Goal: Task Accomplishment & Management: Manage account settings

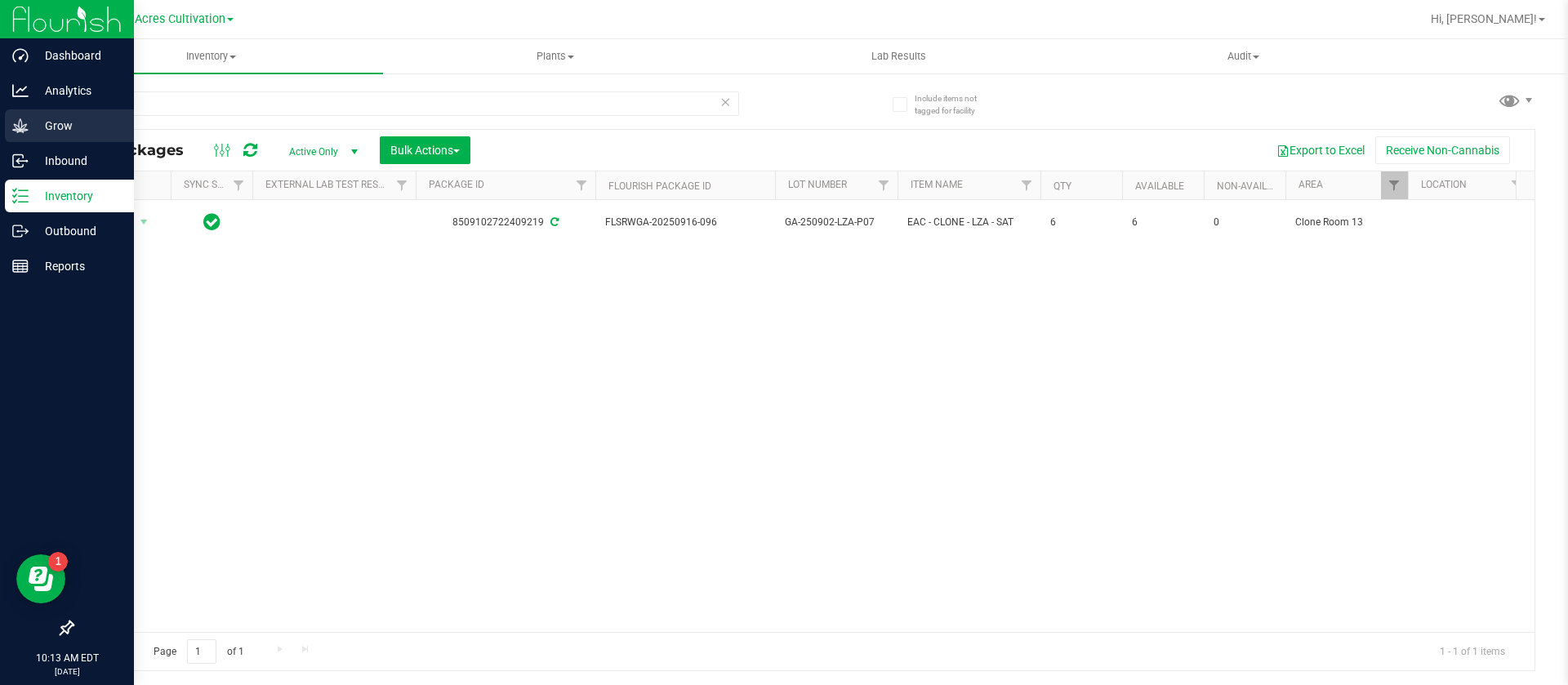
click at [37, 128] on p "Grow" at bounding box center [78, 125] width 98 height 19
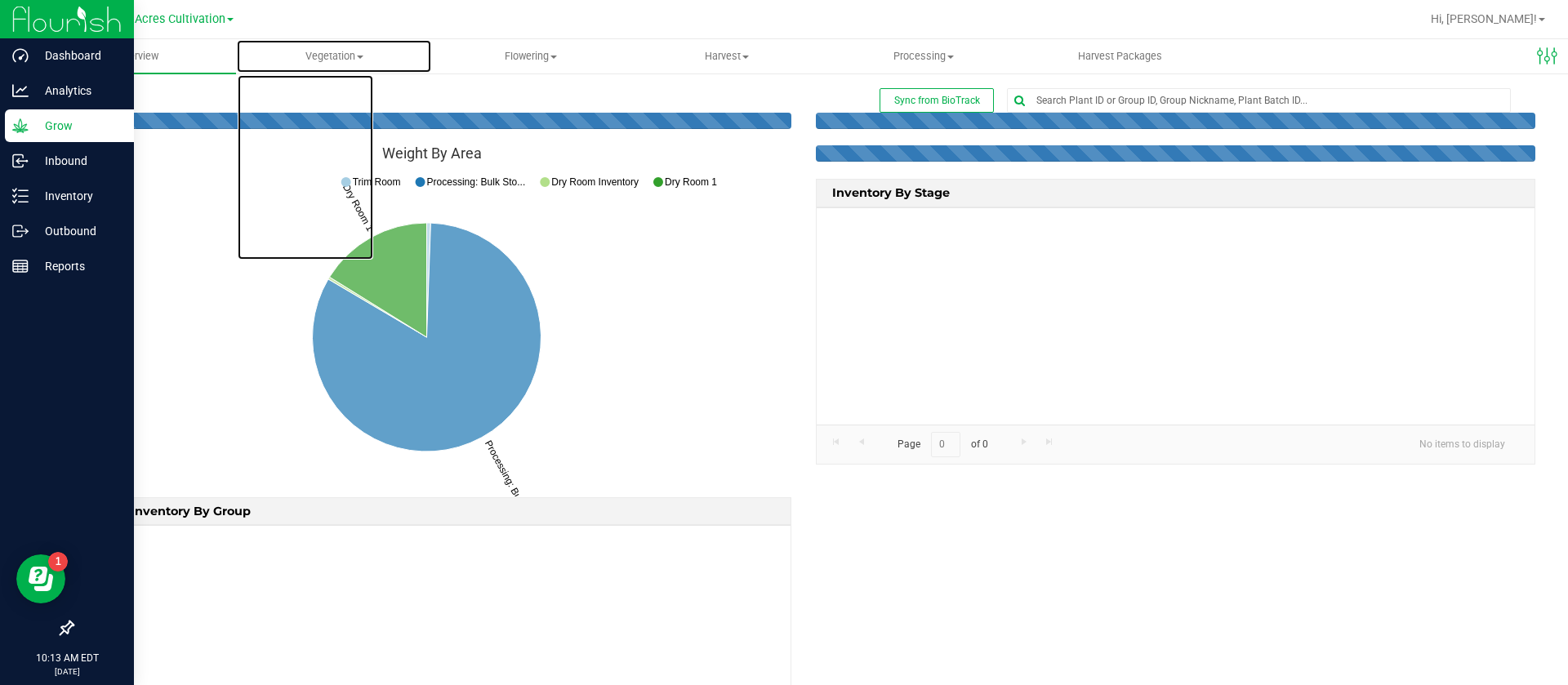
click at [336, 51] on span "Vegetation" at bounding box center [334, 57] width 195 height 15
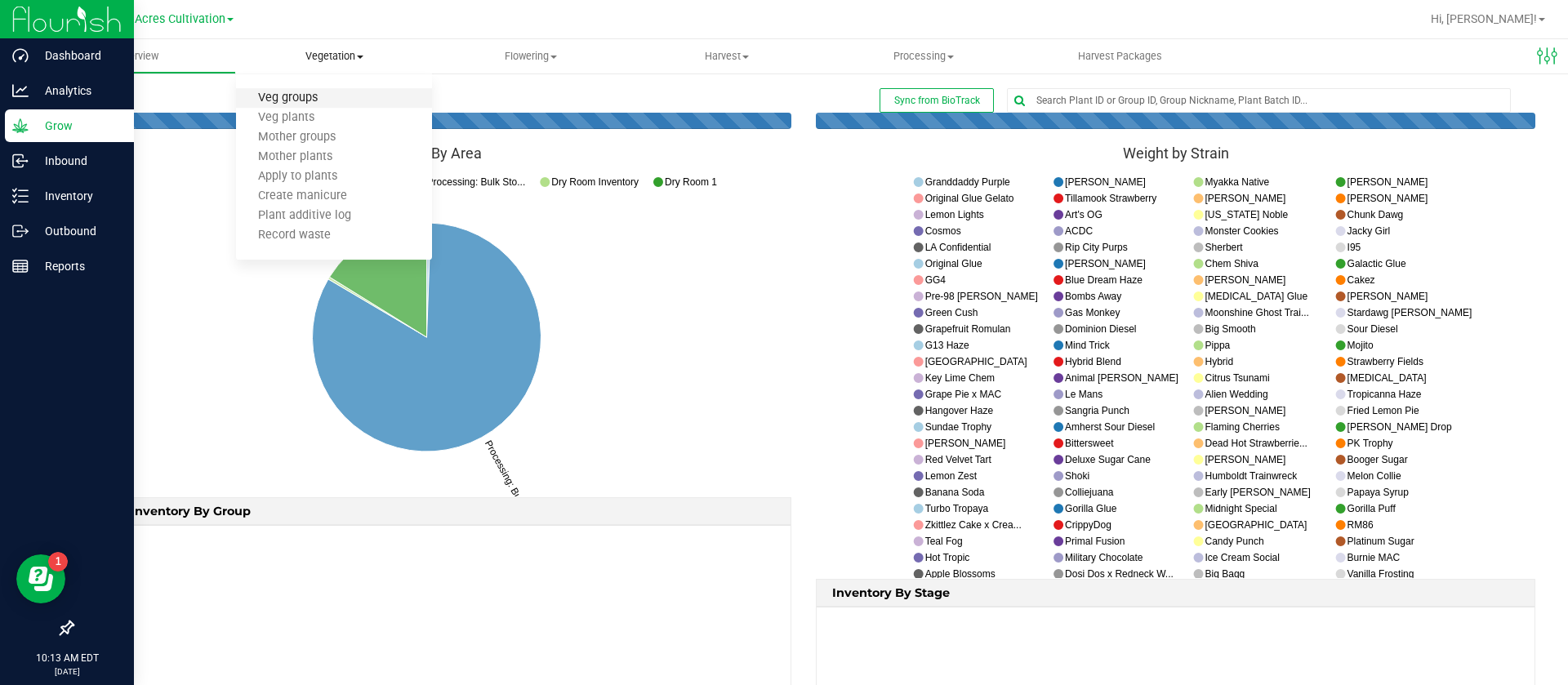
click at [307, 99] on span "Veg groups" at bounding box center [288, 98] width 104 height 14
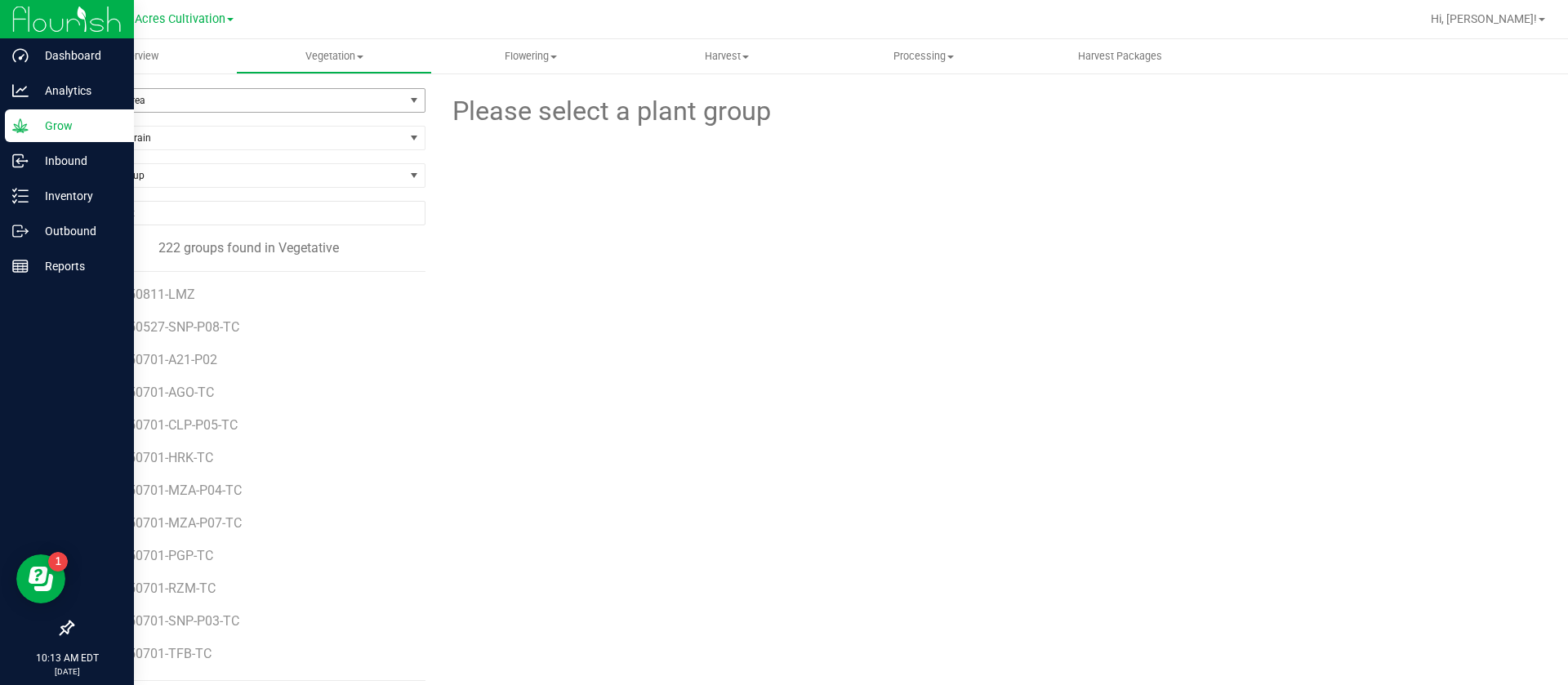
click at [206, 98] on span "Filter by Area" at bounding box center [238, 100] width 331 height 23
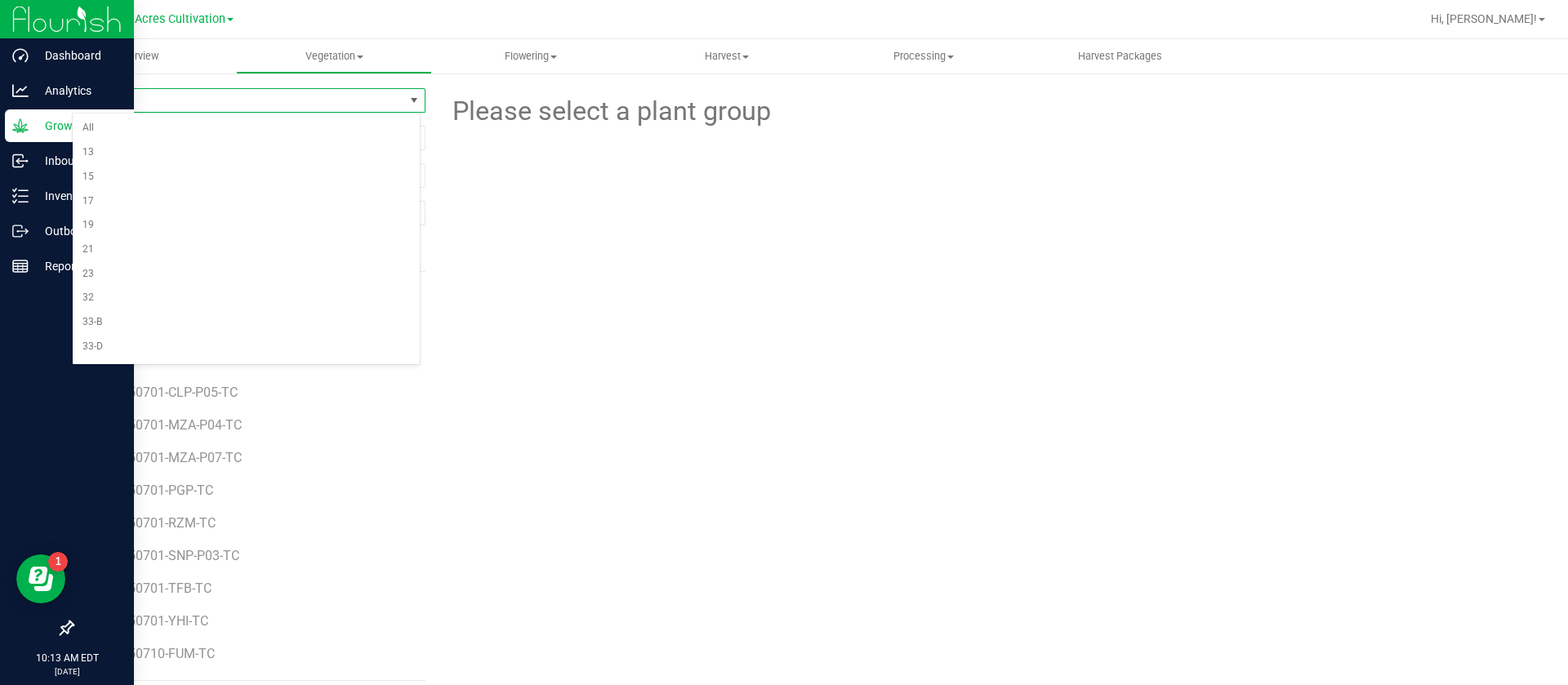
scroll to position [459, 0]
click at [161, 342] on li "TC Room" at bounding box center [246, 349] width 347 height 24
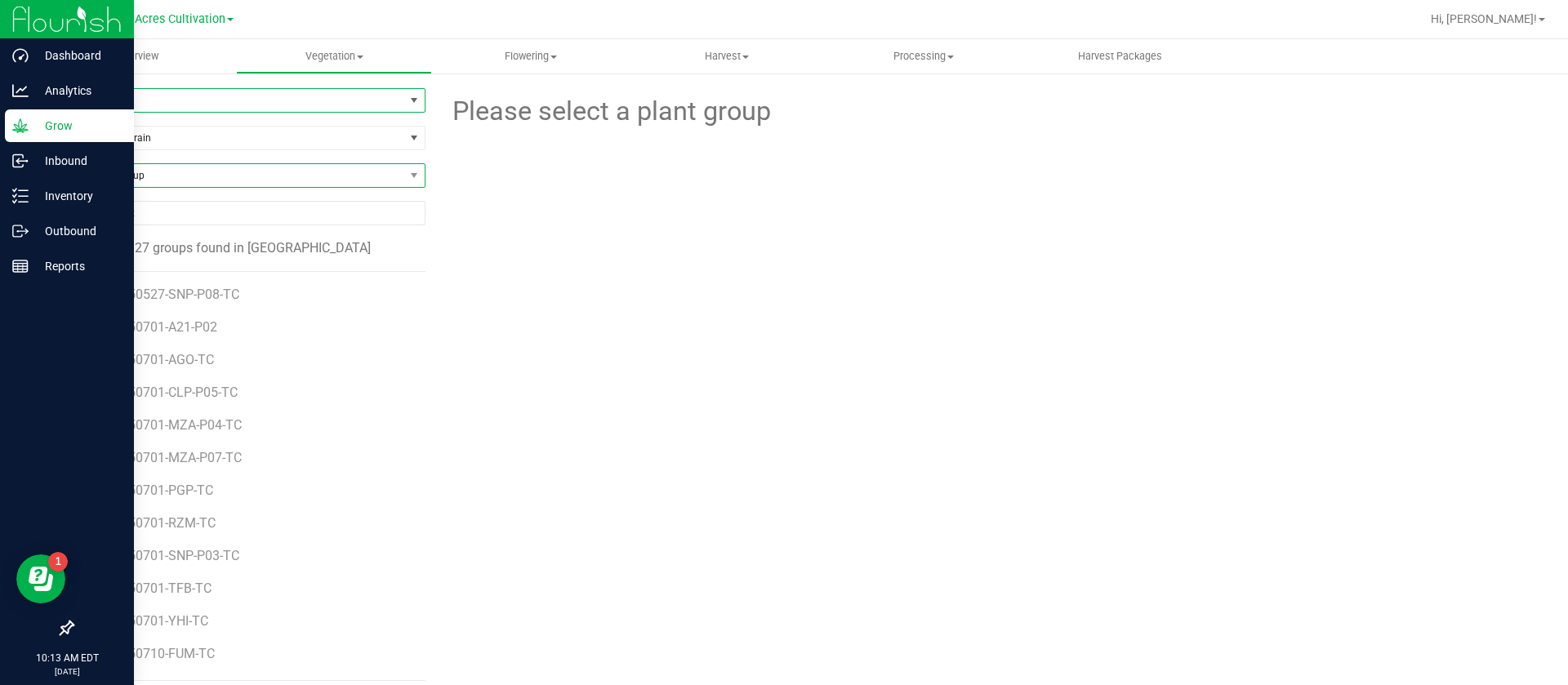
click at [174, 182] on span "Find a Group" at bounding box center [238, 175] width 331 height 23
type input "srz"
click at [200, 252] on li "GA-250717-SRZ-TC" at bounding box center [246, 243] width 347 height 23
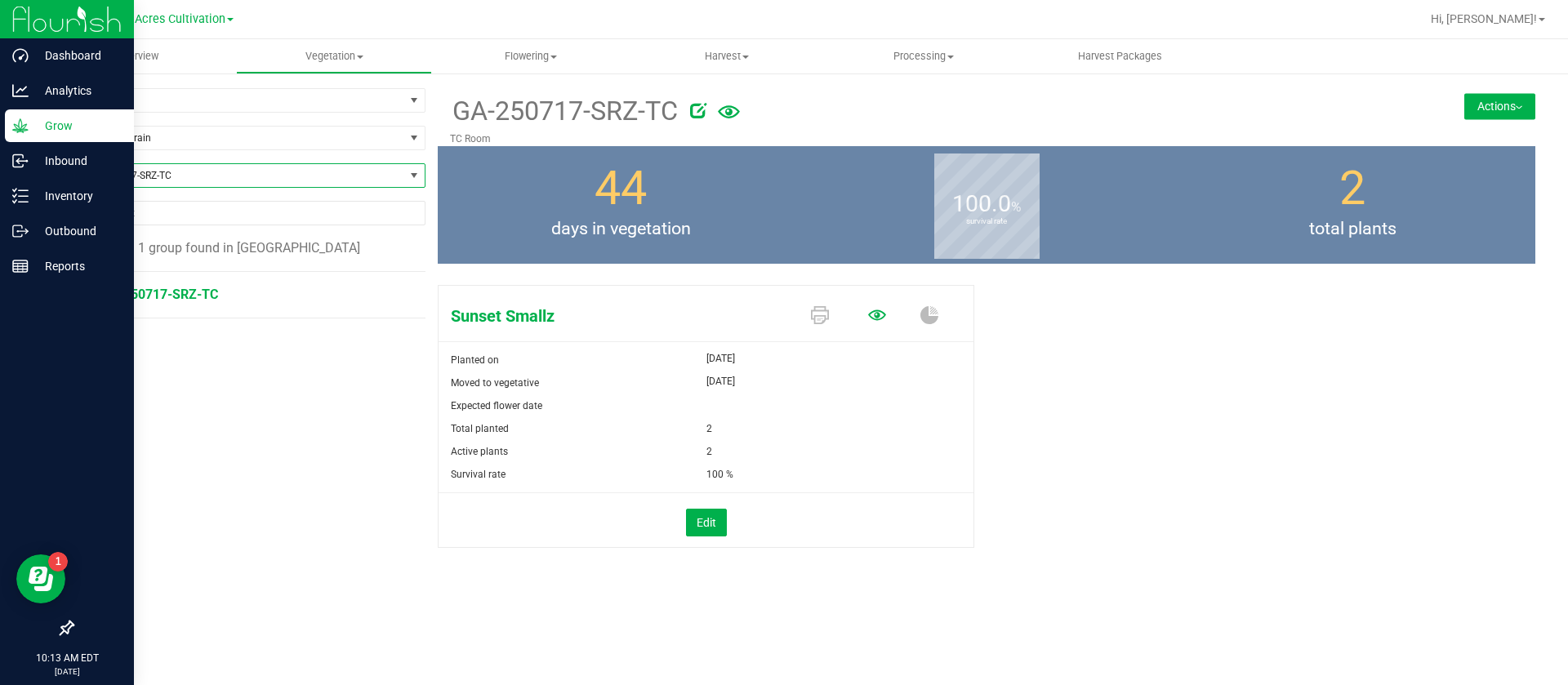
click at [878, 309] on icon at bounding box center [876, 314] width 18 height 10
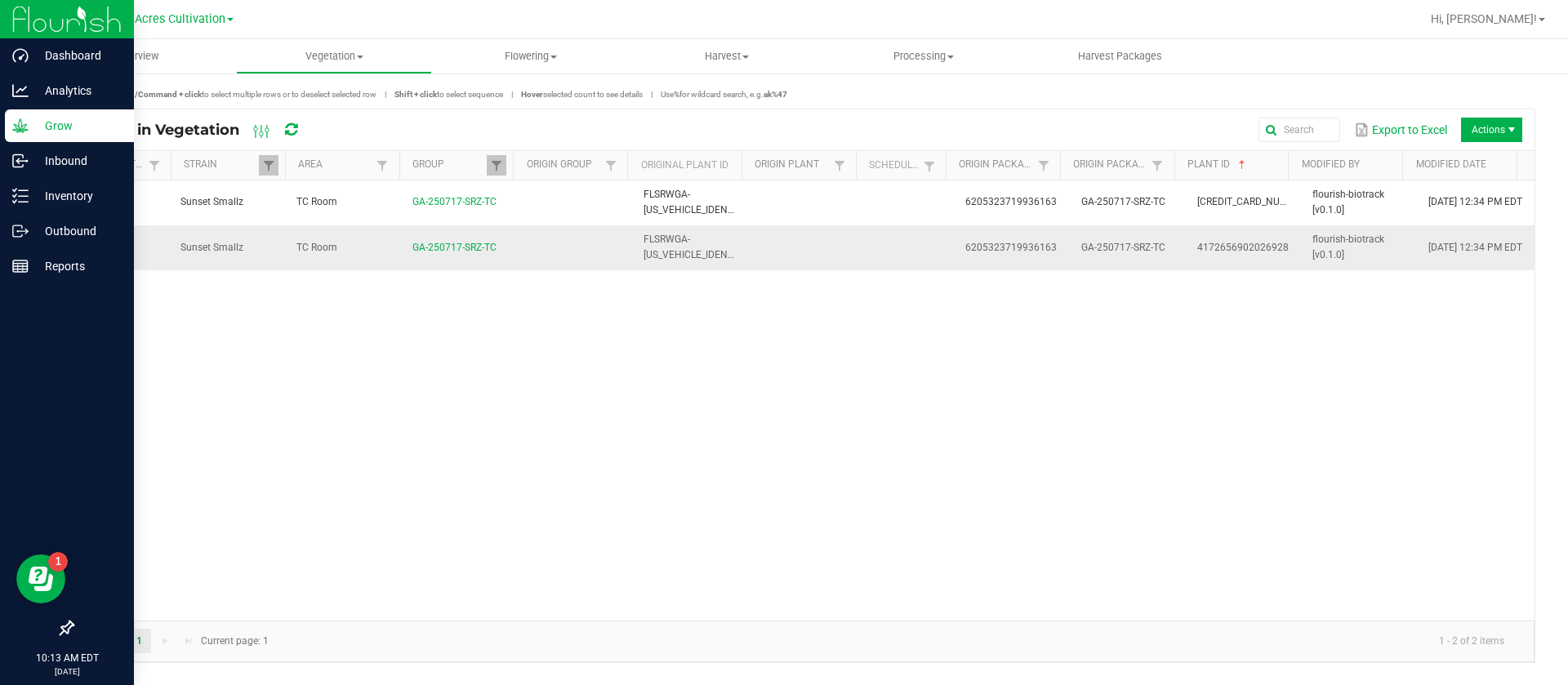
drag, startPoint x: 833, startPoint y: 256, endPoint x: 849, endPoint y: 264, distance: 17.9
click at [835, 256] on td at bounding box center [807, 247] width 116 height 44
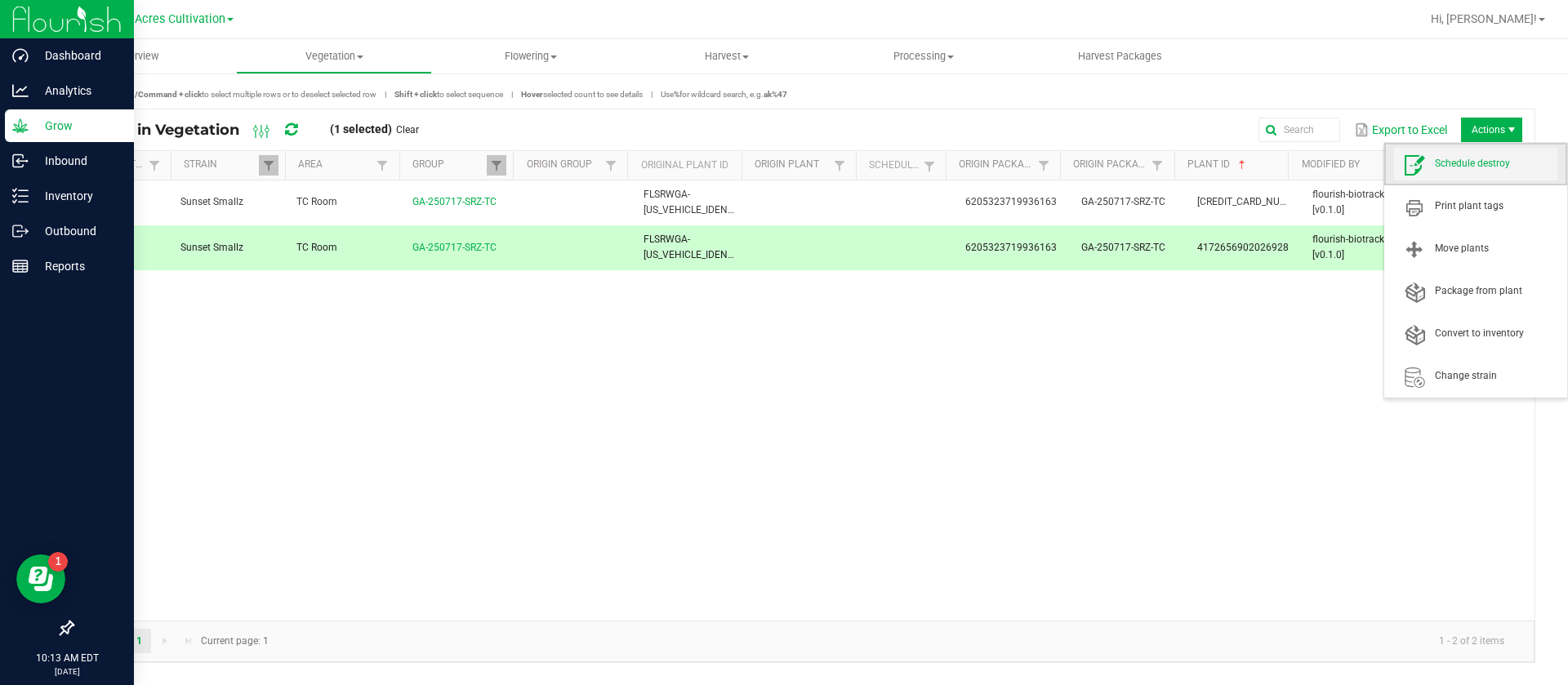
click at [1494, 163] on span "Schedule destroy" at bounding box center [1496, 163] width 123 height 14
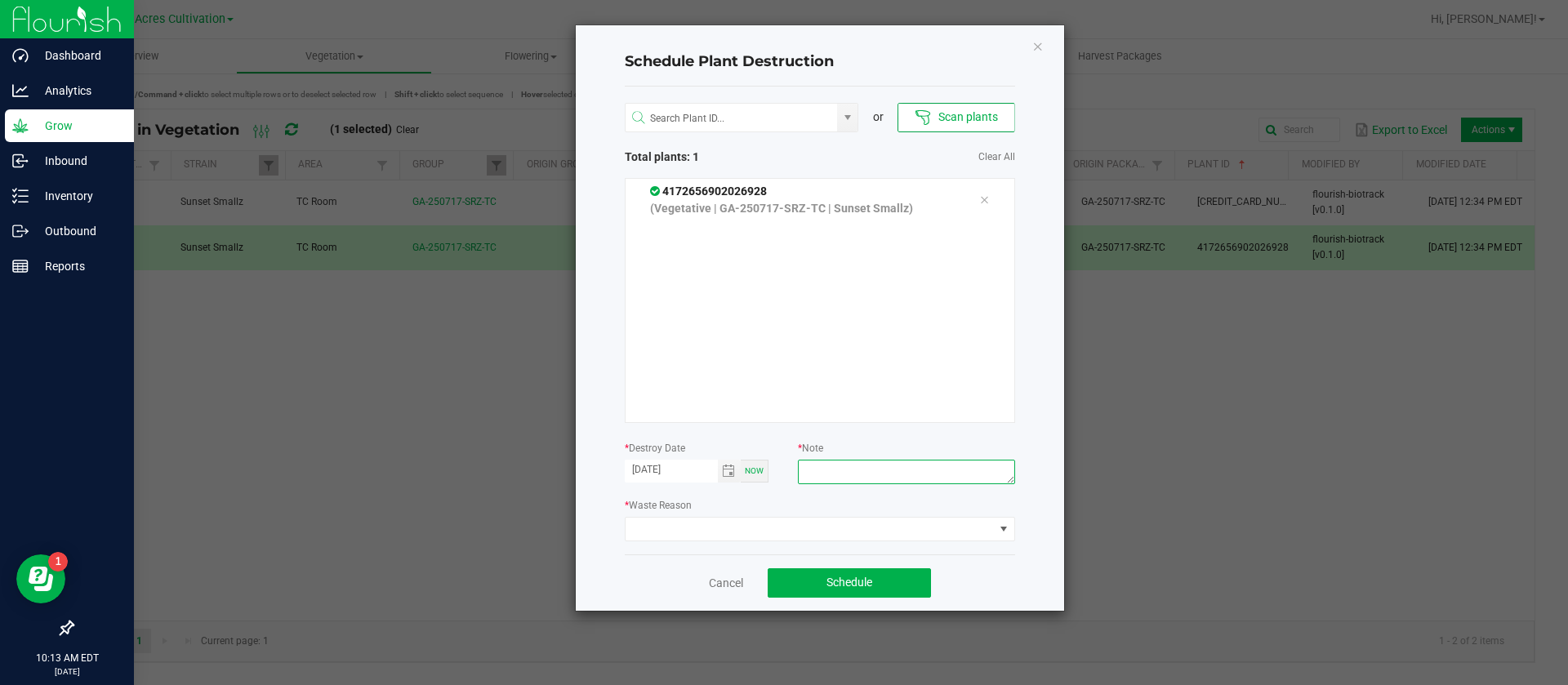
click at [892, 467] on textarea at bounding box center [905, 472] width 216 height 24
type textarea "waste"
click at [716, 534] on span at bounding box center [810, 529] width 369 height 23
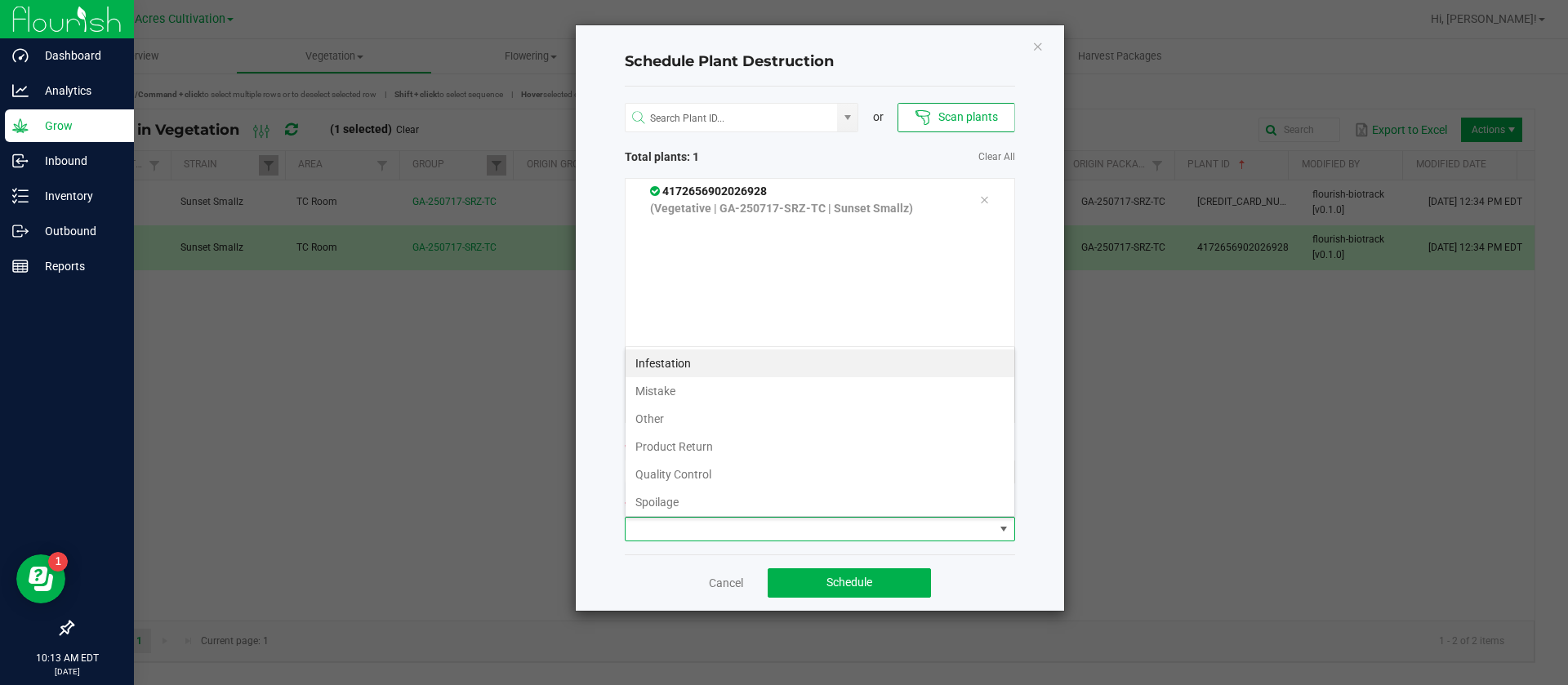
scroll to position [58, 0]
click at [682, 498] on li "Waste" at bounding box center [820, 498] width 389 height 28
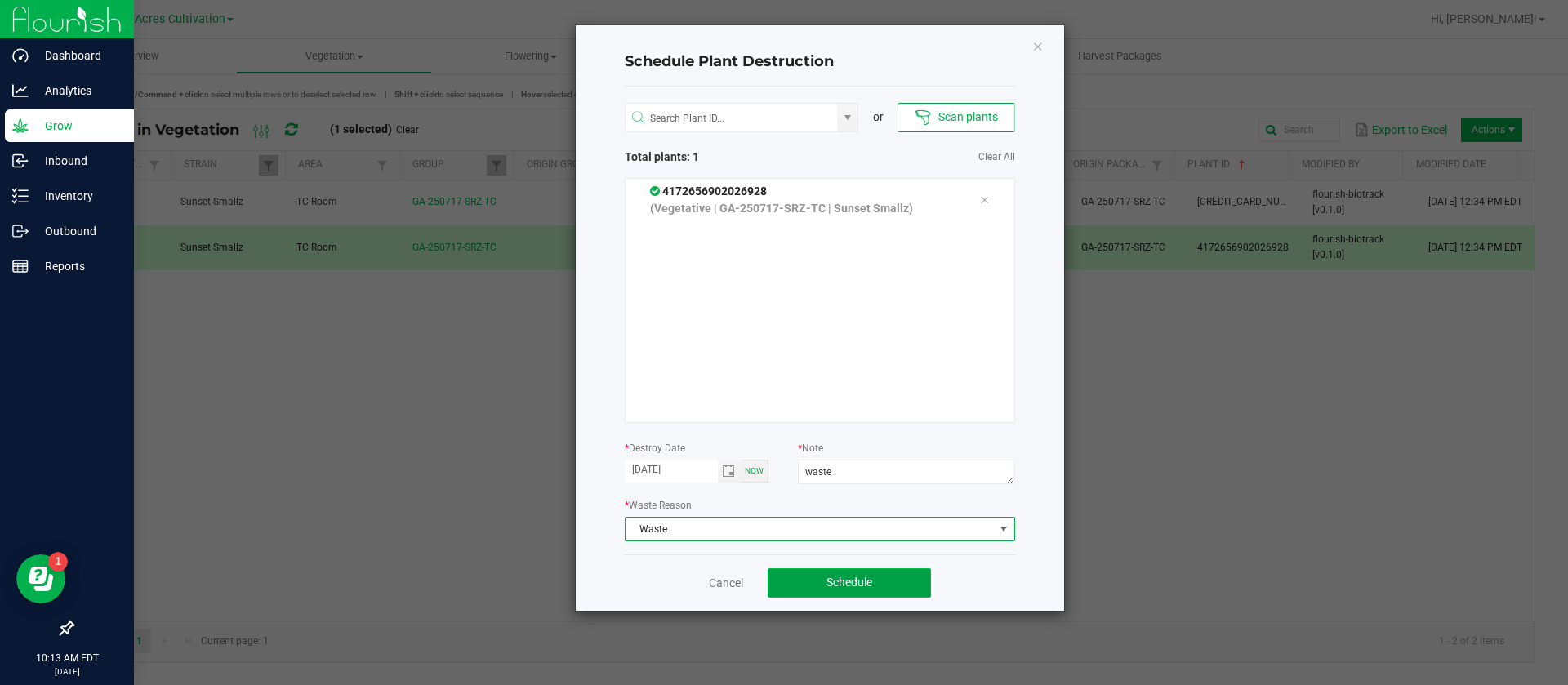
click at [835, 584] on span "Schedule" at bounding box center [849, 582] width 45 height 13
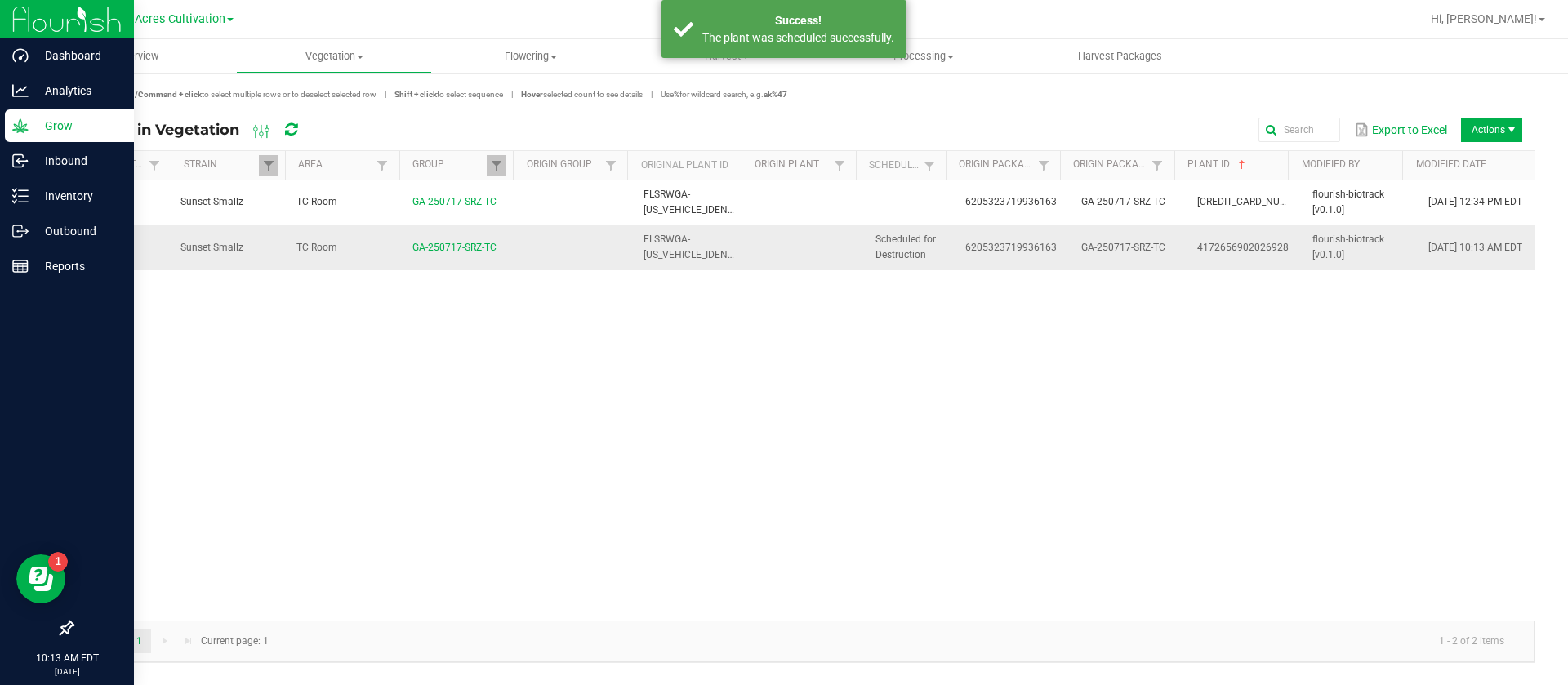
click at [955, 260] on td "6205323719936163" at bounding box center [1013, 247] width 116 height 44
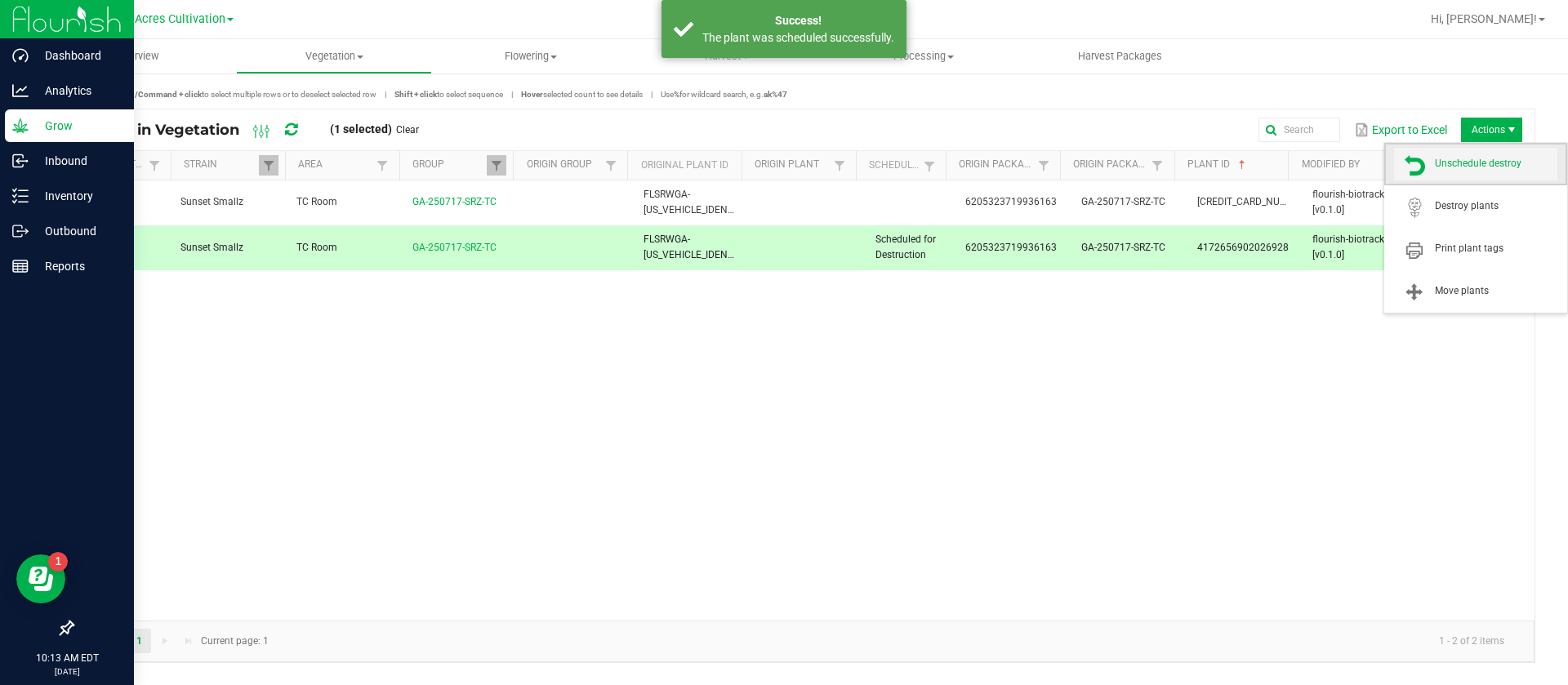
click at [1482, 162] on span "Unschedule destroy" at bounding box center [1496, 163] width 123 height 14
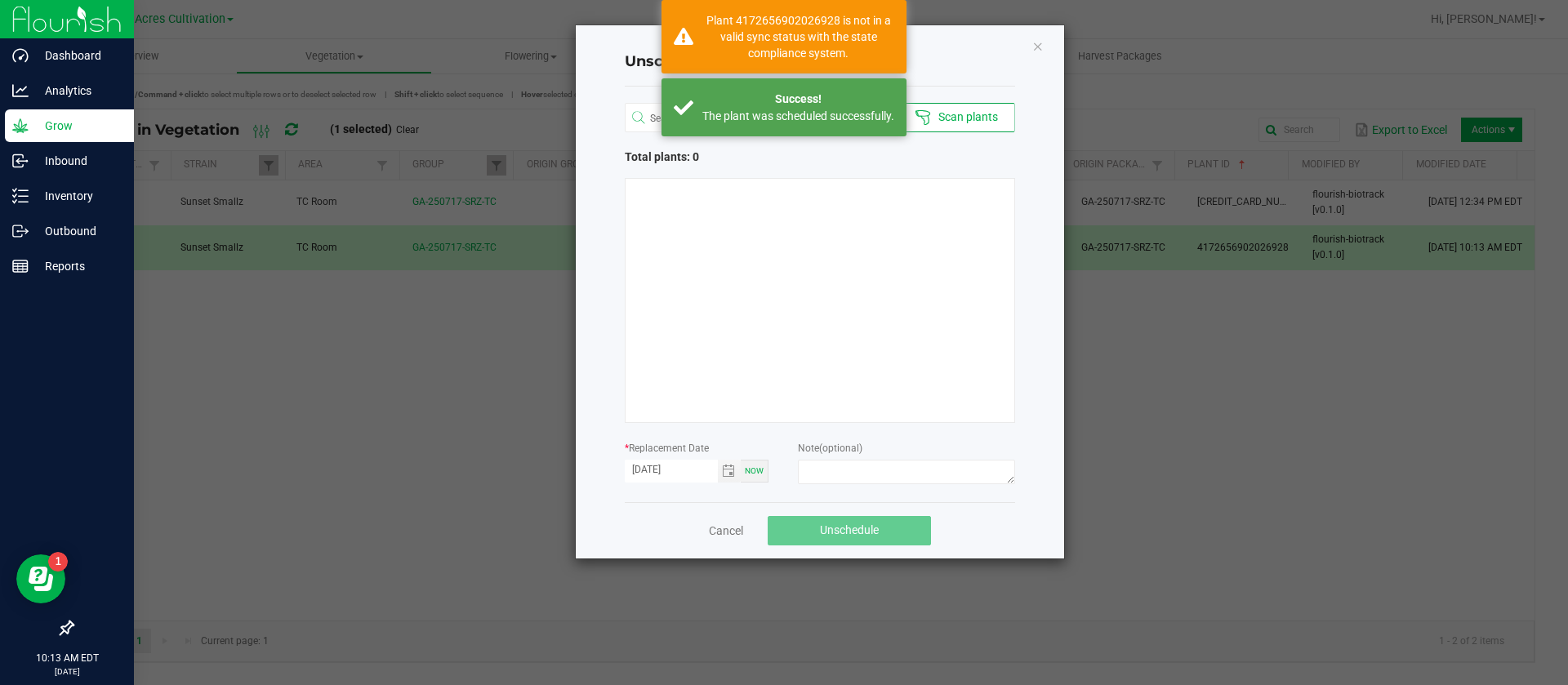
click at [1482, 162] on ngb-modal-window "Unschedule Plant Destruction or Scan plants Total plants: 0 * Replacement Date …" at bounding box center [790, 342] width 1580 height 685
click at [745, 530] on div "Cancel Unschedule" at bounding box center [820, 530] width 390 height 57
click at [734, 533] on link "Cancel" at bounding box center [725, 531] width 34 height 17
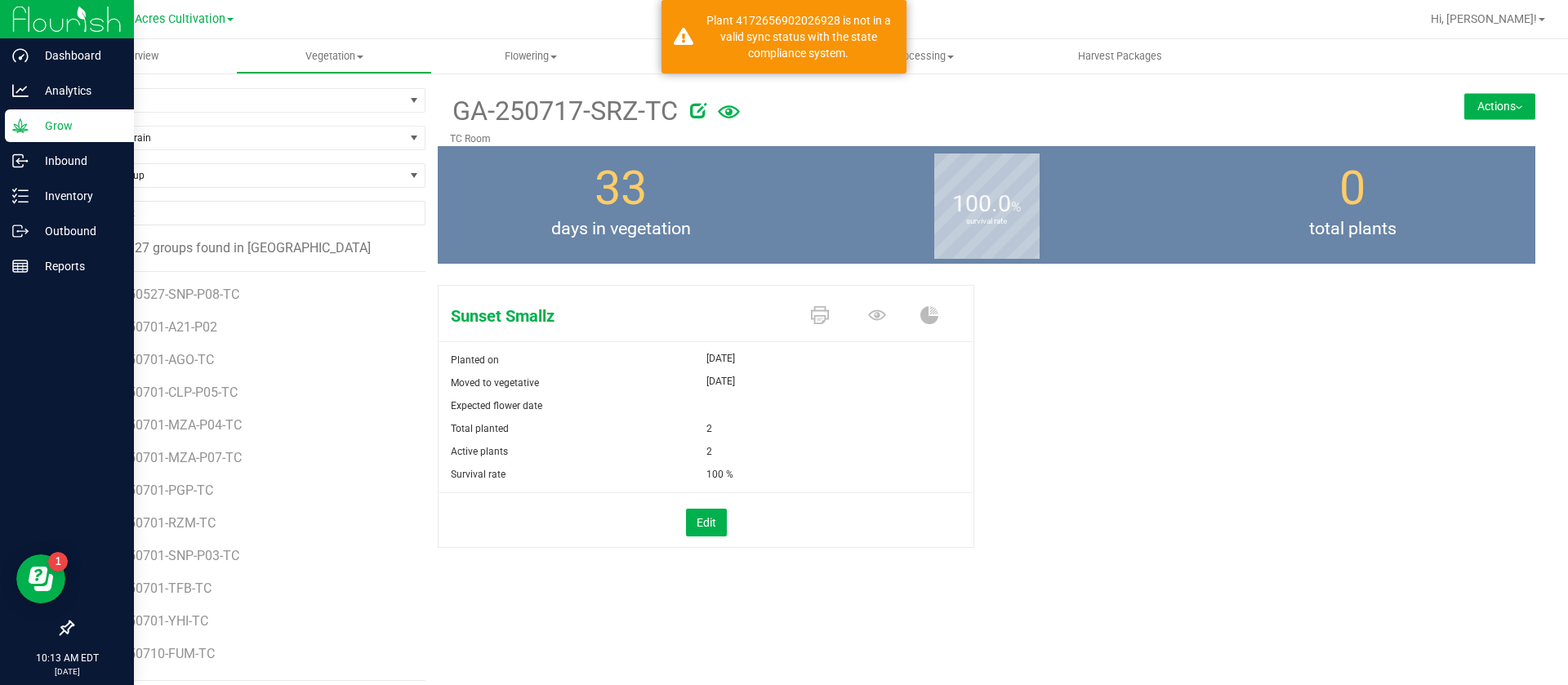
click at [1475, 100] on button "Actions" at bounding box center [1499, 106] width 71 height 26
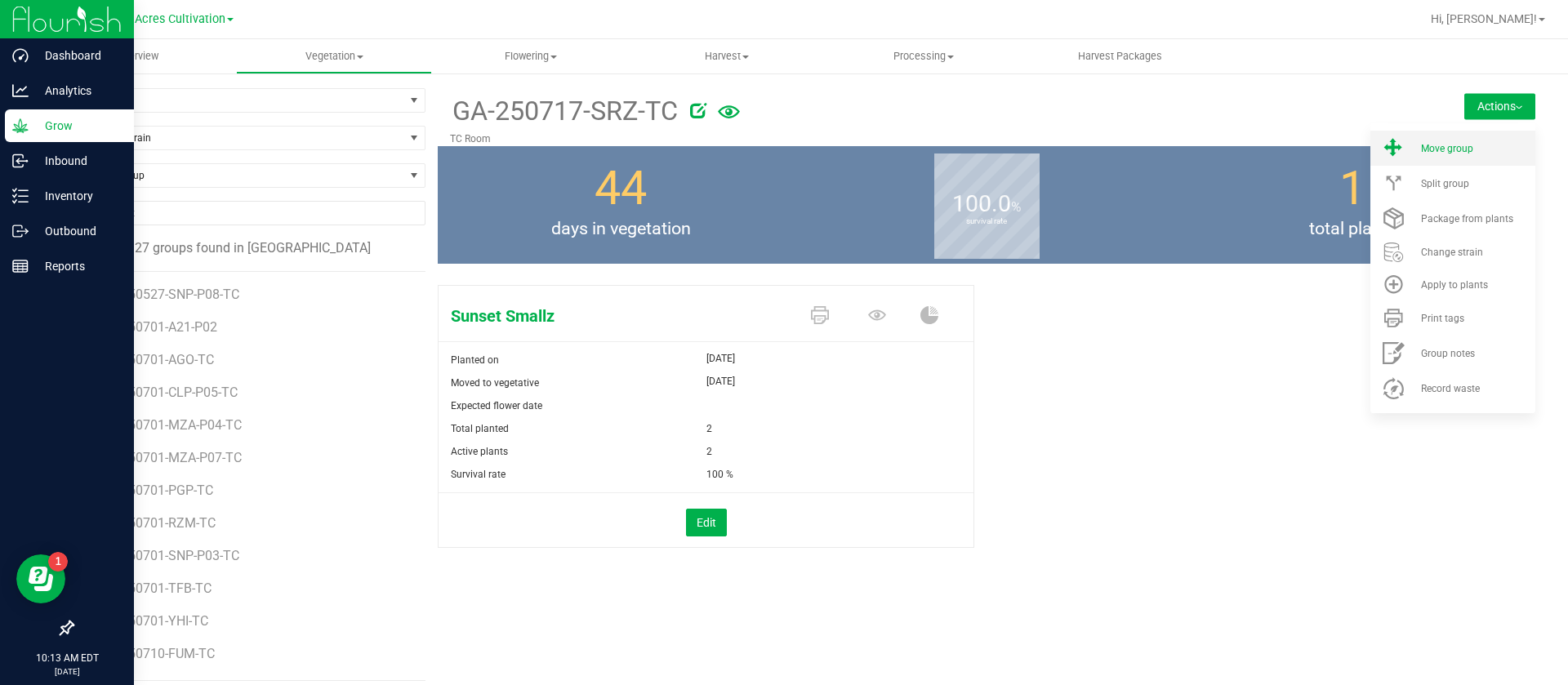
click at [1431, 143] on span "Move group" at bounding box center [1447, 149] width 52 height 11
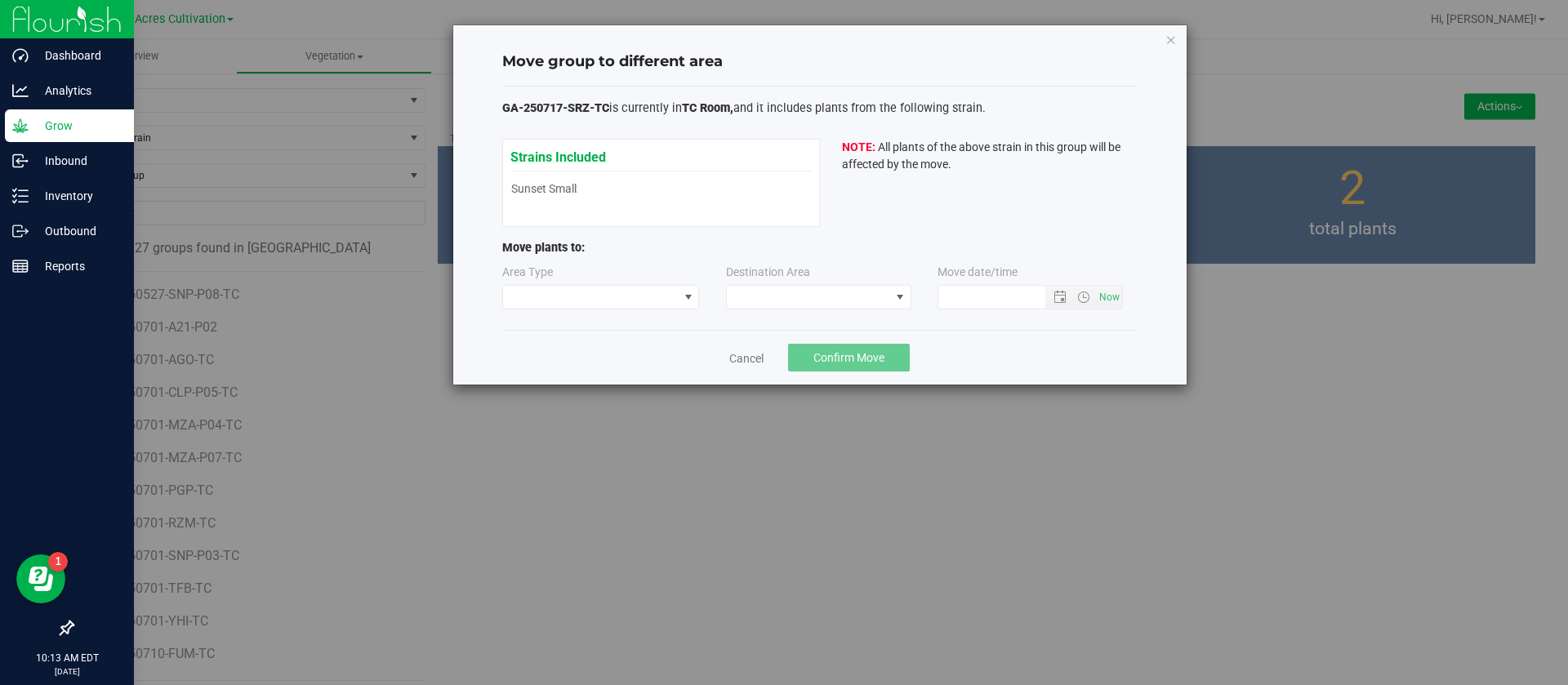
type input "9/19/2025 10:13 AM"
drag, startPoint x: 549, startPoint y: 278, endPoint x: 547, endPoint y: 297, distance: 19.1
click at [550, 278] on label "Area Type" at bounding box center [527, 272] width 51 height 17
click at [560, 297] on span at bounding box center [590, 297] width 175 height 23
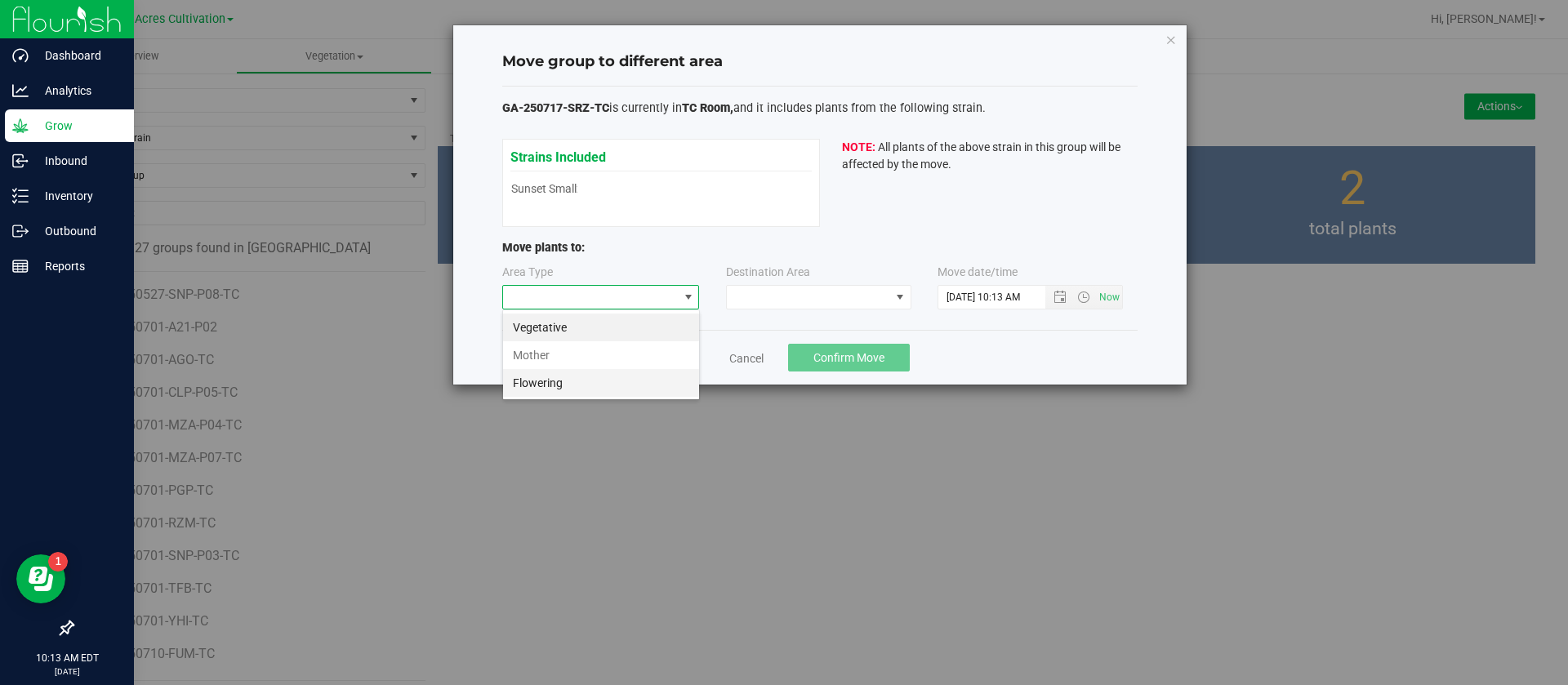
scroll to position [24, 198]
drag, startPoint x: 555, startPoint y: 383, endPoint x: 560, endPoint y: 323, distance: 60.2
click at [560, 323] on ul "Vegetative Mother Flowering" at bounding box center [601, 355] width 196 height 84
click at [560, 323] on li "Vegetative" at bounding box center [601, 328] width 196 height 28
click at [765, 303] on span at bounding box center [809, 297] width 163 height 23
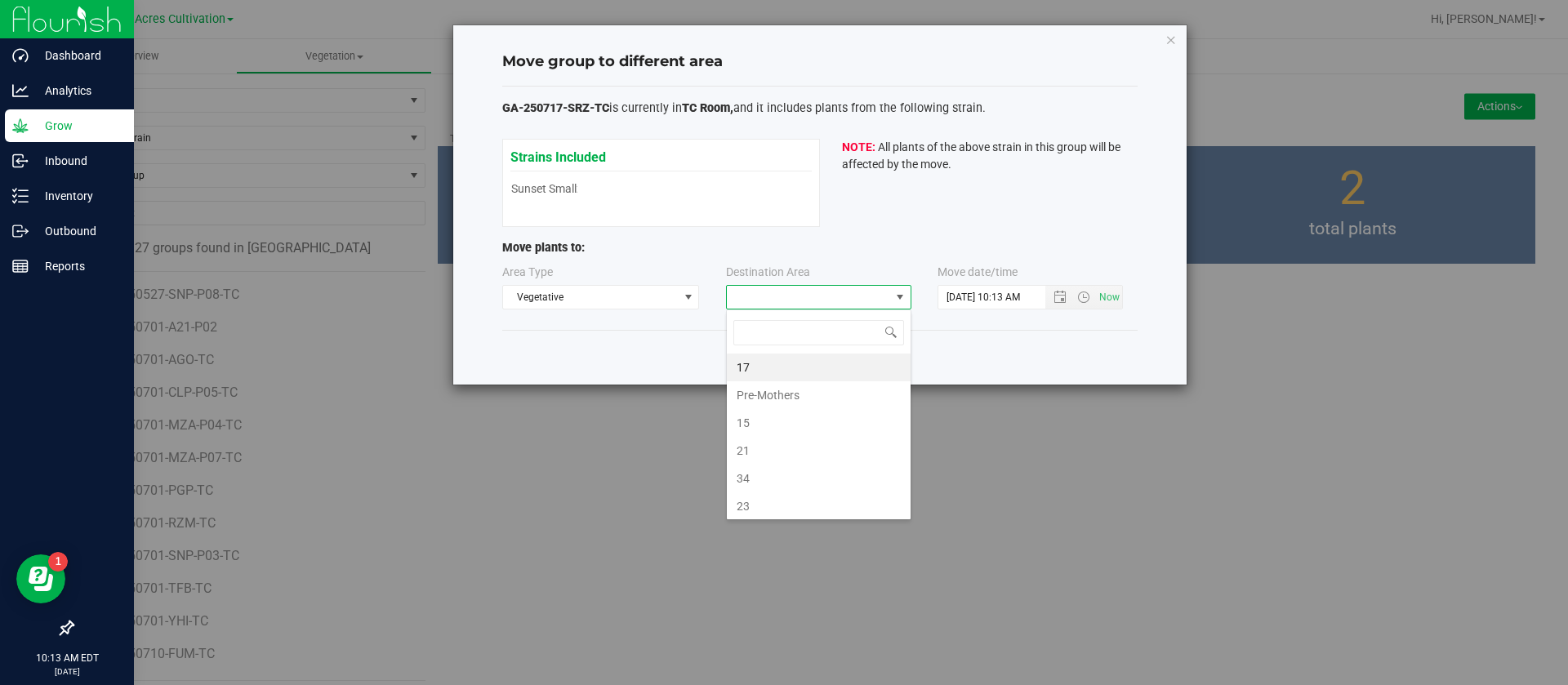
scroll to position [24, 186]
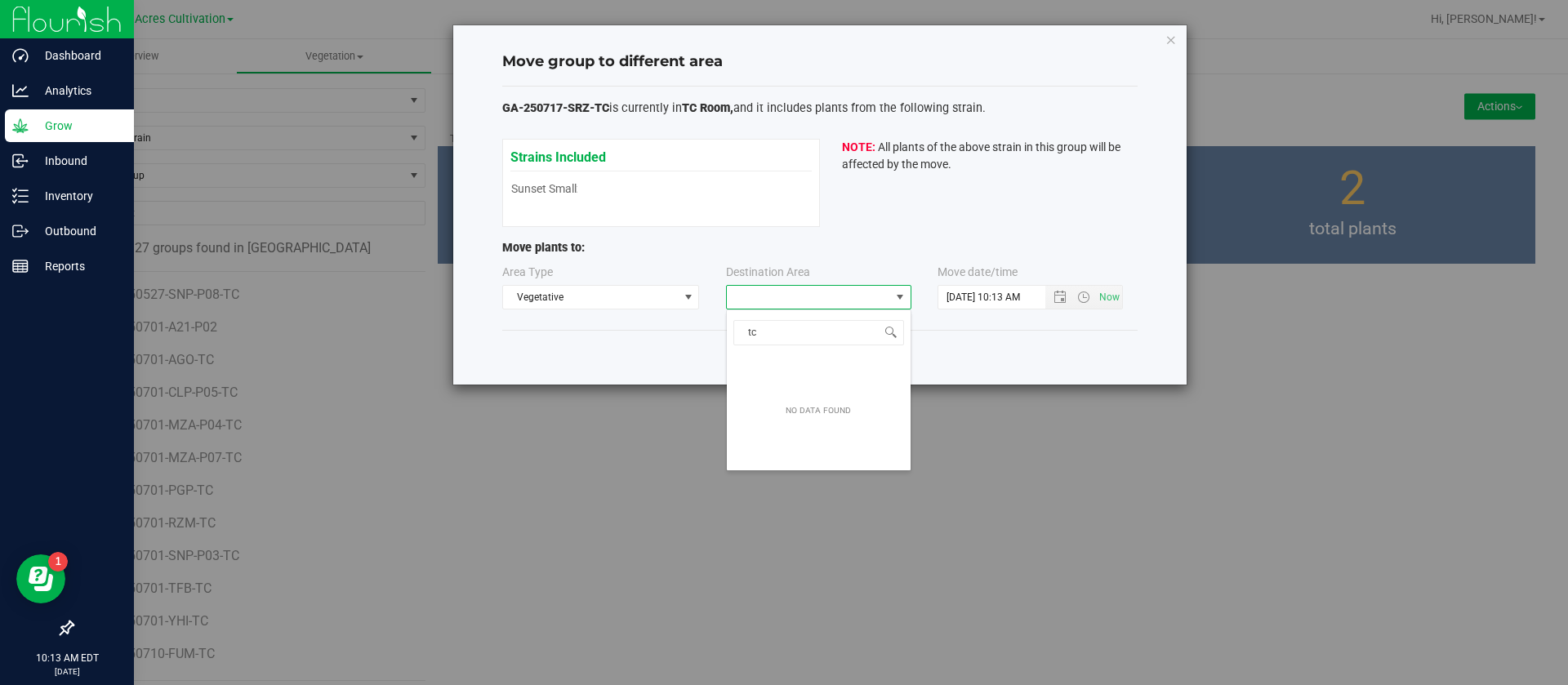
type input "t"
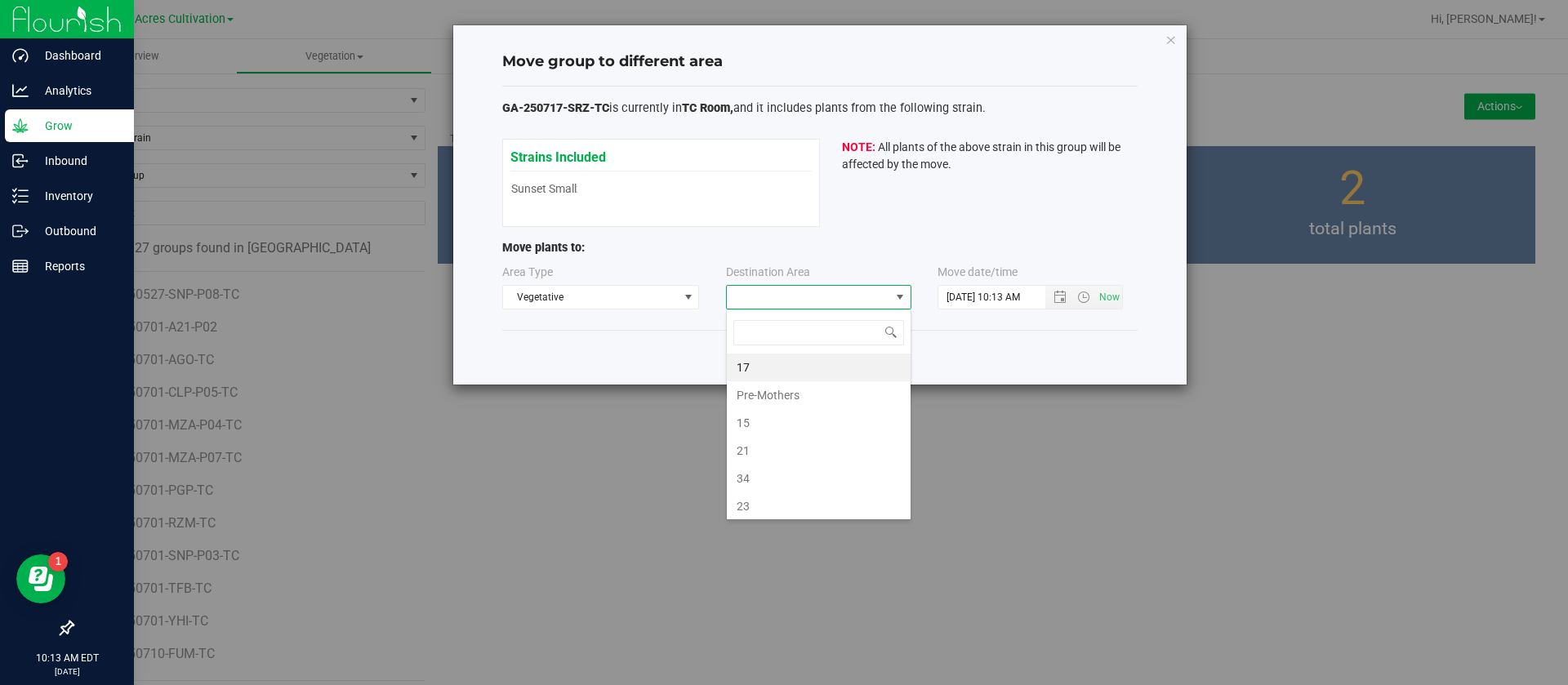
type input "n"
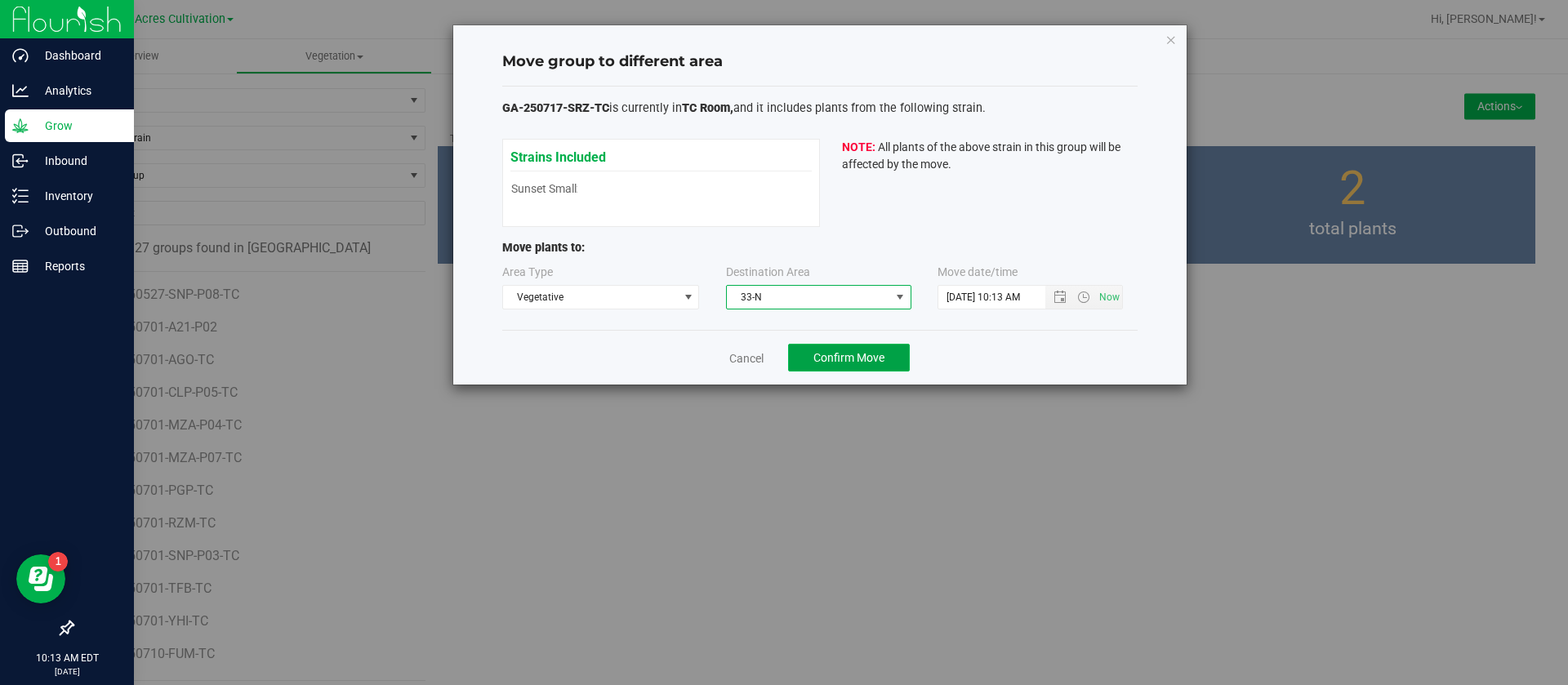
click at [844, 355] on span "Confirm Move" at bounding box center [849, 357] width 71 height 13
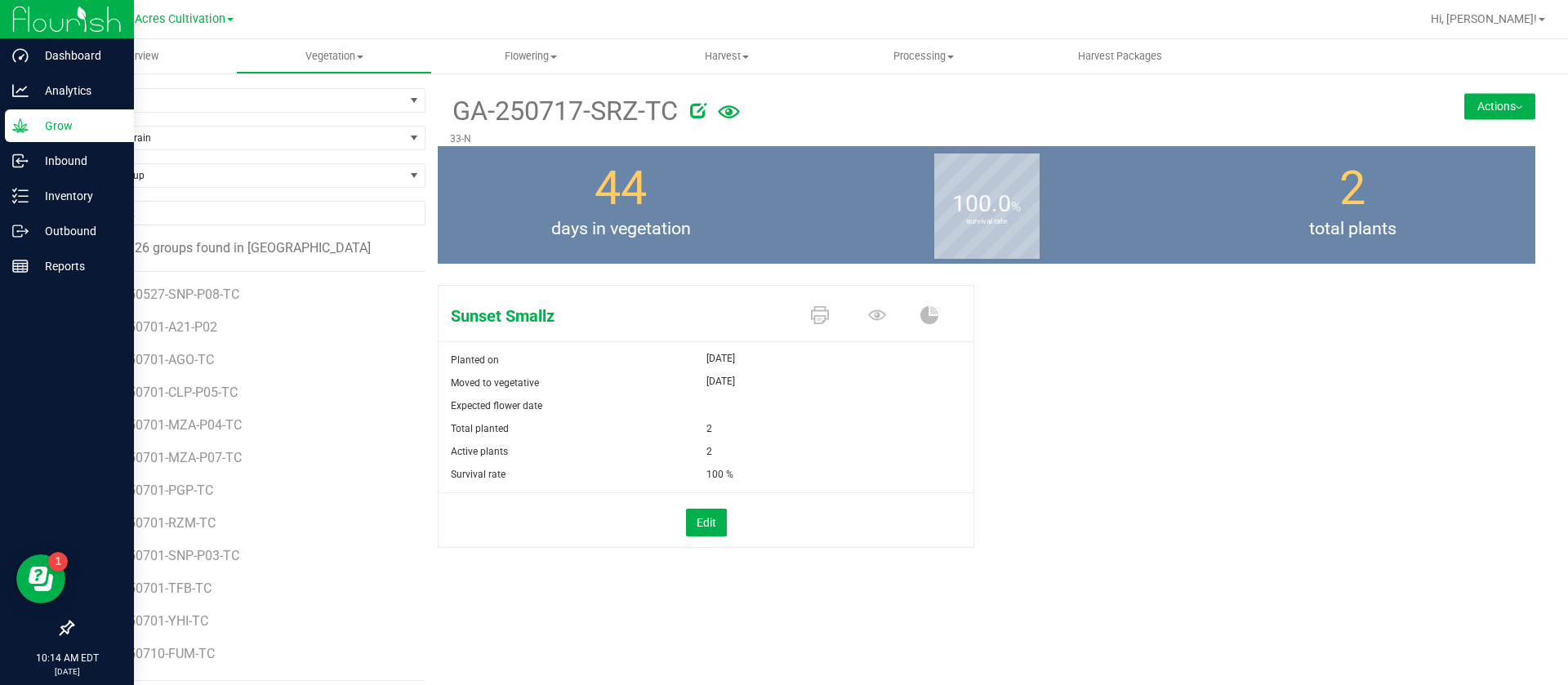
click at [770, 208] on div "44 days in vegetation" at bounding box center [620, 204] width 366 height 118
click at [172, 187] on span "Find a Group" at bounding box center [238, 175] width 331 height 23
type input "gpe"
click at [187, 240] on li "GA-250715-GPE- TC" at bounding box center [246, 243] width 347 height 23
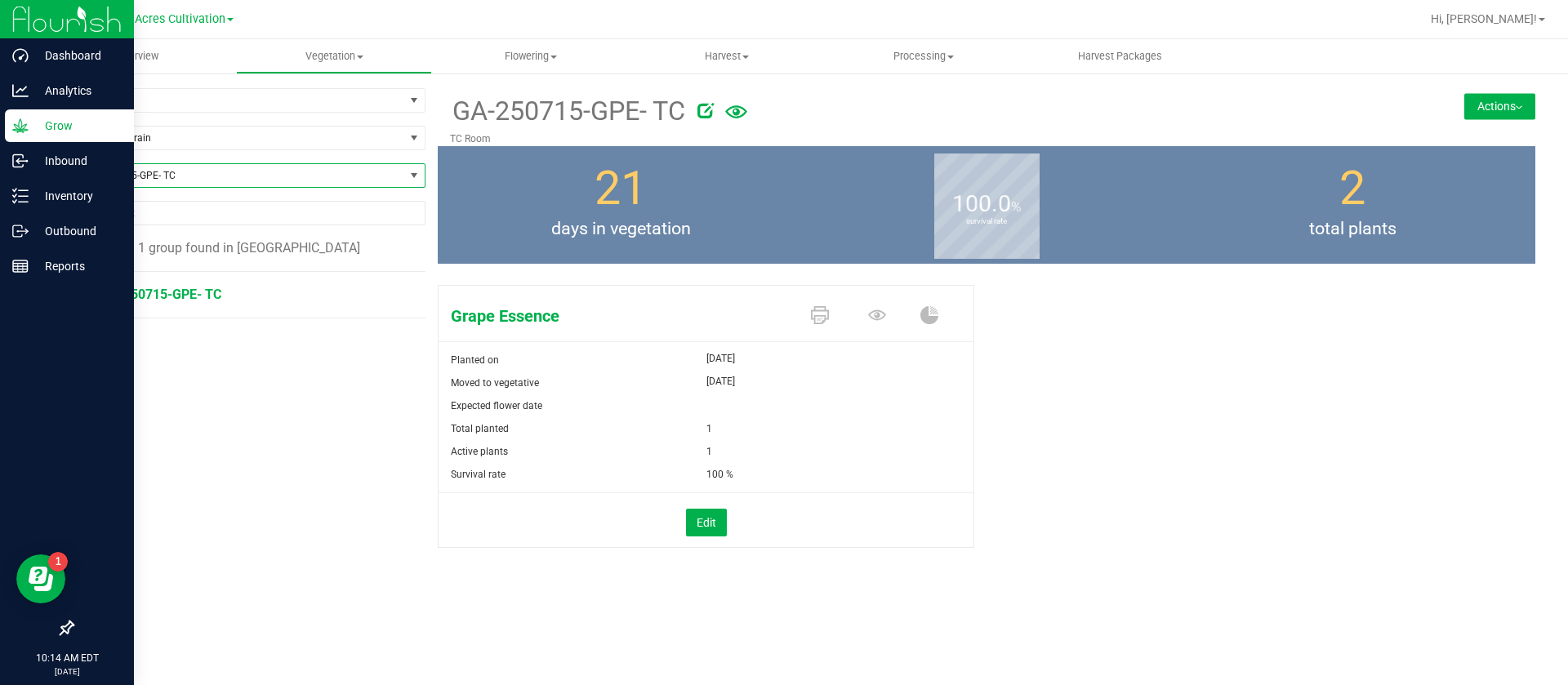
click at [1495, 110] on button "Actions" at bounding box center [1499, 106] width 71 height 26
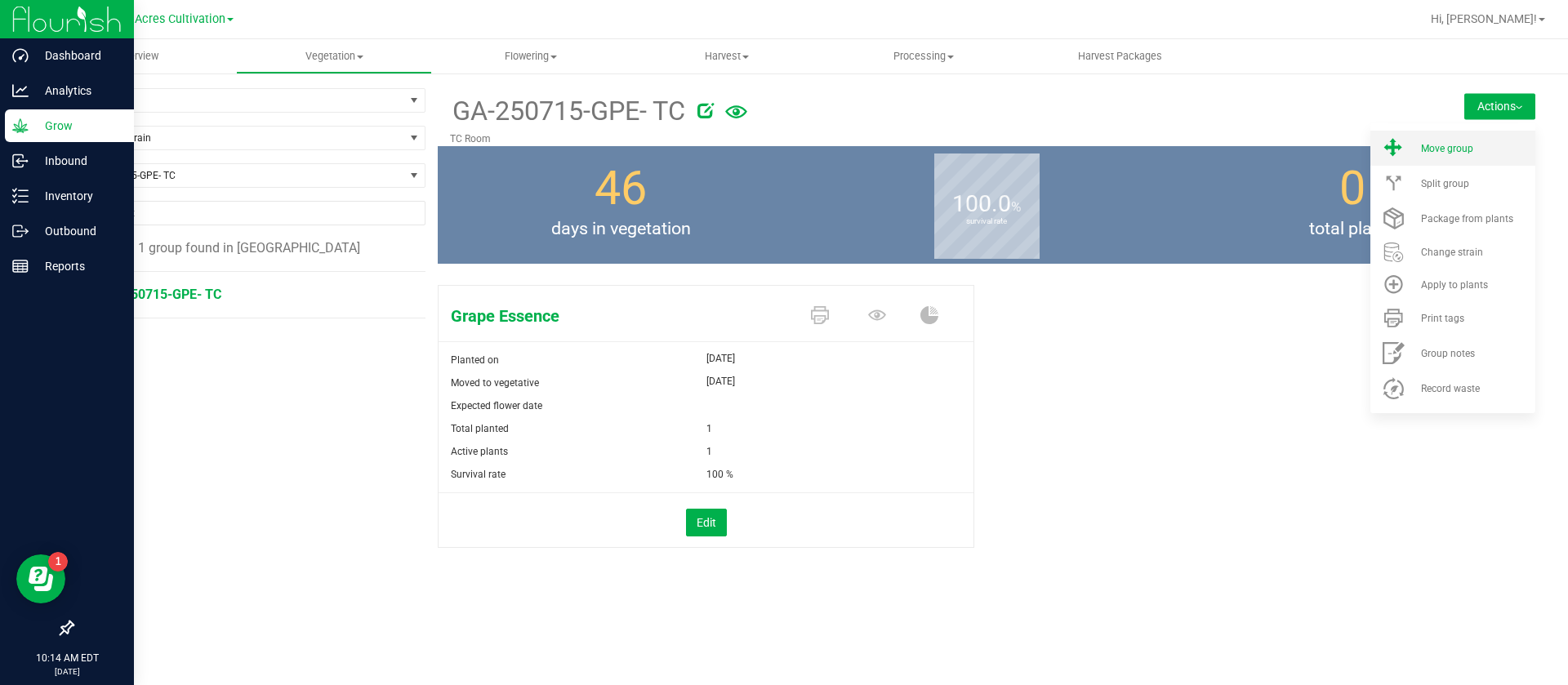
click at [1443, 147] on span "Move group" at bounding box center [1447, 149] width 52 height 11
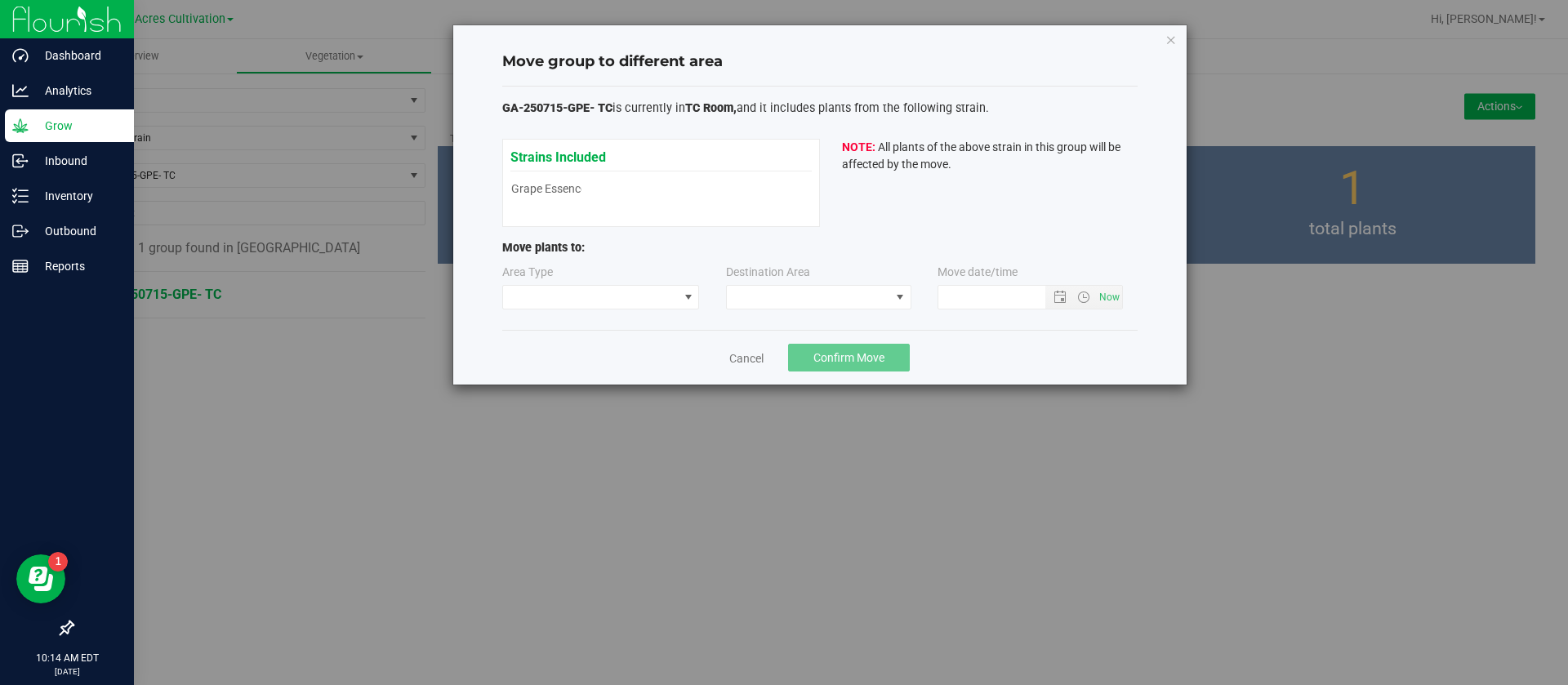
type input "9/19/2025 10:14 AM"
click at [596, 308] on span at bounding box center [590, 297] width 175 height 23
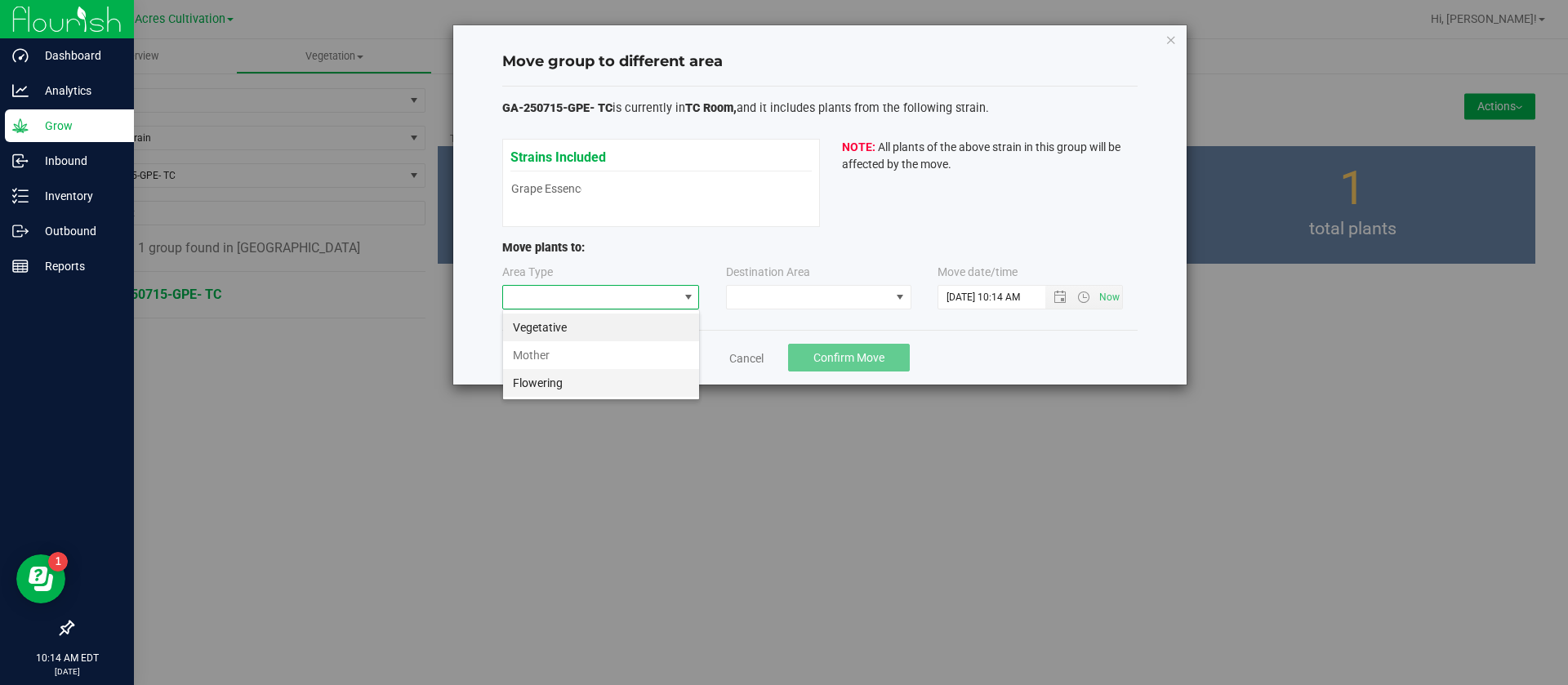
scroll to position [24, 198]
click at [564, 314] on li "Vegetative" at bounding box center [601, 328] width 196 height 28
click at [754, 292] on span at bounding box center [809, 297] width 163 height 23
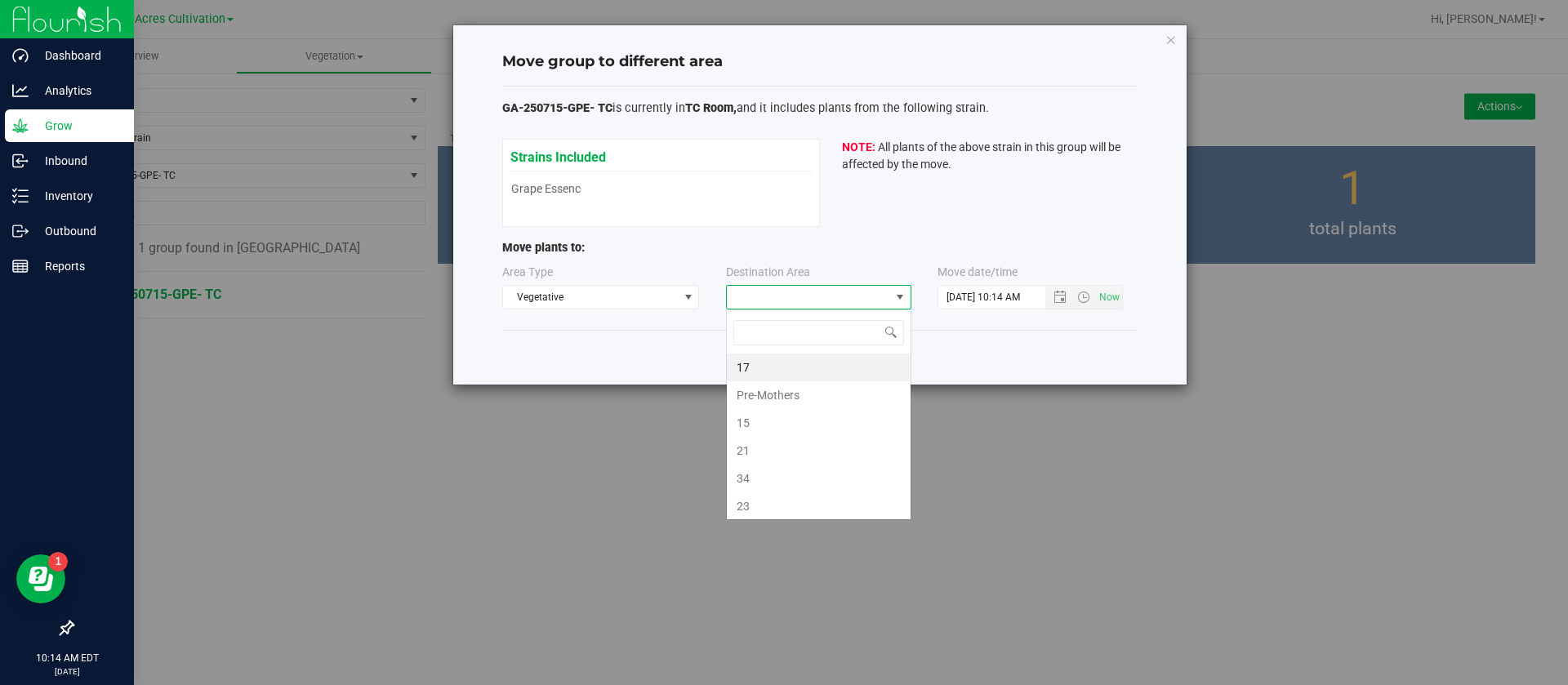
scroll to position [24, 186]
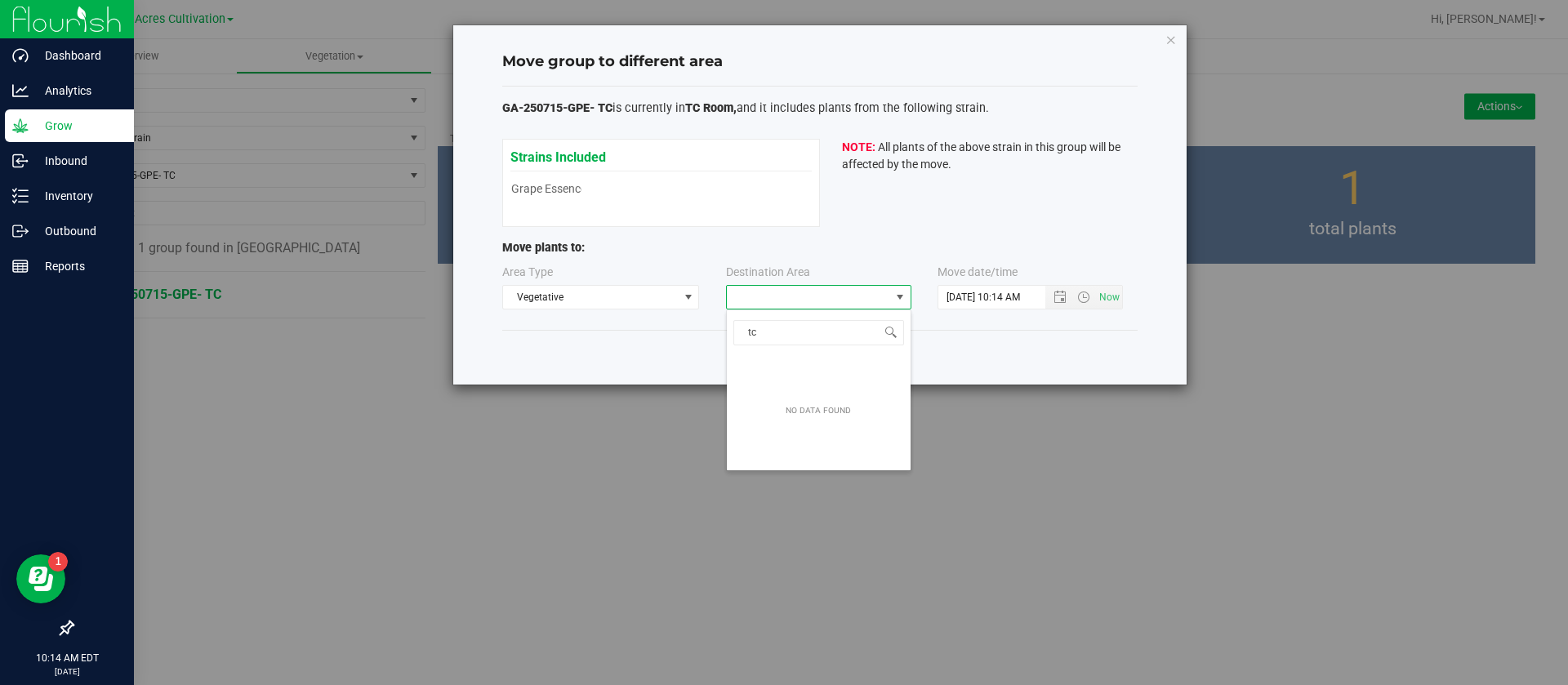
type input "t"
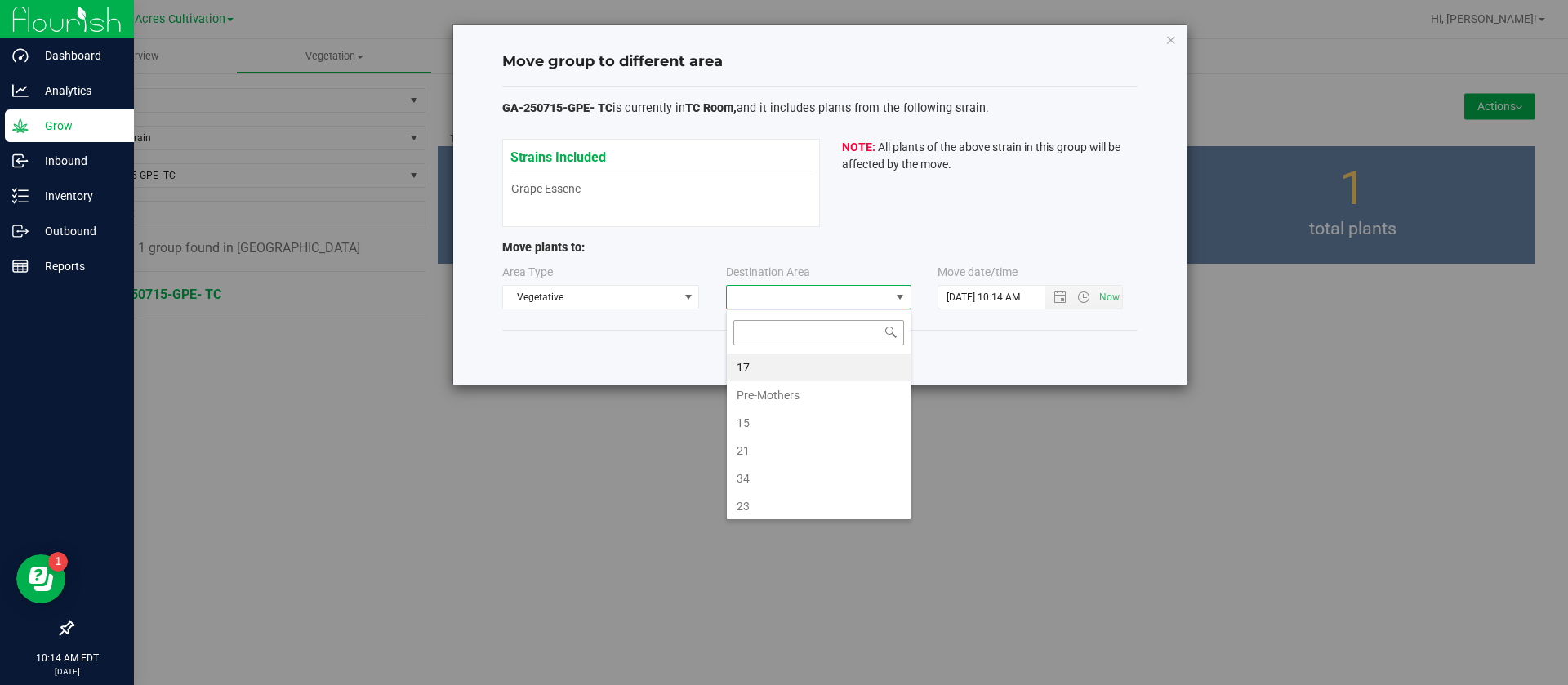
type input "n"
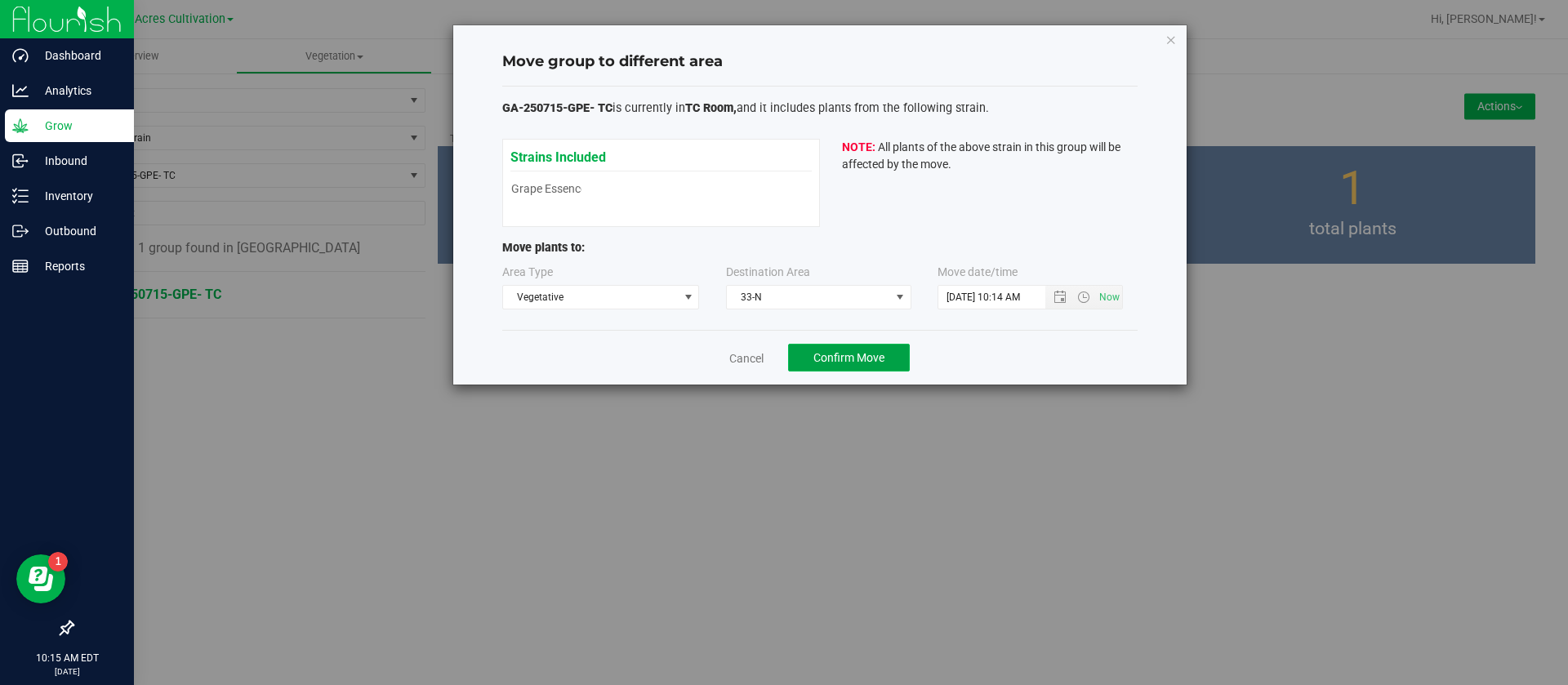
click at [893, 353] on button "Confirm Move" at bounding box center [849, 357] width 122 height 28
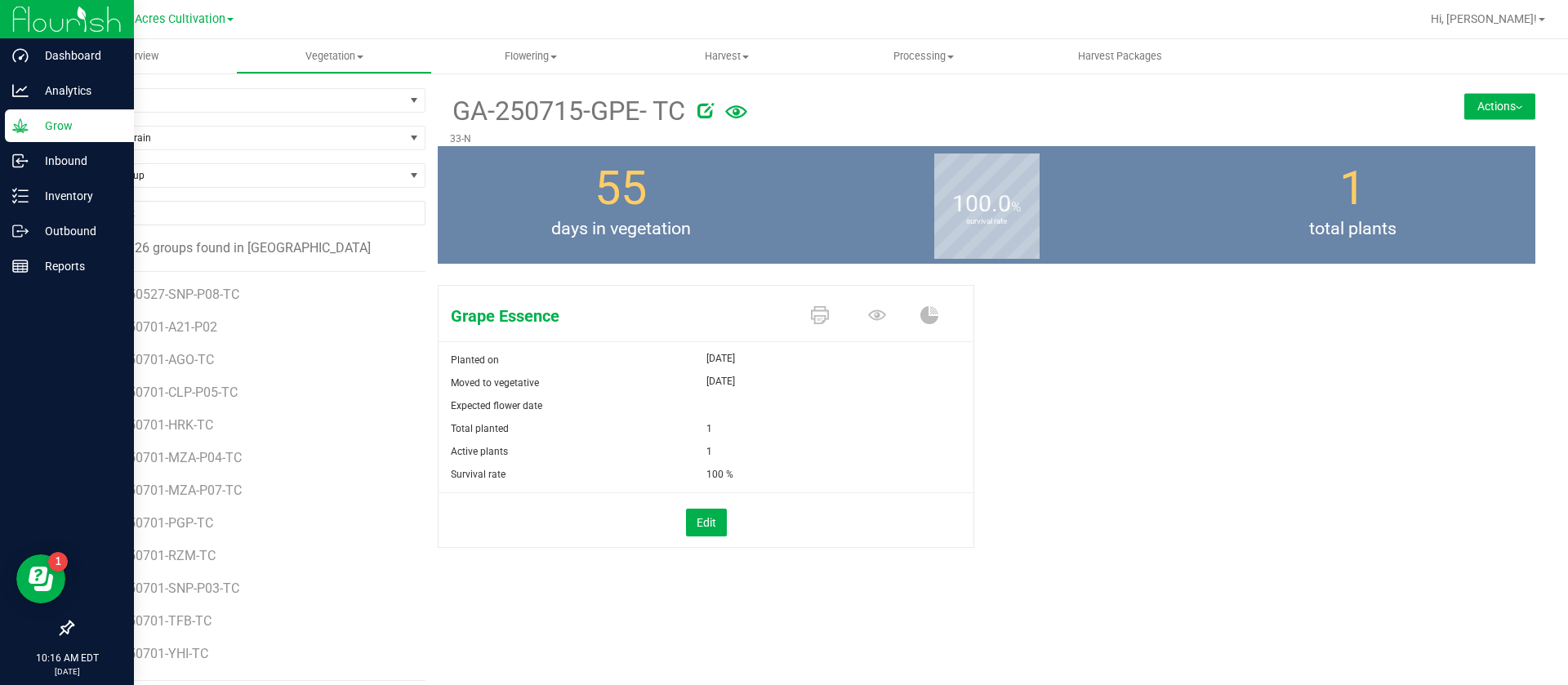
click at [614, 223] on span "days in vegetation" at bounding box center [620, 229] width 366 height 26
click at [512, 218] on span "days in vegetation" at bounding box center [620, 229] width 366 height 26
click at [119, 163] on span "Find a Group" at bounding box center [248, 175] width 354 height 24
type input "zpm"
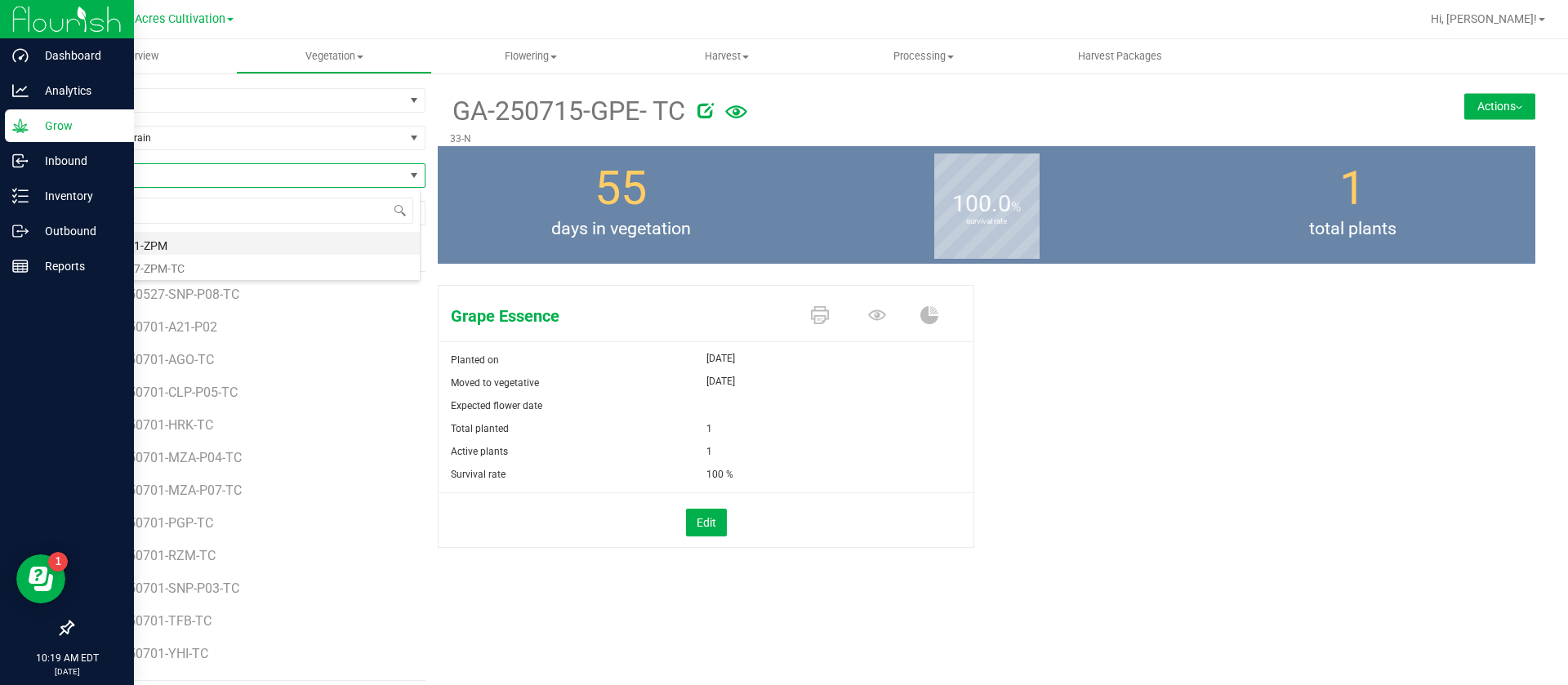
click at [210, 238] on li "GA-250731-ZPM" at bounding box center [246, 243] width 347 height 23
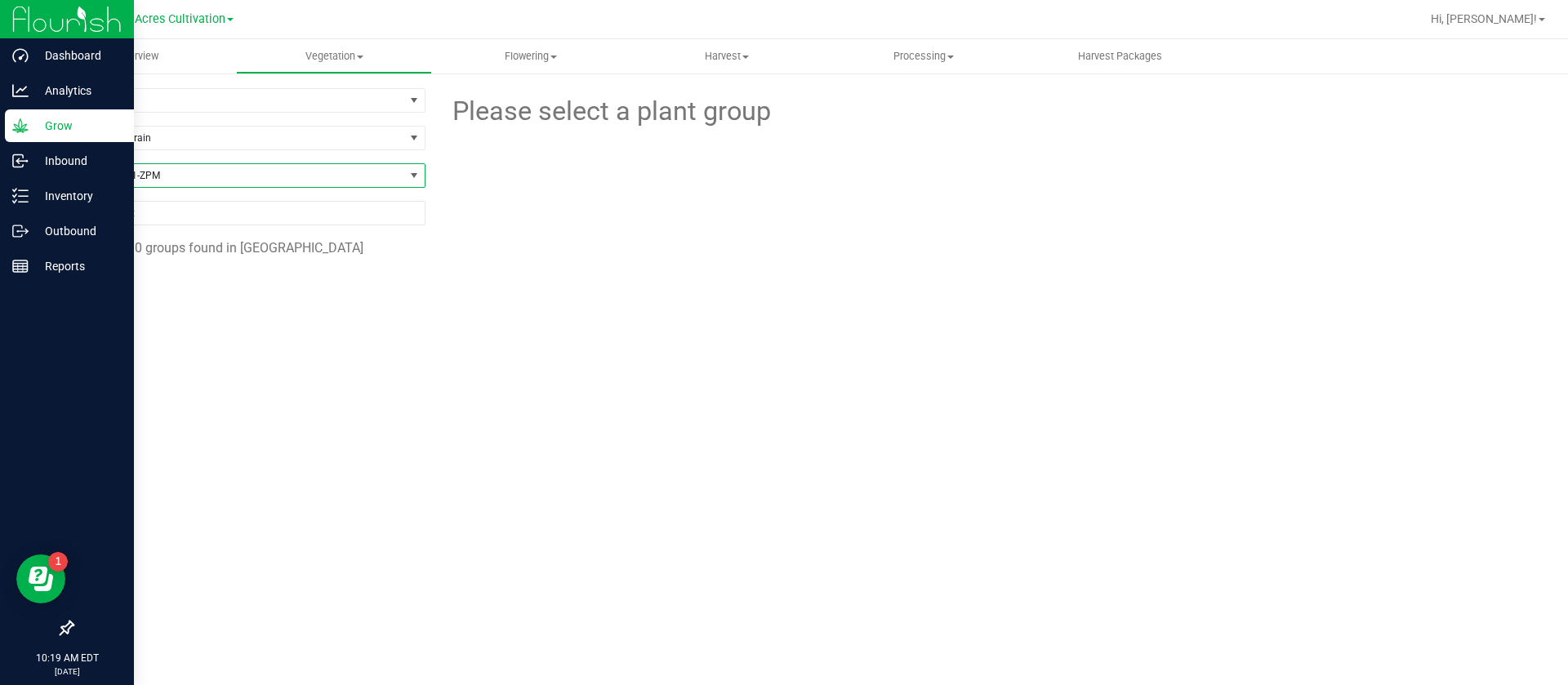
click at [180, 174] on span "GA-250731-ZPM" at bounding box center [238, 175] width 331 height 23
type input "zpm"
click at [104, 274] on li "GA-250807-ZPM-TC" at bounding box center [248, 265] width 352 height 23
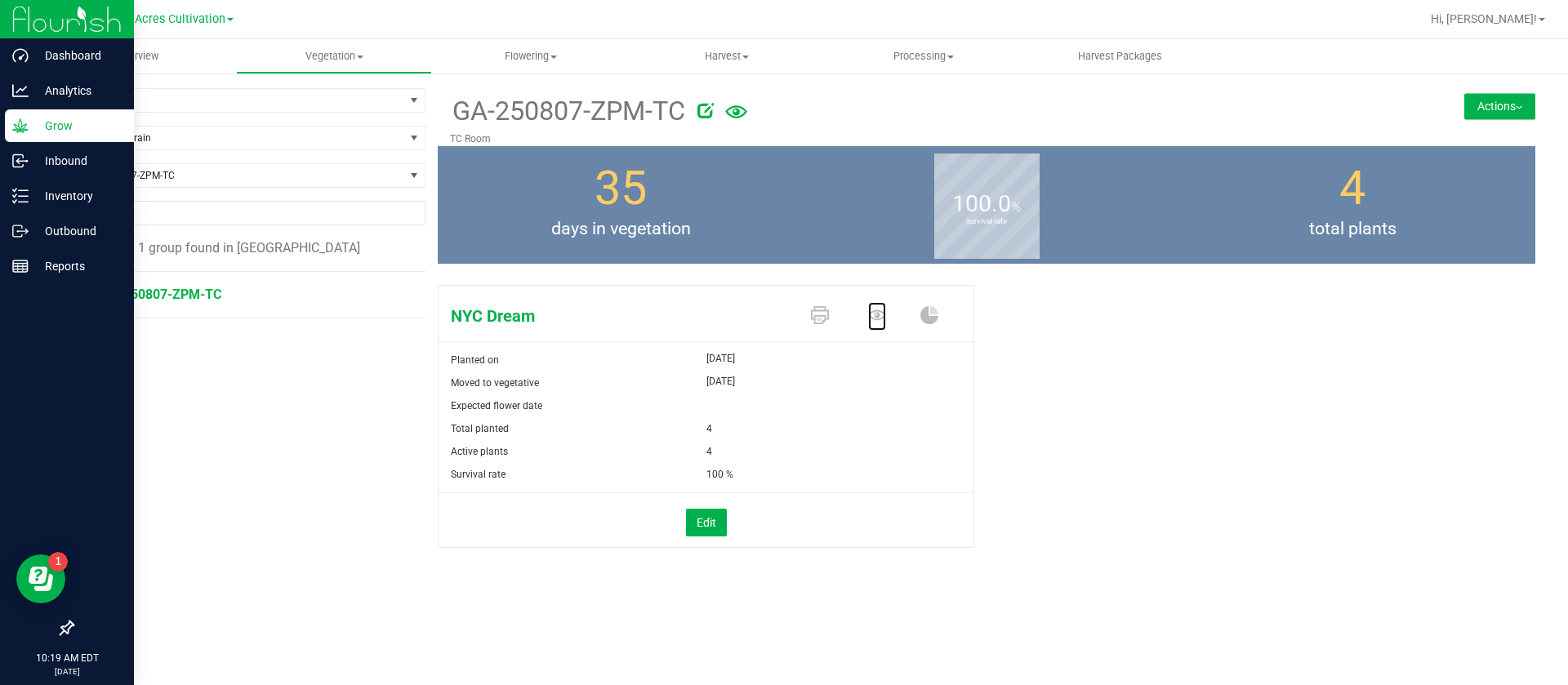
click at [878, 321] on icon at bounding box center [876, 315] width 18 height 18
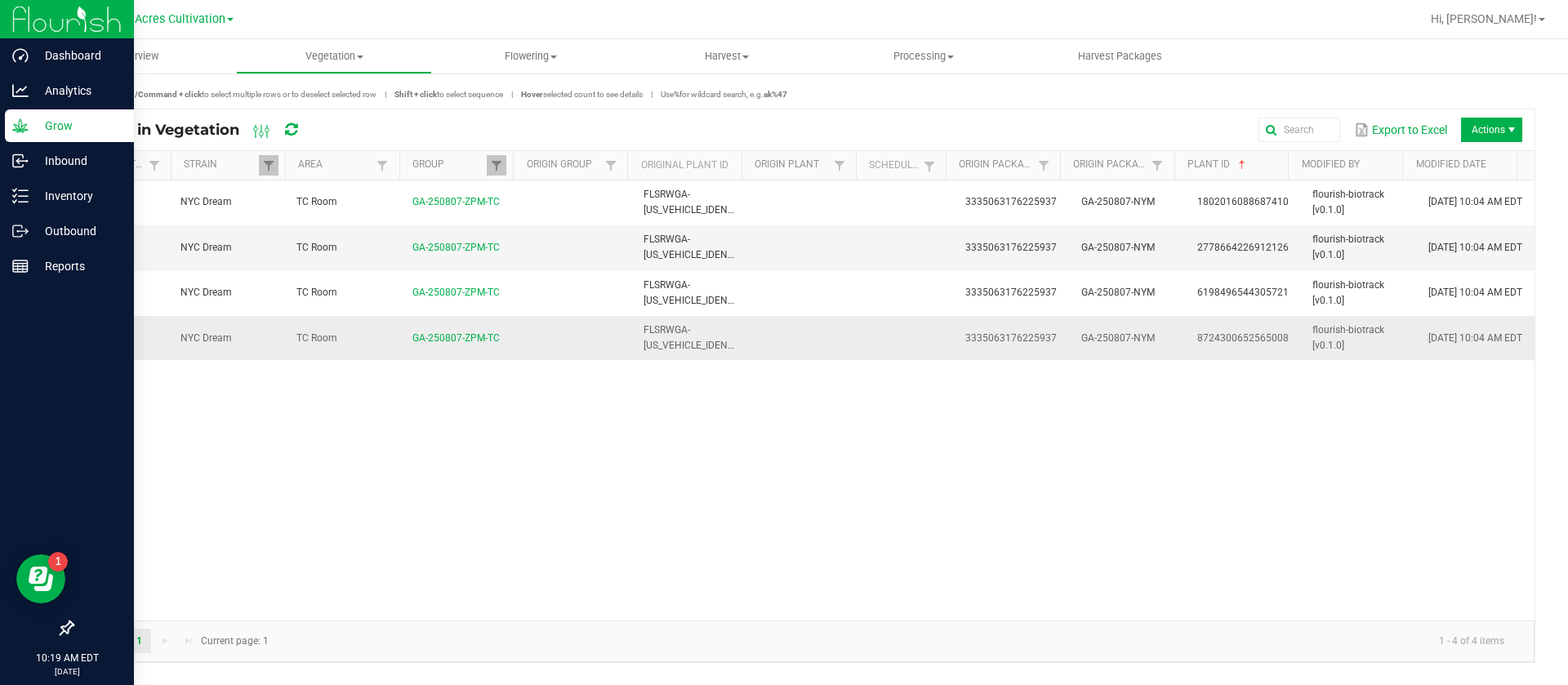
click at [865, 342] on td at bounding box center [910, 337] width 90 height 44
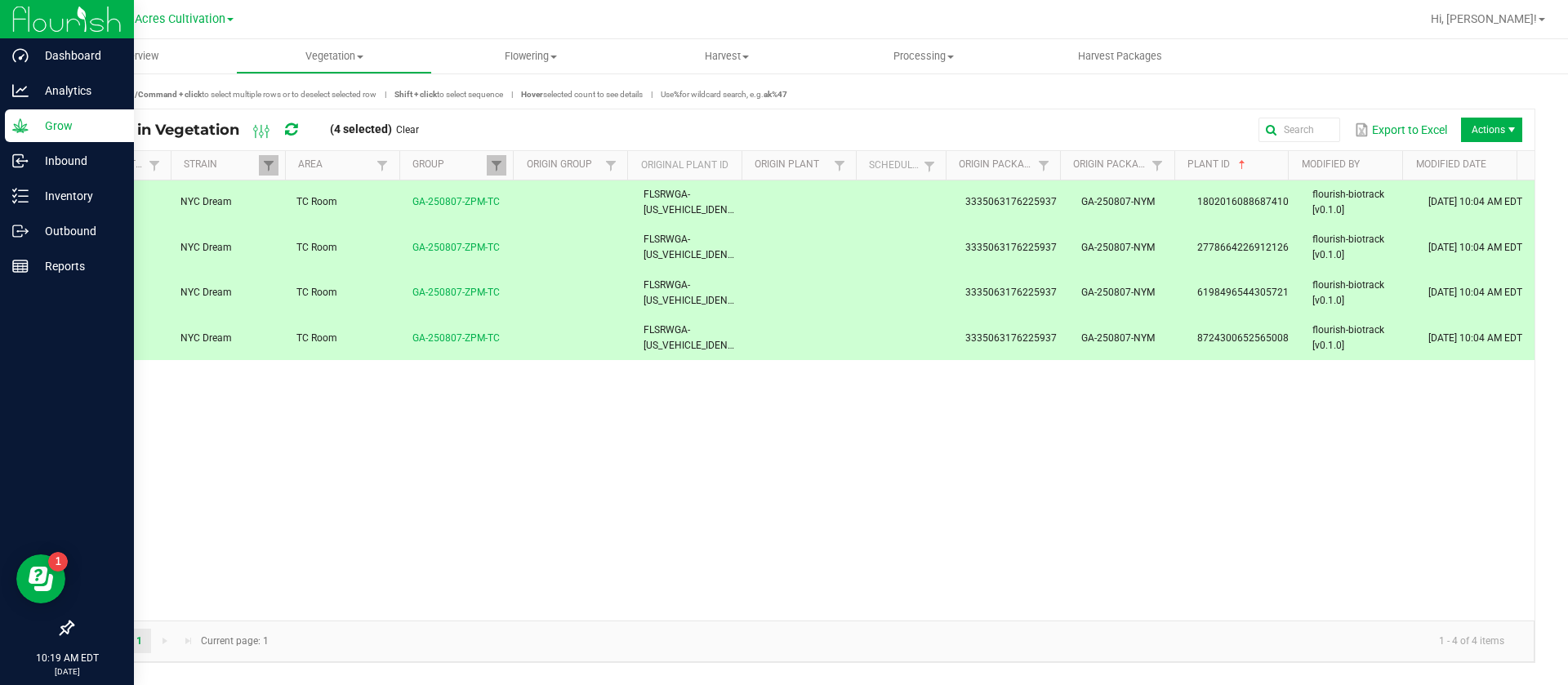
click at [981, 202] on span "3335063176225937" at bounding box center [1011, 201] width 92 height 11
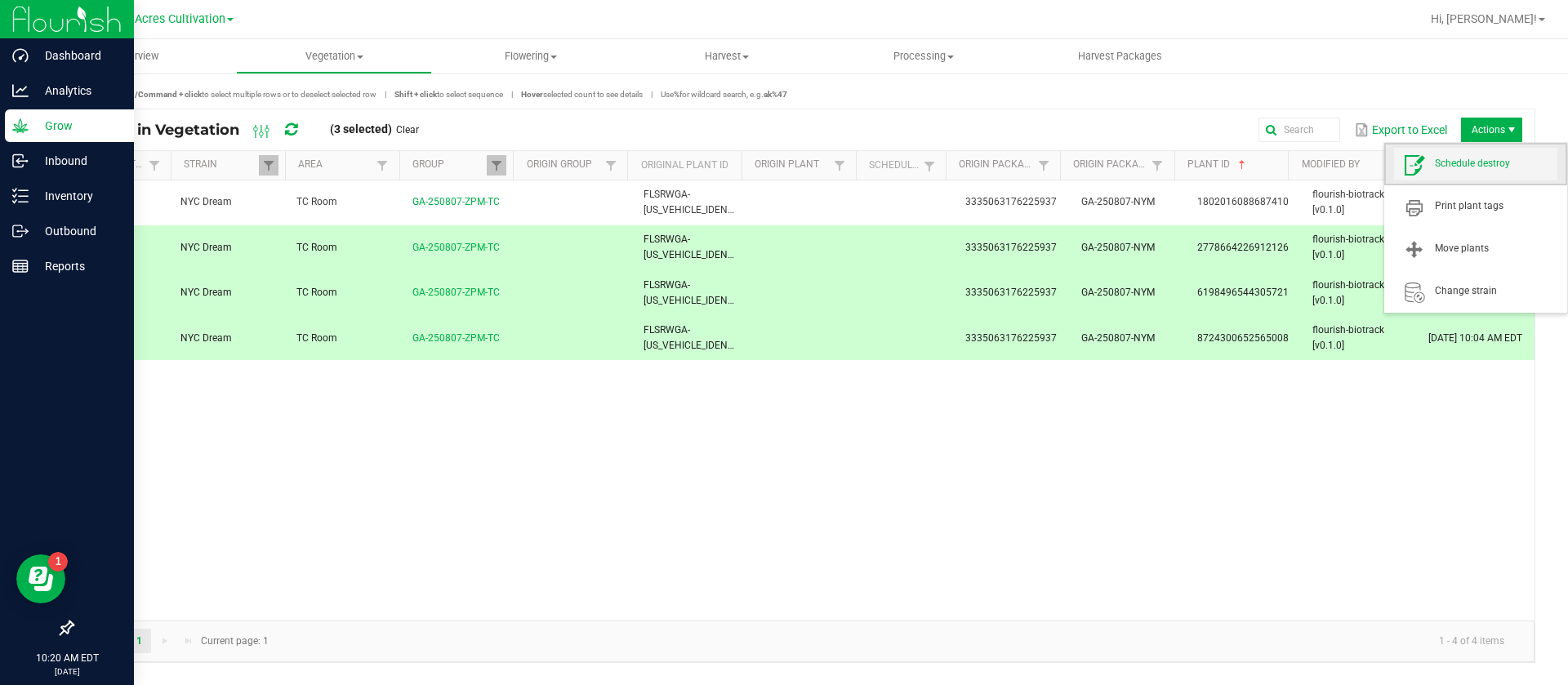
click at [1495, 155] on span "Schedule destroy" at bounding box center [1475, 163] width 163 height 32
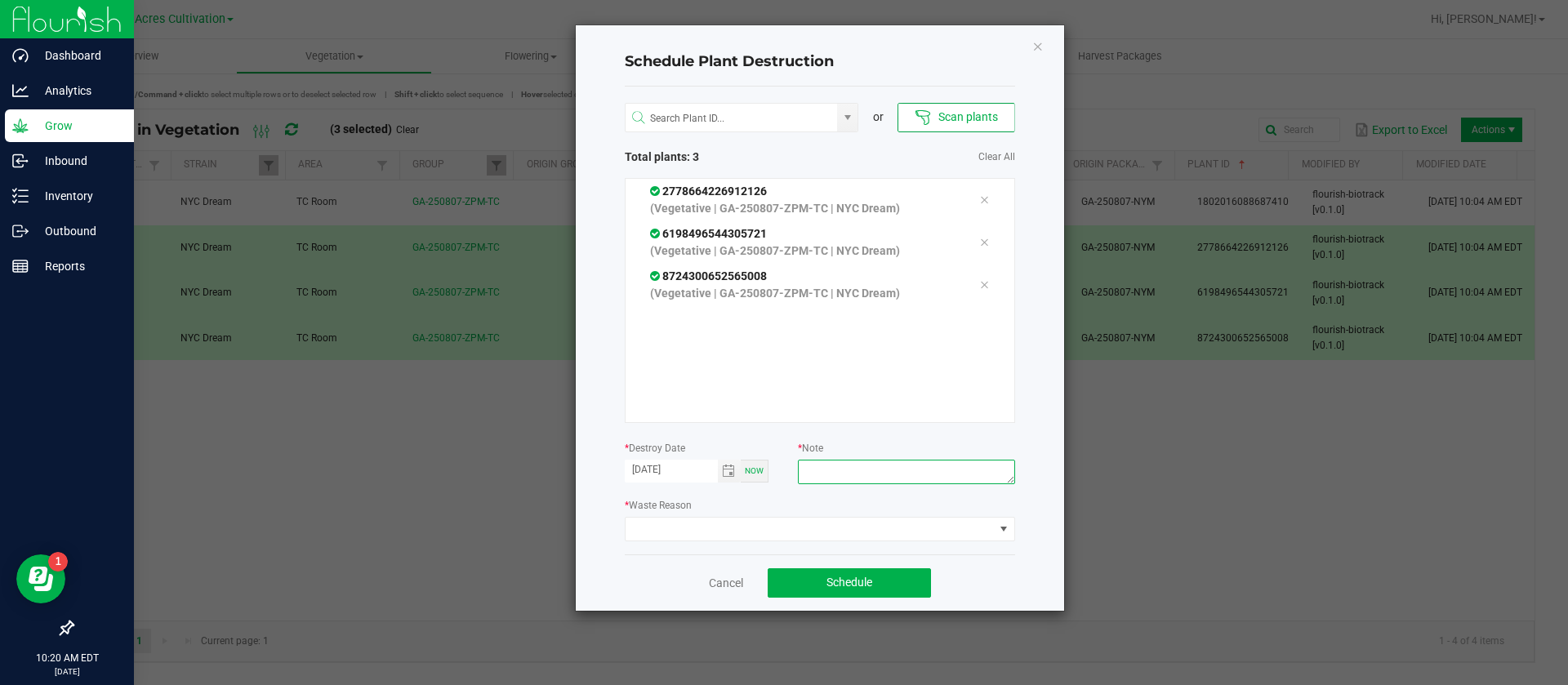
click at [824, 469] on textarea at bounding box center [905, 472] width 216 height 24
type textarea "waste"
click at [811, 513] on div "* Waste Reason" at bounding box center [820, 519] width 390 height 45
click at [778, 526] on span at bounding box center [810, 529] width 369 height 23
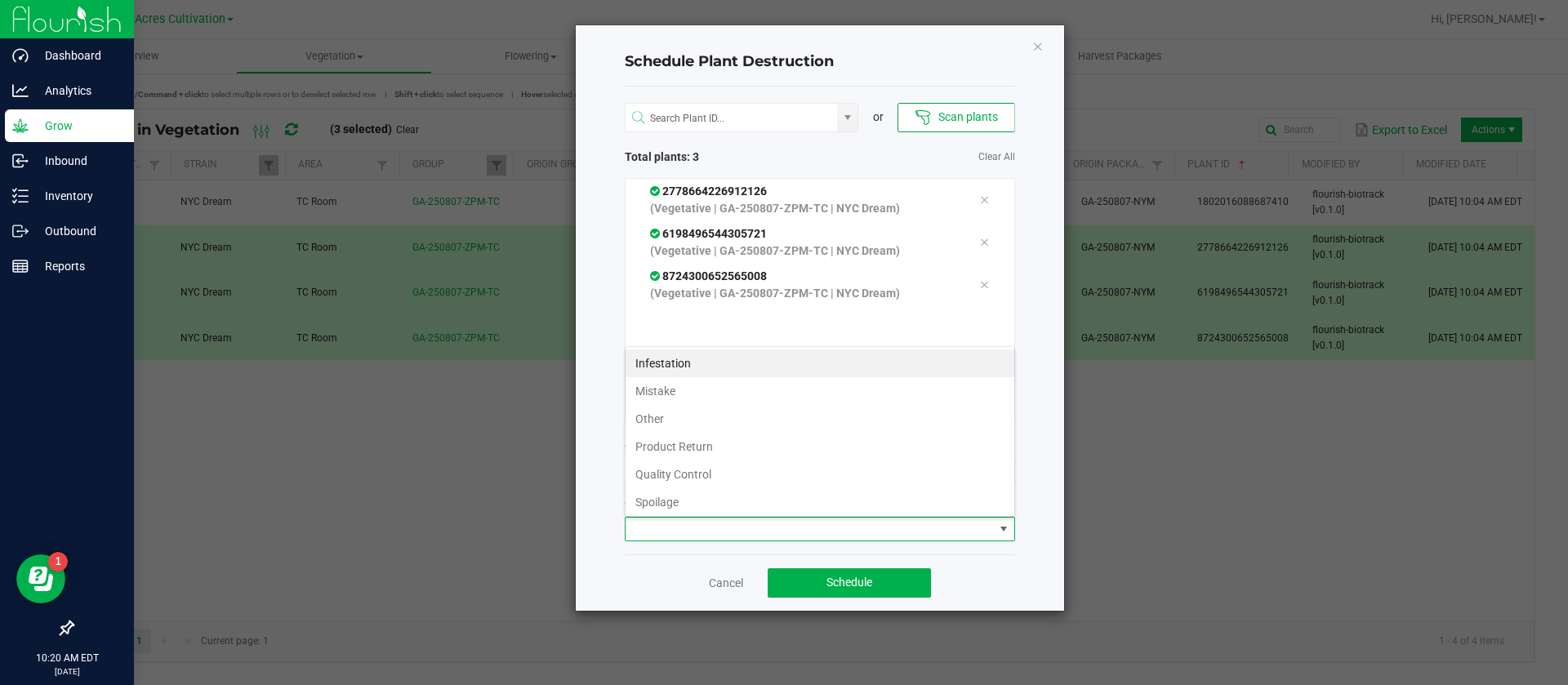
scroll to position [58, 0]
click at [674, 493] on li "Waste" at bounding box center [820, 498] width 389 height 28
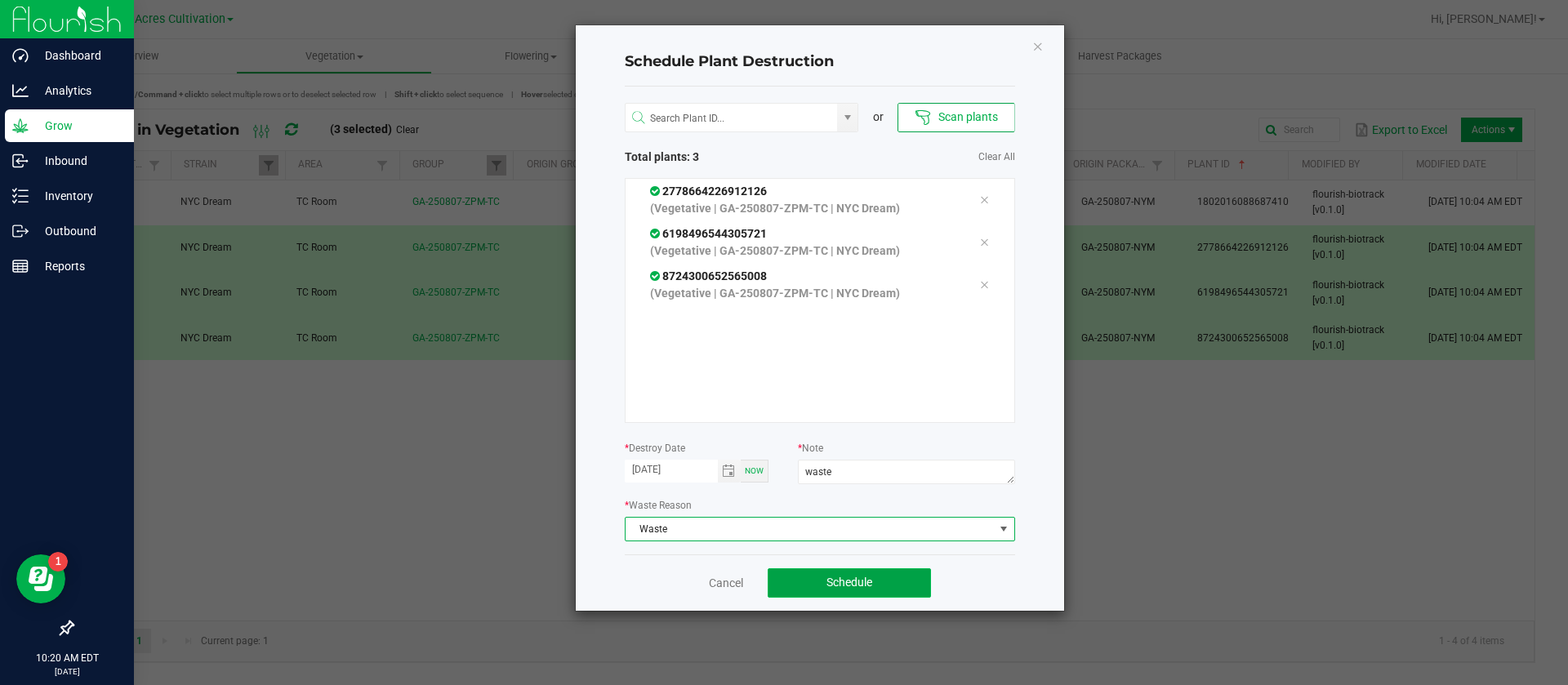
click at [839, 580] on span "Schedule" at bounding box center [849, 582] width 45 height 13
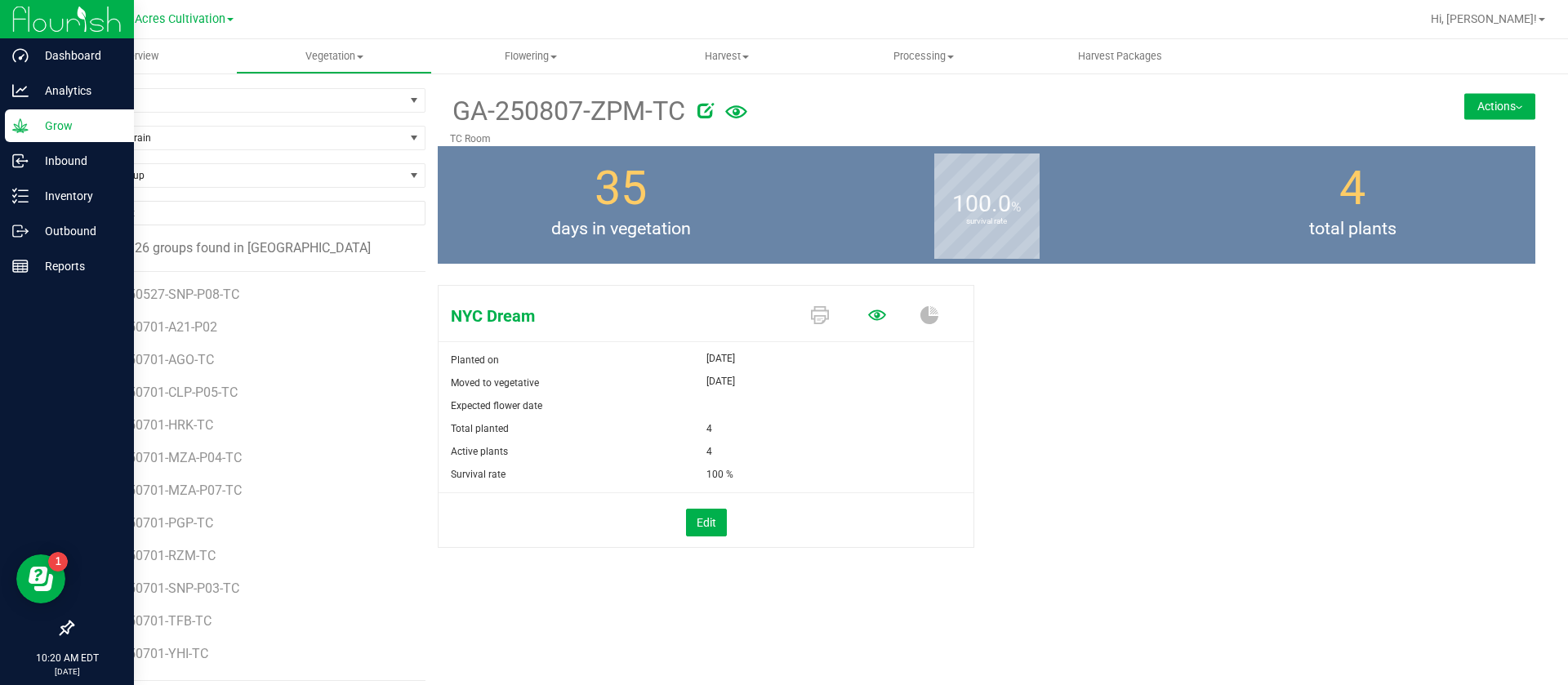
click at [868, 311] on icon at bounding box center [876, 315] width 18 height 18
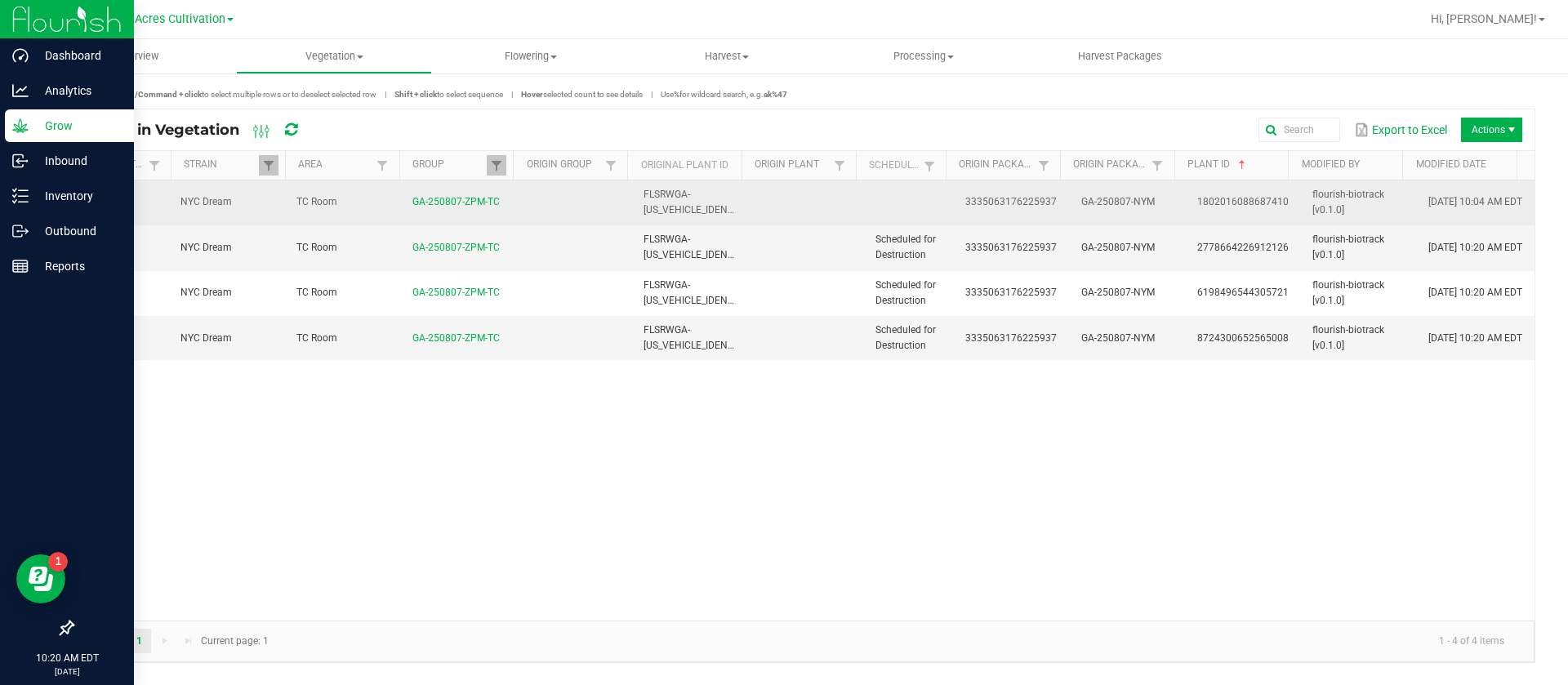
click at [839, 200] on td at bounding box center [807, 202] width 116 height 45
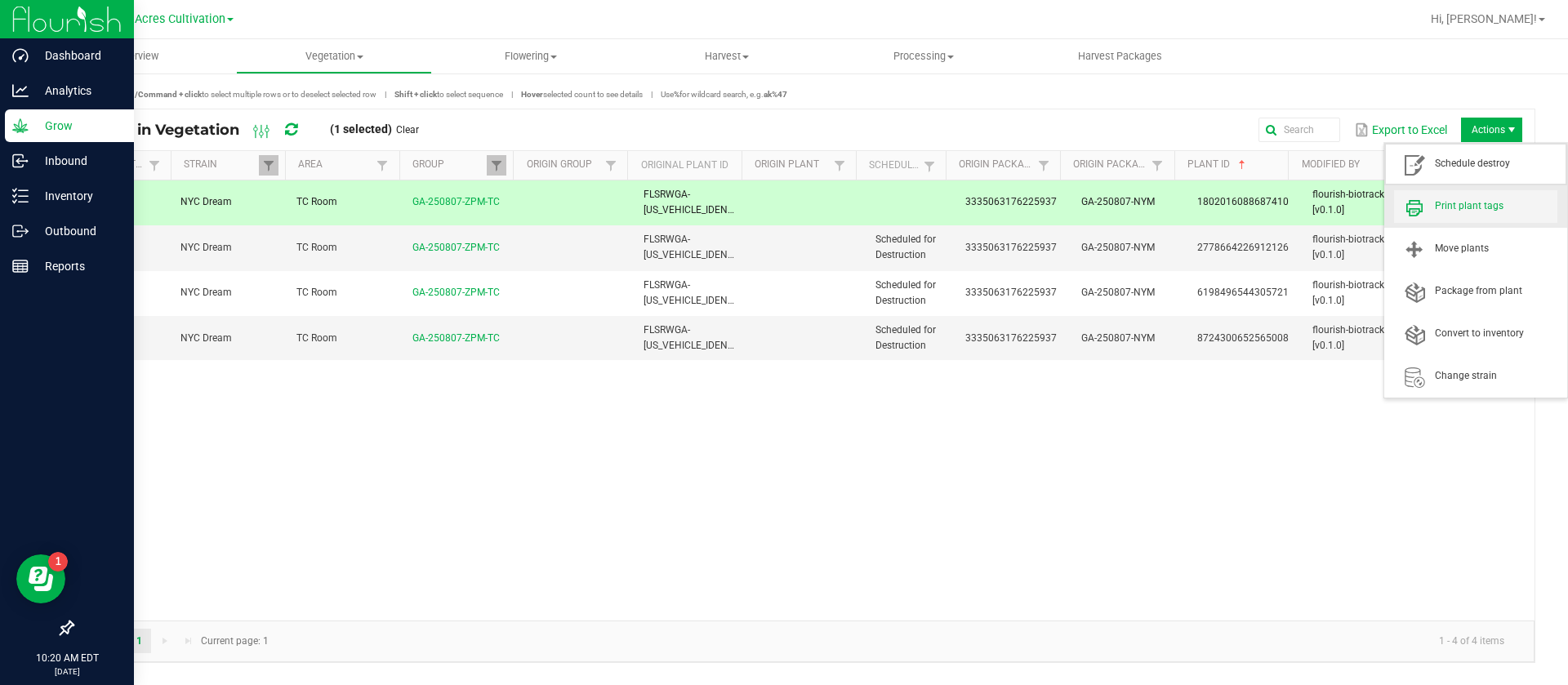
drag, startPoint x: 1474, startPoint y: 166, endPoint x: 1451, endPoint y: 212, distance: 51.4
click at [1451, 212] on ul "Schedule destroy Print plant tags Move plants Package from plant Convert to inv…" at bounding box center [1475, 270] width 183 height 254
click at [1451, 212] on span "Print plant tags" at bounding box center [1496, 206] width 123 height 14
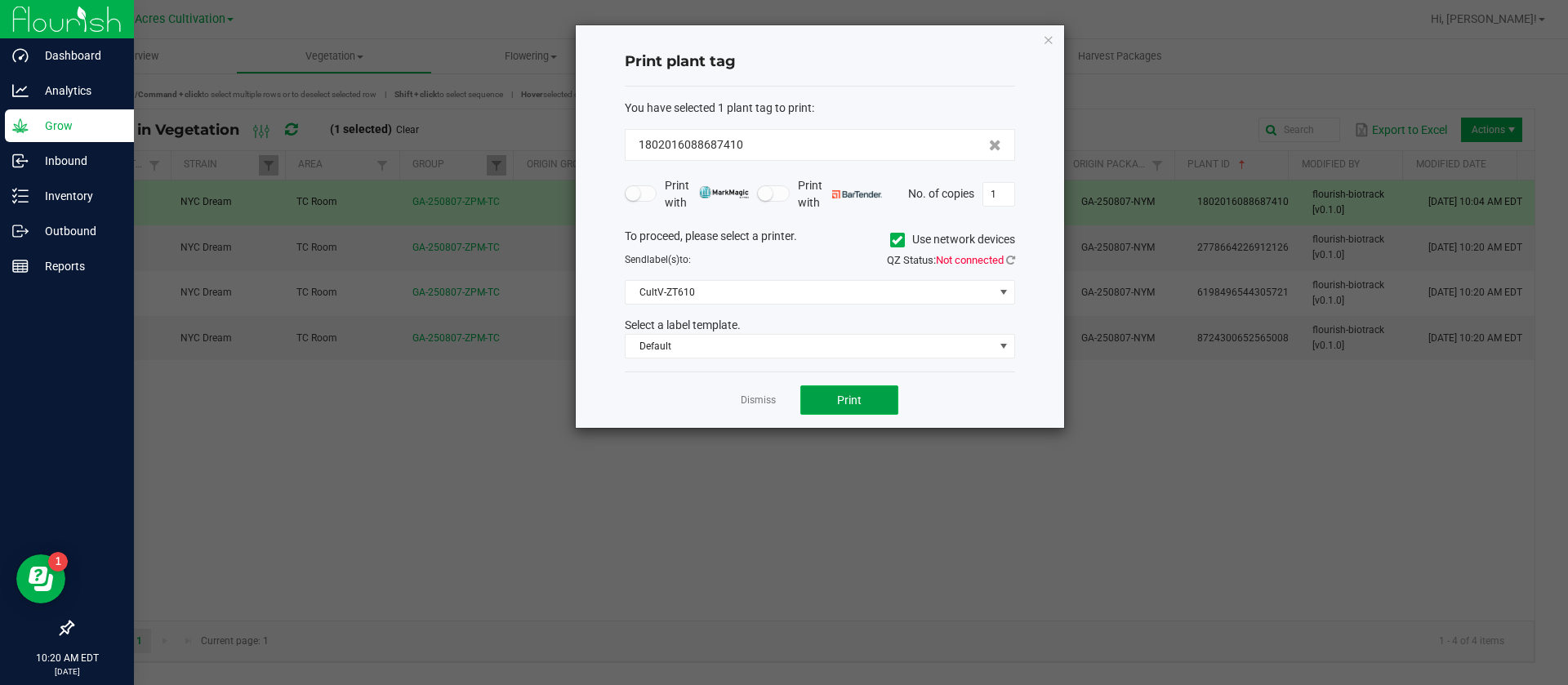
click at [859, 400] on span "Print" at bounding box center [849, 400] width 24 height 13
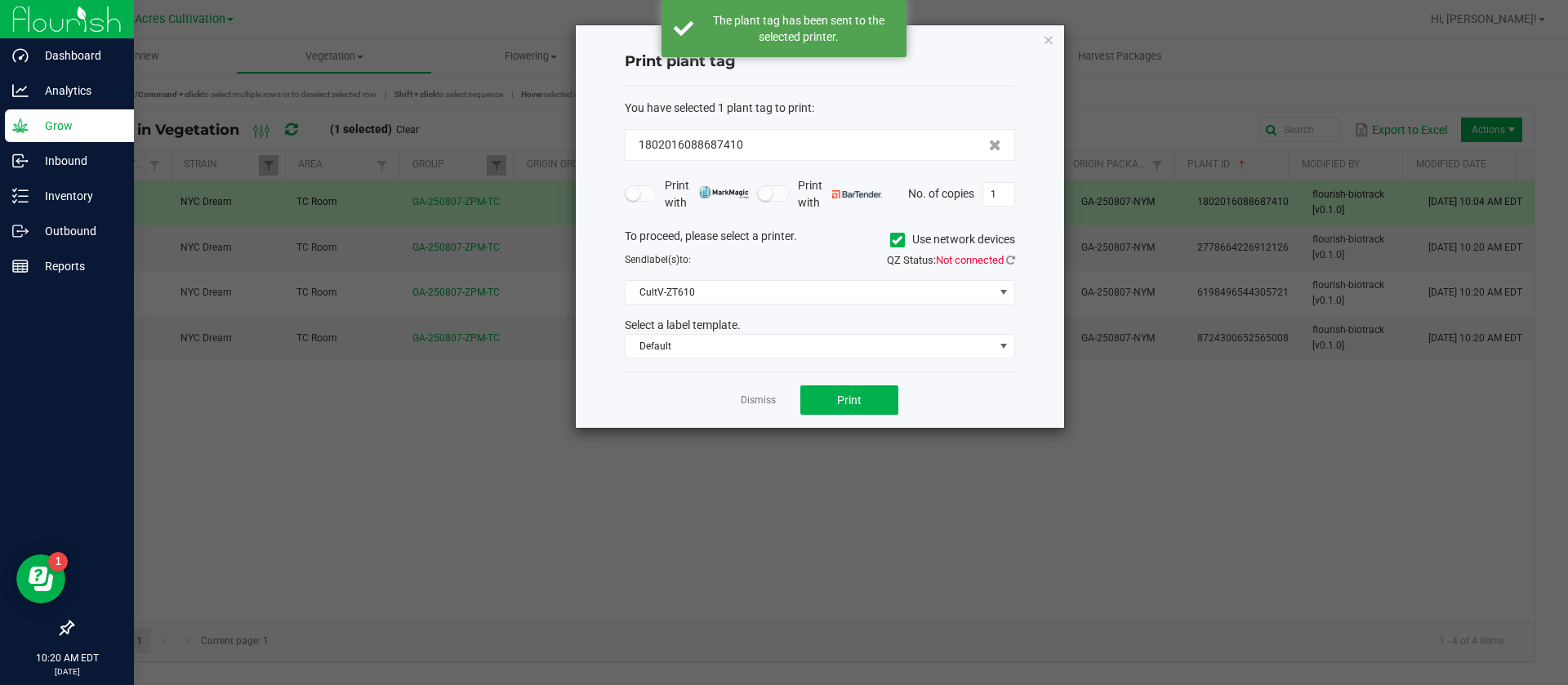
click at [740, 394] on div "Dismiss Print" at bounding box center [820, 399] width 390 height 57
click at [766, 398] on link "Dismiss" at bounding box center [758, 400] width 35 height 14
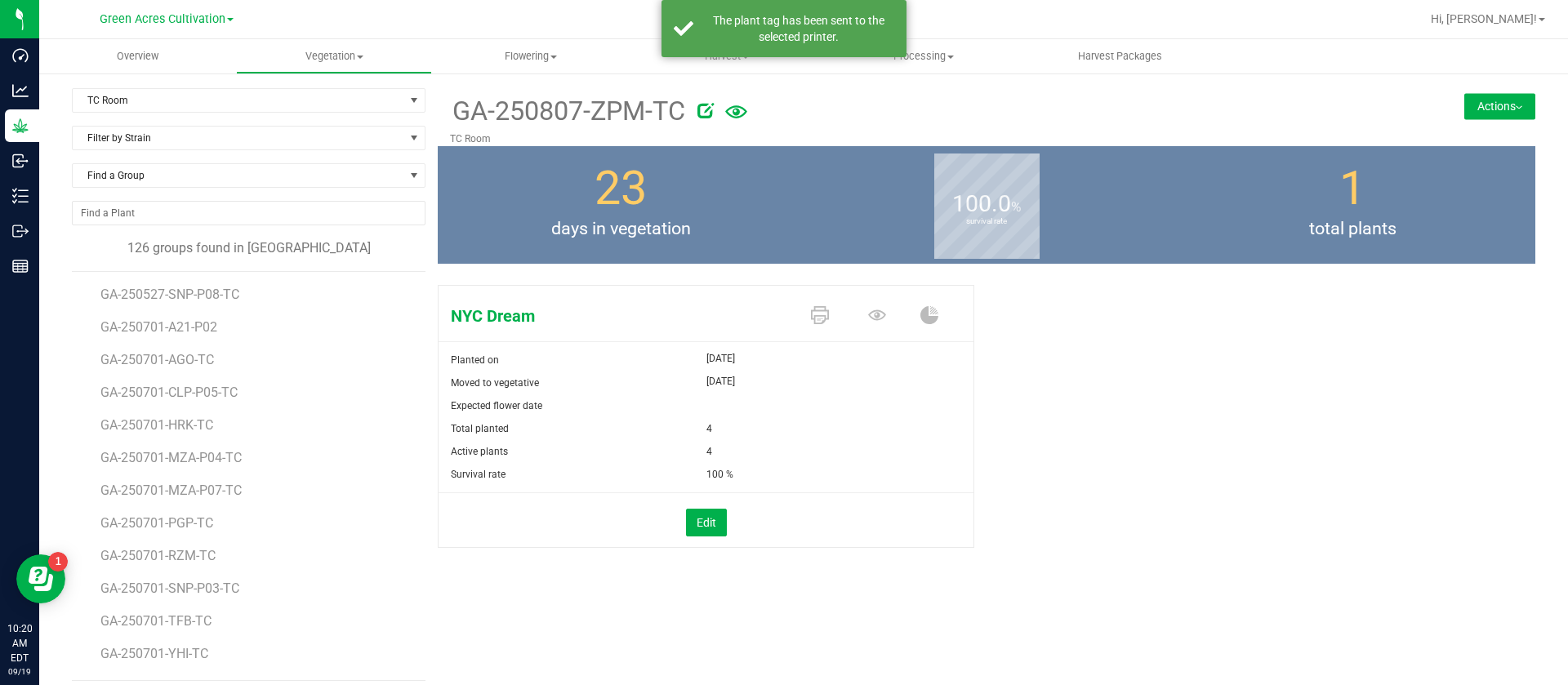
click at [1464, 108] on button "Actions" at bounding box center [1499, 106] width 71 height 26
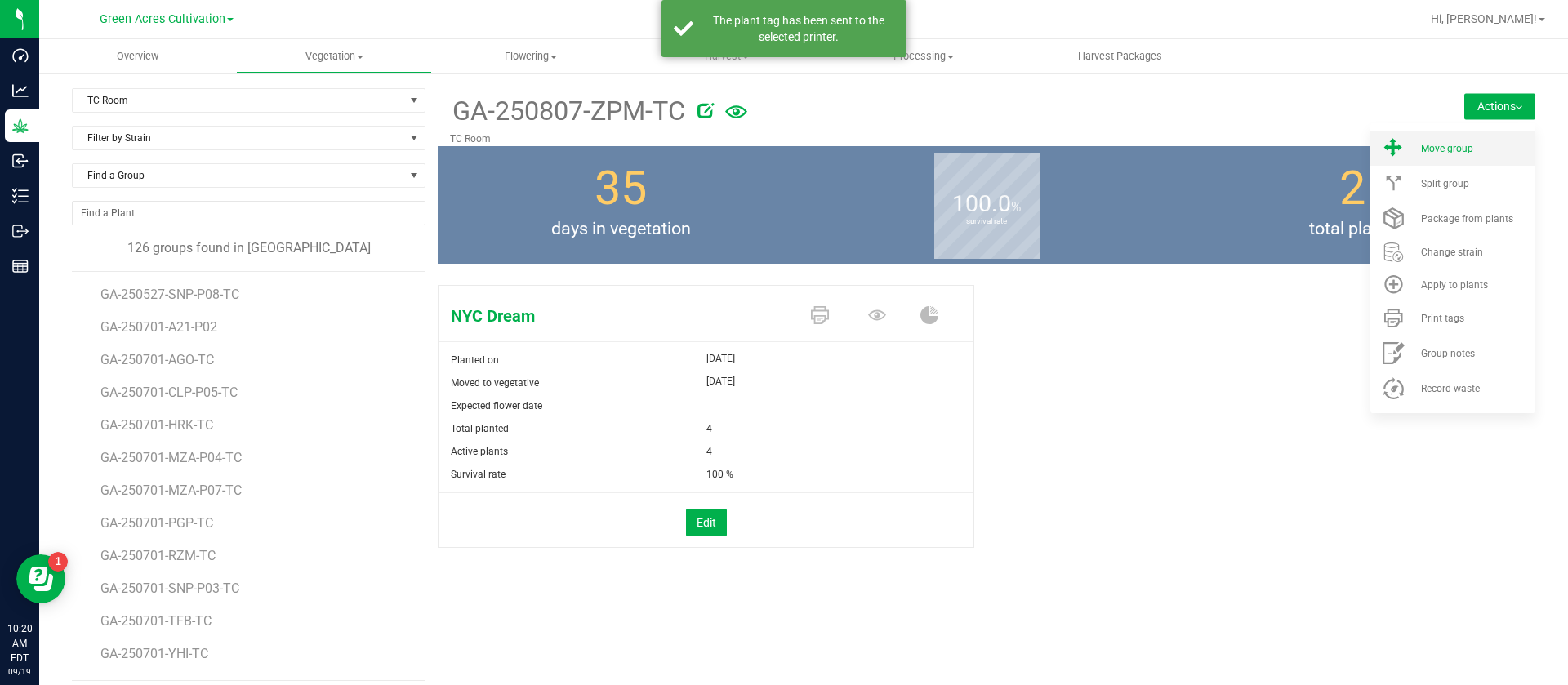
click at [1408, 137] on li "Move group" at bounding box center [1453, 149] width 165 height 35
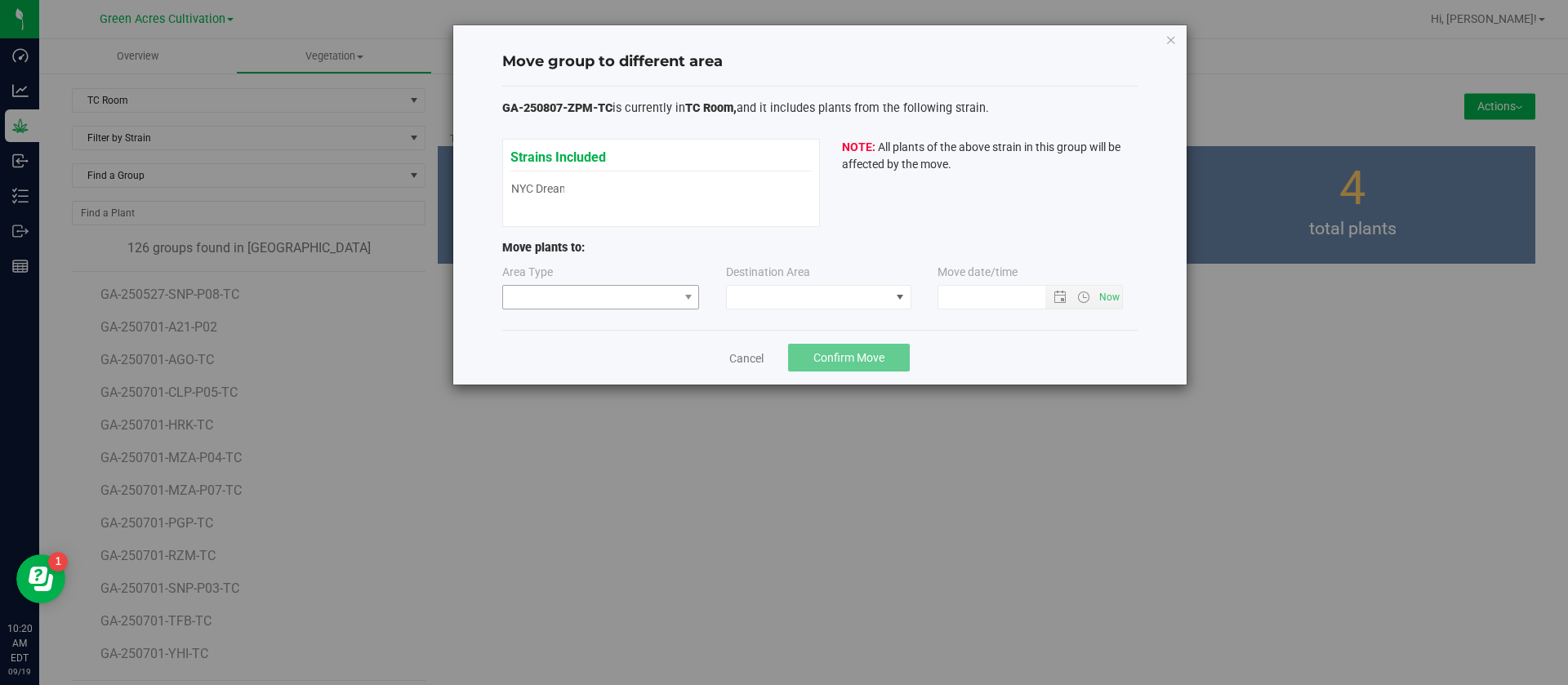
type input "9/19/2025 10:20 AM"
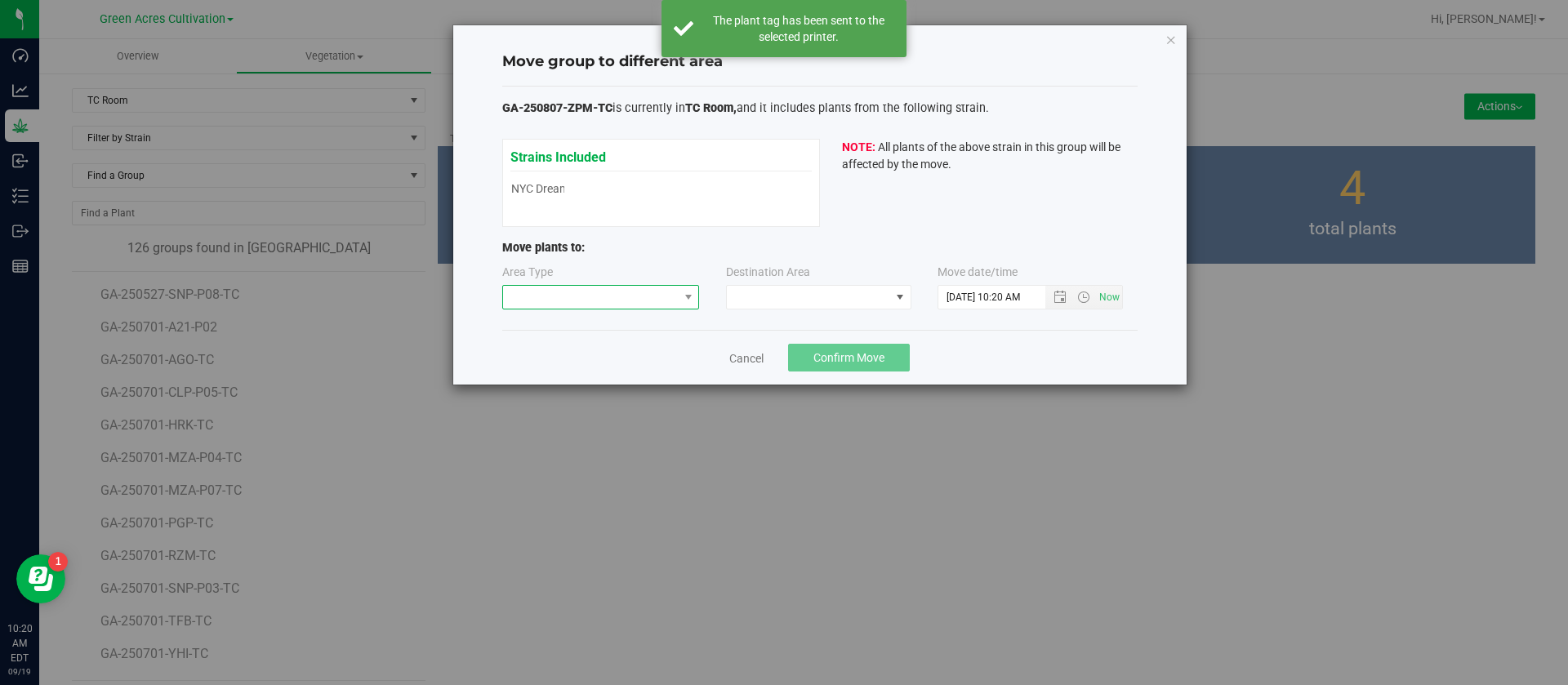
click at [592, 297] on span at bounding box center [590, 297] width 175 height 23
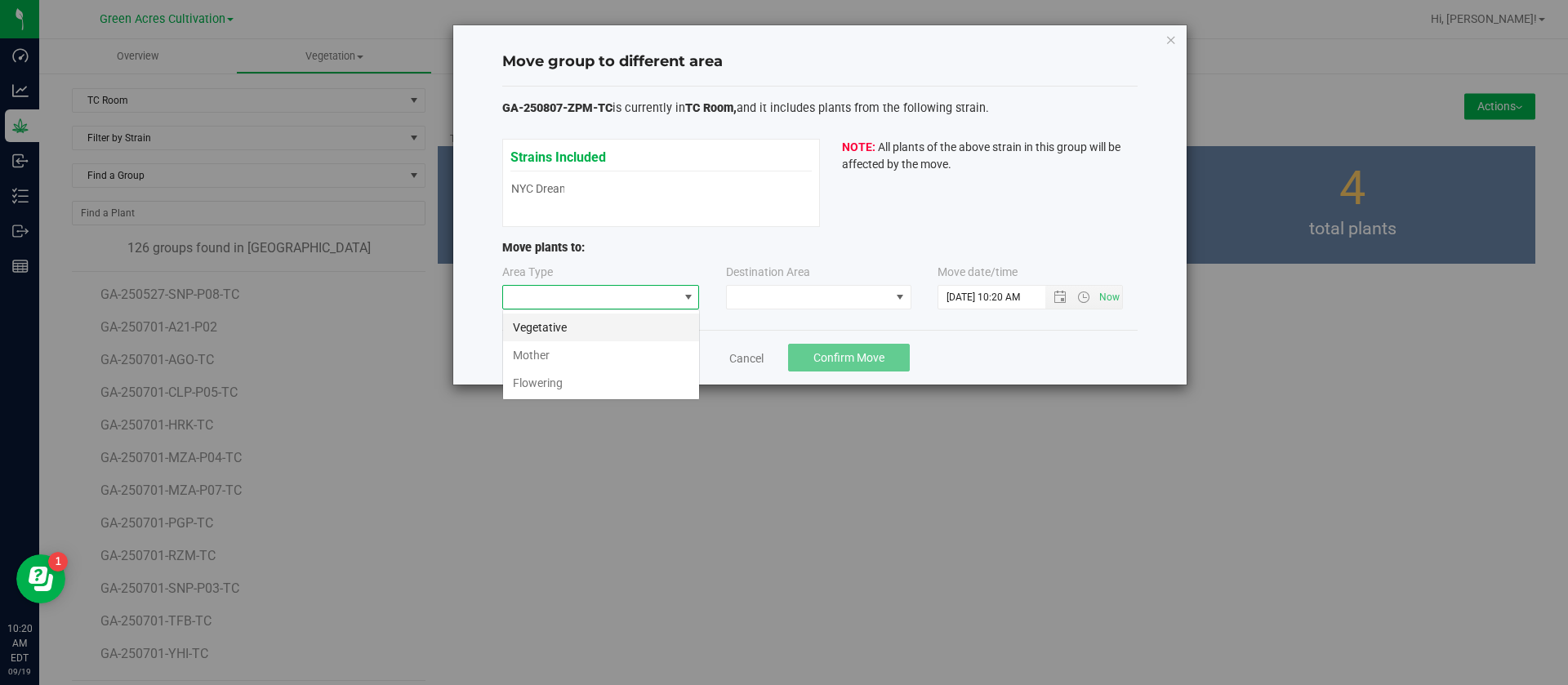
scroll to position [24, 198]
click at [560, 326] on li "Vegetative" at bounding box center [601, 328] width 196 height 28
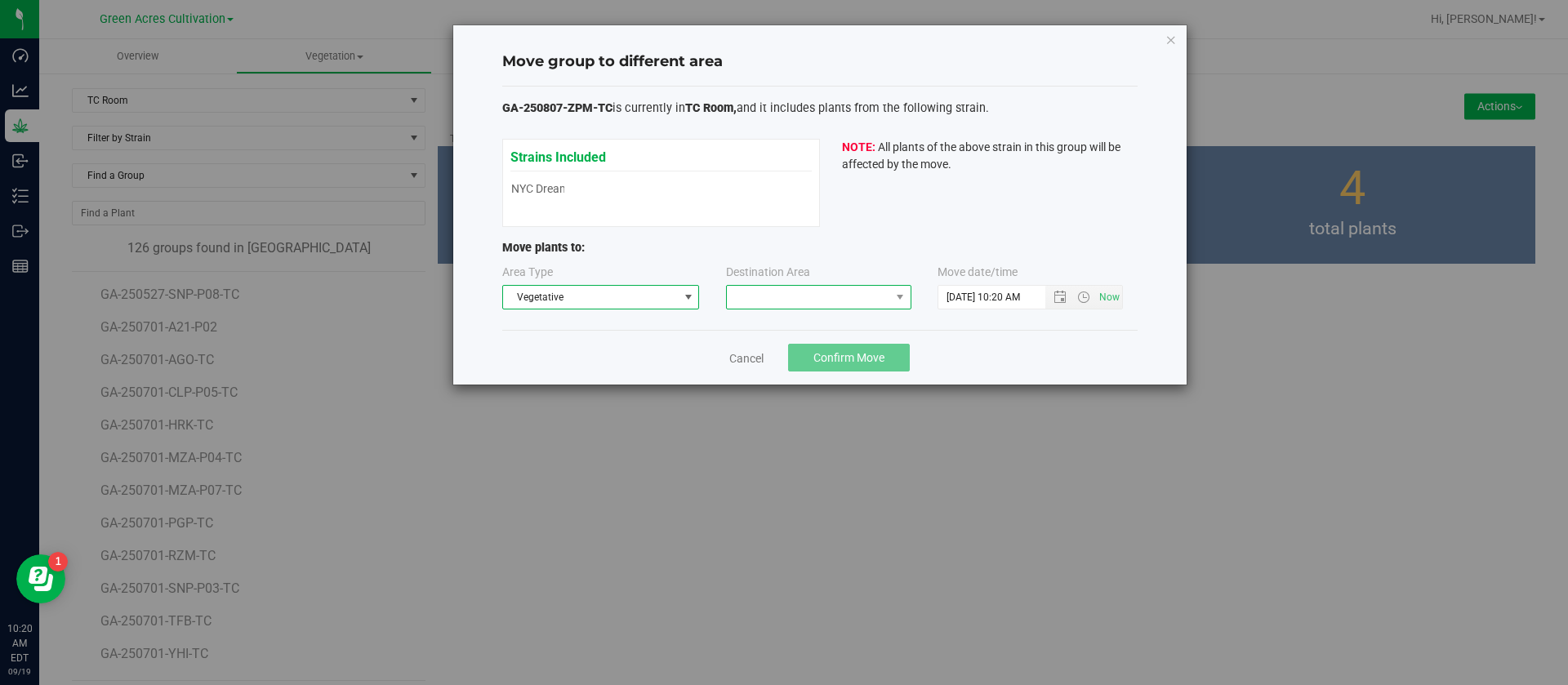
click at [758, 295] on span at bounding box center [809, 297] width 163 height 23
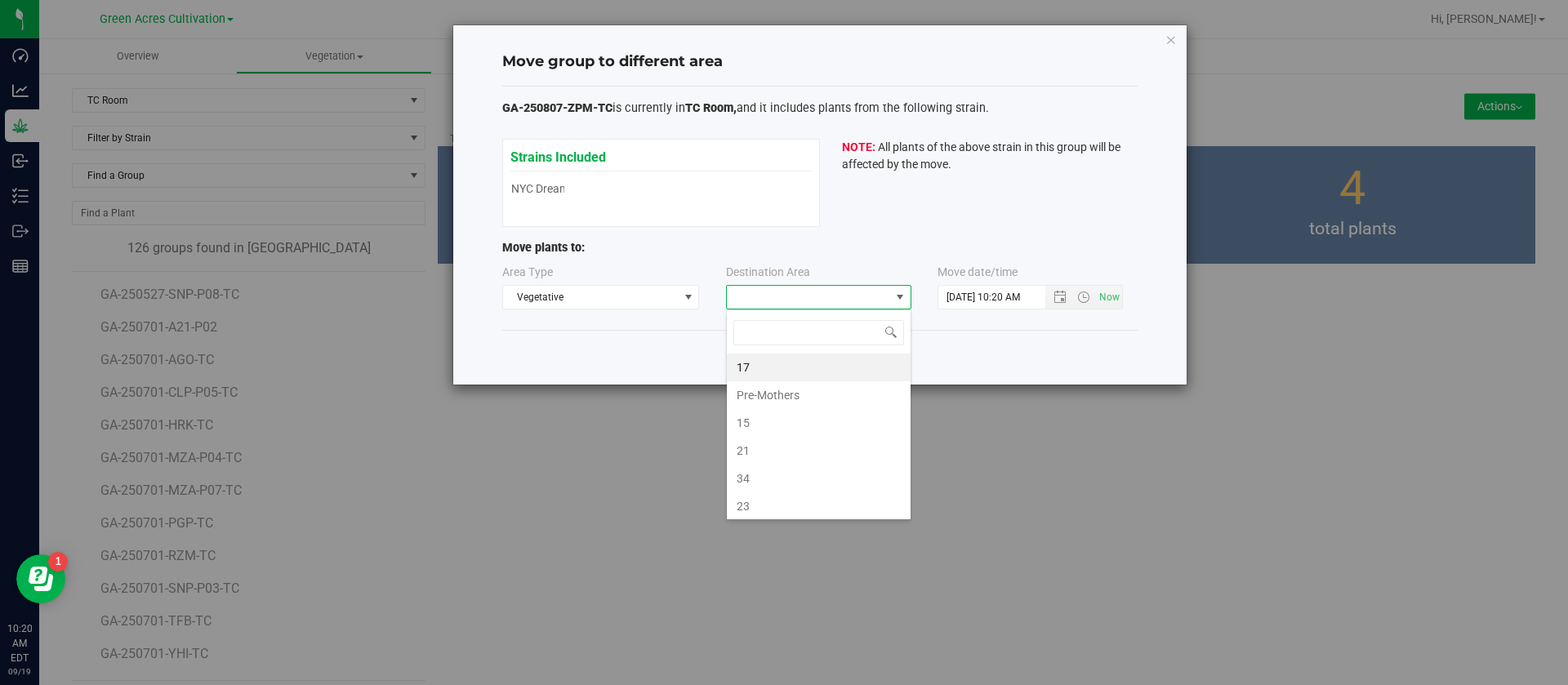
scroll to position [24, 186]
type input "n"
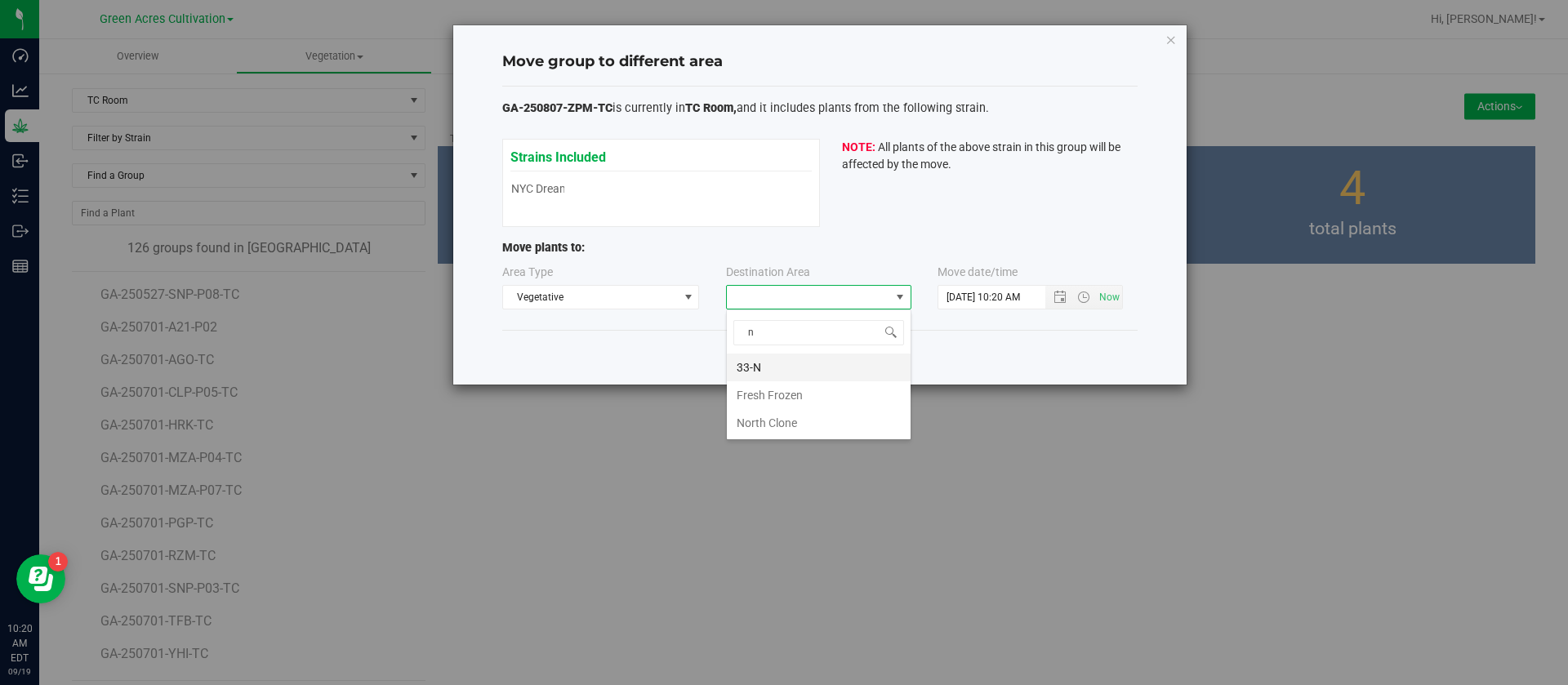
click at [781, 356] on li "33-N" at bounding box center [819, 368] width 184 height 28
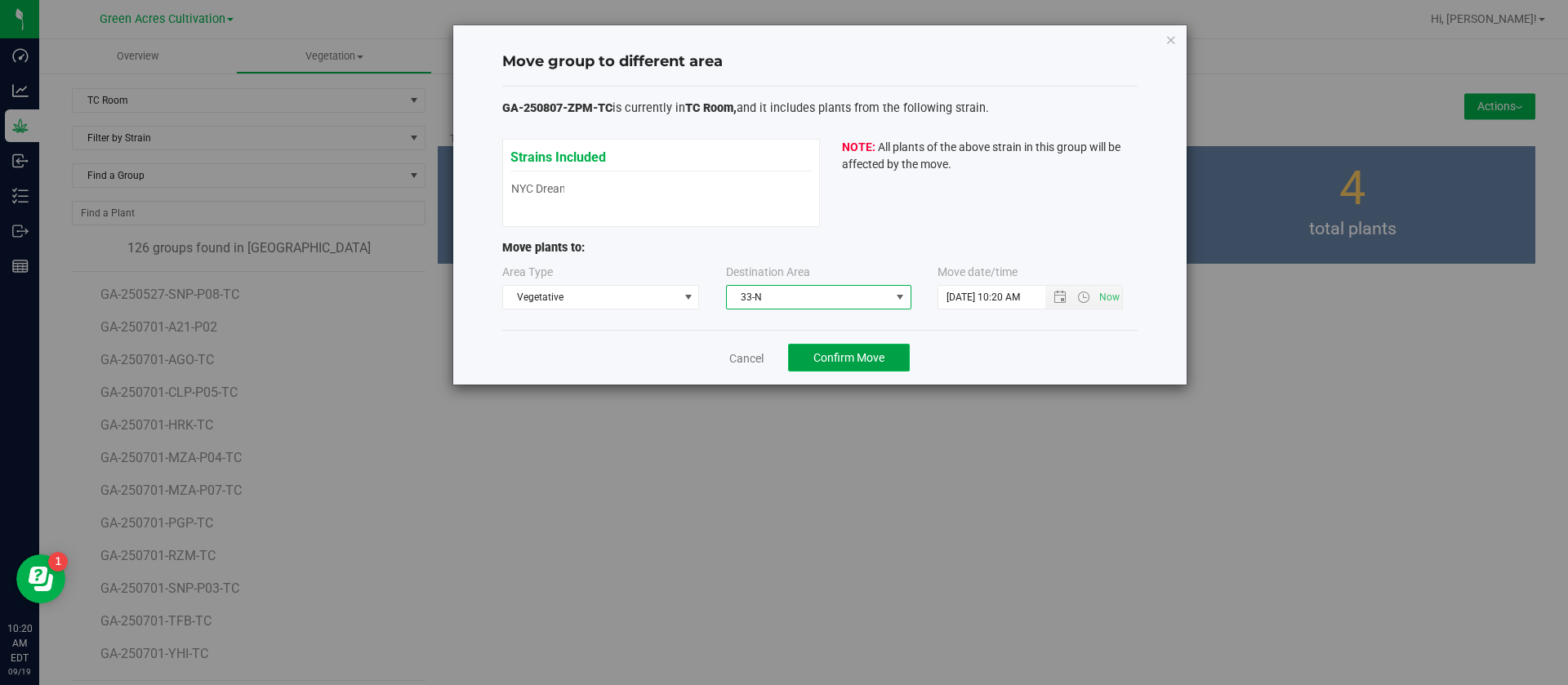
click at [838, 365] on button "Confirm Move" at bounding box center [849, 357] width 122 height 28
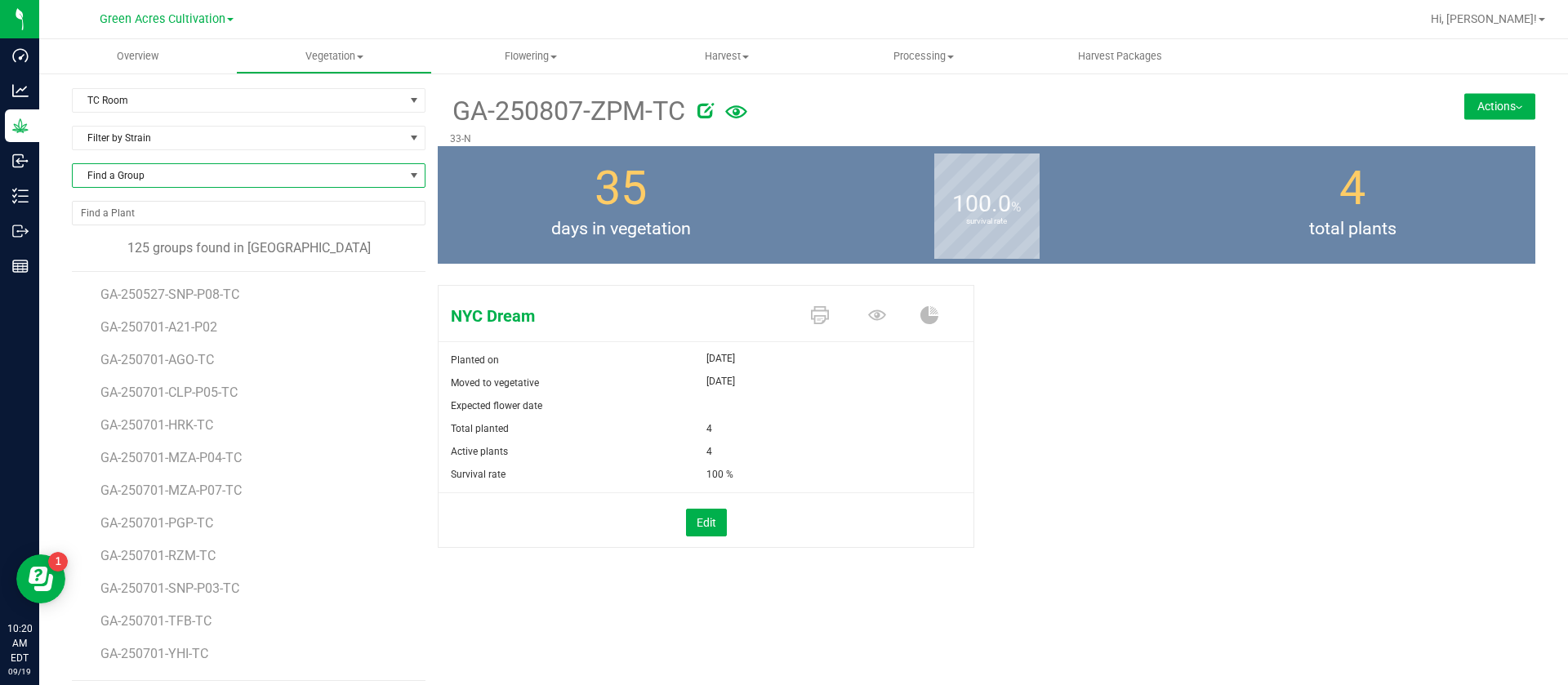
click at [191, 177] on span "Find a Group" at bounding box center [238, 175] width 331 height 23
type input "opm"
click at [216, 242] on li "GA-250814-OPM" at bounding box center [246, 243] width 347 height 23
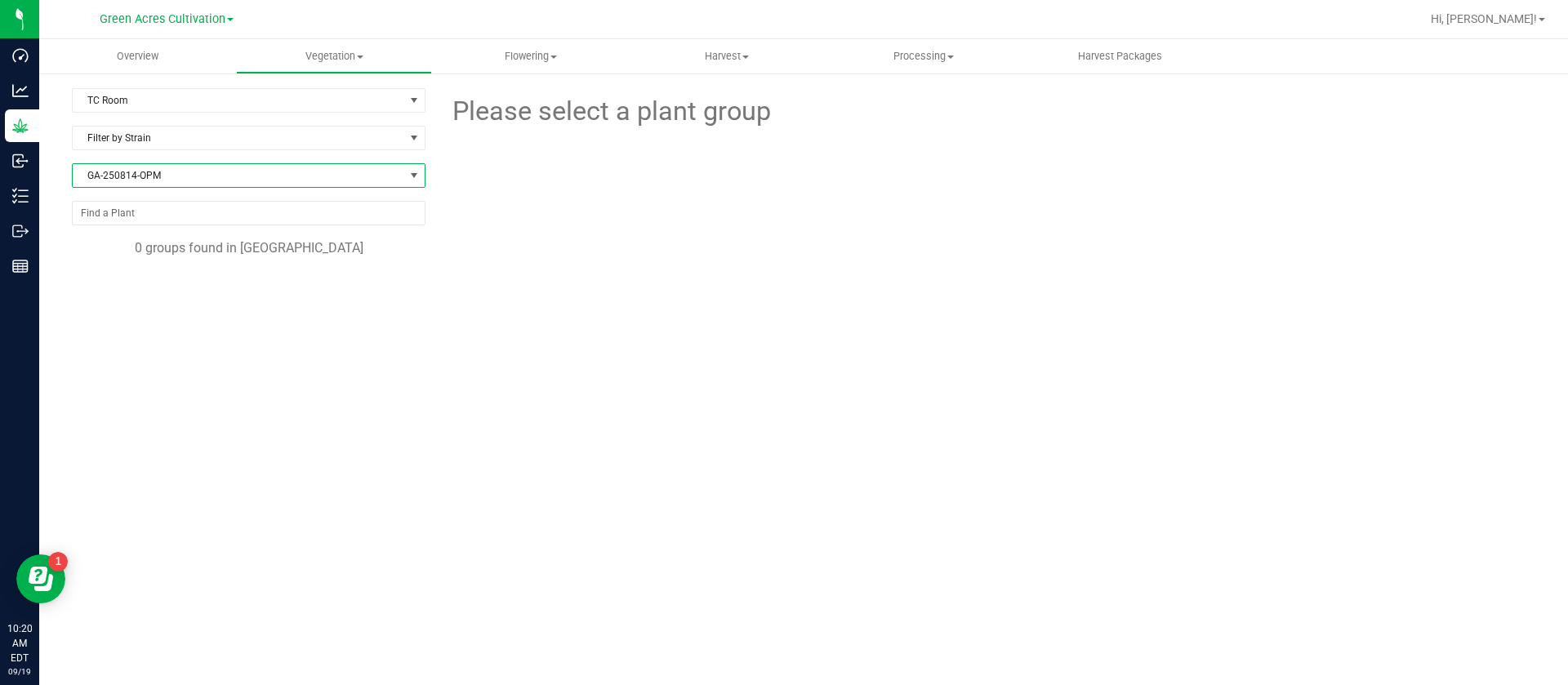
click at [173, 175] on span "GA-250814-OPM" at bounding box center [238, 175] width 331 height 23
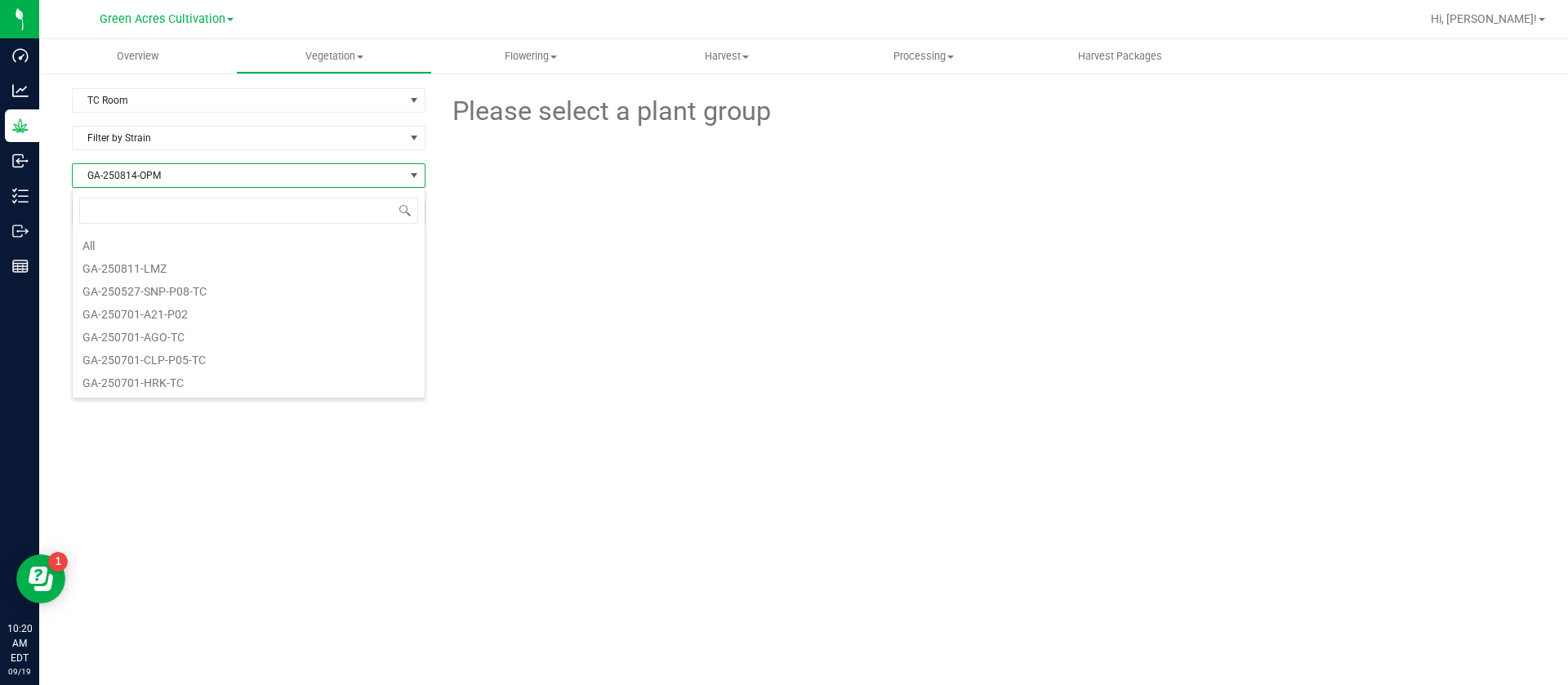
scroll to position [24, 354]
type input "opm"
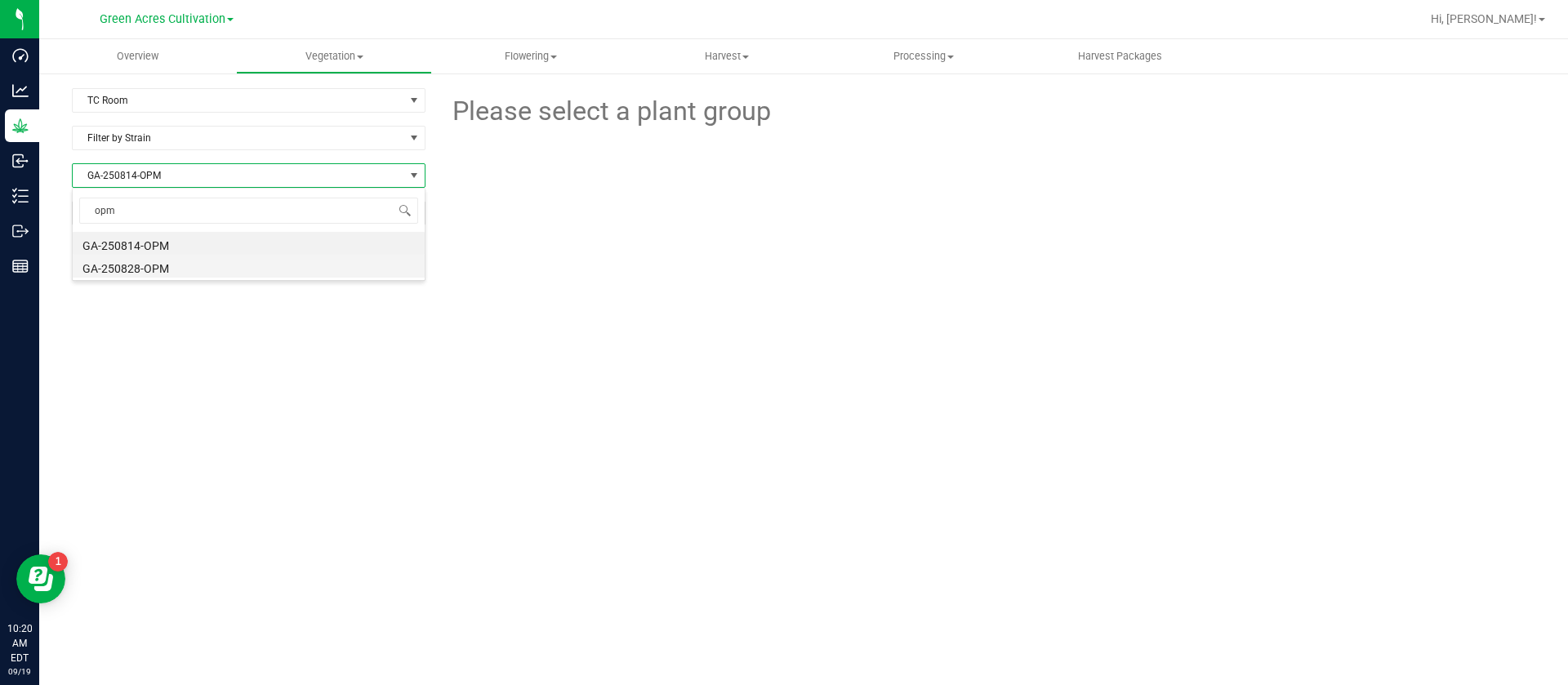
click at [160, 272] on li "GA-250828-OPM" at bounding box center [248, 265] width 352 height 23
click at [161, 171] on span "GA-250828-OPM" at bounding box center [238, 175] width 331 height 23
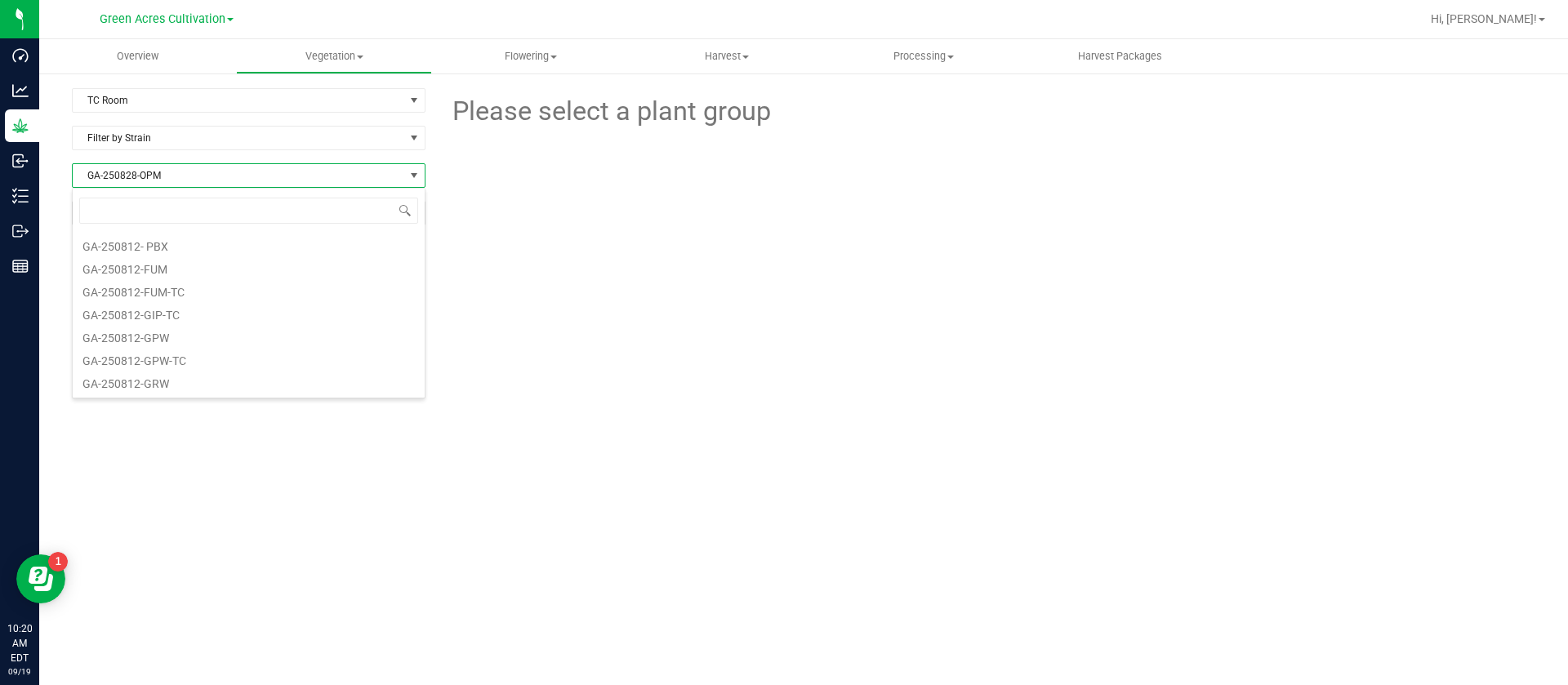
scroll to position [3695, 0]
click at [571, 300] on div at bounding box center [986, 222] width 1122 height 180
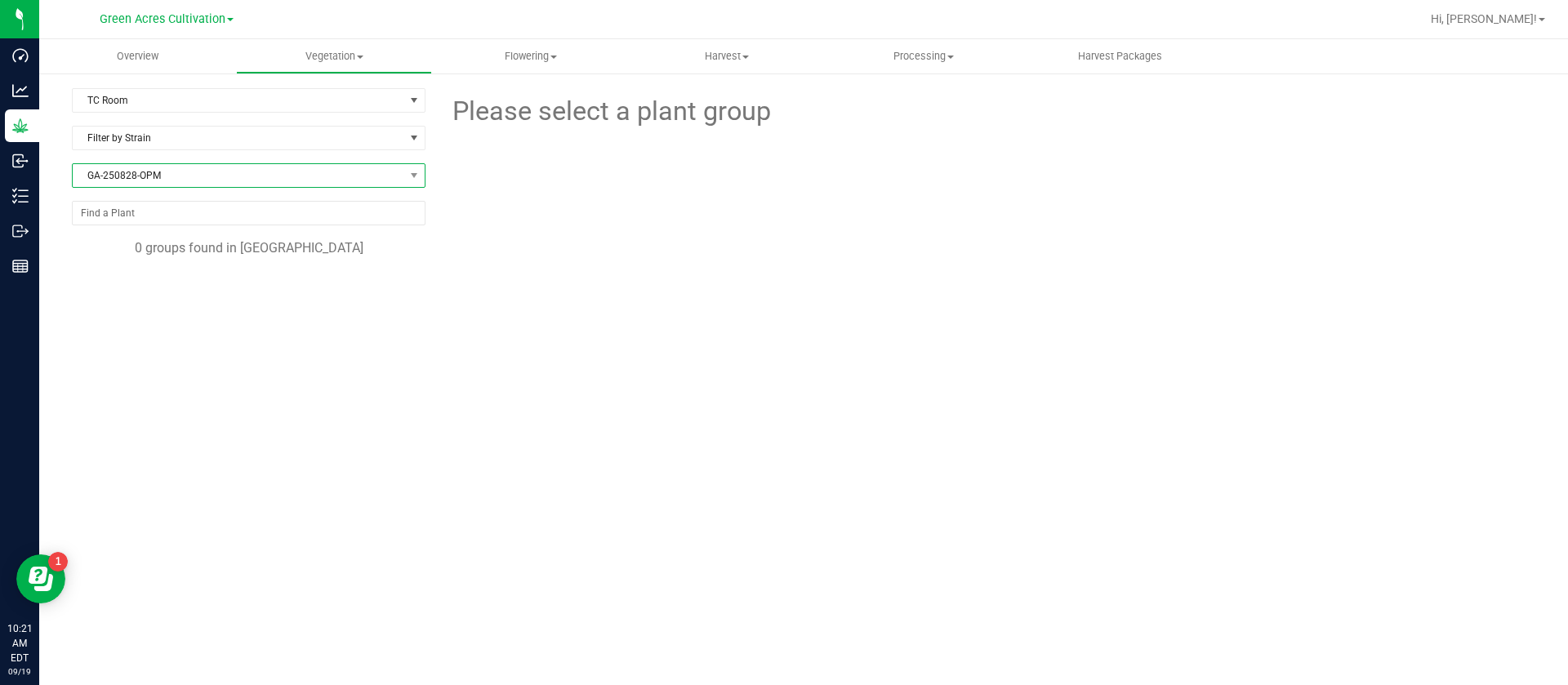
click at [168, 172] on span "GA-250828-OPM" at bounding box center [238, 175] width 331 height 23
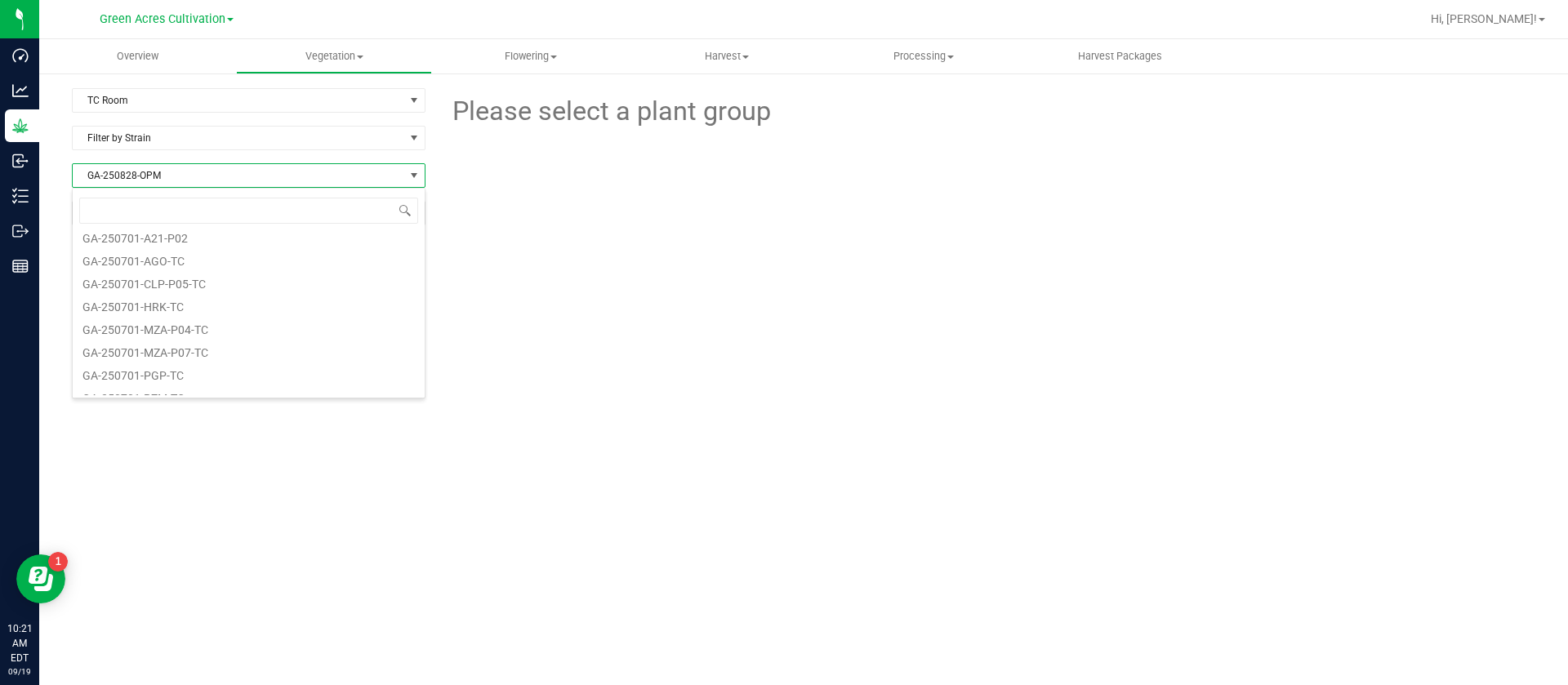
scroll to position [0, 0]
click at [188, 242] on li "All" at bounding box center [248, 243] width 352 height 23
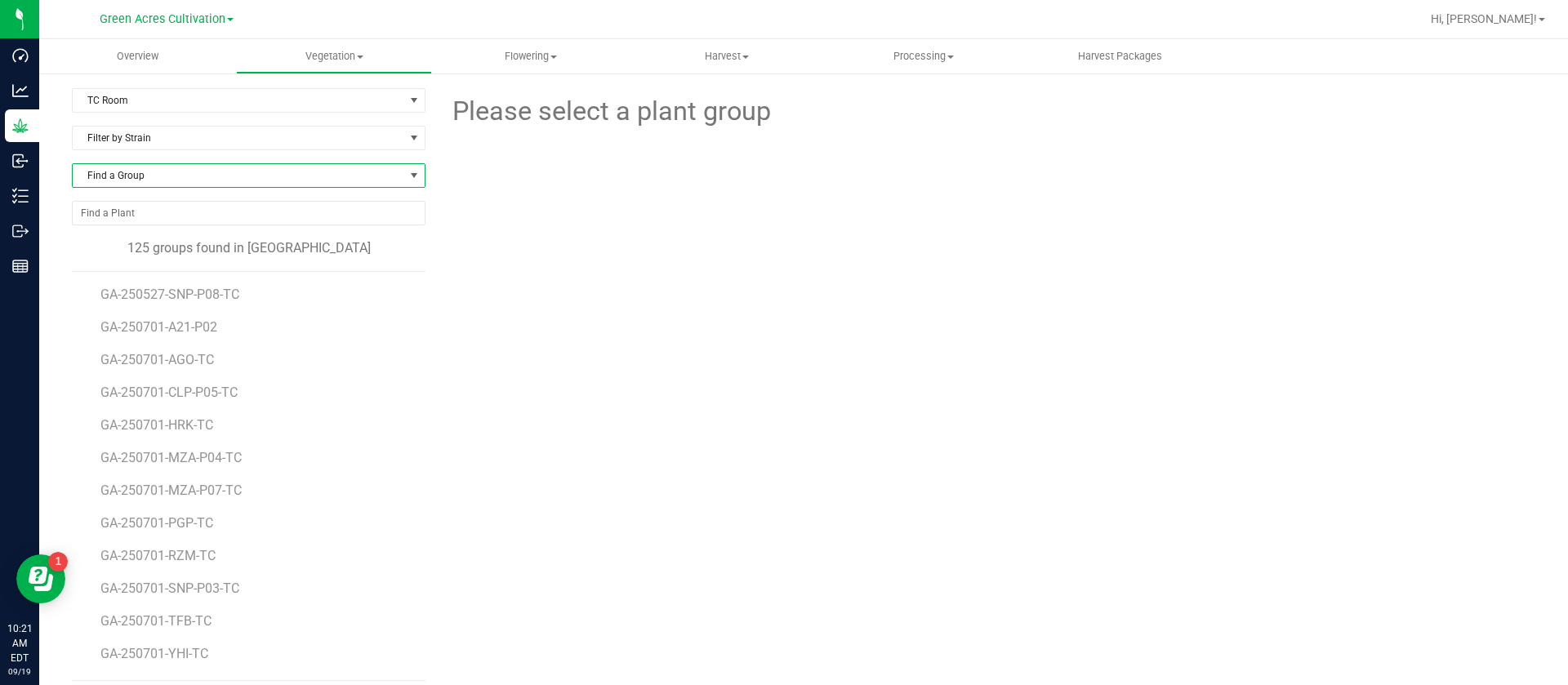
click at [173, 165] on span "Find a Group" at bounding box center [248, 175] width 354 height 24
type input "zpm"
click at [782, 250] on div at bounding box center [987, 222] width 561 height 180
click at [188, 166] on span "Find a Group" at bounding box center [238, 175] width 331 height 23
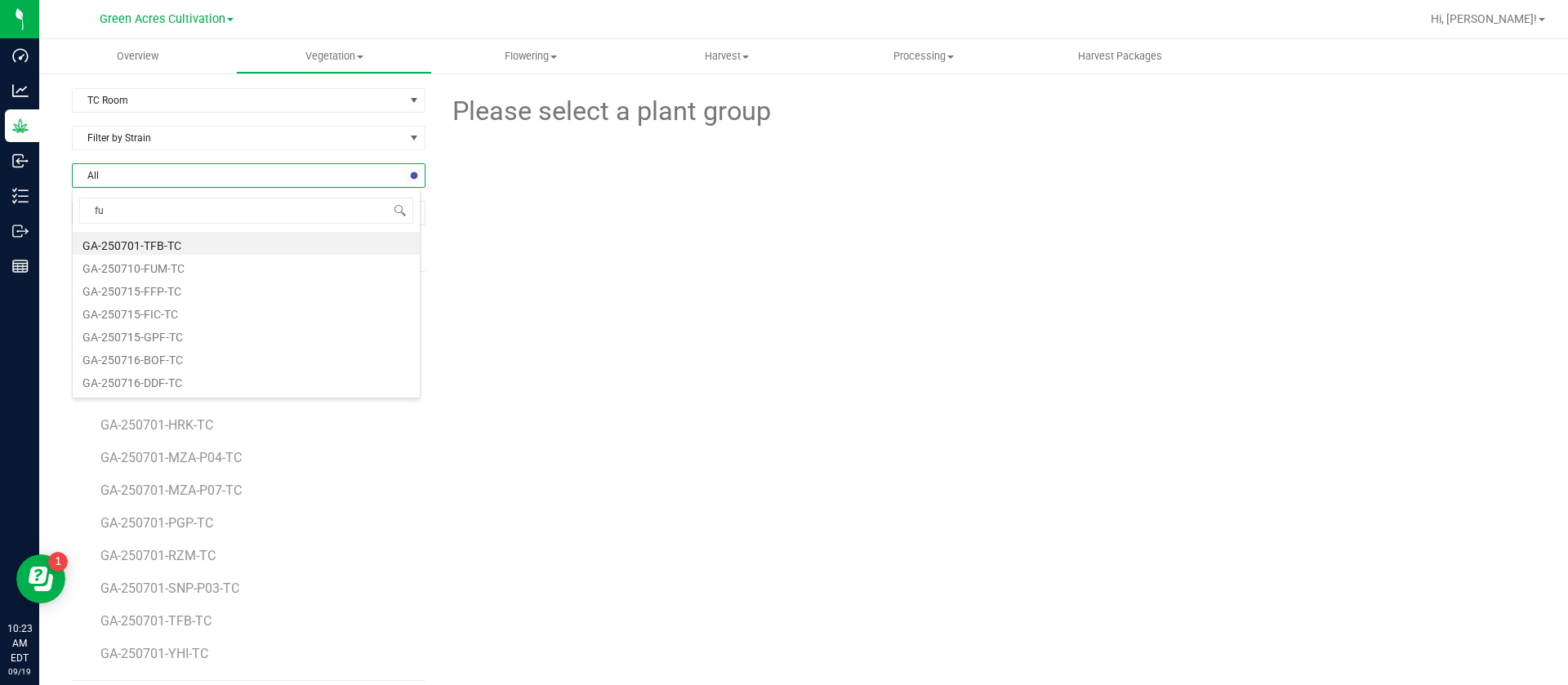
type input "fum"
click at [214, 238] on li "GA-250710-FUM-TC" at bounding box center [246, 243] width 347 height 23
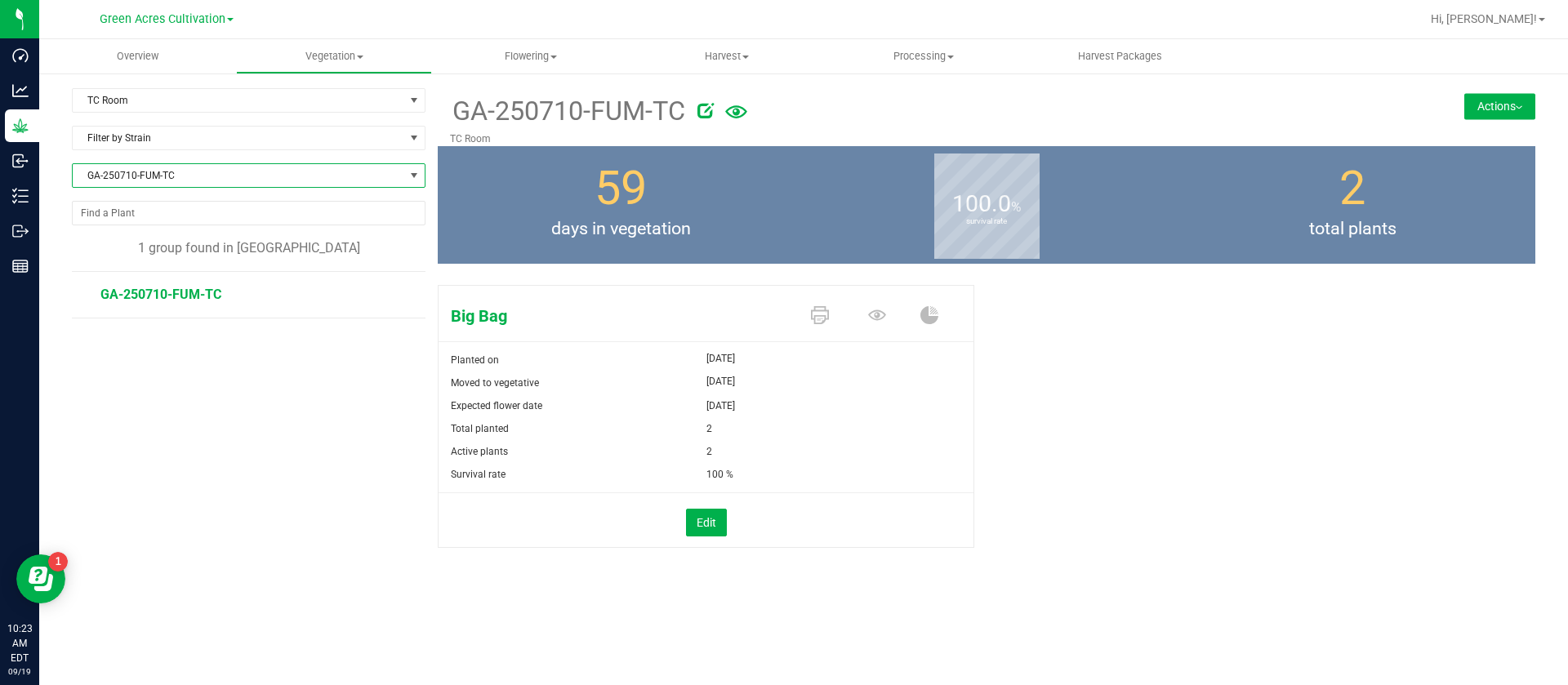
click at [214, 174] on span "GA-250710-FUM-TC" at bounding box center [238, 175] width 331 height 23
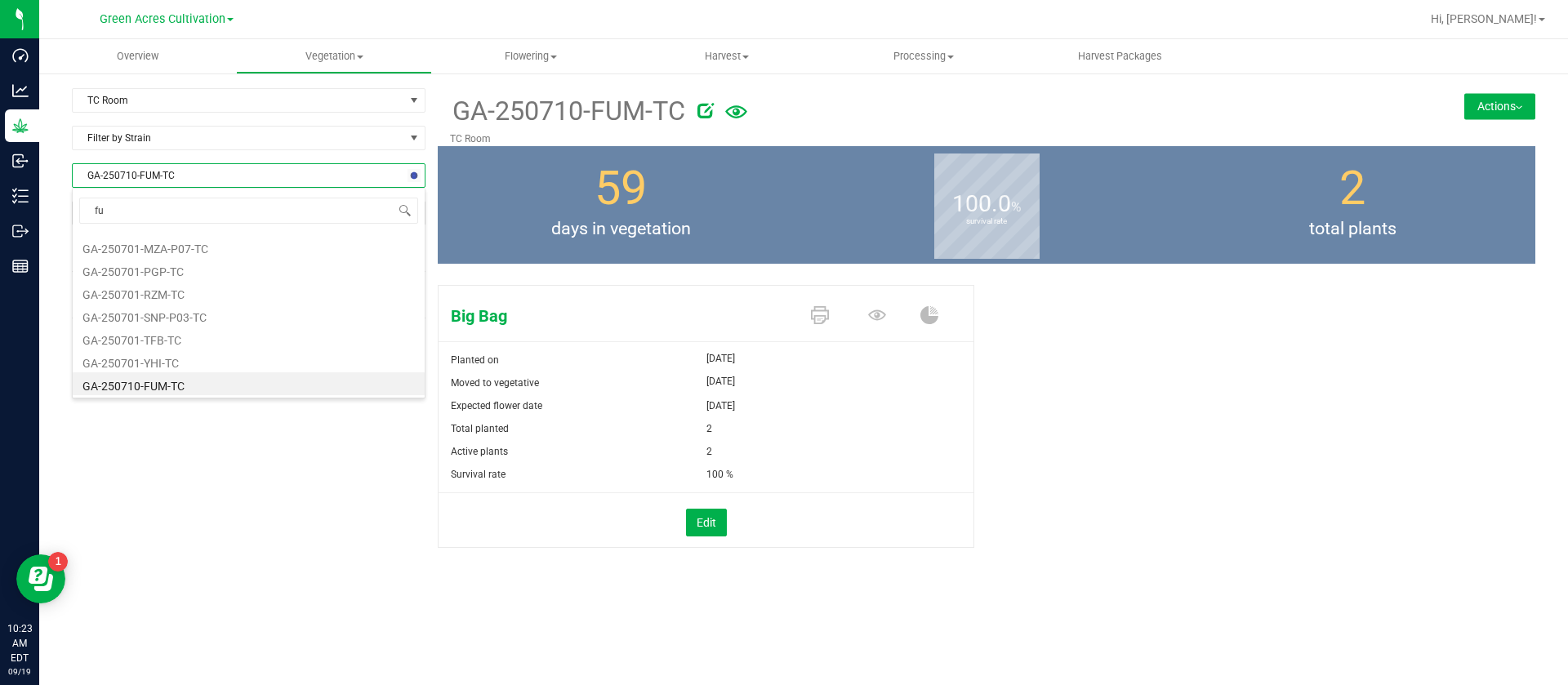
scroll to position [23, 0]
type input "fum"
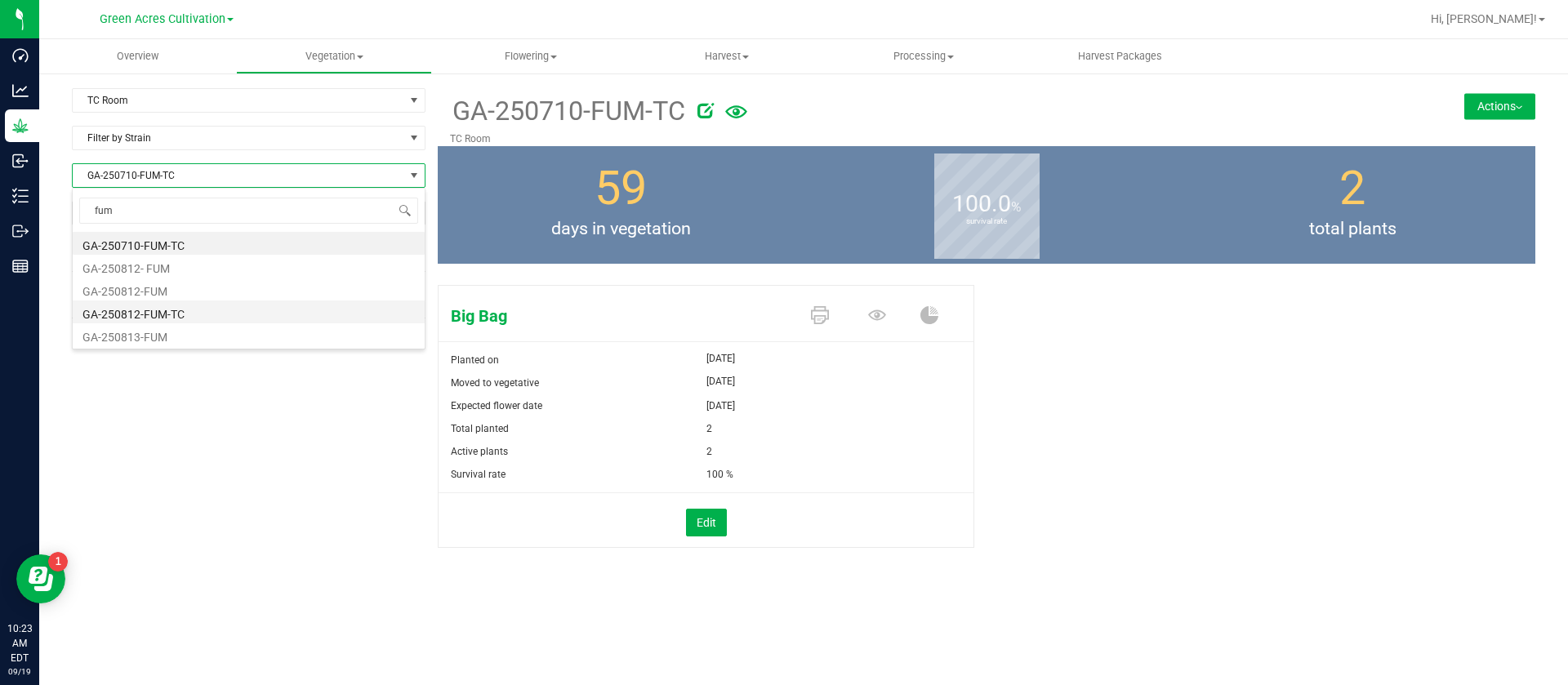
click at [210, 317] on li "GA-250812-FUM-TC" at bounding box center [248, 312] width 352 height 23
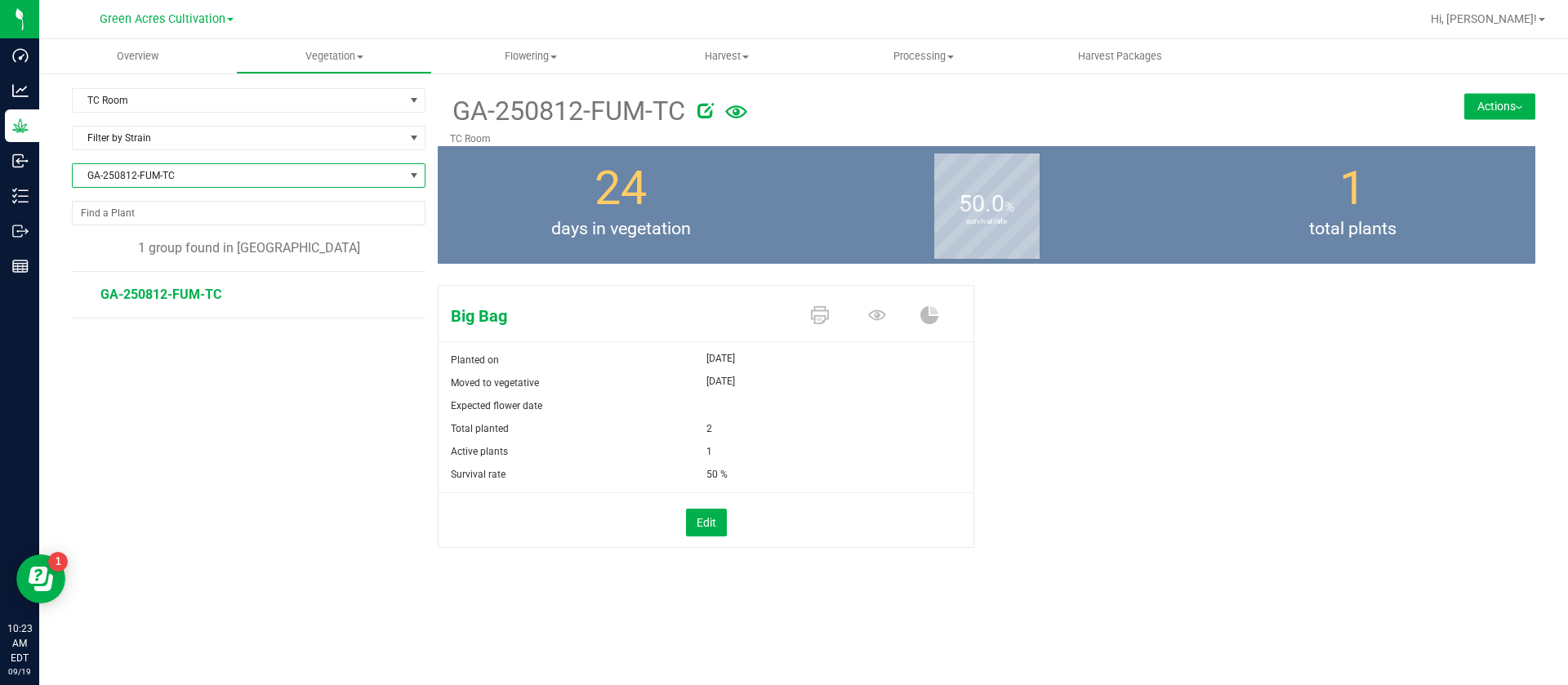
click at [1473, 106] on button "Actions" at bounding box center [1499, 106] width 71 height 26
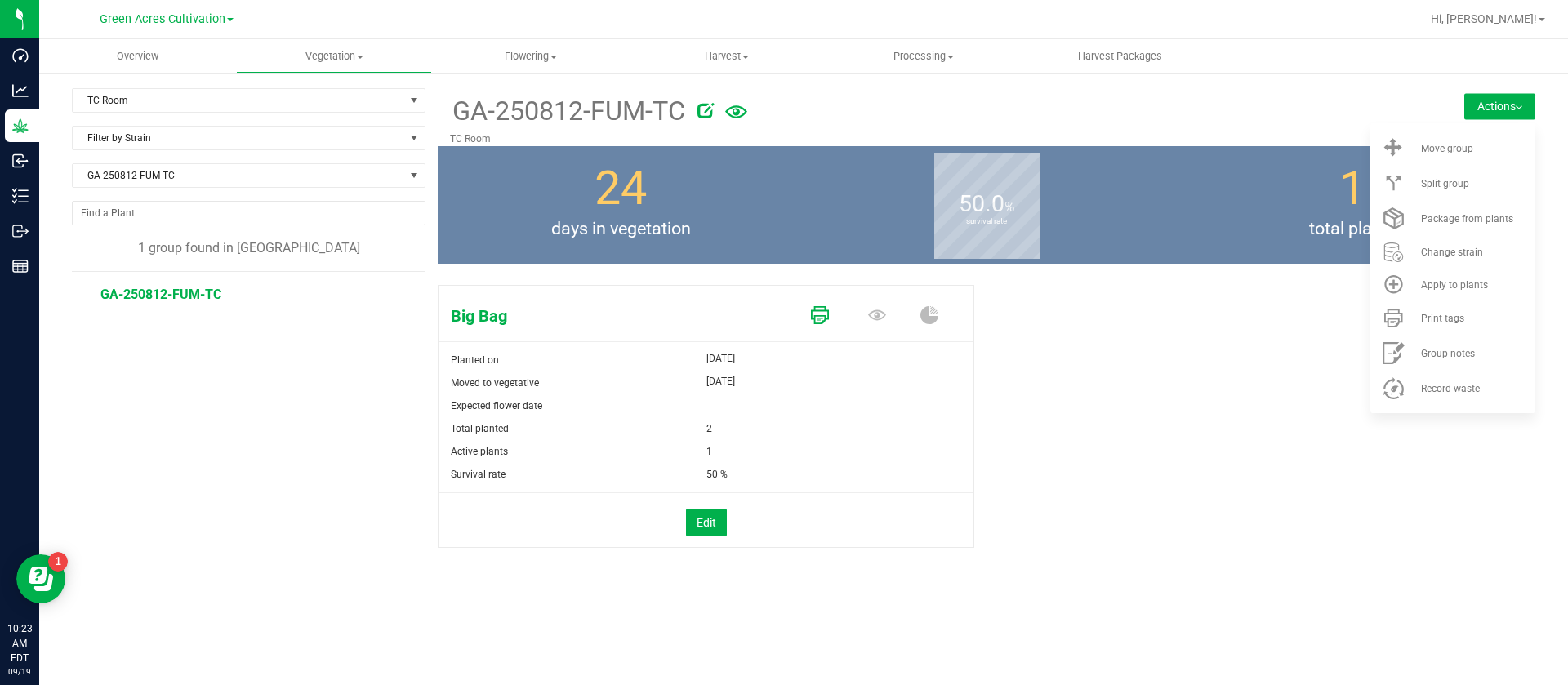
click at [815, 313] on icon at bounding box center [819, 315] width 18 height 18
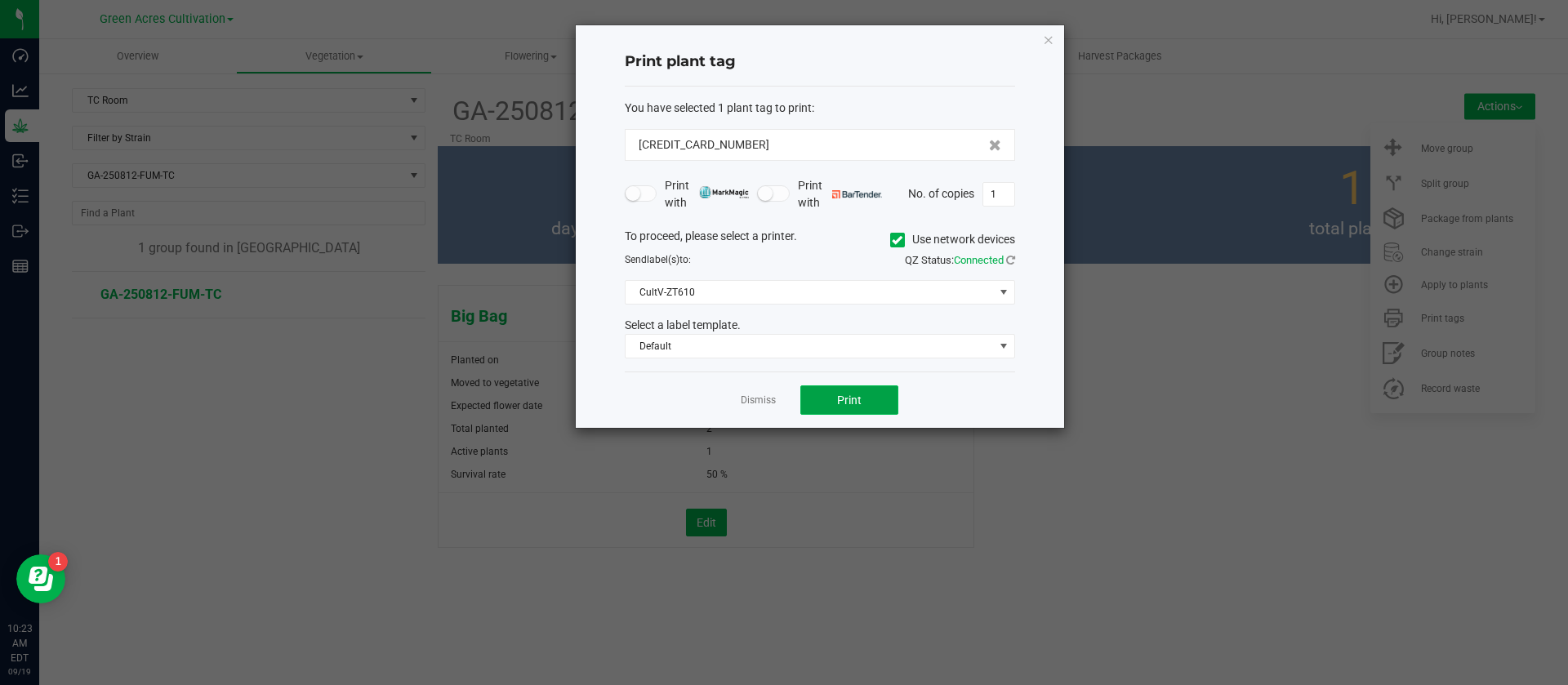
click at [851, 401] on span "Print" at bounding box center [849, 400] width 24 height 13
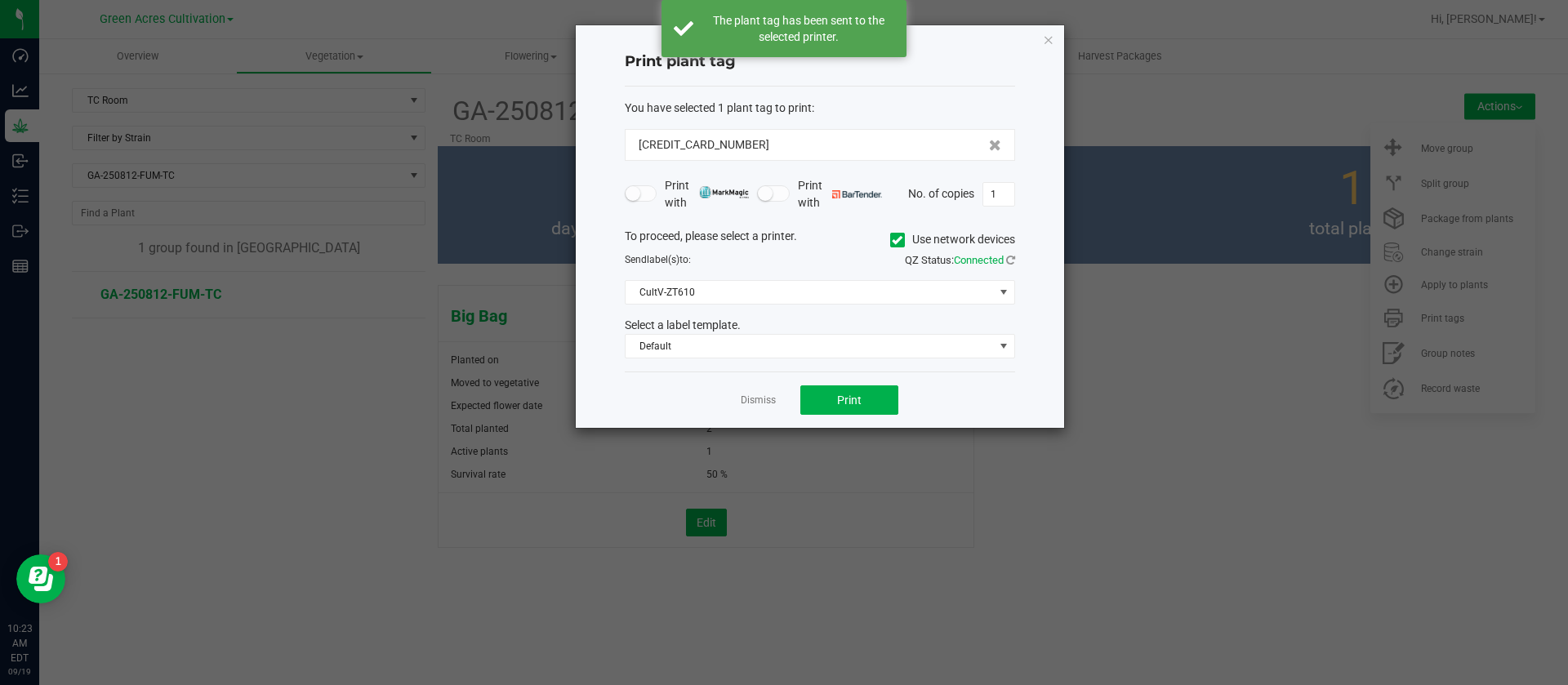
click at [736, 395] on div "Dismiss Print" at bounding box center [820, 399] width 390 height 57
click at [753, 395] on link "Dismiss" at bounding box center [758, 400] width 35 height 14
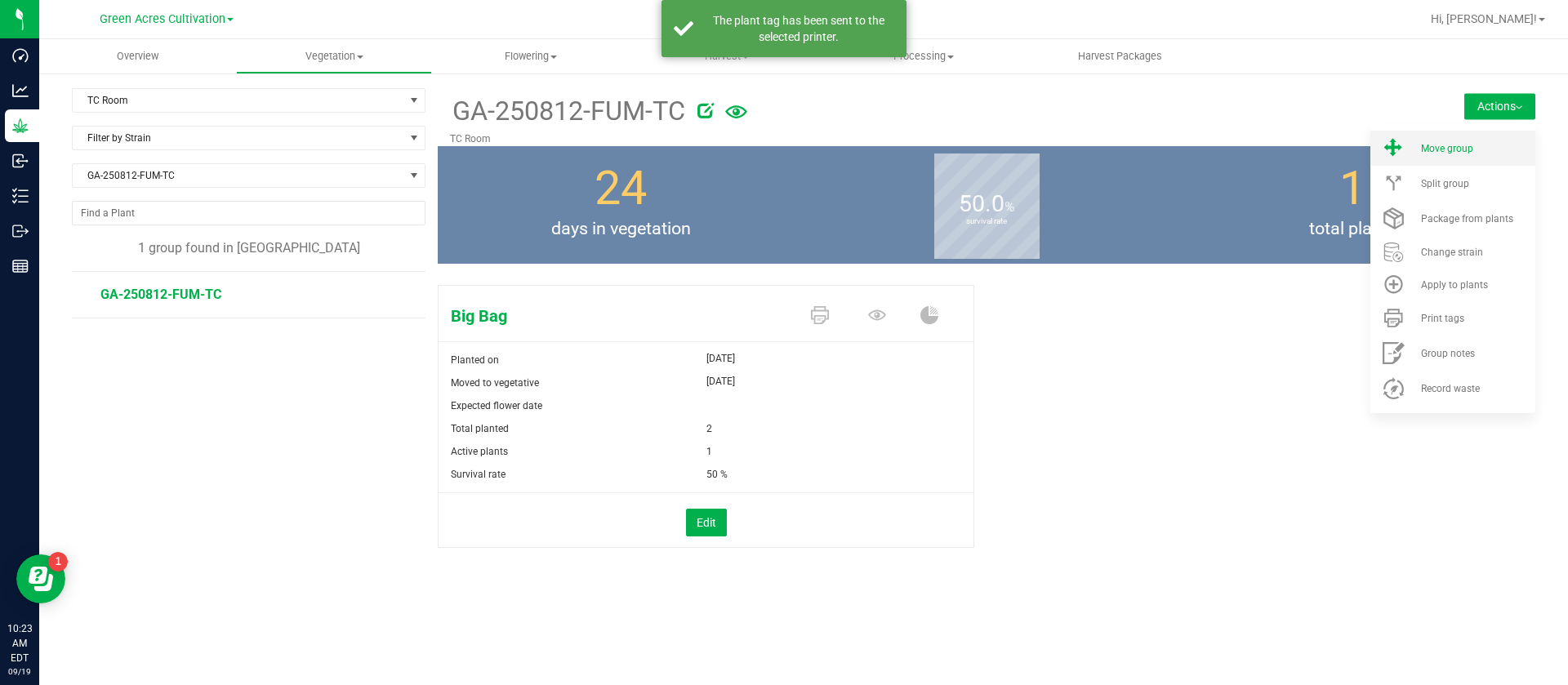
click at [1441, 144] on span "Move group" at bounding box center [1447, 149] width 52 height 11
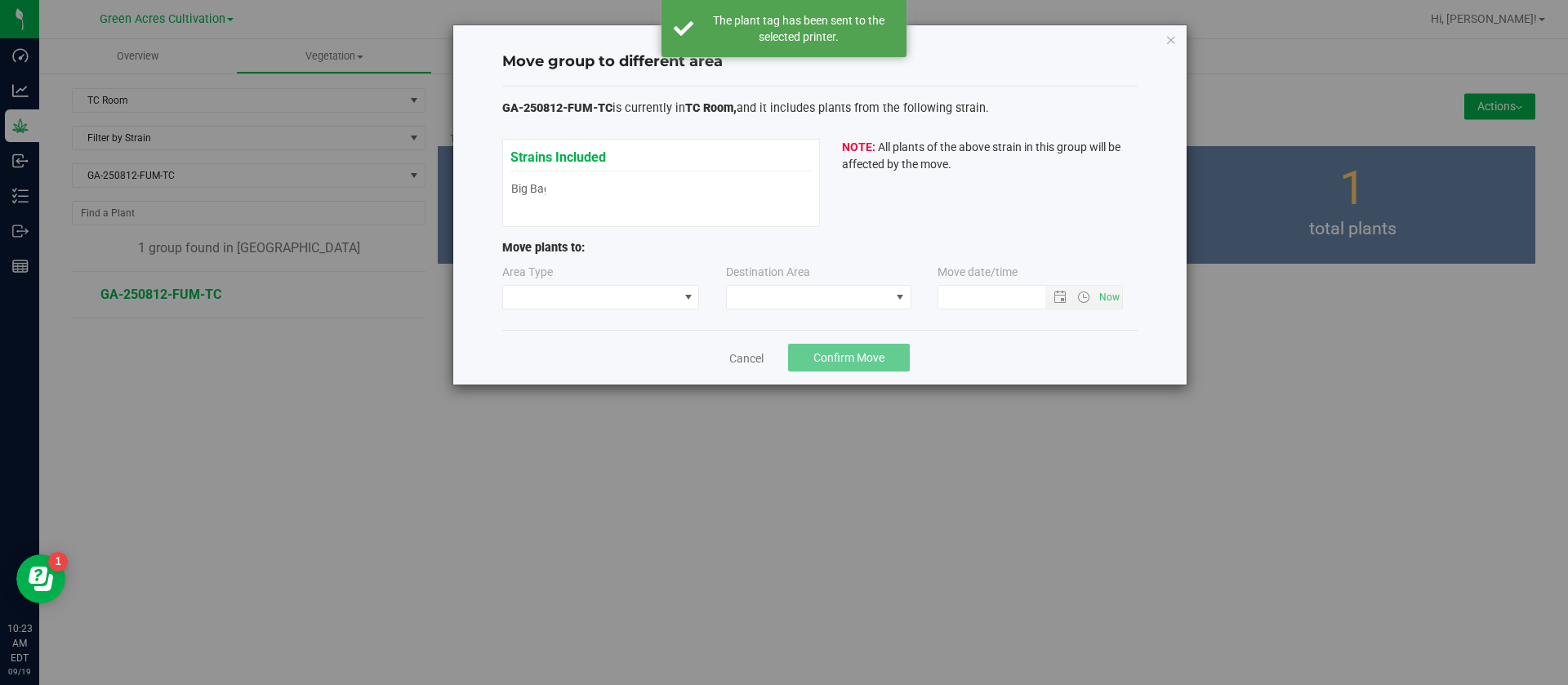
type input "9/19/2025 10:23 AM"
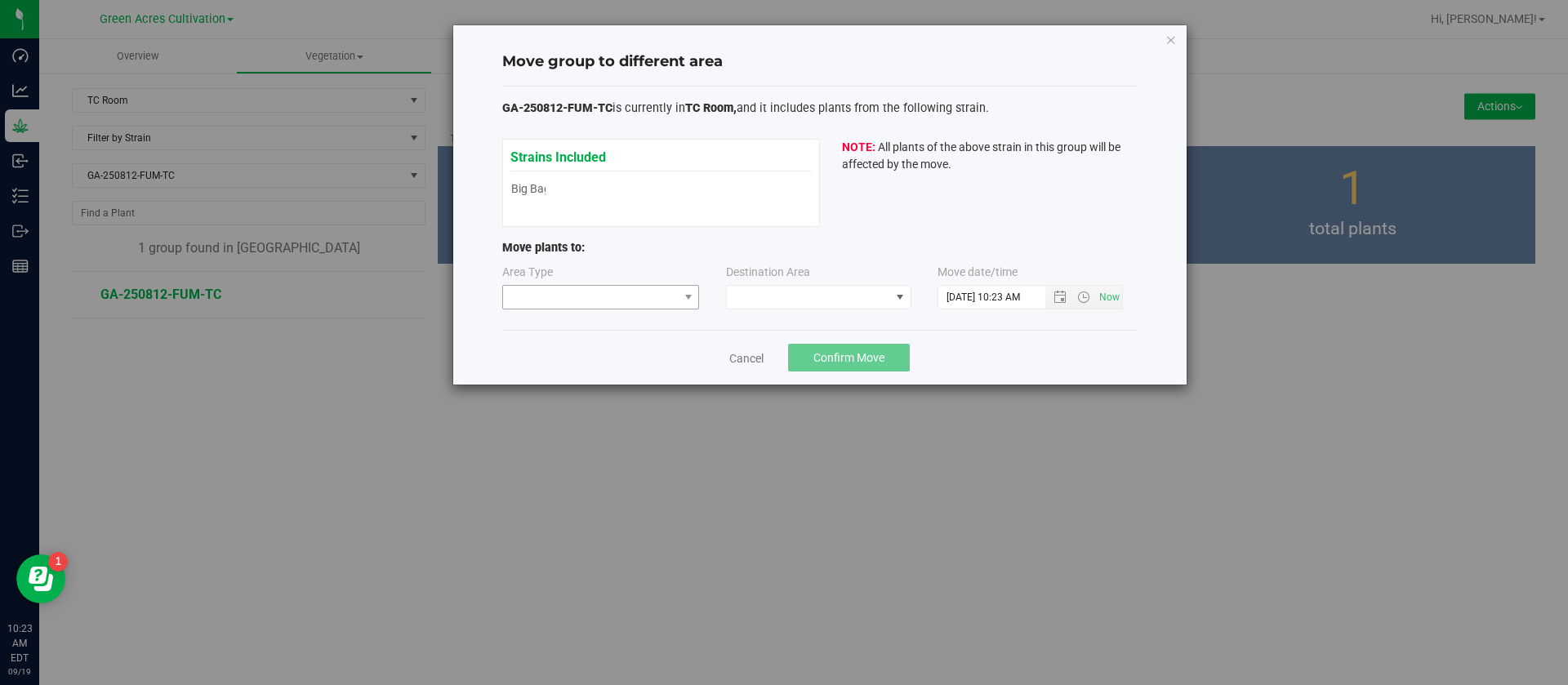
drag, startPoint x: 620, startPoint y: 319, endPoint x: 619, endPoint y: 302, distance: 17.0
click at [620, 317] on div "GA-250812-FUM-TC is currently in TC Room, and it includes plants from the follo…" at bounding box center [820, 208] width 635 height 244
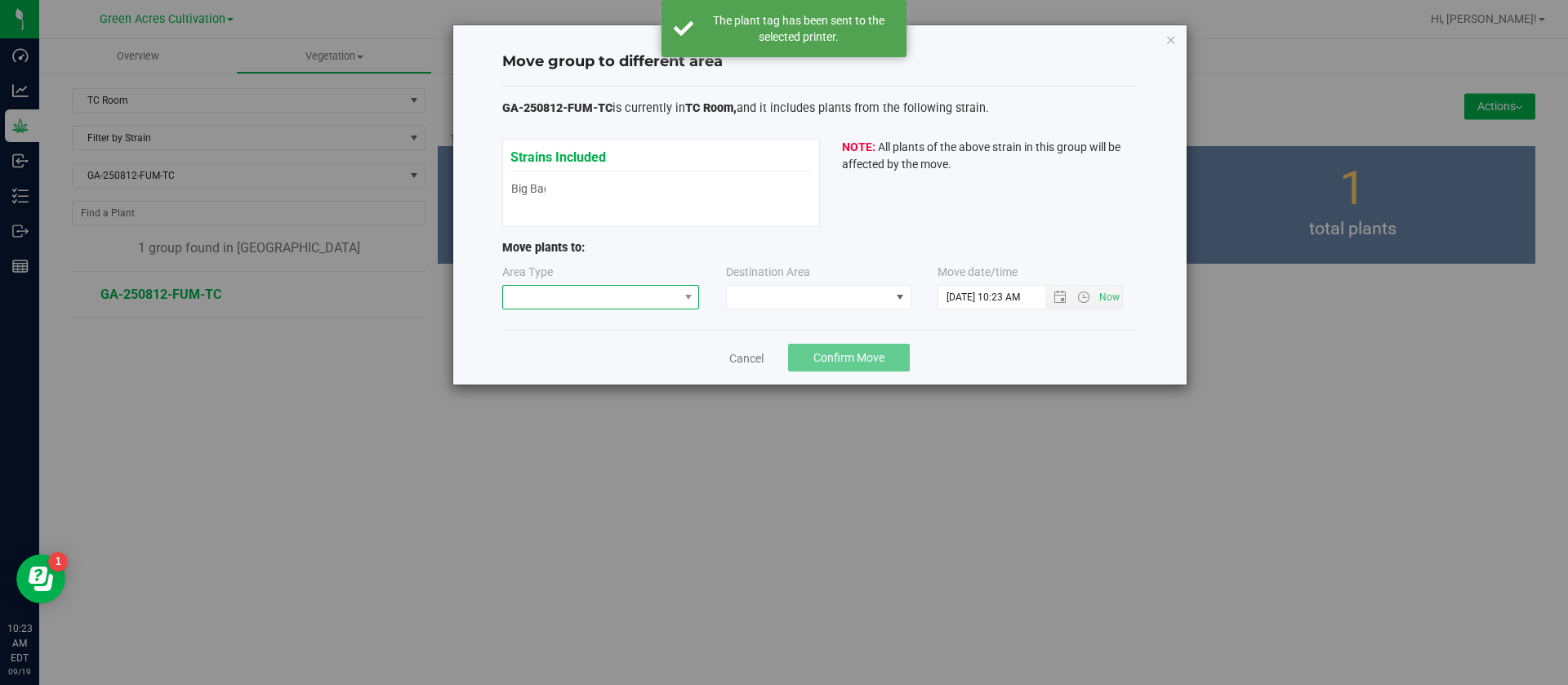
click at [619, 298] on span at bounding box center [590, 297] width 175 height 23
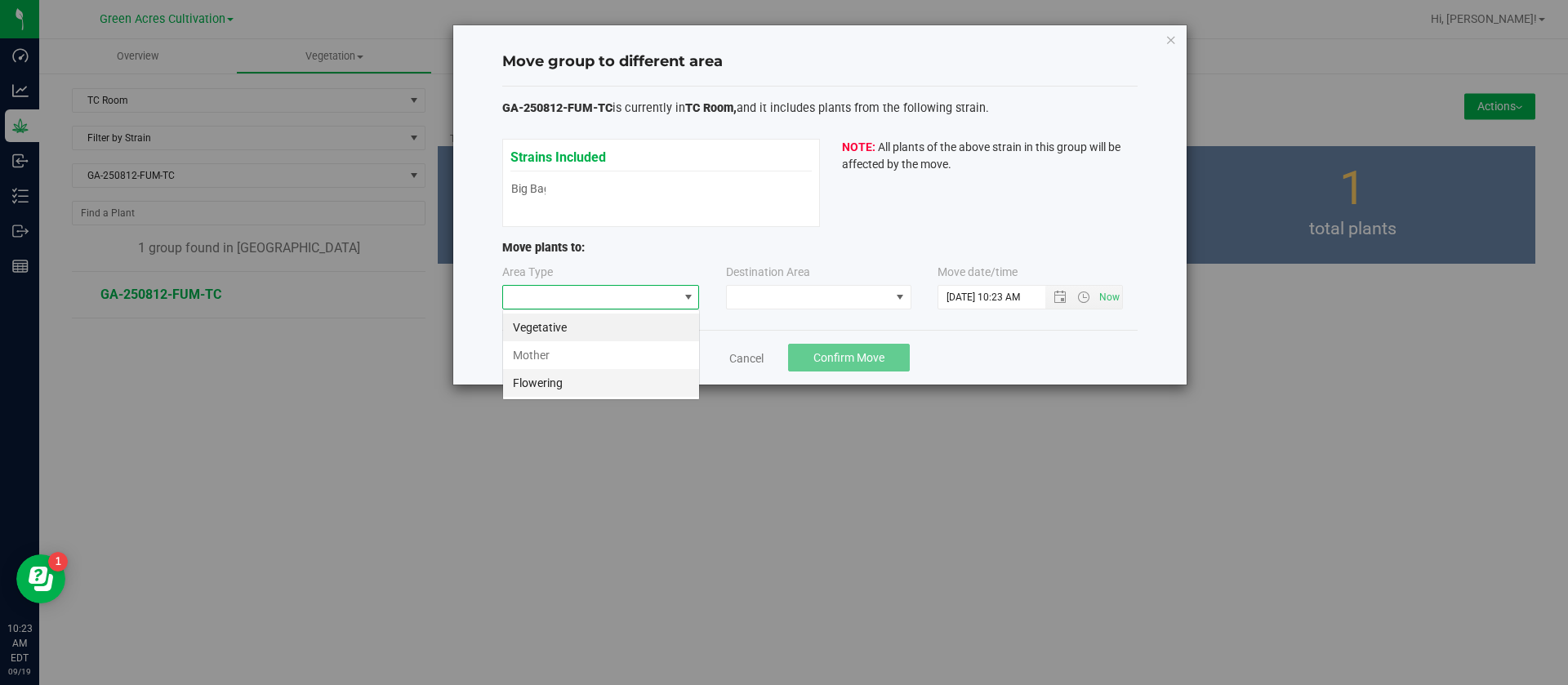
scroll to position [24, 198]
click at [586, 392] on li "Flowering" at bounding box center [601, 383] width 196 height 28
drag, startPoint x: 626, startPoint y: 303, endPoint x: 615, endPoint y: 303, distance: 11.0
click at [626, 302] on span "Flowering" at bounding box center [590, 297] width 175 height 23
click at [561, 330] on li "Vegetative" at bounding box center [601, 328] width 196 height 28
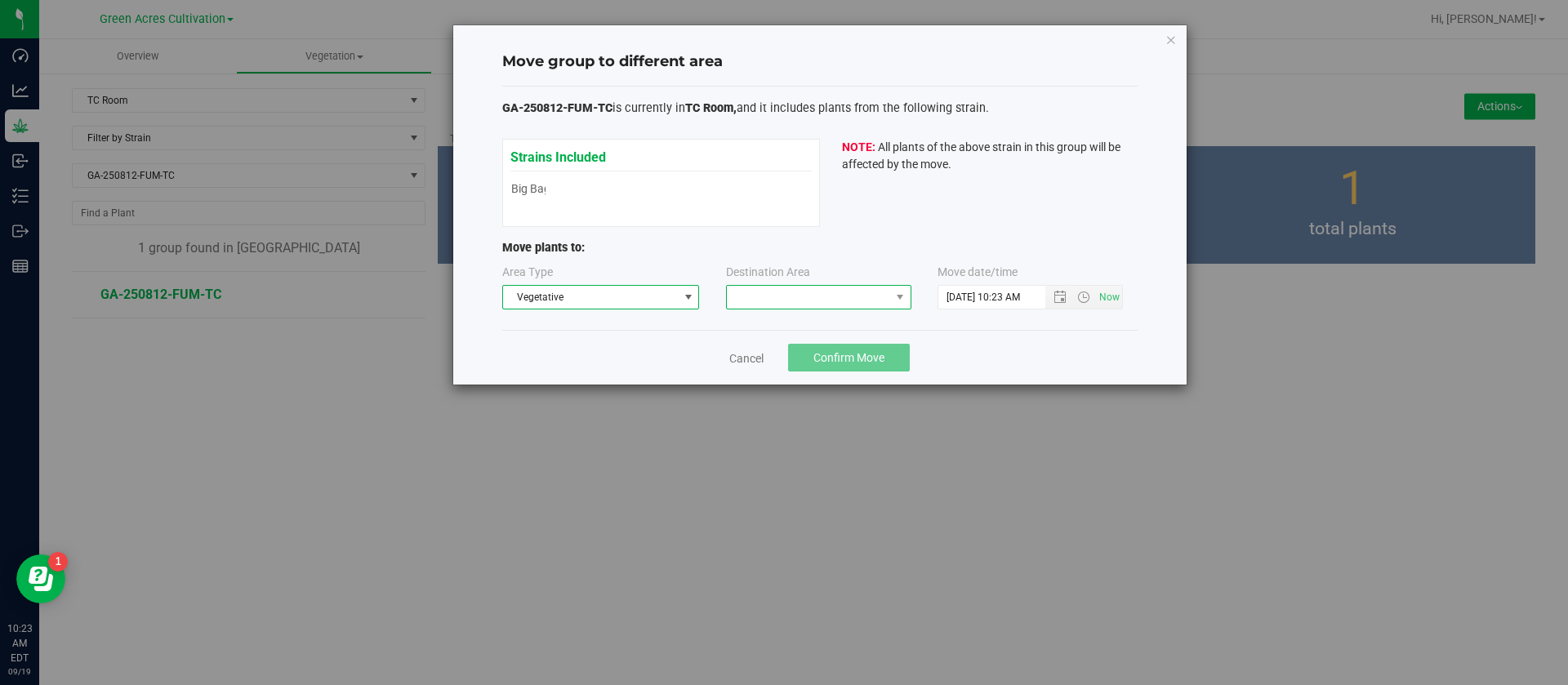
click at [790, 292] on span at bounding box center [809, 297] width 163 height 23
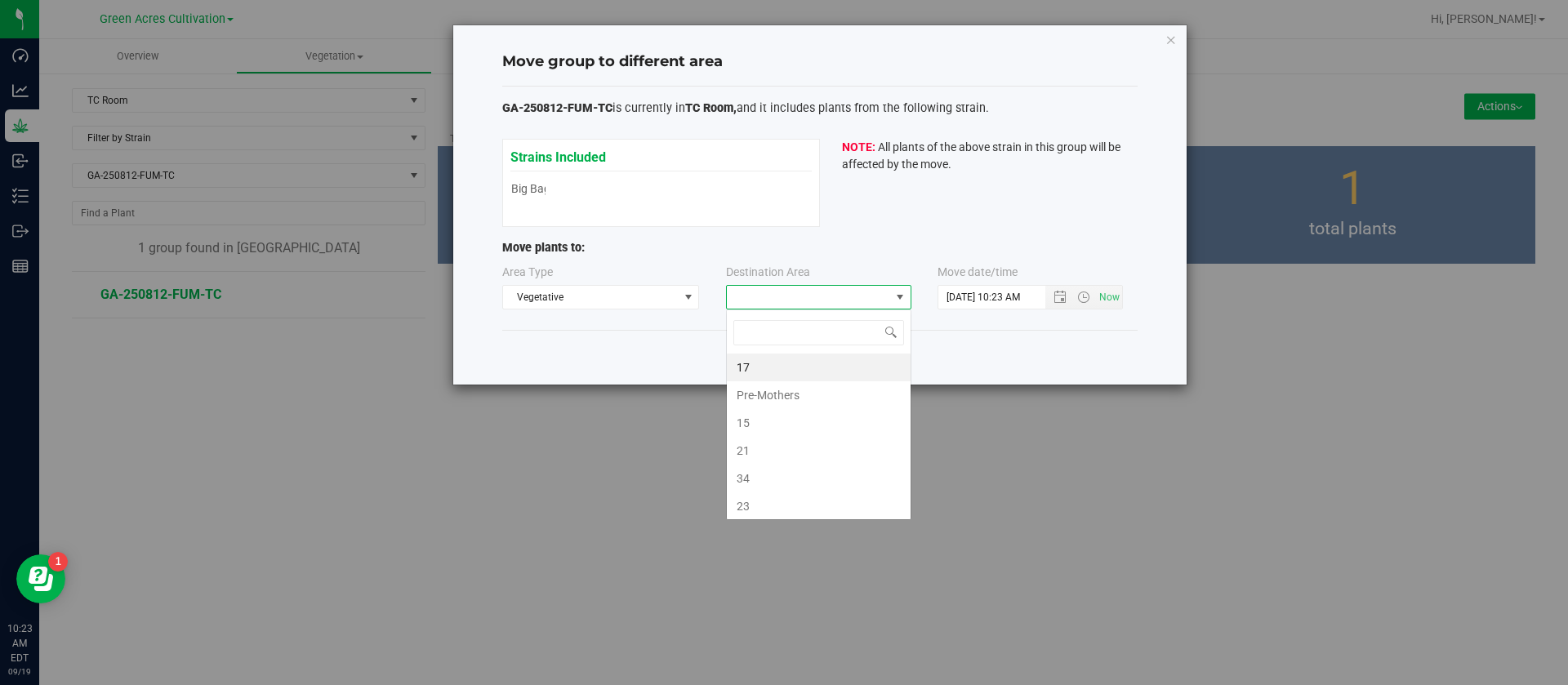
scroll to position [24, 186]
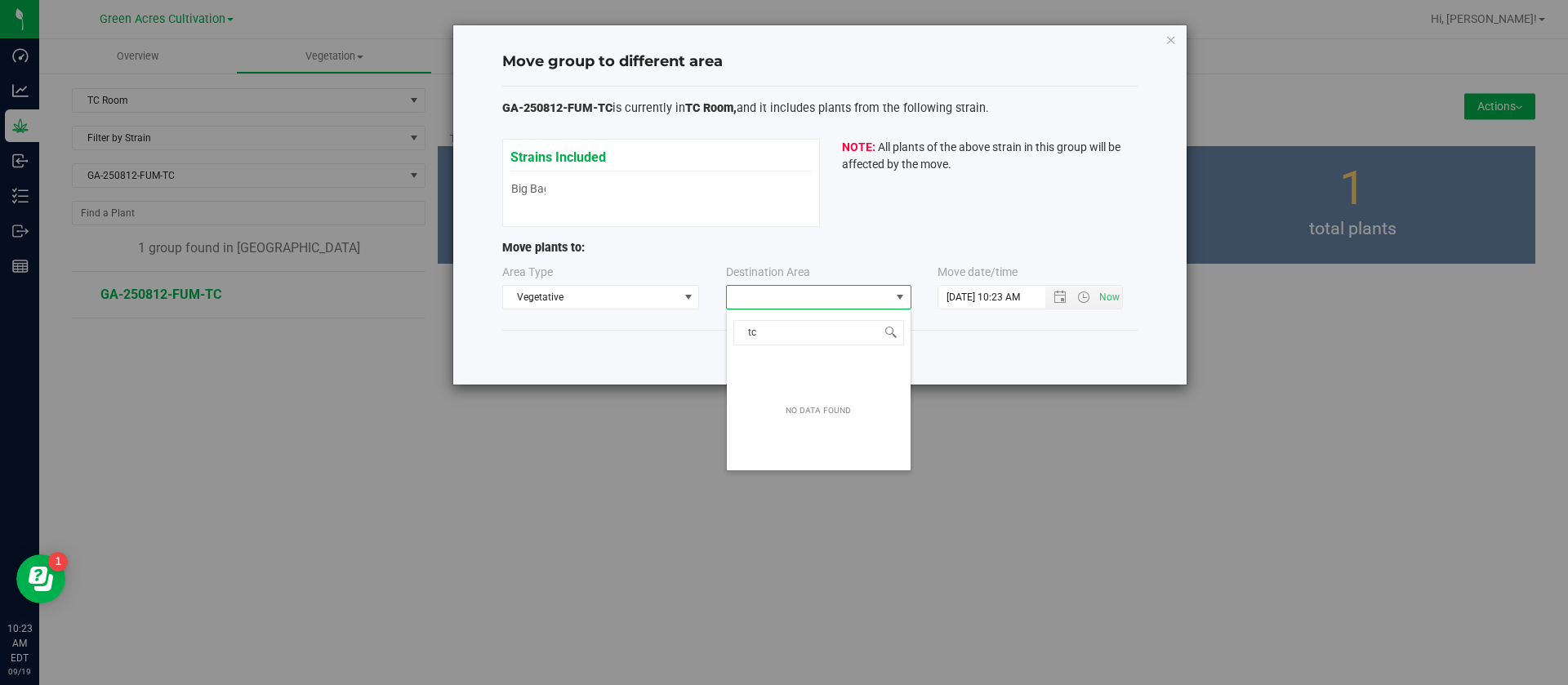
type input "t"
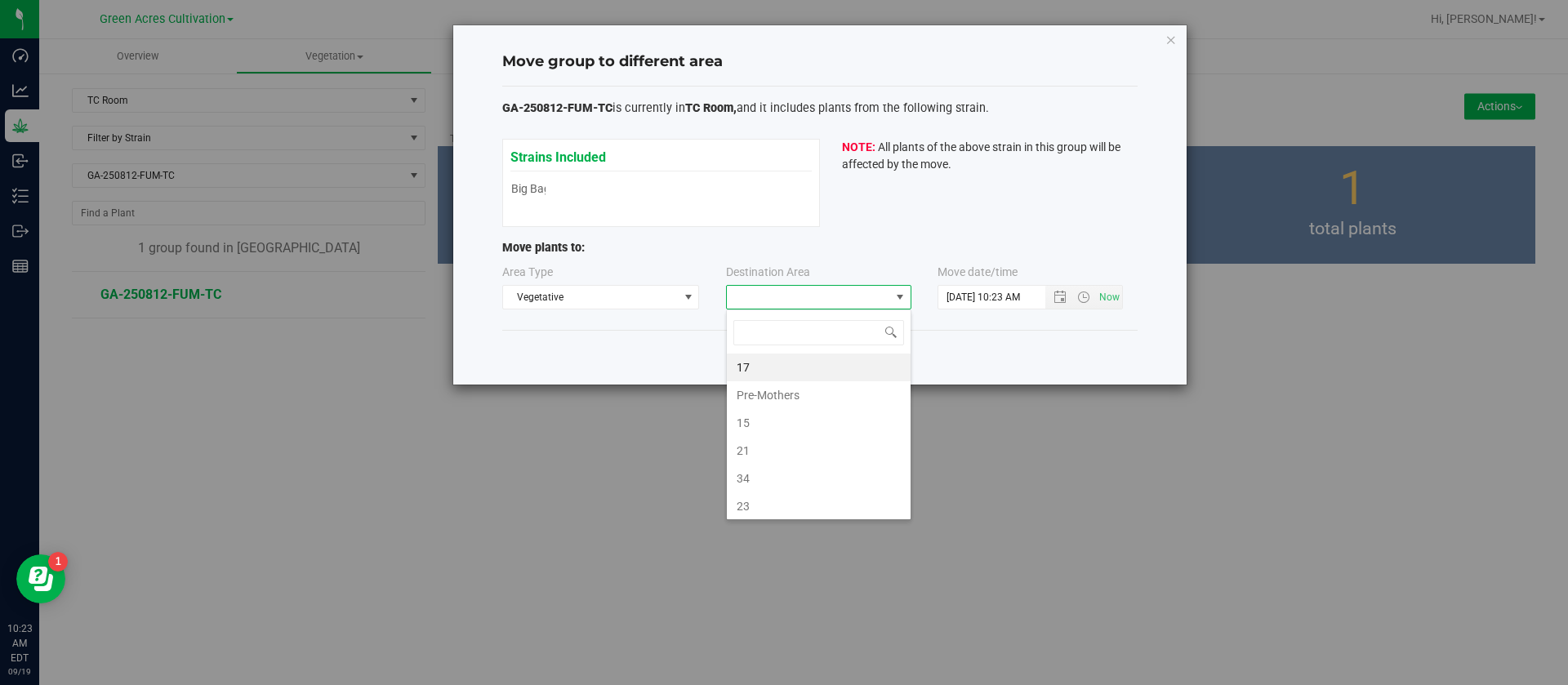
type input "n"
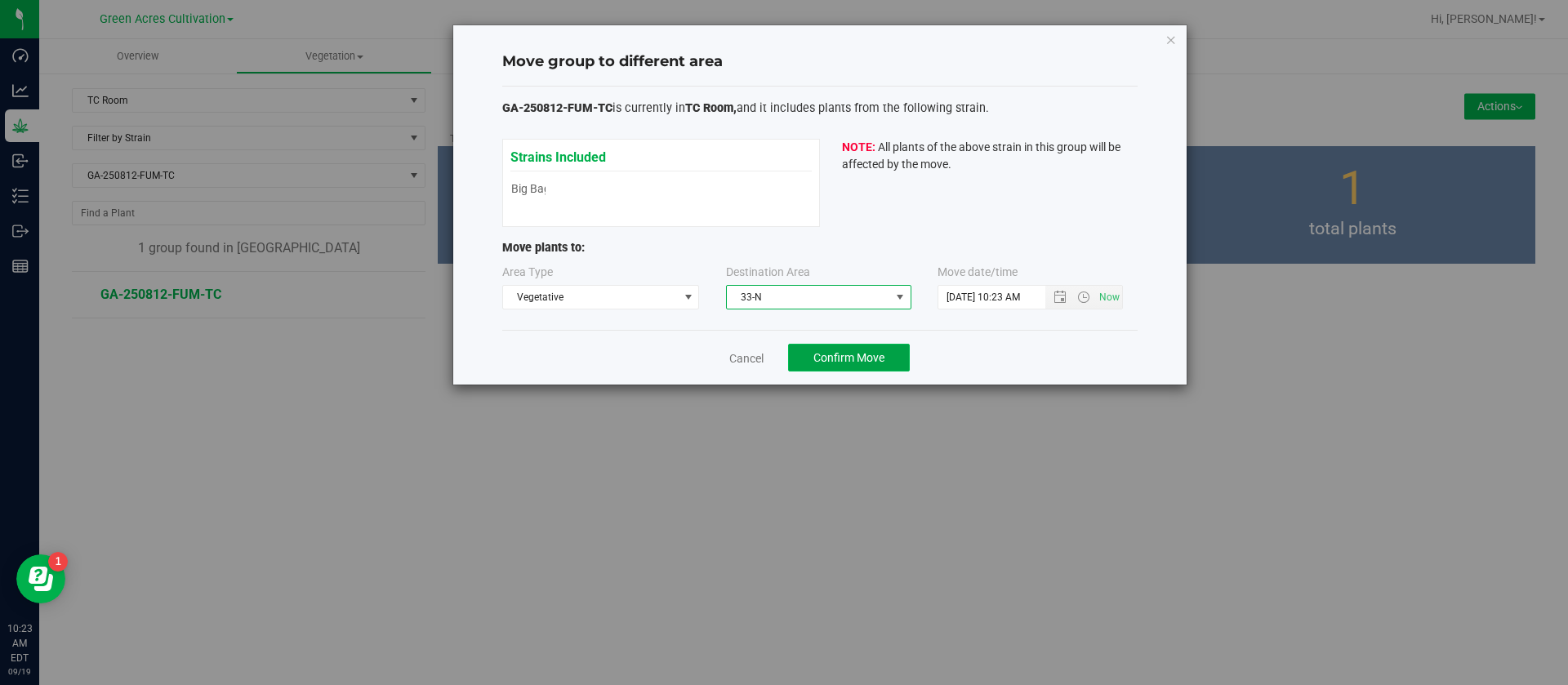
click at [806, 369] on button "Confirm Move" at bounding box center [849, 357] width 122 height 28
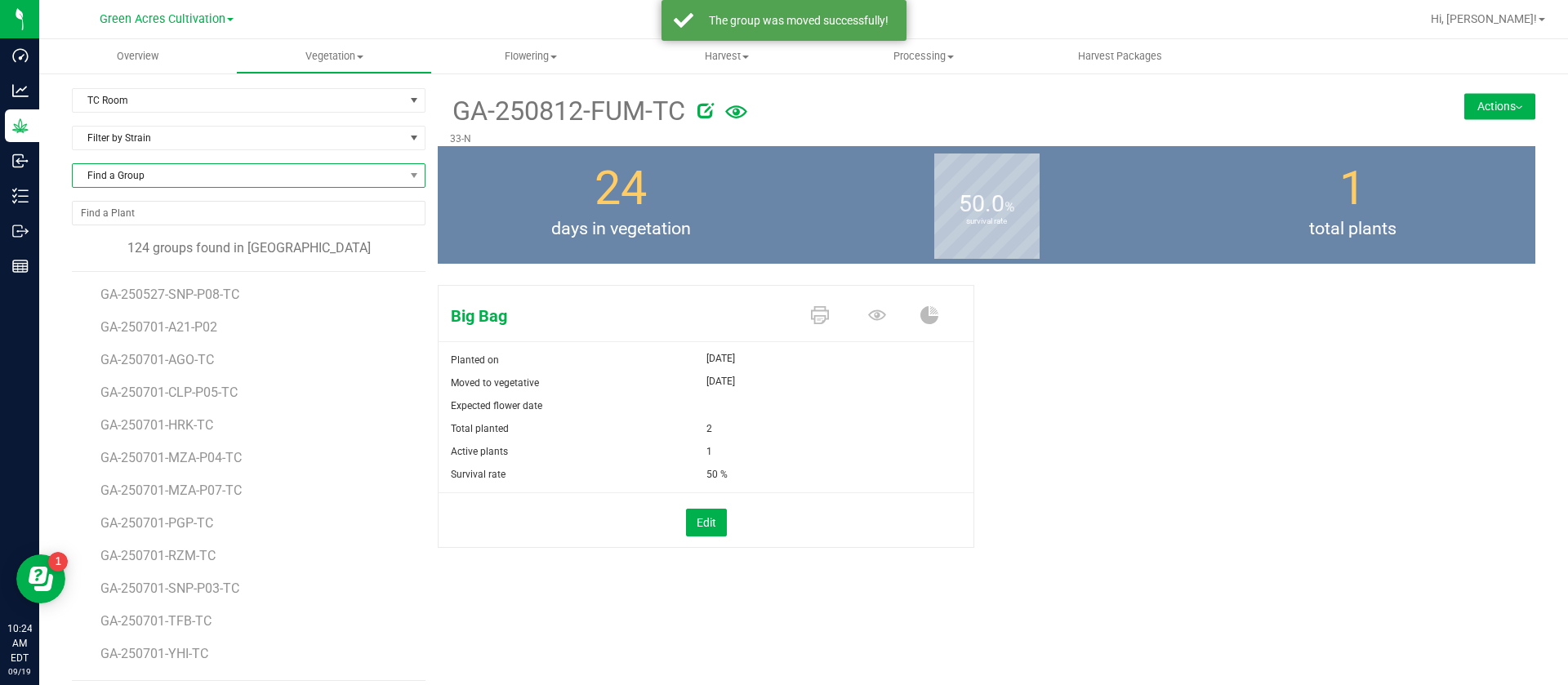
click at [188, 173] on span "Find a Group" at bounding box center [238, 175] width 331 height 23
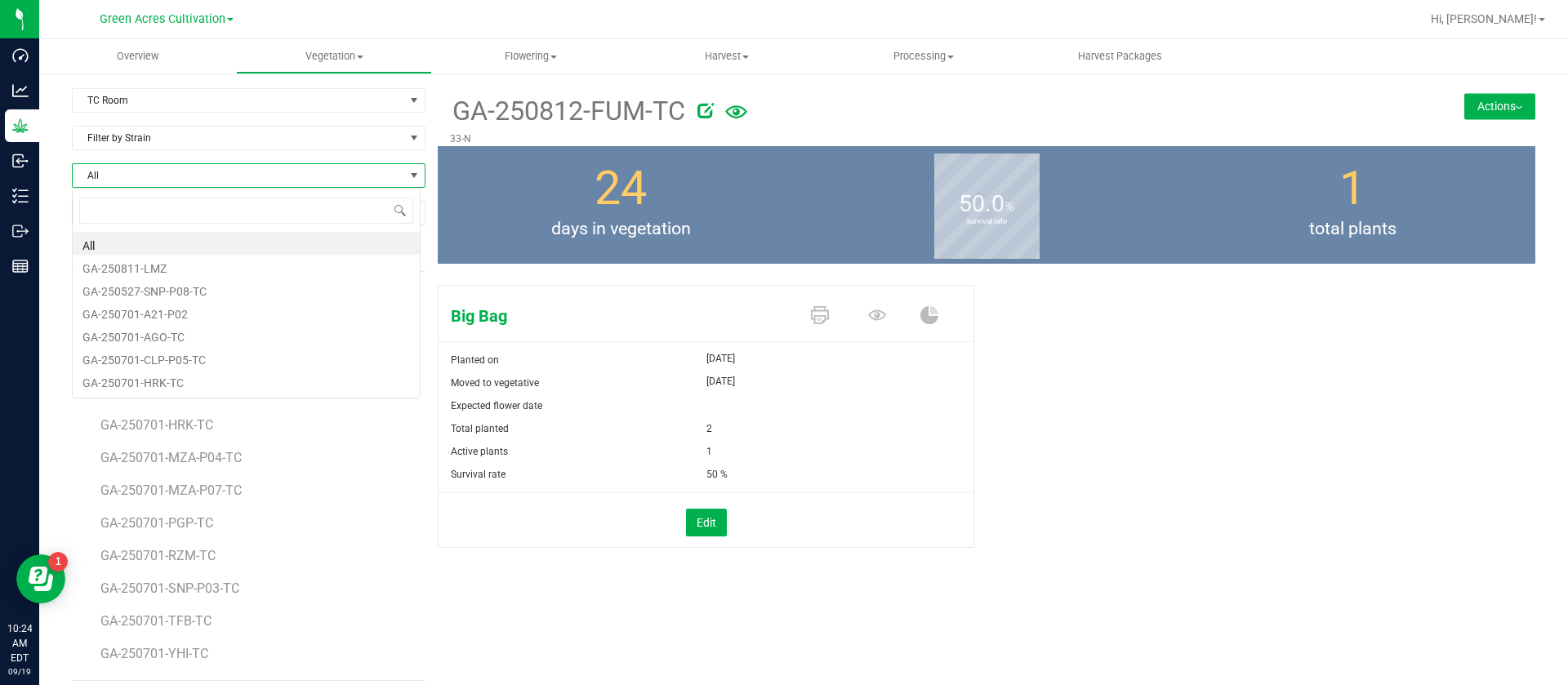
scroll to position [24, 349]
type input "yhi"
click at [197, 244] on li "GA-250701-YHI-TC" at bounding box center [246, 243] width 347 height 23
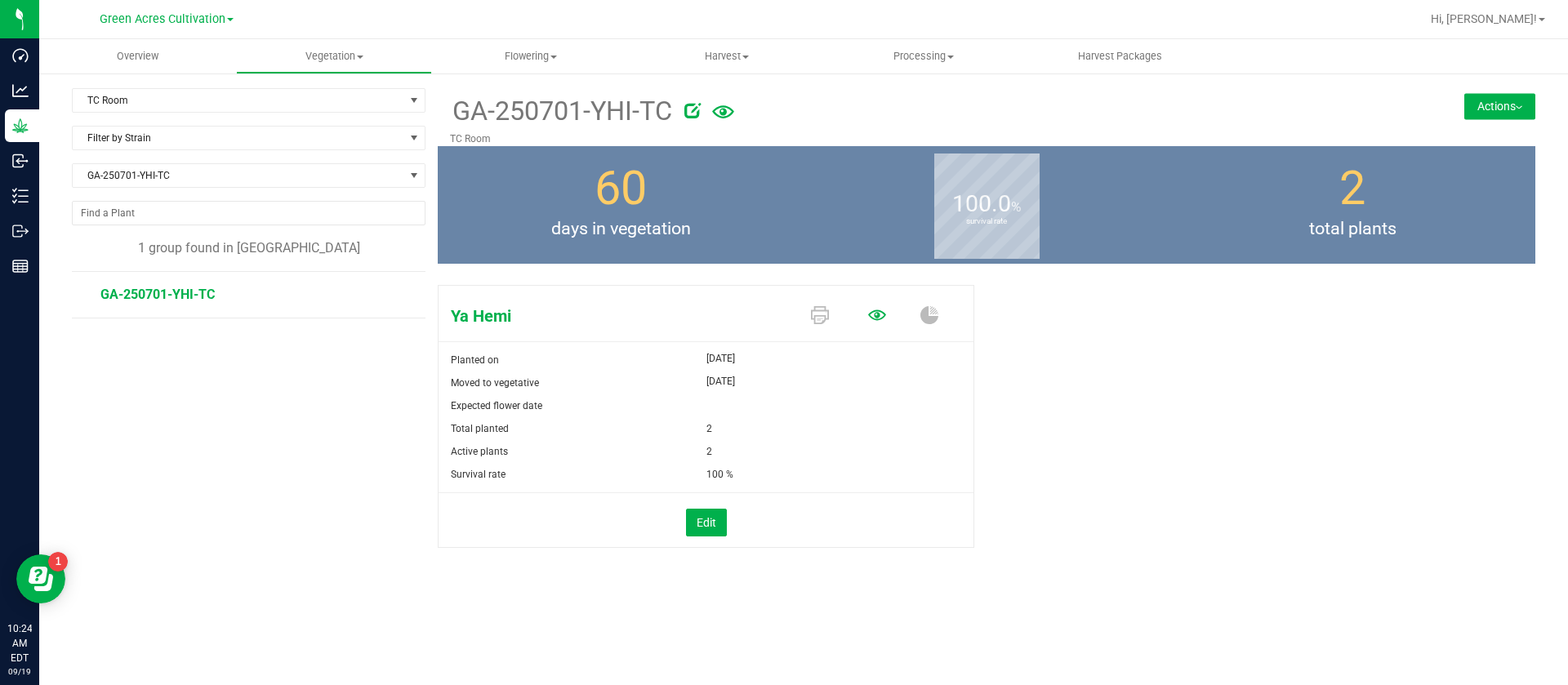
click at [877, 317] on icon at bounding box center [876, 315] width 18 height 18
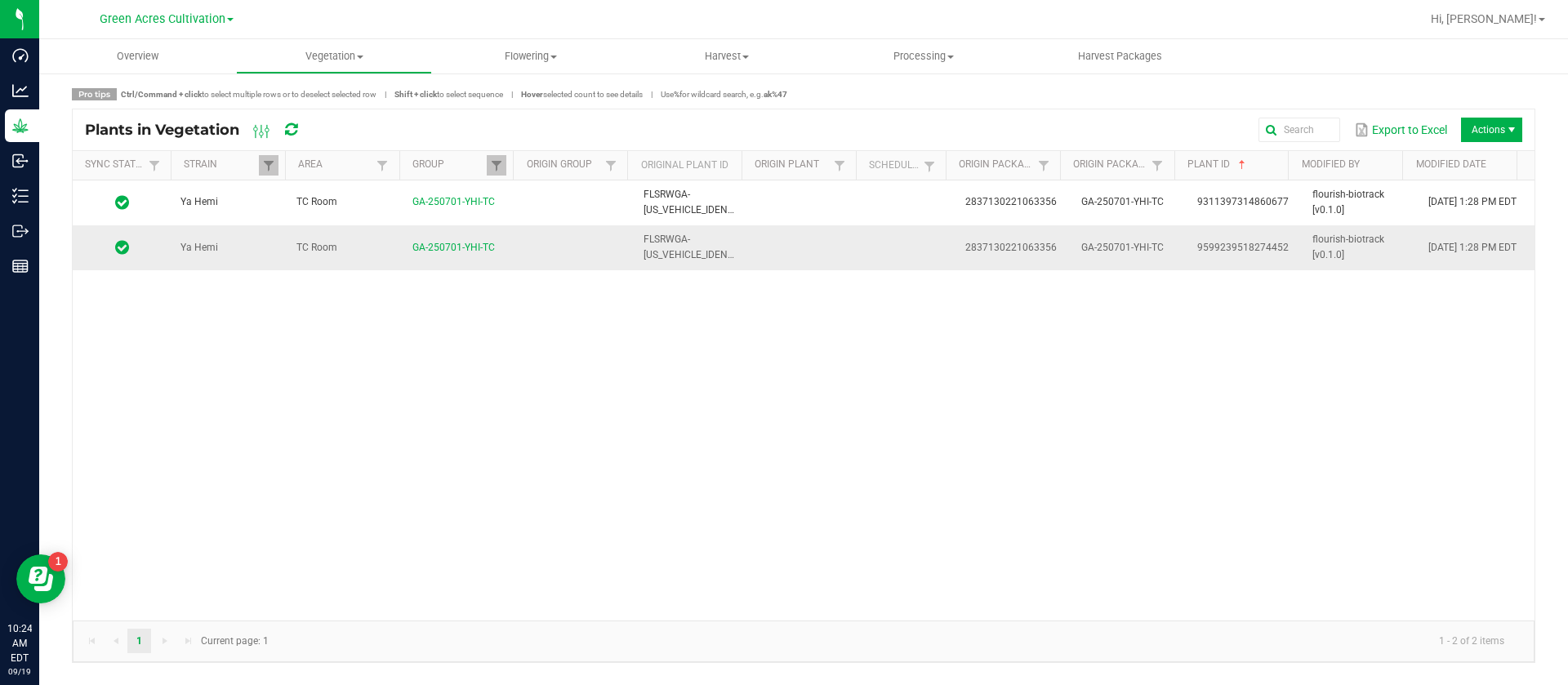
click at [773, 262] on td at bounding box center [807, 247] width 116 height 44
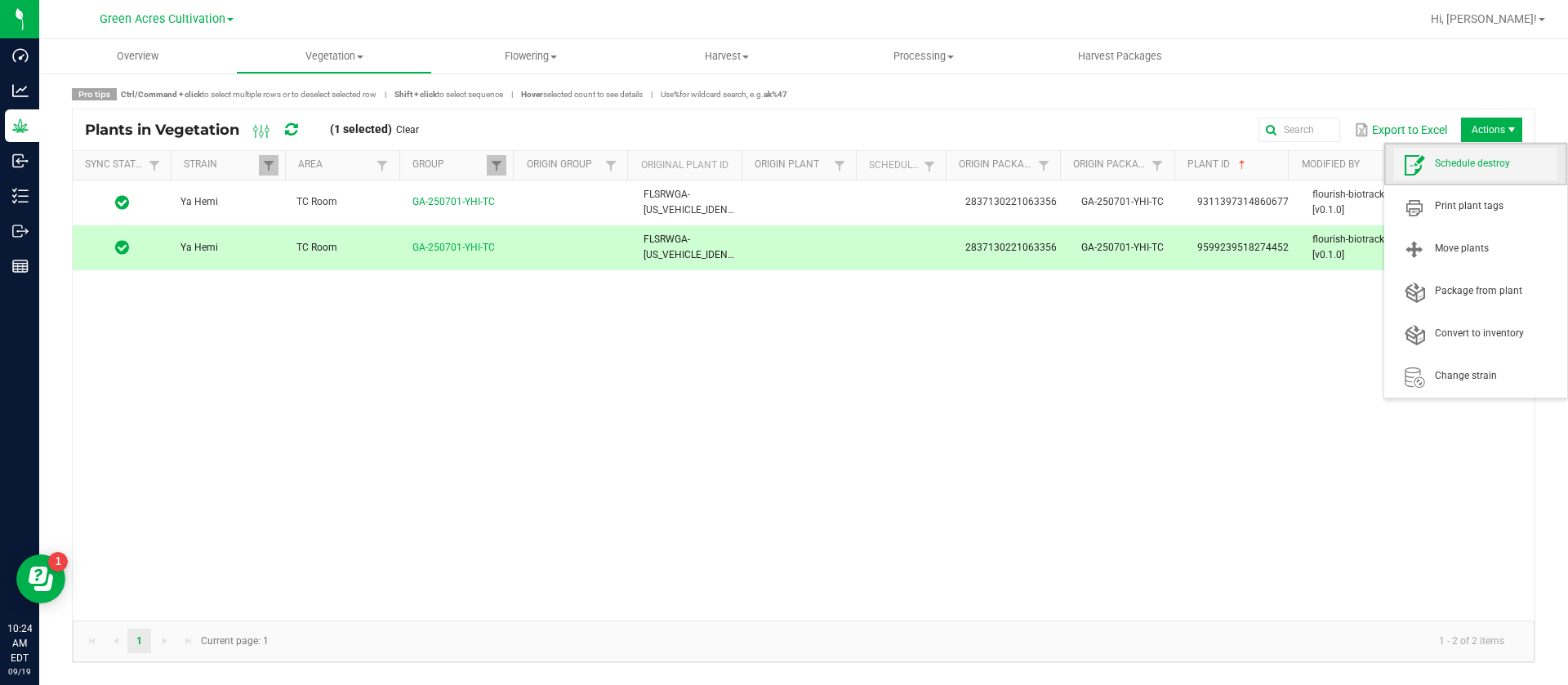
click at [1489, 160] on span "Schedule destroy" at bounding box center [1496, 163] width 123 height 14
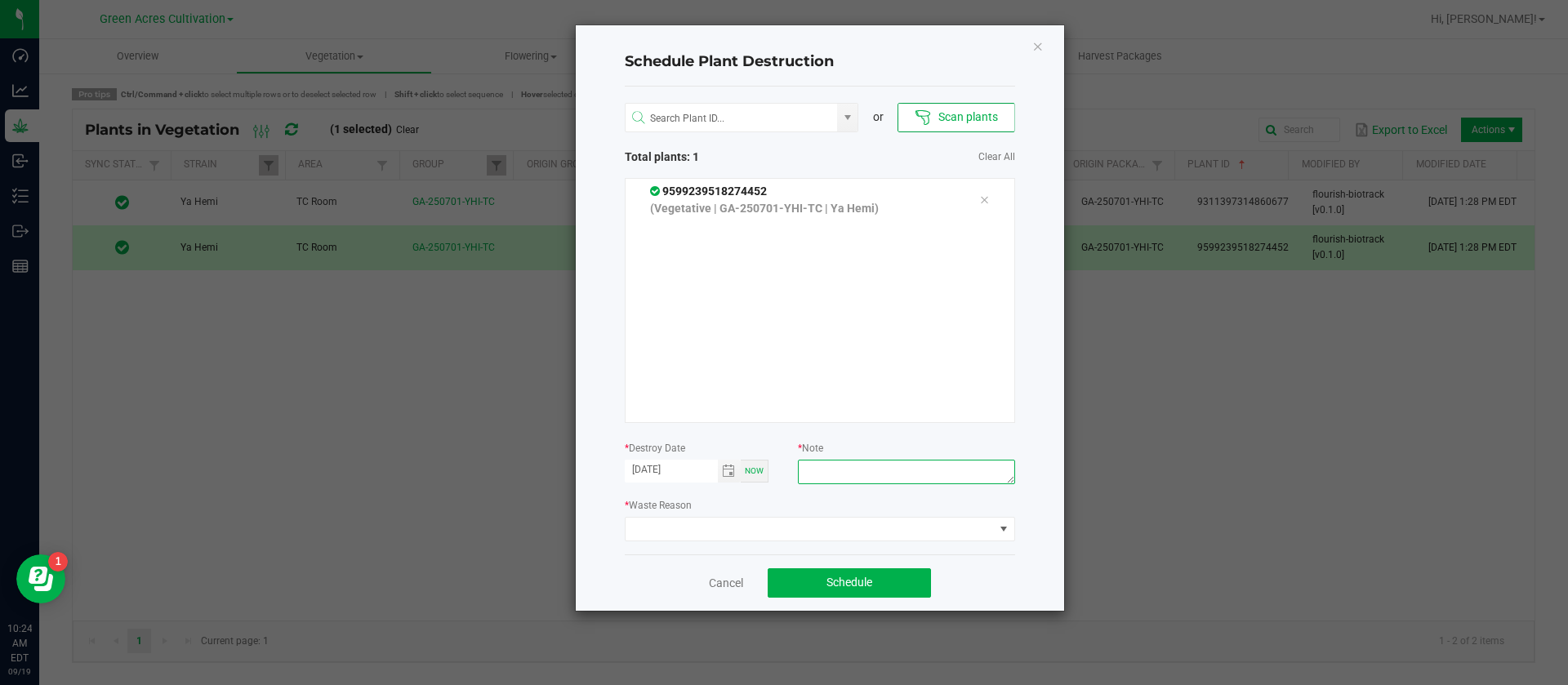
click at [909, 460] on textarea at bounding box center [905, 472] width 216 height 24
type textarea "waste"
click at [735, 525] on span at bounding box center [810, 529] width 369 height 23
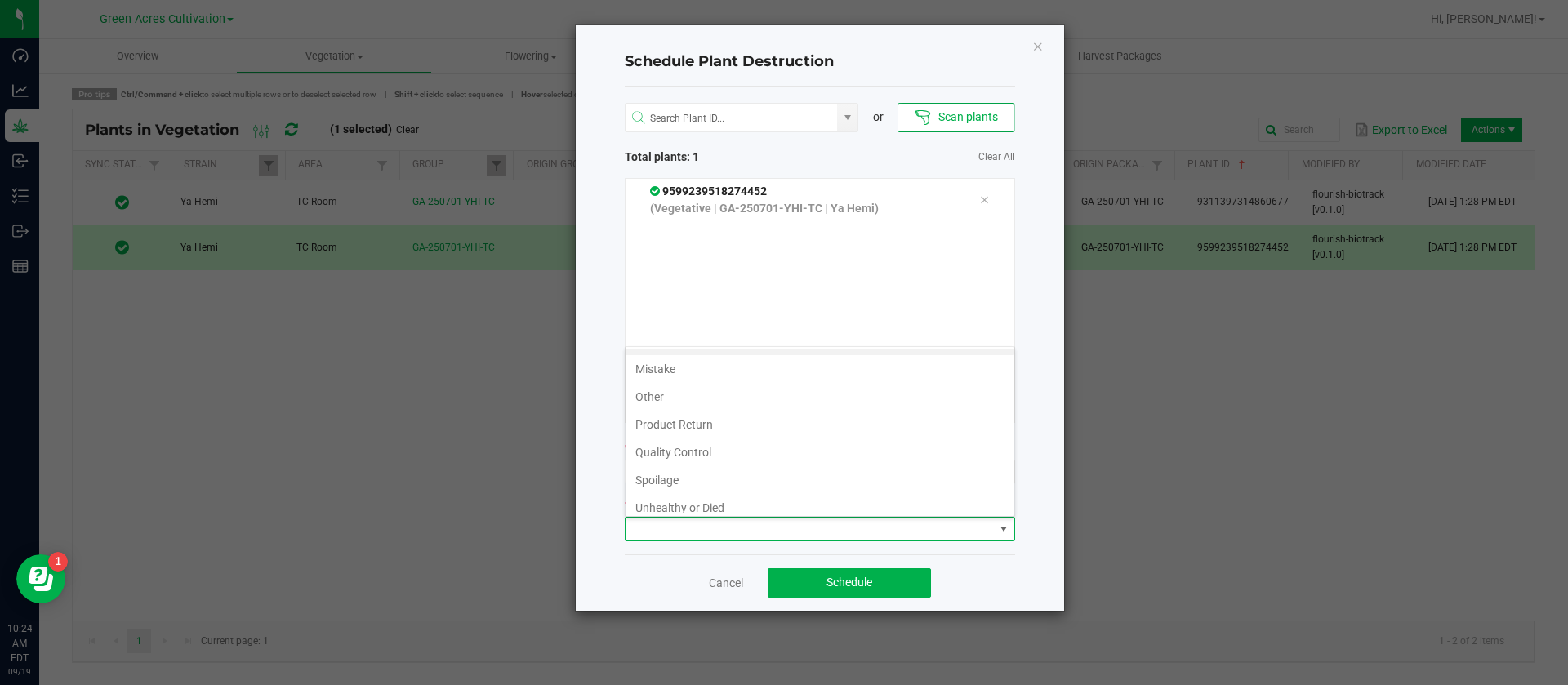
scroll to position [58, 0]
click at [685, 506] on li "Waste" at bounding box center [820, 498] width 389 height 28
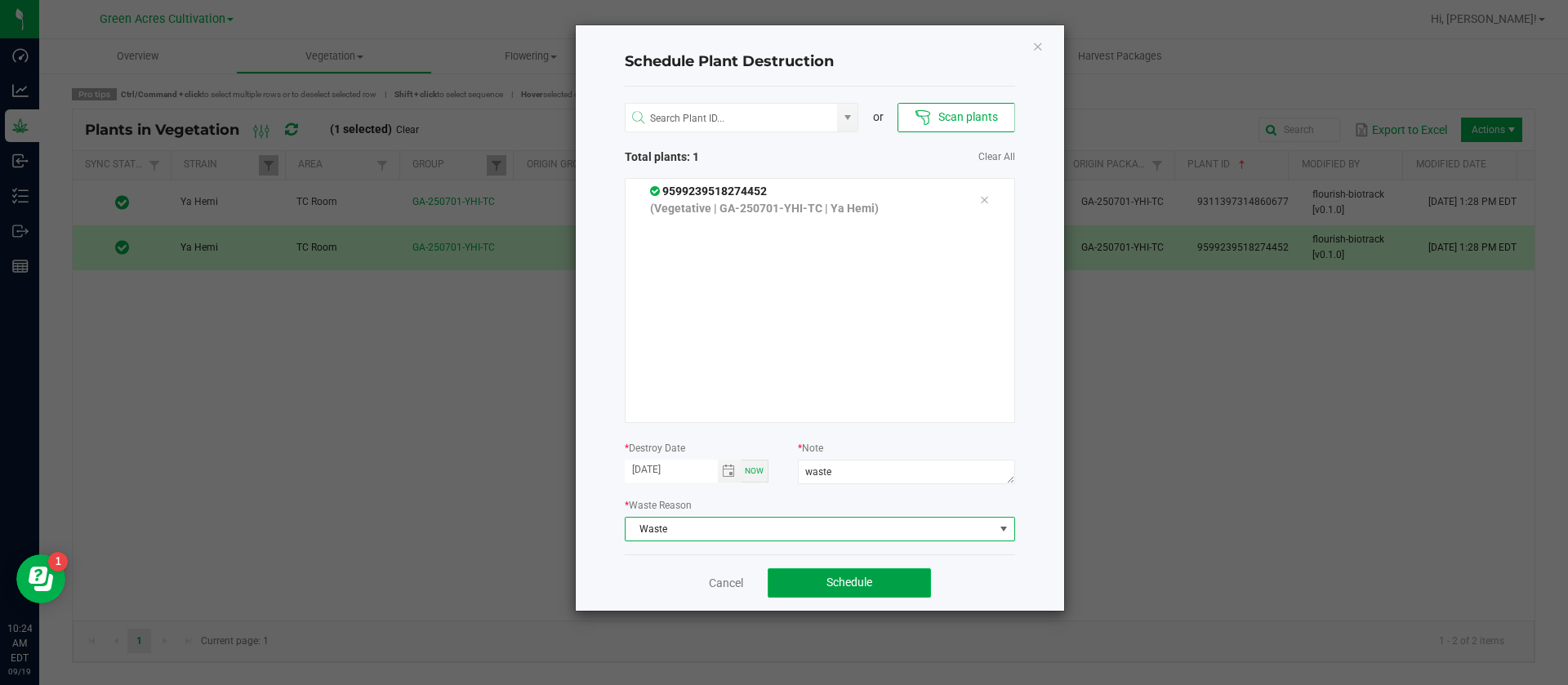
click at [839, 588] on span "Schedule" at bounding box center [849, 582] width 45 height 13
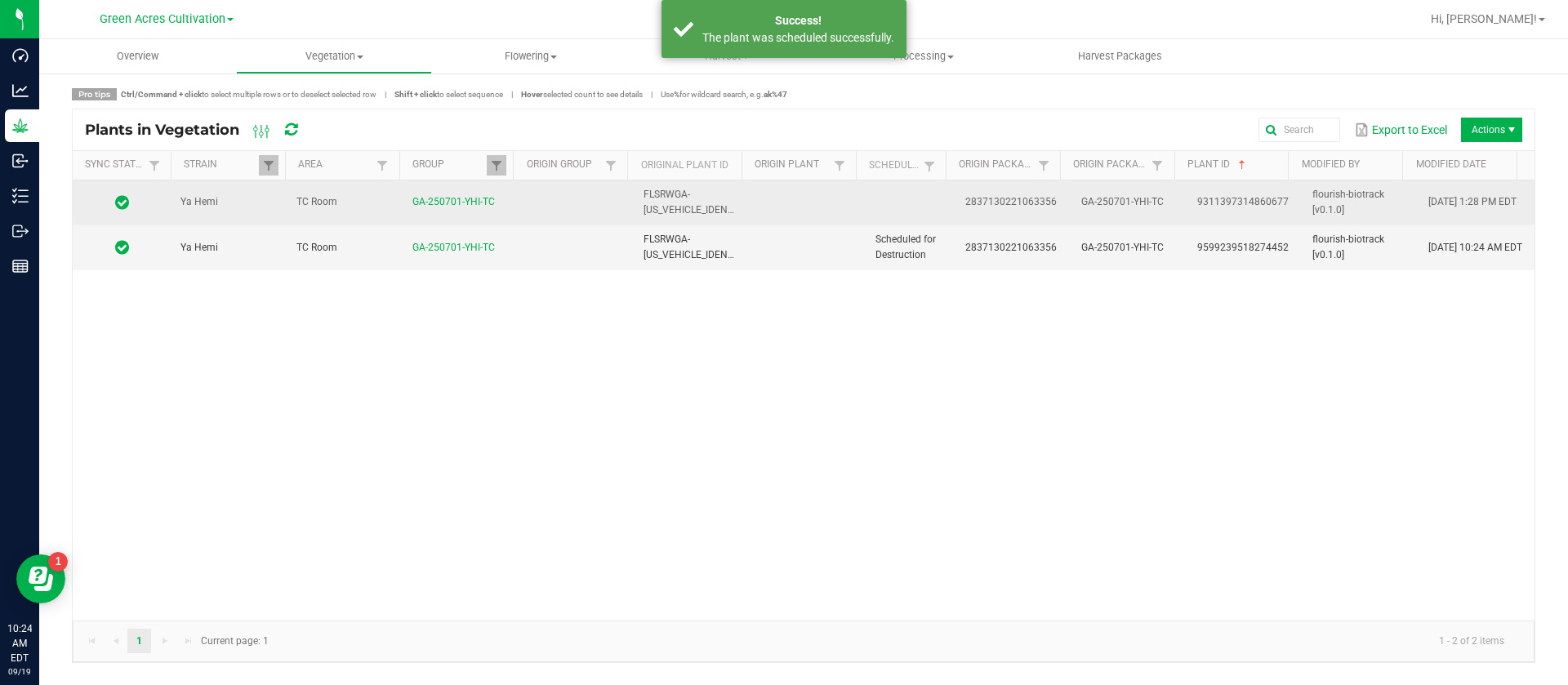
click at [865, 203] on td at bounding box center [910, 202] width 90 height 45
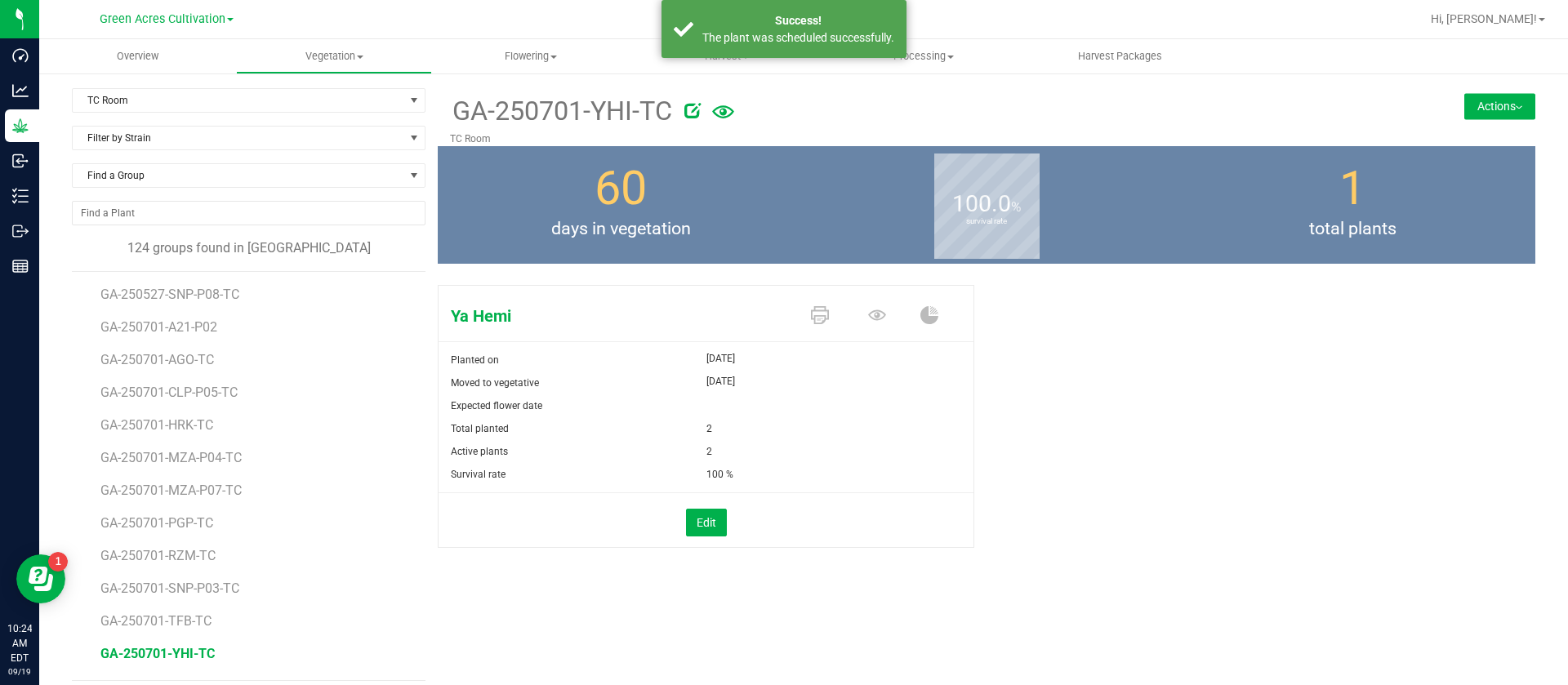
click at [680, 109] on div at bounding box center [1006, 108] width 668 height 32
click at [692, 110] on icon at bounding box center [693, 110] width 17 height 17
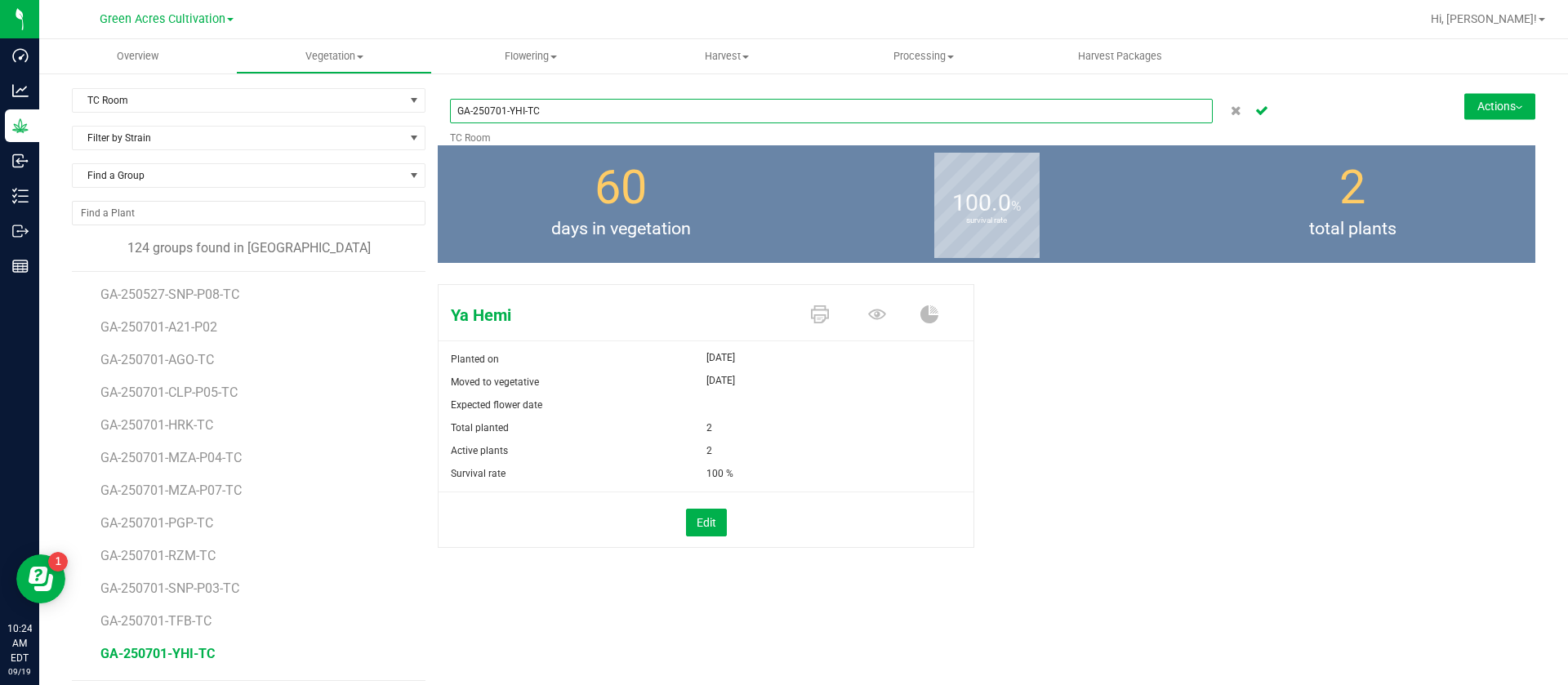
click at [502, 106] on input "GA-250701-YHI-TC" at bounding box center [832, 110] width 763 height 24
type input "GA-250807-YHI-TC"
drag, startPoint x: 1251, startPoint y: 109, endPoint x: 1238, endPoint y: 117, distance: 15.3
click at [1255, 108] on icon "Cancel button" at bounding box center [1262, 110] width 13 height 10
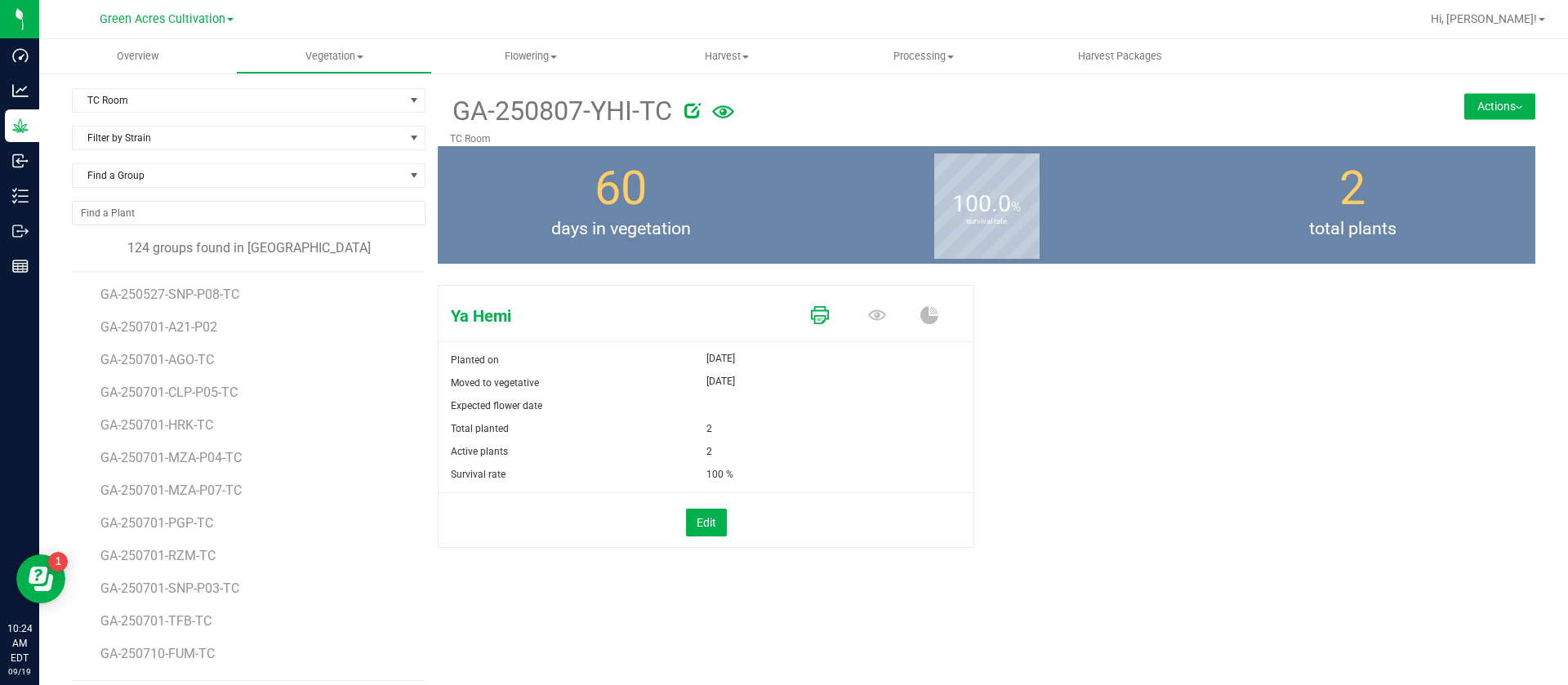
click at [810, 311] on icon at bounding box center [819, 315] width 18 height 18
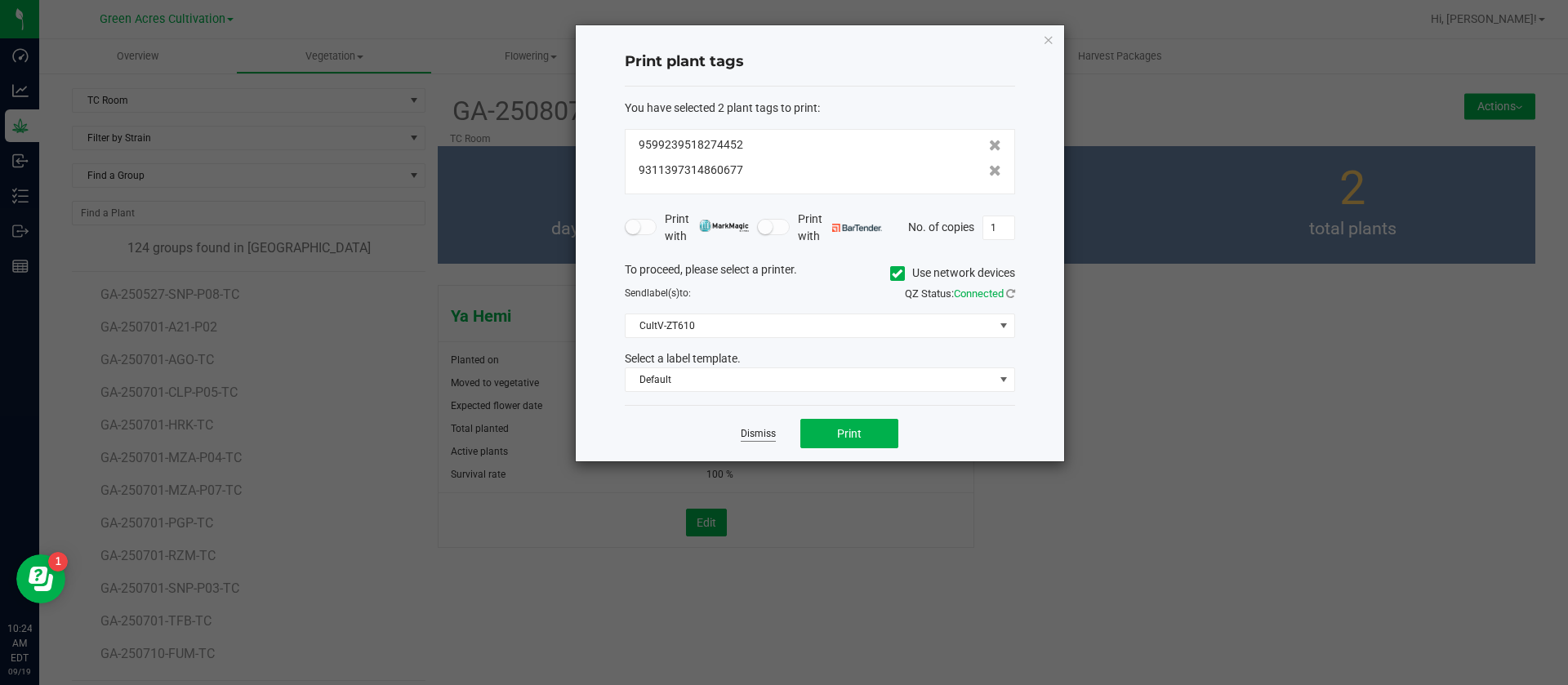
click at [759, 427] on link "Dismiss" at bounding box center [758, 433] width 35 height 14
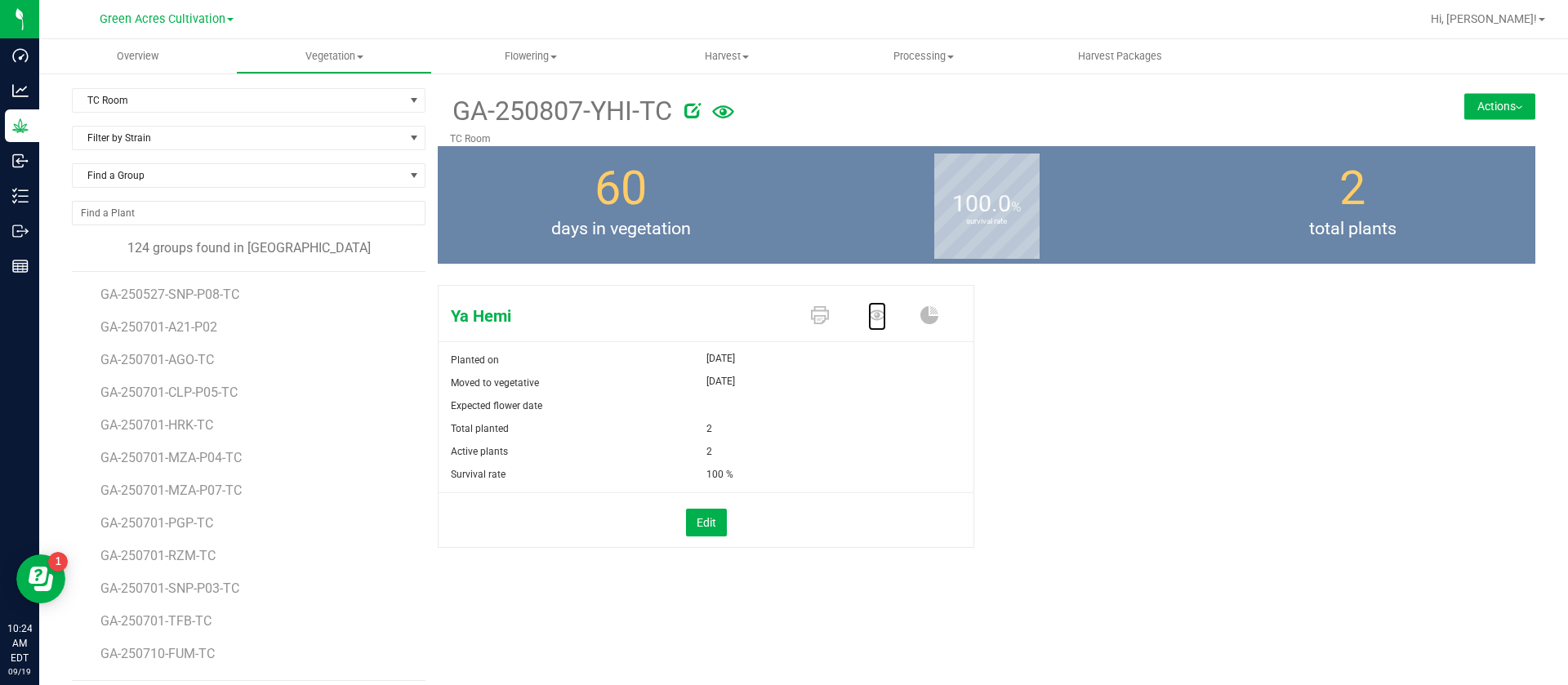
click at [868, 306] on icon at bounding box center [876, 315] width 18 height 18
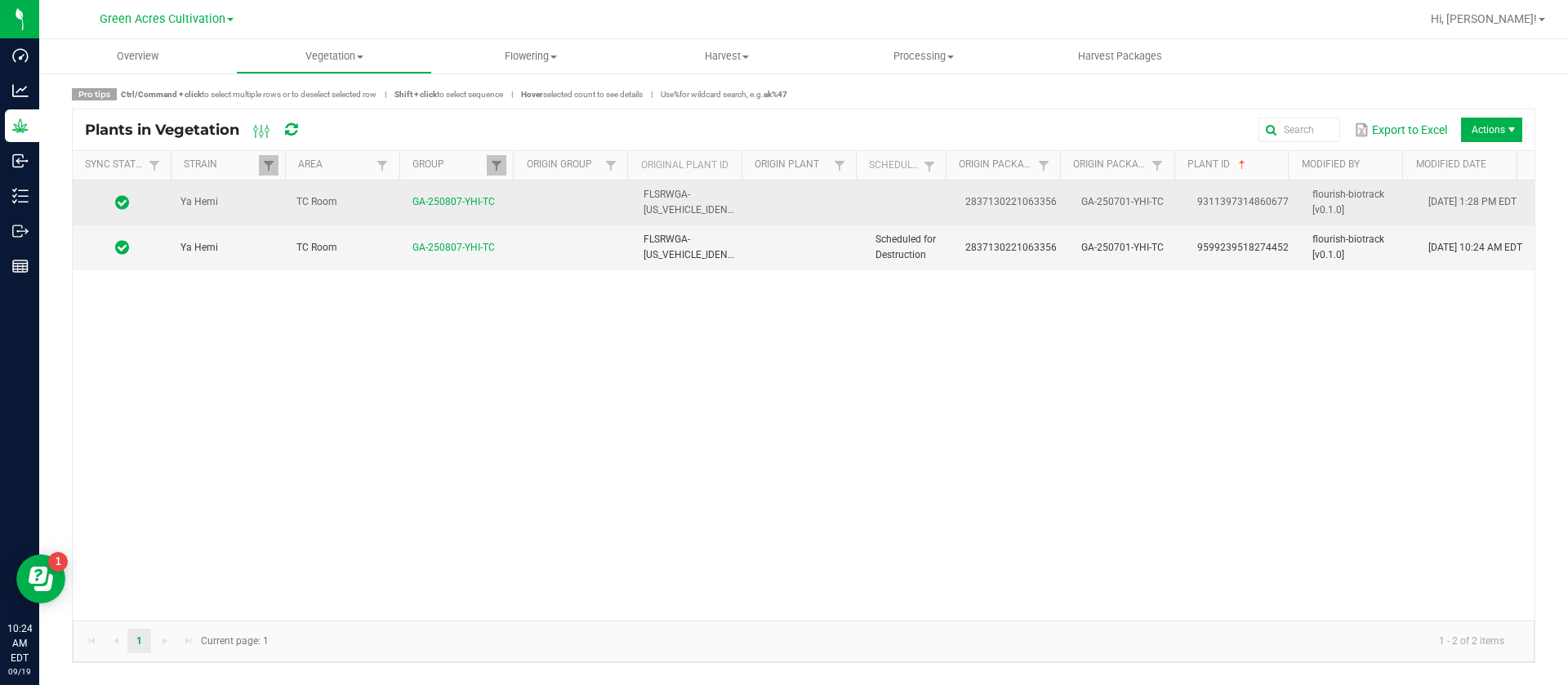
click at [1040, 208] on td "2837130221063356" at bounding box center [1013, 202] width 116 height 45
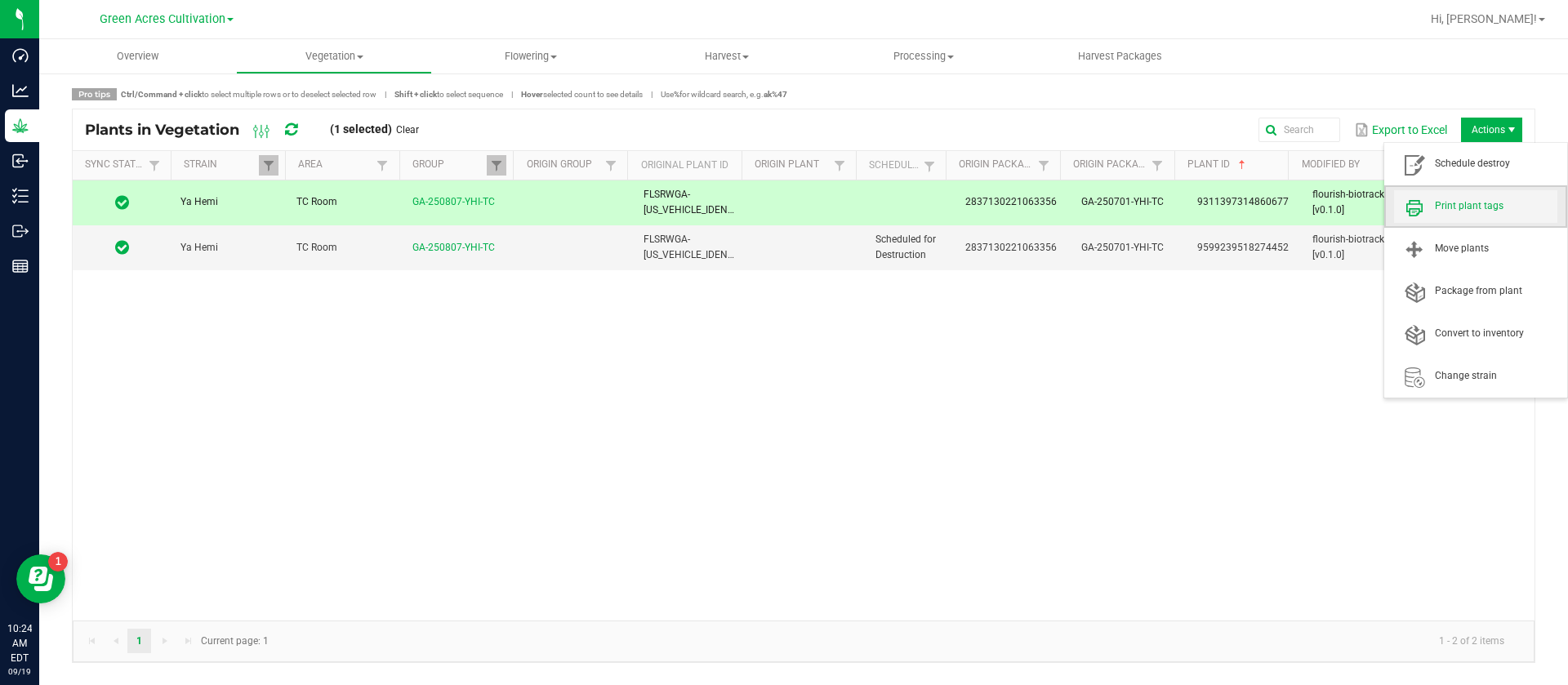
click at [1469, 200] on span "Print plant tags" at bounding box center [1496, 206] width 123 height 14
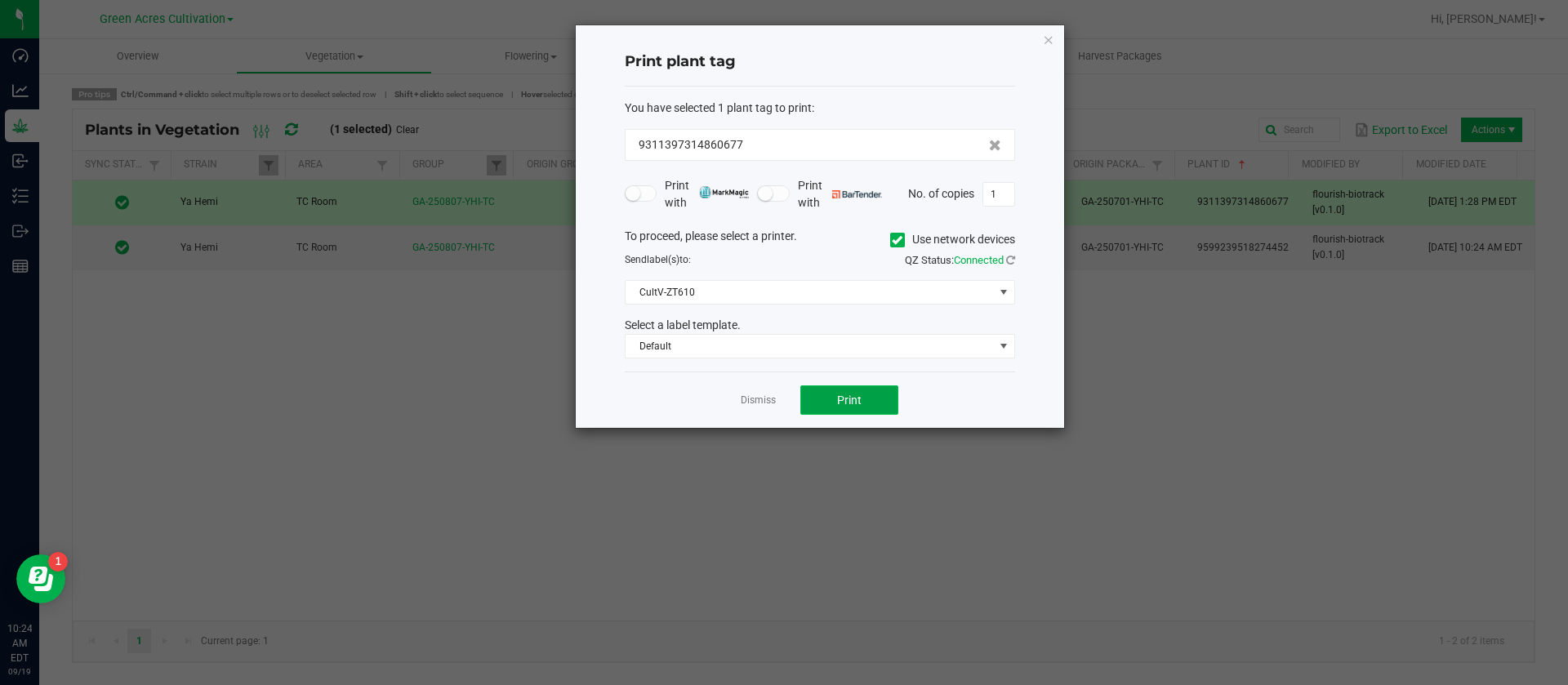
click at [865, 392] on button "Print" at bounding box center [849, 400] width 98 height 30
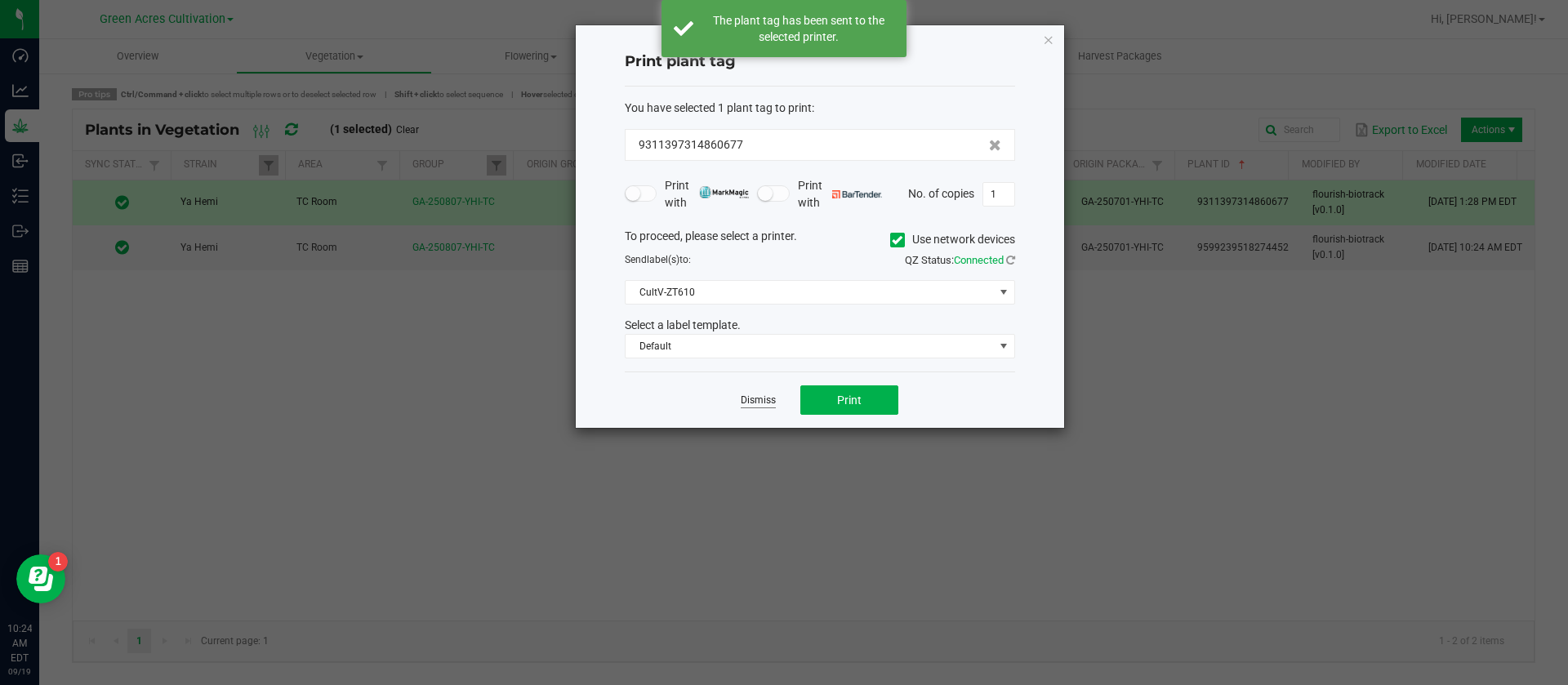
click at [755, 401] on link "Dismiss" at bounding box center [758, 400] width 35 height 14
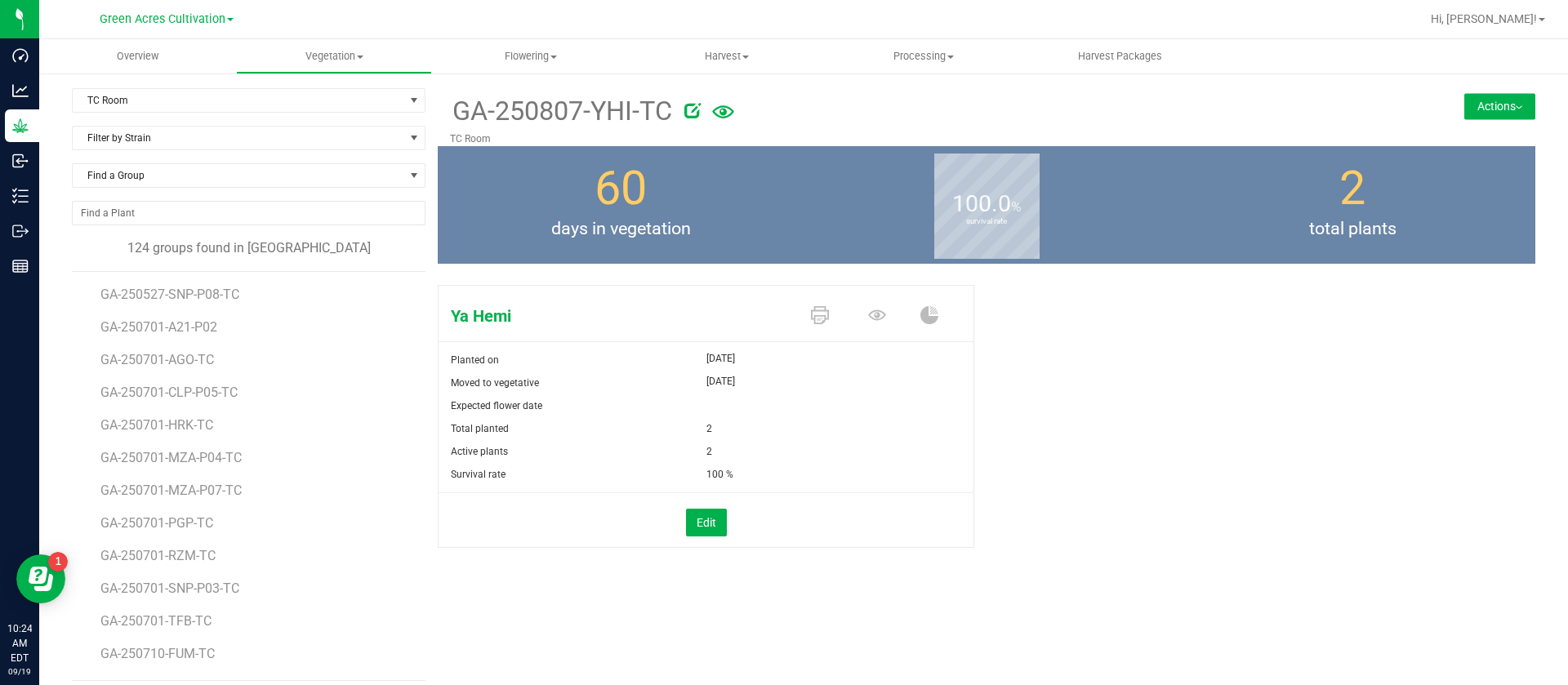
click at [1508, 107] on button "Actions" at bounding box center [1499, 106] width 71 height 26
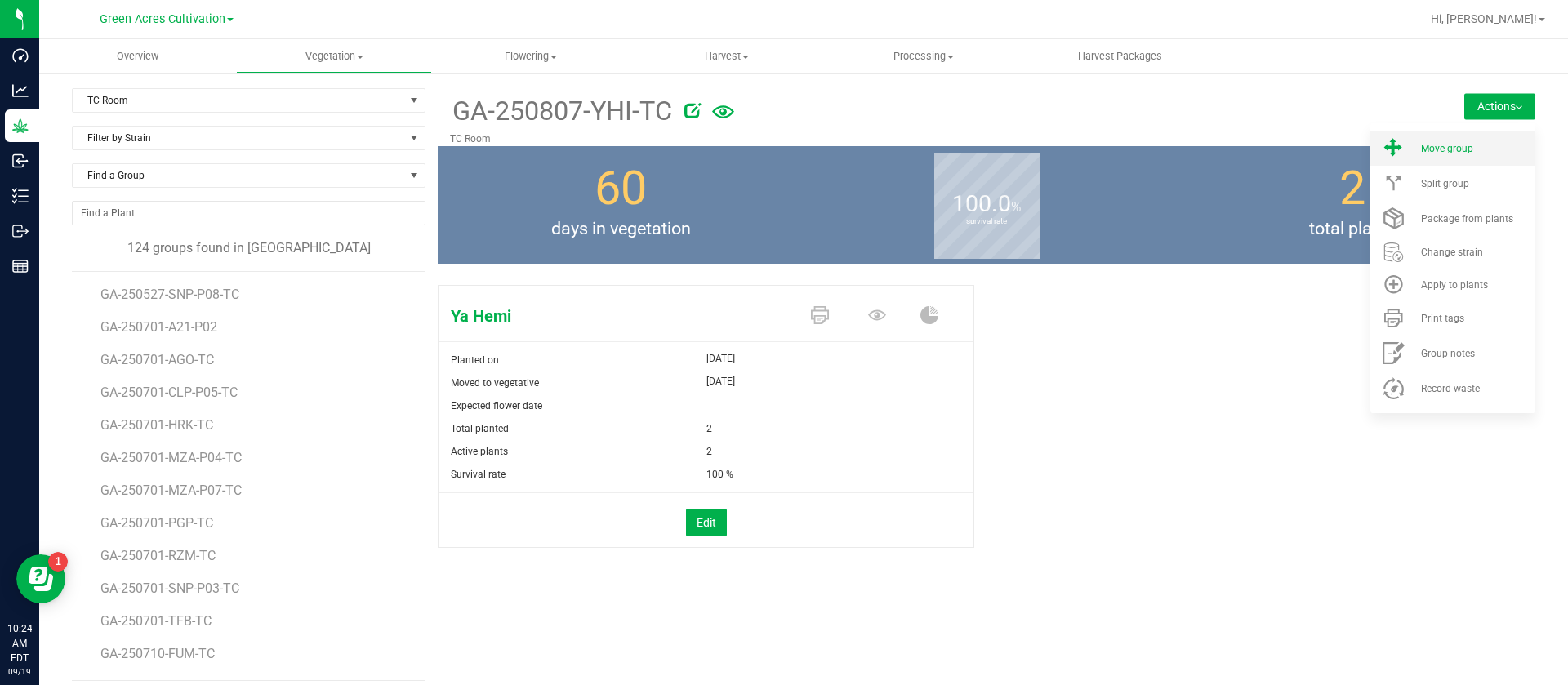
click at [1460, 151] on div "Move group" at bounding box center [1477, 149] width 111 height 11
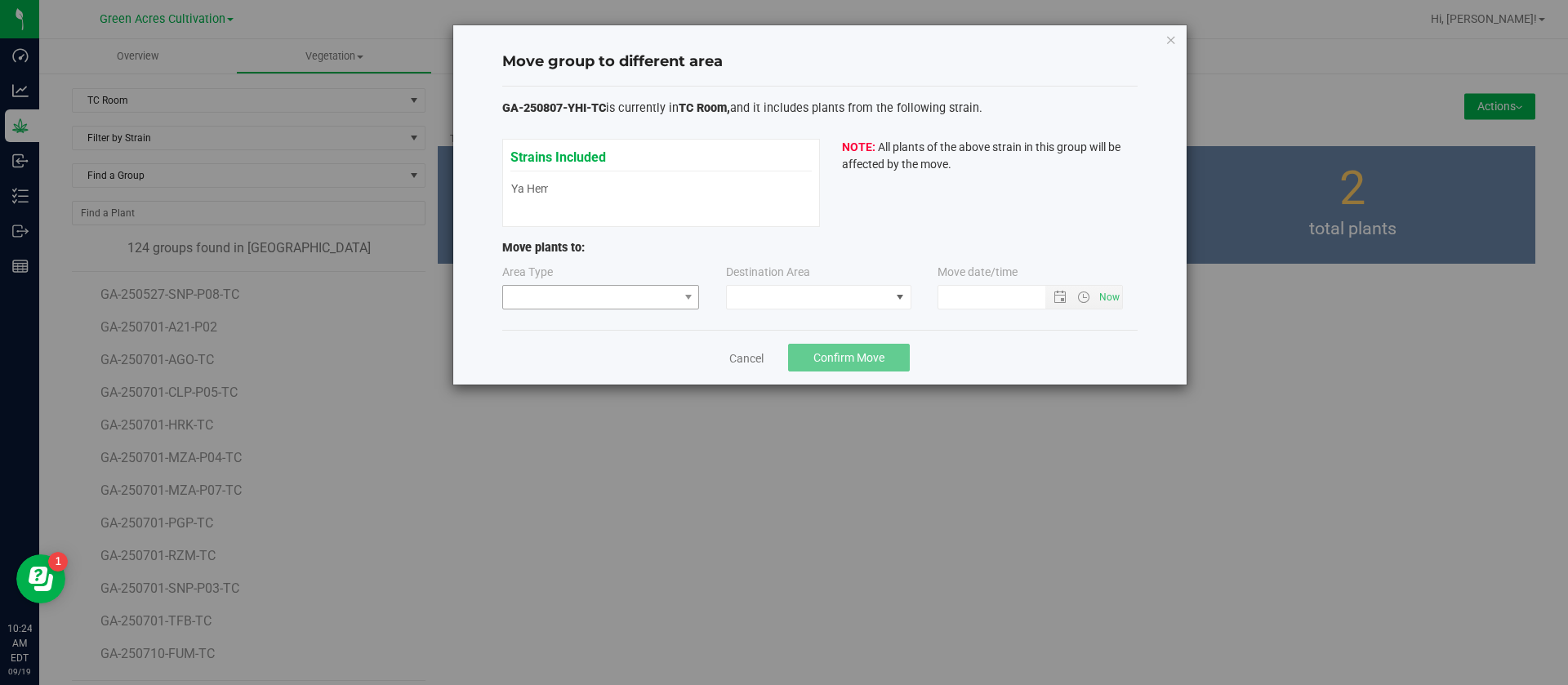
type input "9/19/2025 10:24 AM"
click at [647, 295] on span at bounding box center [590, 297] width 175 height 23
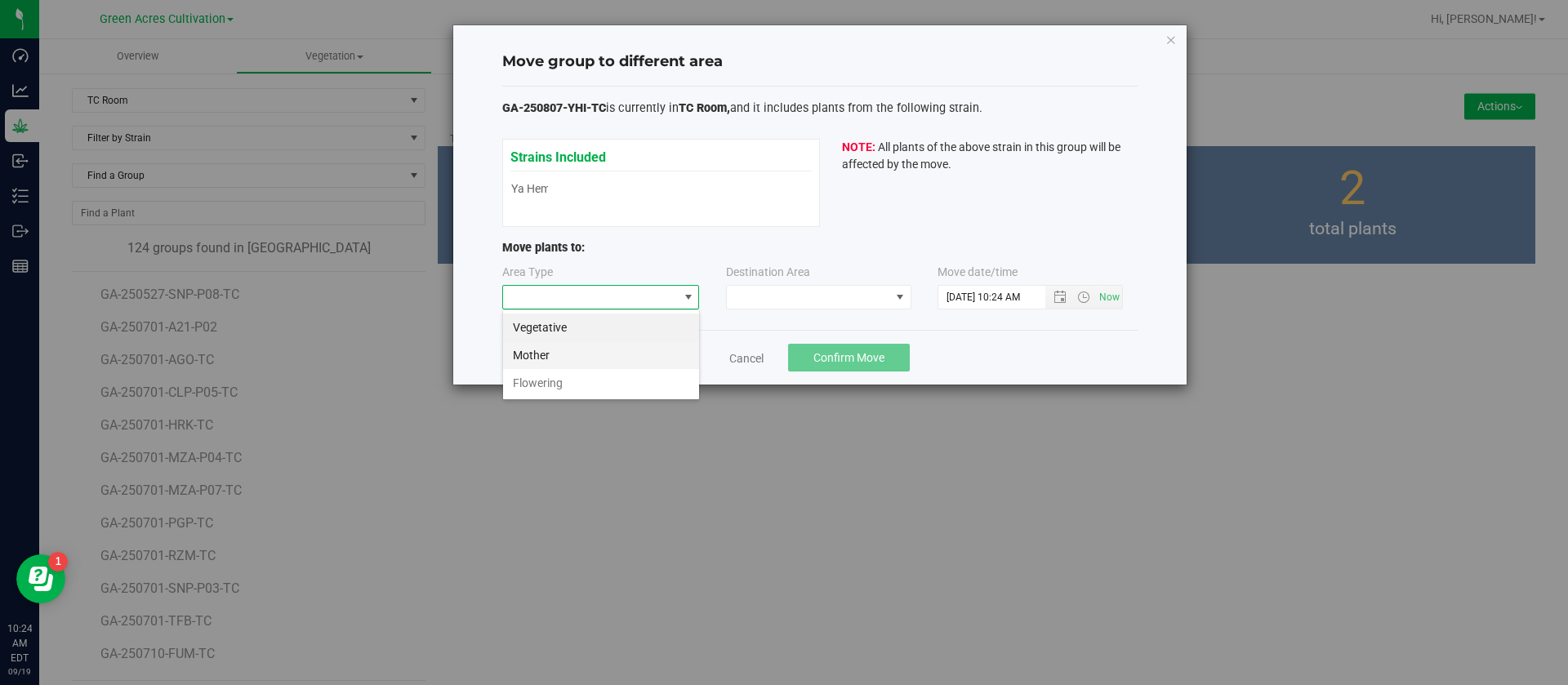
scroll to position [24, 198]
drag, startPoint x: 553, startPoint y: 330, endPoint x: 713, endPoint y: 327, distance: 160.0
click at [553, 329] on li "Vegetative" at bounding box center [601, 328] width 196 height 28
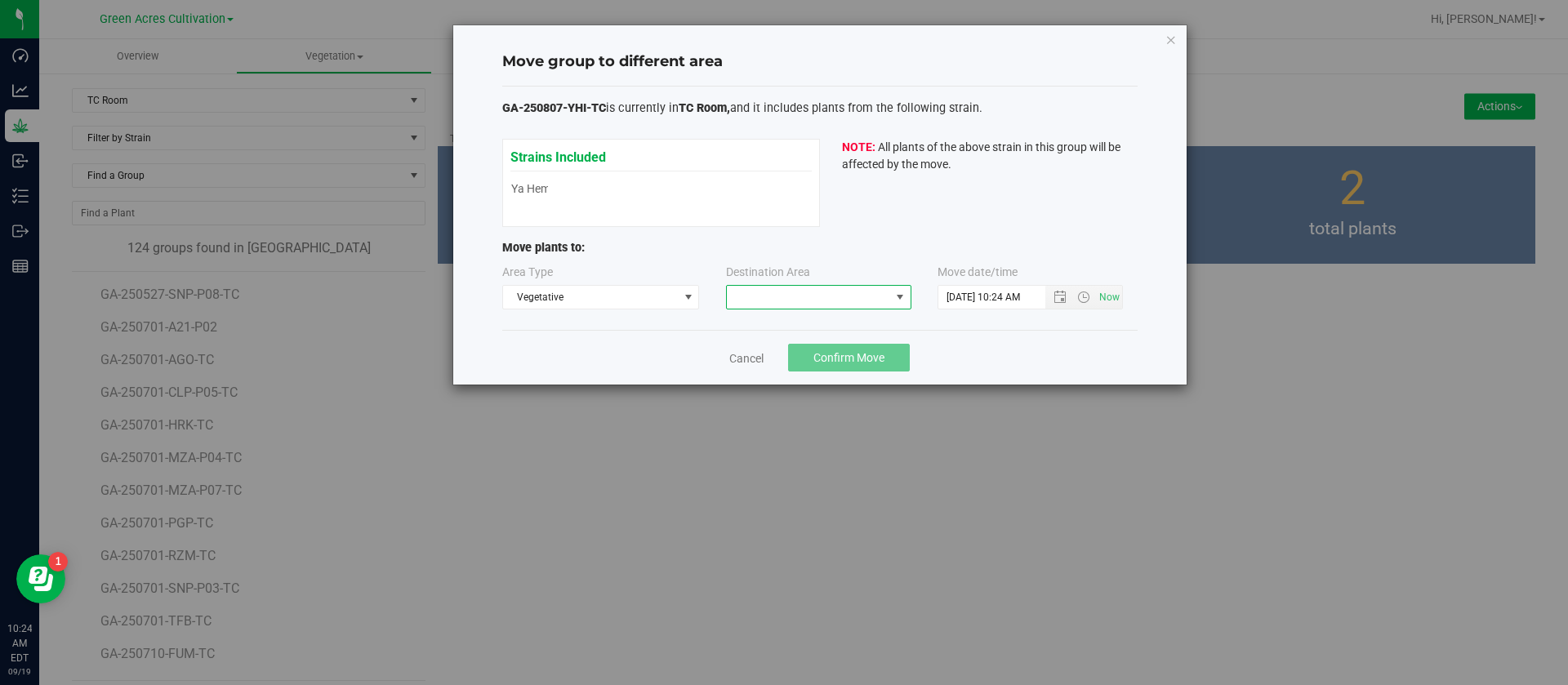
click at [786, 297] on span at bounding box center [809, 297] width 163 height 23
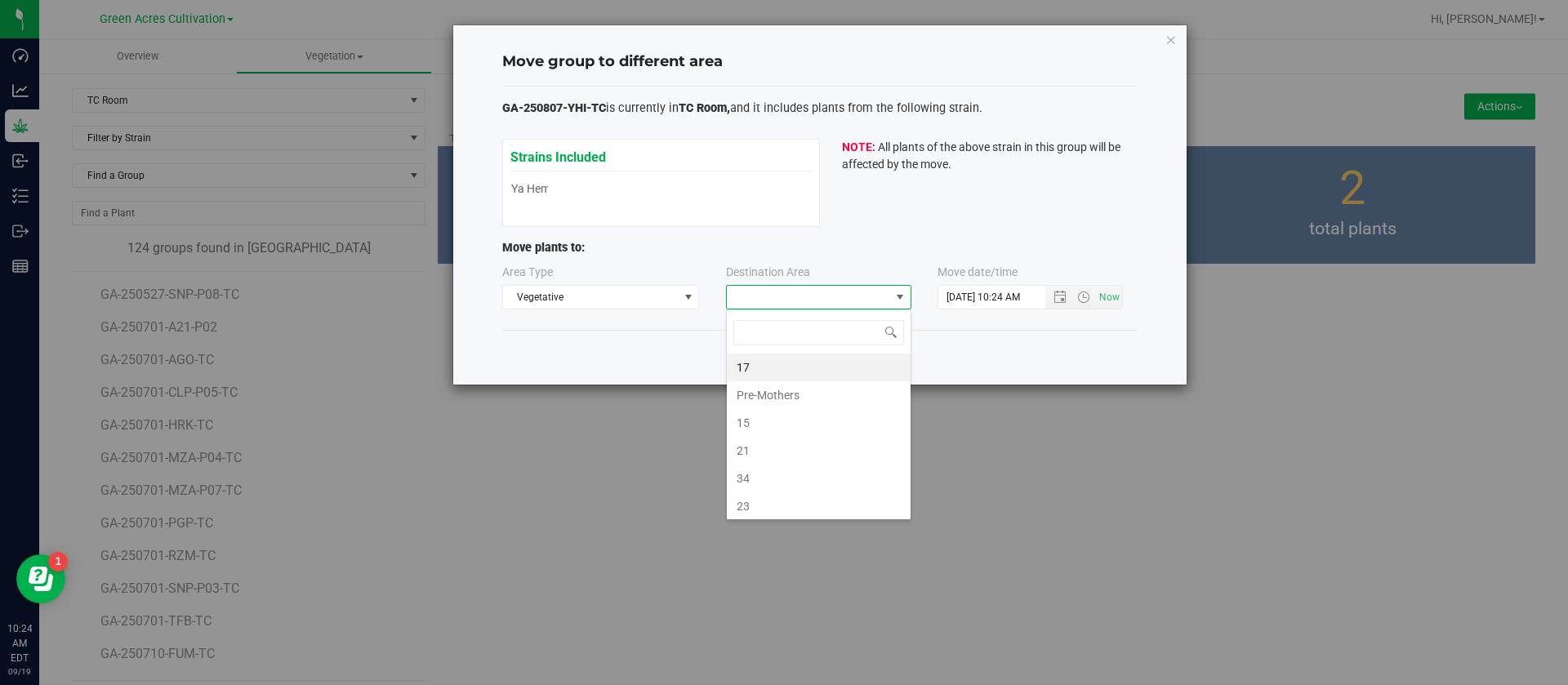
scroll to position [24, 186]
type input "n"
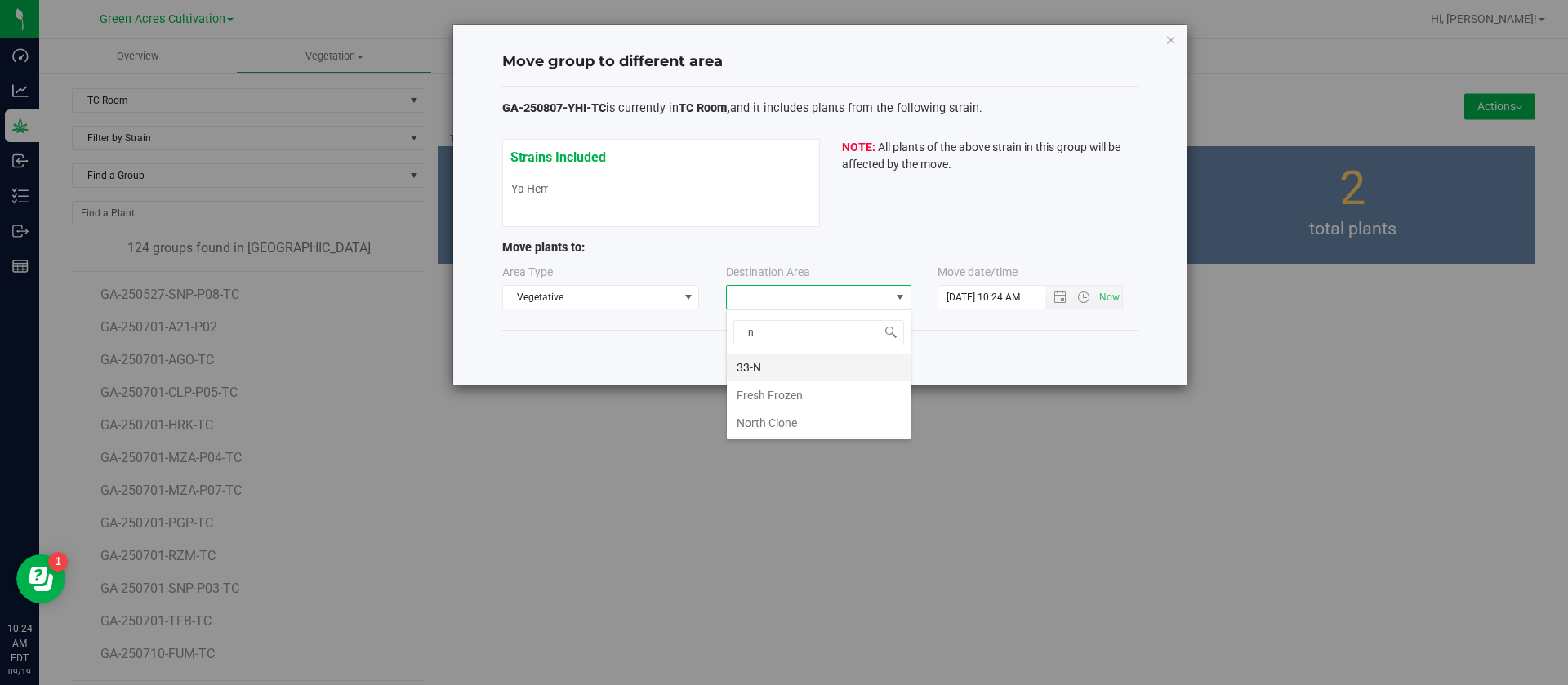
click at [784, 363] on li "33-N" at bounding box center [819, 368] width 184 height 28
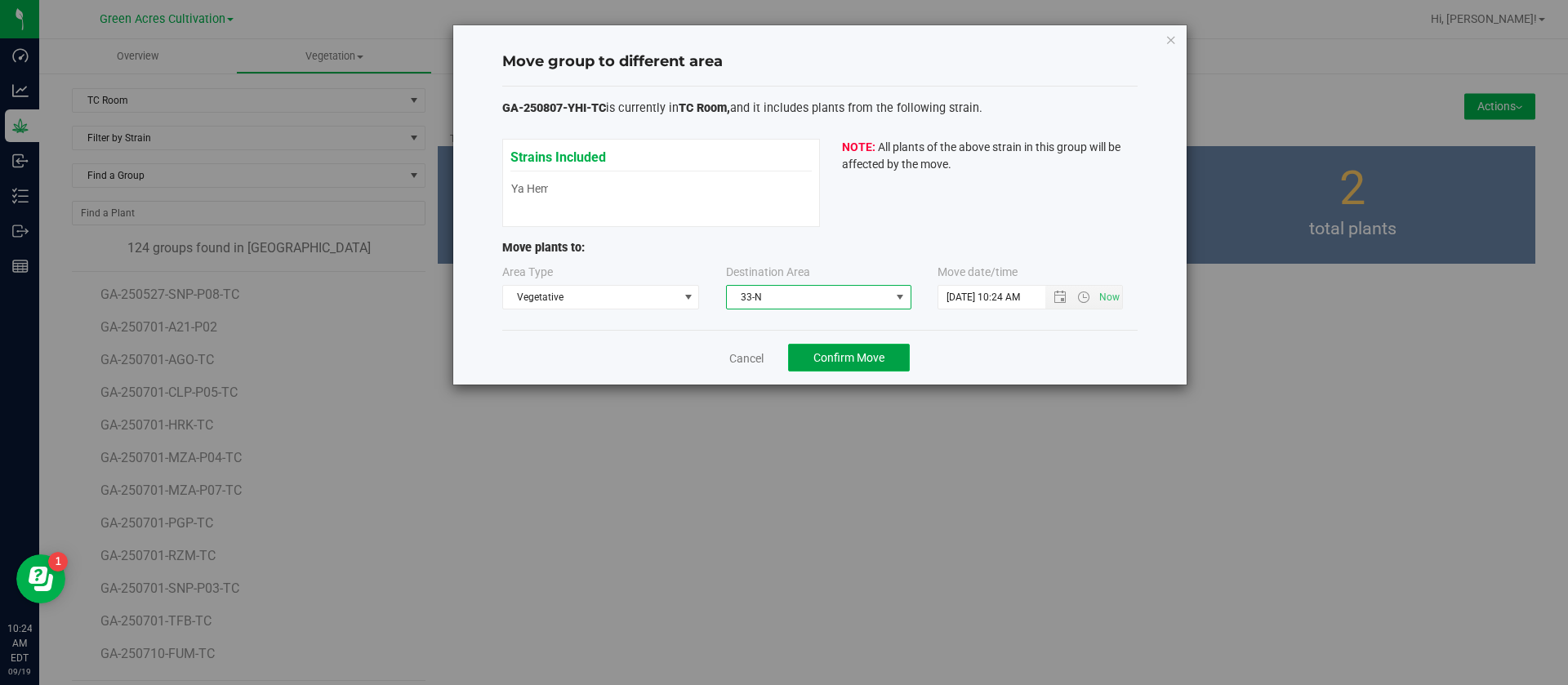
click at [883, 356] on span "Confirm Move" at bounding box center [849, 357] width 71 height 13
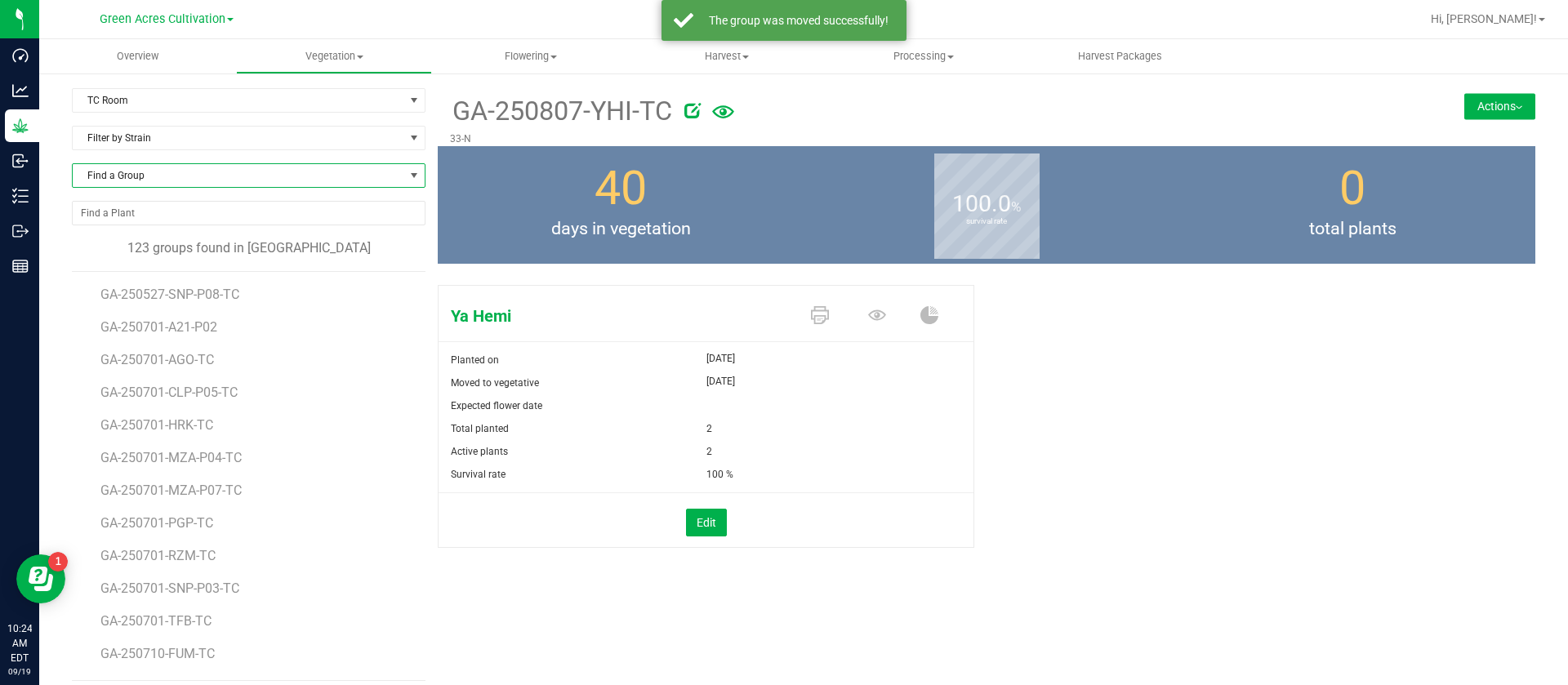
click at [157, 174] on span "Find a Group" at bounding box center [238, 175] width 331 height 23
type input "prf"
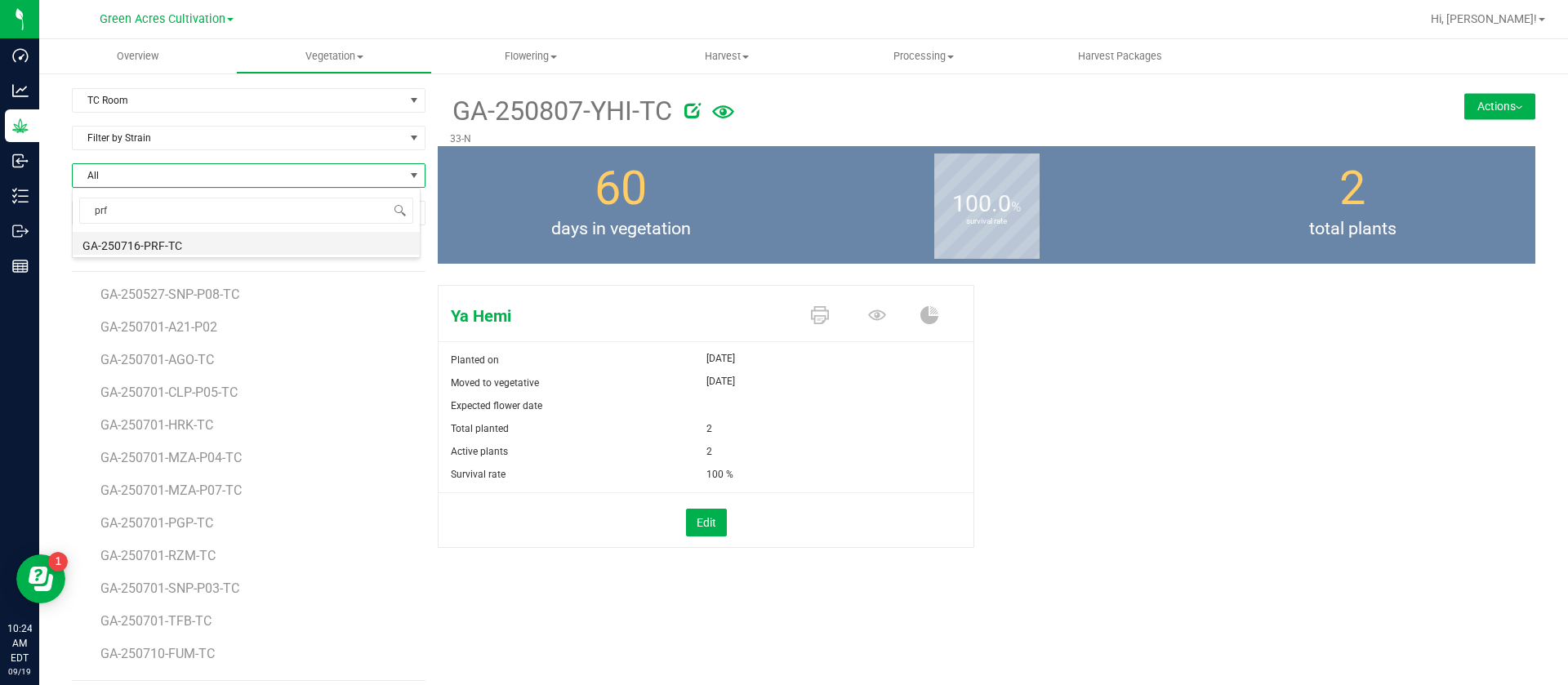
click at [173, 245] on li "GA-250716-PRF-TC" at bounding box center [246, 243] width 347 height 23
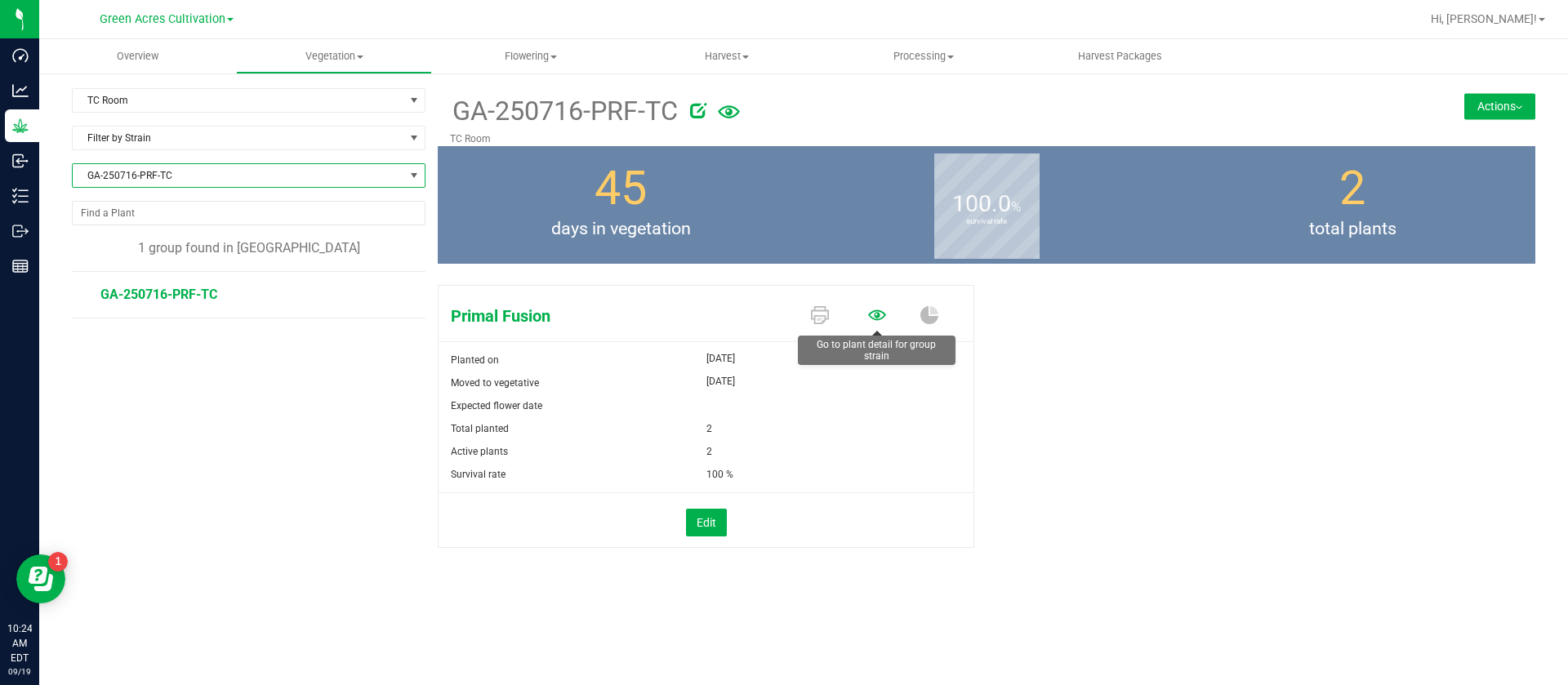
click at [878, 323] on icon at bounding box center [876, 315] width 18 height 18
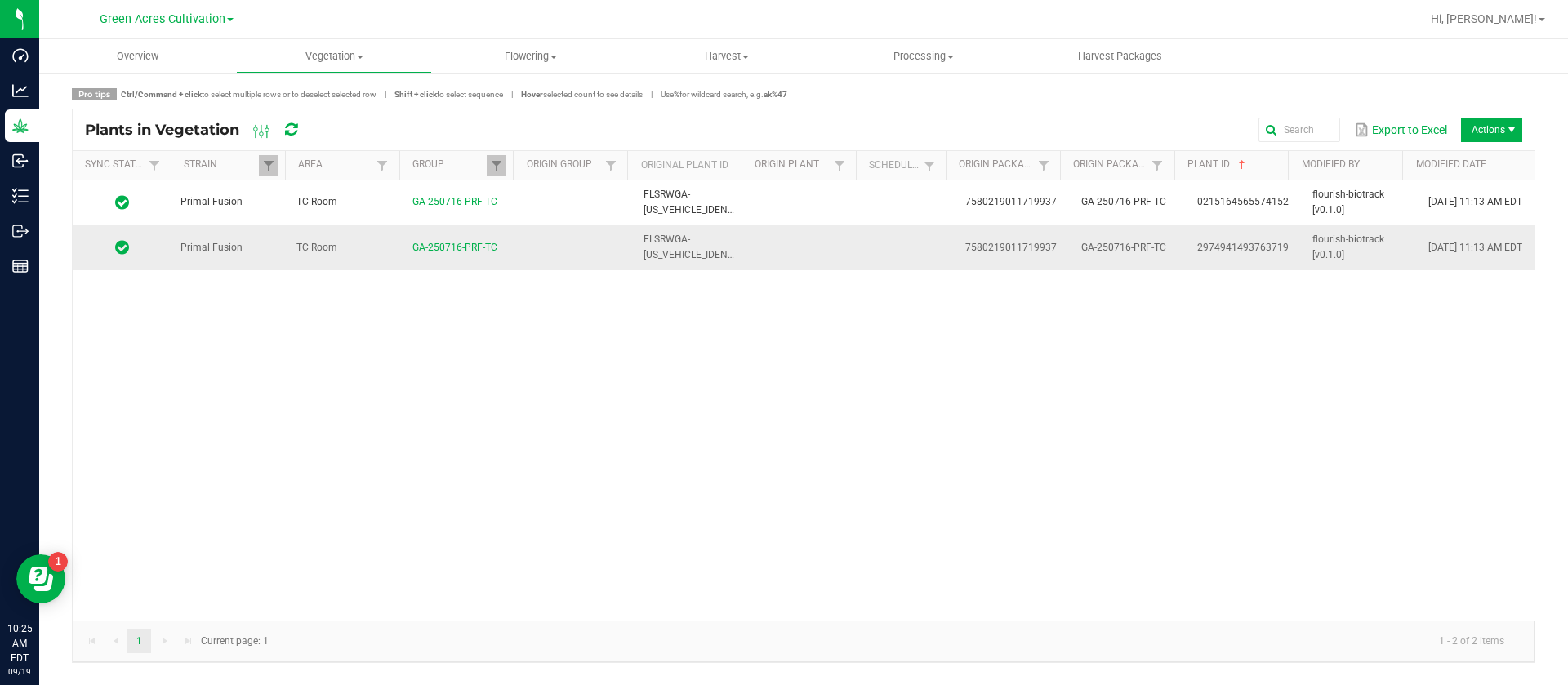
click at [883, 248] on td at bounding box center [910, 247] width 90 height 44
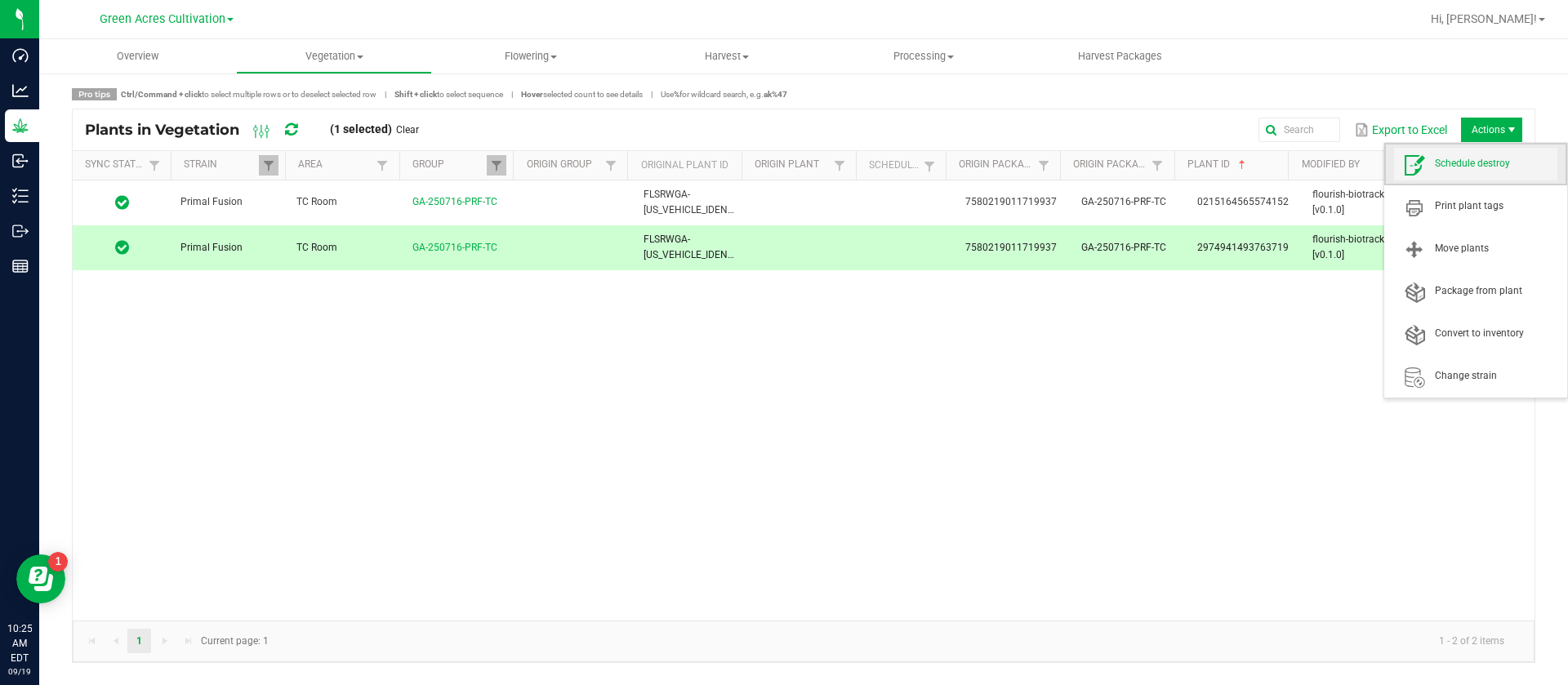
click at [1484, 152] on span "Schedule destroy" at bounding box center [1475, 163] width 163 height 32
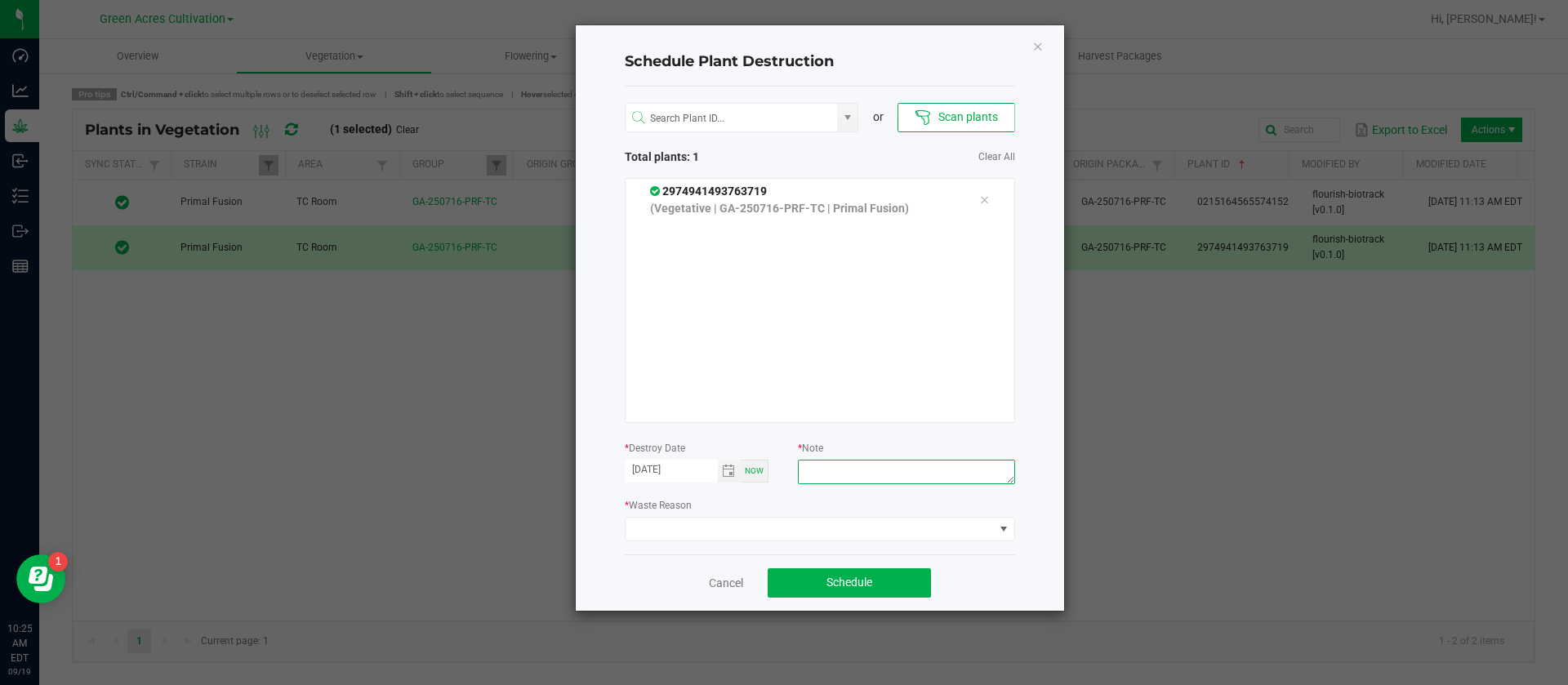
click at [886, 483] on textarea at bounding box center [905, 472] width 216 height 24
type textarea "waste"
click at [786, 524] on span at bounding box center [810, 529] width 369 height 23
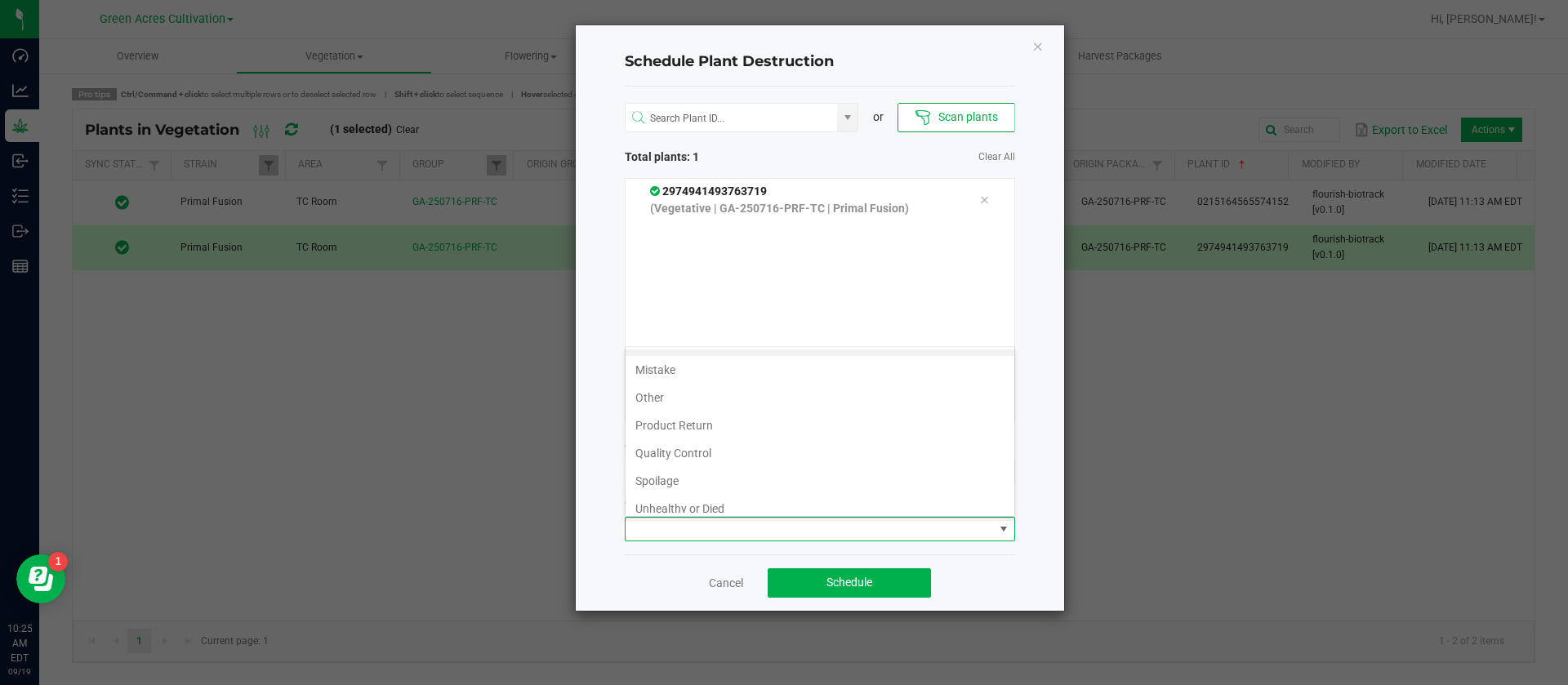
scroll to position [58, 0]
click at [681, 499] on li "Waste" at bounding box center [820, 498] width 389 height 28
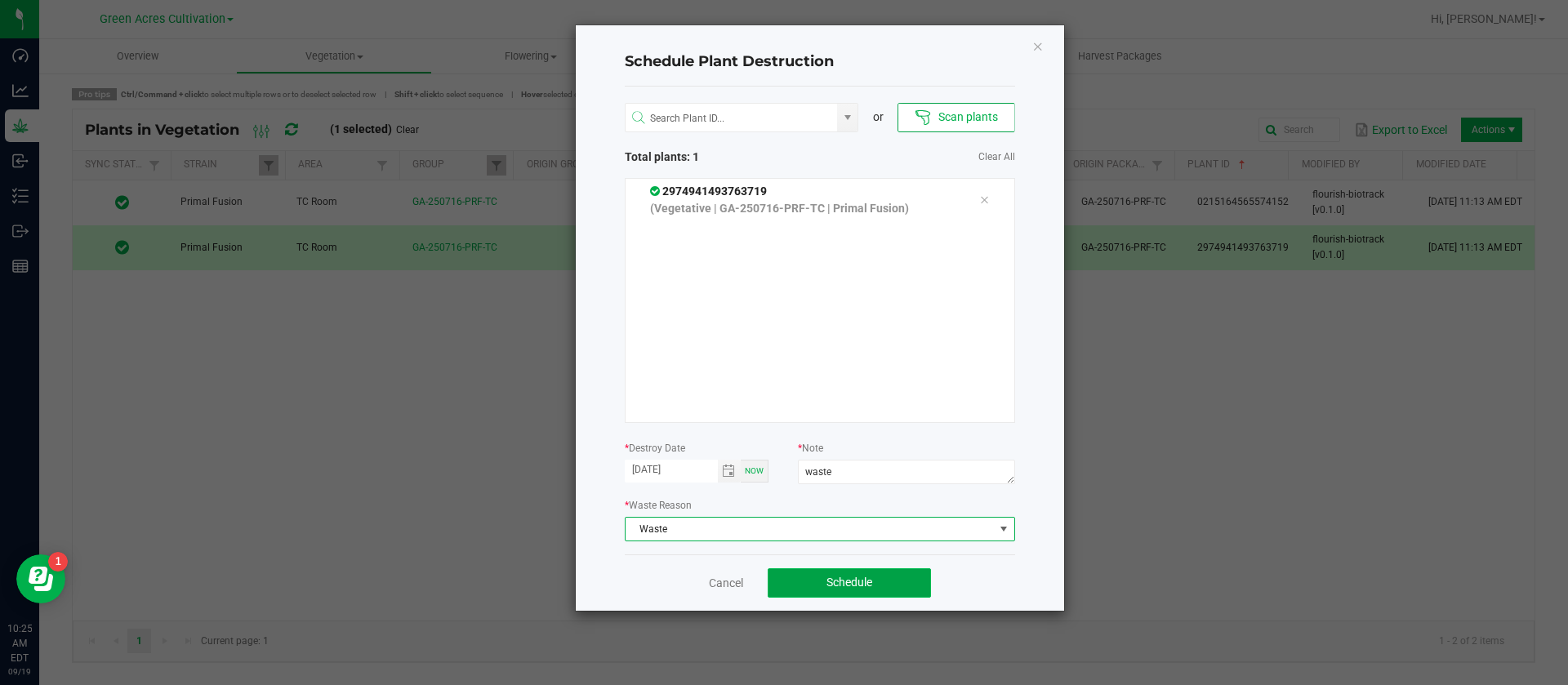
click at [899, 582] on button "Schedule" at bounding box center [849, 583] width 163 height 30
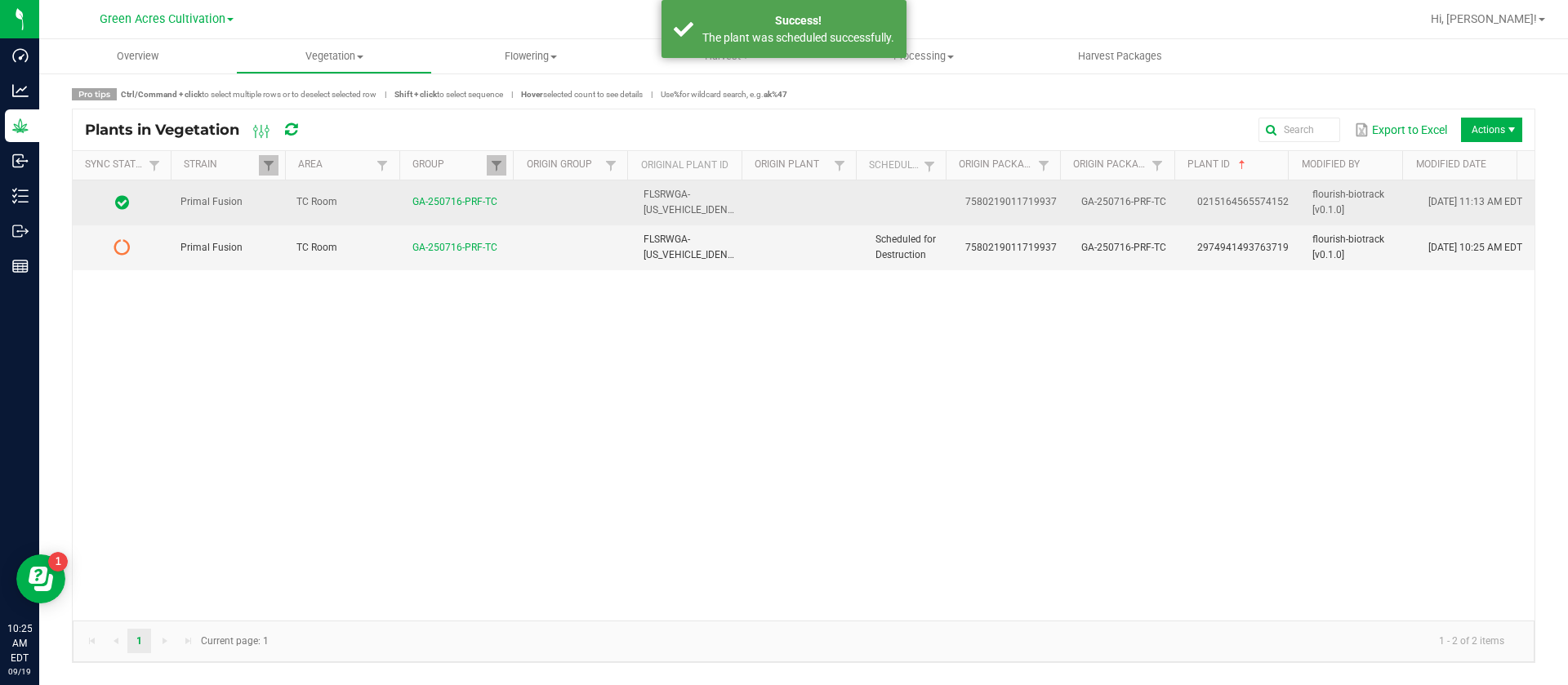
click at [720, 208] on span "FLSRWGA-STR46812000000748" at bounding box center [733, 201] width 180 height 27
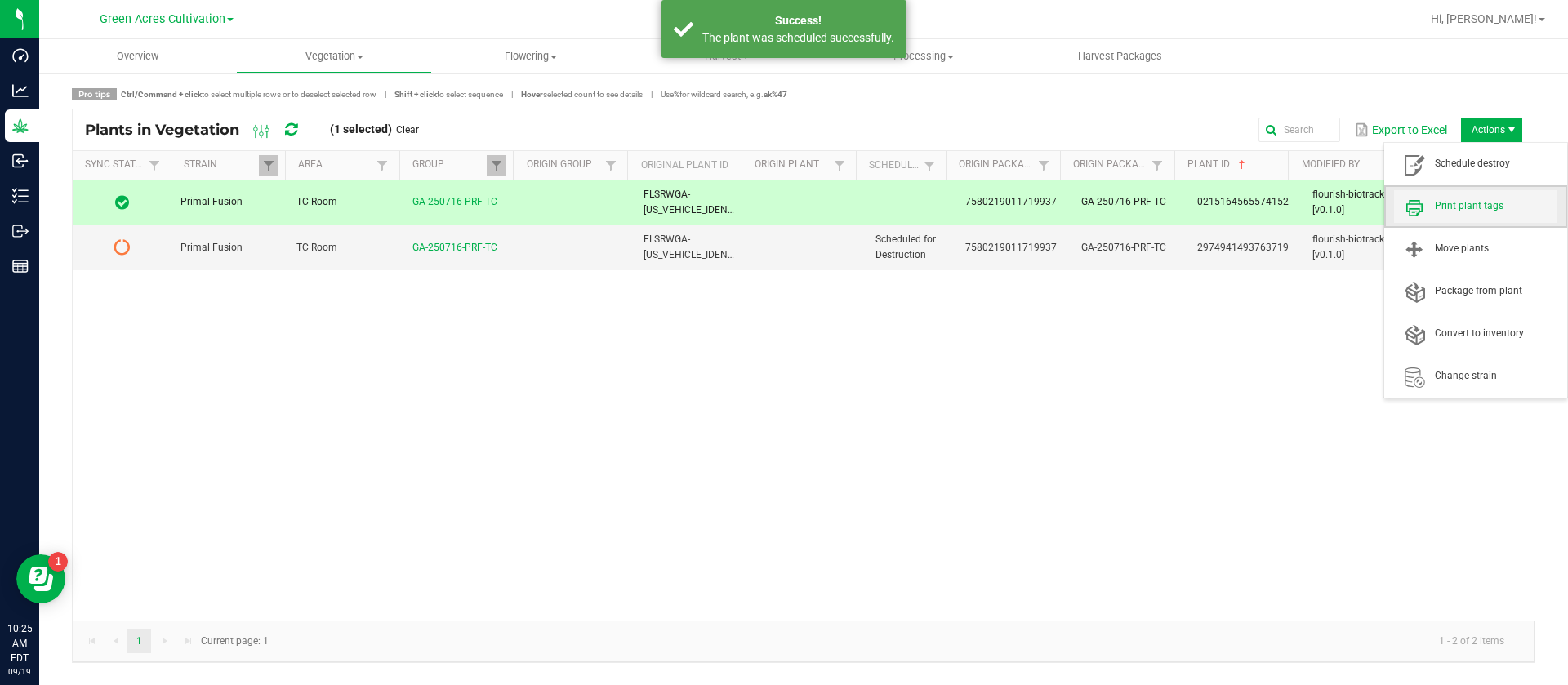
click at [1473, 207] on span "Print plant tags" at bounding box center [1496, 206] width 123 height 14
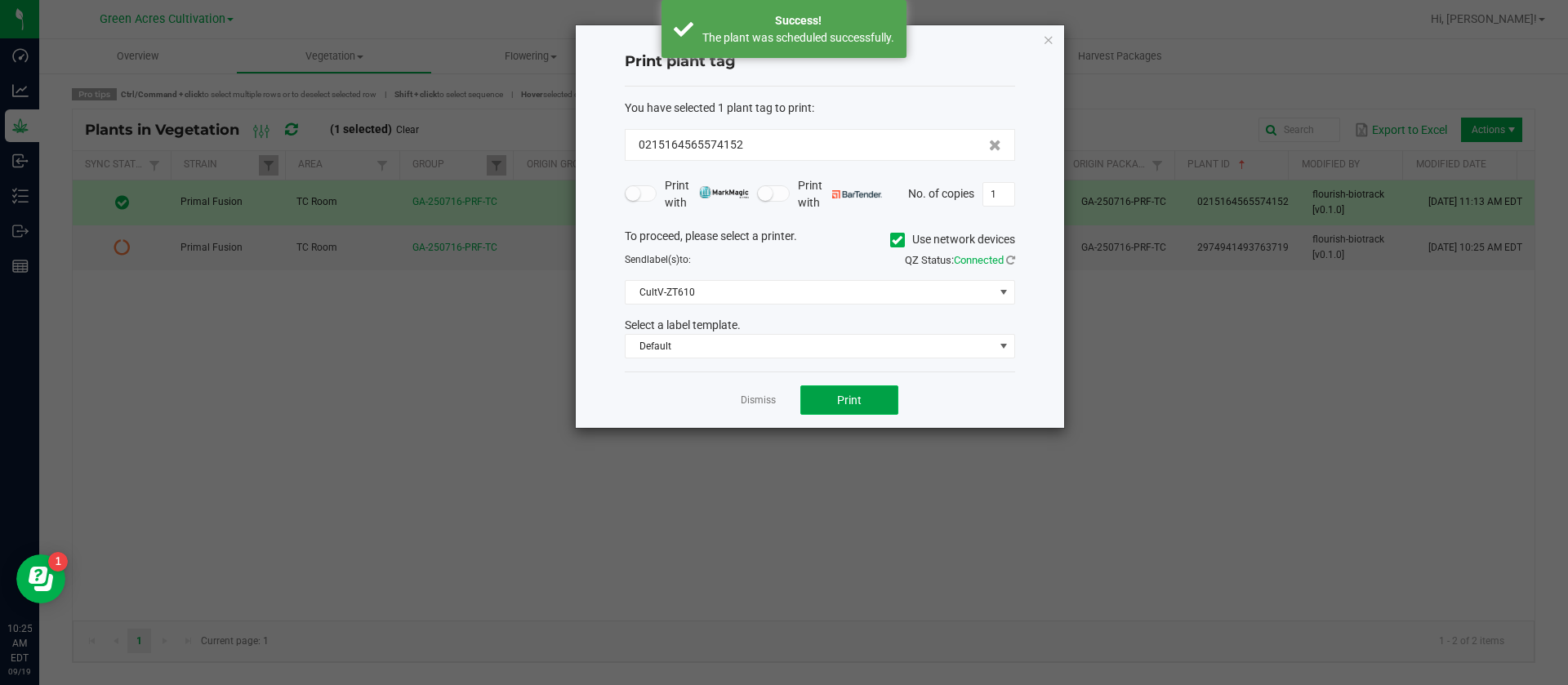
click at [845, 389] on button "Print" at bounding box center [849, 400] width 98 height 30
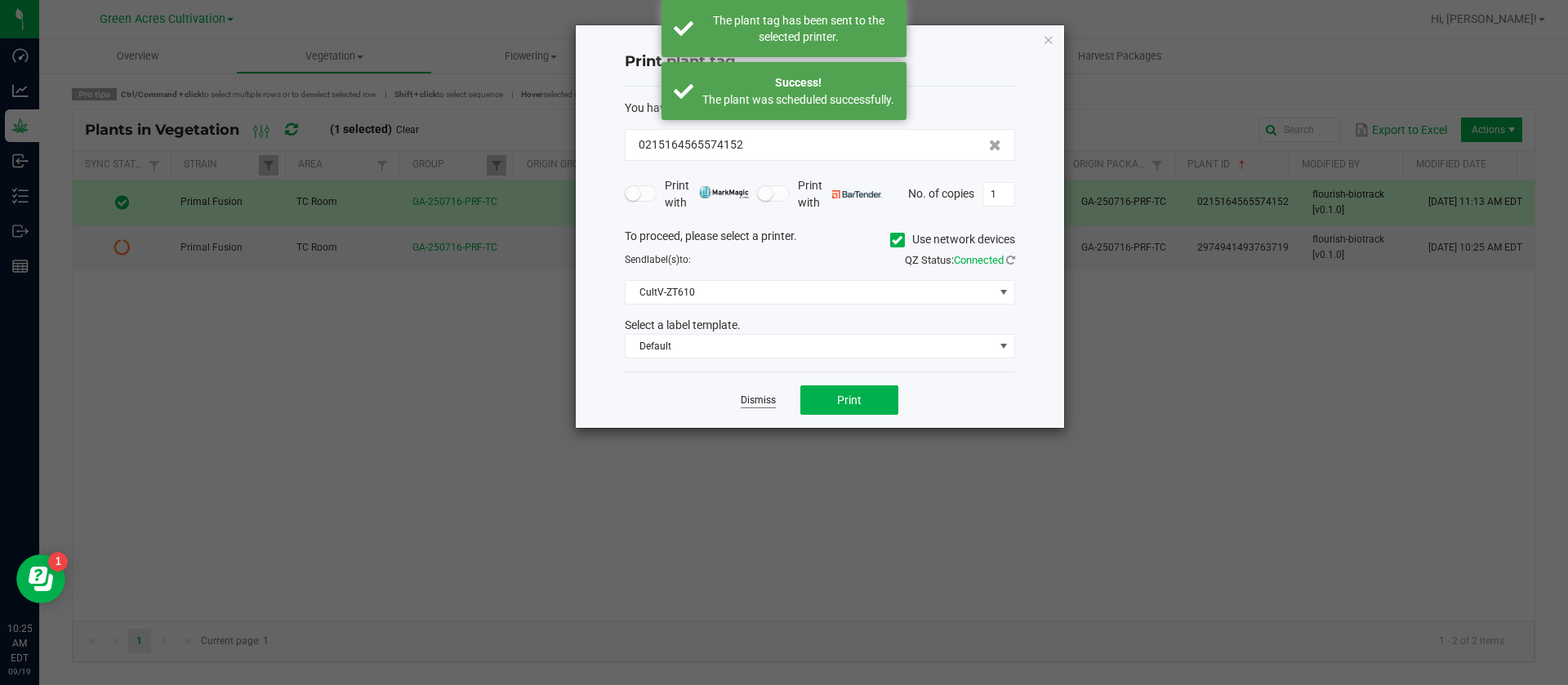
click at [746, 394] on link "Dismiss" at bounding box center [758, 400] width 35 height 14
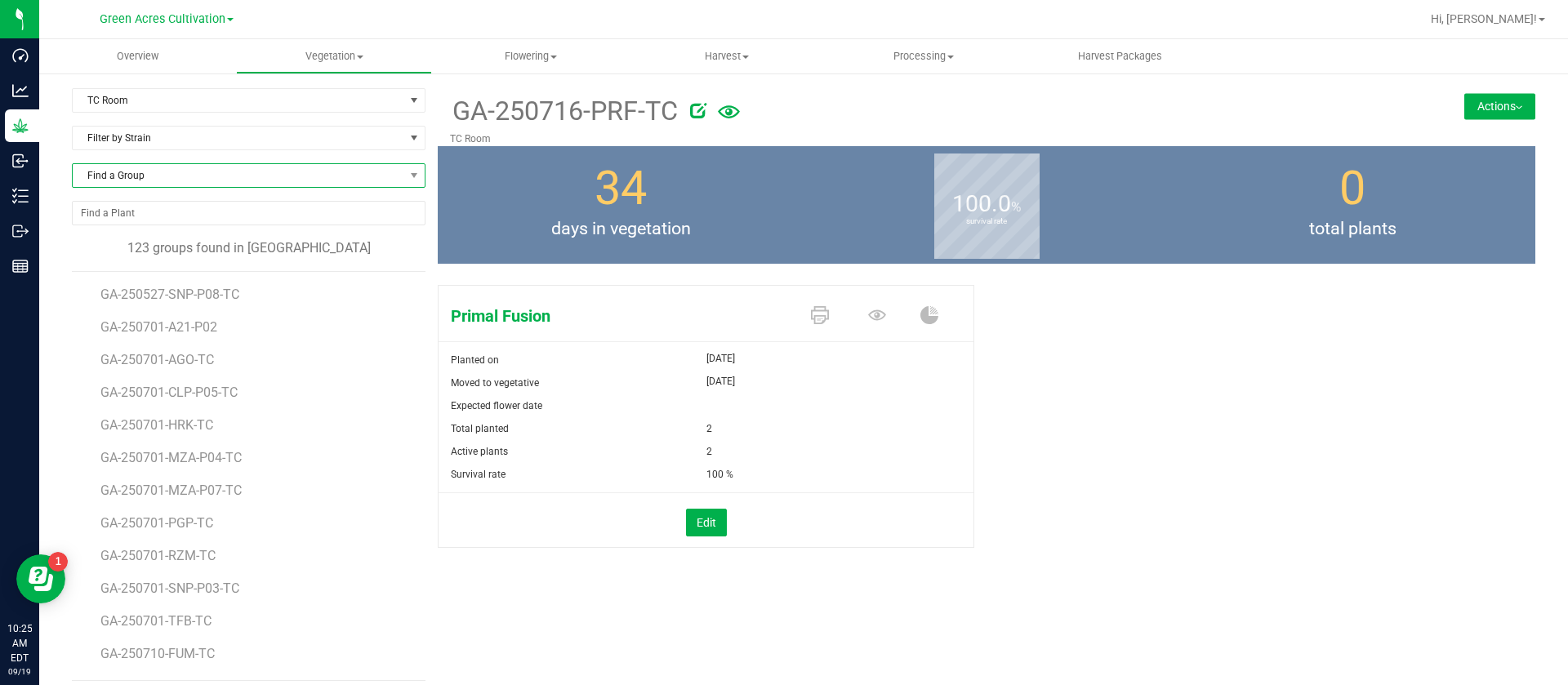
click at [154, 177] on span "Find a Group" at bounding box center [238, 175] width 331 height 23
type input "jgn"
click at [198, 269] on li "GA-250731-JGN-TC" at bounding box center [246, 265] width 347 height 23
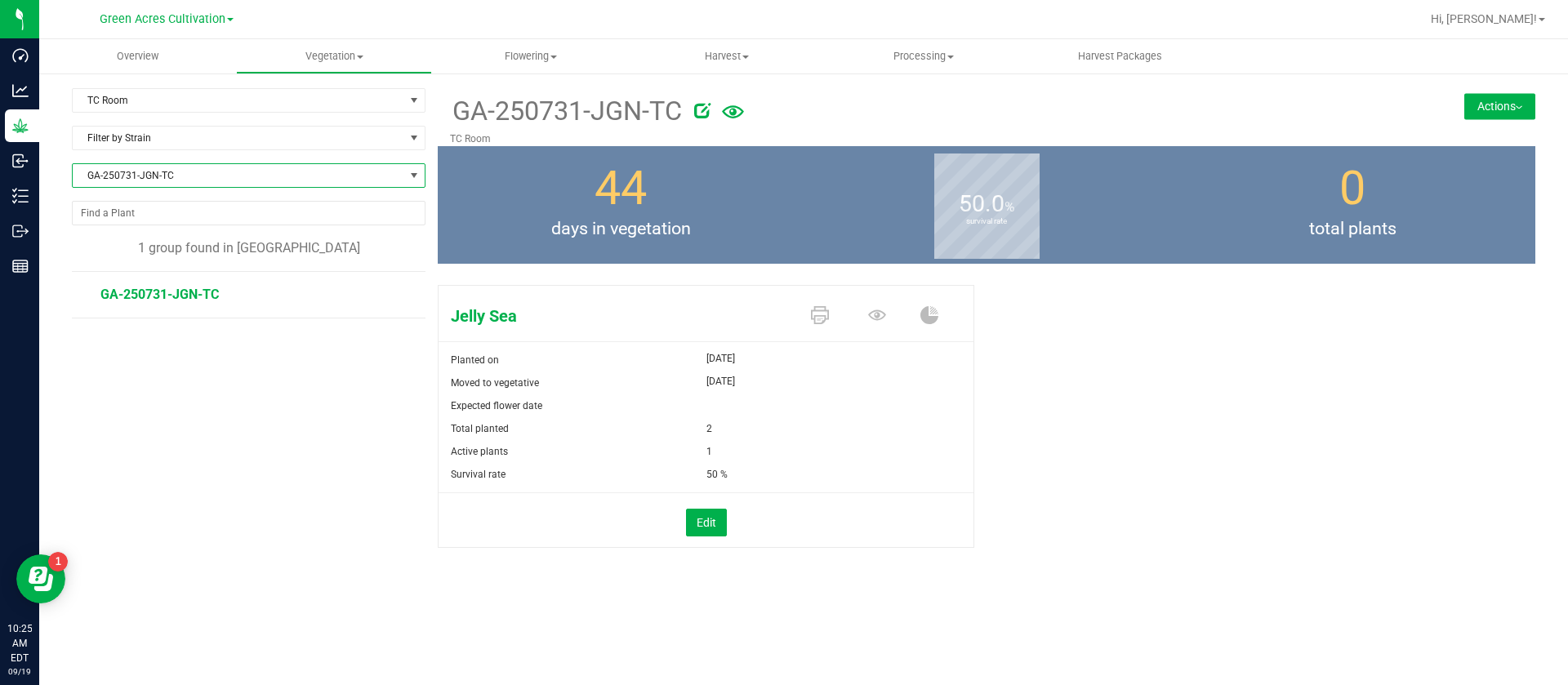
click at [1467, 104] on button "Actions" at bounding box center [1499, 106] width 71 height 26
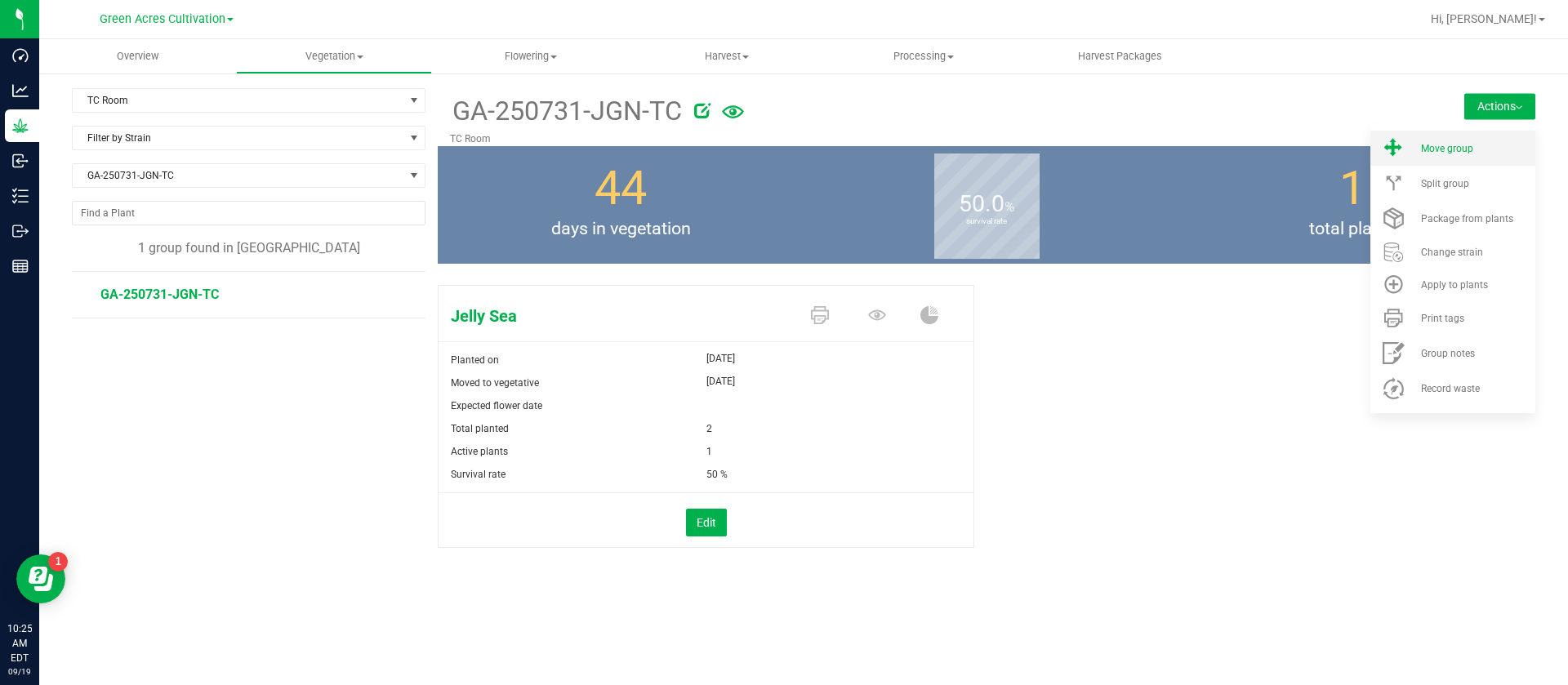
click at [1461, 144] on span "Move group" at bounding box center [1447, 149] width 52 height 11
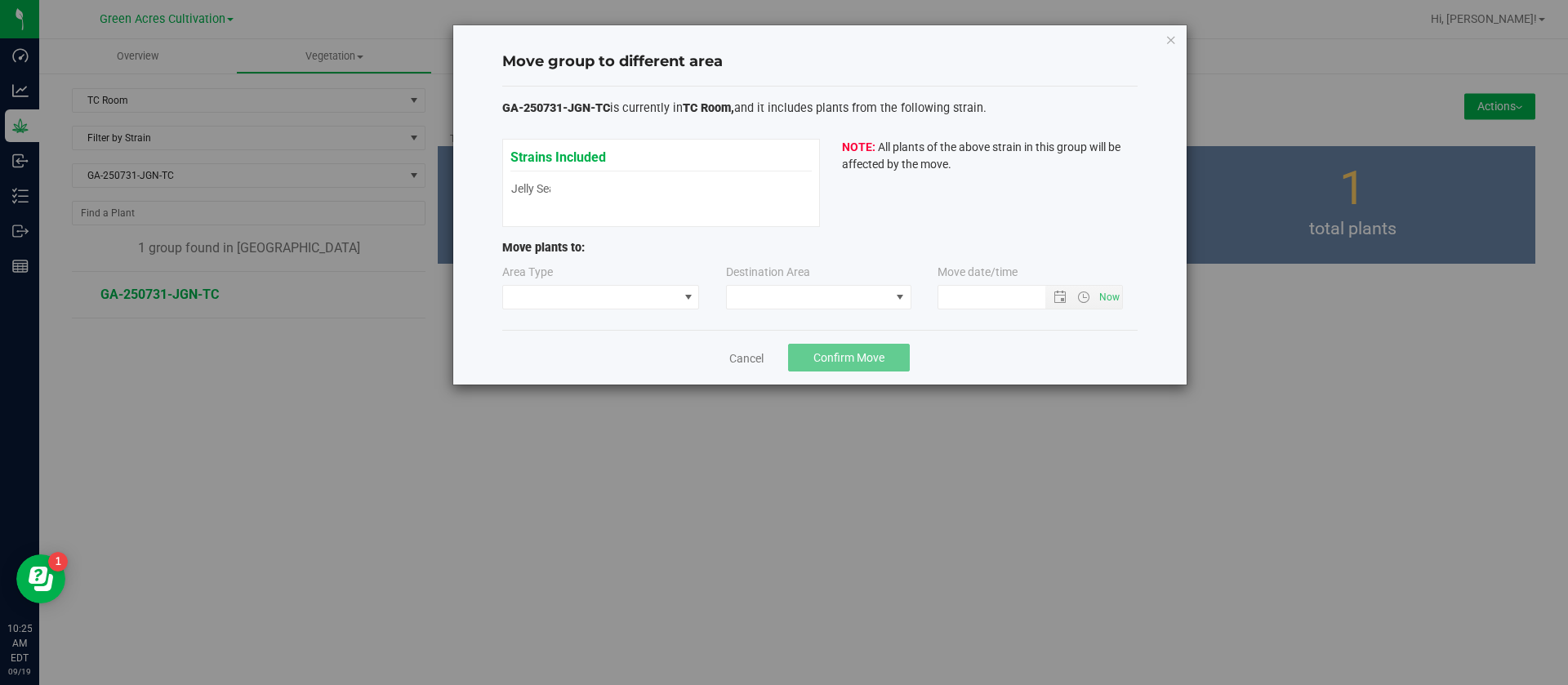
type input "9/19/2025 10:25 AM"
click at [580, 291] on span at bounding box center [590, 297] width 175 height 23
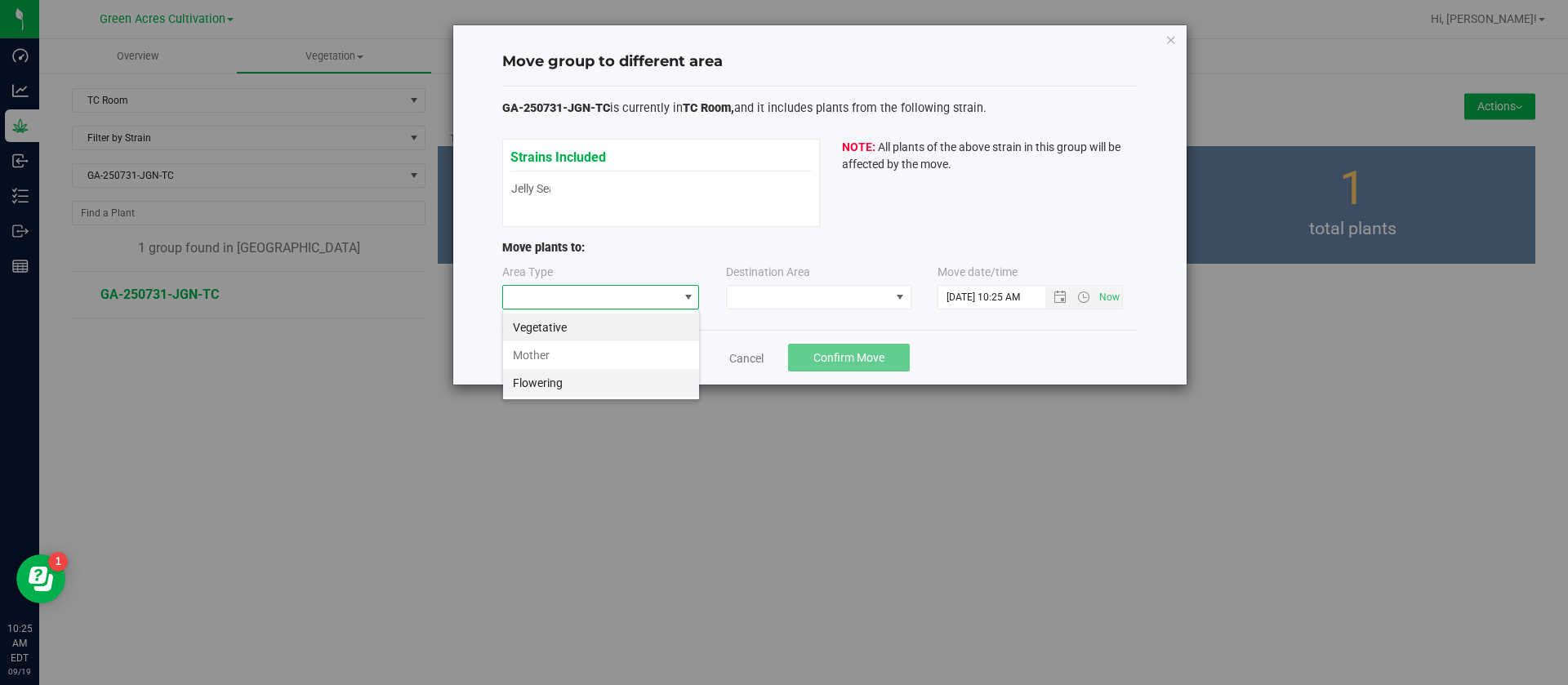
scroll to position [24, 198]
click at [549, 322] on li "Vegetative" at bounding box center [601, 328] width 196 height 28
click at [773, 286] on span at bounding box center [809, 297] width 163 height 23
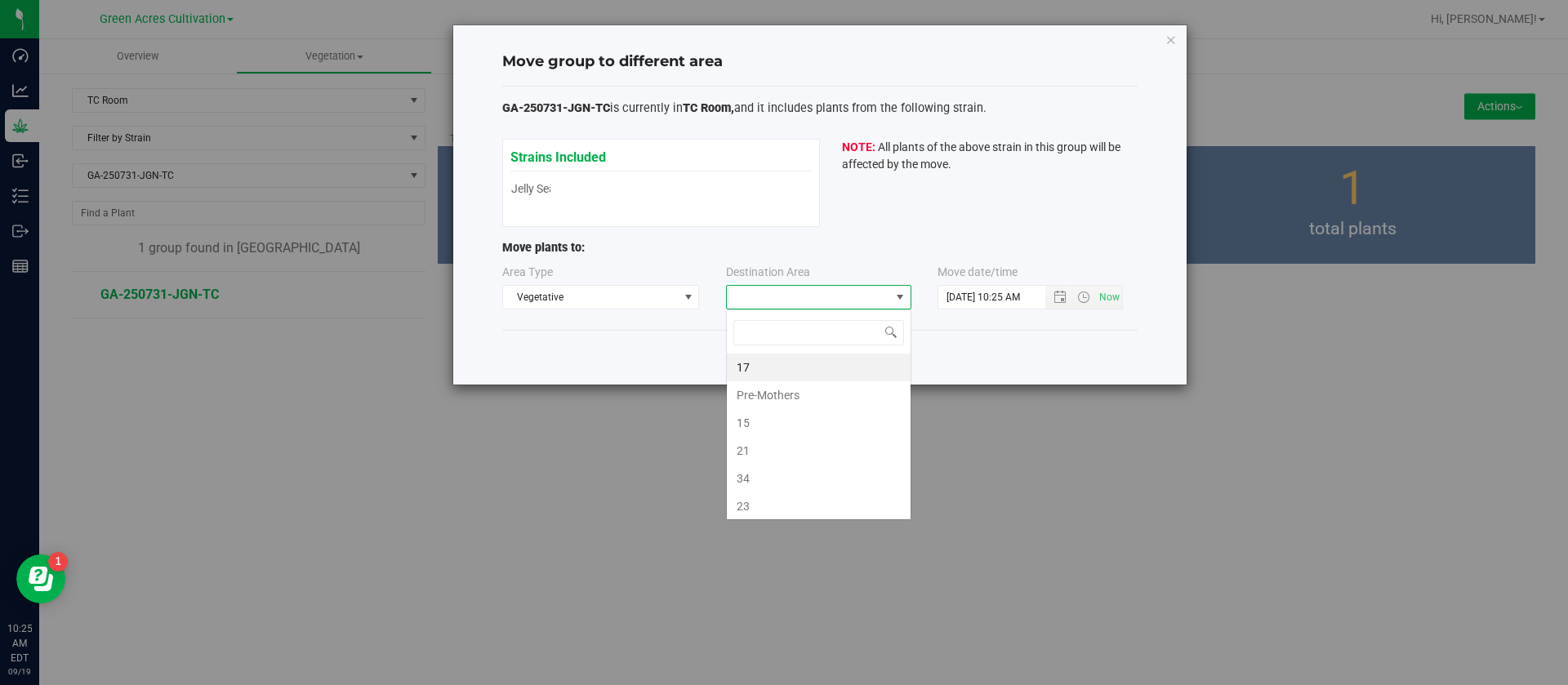
scroll to position [24, 186]
type input "n"
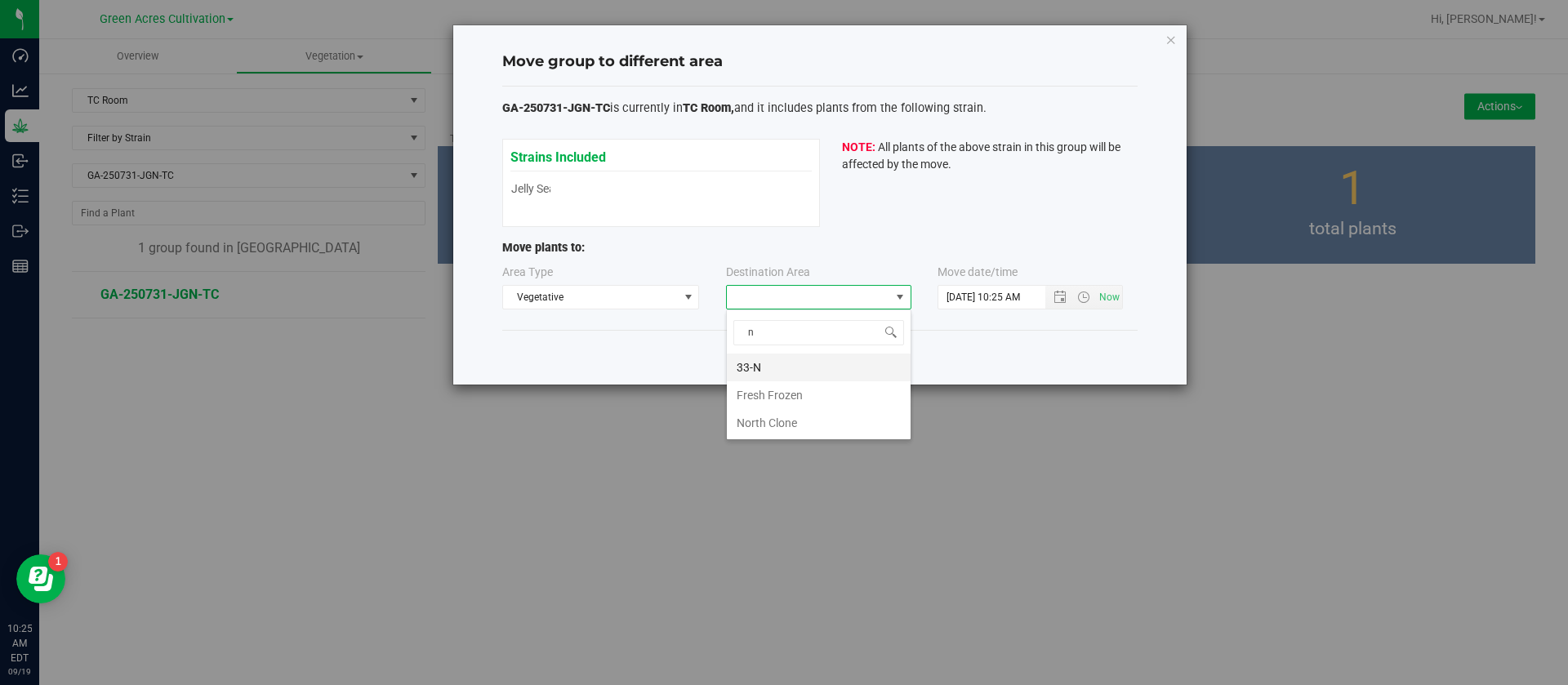
click at [766, 358] on li "33-N" at bounding box center [819, 368] width 184 height 28
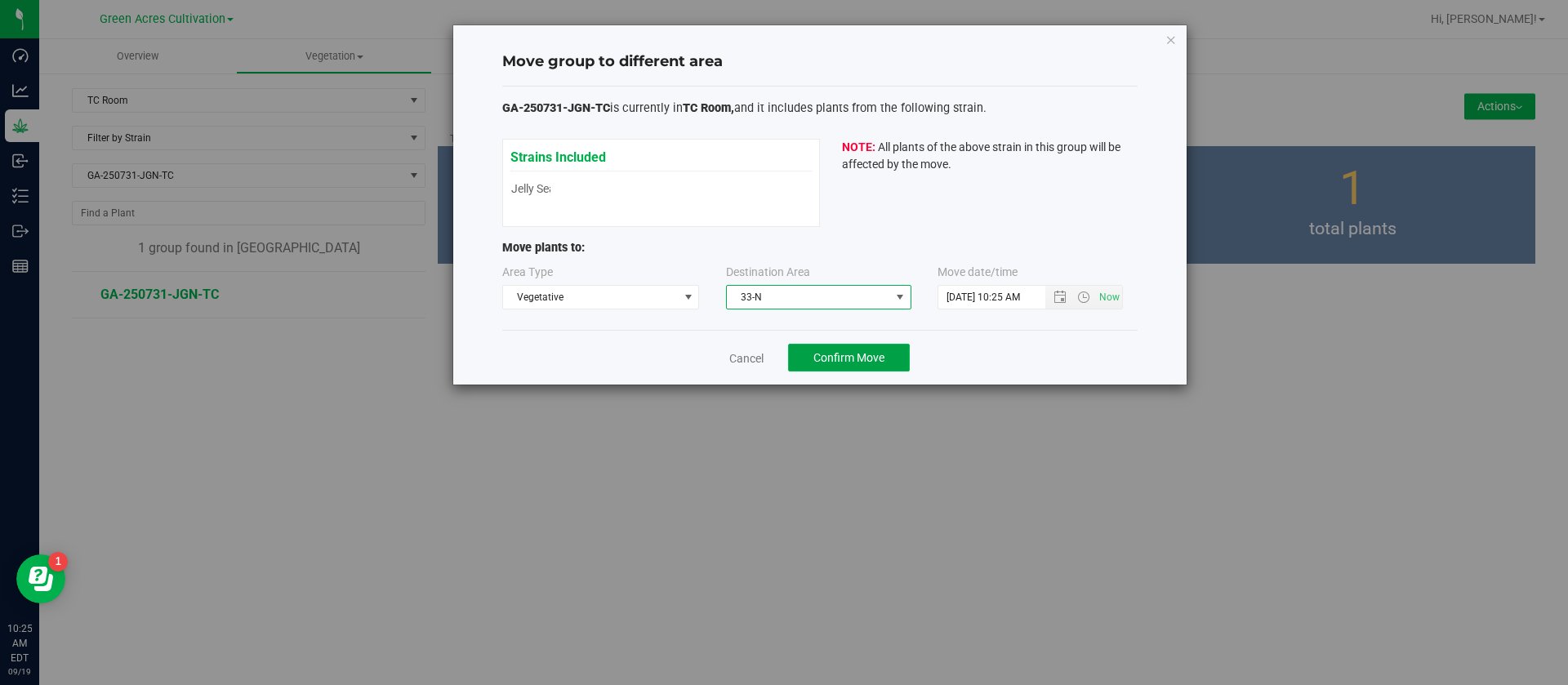
click at [882, 356] on span "Confirm Move" at bounding box center [849, 357] width 71 height 13
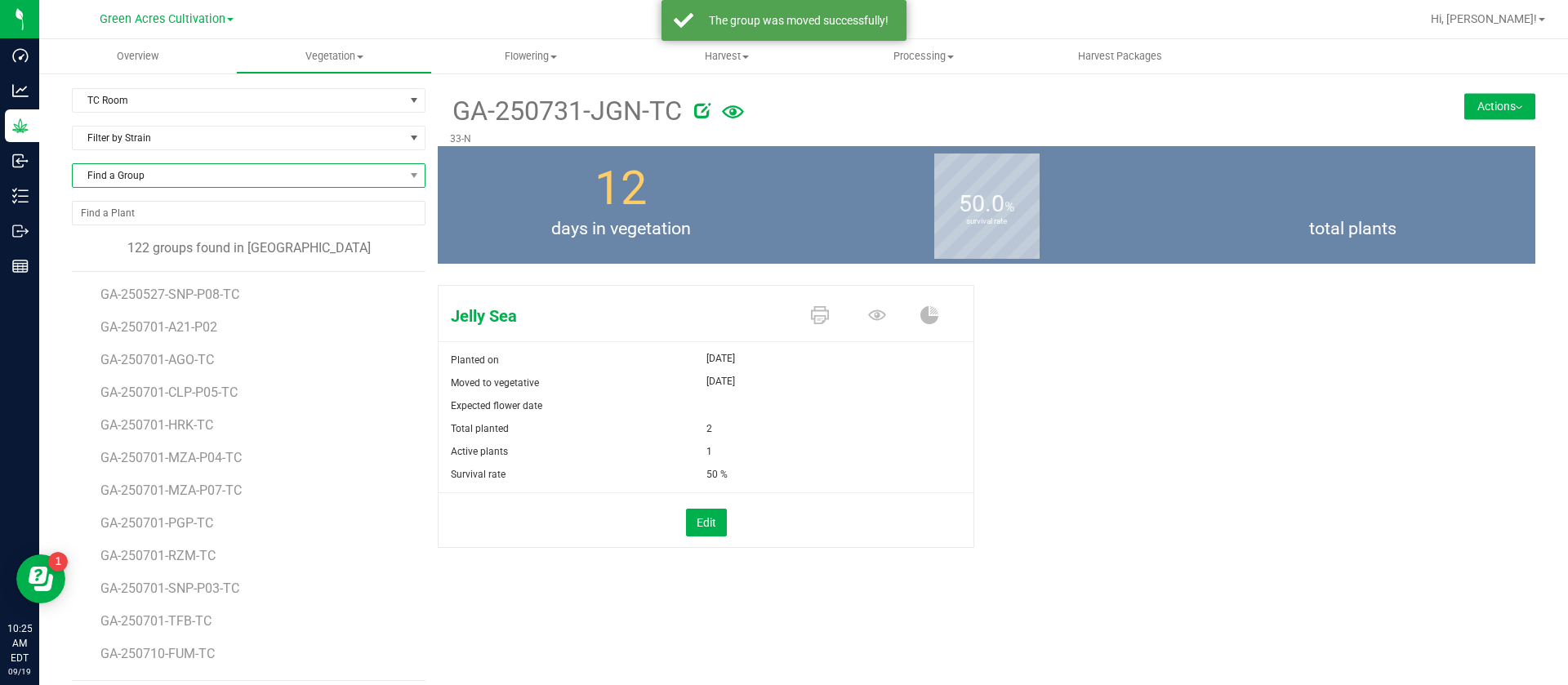
click at [152, 170] on span "Find a Group" at bounding box center [238, 175] width 331 height 23
type input "t19"
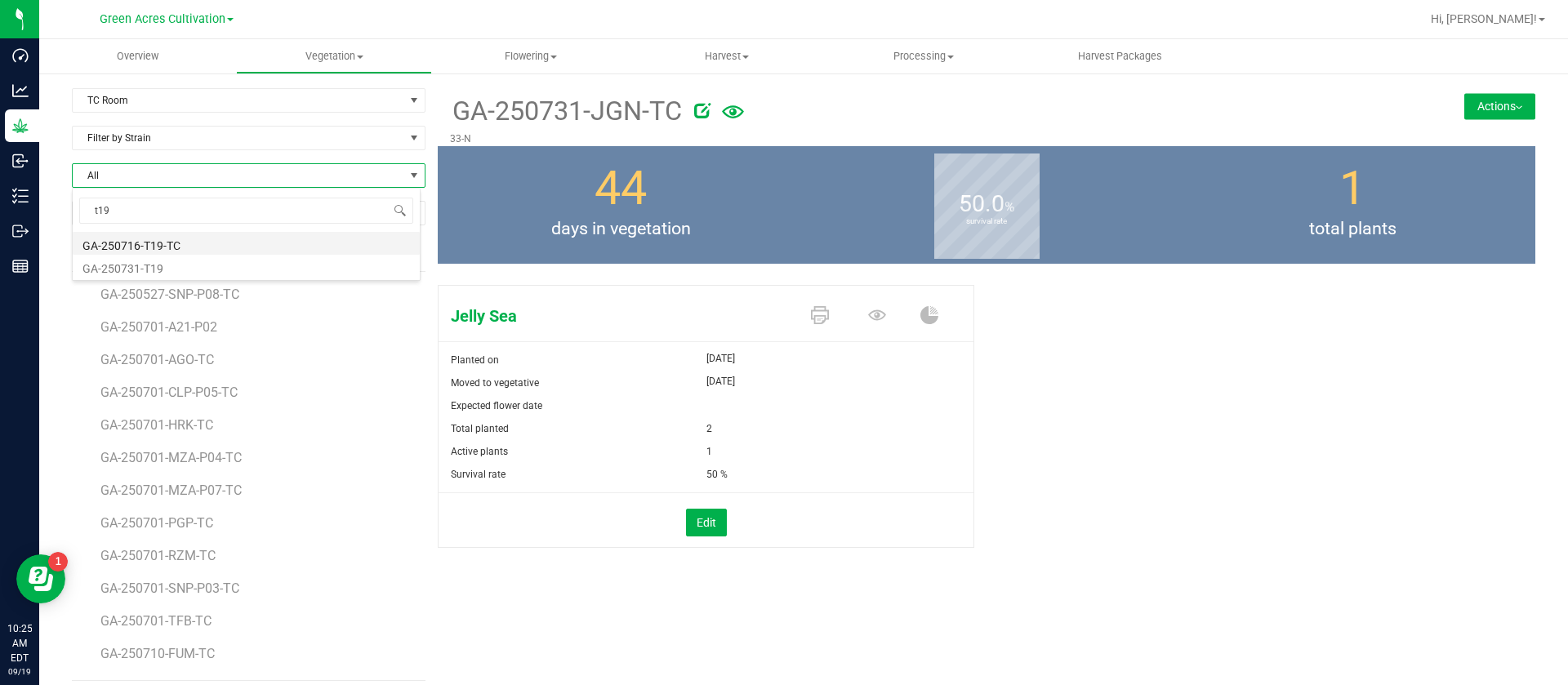
click at [197, 246] on li "GA-250716-T19-TC" at bounding box center [246, 243] width 347 height 23
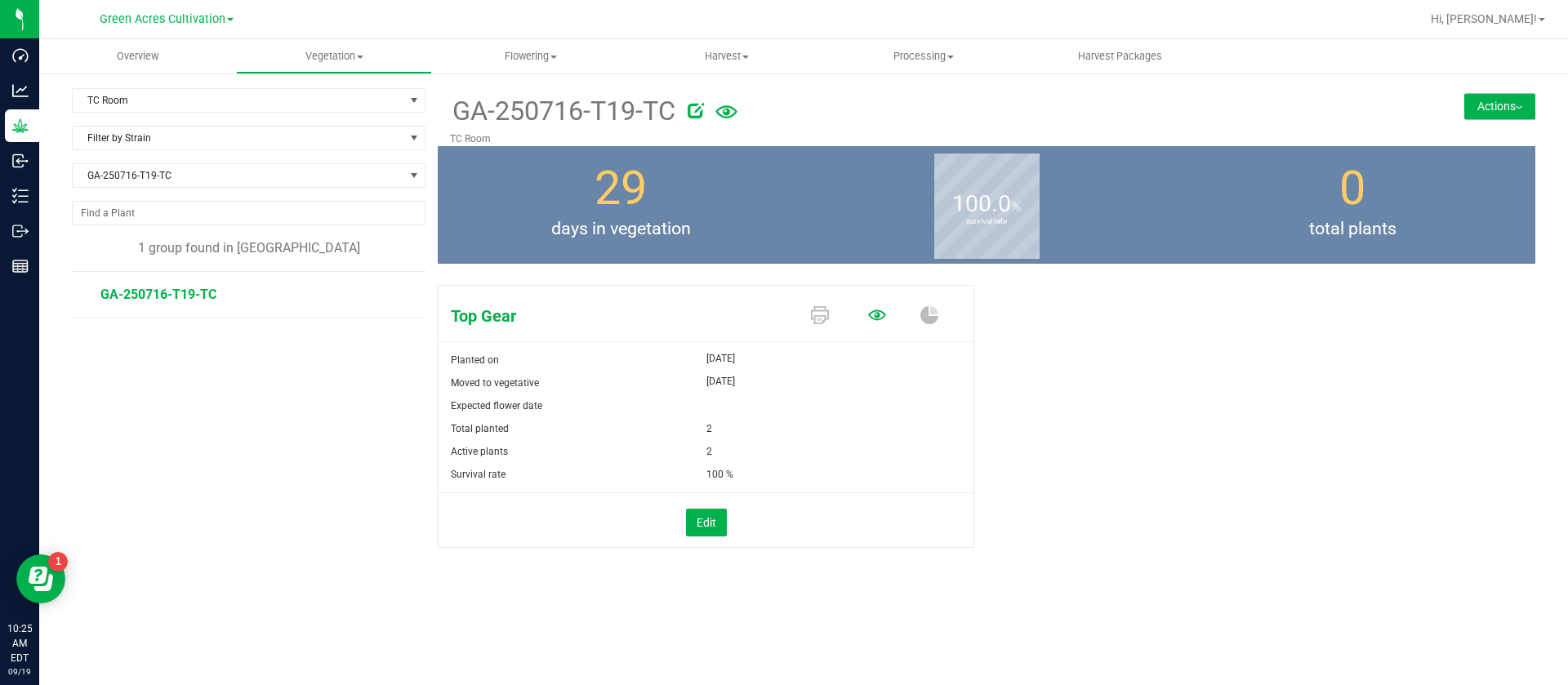
click at [872, 311] on icon at bounding box center [876, 315] width 18 height 18
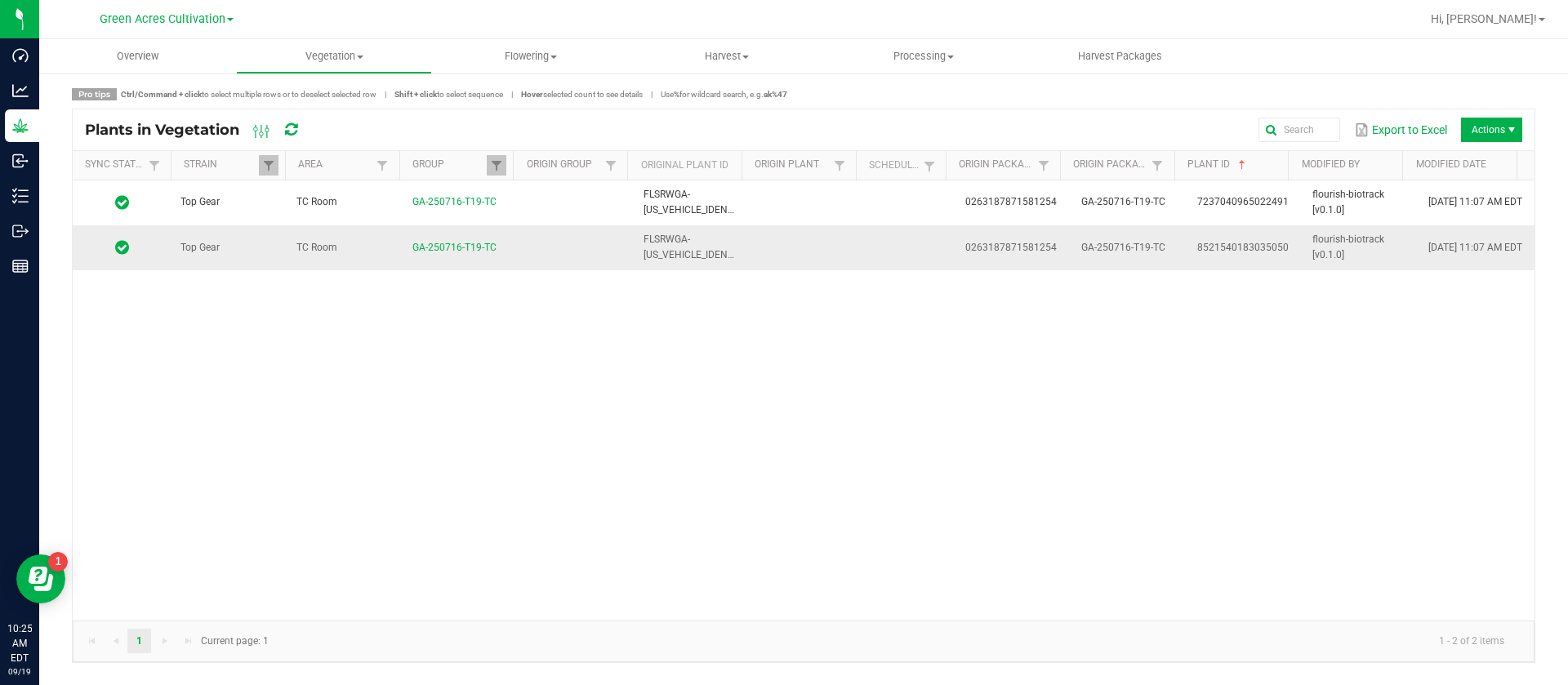
click at [955, 240] on td "0263187871581254" at bounding box center [1013, 247] width 116 height 44
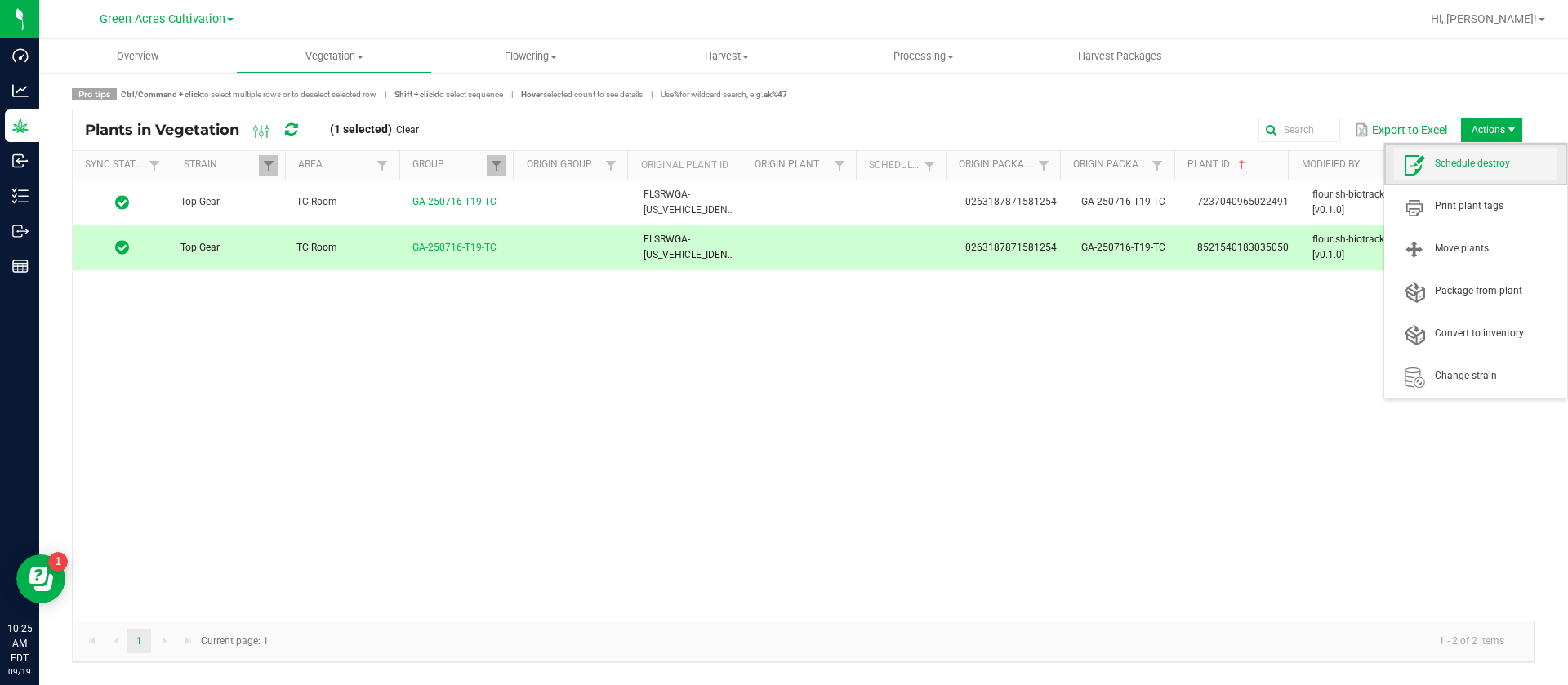
click at [1469, 153] on span "Schedule destroy" at bounding box center [1475, 163] width 163 height 32
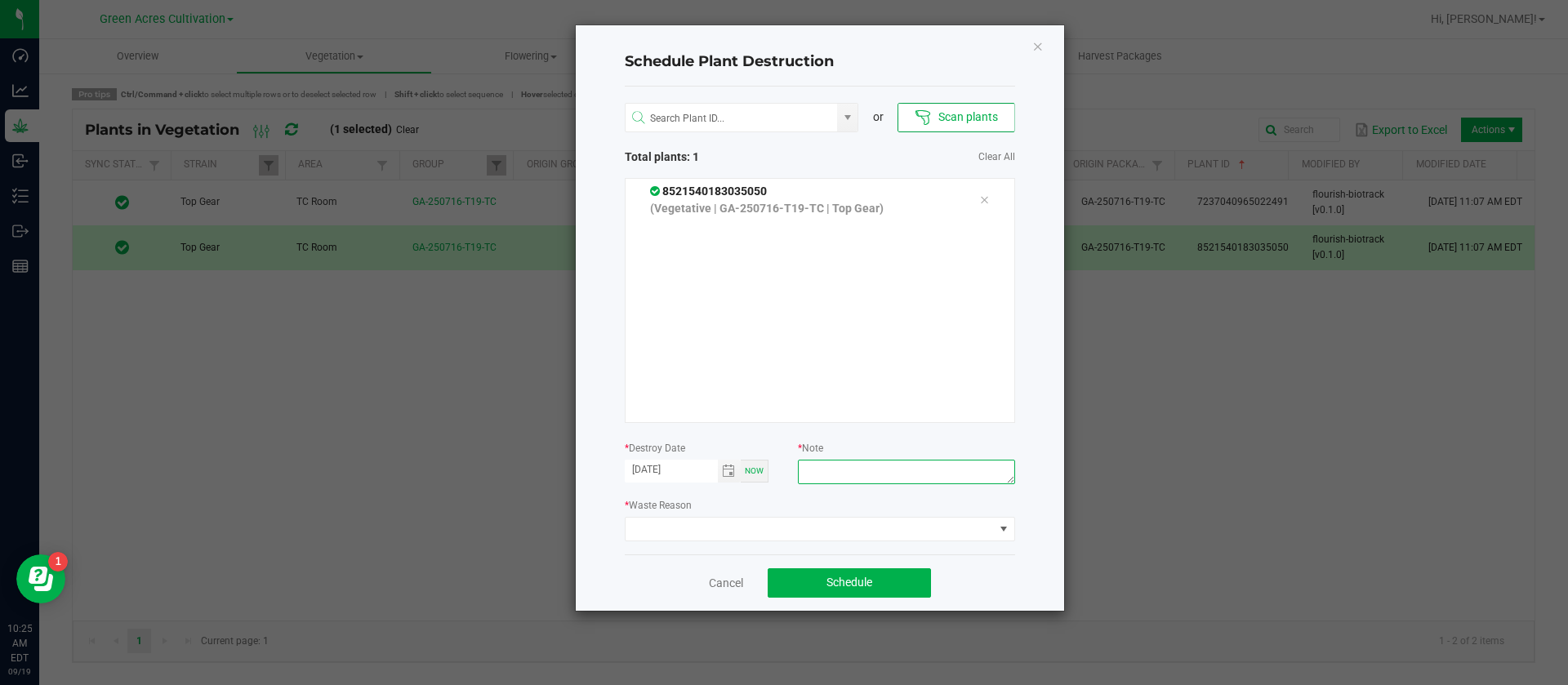
click at [824, 474] on textarea at bounding box center [905, 472] width 216 height 24
type textarea "waste"
click at [784, 520] on span at bounding box center [810, 529] width 369 height 23
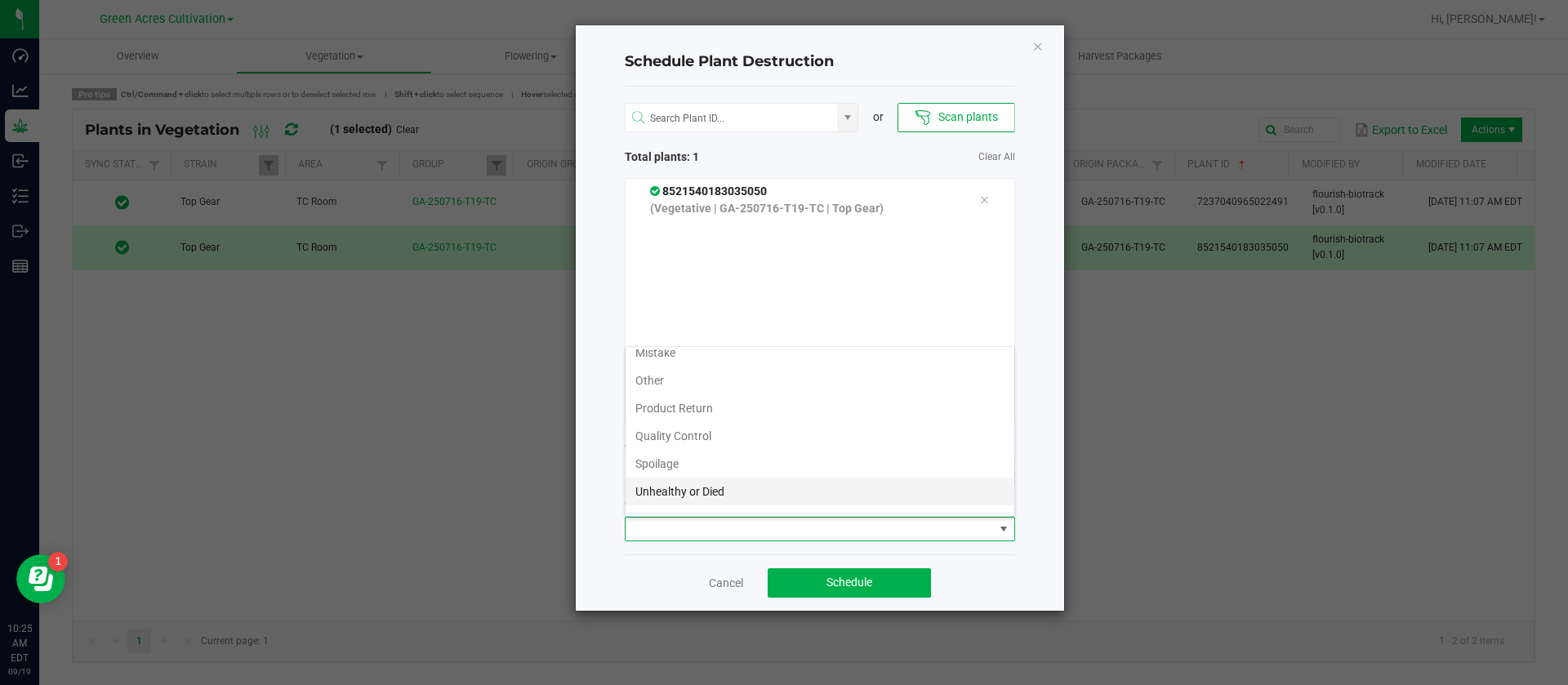
scroll to position [58, 0]
click at [679, 500] on li "Waste" at bounding box center [820, 498] width 389 height 28
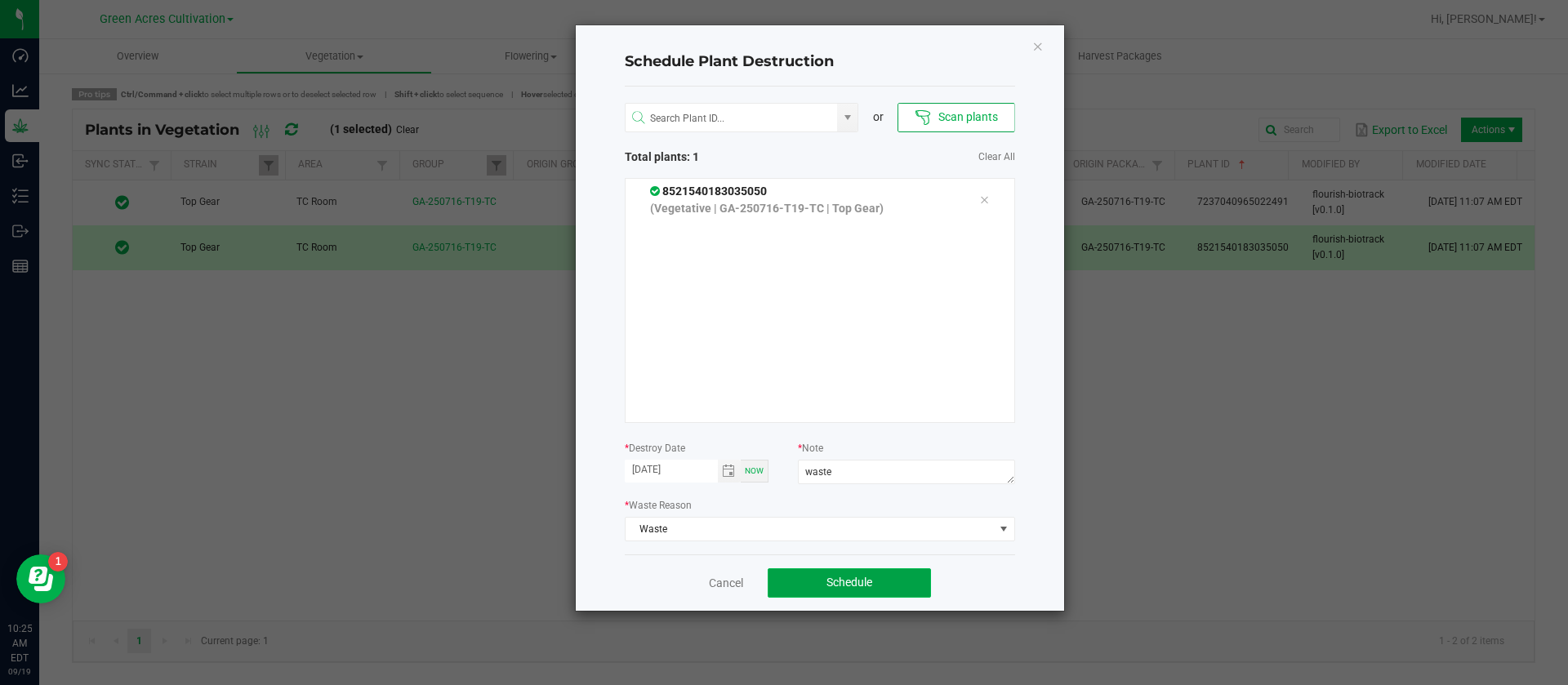
click at [863, 581] on span "Schedule" at bounding box center [849, 582] width 45 height 13
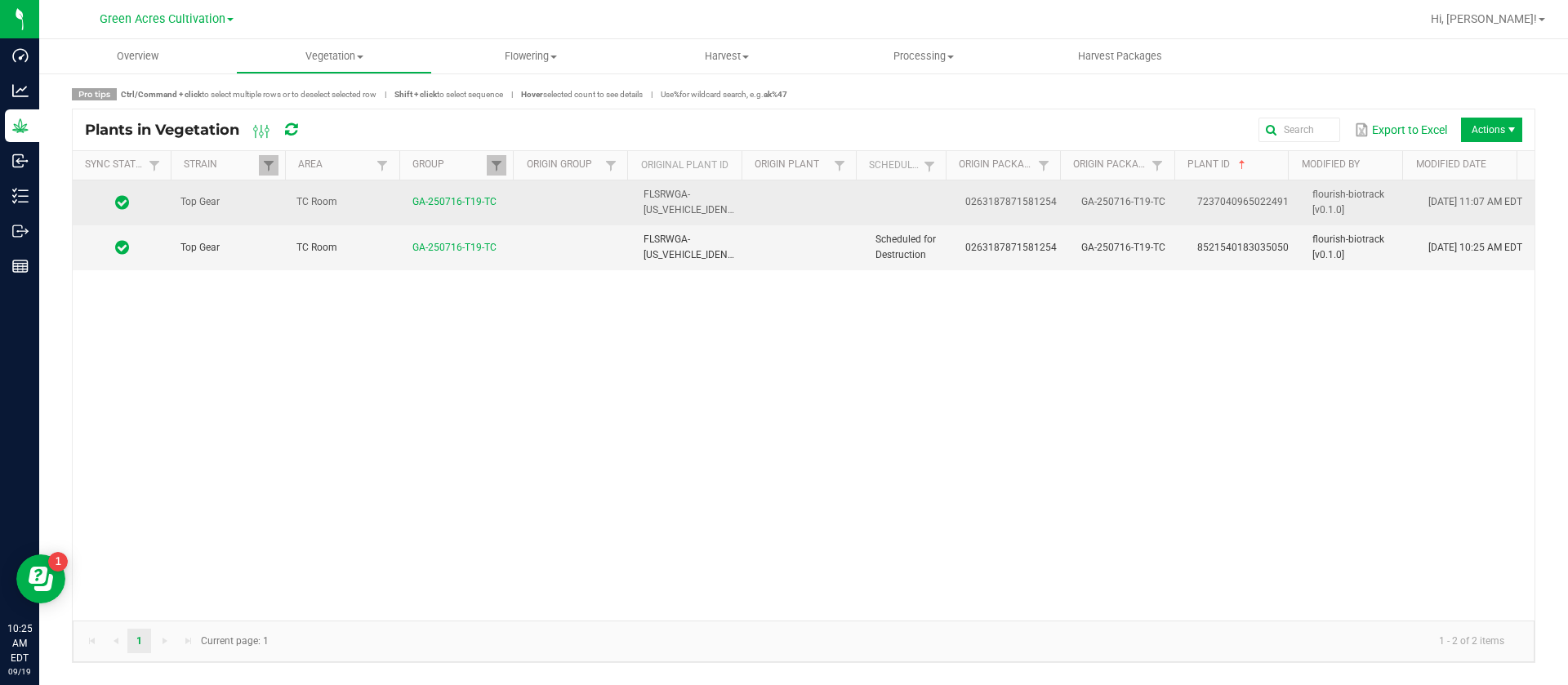
click at [834, 198] on td at bounding box center [807, 202] width 116 height 45
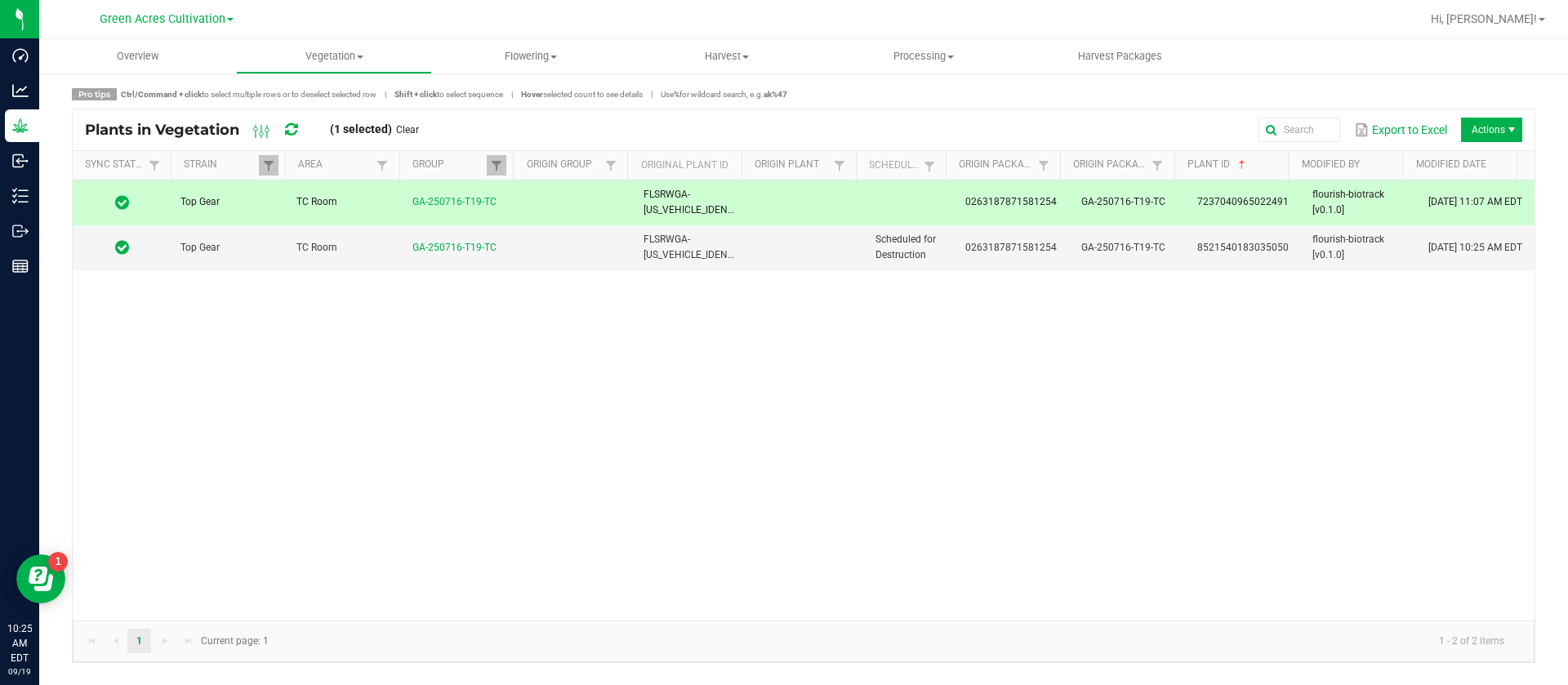
click at [853, 198] on td at bounding box center [807, 202] width 116 height 45
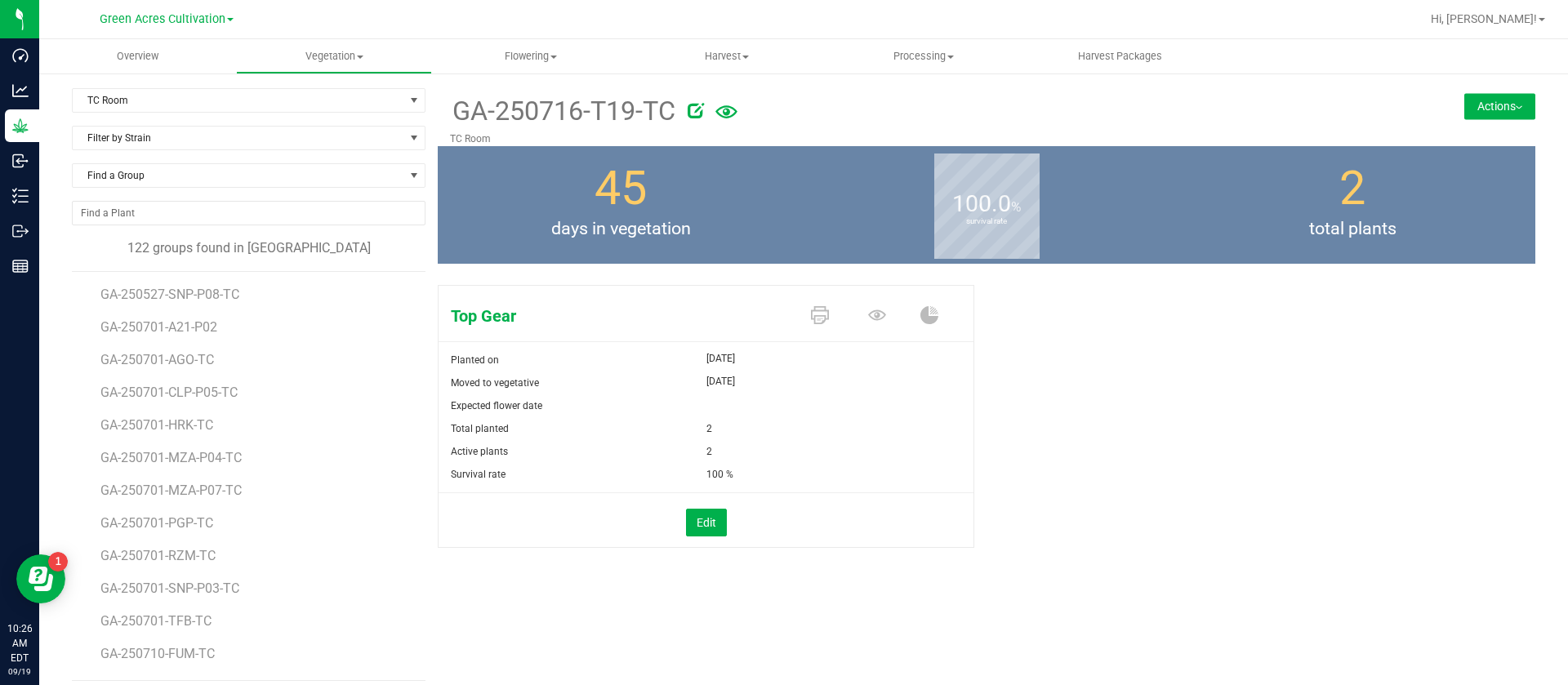
click at [1494, 103] on button "Actions" at bounding box center [1499, 106] width 71 height 26
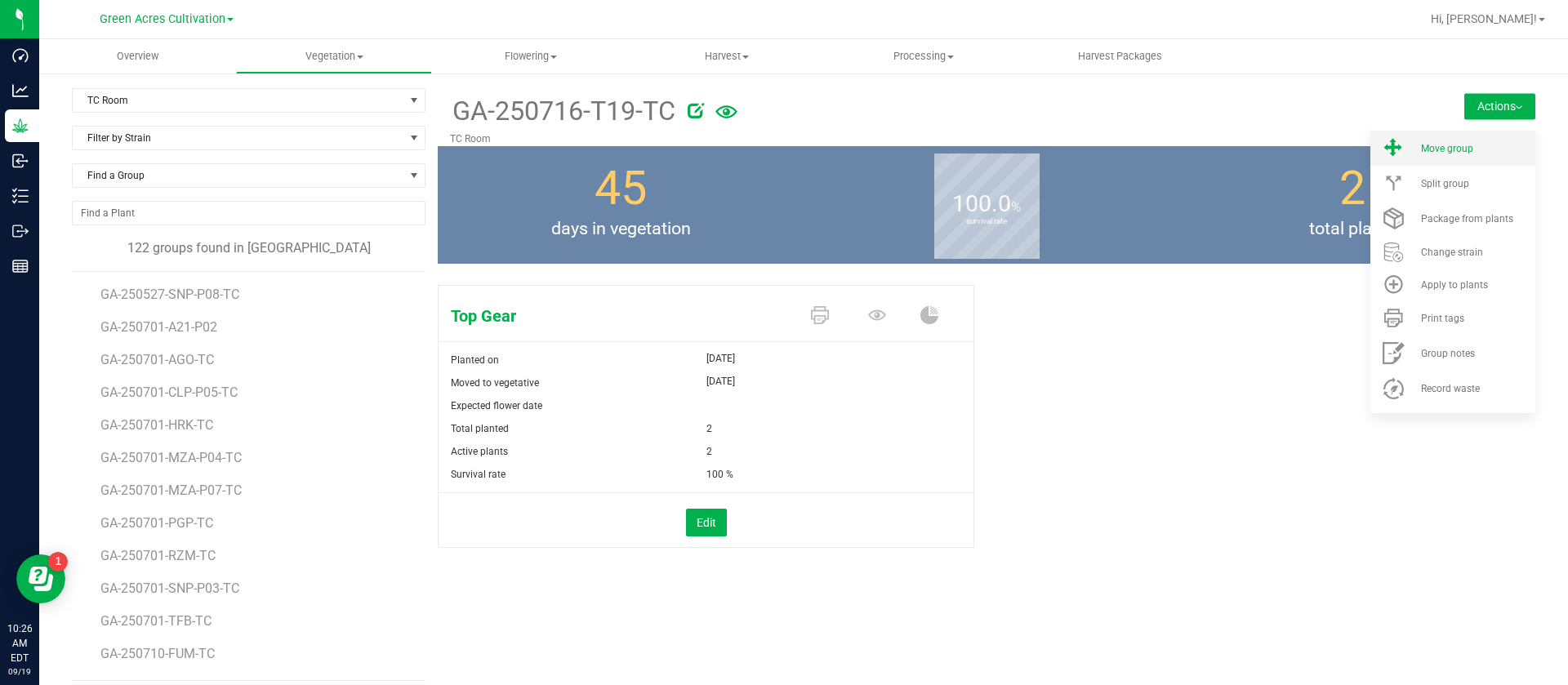
click at [1383, 144] on icon at bounding box center [1393, 149] width 26 height 22
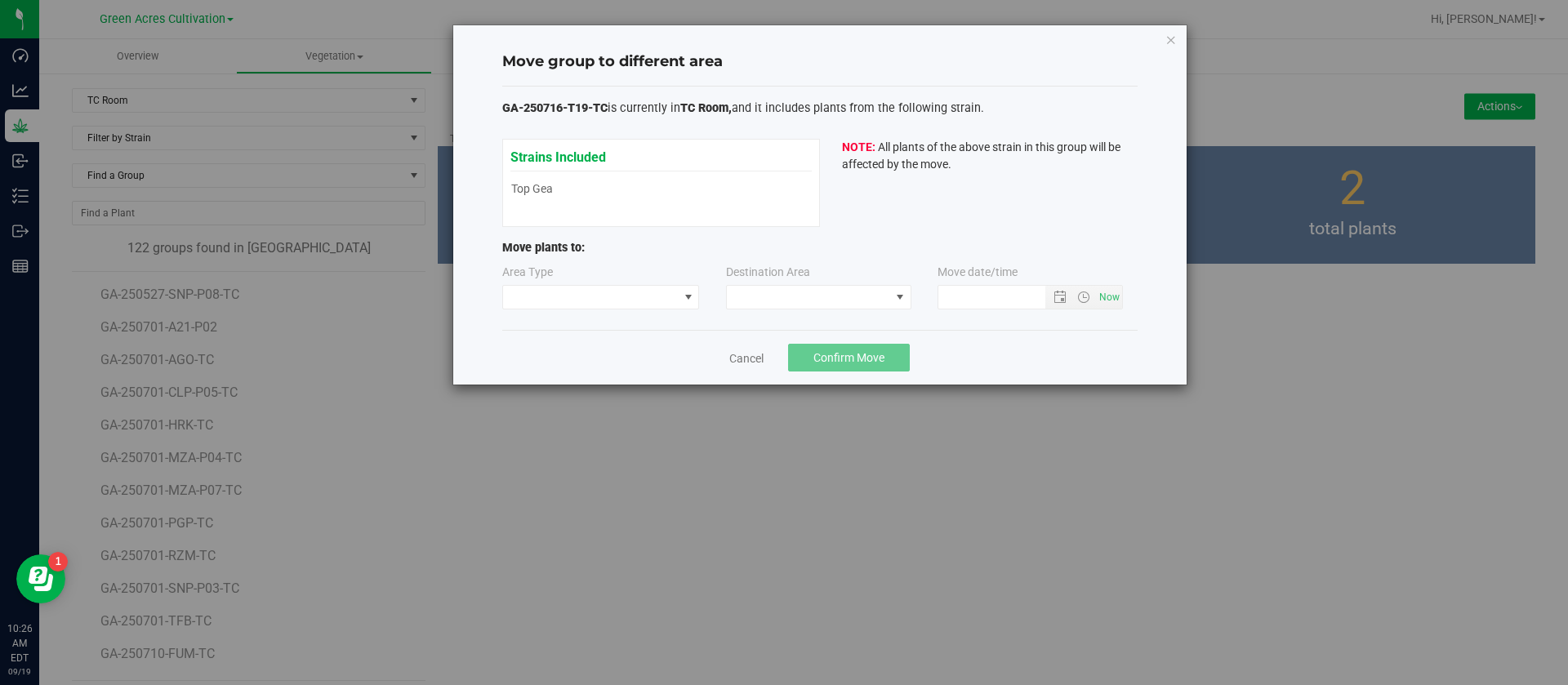
type input "9/19/2025 10:26 AM"
click at [558, 280] on div "Area Type" at bounding box center [602, 286] width 200 height 45
click at [563, 304] on span at bounding box center [590, 297] width 175 height 23
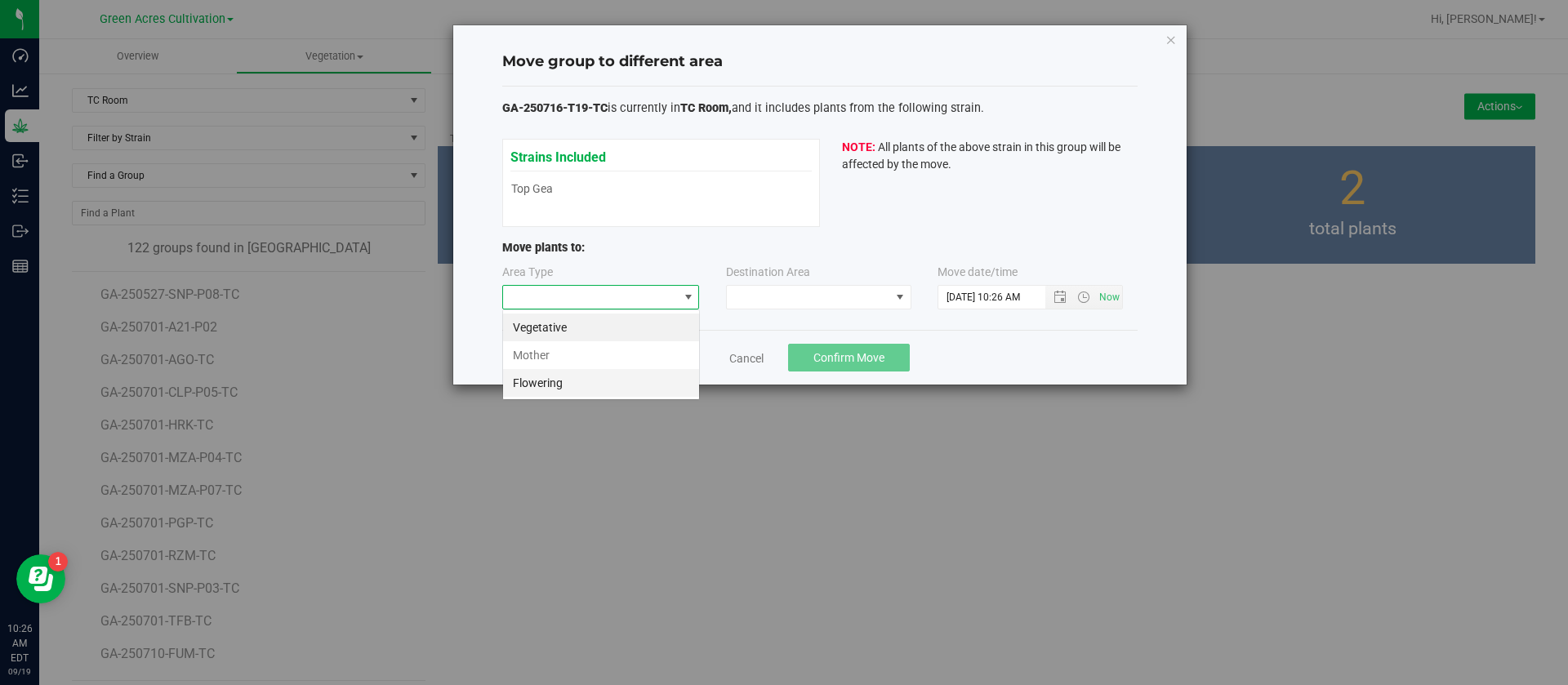
scroll to position [24, 198]
click at [560, 327] on li "Vegetative" at bounding box center [601, 328] width 196 height 28
click at [781, 296] on span at bounding box center [809, 297] width 163 height 23
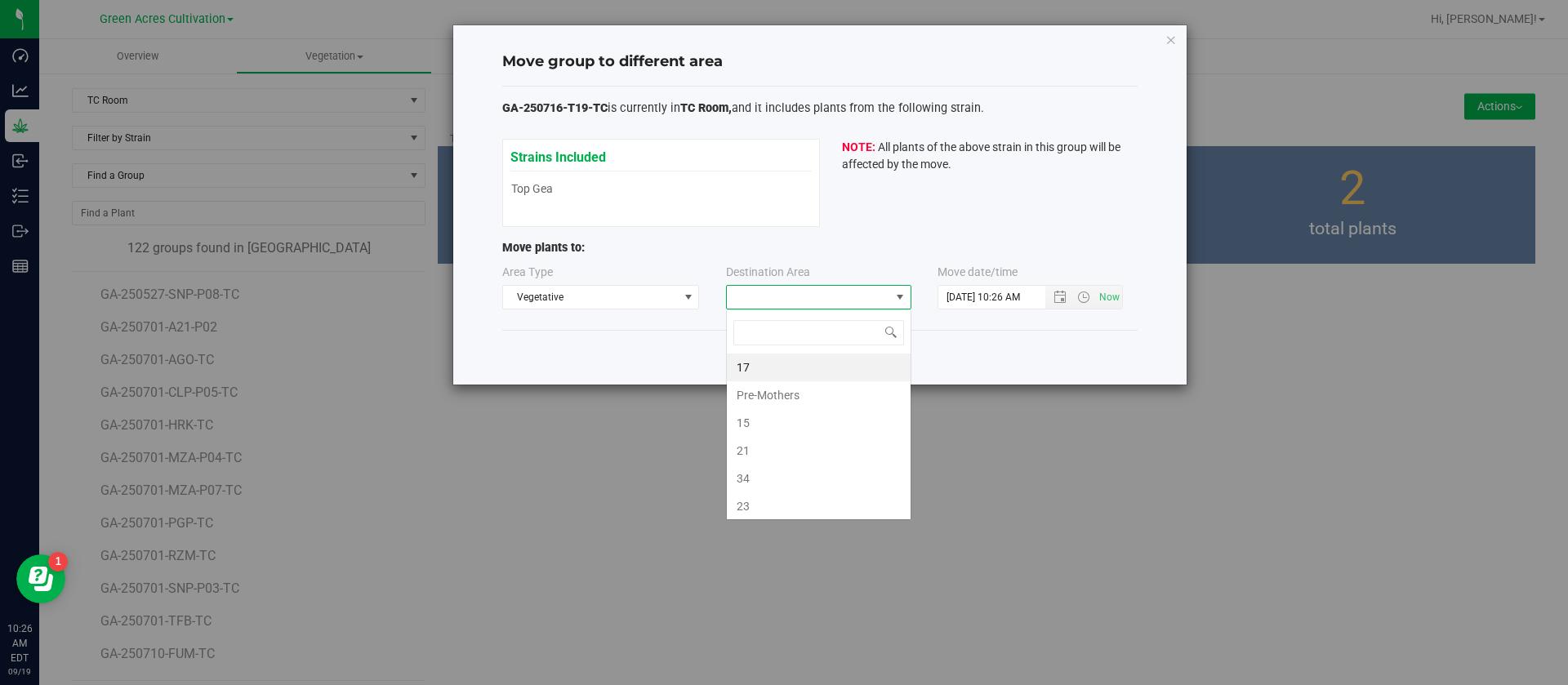
scroll to position [24, 186]
type input "n"
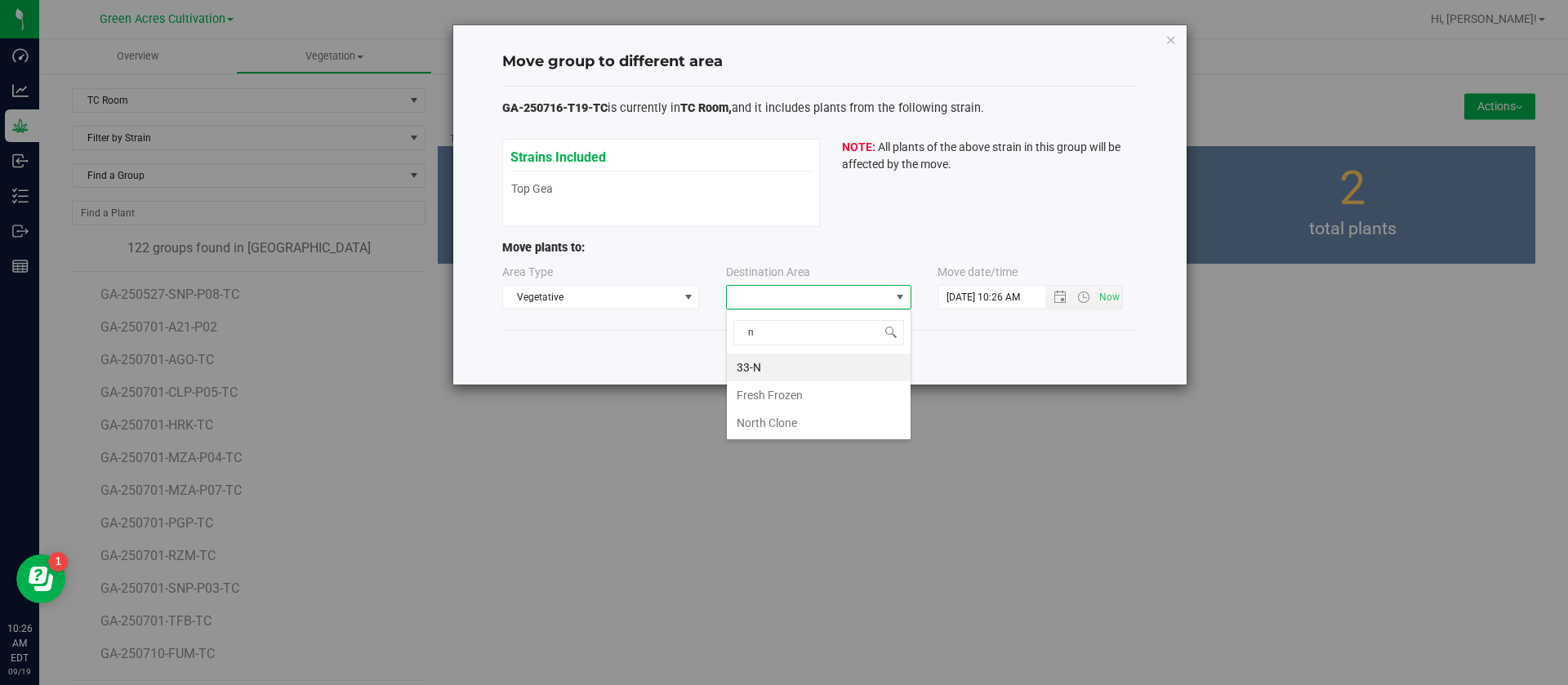
click at [763, 361] on li "33-N" at bounding box center [819, 368] width 184 height 28
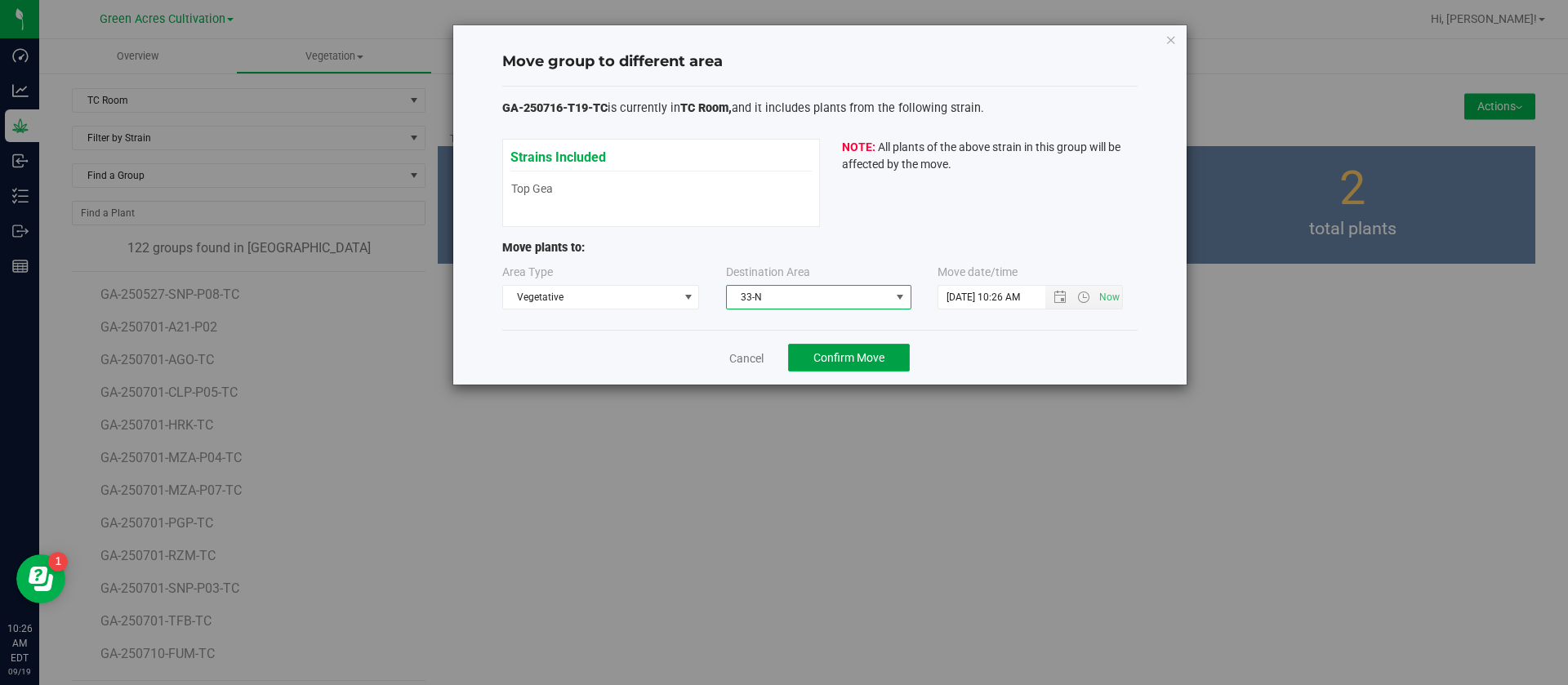
click at [859, 348] on button "Confirm Move" at bounding box center [849, 357] width 122 height 28
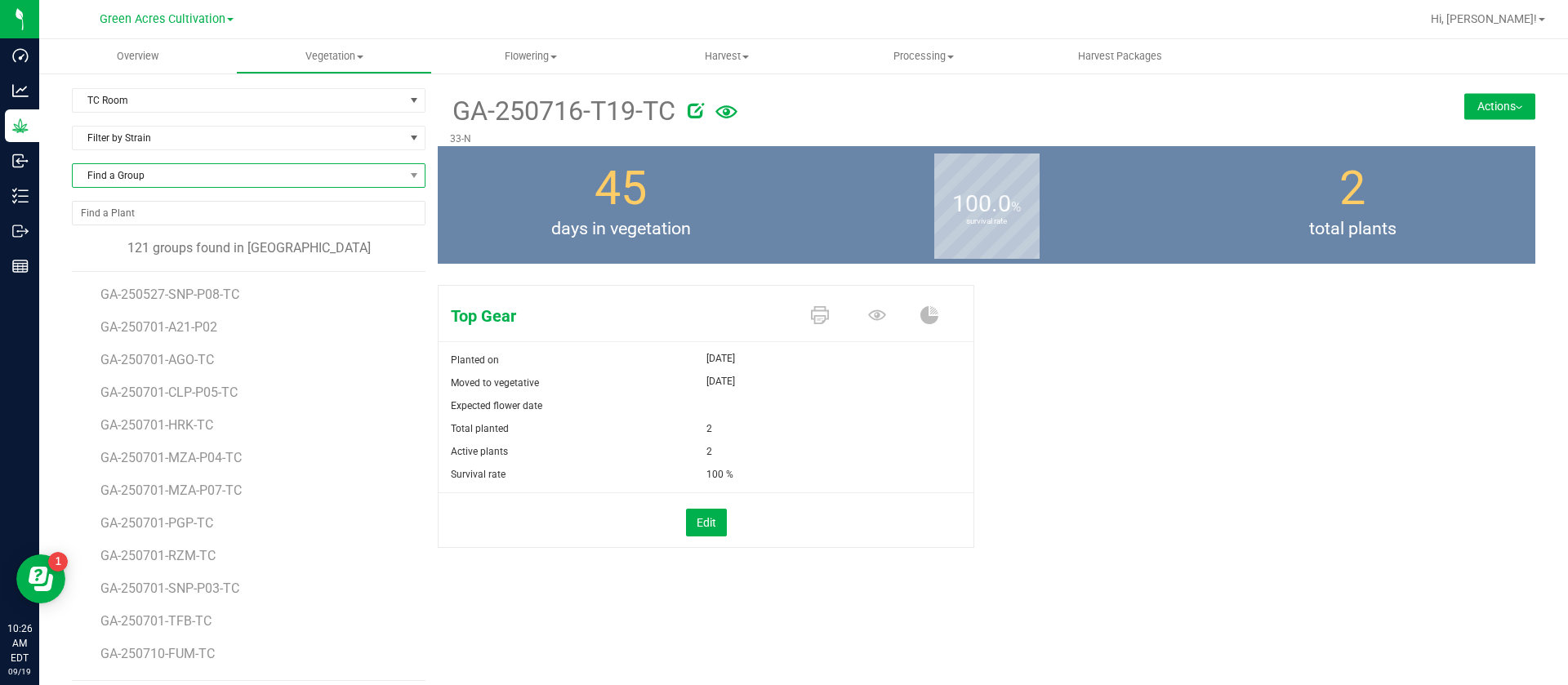
click at [199, 173] on span "Find a Group" at bounding box center [238, 175] width 331 height 23
type input "gpe"
click at [214, 244] on li "GA-250715-GPE- TC" at bounding box center [246, 243] width 347 height 23
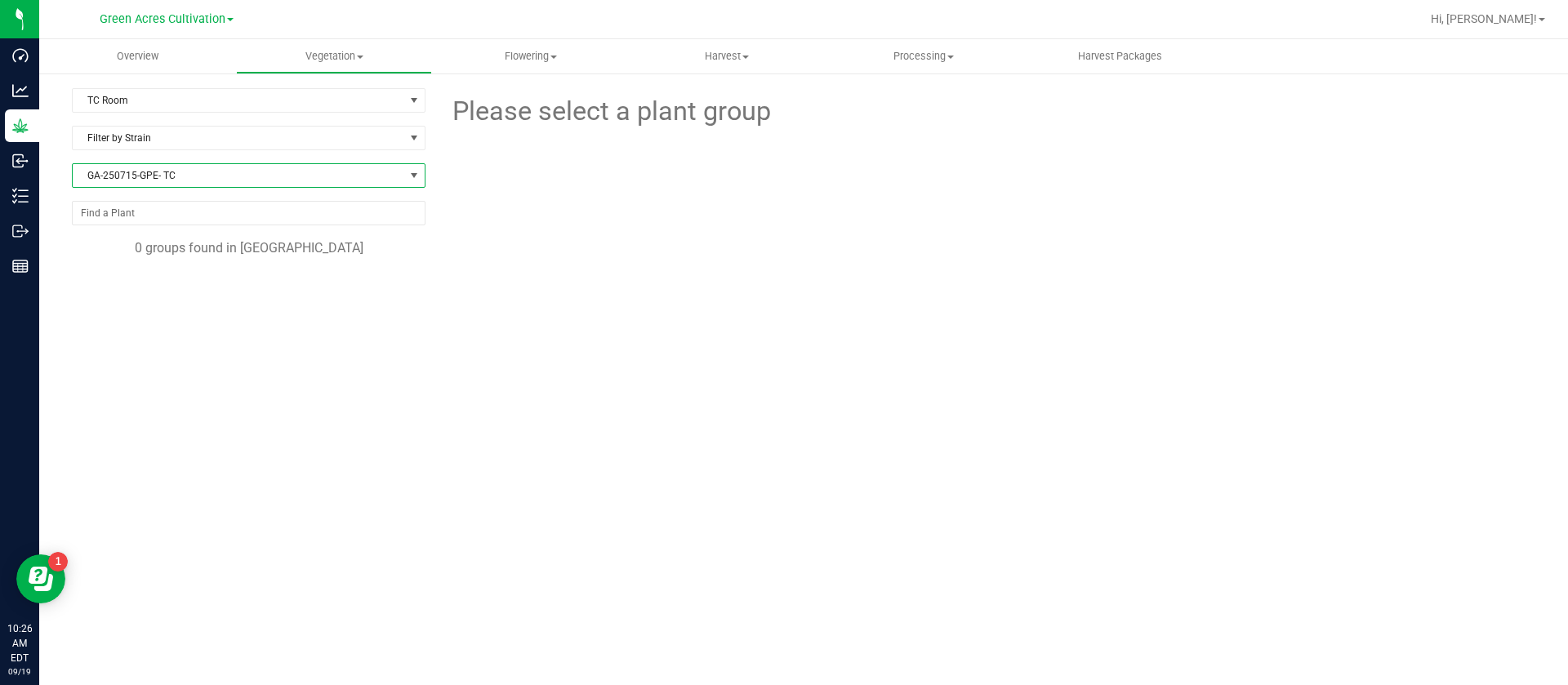
click at [204, 166] on span "GA-250715-GPE- TC" at bounding box center [238, 175] width 331 height 23
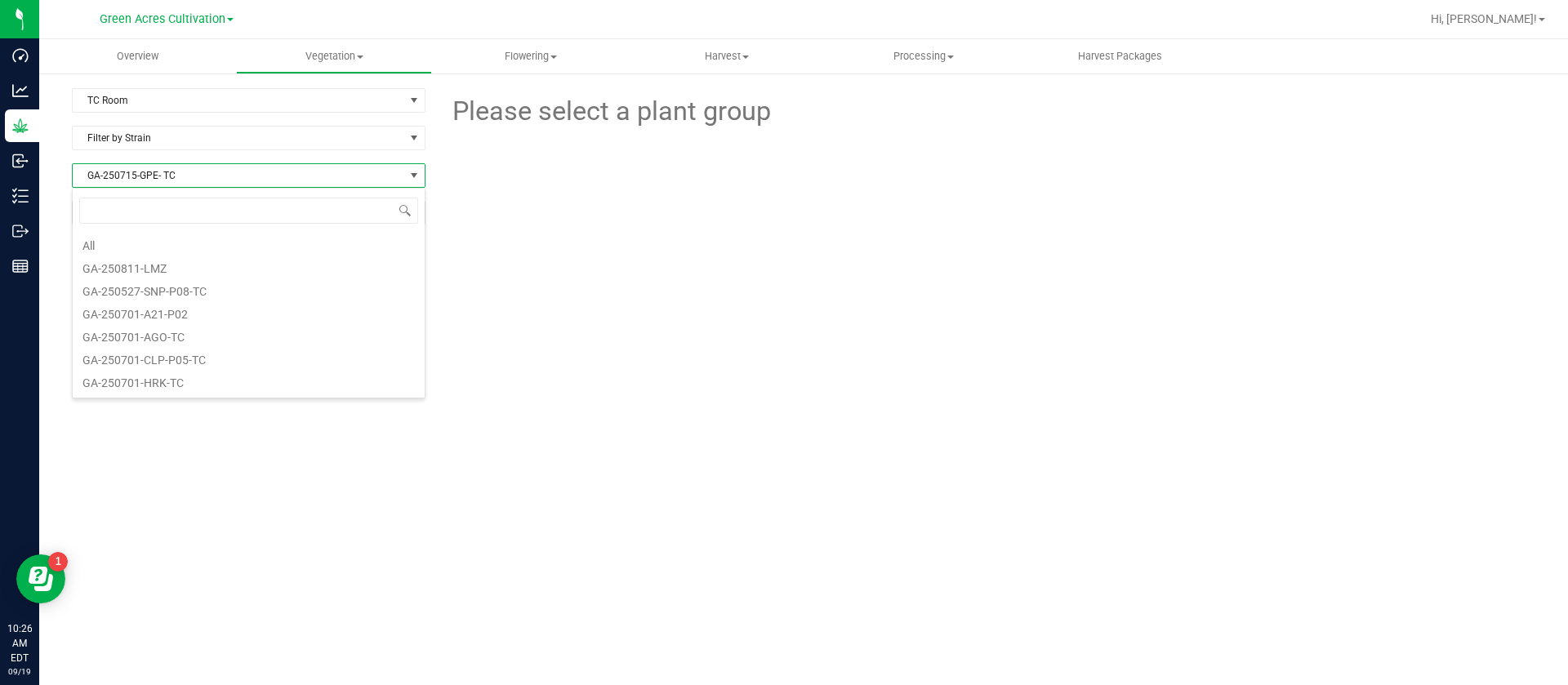
scroll to position [24, 354]
drag, startPoint x: 728, startPoint y: 259, endPoint x: 694, endPoint y: 259, distance: 34.0
click at [729, 257] on div at bounding box center [987, 222] width 561 height 180
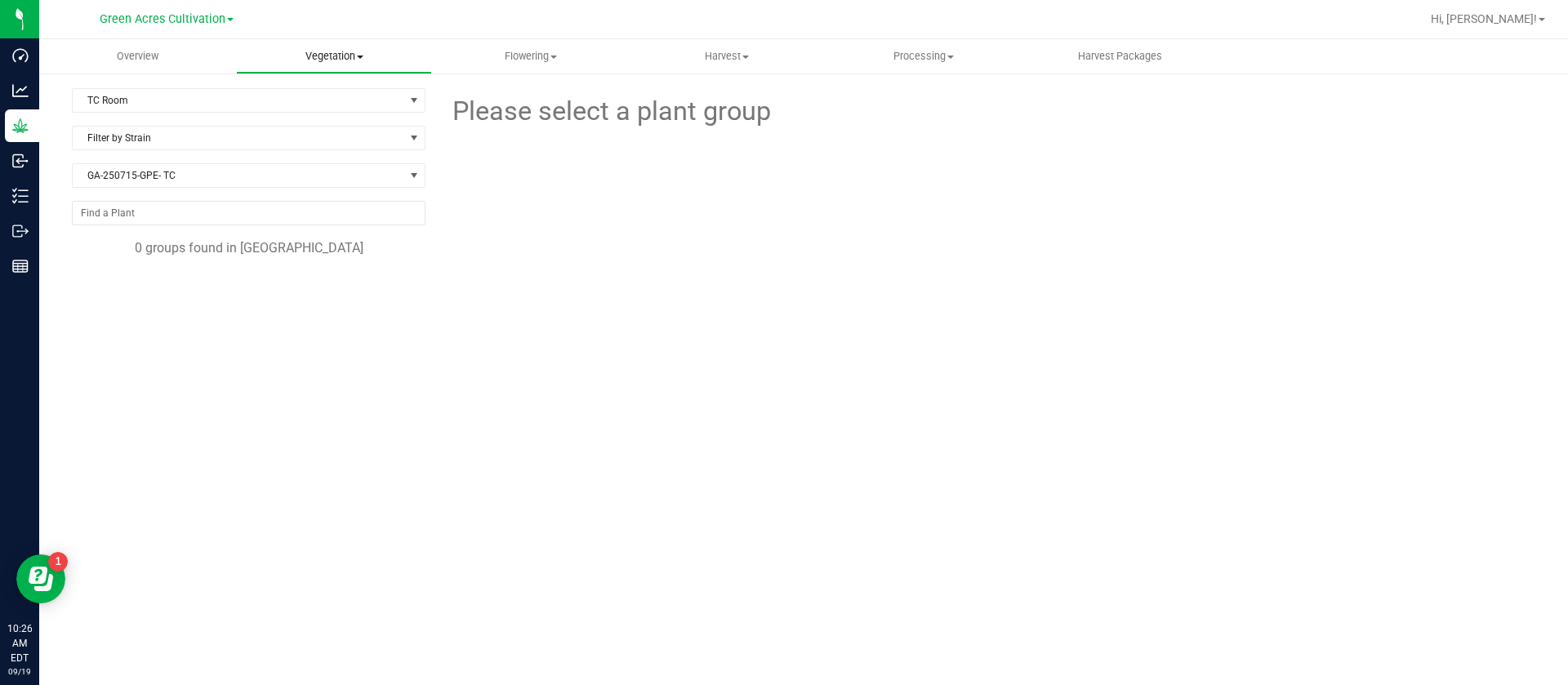
click at [337, 68] on uib-tab-heading "Vegetation Veg groups Veg plants Mother groups Mother plants Apply to plants Cr…" at bounding box center [334, 56] width 195 height 32
click at [321, 95] on span "Veg groups" at bounding box center [288, 98] width 104 height 14
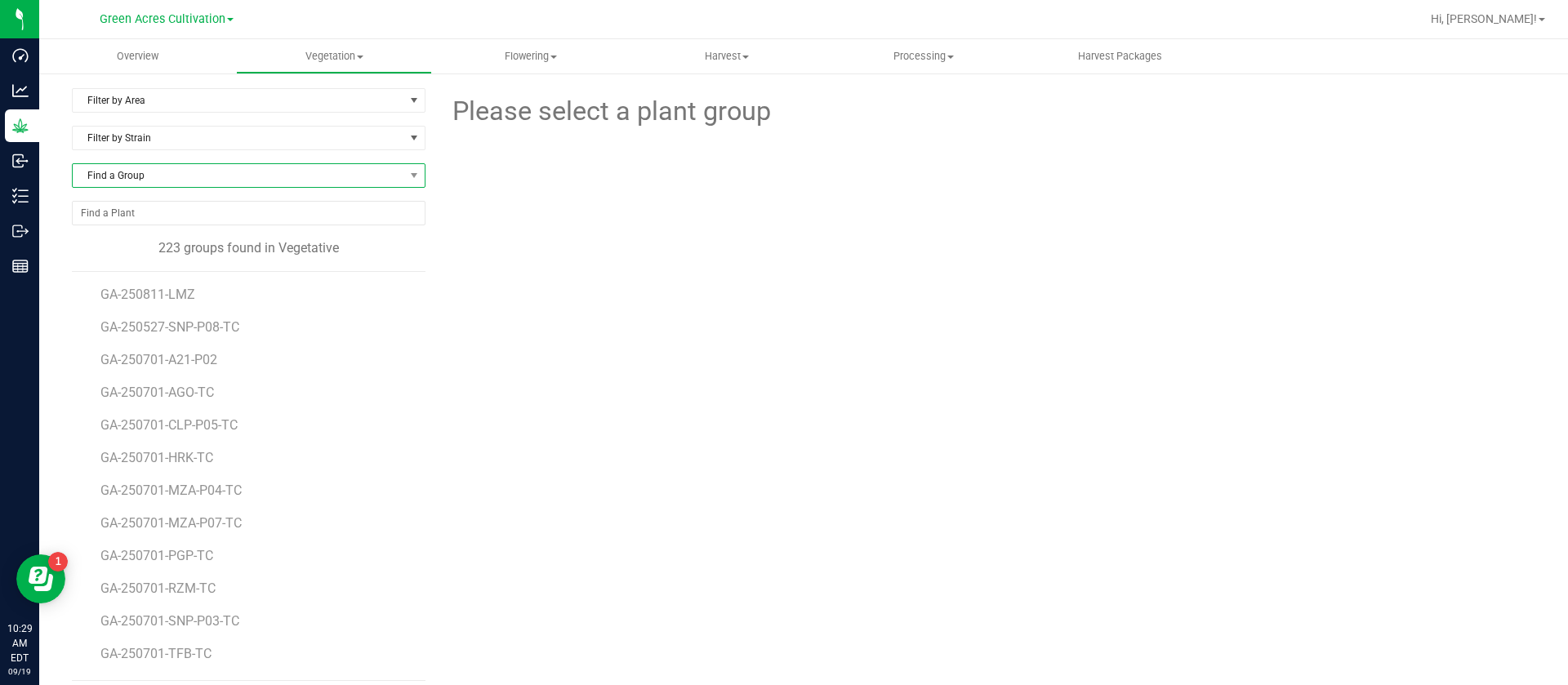
click at [168, 163] on span "Find a Group" at bounding box center [248, 175] width 354 height 24
type input "gpe"
click at [227, 252] on li "GA-250715-GPE- TC" at bounding box center [246, 243] width 347 height 23
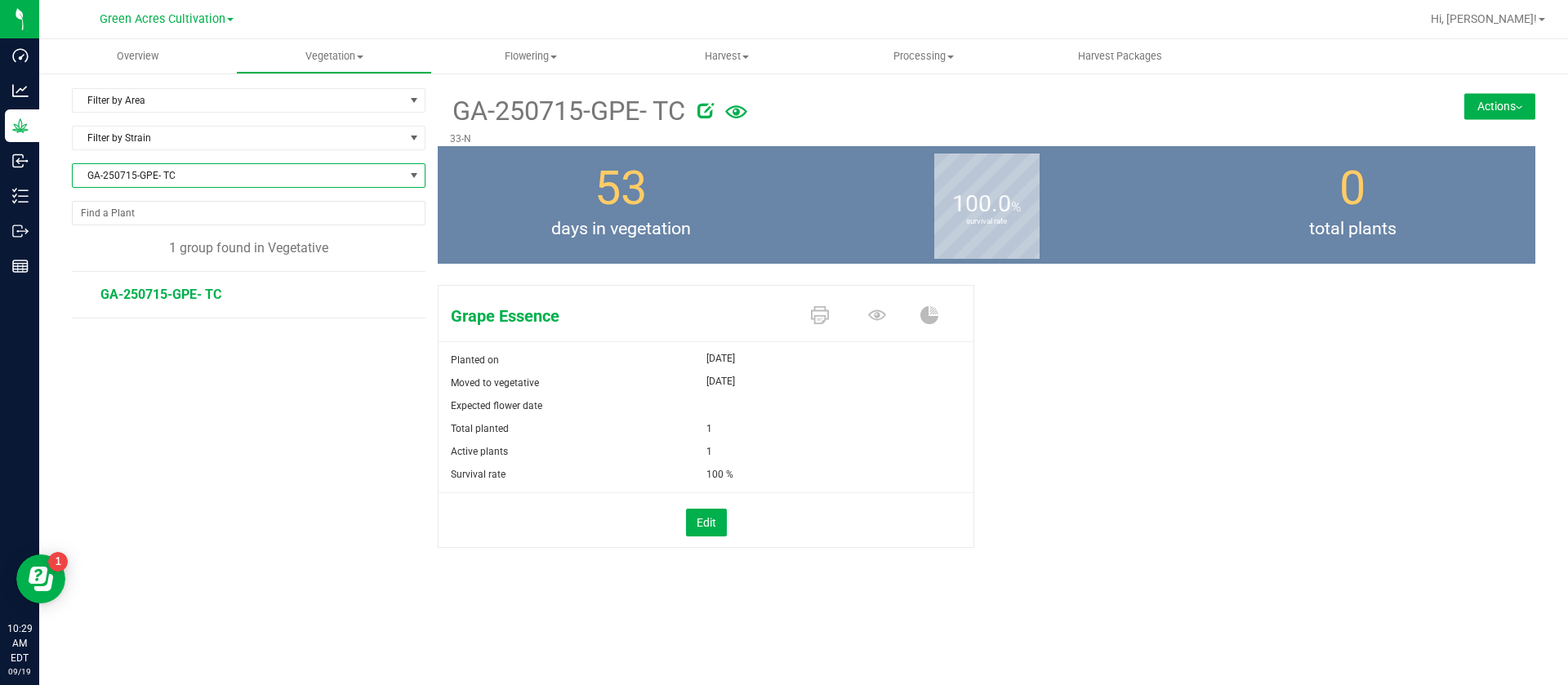
drag, startPoint x: 1495, startPoint y: 105, endPoint x: 1480, endPoint y: 117, distance: 19.2
click at [1496, 105] on button "Actions" at bounding box center [1499, 106] width 71 height 26
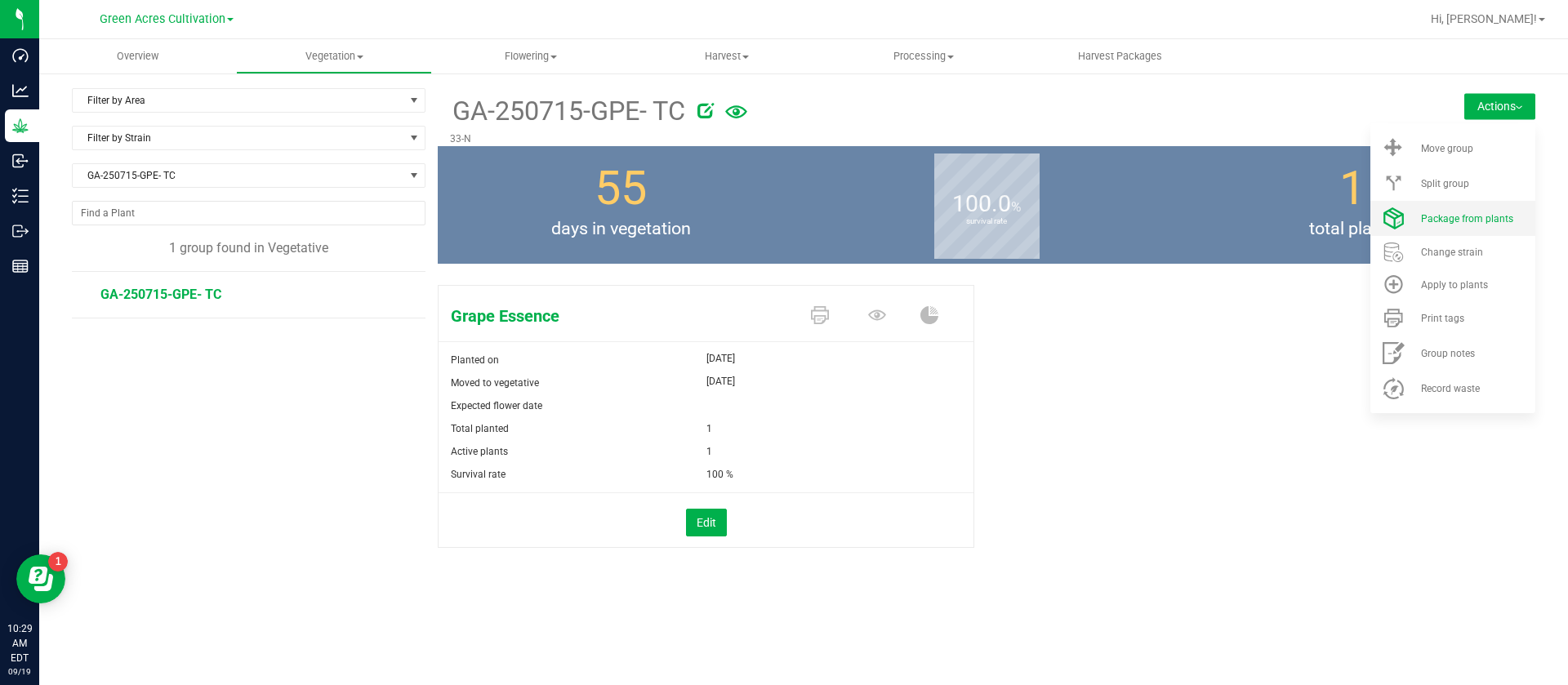
click at [1446, 213] on span "Package from plants" at bounding box center [1467, 219] width 92 height 11
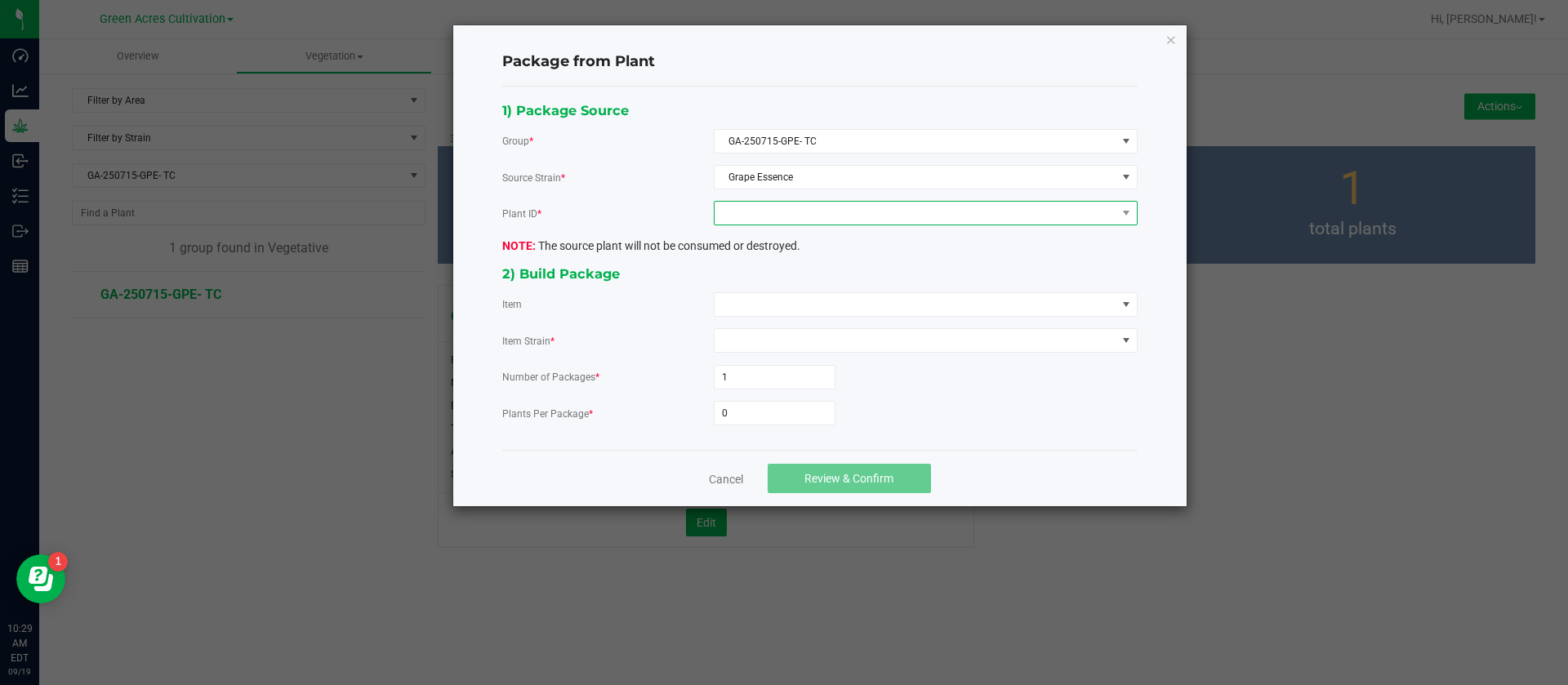
click at [736, 222] on span at bounding box center [915, 213] width 402 height 23
drag, startPoint x: 761, startPoint y: 281, endPoint x: 758, endPoint y: 291, distance: 10.4
click at [762, 281] on li "3612819659832002" at bounding box center [926, 283] width 422 height 28
click at [753, 297] on span at bounding box center [915, 304] width 402 height 23
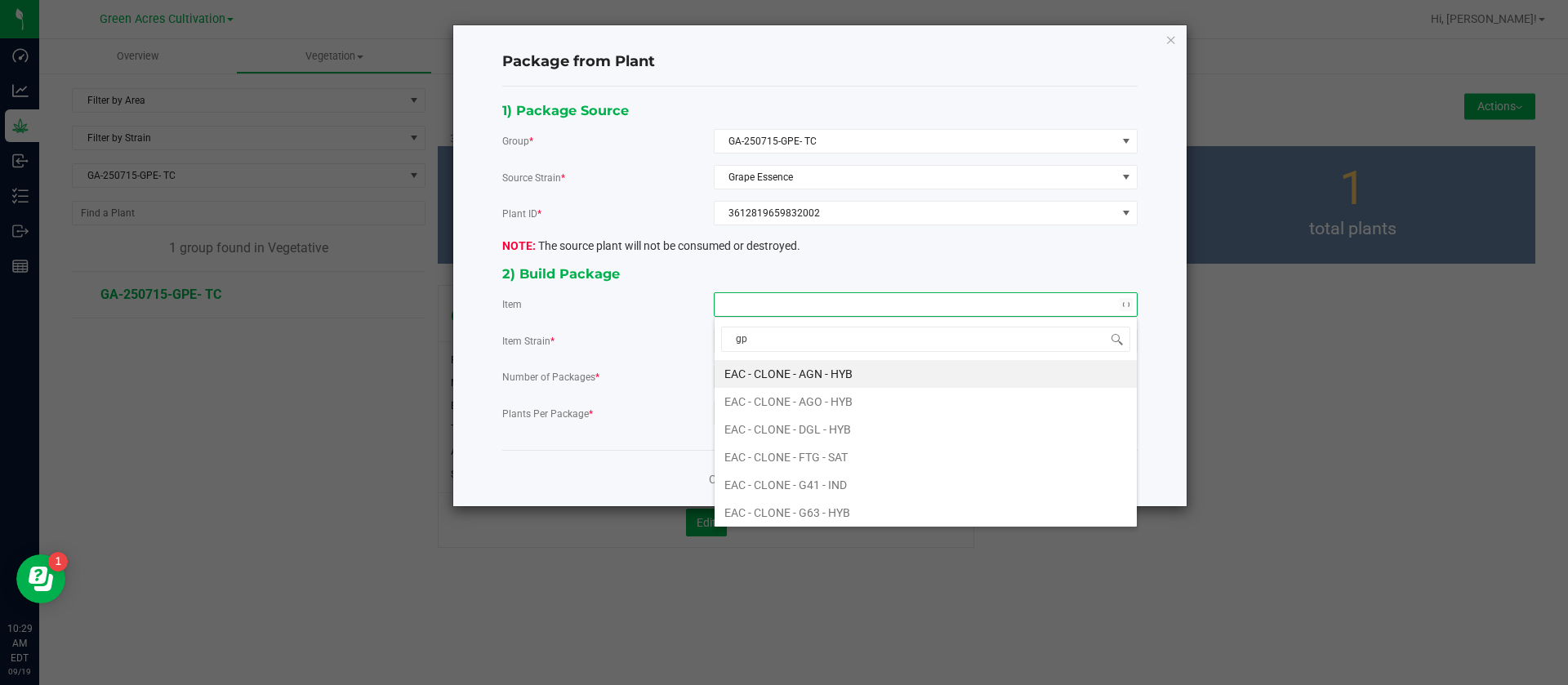
type input "gpe"
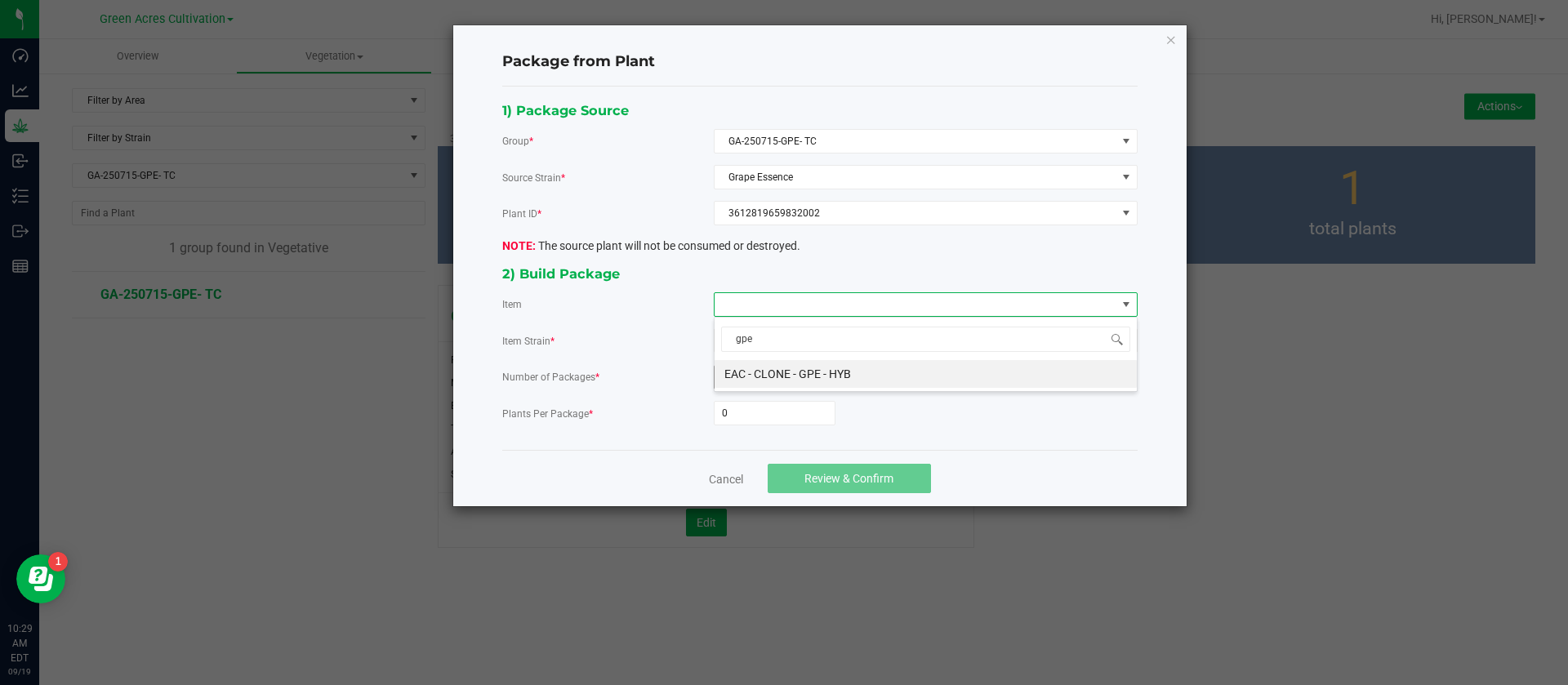
drag, startPoint x: 780, startPoint y: 370, endPoint x: 759, endPoint y: 387, distance: 27.0
click at [781, 370] on HYB "EAC - CLONE - GPE - HYB" at bounding box center [926, 374] width 422 height 28
click at [744, 412] on input "0" at bounding box center [774, 413] width 120 height 23
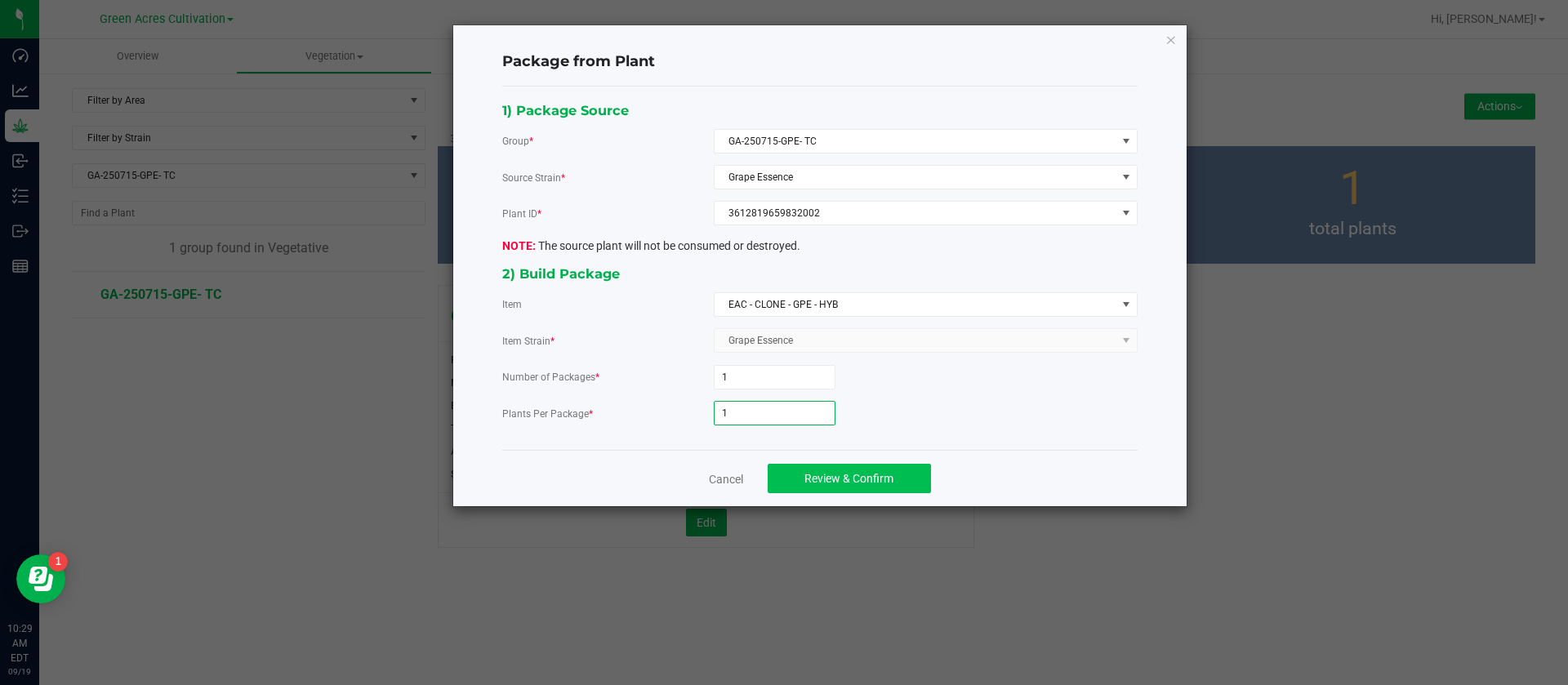
type input "1"
click at [878, 481] on span "Review & Confirm" at bounding box center [849, 478] width 89 height 13
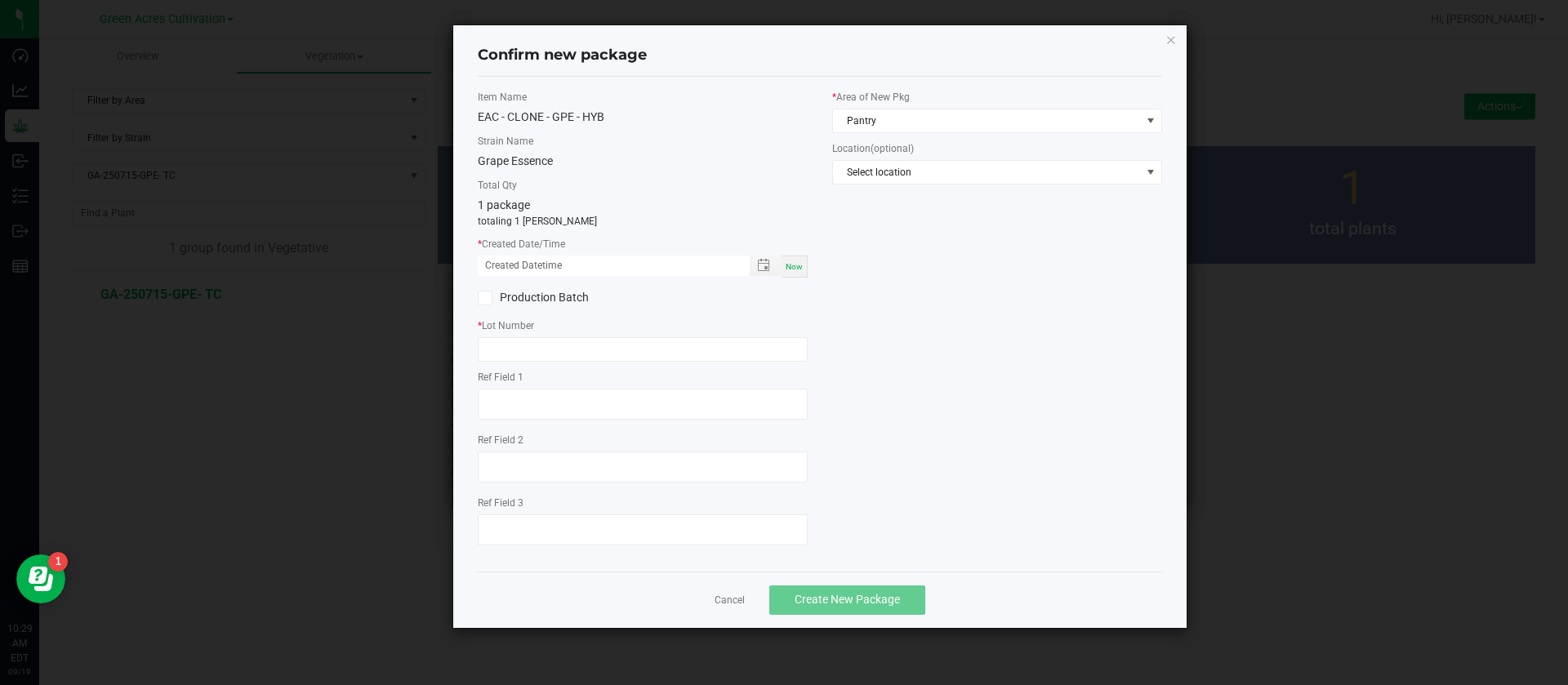
click at [790, 267] on span "Now" at bounding box center [794, 266] width 17 height 9
click at [492, 265] on input "09/19/2025 10:29 AM" at bounding box center [605, 265] width 254 height 20
type input "08/07/2025 10:29 AM"
click at [601, 338] on input "text" at bounding box center [642, 349] width 330 height 24
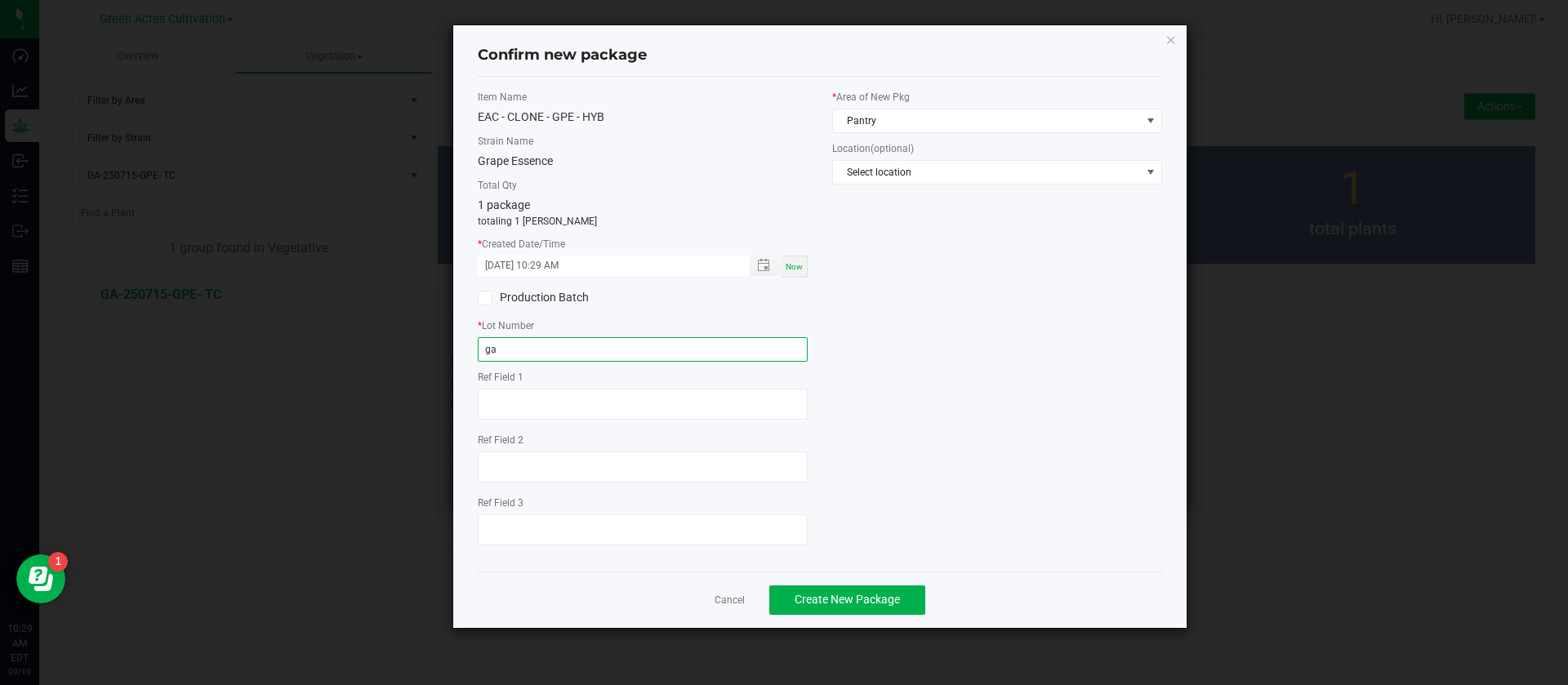
type input "g"
type input "GA-250807-GPE-TC"
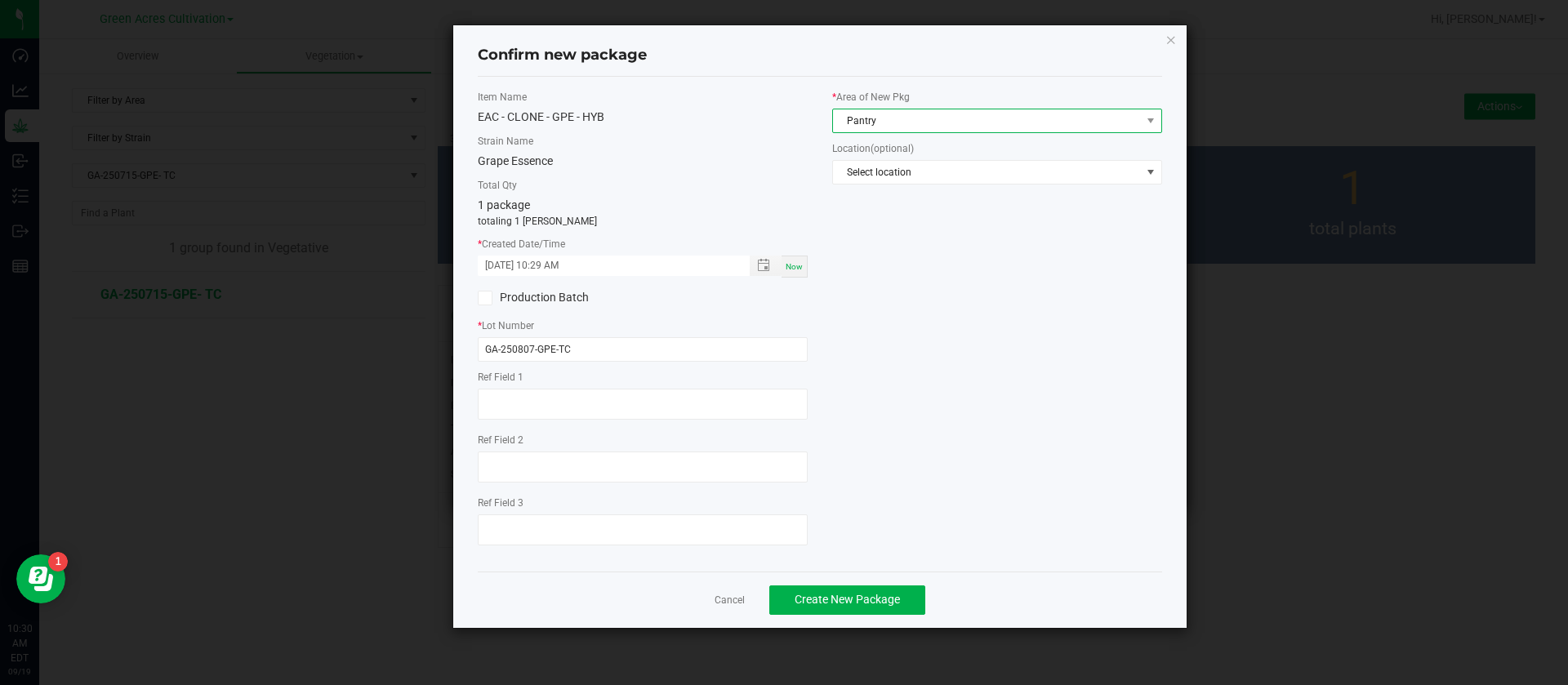
click at [899, 114] on span "Pantry" at bounding box center [987, 121] width 308 height 23
type input "NORTH"
click at [875, 598] on span "Create New Package" at bounding box center [847, 600] width 105 height 13
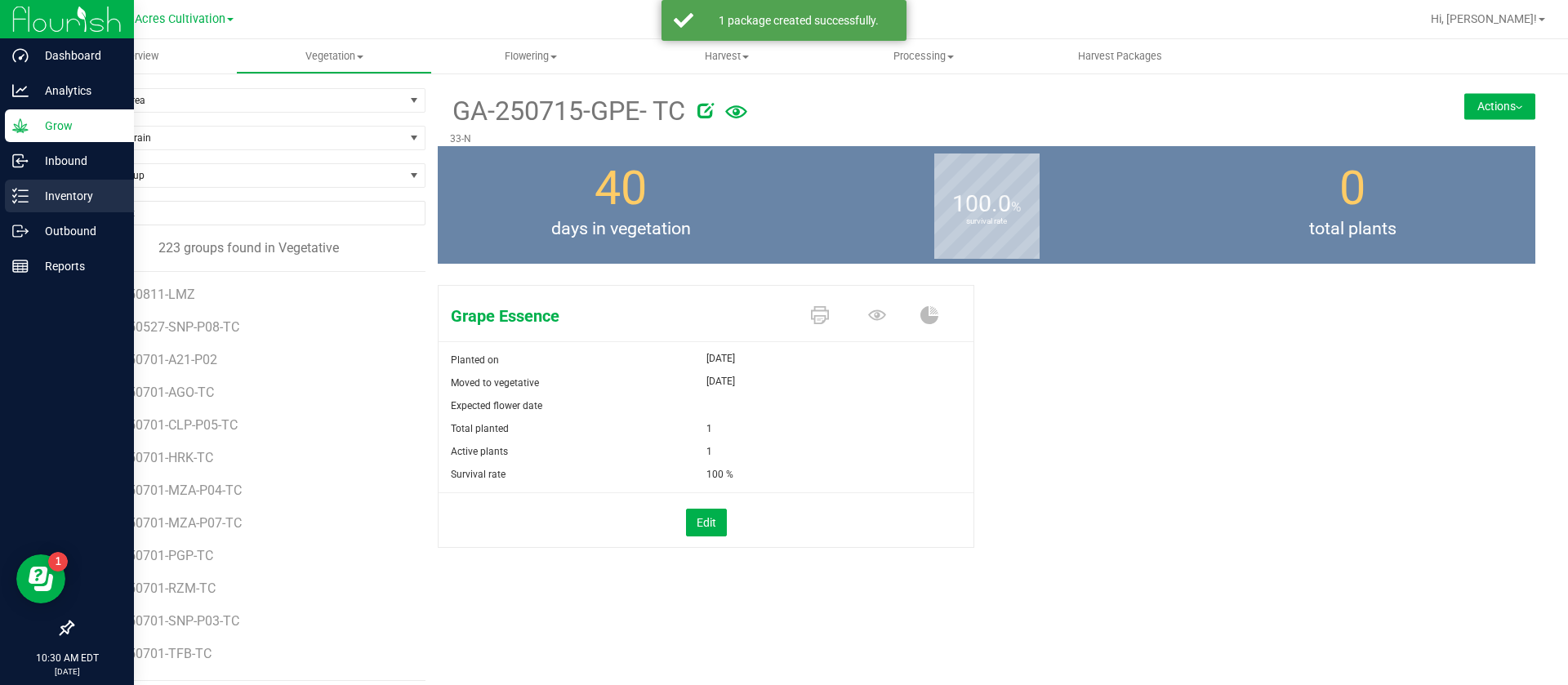
click at [29, 191] on p "Inventory" at bounding box center [78, 196] width 98 height 19
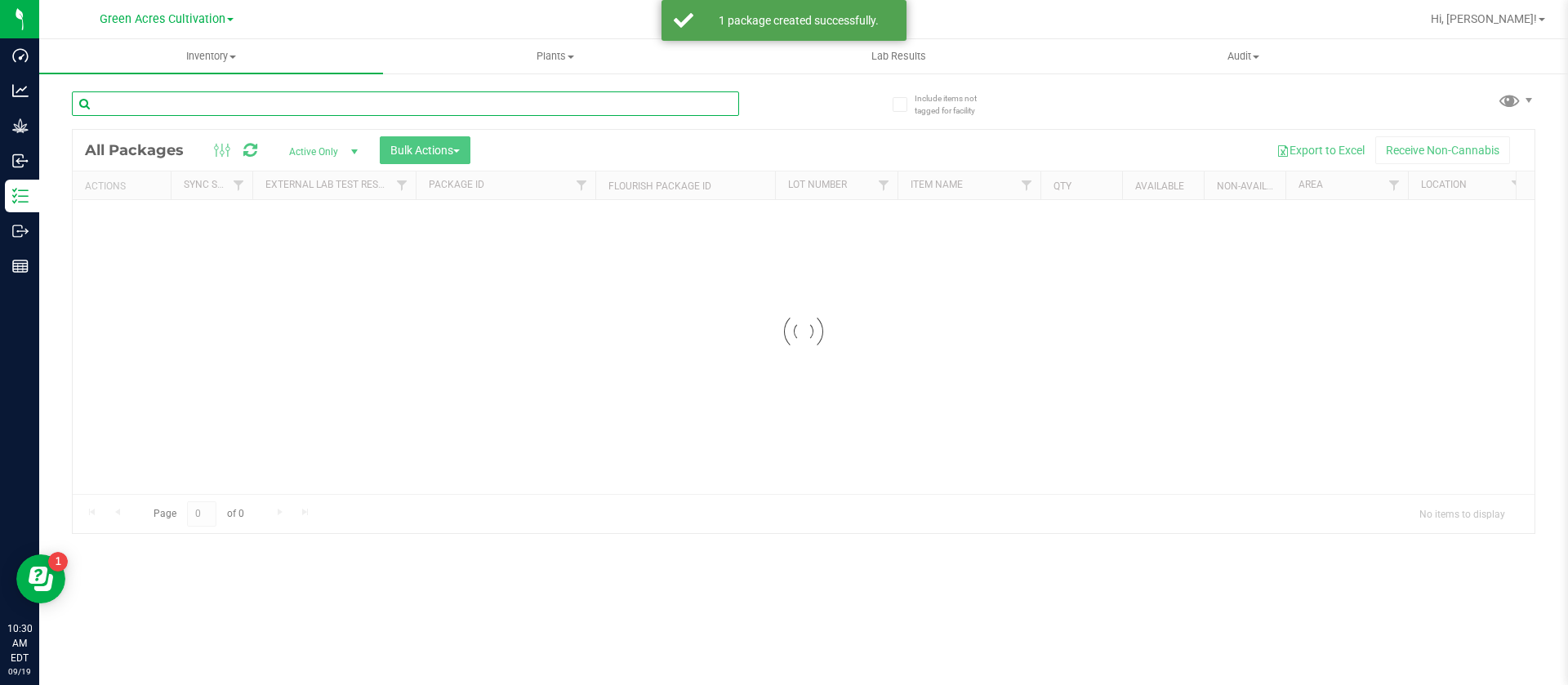
click at [381, 97] on input "text" at bounding box center [405, 104] width 667 height 24
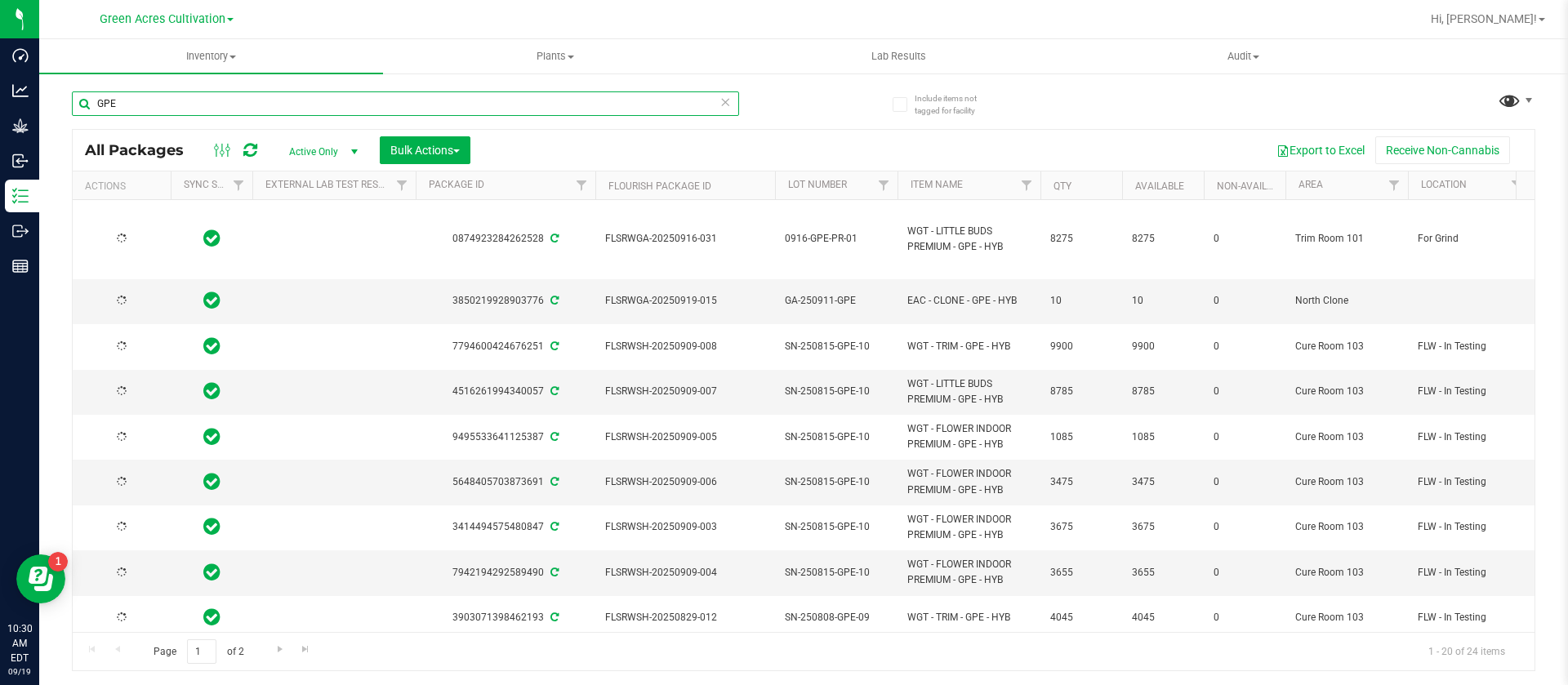
type input "GPE"
click at [1512, 103] on span at bounding box center [1510, 100] width 24 height 24
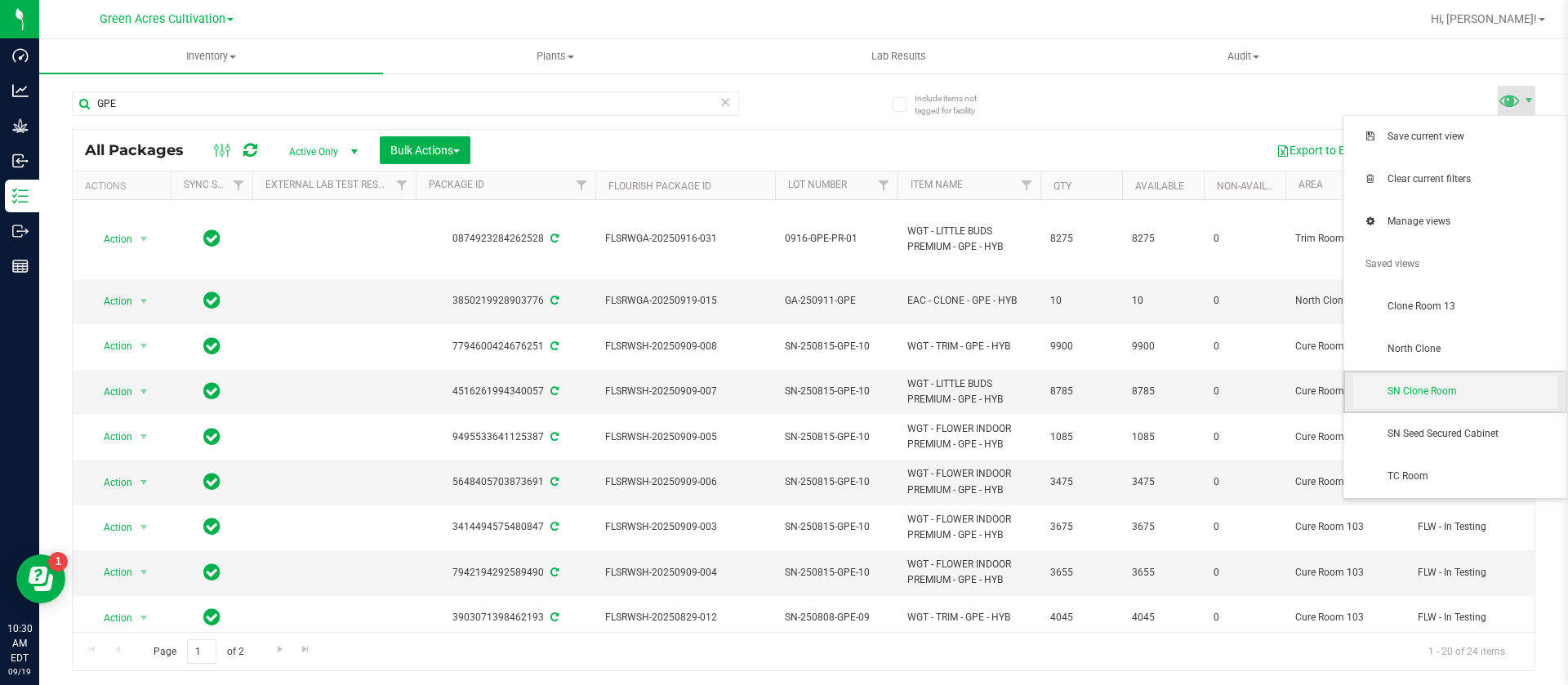
click at [1430, 392] on span "SN Clone Room" at bounding box center [1471, 391] width 170 height 14
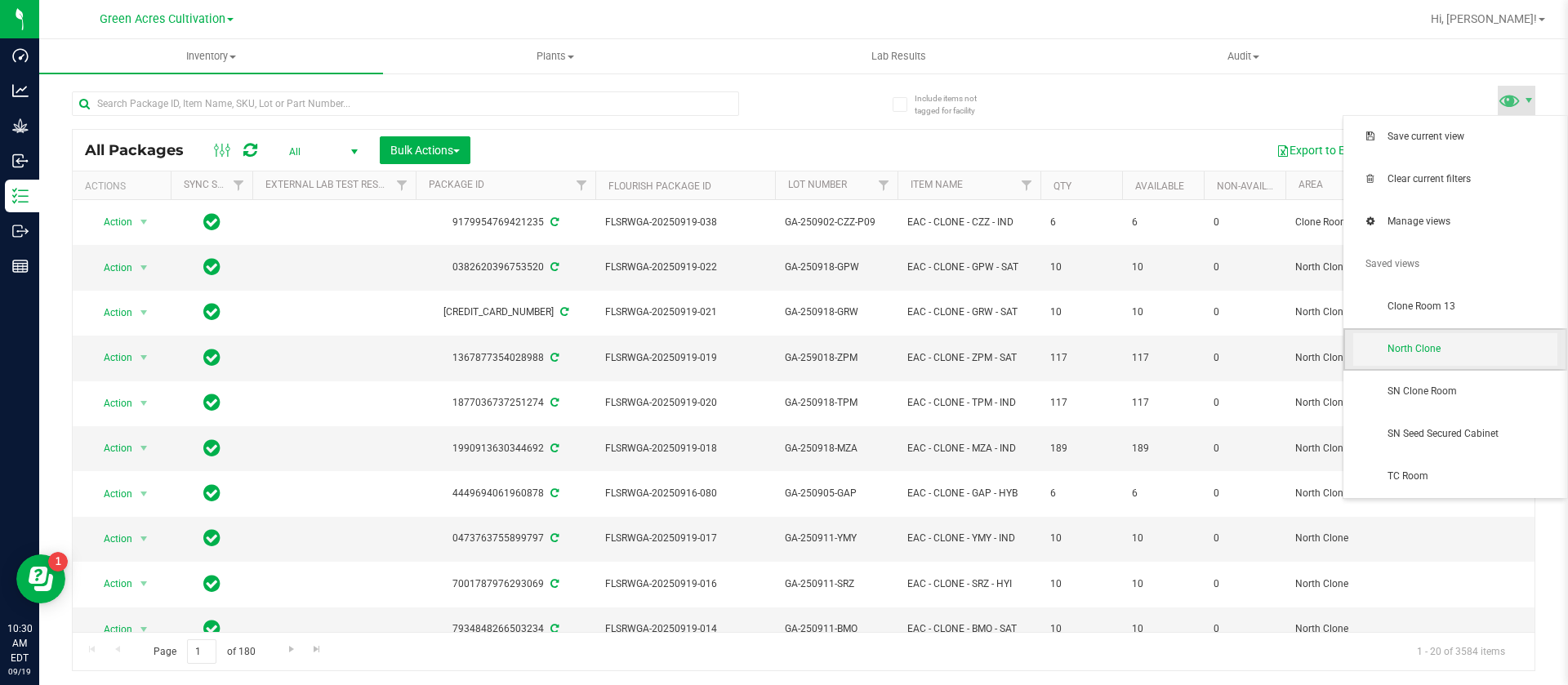
click at [1407, 355] on span "North Clone" at bounding box center [1471, 349] width 170 height 14
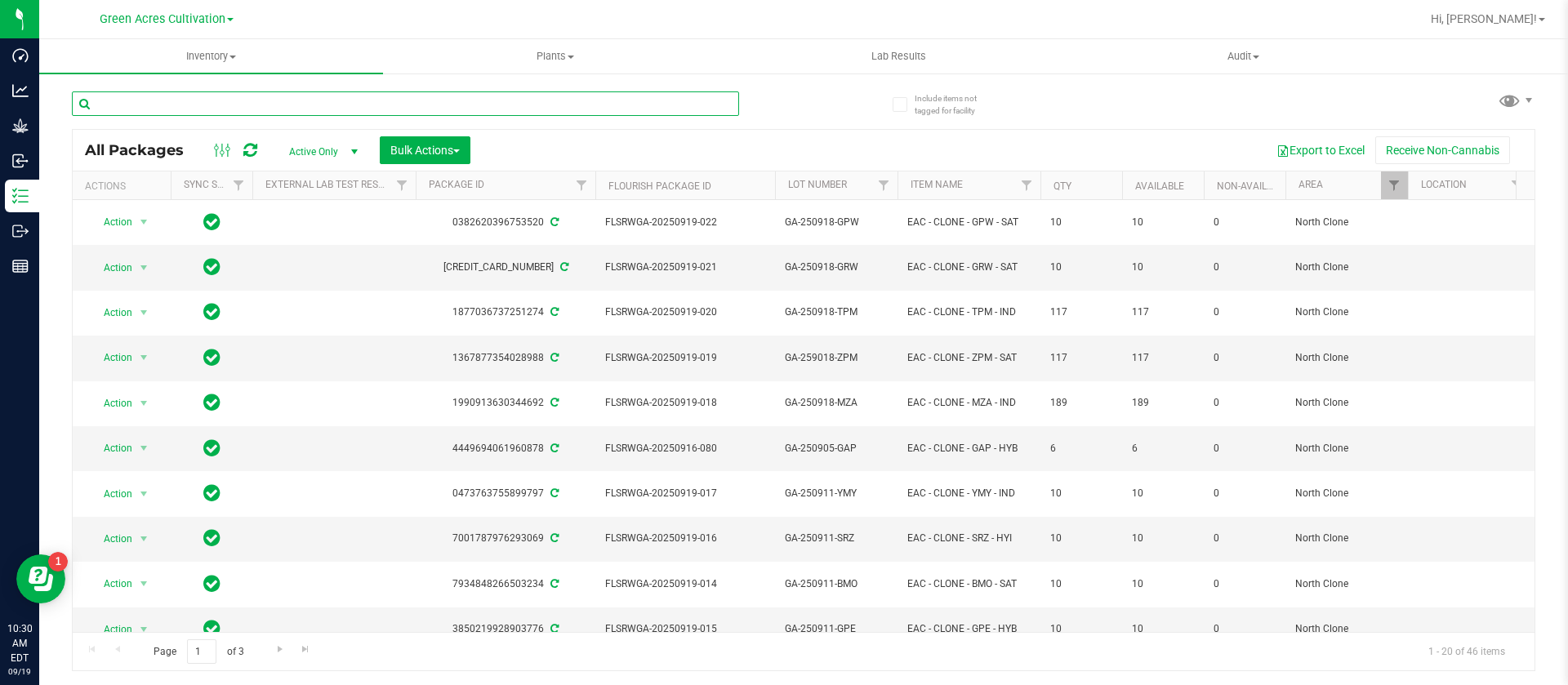
click at [349, 95] on input "text" at bounding box center [405, 104] width 667 height 24
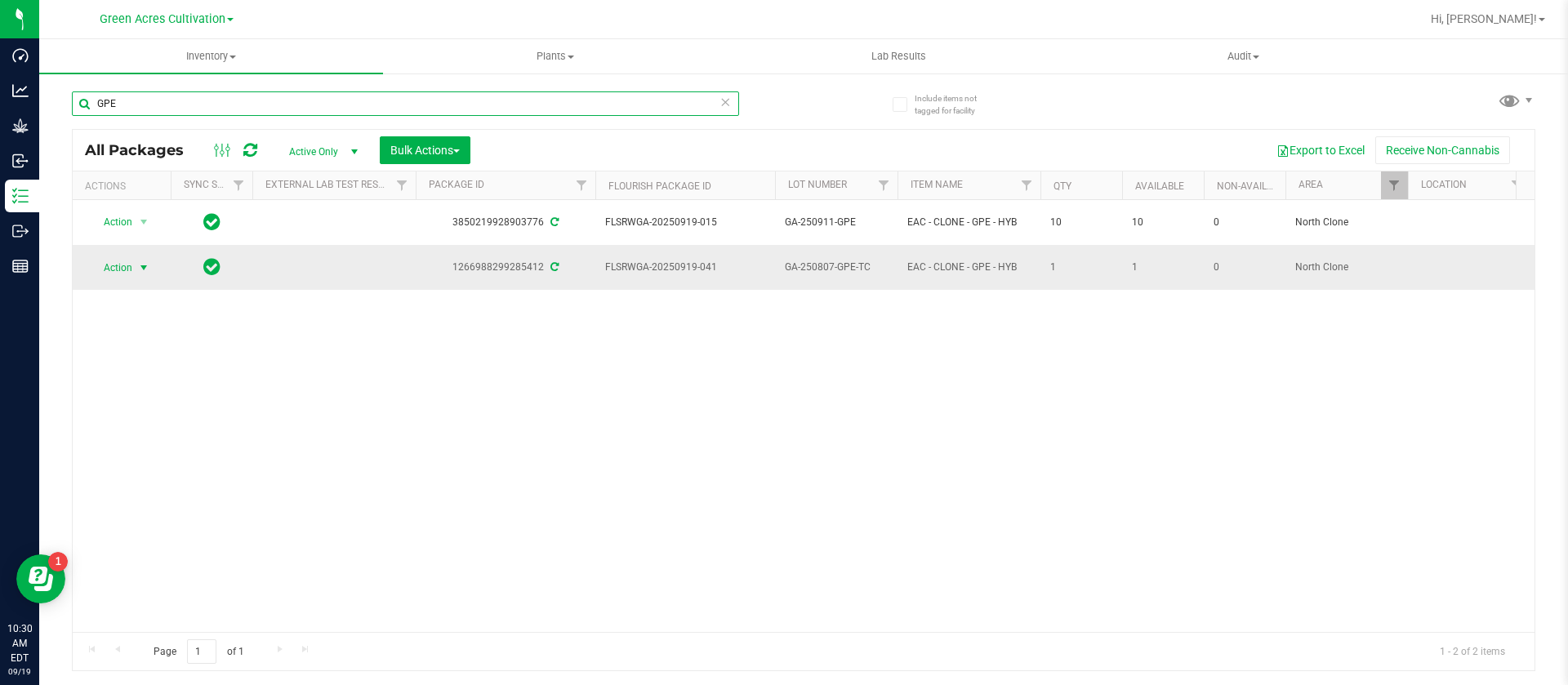
type input "GPE"
click at [118, 256] on span "Action" at bounding box center [110, 267] width 44 height 23
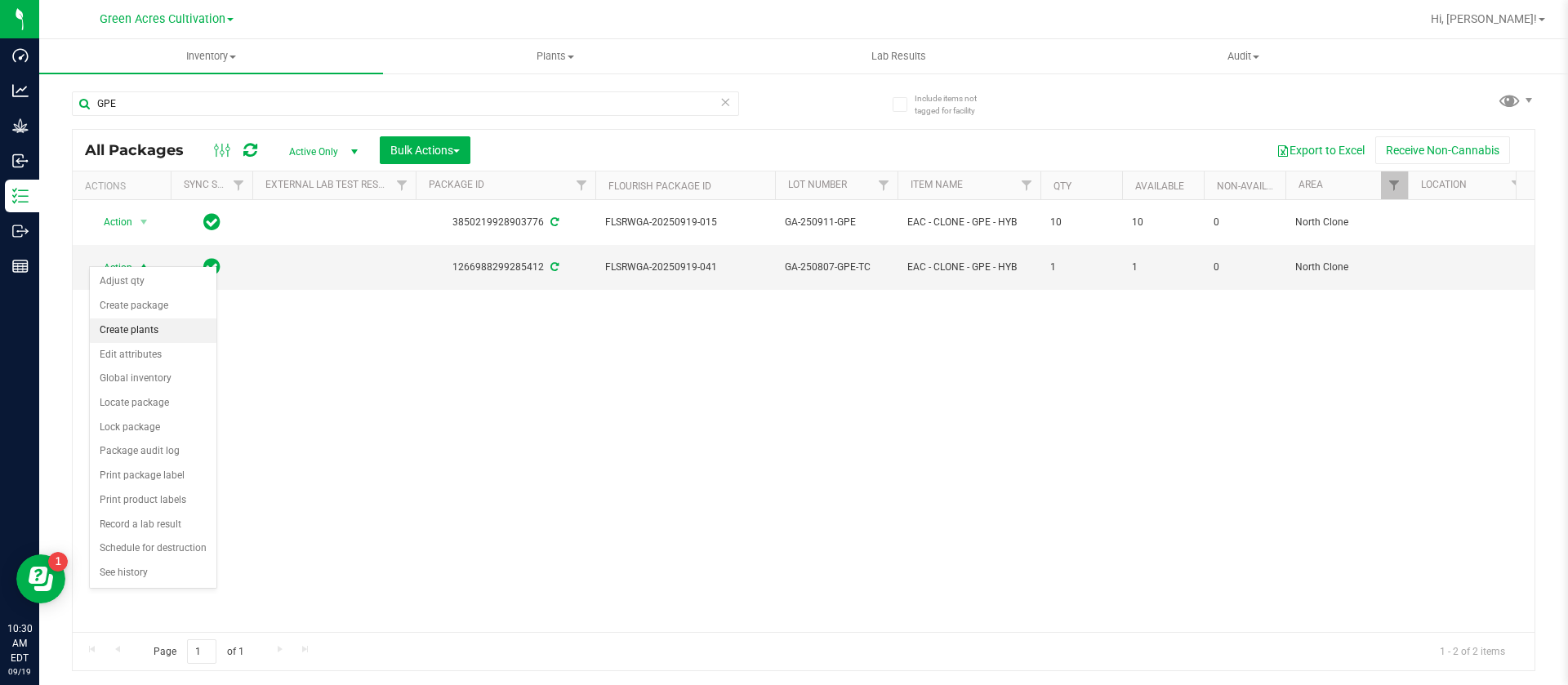
click at [138, 329] on li "Create plants" at bounding box center [153, 330] width 126 height 24
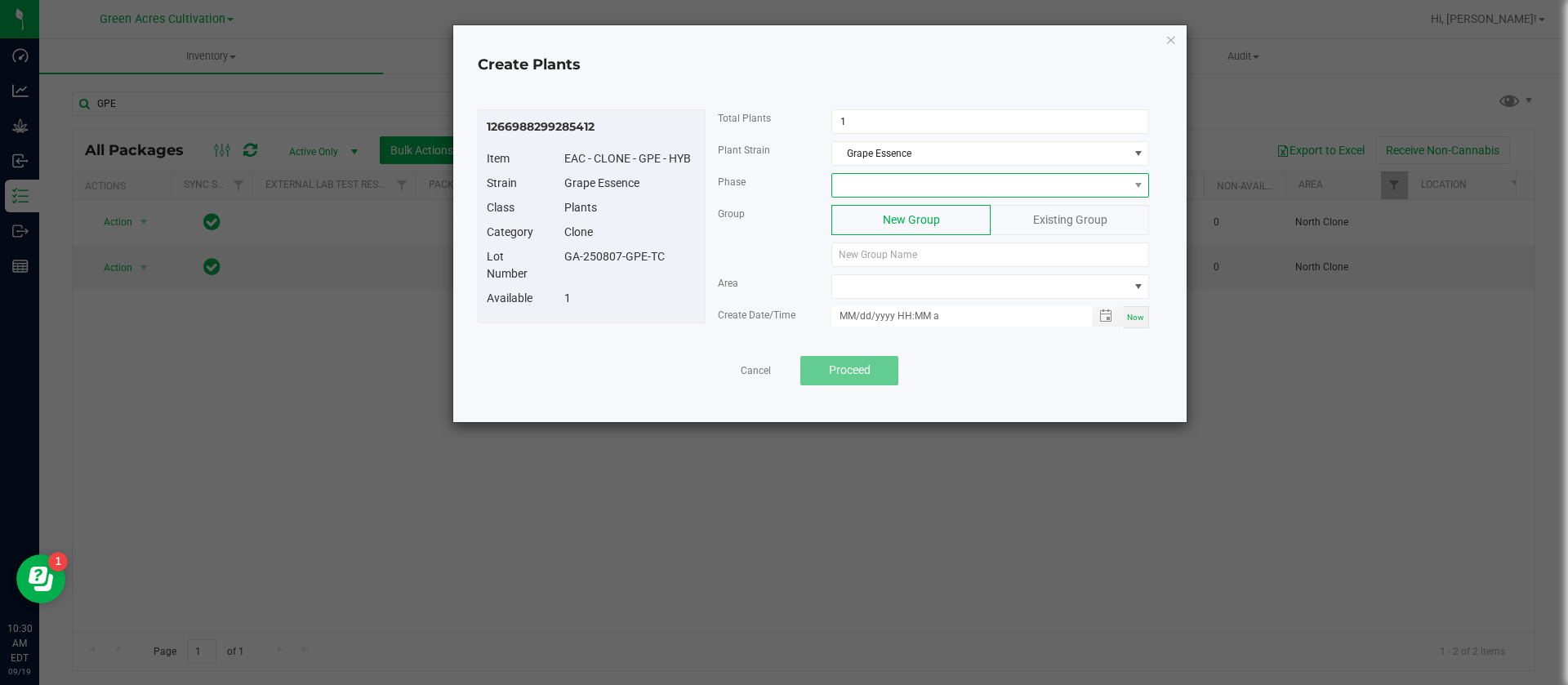
click at [872, 197] on span at bounding box center [990, 185] width 317 height 24
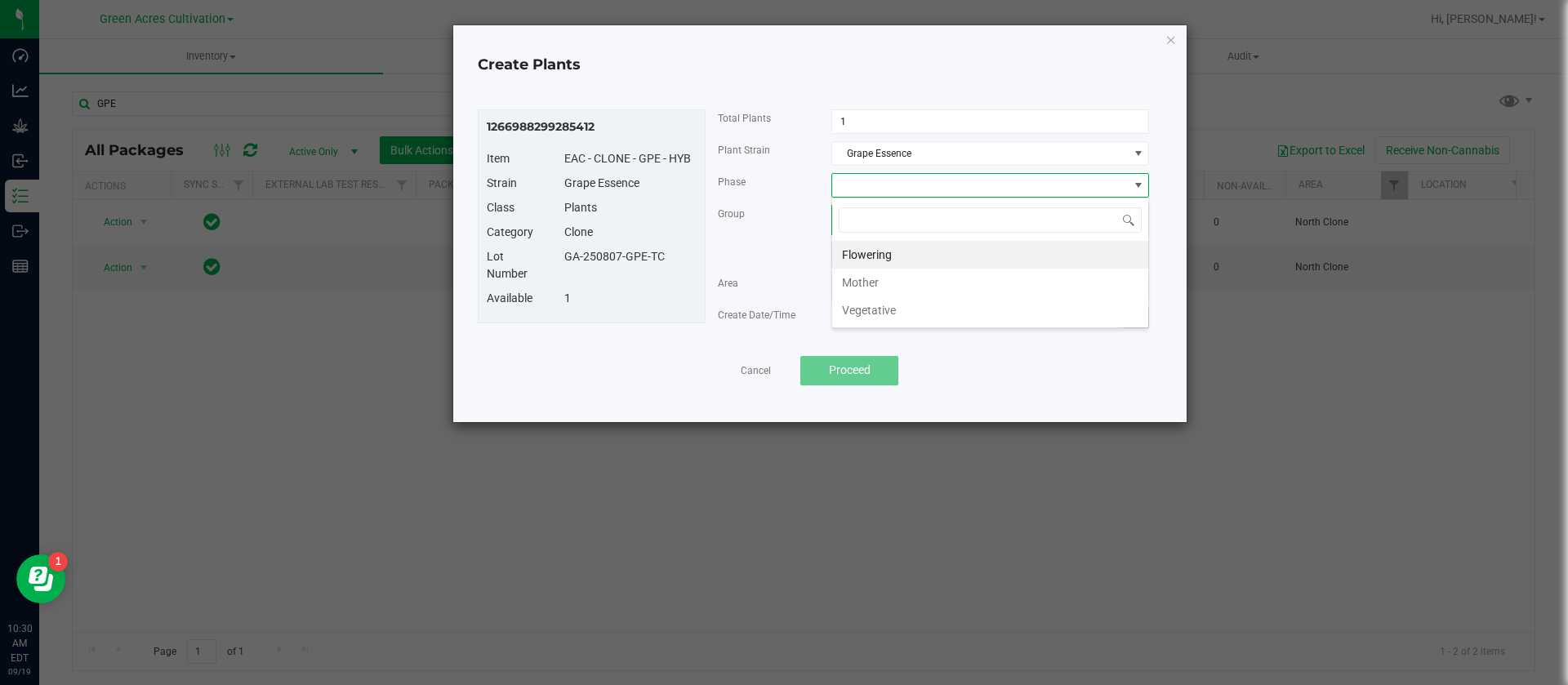
scroll to position [24, 317]
click at [876, 303] on li "Vegetative" at bounding box center [990, 310] width 316 height 28
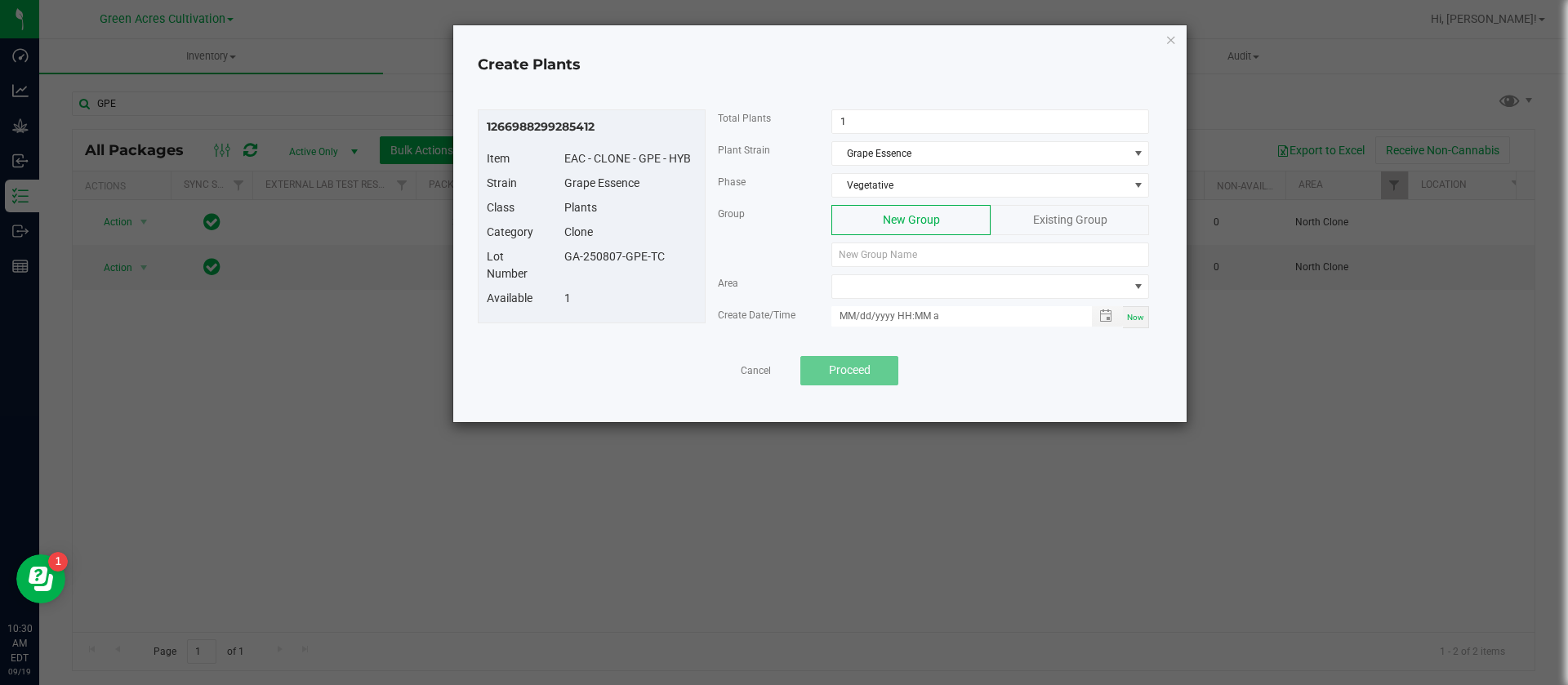
drag, startPoint x: 676, startPoint y: 255, endPoint x: 554, endPoint y: 257, distance: 122.0
click at [554, 257] on div "GA-250807-GPE-TC" at bounding box center [630, 256] width 157 height 17
copy div "GA-250807-GPE-TC"
paste input "GA-250807-GPE-TC"
type input "GA-250807-GPE-TC"
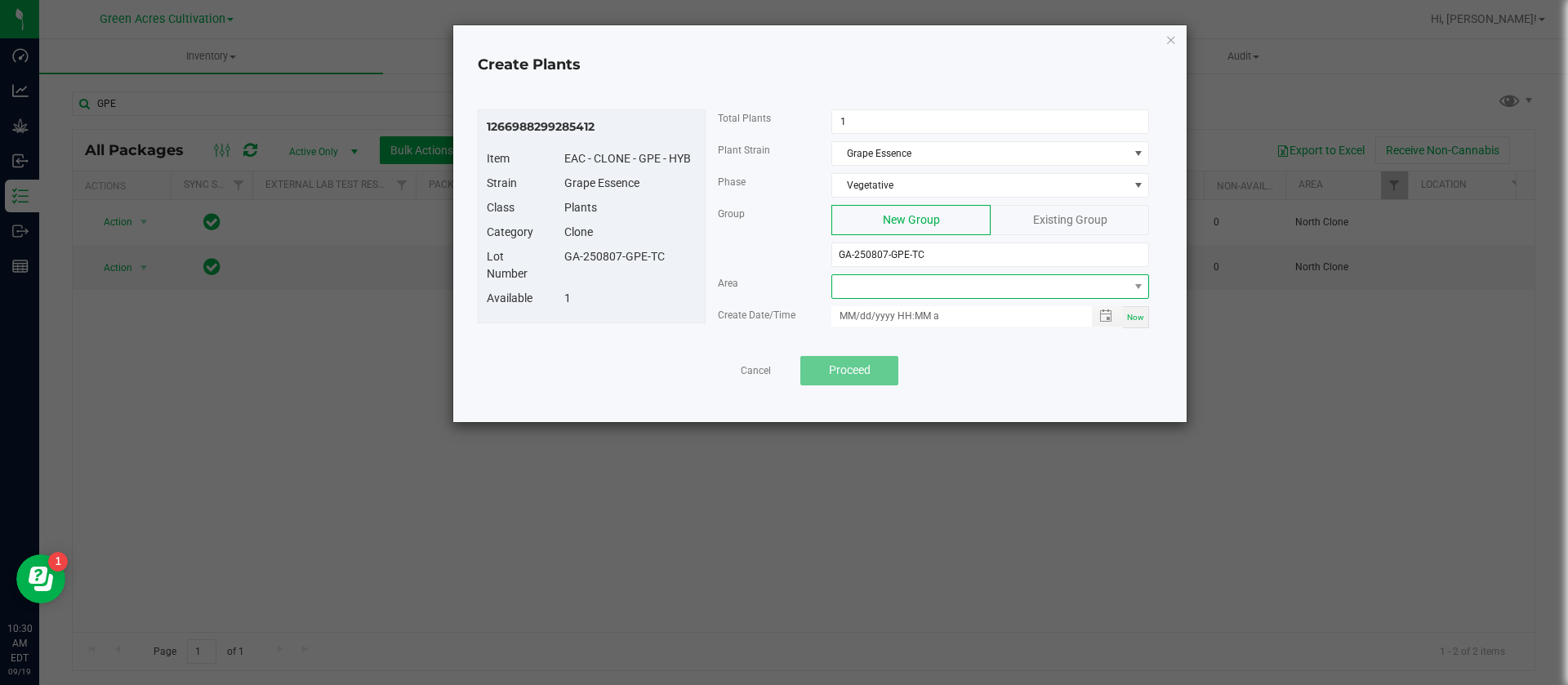
click at [906, 280] on span at bounding box center [979, 286] width 295 height 23
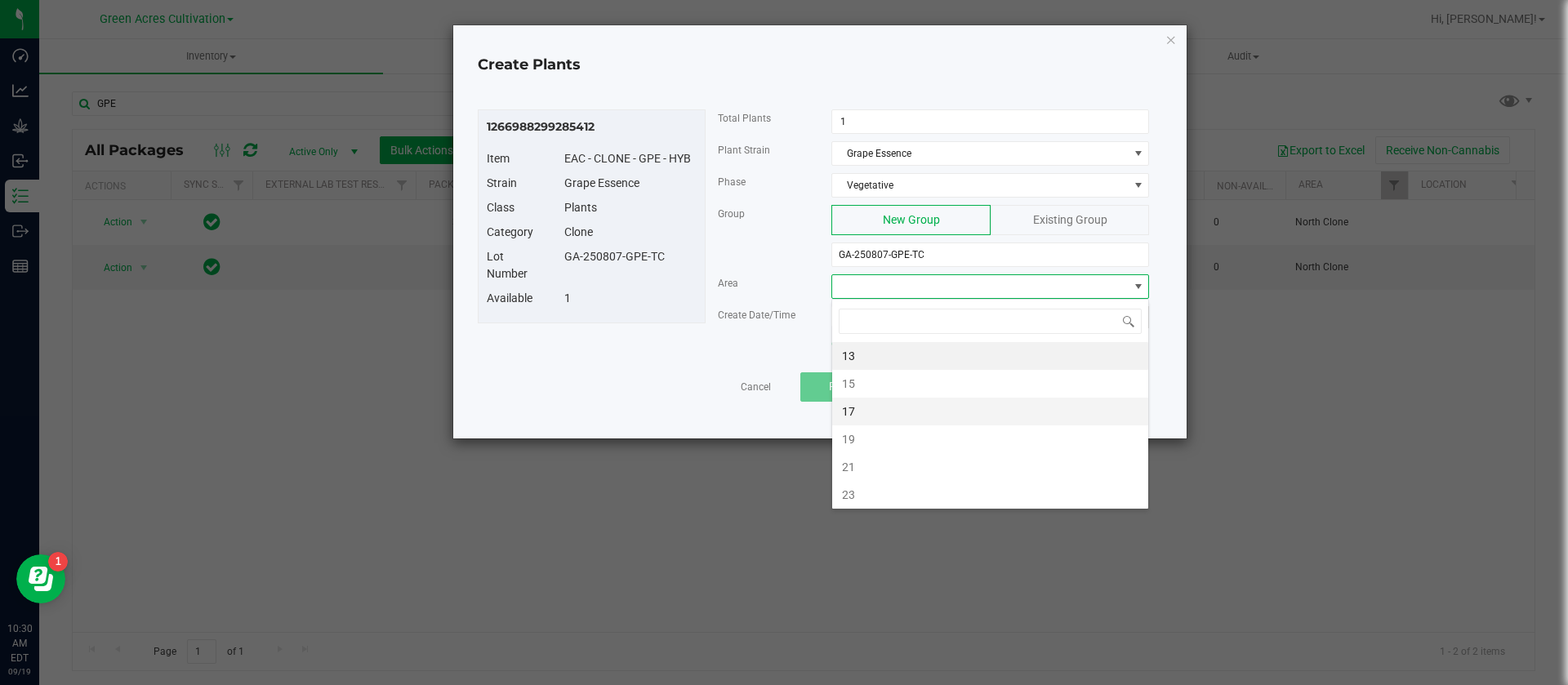
type input "N"
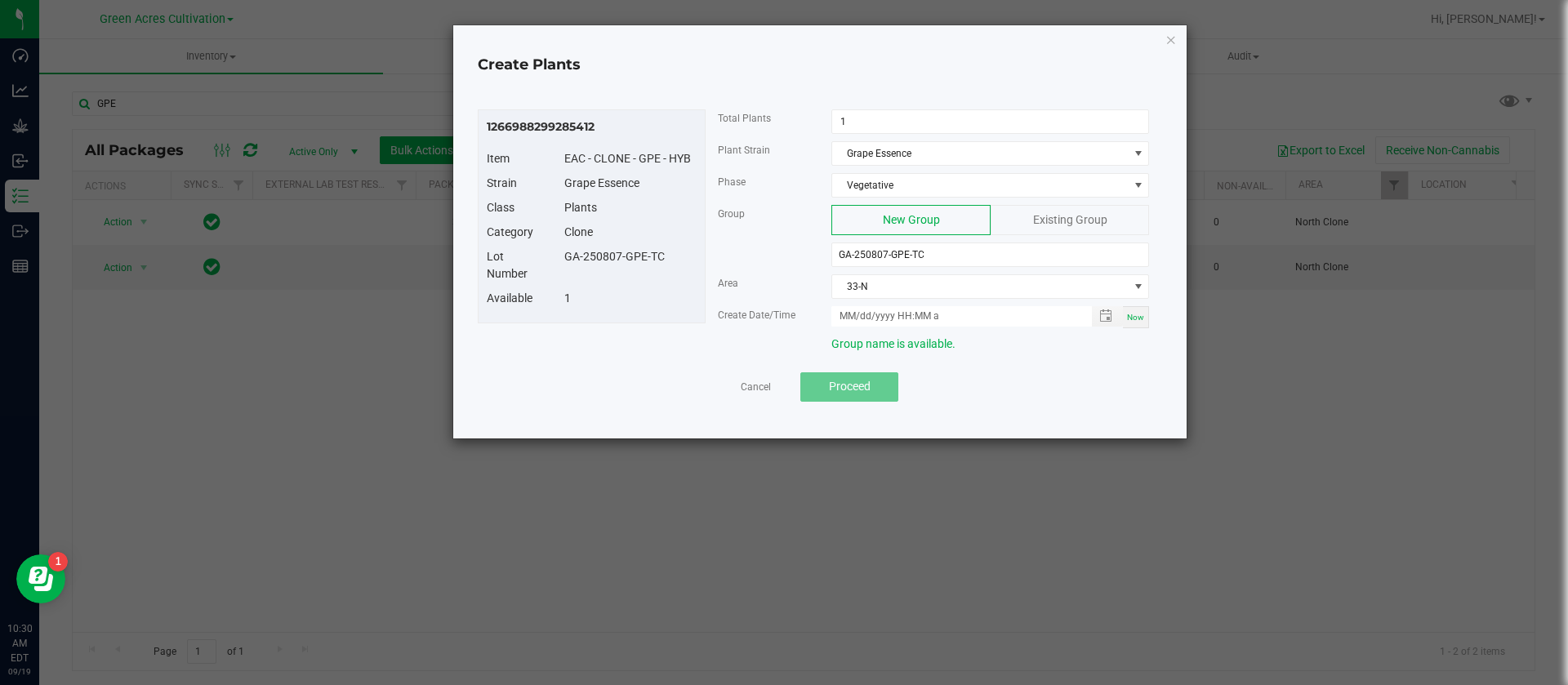
click at [1146, 320] on div "Now" at bounding box center [1135, 317] width 26 height 22
type input "09/19/2025 10:30 AM"
click at [851, 396] on button "Proceed" at bounding box center [849, 387] width 98 height 30
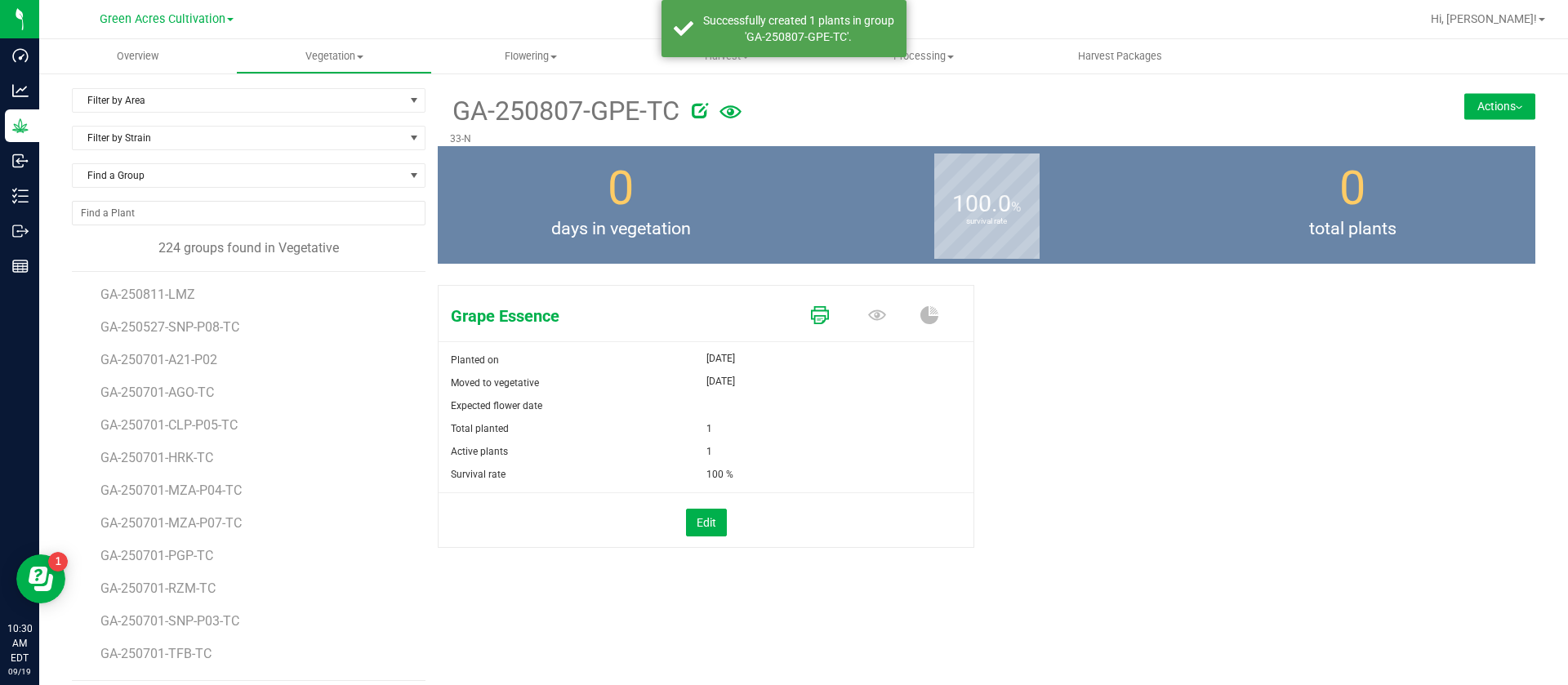
click at [810, 314] on icon at bounding box center [819, 315] width 18 height 18
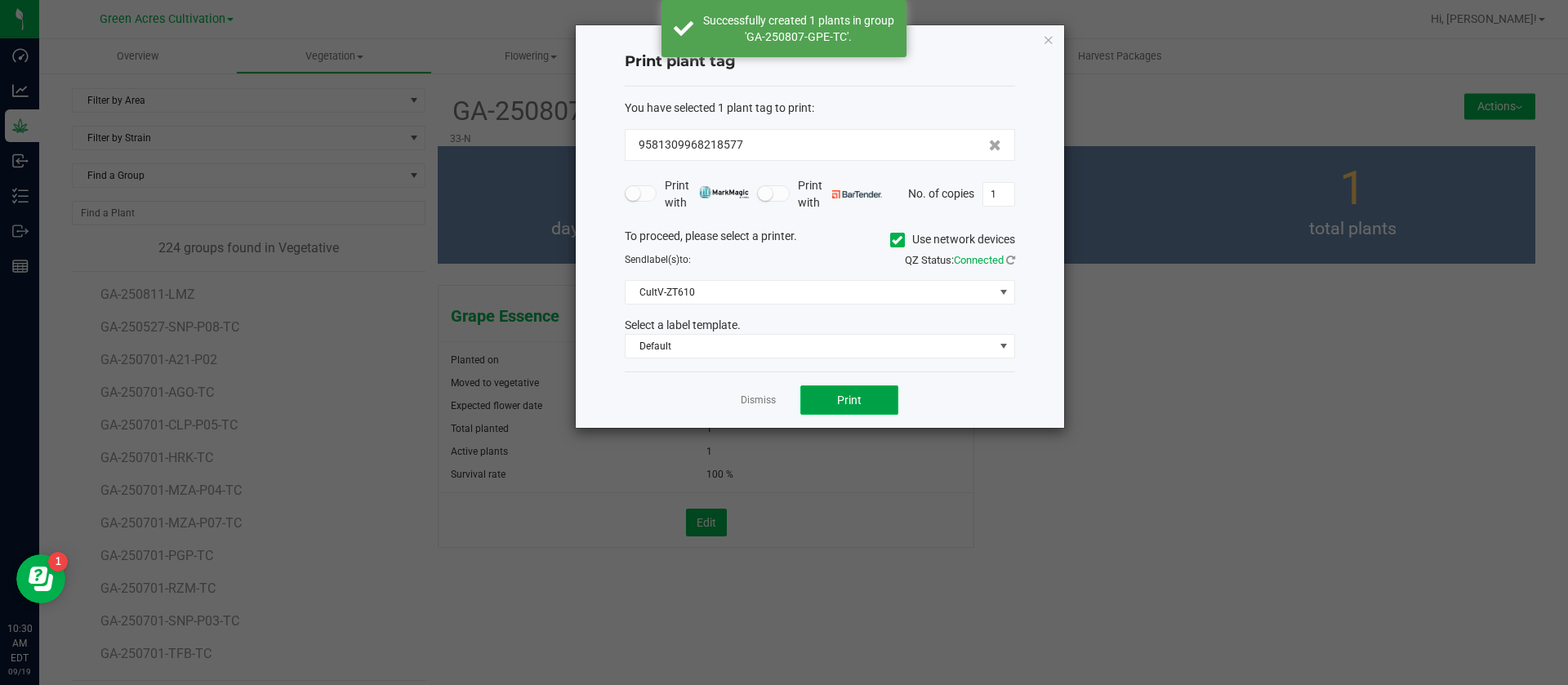
click at [851, 395] on span "Print" at bounding box center [849, 400] width 24 height 13
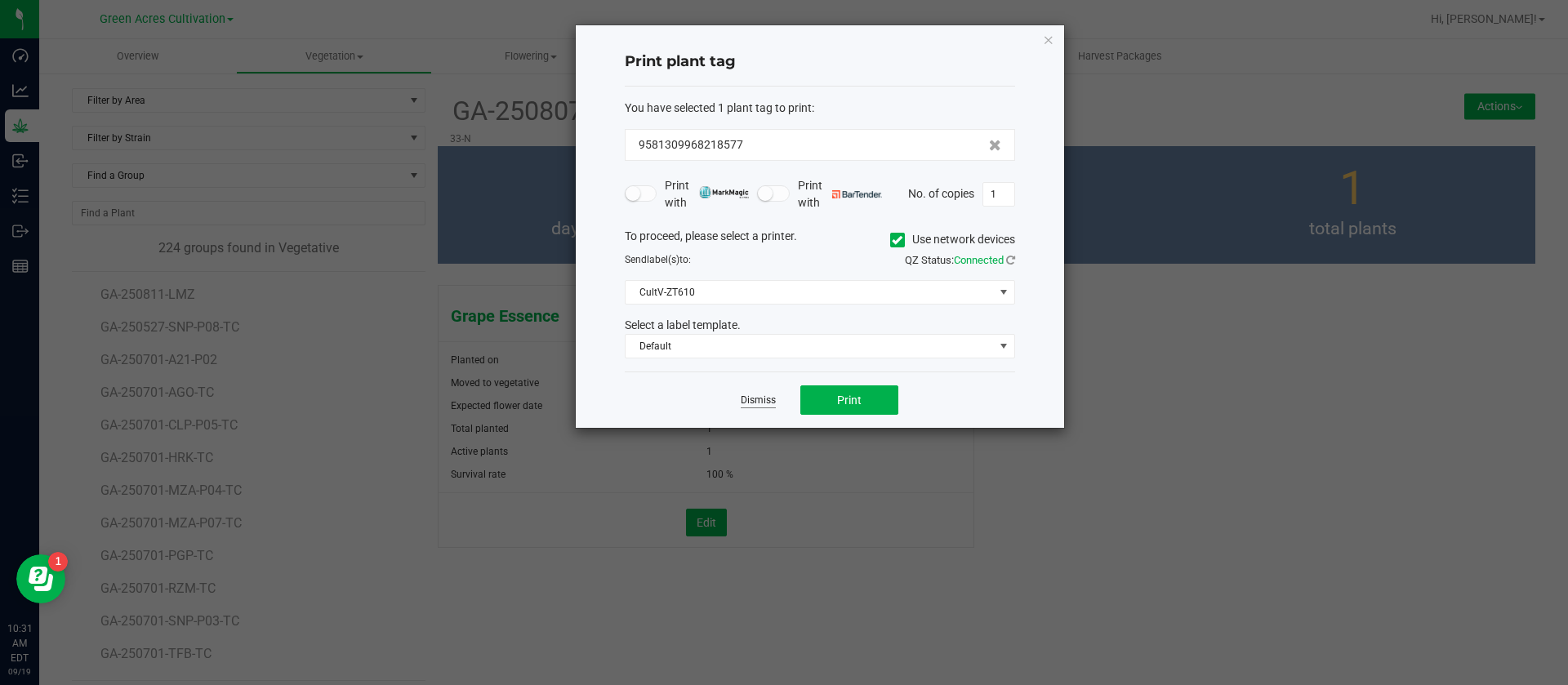
click at [766, 402] on link "Dismiss" at bounding box center [758, 400] width 35 height 14
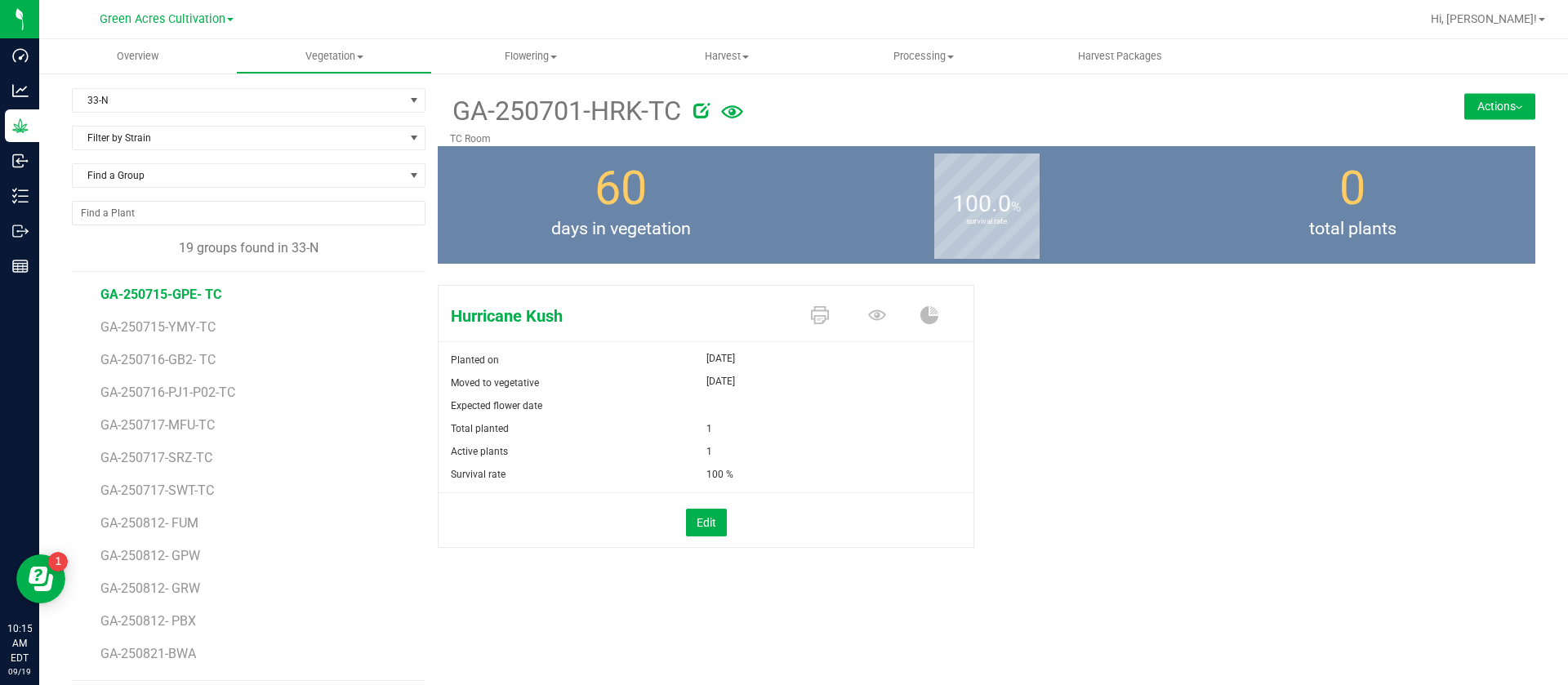
click at [172, 295] on span "GA-250715-GPE- TC" at bounding box center [161, 294] width 121 height 16
click at [192, 329] on span "GA-250715-YMY-TC" at bounding box center [160, 327] width 120 height 16
click at [199, 360] on span "GA-250716-GB2- TC" at bounding box center [161, 359] width 121 height 16
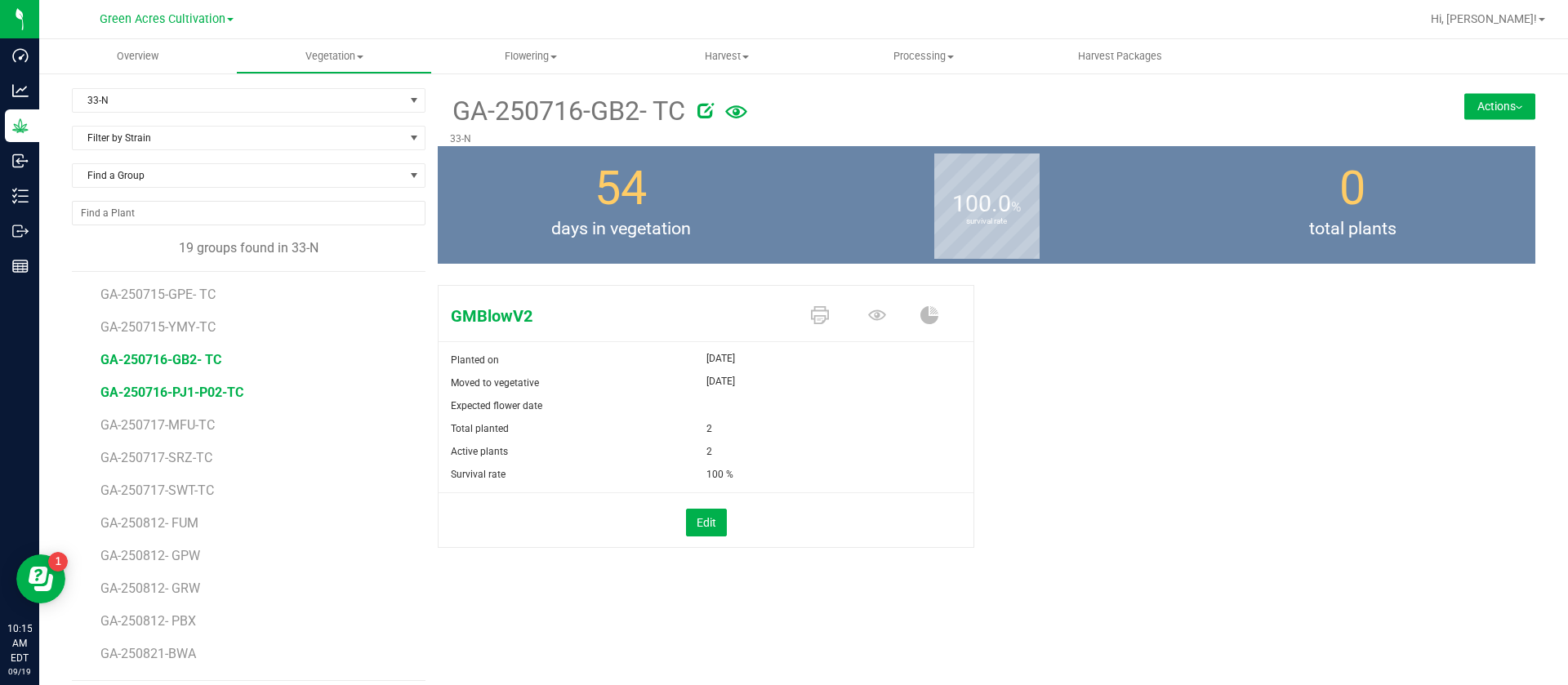
click at [204, 391] on span "GA-250716-PJ1-P02-TC" at bounding box center [172, 392] width 143 height 16
click at [194, 426] on span "GA-250717-MFU-TC" at bounding box center [161, 424] width 121 height 16
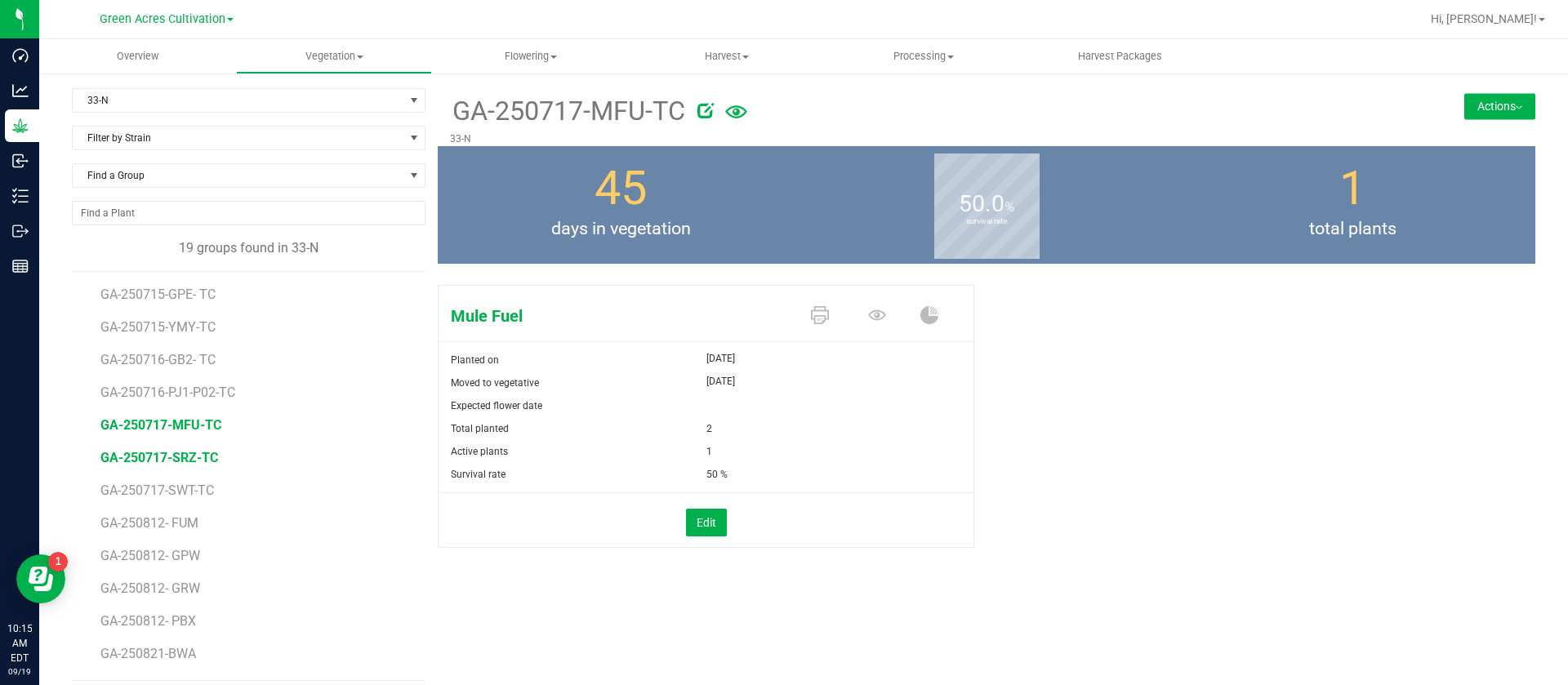
click at [194, 453] on span "GA-250717-SRZ-TC" at bounding box center [159, 458] width 118 height 16
click at [183, 492] on span "GA-250717-SWT-TC" at bounding box center [160, 490] width 119 height 16
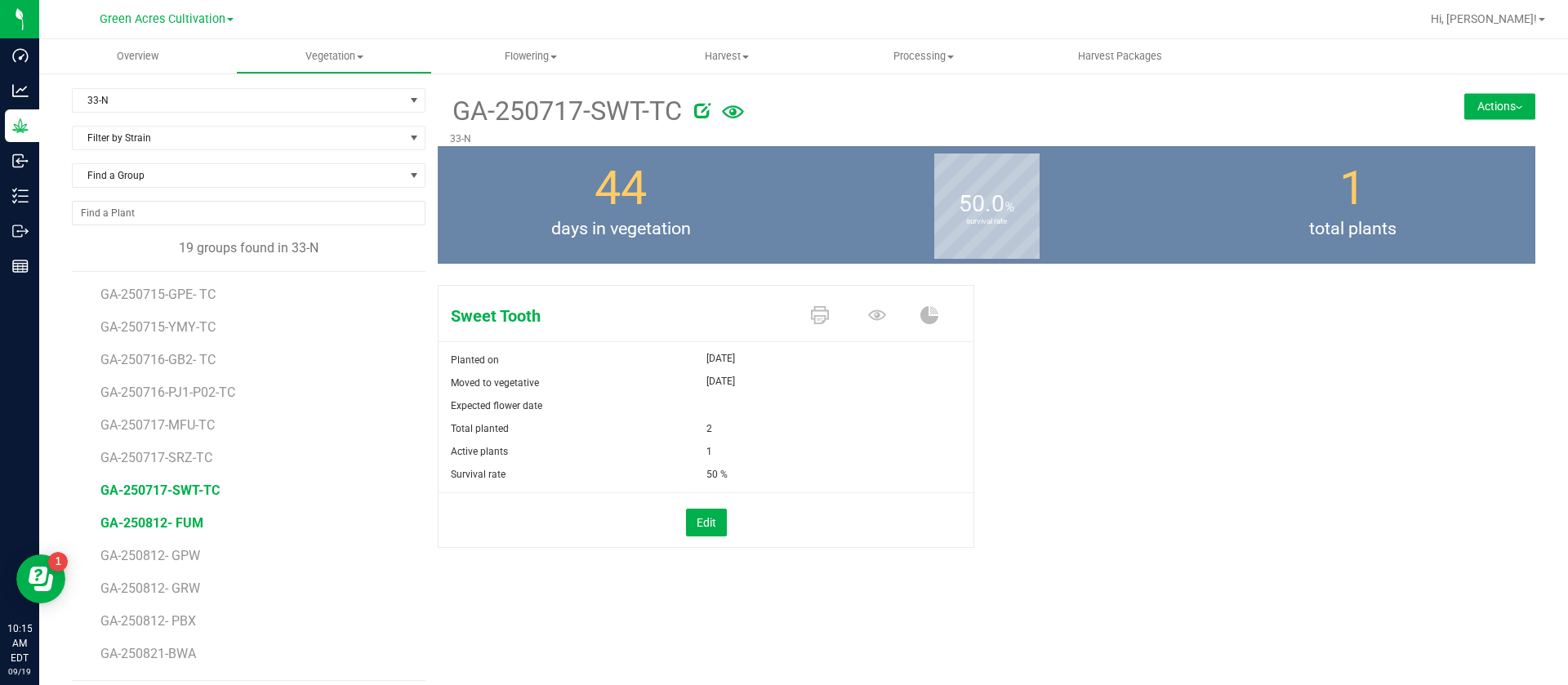
click at [185, 523] on span "GA-250812- FUM" at bounding box center [151, 523] width 103 height 16
click at [134, 552] on span "GA-250812- GPW" at bounding box center [152, 555] width 104 height 16
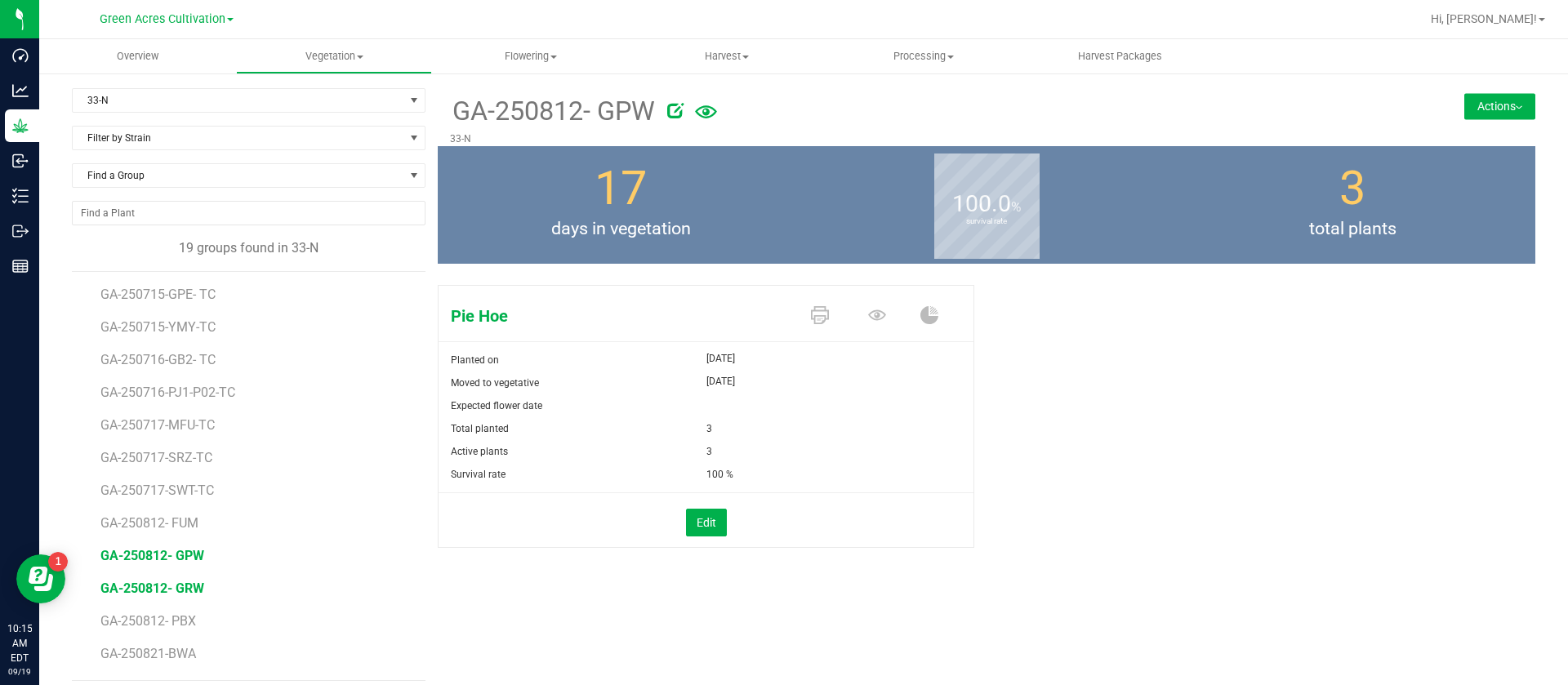
click at [154, 587] on span "GA-250812- GRW" at bounding box center [152, 588] width 104 height 16
click at [163, 621] on span "GA-250812- PBX" at bounding box center [149, 621] width 99 height 16
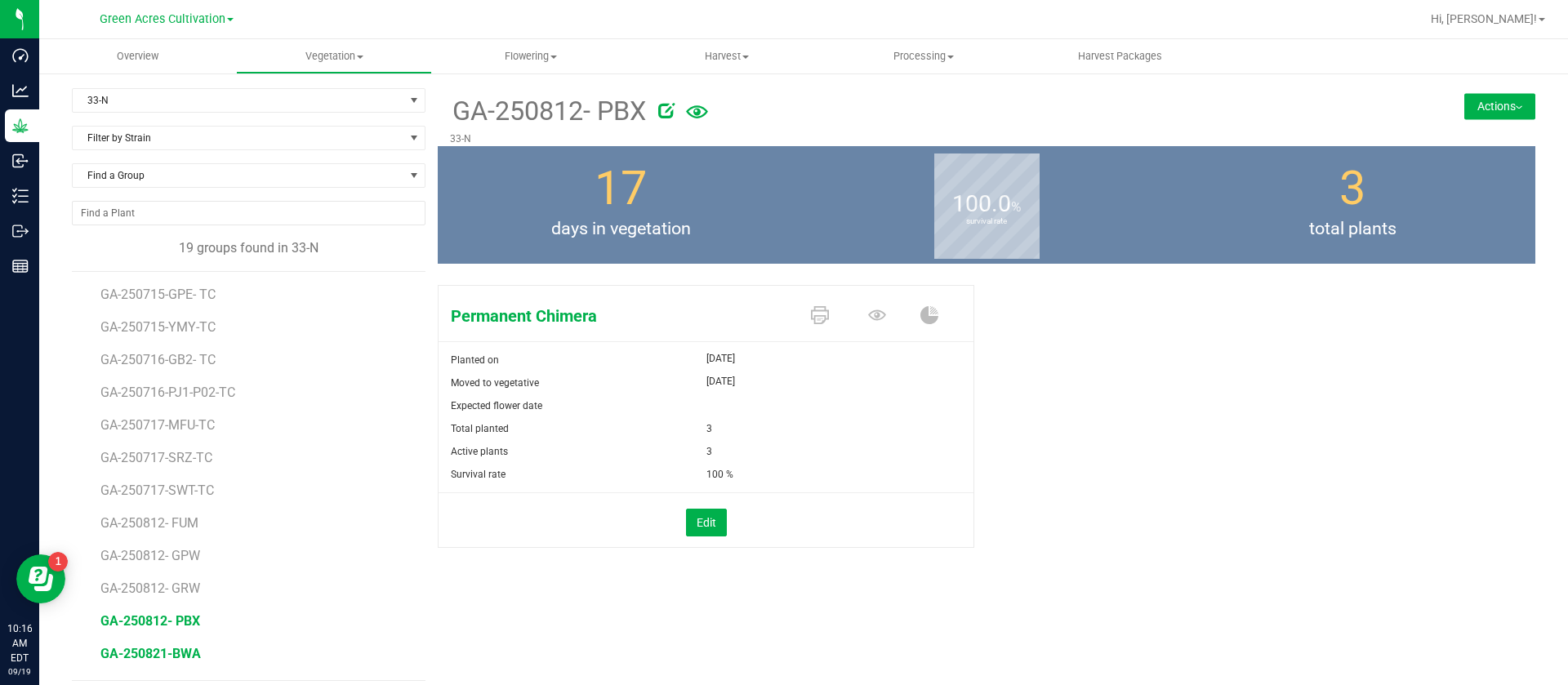
click at [175, 654] on span "GA-250821-BWA" at bounding box center [150, 653] width 100 height 16
click at [160, 569] on span "GA-250821-JGN" at bounding box center [149, 563] width 97 height 16
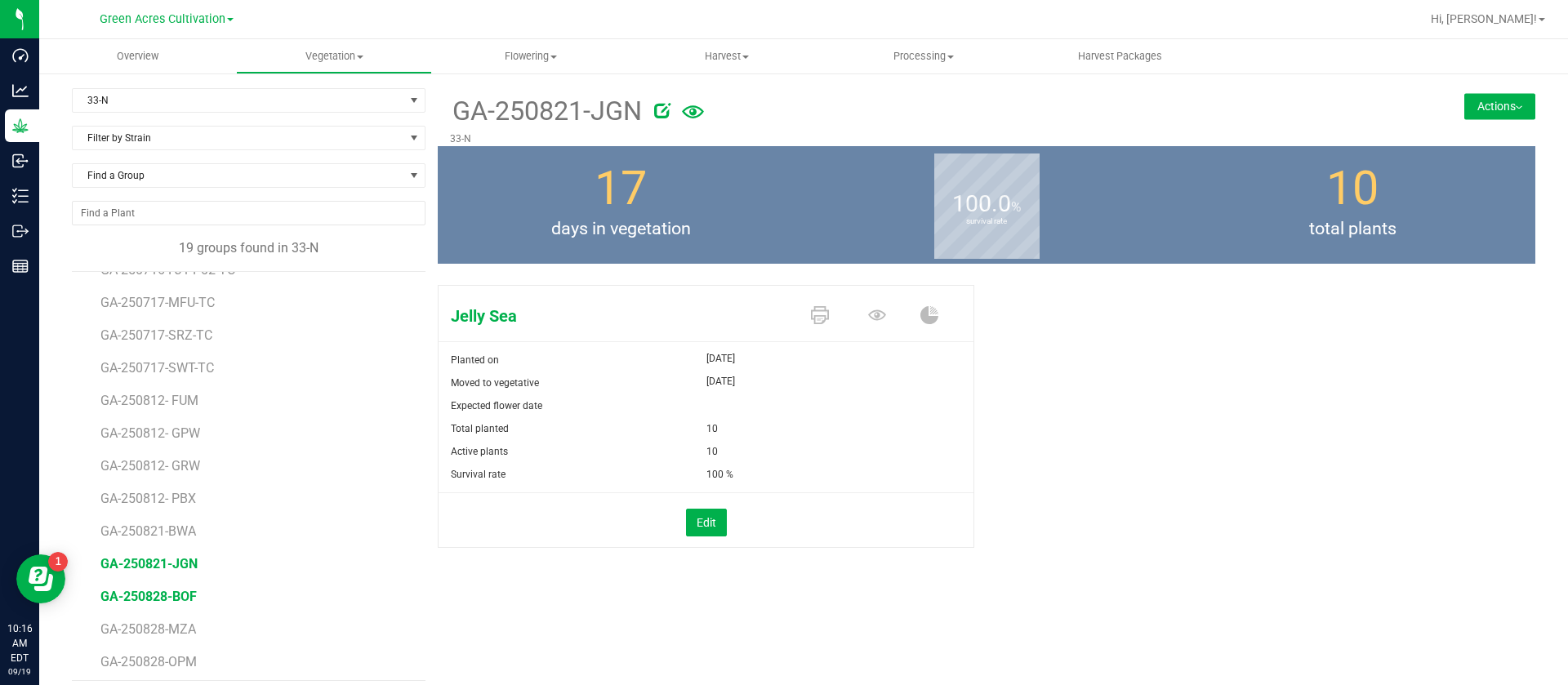
click at [171, 601] on span "GA-250828-BOF" at bounding box center [149, 596] width 97 height 16
click at [141, 629] on span "GA-250828-MZA" at bounding box center [150, 628] width 100 height 16
click at [150, 663] on span "GA-250828-OPM" at bounding box center [150, 662] width 100 height 16
click at [177, 601] on li "GA-250828-PBS" at bounding box center [257, 585] width 314 height 32
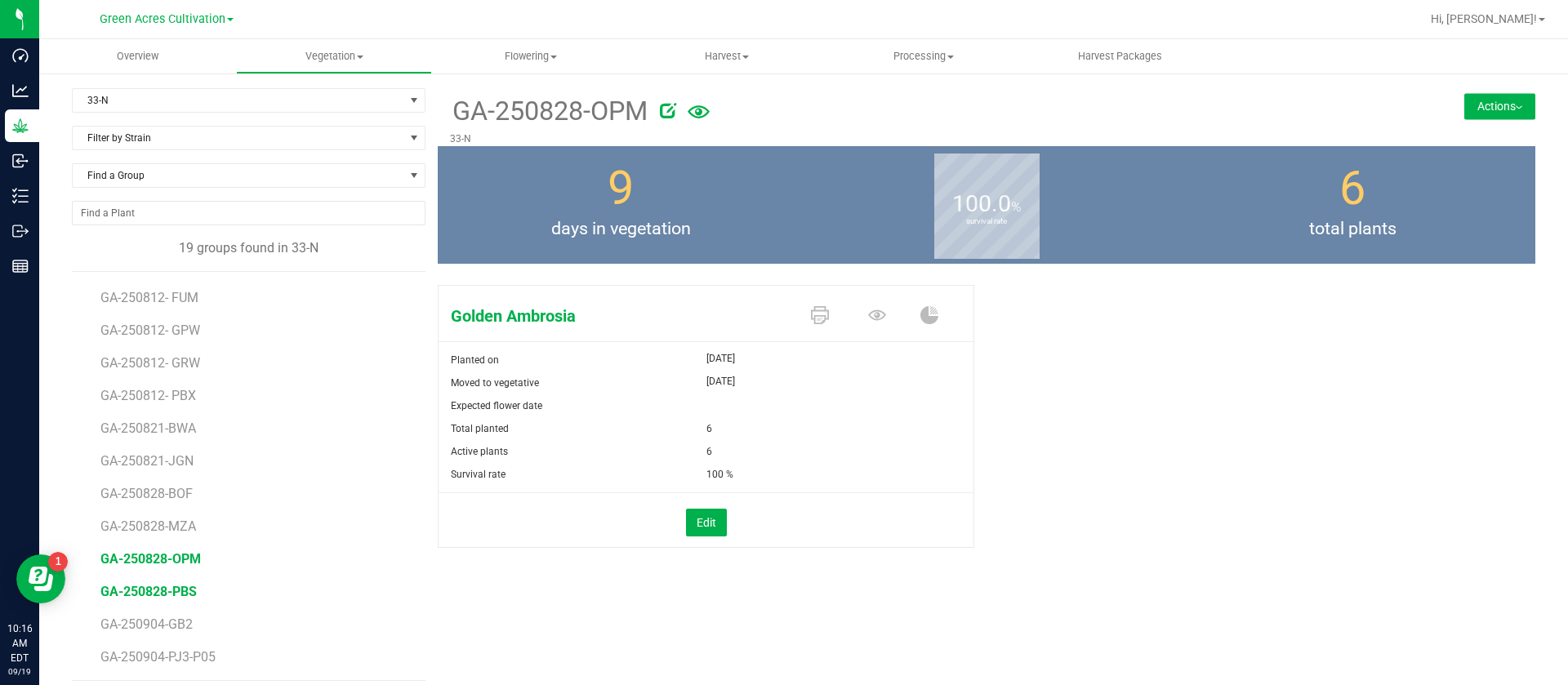
click at [179, 593] on span "GA-250828-PBS" at bounding box center [149, 591] width 97 height 16
click at [190, 628] on span "GA-250904-GB2" at bounding box center [149, 624] width 97 height 16
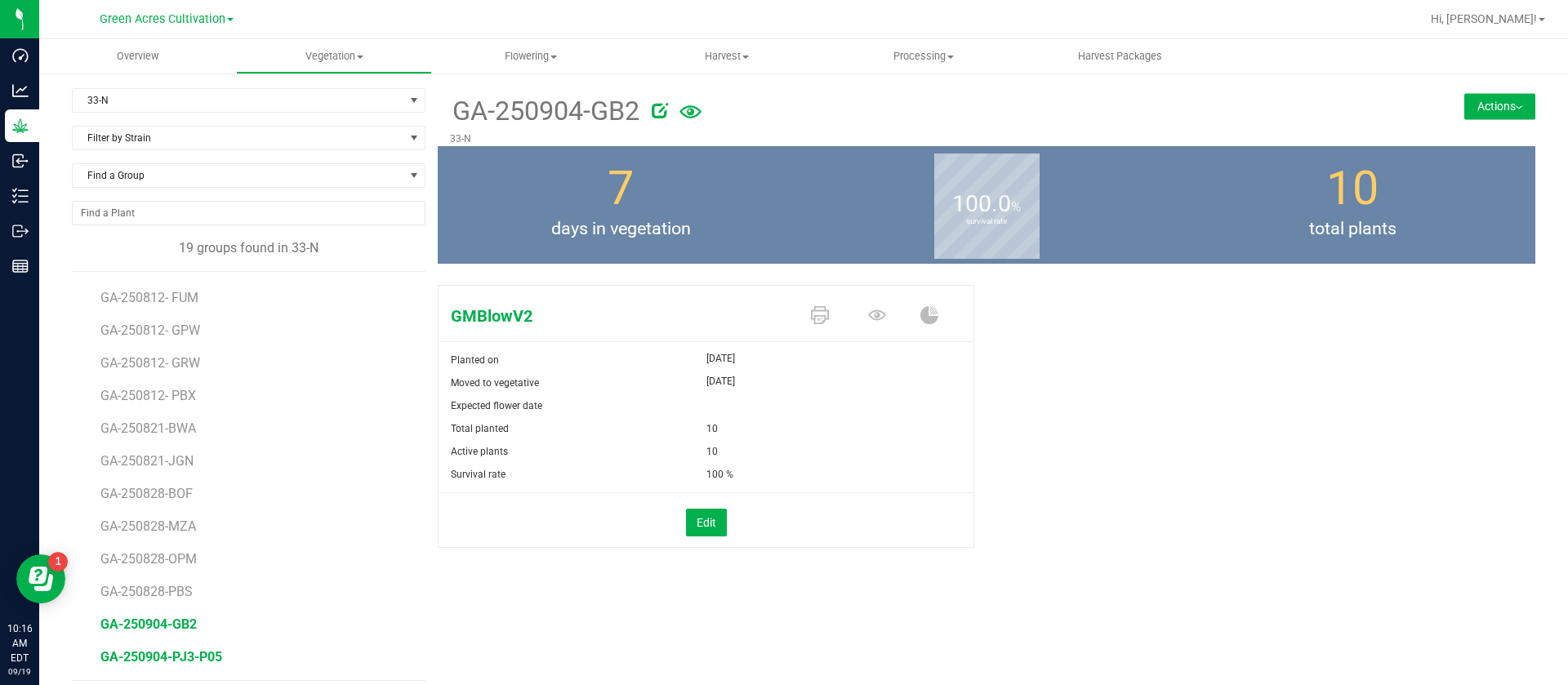
click at [187, 661] on span "GA-250904-PJ3-P05" at bounding box center [161, 656] width 122 height 16
click at [173, 185] on span "Find a Group" at bounding box center [238, 175] width 331 height 23
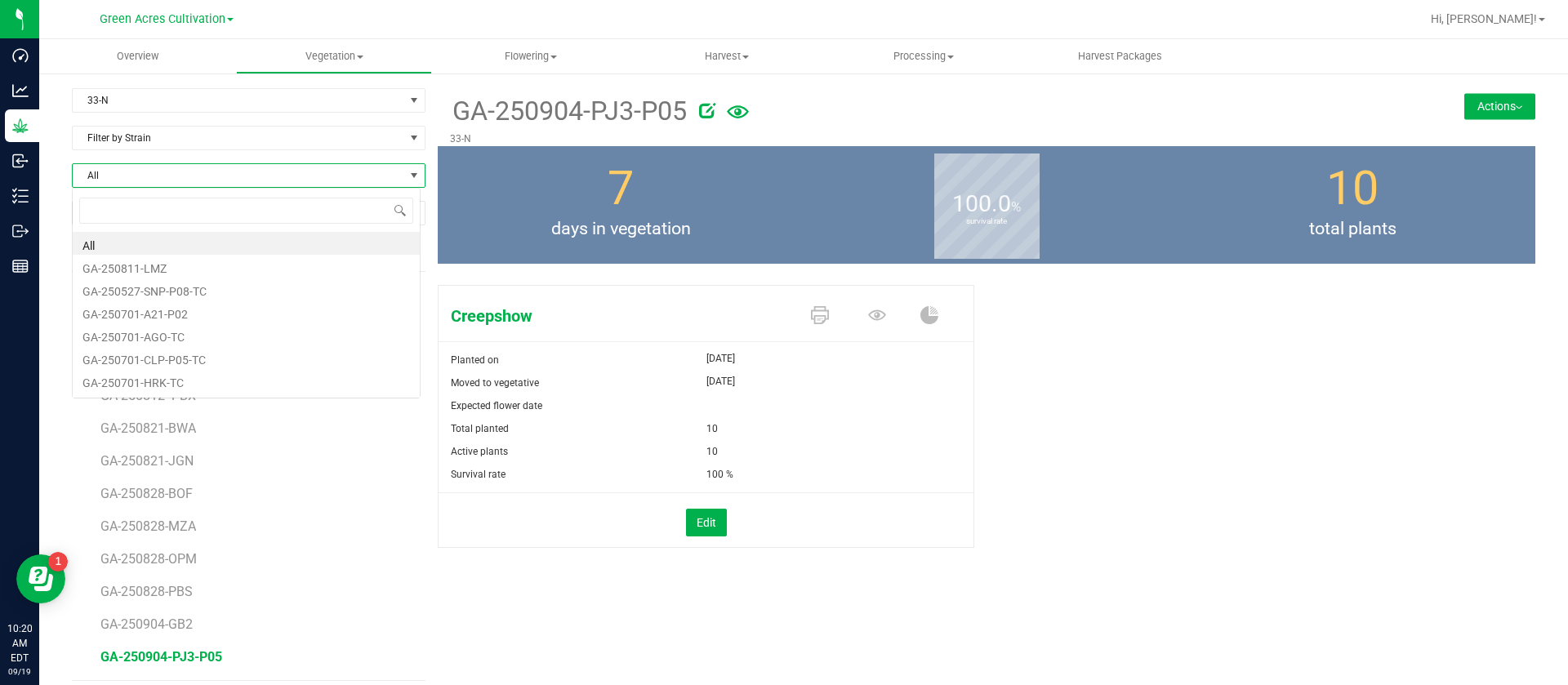
scroll to position [24, 349]
type input "opm"
click at [593, 179] on div "7 days in vegetation" at bounding box center [620, 204] width 366 height 118
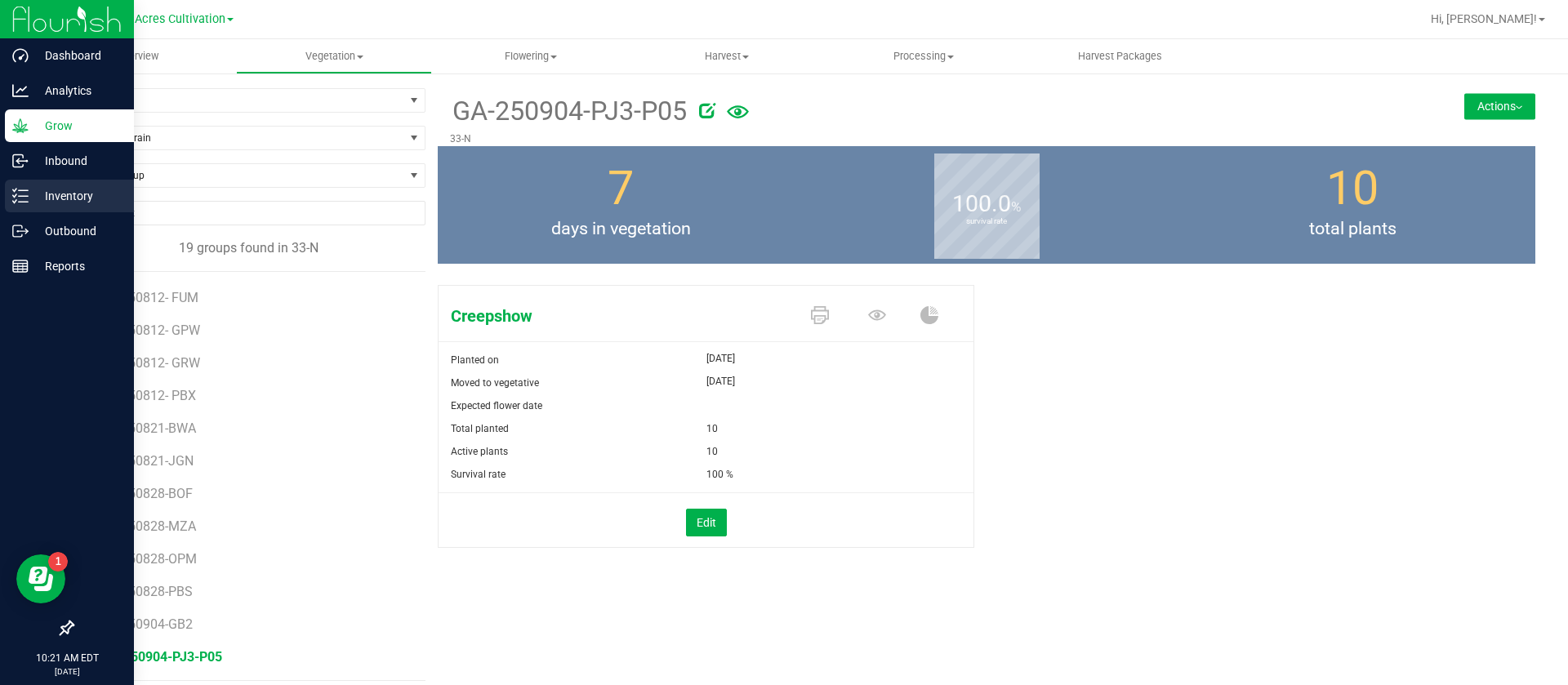
click at [78, 187] on p "Inventory" at bounding box center [78, 196] width 98 height 19
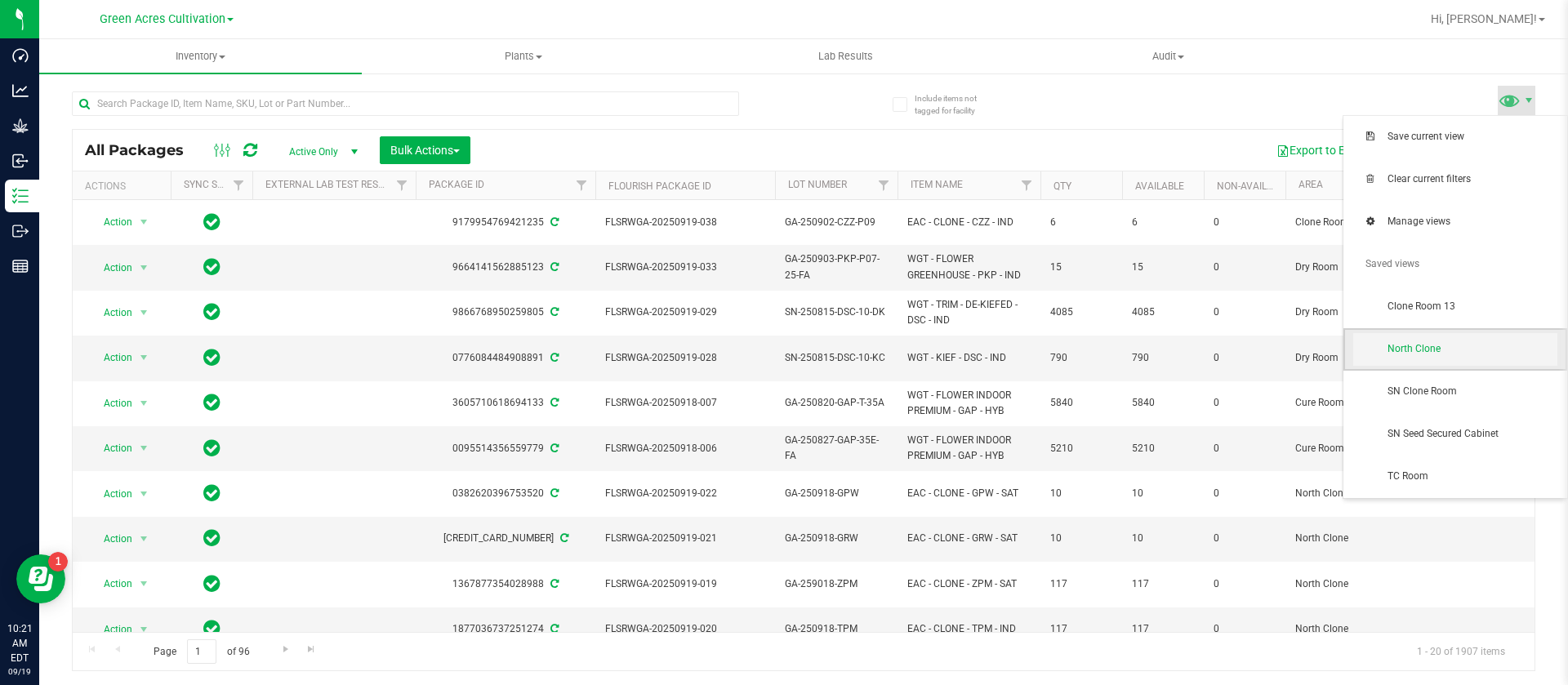
click at [1439, 358] on span "North Clone" at bounding box center [1455, 349] width 204 height 32
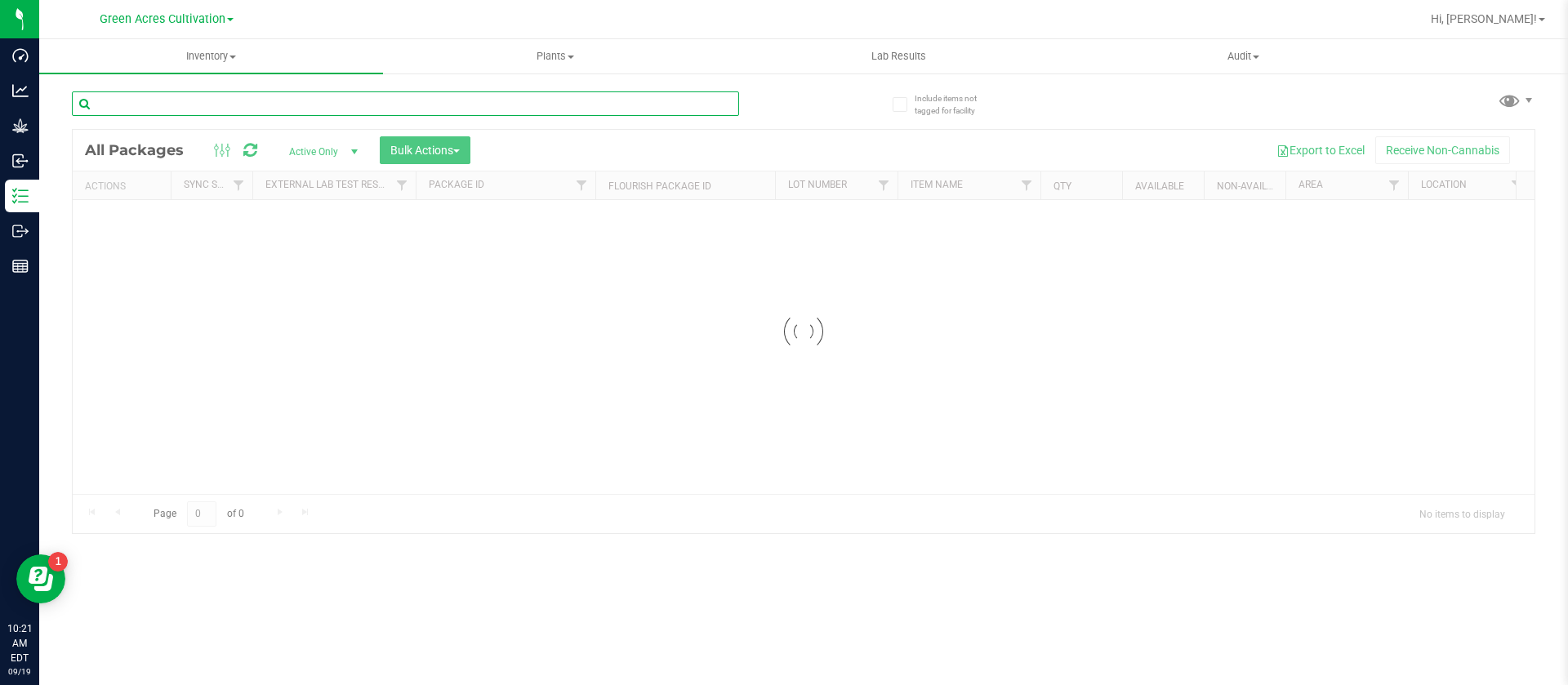
click at [272, 109] on input "text" at bounding box center [405, 104] width 667 height 24
type input "opm"
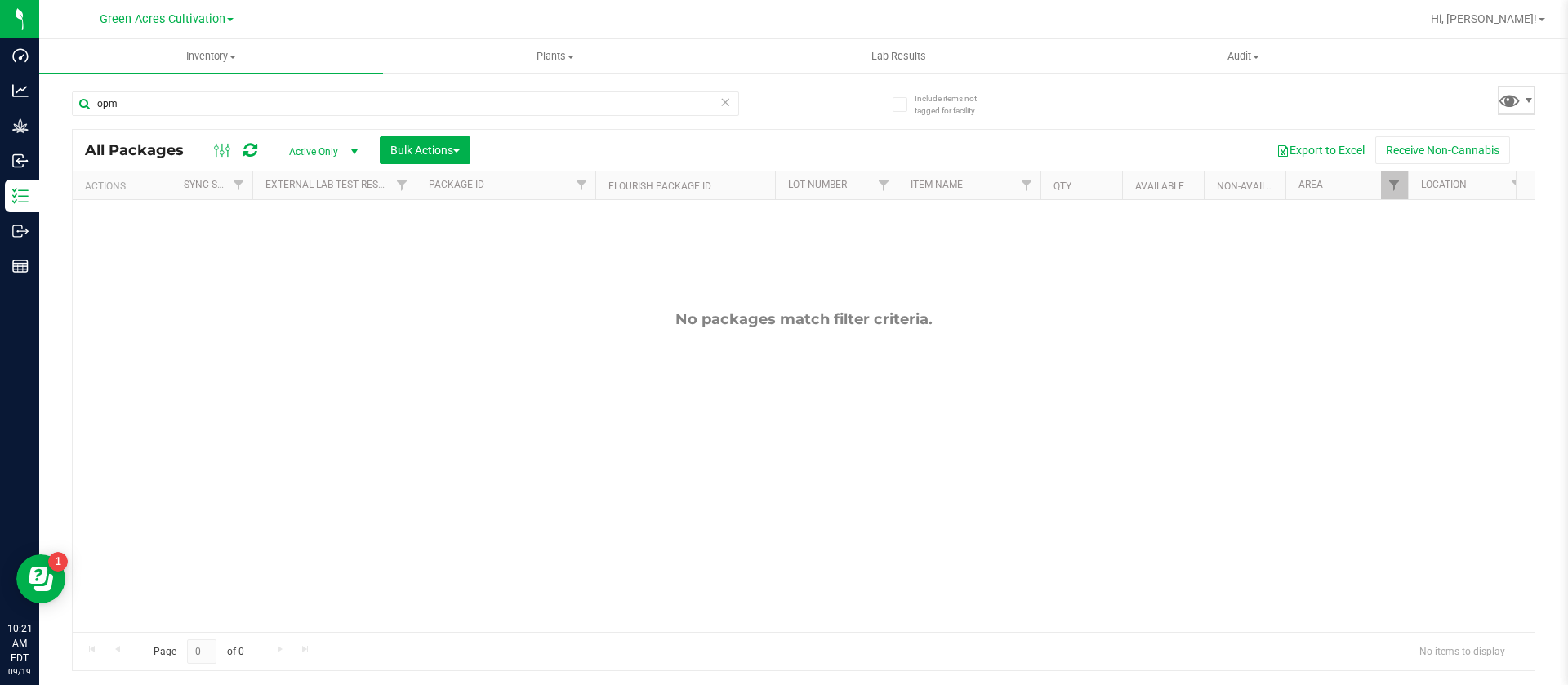
click at [1511, 113] on span at bounding box center [1516, 100] width 37 height 30
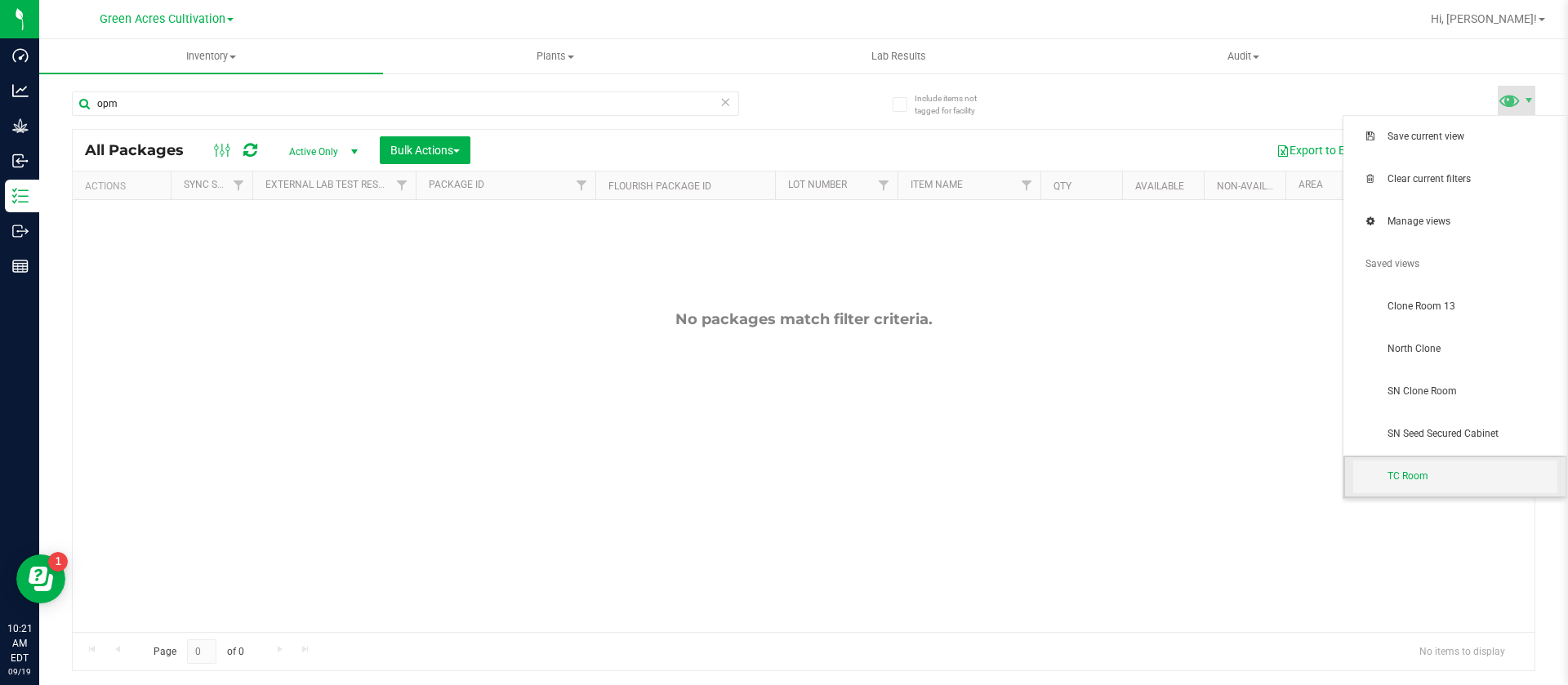
click at [1430, 473] on span "TC Room" at bounding box center [1471, 476] width 170 height 14
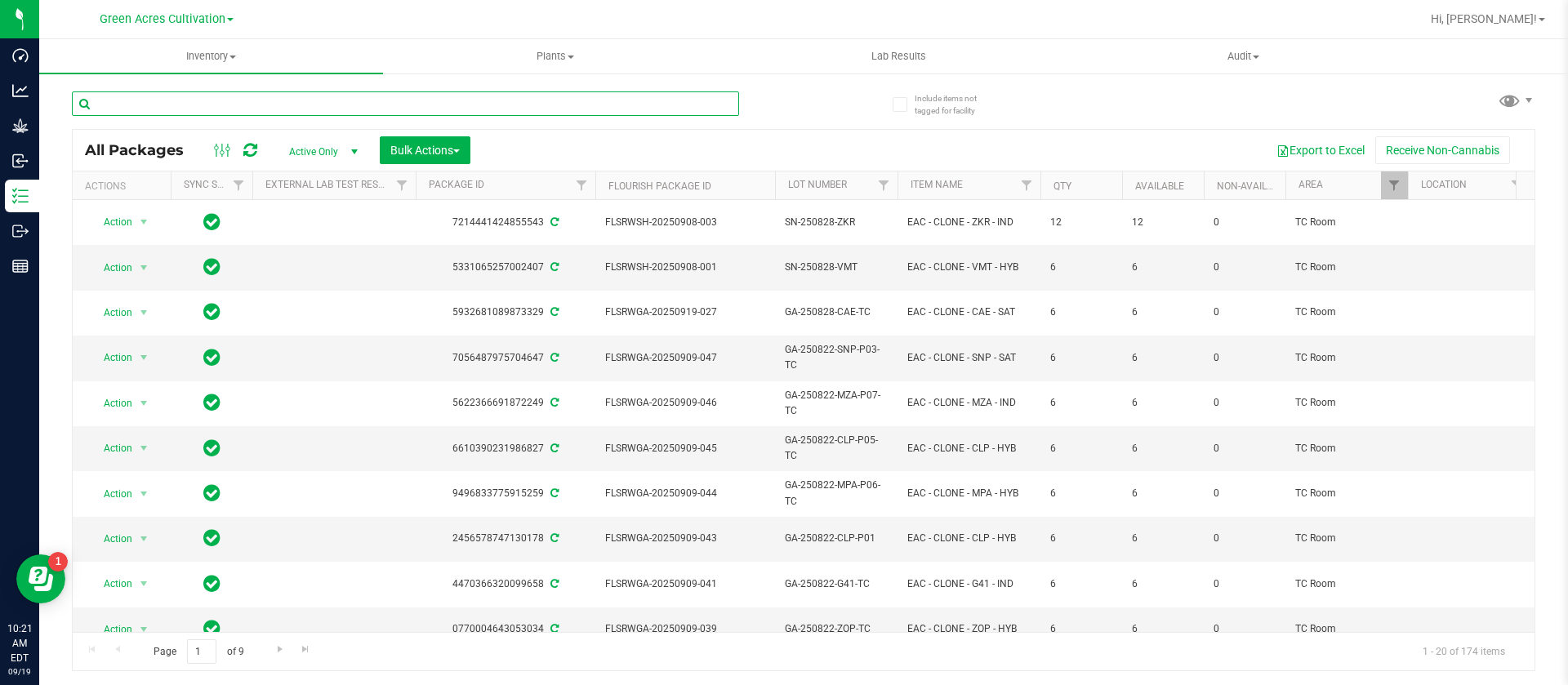
click at [174, 111] on input "text" at bounding box center [405, 104] width 667 height 24
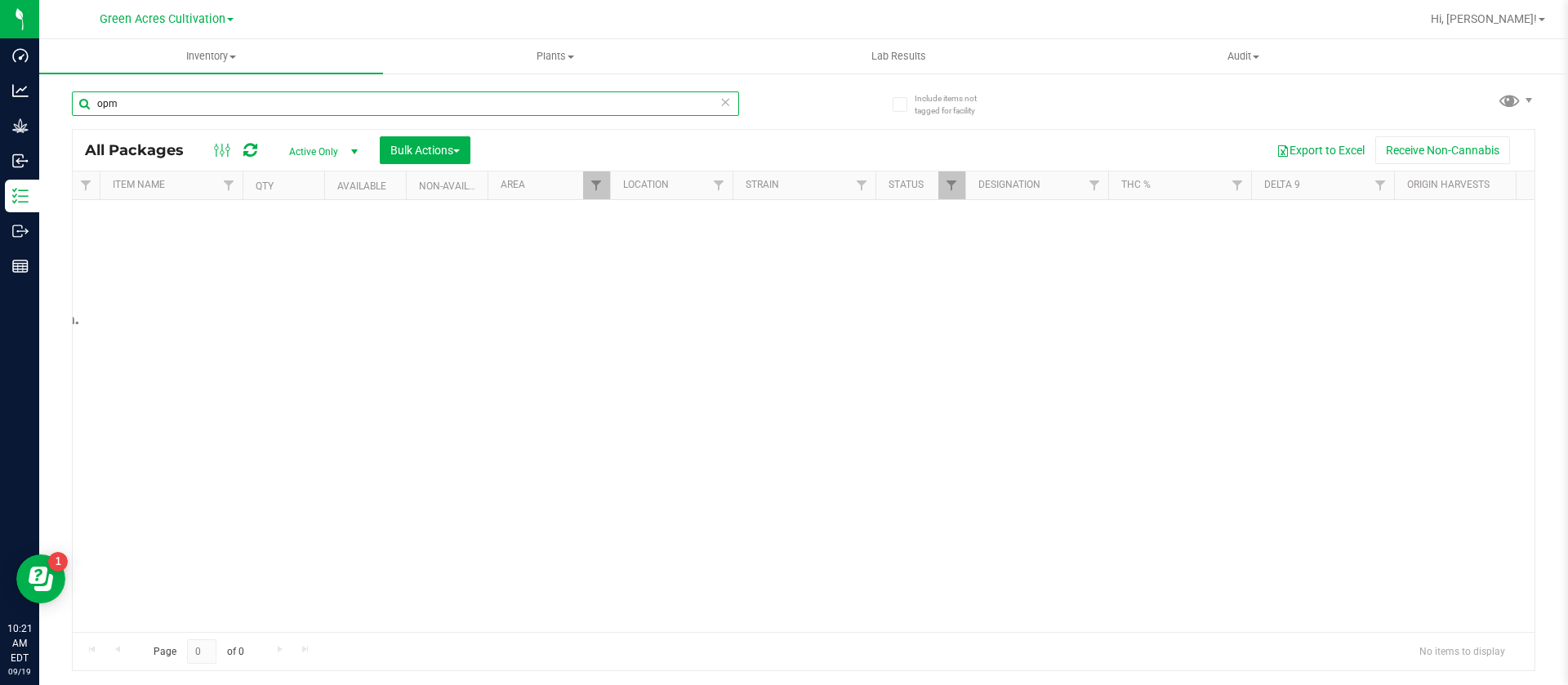
scroll to position [0, 853]
type input "opm"
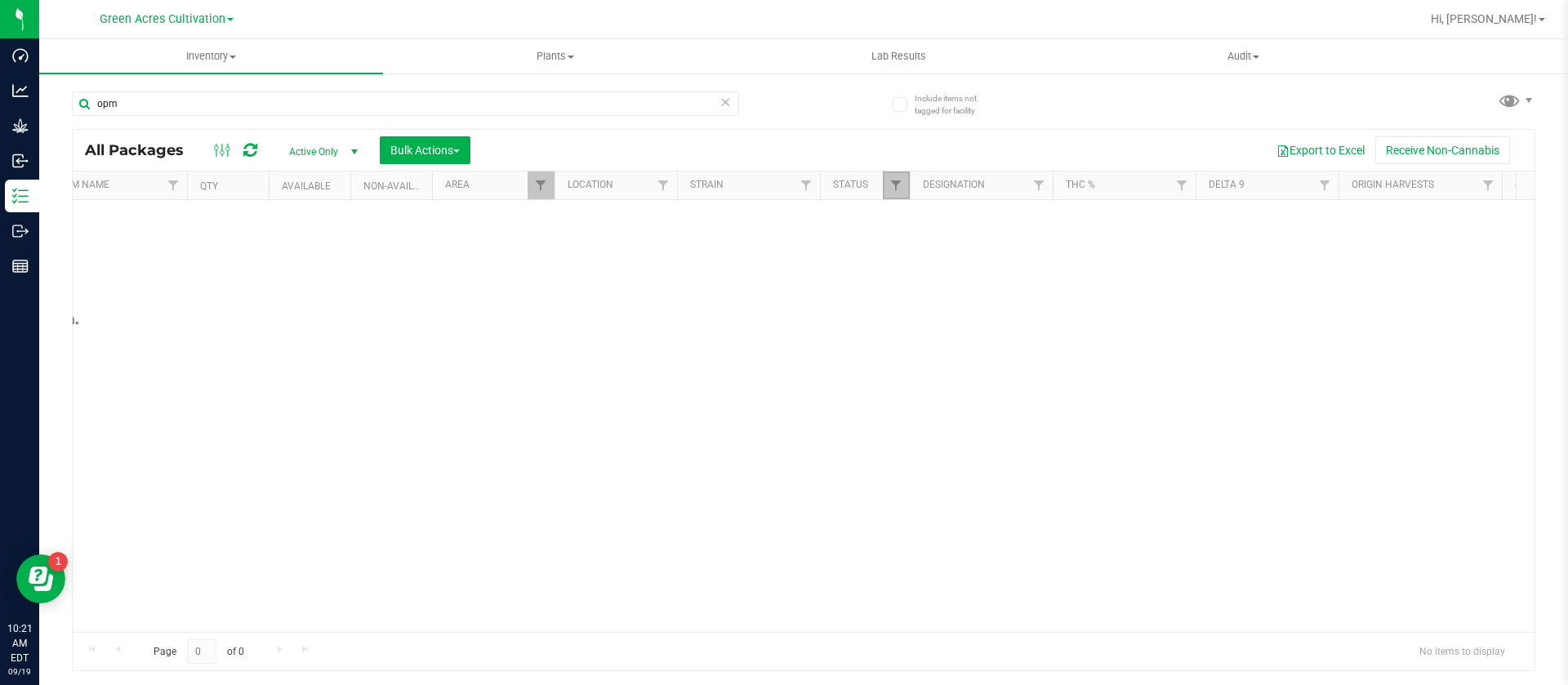
click at [885, 187] on link "Filter" at bounding box center [896, 186] width 27 height 28
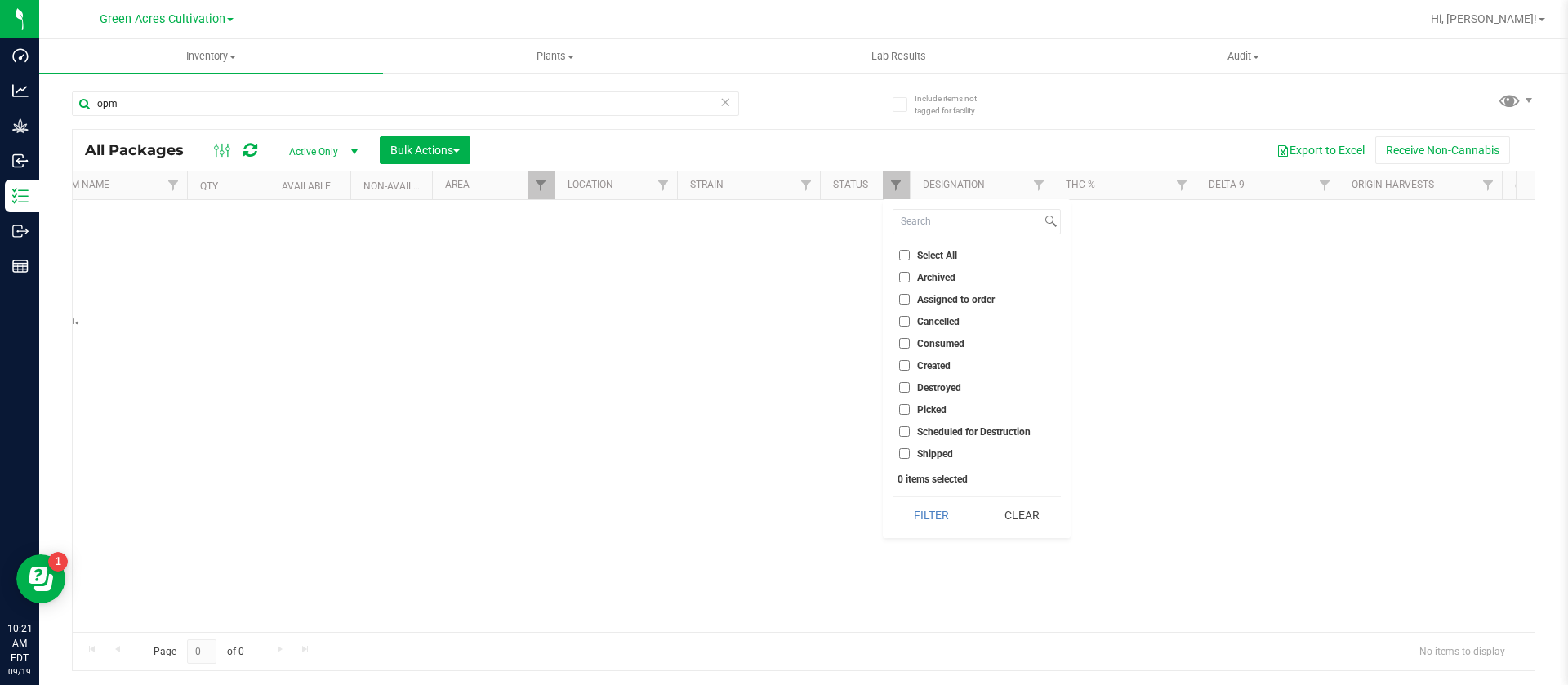
click at [982, 429] on span "Scheduled for Destruction" at bounding box center [974, 432] width 113 height 10
click at [910, 429] on input "Scheduled for Destruction" at bounding box center [903, 431] width 10 height 10
checkbox input "true"
click at [944, 366] on span "Created" at bounding box center [934, 366] width 33 height 10
click at [910, 366] on input "Created" at bounding box center [903, 365] width 10 height 10
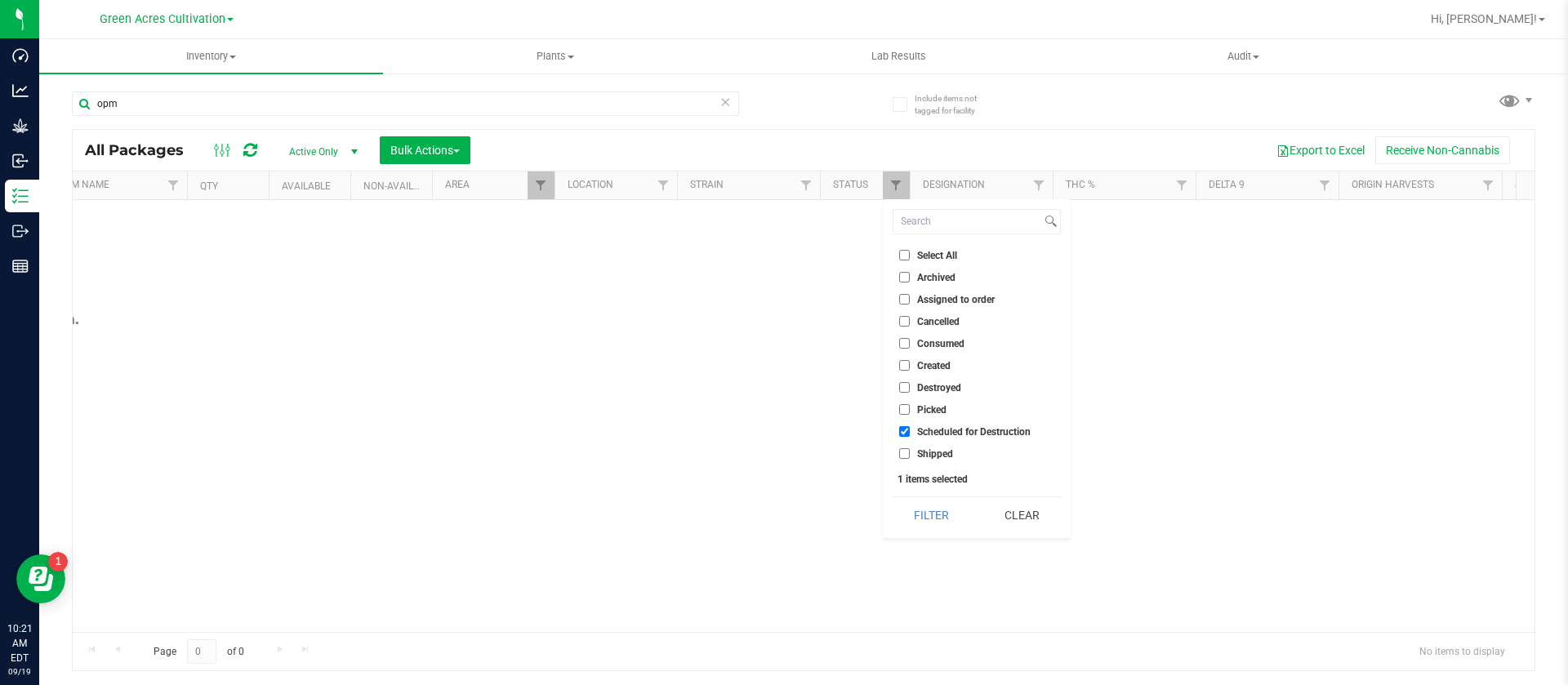
checkbox input "true"
click at [931, 509] on button "Filter" at bounding box center [931, 515] width 78 height 36
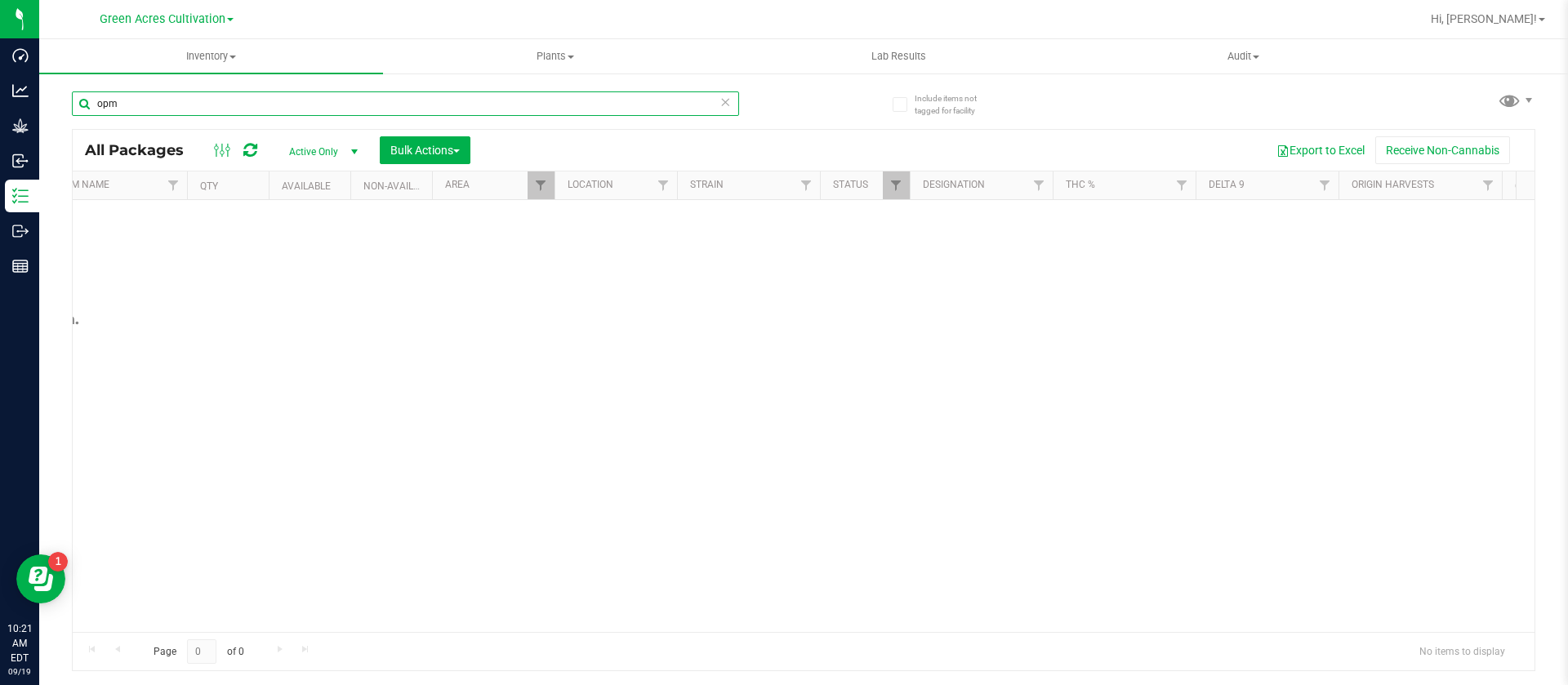
click at [186, 102] on input "opm" at bounding box center [405, 104] width 667 height 24
drag, startPoint x: 539, startPoint y: 634, endPoint x: 242, endPoint y: 632, distance: 297.0
click at [242, 632] on div "Page 0 of 0 No items to display" at bounding box center [803, 652] width 1461 height 39
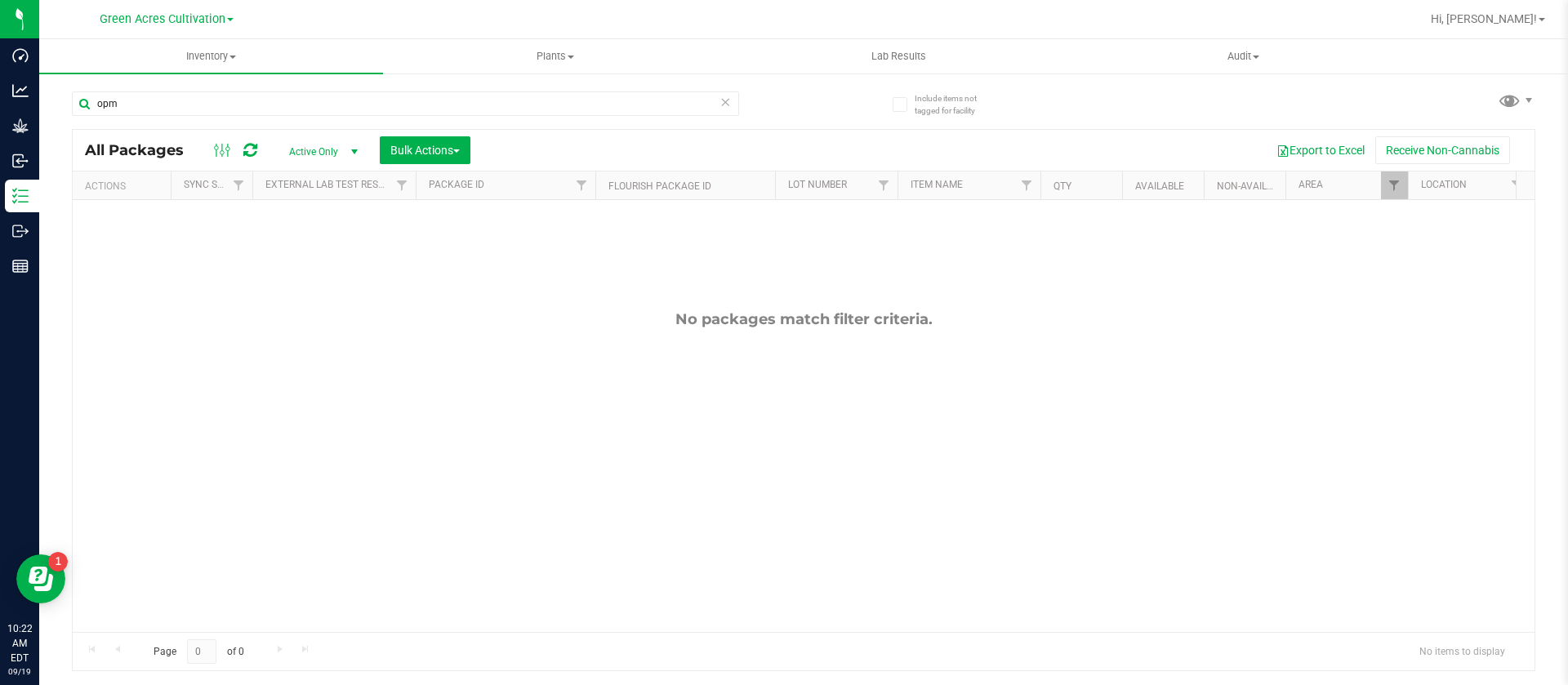
click at [121, 122] on div "opm" at bounding box center [405, 110] width 667 height 37
click at [122, 115] on input "opm" at bounding box center [405, 104] width 667 height 24
type input "o"
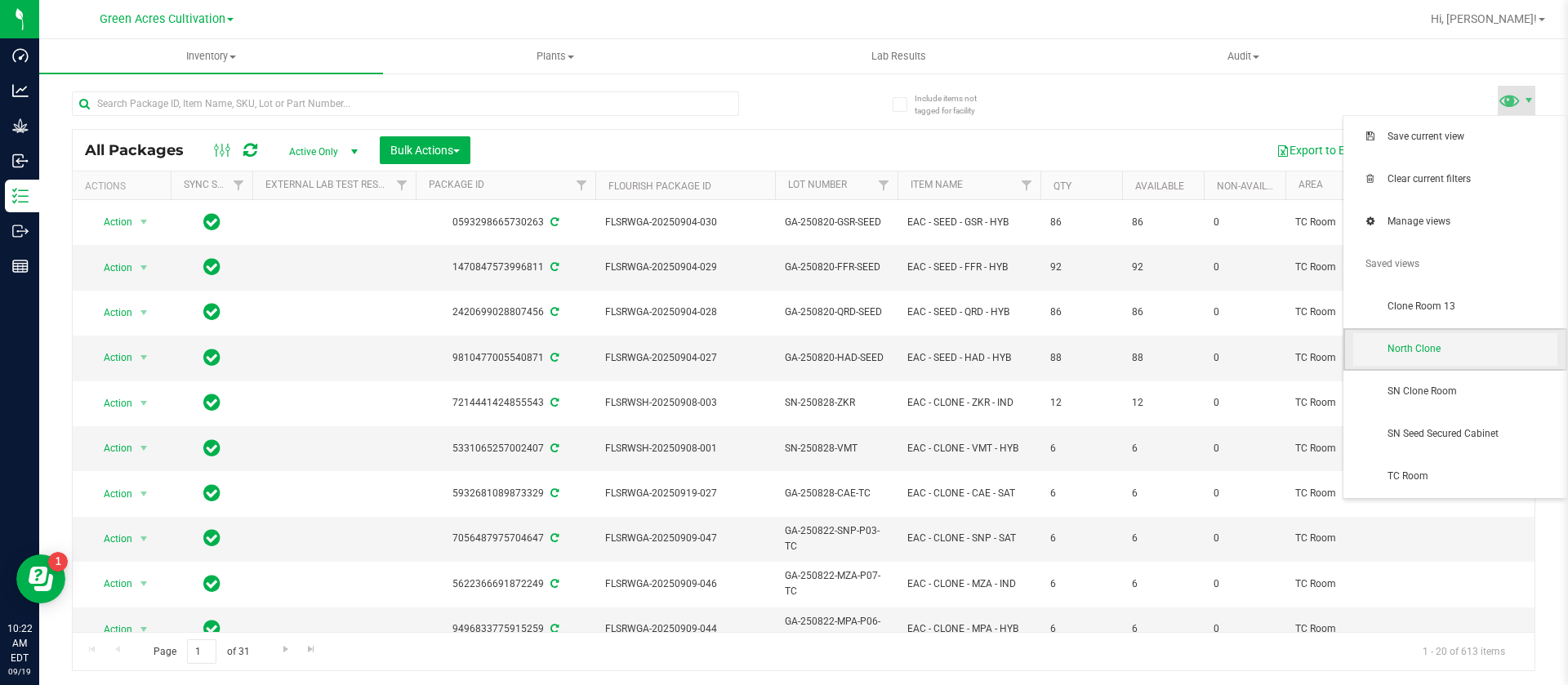
click at [1457, 355] on span "North Clone" at bounding box center [1471, 349] width 170 height 14
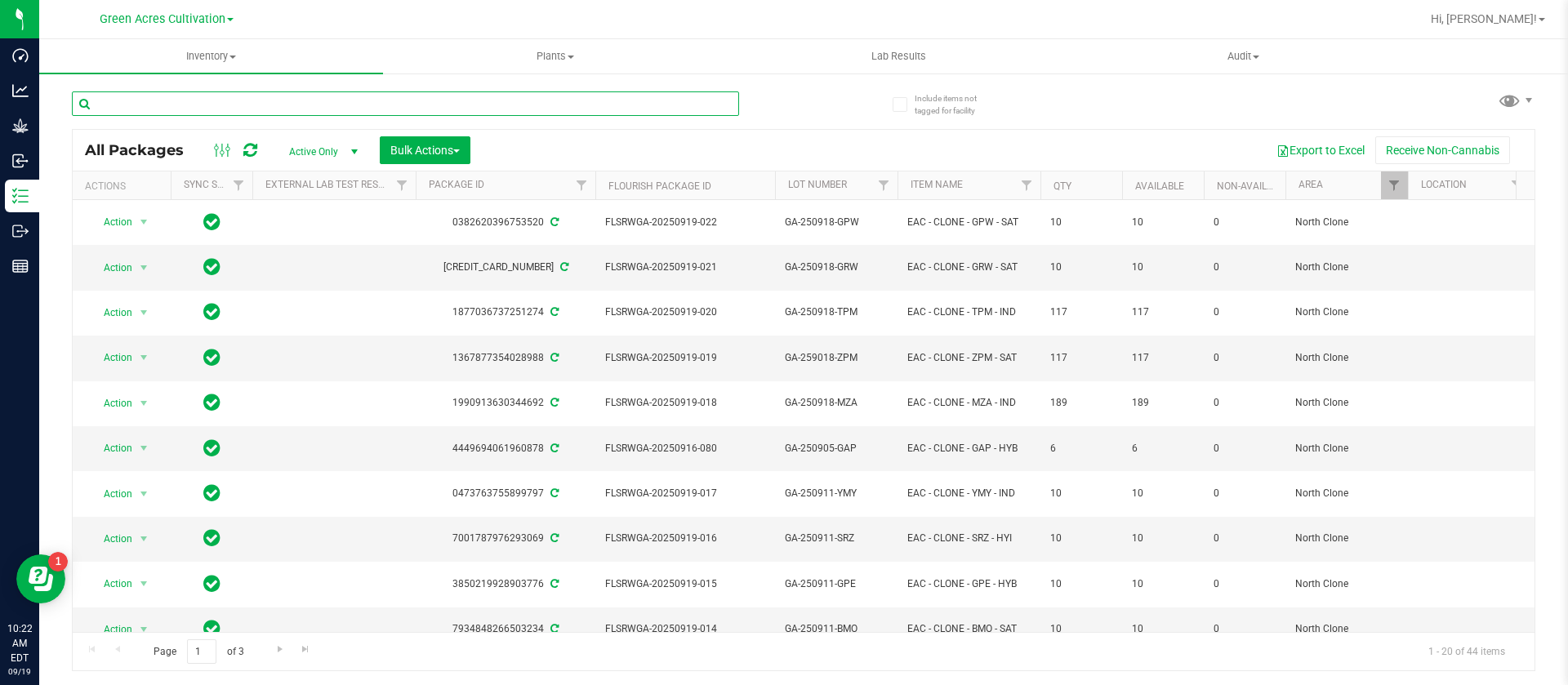
click at [210, 103] on input "text" at bounding box center [405, 104] width 667 height 24
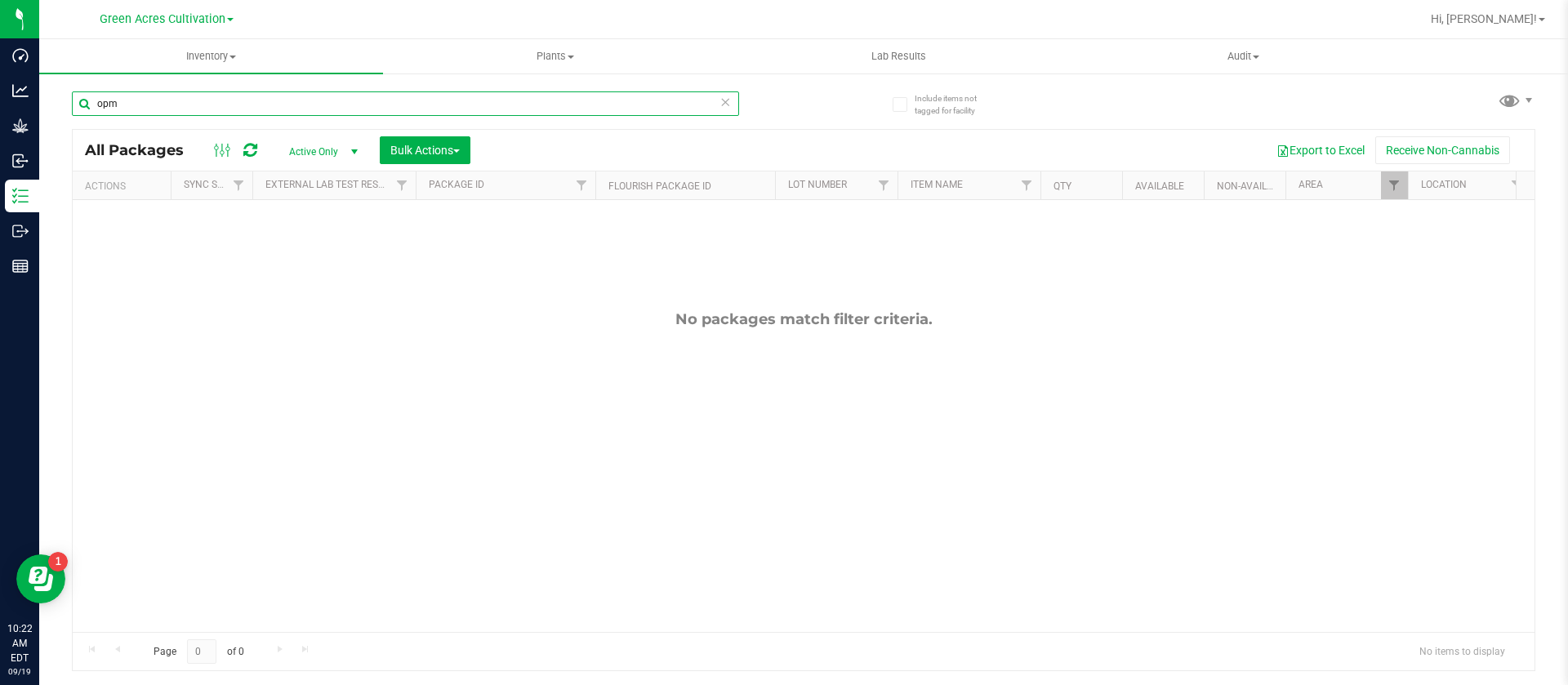
type input "opm"
drag, startPoint x: 368, startPoint y: 608, endPoint x: 536, endPoint y: 609, distance: 168.0
click at [536, 609] on div "No packages match filter criteria." at bounding box center [803, 472] width 1461 height 542
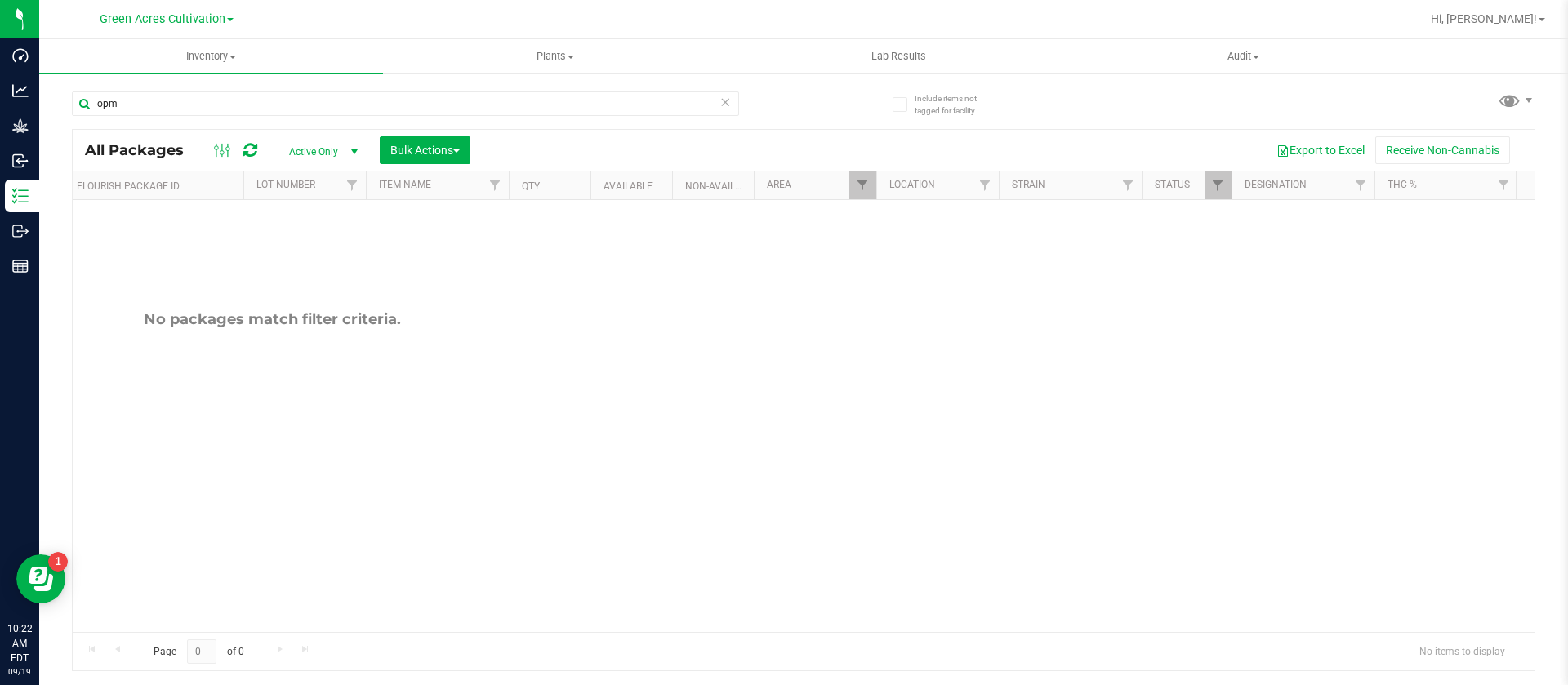
scroll to position [0, 745]
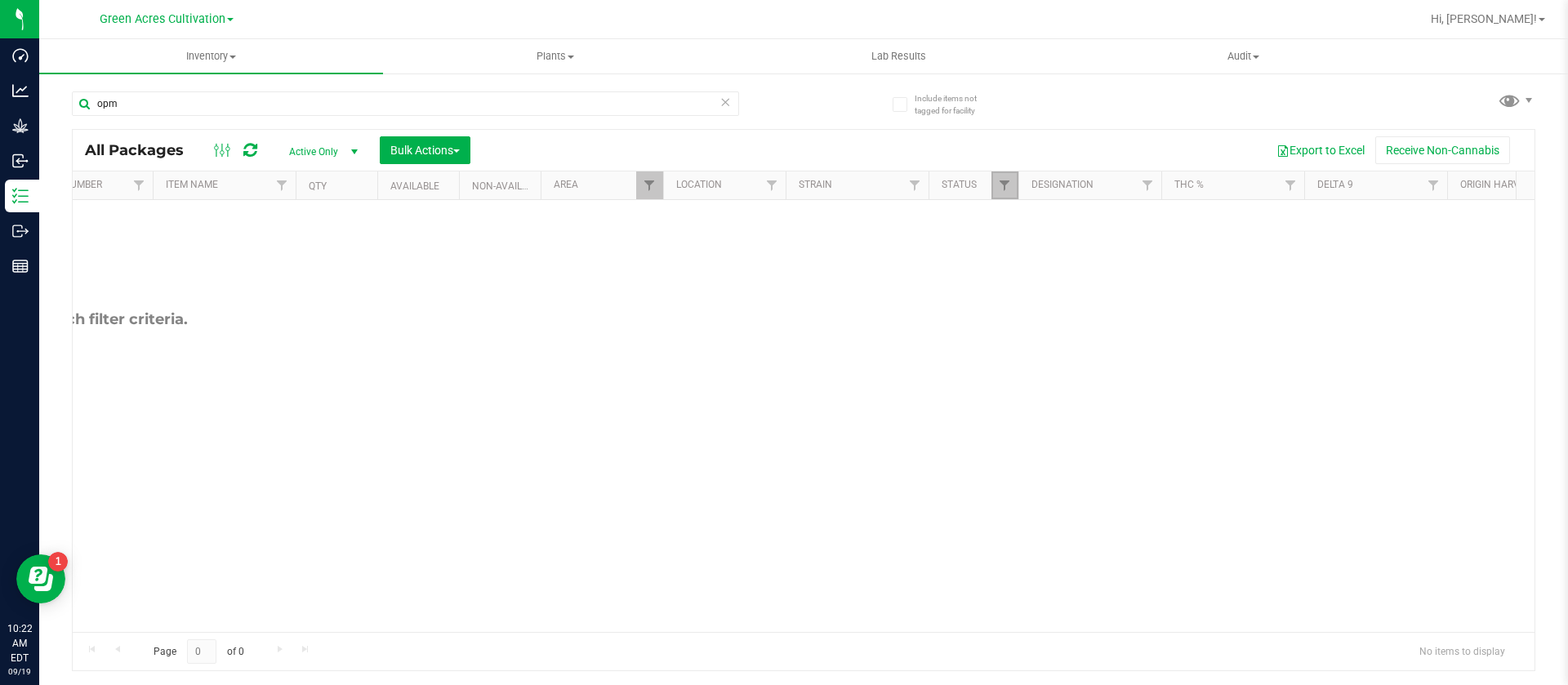
click at [1007, 174] on link "Filter" at bounding box center [1004, 186] width 27 height 28
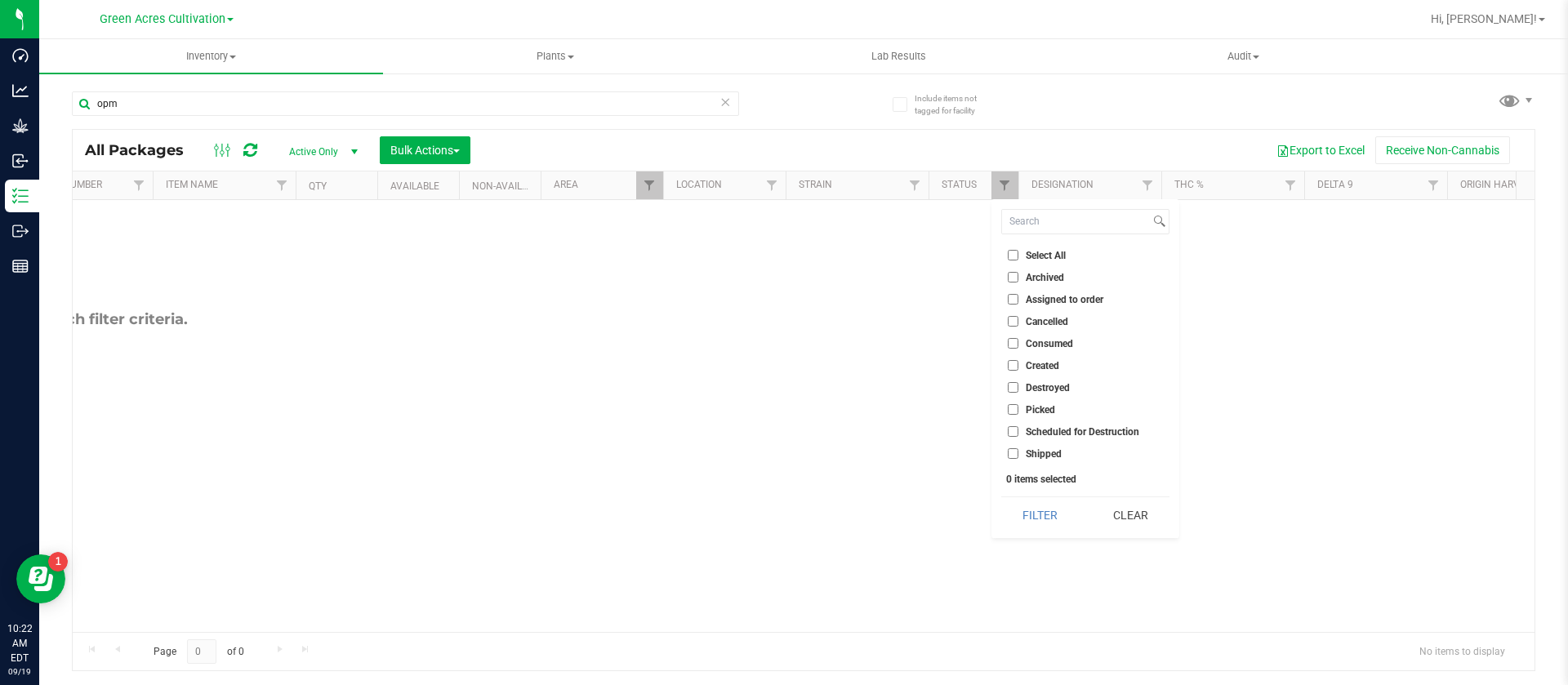
click at [1063, 360] on li "Created" at bounding box center [1084, 365] width 168 height 17
click at [1048, 365] on span "Created" at bounding box center [1043, 366] width 33 height 10
click at [1018, 365] on input "Created" at bounding box center [1012, 365] width 10 height 10
checkbox input "true"
click at [1072, 431] on span "Scheduled for Destruction" at bounding box center [1082, 432] width 113 height 10
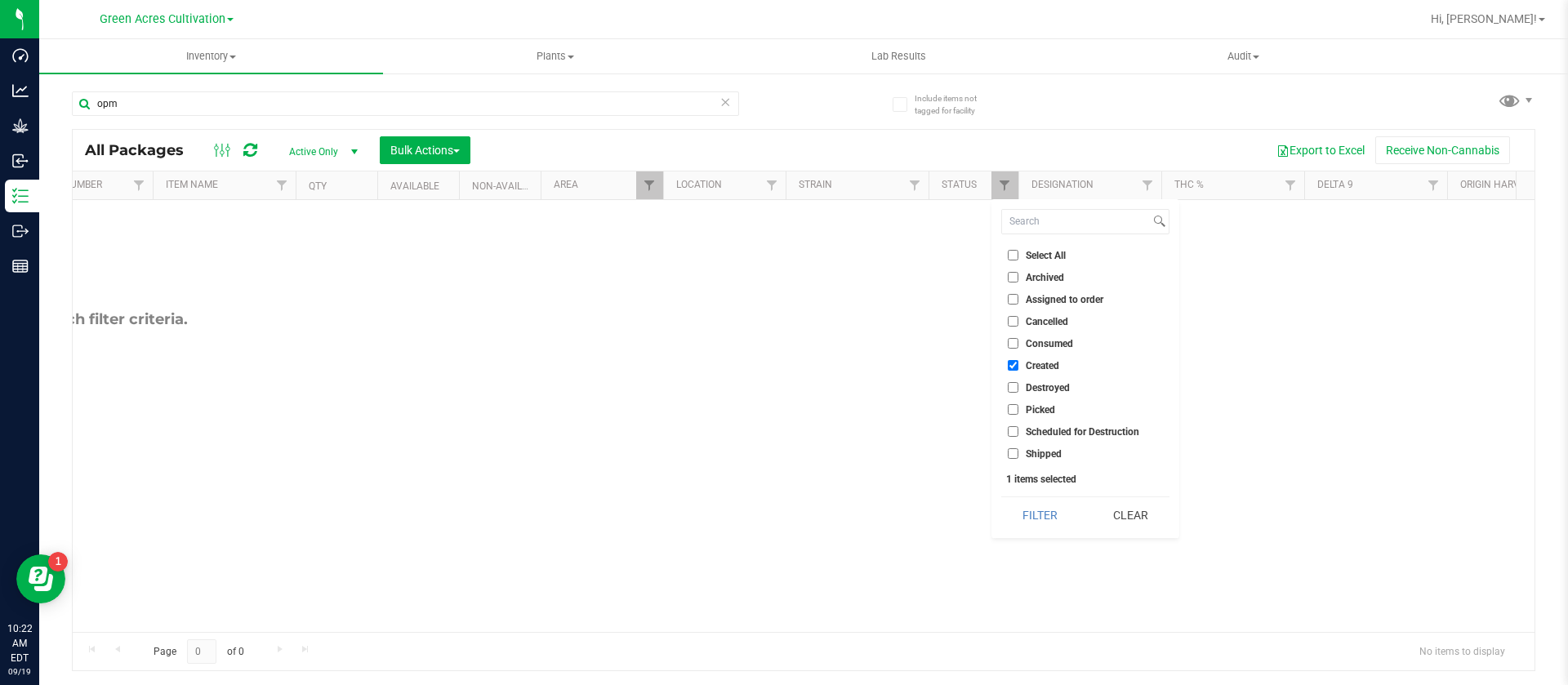
click at [1018, 431] on input "Scheduled for Destruction" at bounding box center [1012, 431] width 10 height 10
checkbox input "true"
click at [1044, 512] on button "Filter" at bounding box center [1040, 515] width 78 height 36
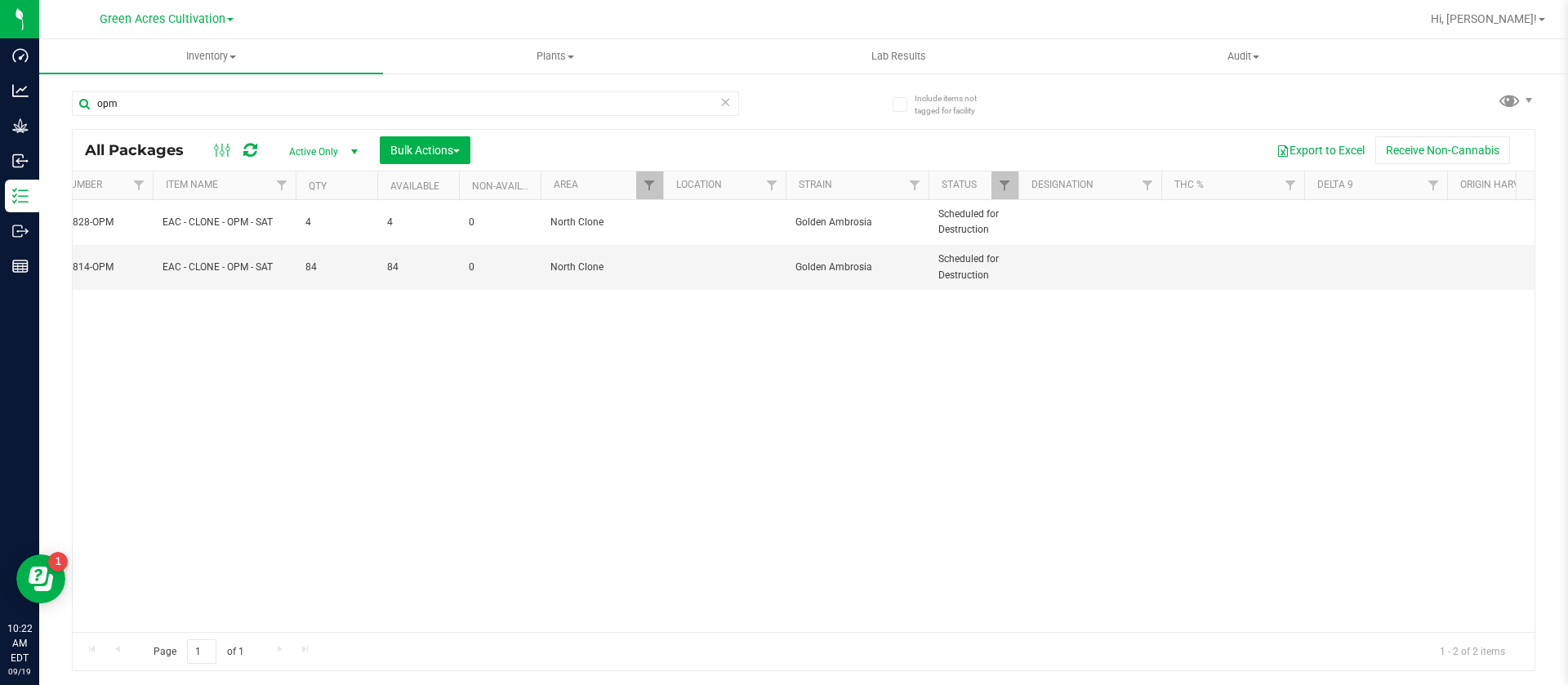
scroll to position [0, 749]
drag, startPoint x: 608, startPoint y: 640, endPoint x: 401, endPoint y: 640, distance: 207.0
click at [401, 640] on div "Page 1 of 1 1 - 2 of 2 items" at bounding box center [803, 652] width 1461 height 39
drag, startPoint x: 494, startPoint y: 640, endPoint x: 442, endPoint y: 644, distance: 52.2
click at [442, 644] on div "Page 1 of 1 1 - 2 of 2 items" at bounding box center [803, 652] width 1461 height 39
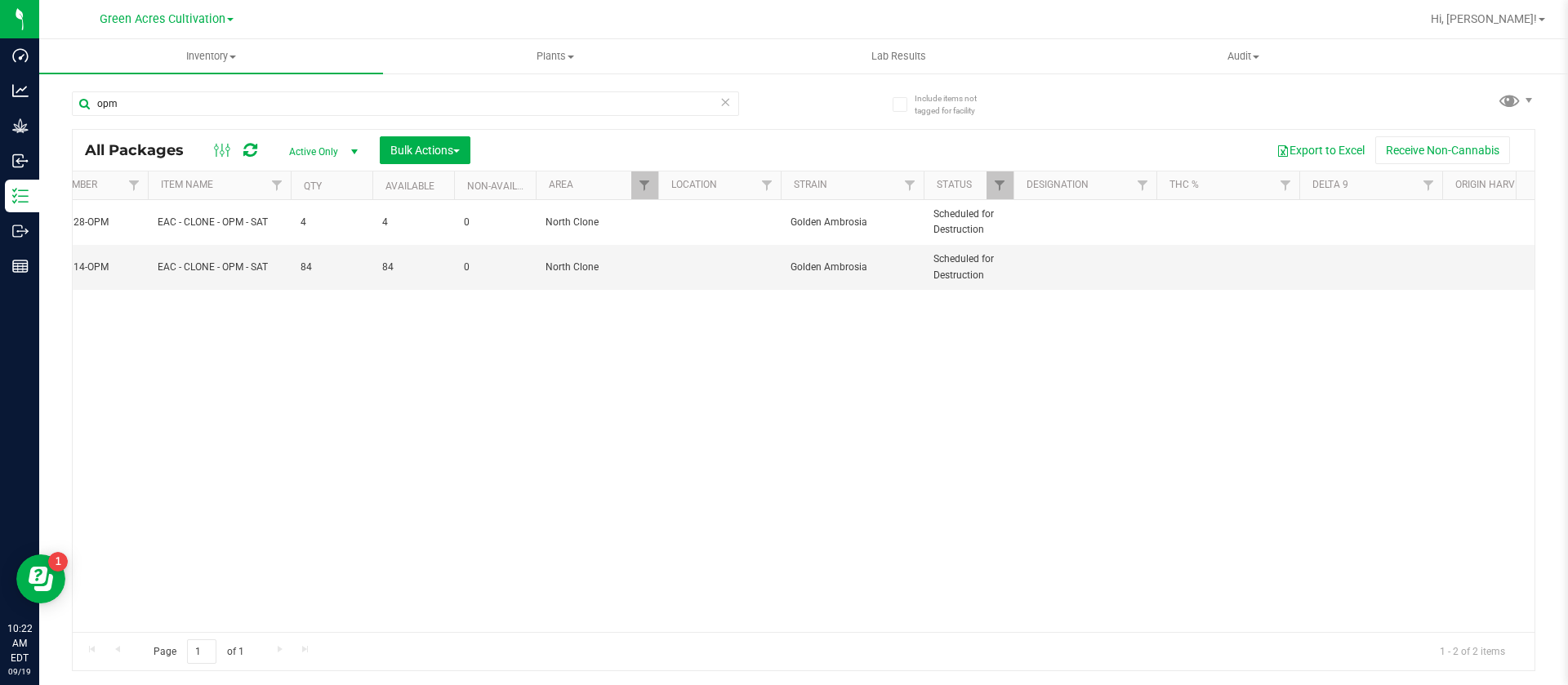
drag, startPoint x: 532, startPoint y: 659, endPoint x: 450, endPoint y: 658, distance: 82.0
click at [450, 658] on div "Page 1 of 1 1 - 2 of 2 items" at bounding box center [803, 652] width 1461 height 39
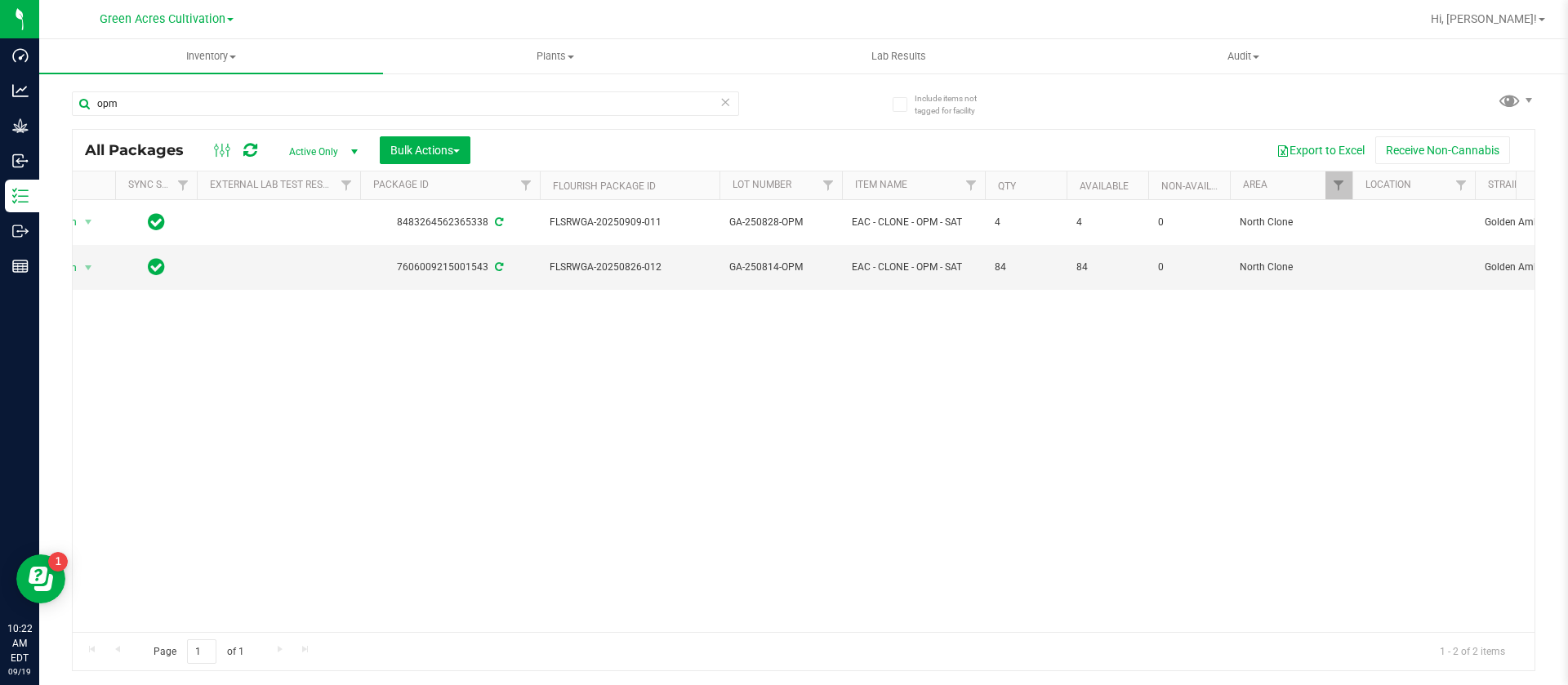
scroll to position [0, 0]
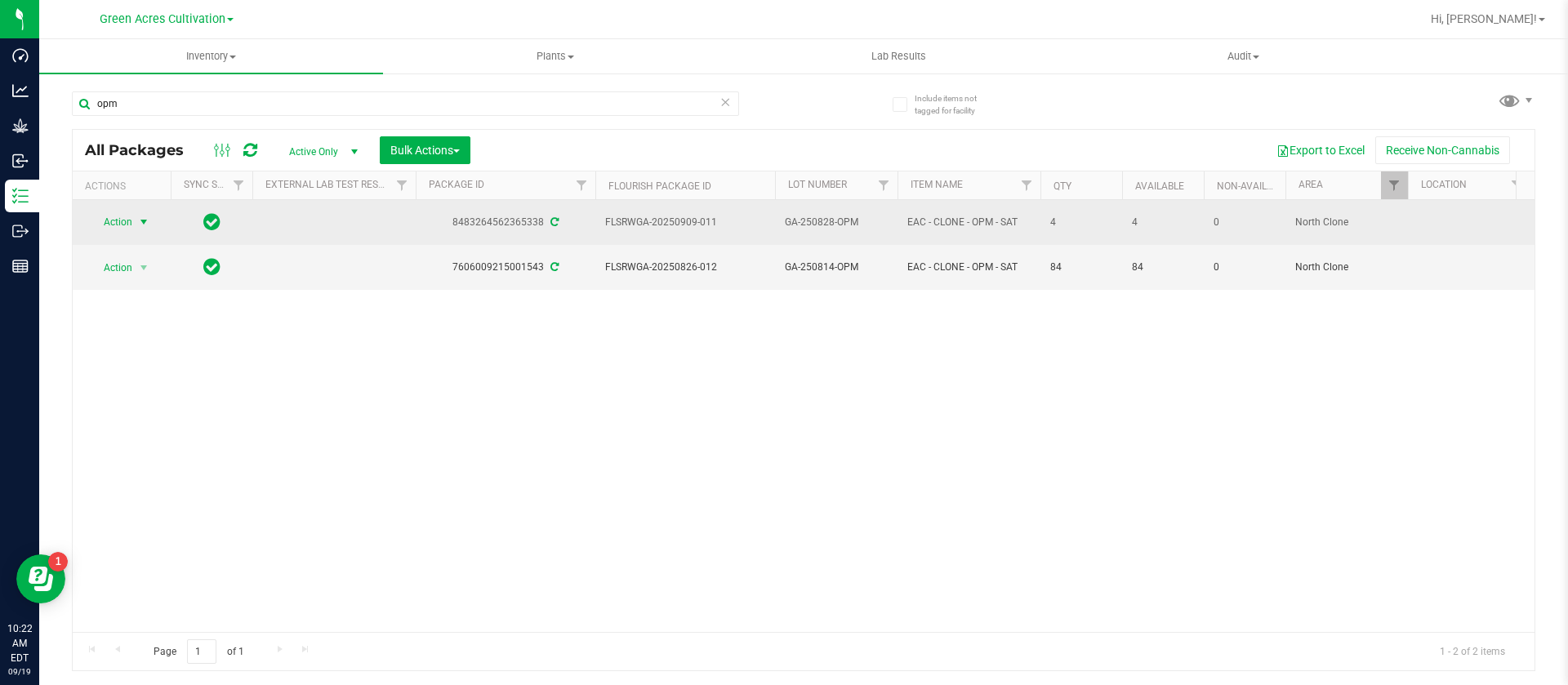
click at [128, 226] on span "Action" at bounding box center [110, 222] width 44 height 23
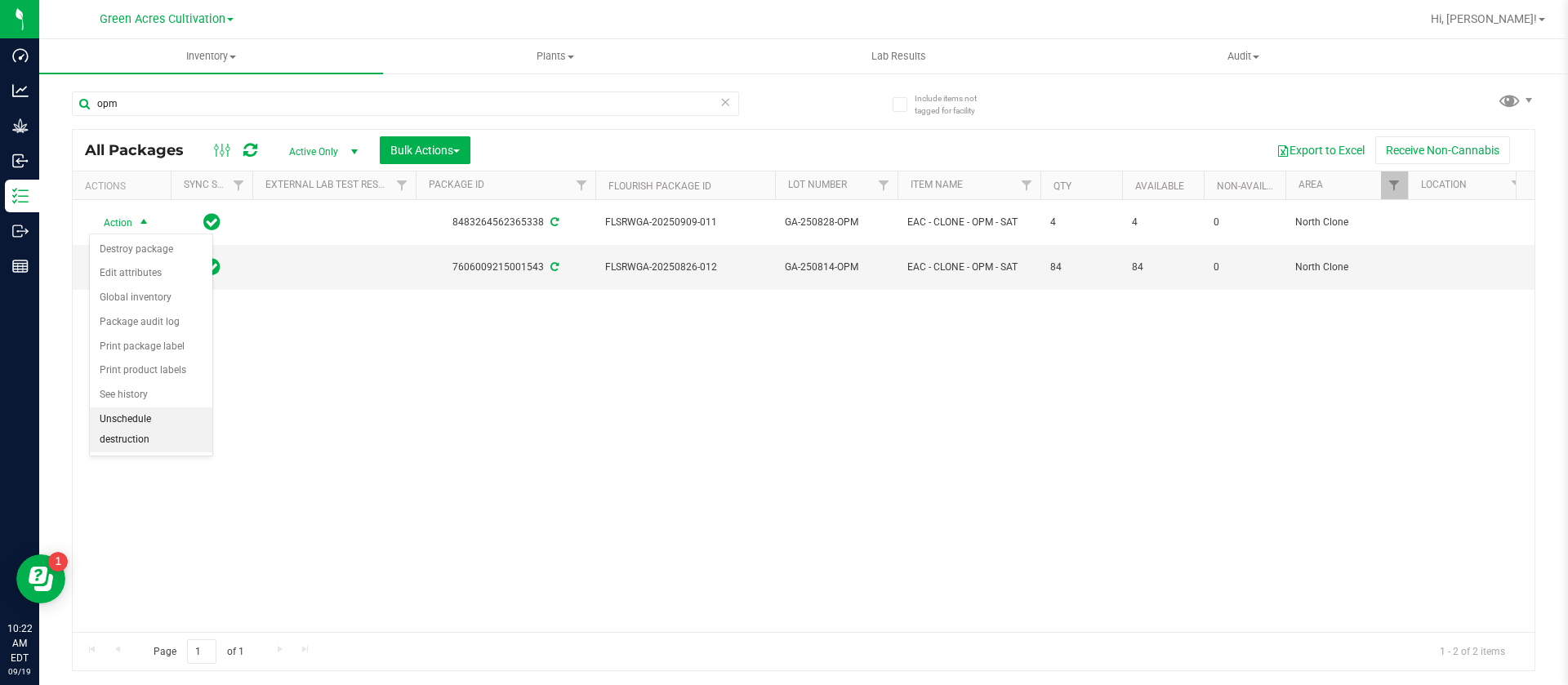
click at [139, 417] on li "Unschedule destruction" at bounding box center [151, 430] width 123 height 45
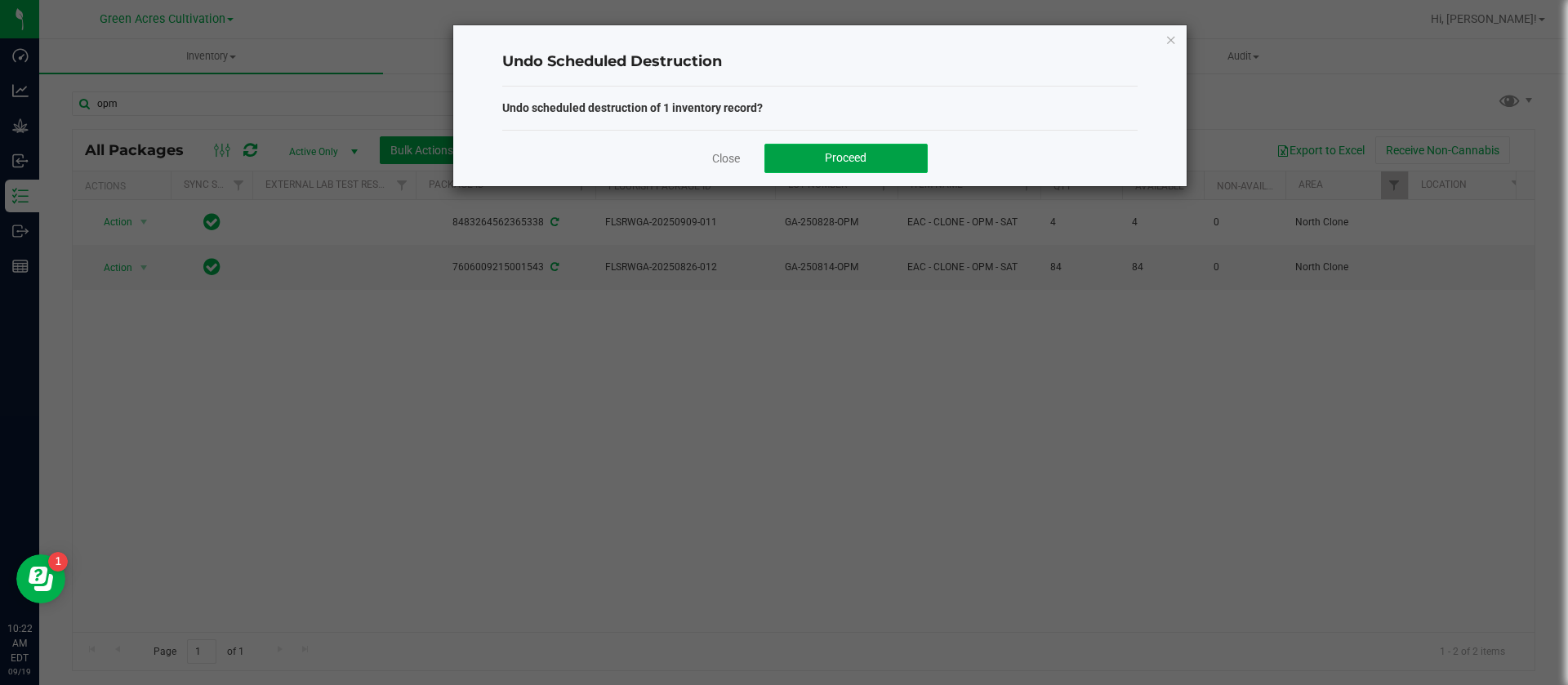
click at [788, 160] on button "Proceed" at bounding box center [846, 159] width 163 height 30
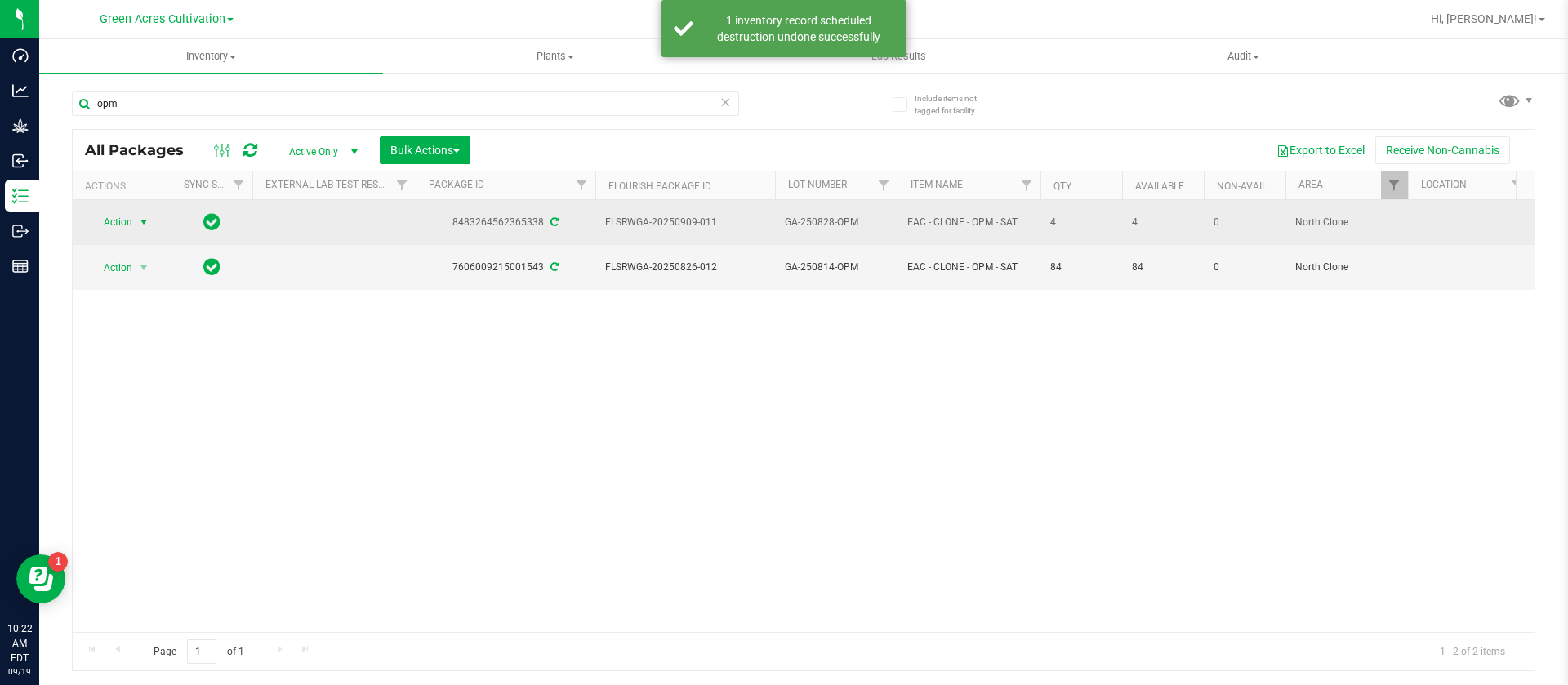
click at [129, 221] on span "Action" at bounding box center [110, 222] width 44 height 23
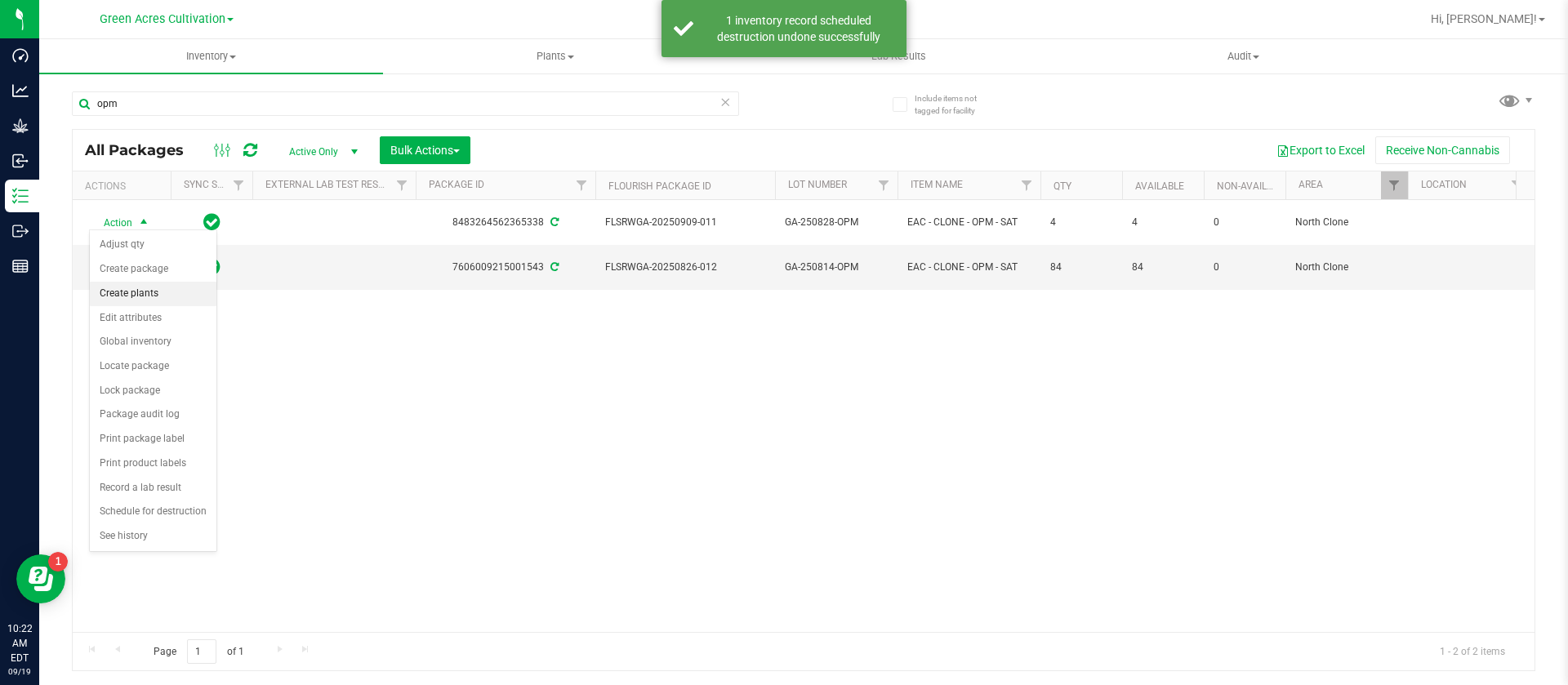
click at [157, 294] on li "Create plants" at bounding box center [153, 293] width 126 height 24
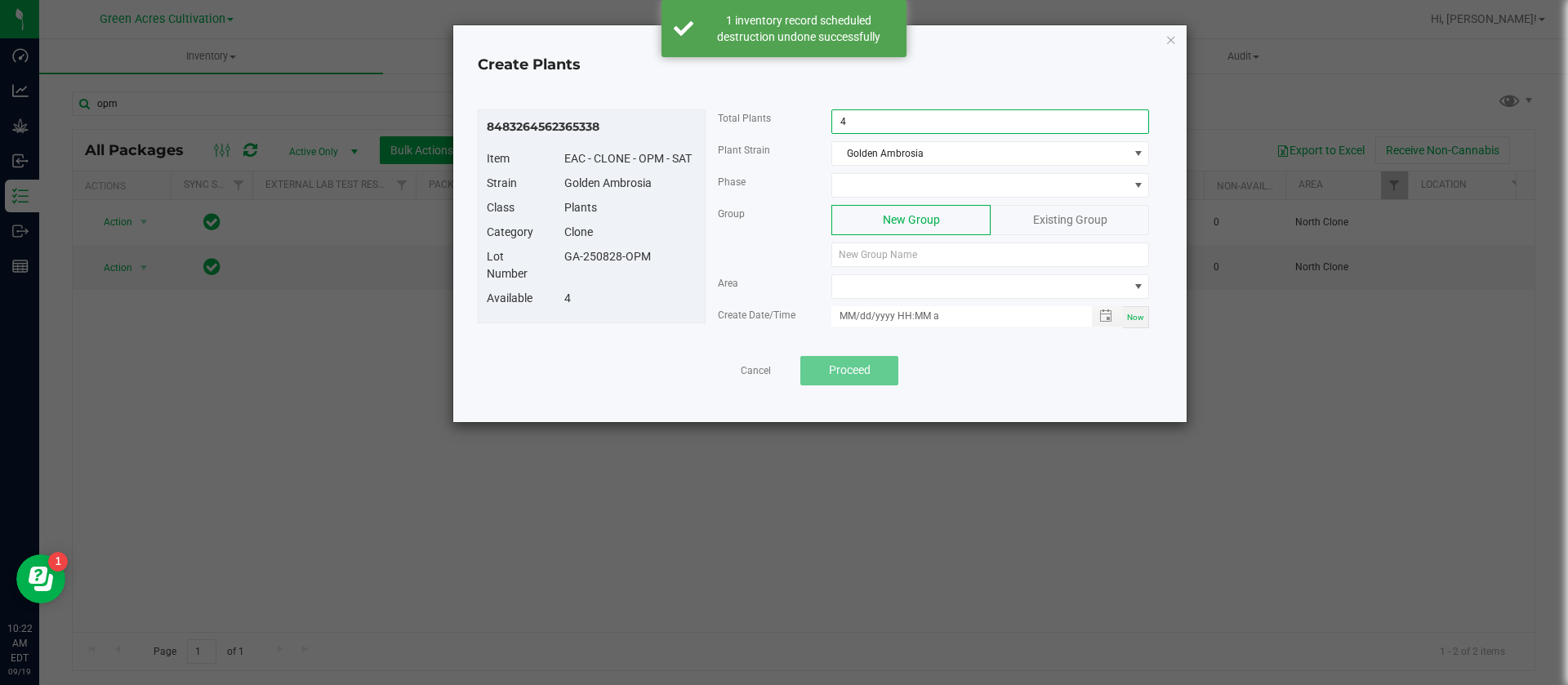
click at [859, 125] on input "4" at bounding box center [990, 122] width 316 height 23
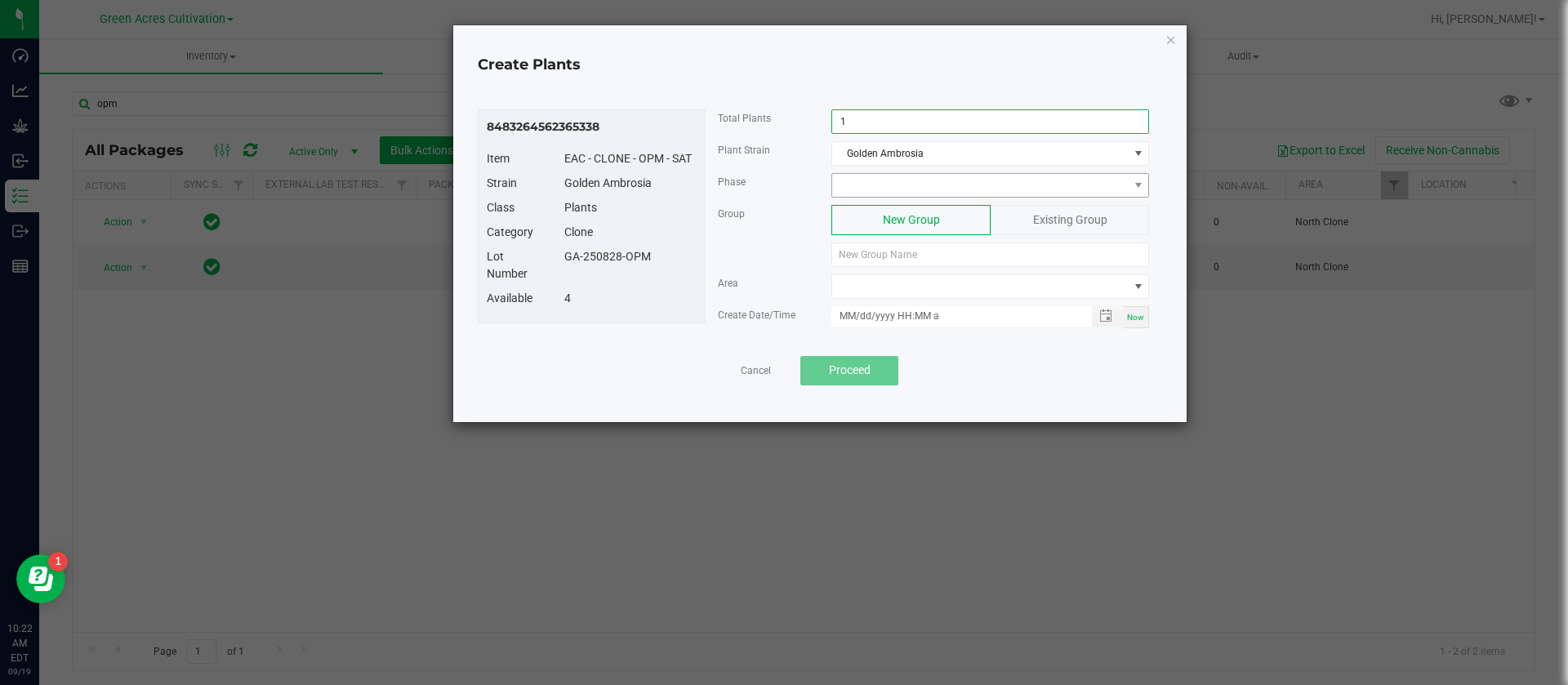
type input "1"
click at [889, 182] on span at bounding box center [979, 185] width 295 height 23
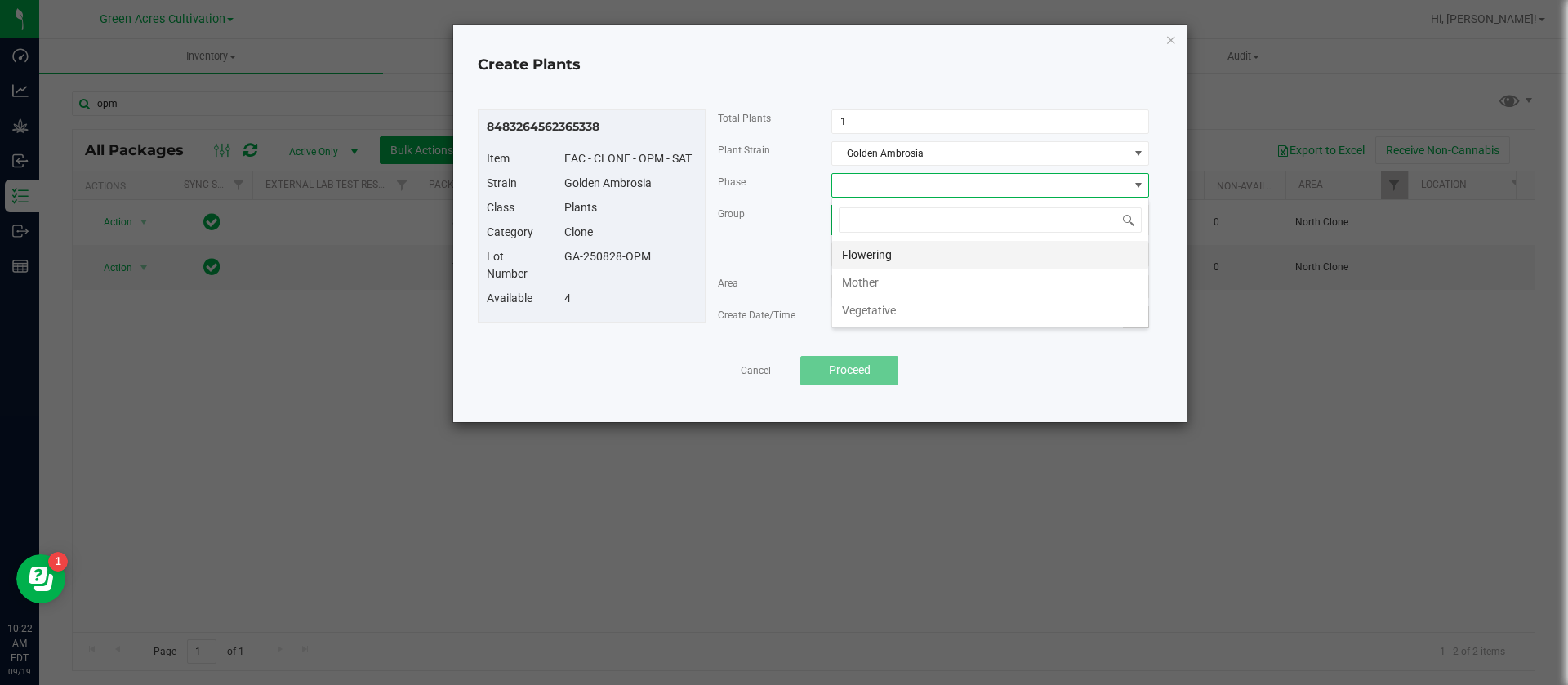
scroll to position [24, 317]
click at [914, 318] on li "Vegetative" at bounding box center [990, 310] width 316 height 28
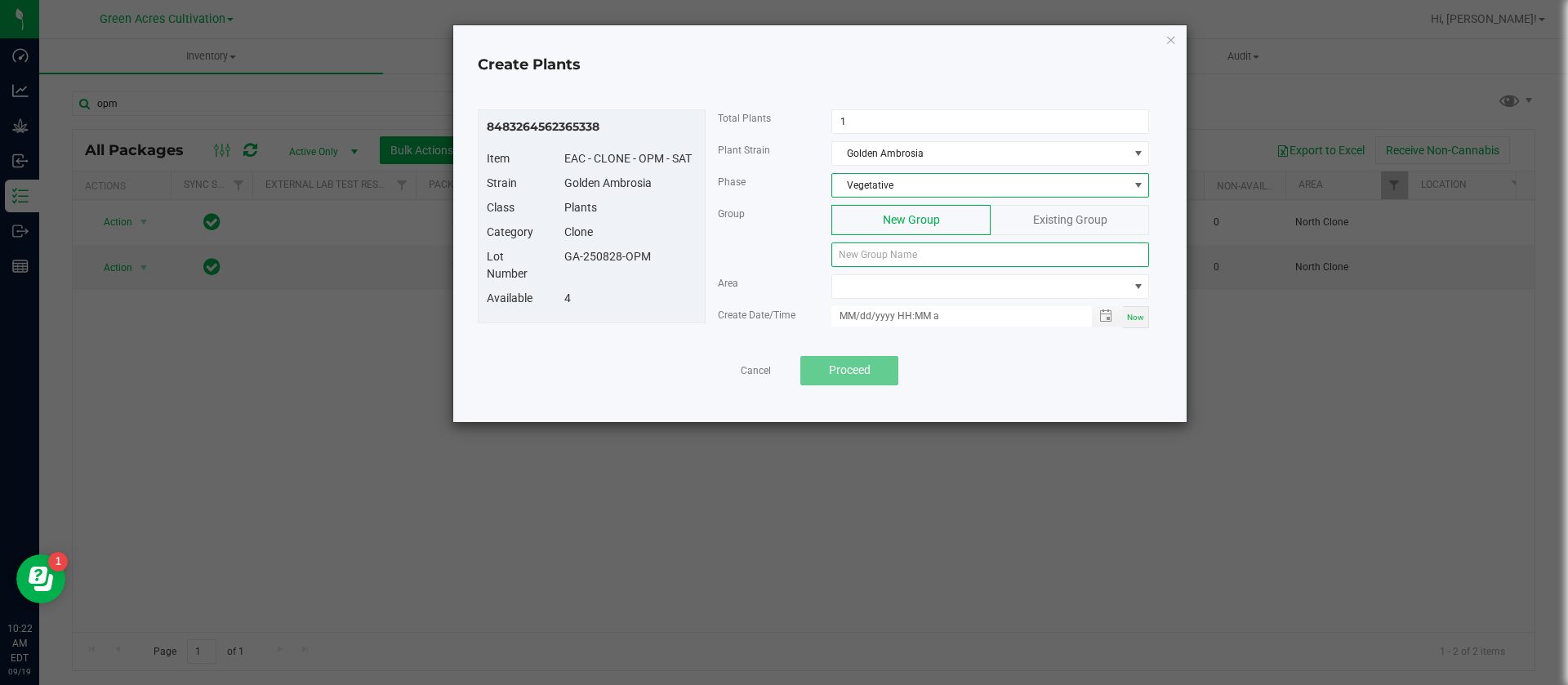
click at [886, 258] on input at bounding box center [990, 254] width 317 height 24
drag, startPoint x: 667, startPoint y: 269, endPoint x: 564, endPoint y: 263, distance: 103.2
click at [564, 263] on div "Lot Number GA-250828-OPM" at bounding box center [591, 268] width 234 height 42
copy div "GA-250828-OPM"
paste input "GA-250828-OPM"
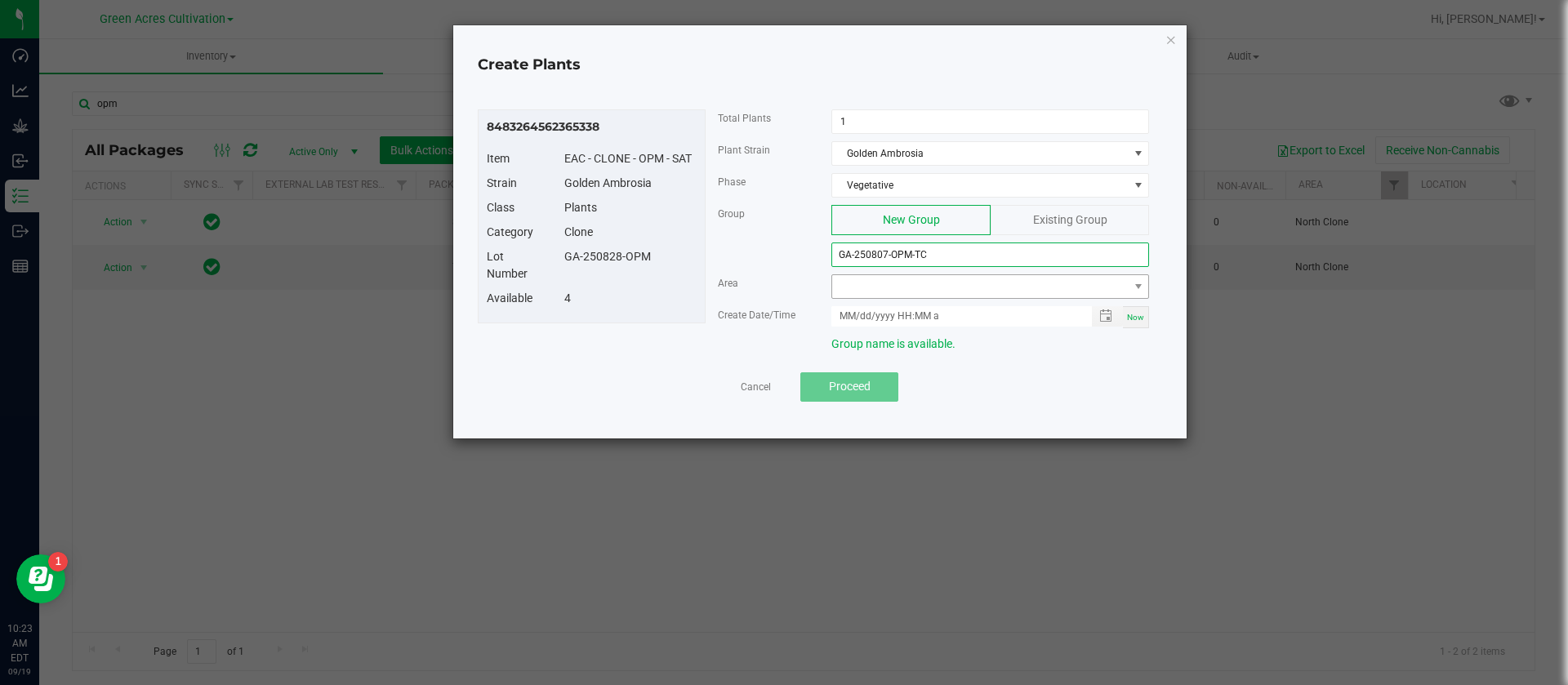
type input "GA-250807-OPM-TC"
click at [856, 292] on span at bounding box center [979, 286] width 295 height 23
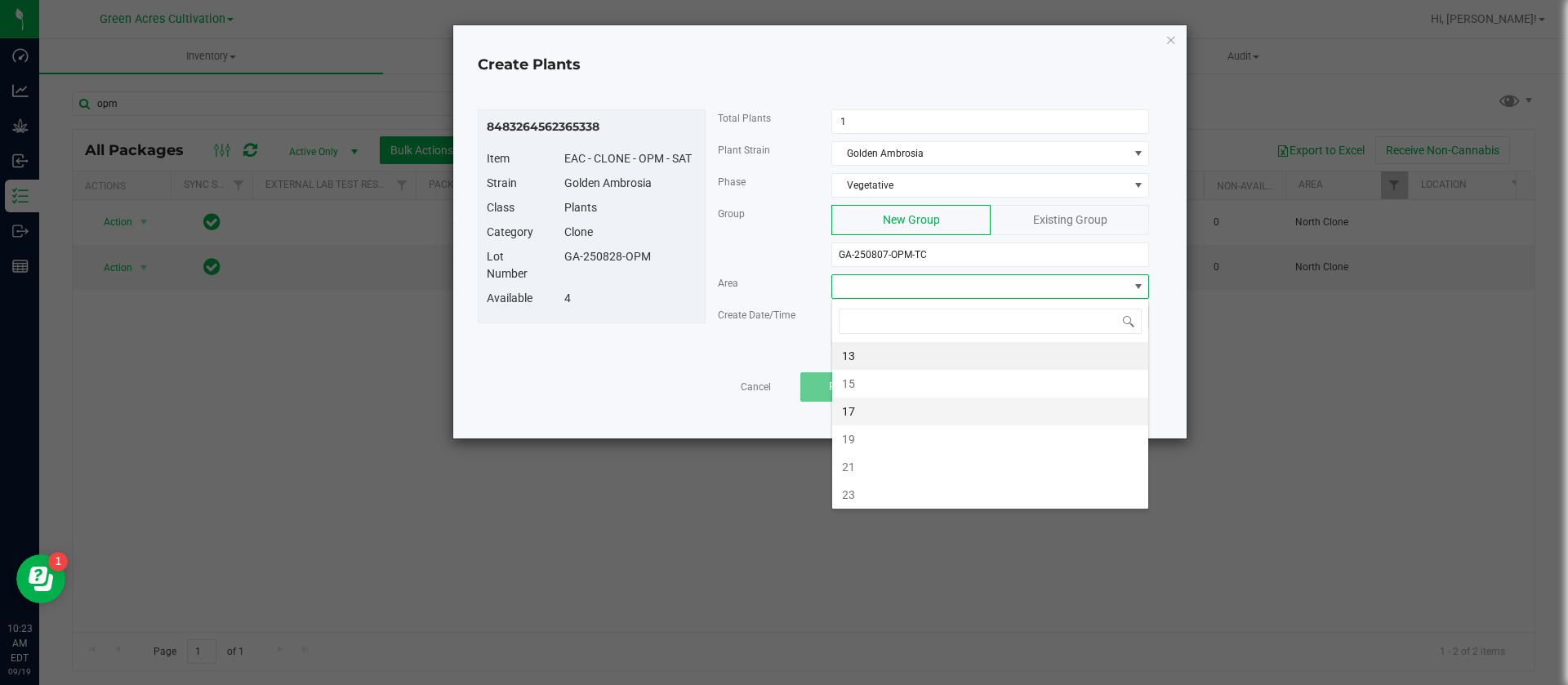
type input "n"
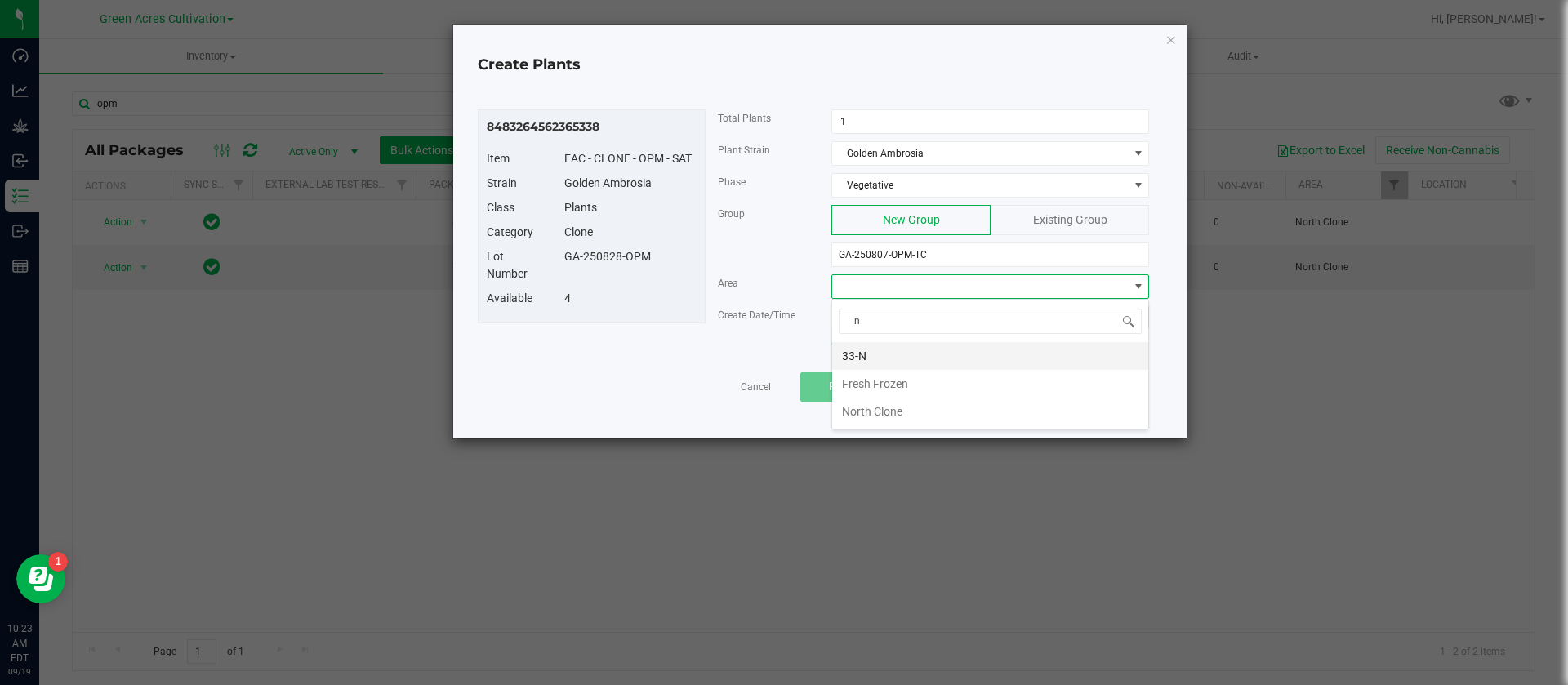
click at [871, 344] on li "33-N" at bounding box center [990, 356] width 316 height 28
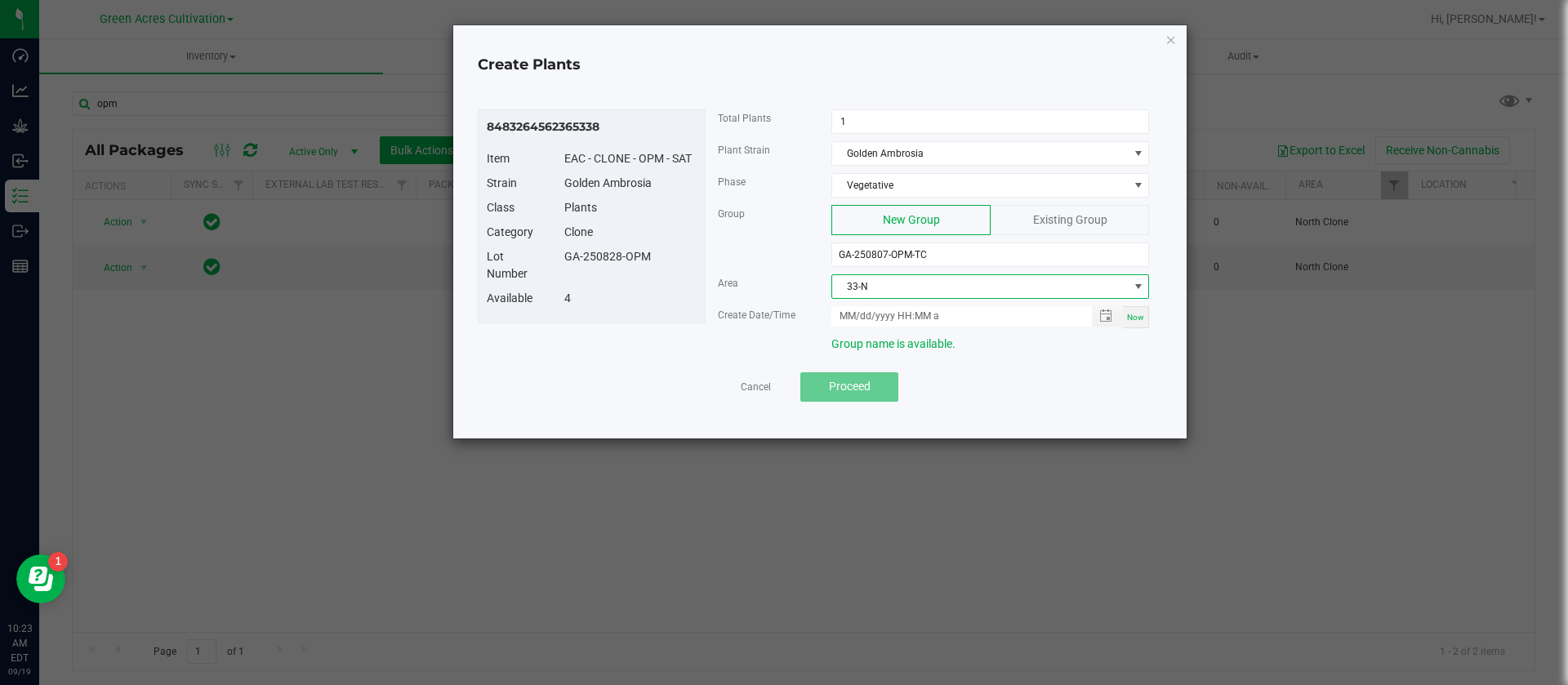
click at [1144, 315] on span "Now" at bounding box center [1135, 317] width 17 height 9
type input "09/19/2025 10:23 AM"
click at [864, 381] on span "Proceed" at bounding box center [849, 386] width 42 height 13
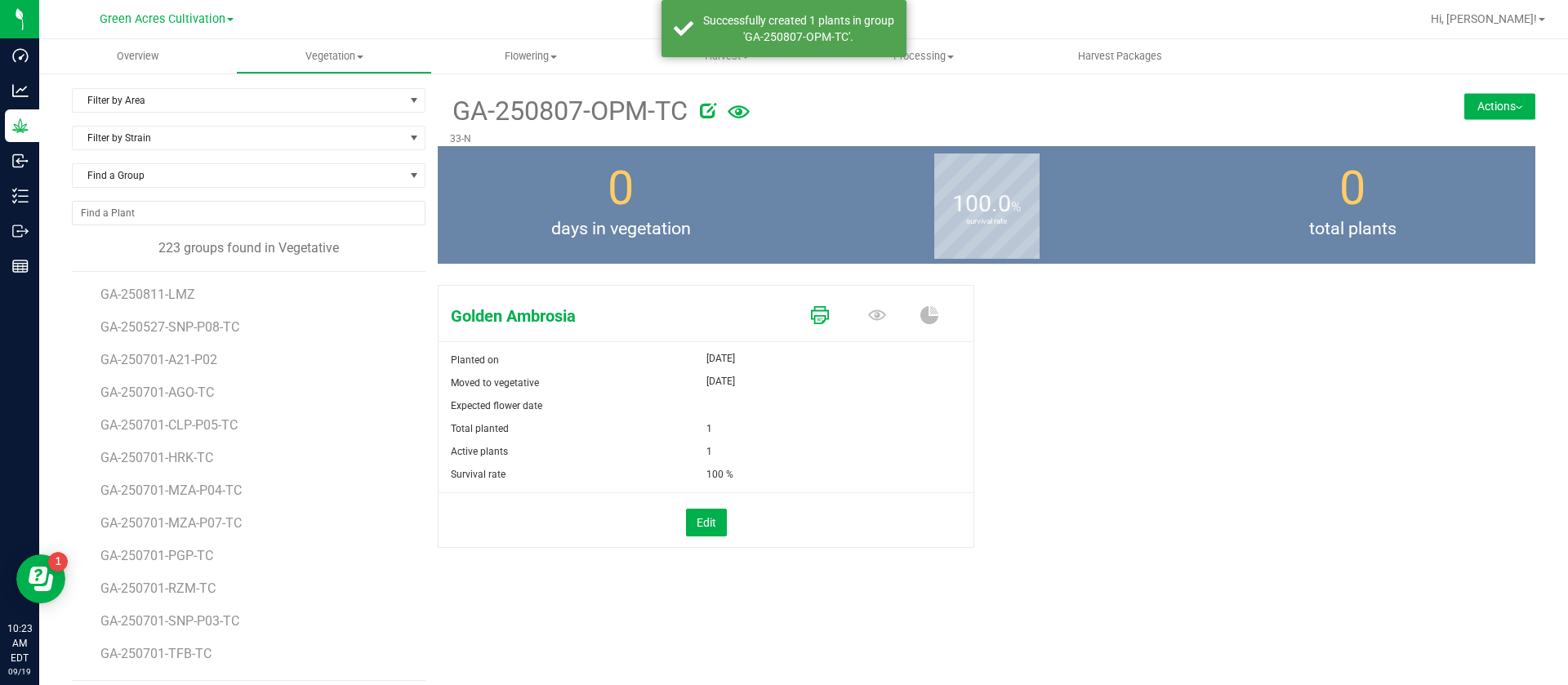
click at [817, 316] on icon at bounding box center [819, 315] width 18 height 18
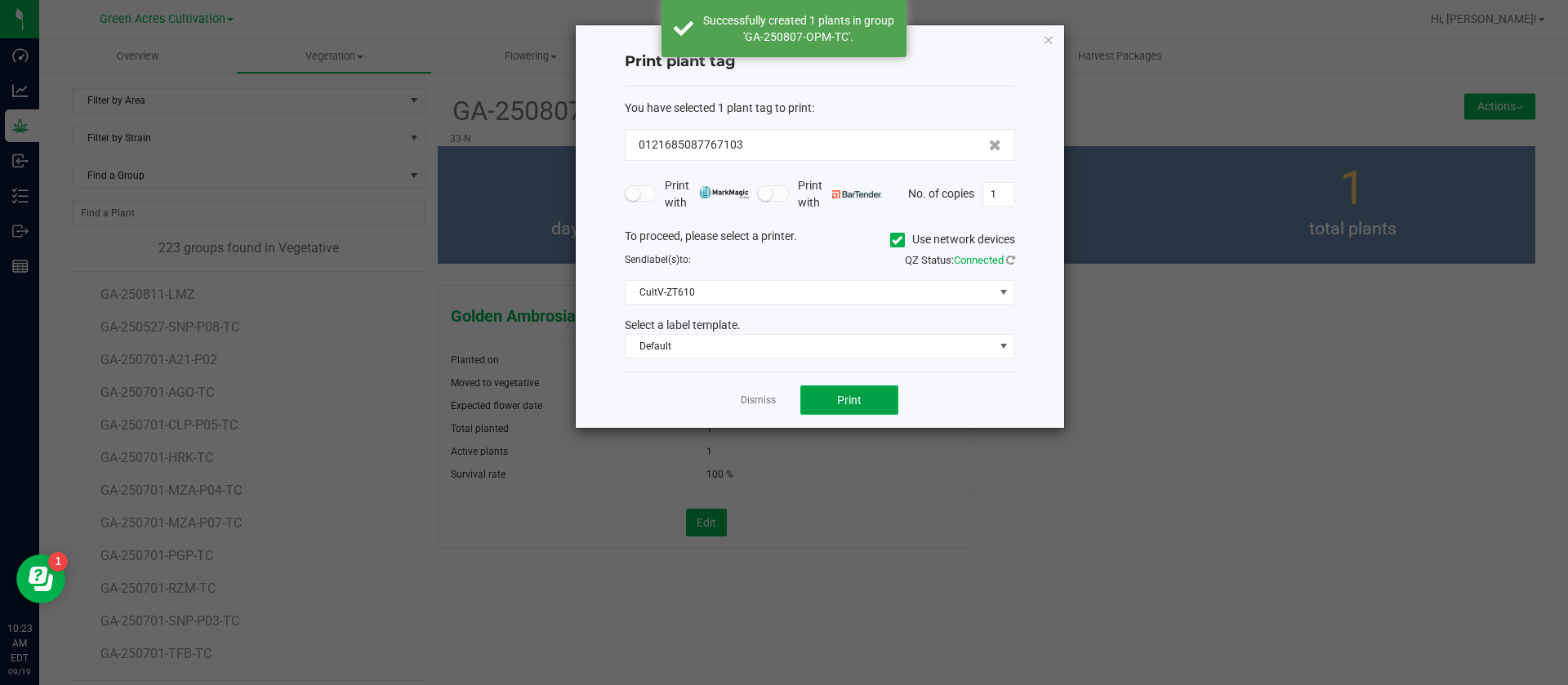
click at [836, 401] on button "Print" at bounding box center [849, 400] width 98 height 30
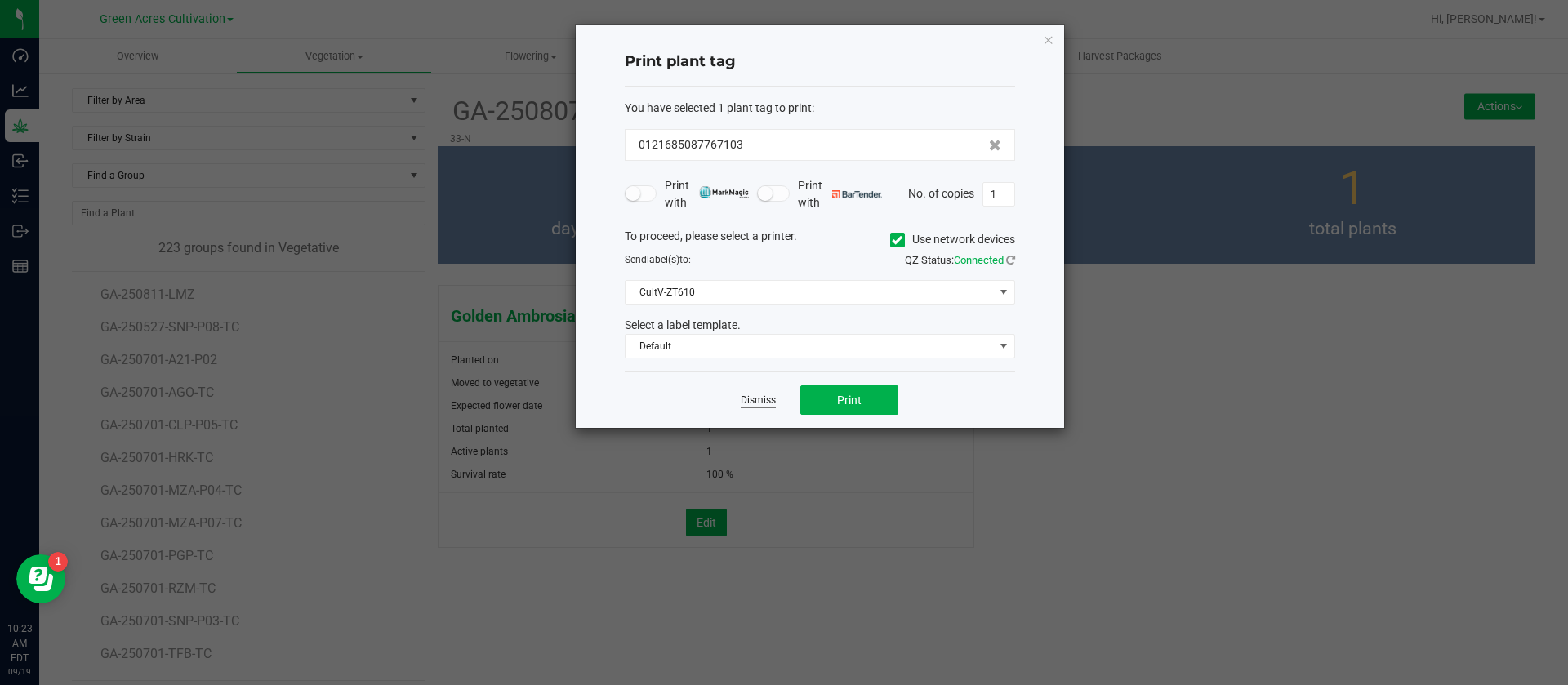
click at [751, 394] on link "Dismiss" at bounding box center [758, 400] width 35 height 14
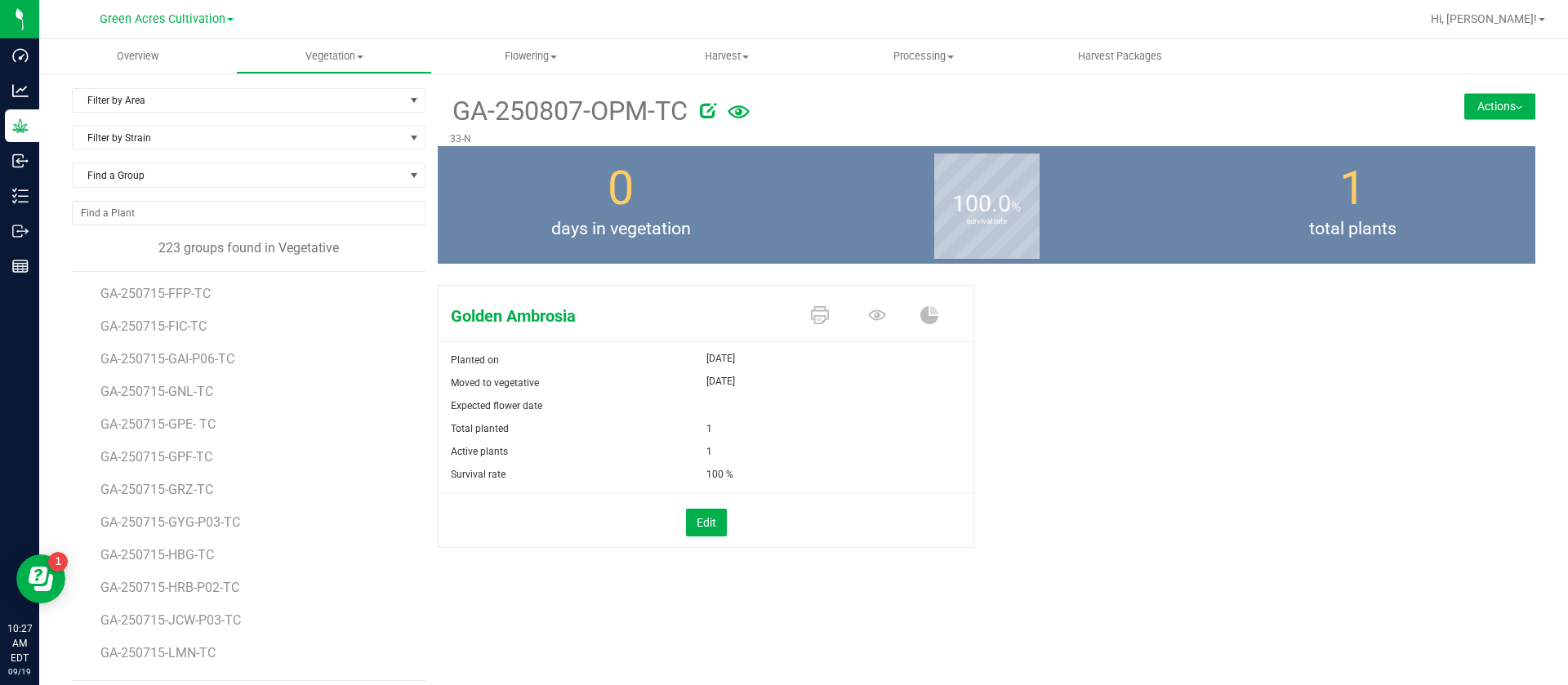
scroll to position [1102, 0]
click at [146, 173] on span "Find a Group" at bounding box center [238, 175] width 331 height 23
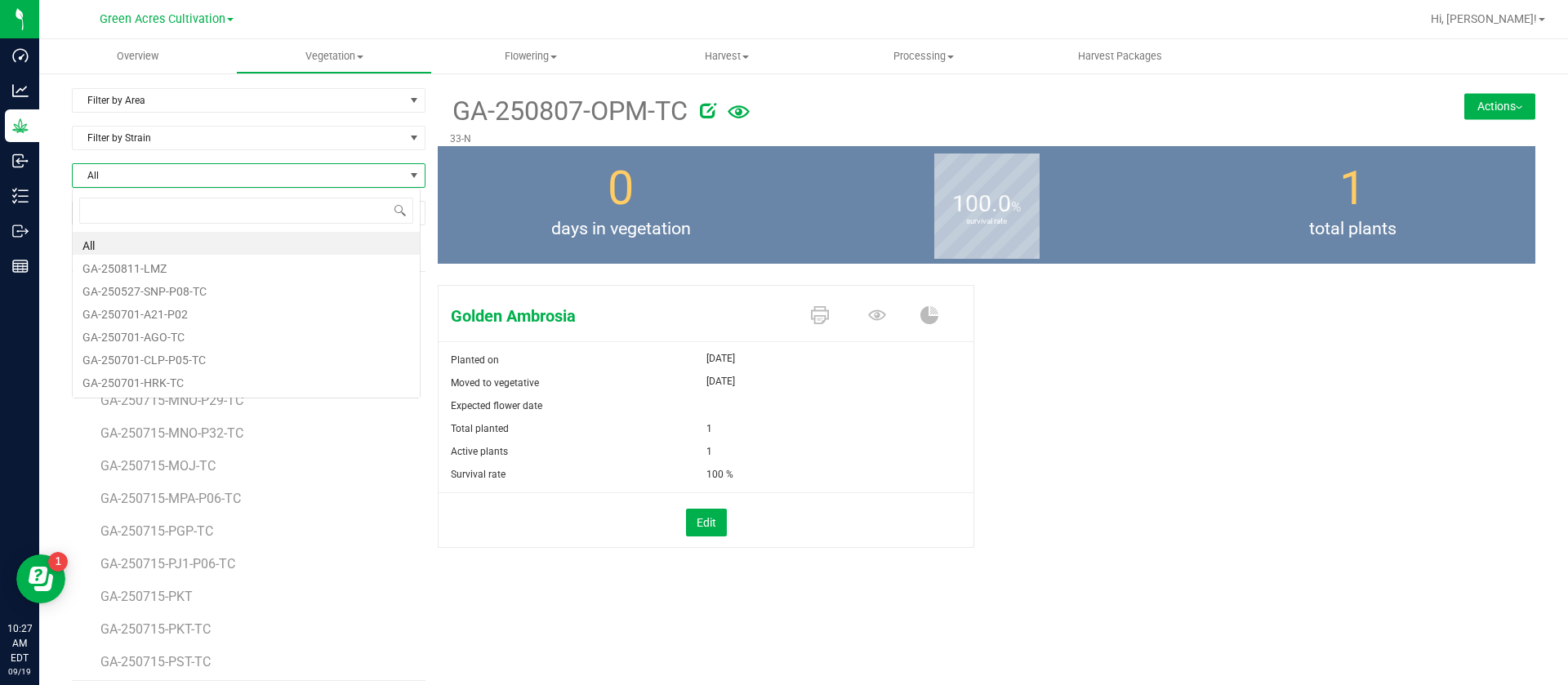
scroll to position [24, 349]
type input "t19"
click at [179, 240] on li "GA-250716-T19-TC" at bounding box center [246, 243] width 347 height 23
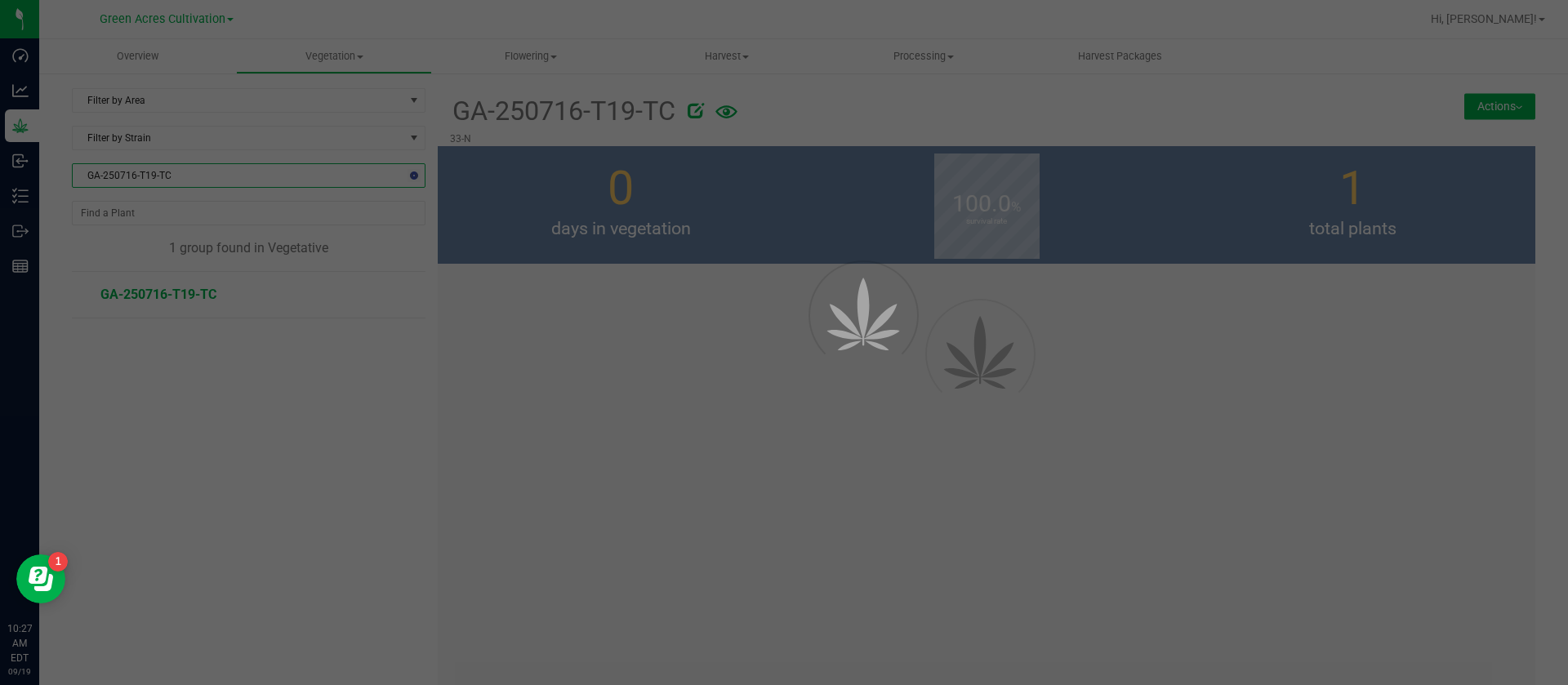
scroll to position [0, 0]
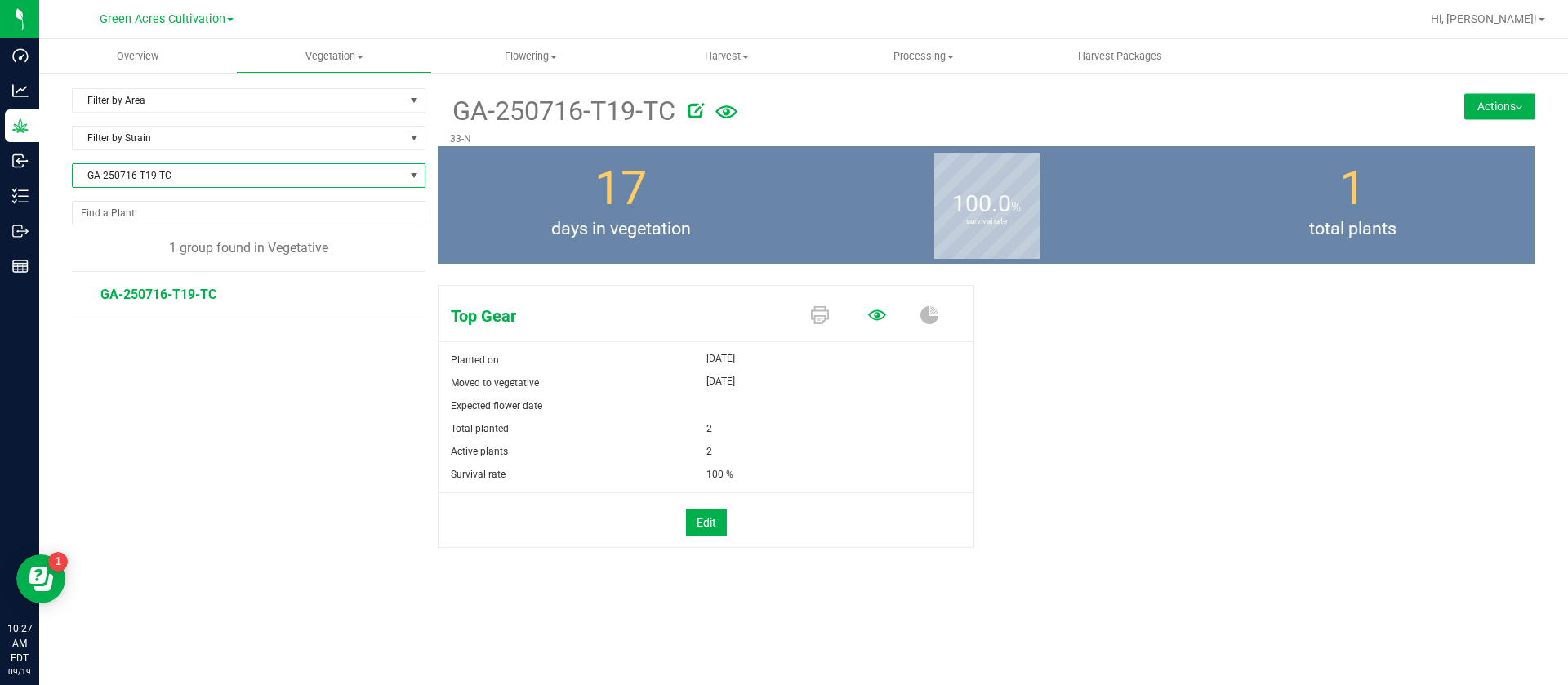
click at [879, 314] on icon at bounding box center [876, 314] width 18 height 10
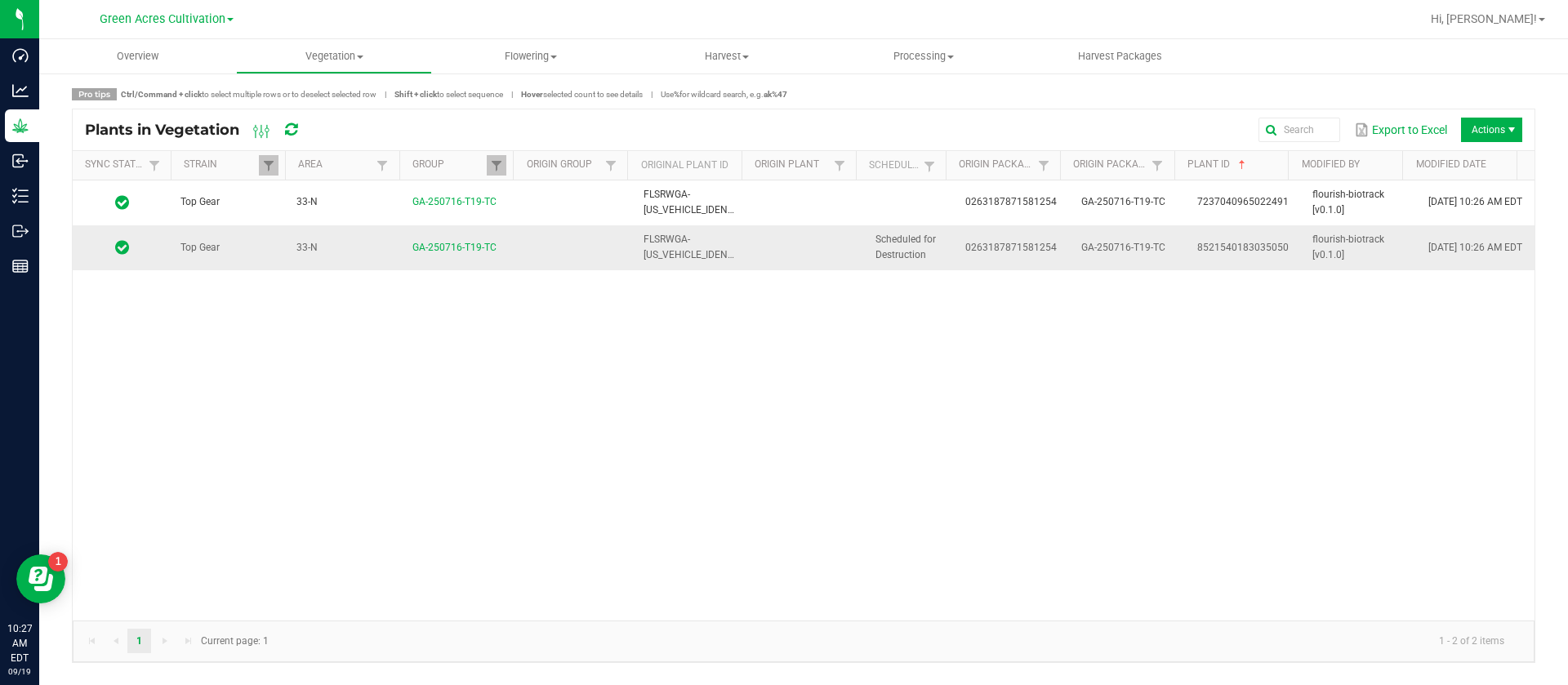
click at [918, 245] on td "Scheduled for Destruction" at bounding box center [910, 247] width 90 height 44
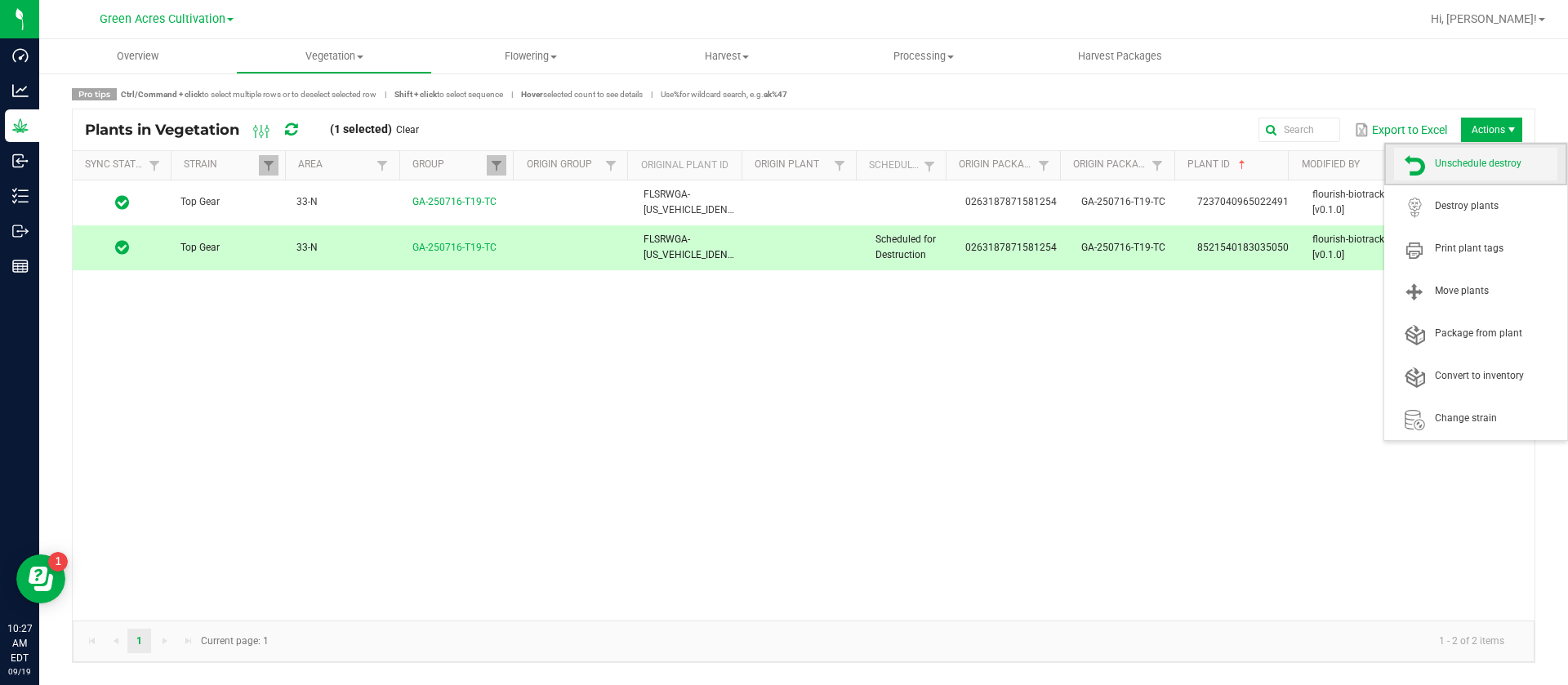
click at [1472, 155] on span "Unschedule destroy" at bounding box center [1475, 163] width 163 height 32
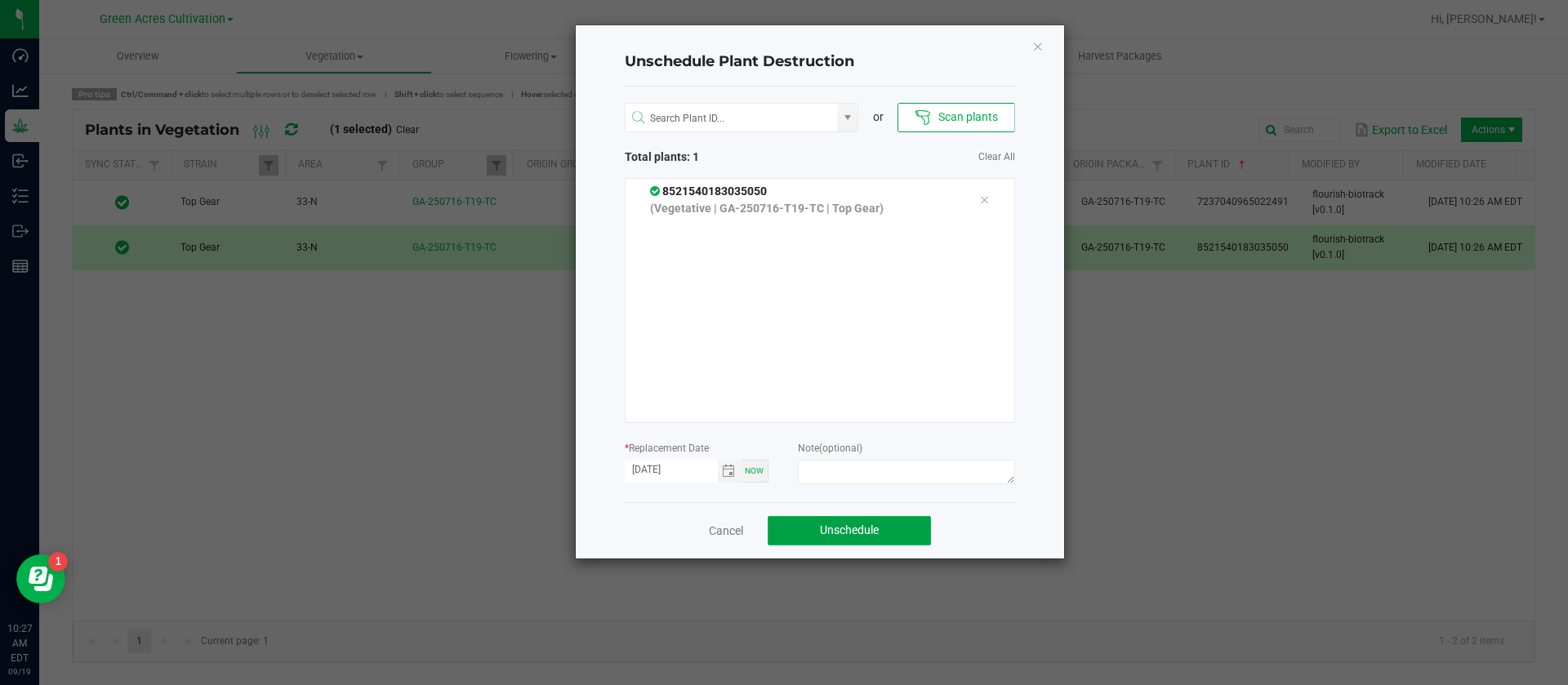
click at [846, 540] on button "Unschedule" at bounding box center [849, 531] width 163 height 30
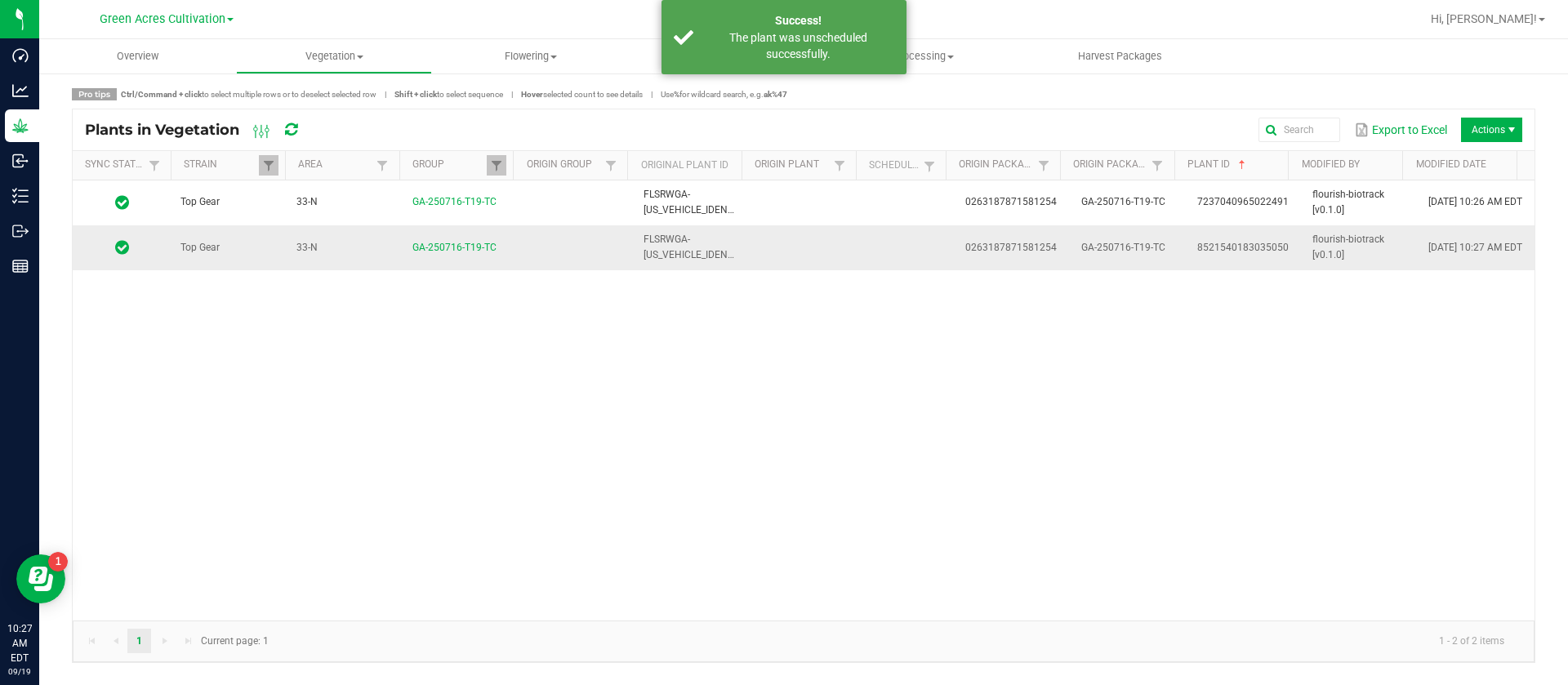
click at [981, 252] on span "0263187871581254" at bounding box center [1011, 247] width 92 height 11
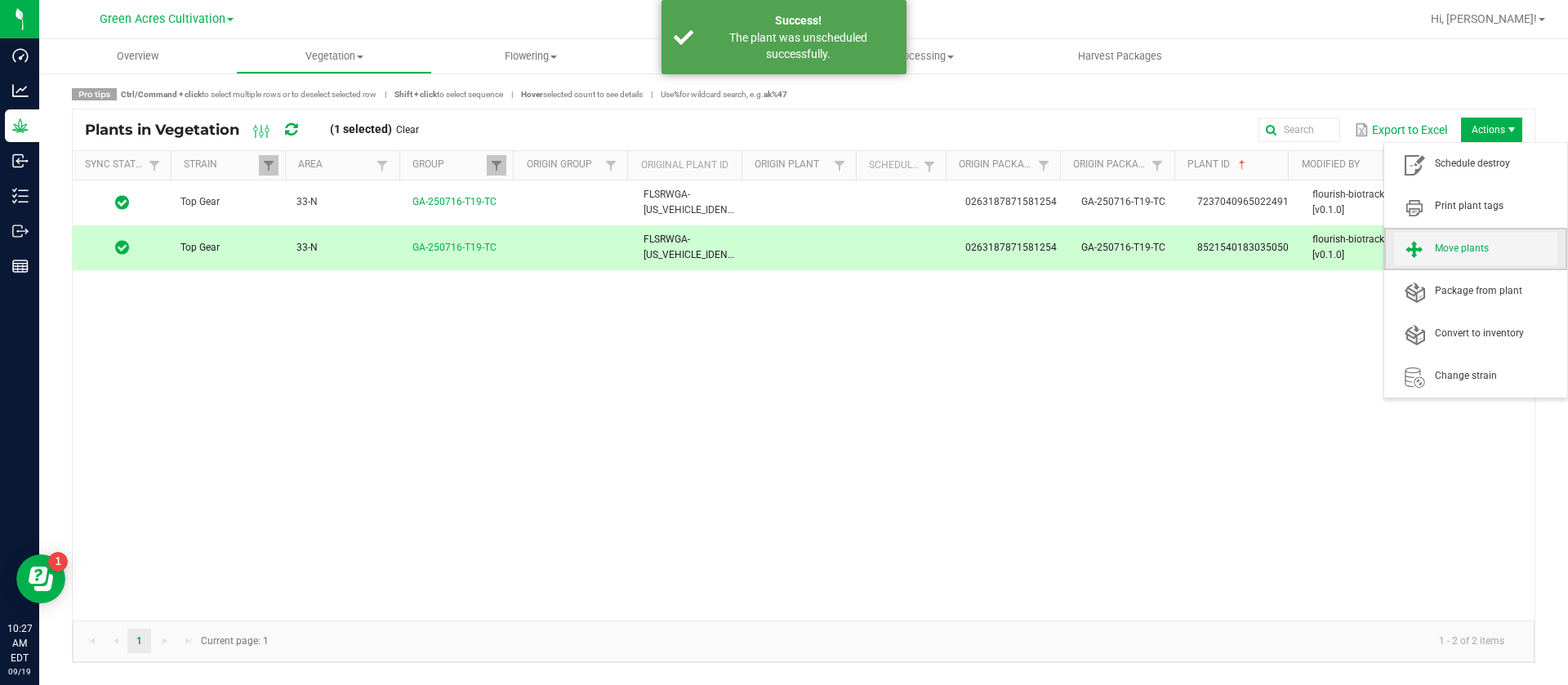
click at [1451, 254] on span "Move plants" at bounding box center [1496, 248] width 123 height 14
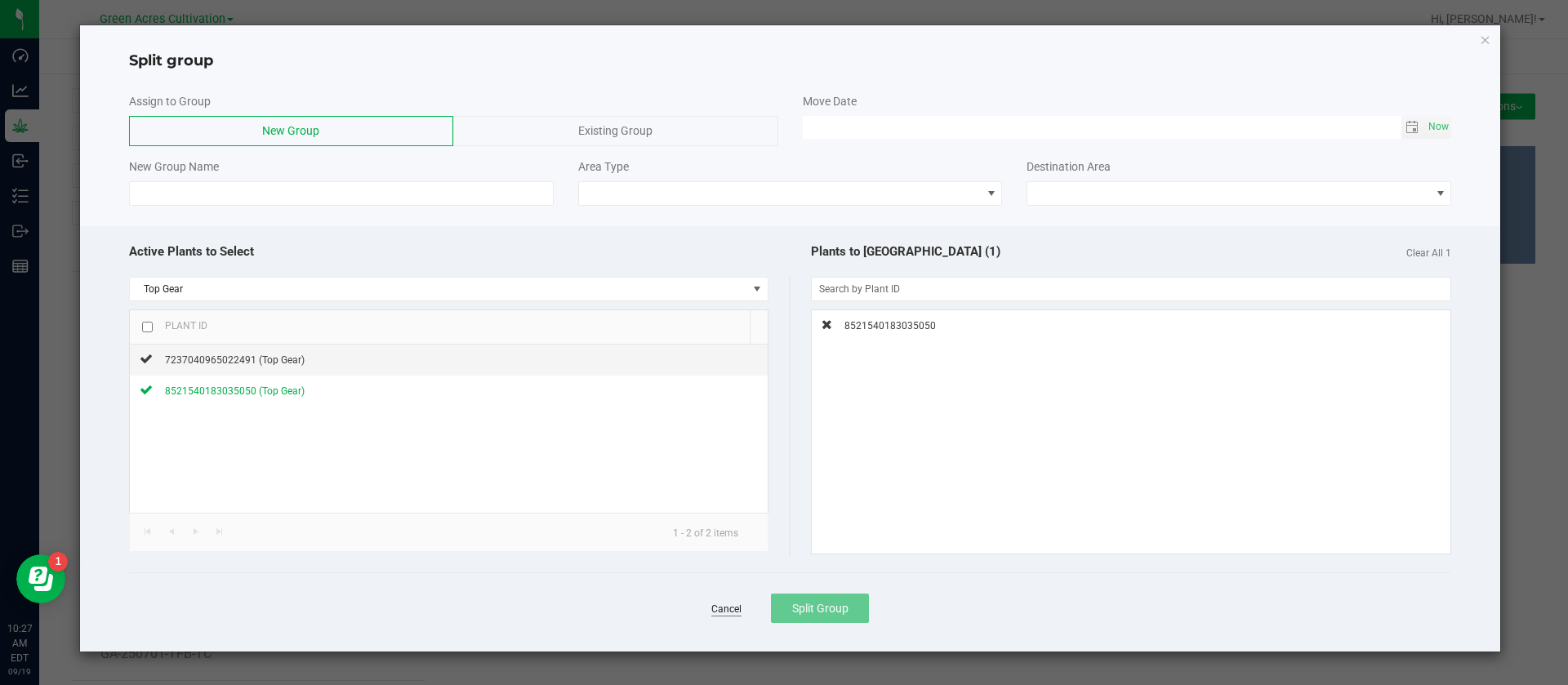
click at [729, 614] on link "Cancel" at bounding box center [726, 609] width 31 height 14
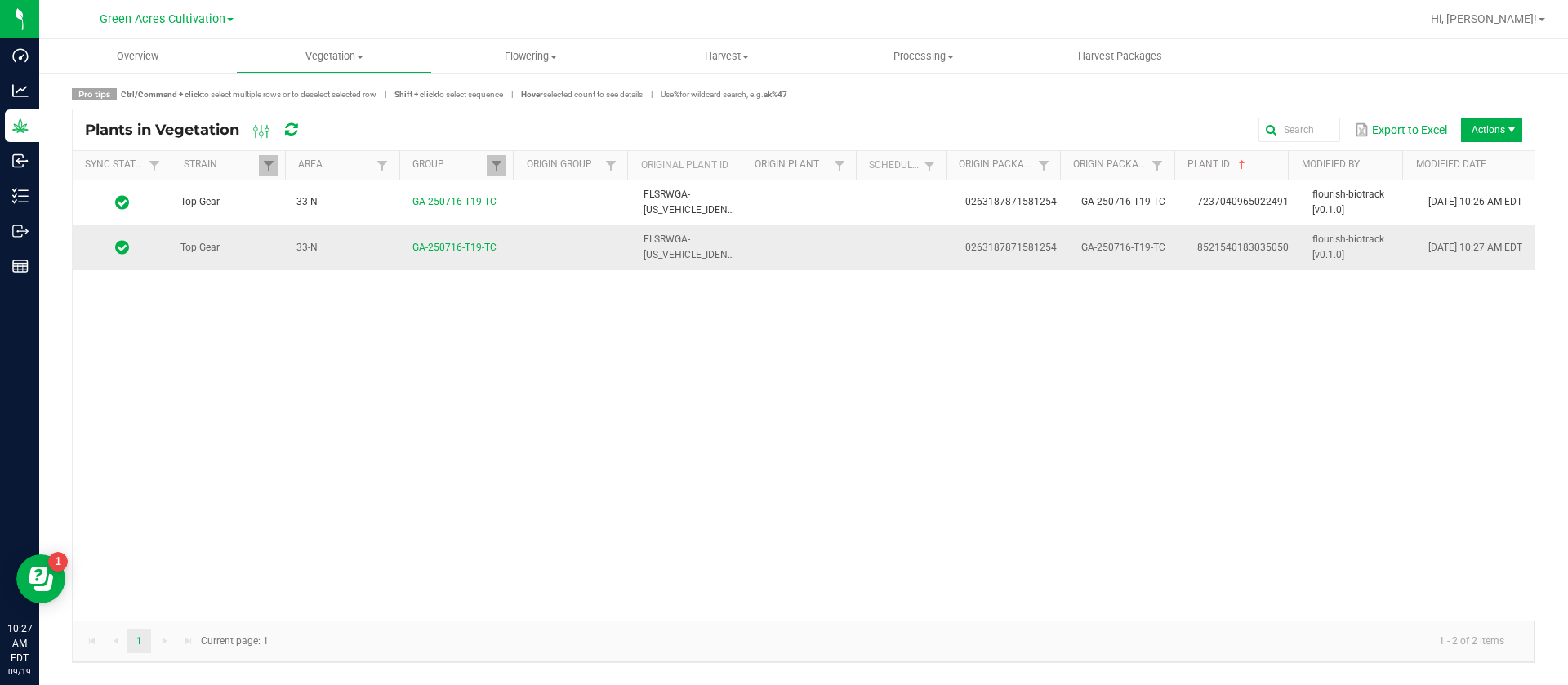
click at [886, 253] on td at bounding box center [910, 247] width 90 height 44
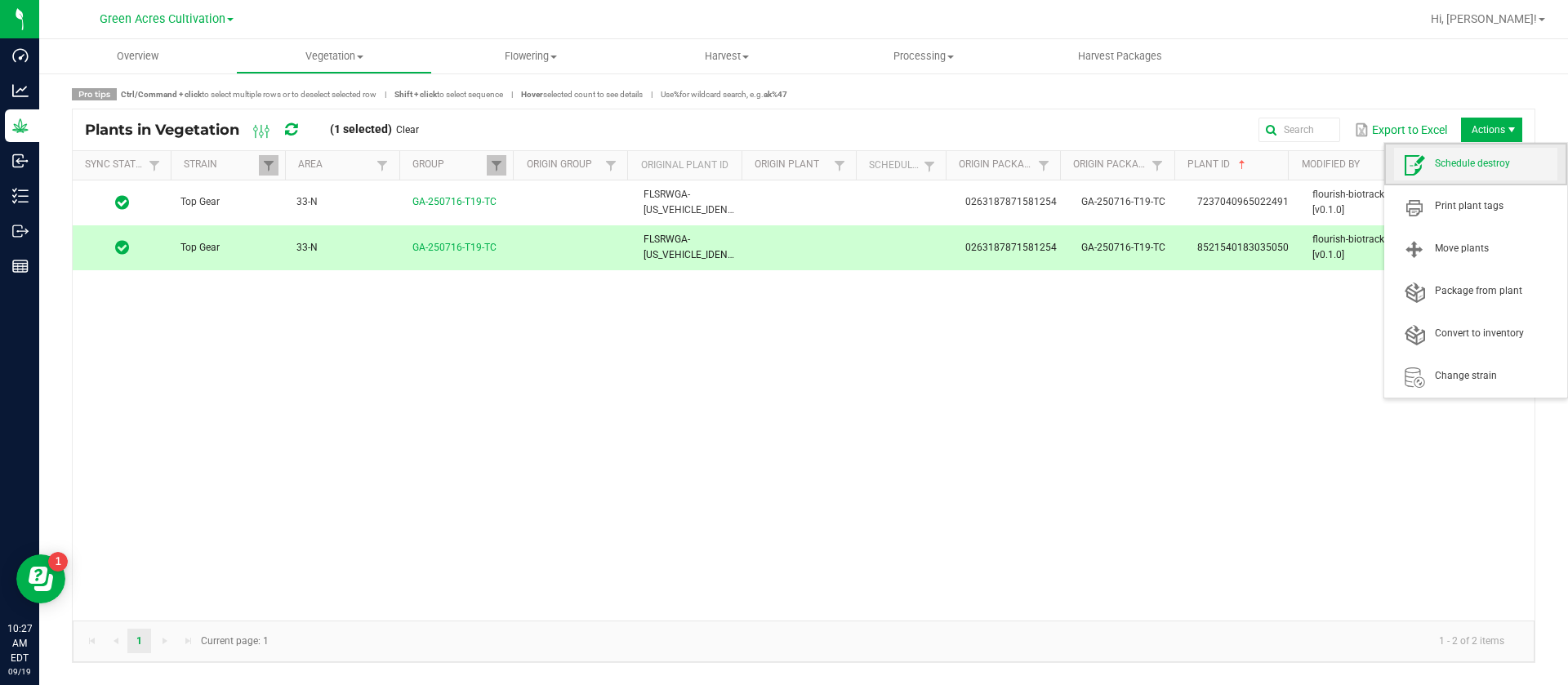
click at [1485, 152] on span "Schedule destroy" at bounding box center [1475, 163] width 163 height 32
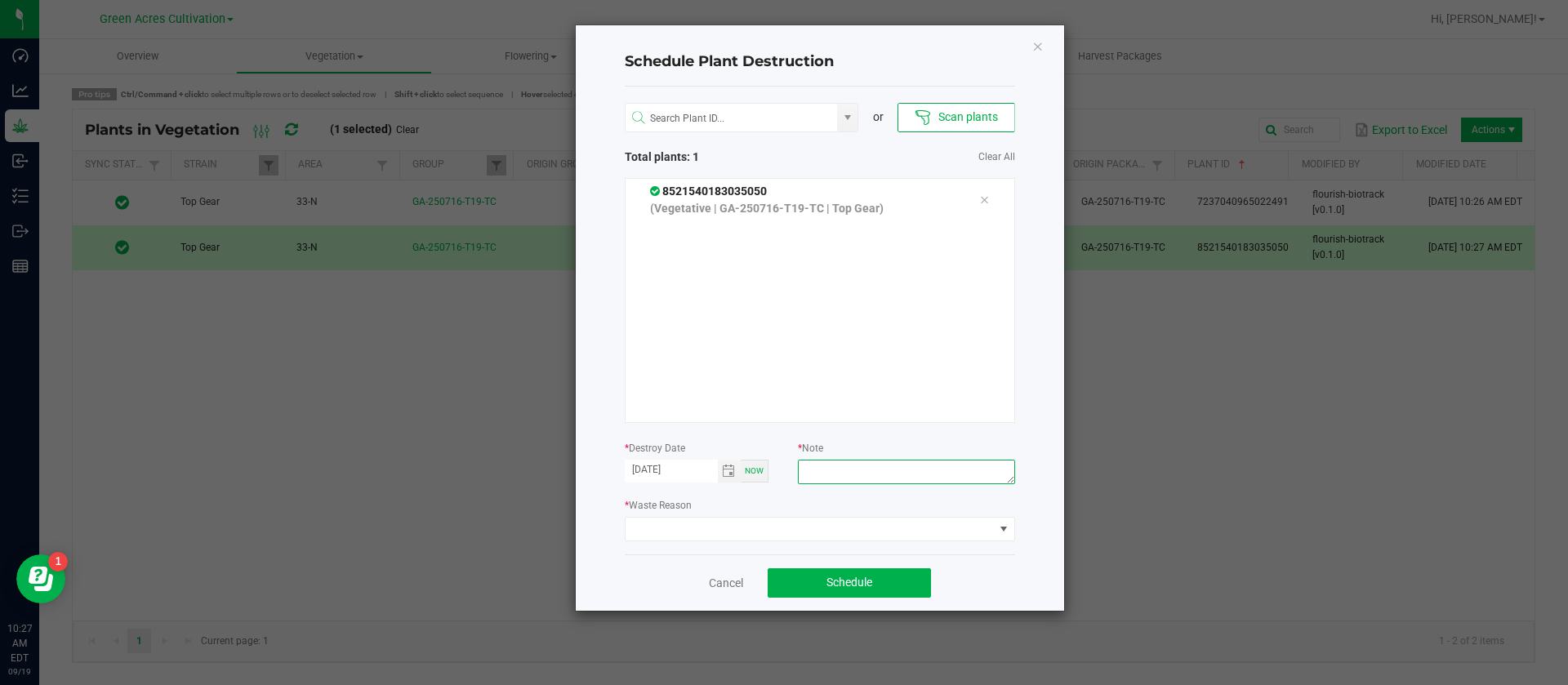
click at [842, 468] on textarea at bounding box center [905, 472] width 216 height 24
type textarea "waste"
drag, startPoint x: 672, startPoint y: 553, endPoint x: 668, endPoint y: 544, distance: 9.8
click at [671, 552] on div "or Scan plants Total plants: 1 Clear All 8521540183035050 (Vegetative | GA-2507…" at bounding box center [820, 320] width 390 height 468
click at [672, 523] on span at bounding box center [810, 529] width 369 height 23
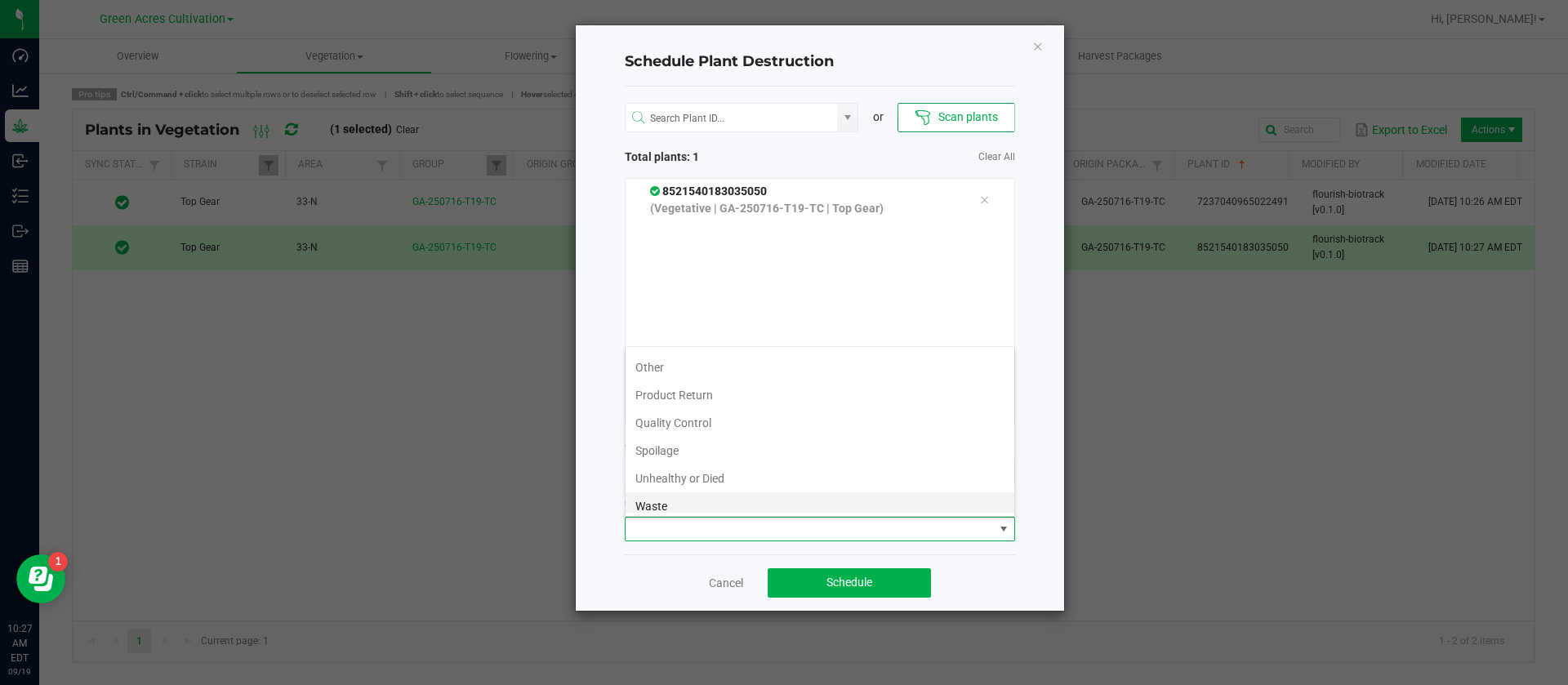
scroll to position [58, 0]
click at [665, 509] on li "Waste" at bounding box center [820, 498] width 389 height 28
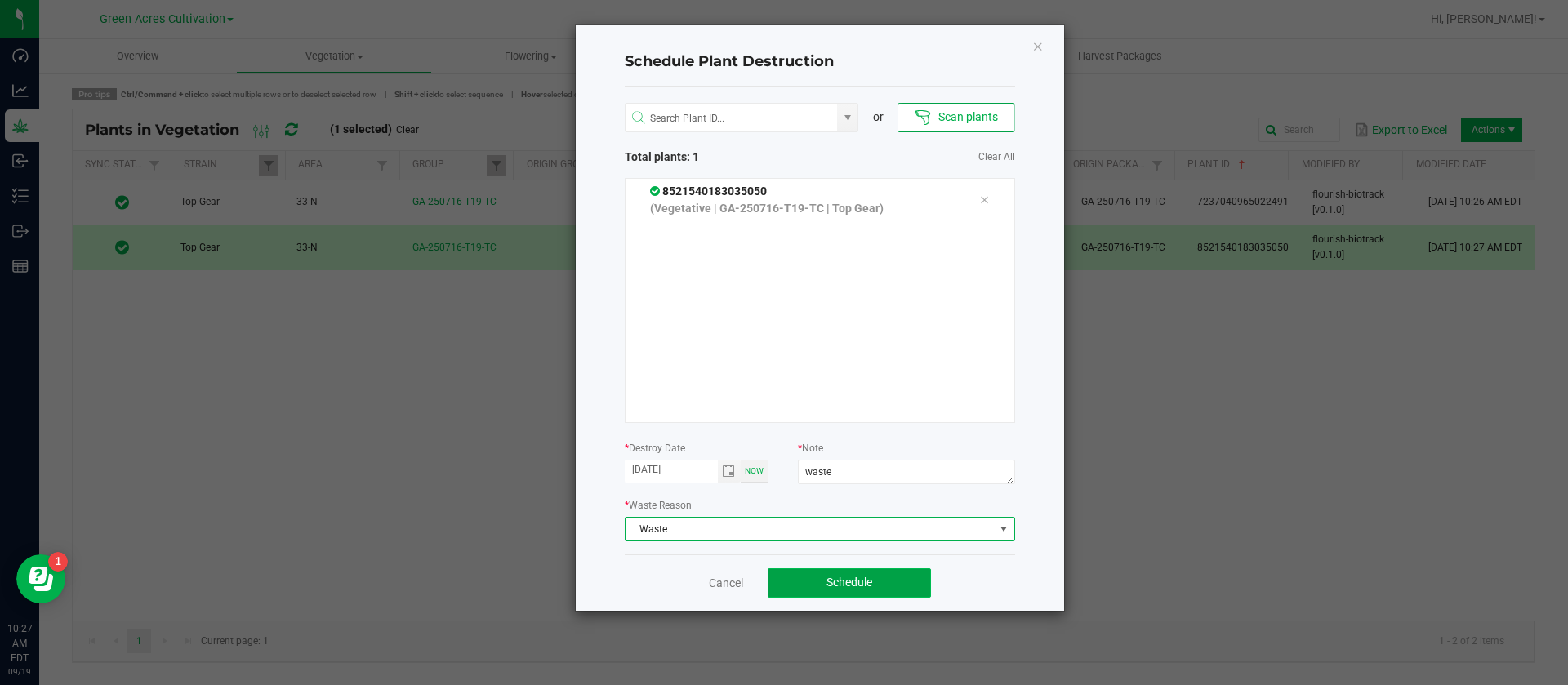
click at [872, 588] on span "Schedule" at bounding box center [849, 582] width 45 height 13
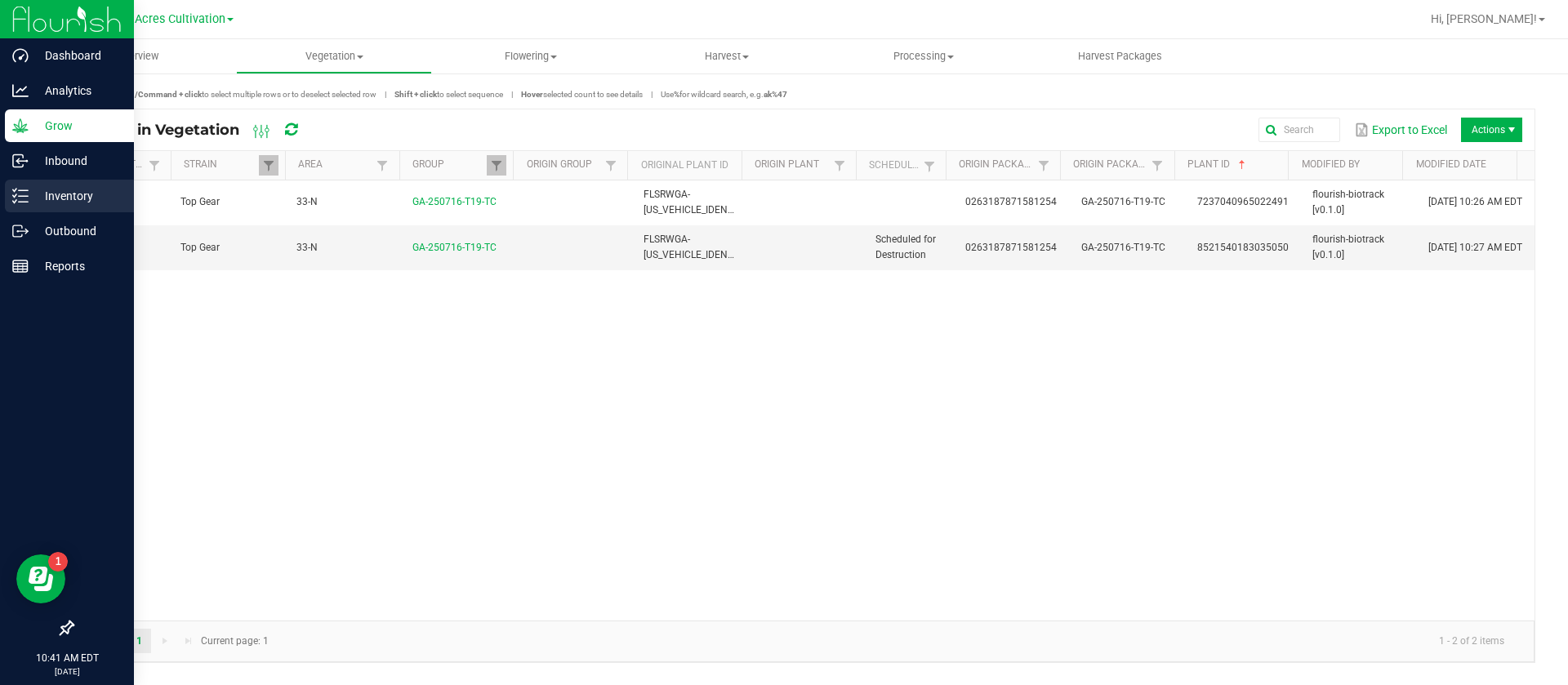
click at [20, 193] on icon at bounding box center [20, 196] width 17 height 17
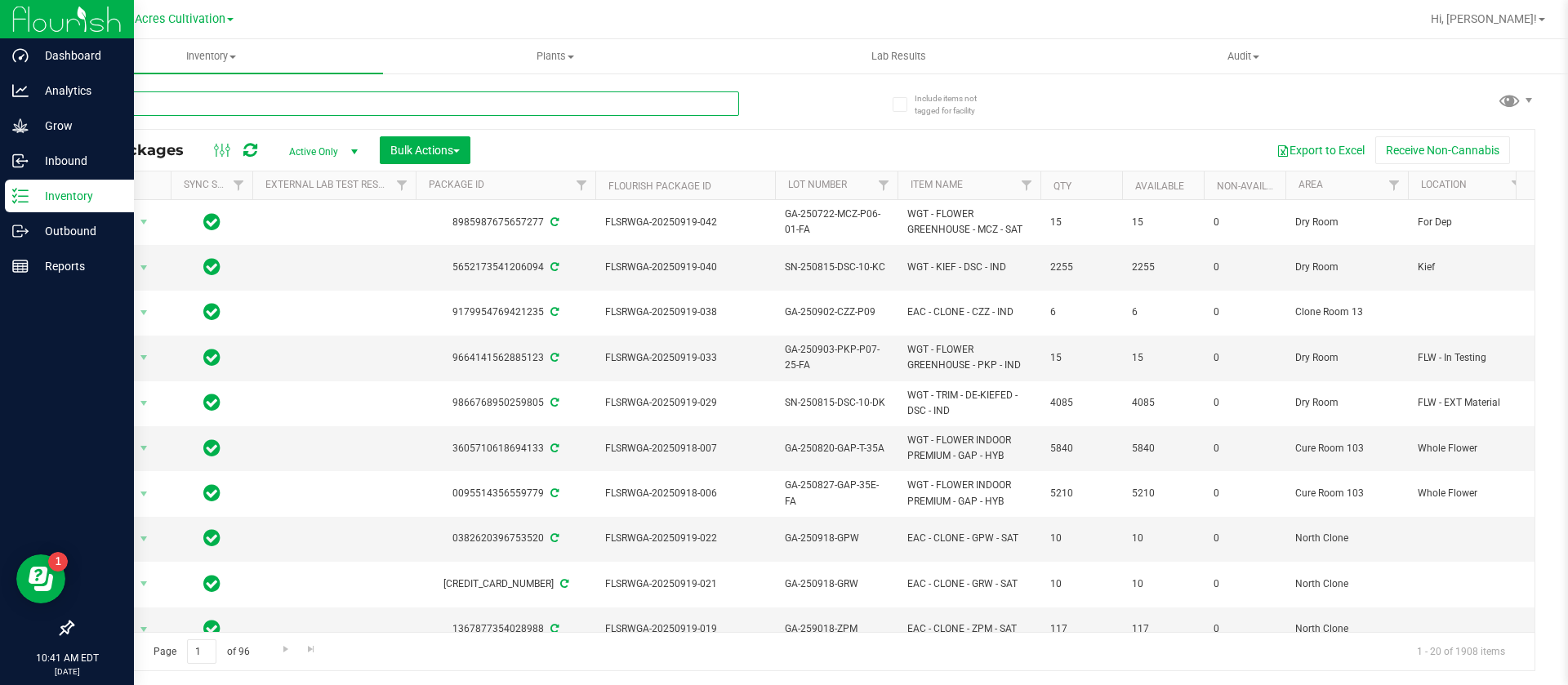
click at [494, 105] on input "text" at bounding box center [405, 104] width 667 height 24
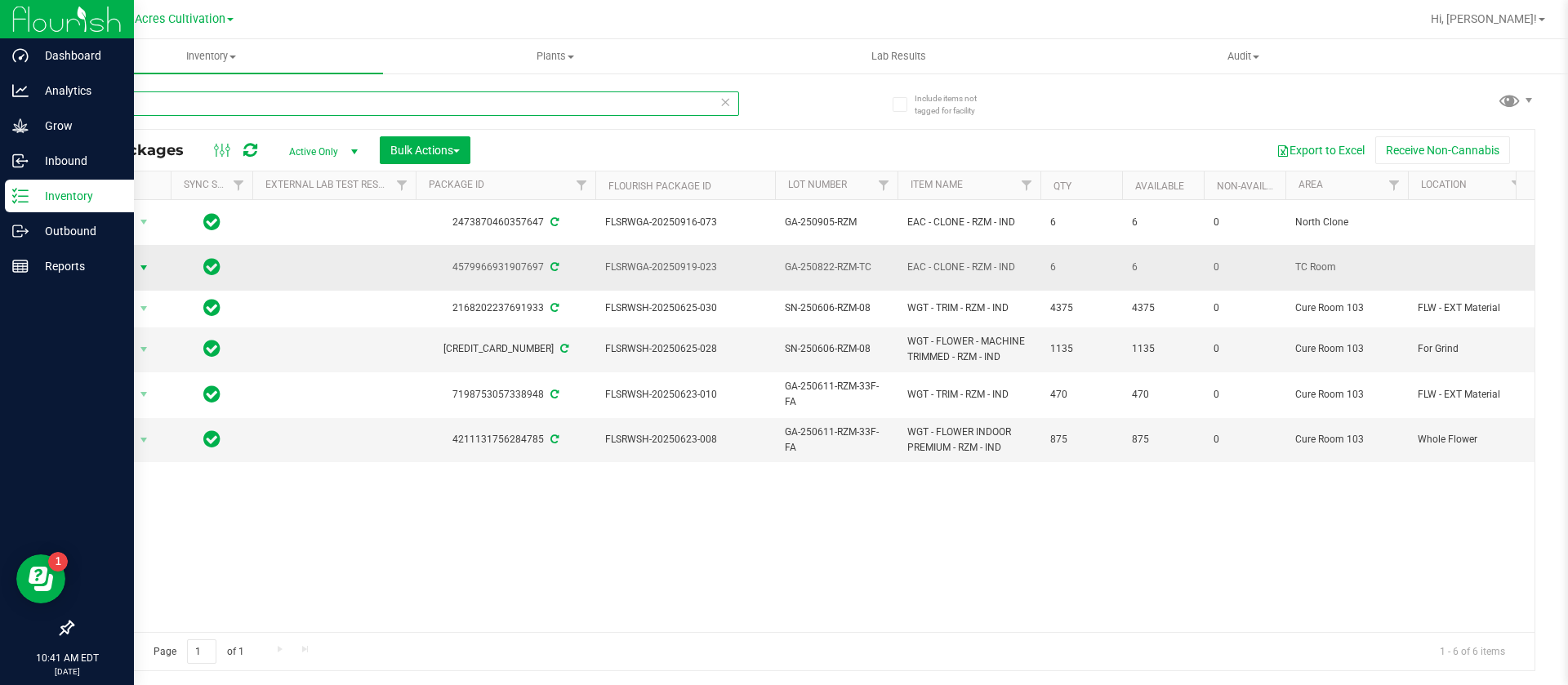
type input "rzm"
click at [128, 256] on span "Action" at bounding box center [110, 267] width 44 height 23
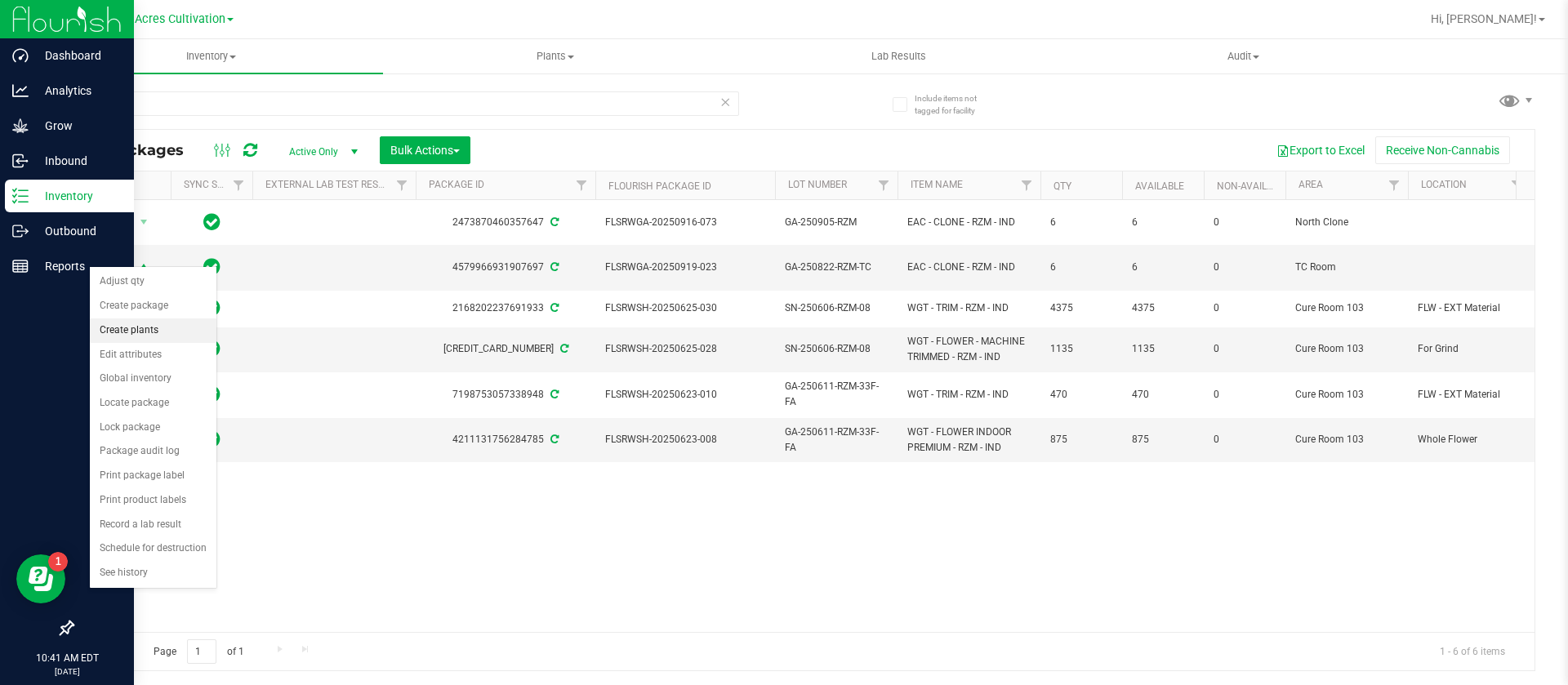
click at [160, 329] on li "Create plants" at bounding box center [153, 330] width 126 height 24
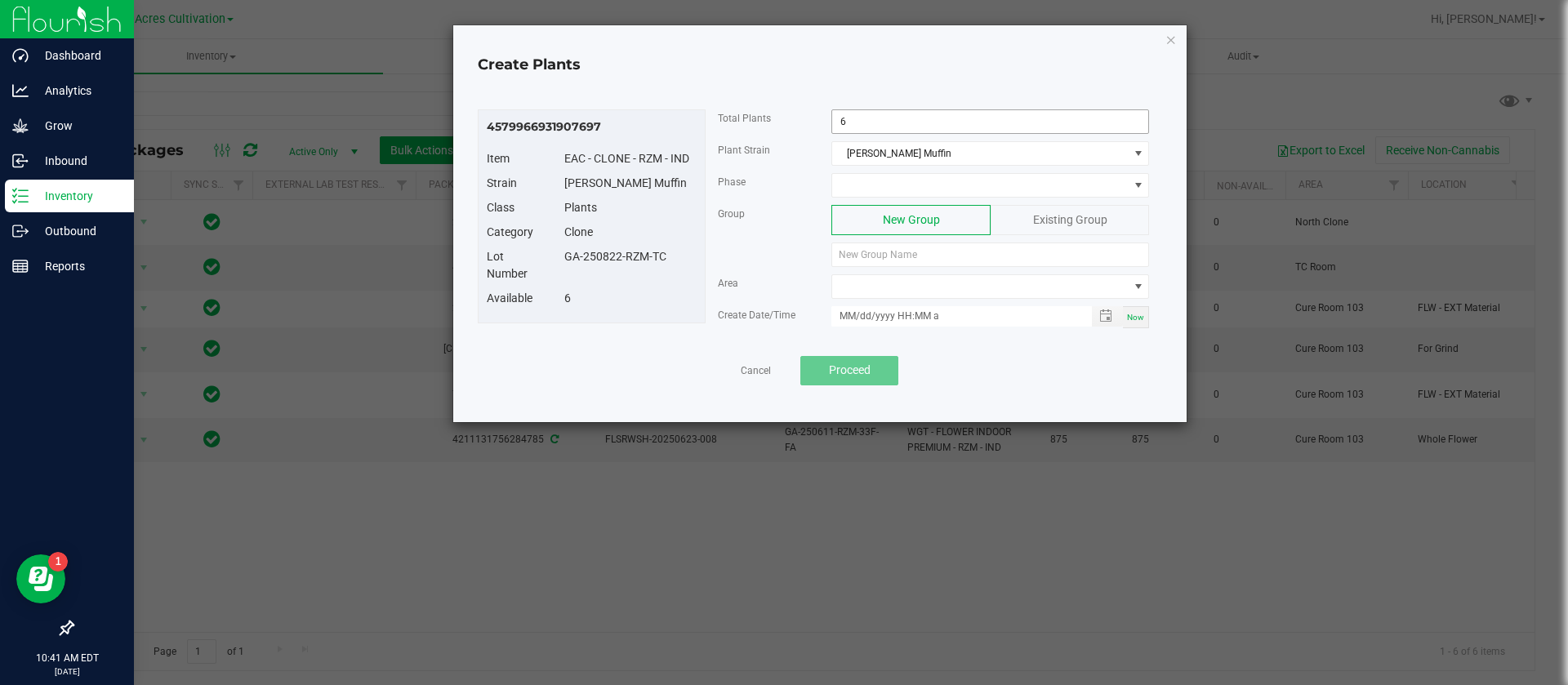
click at [914, 123] on input "6" at bounding box center [990, 122] width 316 height 23
type input "2"
click at [940, 190] on span at bounding box center [979, 185] width 295 height 23
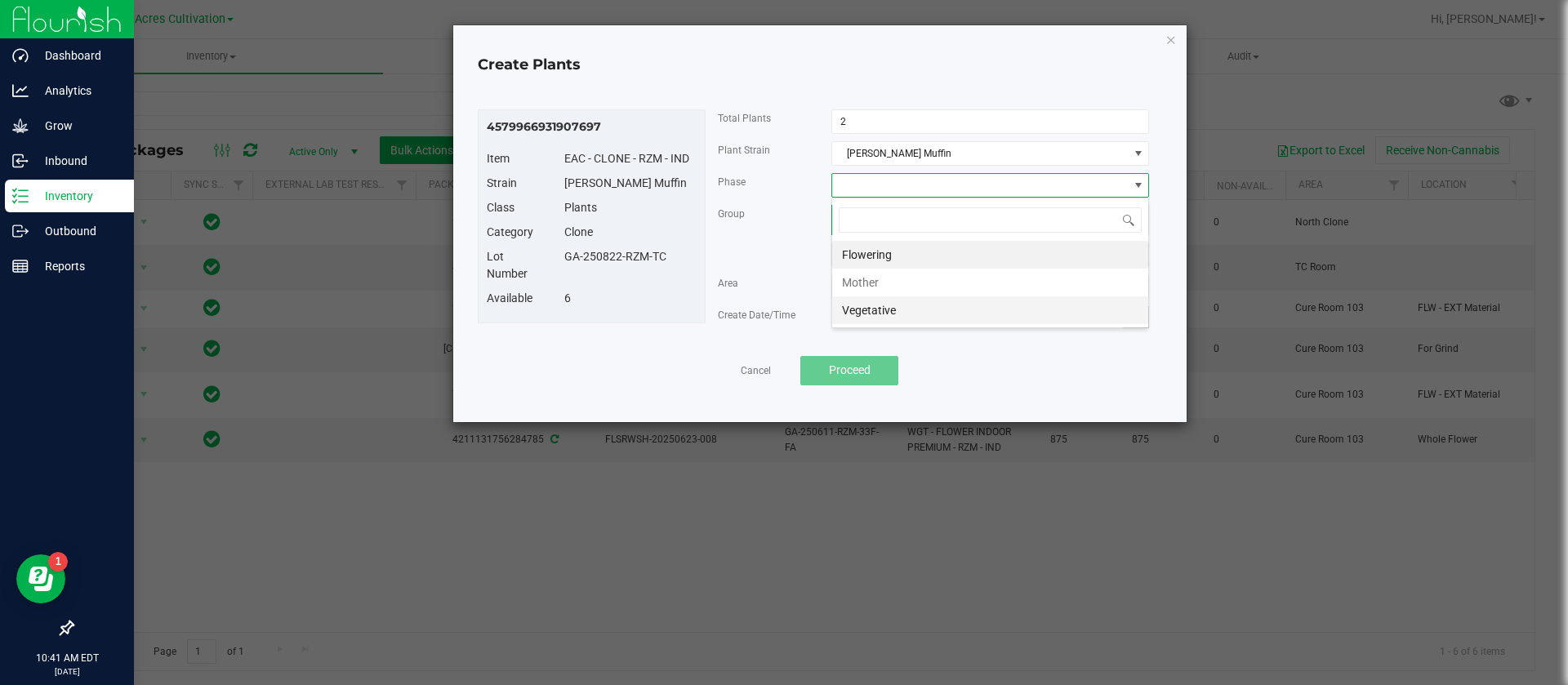
scroll to position [24, 317]
click at [892, 308] on li "Vegetative" at bounding box center [990, 310] width 316 height 28
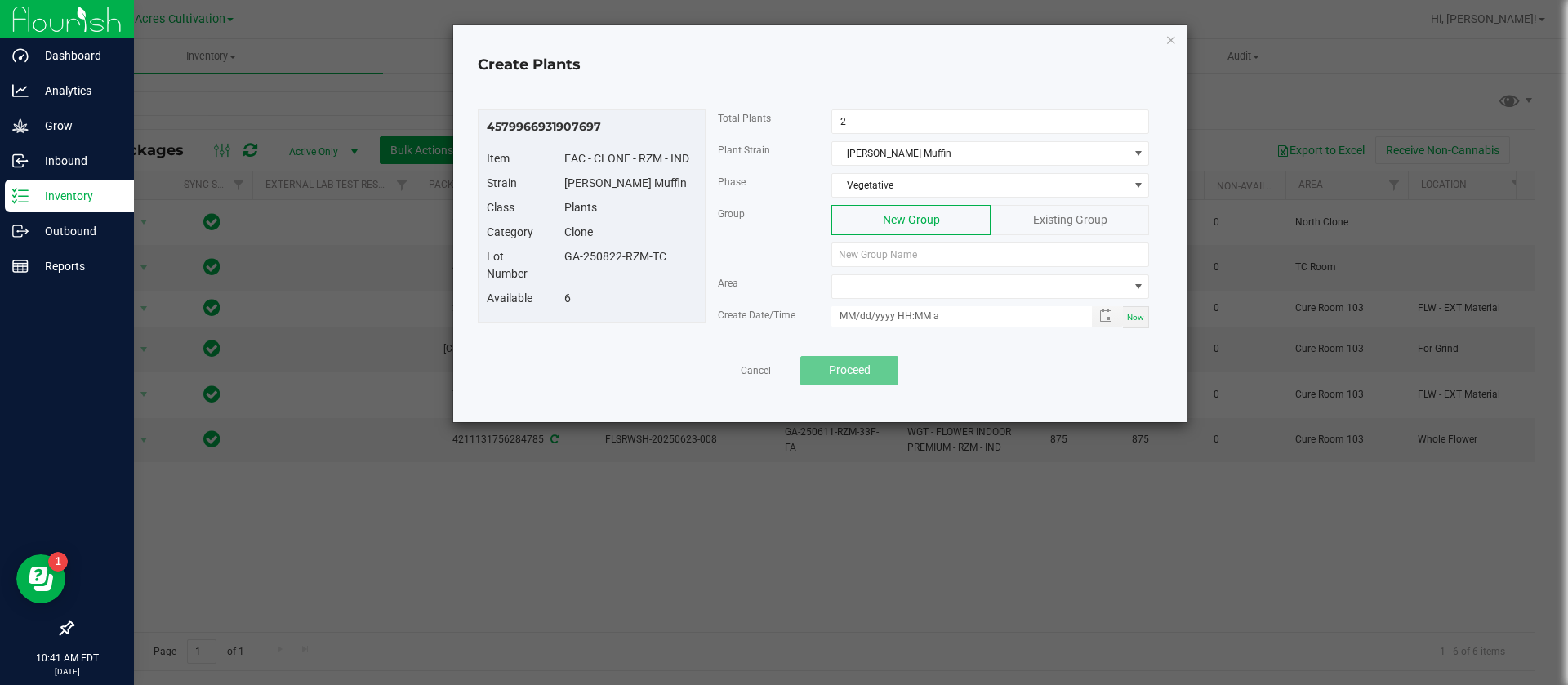
drag, startPoint x: 666, startPoint y: 257, endPoint x: 567, endPoint y: 261, distance: 99.1
click at [567, 261] on div "GA-250822-RZM-TC" at bounding box center [630, 256] width 157 height 17
copy div "GA-250822-RZM-TC"
paste input "GA-250822-RZM-TC"
type input "GA-250822-RZM-TC"
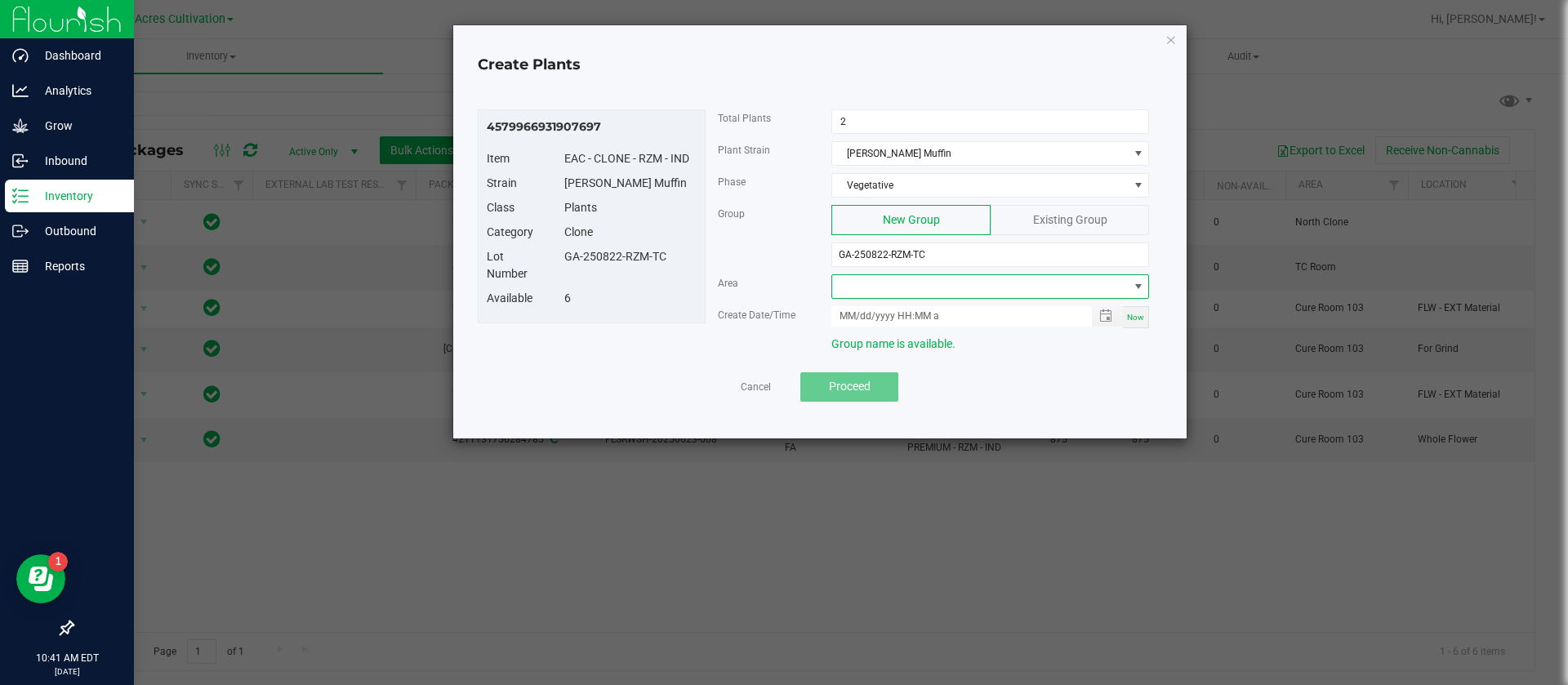
click at [885, 283] on span at bounding box center [979, 286] width 295 height 23
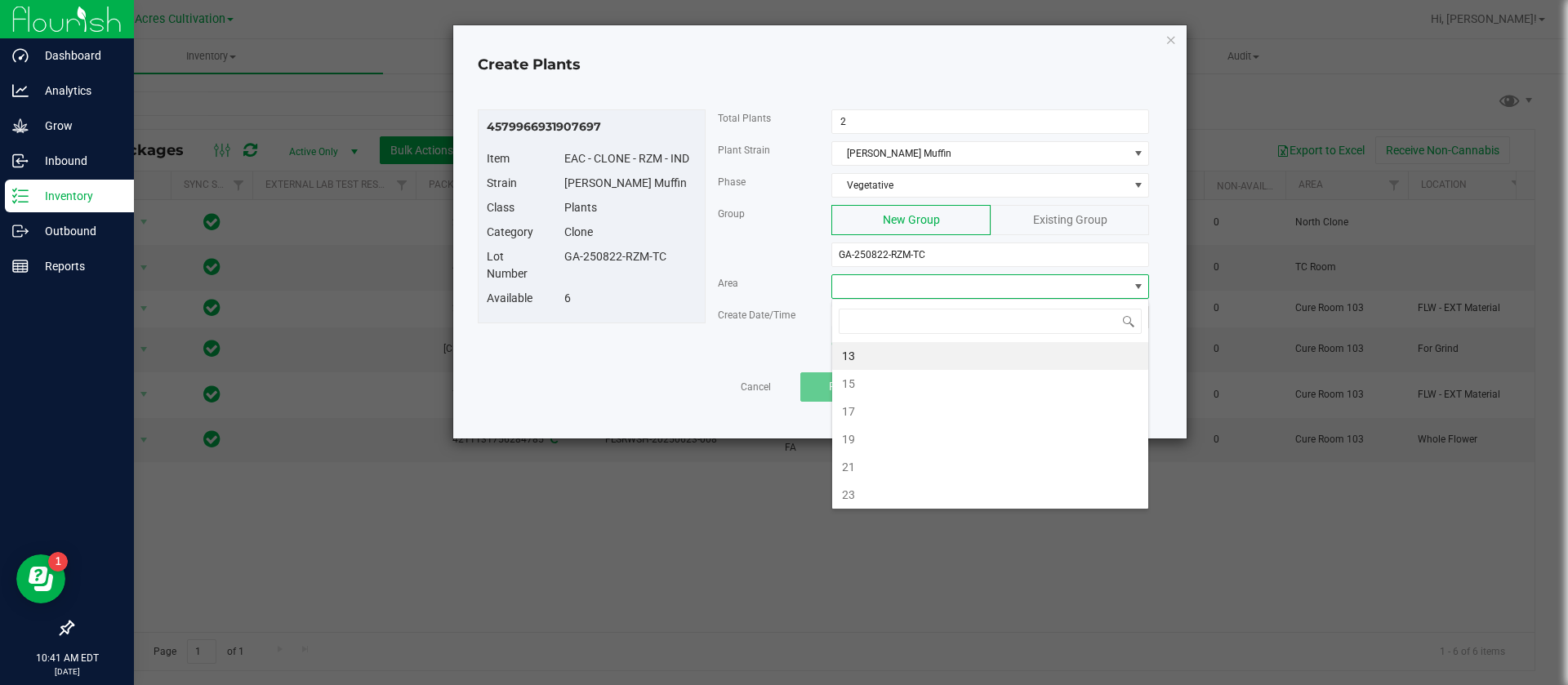
type input "n"
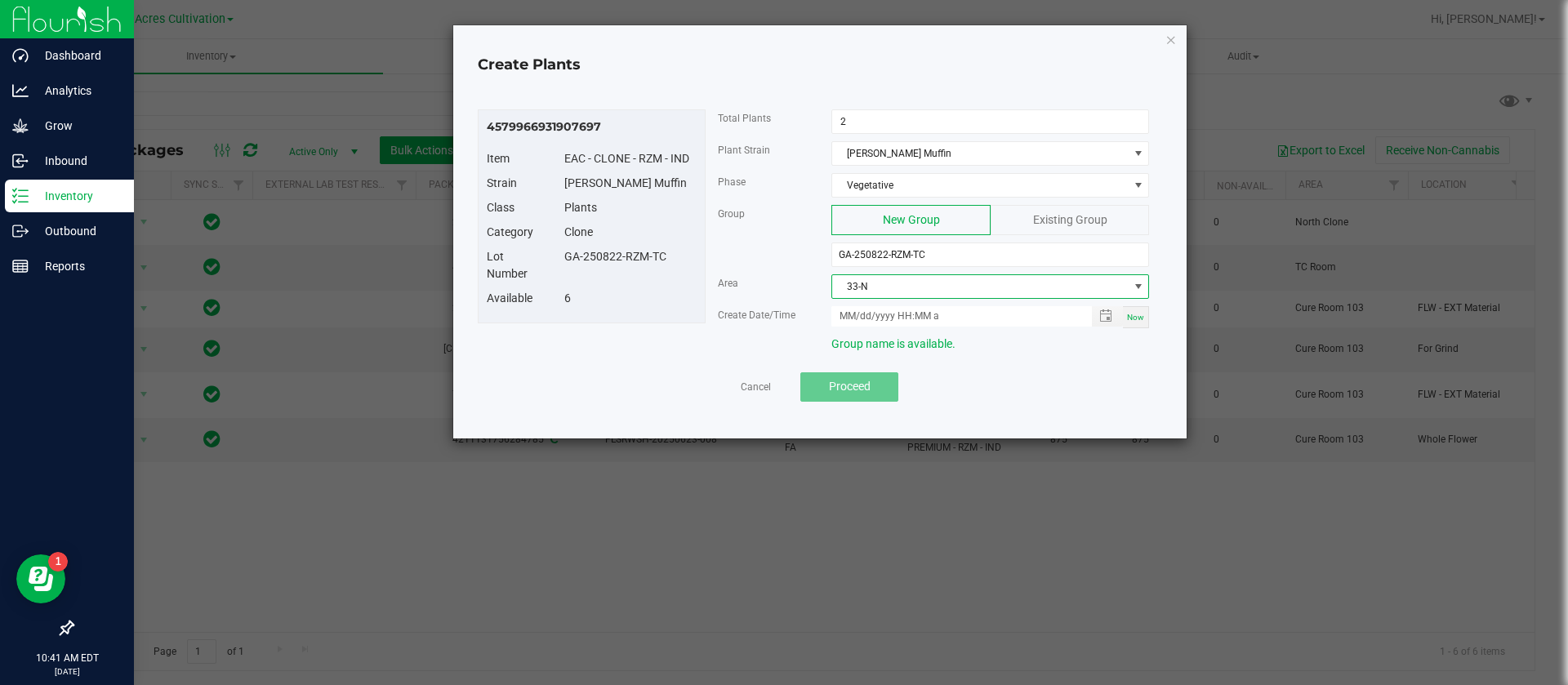
click at [1130, 316] on span "Now" at bounding box center [1135, 317] width 17 height 9
type input "[DATE] 10:41 AM"
click at [863, 312] on input "[DATE] 10:41 AM" at bounding box center [952, 317] width 242 height 20
click at [740, 300] on div "Area 33-N" at bounding box center [934, 291] width 457 height 32
click at [862, 396] on button "Proceed" at bounding box center [849, 387] width 98 height 30
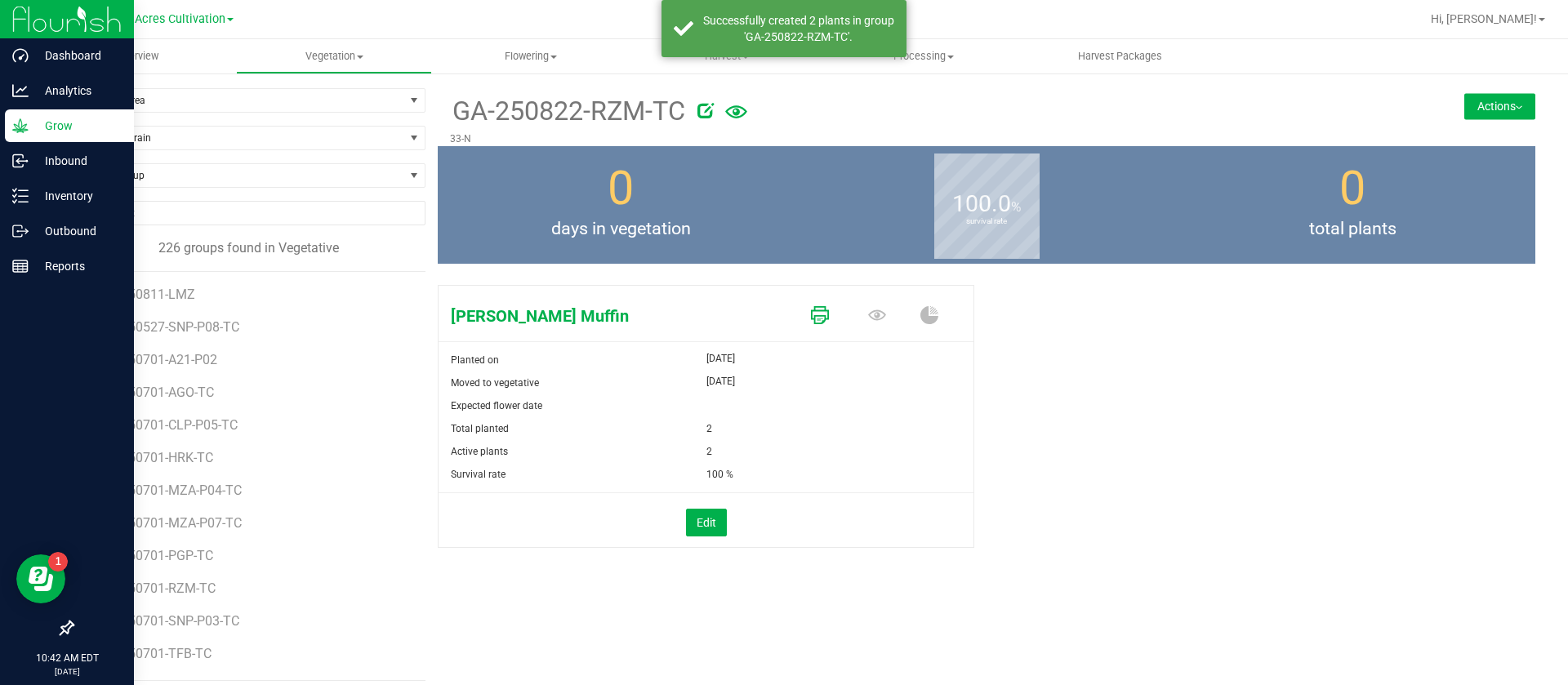
click at [811, 314] on icon at bounding box center [819, 315] width 18 height 18
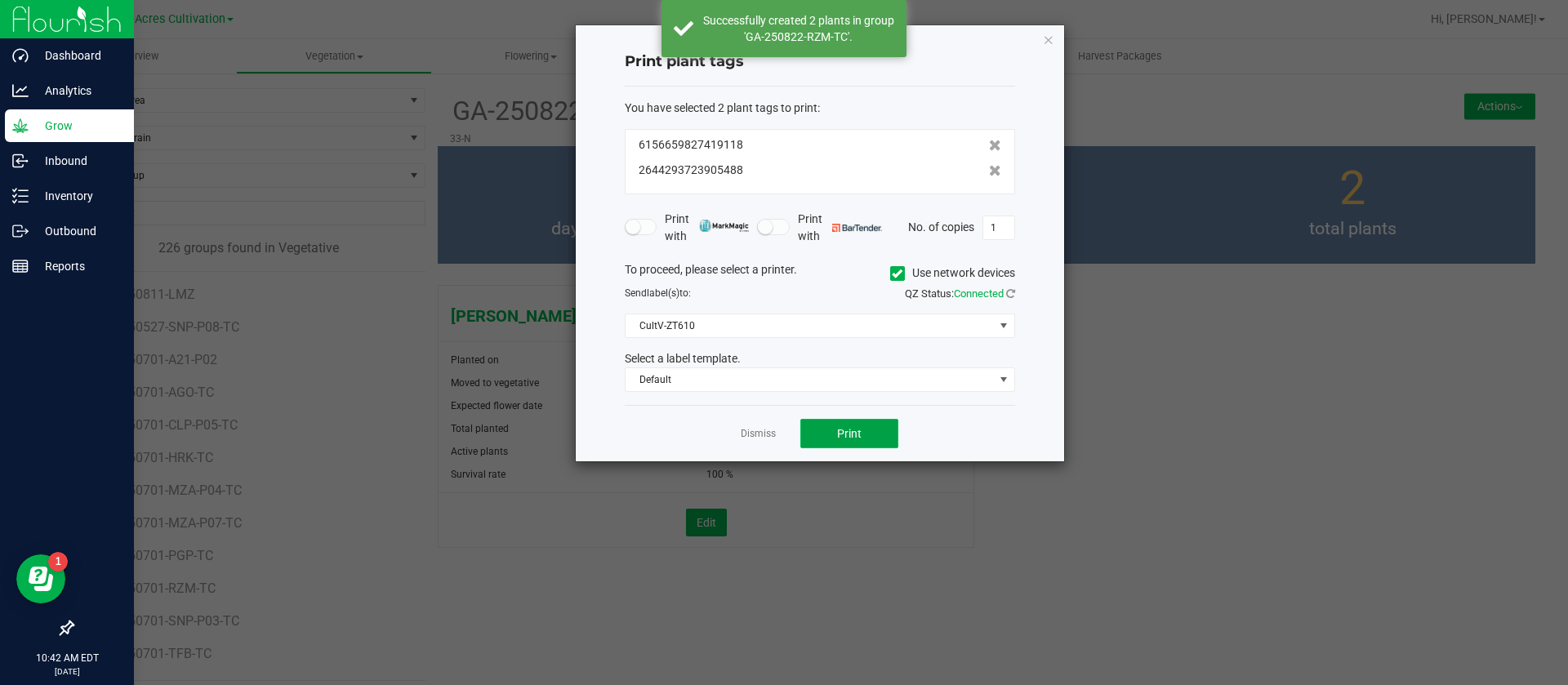
click at [849, 433] on span "Print" at bounding box center [849, 433] width 24 height 13
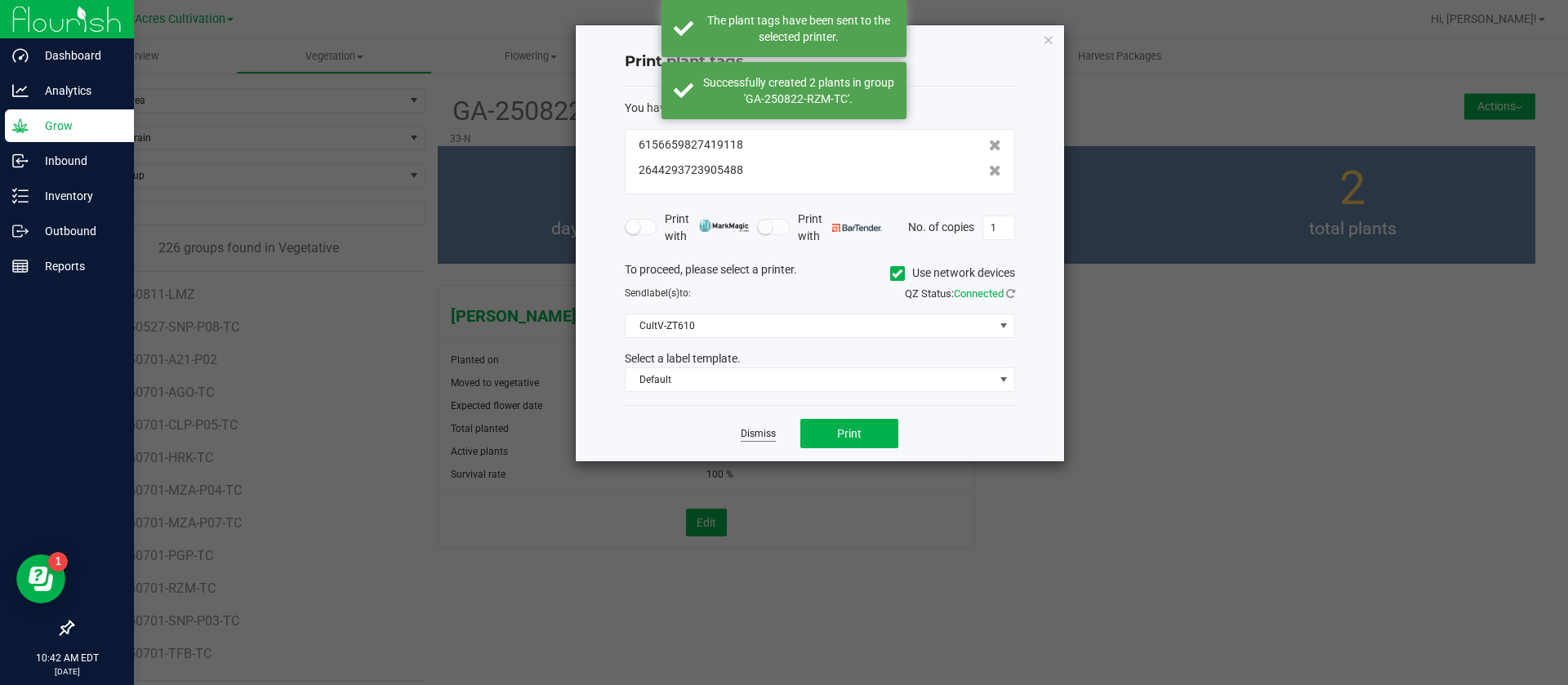
click at [774, 432] on link "Dismiss" at bounding box center [758, 433] width 35 height 14
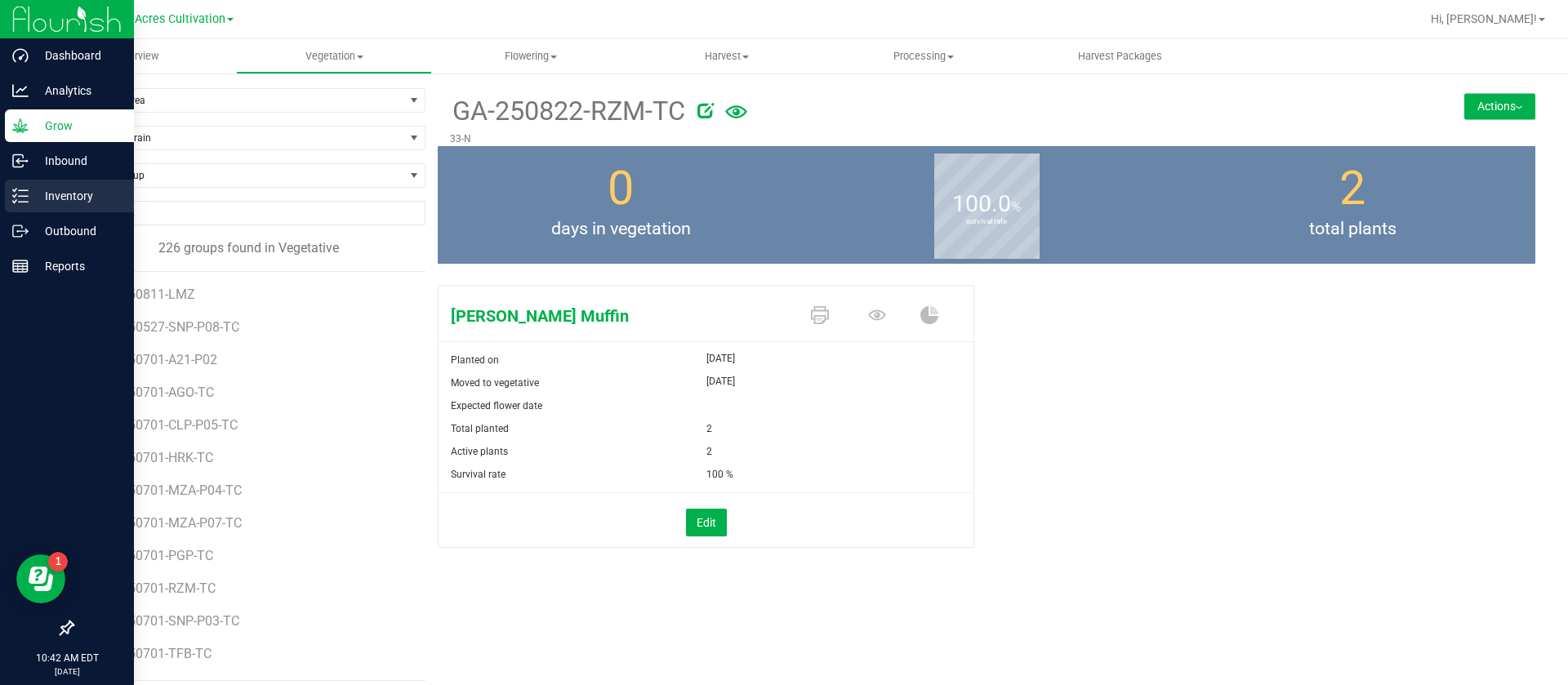
click at [24, 203] on icon at bounding box center [20, 196] width 17 height 17
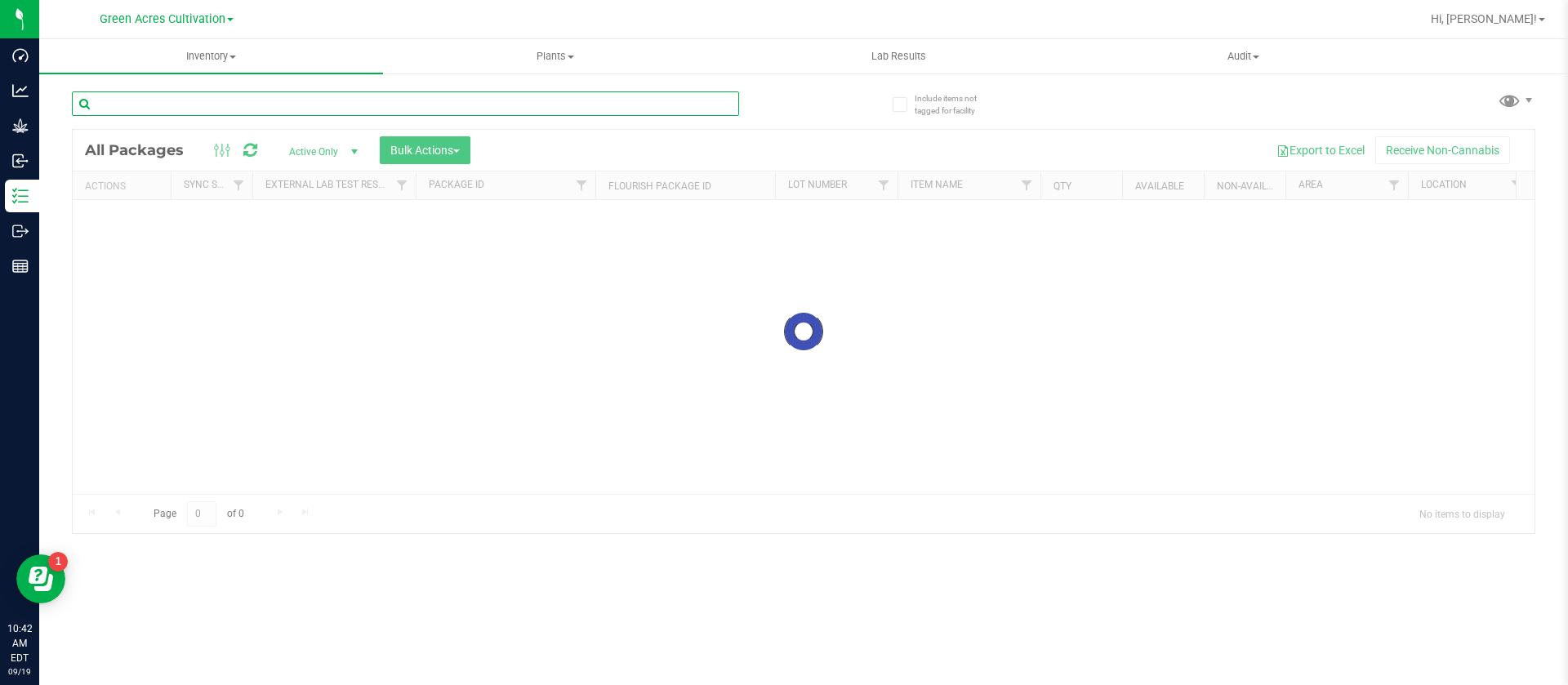
click at [303, 111] on input "text" at bounding box center [405, 104] width 667 height 24
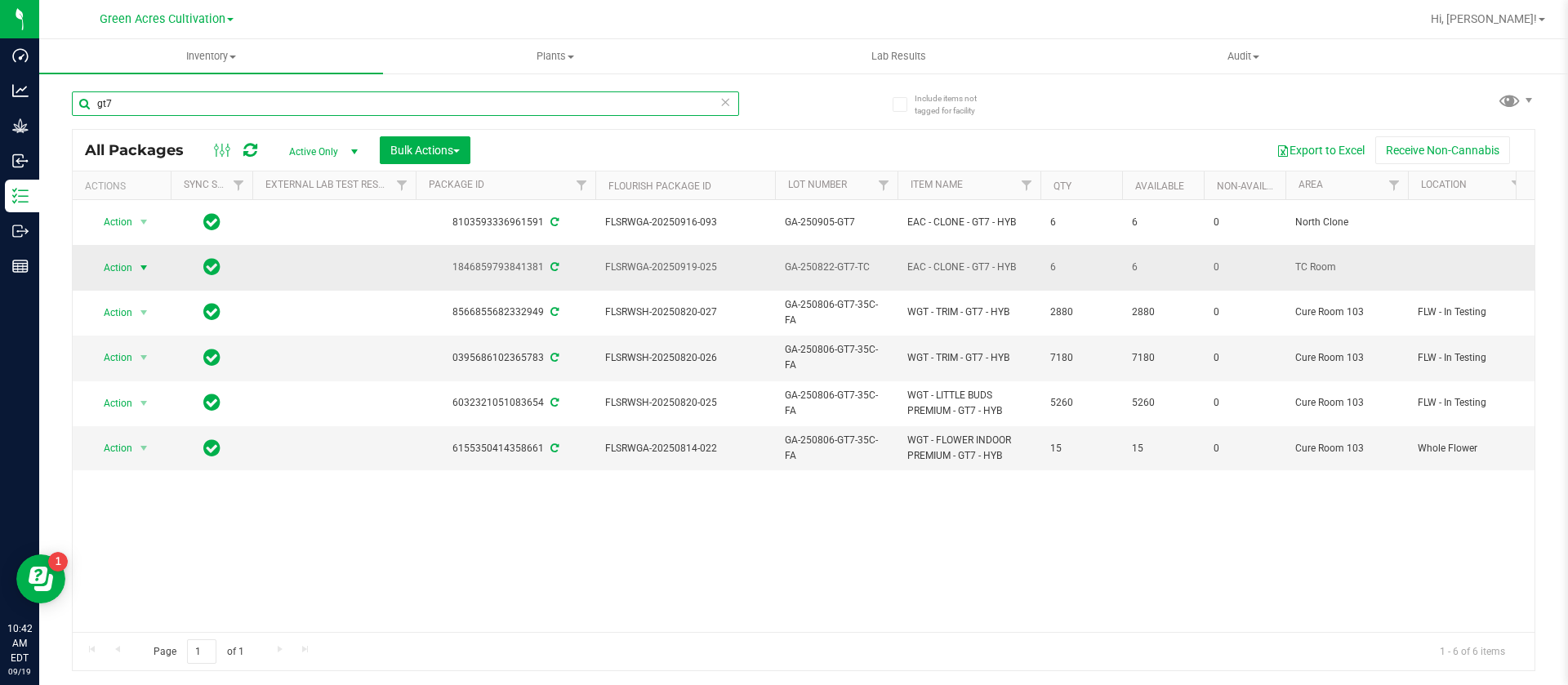
type input "gt7"
click at [92, 256] on span "Action" at bounding box center [110, 267] width 44 height 23
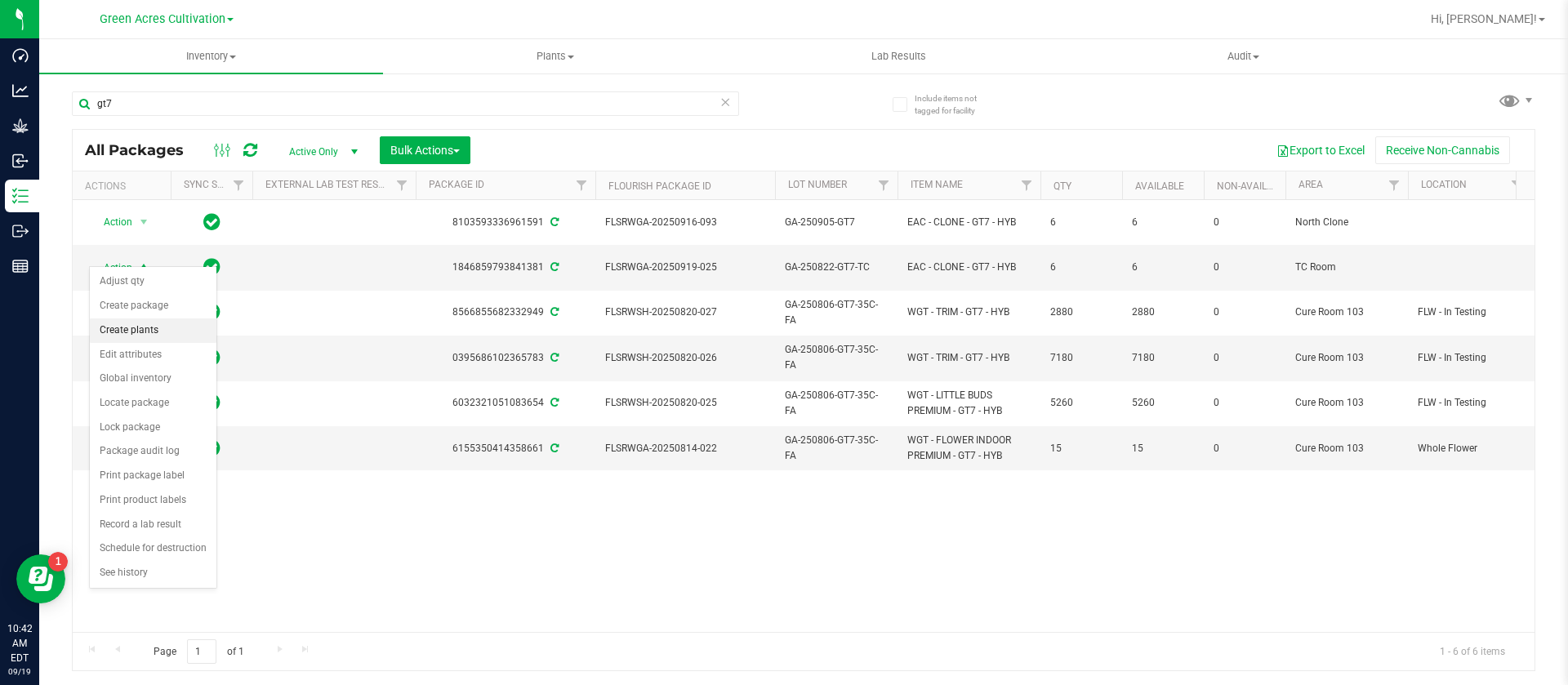
click at [153, 339] on li "Create plants" at bounding box center [153, 330] width 126 height 24
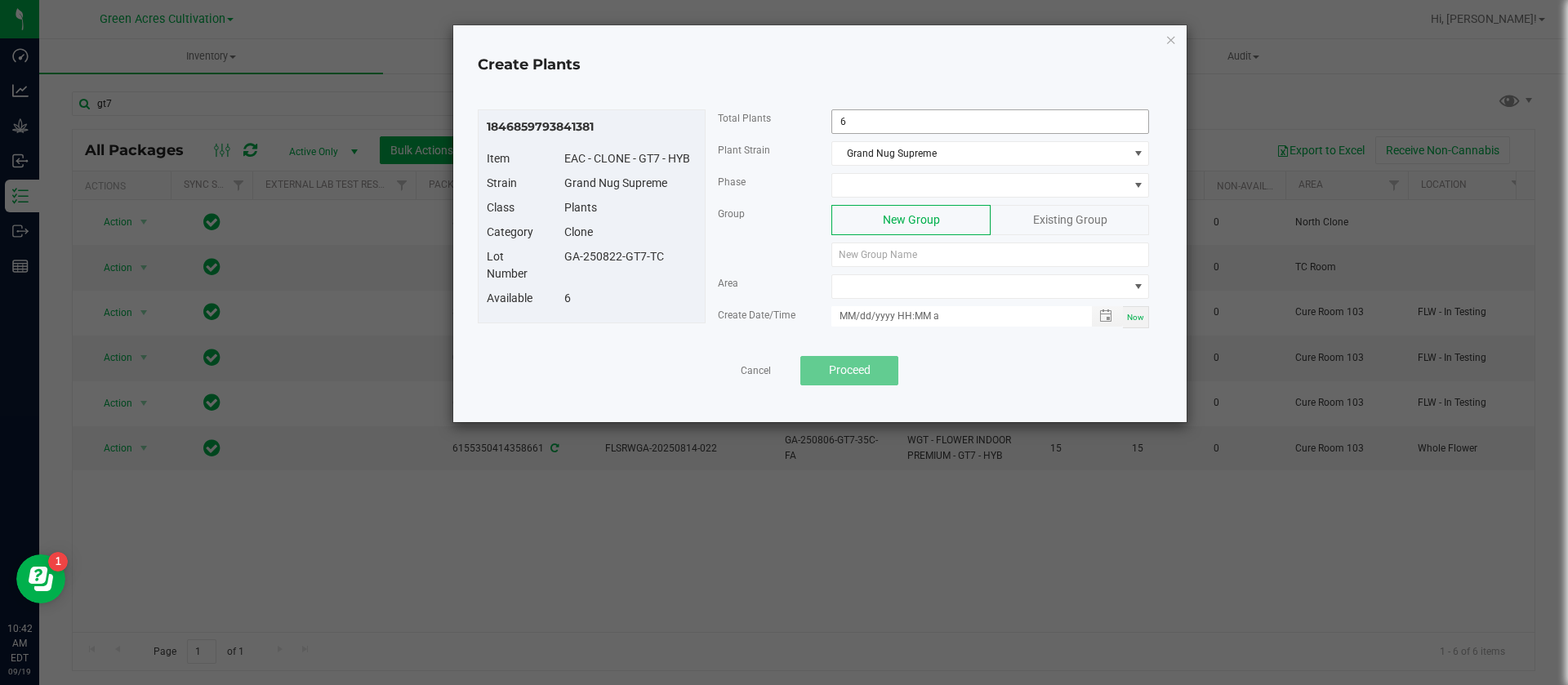
click at [893, 128] on input "6" at bounding box center [990, 122] width 316 height 23
type input "2"
click at [859, 181] on span at bounding box center [979, 185] width 295 height 23
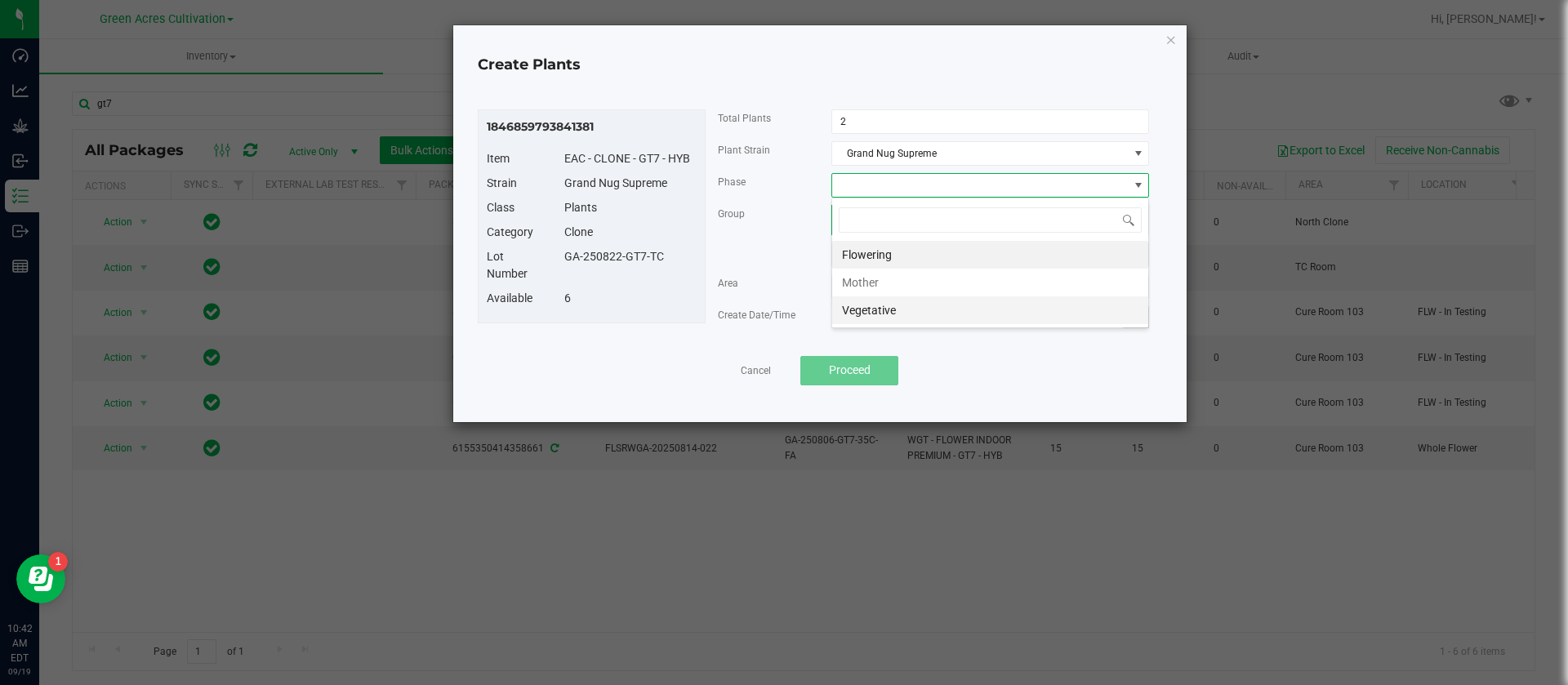
scroll to position [24, 317]
click at [868, 302] on li "Vegetative" at bounding box center [990, 310] width 316 height 28
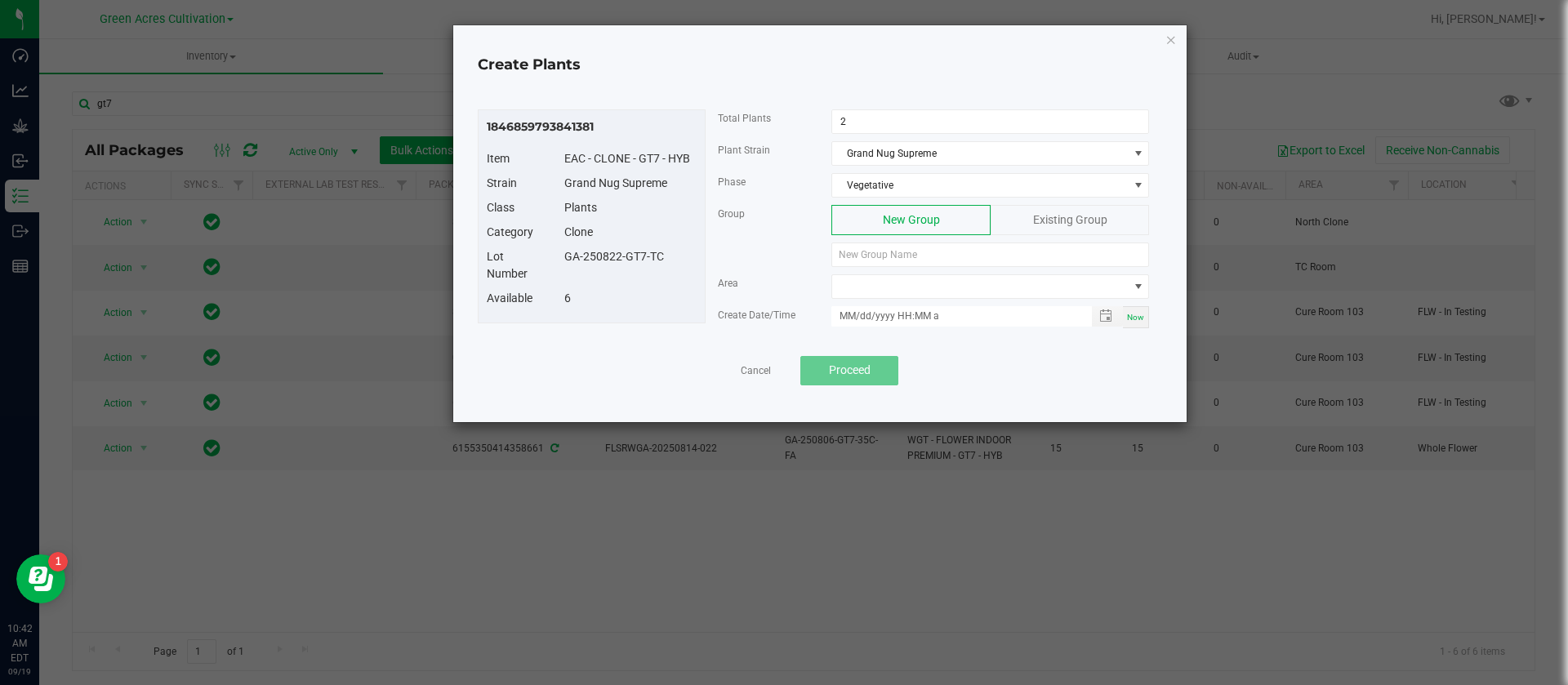
drag, startPoint x: 667, startPoint y: 266, endPoint x: 567, endPoint y: 255, distance: 100.6
click at [567, 255] on div "Lot Number GA-250822-GT7-TC" at bounding box center [591, 268] width 234 height 42
copy div "GA-250822-GT7-TC"
paste input "GA-250822-GT7-TC"
type input "GA-250822-GT7-TC"
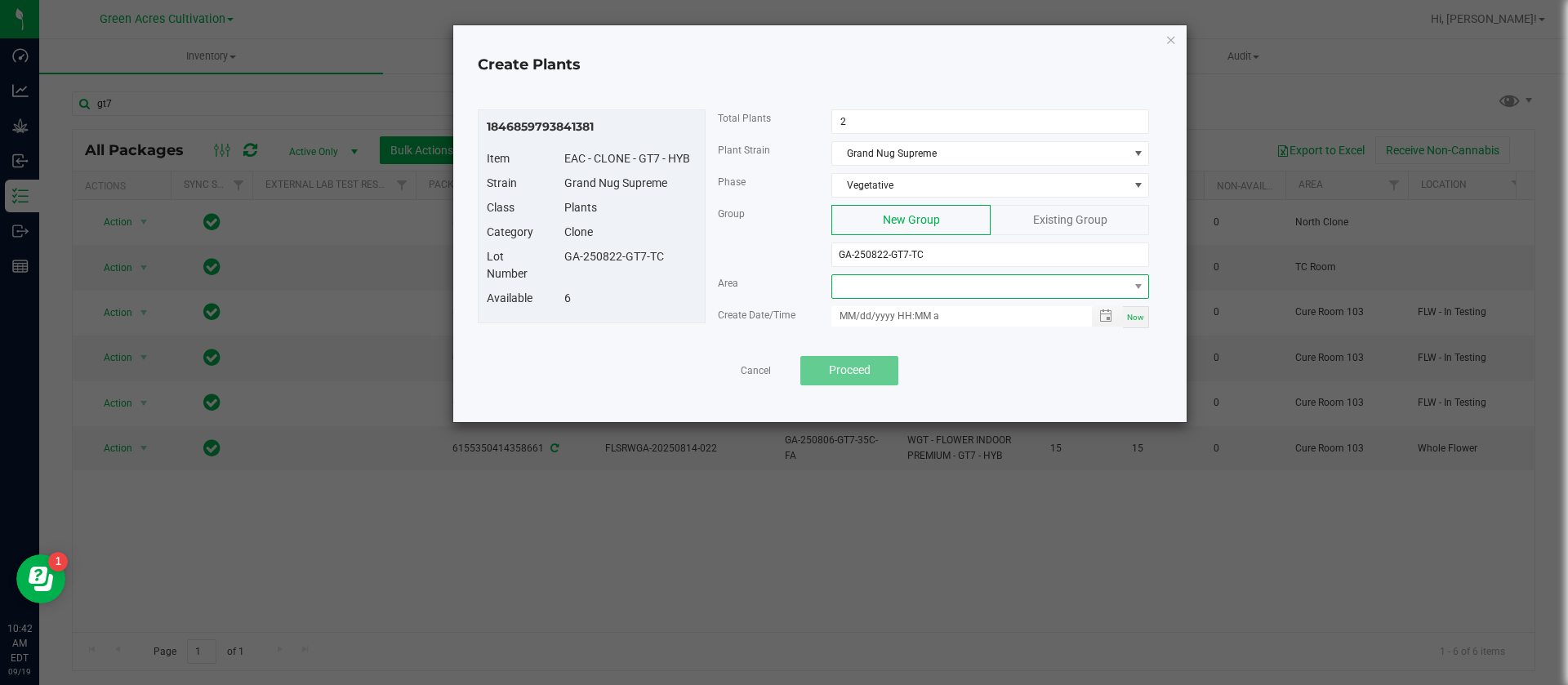
click at [914, 288] on span at bounding box center [979, 286] width 295 height 23
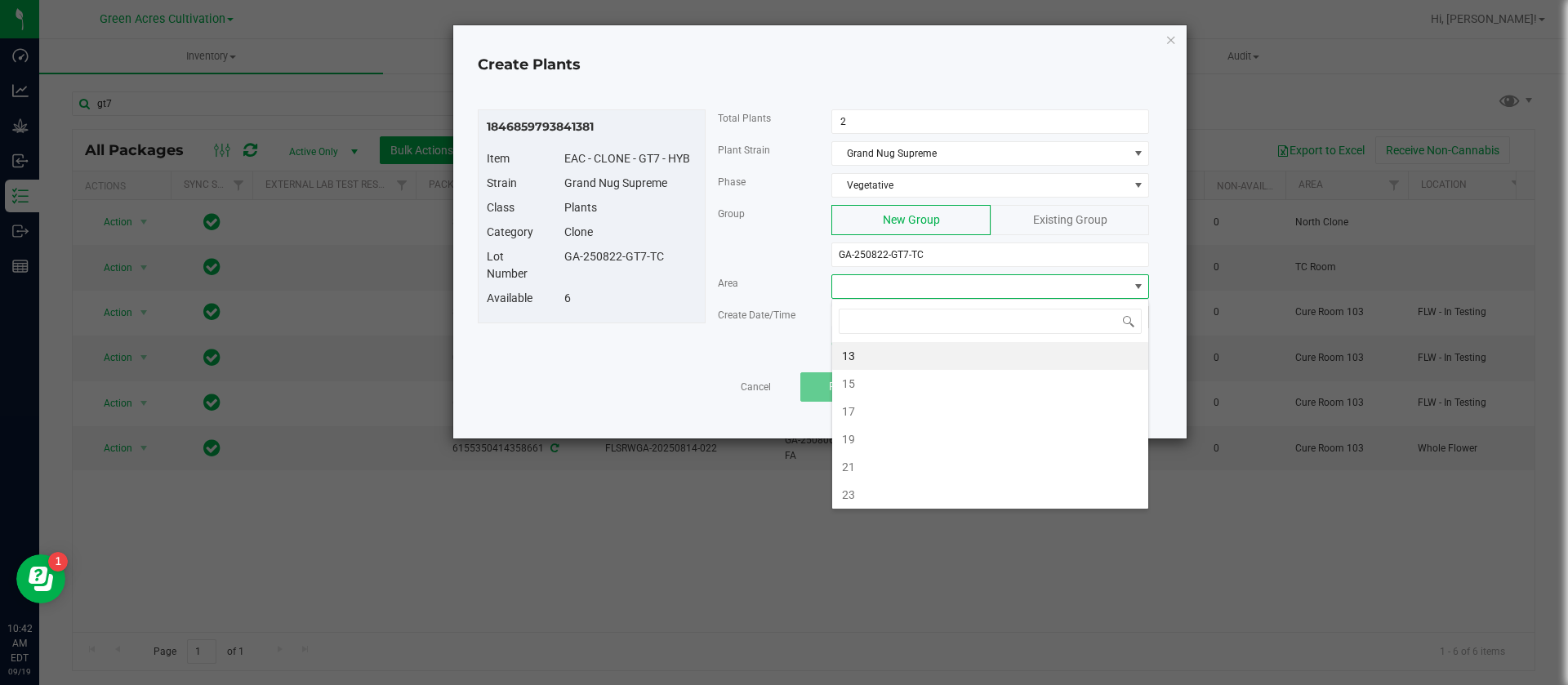
type input "n"
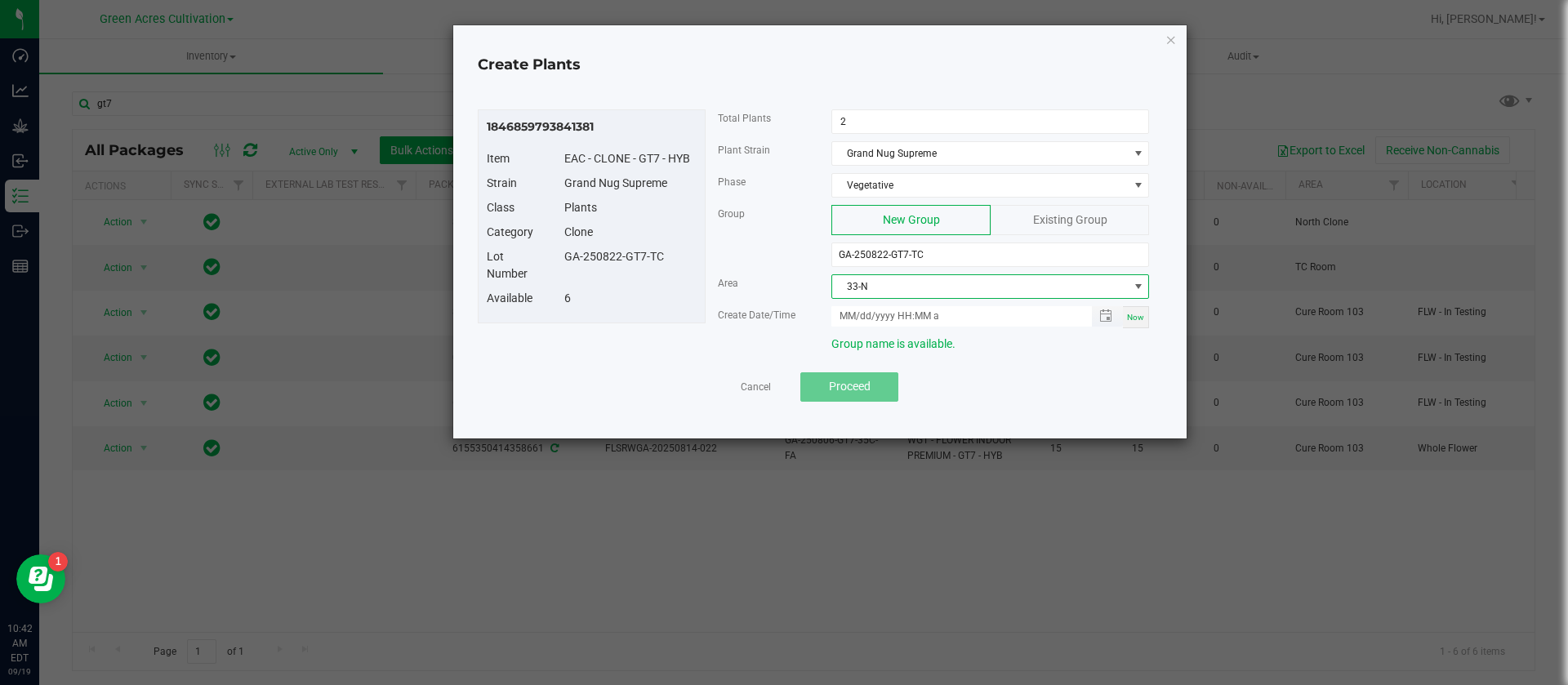
drag, startPoint x: 1142, startPoint y: 316, endPoint x: 1116, endPoint y: 326, distance: 27.9
click at [1142, 315] on span "Now" at bounding box center [1135, 317] width 17 height 9
type input "09/19/2025 10:42 AM"
click at [862, 307] on input "09/19/2025 10:42 AM" at bounding box center [952, 317] width 242 height 20
click at [693, 304] on div "6" at bounding box center [630, 298] width 157 height 17
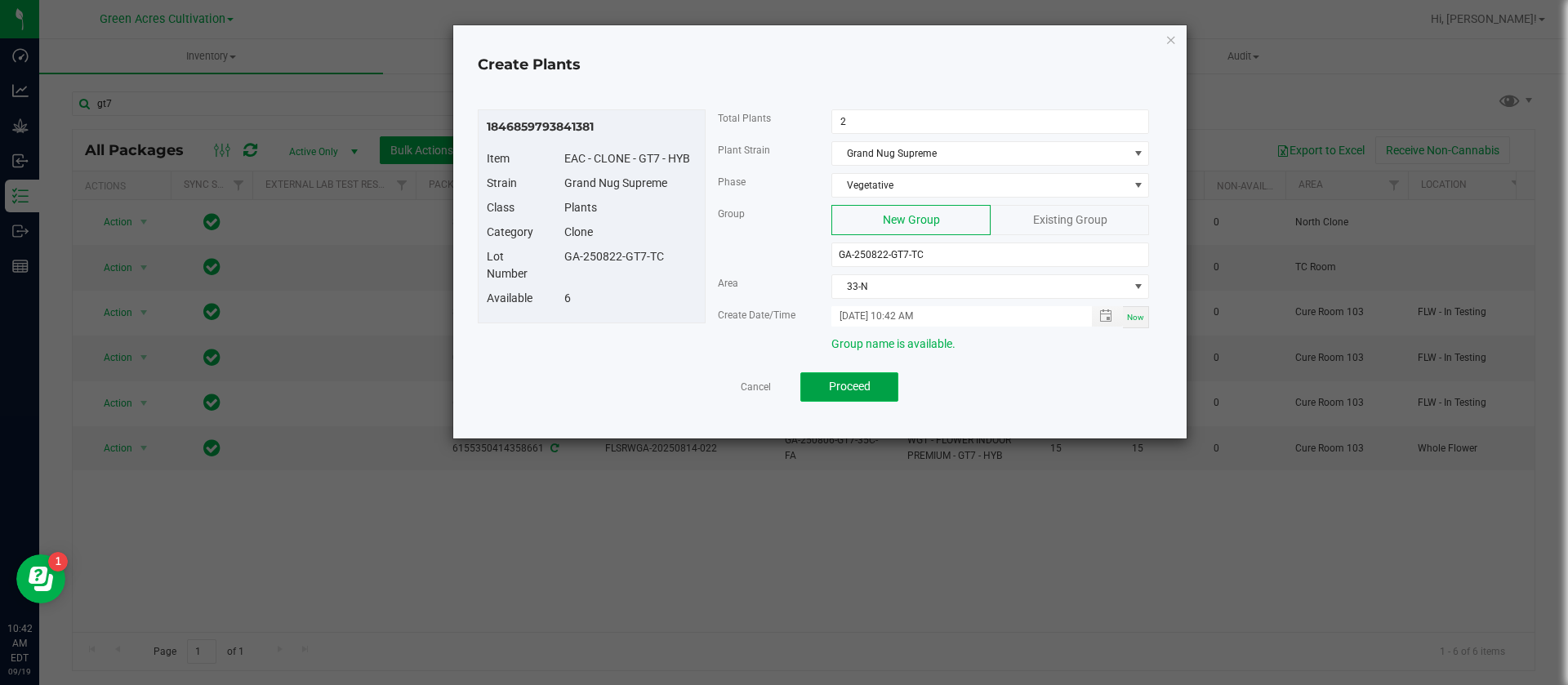
click at [873, 383] on button "Proceed" at bounding box center [849, 387] width 98 height 30
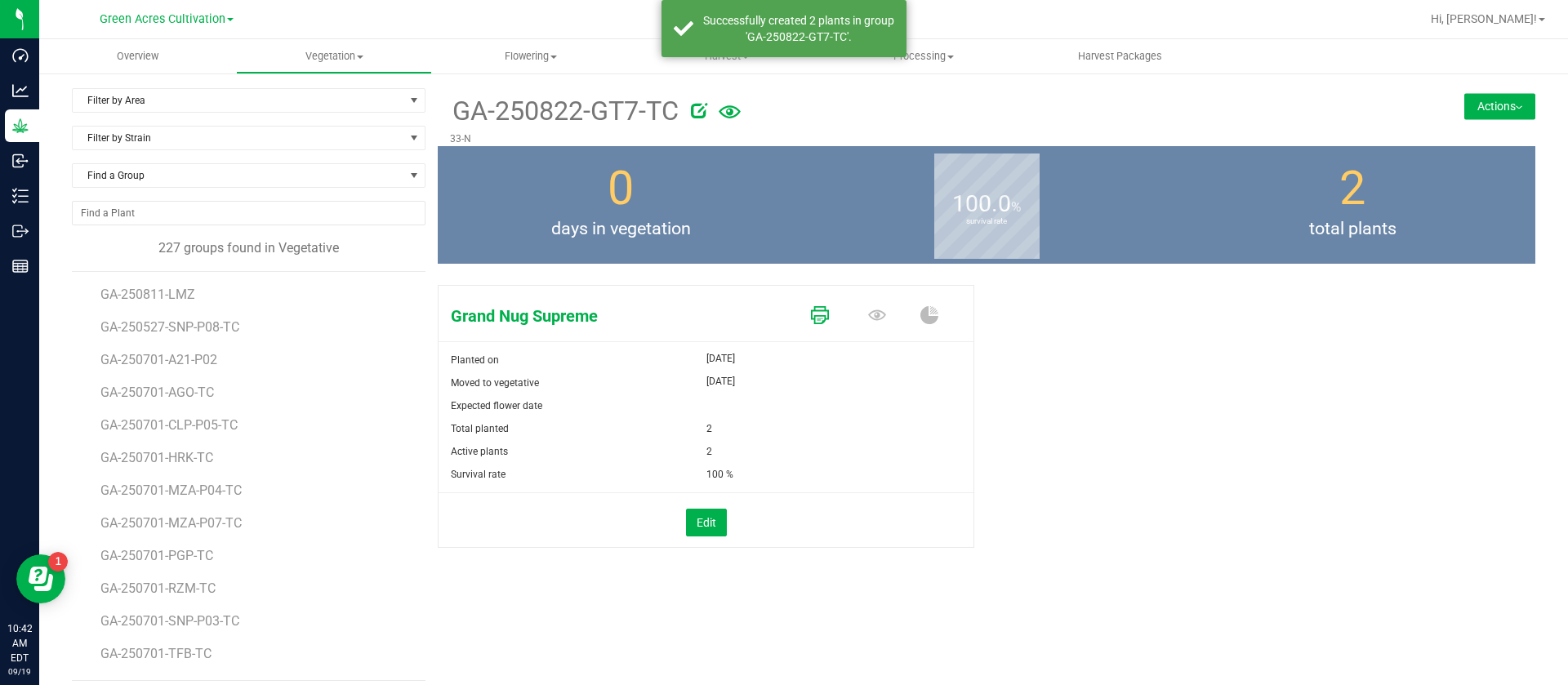
click at [817, 307] on icon at bounding box center [819, 315] width 18 height 18
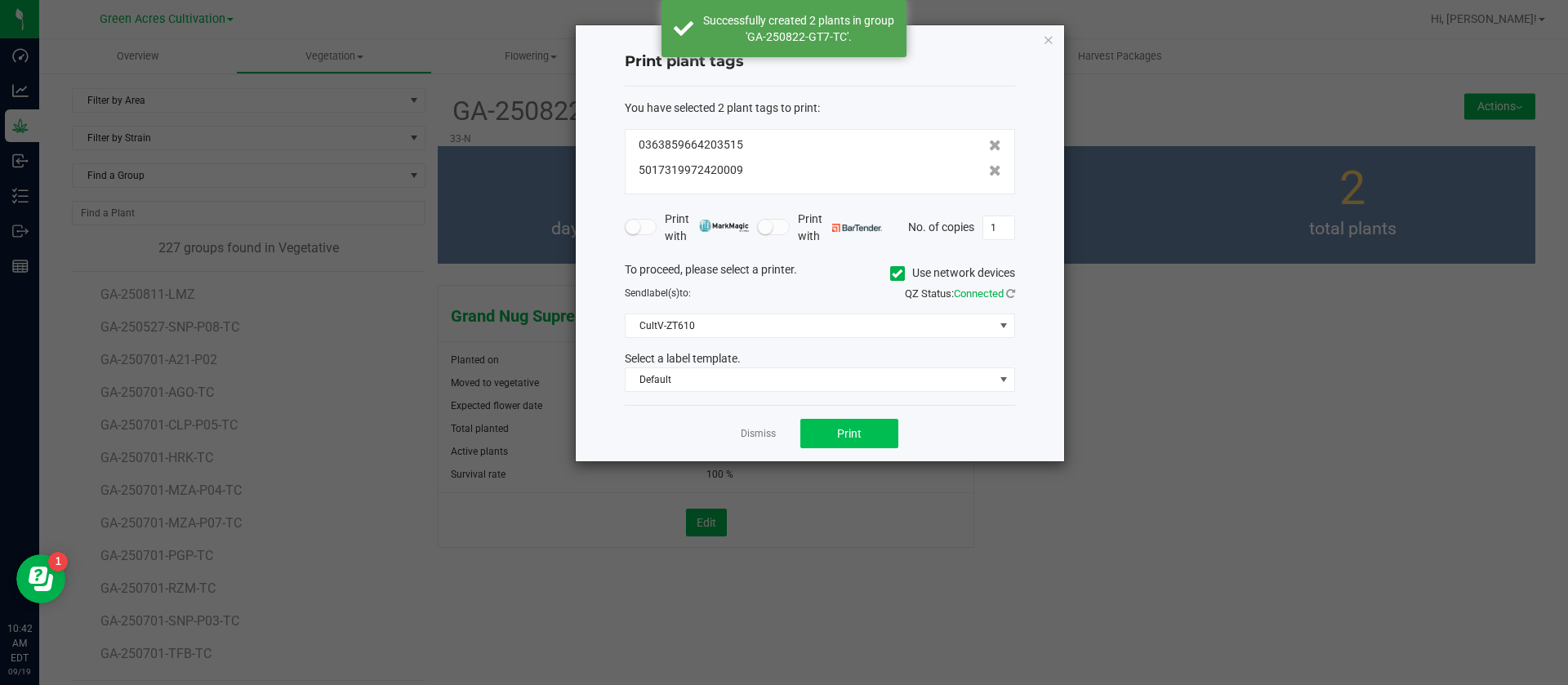
drag, startPoint x: 862, startPoint y: 414, endPoint x: 856, endPoint y: 437, distance: 23.8
click at [863, 414] on div "Dismiss Print" at bounding box center [820, 433] width 390 height 57
click at [855, 443] on button "Print" at bounding box center [849, 433] width 98 height 30
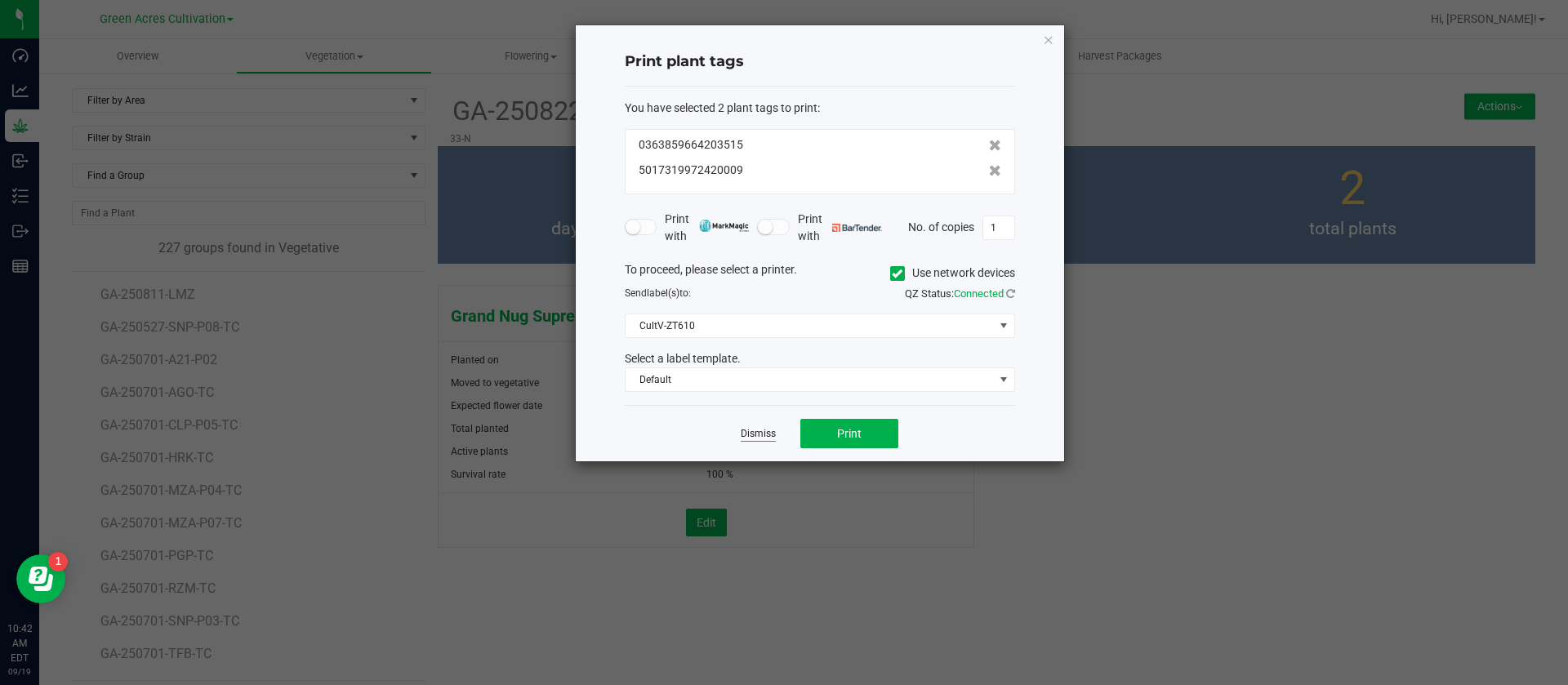
click at [756, 430] on link "Dismiss" at bounding box center [758, 433] width 35 height 14
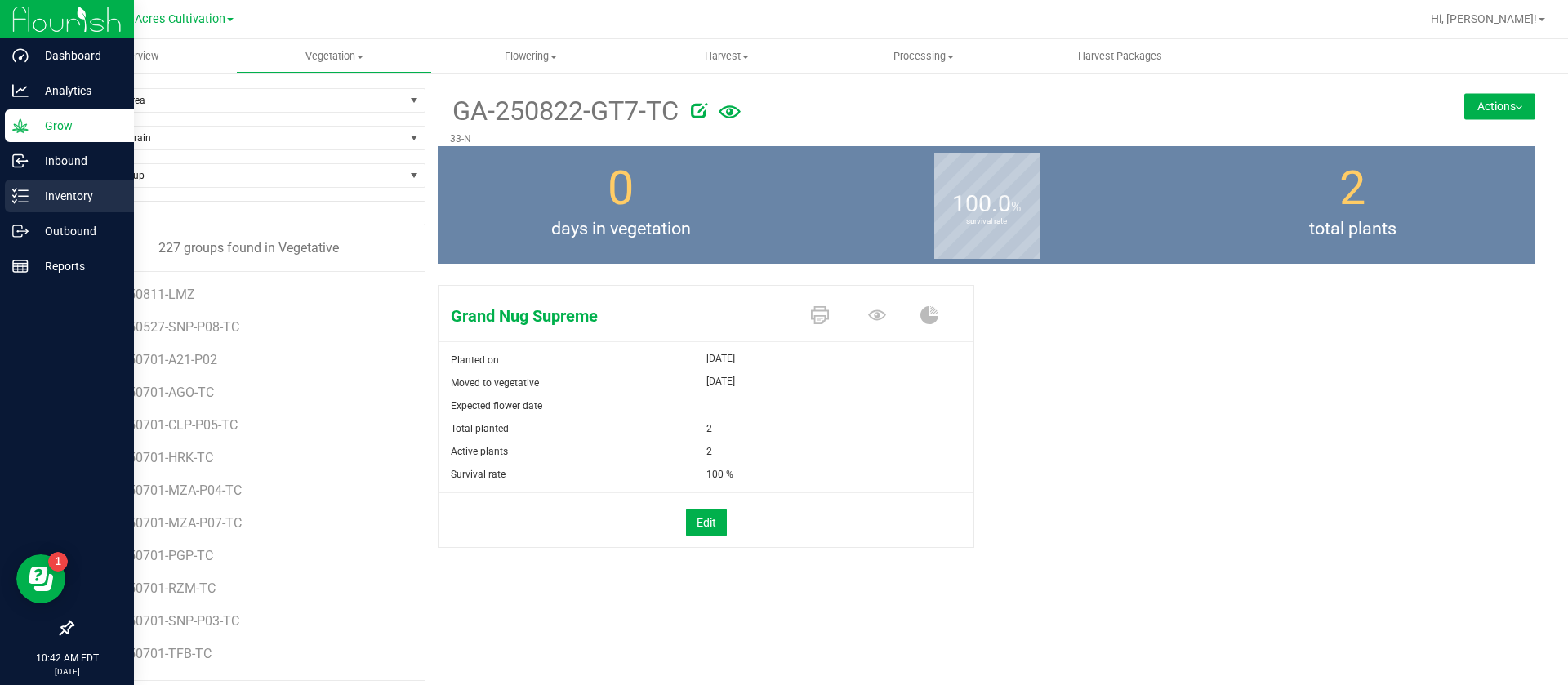
click at [19, 201] on line at bounding box center [23, 201] width 9 height 0
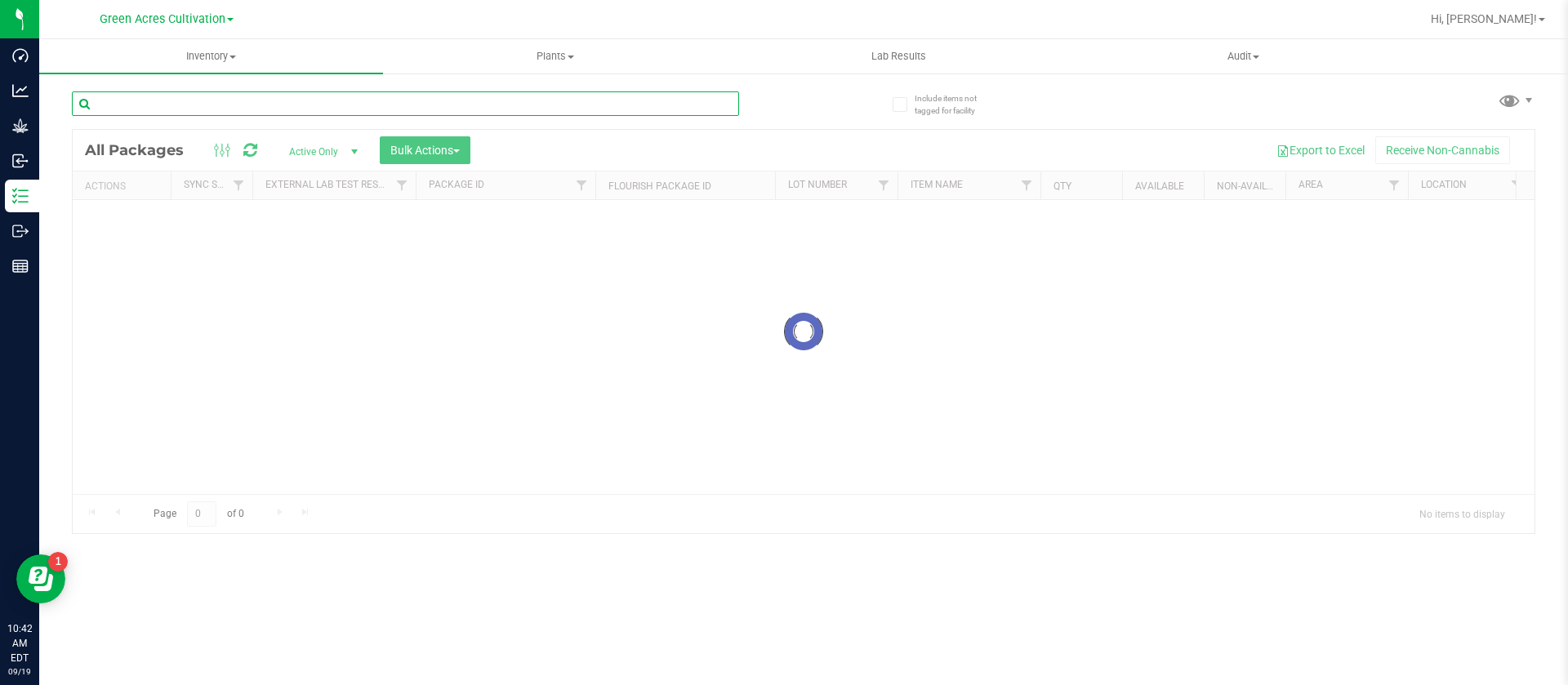
click at [451, 106] on input "text" at bounding box center [405, 104] width 667 height 24
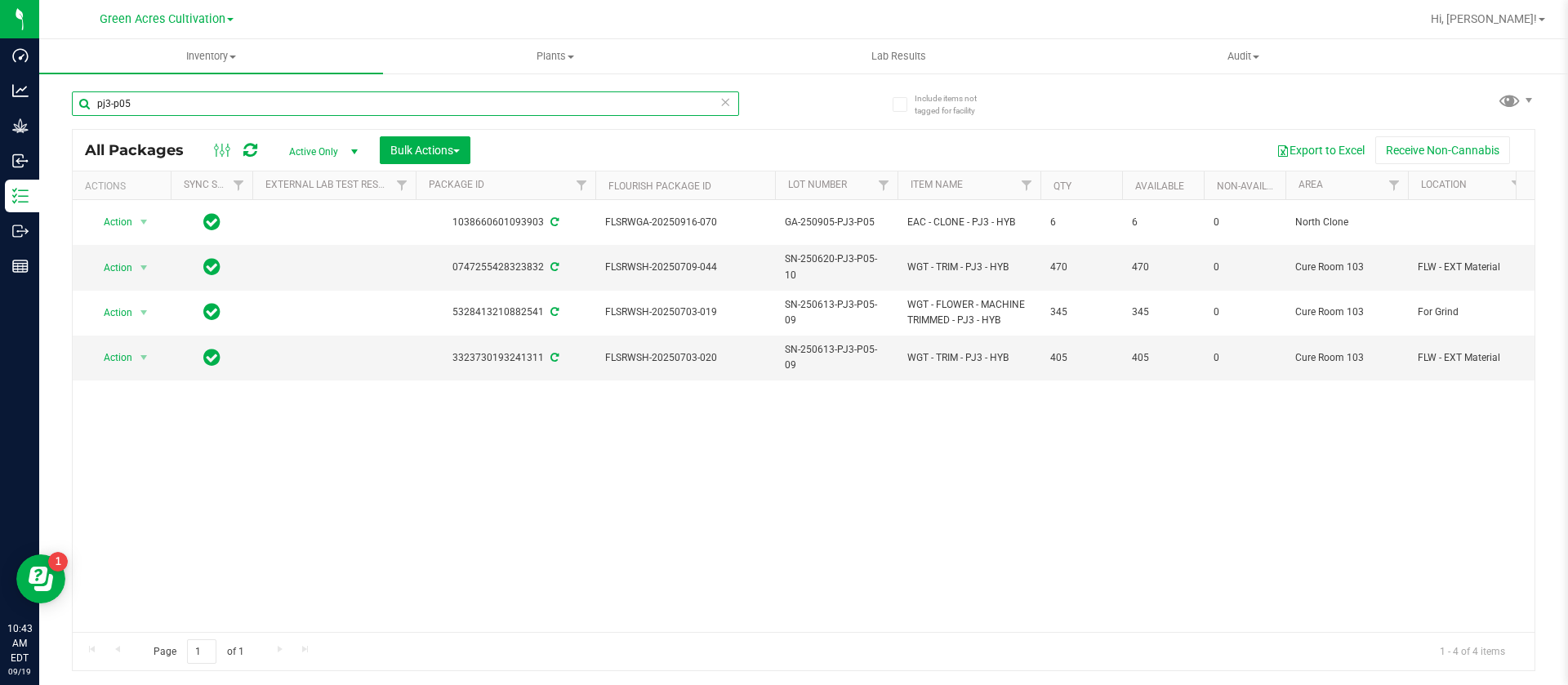
type input "pj3-p05"
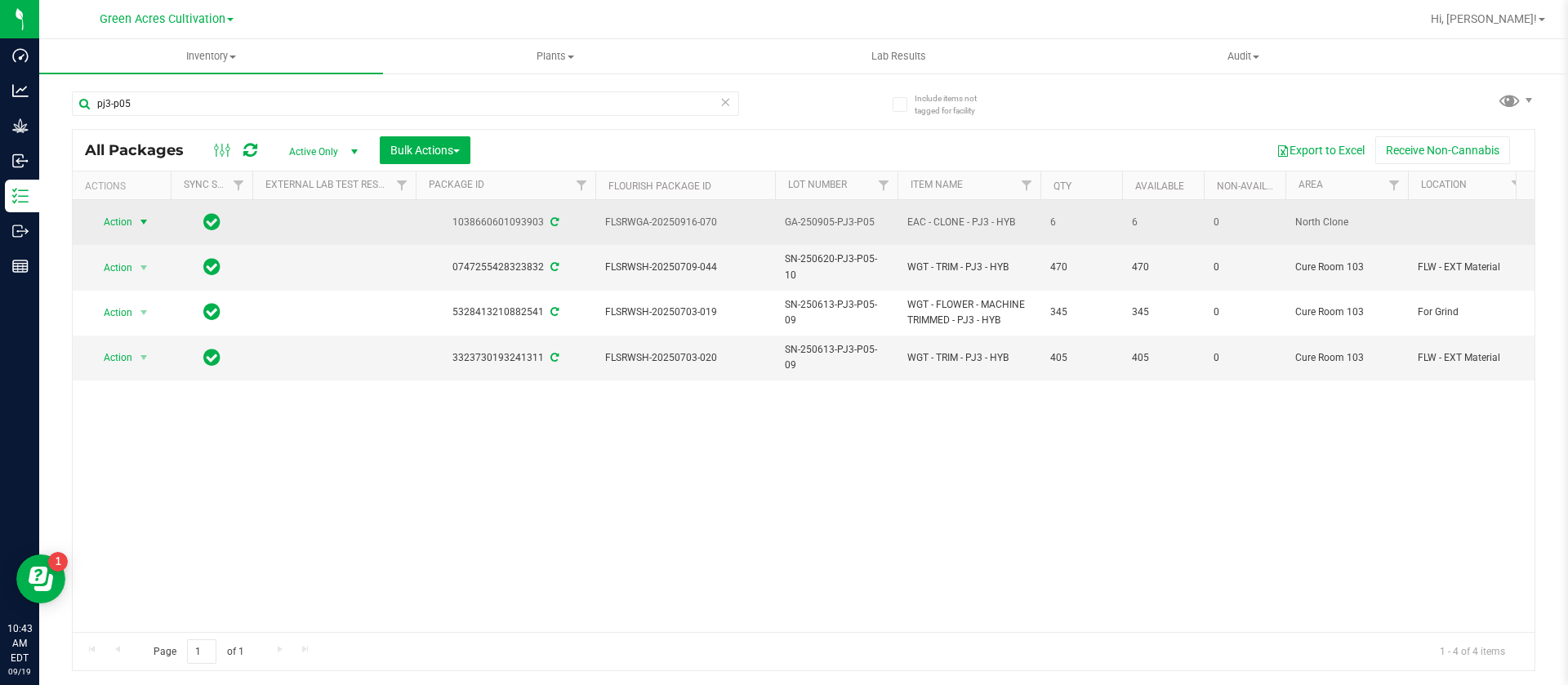
click at [109, 219] on span "Action" at bounding box center [110, 222] width 44 height 23
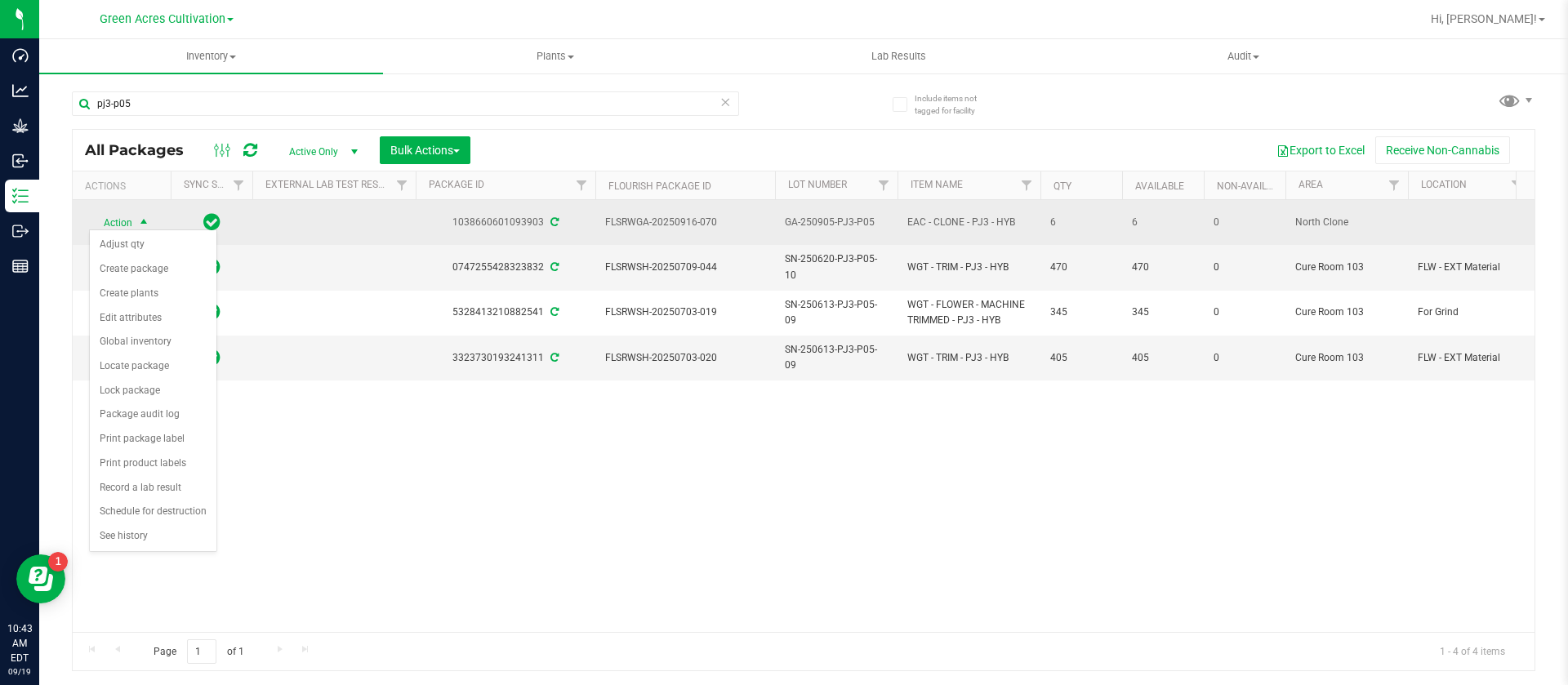
click at [853, 214] on span "GA-250905-PJ3-P05" at bounding box center [836, 222] width 103 height 16
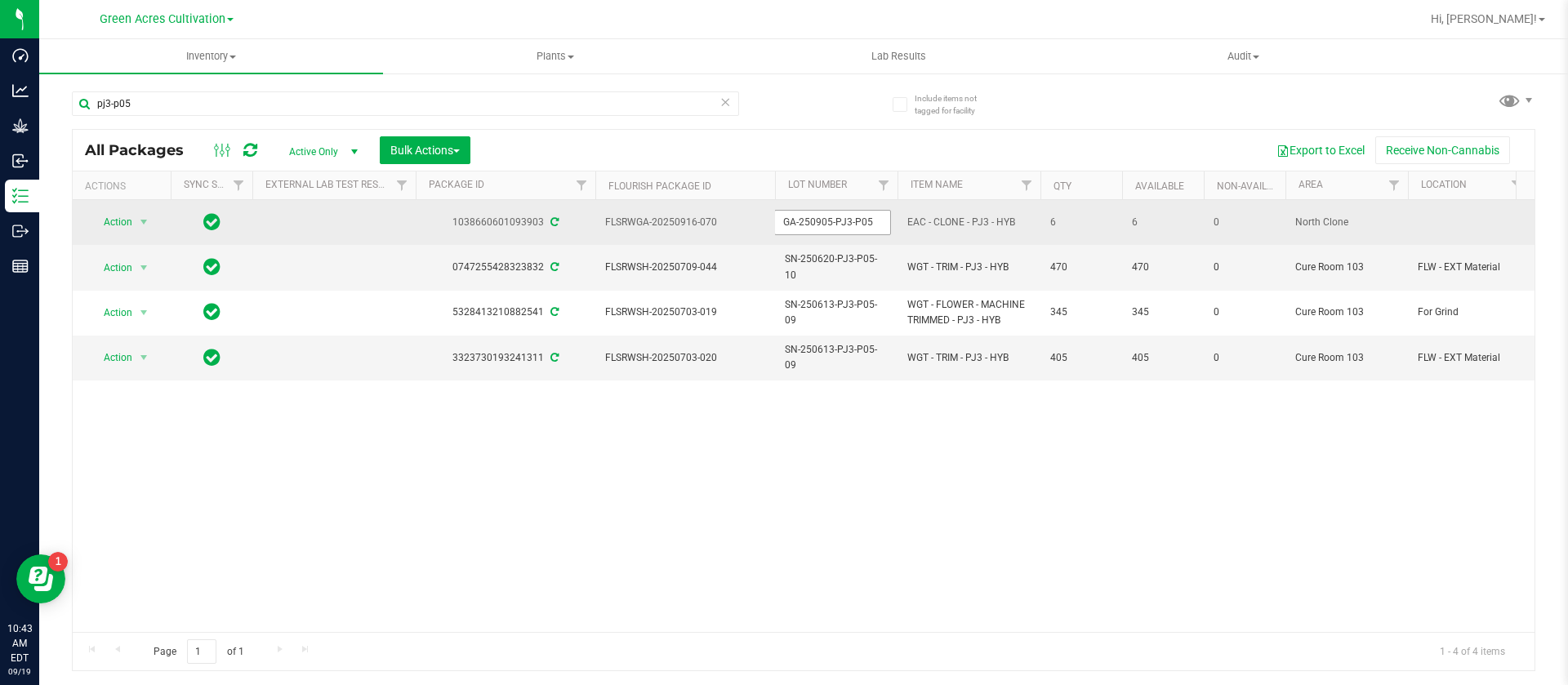
click at [832, 213] on input "GA-250905-PJ3-P05" at bounding box center [833, 222] width 117 height 25
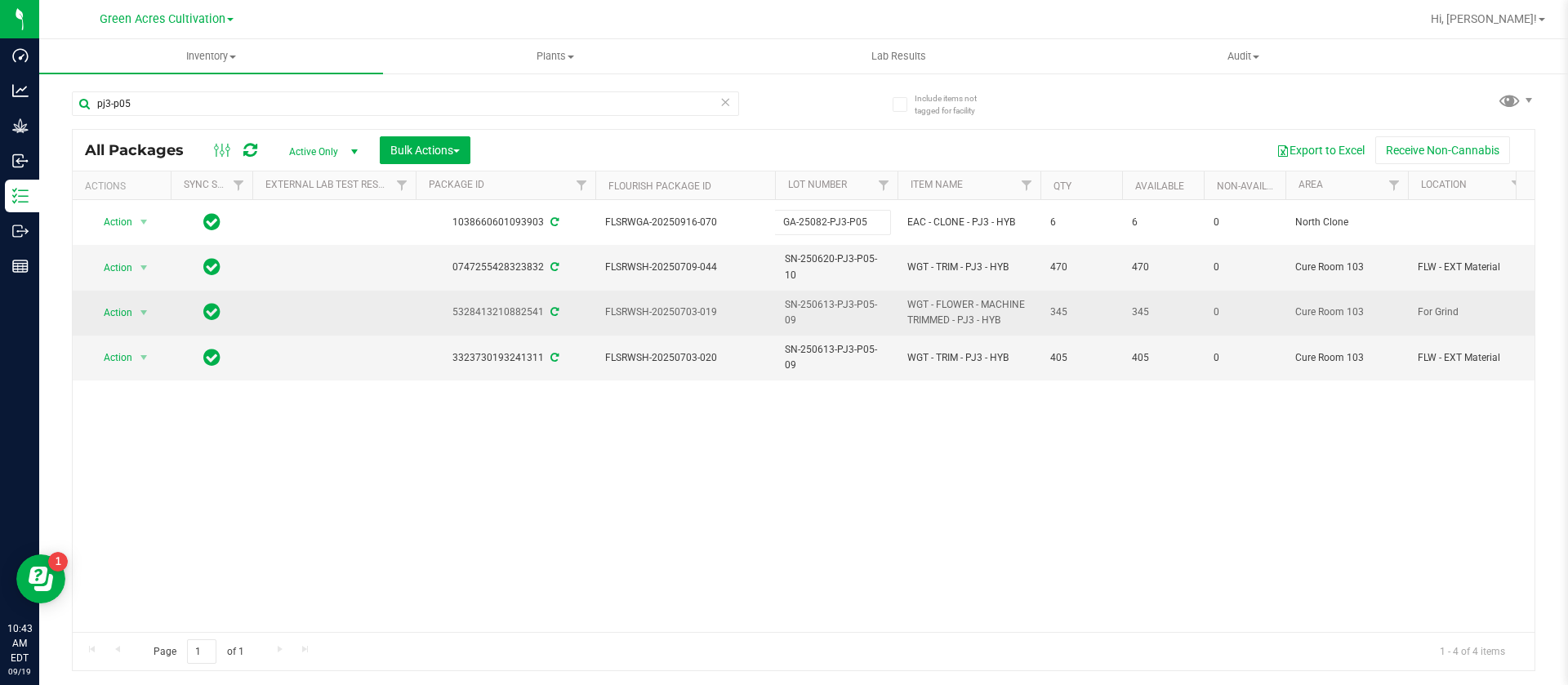
type input "GA-250822-PJ3-P05"
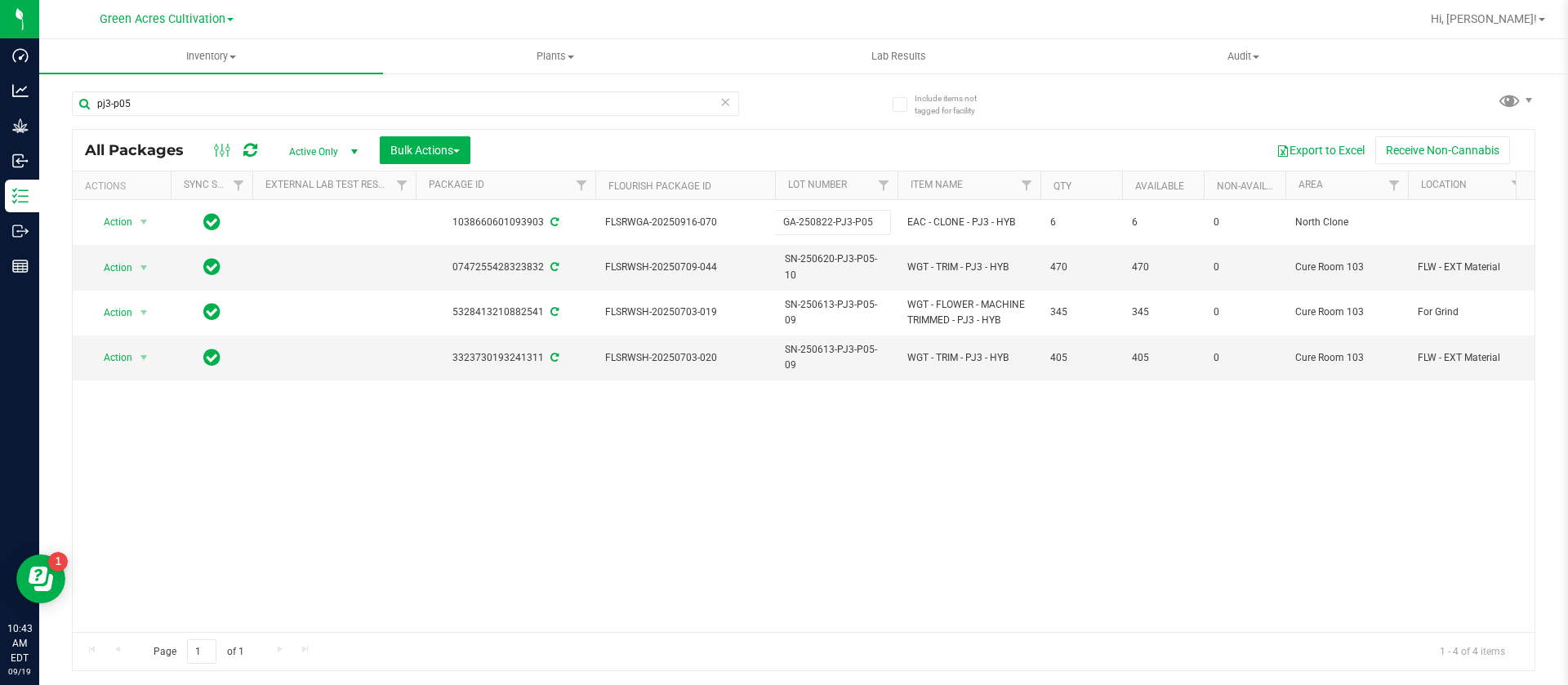
click at [875, 440] on div "All Packages Active Only Active Only Lab Samples Locked All External Internal B…" at bounding box center [803, 400] width 1463 height 543
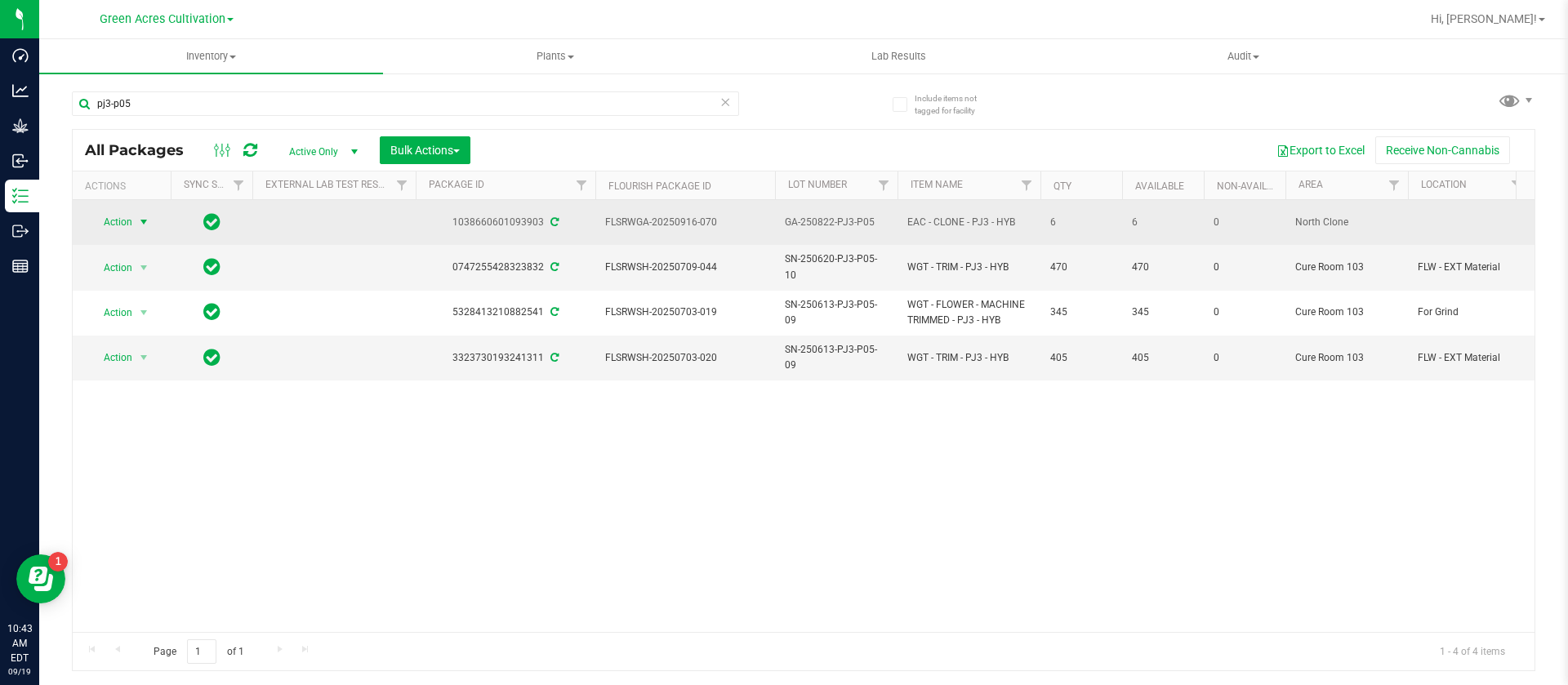
click at [127, 226] on span "Action" at bounding box center [110, 222] width 44 height 23
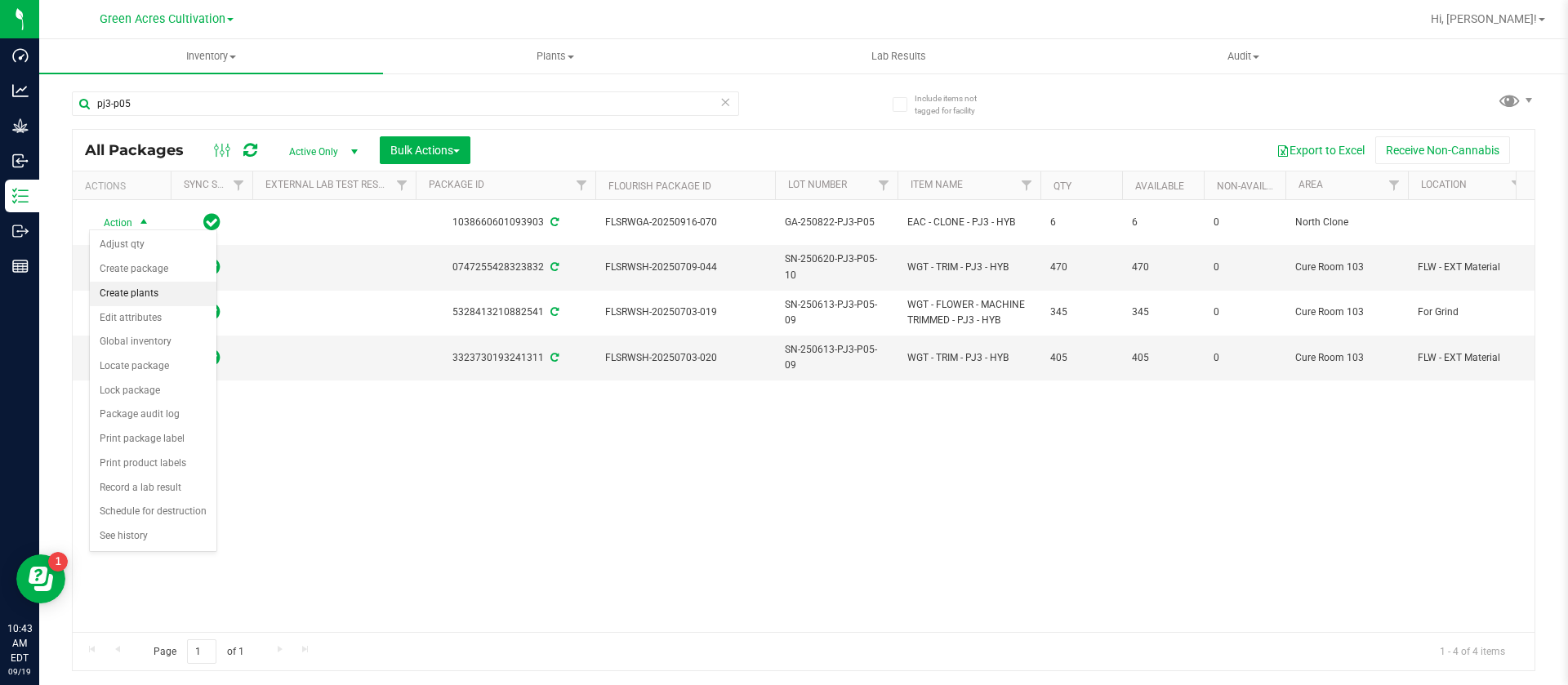
click at [148, 295] on li "Create plants" at bounding box center [153, 293] width 126 height 24
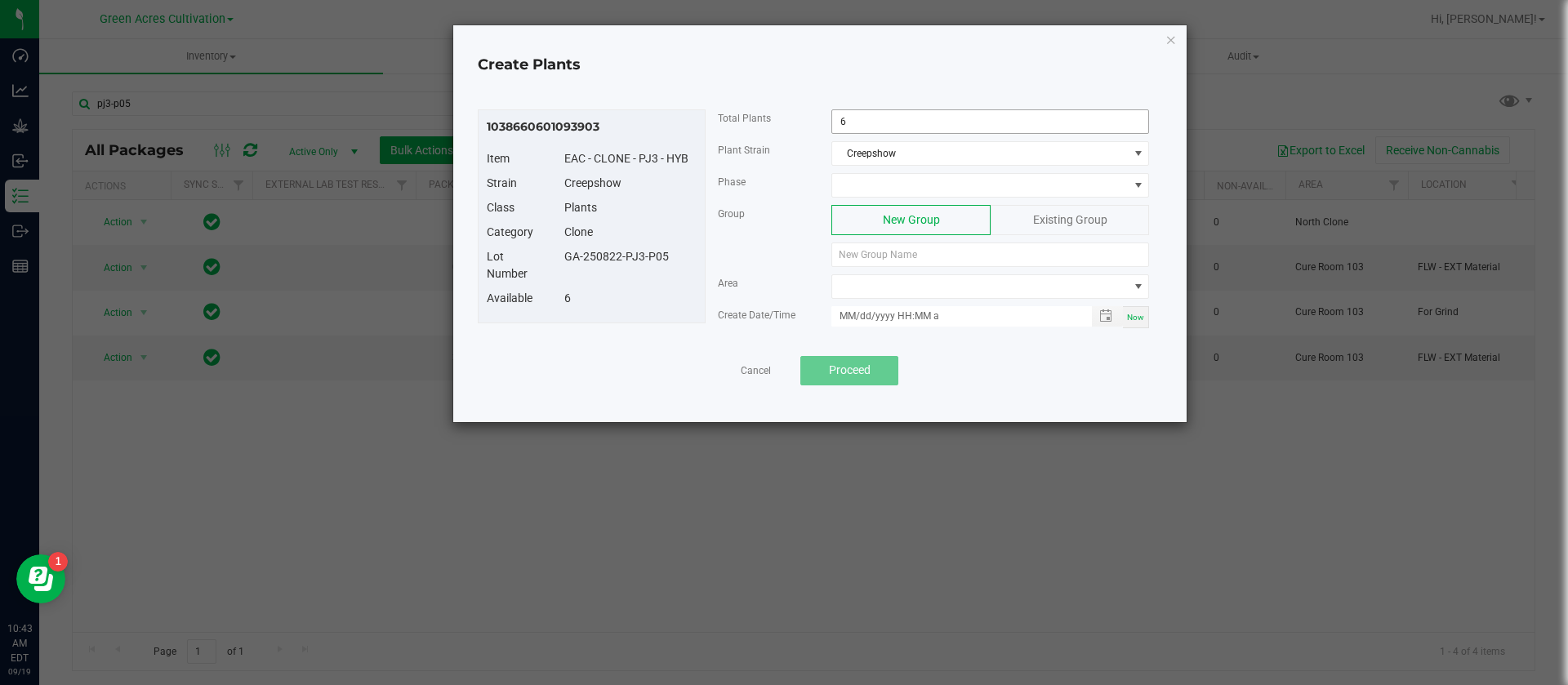
click at [895, 127] on input "6" at bounding box center [990, 122] width 316 height 23
type input "2"
type input "4"
click at [880, 184] on span at bounding box center [979, 185] width 295 height 23
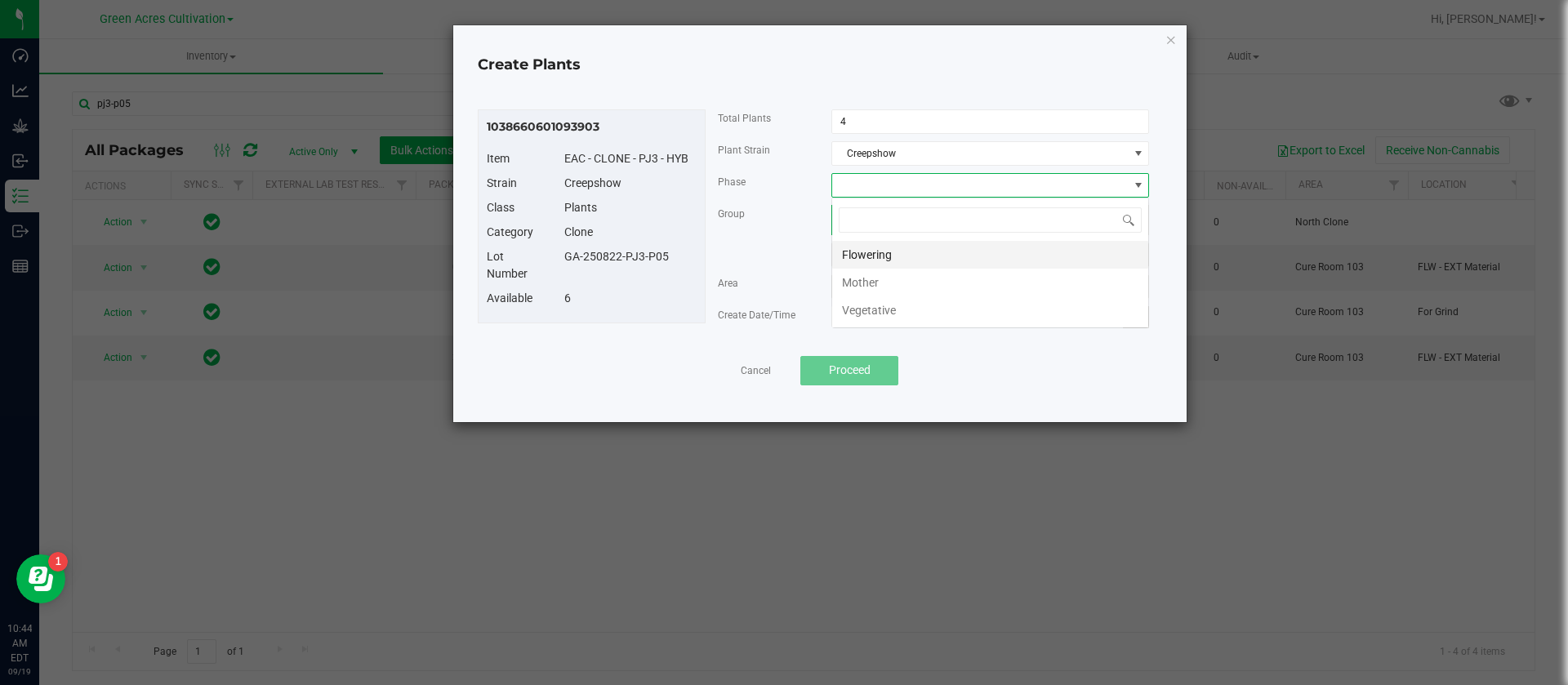
scroll to position [24, 317]
click at [901, 303] on li "Vegetative" at bounding box center [990, 310] width 316 height 28
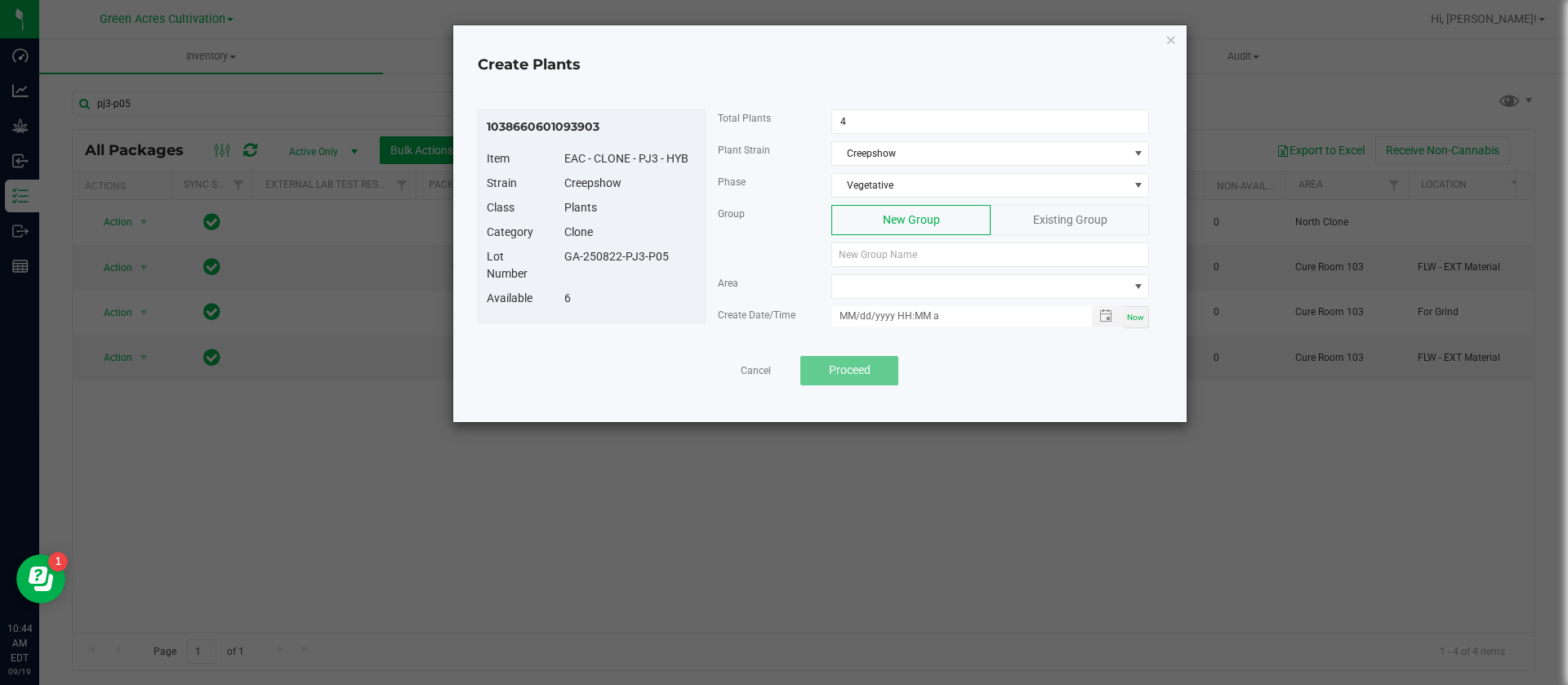
drag, startPoint x: 679, startPoint y: 256, endPoint x: 566, endPoint y: 259, distance: 113.0
click at [566, 259] on div "GA-250822-PJ3-P05" at bounding box center [630, 256] width 157 height 17
copy div "GA-250822-PJ3-P05"
paste input "GA-250822-PJ3-P05"
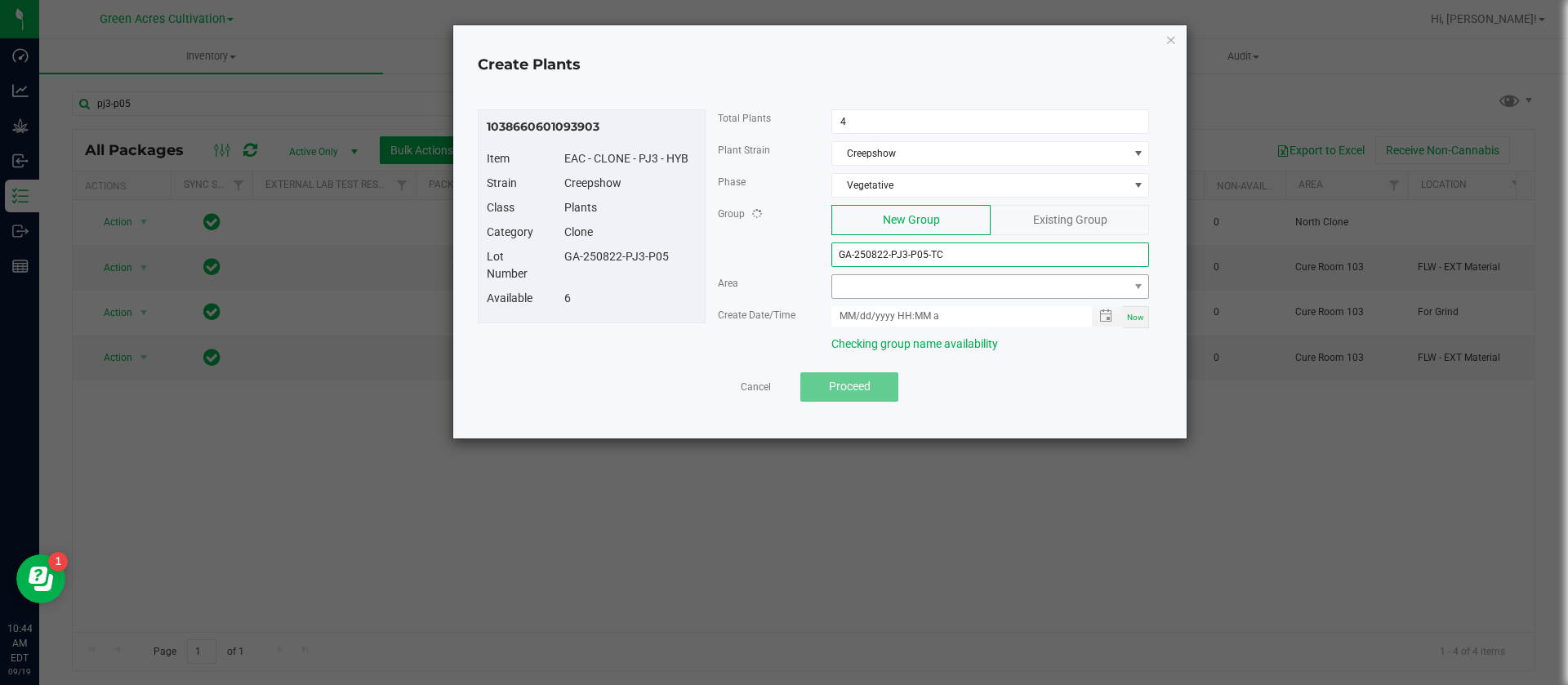
type input "GA-250822-PJ3-P05-TC"
click at [902, 282] on span at bounding box center [979, 286] width 295 height 23
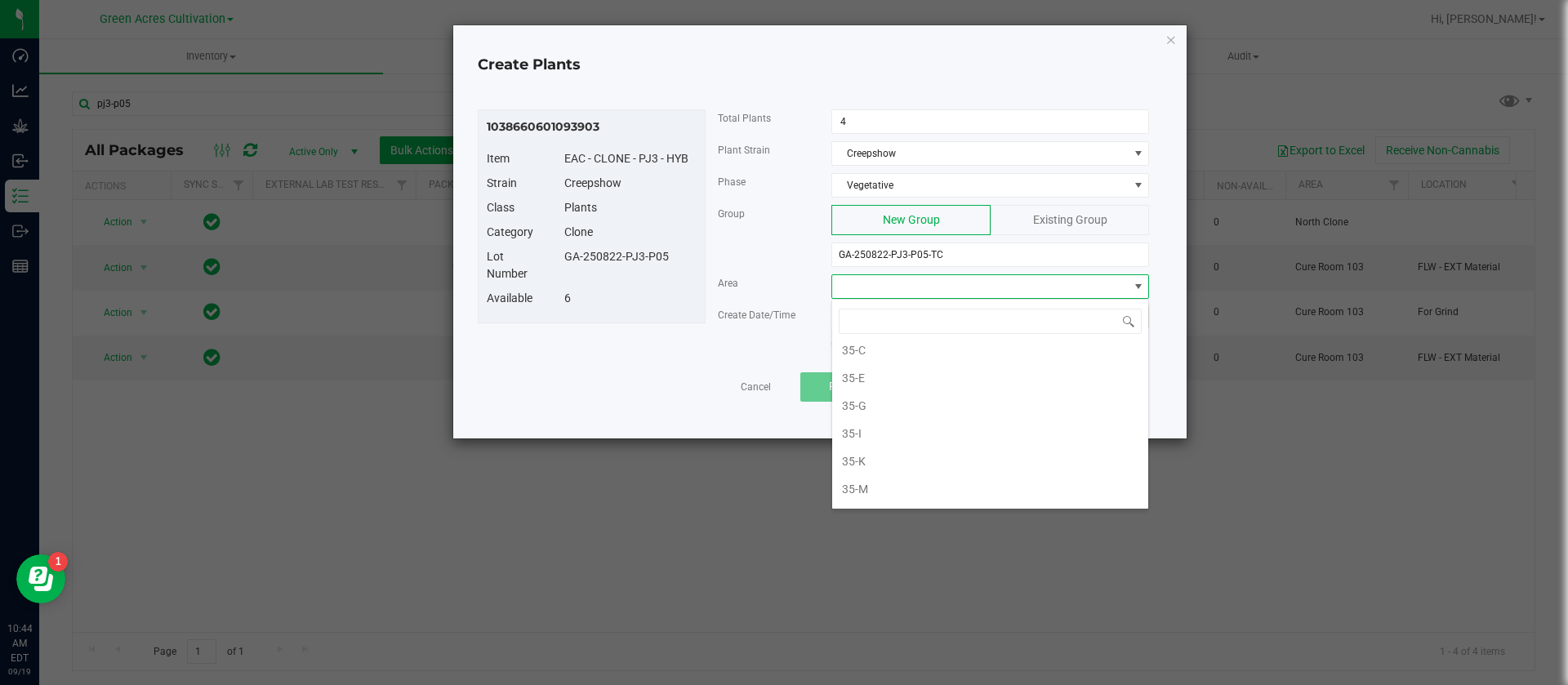
scroll to position [614, 0]
type input "N"
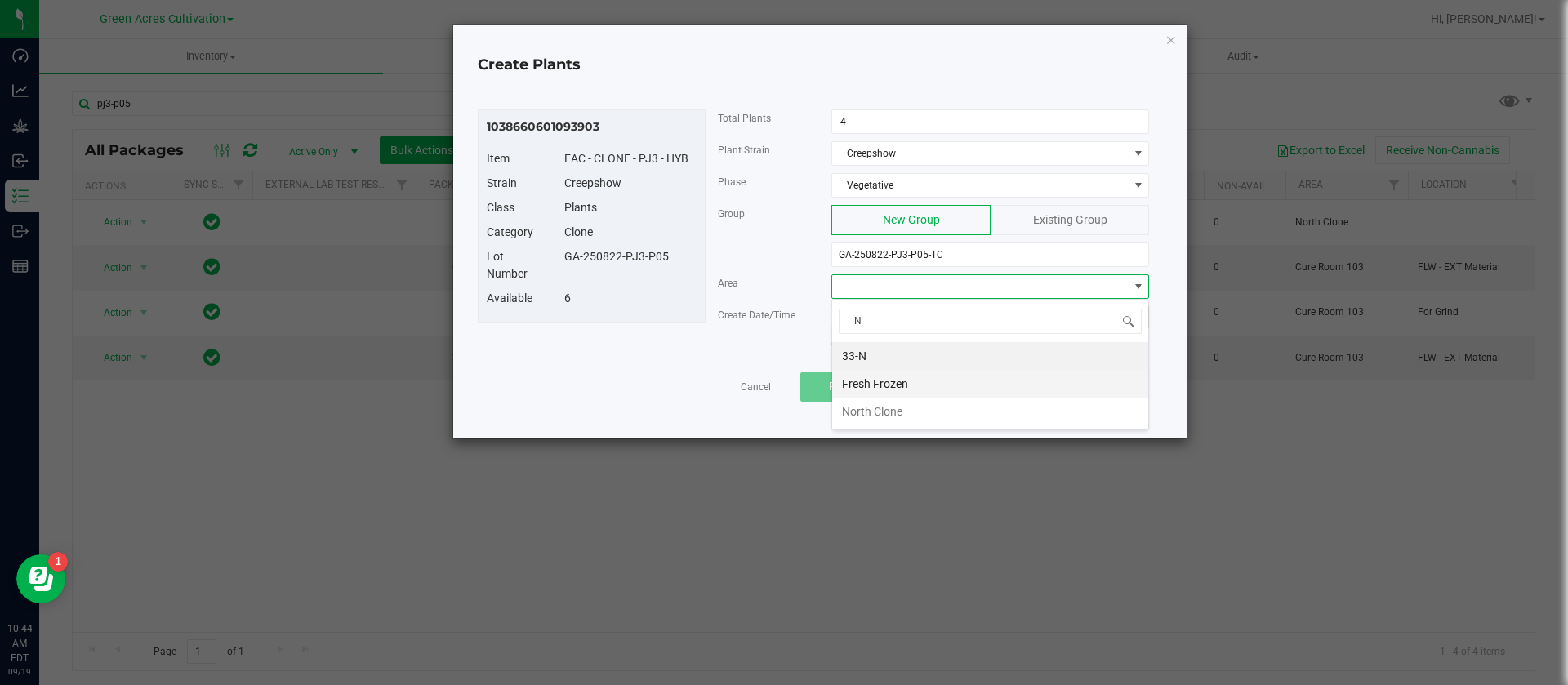
scroll to position [0, 0]
click at [1148, 325] on div "Now" at bounding box center [1135, 317] width 26 height 22
type input "09/19/2025 10:44 AM"
click at [862, 390] on span "Proceed" at bounding box center [849, 386] width 42 height 13
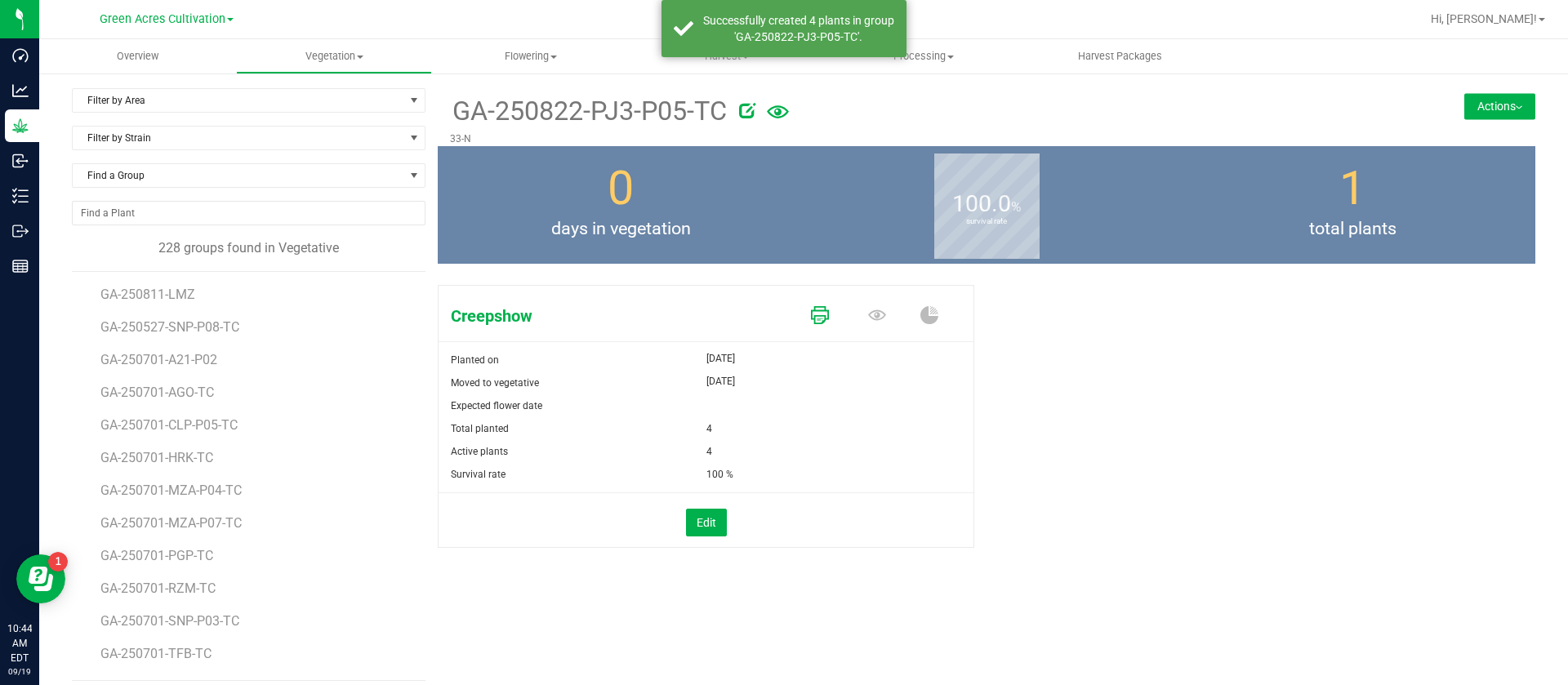
click at [817, 321] on icon at bounding box center [819, 315] width 18 height 18
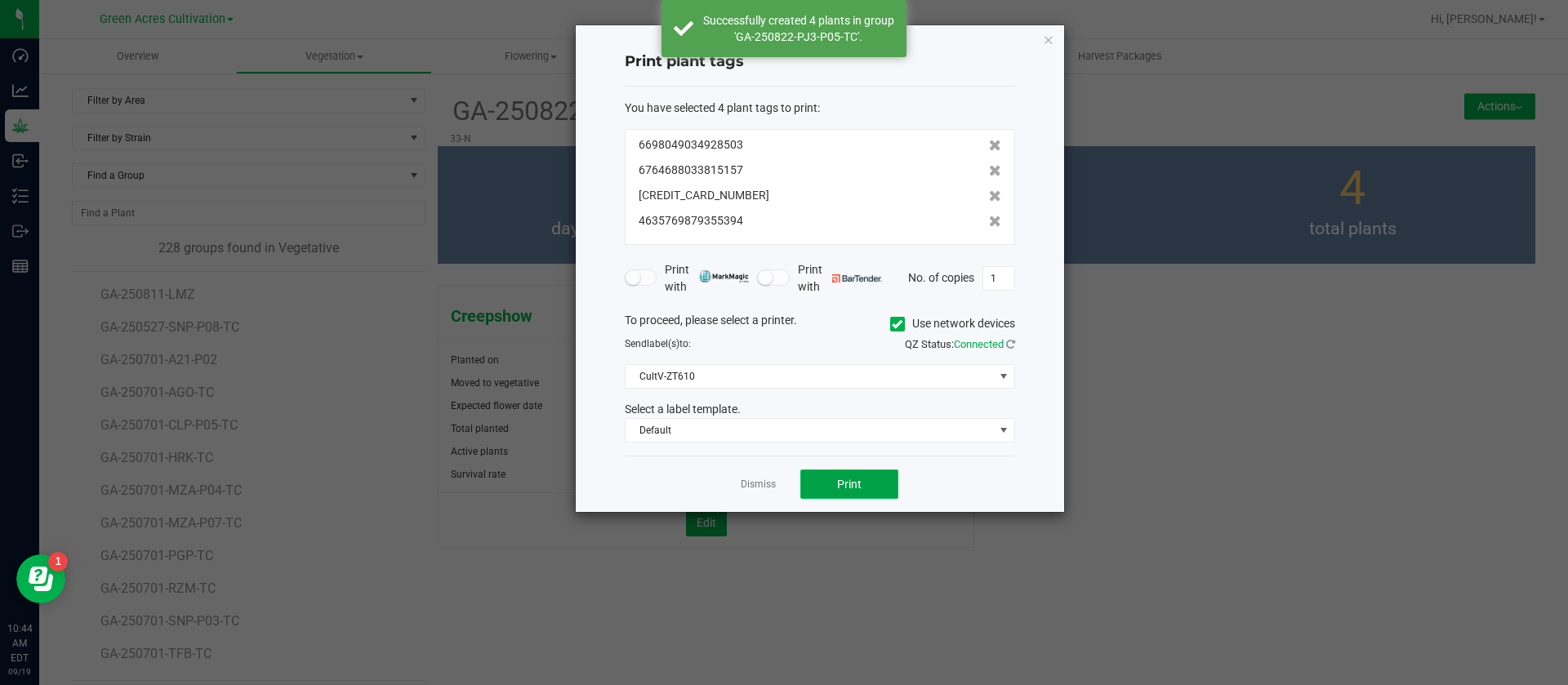
click at [856, 478] on span "Print" at bounding box center [849, 485] width 24 height 13
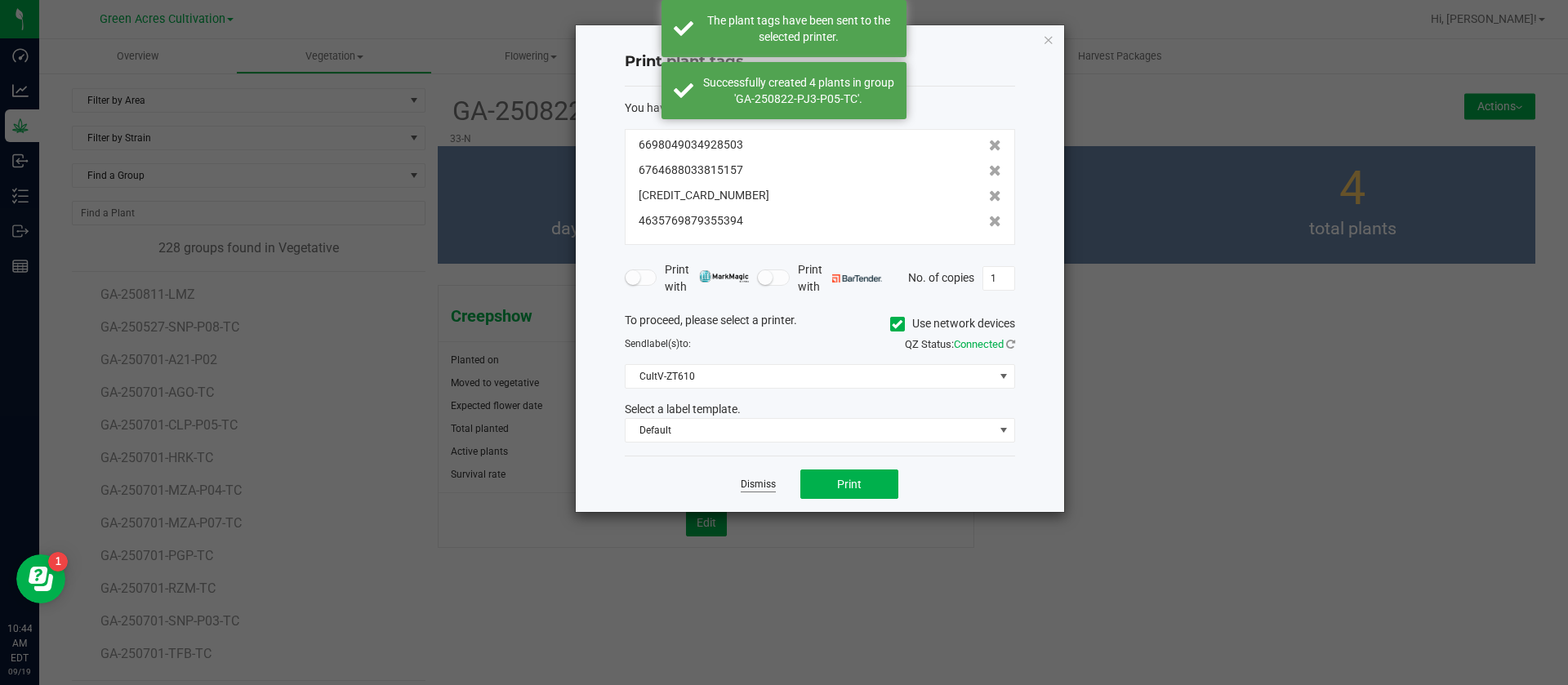
click at [749, 482] on link "Dismiss" at bounding box center [758, 485] width 35 height 14
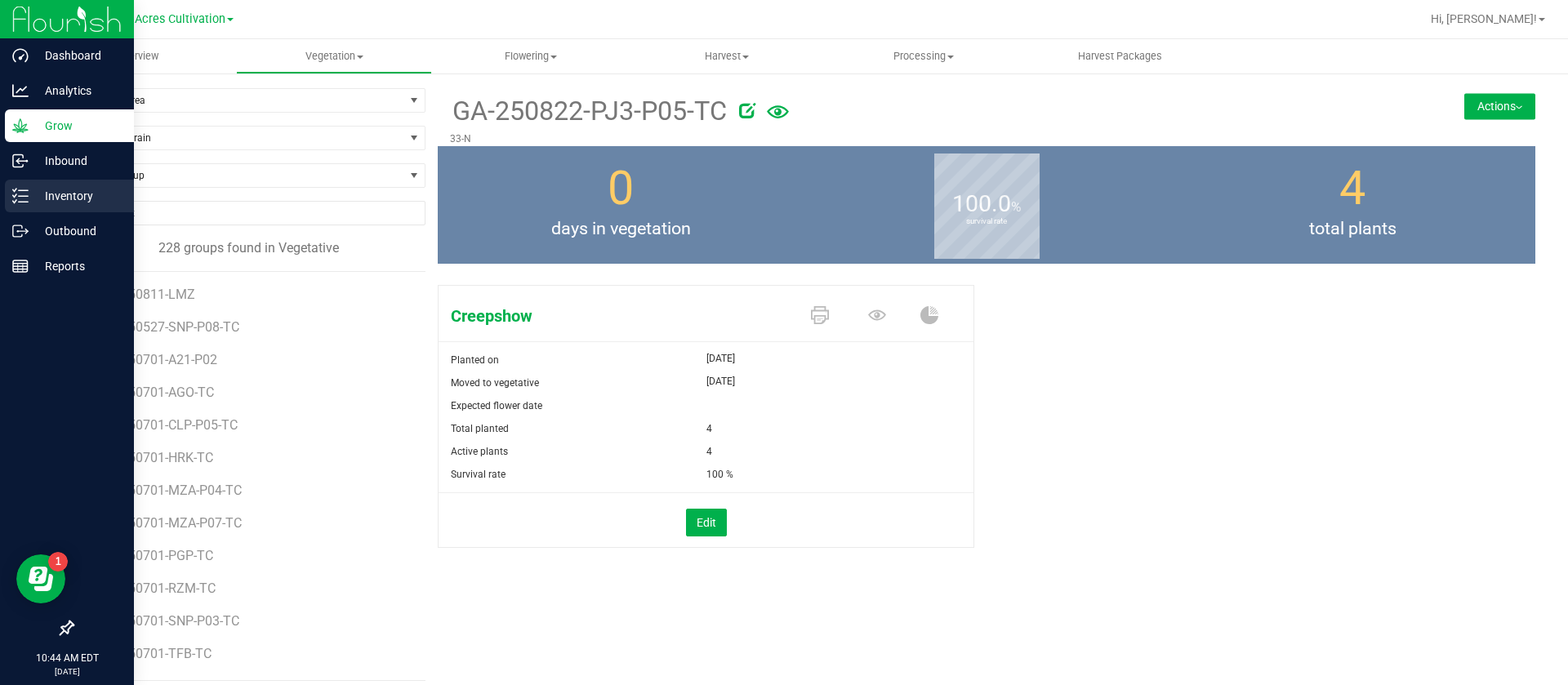
click at [22, 197] on icon at bounding box center [20, 196] width 17 height 17
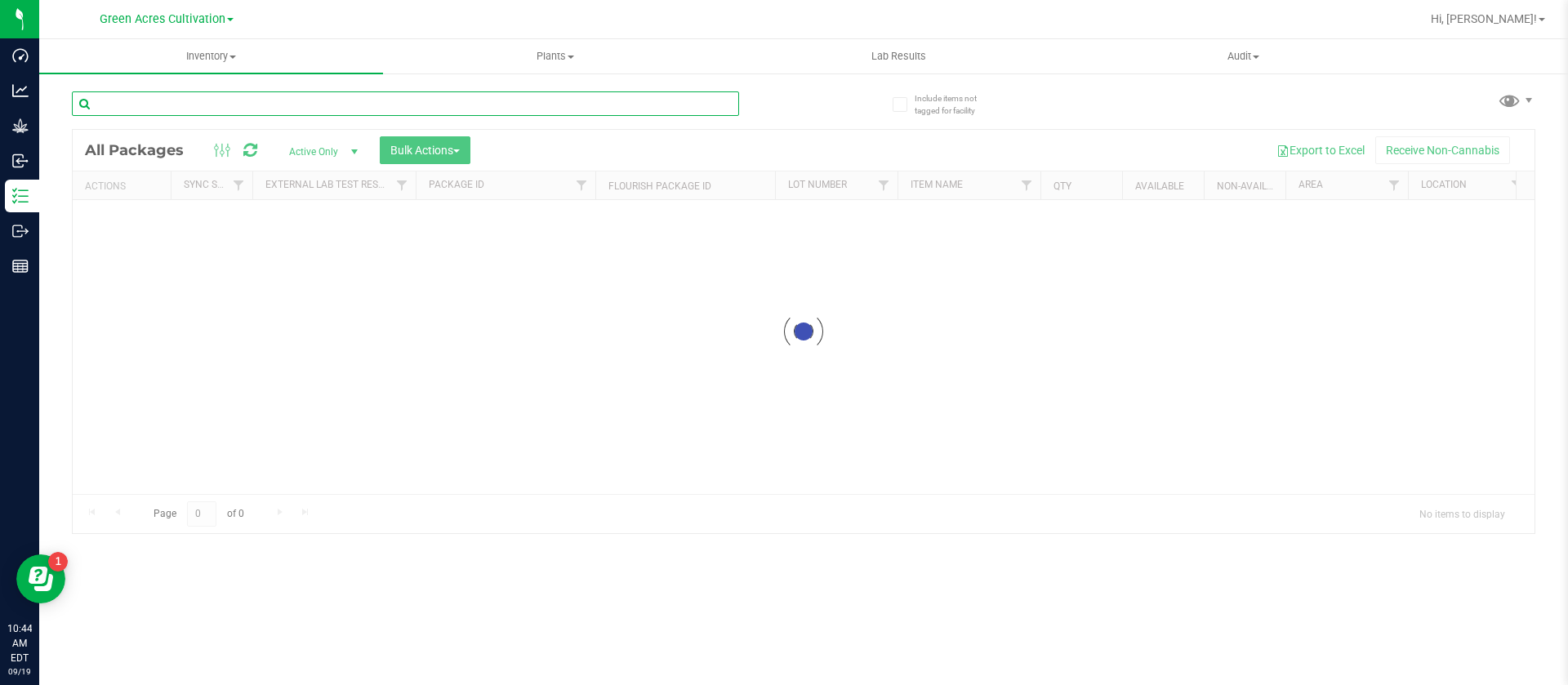
click at [448, 98] on input "text" at bounding box center [405, 104] width 667 height 24
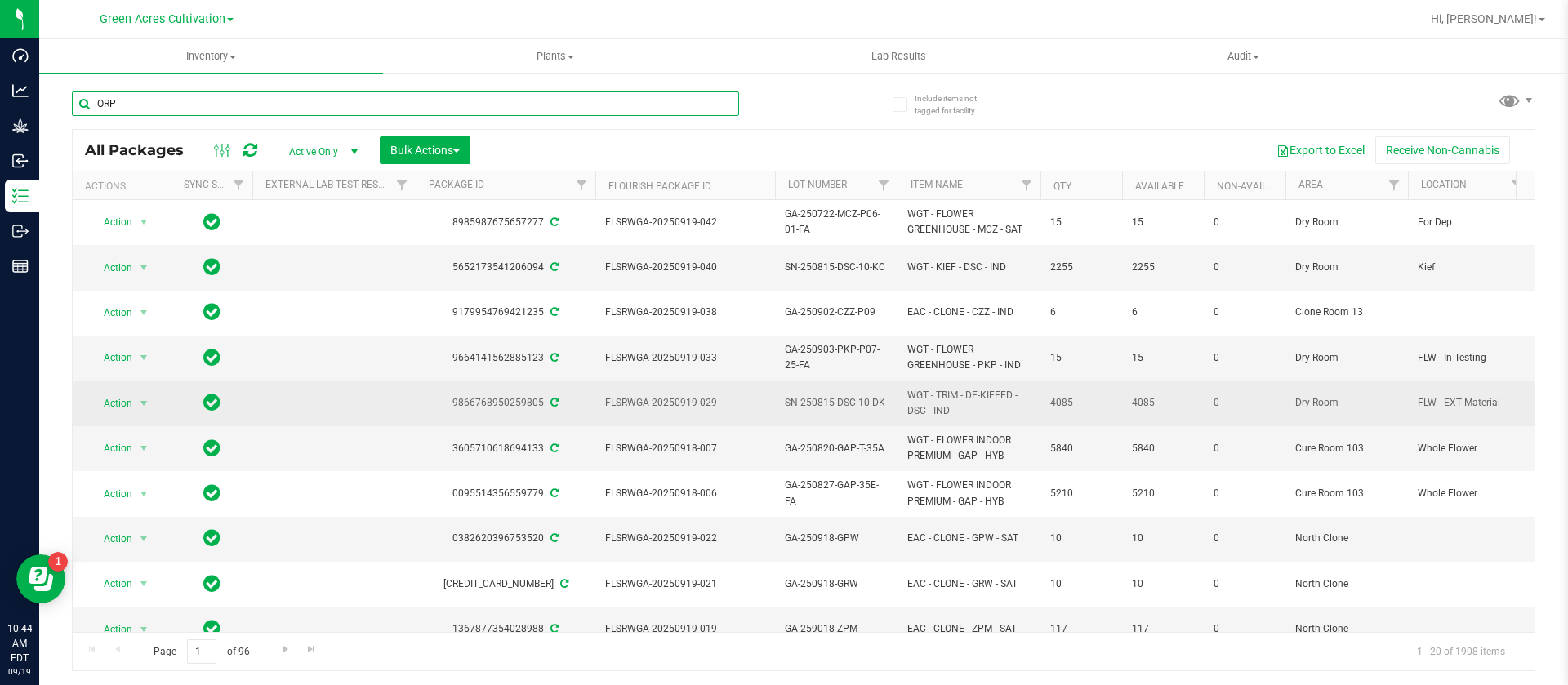
type input "ORP"
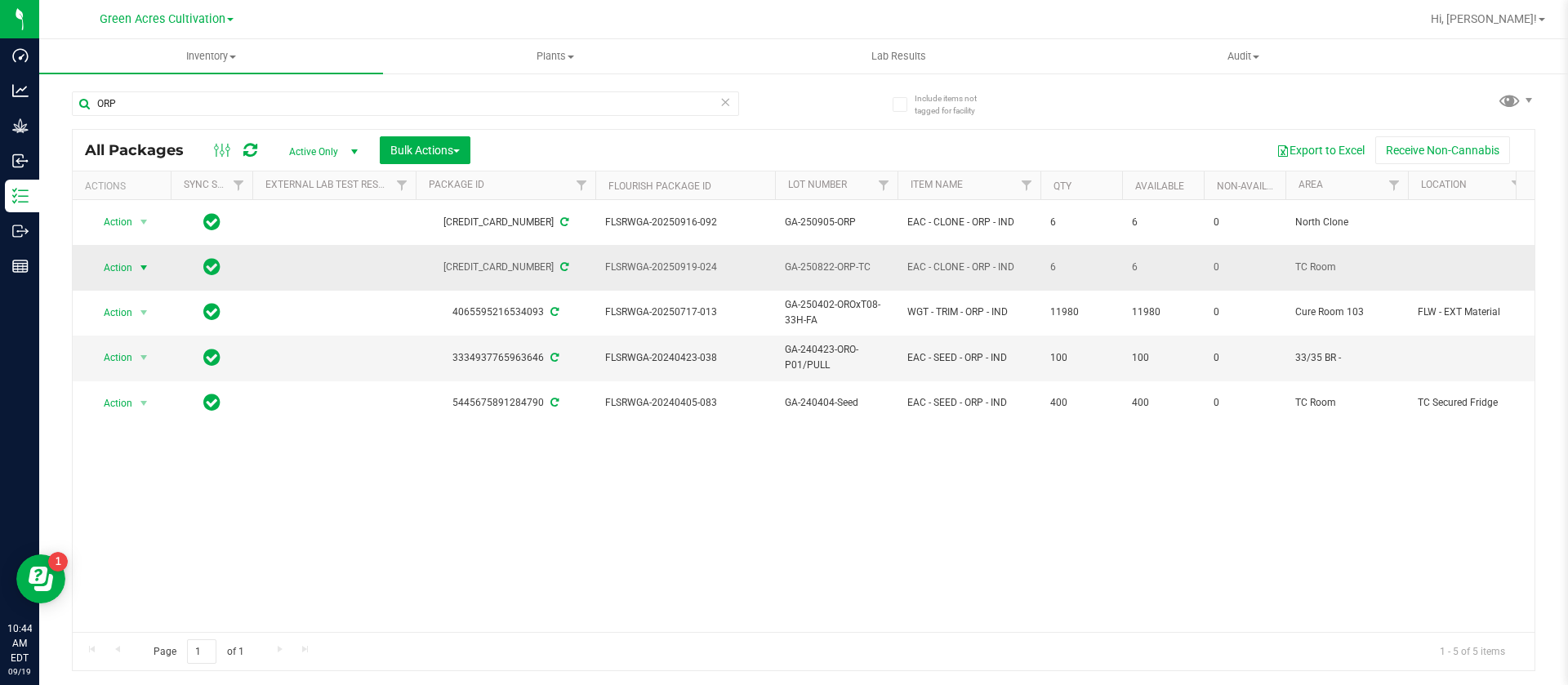
click at [131, 258] on span "Action" at bounding box center [110, 267] width 44 height 23
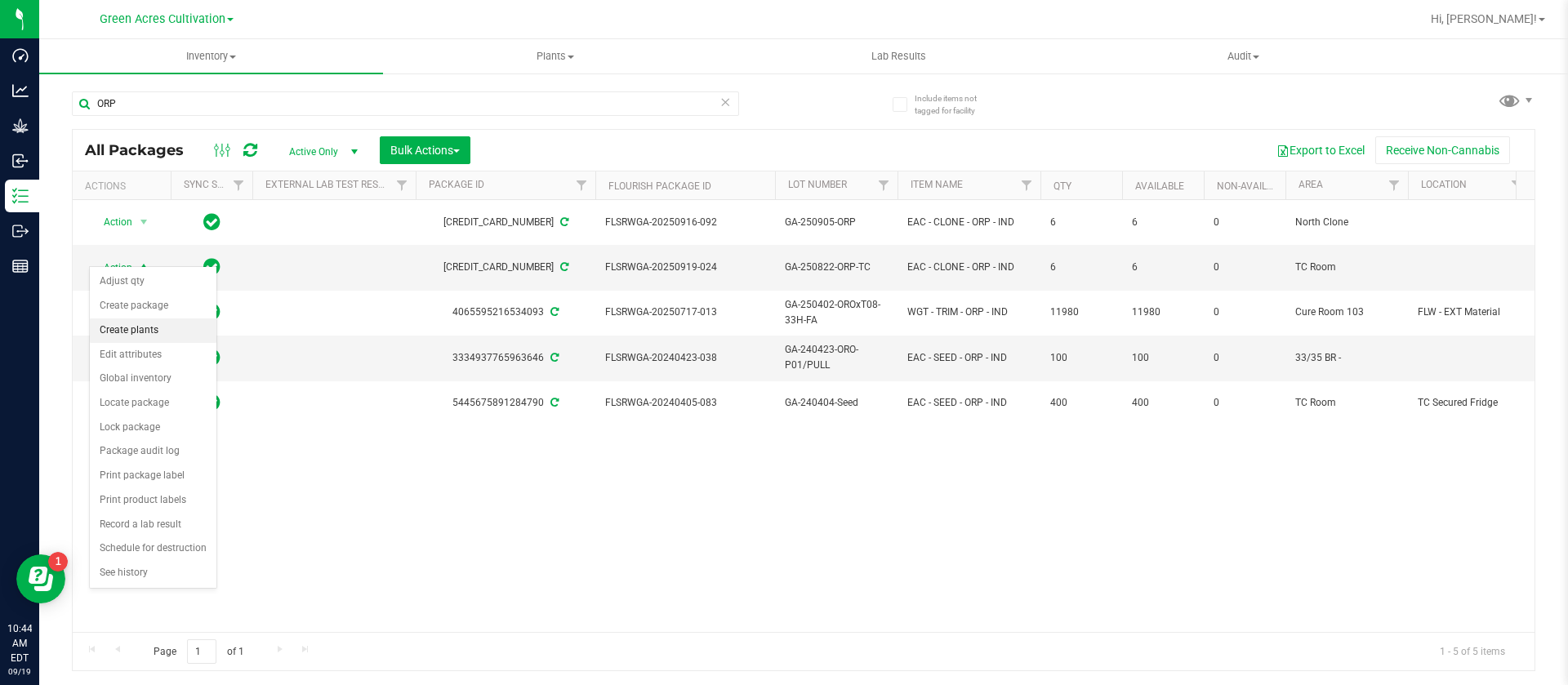
click at [165, 329] on li "Create plants" at bounding box center [153, 330] width 126 height 24
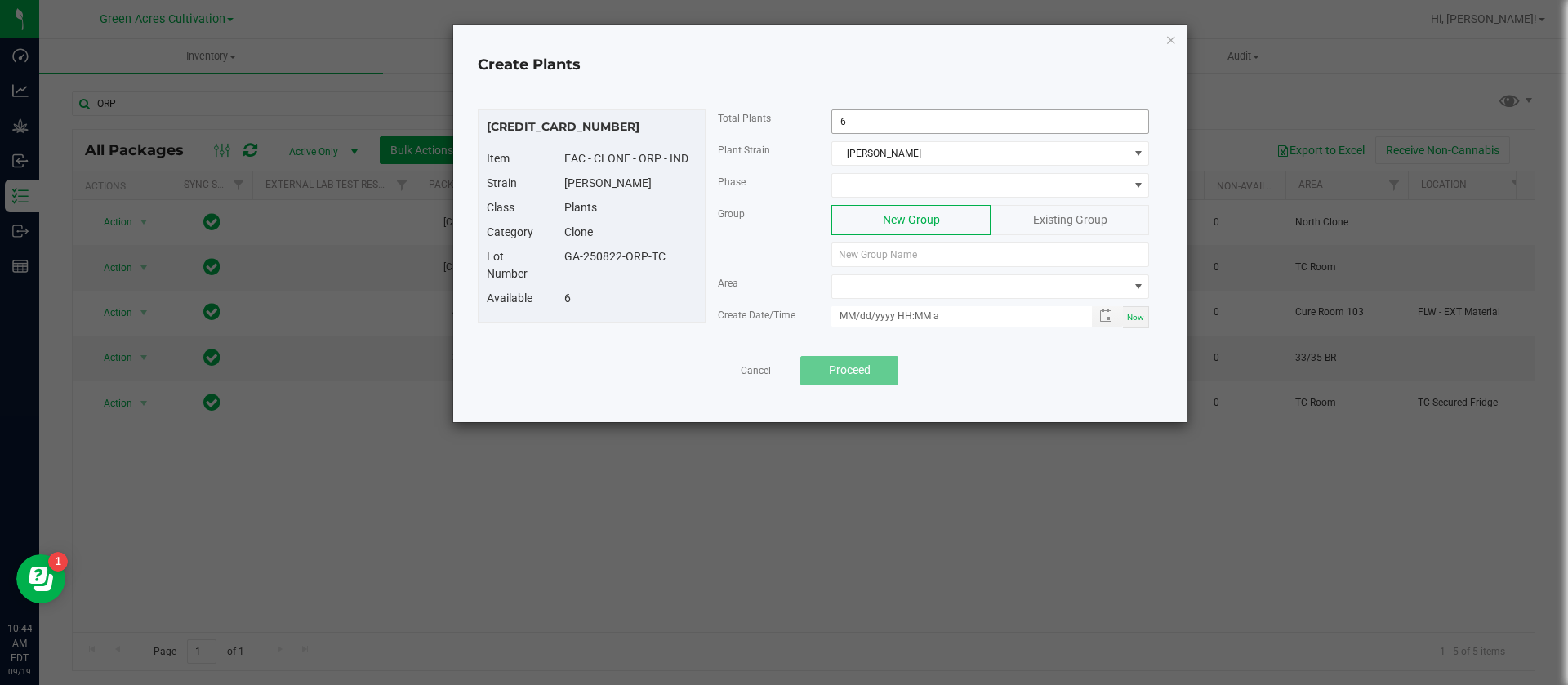
click at [899, 125] on input "6" at bounding box center [990, 122] width 316 height 23
type input "3"
click at [965, 189] on span at bounding box center [979, 185] width 295 height 23
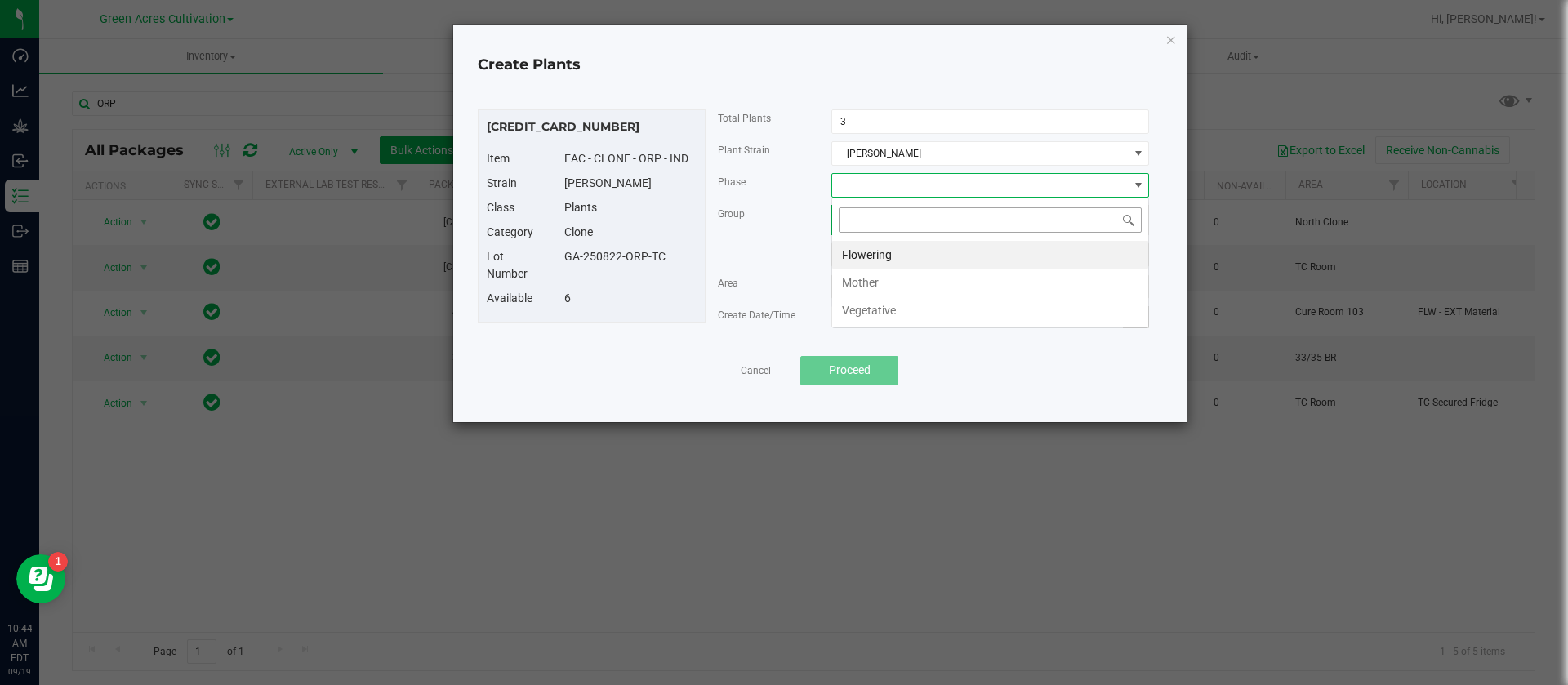
scroll to position [24, 317]
click at [902, 311] on li "Vegetative" at bounding box center [990, 310] width 316 height 28
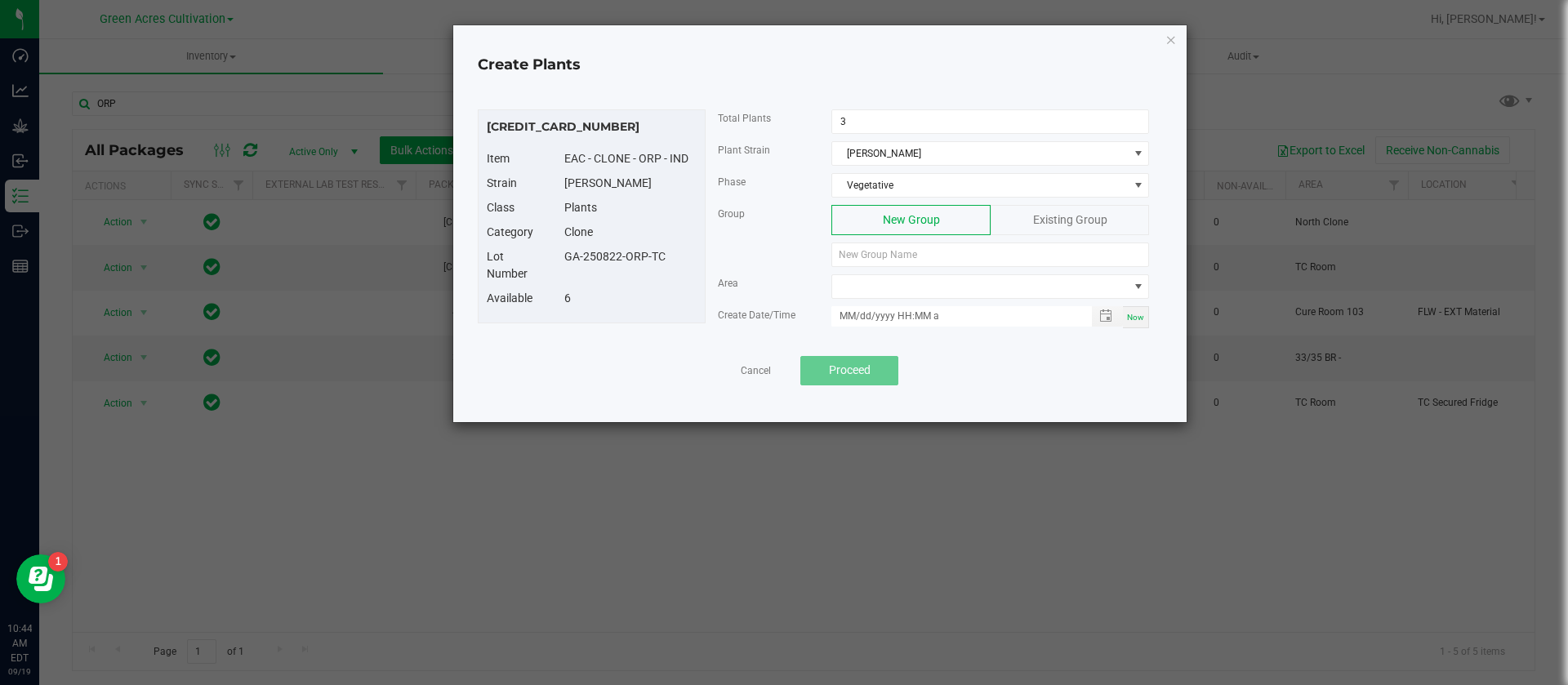
drag, startPoint x: 624, startPoint y: 262, endPoint x: 565, endPoint y: 260, distance: 59.0
click at [565, 260] on div "Lot Number GA-250822-ORP-TC" at bounding box center [591, 268] width 234 height 42
copy div "GA-250822-ORP-TC"
paste input "GA-250822-ORP-TC"
type input "GA-250822-ORP-TC"
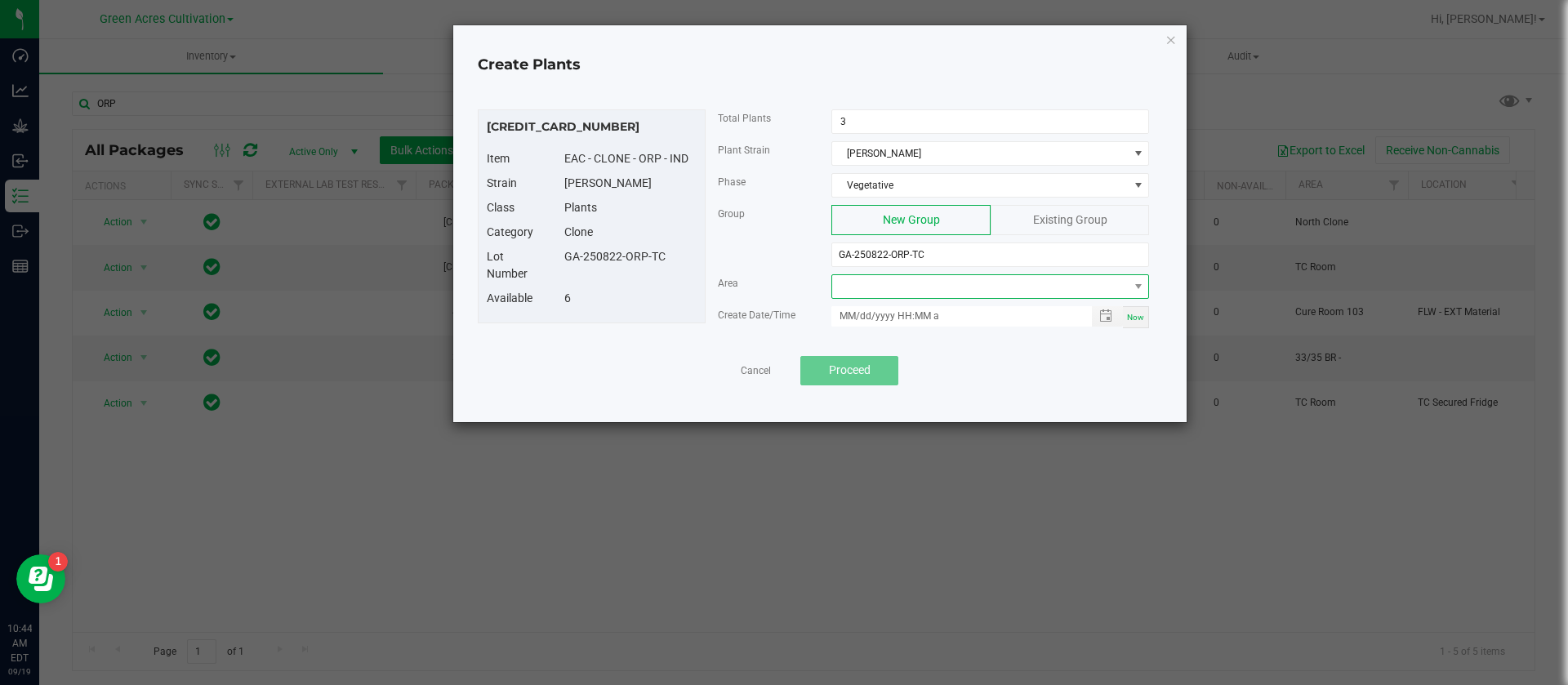
click at [892, 284] on span at bounding box center [979, 286] width 295 height 23
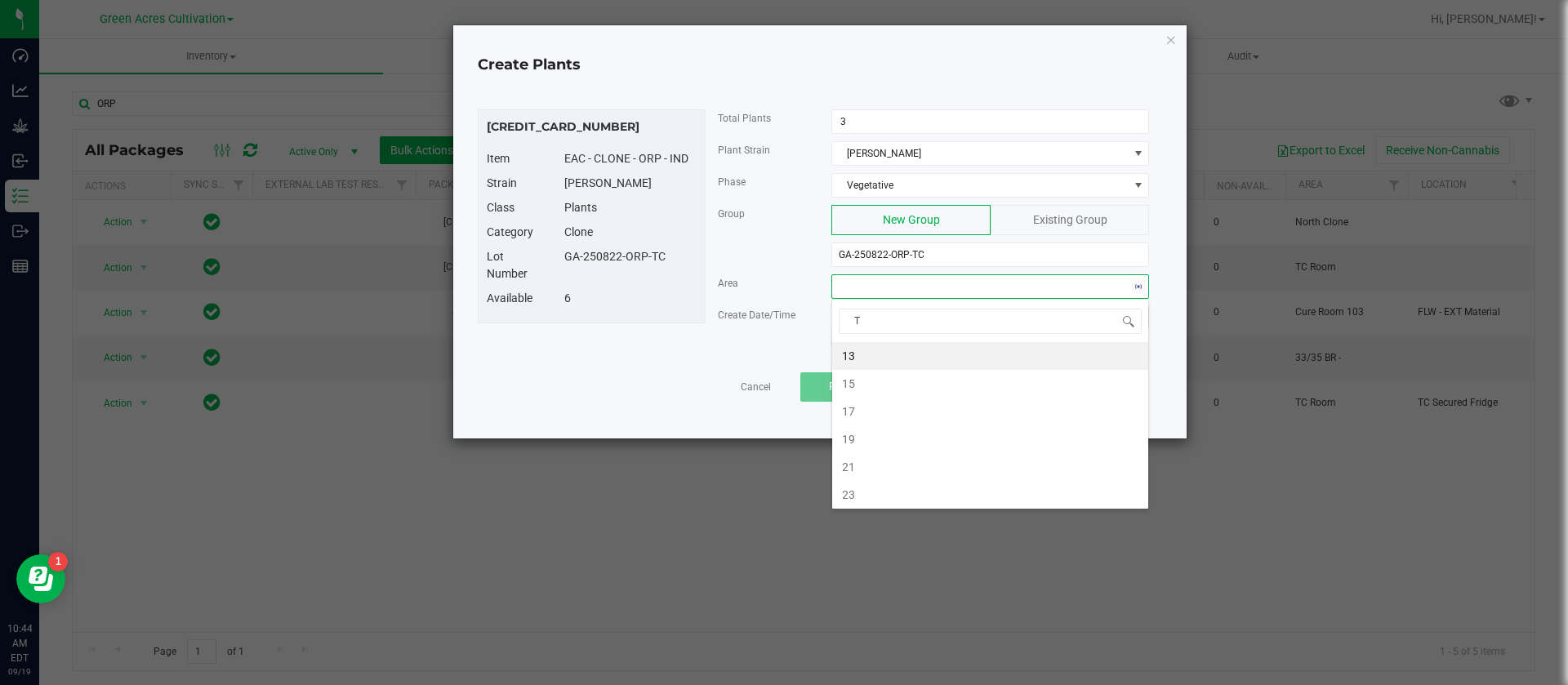
type input "TC"
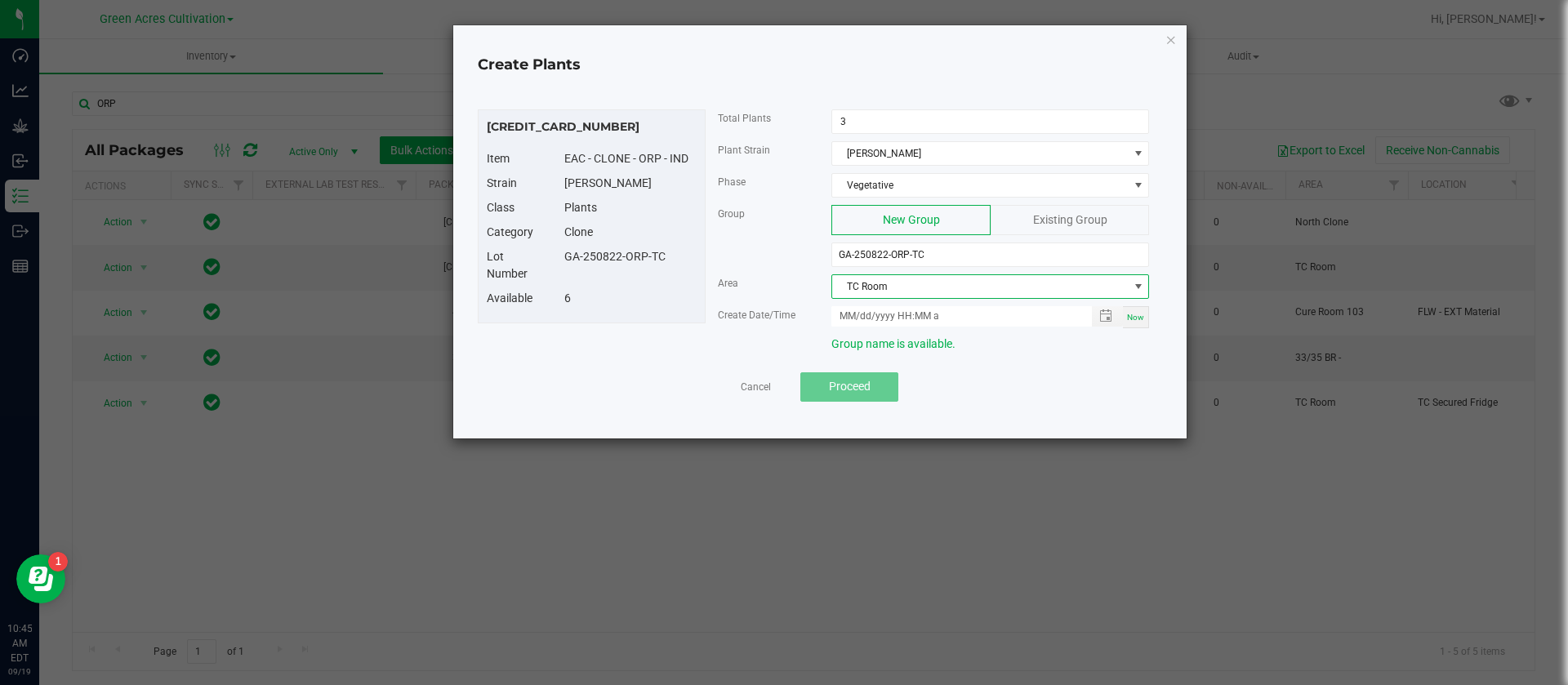
click at [884, 283] on span "TC Room" at bounding box center [979, 286] width 295 height 23
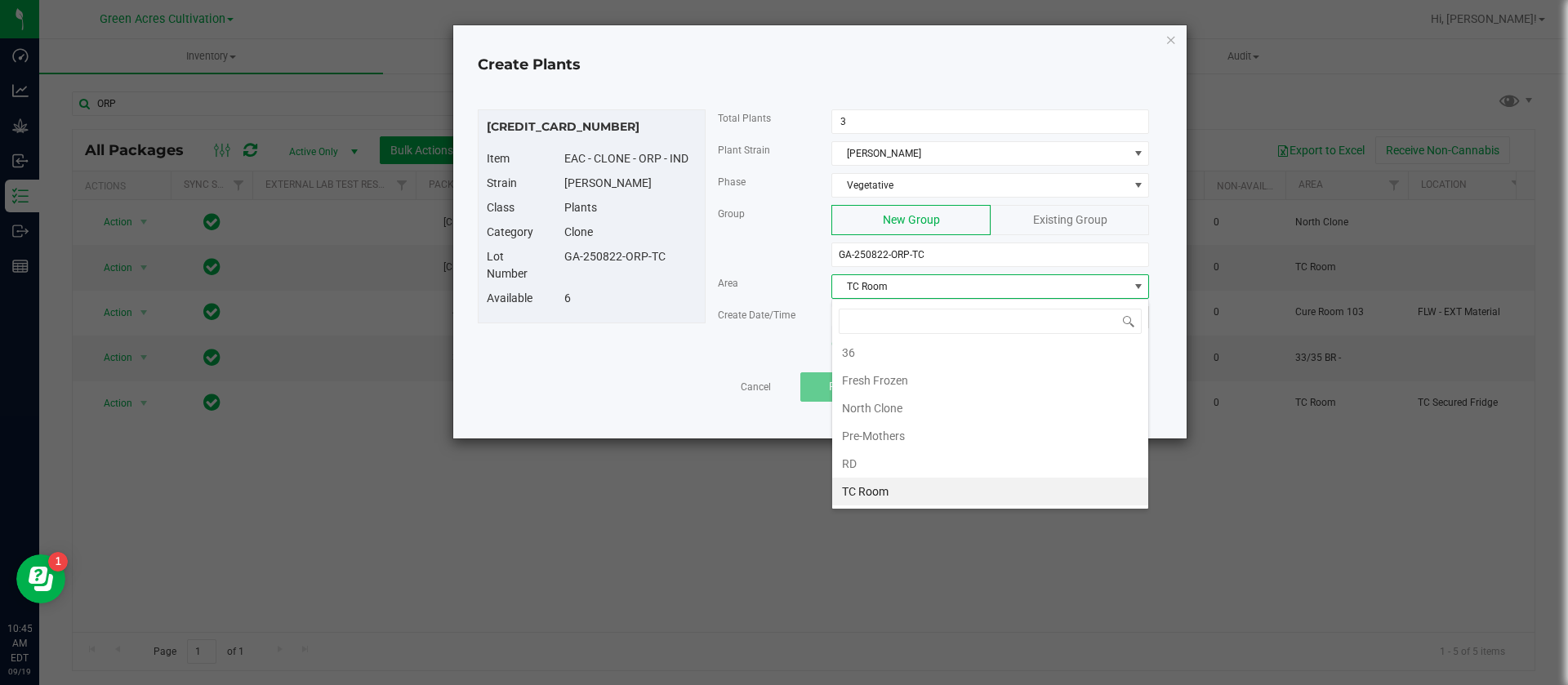
type input "N"
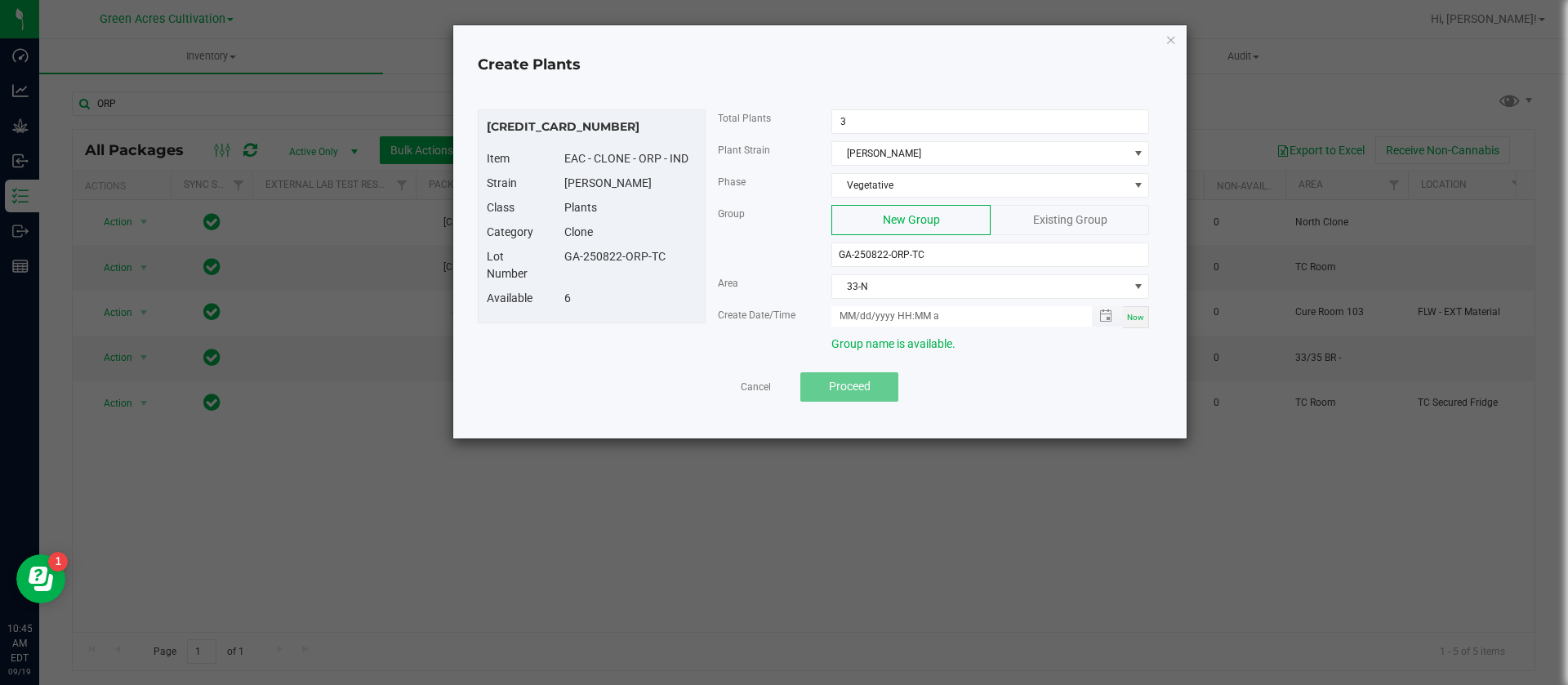
drag, startPoint x: 1132, startPoint y: 309, endPoint x: 1088, endPoint y: 306, distance: 44.1
click at [1134, 309] on div "Now" at bounding box center [1135, 317] width 26 height 22
type input "09/19/2025 10:45 AM"
click at [858, 376] on button "Proceed" at bounding box center [849, 387] width 98 height 30
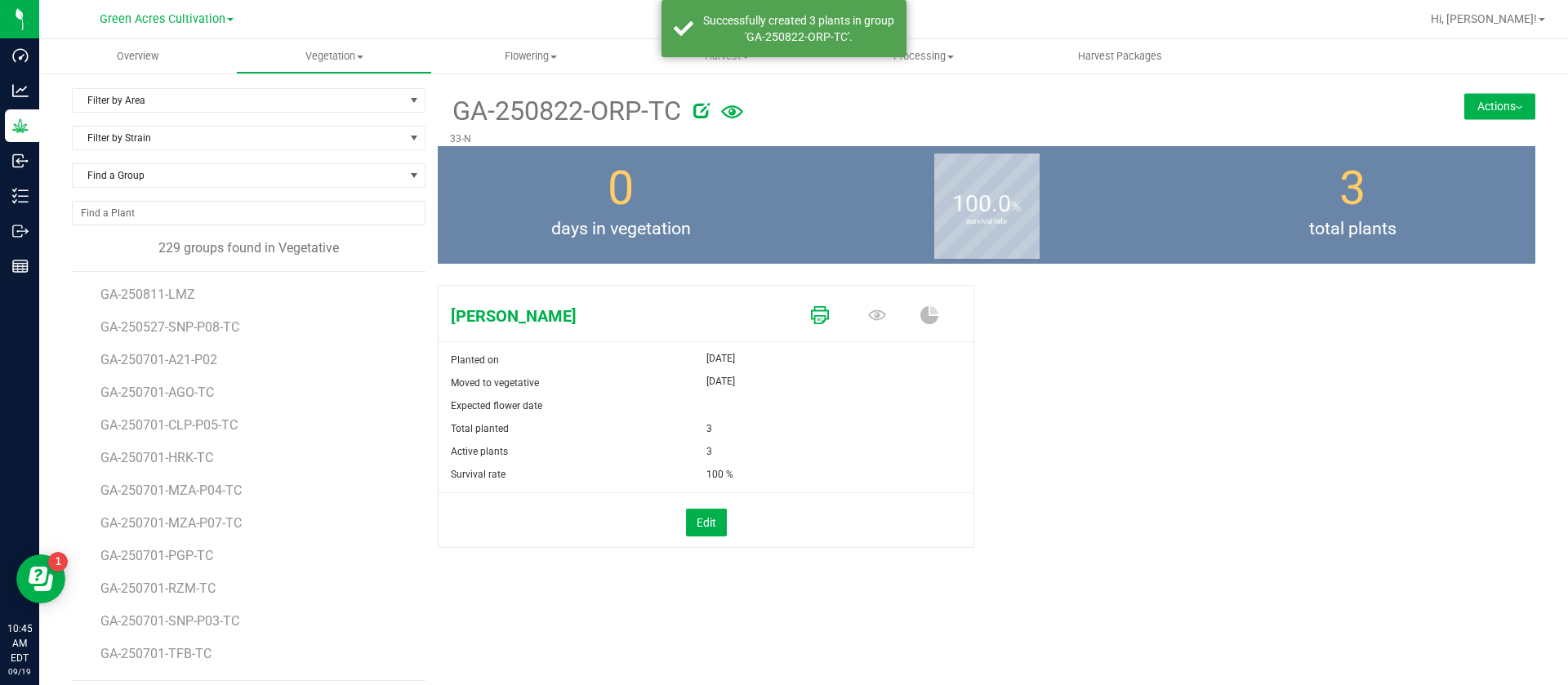
click at [812, 312] on icon at bounding box center [819, 315] width 18 height 18
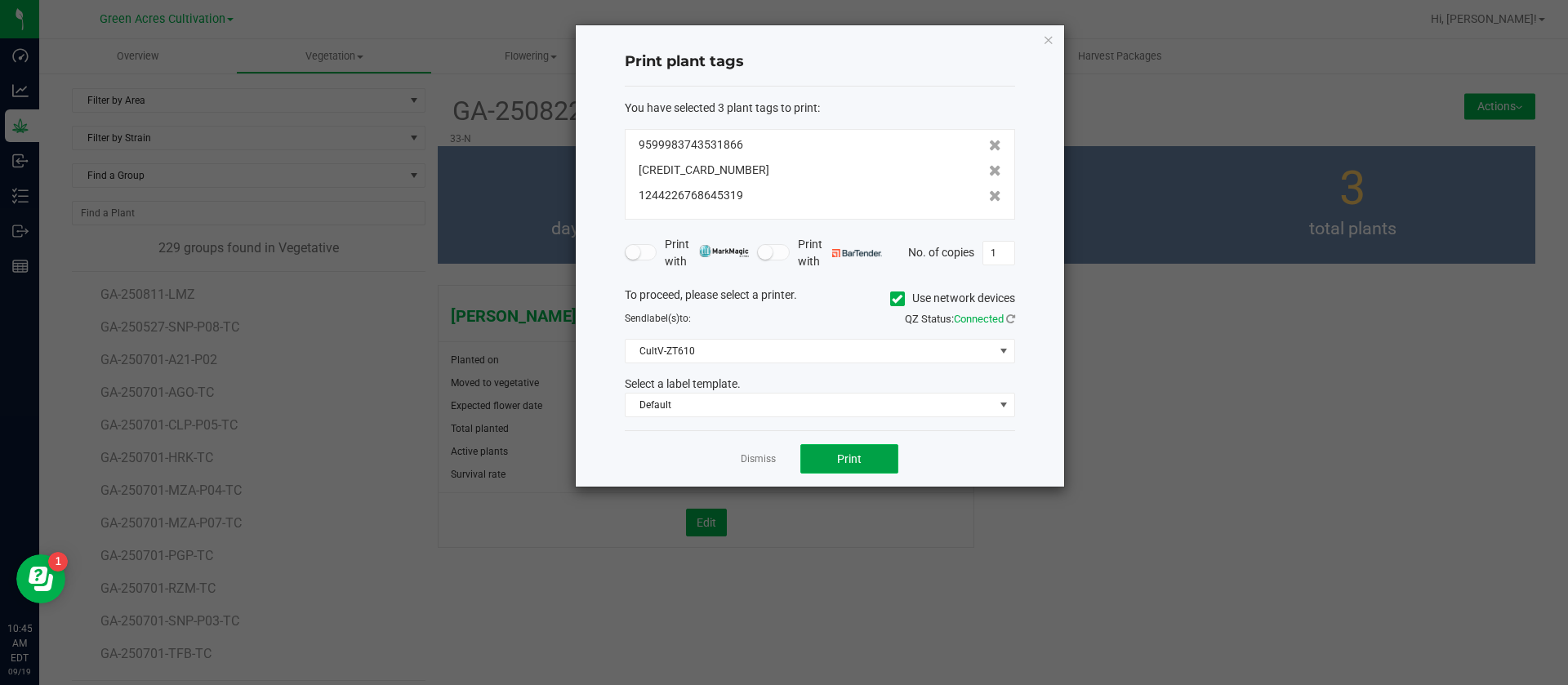
click at [850, 458] on span "Print" at bounding box center [849, 459] width 24 height 13
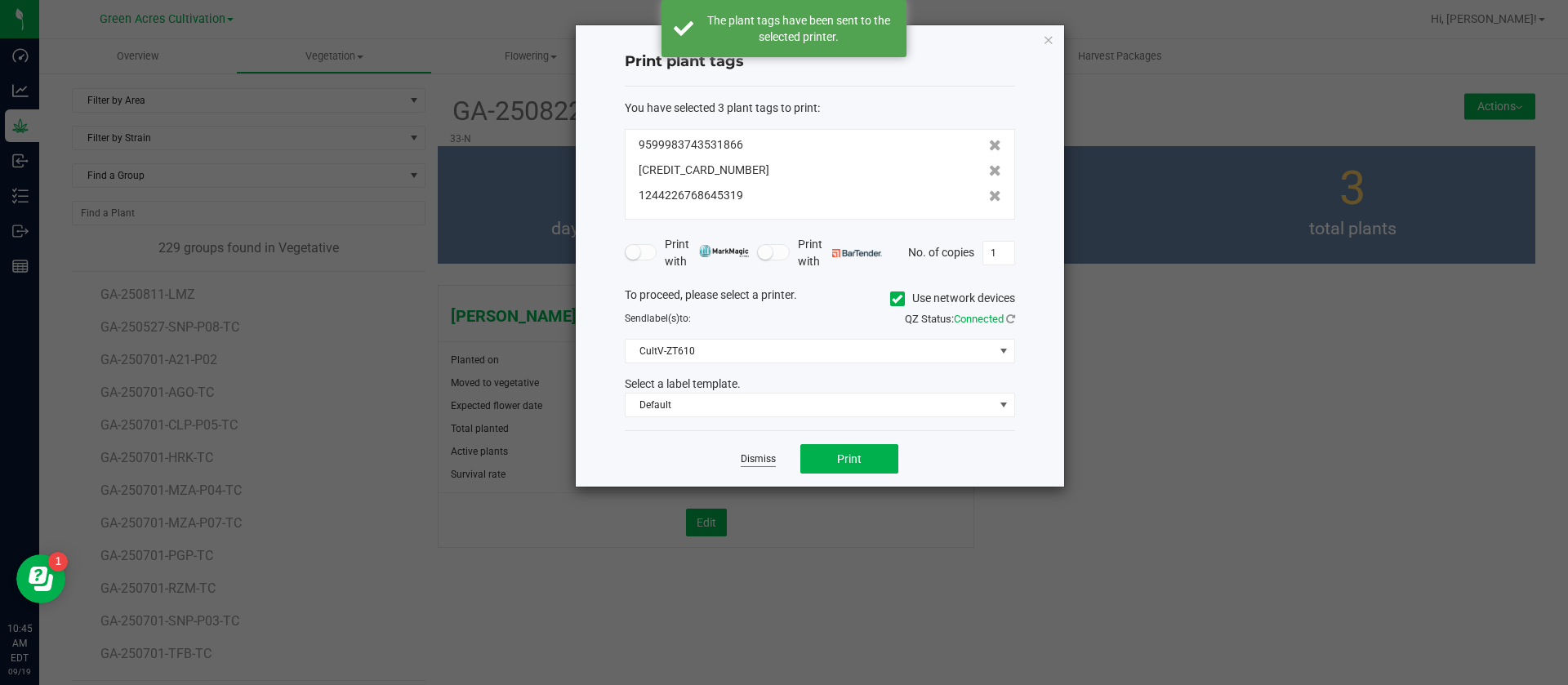
click at [754, 459] on link "Dismiss" at bounding box center [758, 459] width 35 height 14
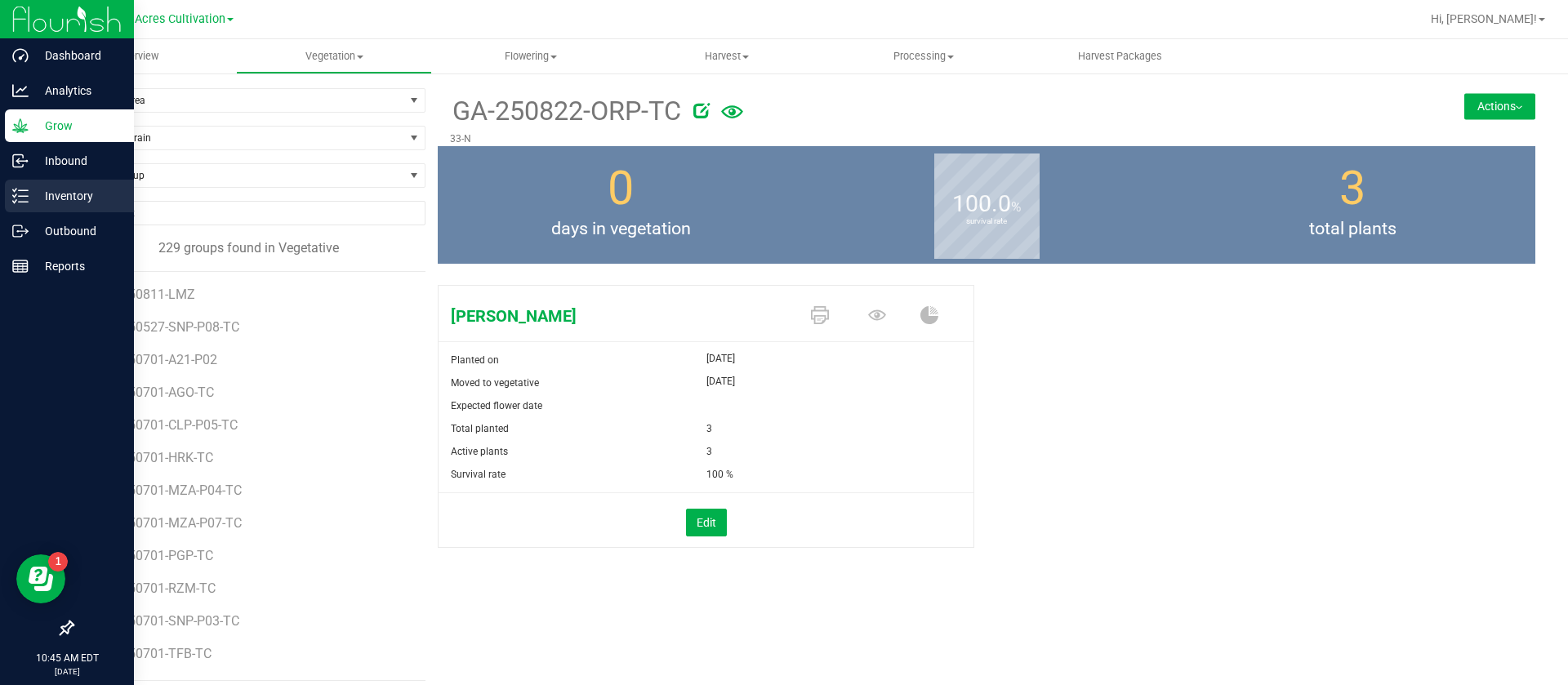
click at [37, 202] on p "Inventory" at bounding box center [78, 196] width 98 height 19
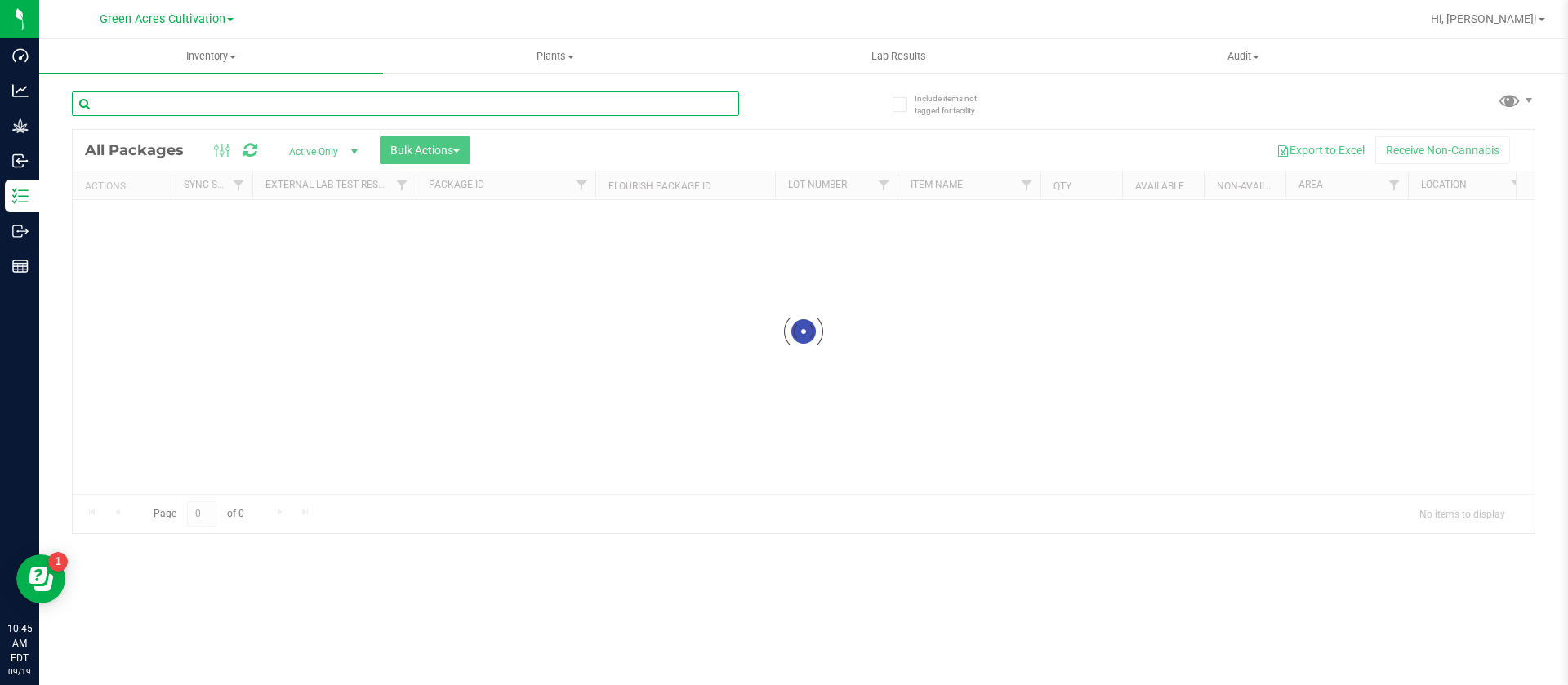
click at [343, 105] on input "text" at bounding box center [405, 104] width 667 height 24
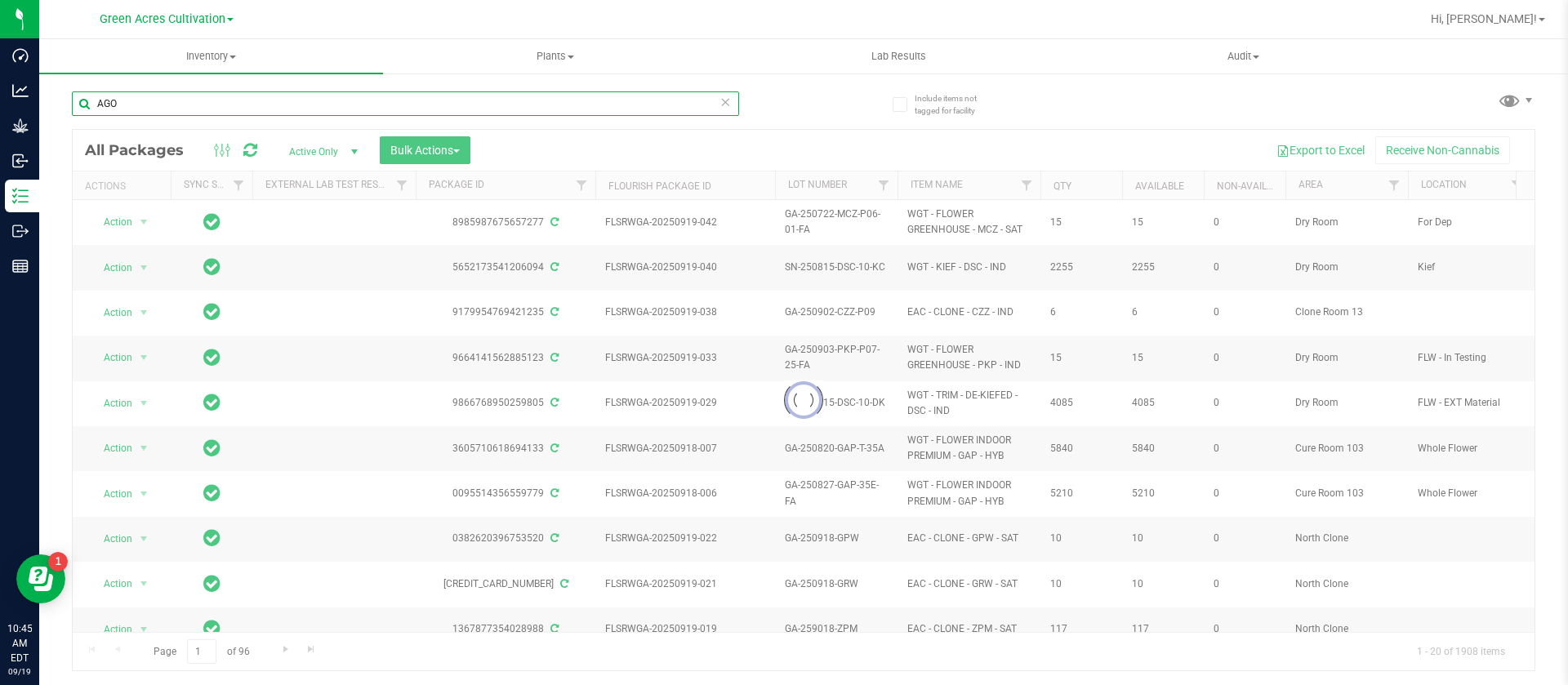
type input "AGO"
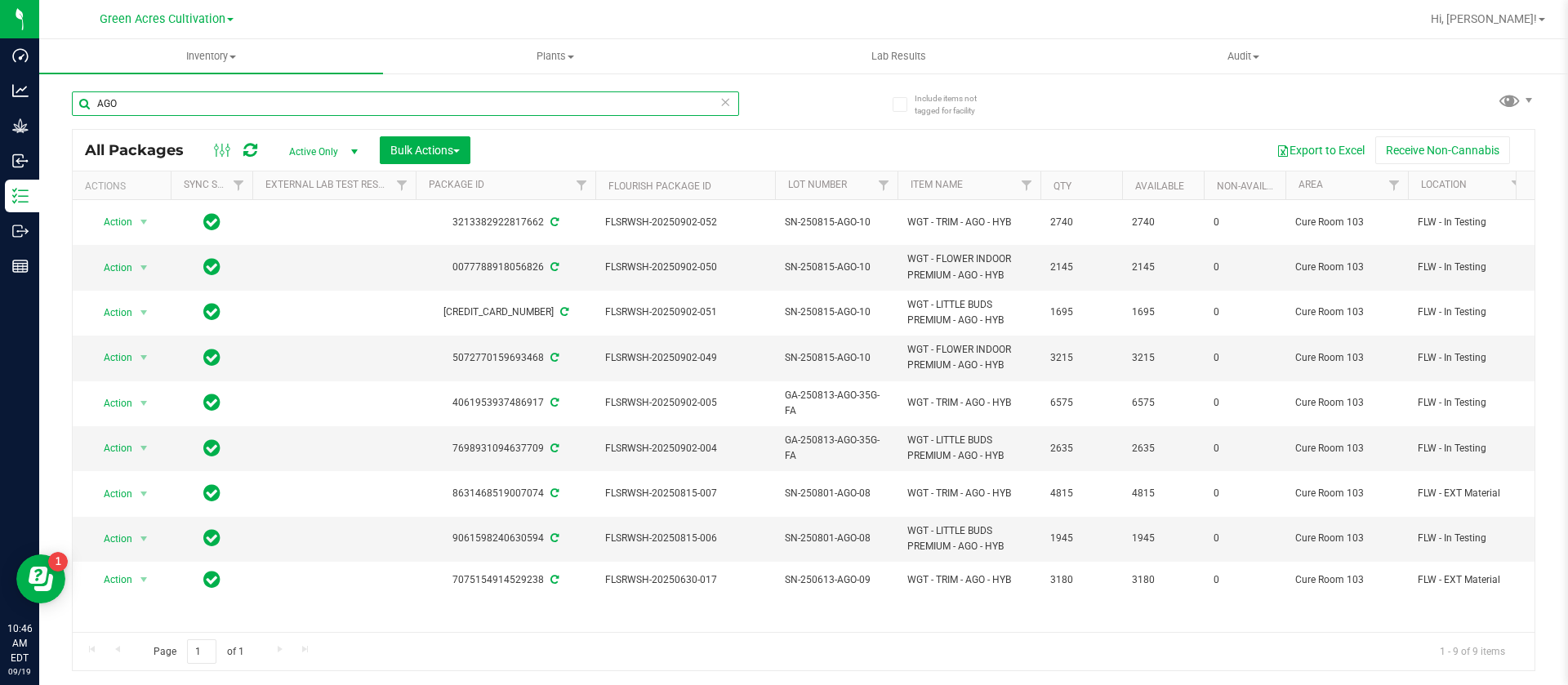
click at [261, 92] on input "AGO" at bounding box center [405, 104] width 667 height 24
click at [1516, 111] on span at bounding box center [1510, 100] width 24 height 24
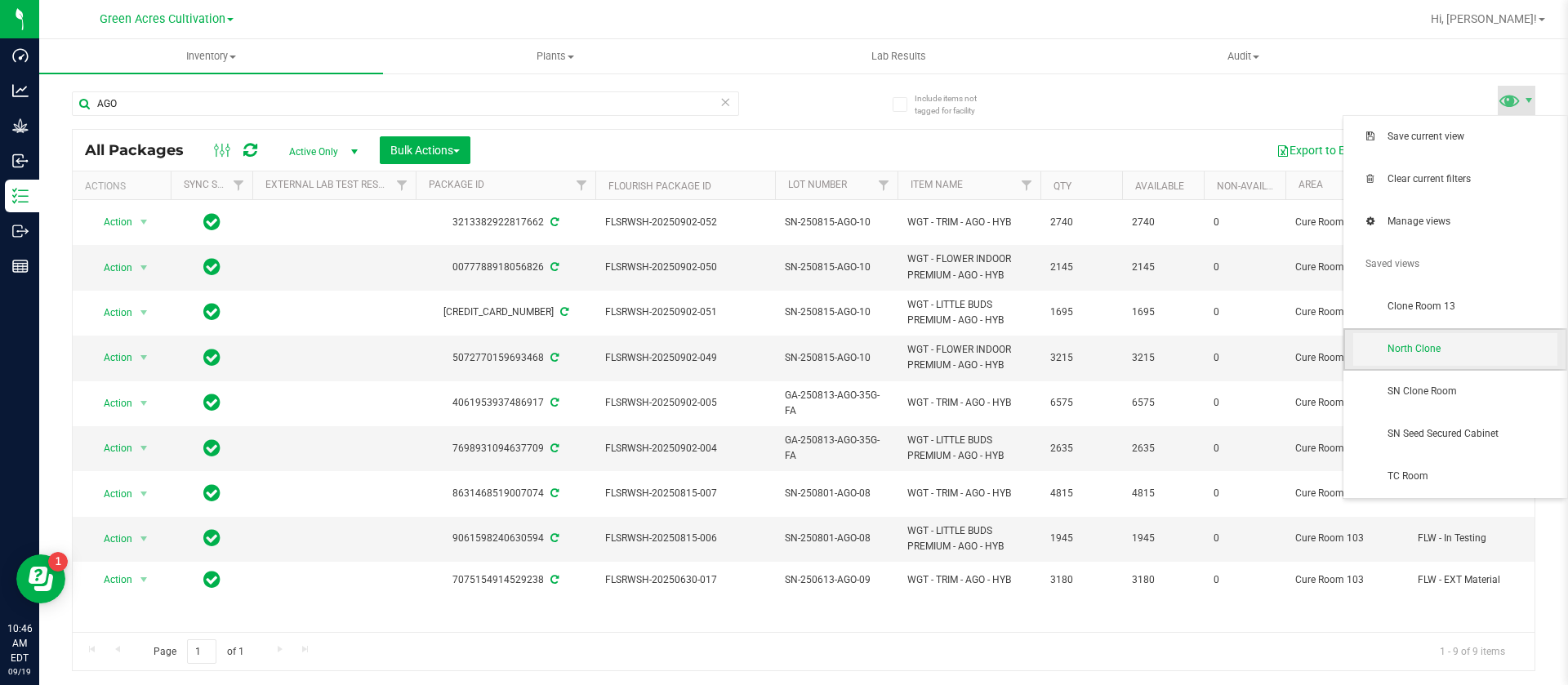
click at [1459, 346] on span "North Clone" at bounding box center [1471, 349] width 170 height 14
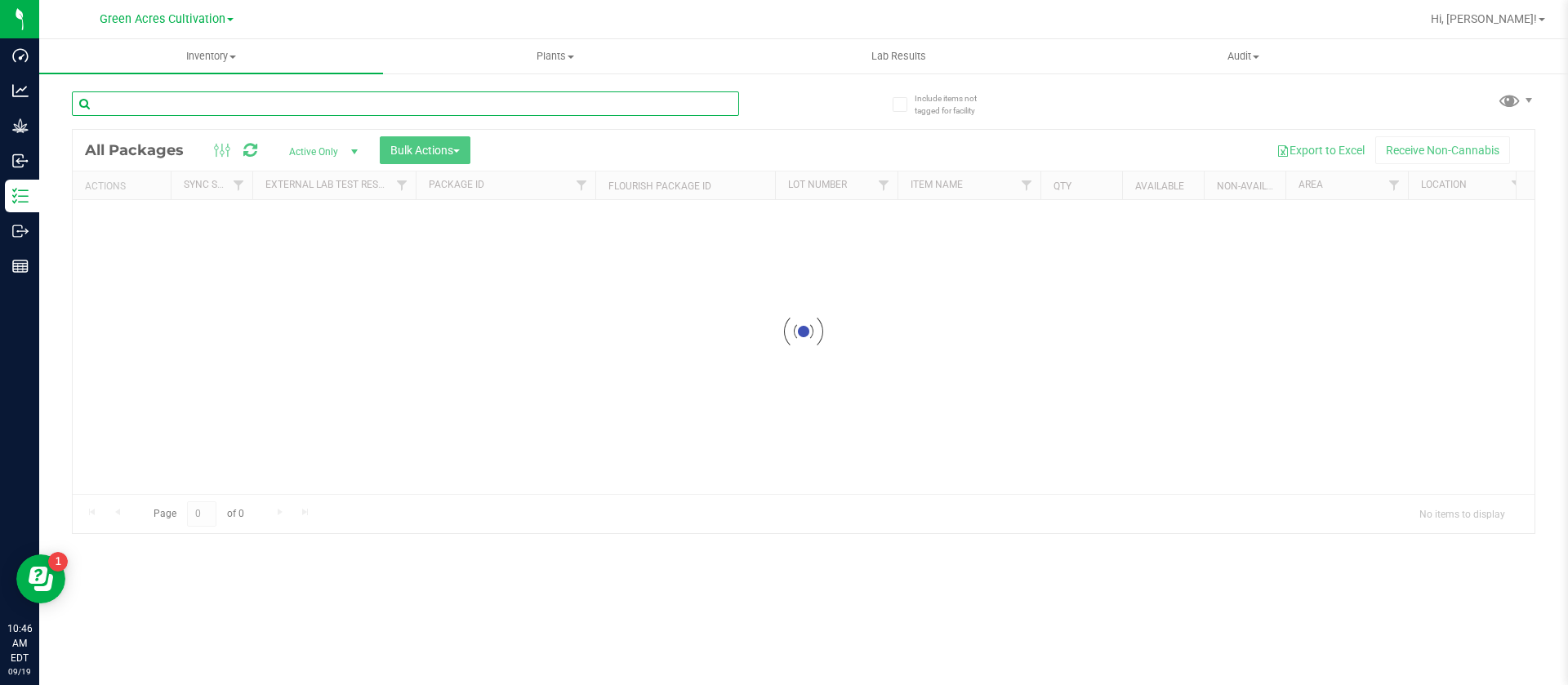
click at [186, 102] on div "Inventory All packages All inventory Waste log Create inventory Plants All plan…" at bounding box center [803, 362] width 1529 height 646
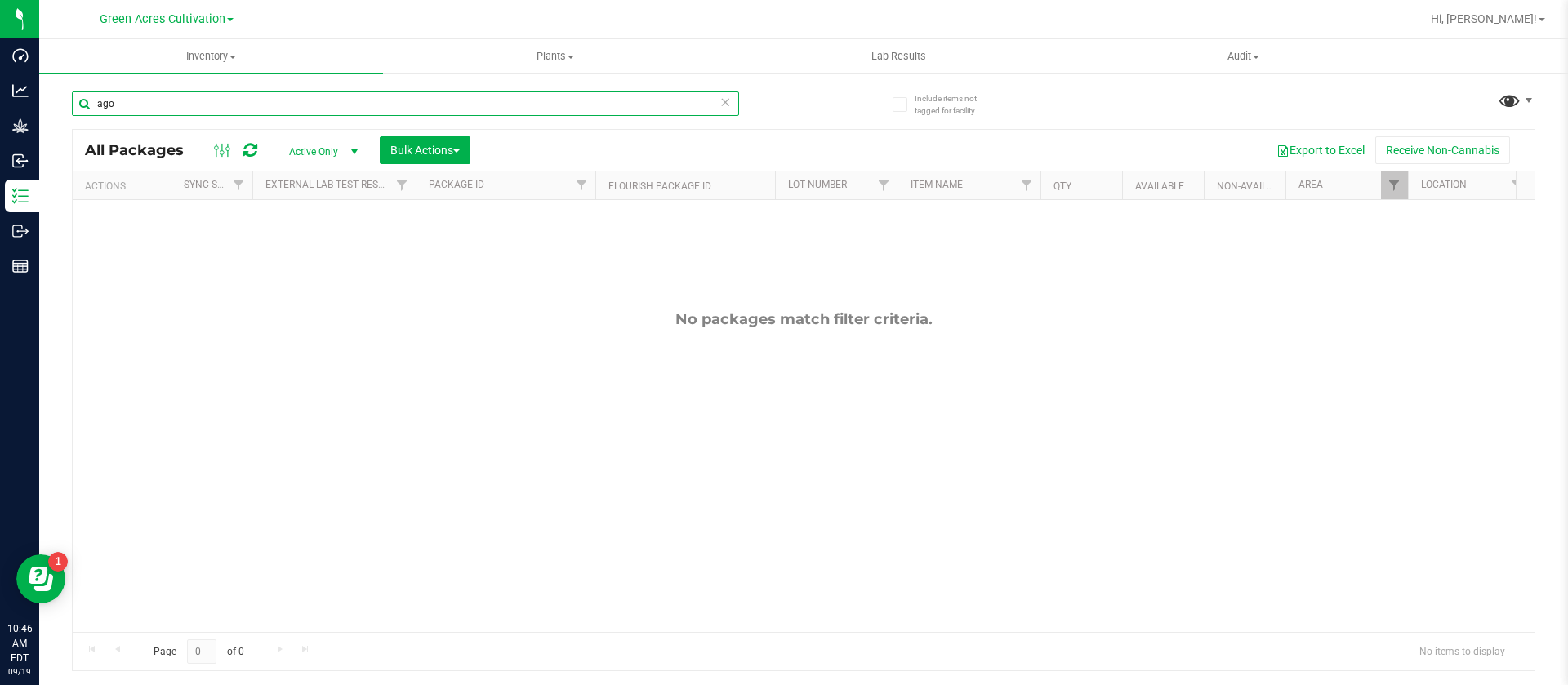
type input "ago"
click at [1513, 106] on span at bounding box center [1510, 100] width 24 height 24
click at [1523, 105] on span at bounding box center [1529, 100] width 13 height 13
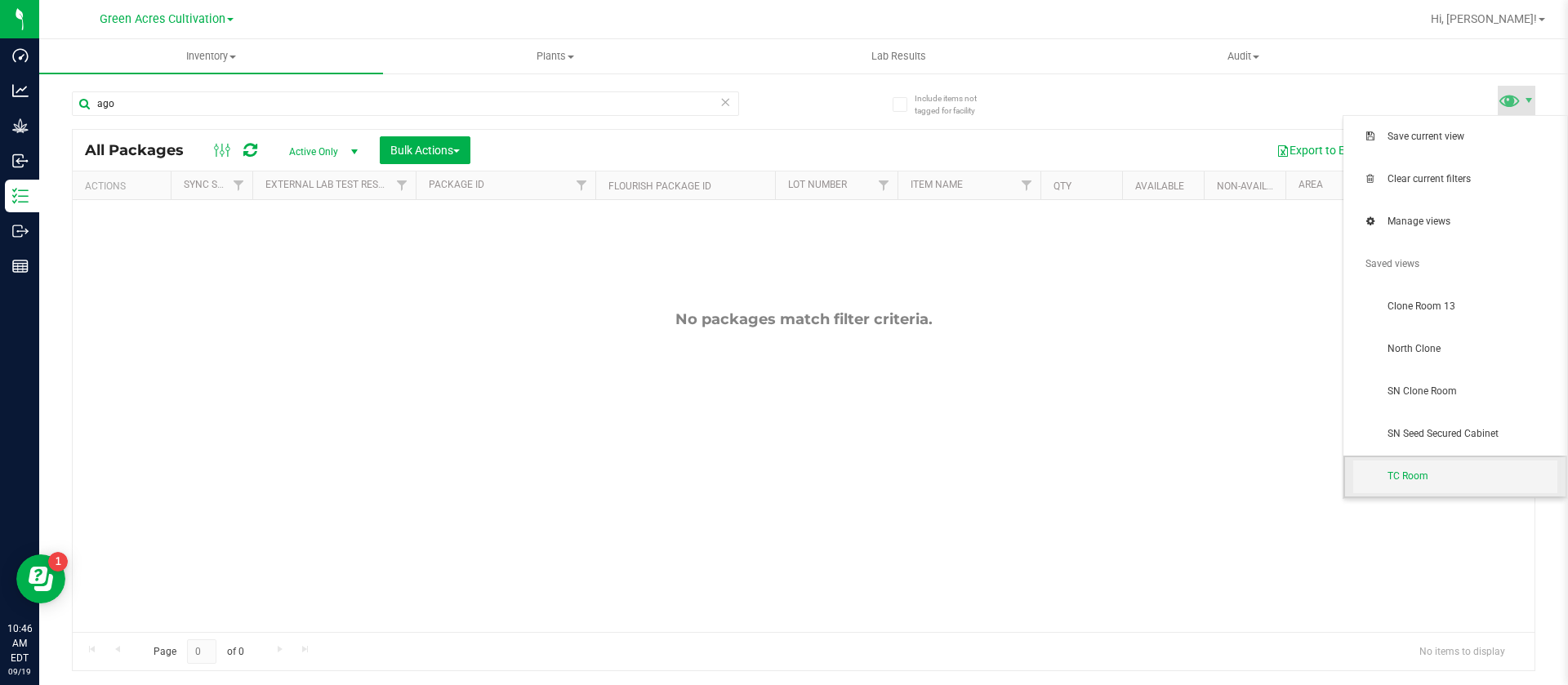
click at [1418, 464] on span "TC Room" at bounding box center [1455, 476] width 204 height 32
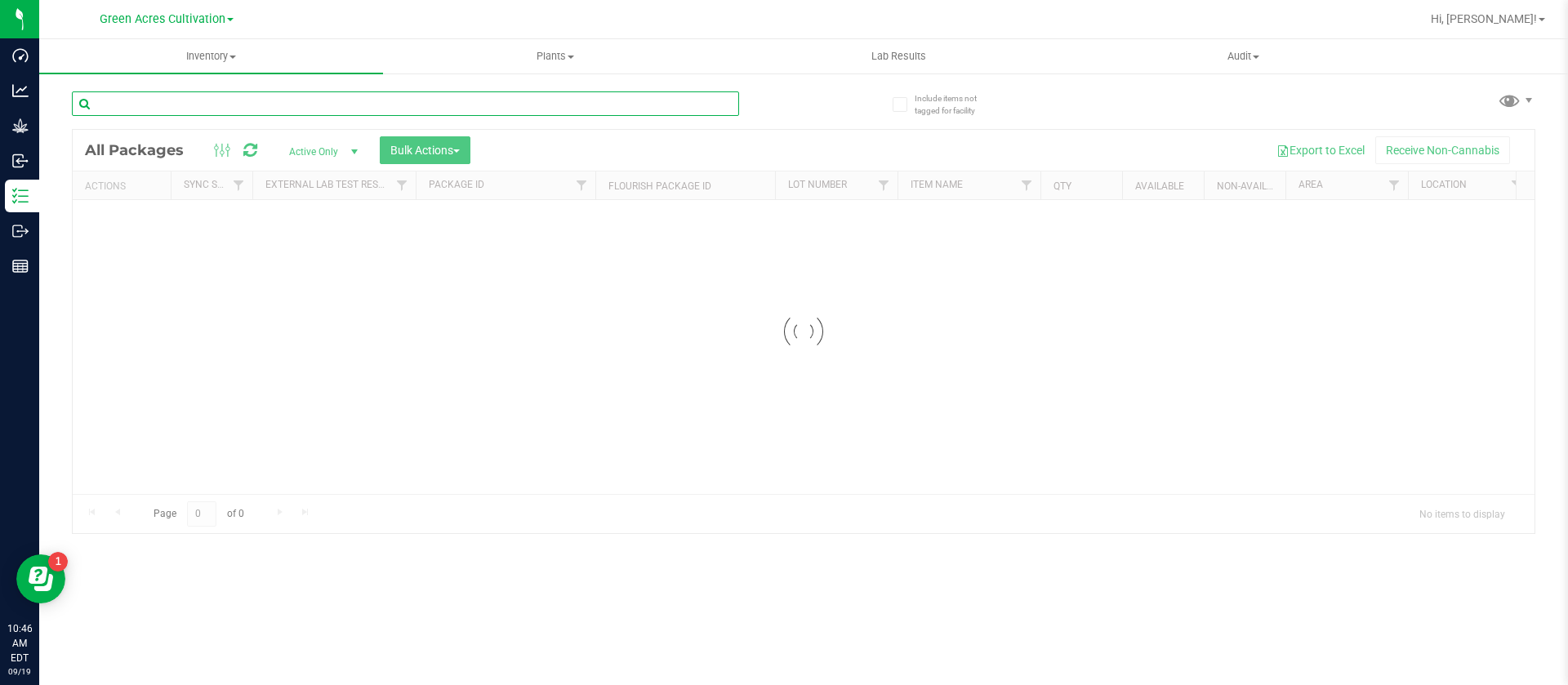
click at [206, 99] on input "text" at bounding box center [405, 104] width 667 height 24
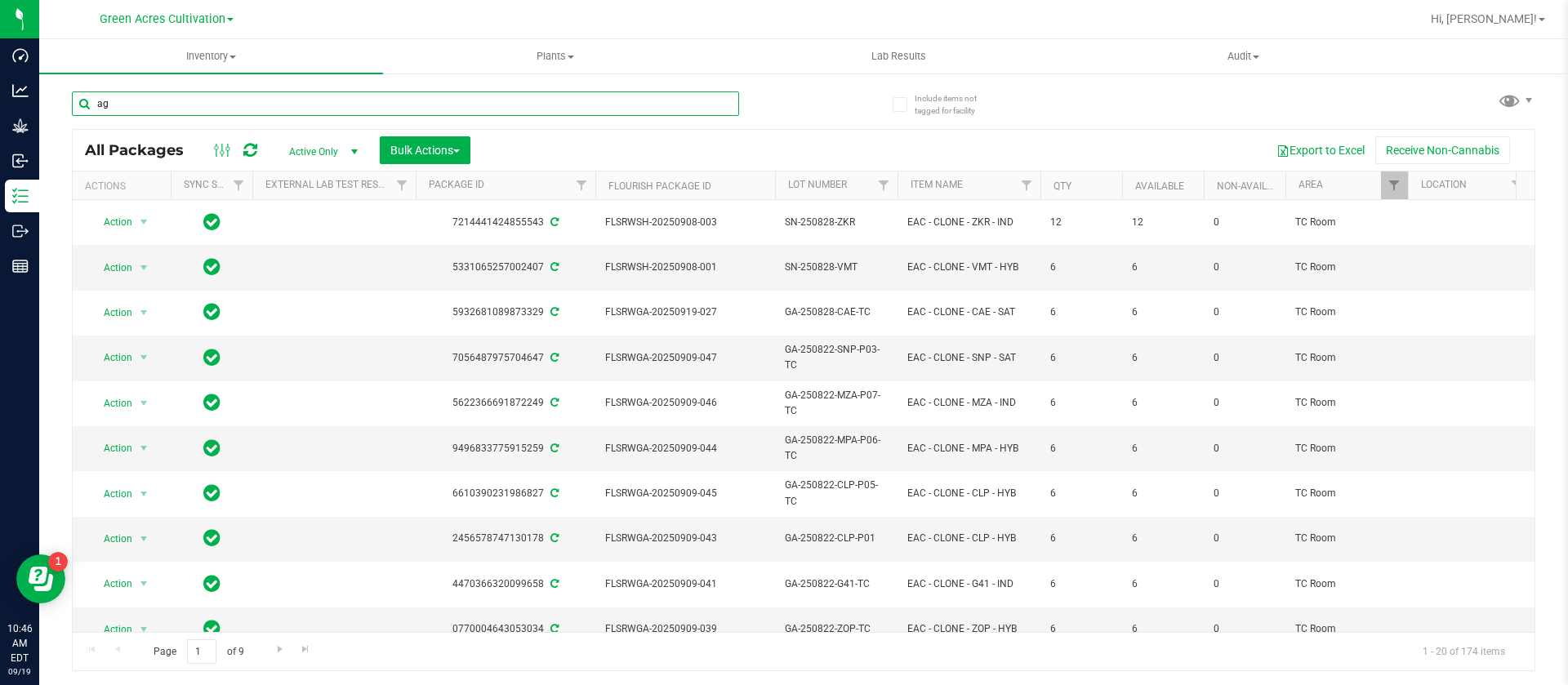
type input "ago"
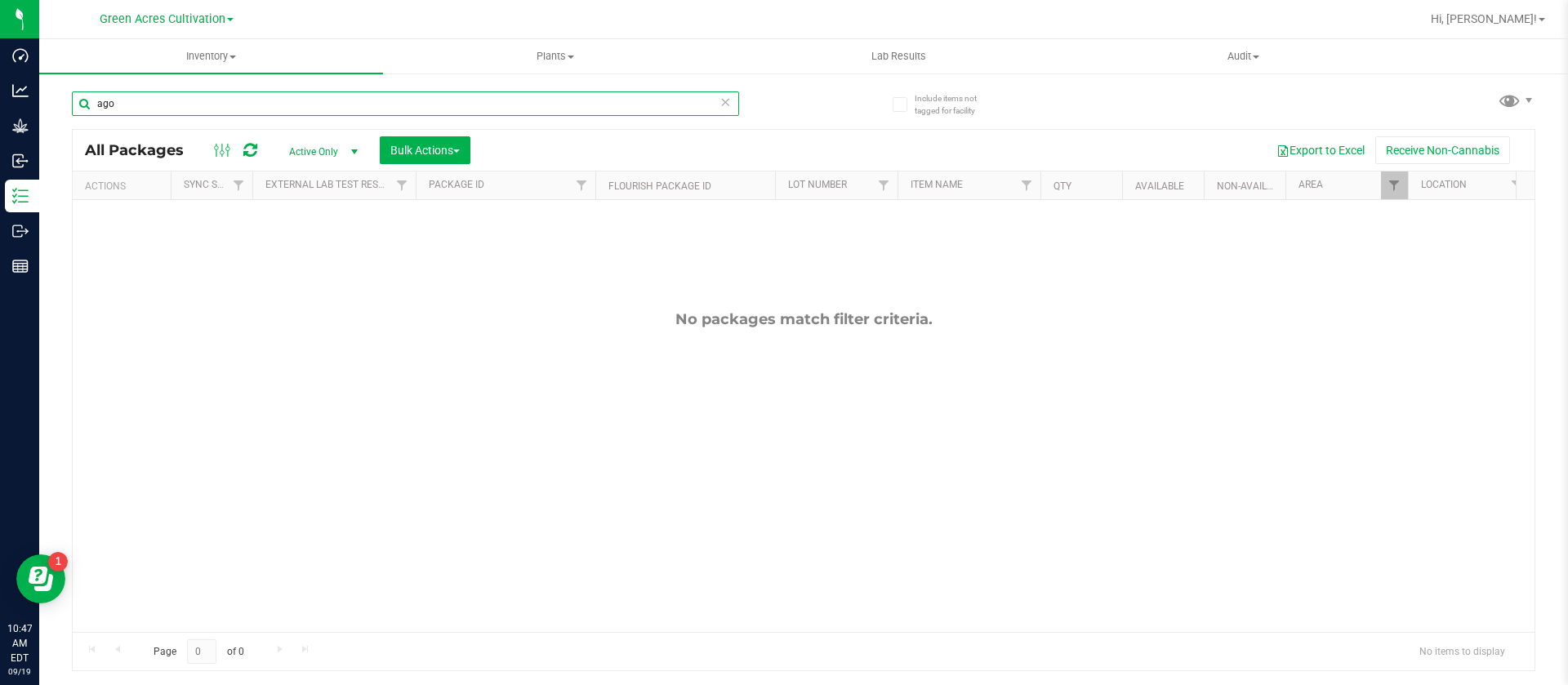
drag, startPoint x: 176, startPoint y: 104, endPoint x: 92, endPoint y: 109, distance: 84.1
click at [92, 109] on input "ago" at bounding box center [405, 104] width 667 height 24
drag, startPoint x: 587, startPoint y: 511, endPoint x: 578, endPoint y: 394, distance: 117.3
click at [585, 479] on div "No packages match filter criteria." at bounding box center [803, 472] width 1461 height 542
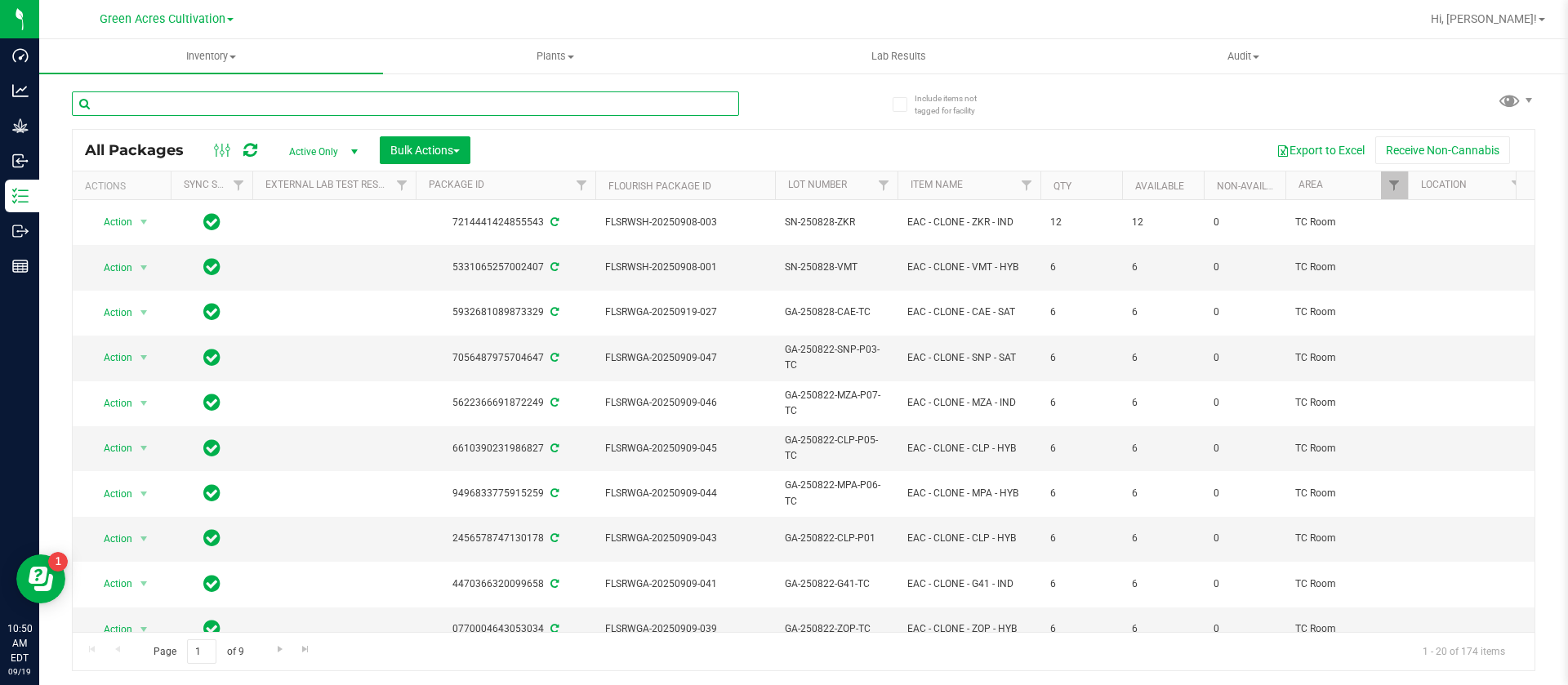
click at [268, 101] on input "text" at bounding box center [405, 104] width 667 height 24
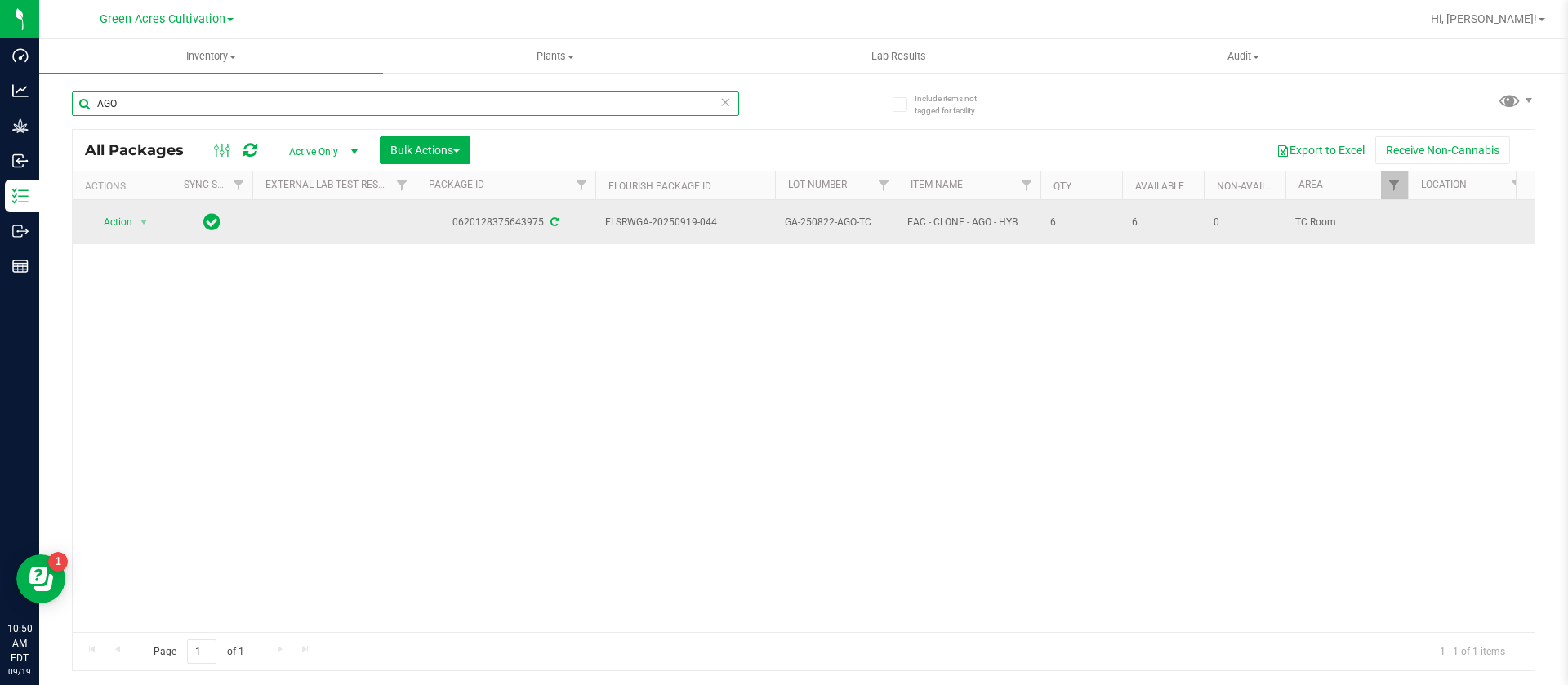
type input "AGO"
click at [123, 213] on span "Action" at bounding box center [110, 222] width 44 height 23
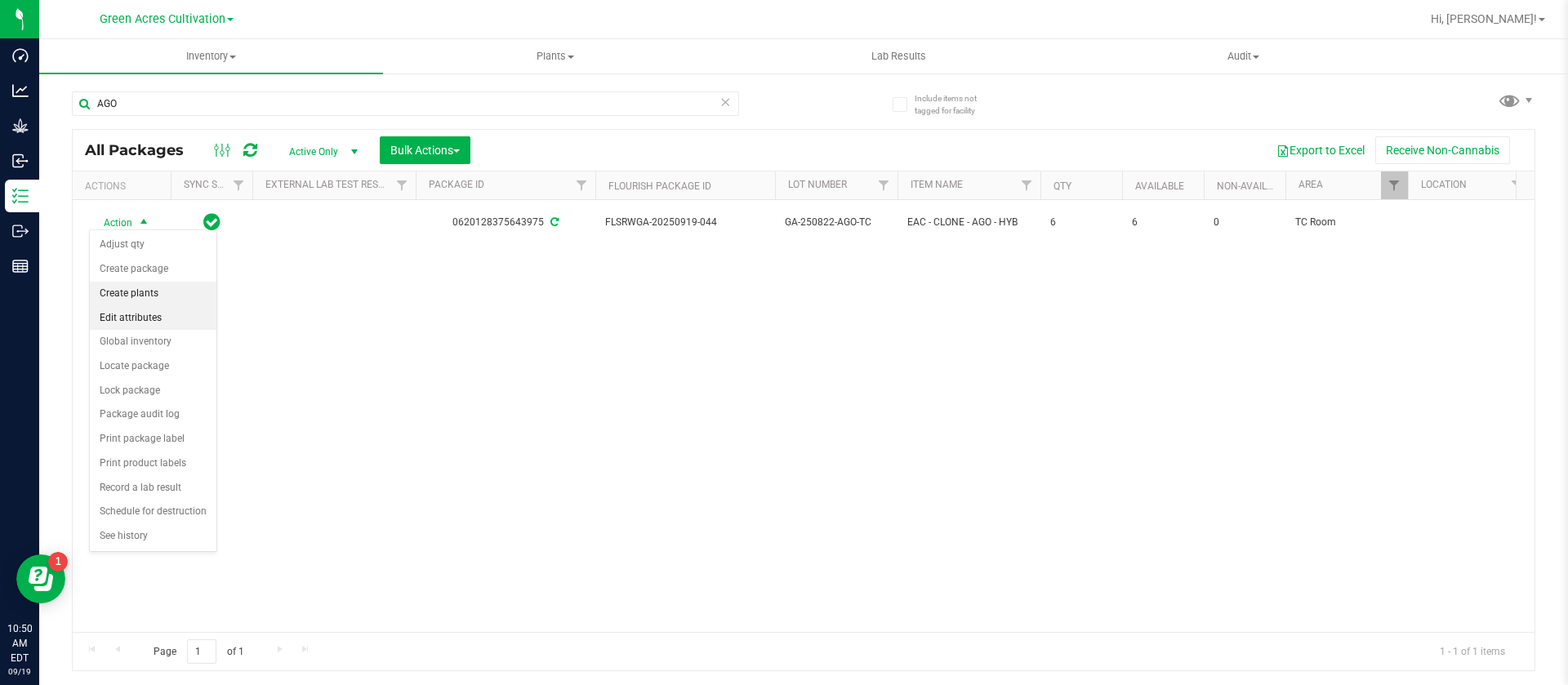
click at [152, 297] on li "Create plants" at bounding box center [153, 293] width 126 height 24
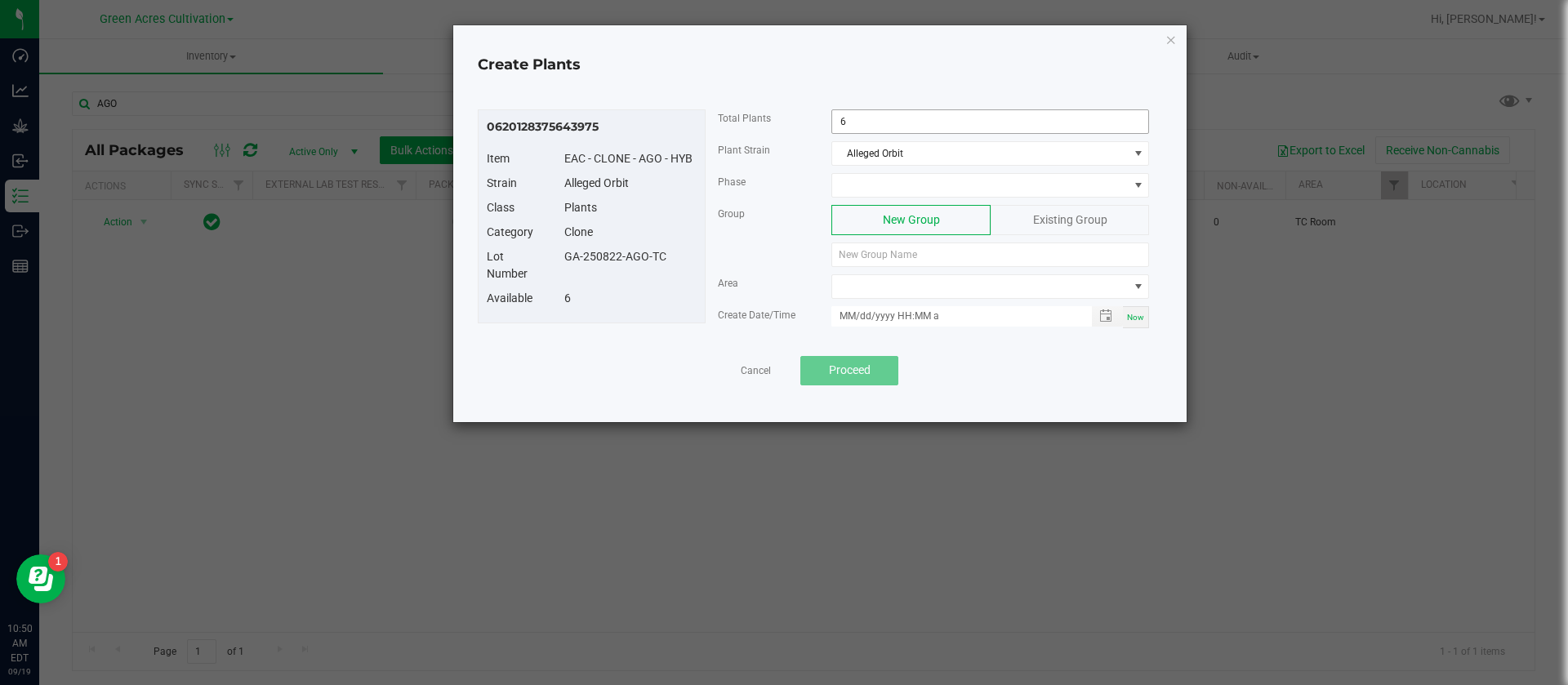
click at [898, 123] on input "6" at bounding box center [990, 122] width 316 height 23
type input "3"
drag, startPoint x: 674, startPoint y: 255, endPoint x: 568, endPoint y: 265, distance: 106.5
click at [568, 265] on div "Lot Number GA-250822-AGO-TC" at bounding box center [591, 268] width 234 height 42
copy div "GA-250822-AGO-TC"
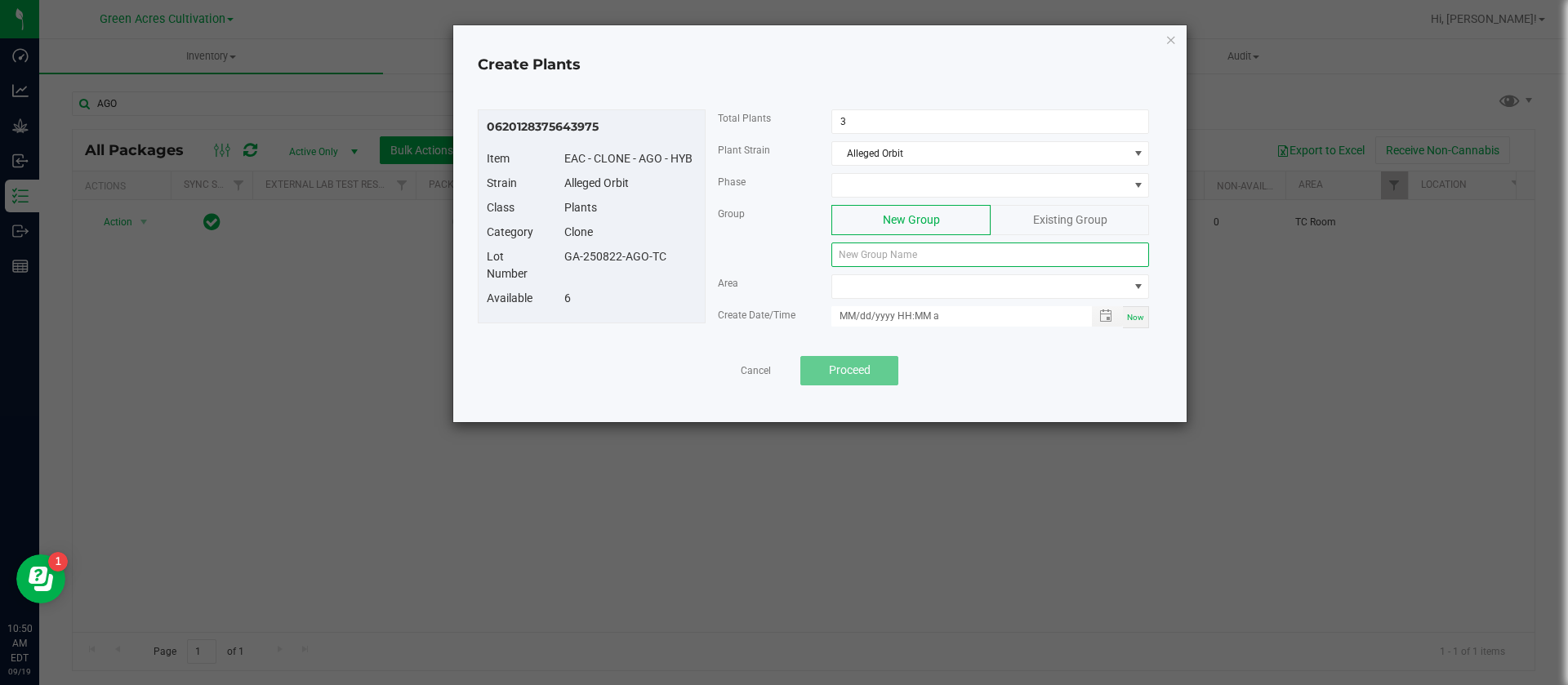
paste input "GA-250822-AGO-TC"
type input "GA-250822-AGO-TC"
click at [891, 284] on span "NO DATA FOUND" at bounding box center [979, 286] width 295 height 23
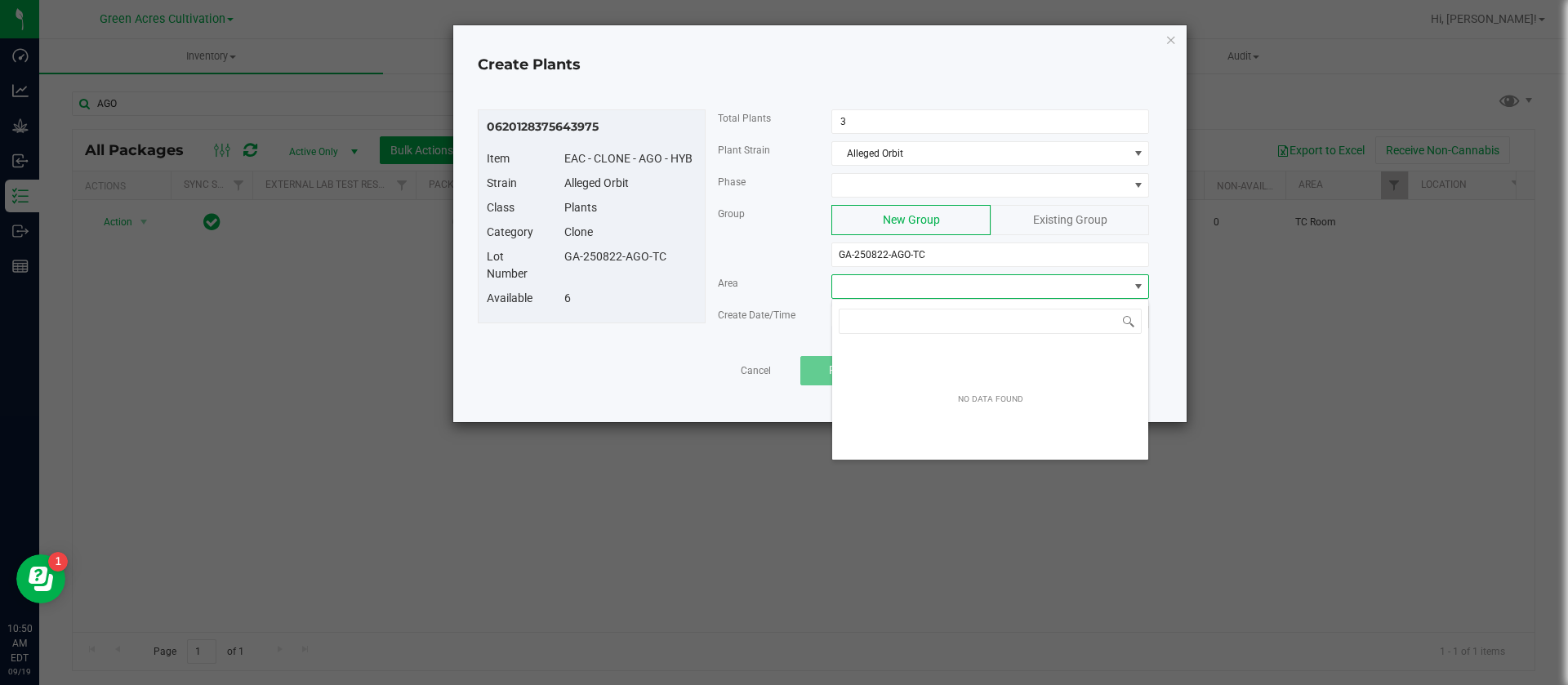
scroll to position [24, 317]
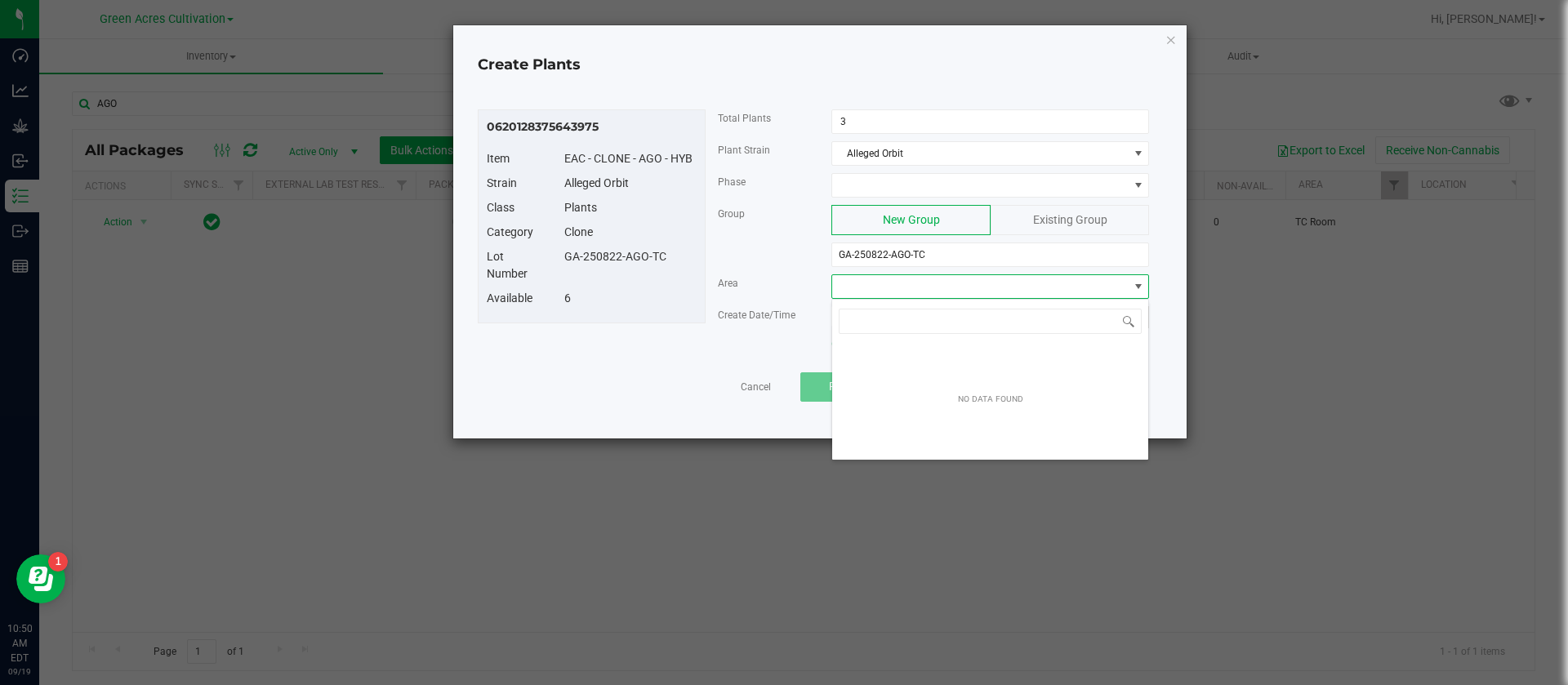
type input "N"
click at [943, 187] on span at bounding box center [979, 185] width 295 height 23
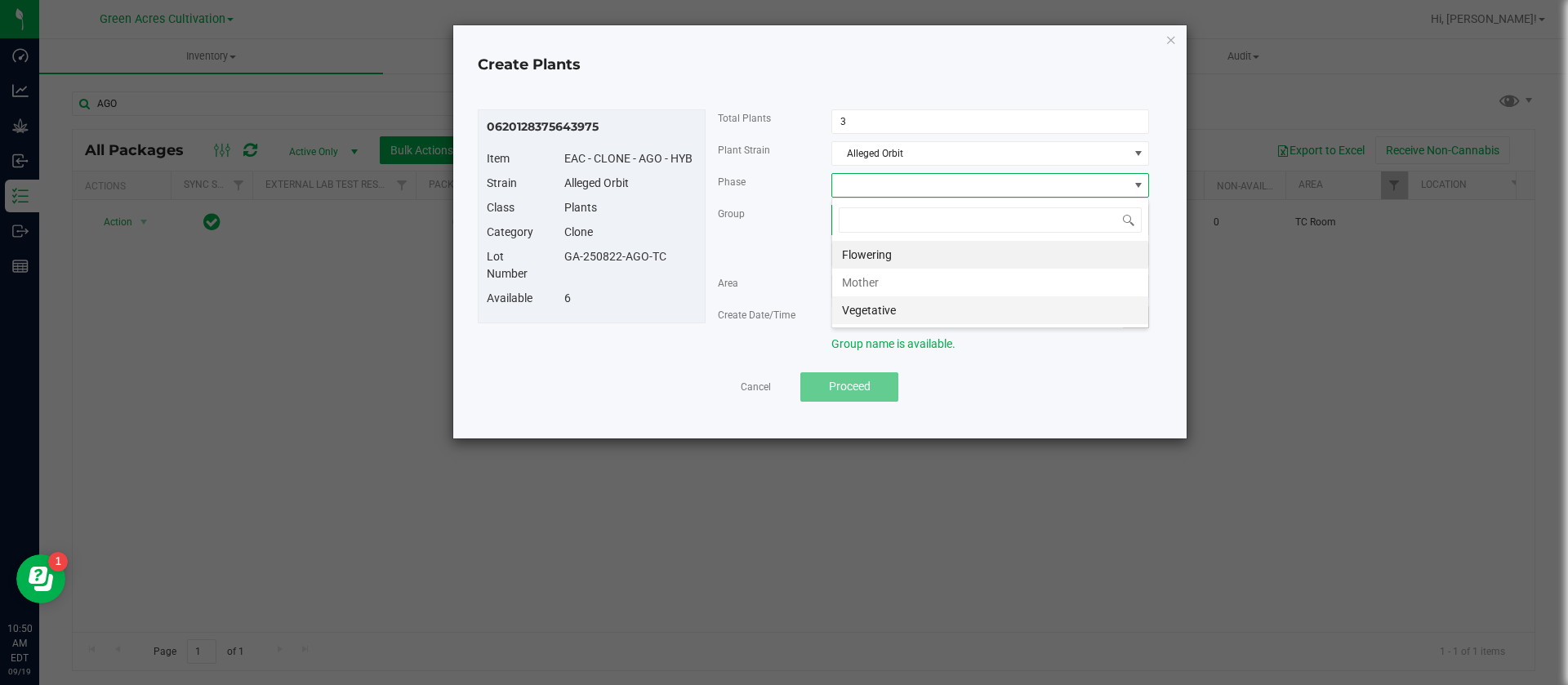
click at [901, 304] on li "Vegetative" at bounding box center [990, 310] width 316 height 28
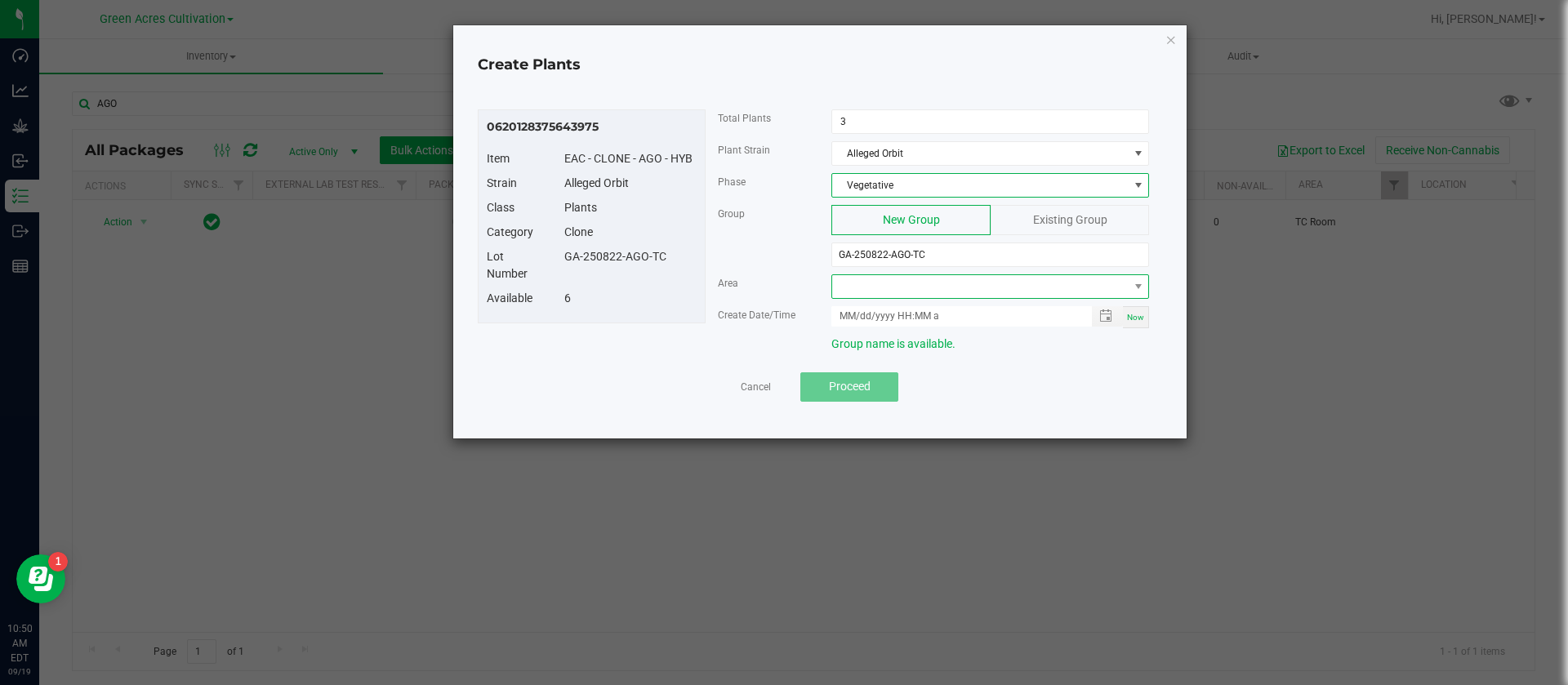
click at [888, 282] on span at bounding box center [979, 286] width 295 height 23
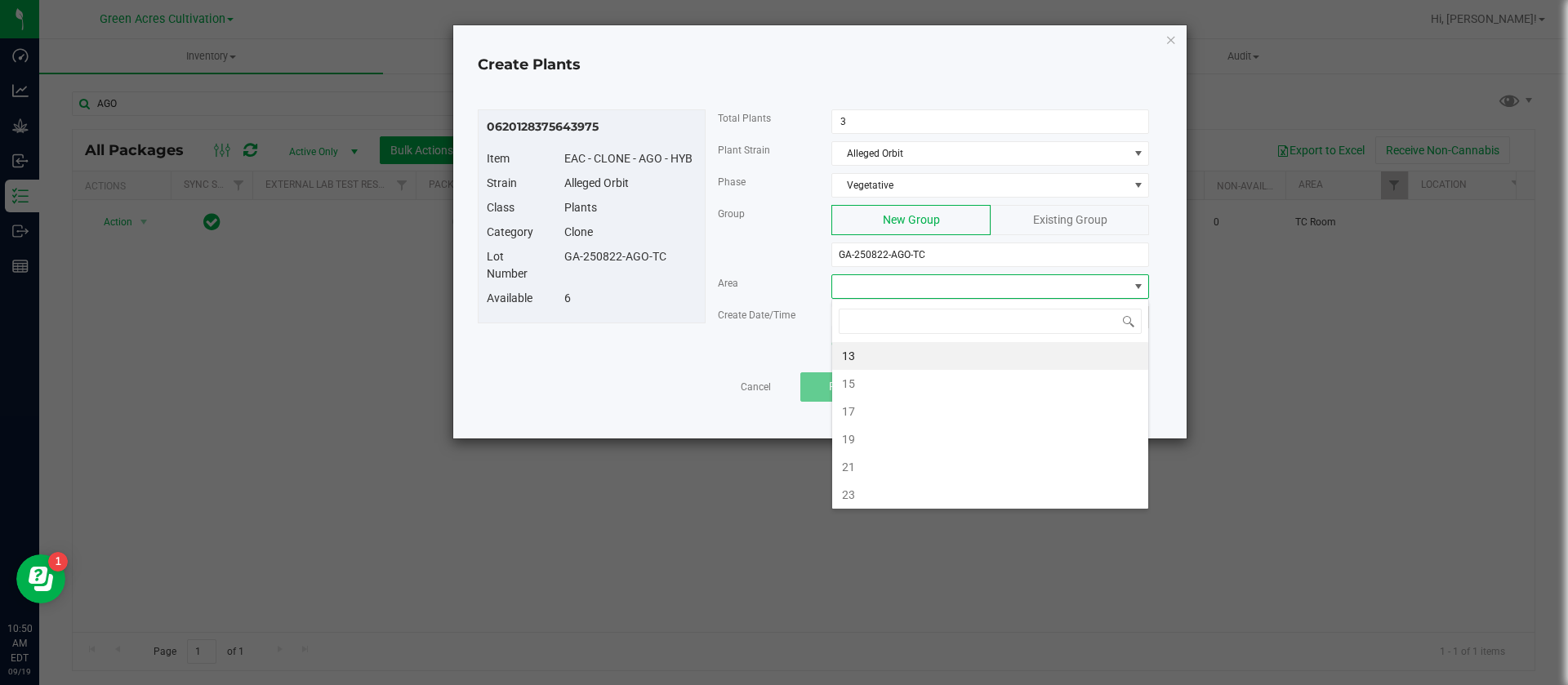
type input "N"
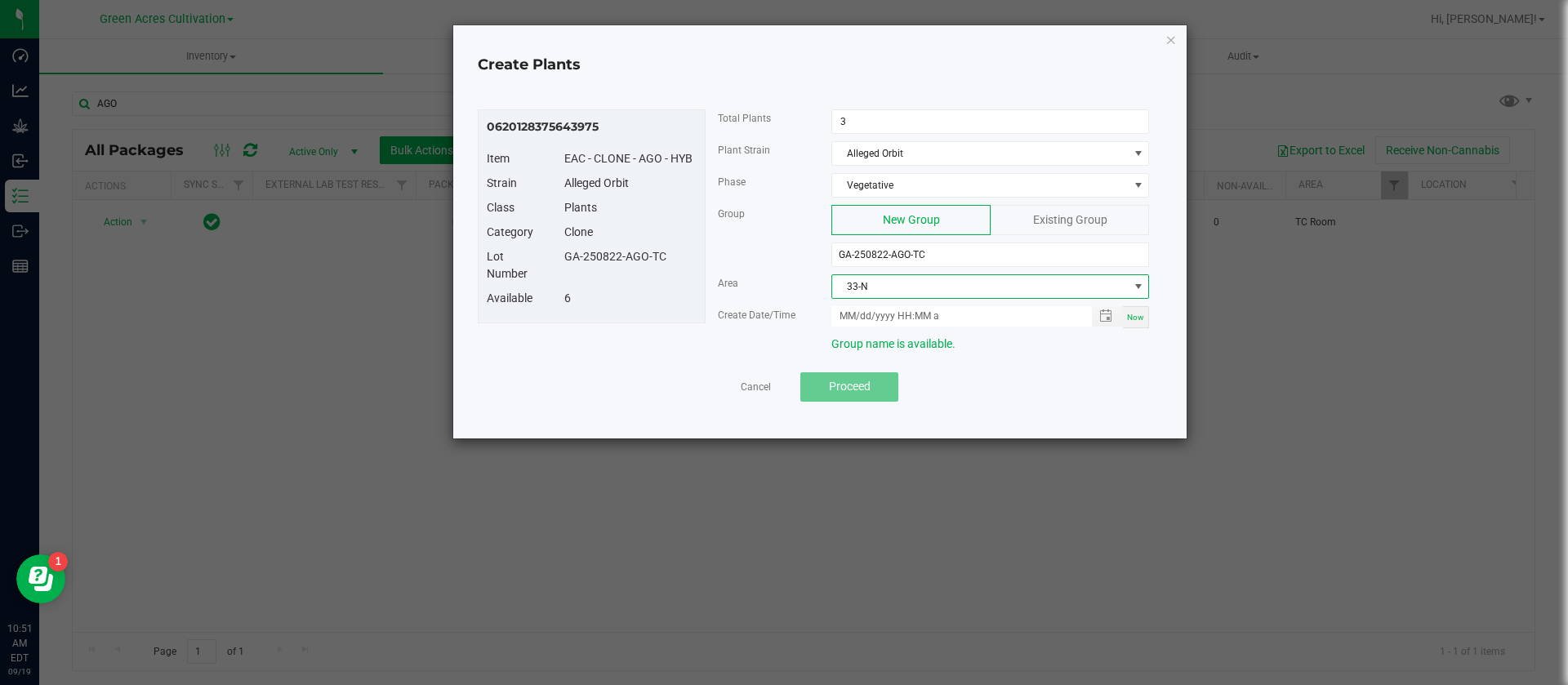
click at [1149, 317] on div "Now" at bounding box center [1135, 317] width 26 height 22
type input "09/19/2025 10:51 AM"
click at [861, 376] on button "Proceed" at bounding box center [849, 387] width 98 height 30
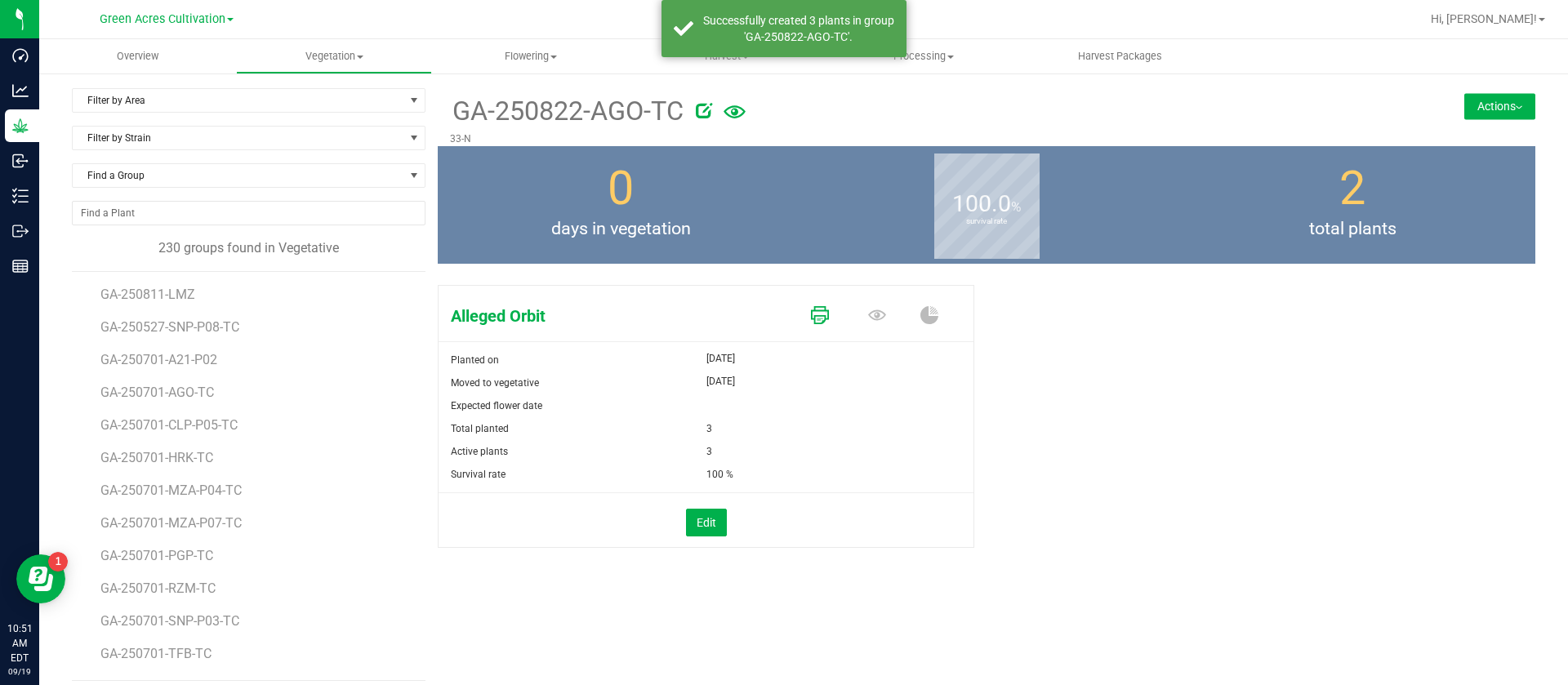
click at [817, 317] on icon at bounding box center [819, 315] width 18 height 18
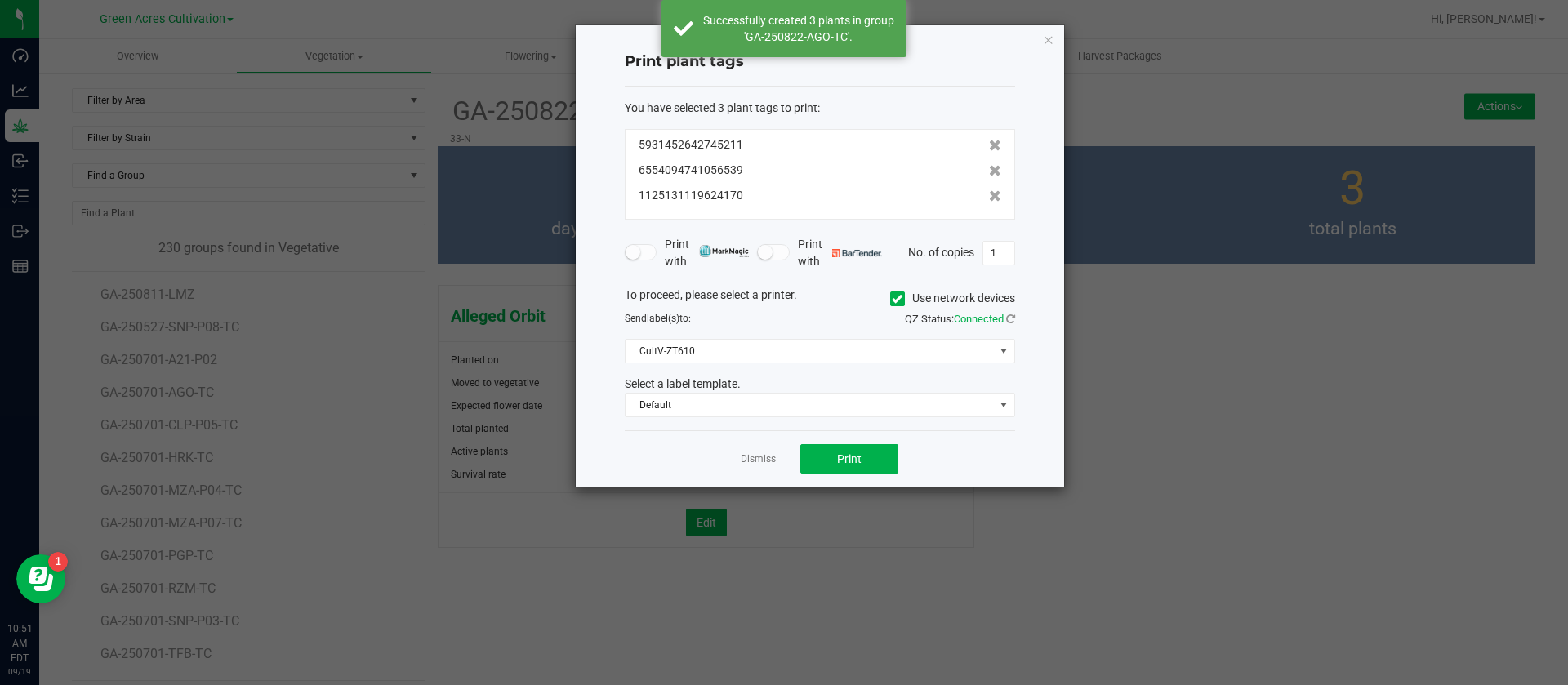
click at [861, 474] on div "Dismiss Print" at bounding box center [820, 459] width 390 height 57
click at [842, 453] on span "Print" at bounding box center [849, 459] width 24 height 13
click at [746, 460] on link "Dismiss" at bounding box center [758, 459] width 35 height 14
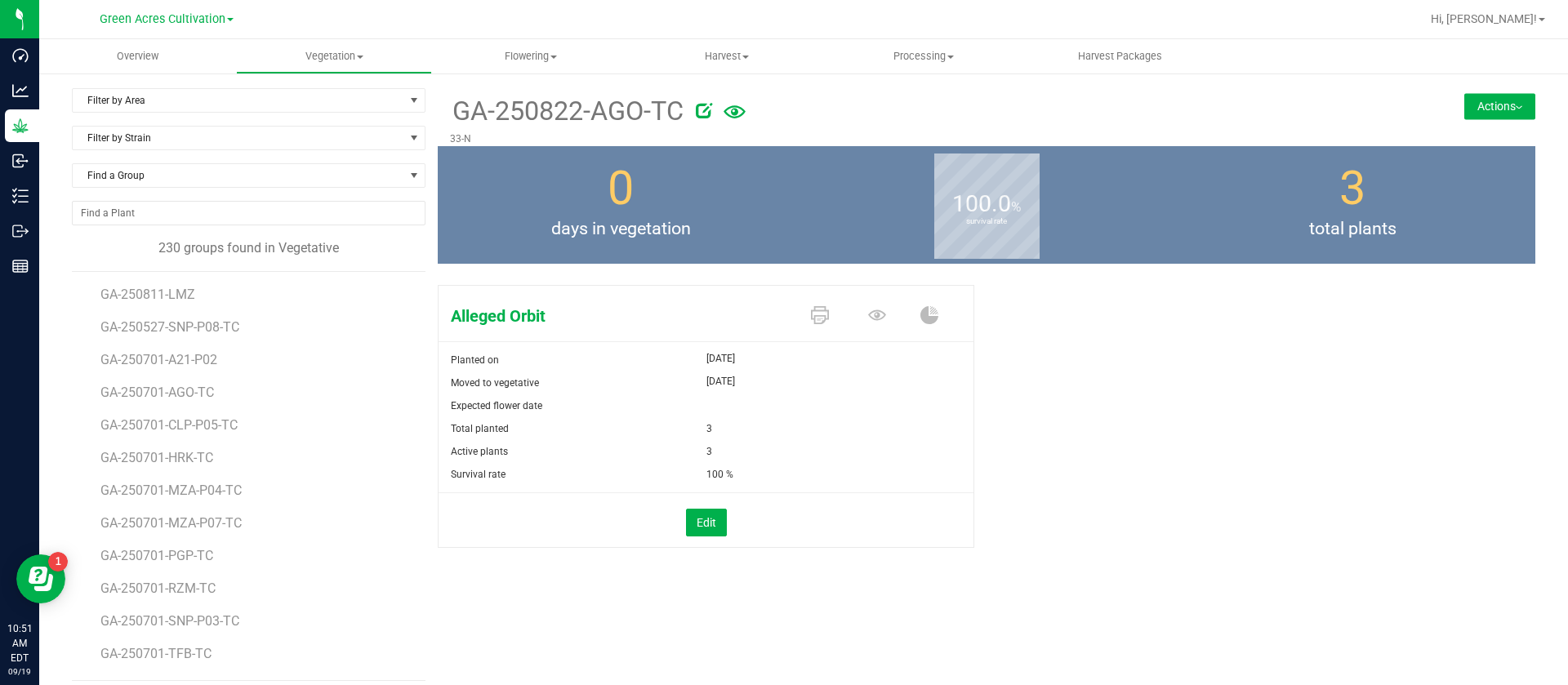
drag, startPoint x: 1367, startPoint y: 460, endPoint x: 944, endPoint y: 271, distance: 463.3
click at [1358, 452] on div "Alleged Orbit Planted on Sep 19, 2025 Moved to vegetative Sep 19, 2025 Expected…" at bounding box center [986, 433] width 1097 height 310
click at [107, 180] on span "Find a Group" at bounding box center [238, 175] width 331 height 23
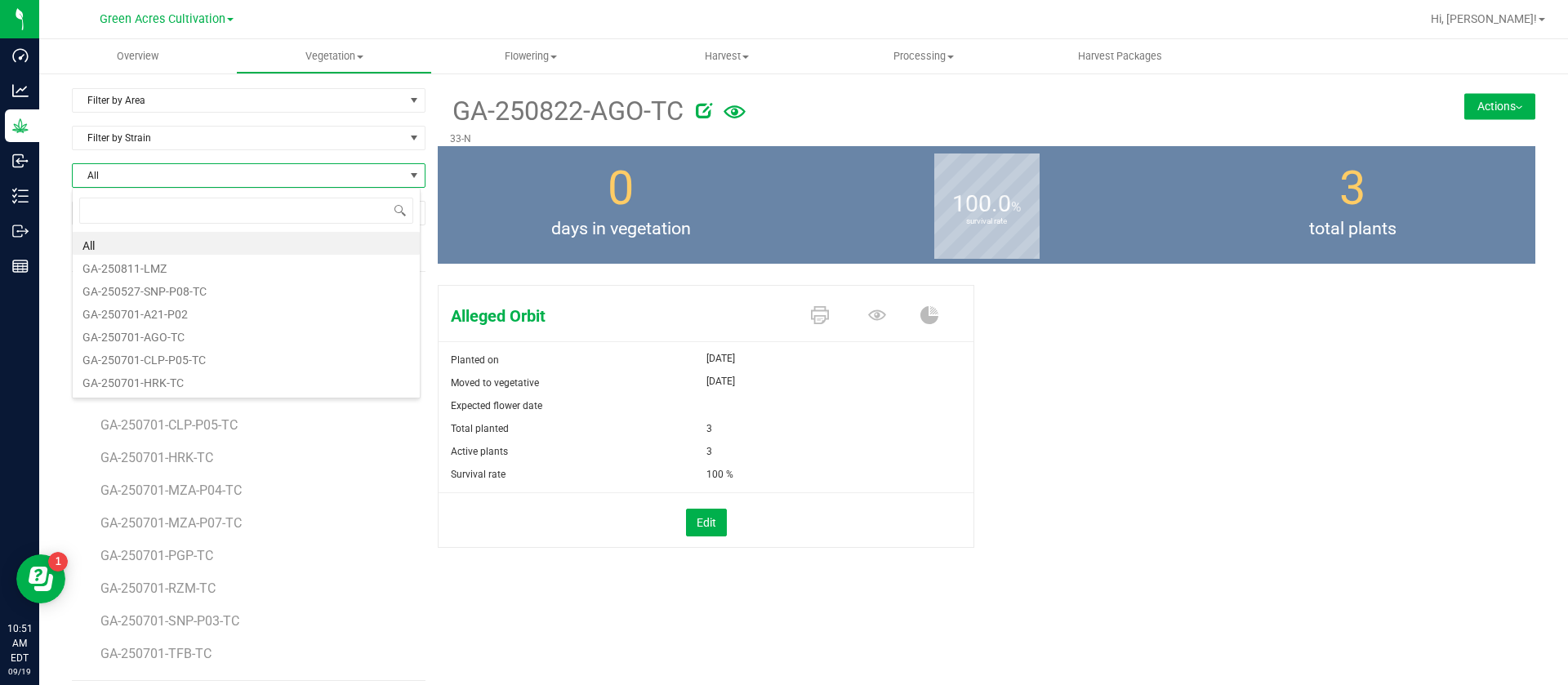
scroll to position [24, 349]
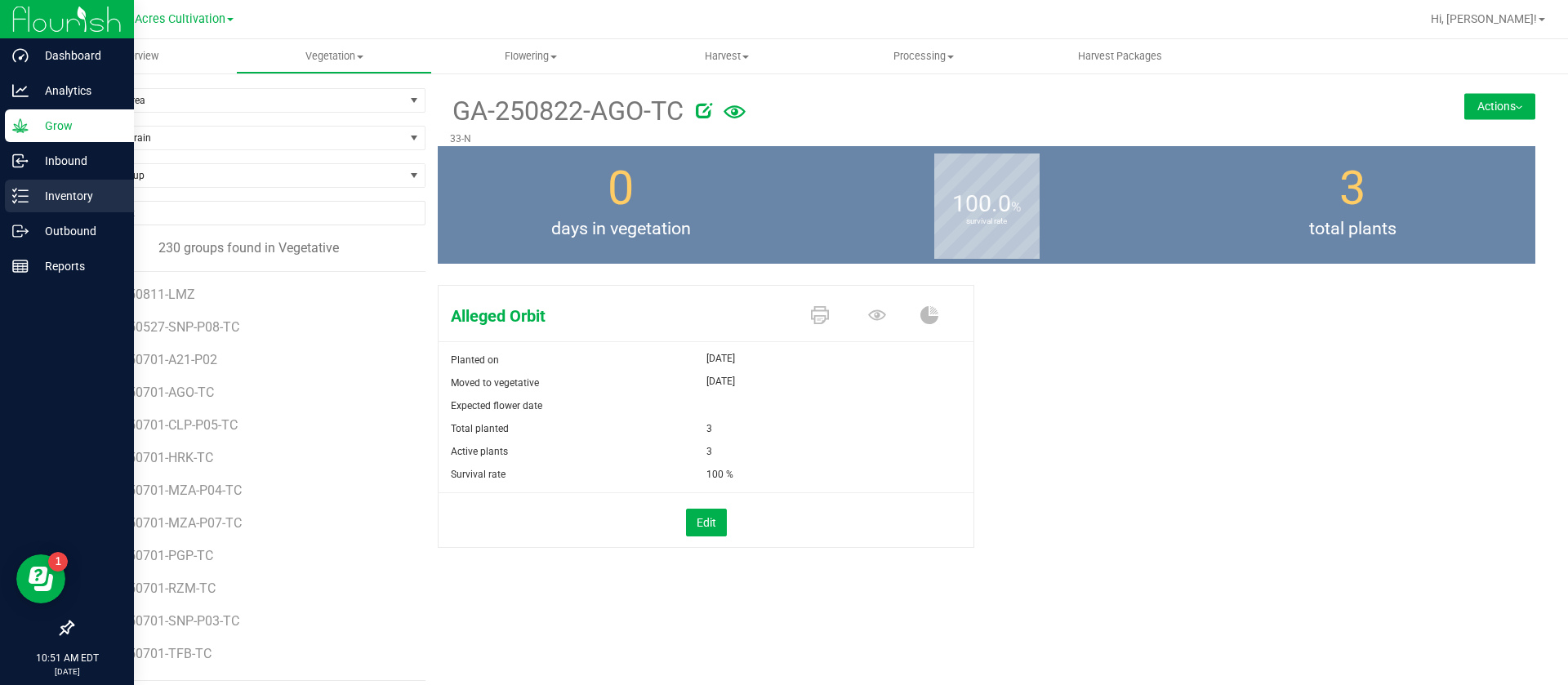
click at [32, 200] on p "Inventory" at bounding box center [78, 196] width 98 height 19
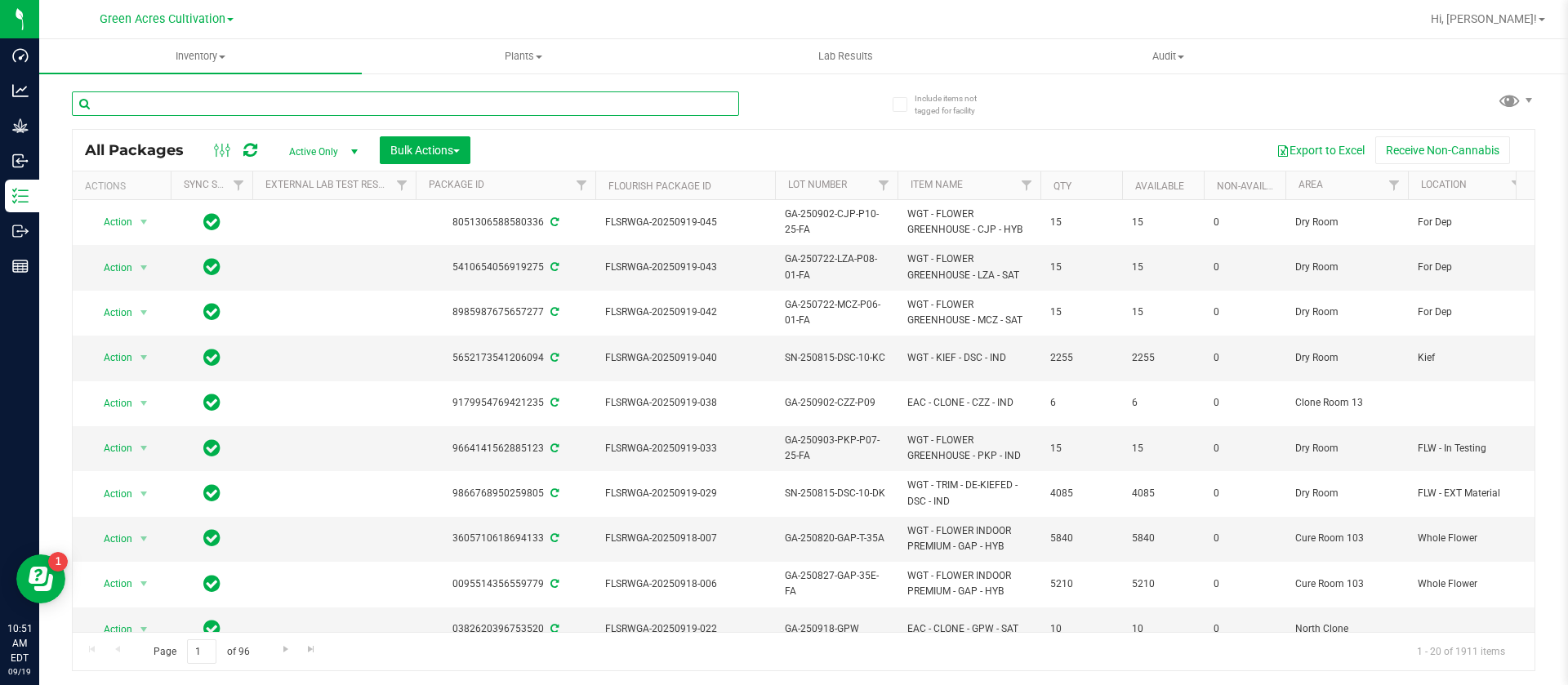
click at [384, 95] on input "text" at bounding box center [405, 104] width 667 height 24
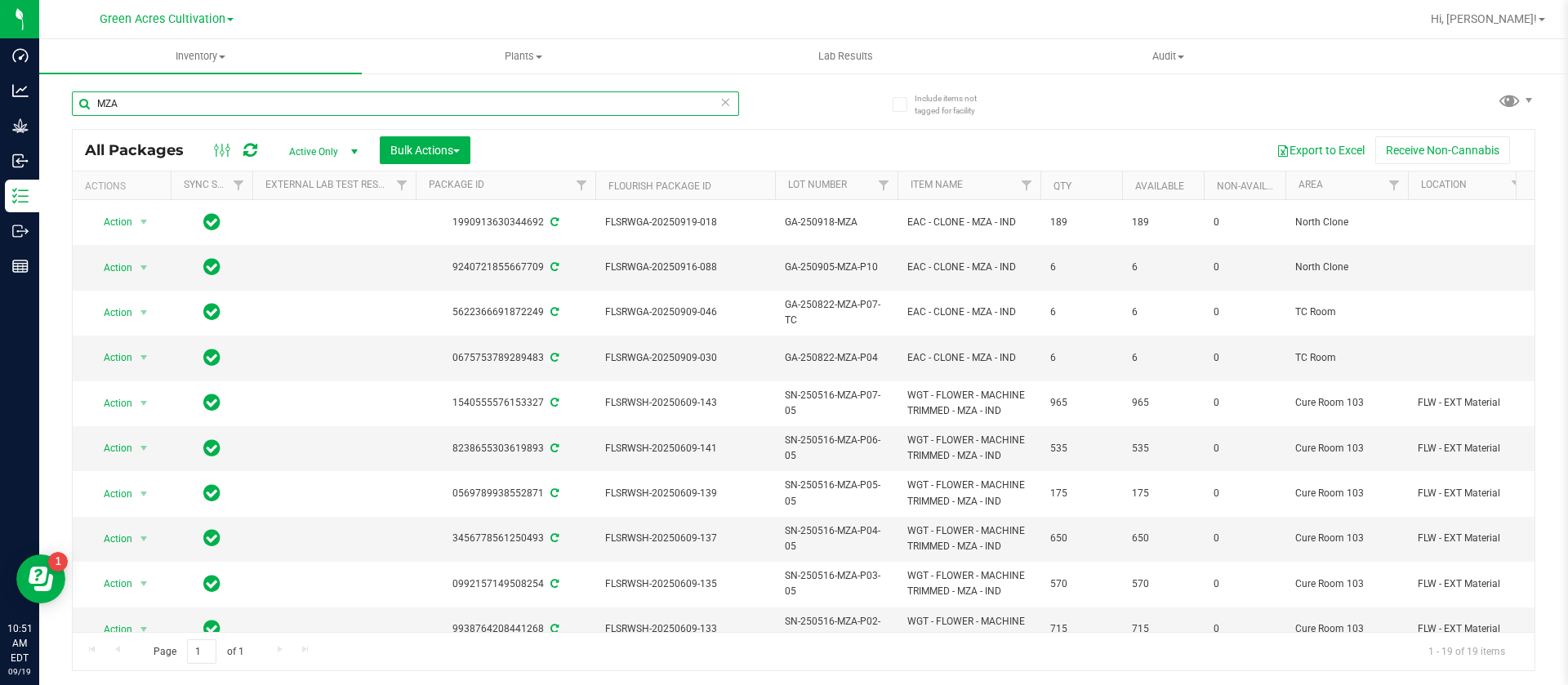
type input "MZA"
click at [119, 346] on span "Action" at bounding box center [110, 357] width 44 height 23
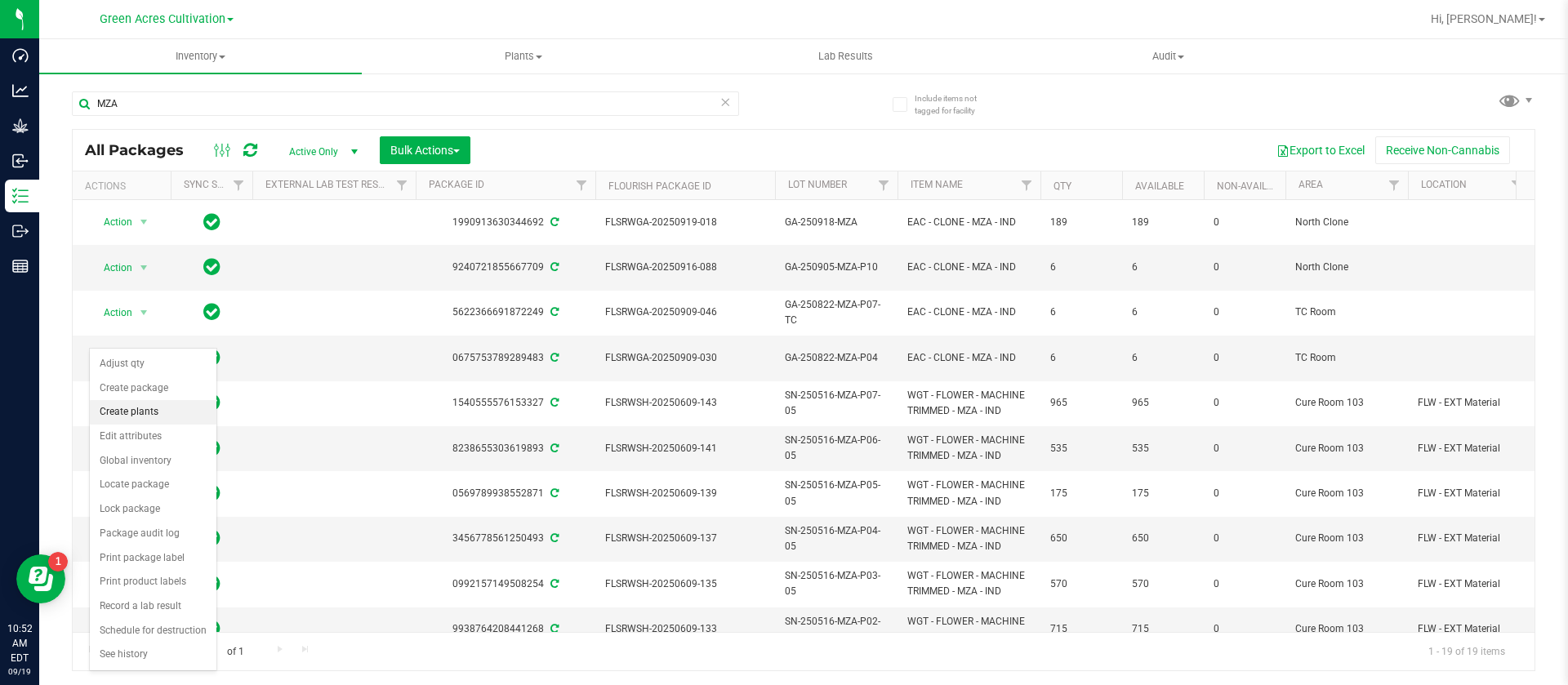
click at [156, 411] on li "Create plants" at bounding box center [153, 412] width 126 height 24
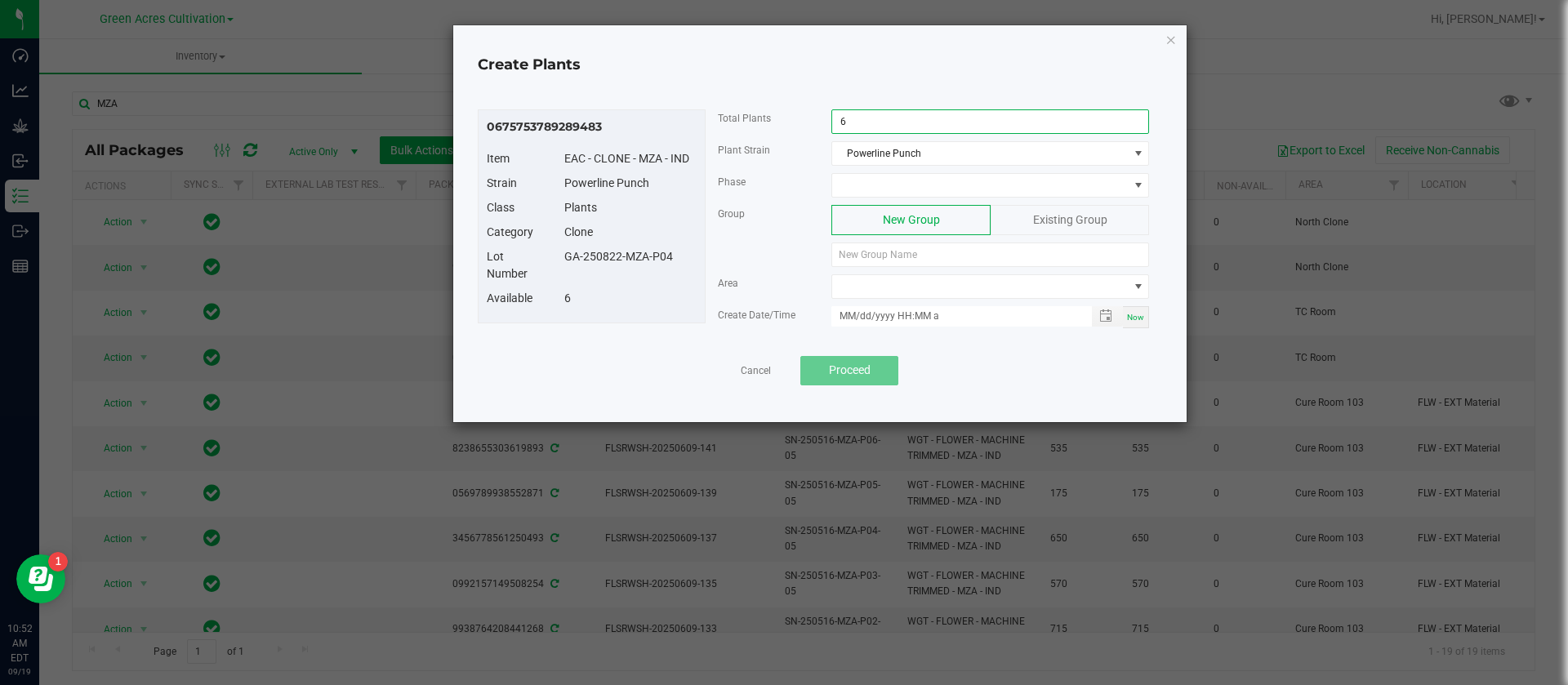
click at [901, 120] on input "6" at bounding box center [990, 122] width 316 height 23
type input "1"
drag, startPoint x: 677, startPoint y: 254, endPoint x: 563, endPoint y: 260, distance: 114.2
click at [563, 260] on div "GA-250822-MZA-P04" at bounding box center [630, 256] width 157 height 17
copy div "GA-250822-MZA-P04"
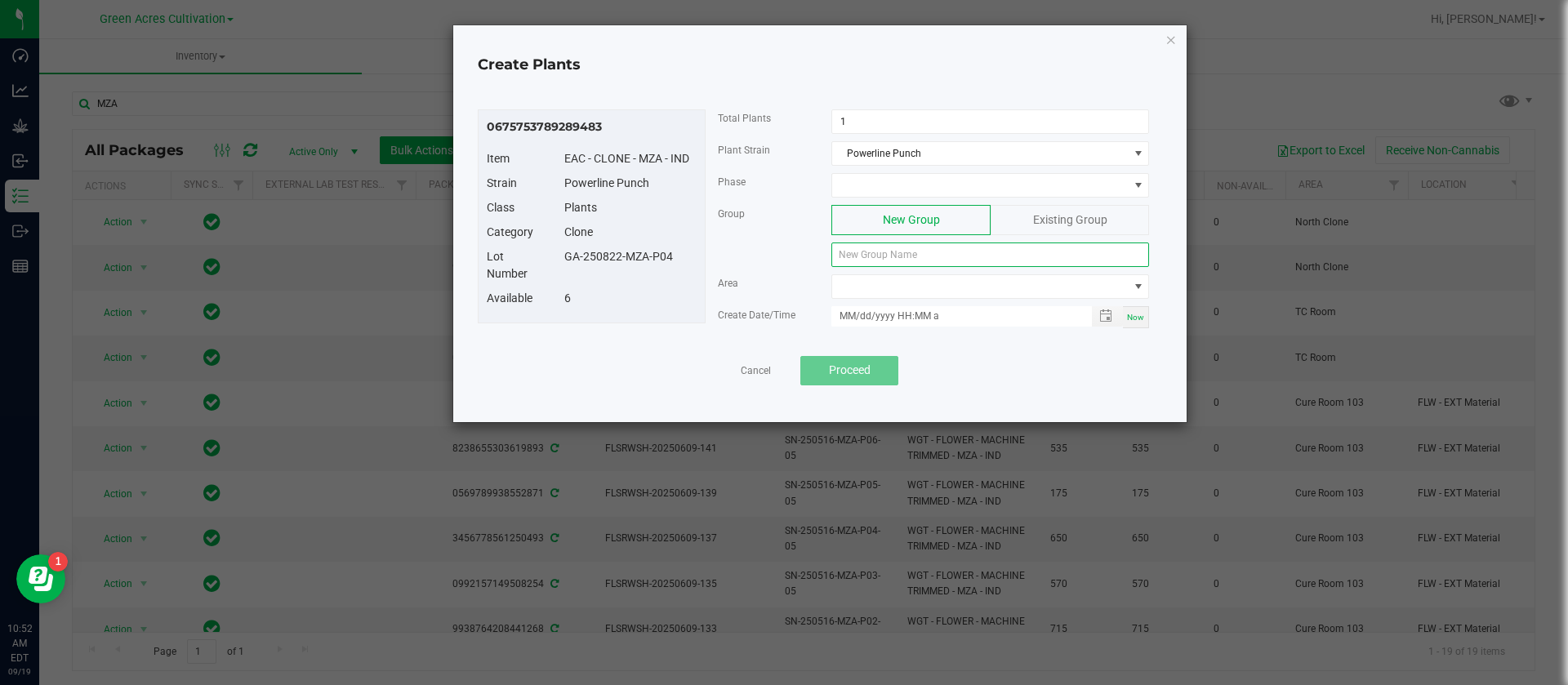
paste input "GA-250822-MZA-P04"
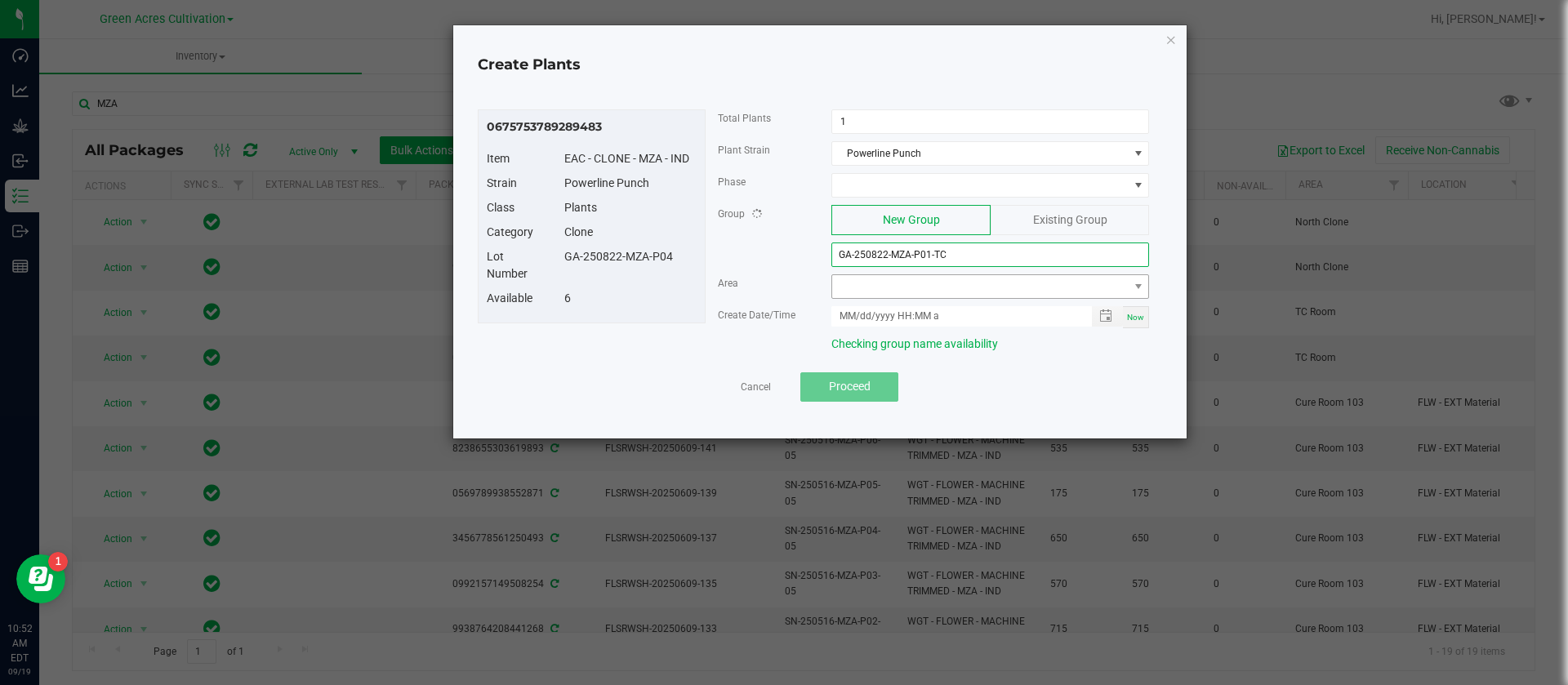
type input "GA-250822-MZA-P01-TC"
click at [940, 292] on span "NO DATA FOUND" at bounding box center [979, 286] width 295 height 23
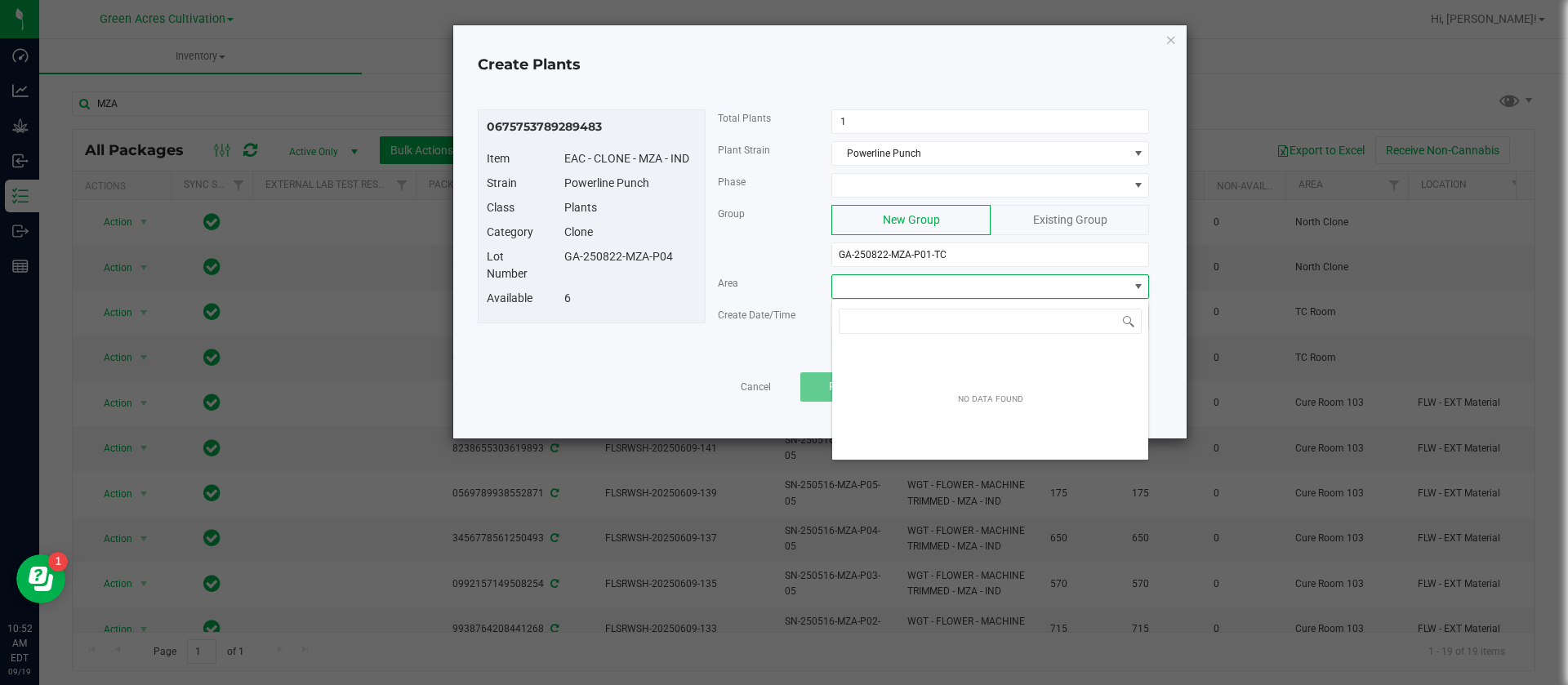
scroll to position [24, 317]
click at [916, 180] on span at bounding box center [979, 185] width 295 height 23
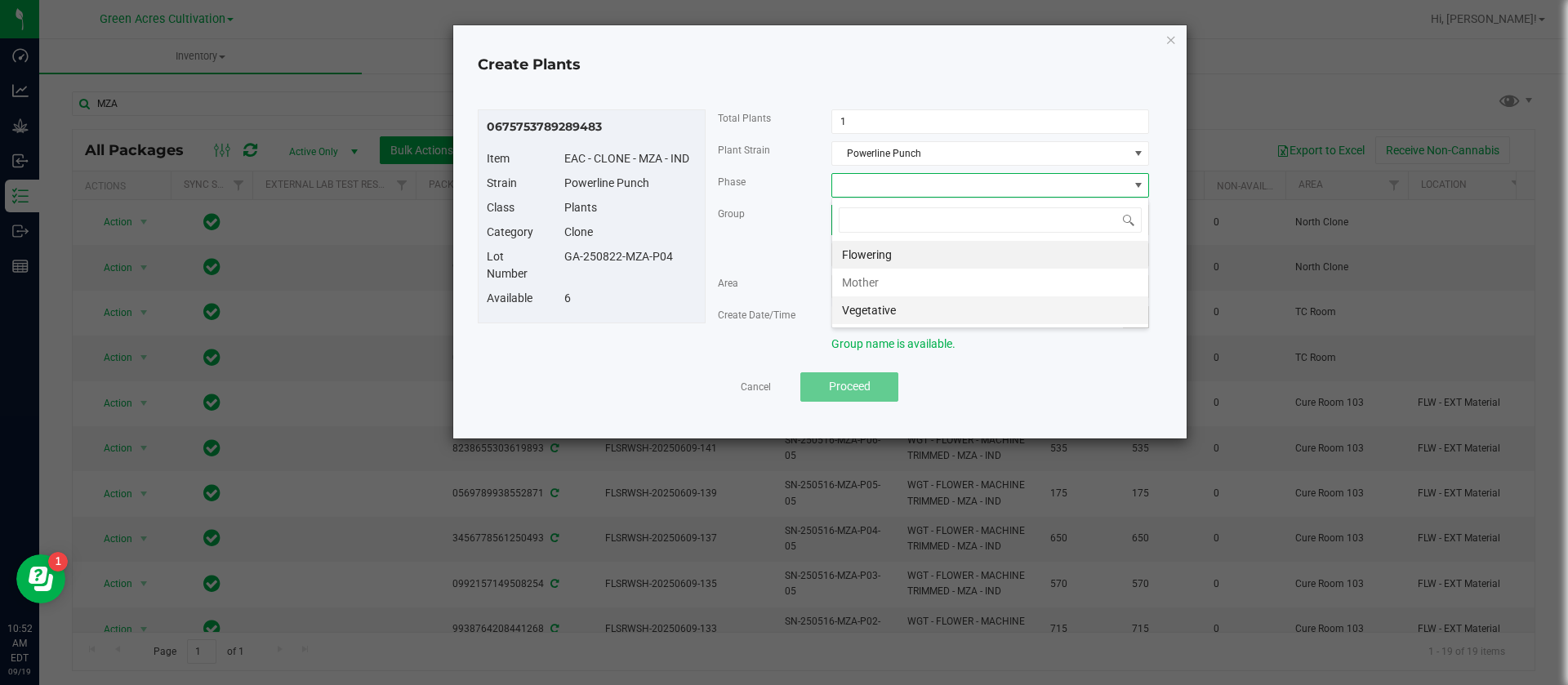
click at [905, 318] on li "Vegetative" at bounding box center [990, 310] width 316 height 28
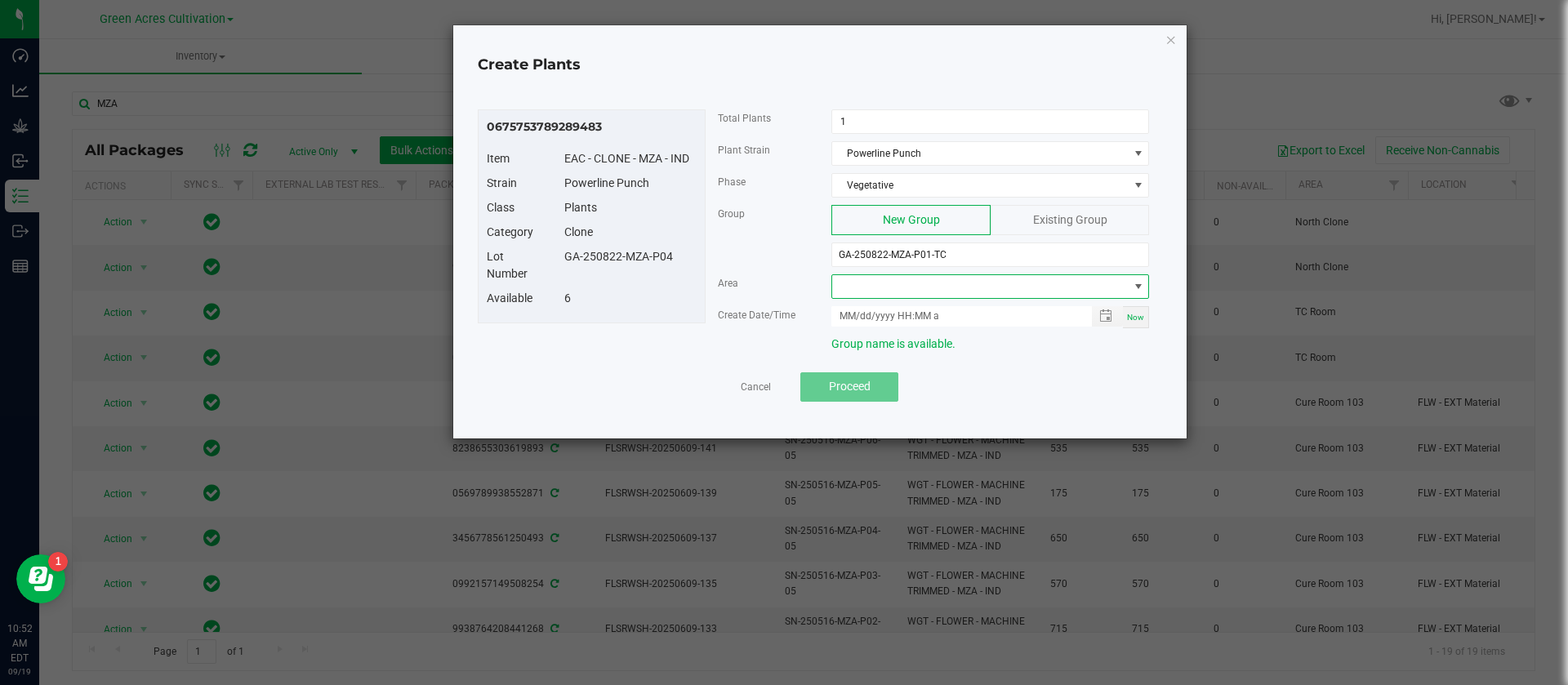
click at [889, 292] on span at bounding box center [979, 286] width 295 height 23
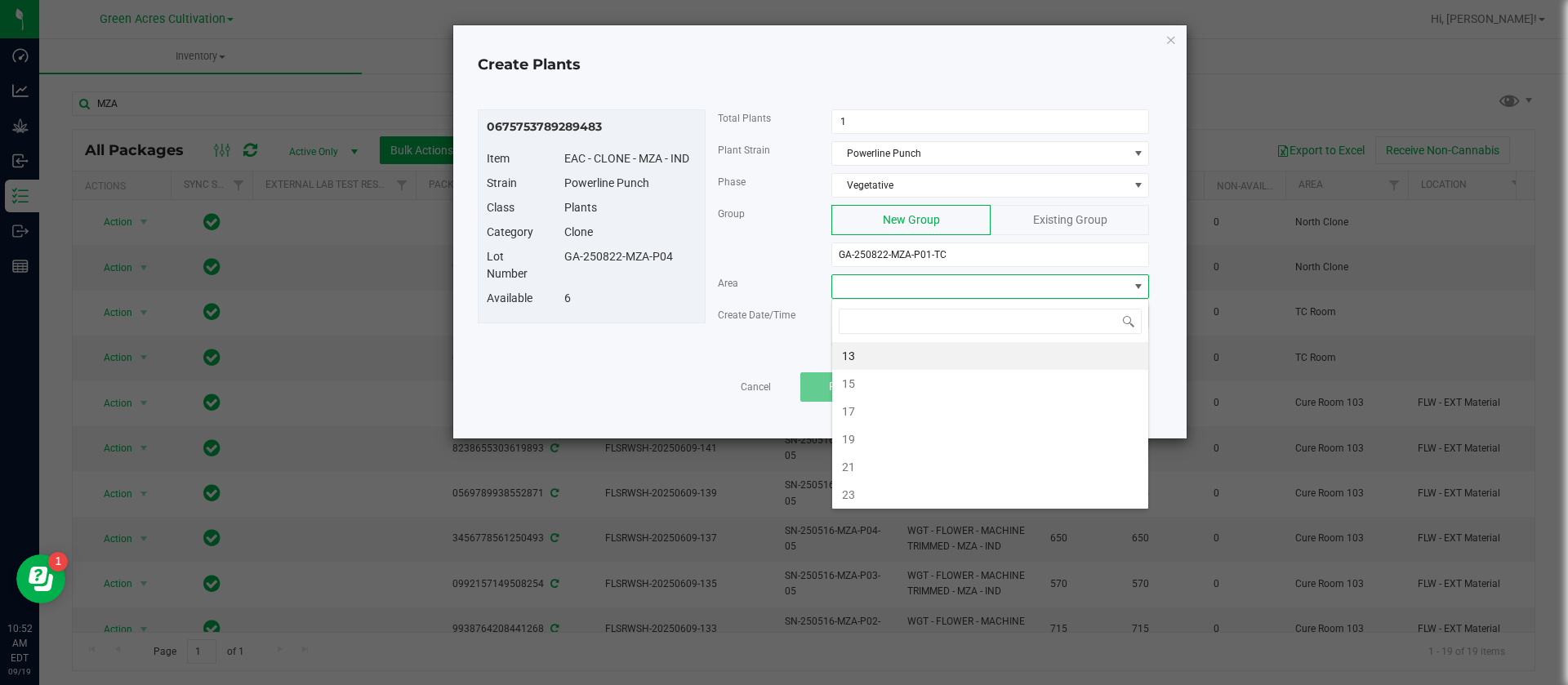
type input "N"
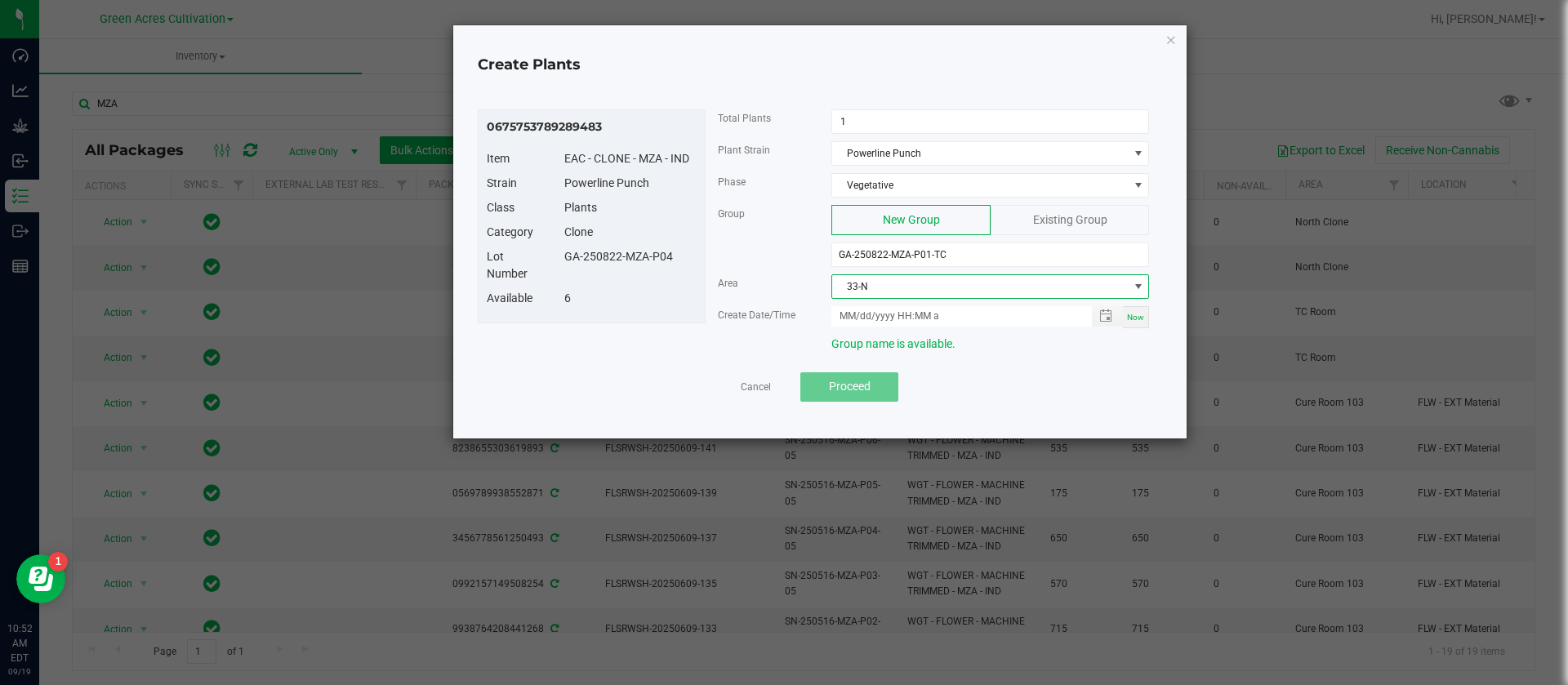
click at [1134, 315] on span "Now" at bounding box center [1135, 317] width 17 height 9
type input "09/19/2025 10:52 AM"
click at [895, 377] on button "Proceed" at bounding box center [849, 387] width 98 height 30
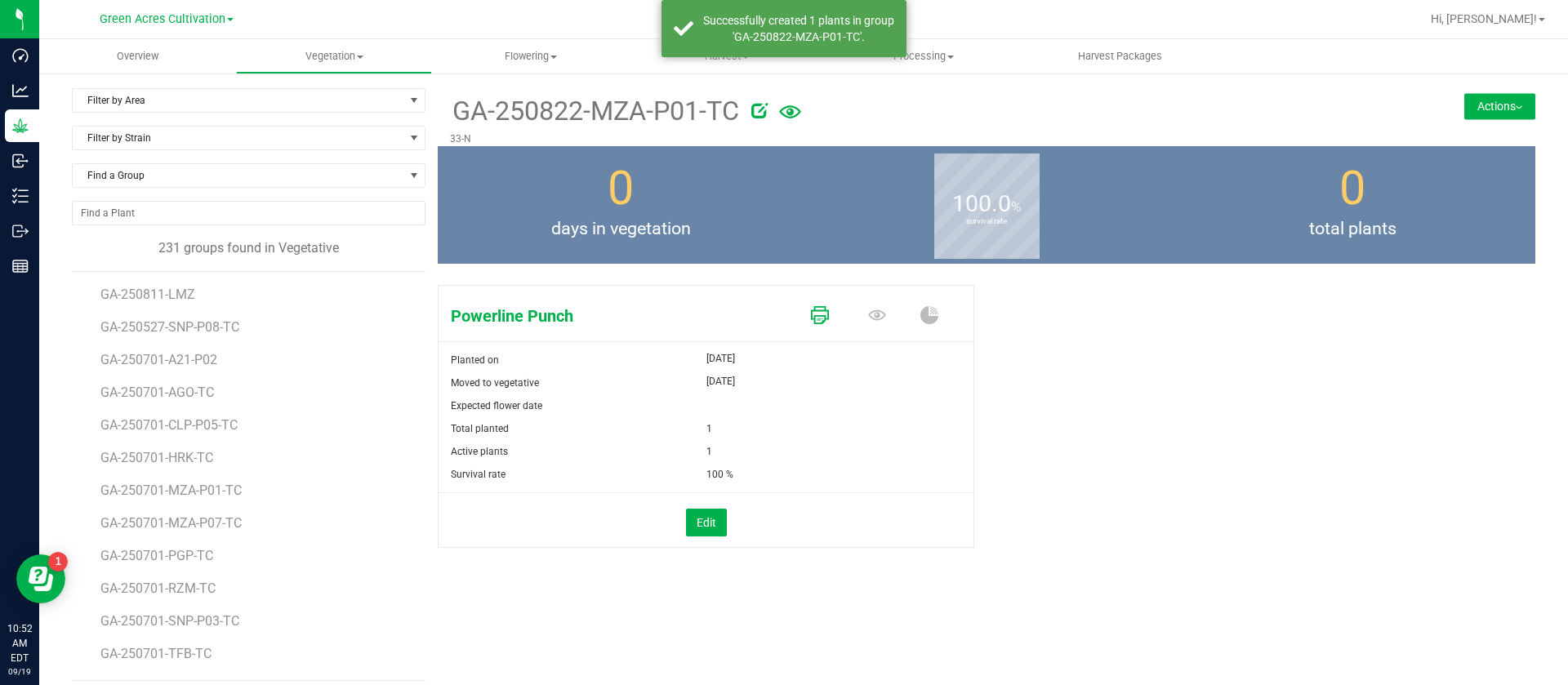
click at [814, 315] on icon at bounding box center [819, 315] width 18 height 18
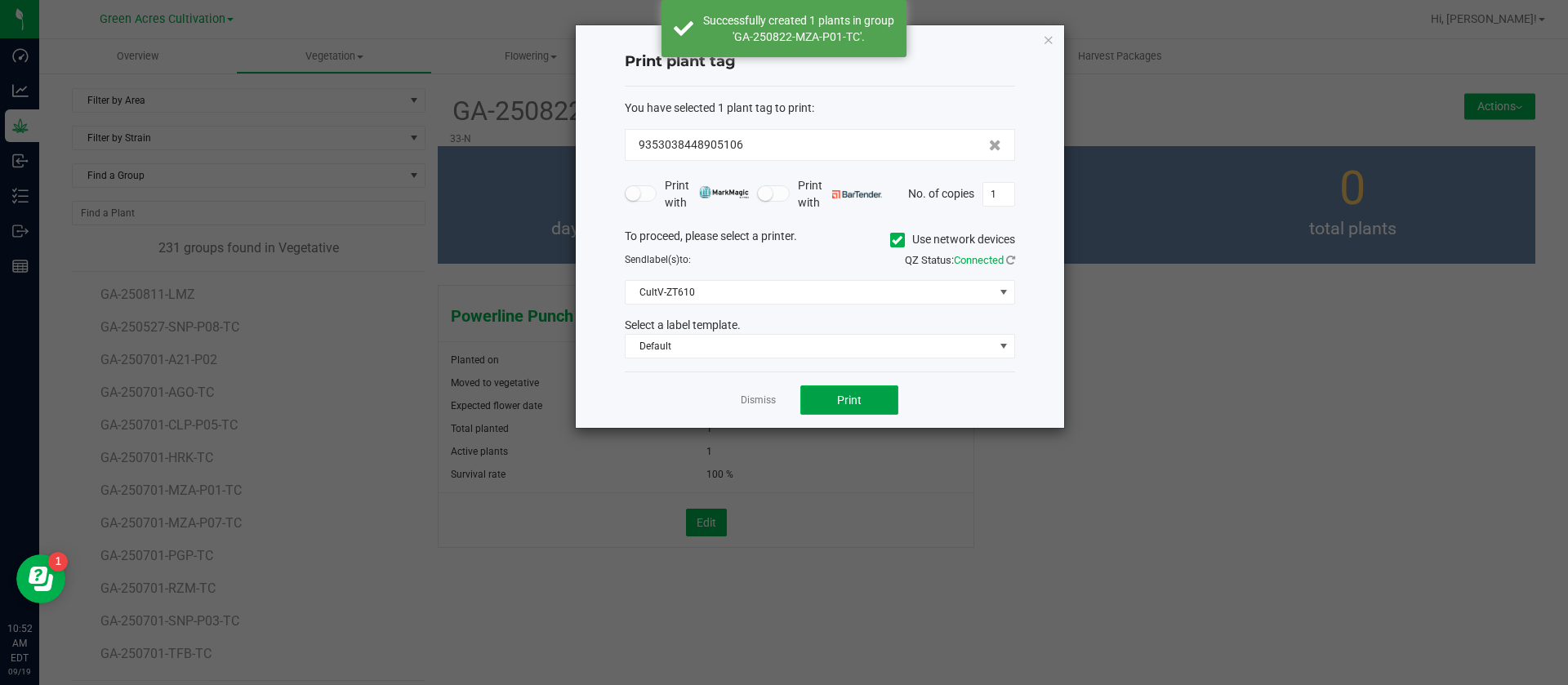
click at [847, 404] on span "Print" at bounding box center [849, 400] width 24 height 13
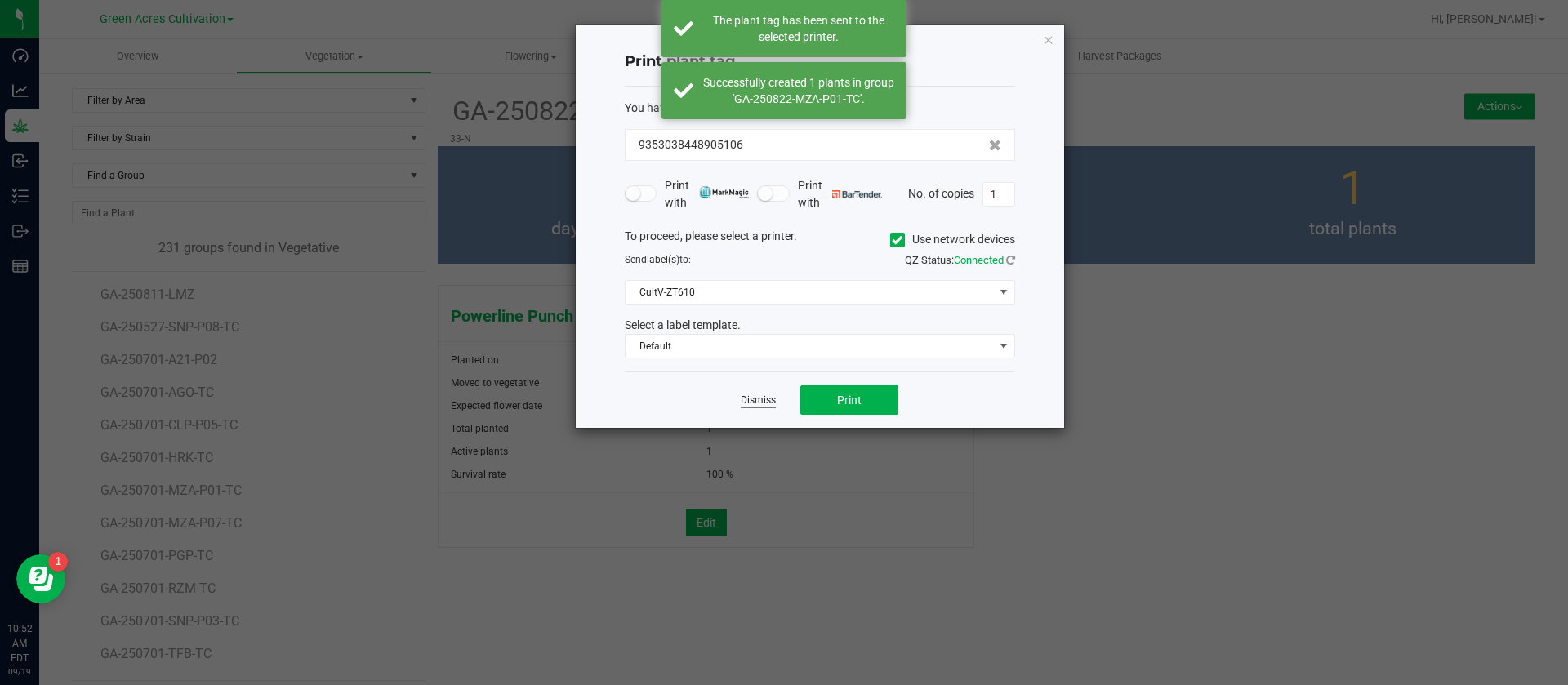
click at [749, 397] on link "Dismiss" at bounding box center [758, 400] width 35 height 14
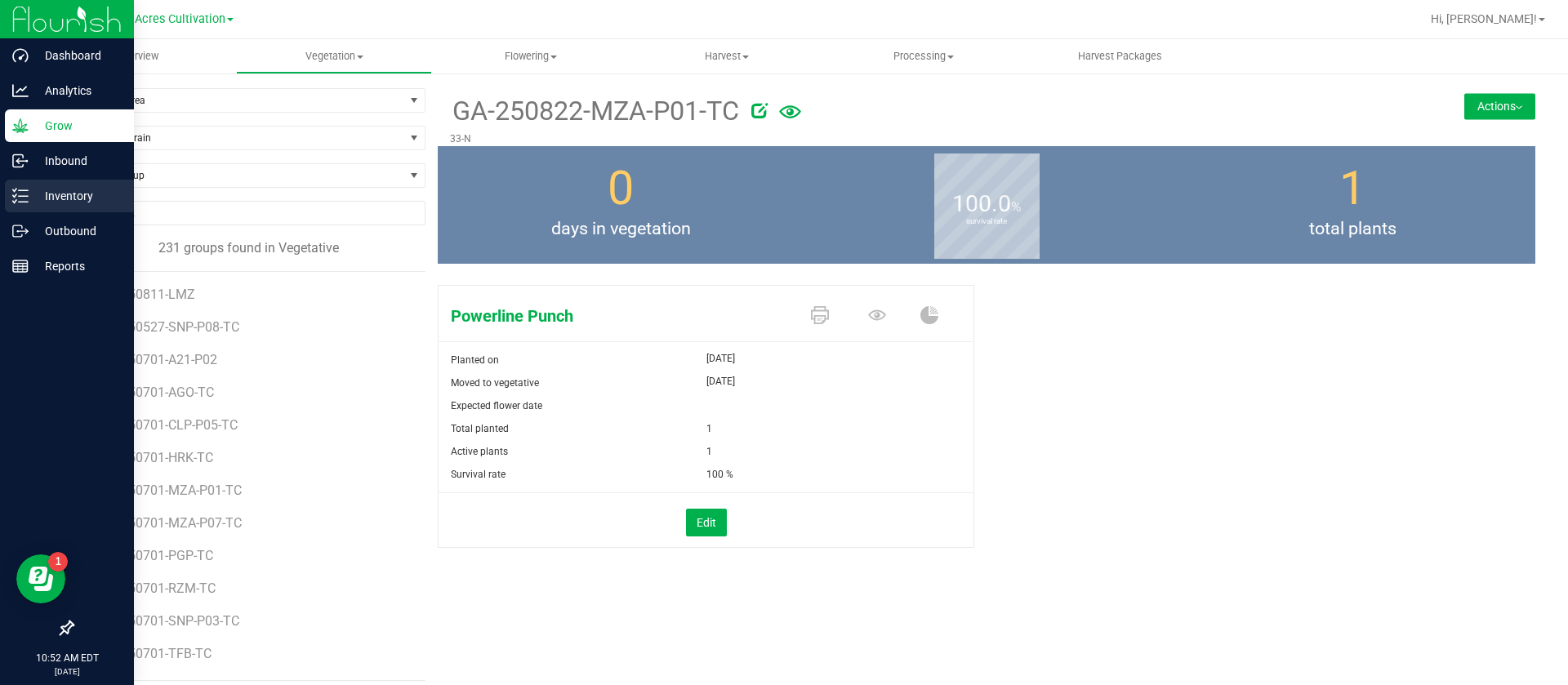
click at [28, 211] on div "Inventory" at bounding box center [69, 196] width 129 height 32
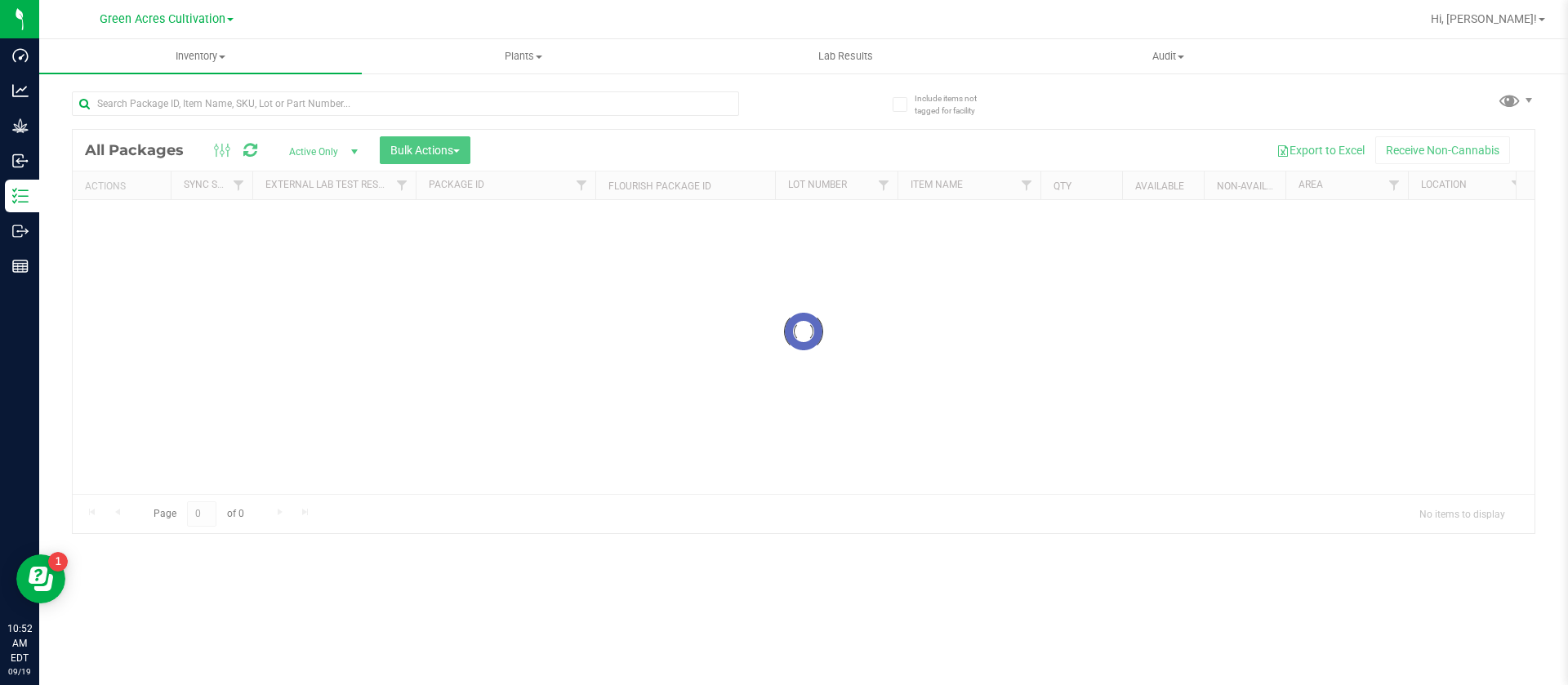
click at [294, 83] on div at bounding box center [437, 103] width 732 height 52
click at [296, 109] on input "text" at bounding box center [405, 104] width 667 height 24
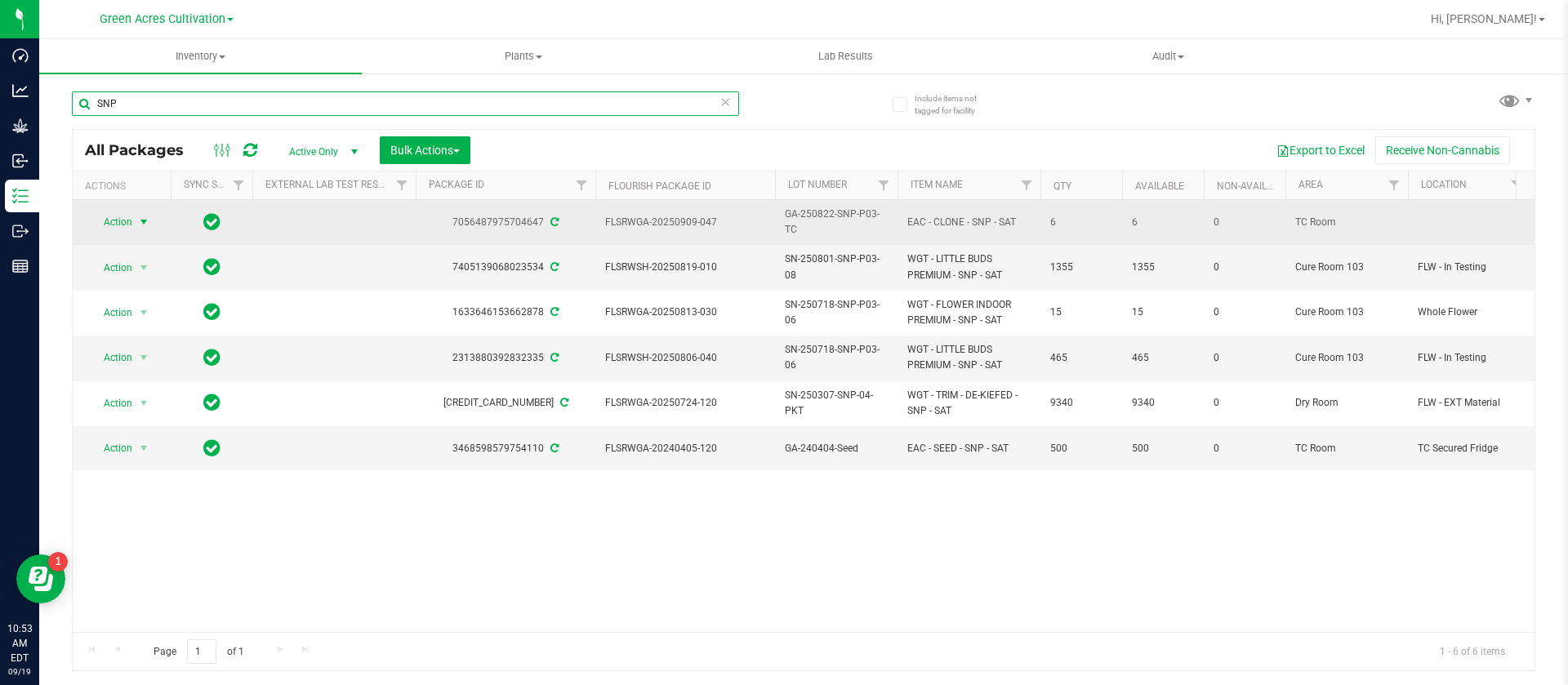
type input "SNP"
click at [138, 218] on span "select" at bounding box center [144, 222] width 13 height 13
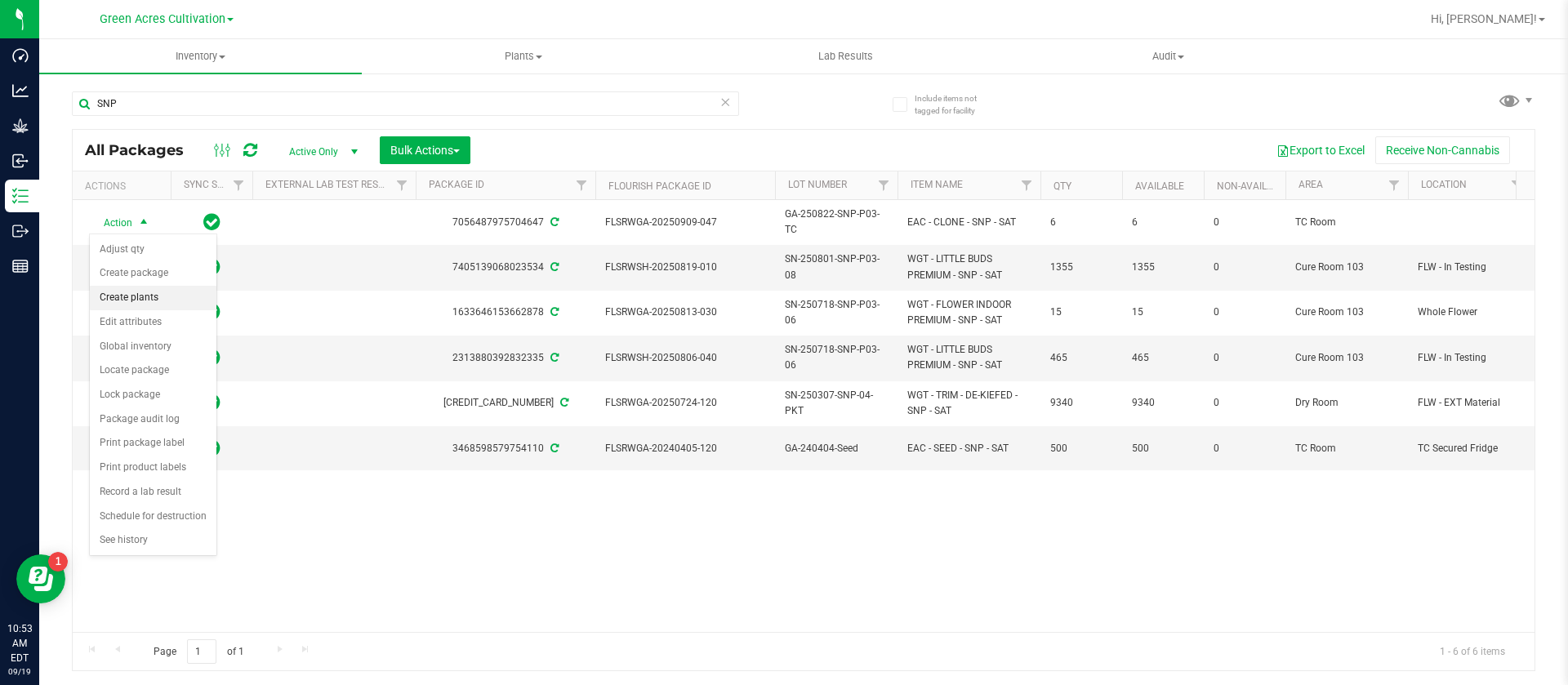
drag, startPoint x: 159, startPoint y: 300, endPoint x: 167, endPoint y: 295, distance: 9.4
click at [160, 300] on li "Create plants" at bounding box center [153, 298] width 126 height 24
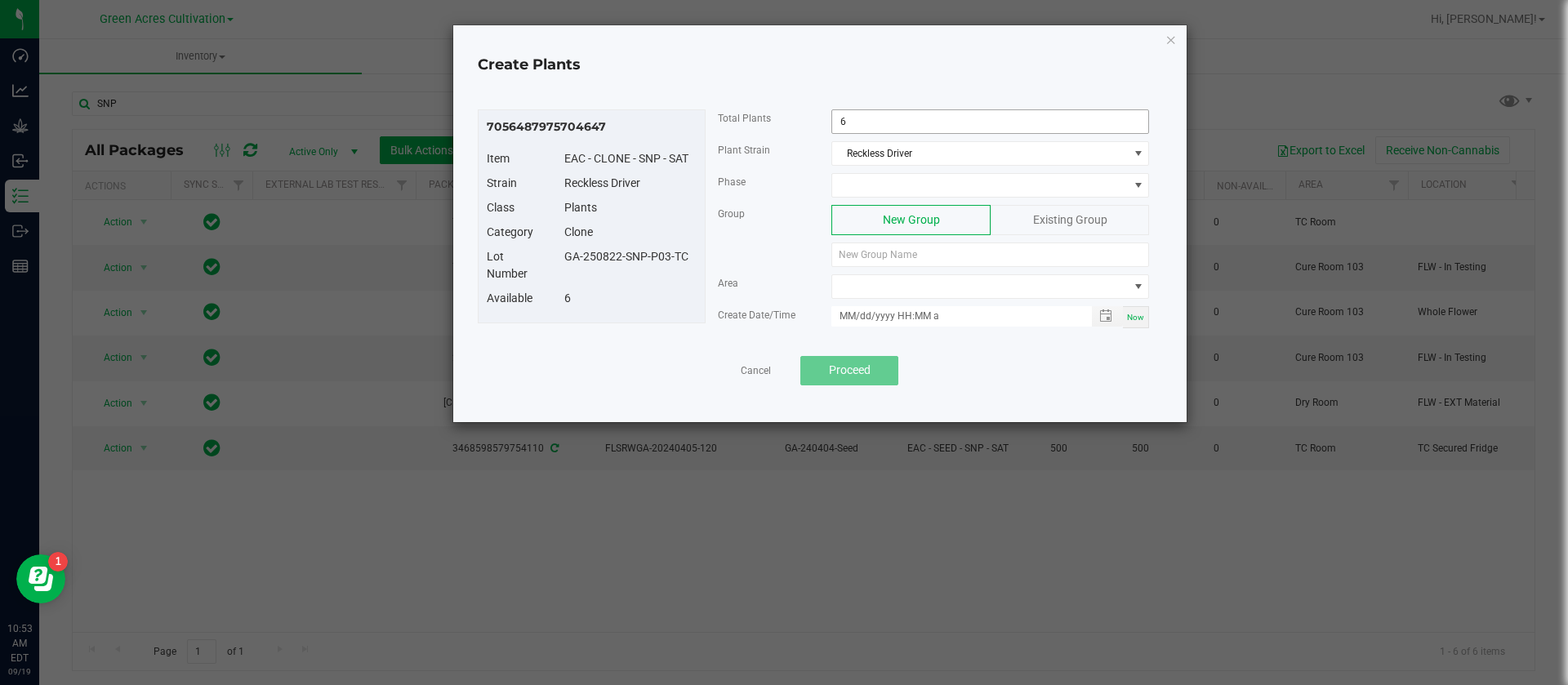
click at [904, 125] on input "6" at bounding box center [990, 122] width 316 height 23
type input "1"
drag, startPoint x: 693, startPoint y: 261, endPoint x: 561, endPoint y: 265, distance: 132.1
click at [561, 265] on div "Lot Number GA-250822-SNP-P03-TC" at bounding box center [591, 268] width 234 height 42
copy div "GA-250822-SNP-P03-TC"
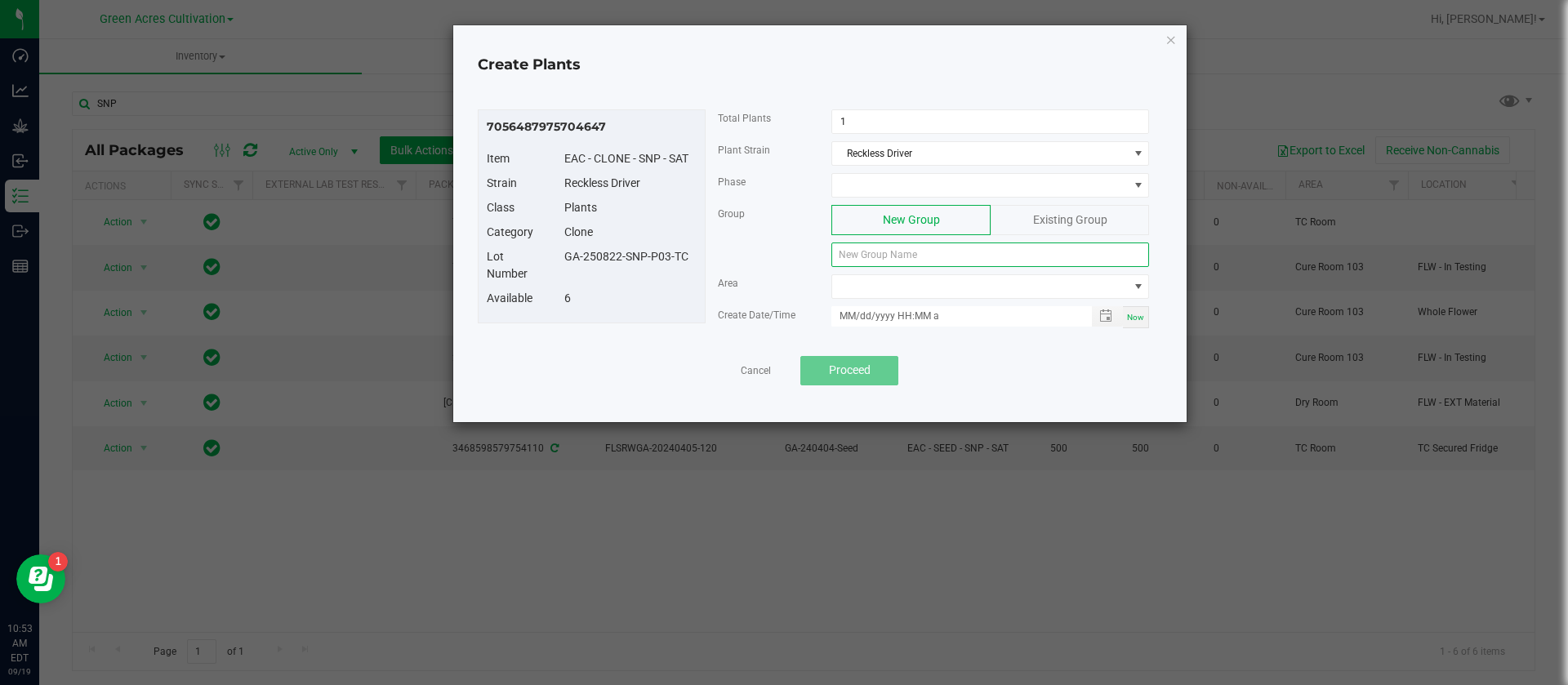
paste input "GA-250822-SNP-P03-TC"
type input "GA-250822-SNP-P03-TC"
click at [872, 190] on span at bounding box center [979, 185] width 295 height 23
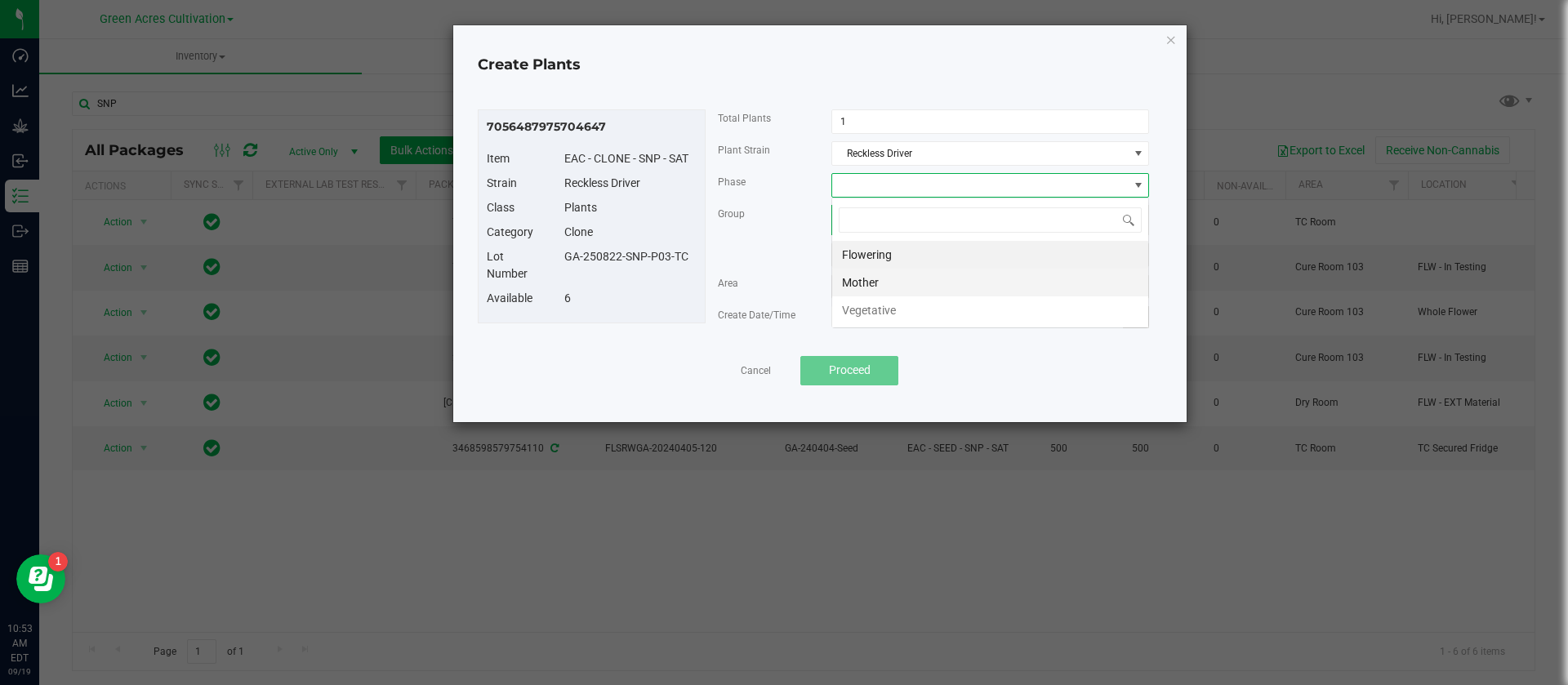
scroll to position [24, 317]
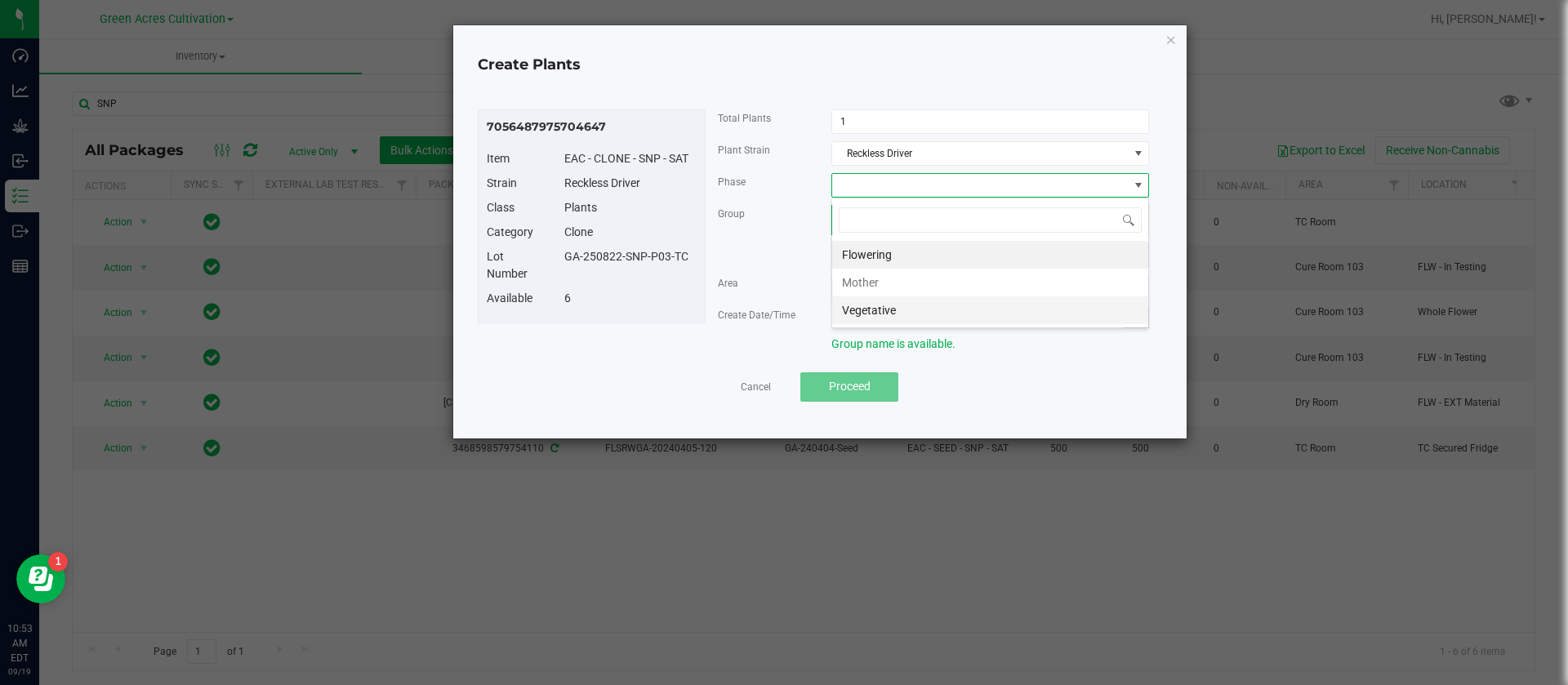
click at [885, 314] on li "Vegetative" at bounding box center [990, 310] width 316 height 28
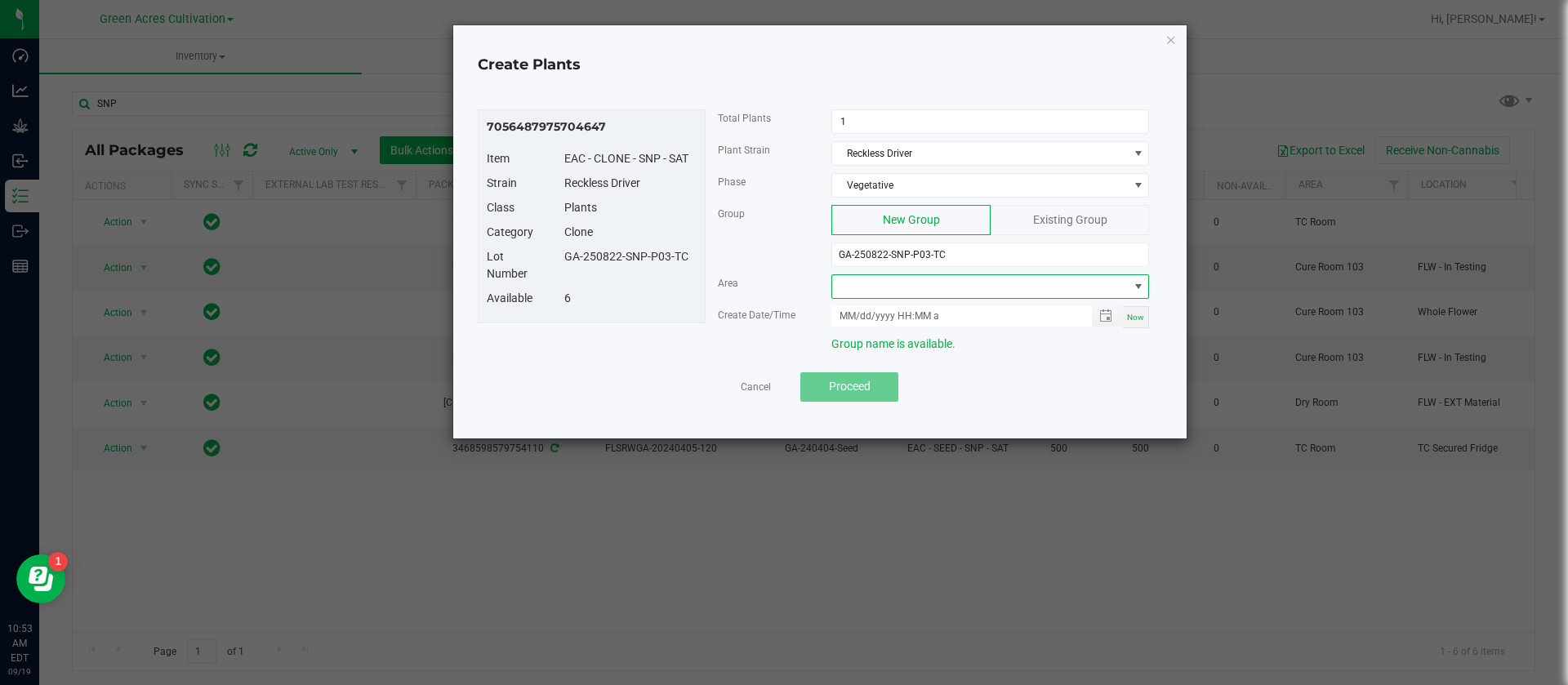
click at [856, 288] on span at bounding box center [979, 286] width 295 height 23
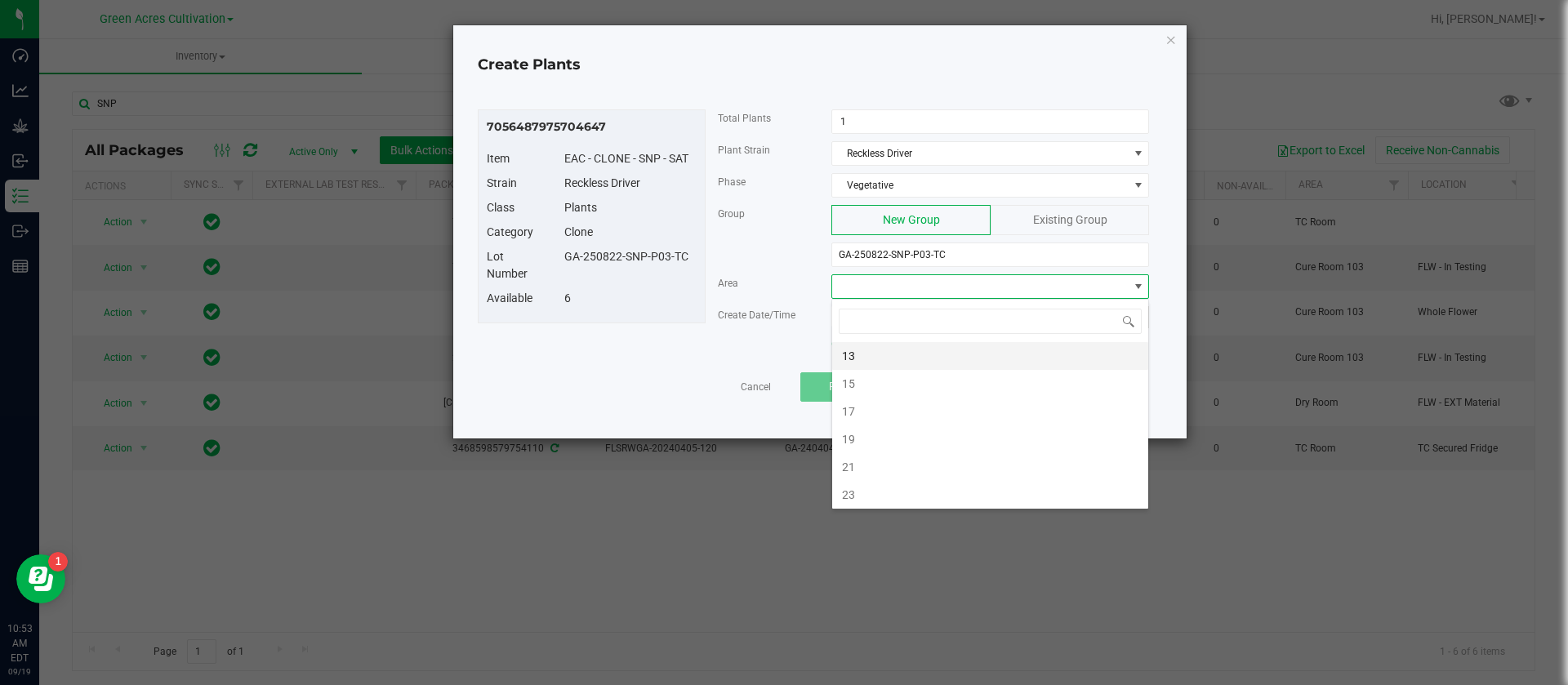
type input "N"
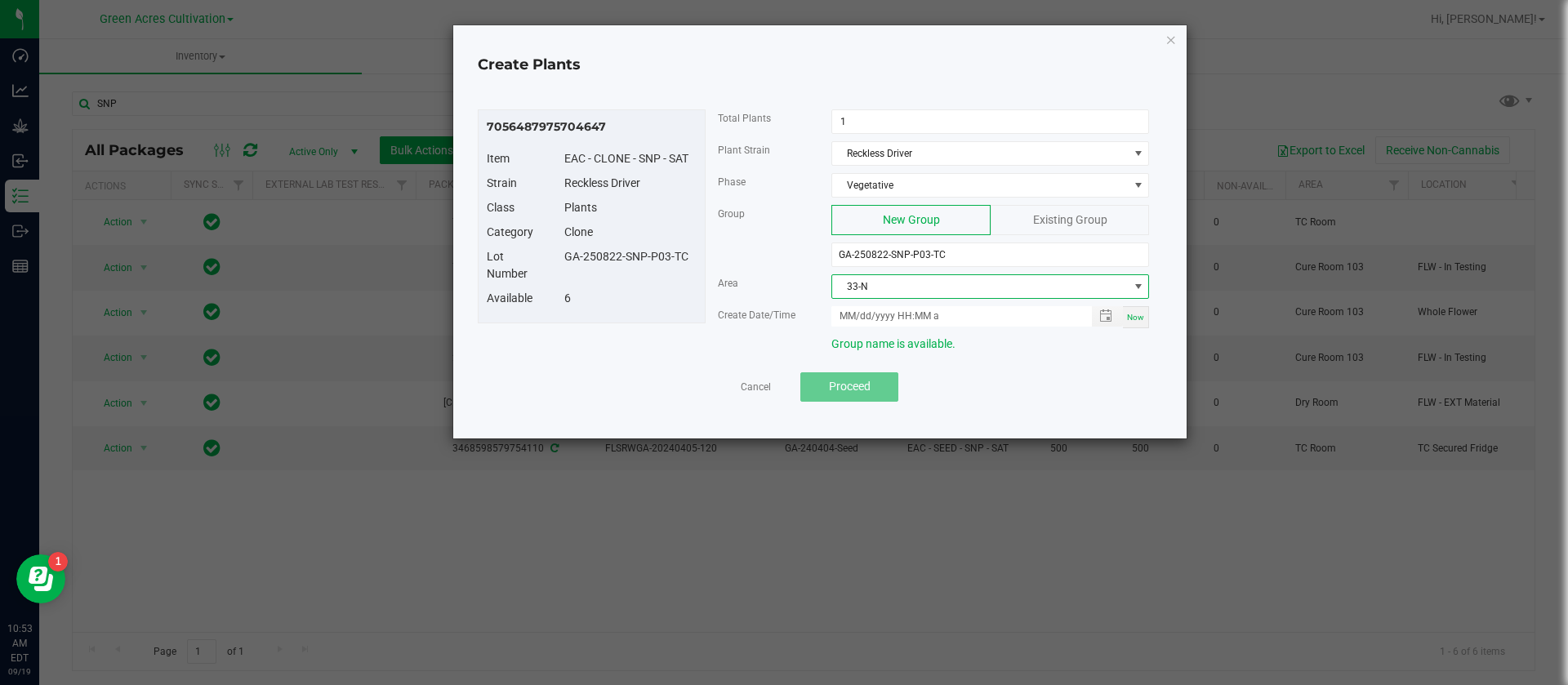
click at [1147, 318] on div "Now" at bounding box center [1135, 317] width 26 height 22
type input "09/19/2025 10:53 AM"
click at [867, 390] on span "Proceed" at bounding box center [849, 386] width 42 height 13
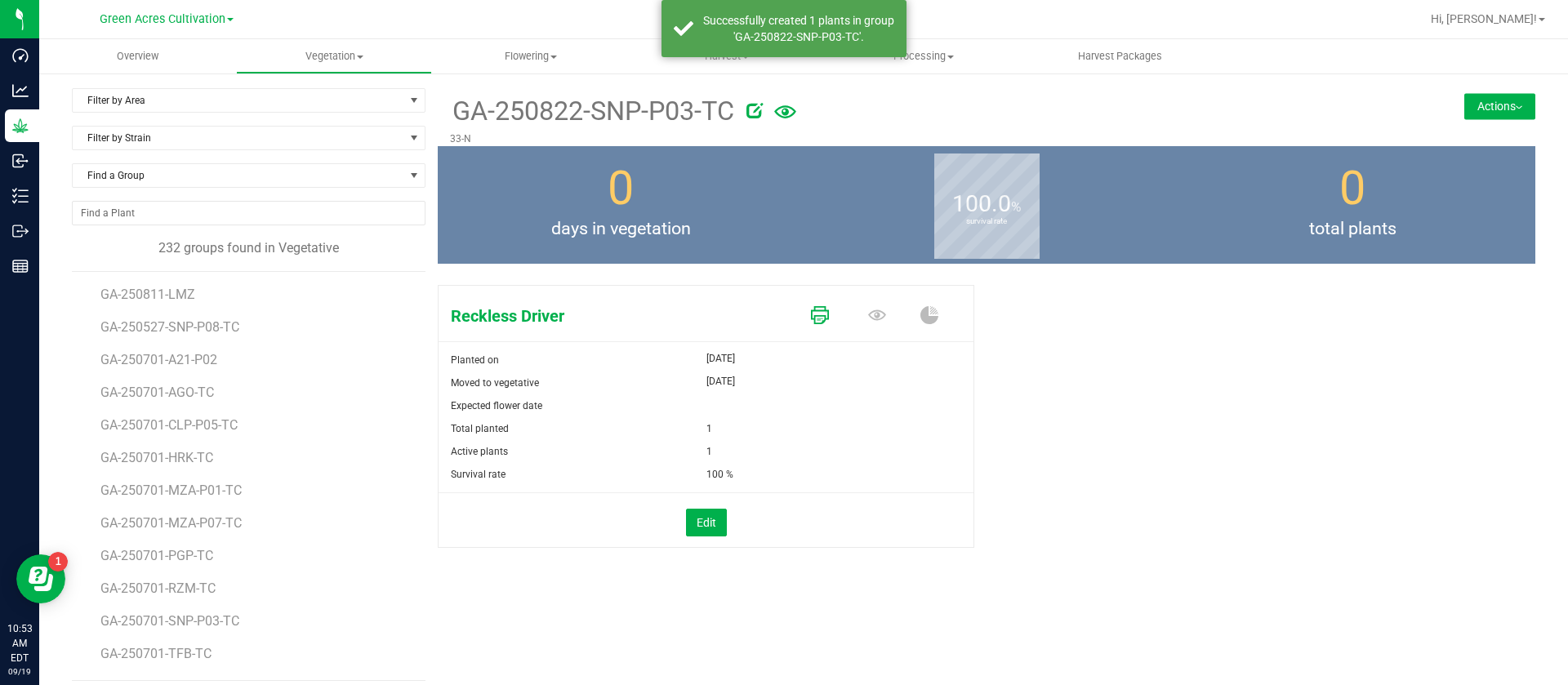
click at [814, 314] on icon at bounding box center [819, 315] width 18 height 18
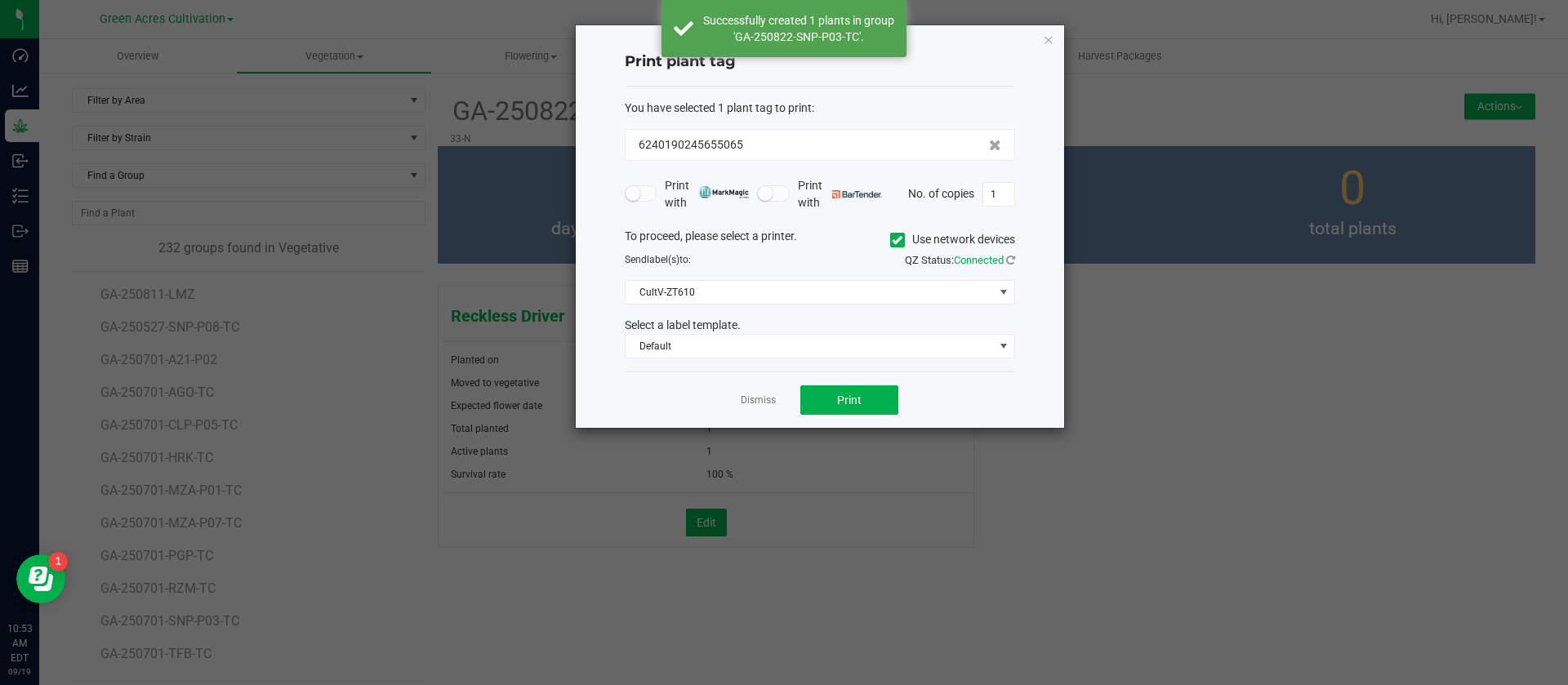
click at [862, 416] on div "Dismiss Print" at bounding box center [820, 399] width 390 height 57
click at [862, 405] on button "Print" at bounding box center [849, 400] width 98 height 30
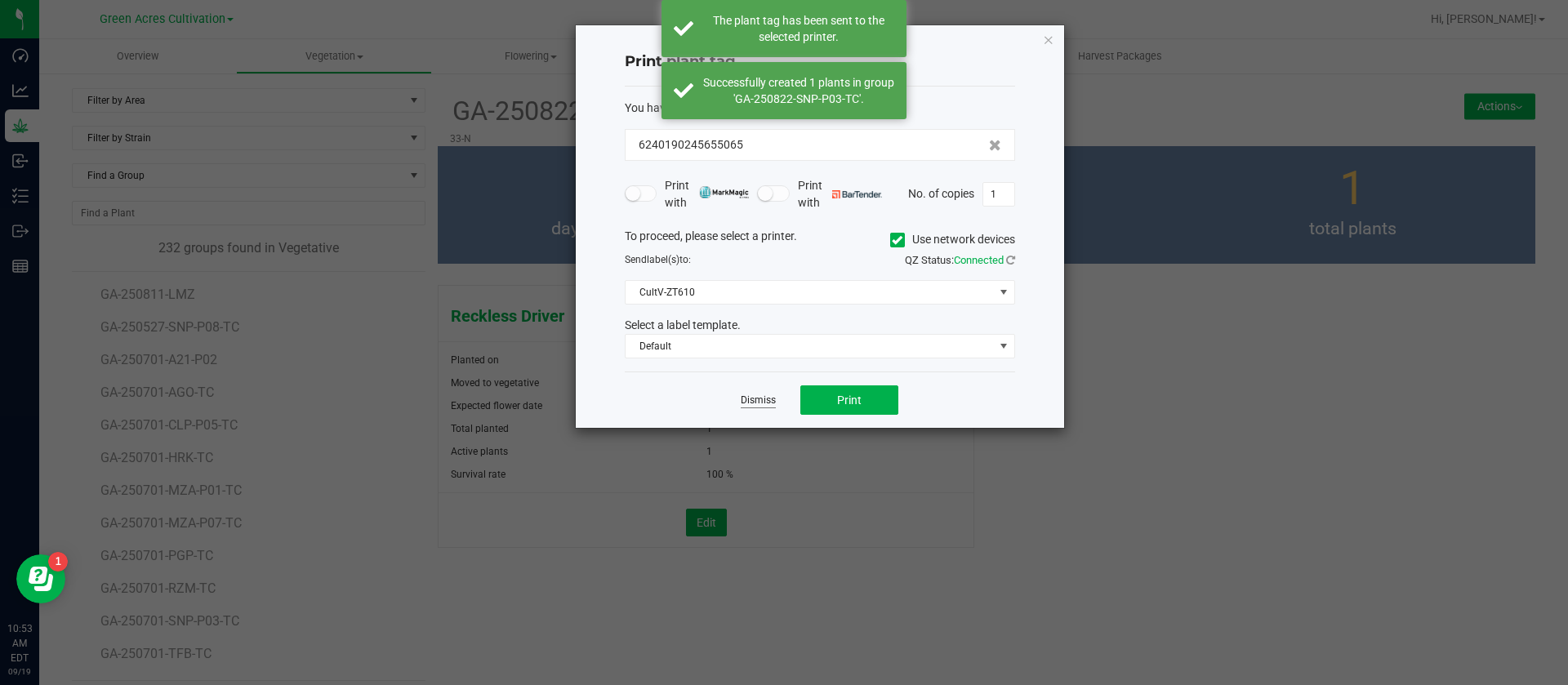
click at [758, 399] on link "Dismiss" at bounding box center [758, 400] width 35 height 14
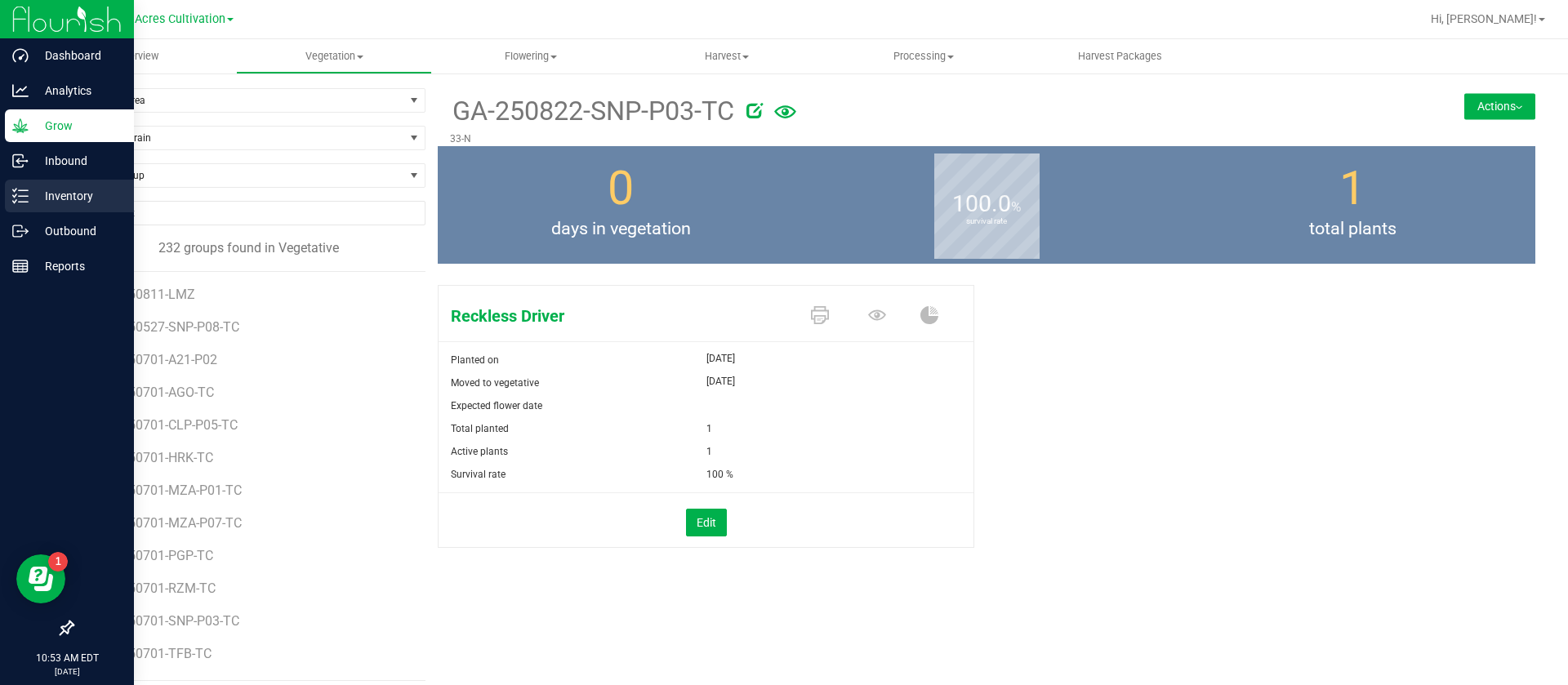
click at [59, 200] on p "Inventory" at bounding box center [78, 196] width 98 height 19
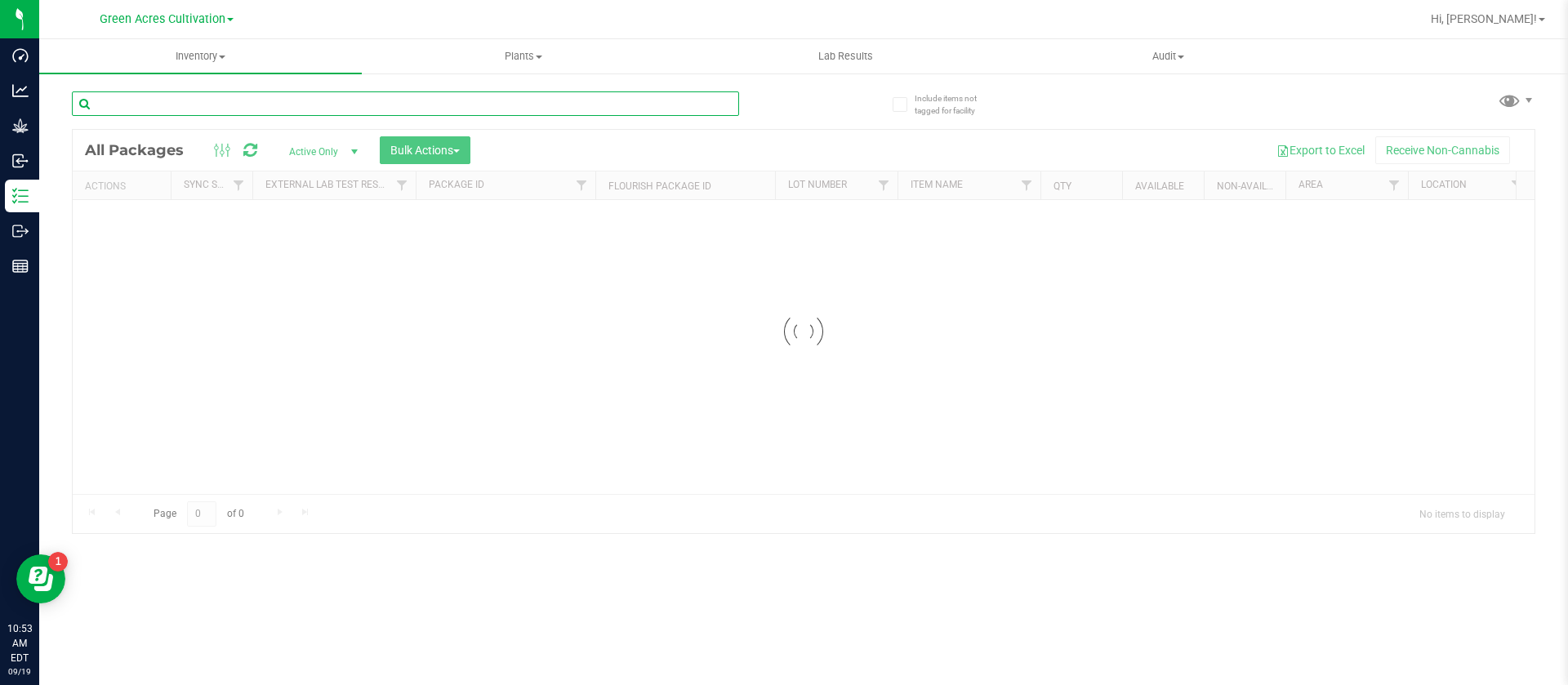
click at [309, 113] on input "text" at bounding box center [405, 104] width 667 height 24
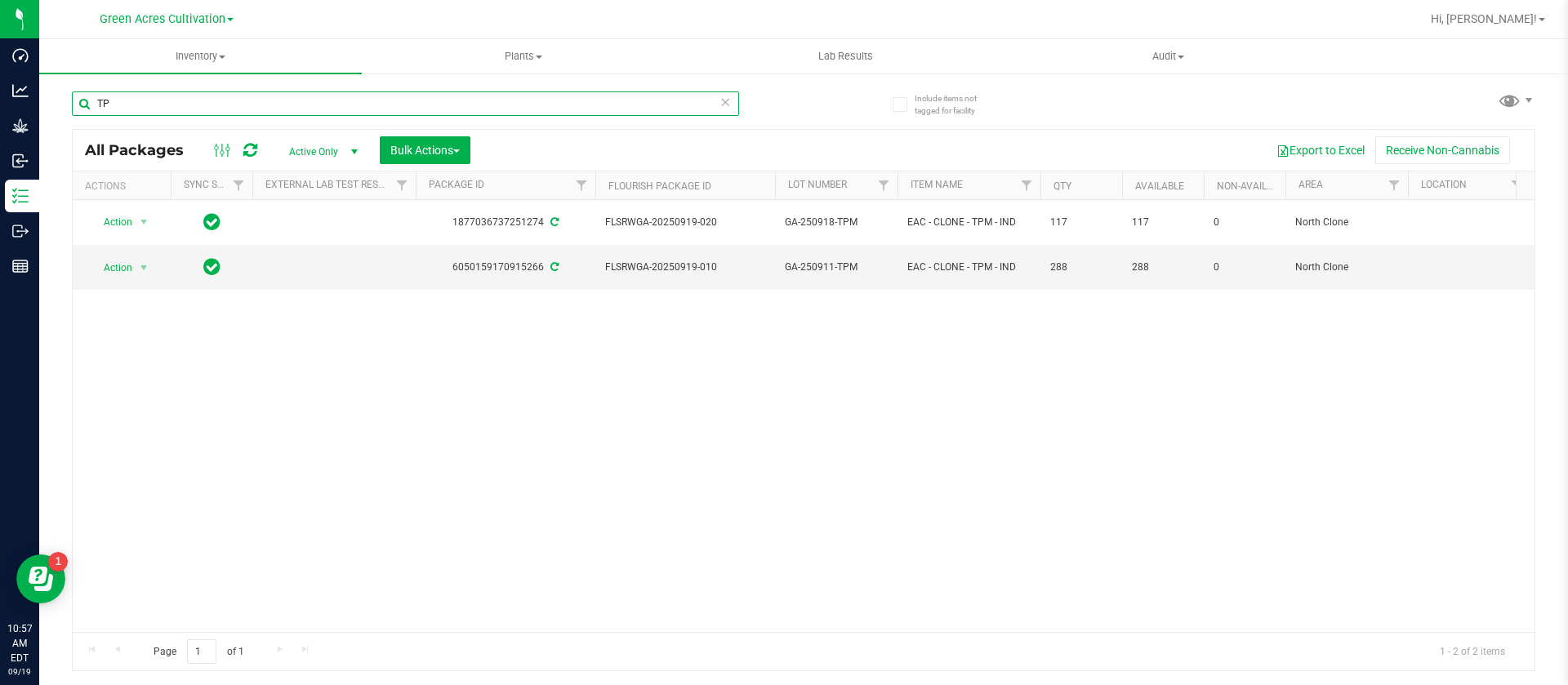
type input "T"
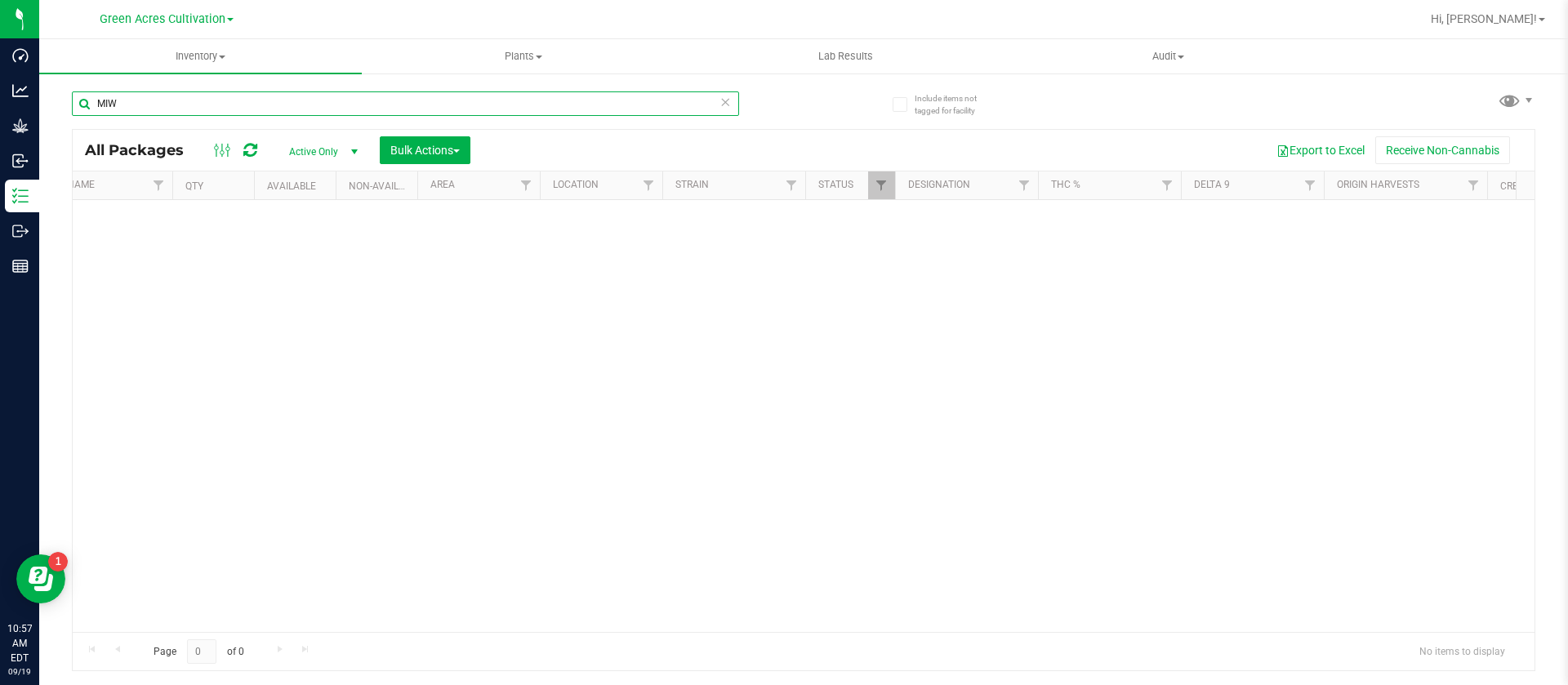
scroll to position [0, 1042]
type input "MIW"
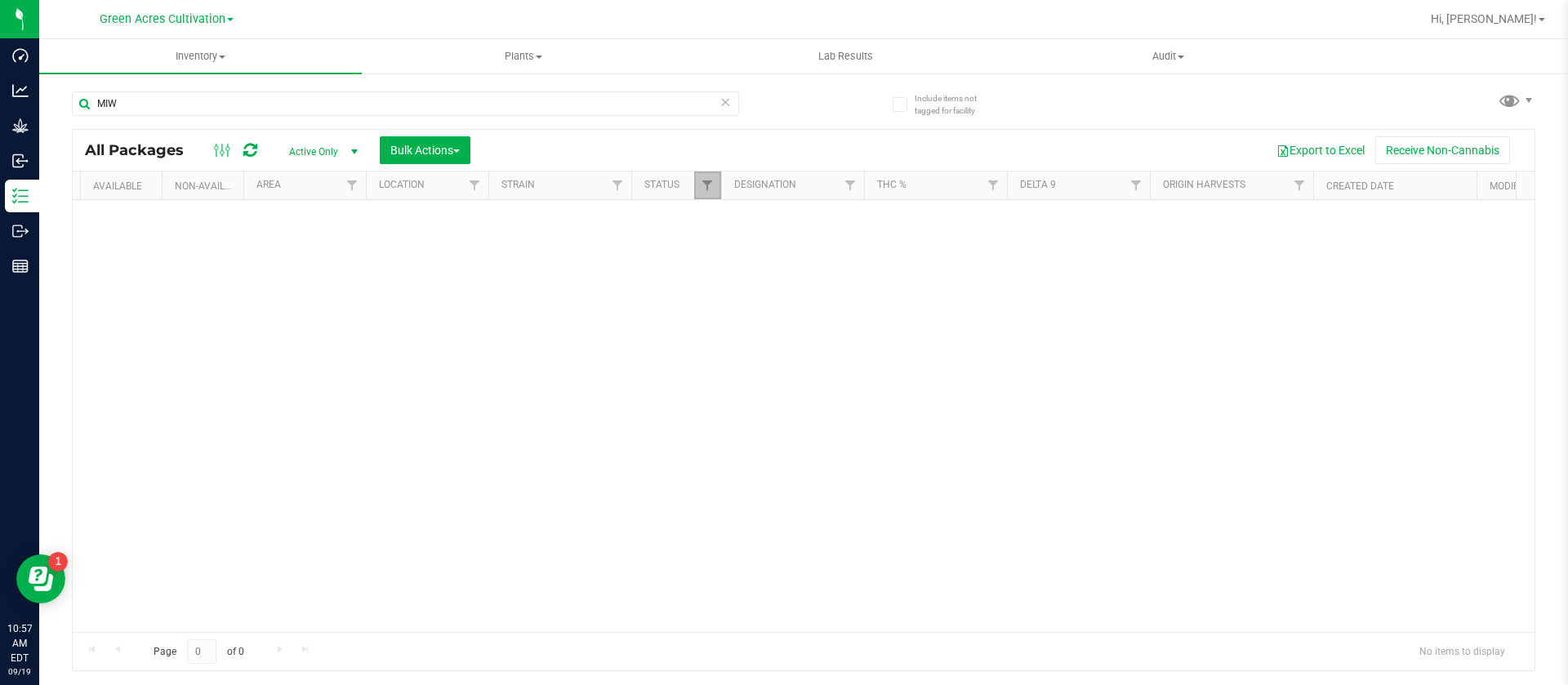
click at [716, 173] on link "Filter" at bounding box center [707, 186] width 27 height 28
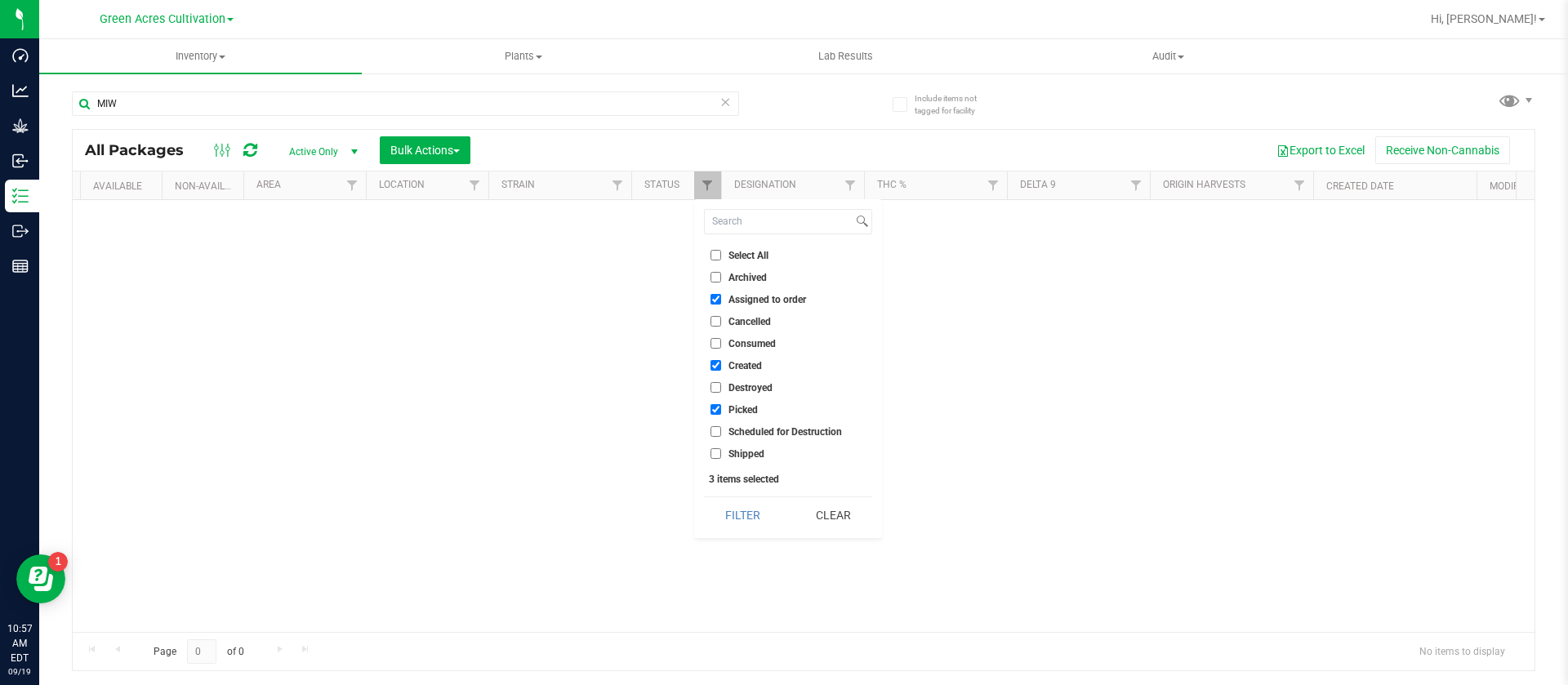
click at [776, 433] on span "Scheduled for Destruction" at bounding box center [785, 432] width 113 height 10
click at [721, 433] on input "Scheduled for Destruction" at bounding box center [715, 431] width 10 height 10
checkbox input "true"
click at [824, 509] on button "Clear" at bounding box center [833, 515] width 78 height 36
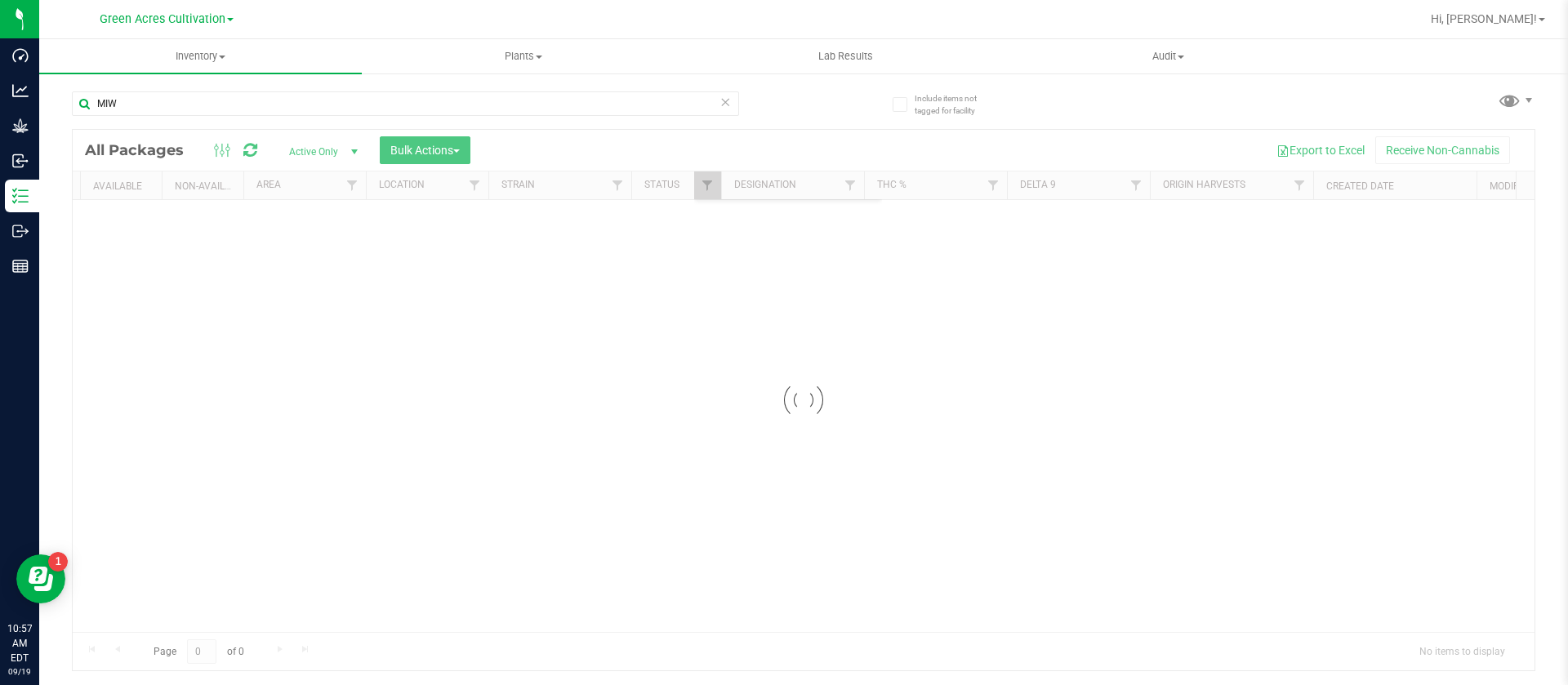
click at [824, 509] on div at bounding box center [803, 400] width 1461 height 541
click at [708, 185] on div at bounding box center [803, 400] width 1461 height 541
click at [719, 92] on input "MIW" at bounding box center [405, 104] width 667 height 24
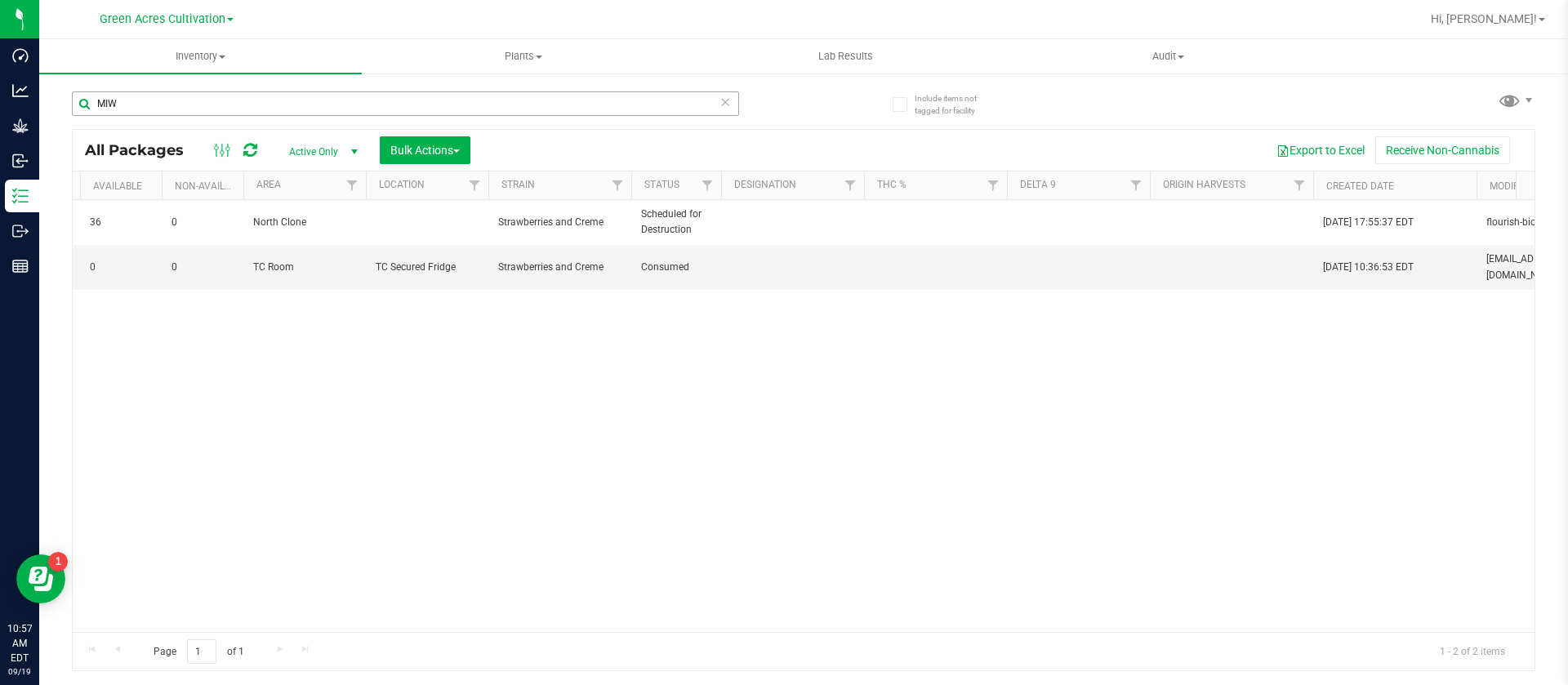
click at [731, 104] on div "MIW" at bounding box center [405, 104] width 667 height 24
drag, startPoint x: 609, startPoint y: 609, endPoint x: 512, endPoint y: 630, distance: 99.2
click at [513, 630] on div "Action Action Destroy package Edit attributes Global inventory Package audit lo…" at bounding box center [803, 416] width 1461 height 432
drag, startPoint x: 560, startPoint y: 634, endPoint x: 418, endPoint y: 640, distance: 142.1
click at [418, 640] on div "Page 1 of 1 1 - 2 of 2 items" at bounding box center [803, 652] width 1461 height 39
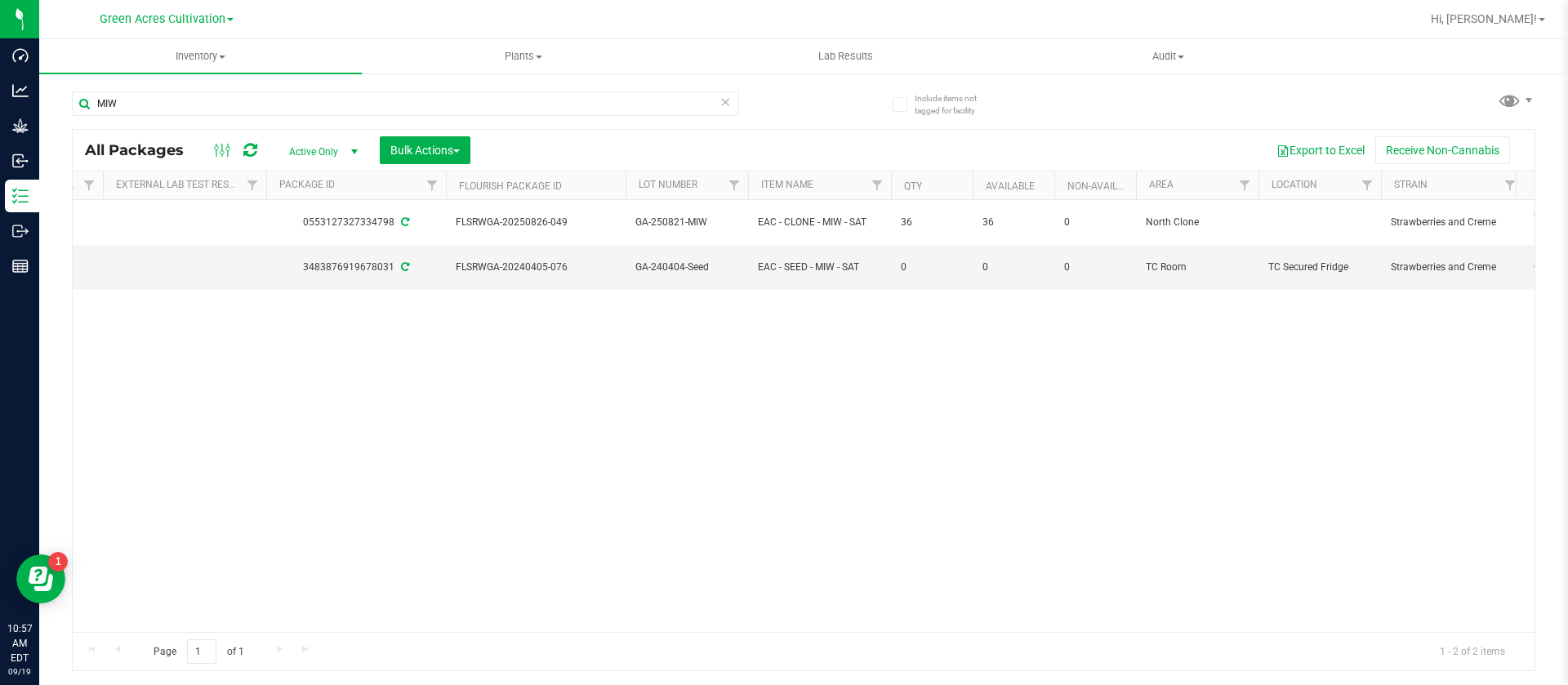
scroll to position [0, 0]
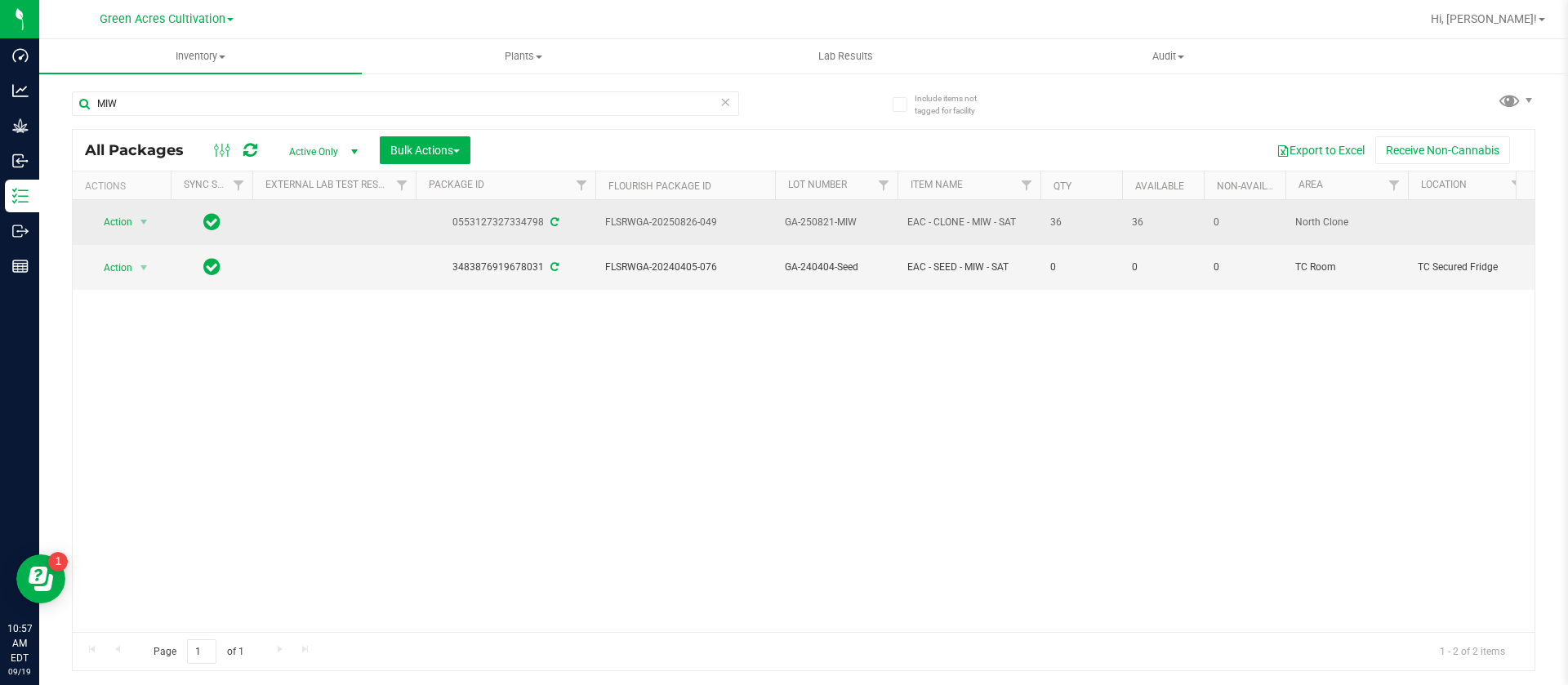
click at [110, 219] on span "Action" at bounding box center [110, 222] width 44 height 23
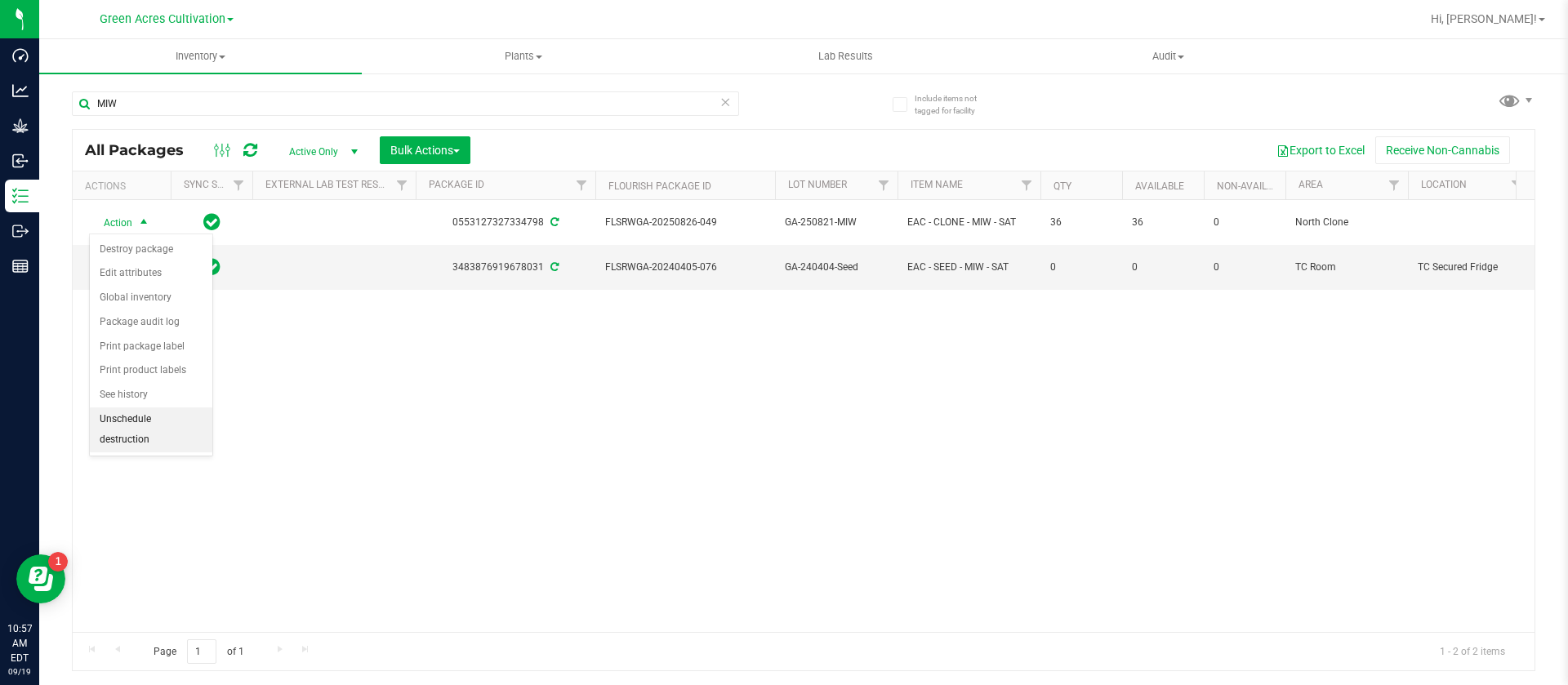
click at [166, 424] on li "Unschedule destruction" at bounding box center [151, 430] width 123 height 45
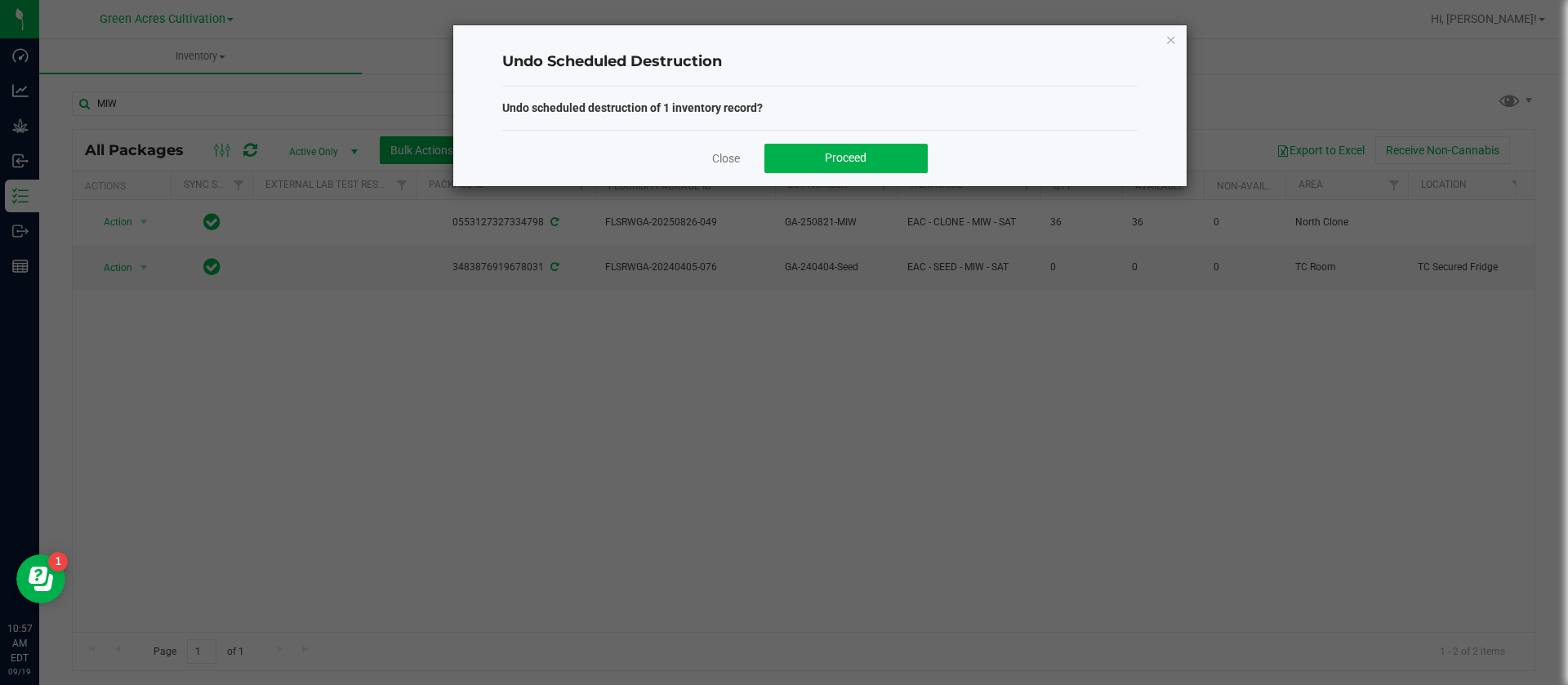
click at [831, 173] on div "Close Proceed" at bounding box center [820, 158] width 635 height 57
click at [836, 164] on button "Proceed" at bounding box center [846, 159] width 163 height 30
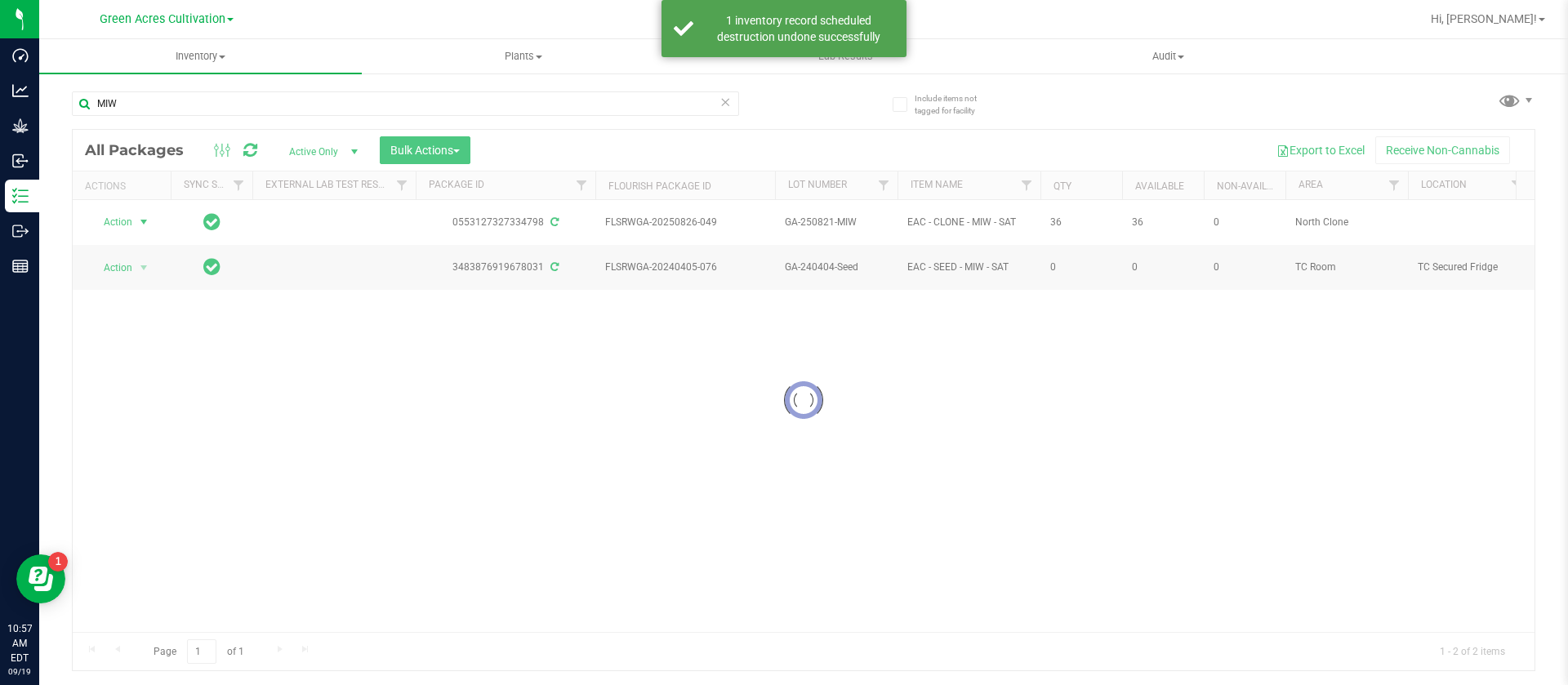
click at [131, 227] on div at bounding box center [803, 400] width 1461 height 541
click at [121, 222] on div at bounding box center [803, 400] width 1461 height 541
click at [127, 225] on div at bounding box center [803, 400] width 1461 height 541
click at [132, 218] on div at bounding box center [803, 400] width 1461 height 541
click at [128, 224] on div at bounding box center [803, 400] width 1461 height 541
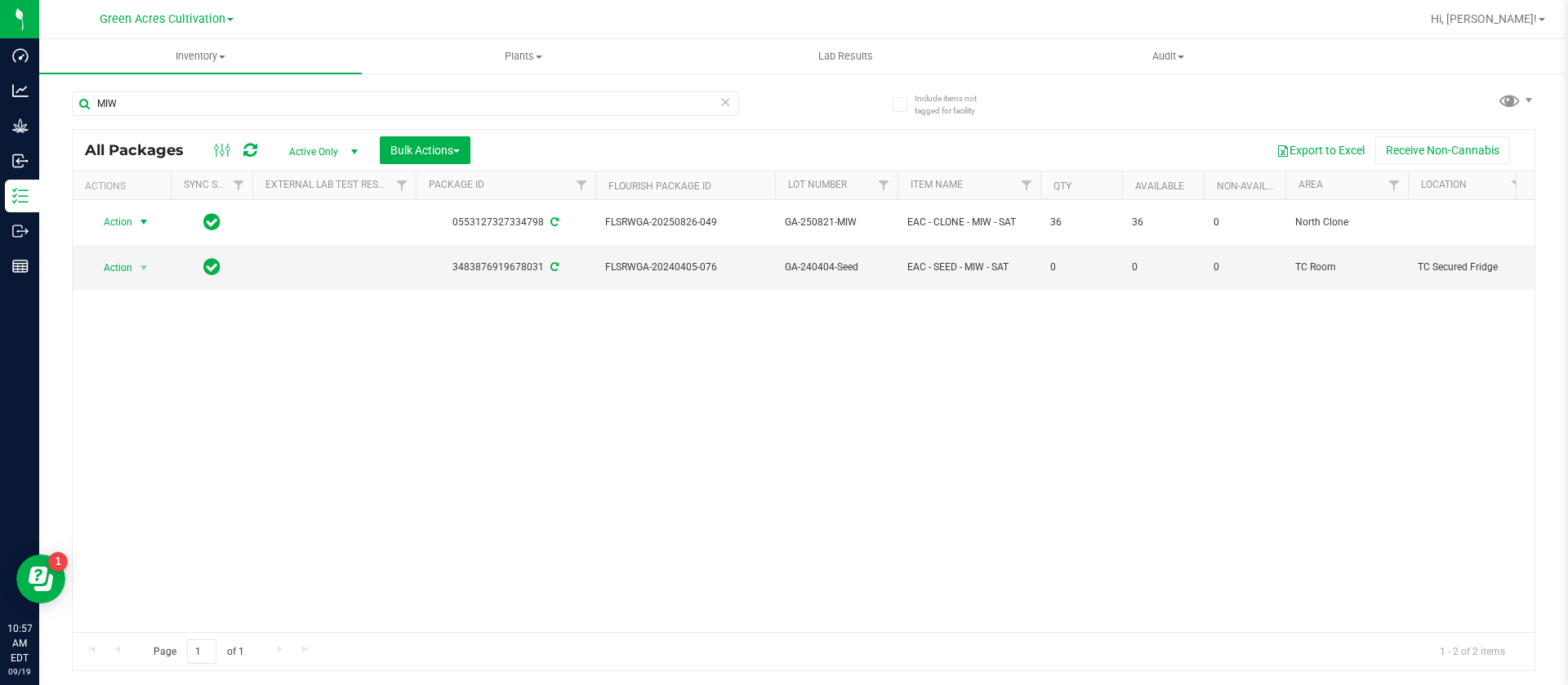
click at [128, 225] on span "Action" at bounding box center [110, 222] width 44 height 23
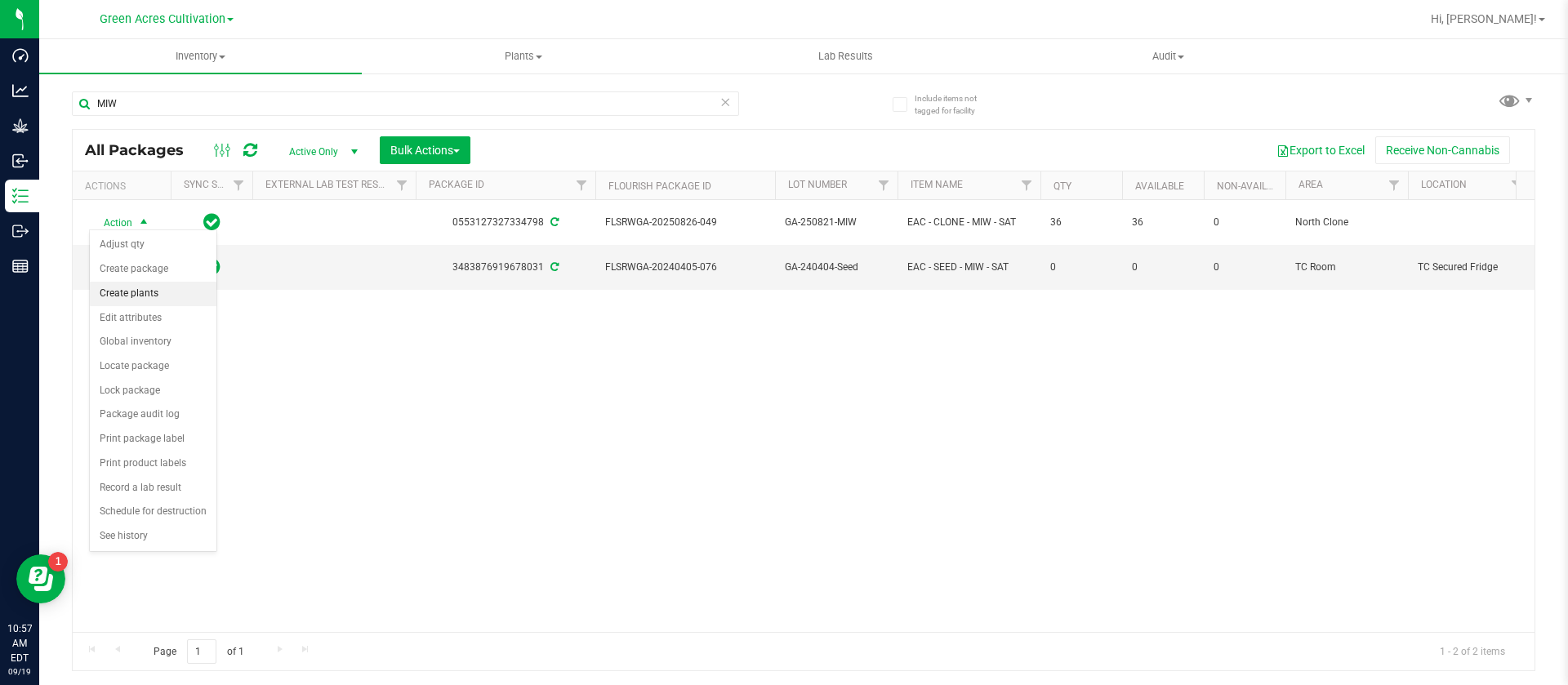
drag, startPoint x: 147, startPoint y: 300, endPoint x: 174, endPoint y: 297, distance: 27.2
click at [149, 299] on li "Create plants" at bounding box center [153, 293] width 126 height 24
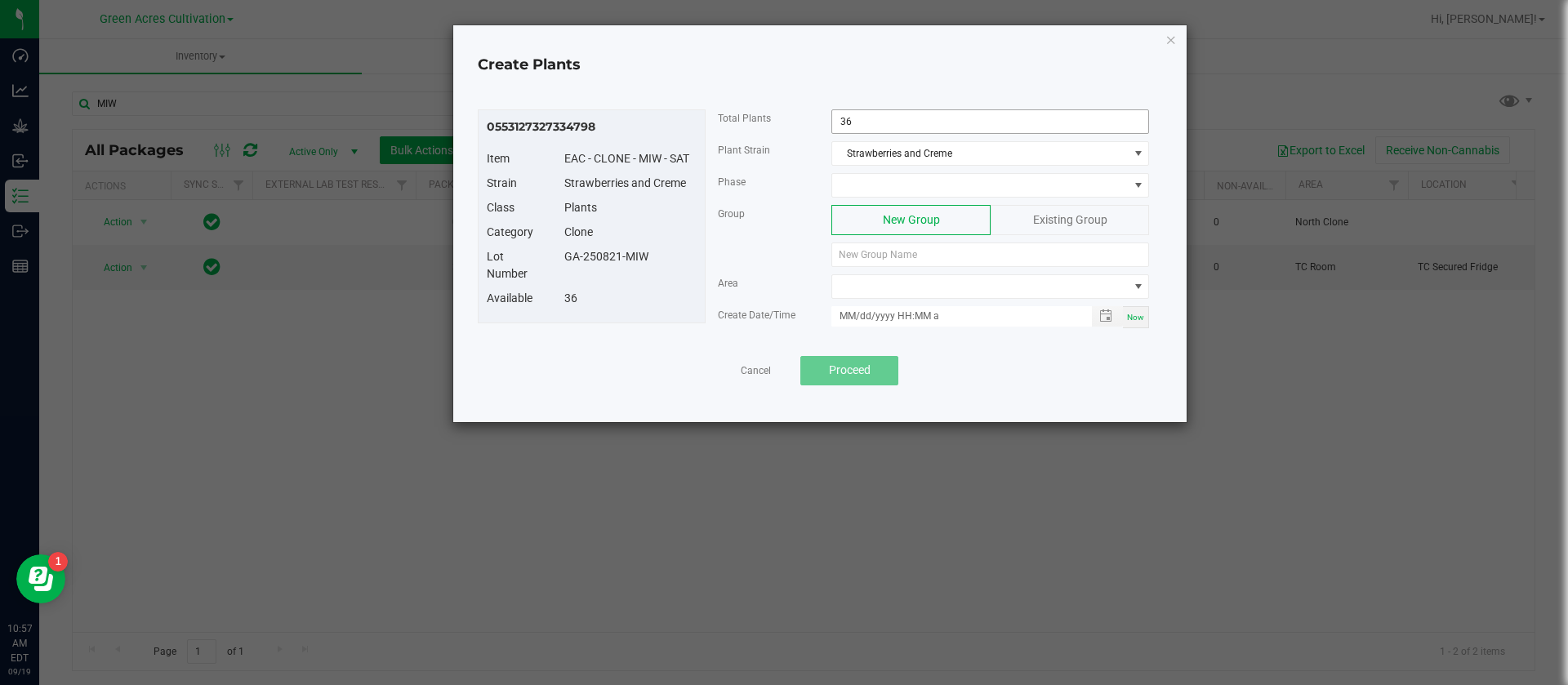
click at [881, 111] on input "36" at bounding box center [990, 122] width 316 height 23
type input "1"
click at [858, 179] on span at bounding box center [979, 185] width 295 height 23
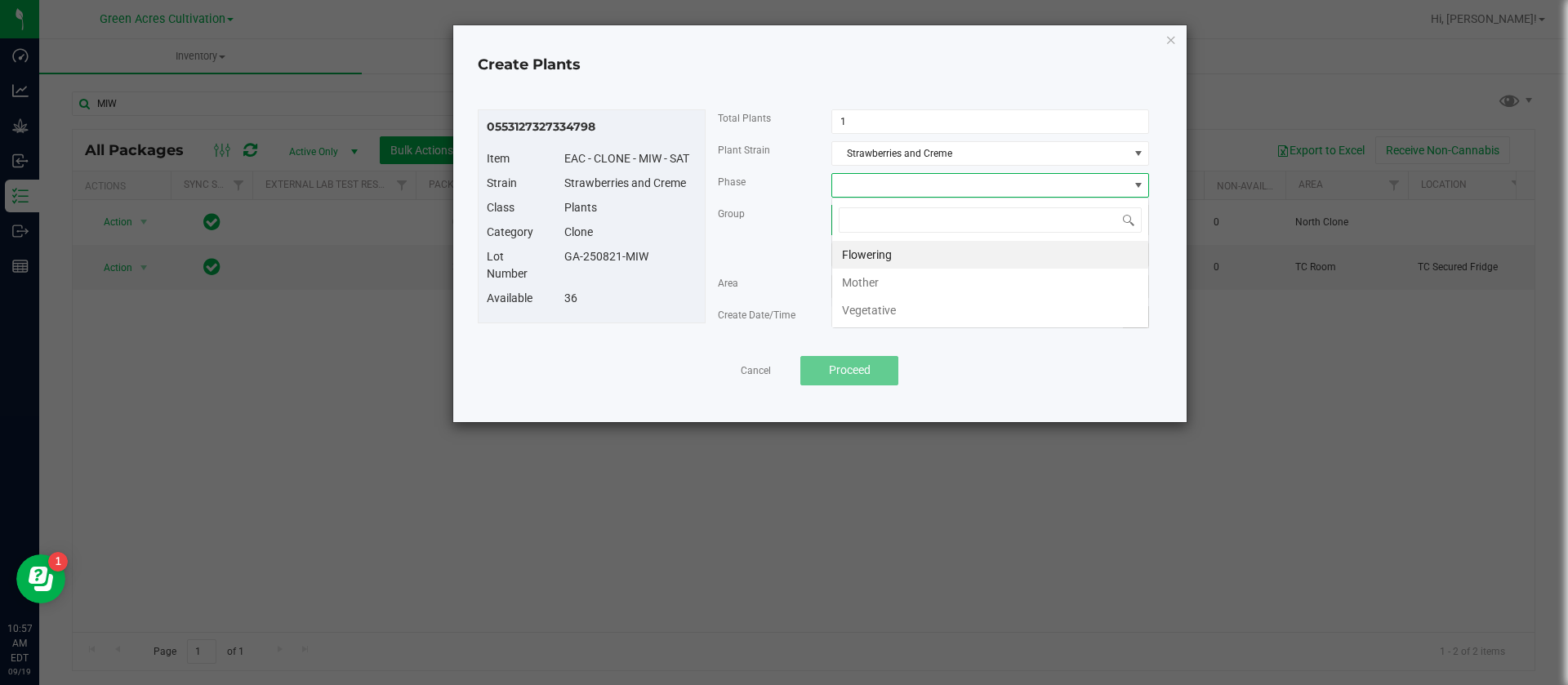
scroll to position [24, 317]
click at [899, 308] on li "Vegetative" at bounding box center [990, 310] width 316 height 28
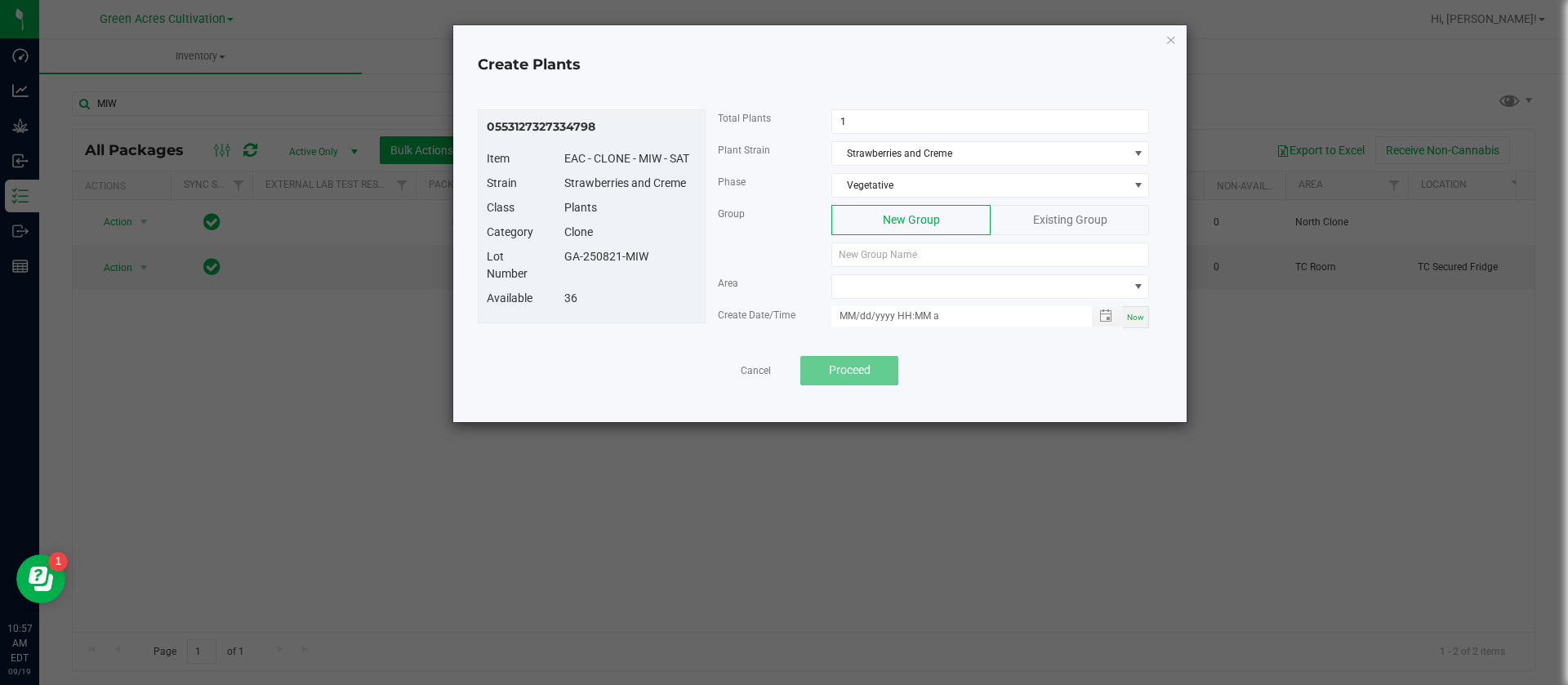
drag, startPoint x: 669, startPoint y: 256, endPoint x: 566, endPoint y: 261, distance: 103.1
click at [566, 261] on div "GA-250821-MIW" at bounding box center [630, 256] width 157 height 17
copy div "GA-250821-MIW"
paste input "GA-250821-MIW"
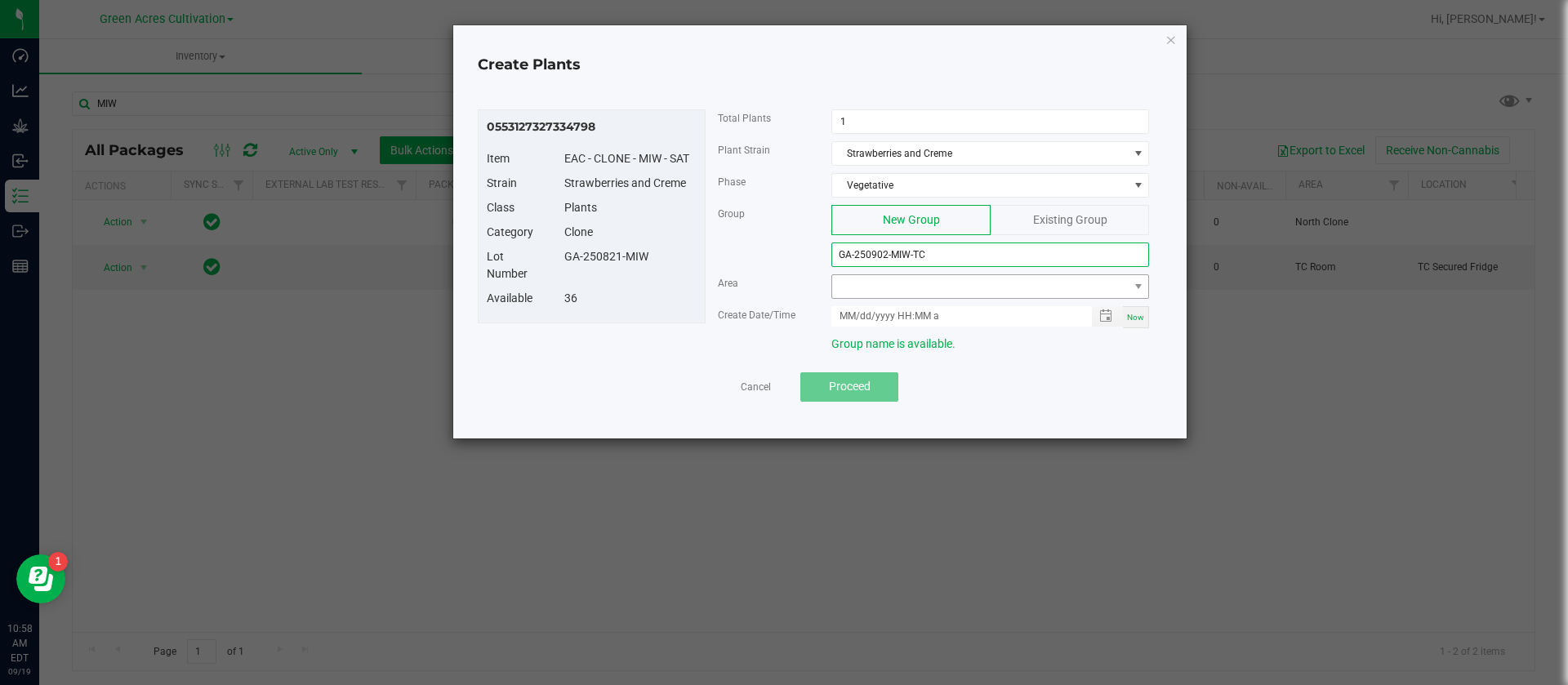
type input "GA-250902-MIW-TC"
click at [861, 288] on span at bounding box center [979, 286] width 295 height 23
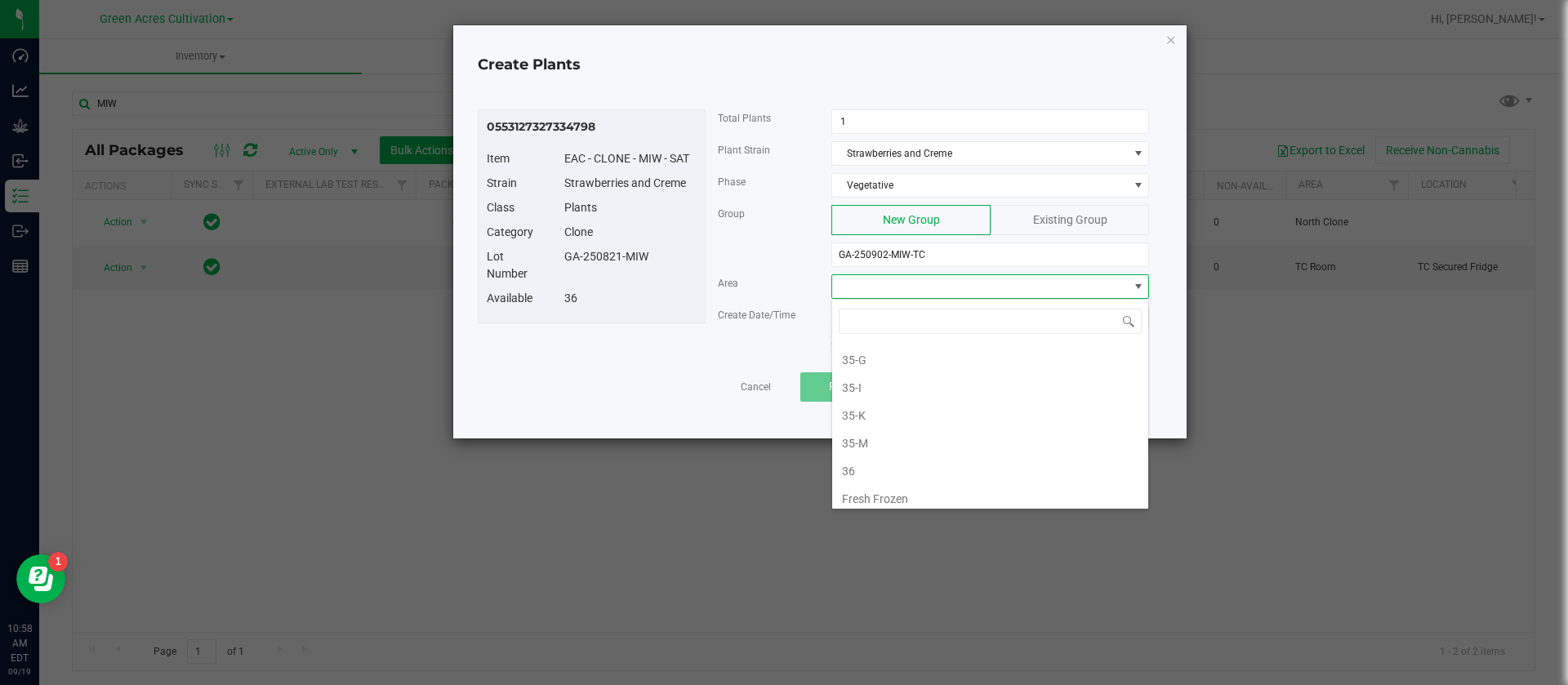
scroll to position [614, 0]
click at [876, 492] on li "TC Room" at bounding box center [990, 492] width 316 height 28
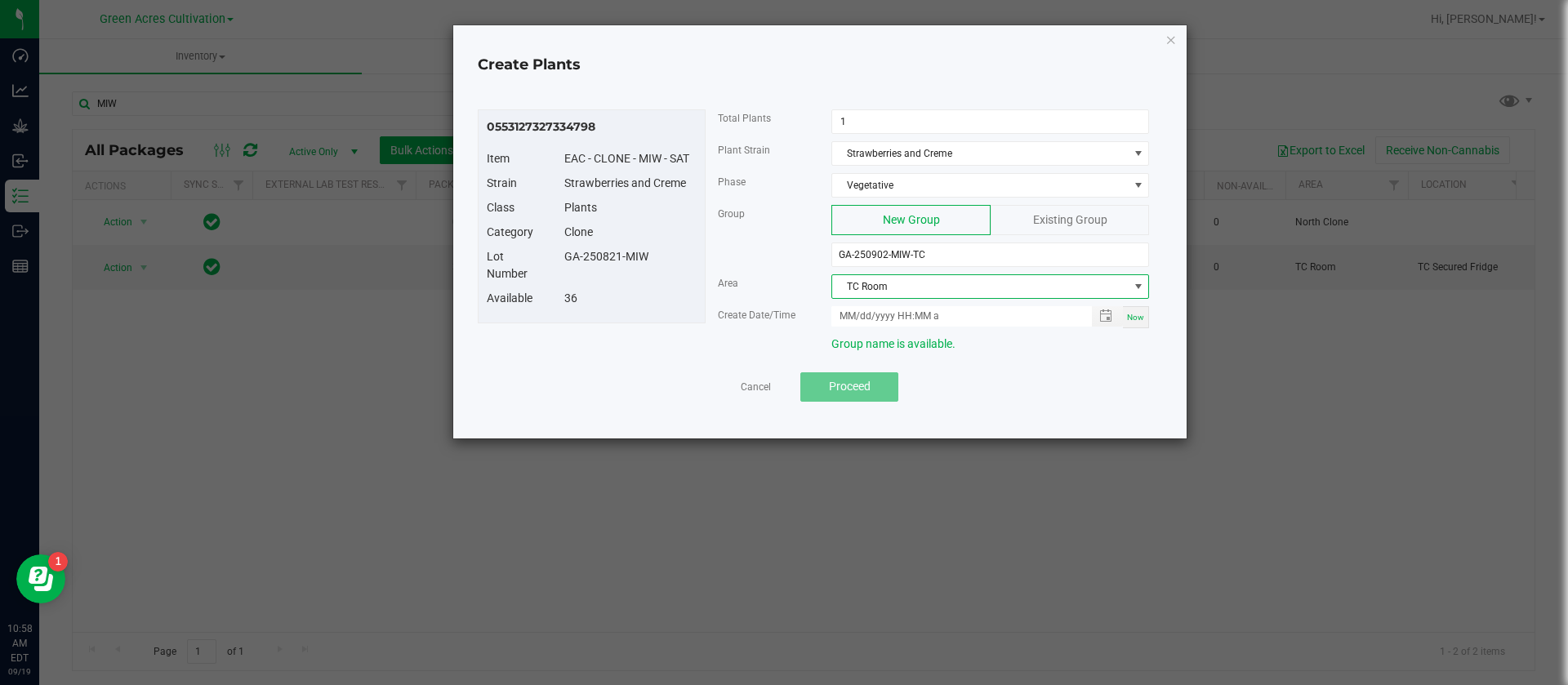
click at [1129, 317] on span "Now" at bounding box center [1135, 317] width 17 height 9
type input "09/19/2025 10:58 AM"
click at [832, 394] on button "Proceed" at bounding box center [849, 387] width 98 height 30
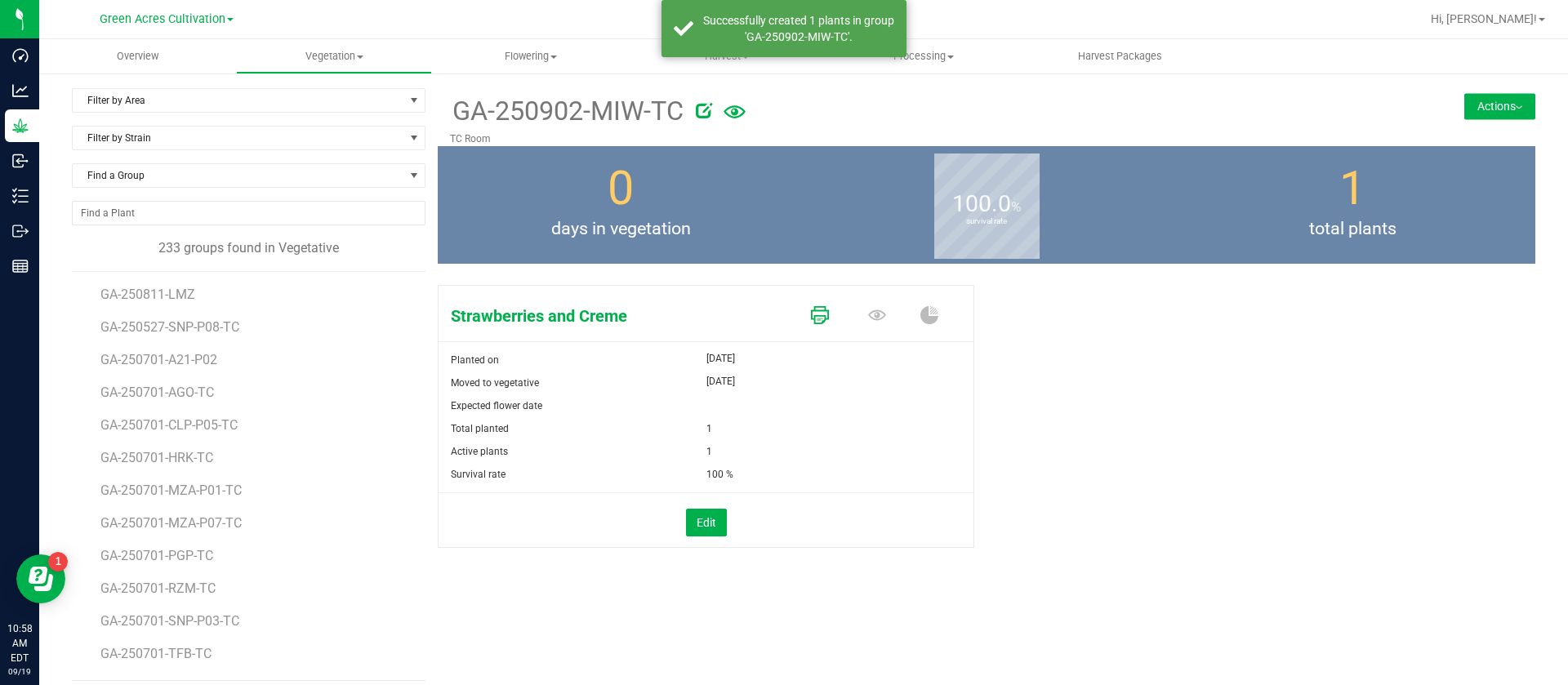
click at [812, 310] on icon at bounding box center [819, 315] width 18 height 18
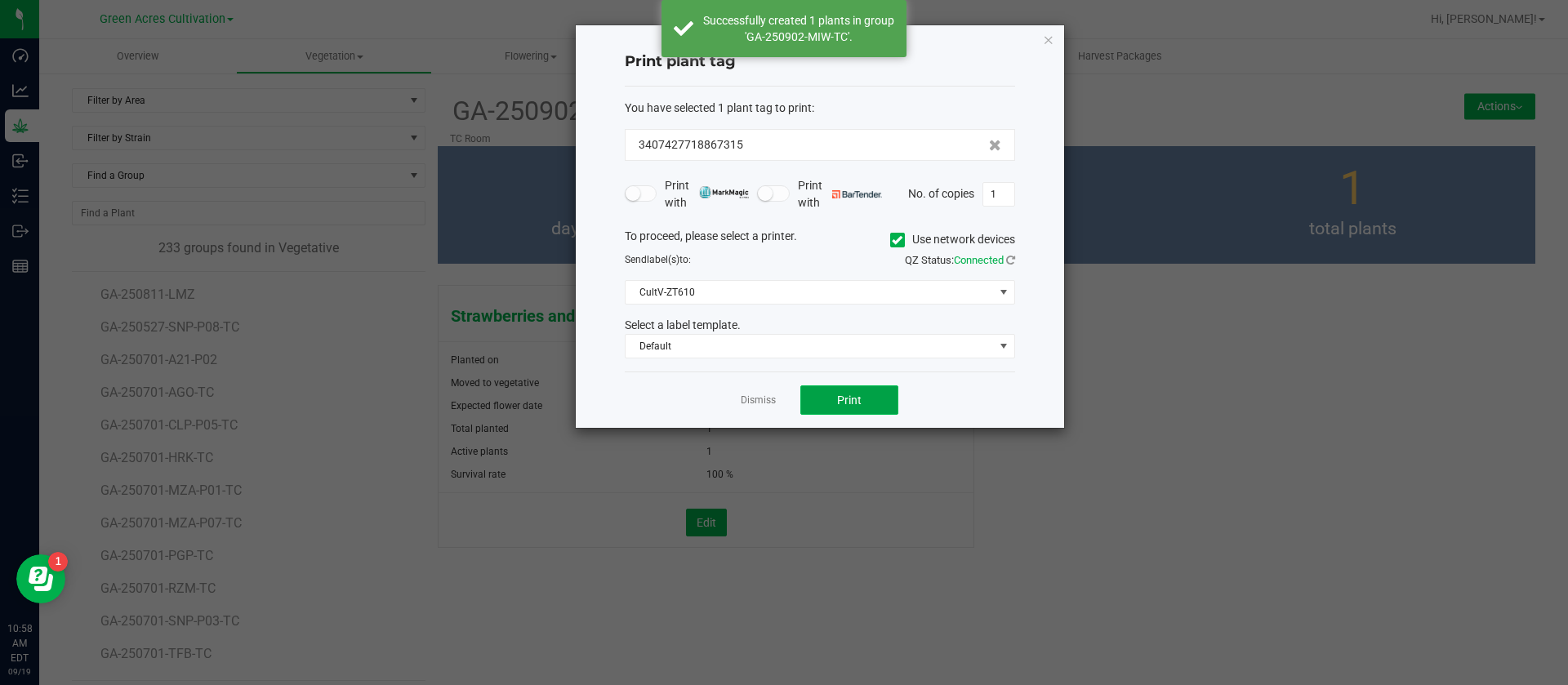
click at [835, 396] on button "Print" at bounding box center [849, 400] width 98 height 30
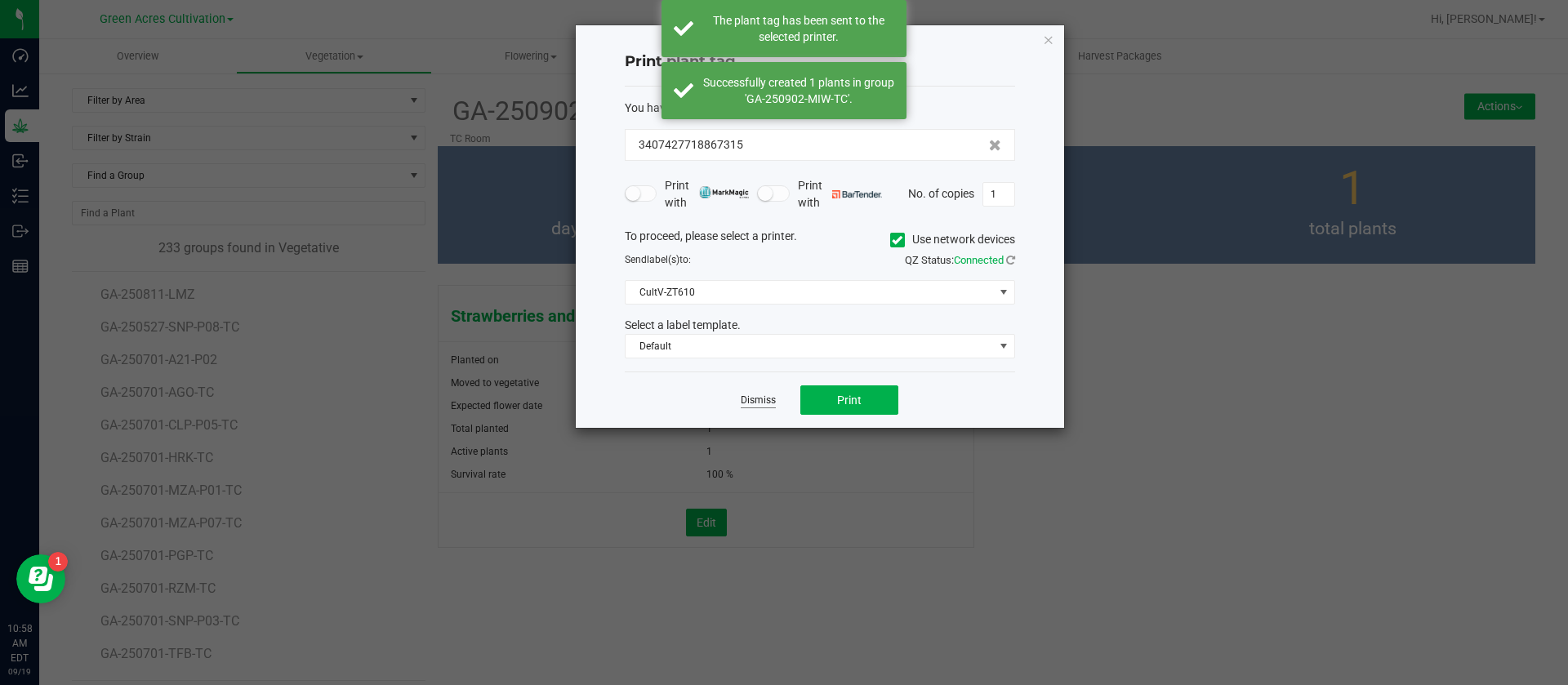
click at [755, 394] on link "Dismiss" at bounding box center [758, 400] width 35 height 14
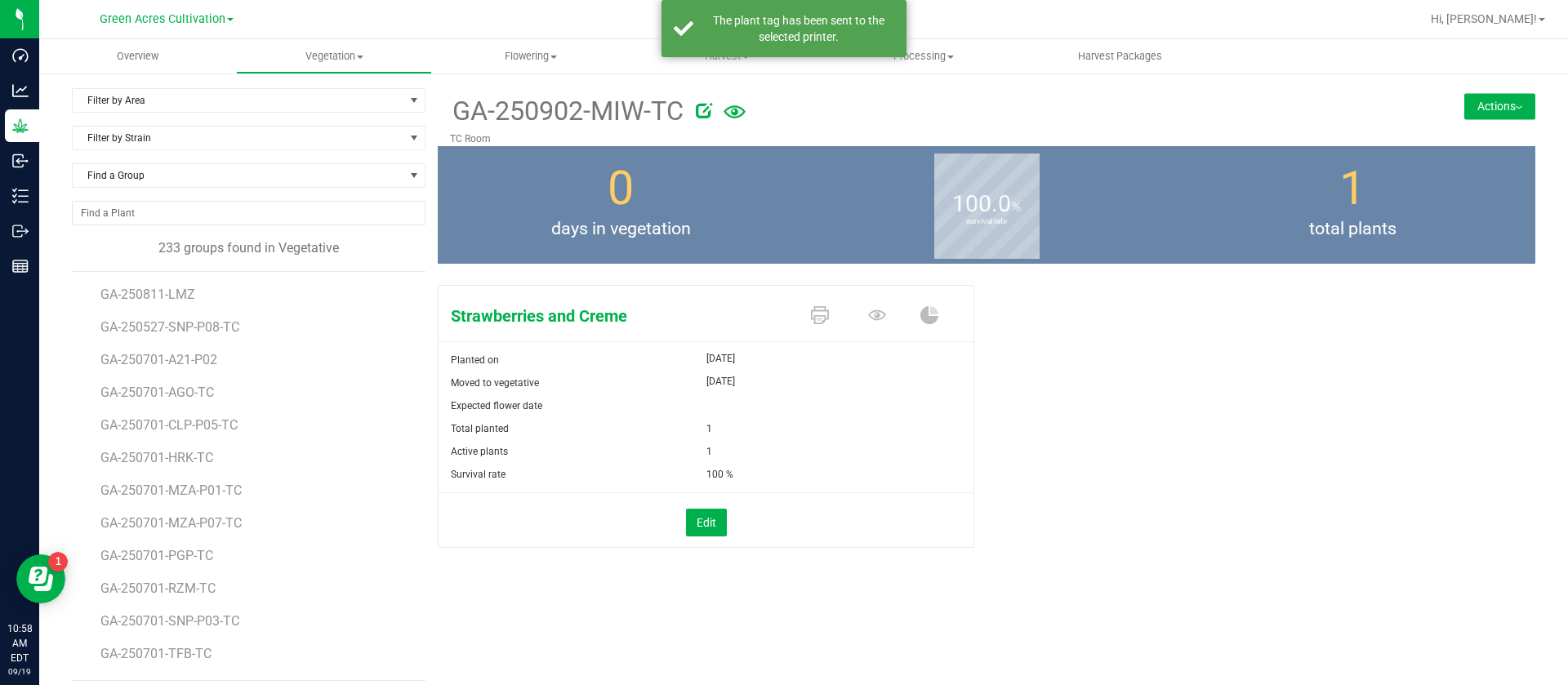
click at [1501, 85] on div "Filter by Area Filter by Area All 13 15 17 19 21 23 32 33-B 33-D 33-F 33-H 33-J…" at bounding box center [803, 384] width 1529 height 626
click at [1475, 104] on button "Actions" at bounding box center [1499, 106] width 71 height 26
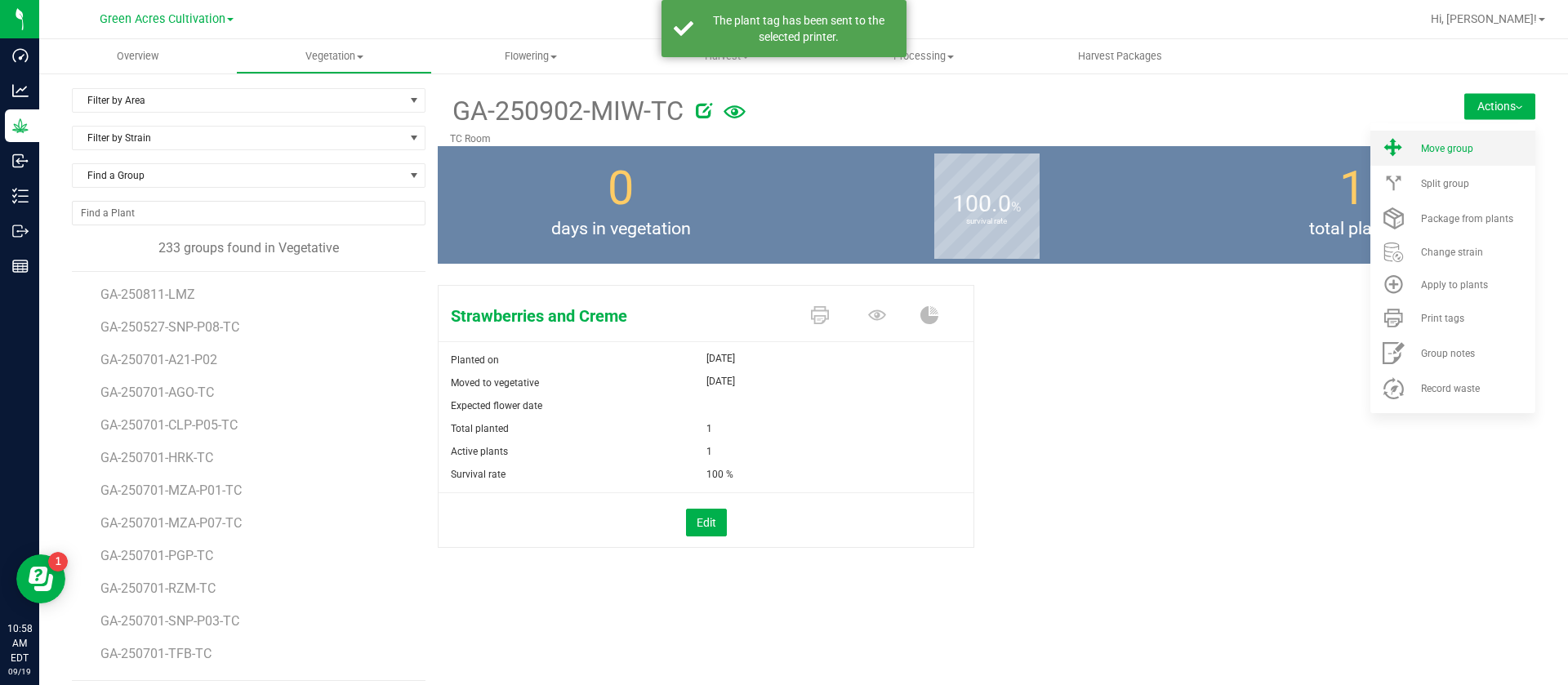
click at [1444, 143] on span "Move group" at bounding box center [1447, 149] width 52 height 11
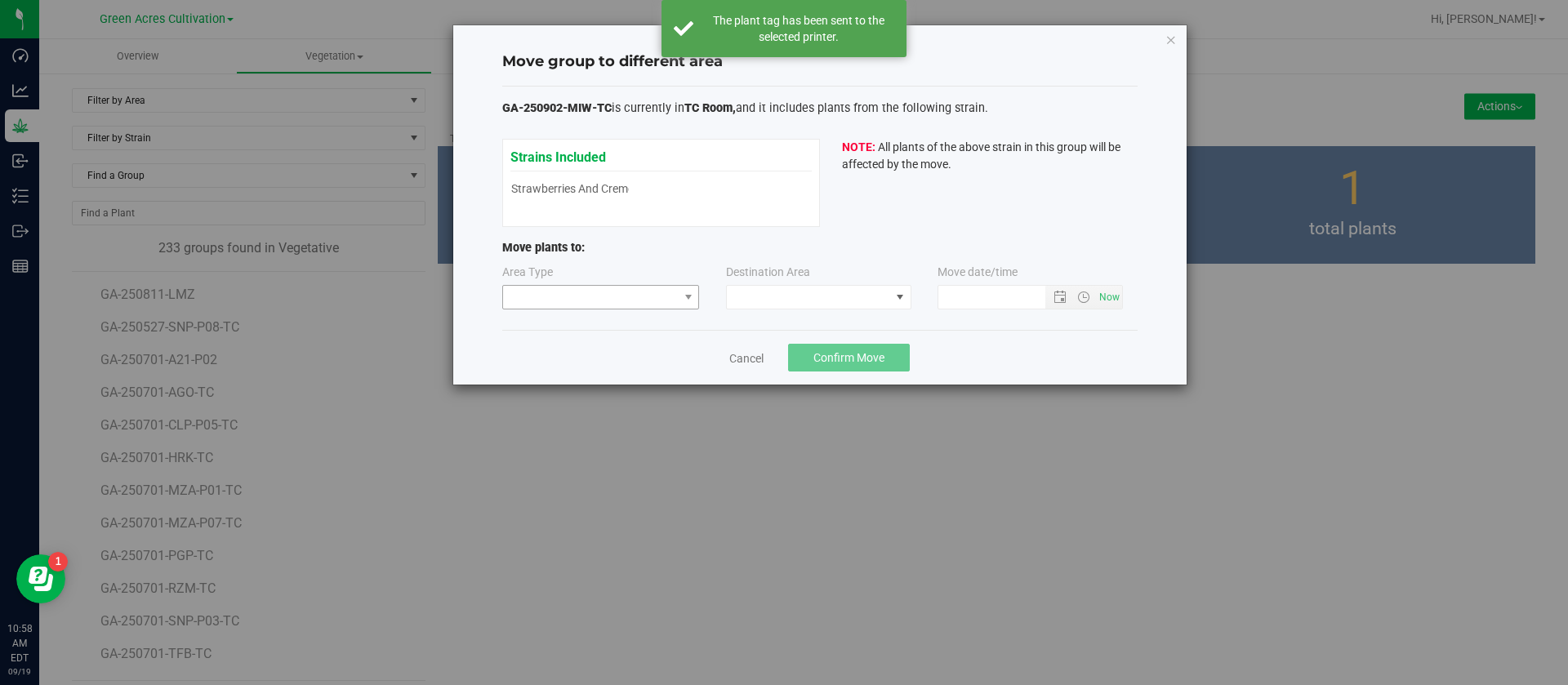
type input "9/19/2025 10:58 AM"
click at [580, 288] on span at bounding box center [590, 297] width 175 height 23
drag, startPoint x: 575, startPoint y: 383, endPoint x: 566, endPoint y: 321, distance: 62.6
click at [566, 321] on ul "Vegetative Mother Flowering" at bounding box center [601, 355] width 196 height 84
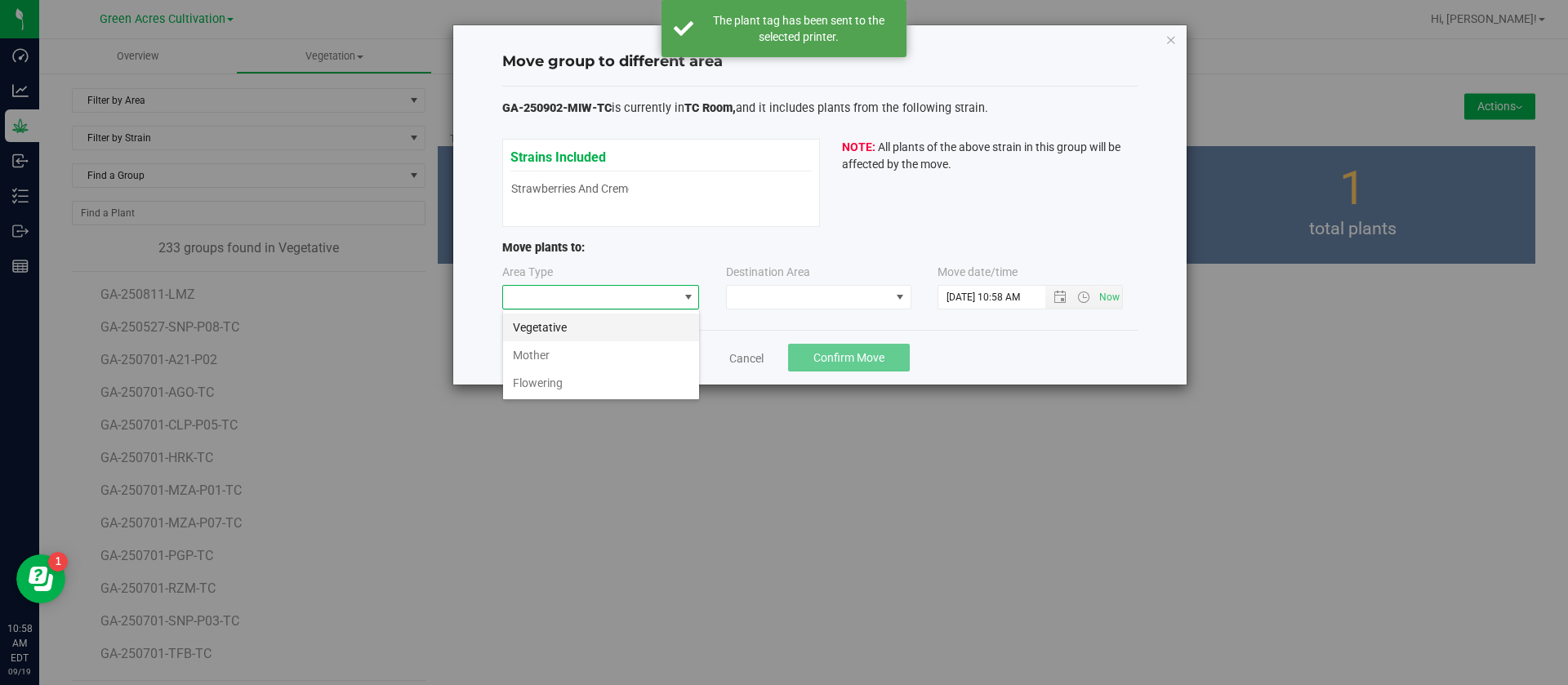
click at [566, 322] on li "Vegetative" at bounding box center [601, 328] width 196 height 28
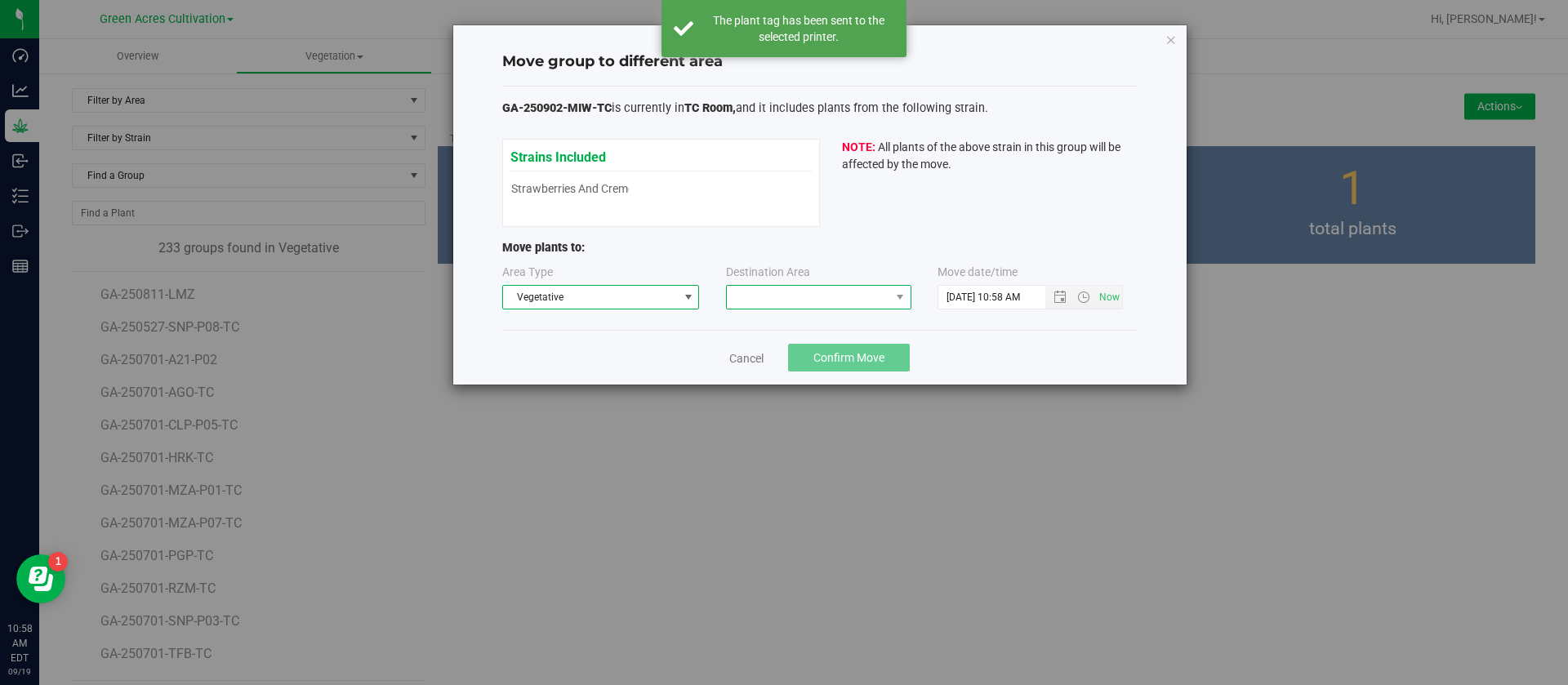
click at [785, 283] on div "Destination Area" at bounding box center [819, 286] width 187 height 45
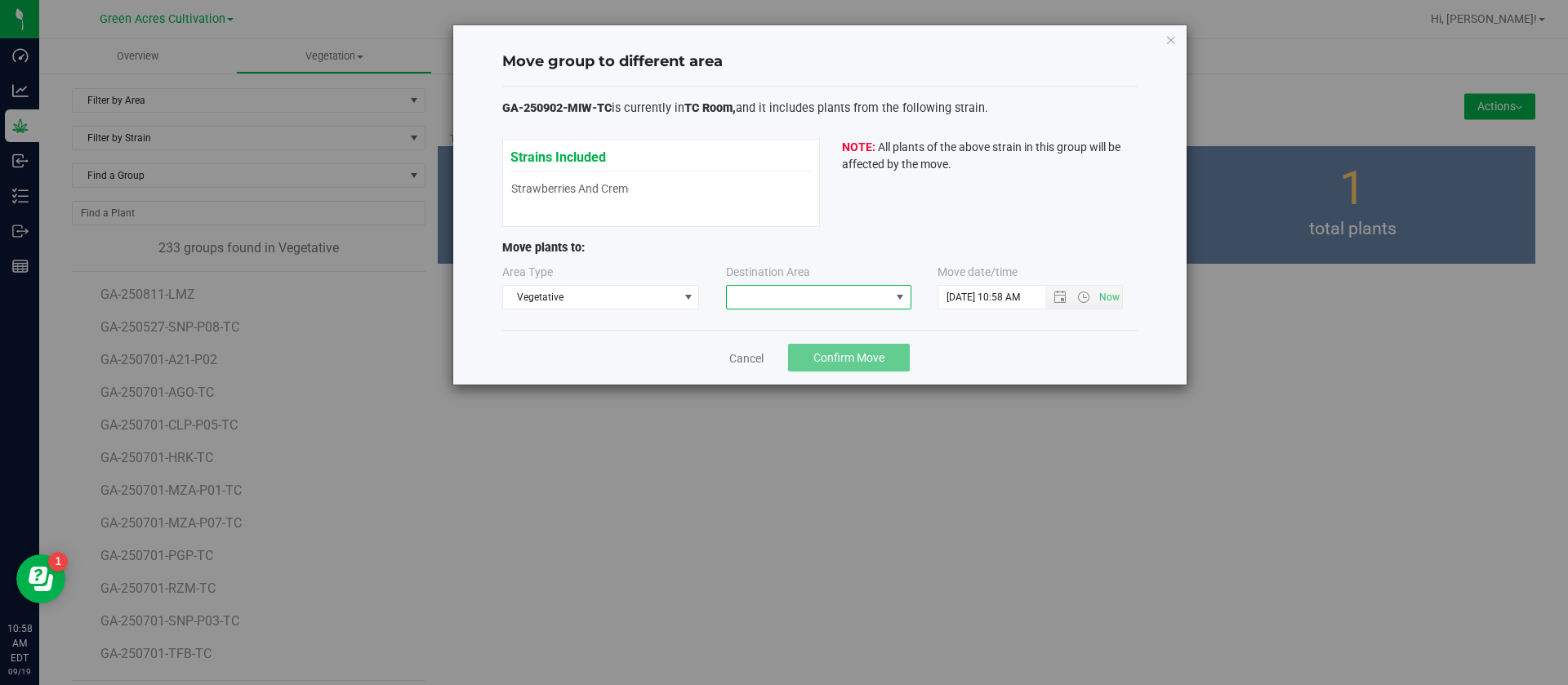
click at [789, 304] on span at bounding box center [809, 297] width 163 height 23
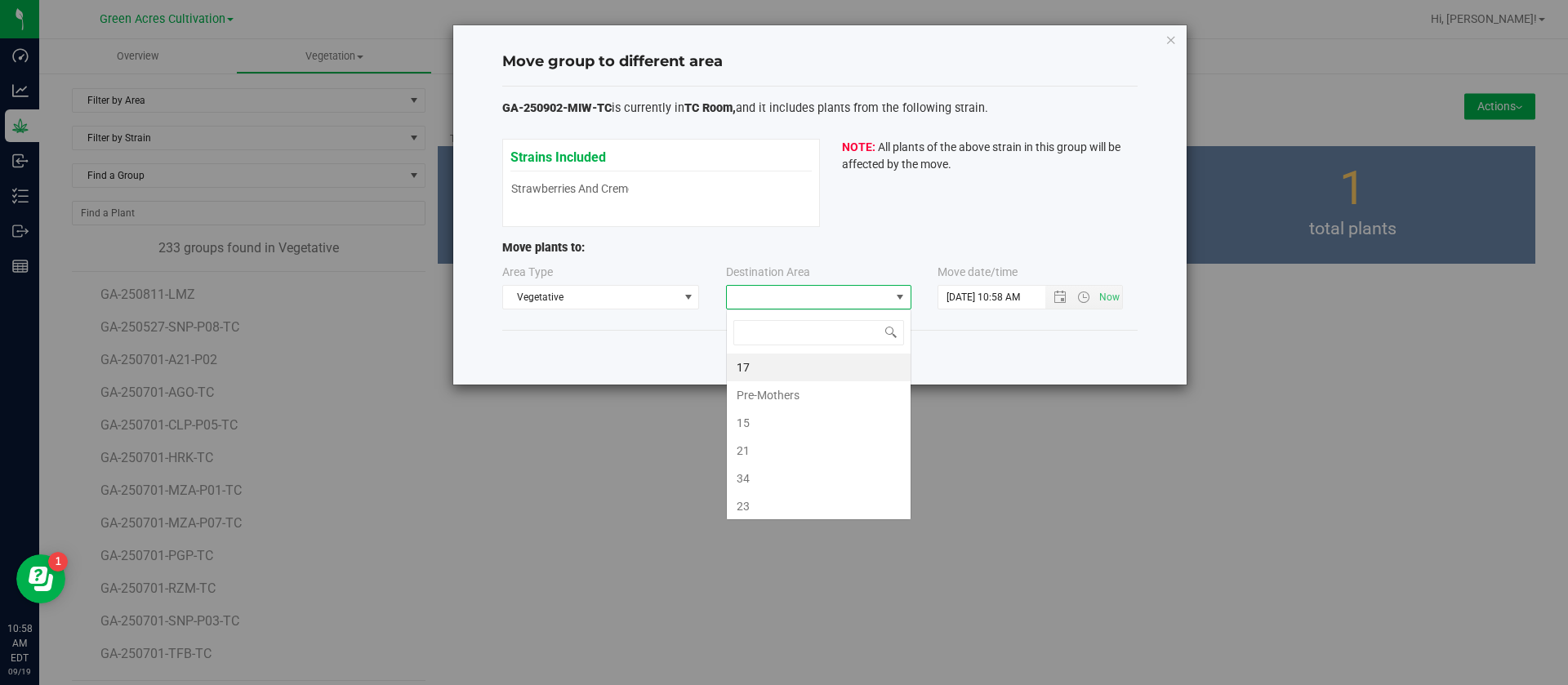
scroll to position [24, 186]
type input "N"
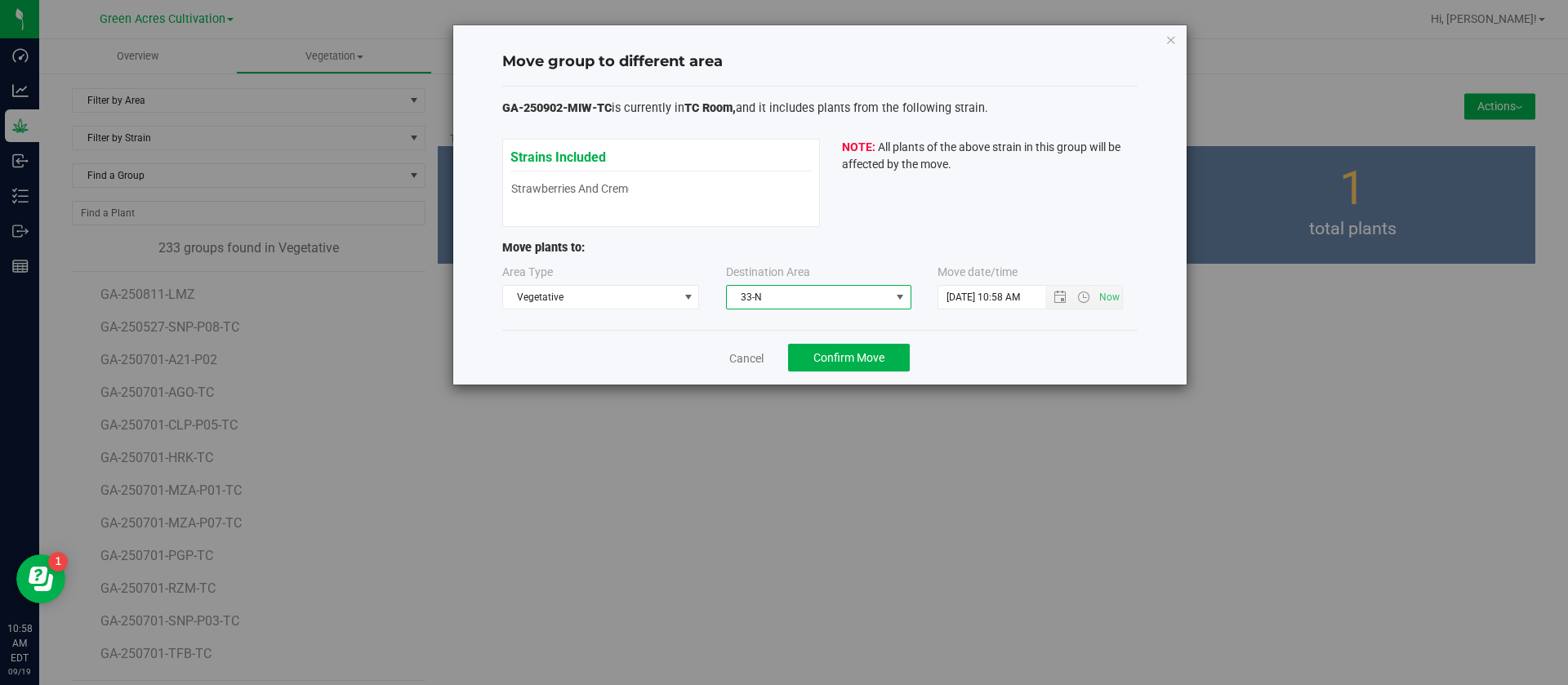
click at [860, 373] on div "Cancel Confirm Move" at bounding box center [820, 356] width 635 height 55
click at [866, 364] on button "Confirm Move" at bounding box center [849, 357] width 122 height 28
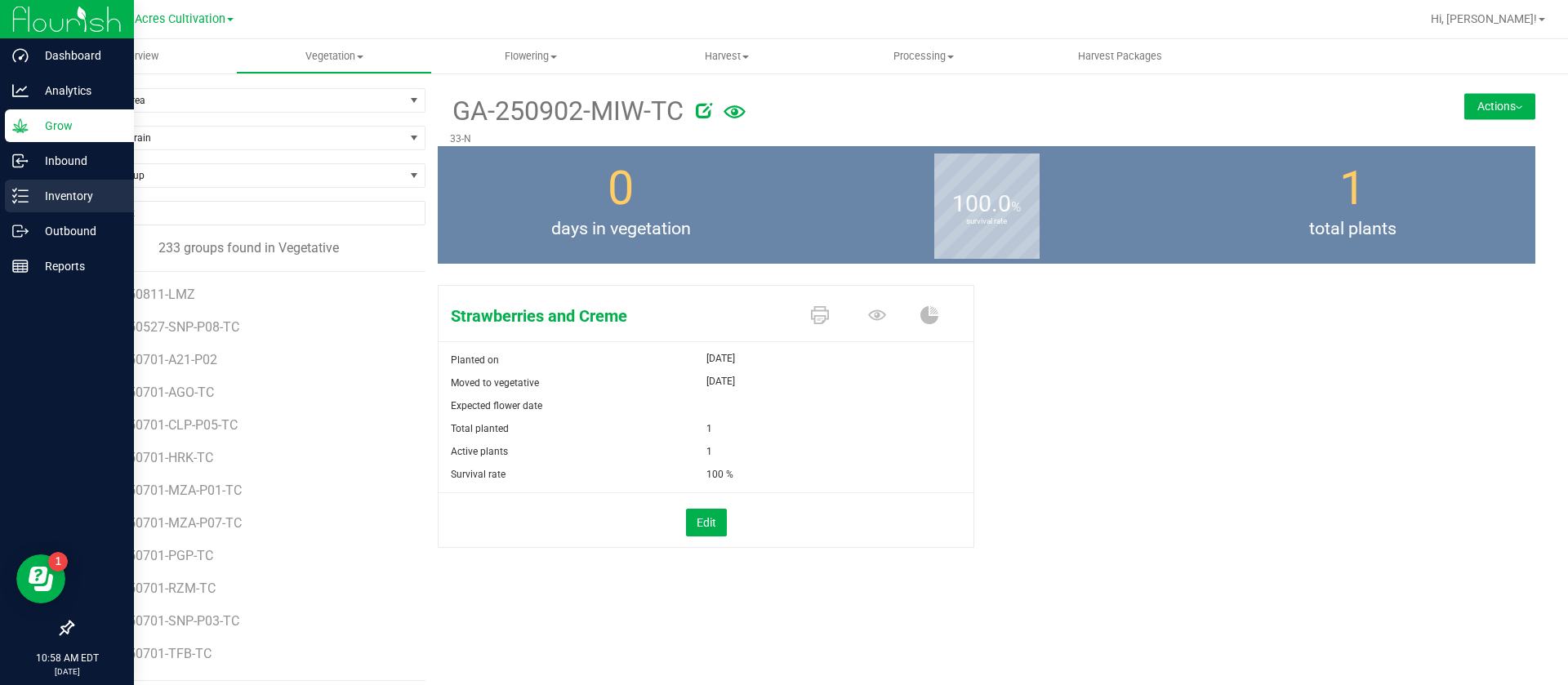
click at [13, 212] on link "Inventory" at bounding box center [67, 198] width 134 height 35
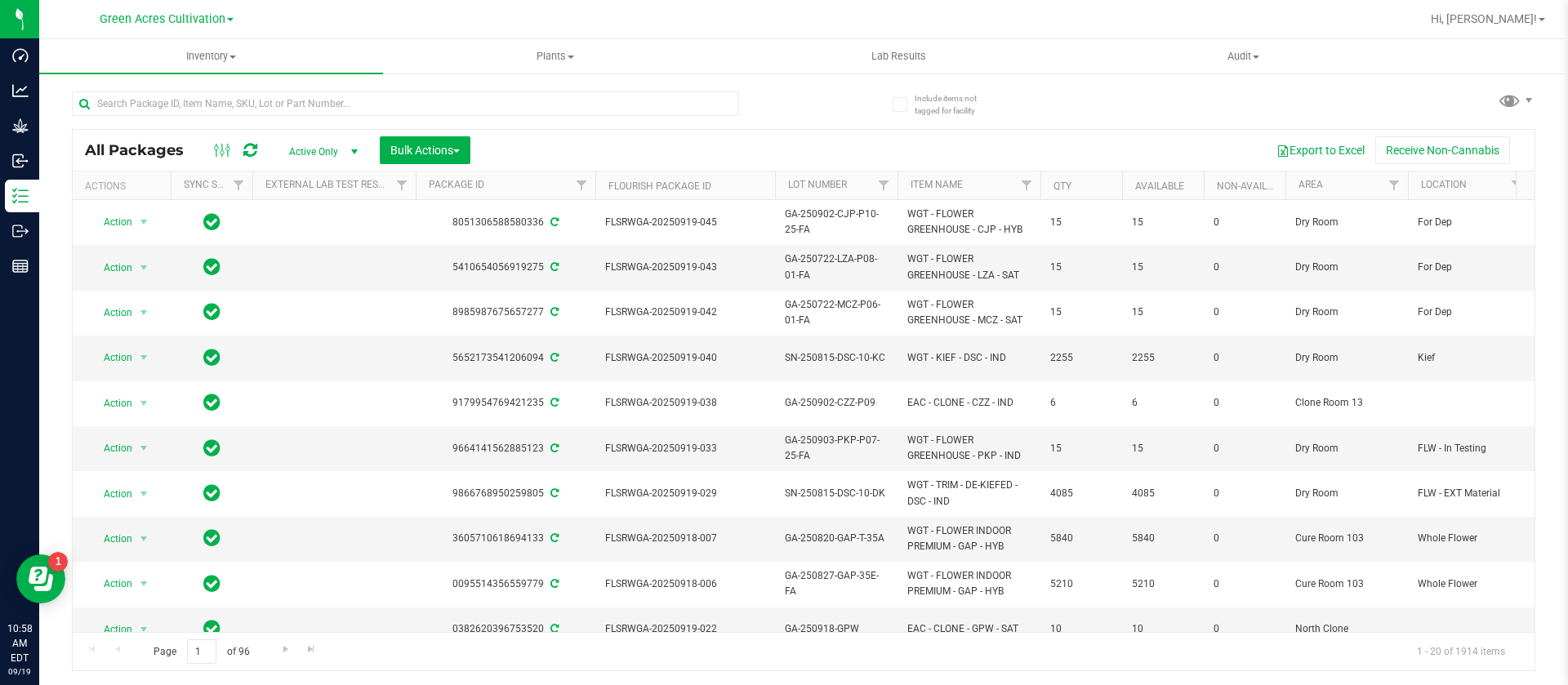
click at [240, 116] on div at bounding box center [405, 110] width 667 height 37
click at [252, 100] on input "text" at bounding box center [405, 104] width 667 height 24
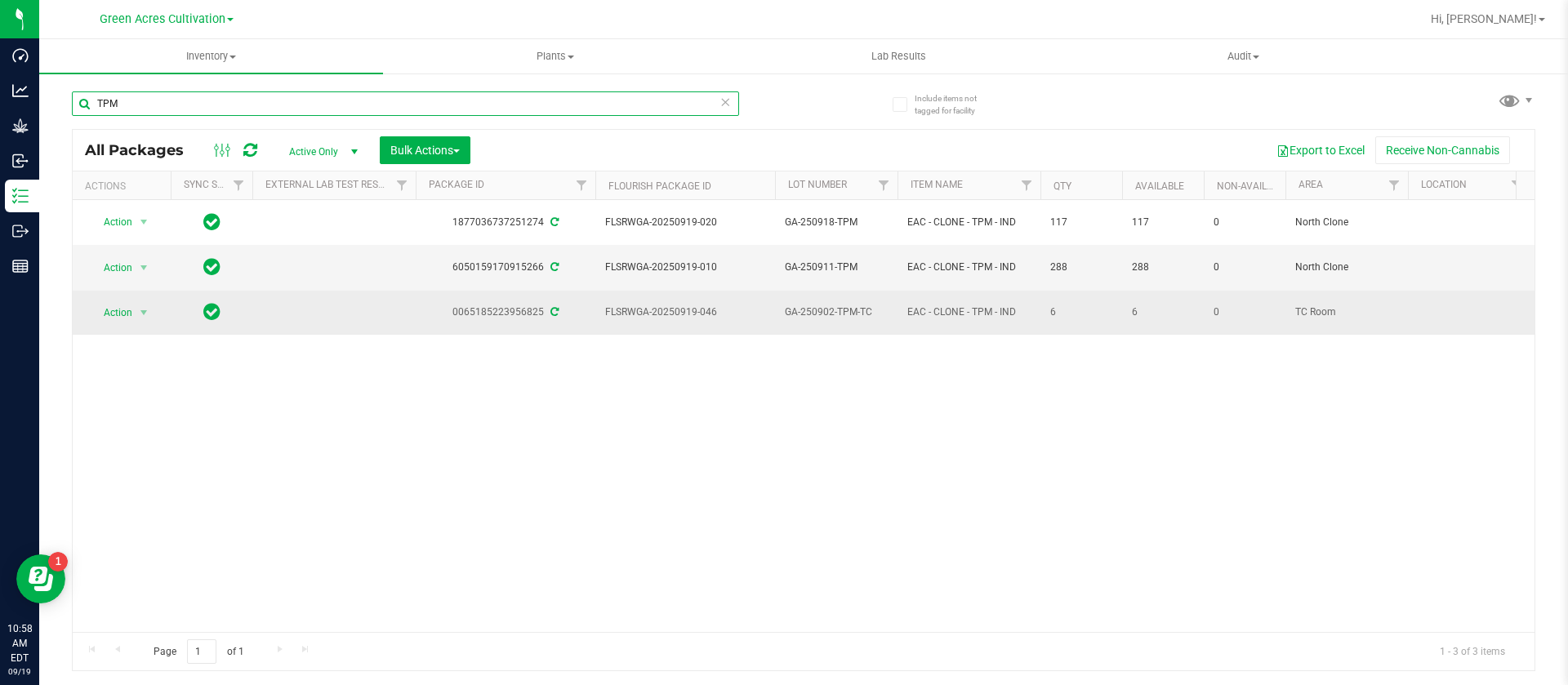
type input "TPM"
click at [136, 302] on span "select" at bounding box center [144, 313] width 20 height 23
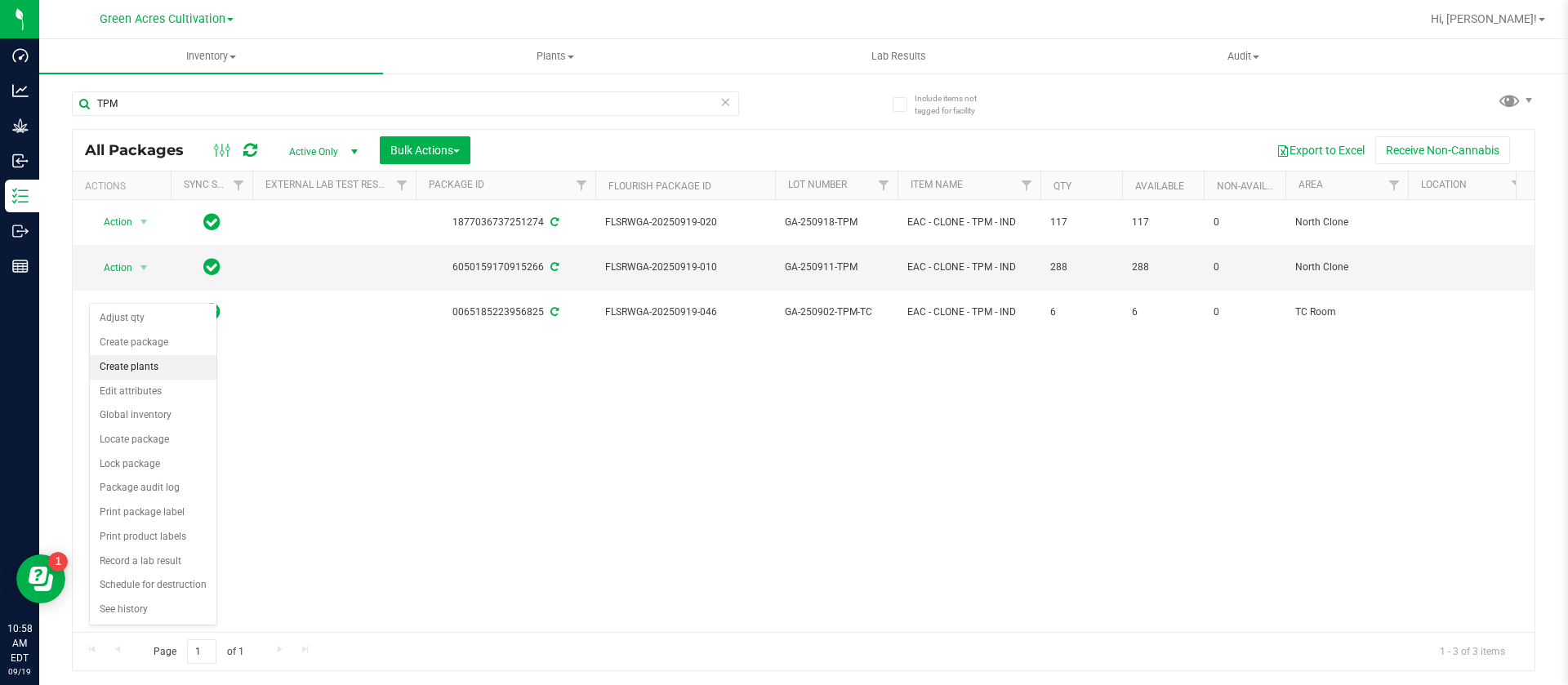
click at [162, 368] on li "Create plants" at bounding box center [153, 368] width 126 height 24
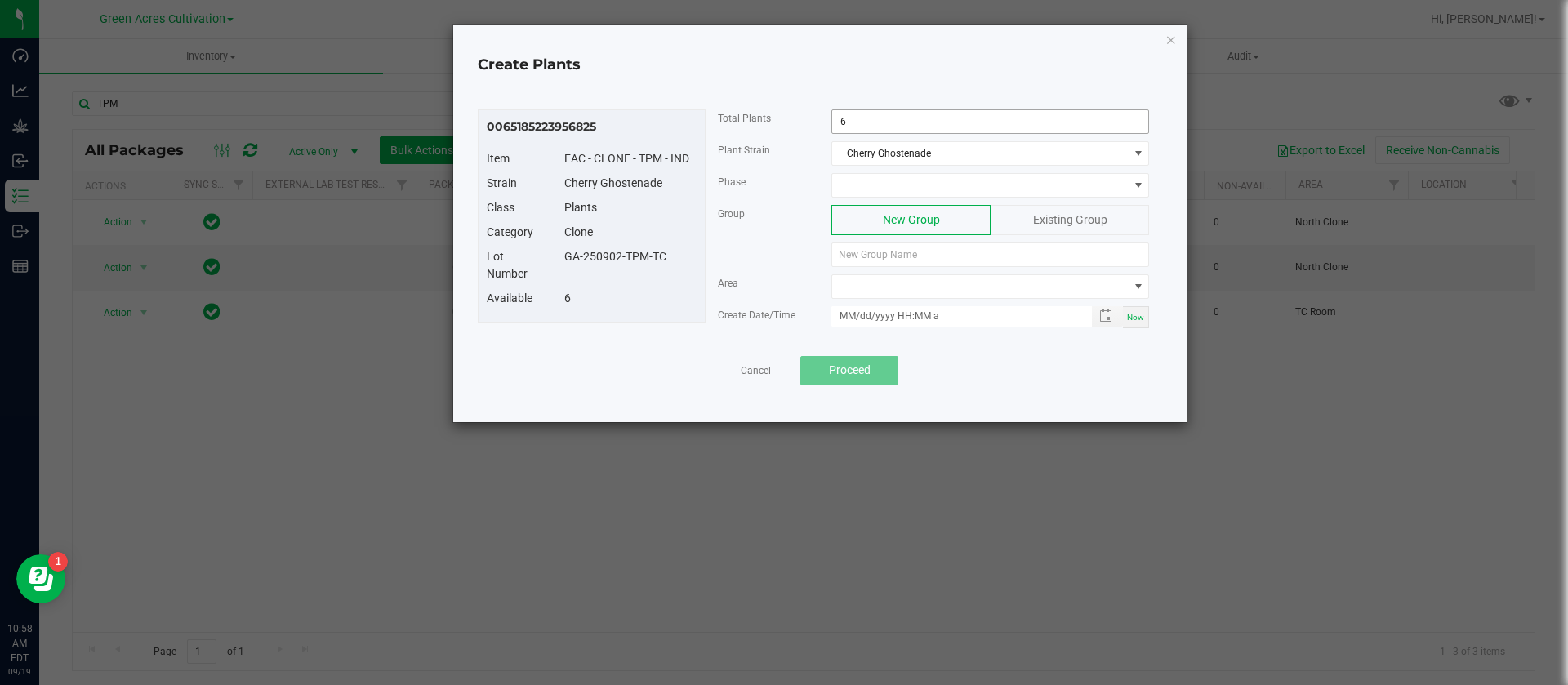
click at [886, 112] on input "6" at bounding box center [990, 122] width 316 height 23
type input "1"
drag, startPoint x: 678, startPoint y: 258, endPoint x: 599, endPoint y: 253, distance: 79.2
click at [568, 268] on div "Lot Number GA-250902-TPM-TC" at bounding box center [591, 268] width 234 height 42
copy div "GA-250902-TPM-TC"
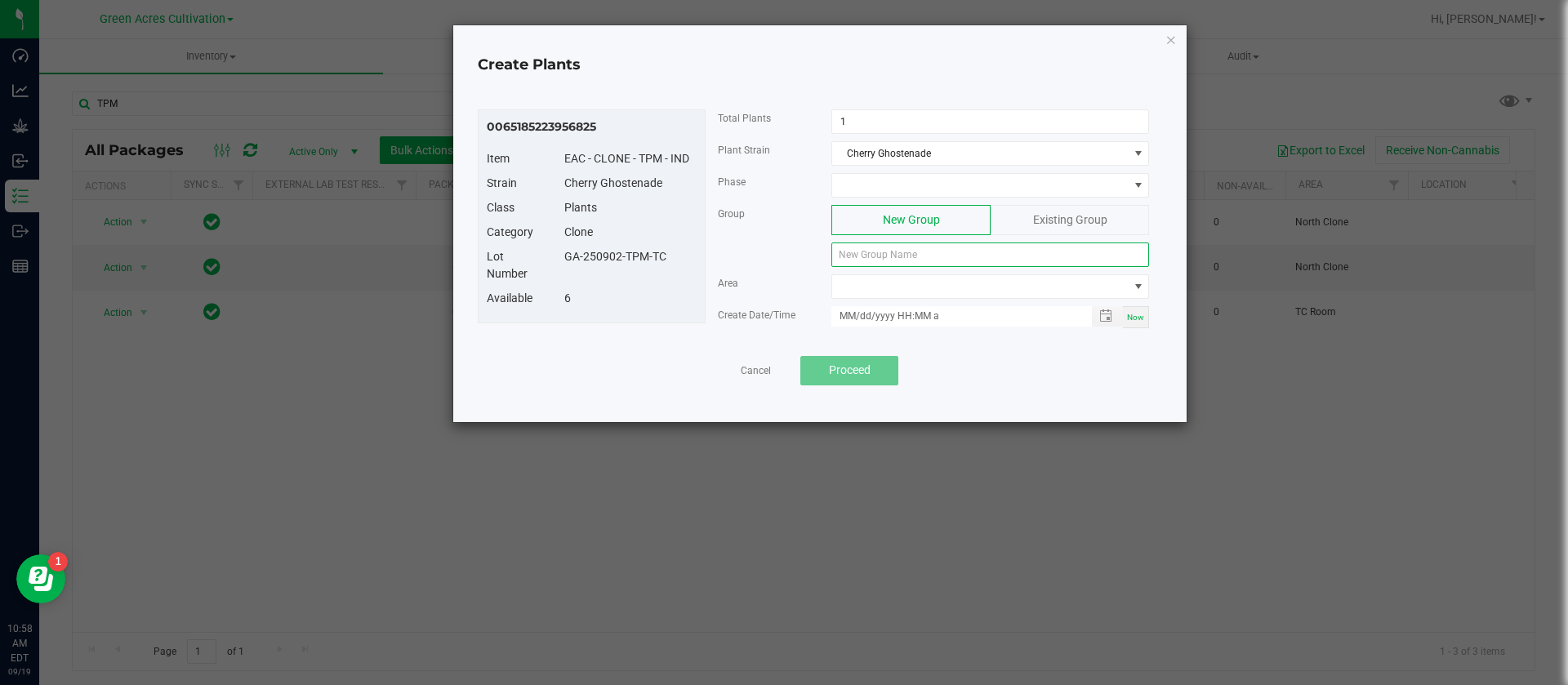
paste input "GA-250902-TPM-TC"
type input "GA-250902-TPM-TC"
click at [882, 283] on span "NO DATA FOUND" at bounding box center [979, 286] width 295 height 23
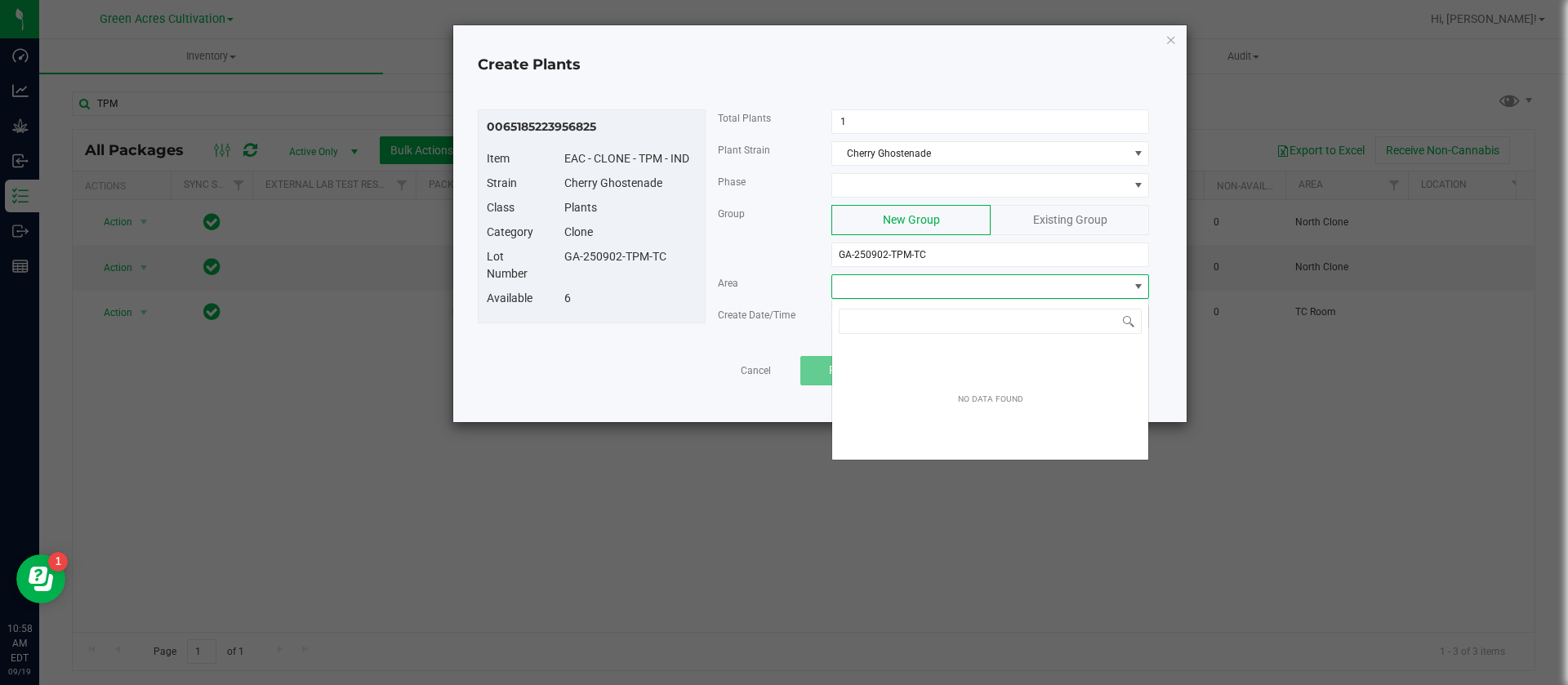
scroll to position [24, 317]
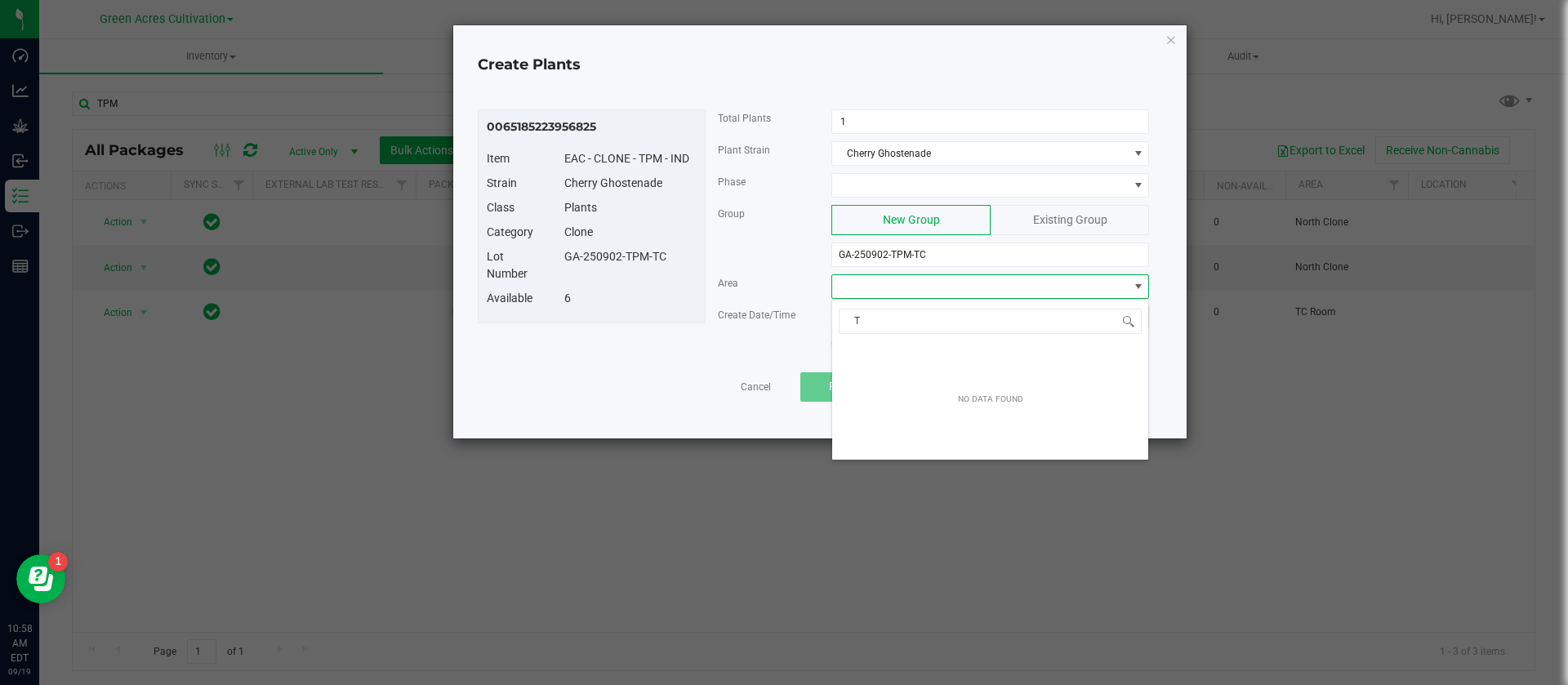
type input "TC"
click at [892, 196] on span at bounding box center [979, 185] width 295 height 23
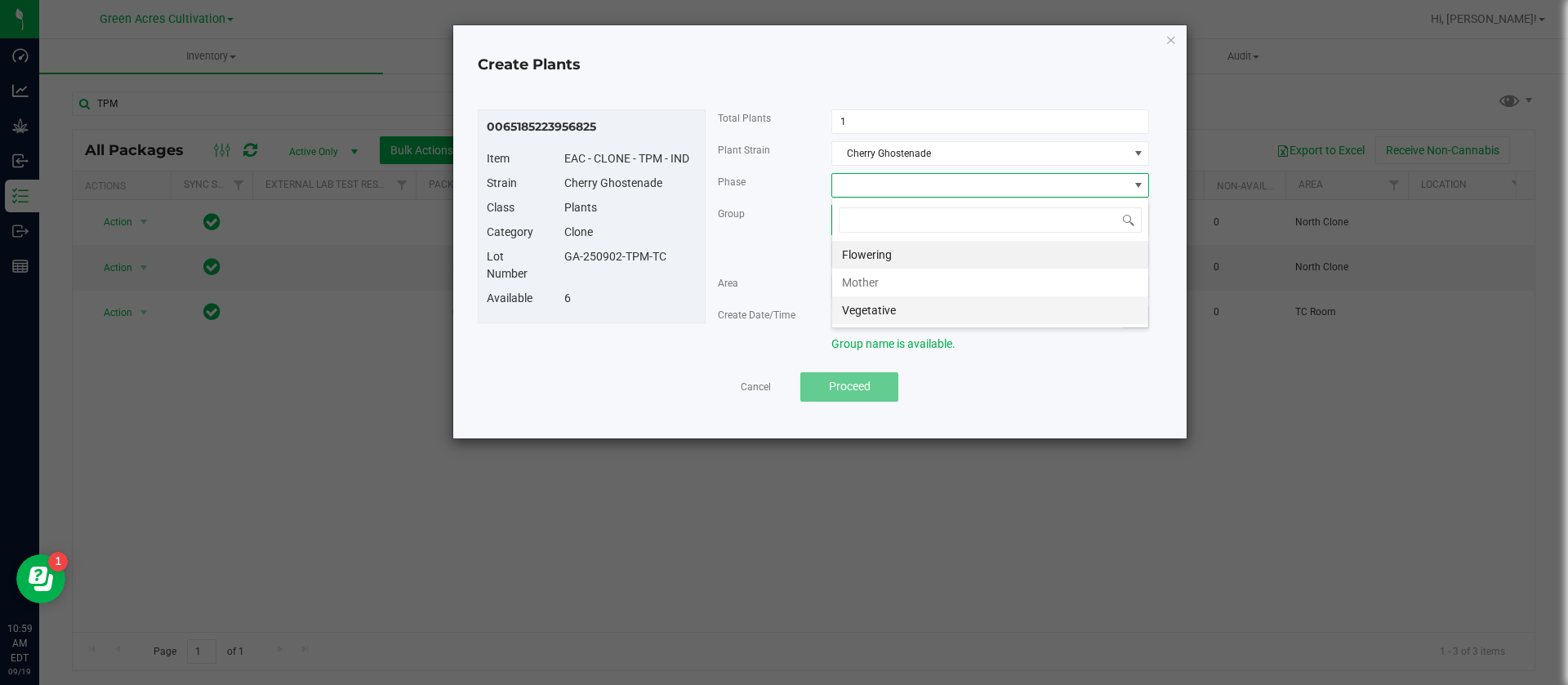
click at [898, 316] on li "Vegetative" at bounding box center [990, 310] width 316 height 28
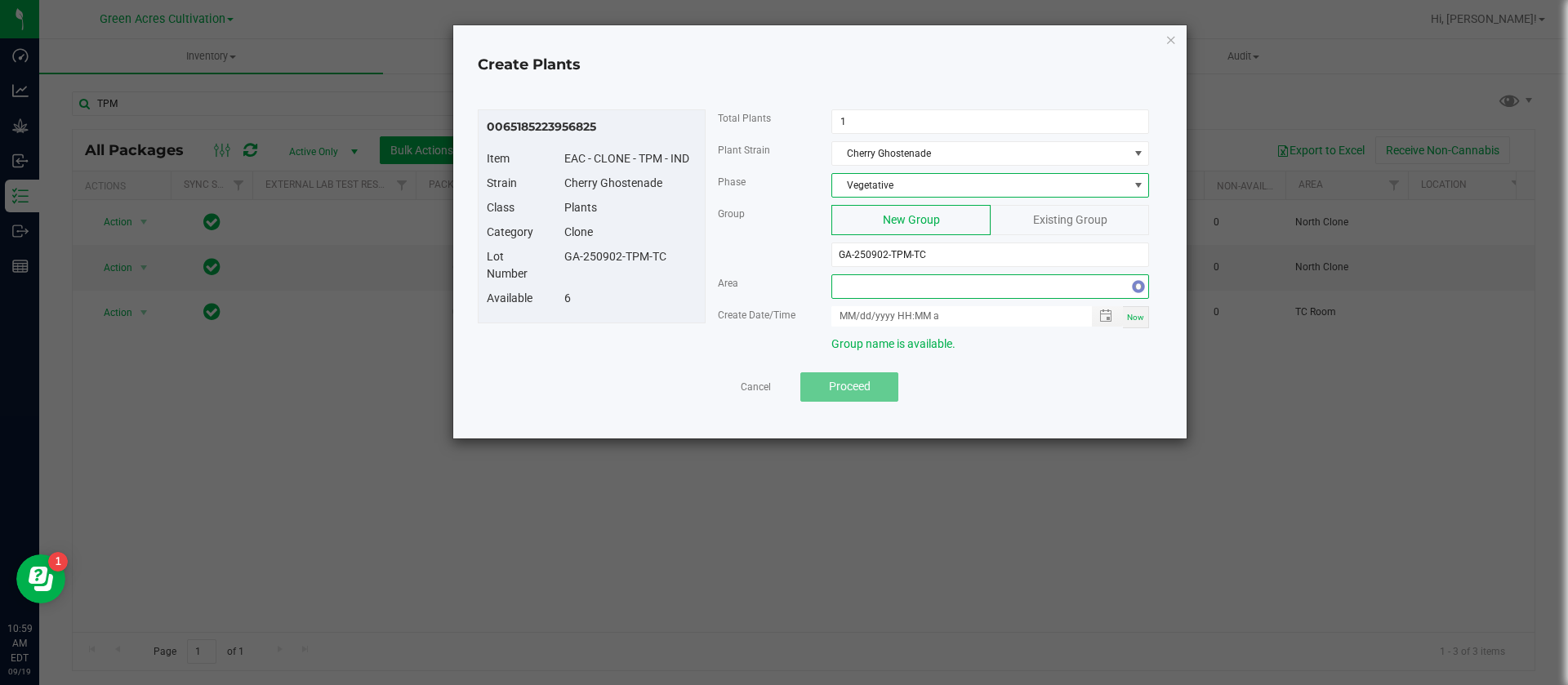
click at [876, 293] on span "NO DATA FOUND" at bounding box center [979, 286] width 295 height 23
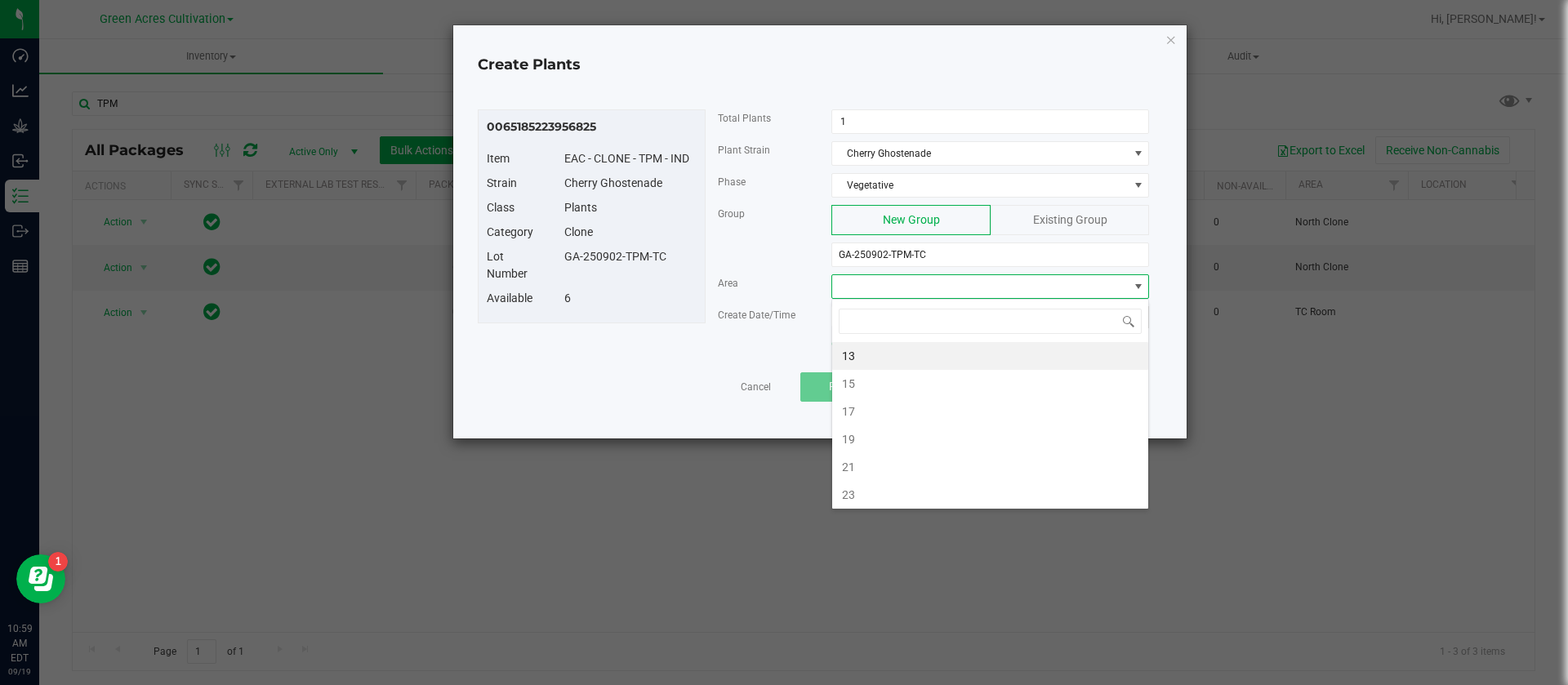
type input "N"
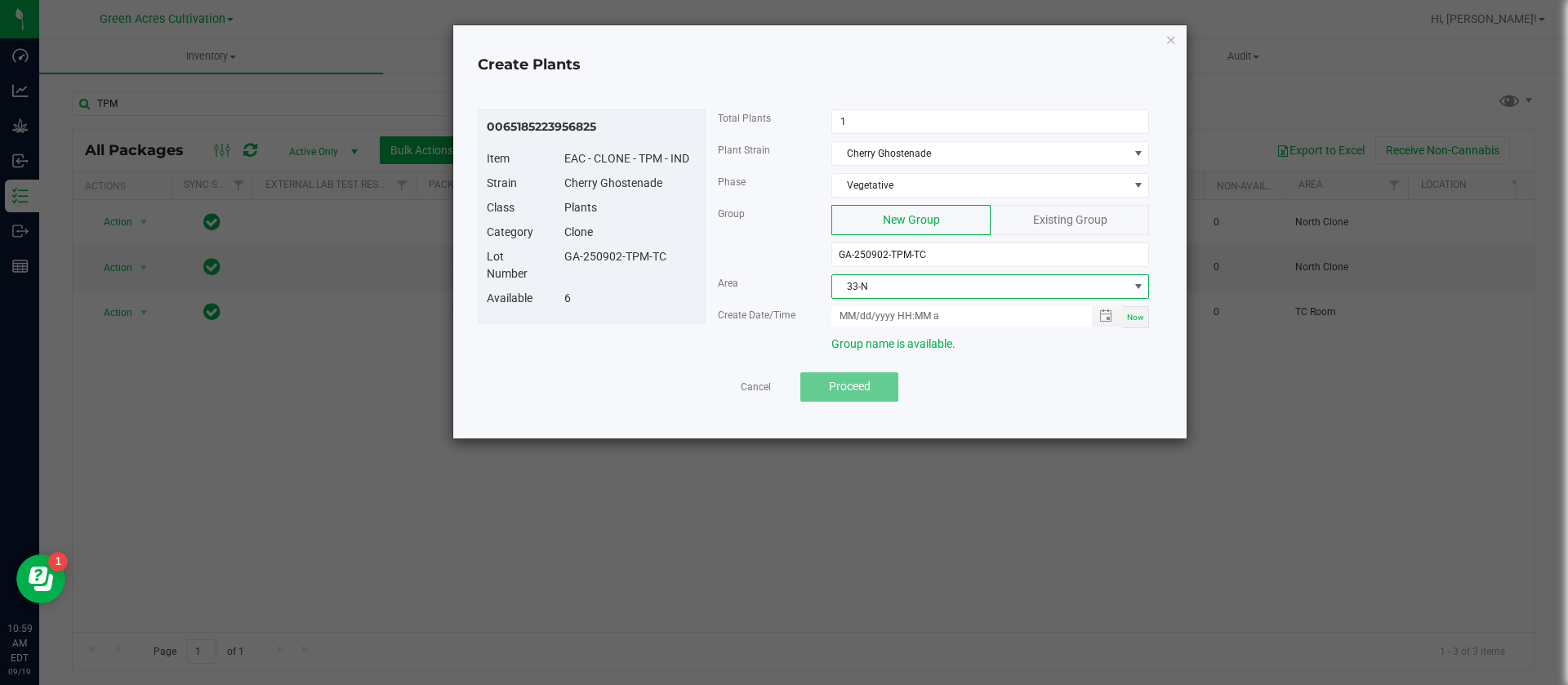
click at [1150, 308] on div "Now" at bounding box center [990, 317] width 343 height 22
click at [1142, 316] on span "Now" at bounding box center [1135, 317] width 17 height 9
type input "09/19/2025 10:59 AM"
click at [861, 310] on input "09/19/2025 10:59 AM" at bounding box center [952, 317] width 242 height 20
click at [926, 390] on div "Cancel Proceed" at bounding box center [820, 387] width 660 height 30
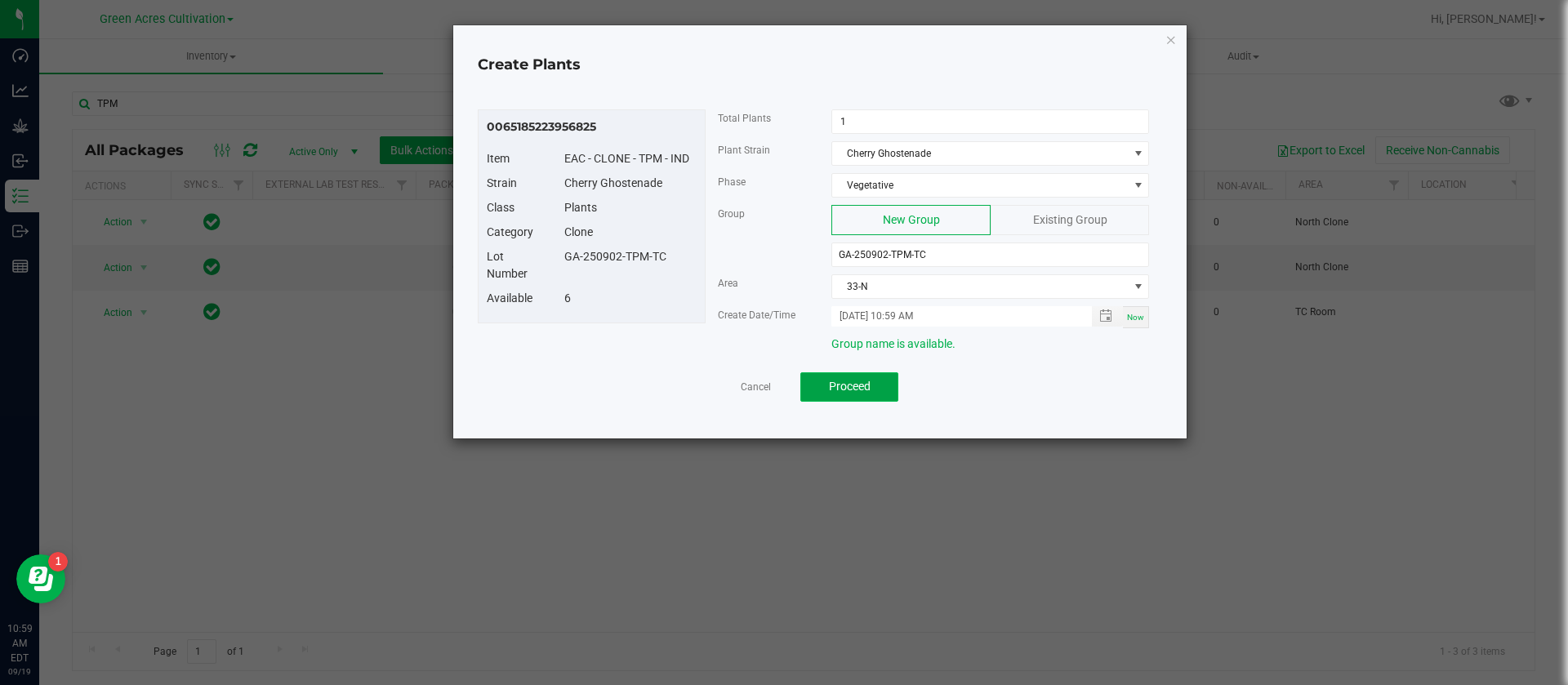
click at [888, 386] on button "Proceed" at bounding box center [849, 387] width 98 height 30
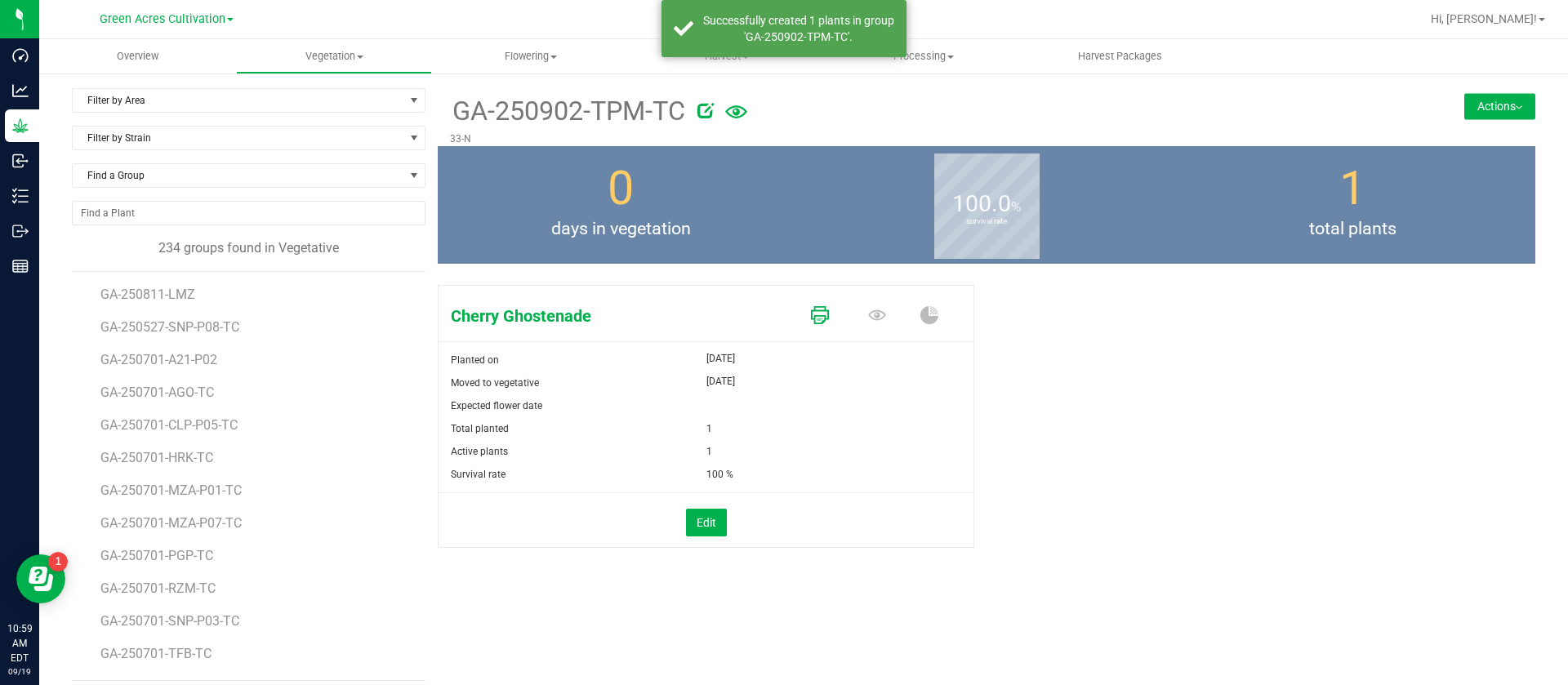
click at [817, 313] on icon at bounding box center [819, 315] width 18 height 18
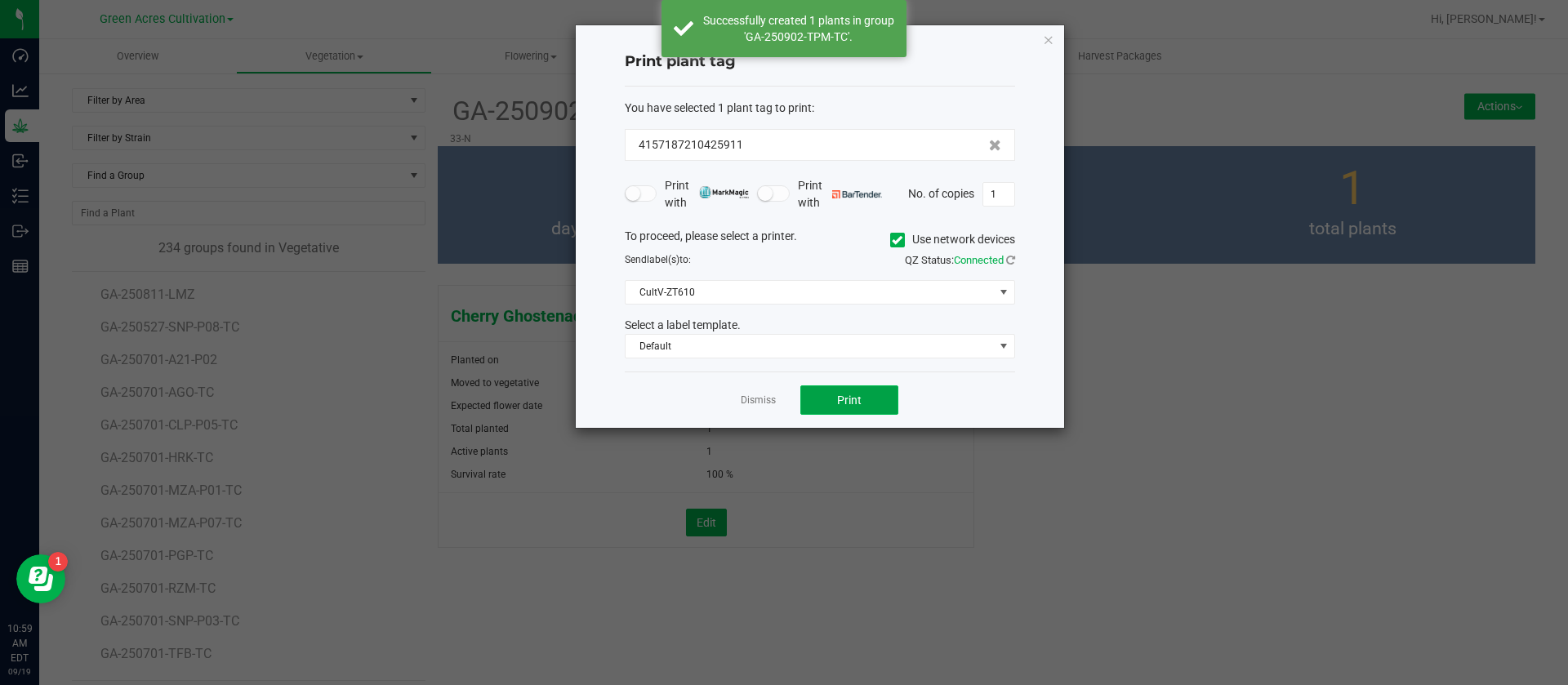
click at [849, 396] on span "Print" at bounding box center [849, 400] width 24 height 13
click at [768, 401] on link "Dismiss" at bounding box center [758, 400] width 35 height 14
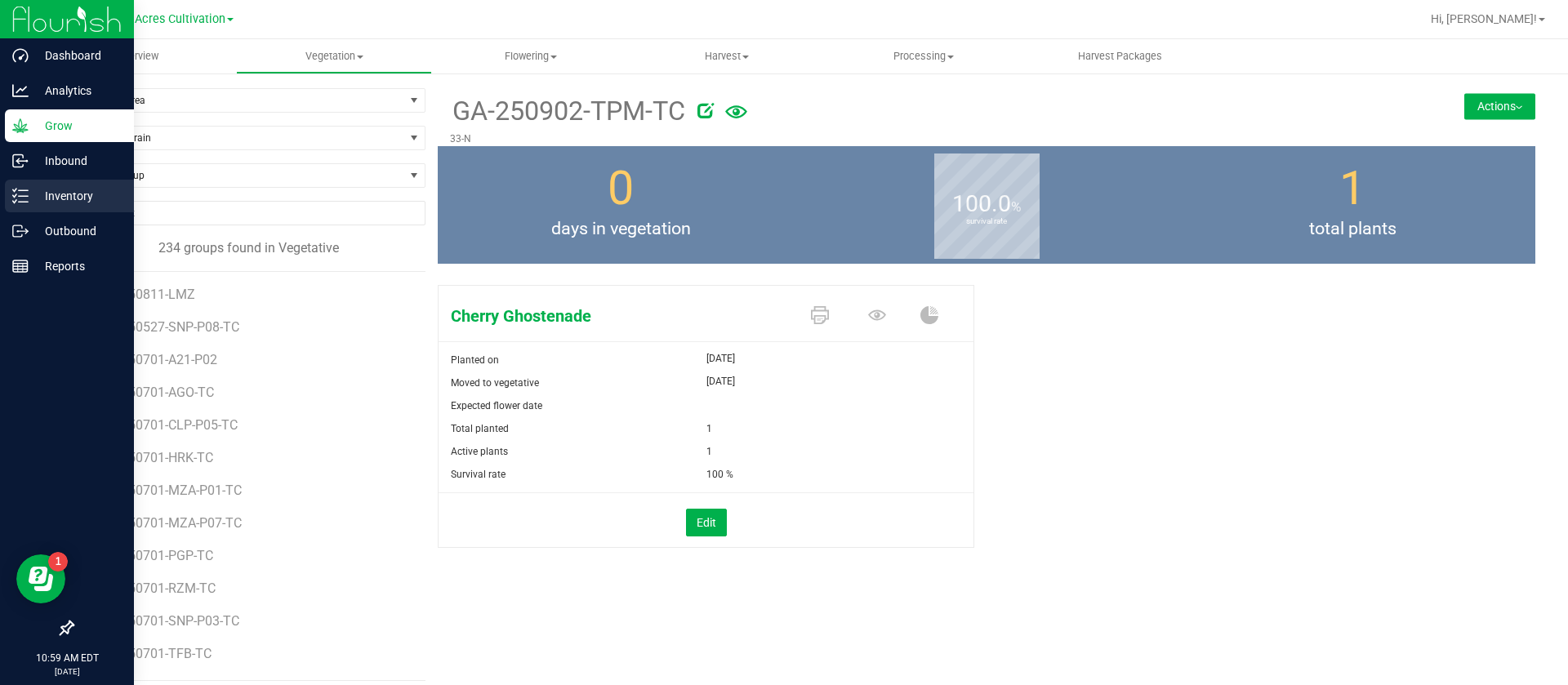
click at [7, 200] on div "Inventory" at bounding box center [69, 196] width 129 height 32
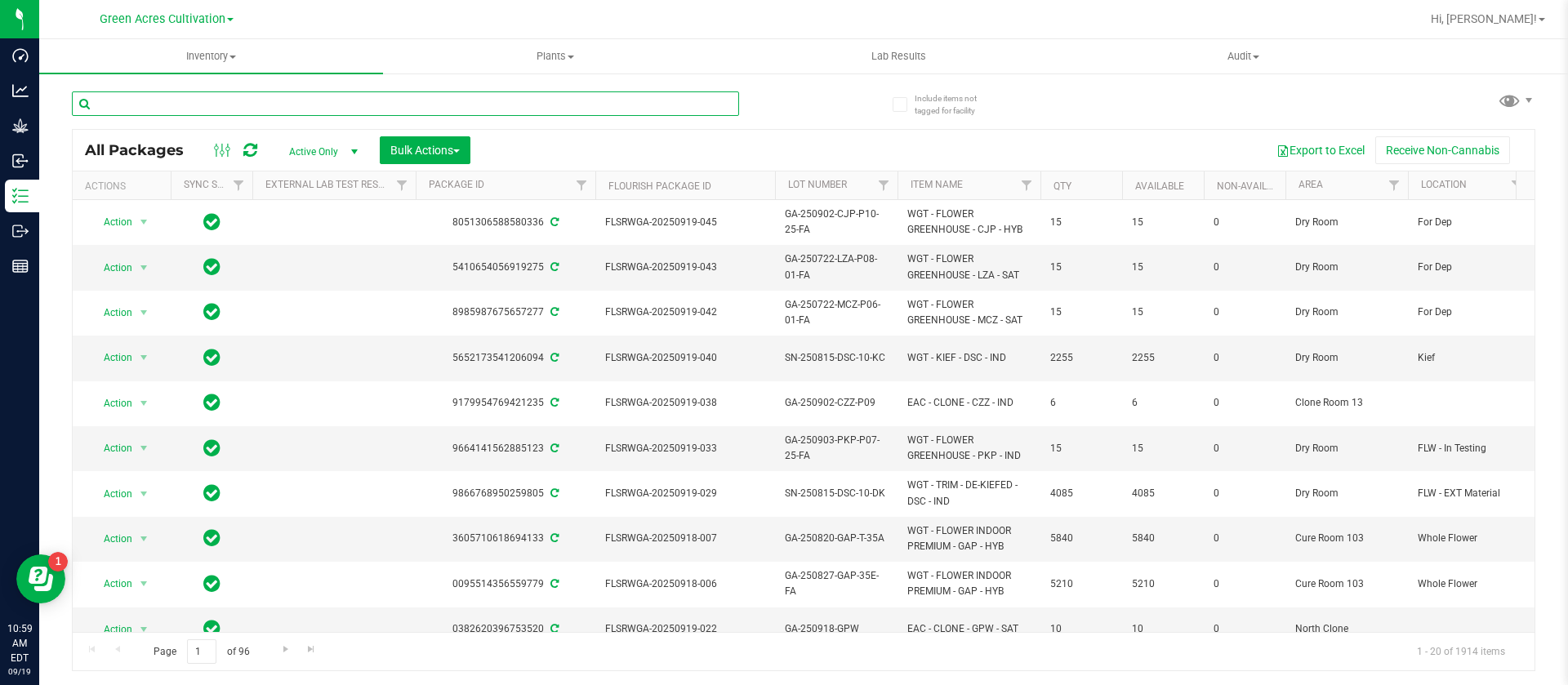
click at [396, 101] on input "text" at bounding box center [405, 104] width 667 height 24
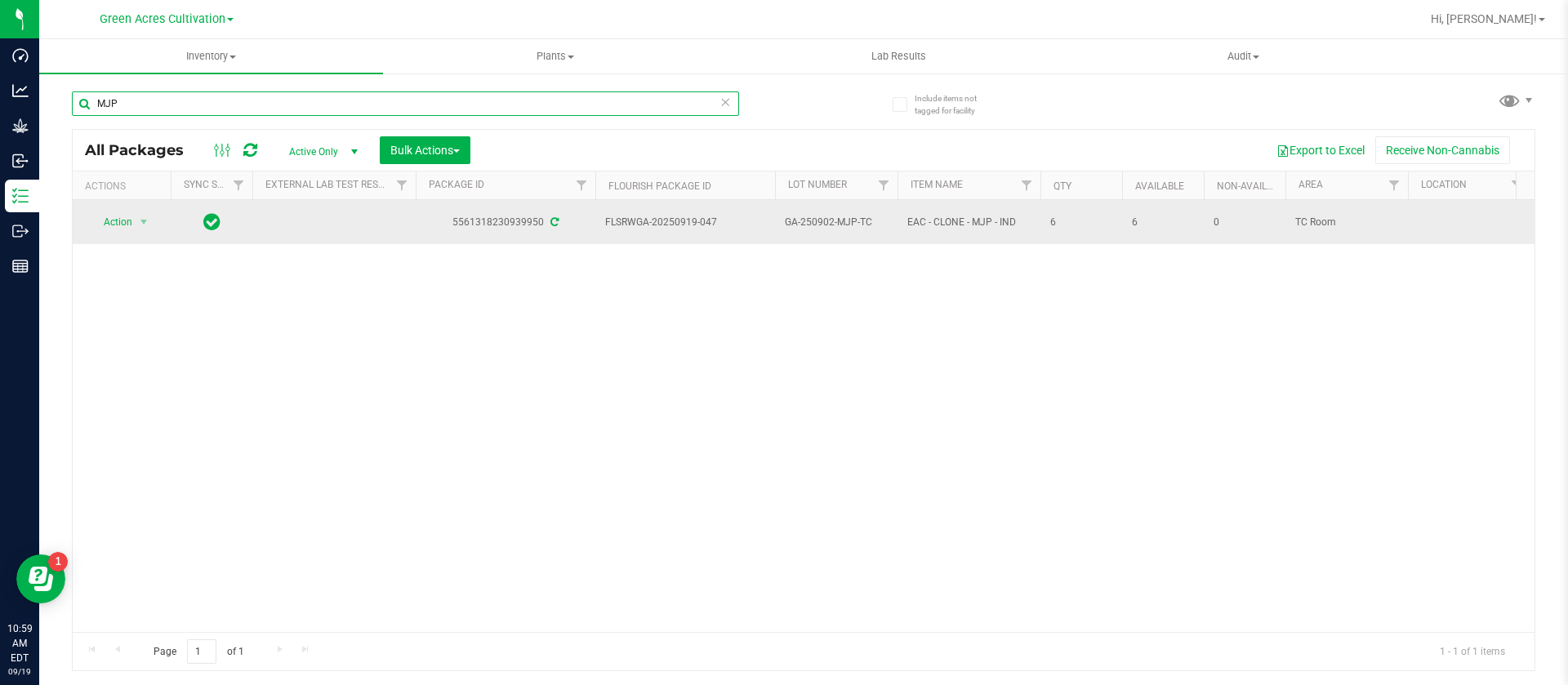
type input "MJP"
click at [123, 220] on span "Action" at bounding box center [110, 222] width 44 height 23
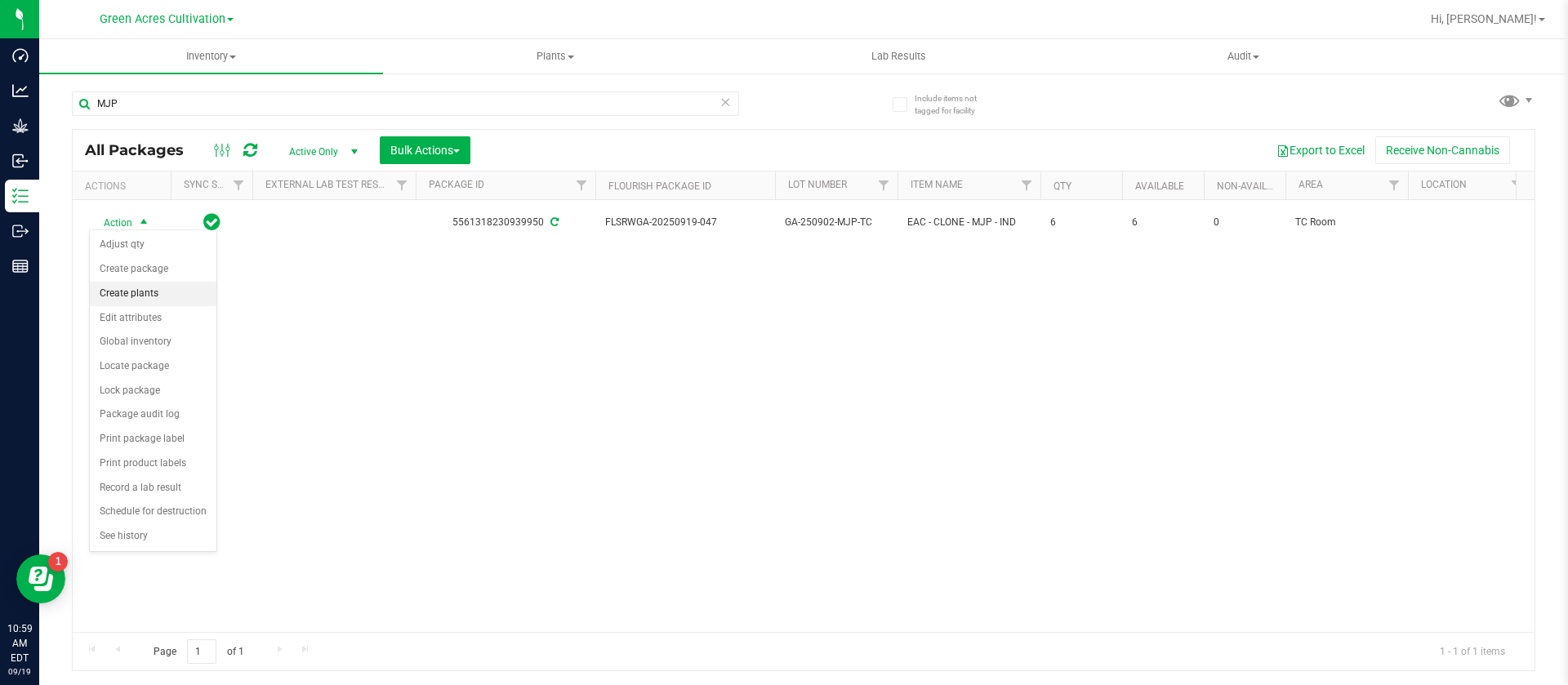
click at [157, 288] on li "Create plants" at bounding box center [153, 293] width 126 height 24
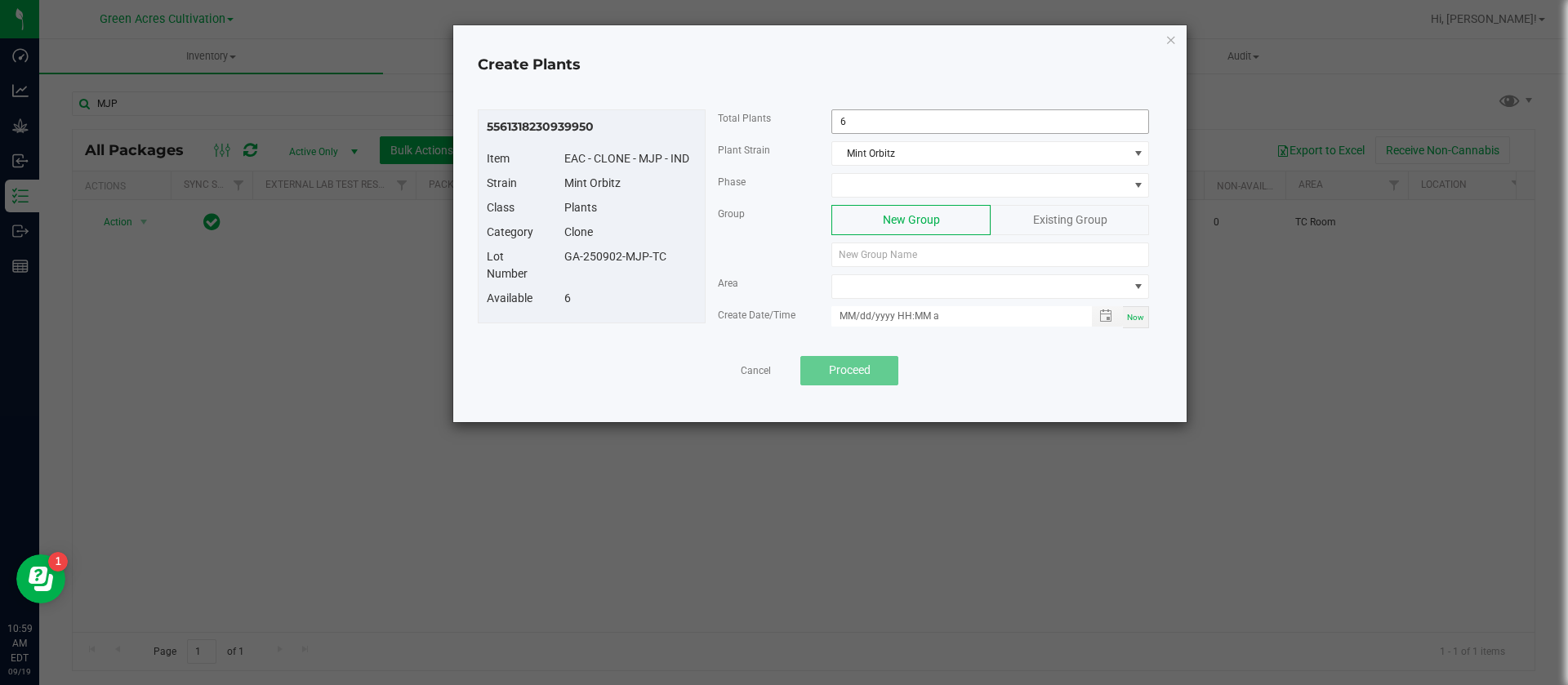
click at [913, 119] on input "6" at bounding box center [990, 122] width 316 height 23
type input "1"
click at [845, 180] on span at bounding box center [979, 185] width 295 height 23
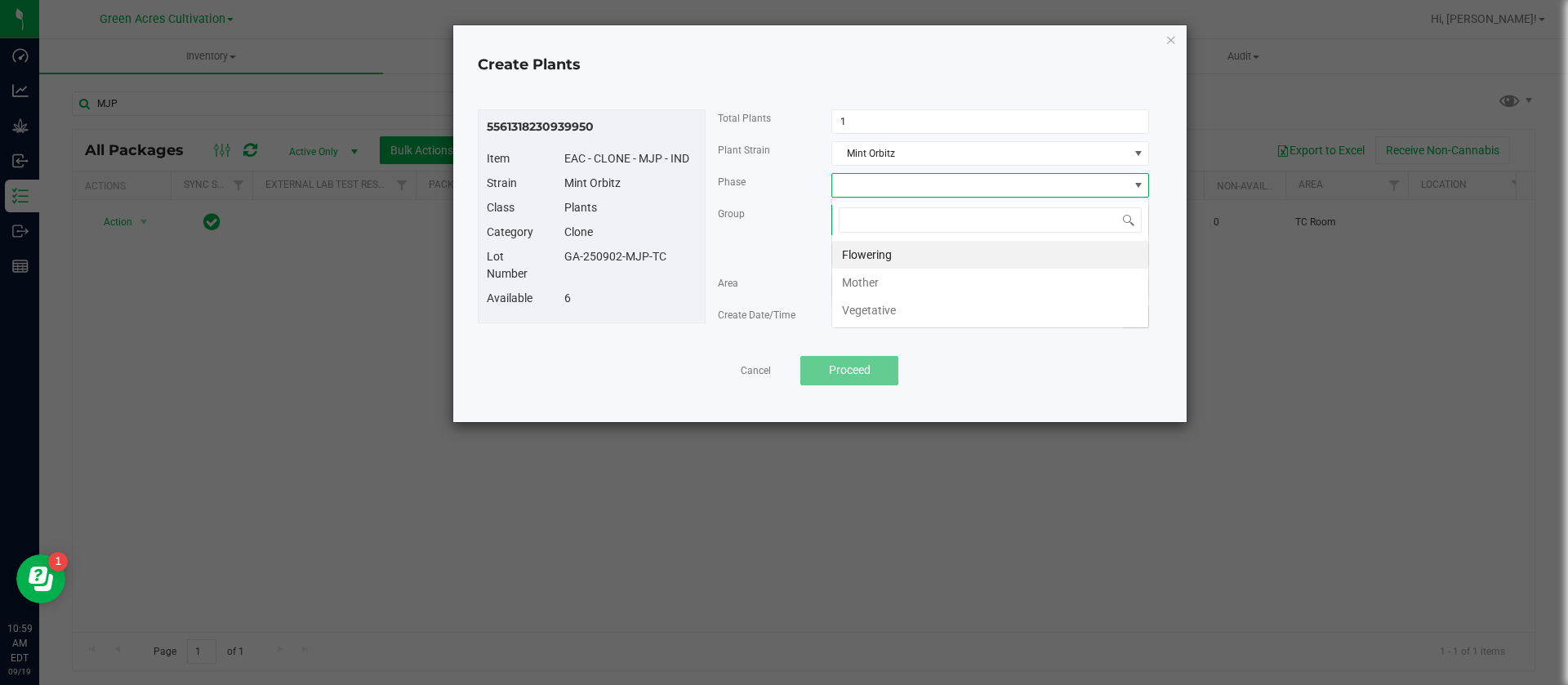
scroll to position [24, 317]
click at [867, 315] on li "Vegetative" at bounding box center [990, 310] width 316 height 28
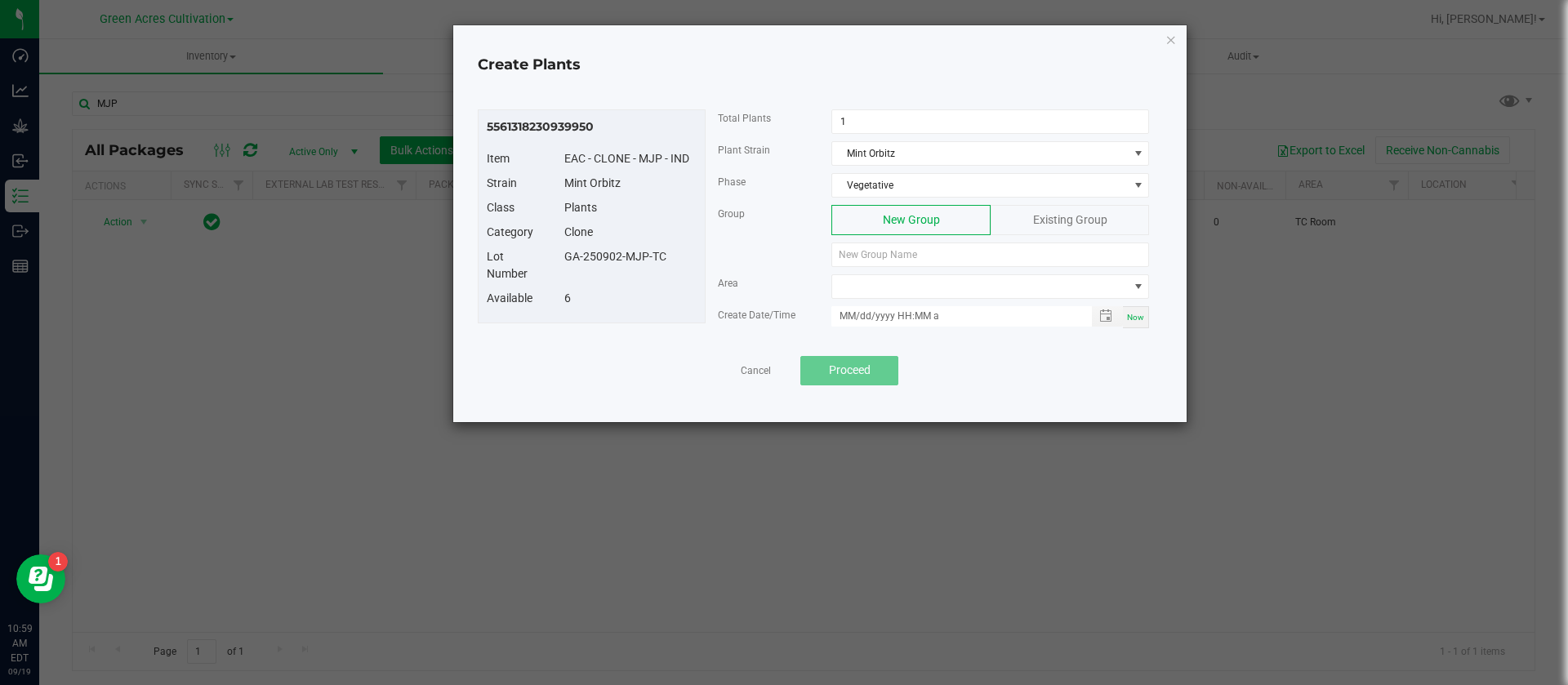
drag, startPoint x: 683, startPoint y: 264, endPoint x: 564, endPoint y: 258, distance: 119.2
click at [564, 258] on div "GA-250902-MJP-TC" at bounding box center [630, 256] width 157 height 17
copy div "GA-250902-MJP-TC"
paste input "GA-250902-MJP-TC"
type input "GA-250902-MJP-TC"
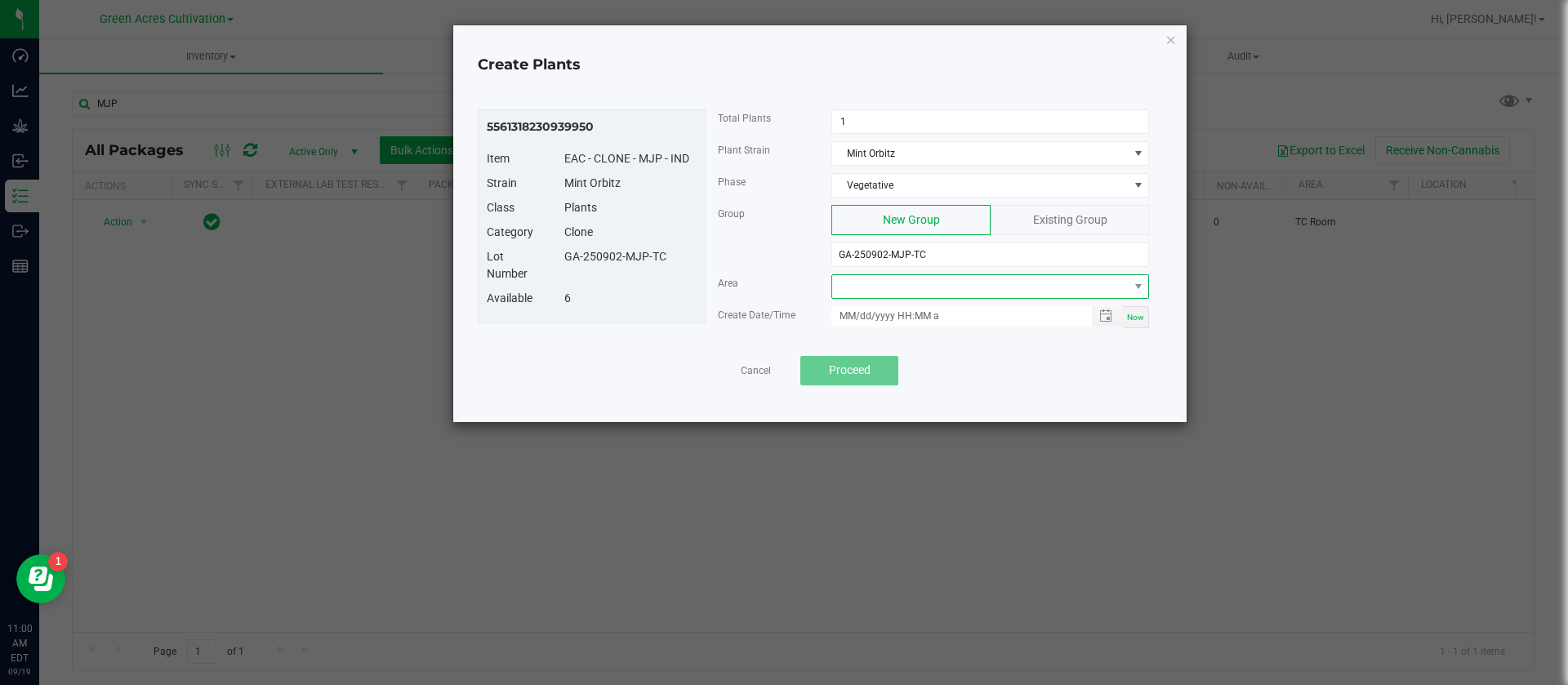
click at [849, 281] on span at bounding box center [979, 286] width 295 height 23
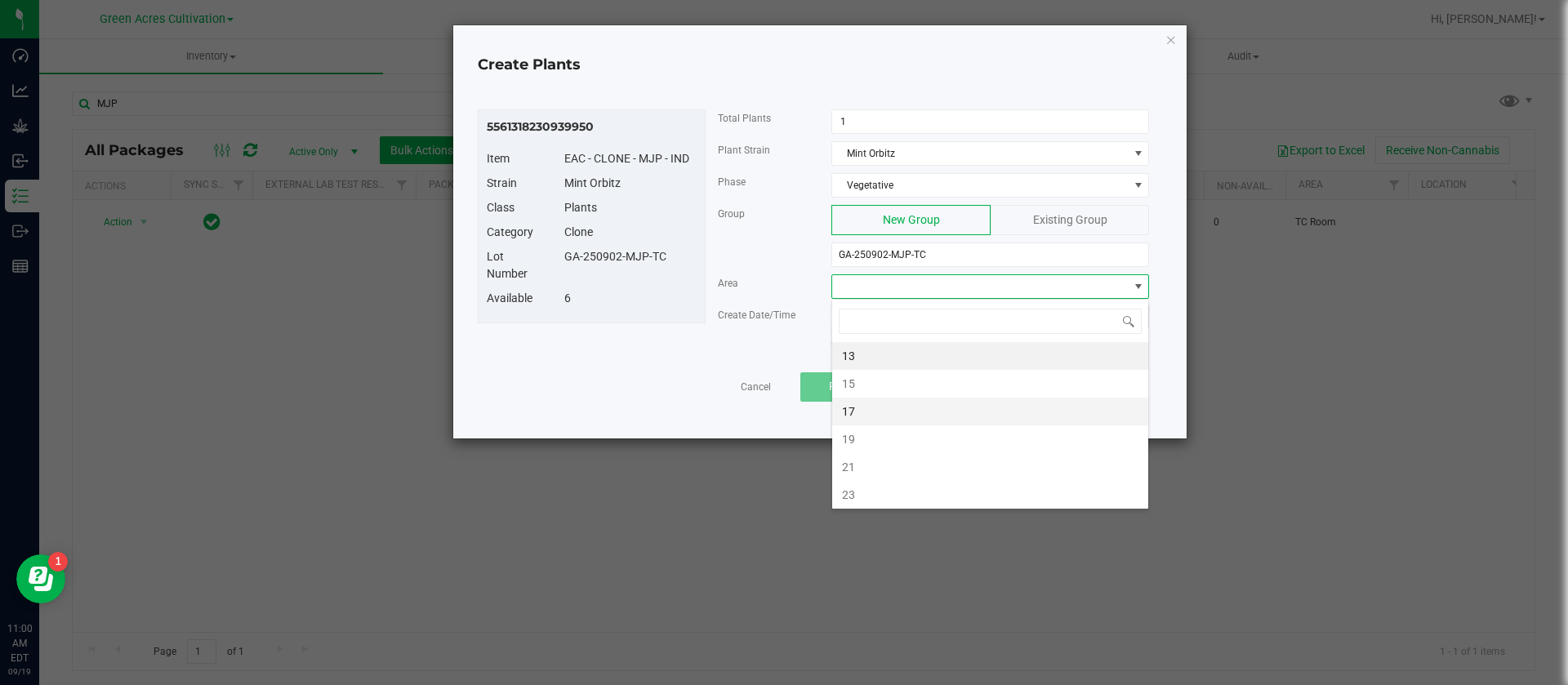
type input "N"
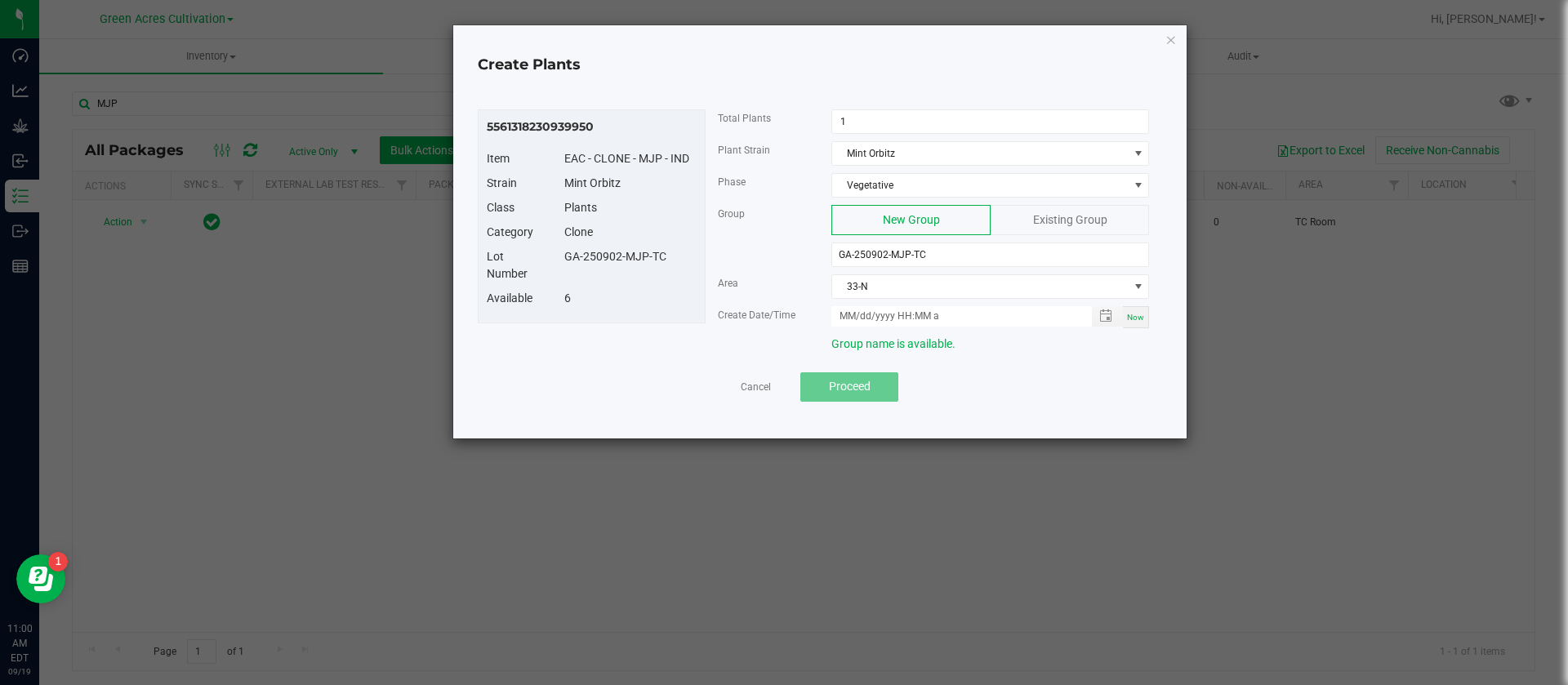
click at [1131, 313] on span "Now" at bounding box center [1135, 317] width 17 height 9
type input "09/19/2025 11:00 AM"
click at [875, 395] on button "Proceed" at bounding box center [849, 387] width 98 height 30
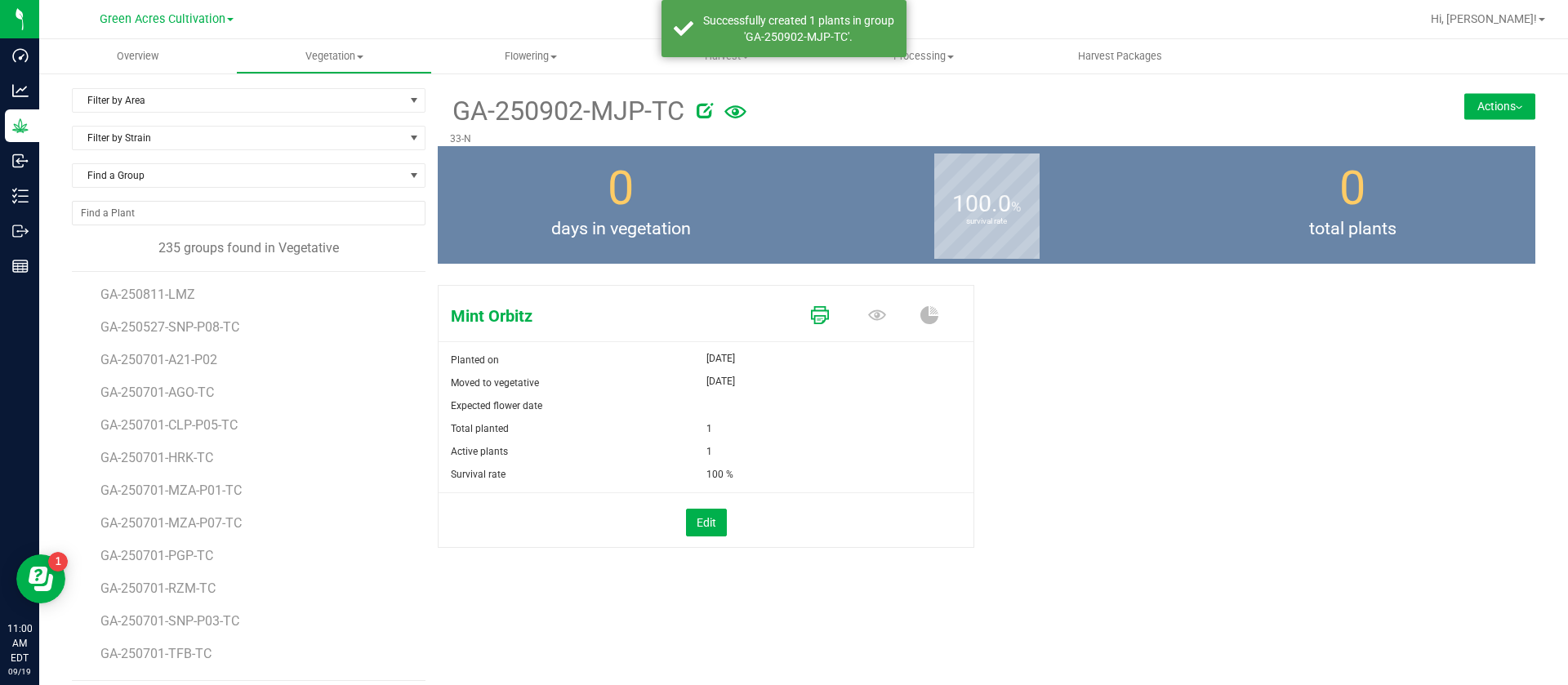
click at [811, 317] on icon at bounding box center [819, 315] width 18 height 18
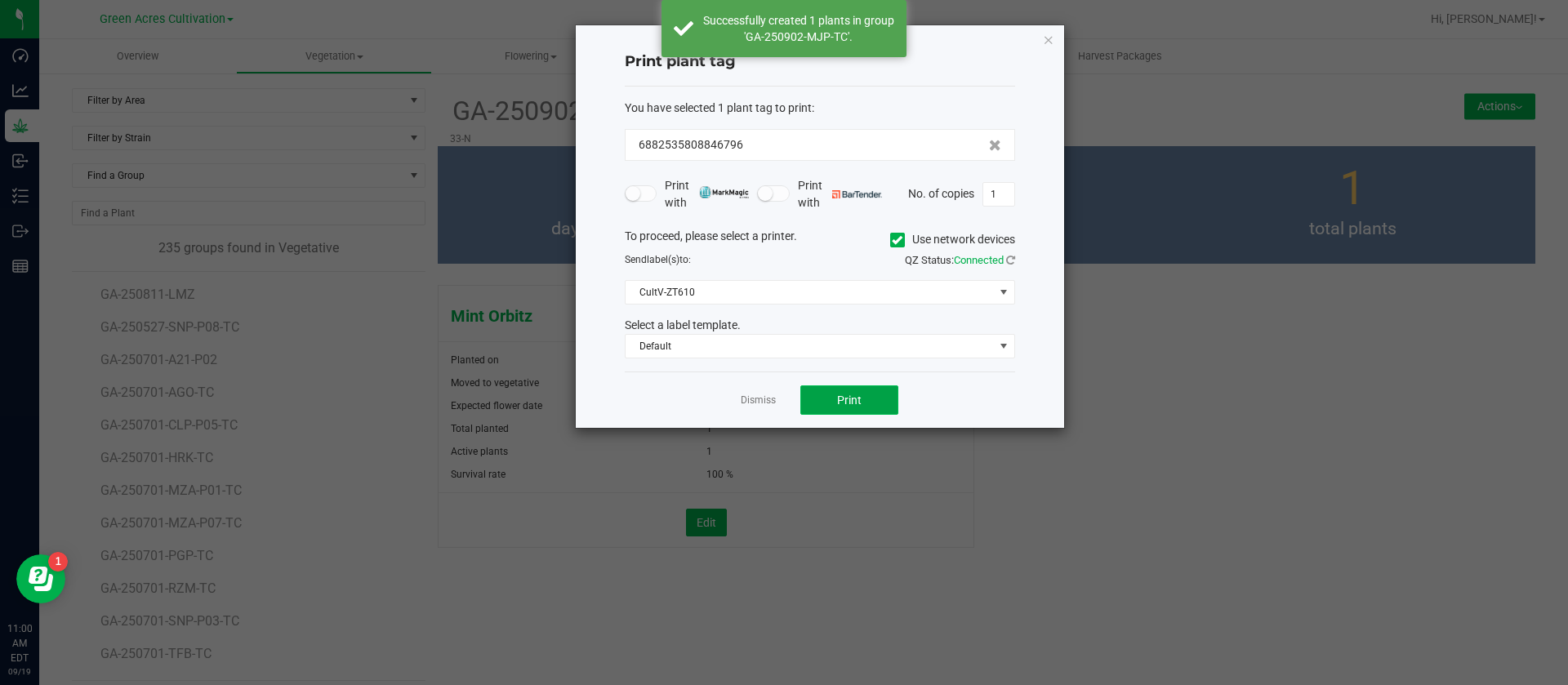
click at [832, 392] on button "Print" at bounding box center [849, 400] width 98 height 30
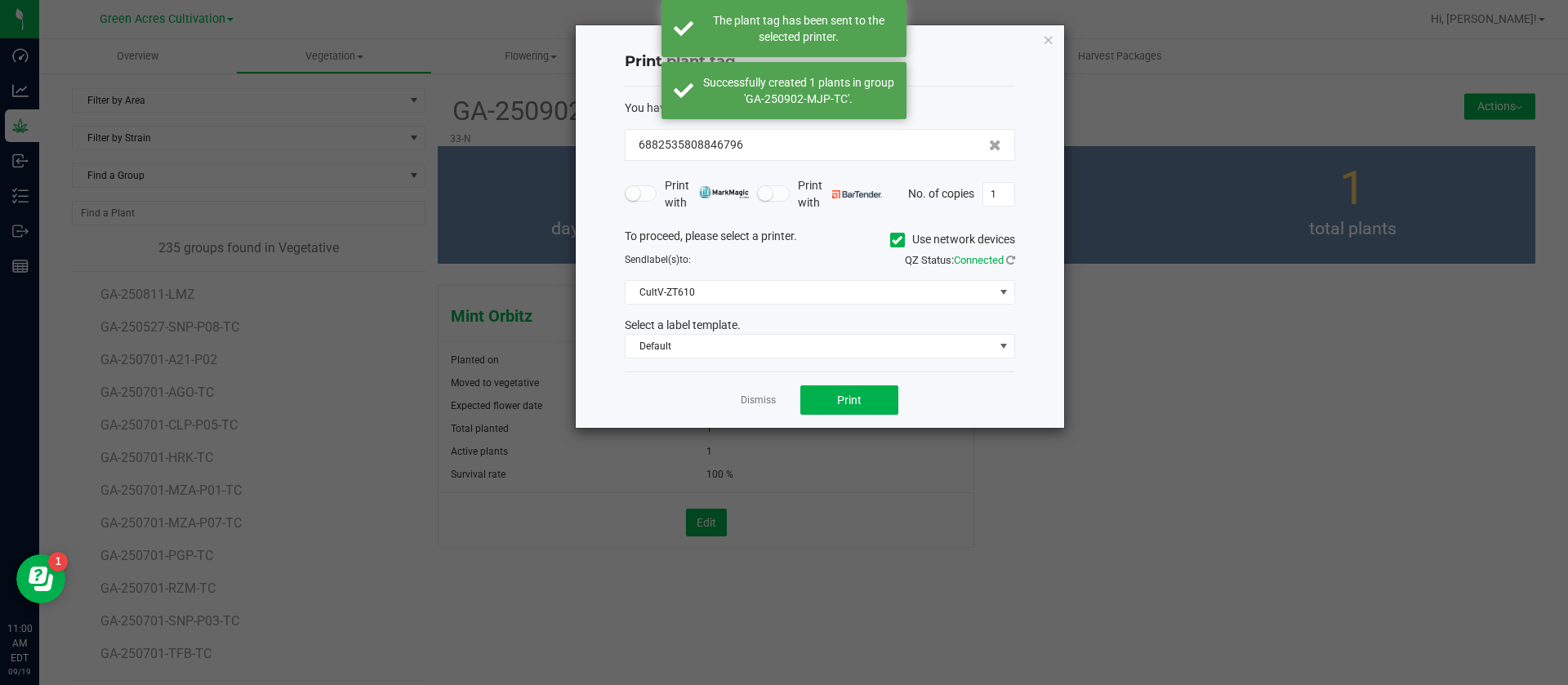
click at [729, 398] on div "Dismiss Print" at bounding box center [820, 399] width 390 height 57
click at [745, 405] on link "Dismiss" at bounding box center [758, 400] width 35 height 14
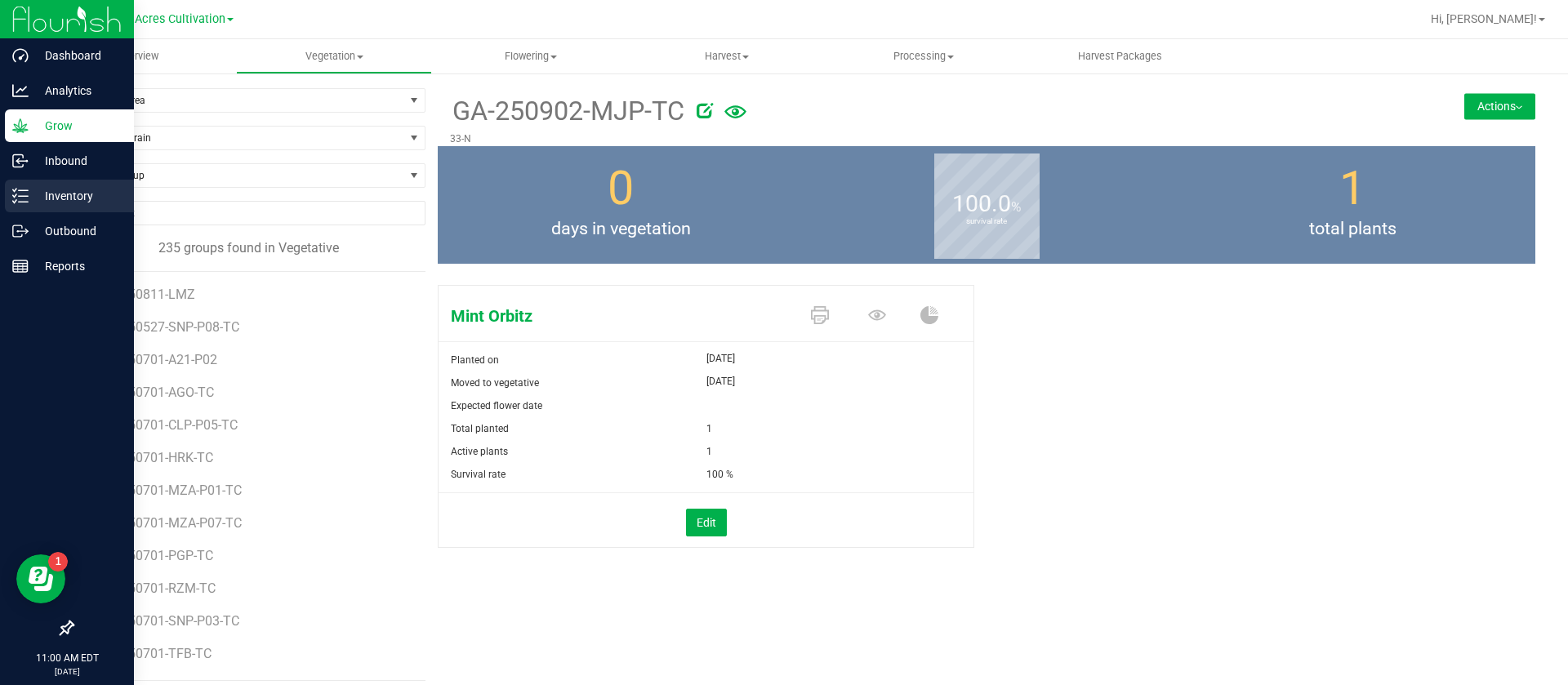
click at [34, 200] on p "Inventory" at bounding box center [78, 196] width 98 height 19
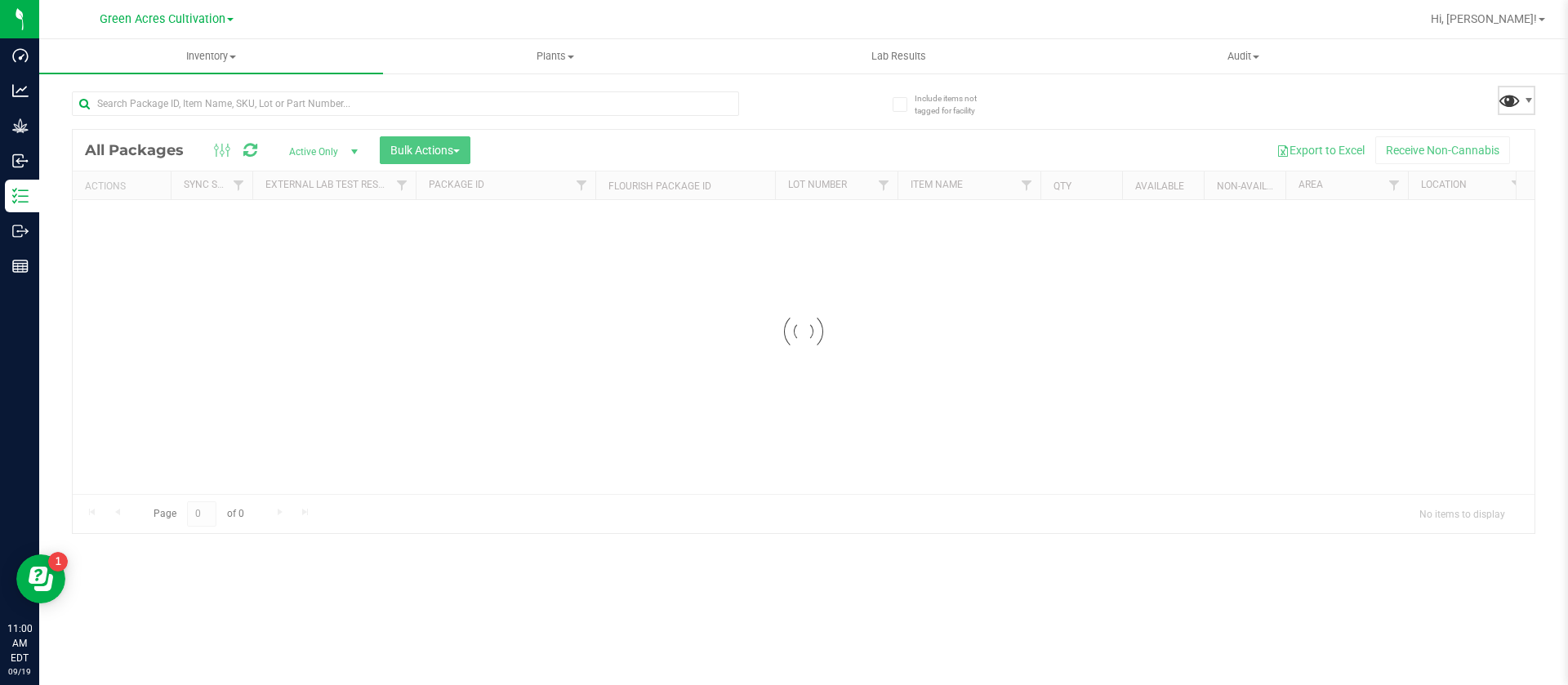
click at [1499, 96] on span at bounding box center [1510, 100] width 24 height 24
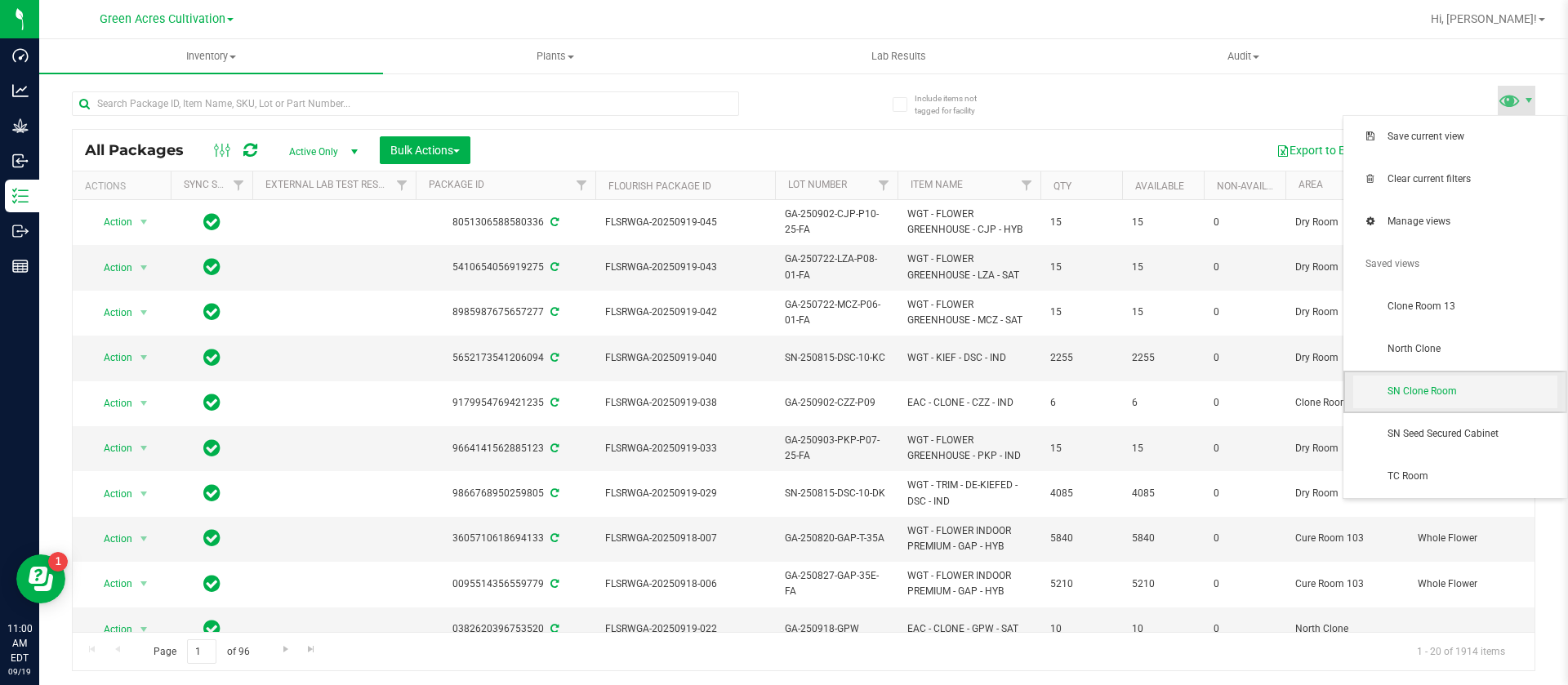
click at [1458, 388] on span "SN Clone Room" at bounding box center [1471, 391] width 170 height 14
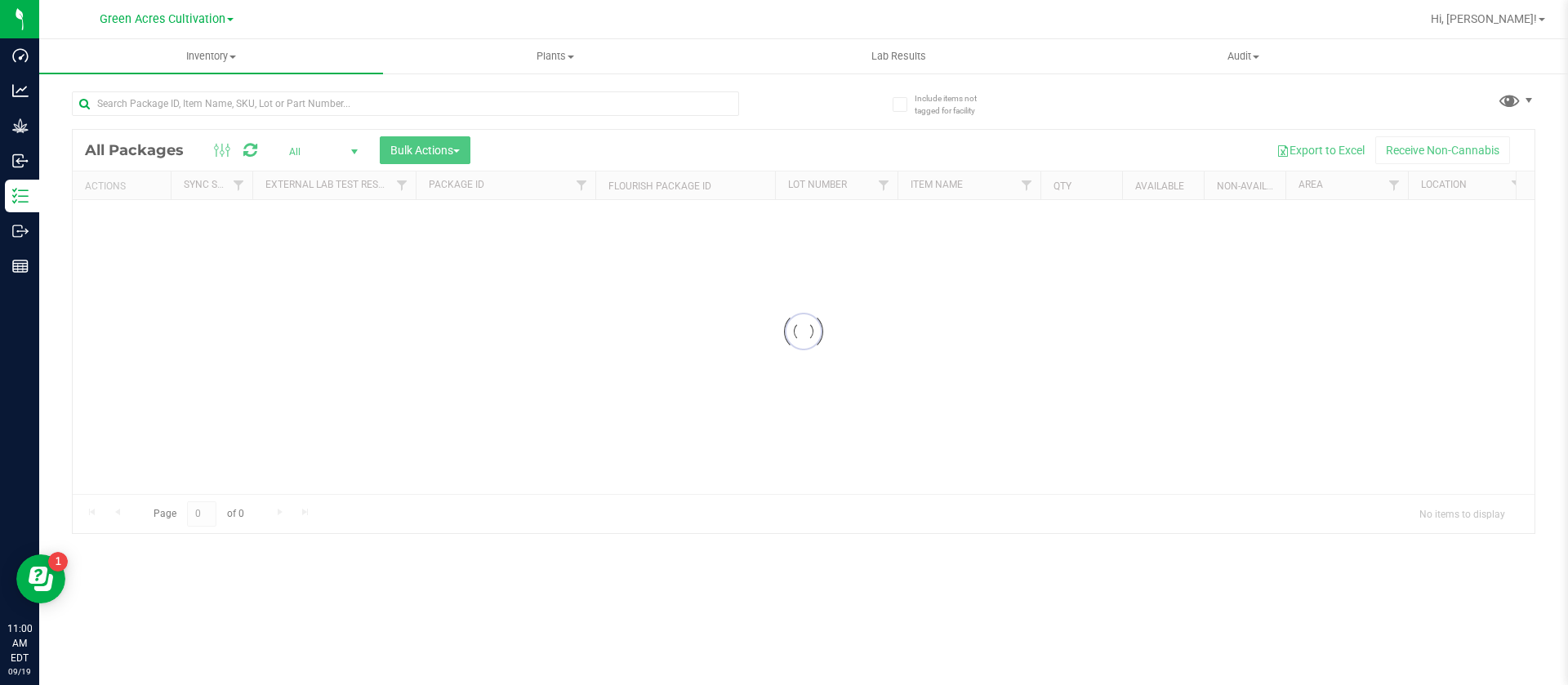
click at [1529, 84] on div "Loading... All Packages All Active Only Lab Samples Locked All External Interna…" at bounding box center [803, 304] width 1463 height 458
click at [1516, 107] on span at bounding box center [1510, 100] width 24 height 24
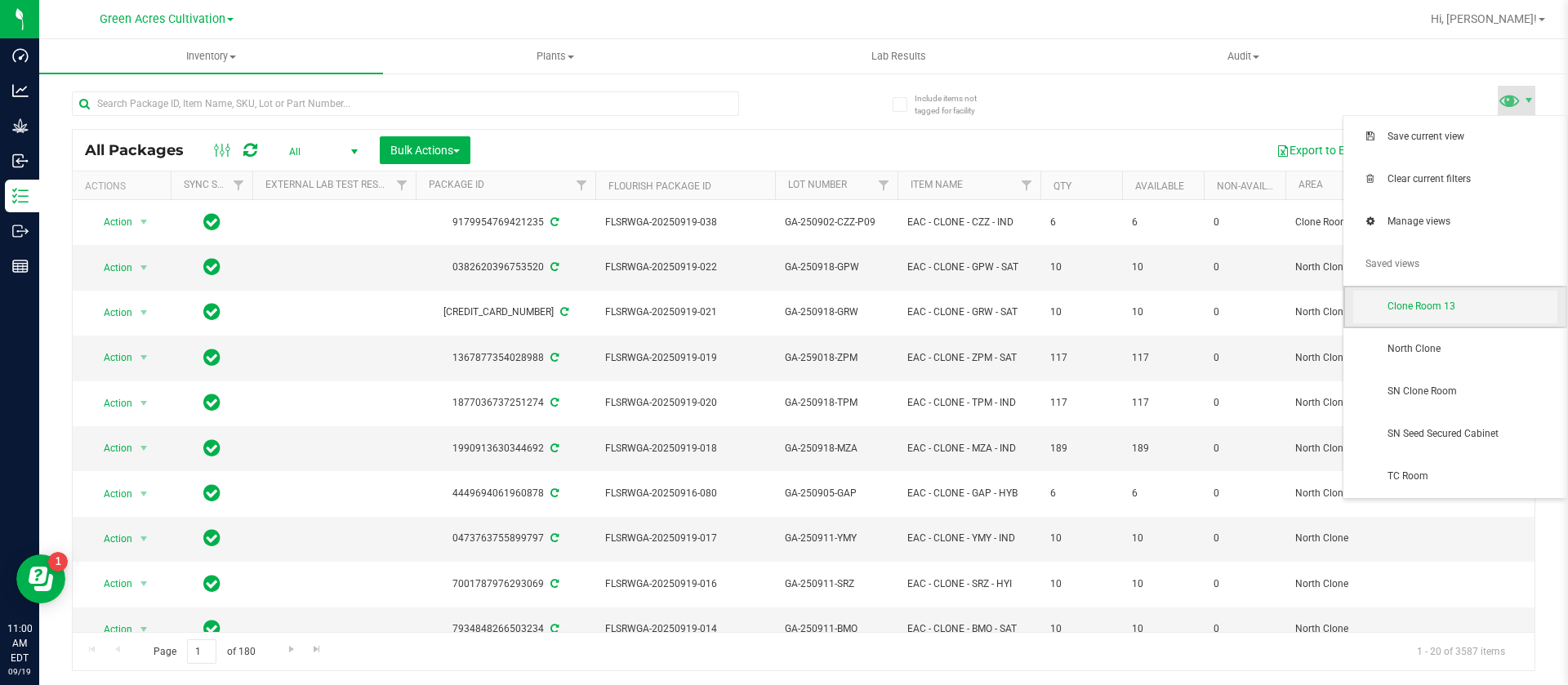
click at [1462, 310] on span "Clone Room 13" at bounding box center [1471, 306] width 170 height 14
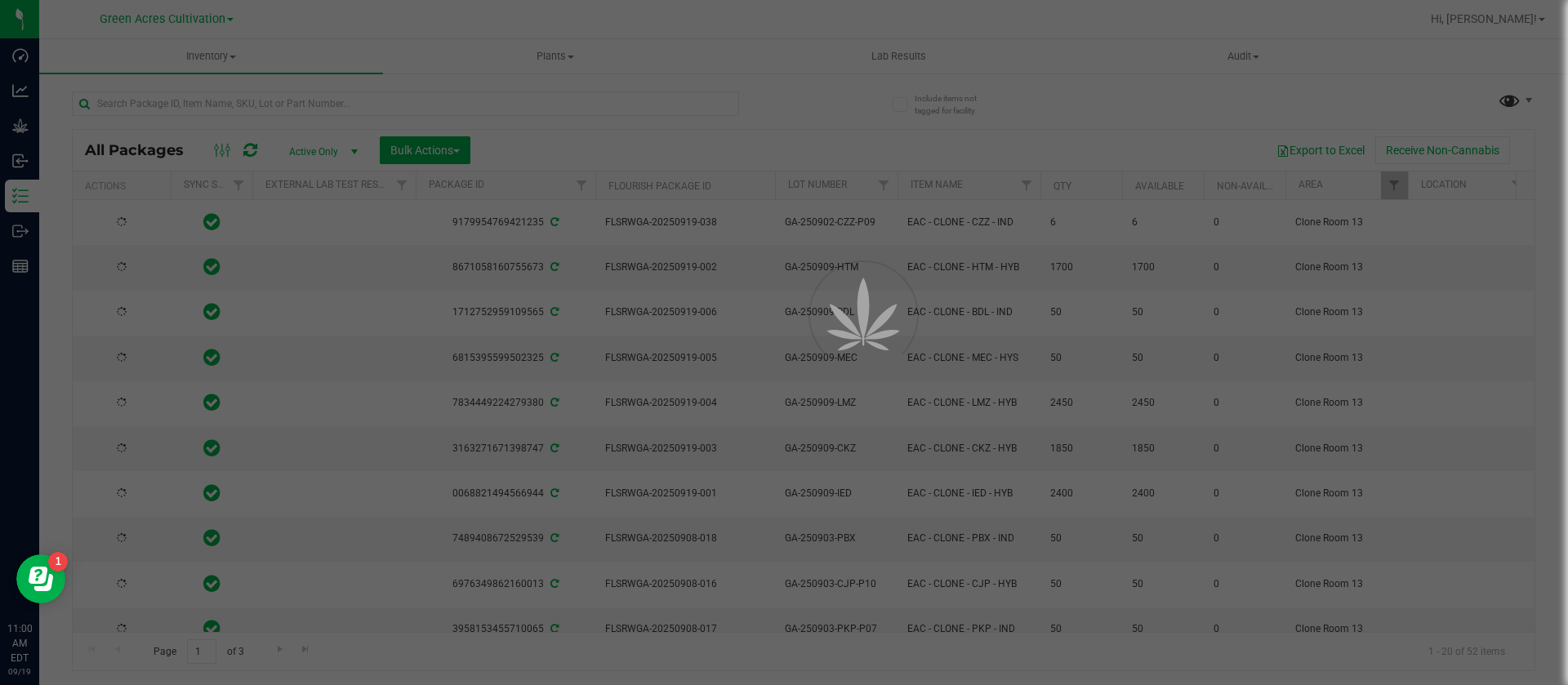
click at [1511, 99] on div at bounding box center [784, 342] width 1568 height 685
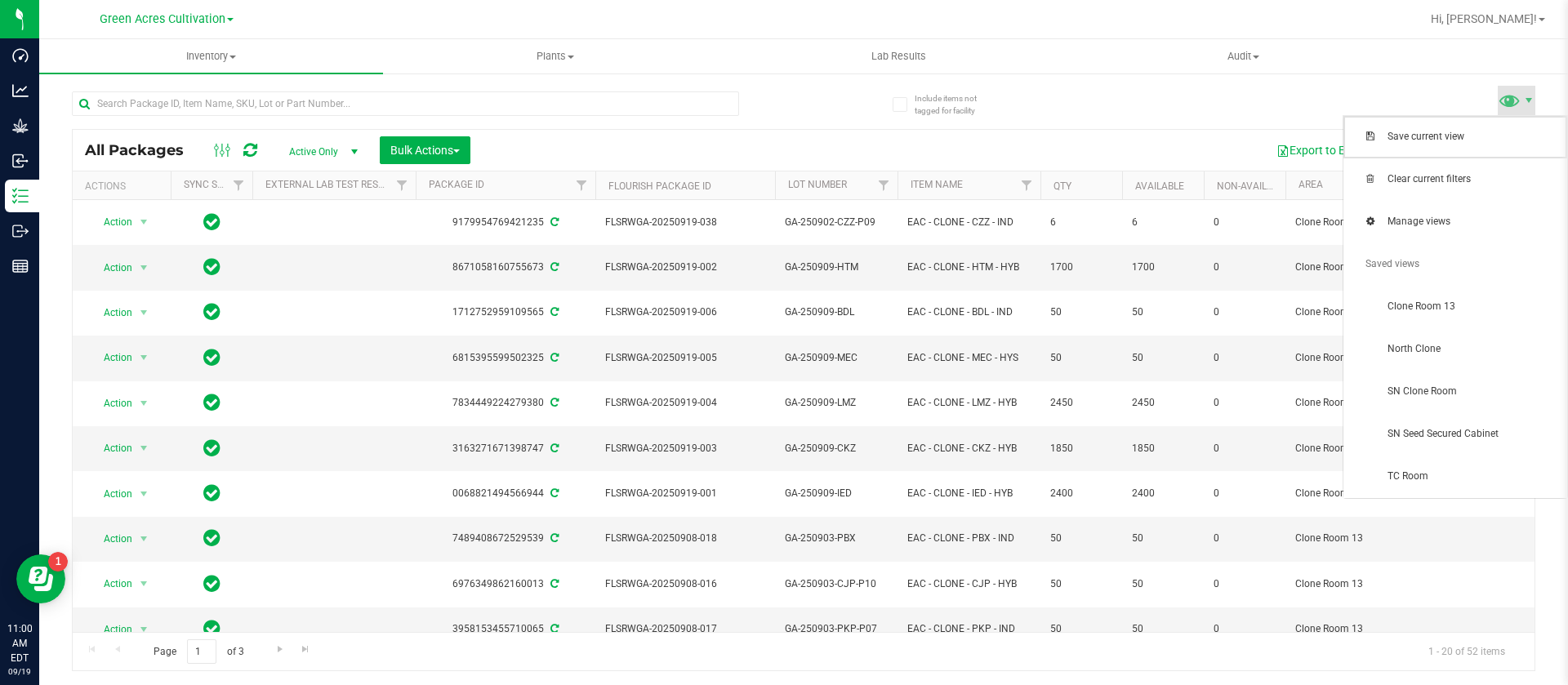
click at [1510, 116] on span "Save current view" at bounding box center [1455, 137] width 224 height 43
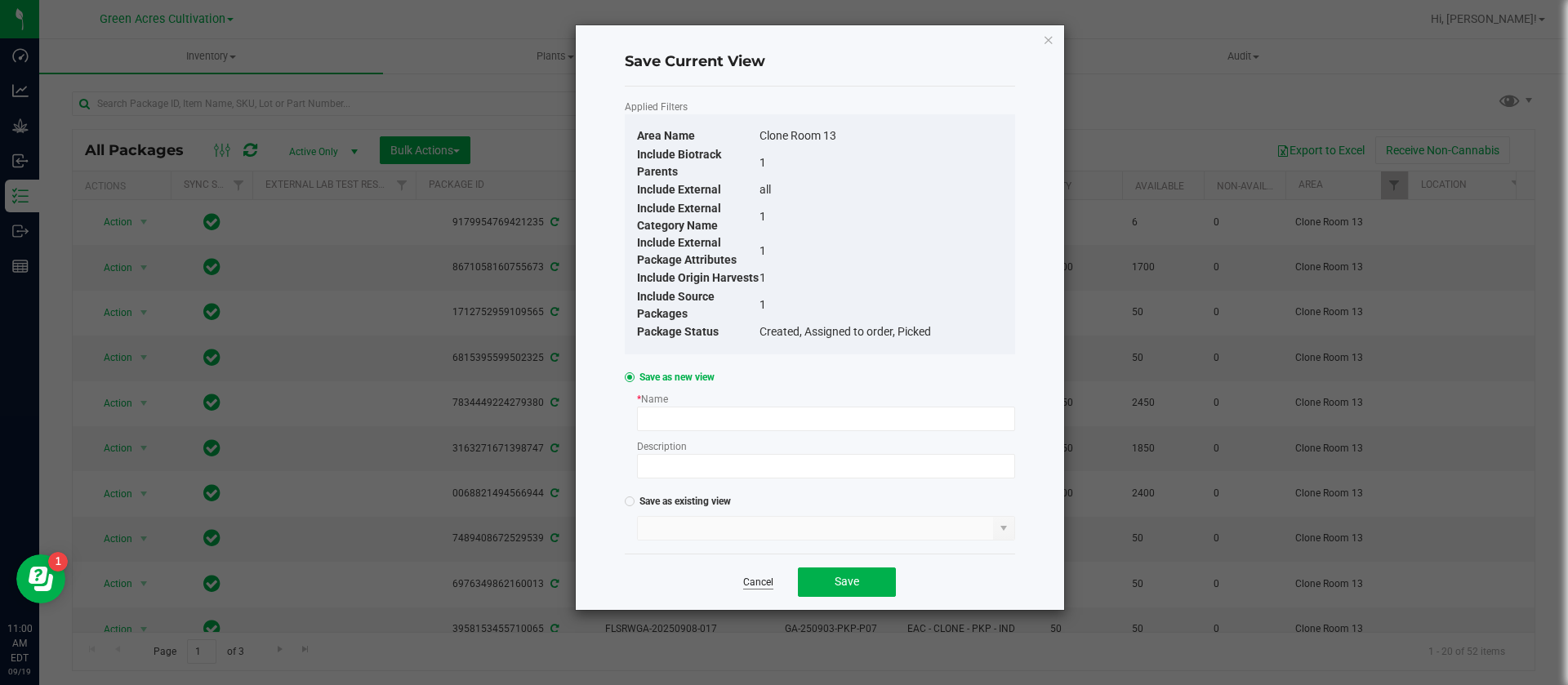
click at [755, 578] on link "Cancel" at bounding box center [758, 582] width 31 height 14
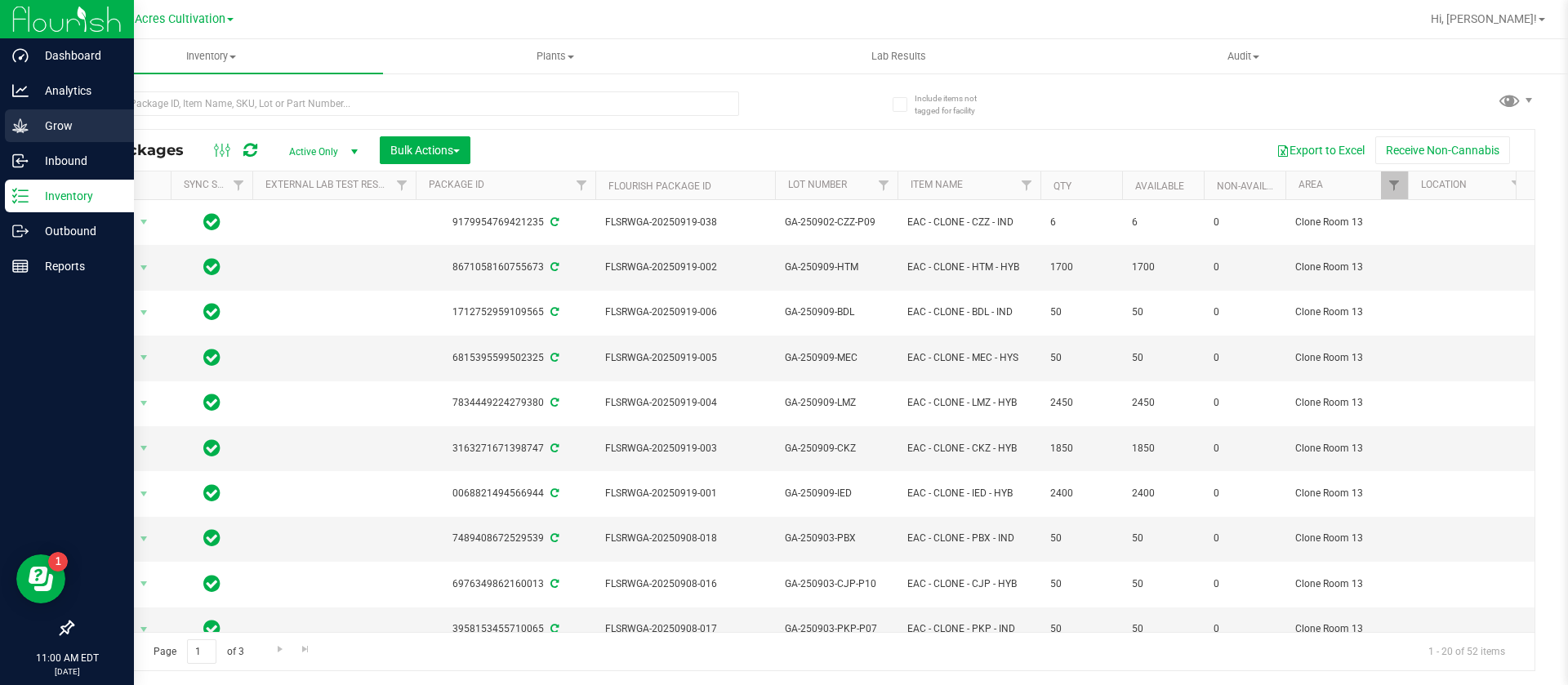
click at [51, 116] on p "Grow" at bounding box center [78, 125] width 98 height 19
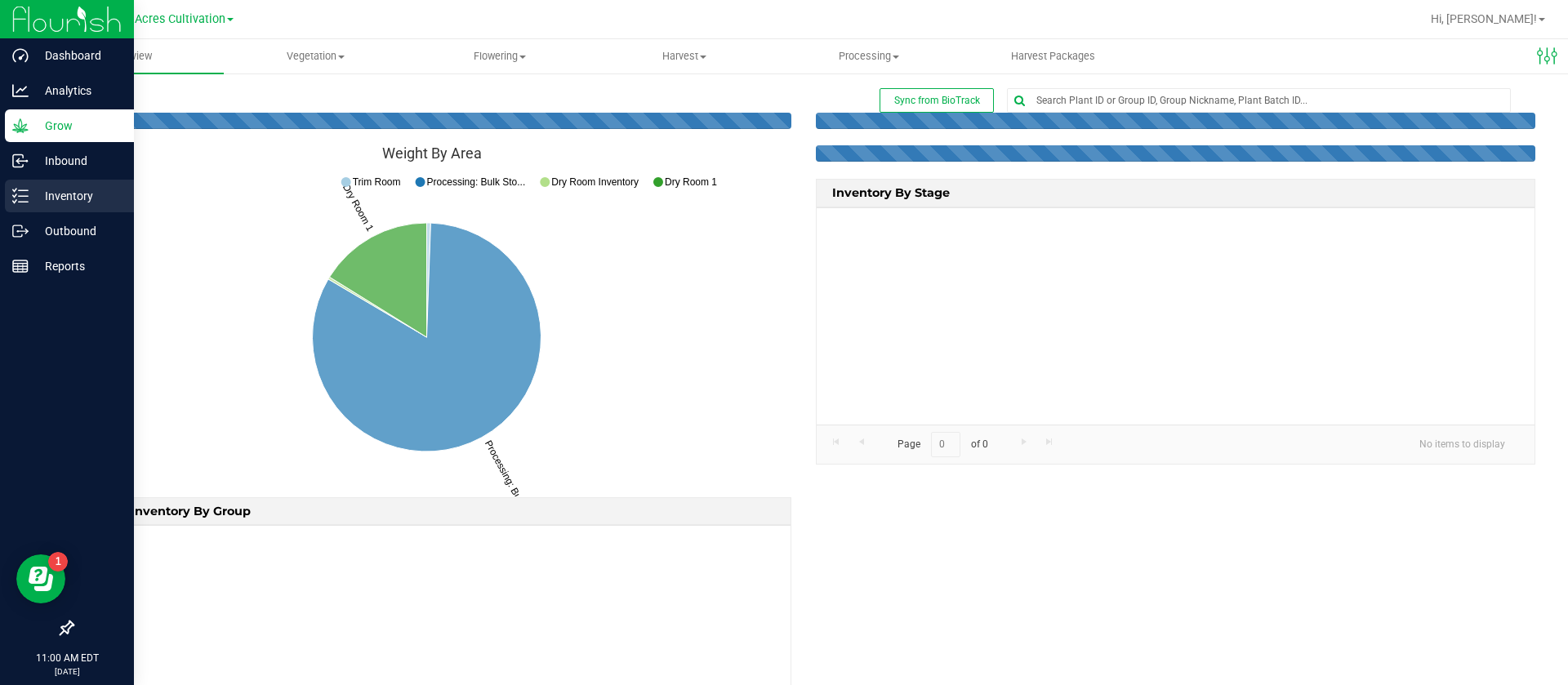
click at [61, 197] on p "Inventory" at bounding box center [78, 196] width 98 height 19
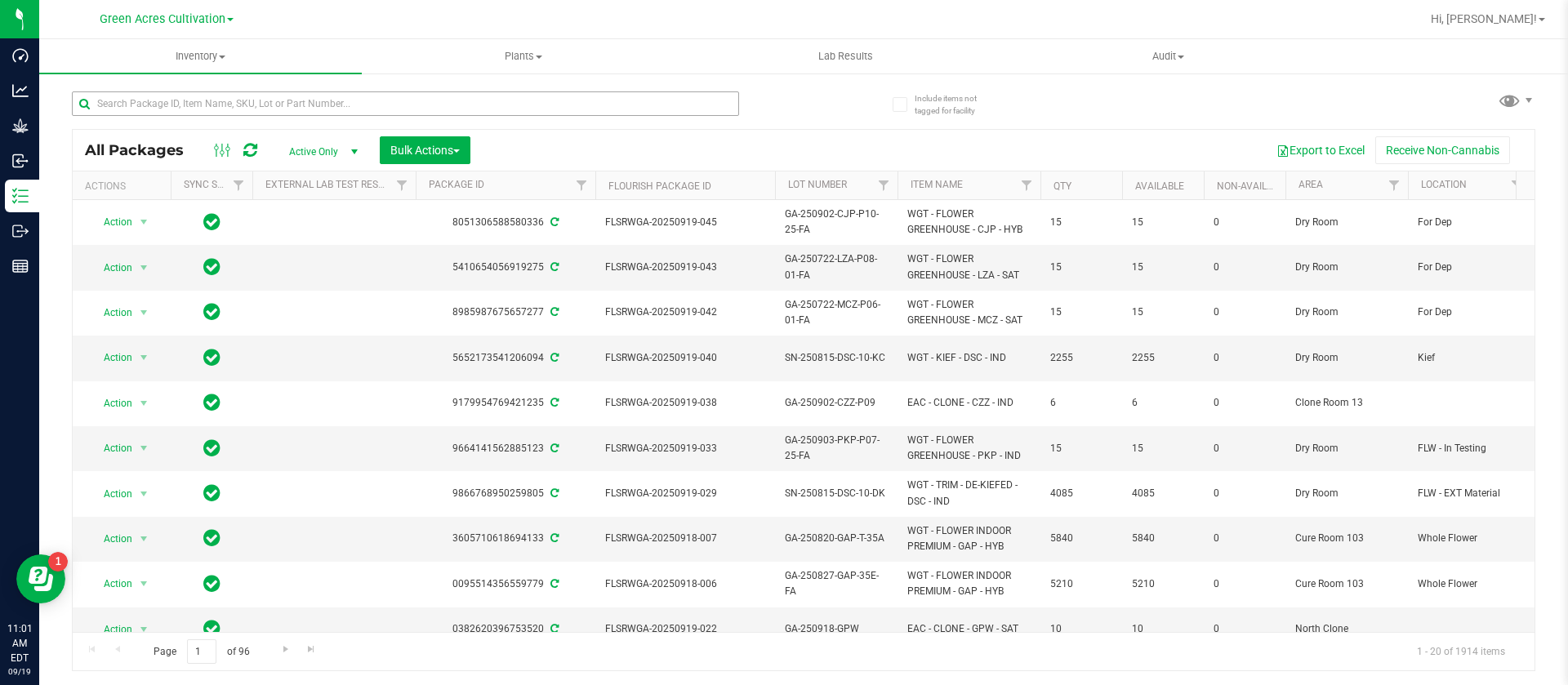
click at [383, 90] on div at bounding box center [437, 103] width 732 height 52
click at [384, 95] on input "text" at bounding box center [405, 104] width 667 height 24
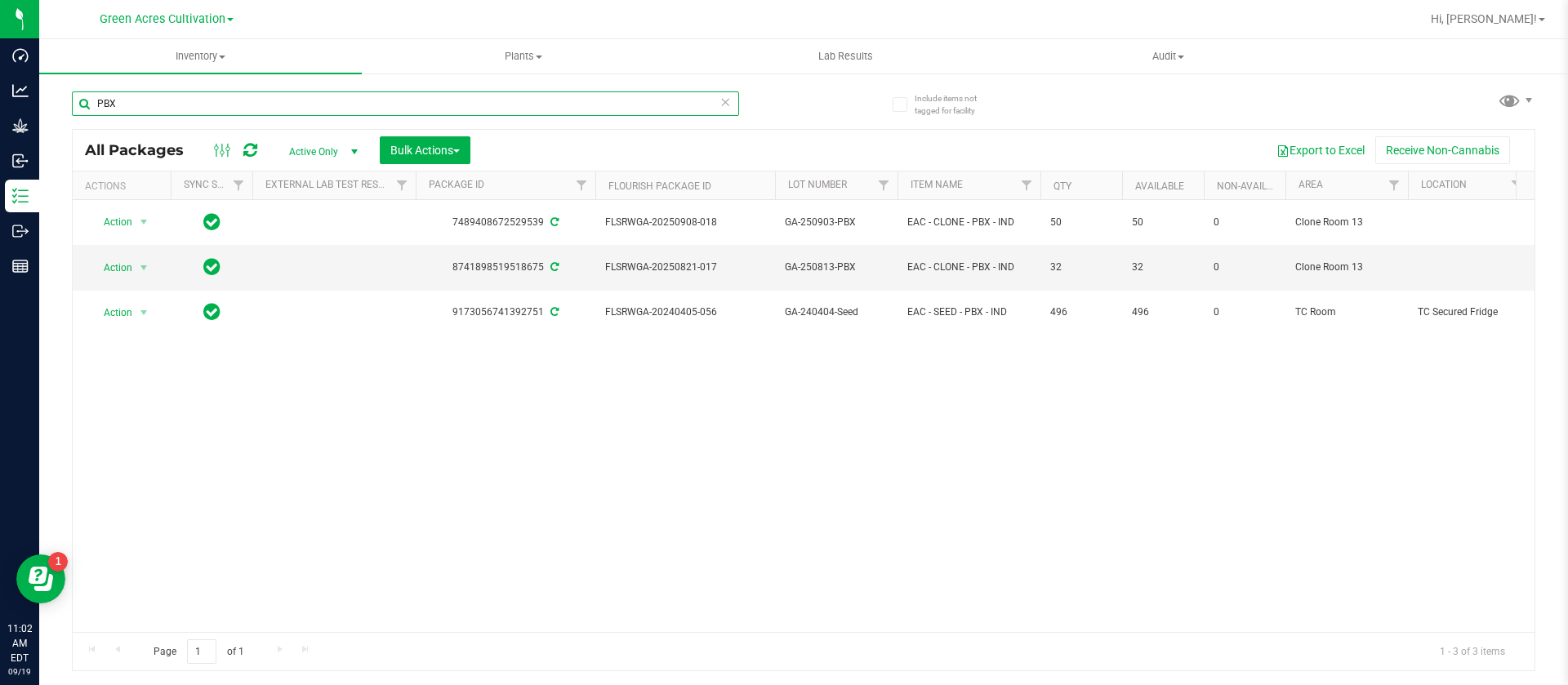
type input "PBX"
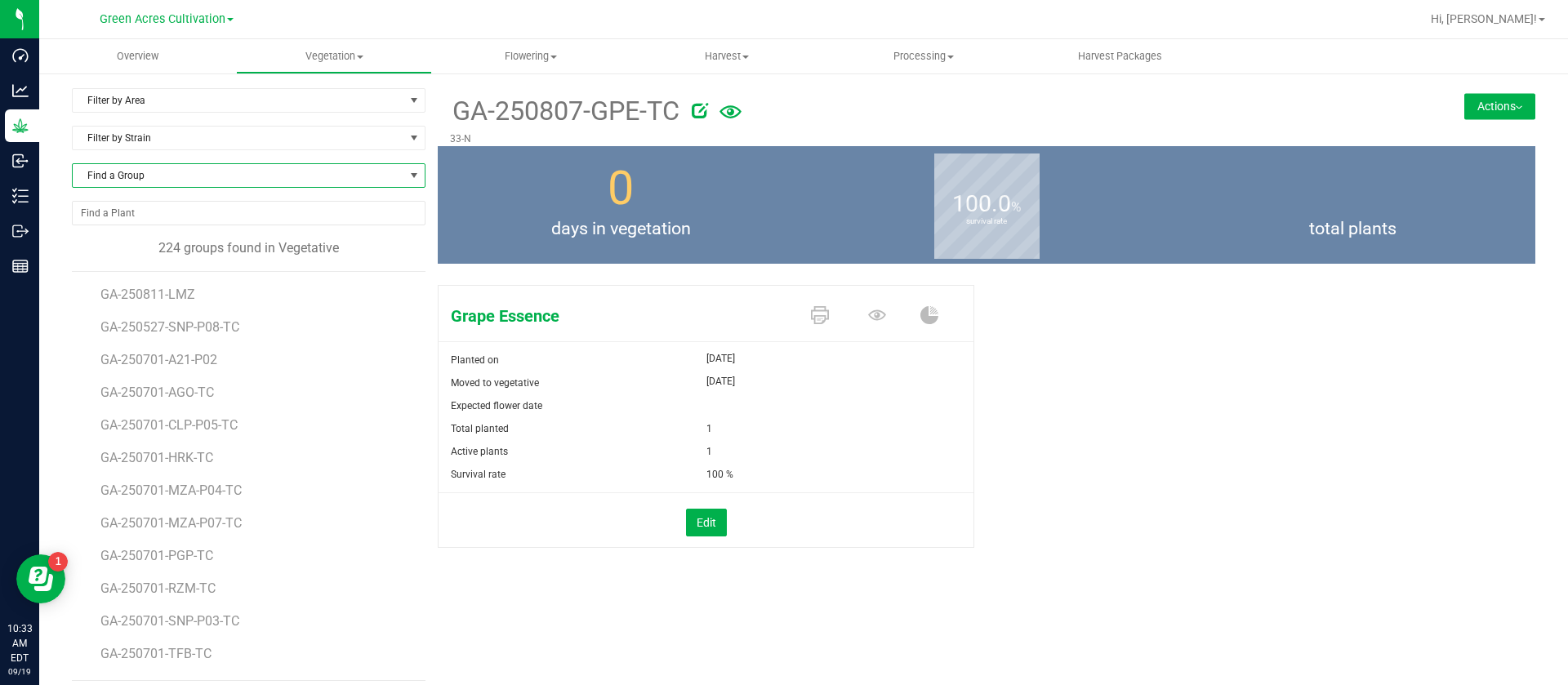
click at [153, 186] on span "Find a Group" at bounding box center [238, 175] width 331 height 23
type input "GRW"
click at [145, 246] on li "GA-250710-GRW-TC" at bounding box center [246, 243] width 347 height 23
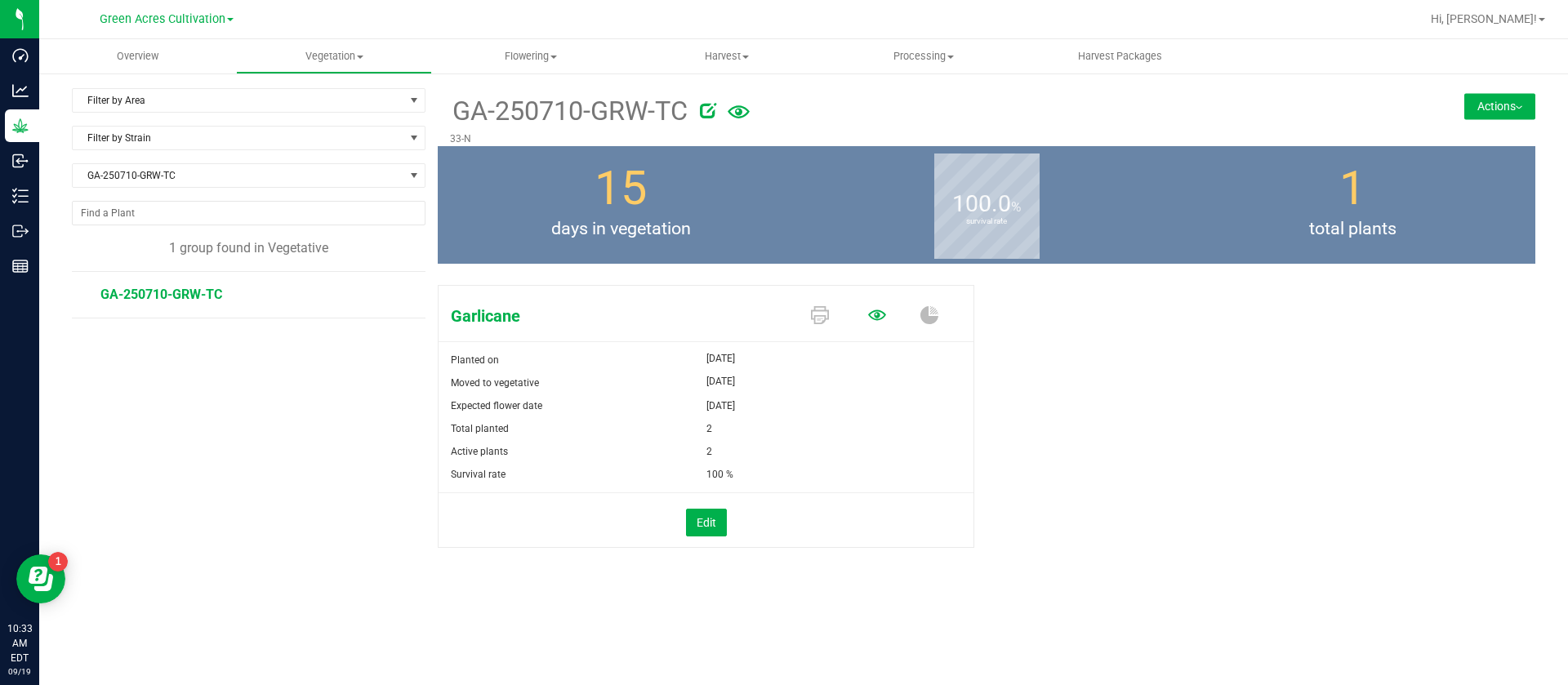
click at [878, 326] on link at bounding box center [876, 316] width 18 height 29
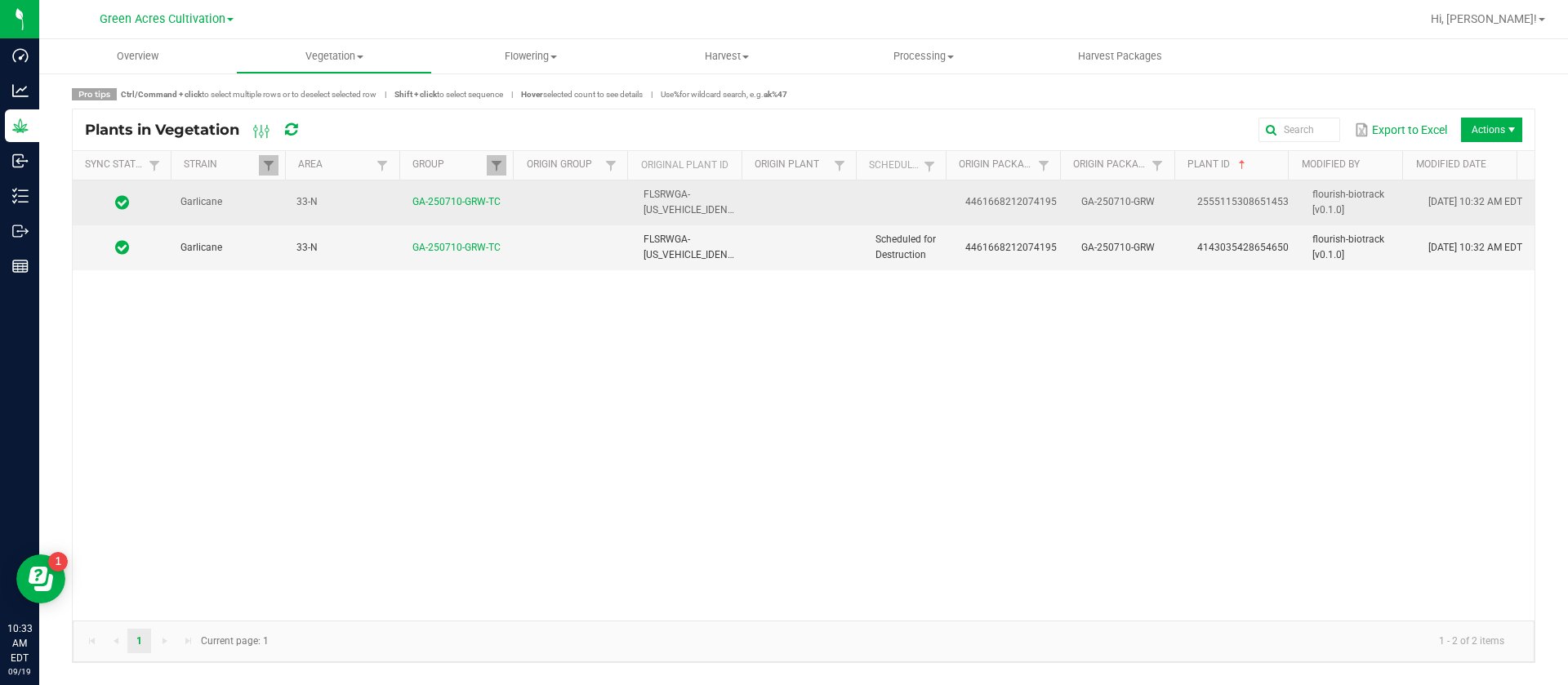
click at [892, 206] on td at bounding box center [910, 202] width 90 height 45
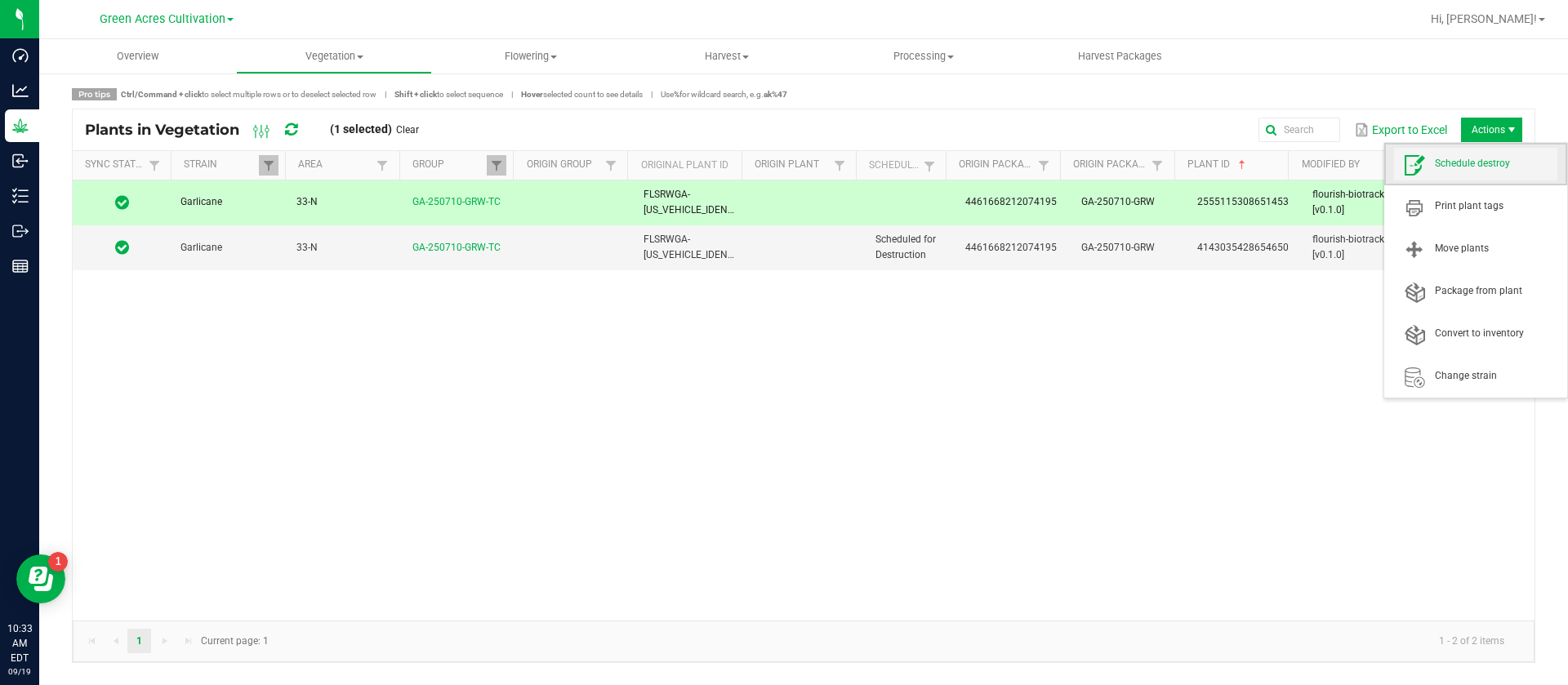
click at [1476, 165] on span "Schedule destroy" at bounding box center [1496, 163] width 123 height 14
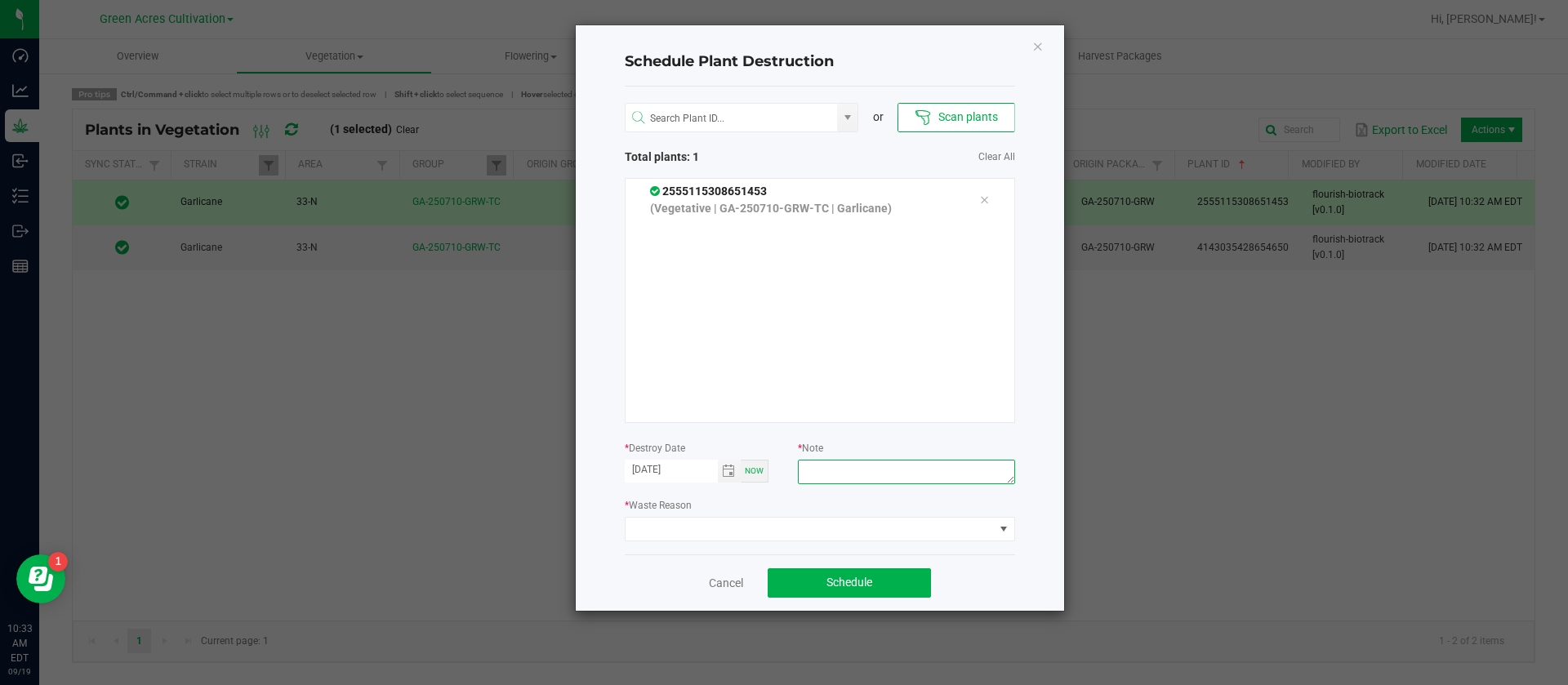
click at [867, 470] on textarea at bounding box center [905, 472] width 216 height 24
type textarea "WASTE"
click at [708, 536] on span at bounding box center [810, 529] width 369 height 23
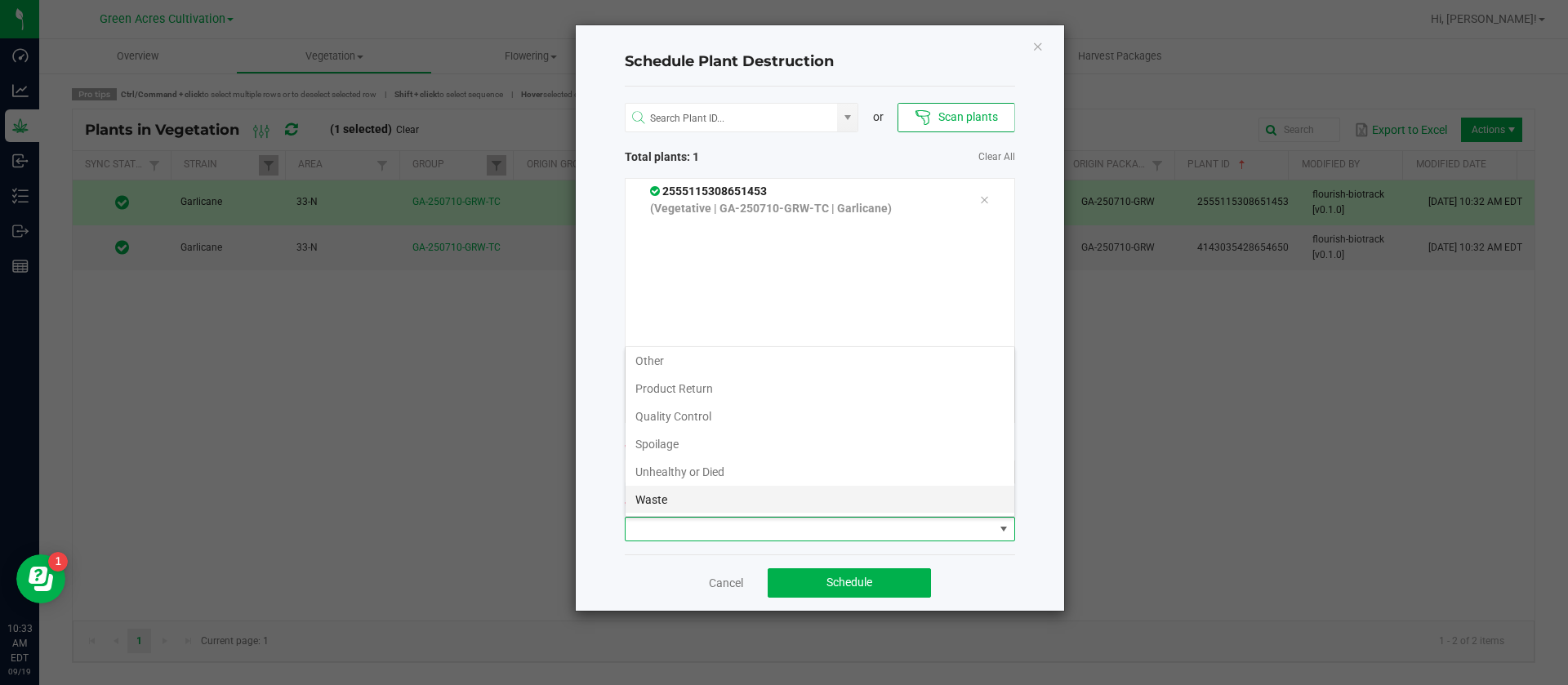
scroll to position [58, 0]
click at [682, 498] on li "Waste" at bounding box center [820, 498] width 389 height 28
click at [838, 559] on div "Cancel Schedule" at bounding box center [820, 582] width 390 height 57
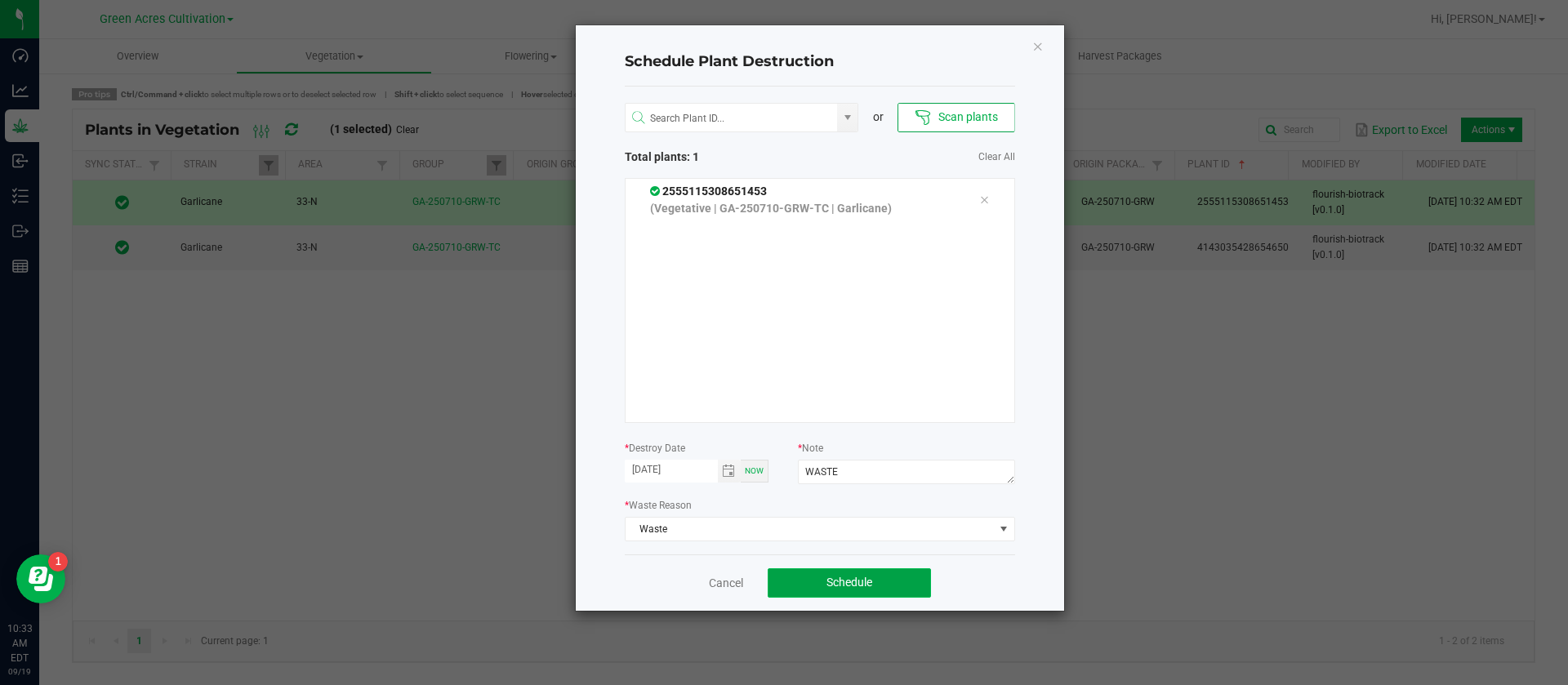
click at [846, 576] on span "Schedule" at bounding box center [849, 582] width 45 height 13
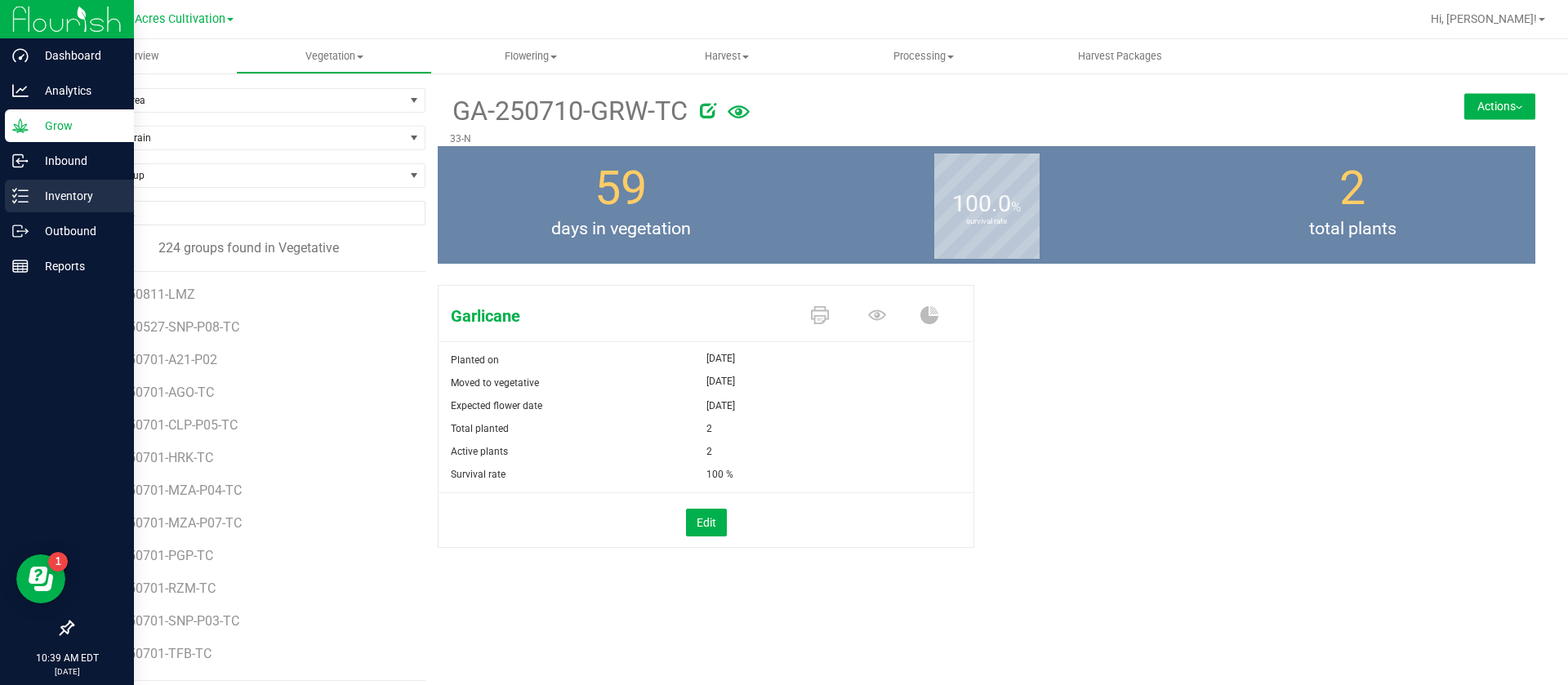
click at [24, 204] on div "Inventory" at bounding box center [69, 196] width 129 height 32
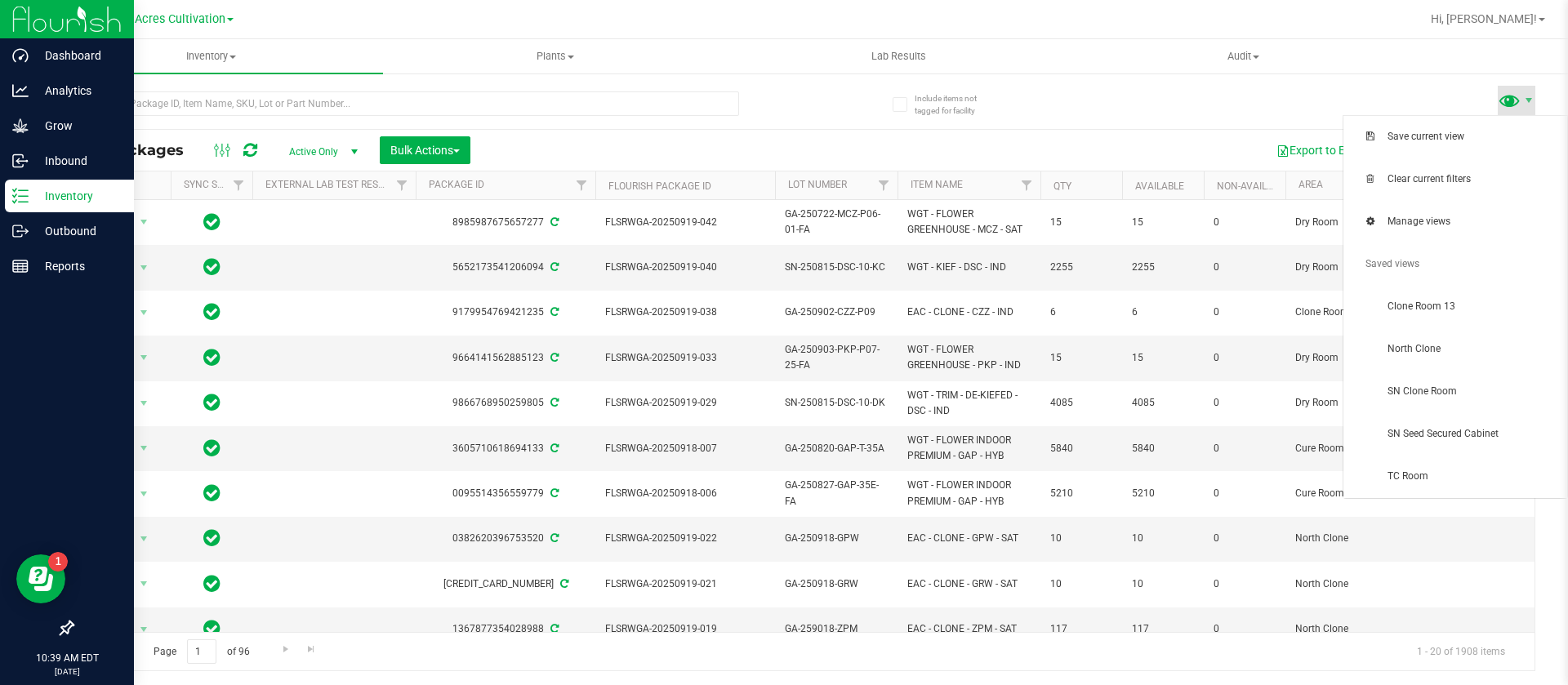
click at [1520, 102] on span at bounding box center [1510, 100] width 24 height 24
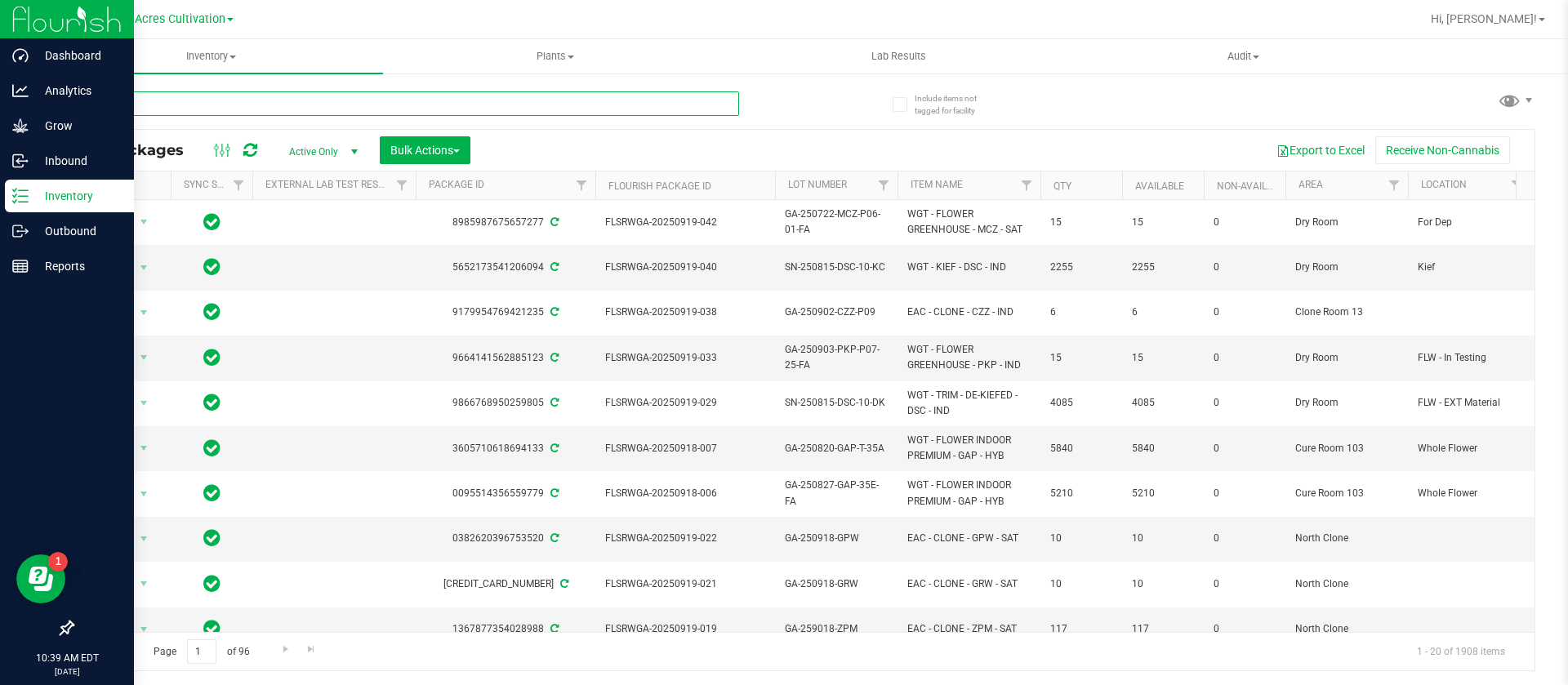
click at [331, 96] on input "text" at bounding box center [405, 104] width 667 height 24
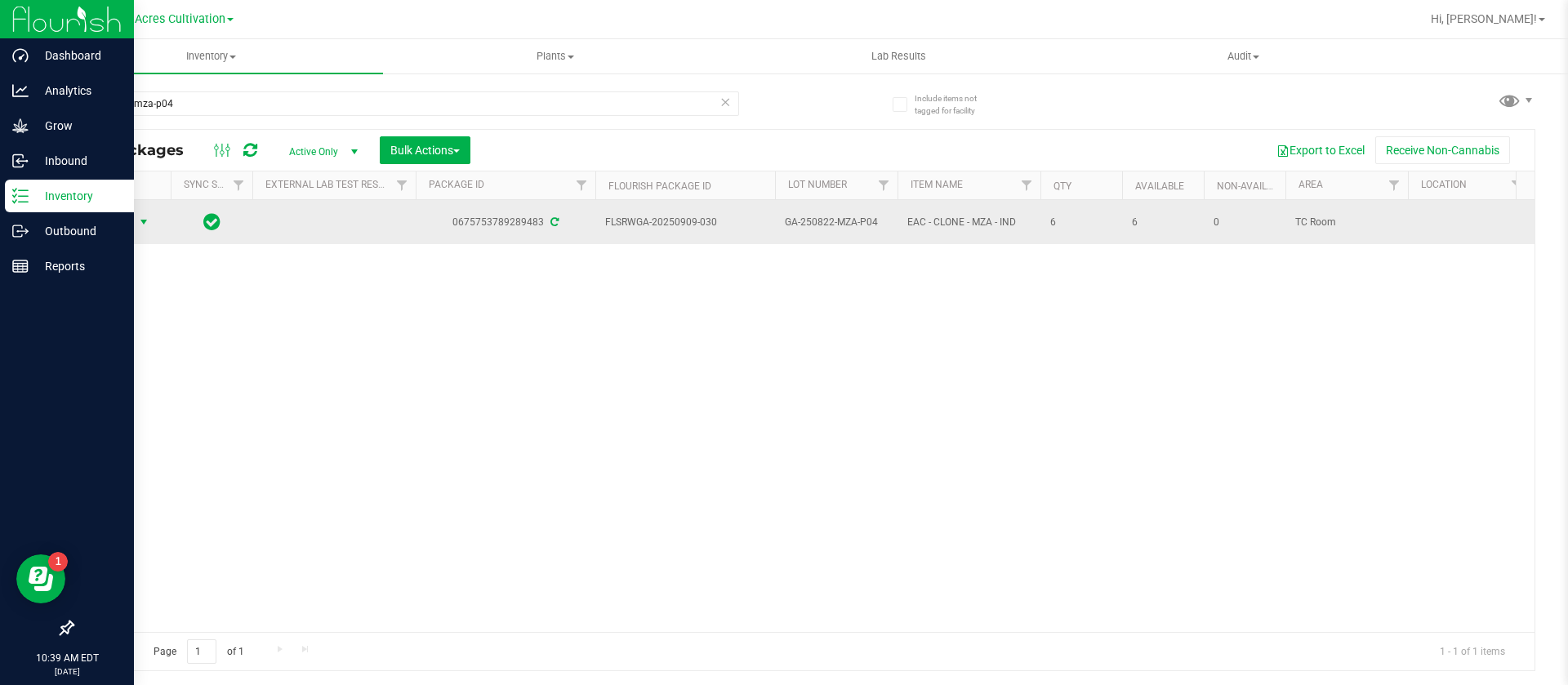
click at [115, 214] on span "Action" at bounding box center [110, 222] width 44 height 23
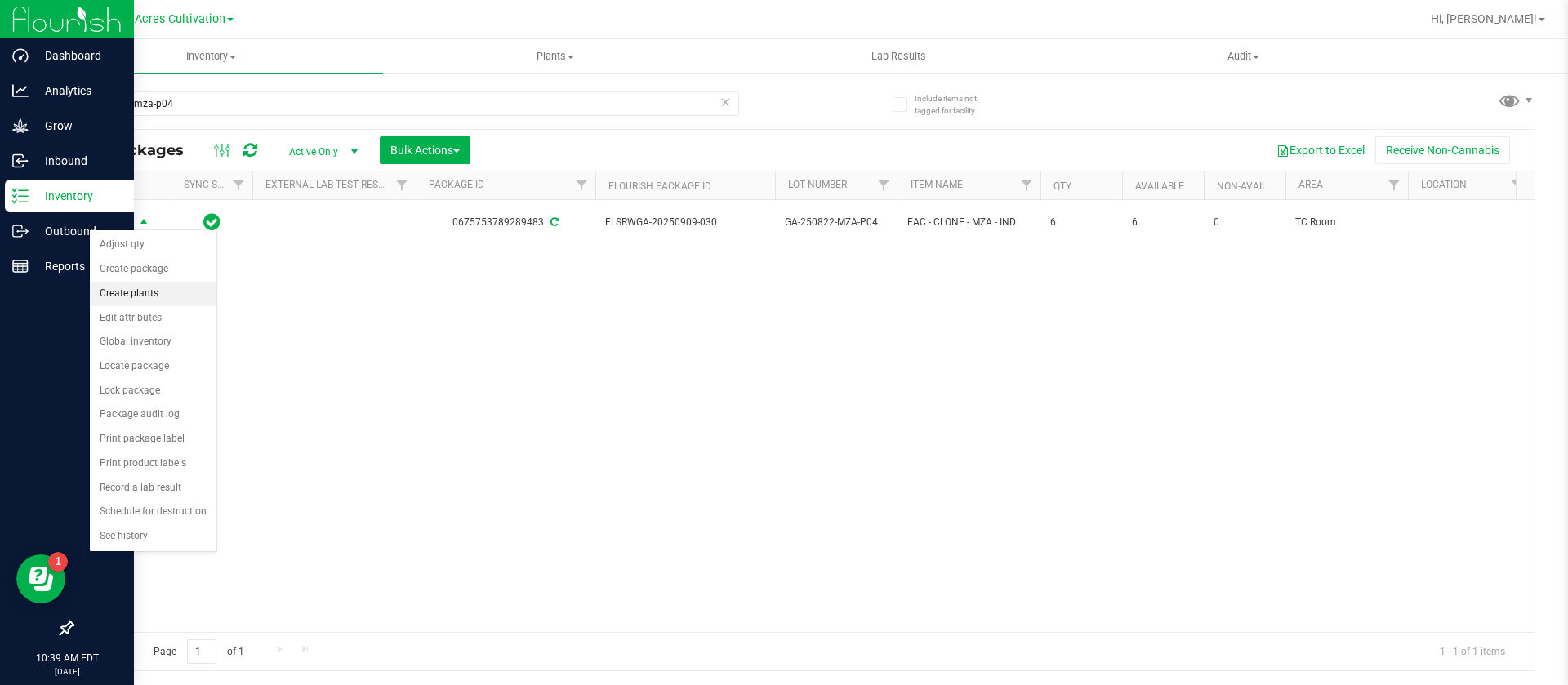
click at [159, 294] on li "Create plants" at bounding box center [153, 293] width 126 height 24
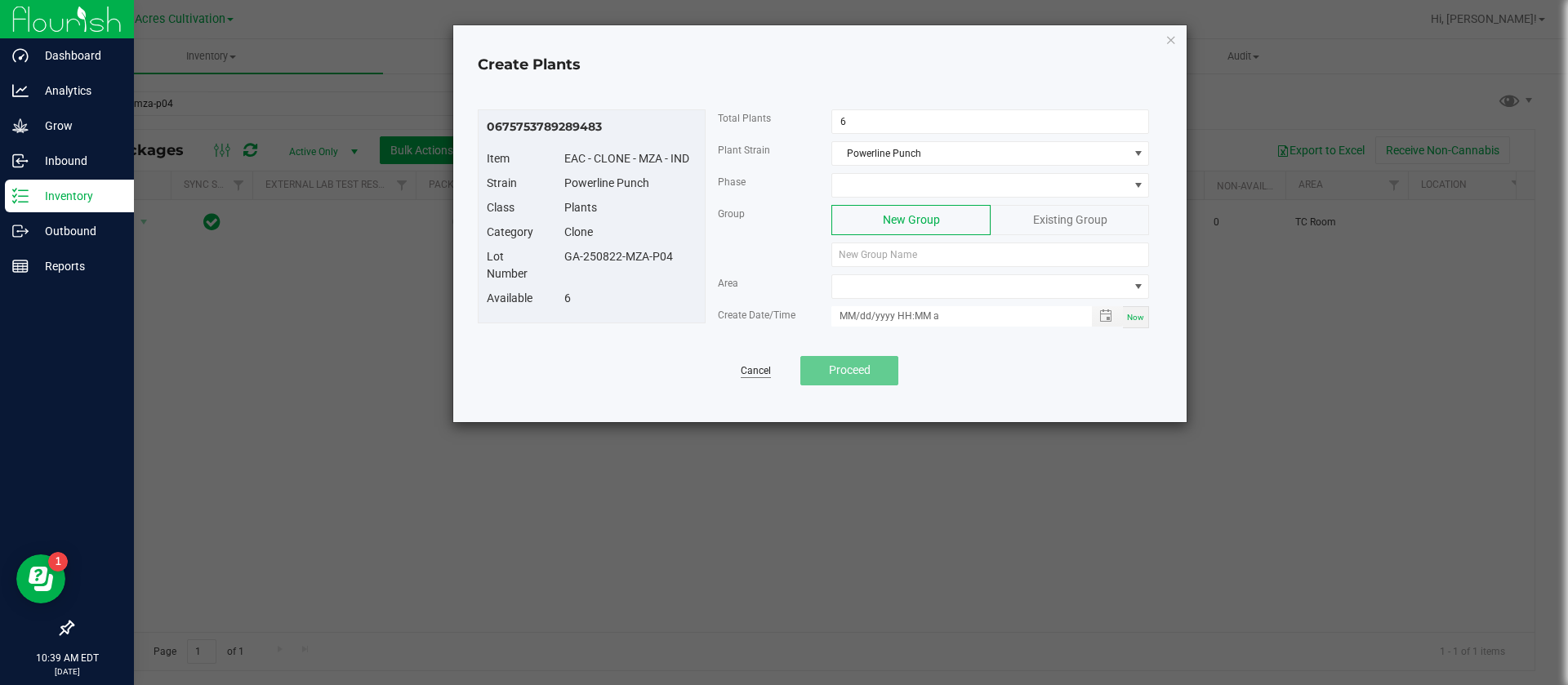
click at [748, 376] on link "Cancel" at bounding box center [756, 370] width 31 height 14
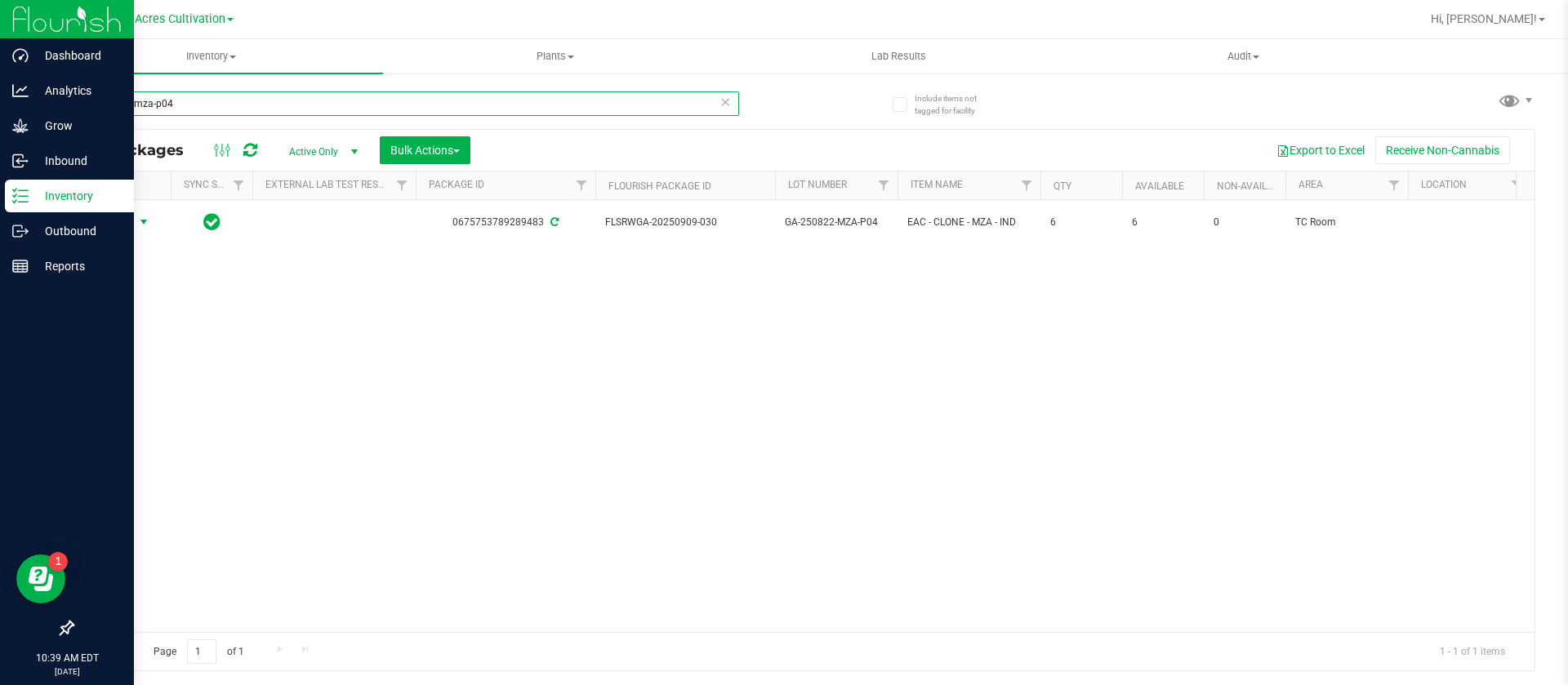
click at [224, 110] on input "250822-mza-p04" at bounding box center [405, 104] width 667 height 24
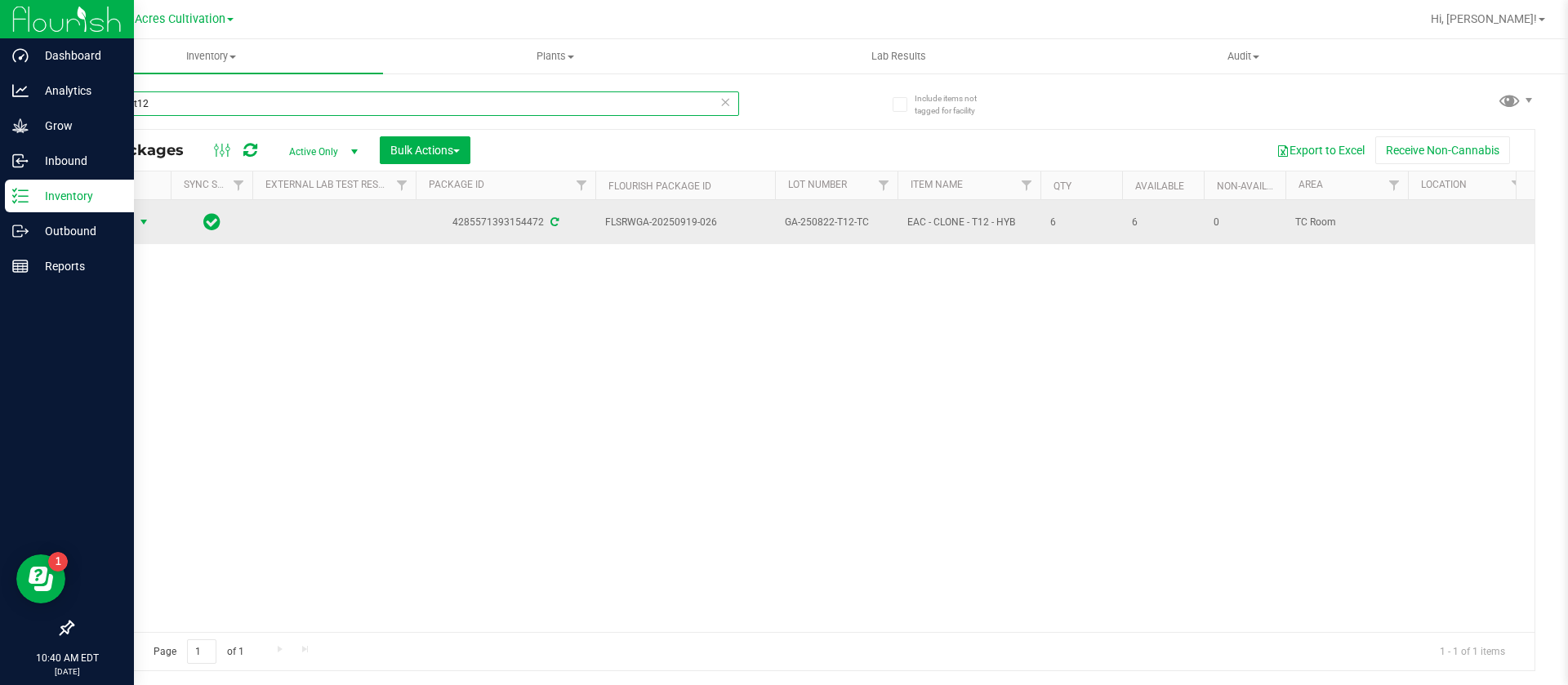
type input "250822-t12"
click at [141, 218] on span "select" at bounding box center [144, 222] width 13 height 13
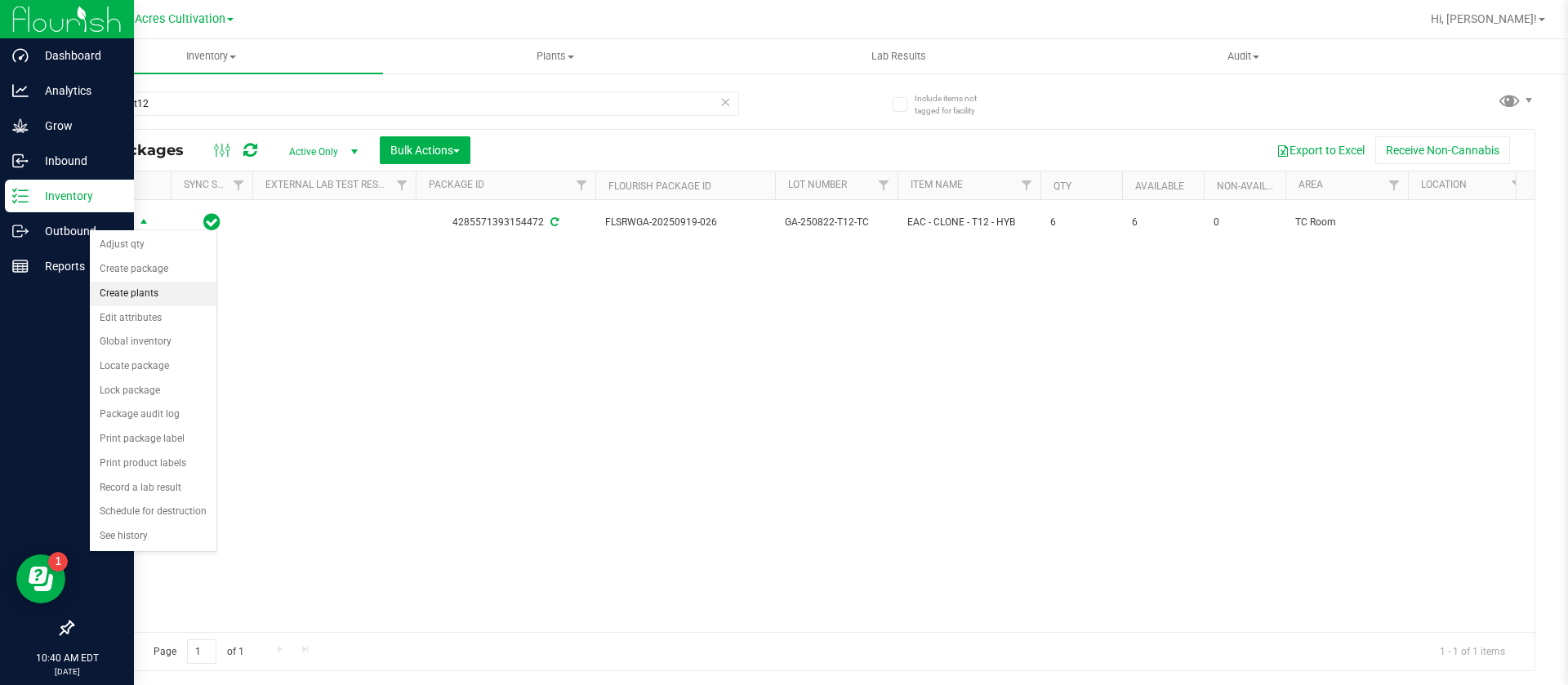
click at [154, 291] on li "Create plants" at bounding box center [153, 293] width 126 height 24
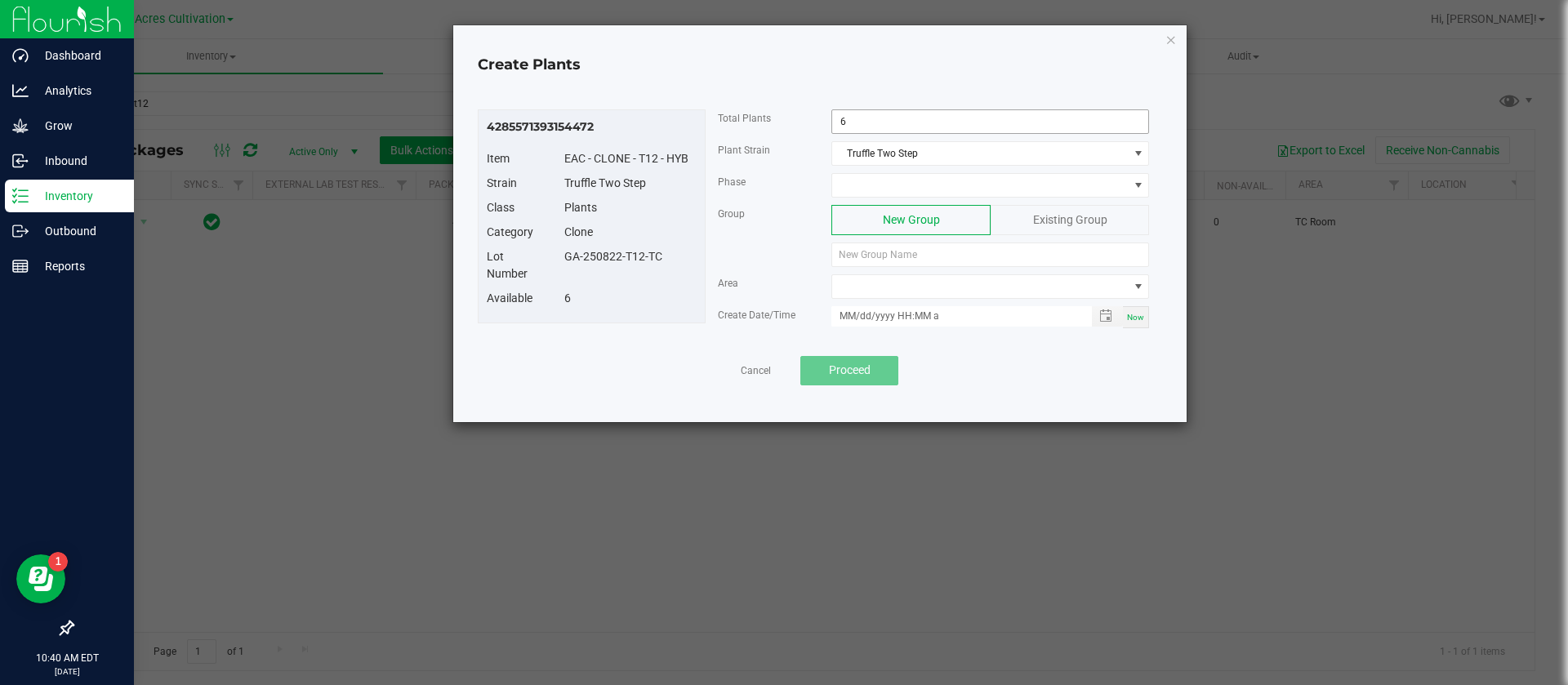
click at [873, 119] on input "6" at bounding box center [990, 122] width 316 height 23
type input "2"
click at [909, 187] on span at bounding box center [979, 185] width 295 height 23
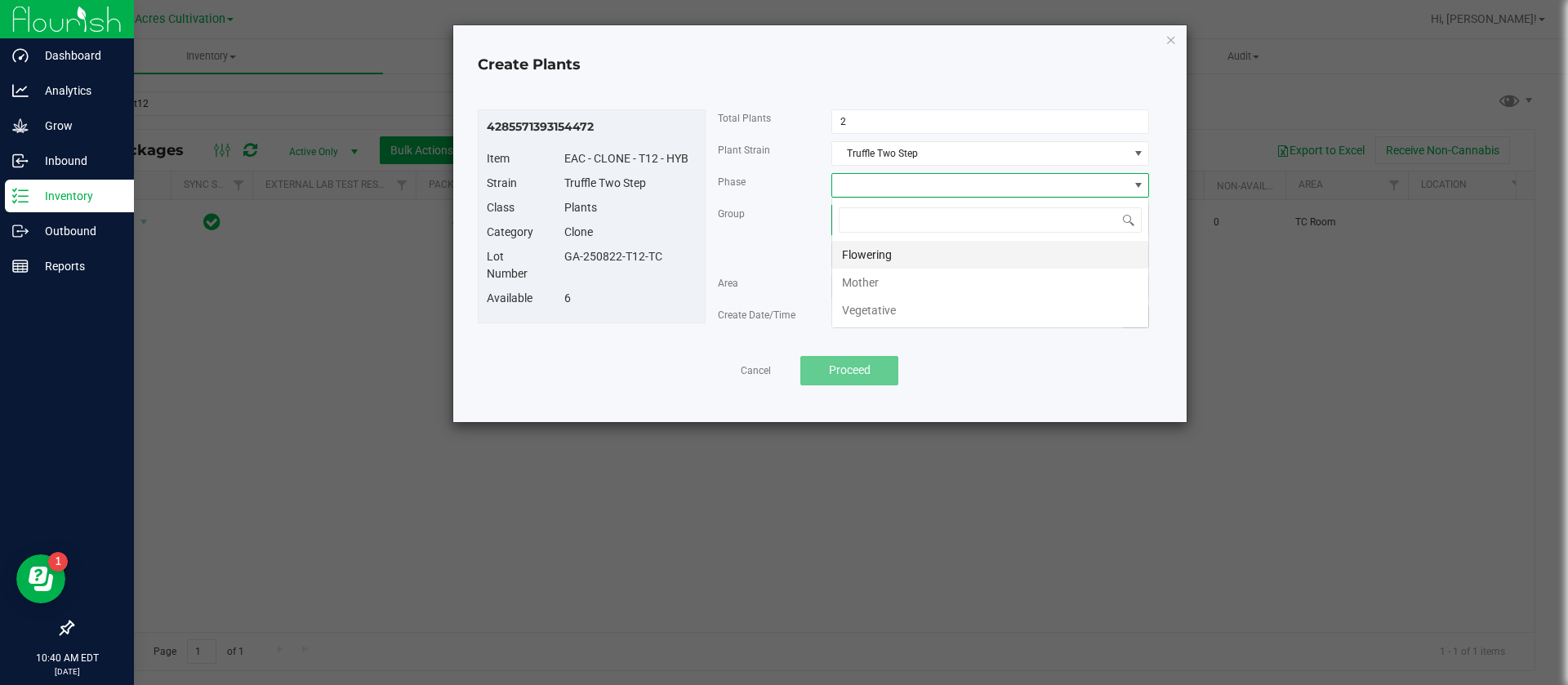
scroll to position [24, 317]
click at [885, 311] on li "Vegetative" at bounding box center [990, 310] width 316 height 28
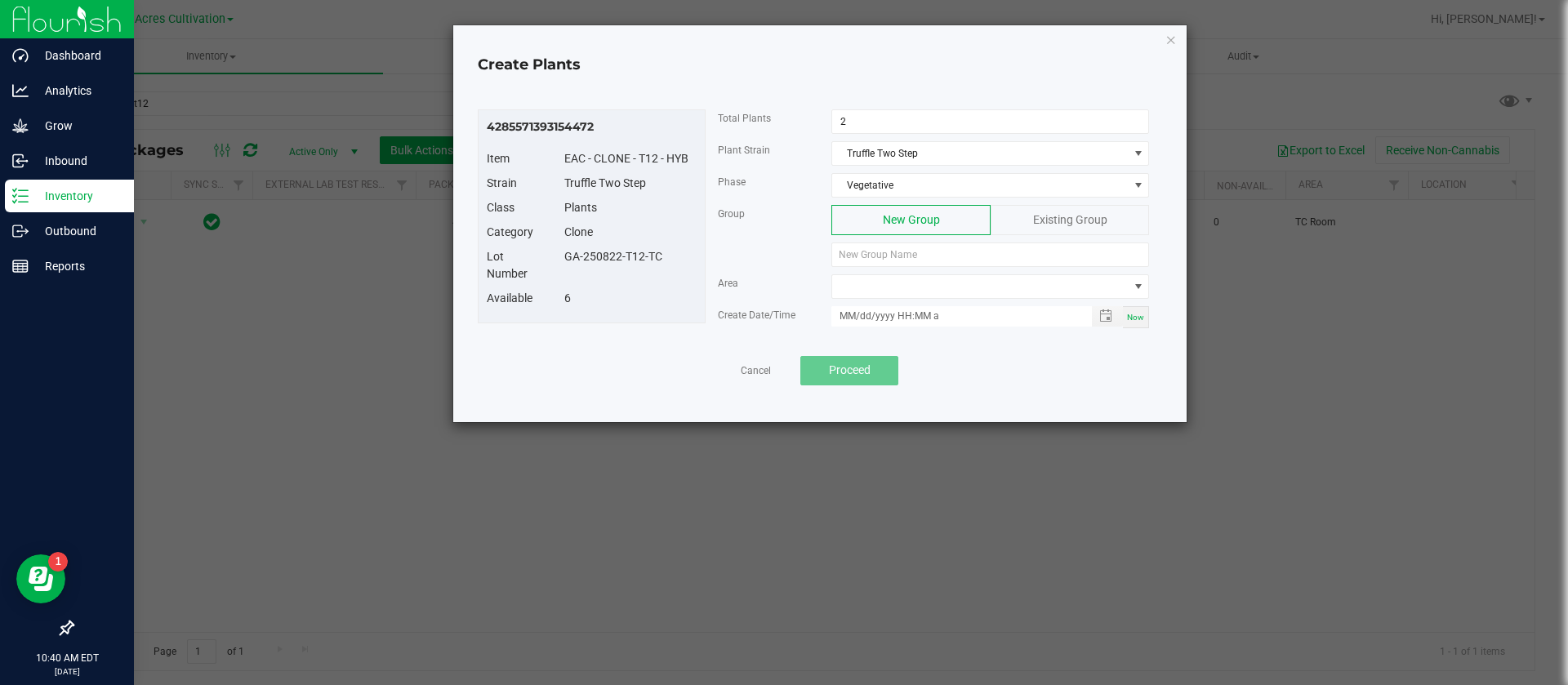
drag, startPoint x: 675, startPoint y: 262, endPoint x: 568, endPoint y: 261, distance: 107.0
click at [560, 265] on div "Lot Number GA-250822-T12-TC" at bounding box center [591, 268] width 234 height 42
copy div "GA-250822-T12-TC"
paste input "GA-250822-T12-TC"
type input "GA-250822-T12-TC"
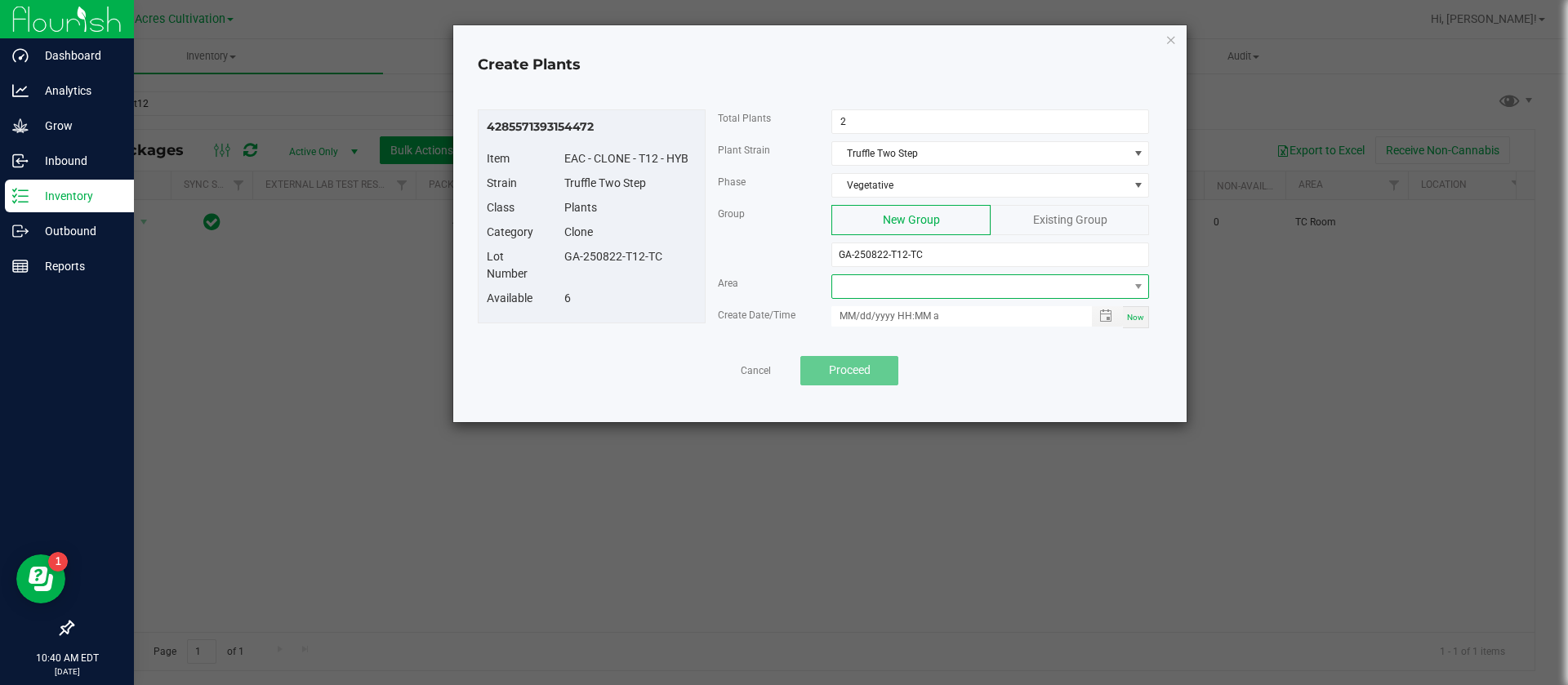
click at [891, 285] on span at bounding box center [979, 286] width 295 height 23
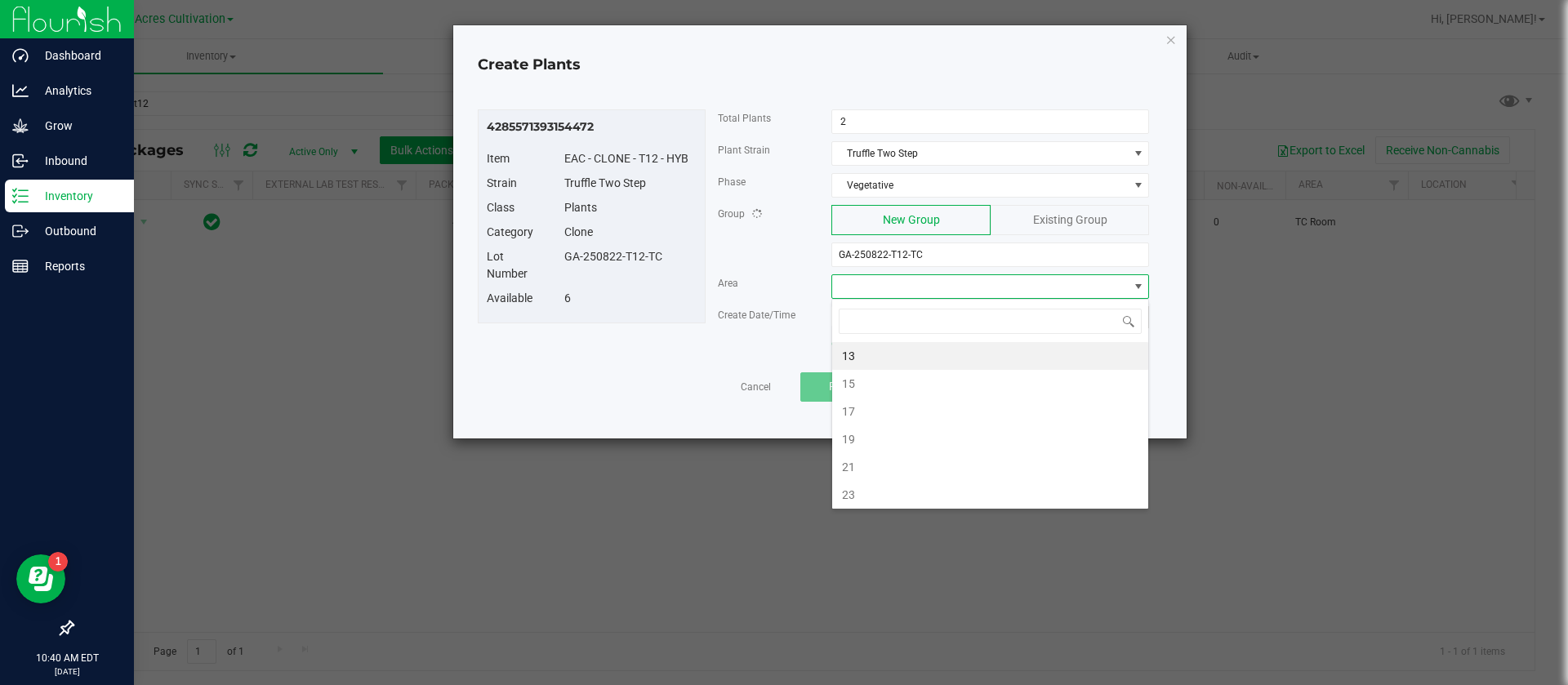
type input "n"
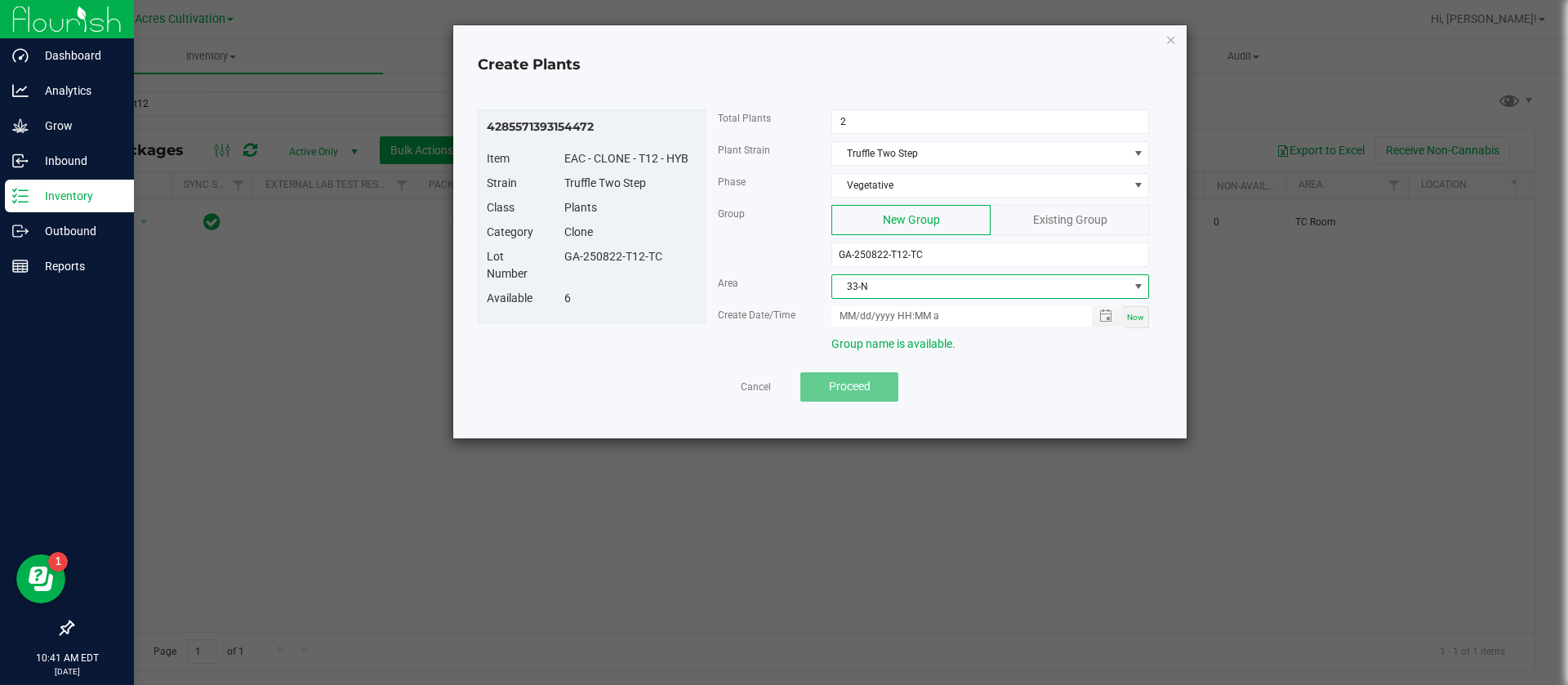
click at [1130, 319] on span "Now" at bounding box center [1135, 317] width 17 height 9
type input "[DATE] 10:41 AM"
click at [862, 318] on input "[DATE] 10:41 AM" at bounding box center [952, 317] width 242 height 20
click at [875, 382] on button "Proceed" at bounding box center [849, 387] width 98 height 30
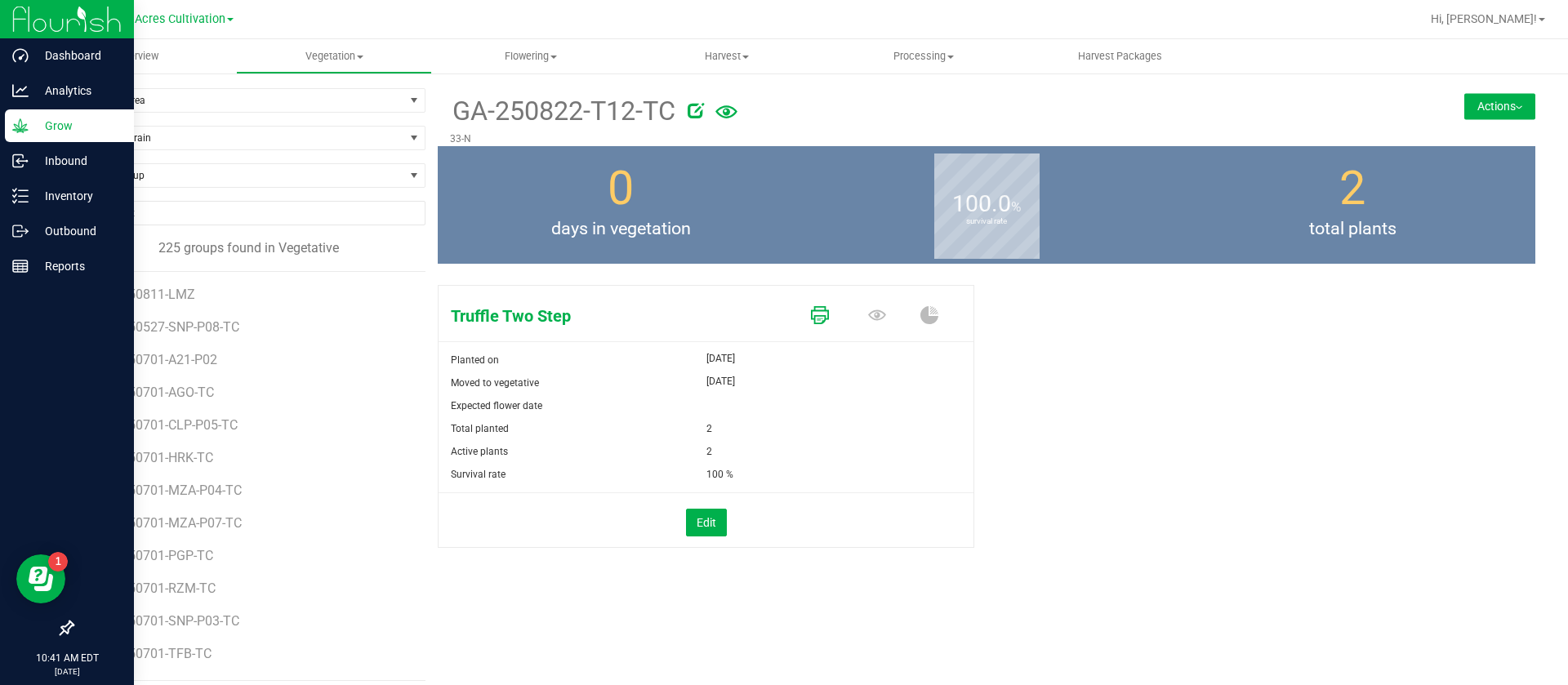
click at [810, 321] on icon at bounding box center [819, 315] width 18 height 18
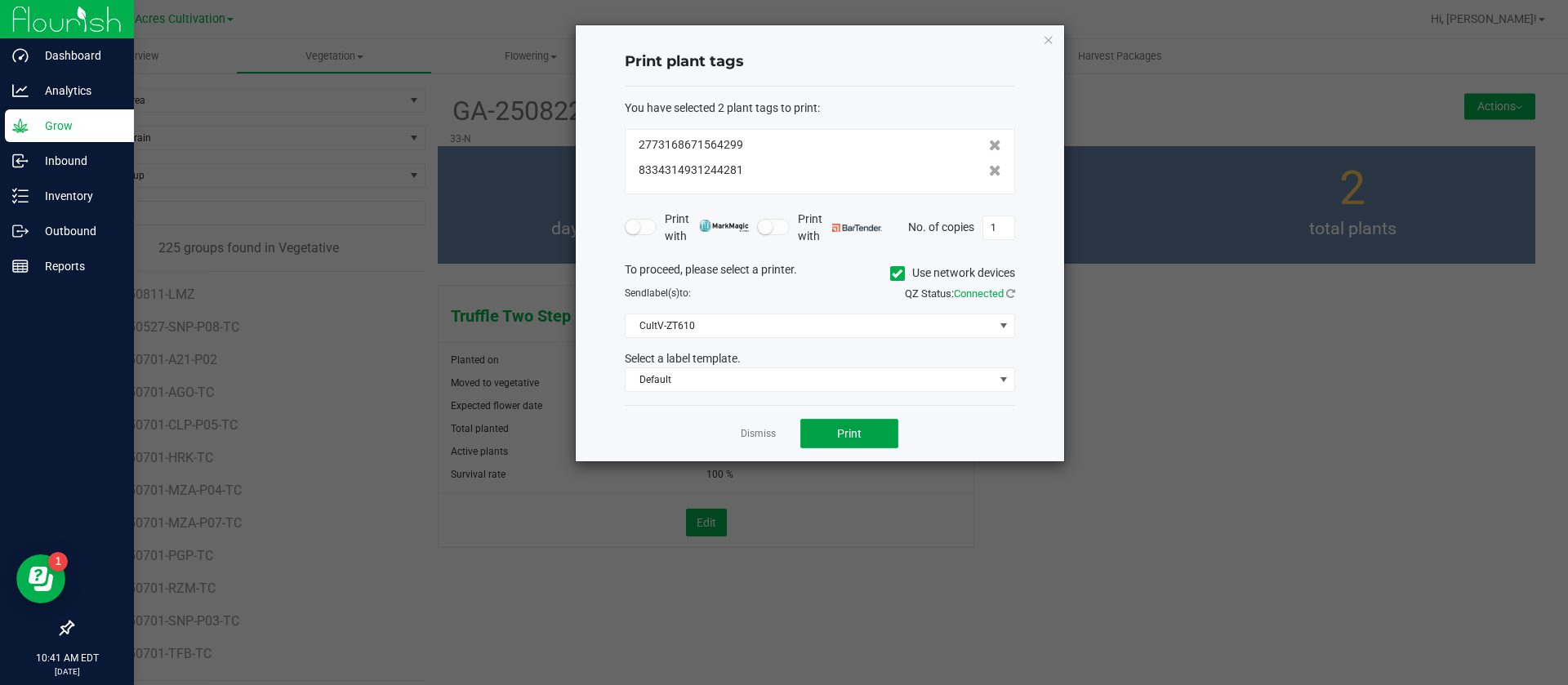
click at [835, 437] on button "Print" at bounding box center [849, 433] width 98 height 30
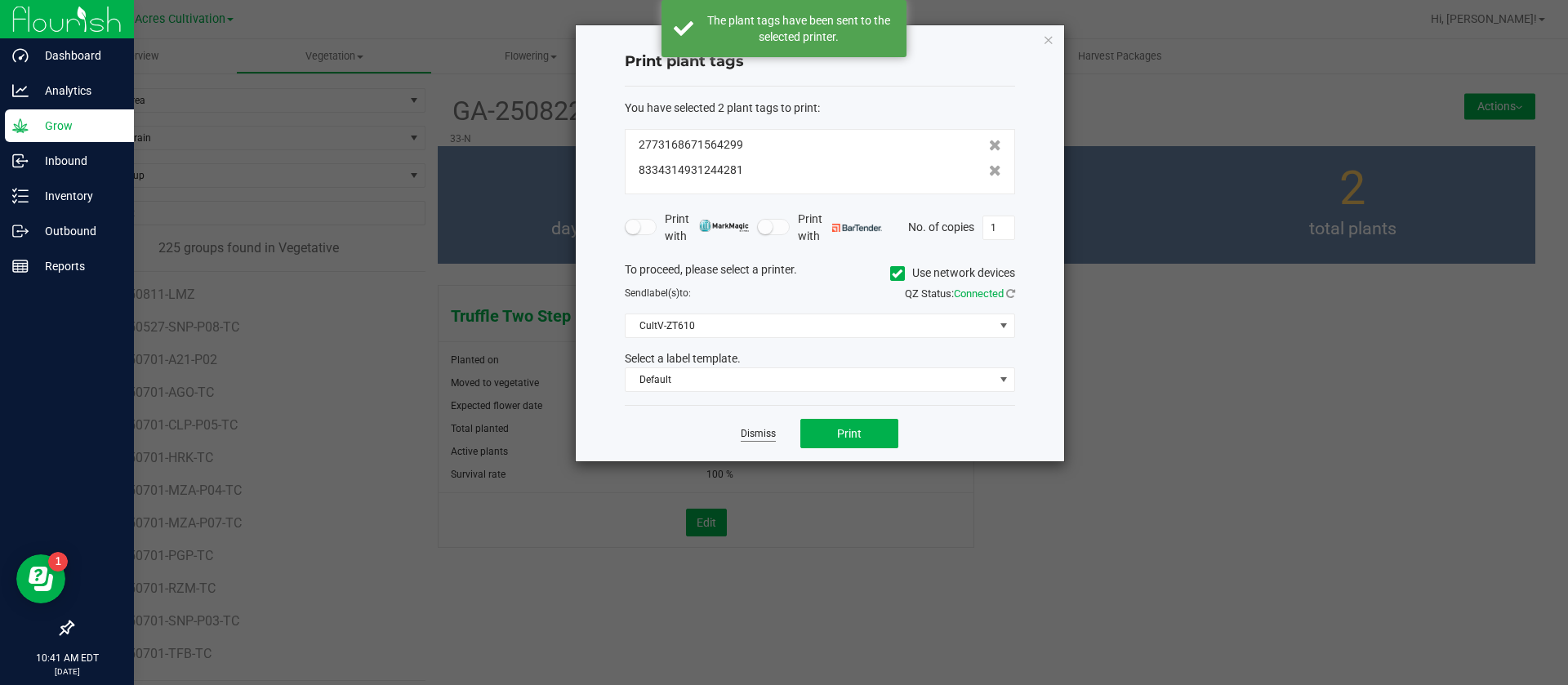
click at [763, 435] on link "Dismiss" at bounding box center [758, 433] width 35 height 14
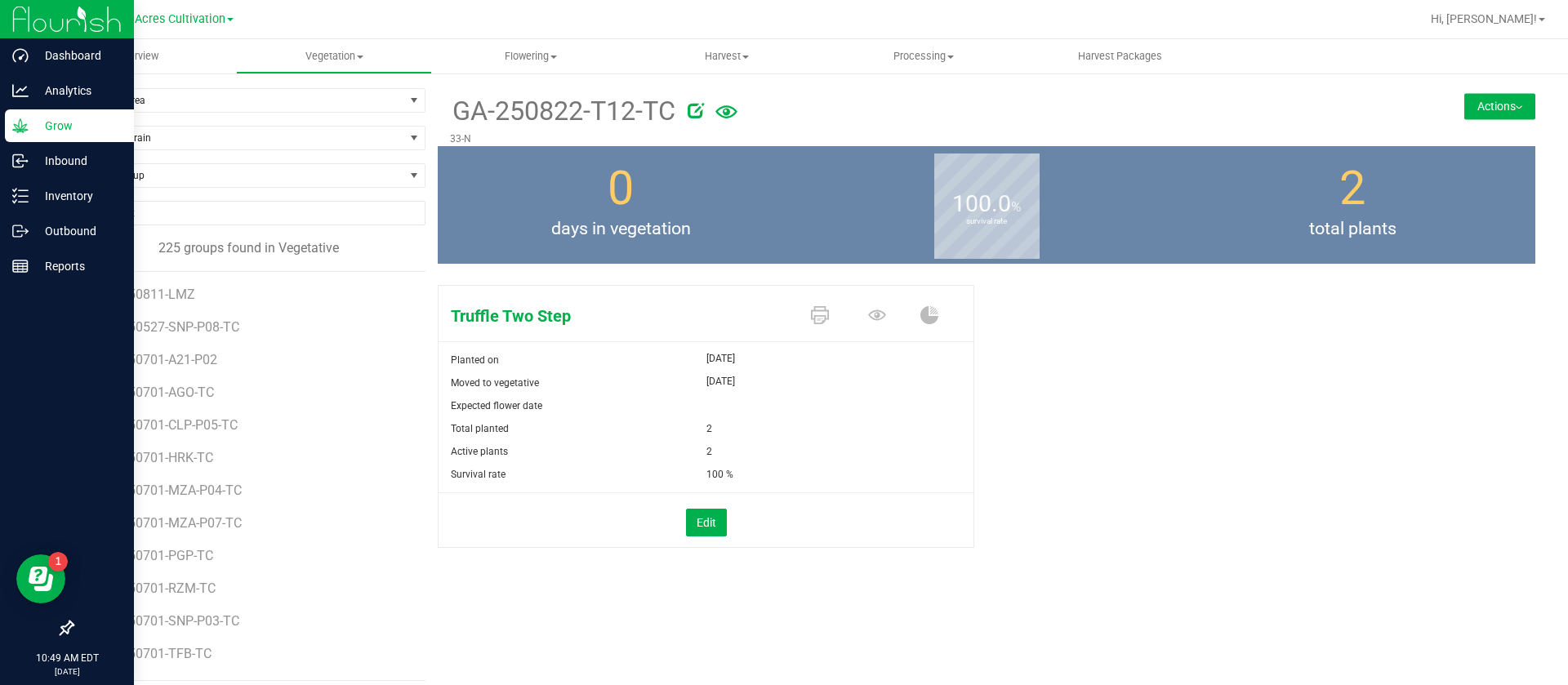
click at [230, 189] on div "Find a Group" at bounding box center [248, 182] width 354 height 37
click at [251, 175] on span "Find a Group" at bounding box center [238, 175] width 331 height 23
type input "g"
type input "ago"
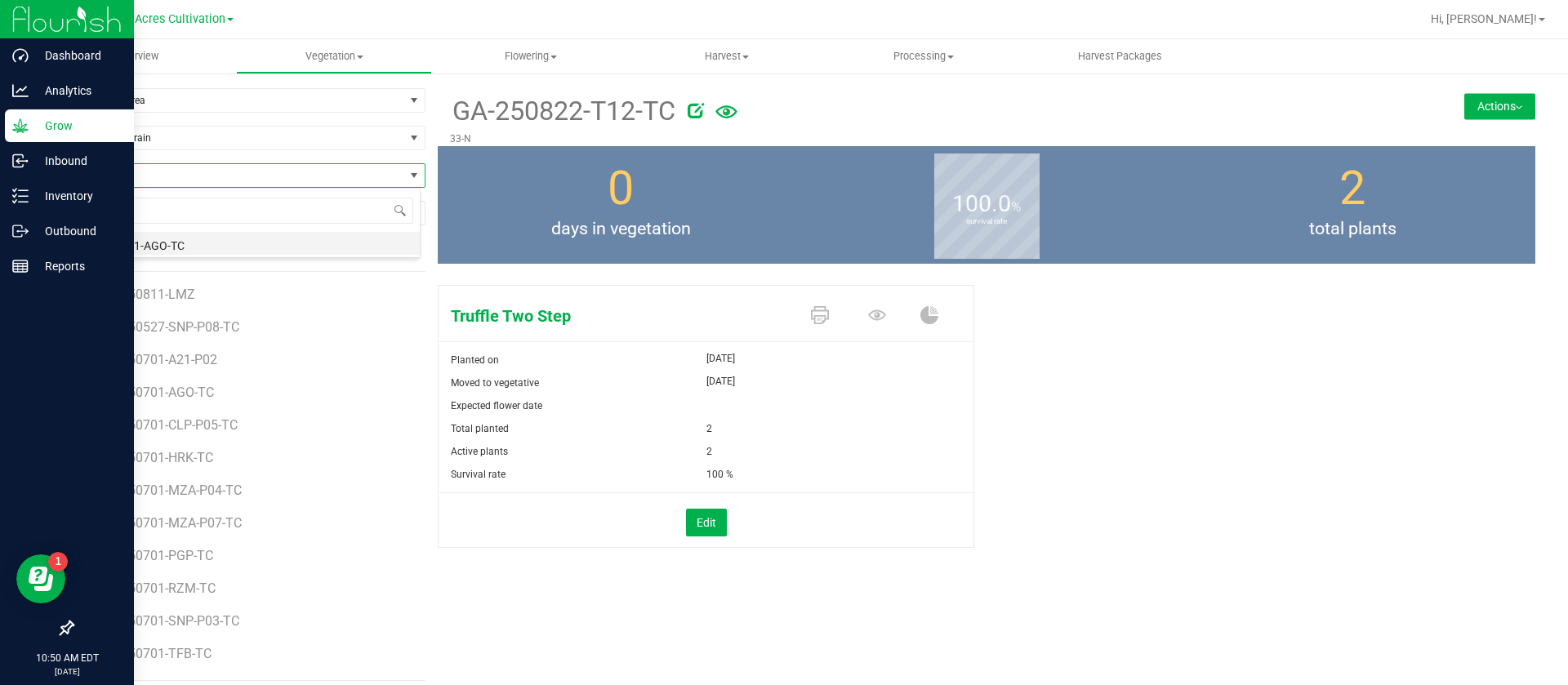
click at [204, 245] on li "GA-250701-AGO-TC" at bounding box center [246, 243] width 347 height 23
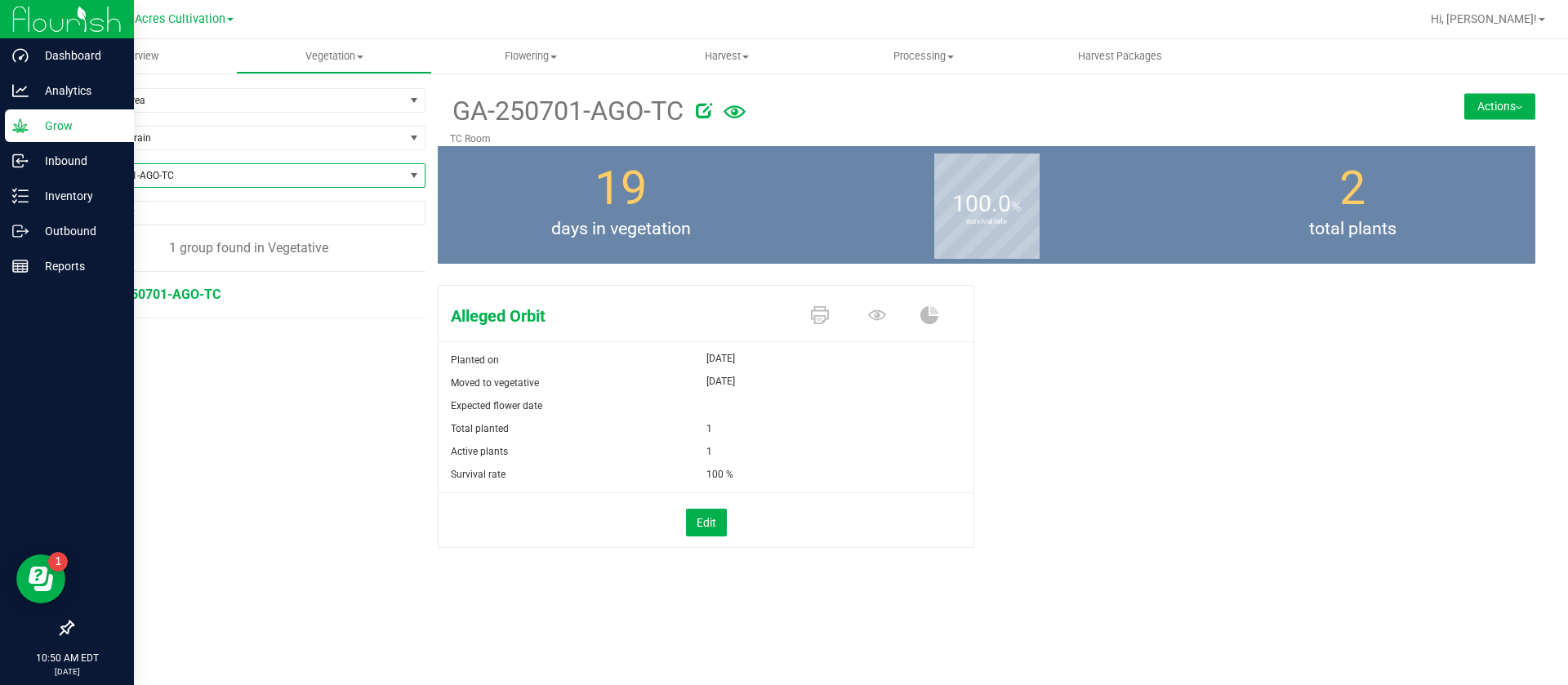
click at [1496, 104] on button "Actions" at bounding box center [1499, 106] width 71 height 26
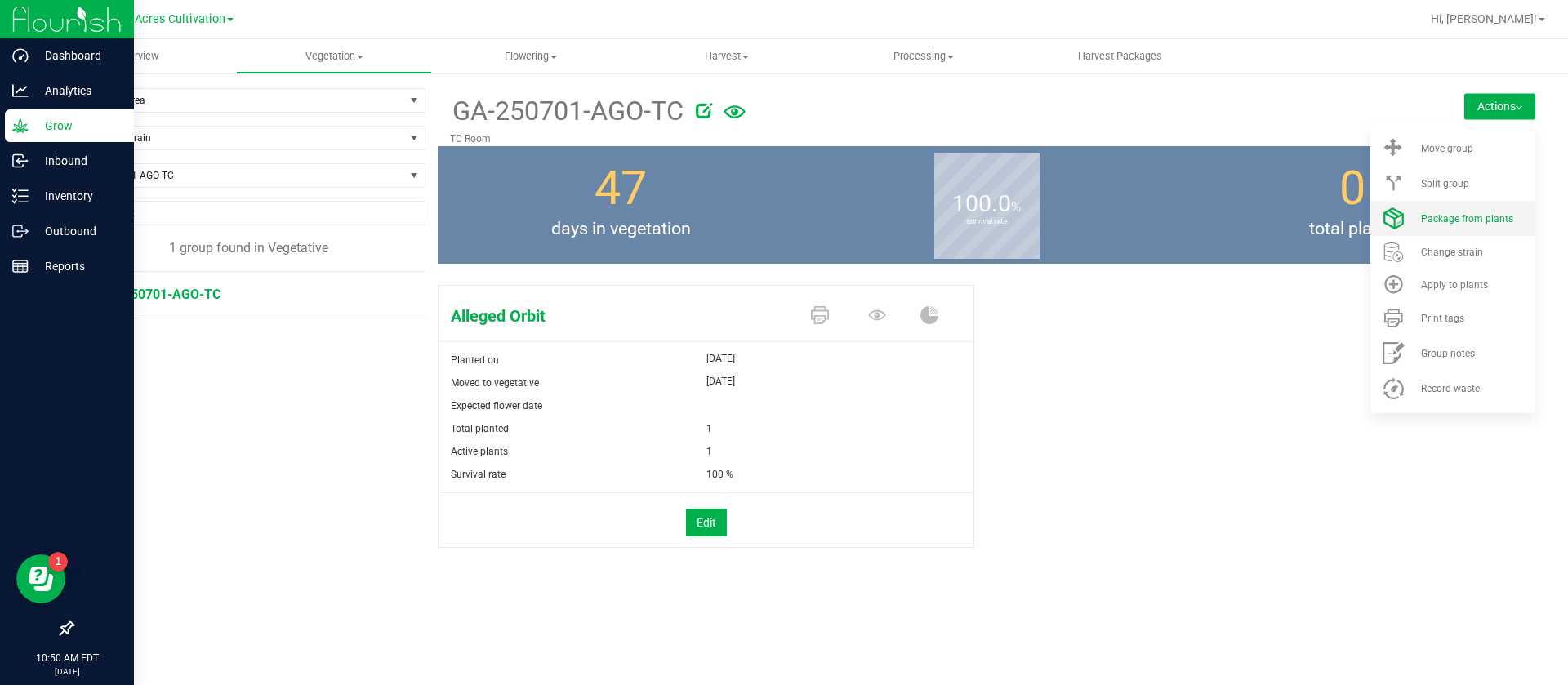
click at [1455, 217] on span "Package from plants" at bounding box center [1467, 219] width 92 height 11
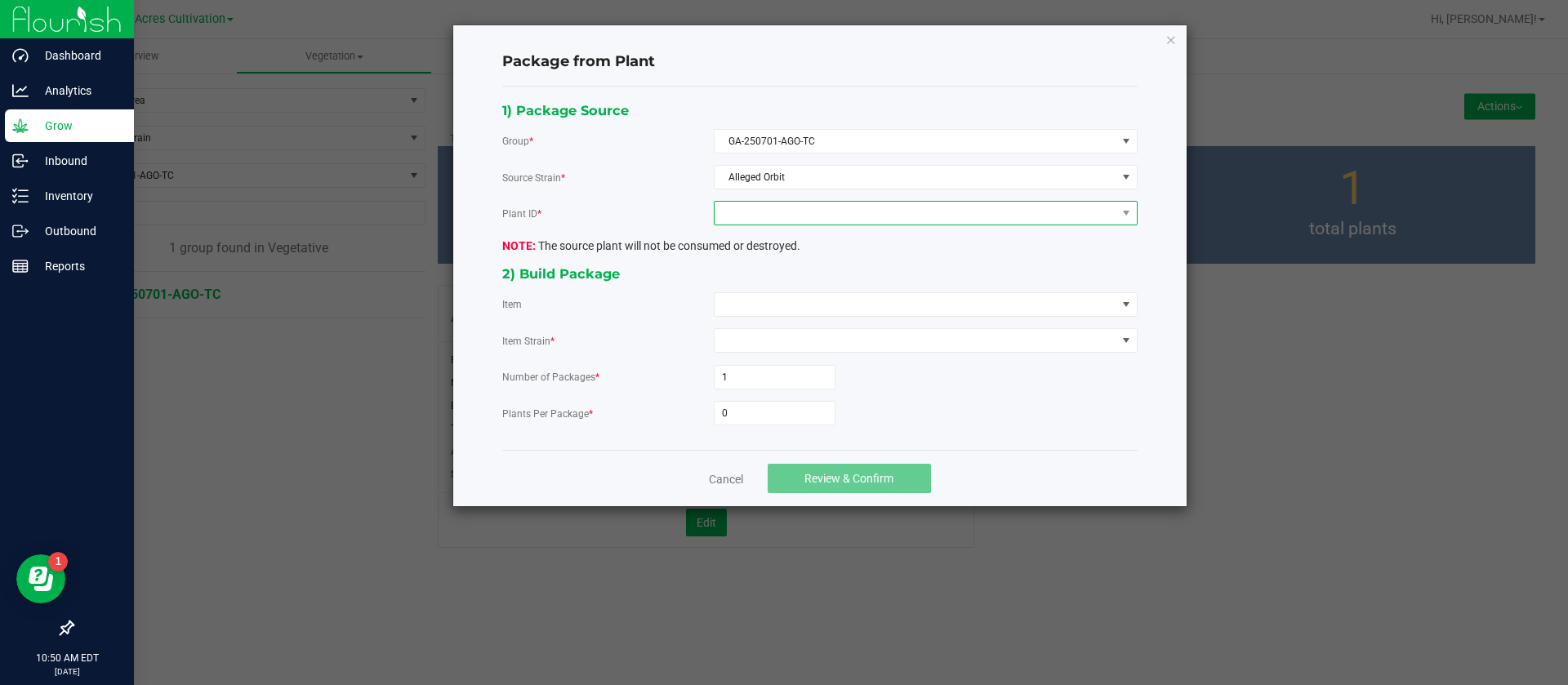
drag, startPoint x: 799, startPoint y: 213, endPoint x: 770, endPoint y: 223, distance: 30.7
click at [797, 213] on span at bounding box center [915, 213] width 402 height 23
drag, startPoint x: 747, startPoint y: 281, endPoint x: 750, endPoint y: 289, distance: 8.5
click at [749, 280] on li "6832134171074833" at bounding box center [926, 283] width 422 height 28
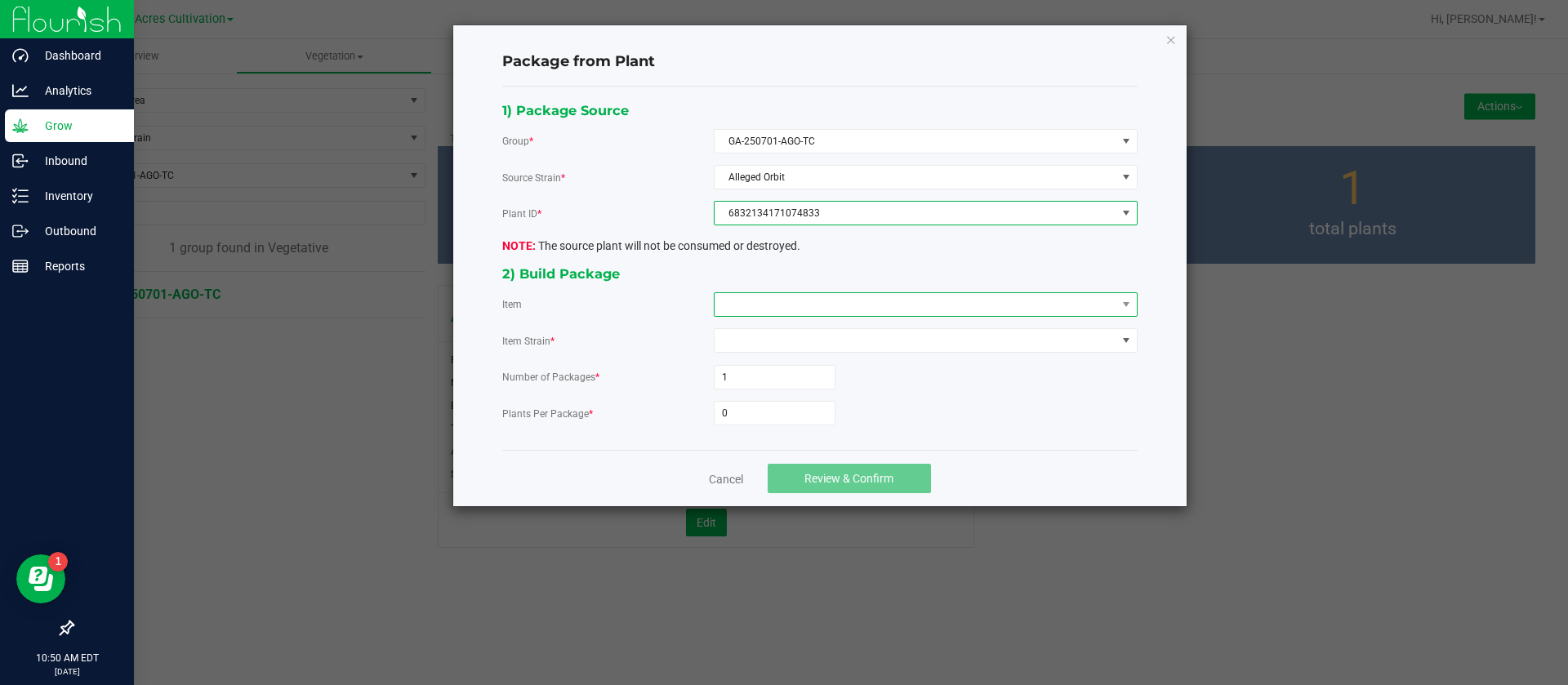
click at [762, 304] on span at bounding box center [915, 304] width 402 height 23
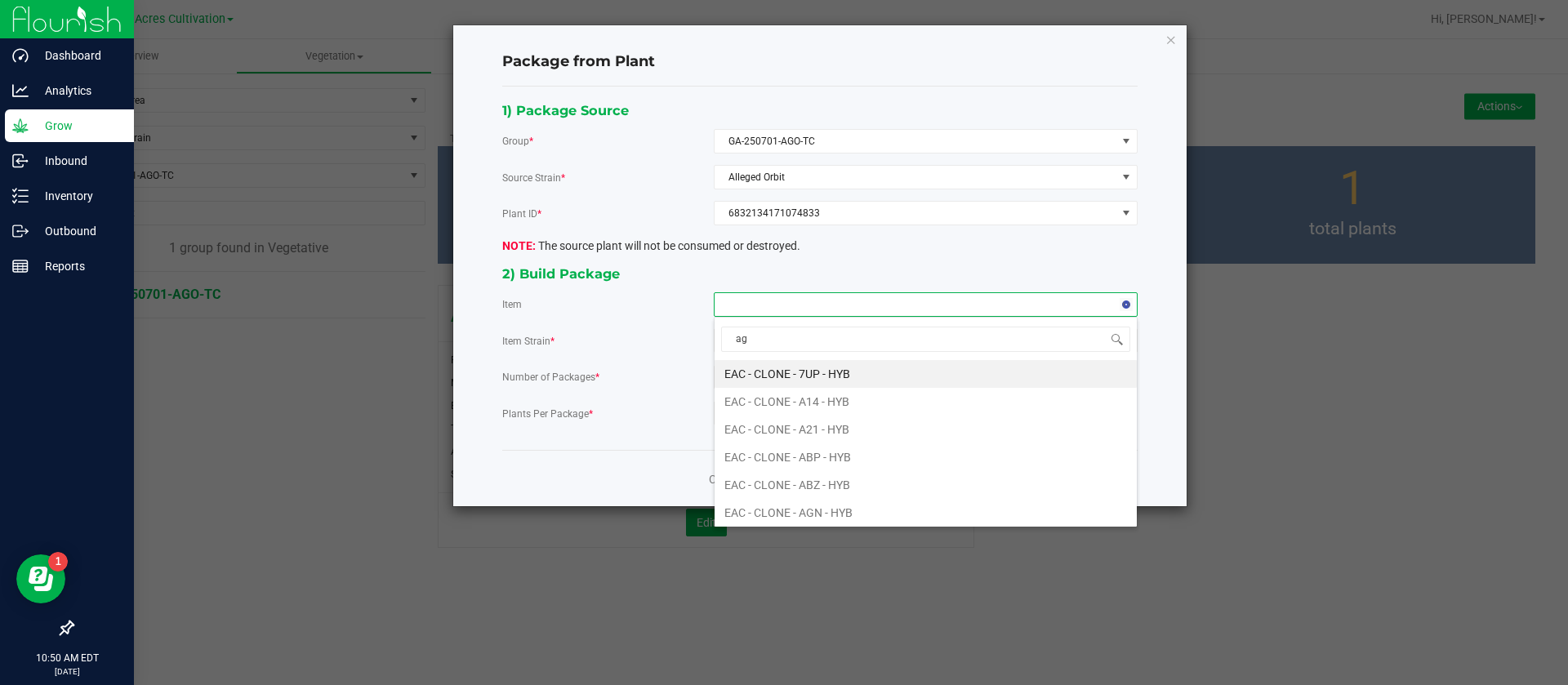
type input "ago"
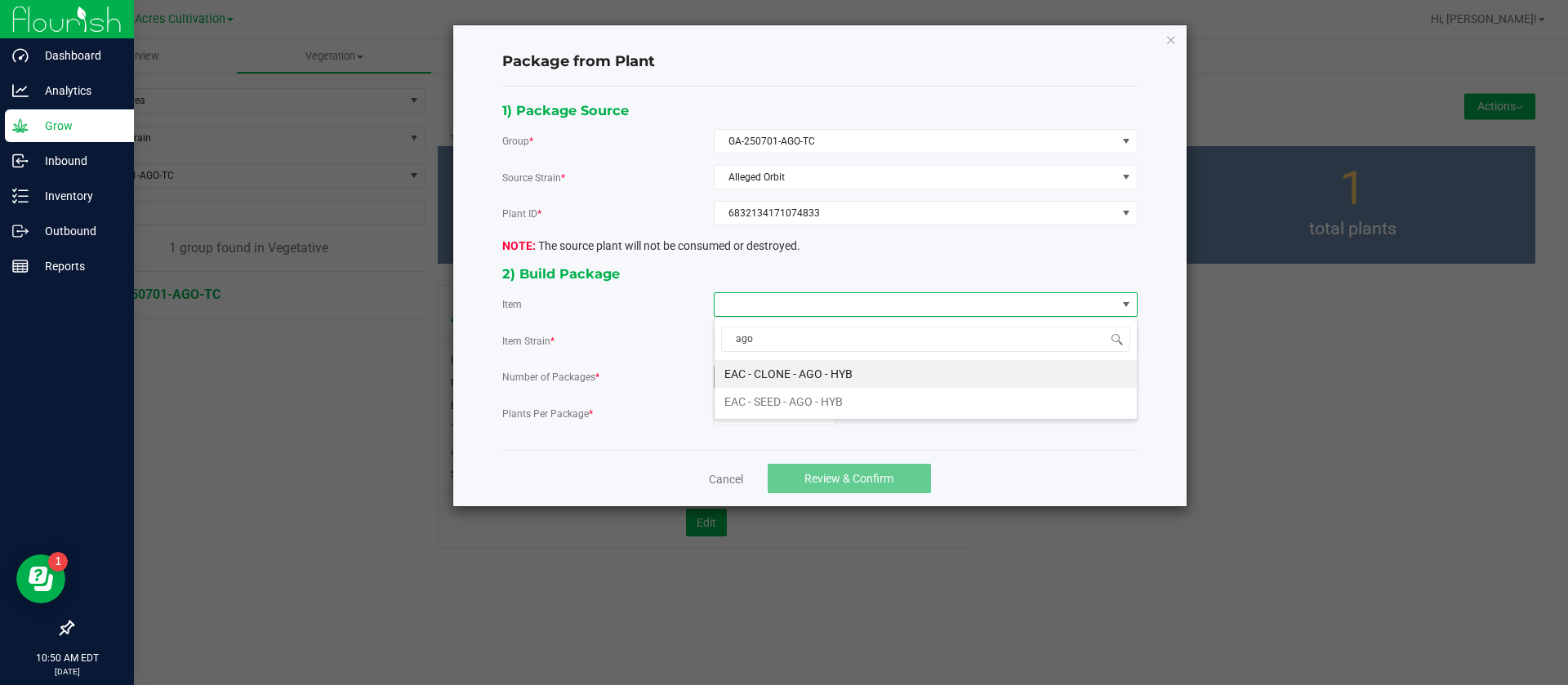
click at [803, 364] on HYB "EAC - CLONE - AGO - HYB" at bounding box center [926, 374] width 422 height 28
click at [748, 412] on input "0" at bounding box center [774, 413] width 120 height 23
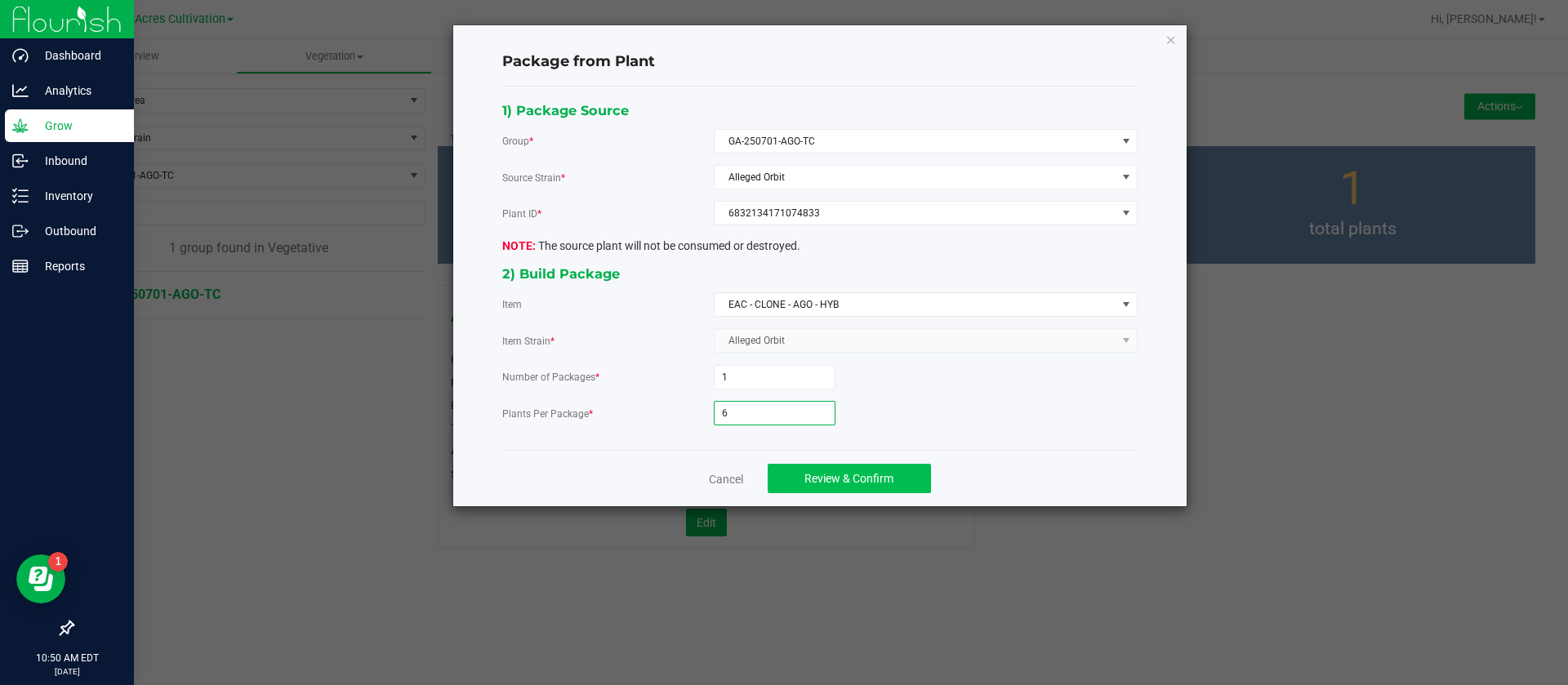
type input "6"
click at [800, 481] on button "Review & Confirm" at bounding box center [849, 479] width 163 height 30
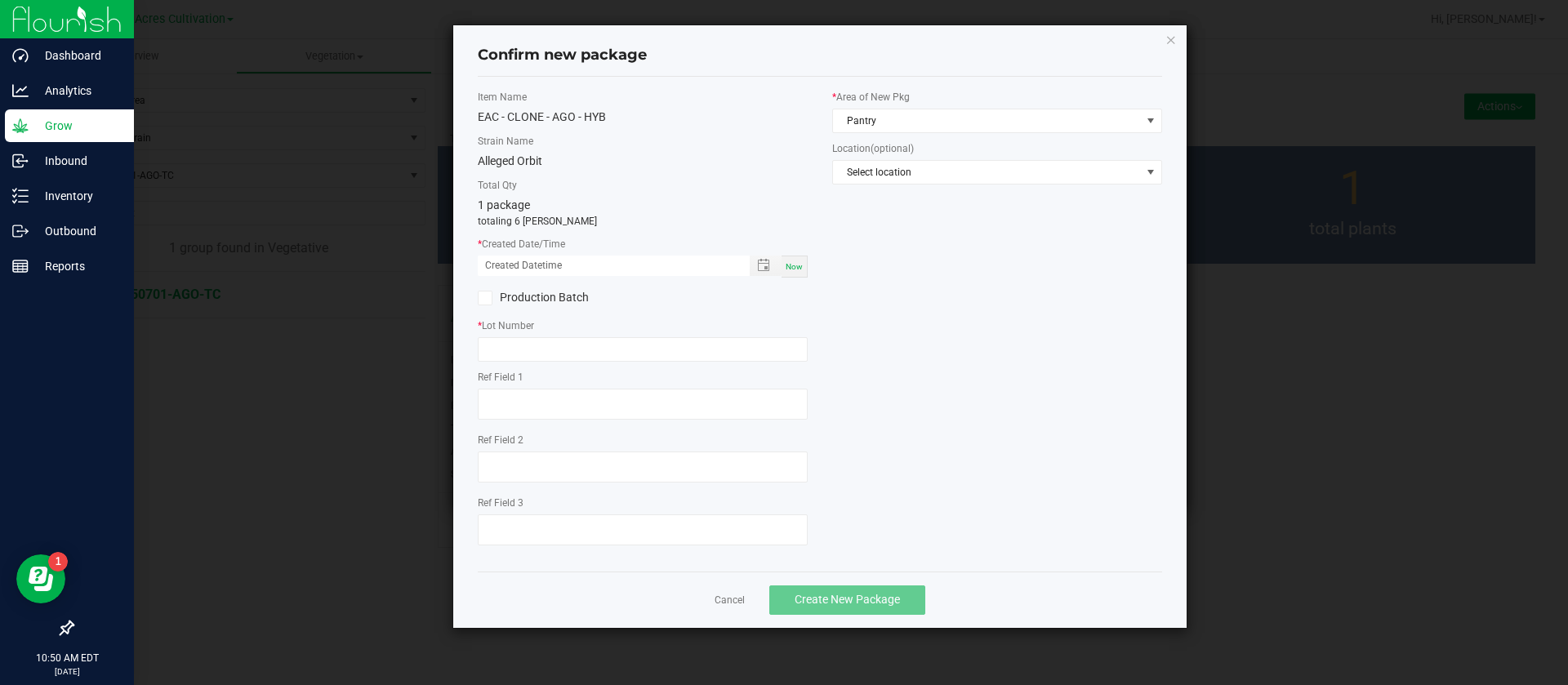
click at [798, 262] on span "Now" at bounding box center [794, 266] width 17 height 9
drag, startPoint x: 487, startPoint y: 266, endPoint x: 495, endPoint y: 326, distance: 60.5
click at [490, 265] on input "[DATE] 10:50 AM" at bounding box center [605, 265] width 254 height 20
type input "[DATE] 10:50 AM"
click at [536, 349] on input "text" at bounding box center [642, 349] width 330 height 24
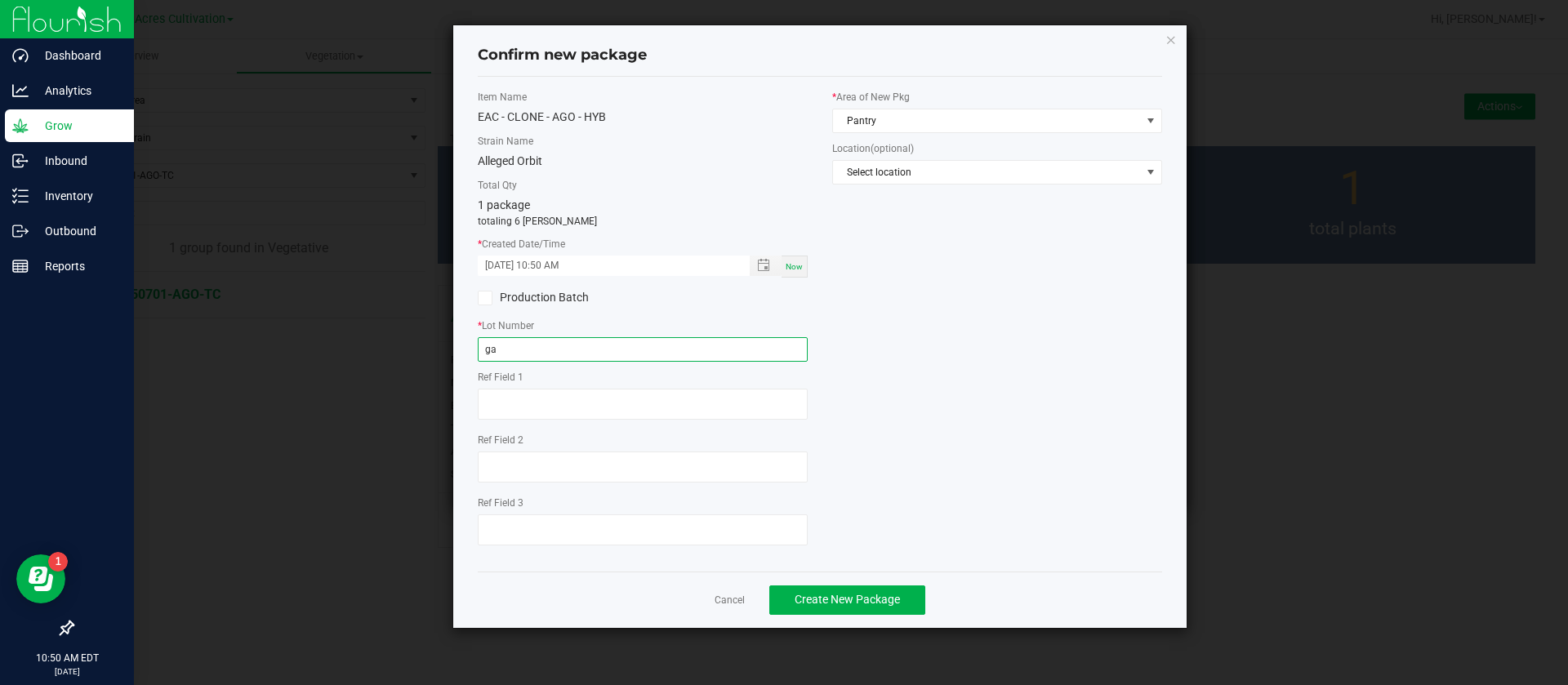
type input "g"
type input "GA-250822-AGO-TC"
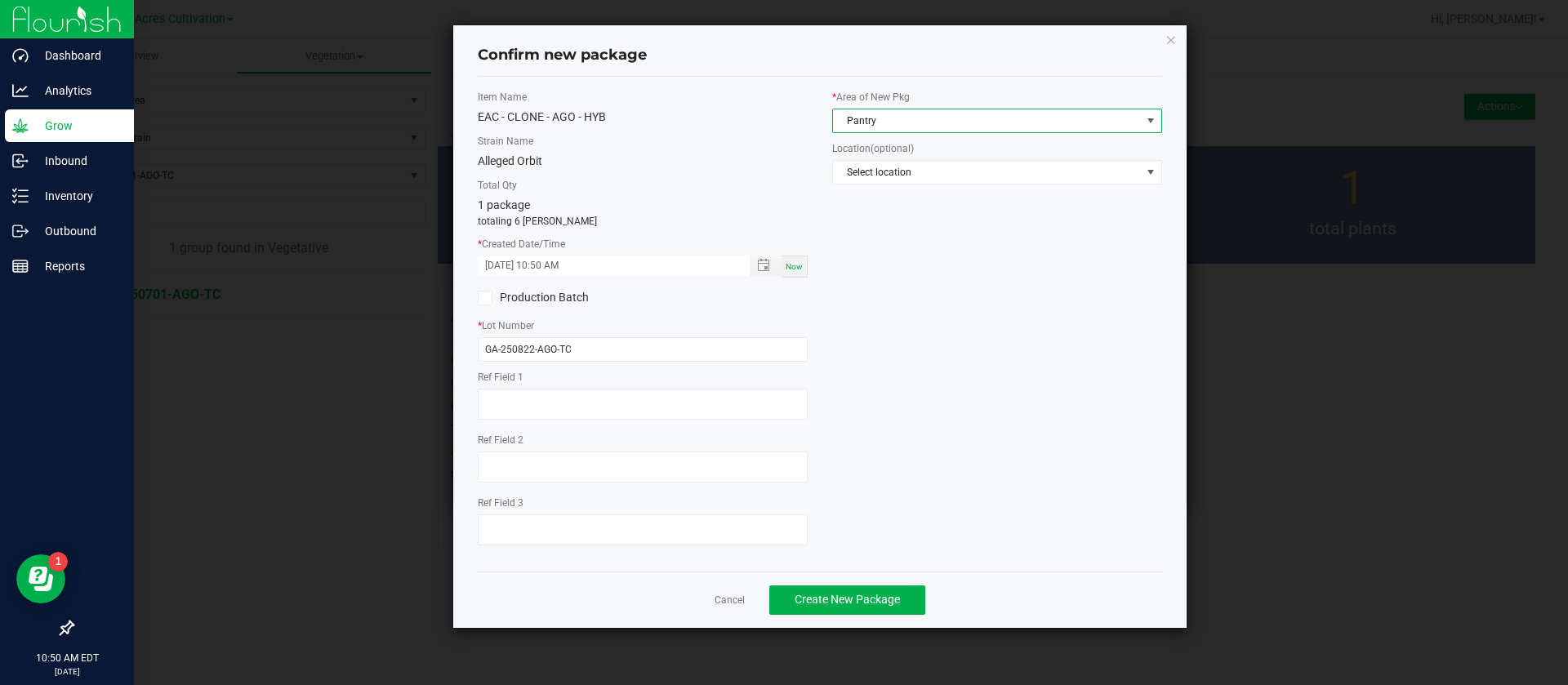
click at [927, 115] on span "Pantry" at bounding box center [987, 121] width 308 height 23
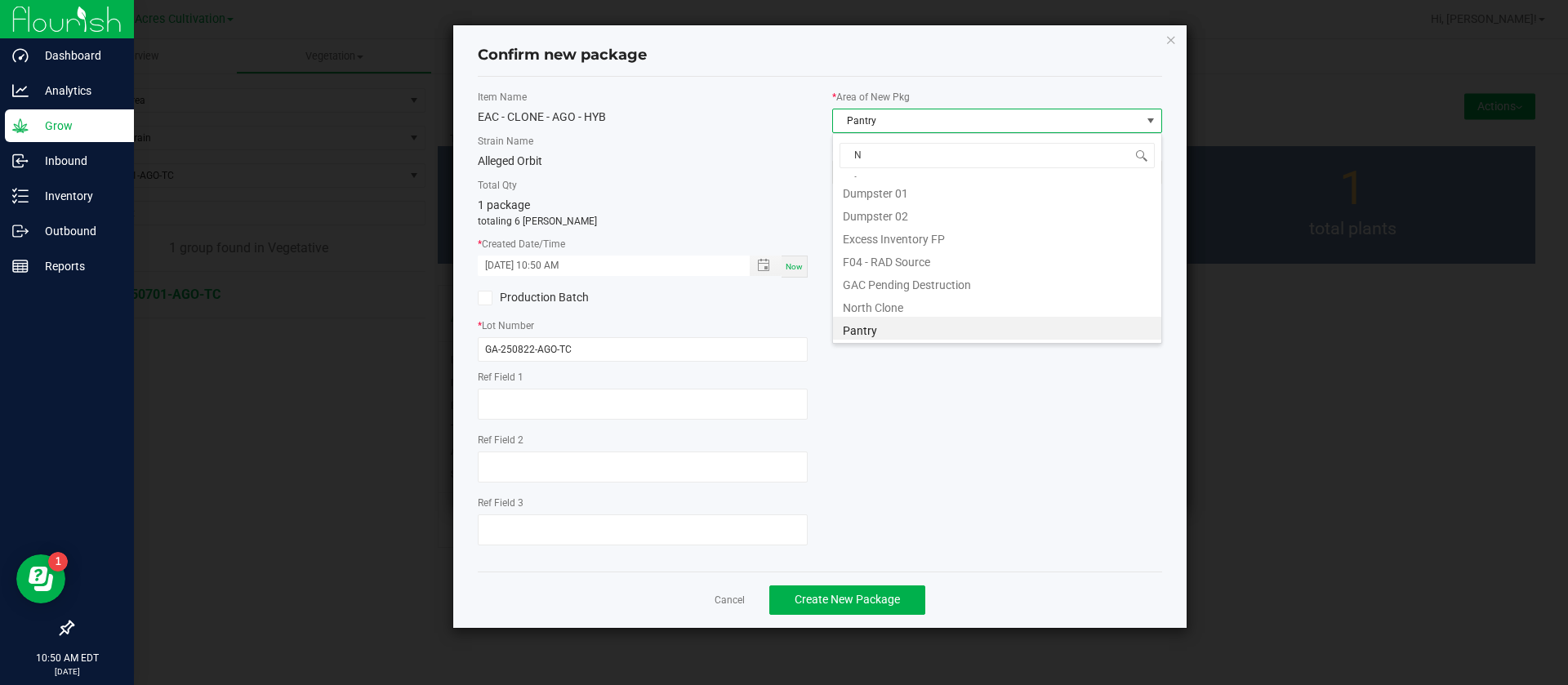
scroll to position [43, 0]
type input "NO"
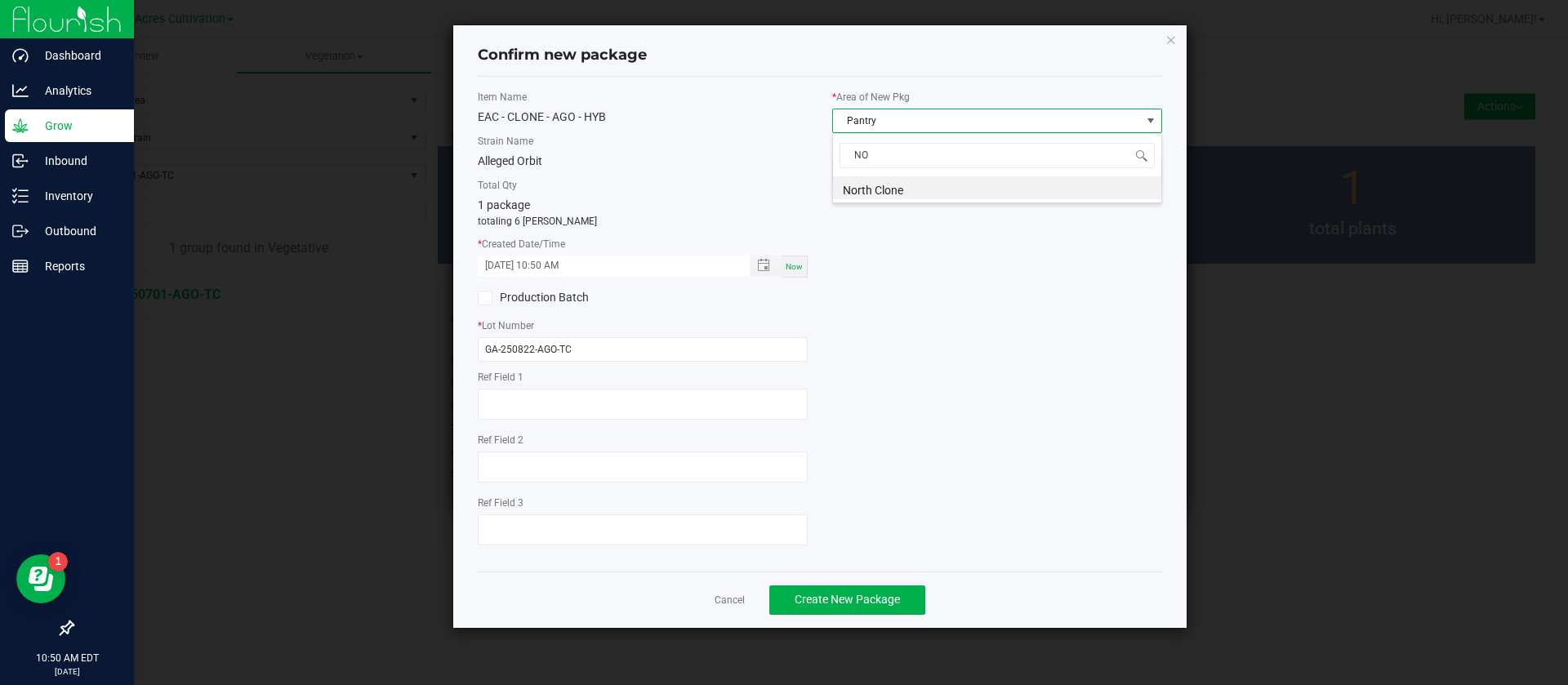
scroll to position [0, 0]
click at [926, 114] on span "North Clone" at bounding box center [987, 121] width 308 height 23
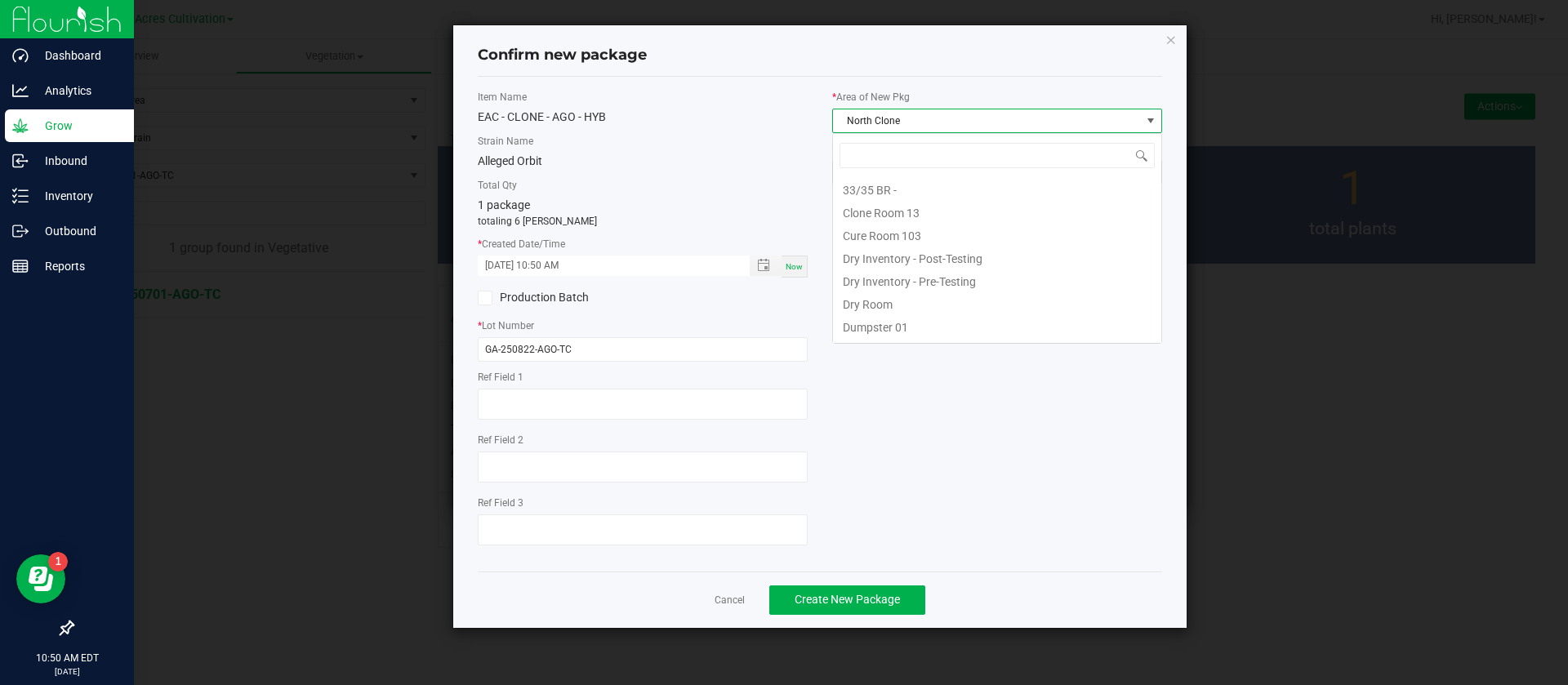
scroll to position [111, 0]
type input "TC"
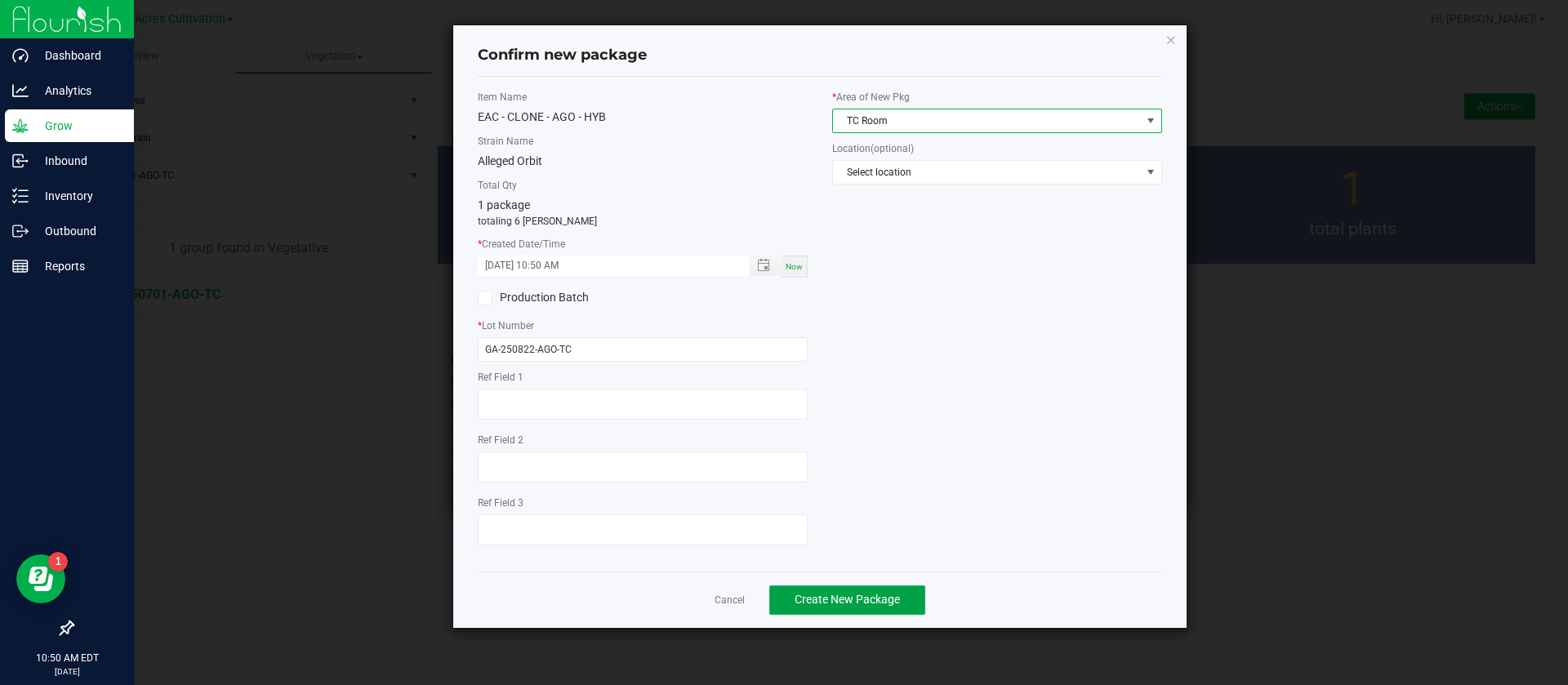
click at [882, 599] on span "Create New Package" at bounding box center [847, 600] width 105 height 13
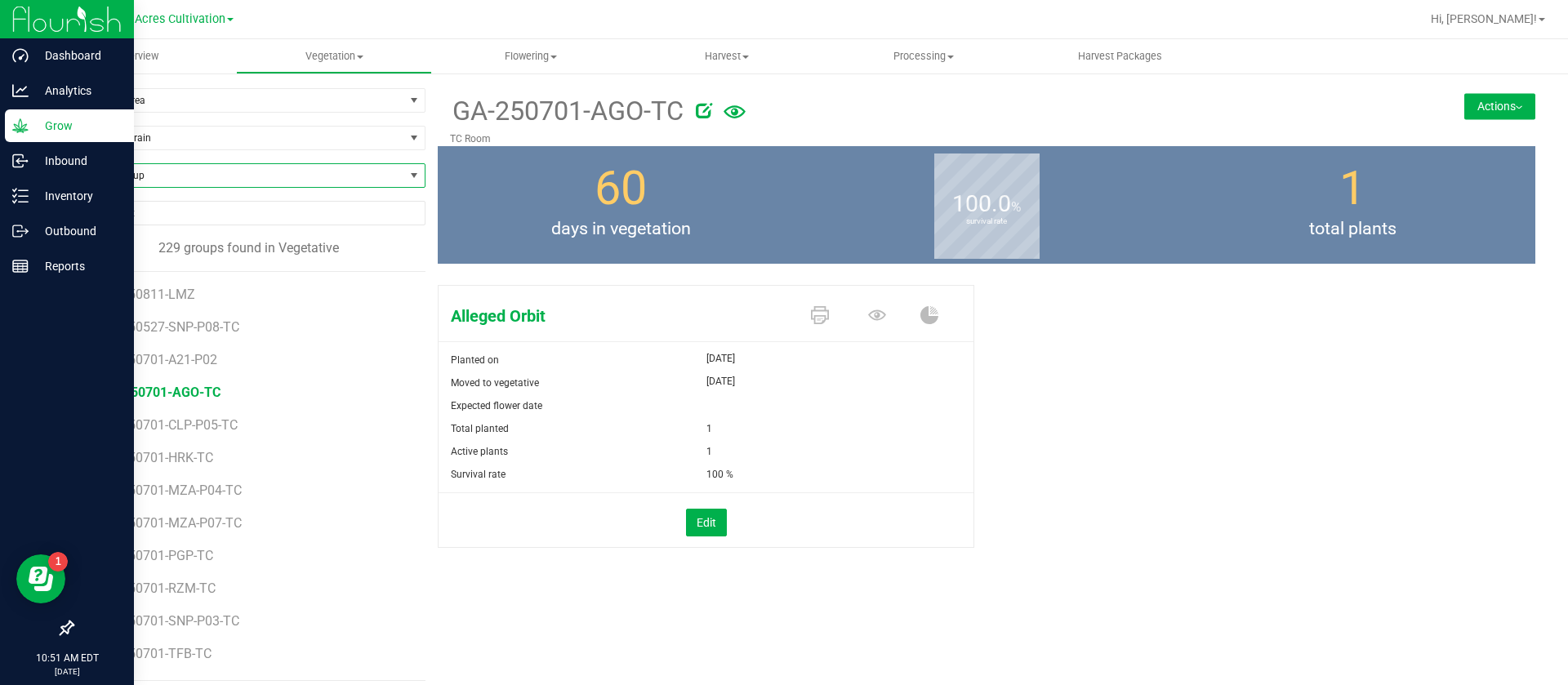
click at [188, 173] on span "Find a Group" at bounding box center [238, 175] width 331 height 23
type input "MZA"
click at [241, 241] on li "GA-250701-MZA-P04-TC" at bounding box center [246, 243] width 347 height 23
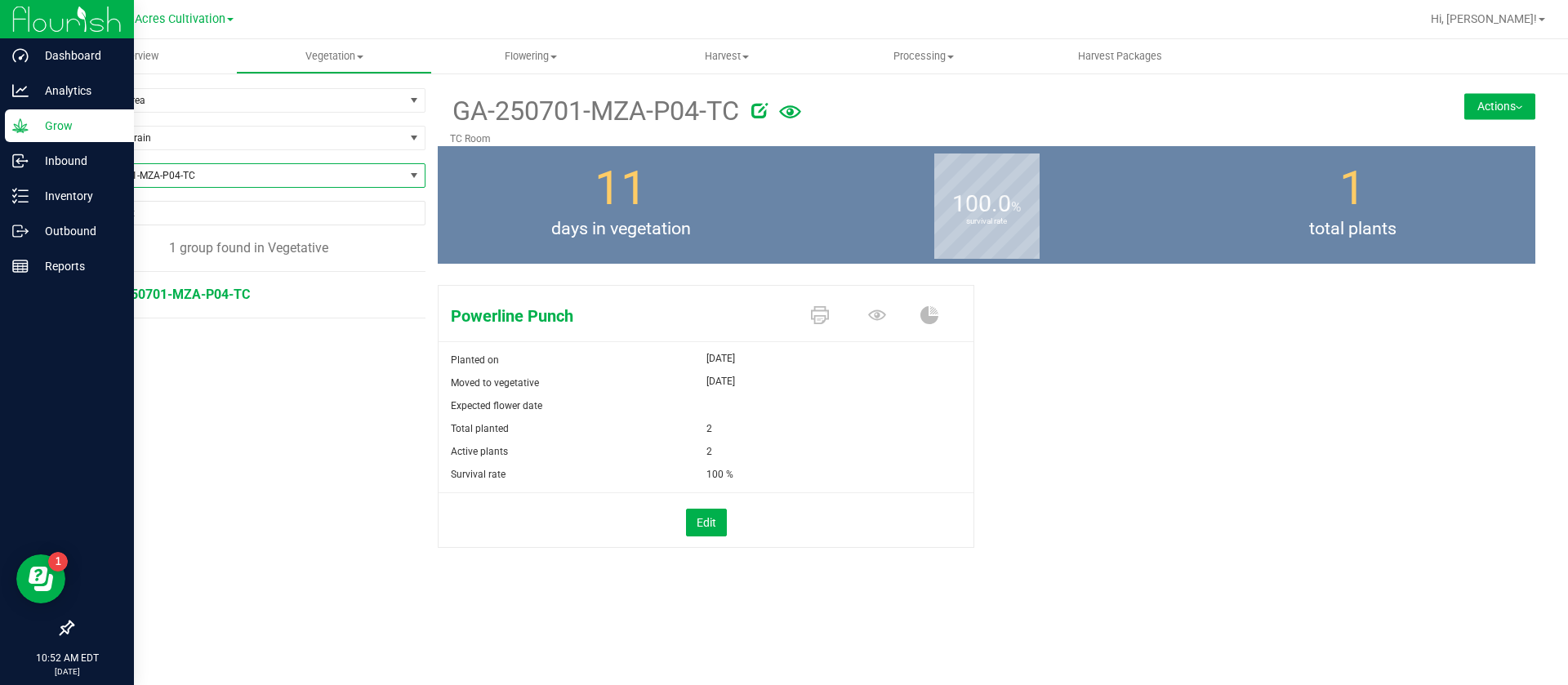
click at [765, 114] on icon at bounding box center [759, 110] width 17 height 17
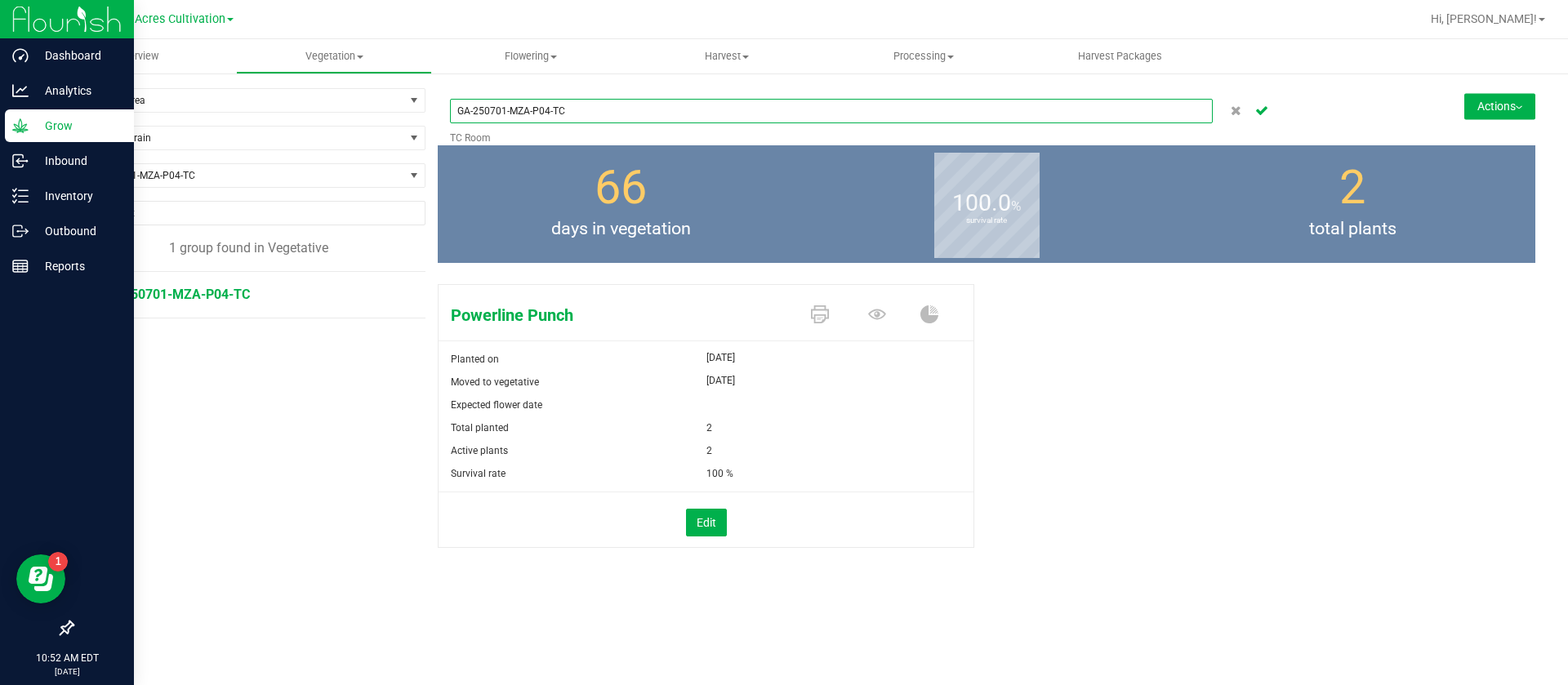
click at [548, 105] on input "GA-250701-MZA-P04-TC" at bounding box center [832, 110] width 763 height 24
type input "GA-250701-MZA-P01-TC"
click at [556, 226] on span "days in vegetation" at bounding box center [620, 229] width 366 height 26
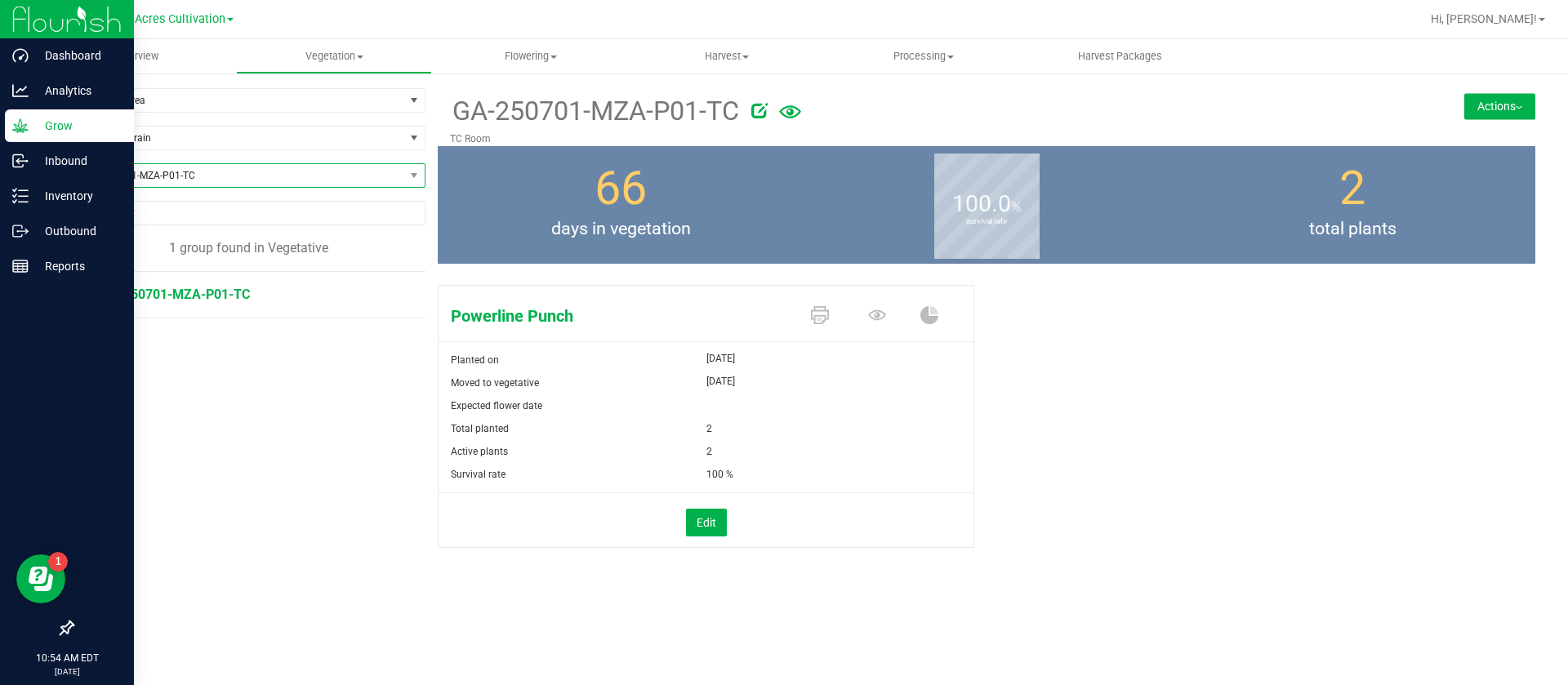
click at [257, 174] on span "GA-250701-MZA-P01-TC" at bounding box center [238, 175] width 331 height 23
type input "TPM"
click at [345, 49] on span "Vegetation" at bounding box center [334, 57] width 195 height 15
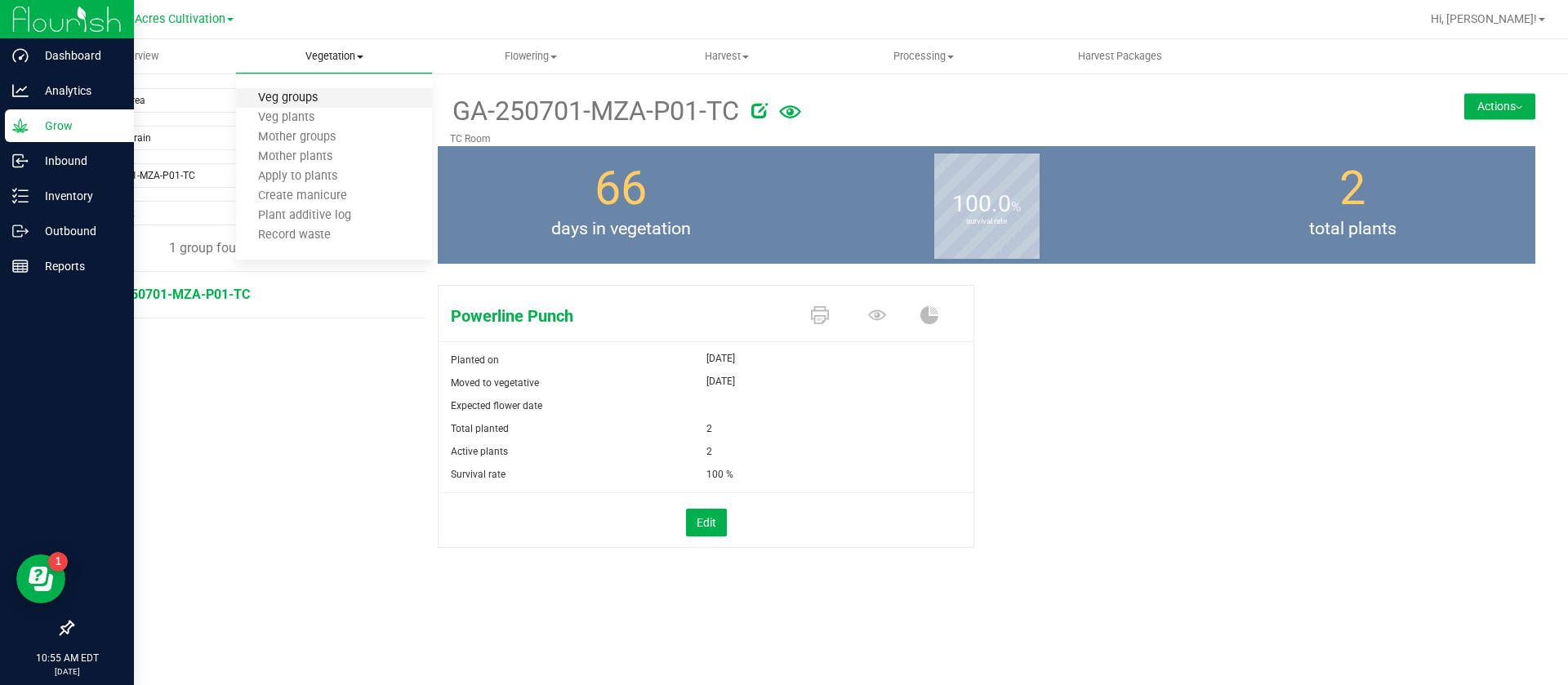
click at [324, 93] on span "Veg groups" at bounding box center [288, 98] width 104 height 14
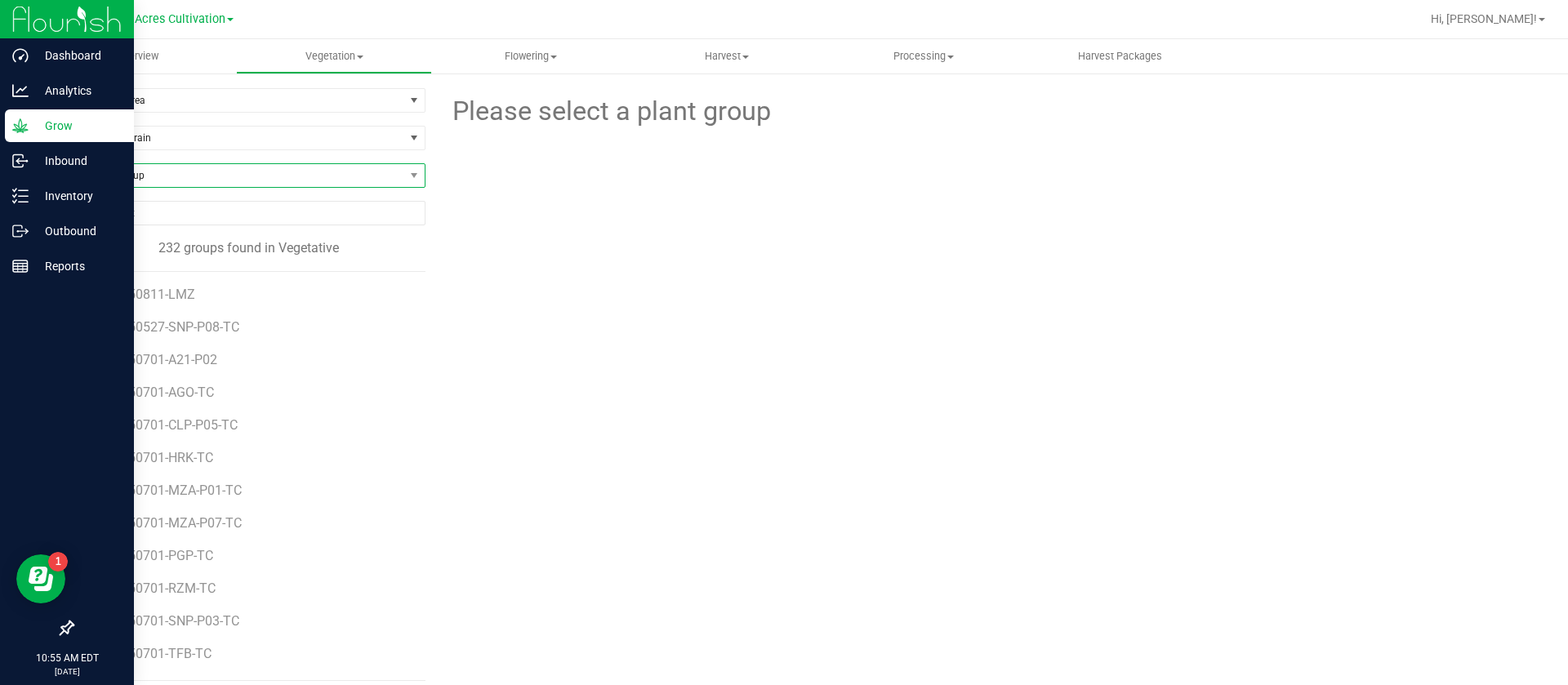
click at [158, 172] on span "Find a Group" at bounding box center [238, 175] width 331 height 23
type input "TPM"
click at [169, 237] on li "GA-250731-TPM" at bounding box center [246, 243] width 347 height 23
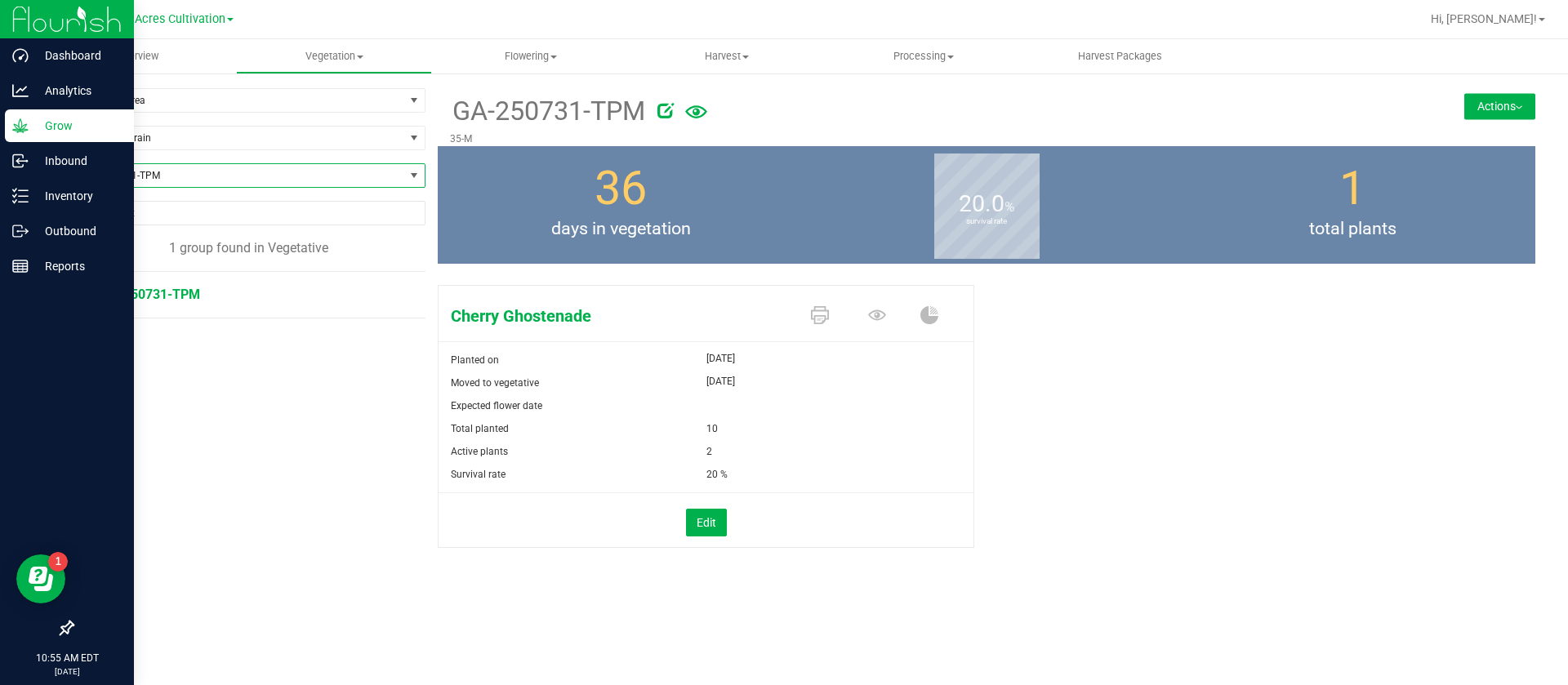
click at [1524, 102] on button "Actions" at bounding box center [1499, 106] width 71 height 26
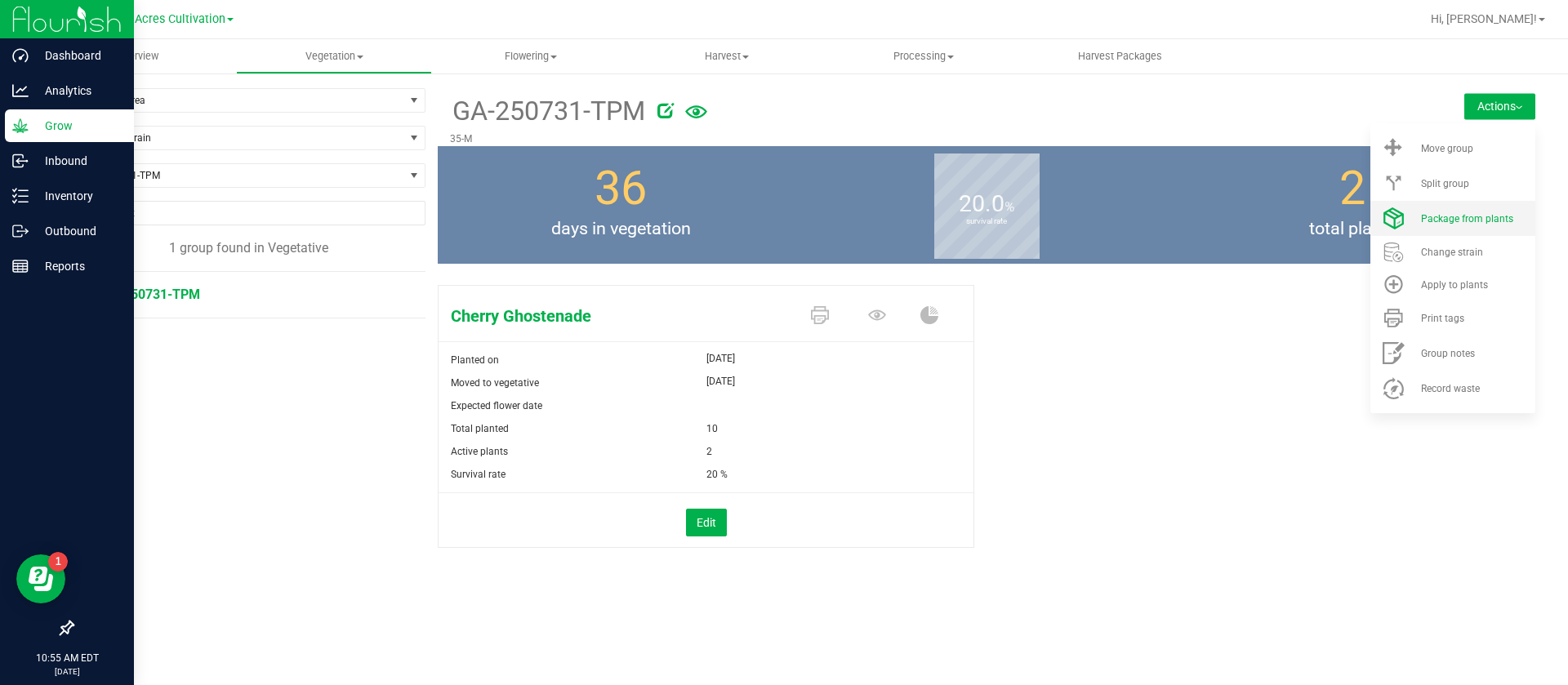
click at [1477, 213] on span "Package from plants" at bounding box center [1467, 219] width 92 height 11
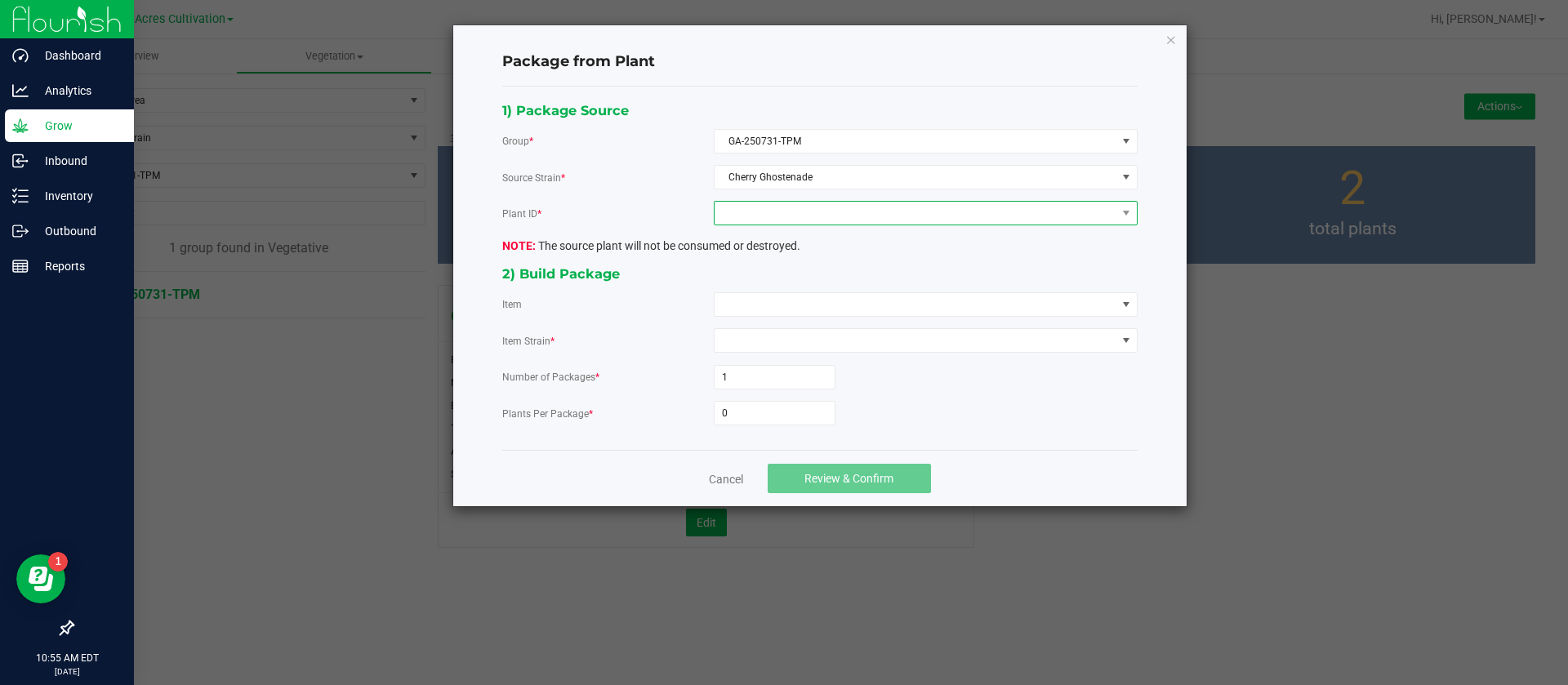
click at [748, 222] on span at bounding box center [915, 213] width 402 height 23
click at [776, 285] on li "0741081447431428" at bounding box center [926, 283] width 422 height 28
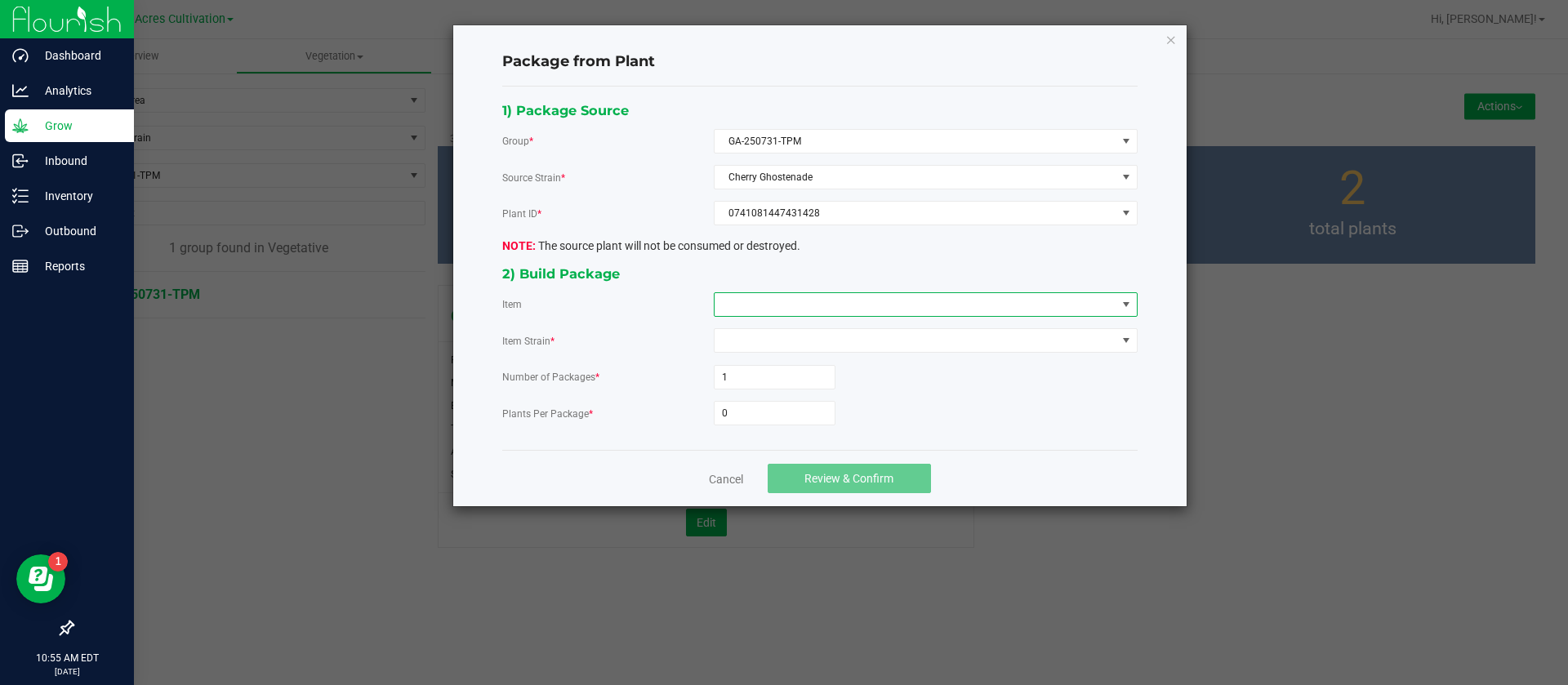
click at [776, 310] on span at bounding box center [915, 304] width 402 height 23
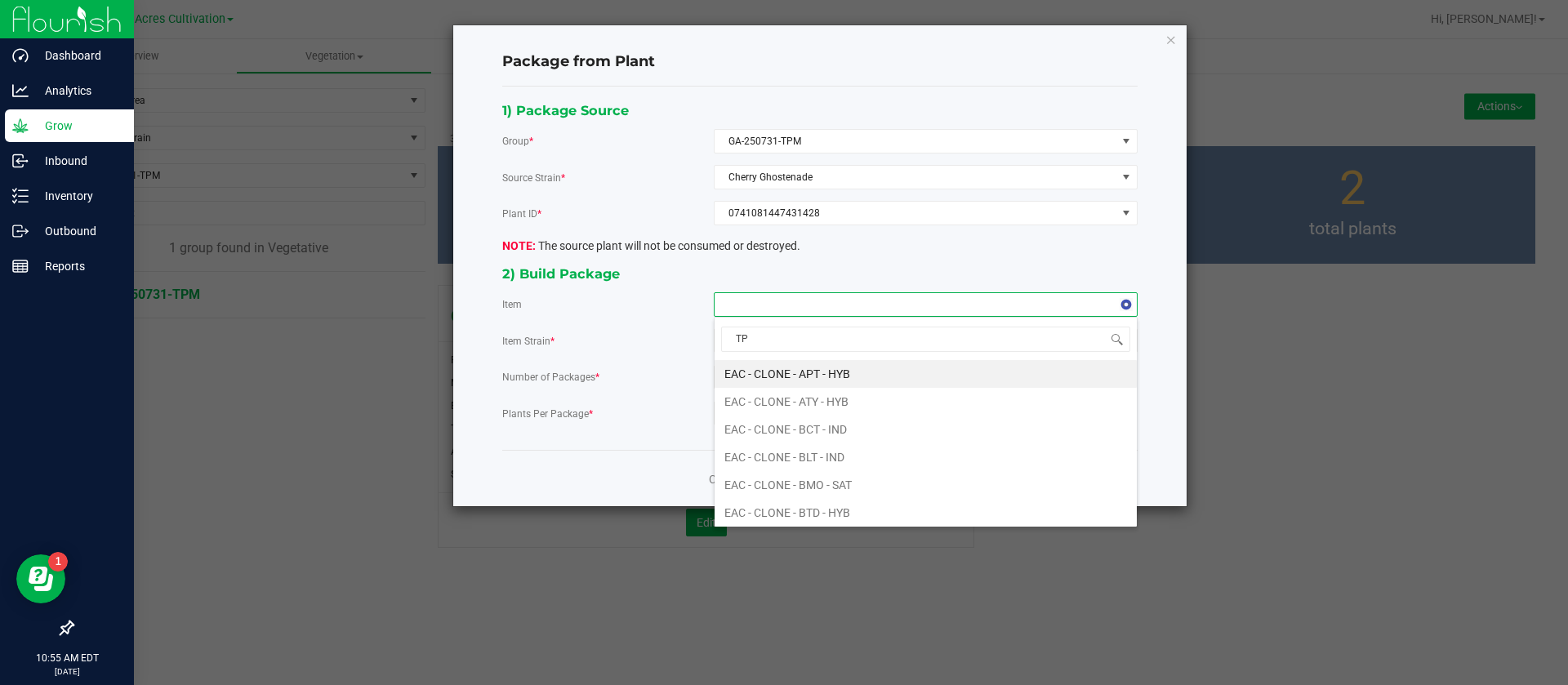
type input "TPM"
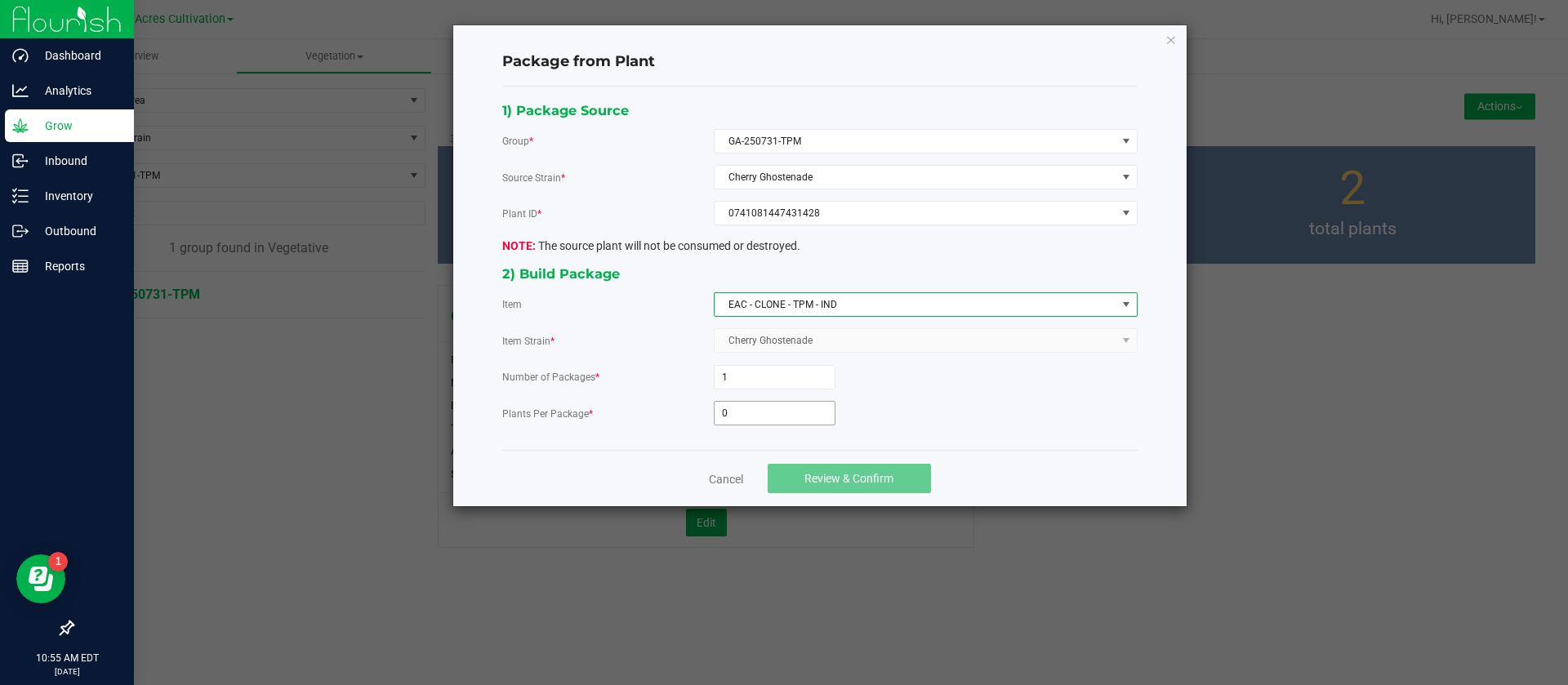
click at [768, 405] on input "0" at bounding box center [774, 413] width 120 height 23
type input "2"
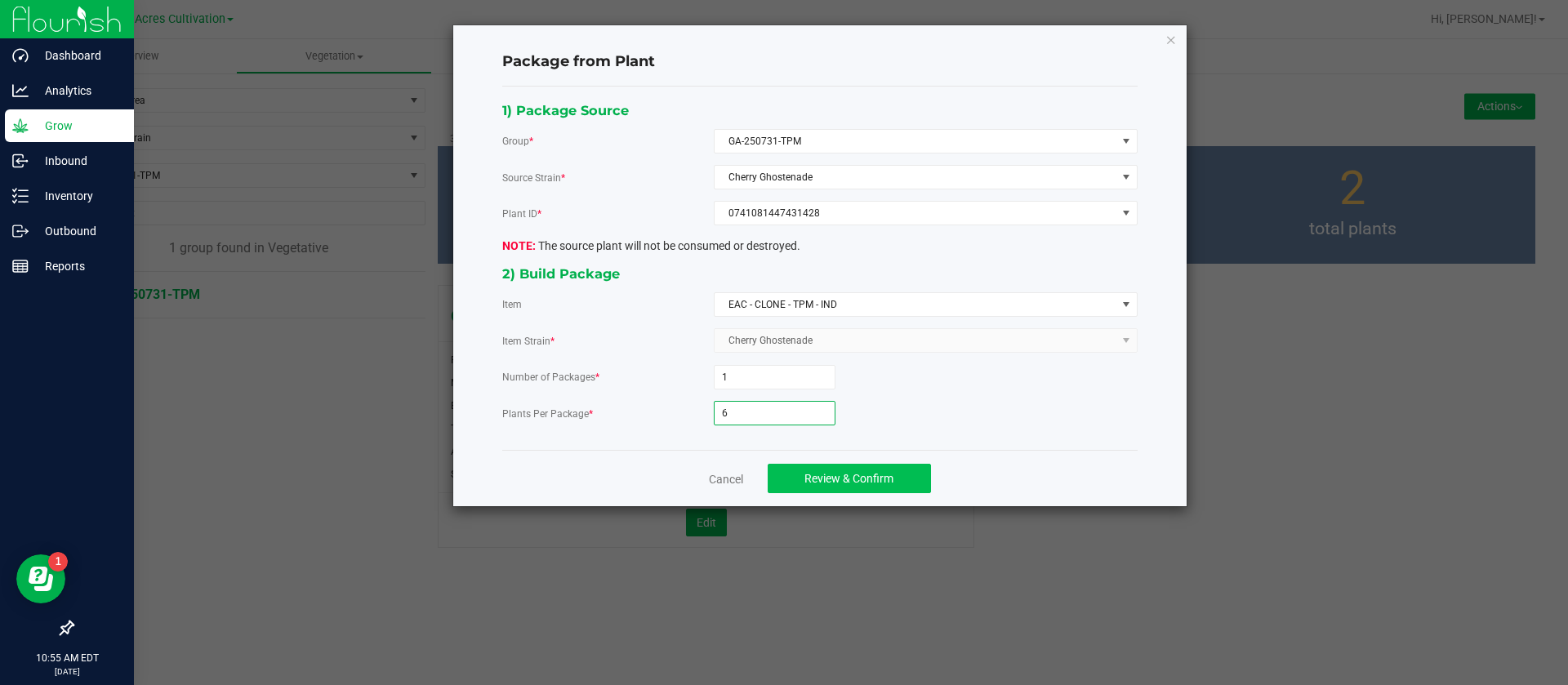
type input "6"
click at [895, 480] on button "Review & Confirm" at bounding box center [849, 479] width 163 height 30
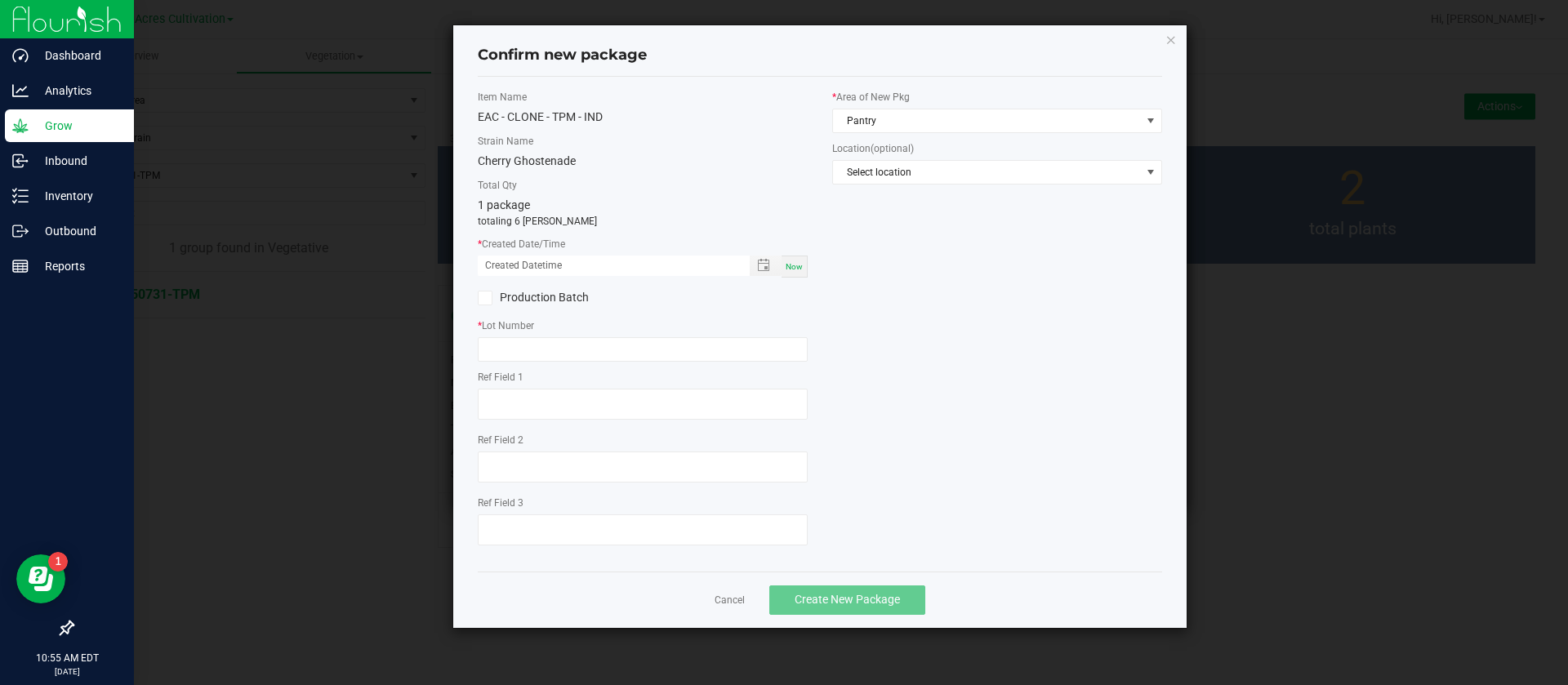
click at [802, 267] on div "Now" at bounding box center [795, 266] width 26 height 22
click at [505, 264] on input "[DATE] 10:55 AM" at bounding box center [605, 265] width 254 height 20
type input "[DATE] 10:55 AM"
click at [524, 339] on input "text" at bounding box center [642, 349] width 330 height 24
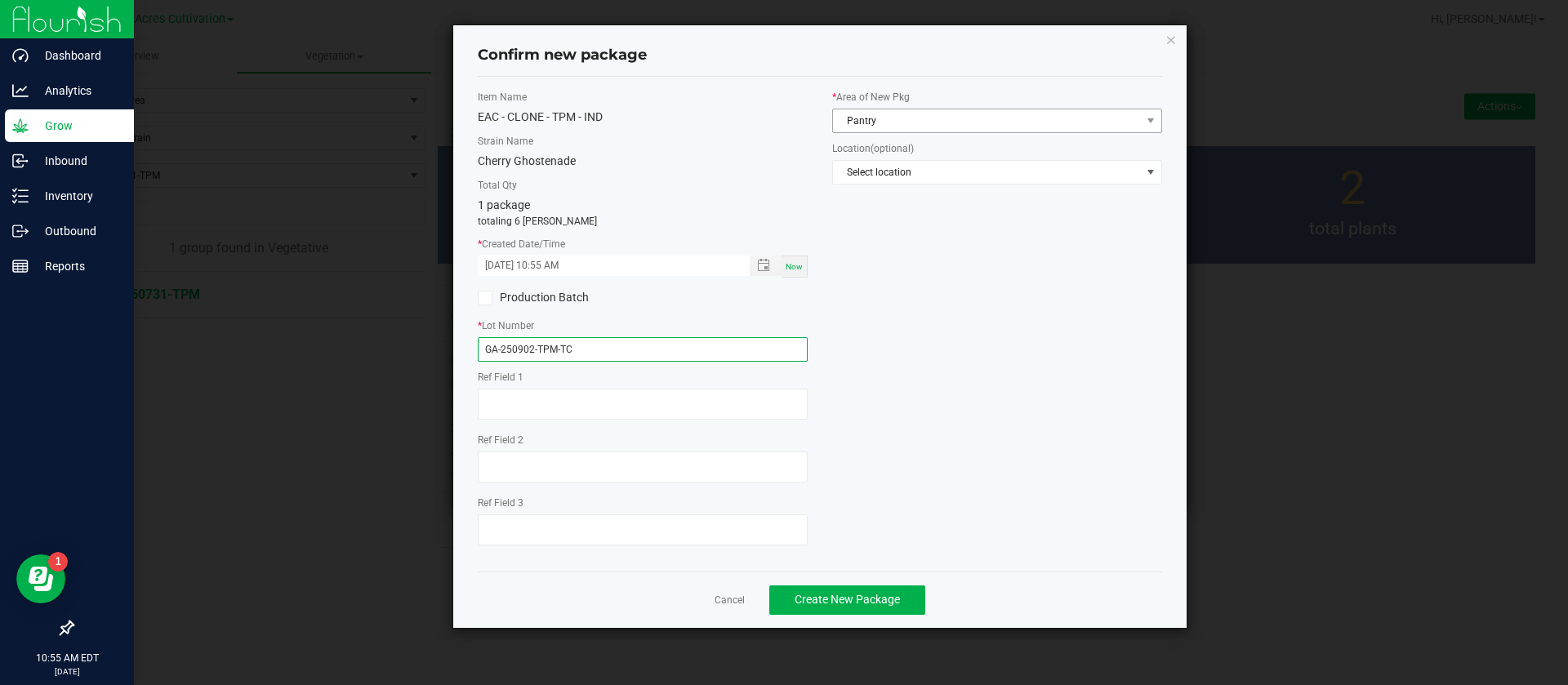
type input "GA-250902-TPM-TC"
click at [903, 127] on span "Pantry" at bounding box center [987, 121] width 308 height 23
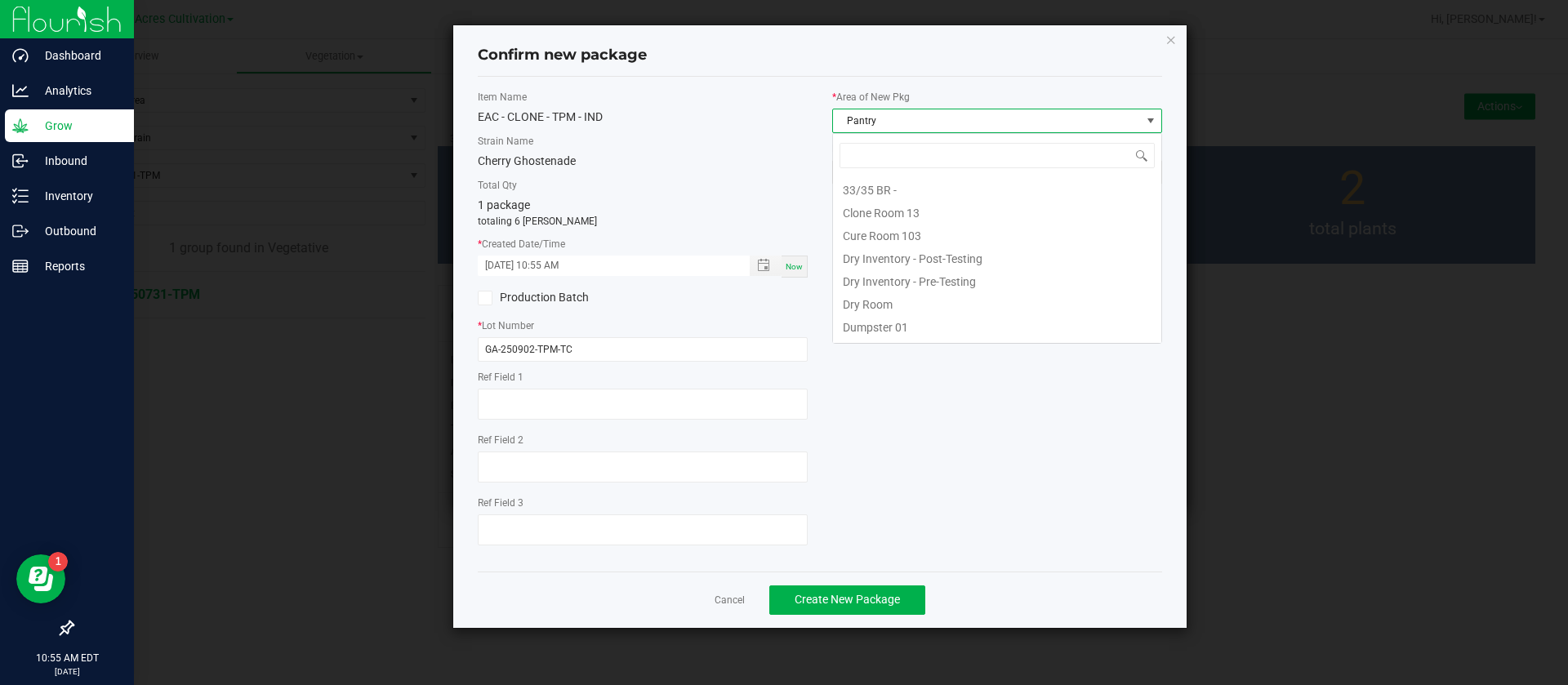
scroll to position [134, 0]
type input "TC"
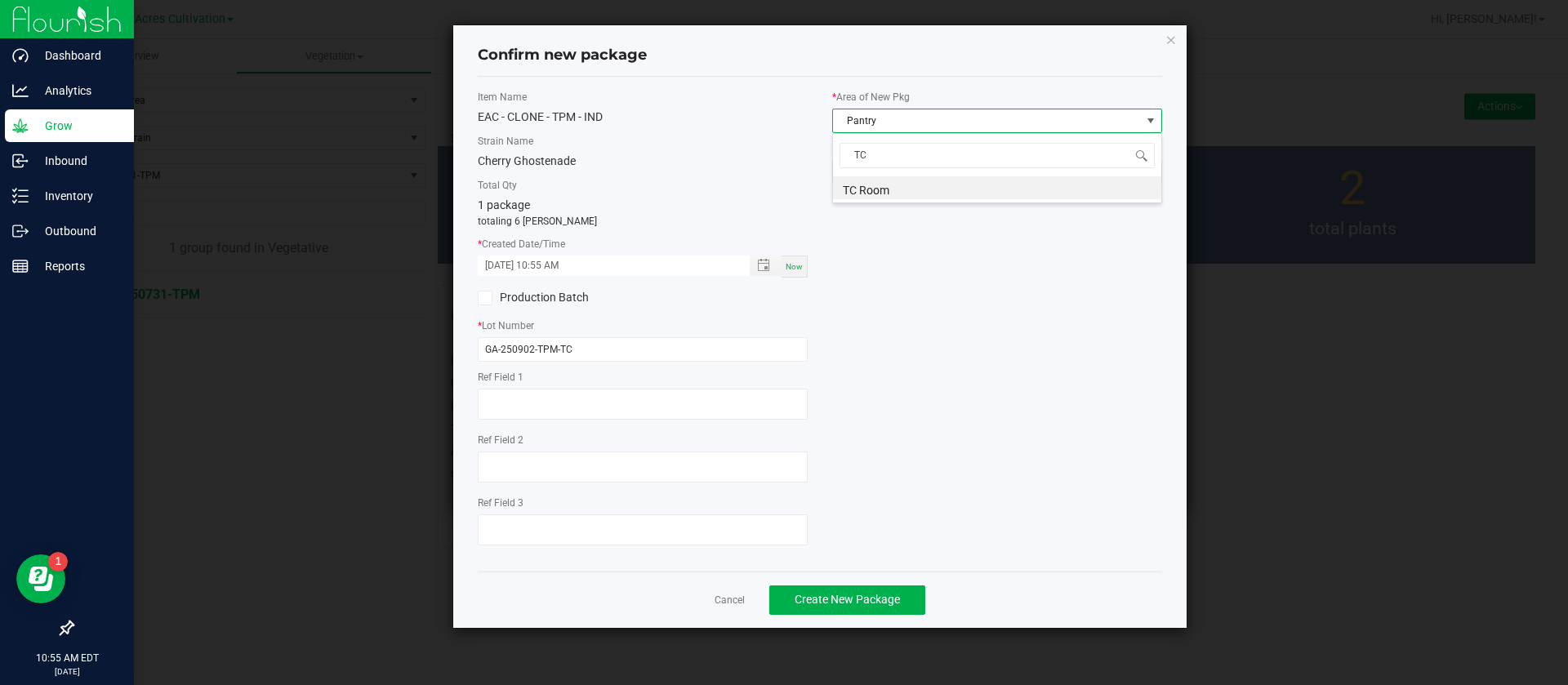
scroll to position [0, 0]
click at [830, 608] on button "Create New Package" at bounding box center [848, 601] width 156 height 30
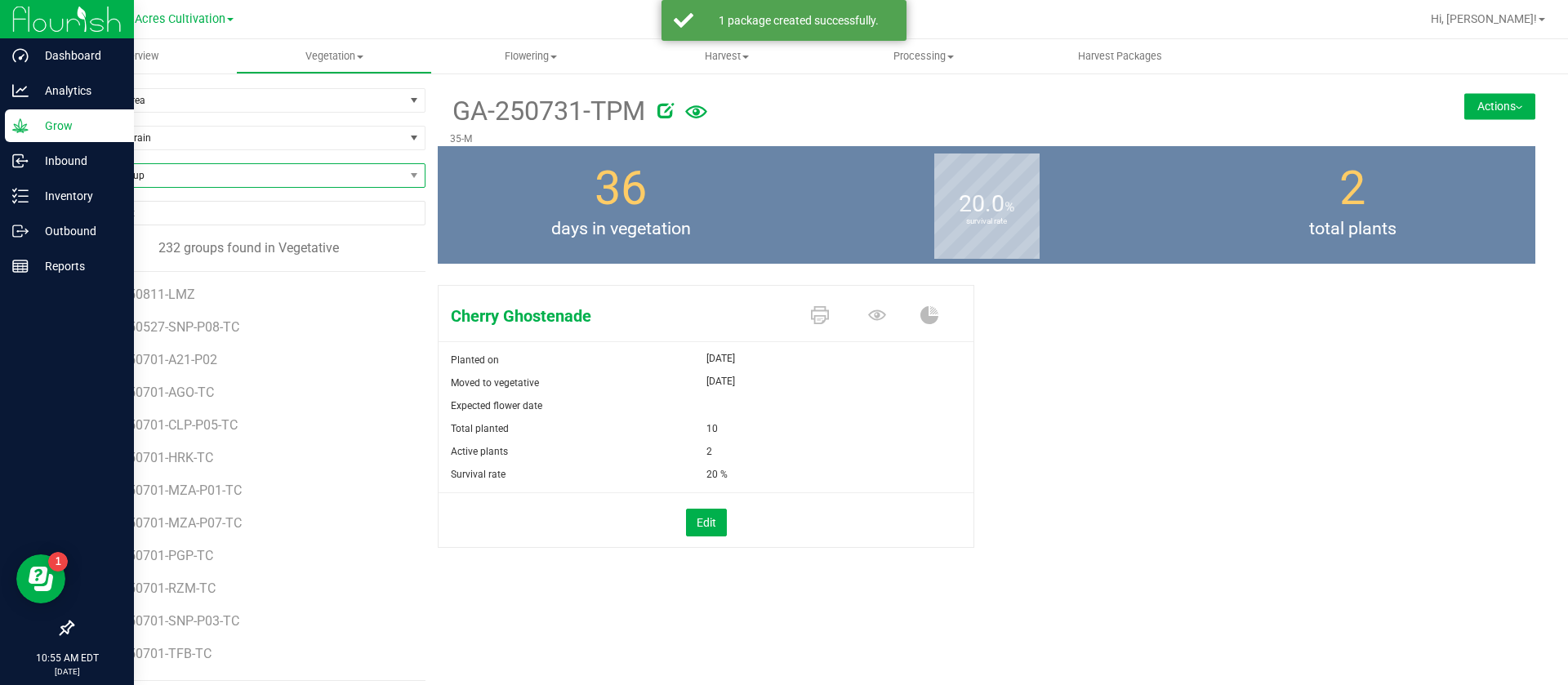
click at [179, 173] on span "Find a Group" at bounding box center [238, 175] width 331 height 23
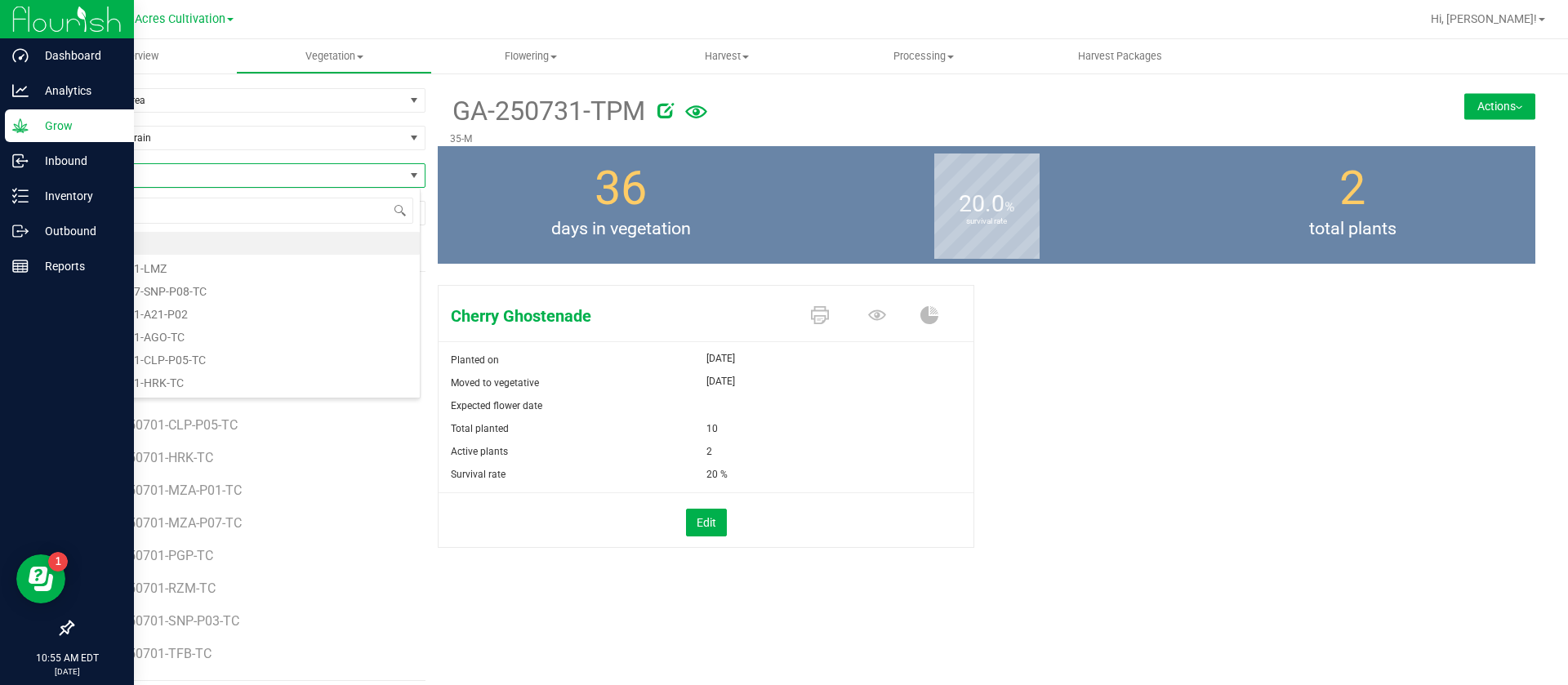
type input ","
type input "MIW"
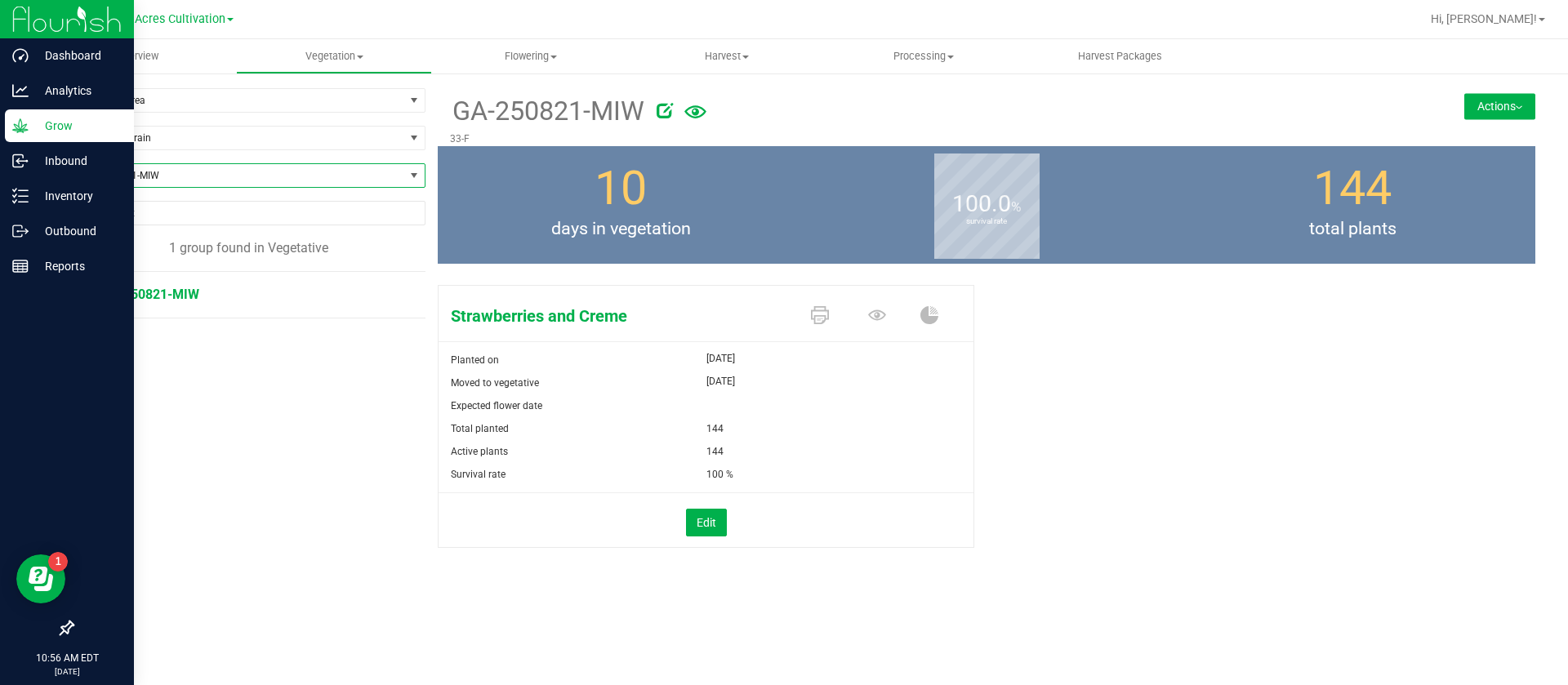
click at [129, 167] on span "GA-250821-MIW" at bounding box center [238, 175] width 331 height 23
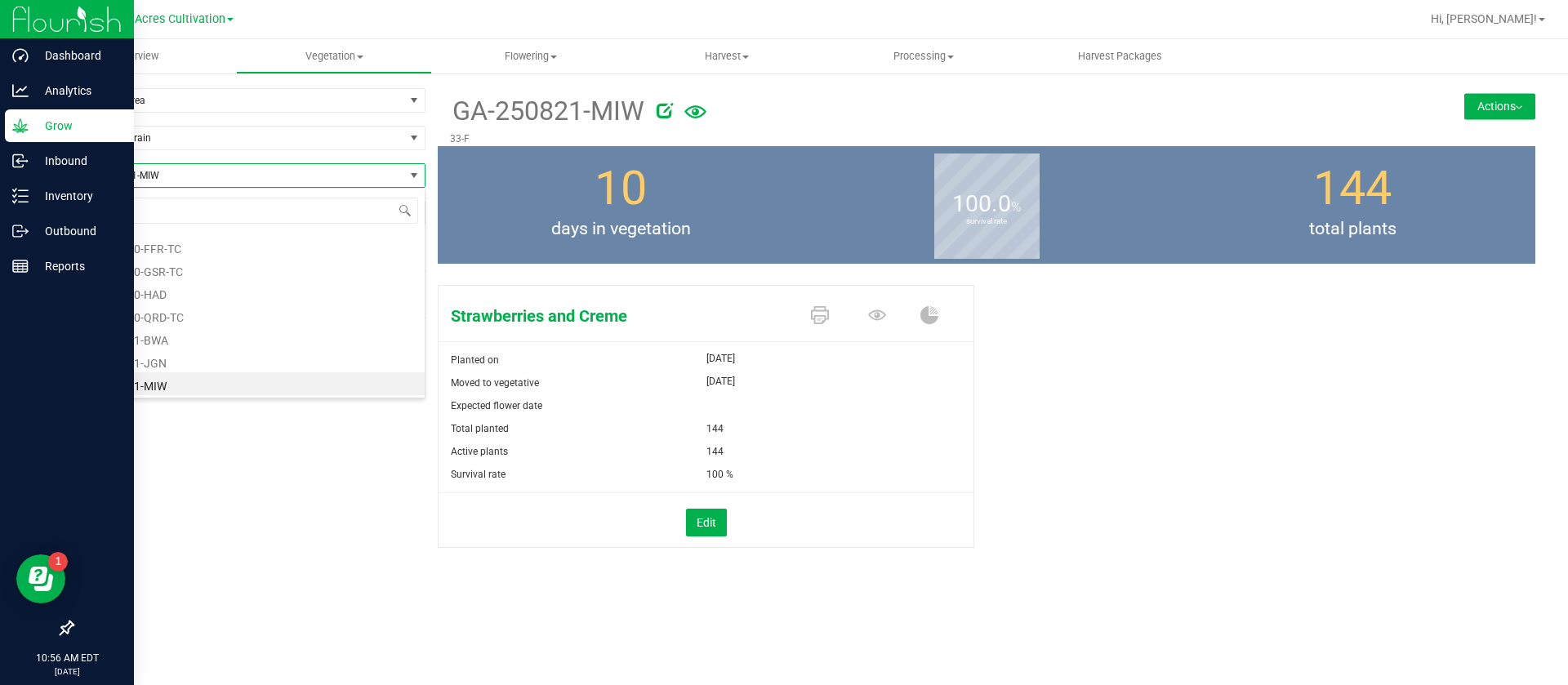
click at [1476, 111] on button "Actions" at bounding box center [1499, 106] width 71 height 26
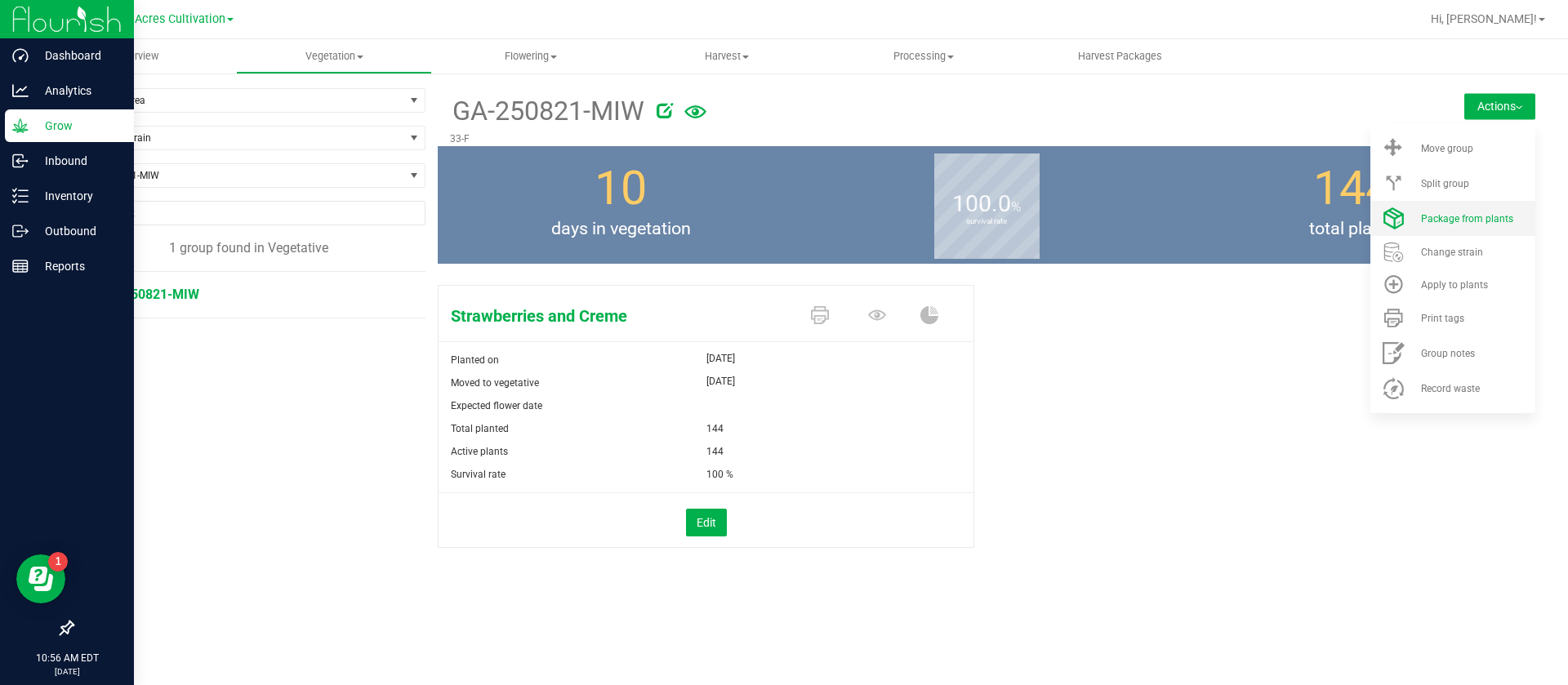
click at [1459, 214] on span "Package from plants" at bounding box center [1467, 219] width 92 height 11
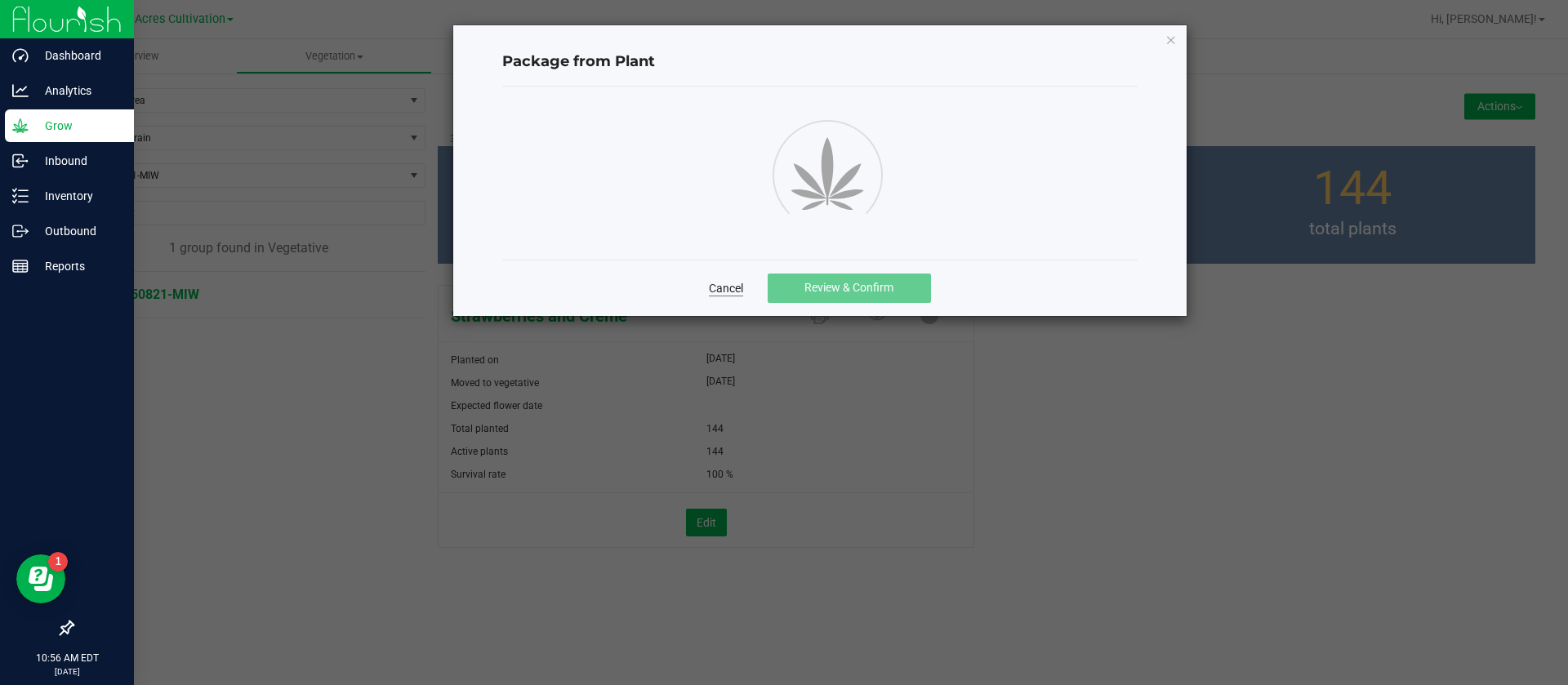
click at [724, 284] on link "Cancel" at bounding box center [725, 289] width 34 height 17
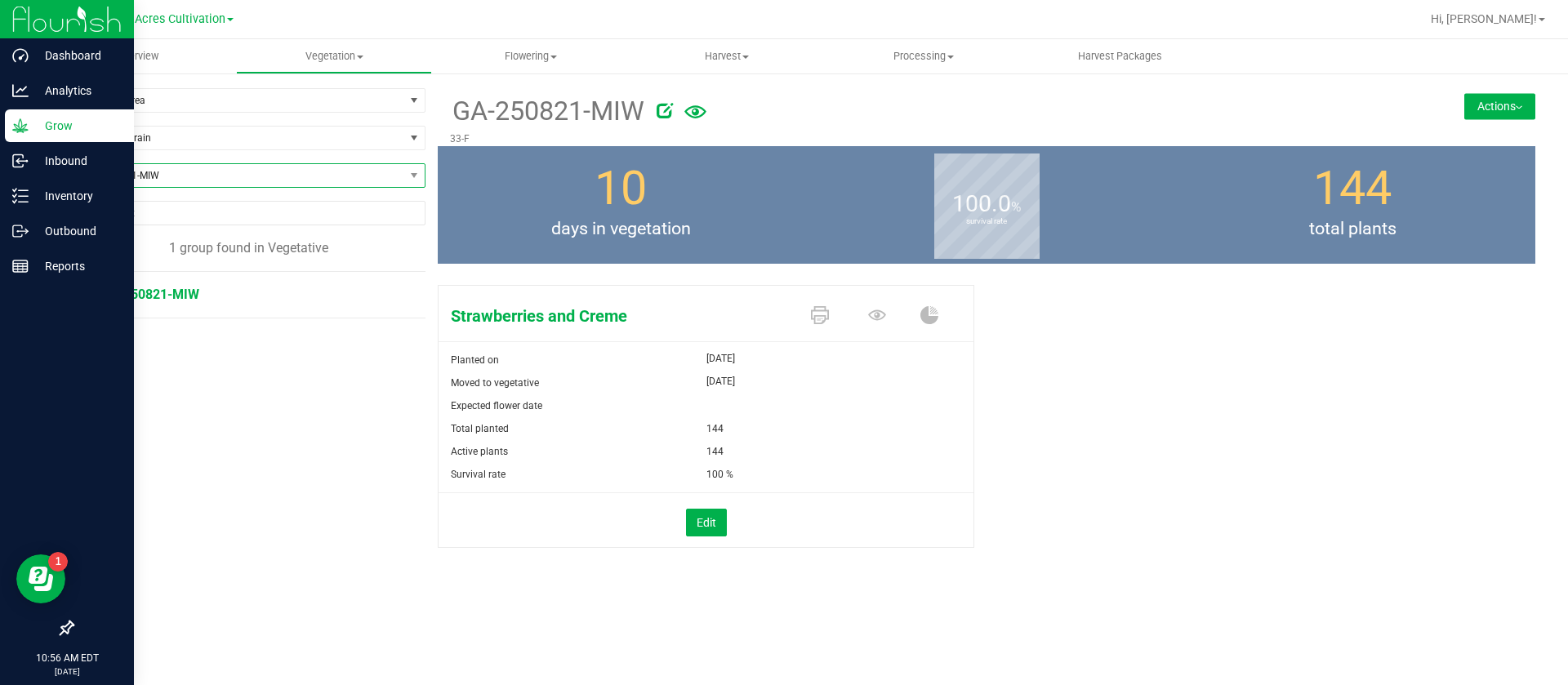
click at [215, 172] on span "GA-250821-MIW" at bounding box center [238, 175] width 331 height 23
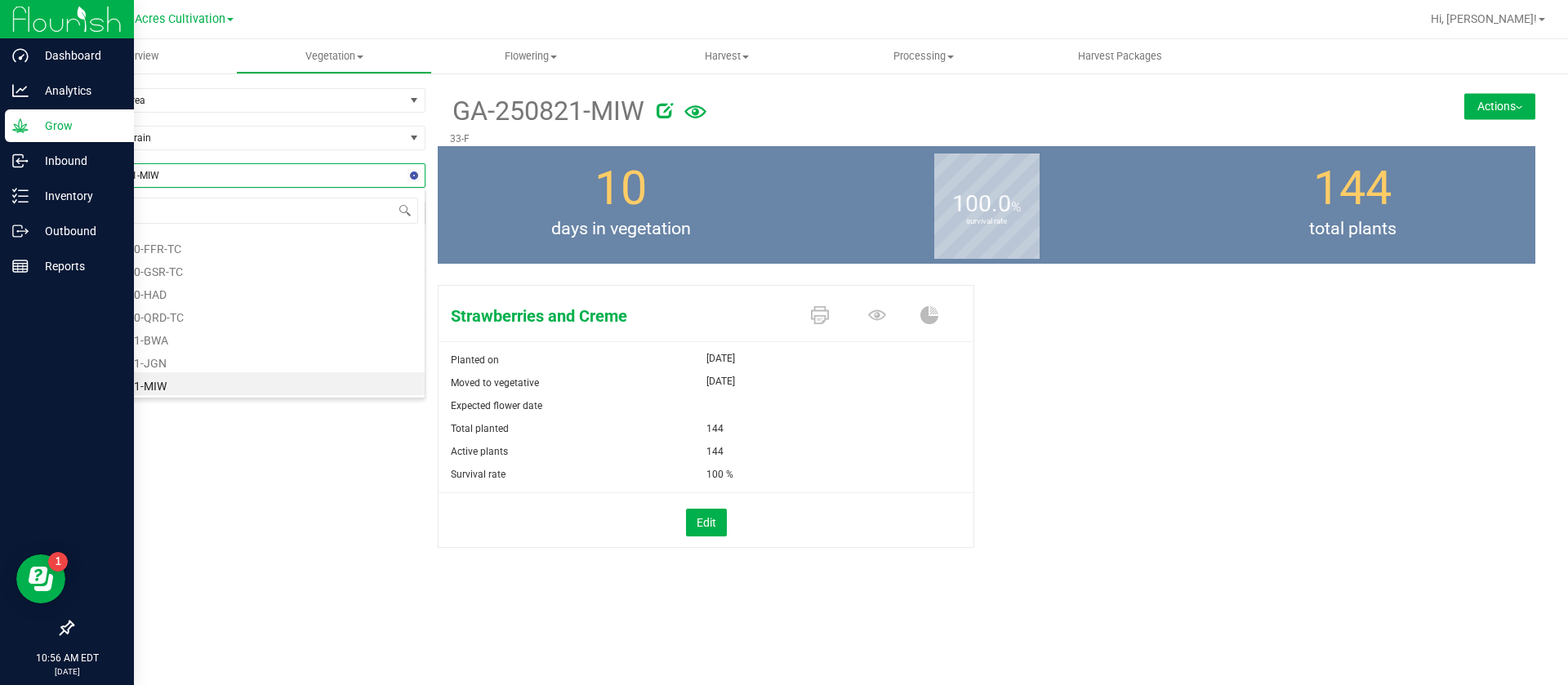
type input "MJP"
click at [185, 234] on li "GA-250805-MJP" at bounding box center [248, 243] width 352 height 23
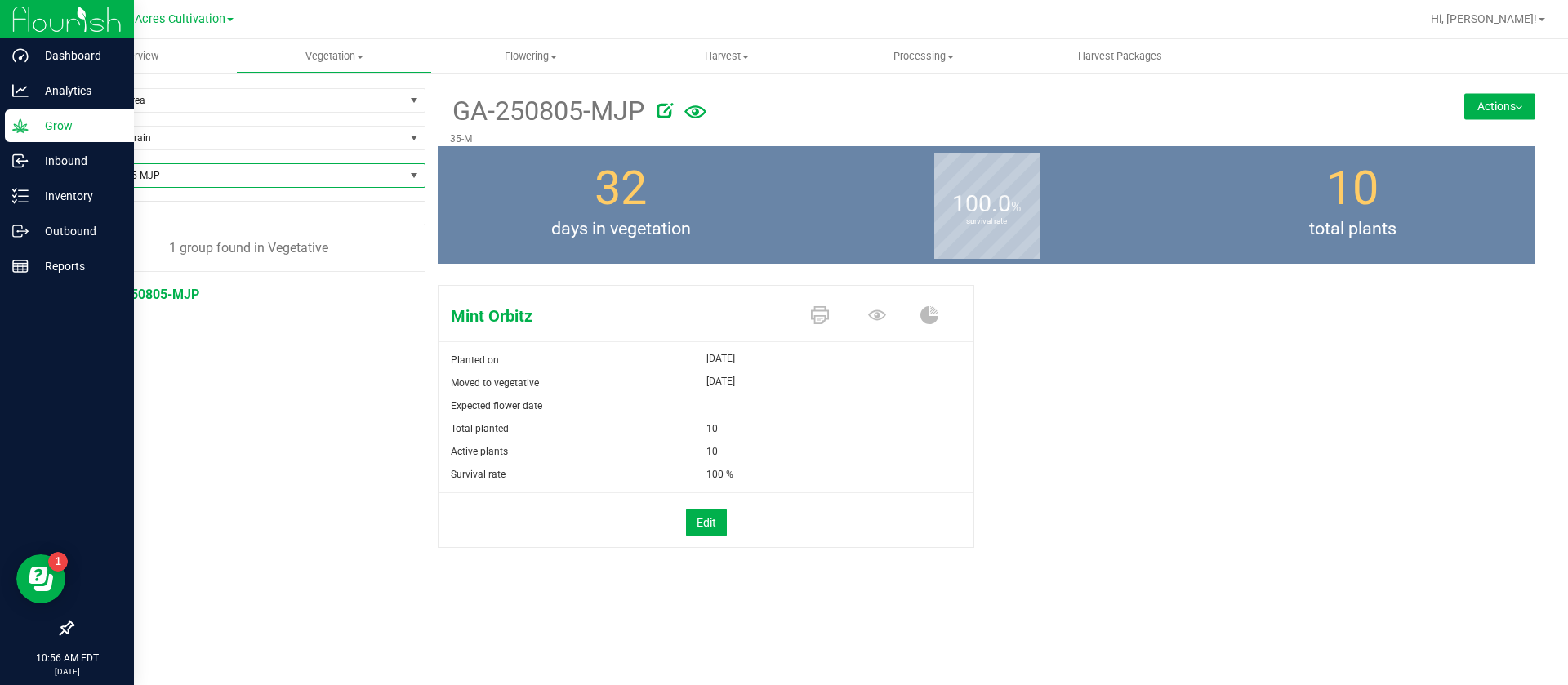
click at [165, 176] on span "GA-250805-MJP" at bounding box center [238, 175] width 331 height 23
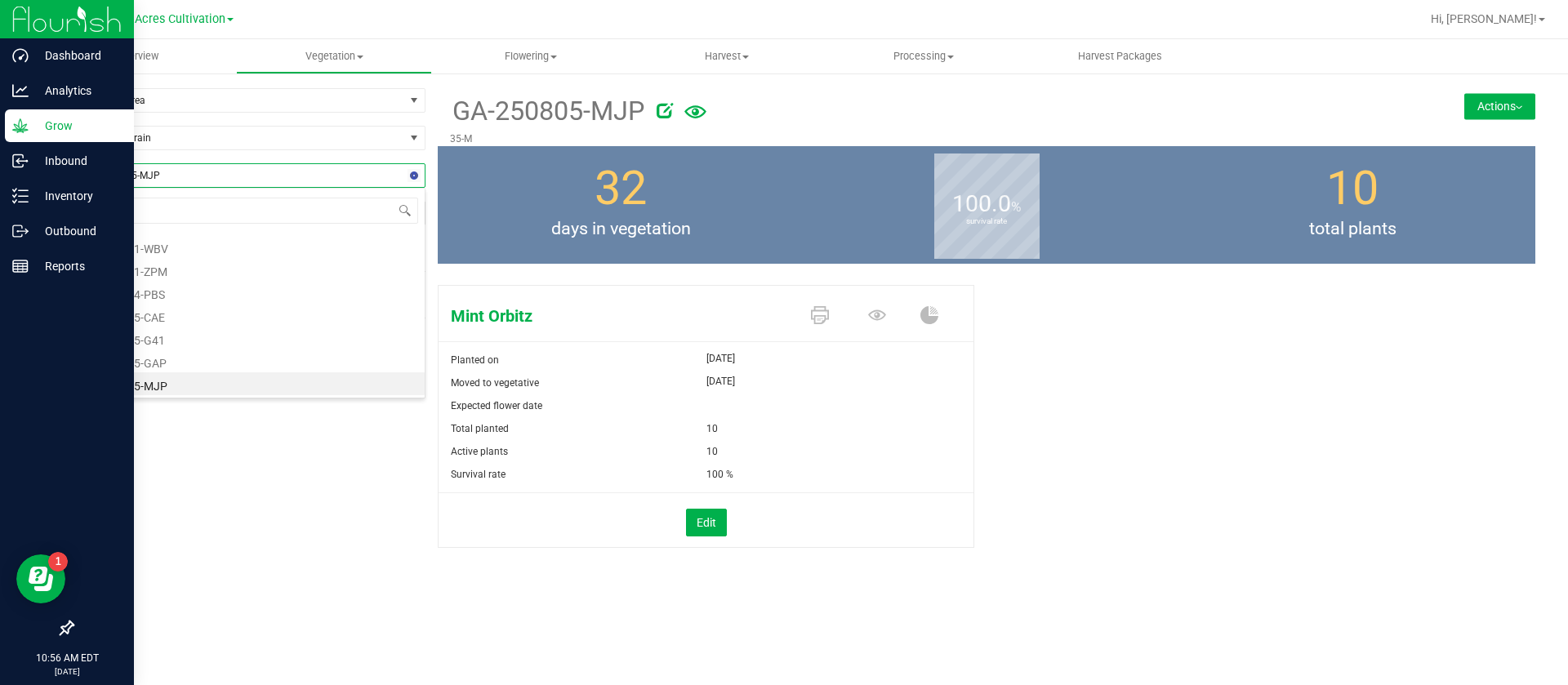
type input "MJP"
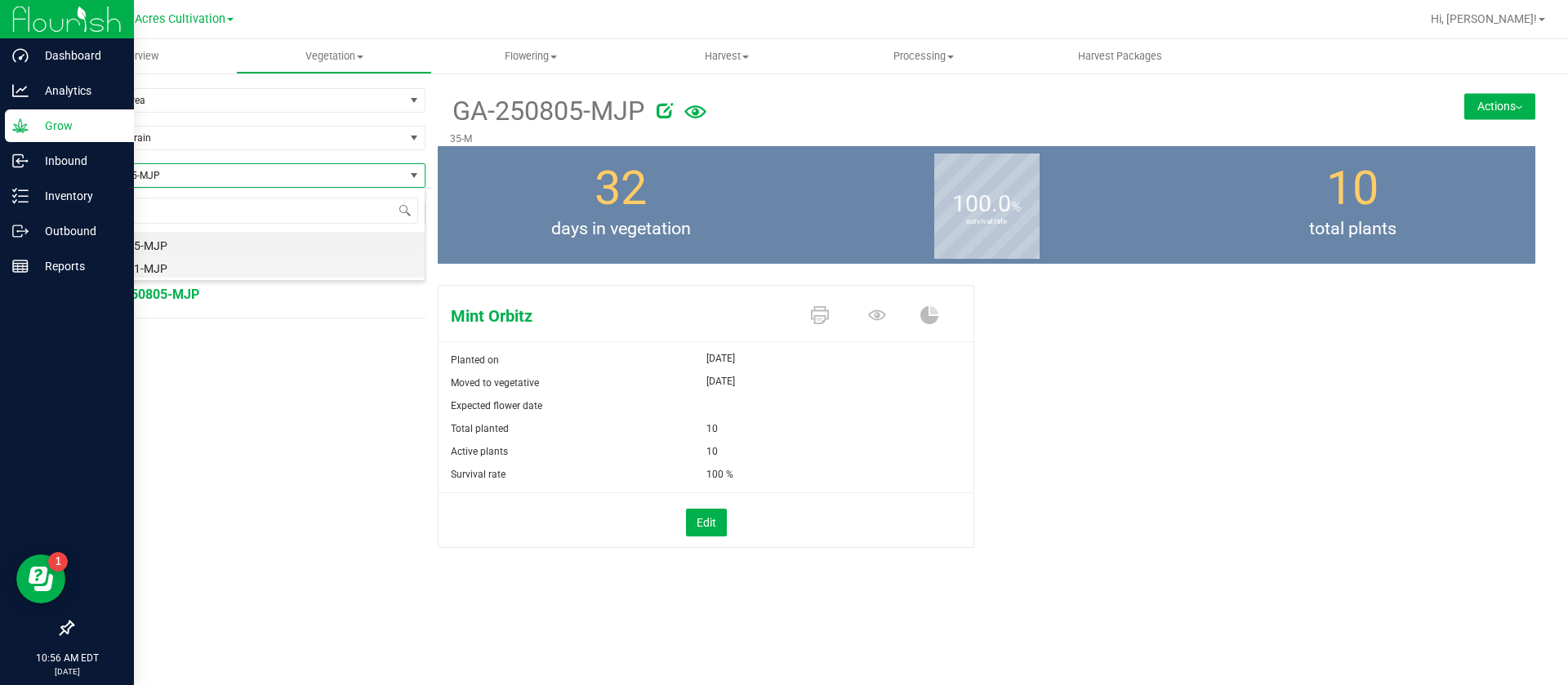
click at [204, 269] on li "GA-250821-MJP" at bounding box center [248, 265] width 352 height 23
click at [222, 169] on span "GA-250821-MJP" at bounding box center [238, 175] width 331 height 23
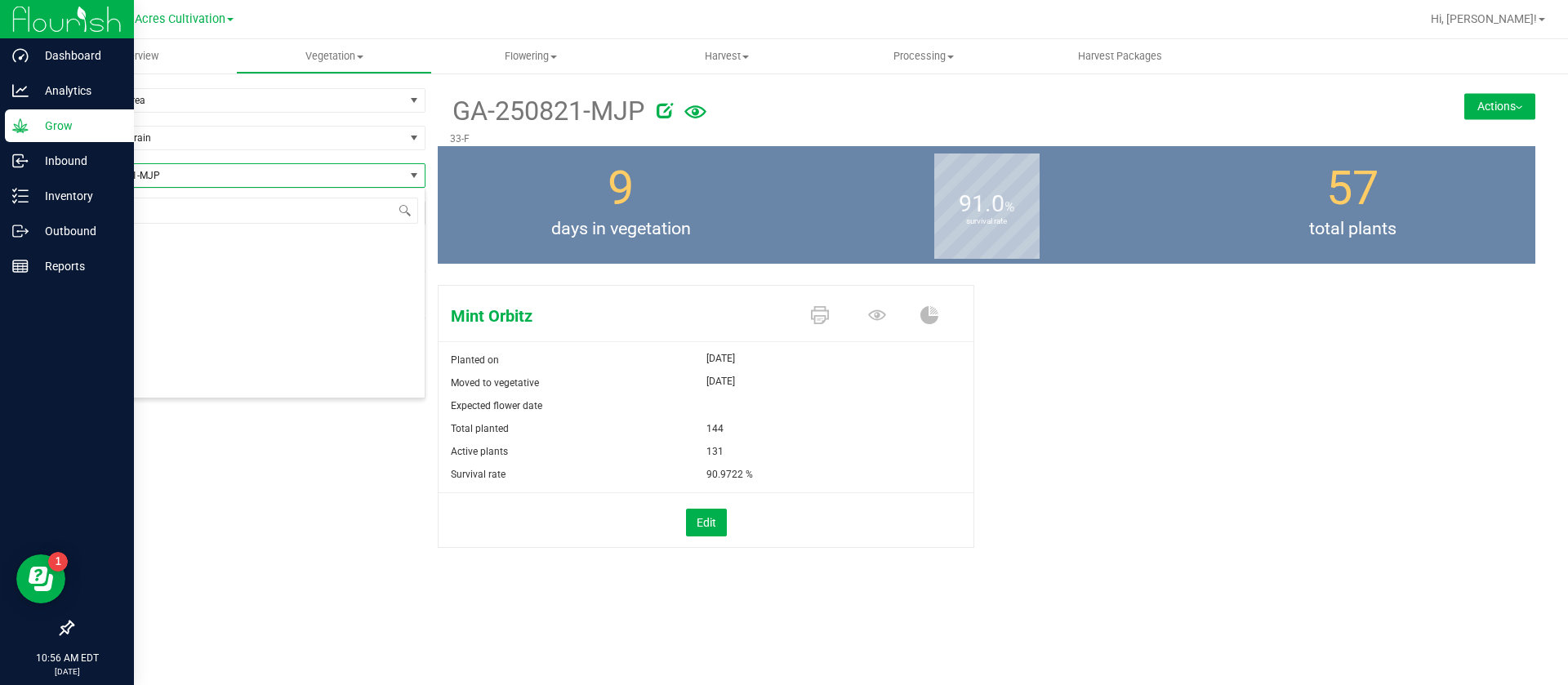
scroll to position [24, 354]
type input "MJP"
click at [180, 236] on li "GA-250805-MJP" at bounding box center [248, 243] width 352 height 23
click at [1506, 99] on button "Actions" at bounding box center [1499, 106] width 71 height 26
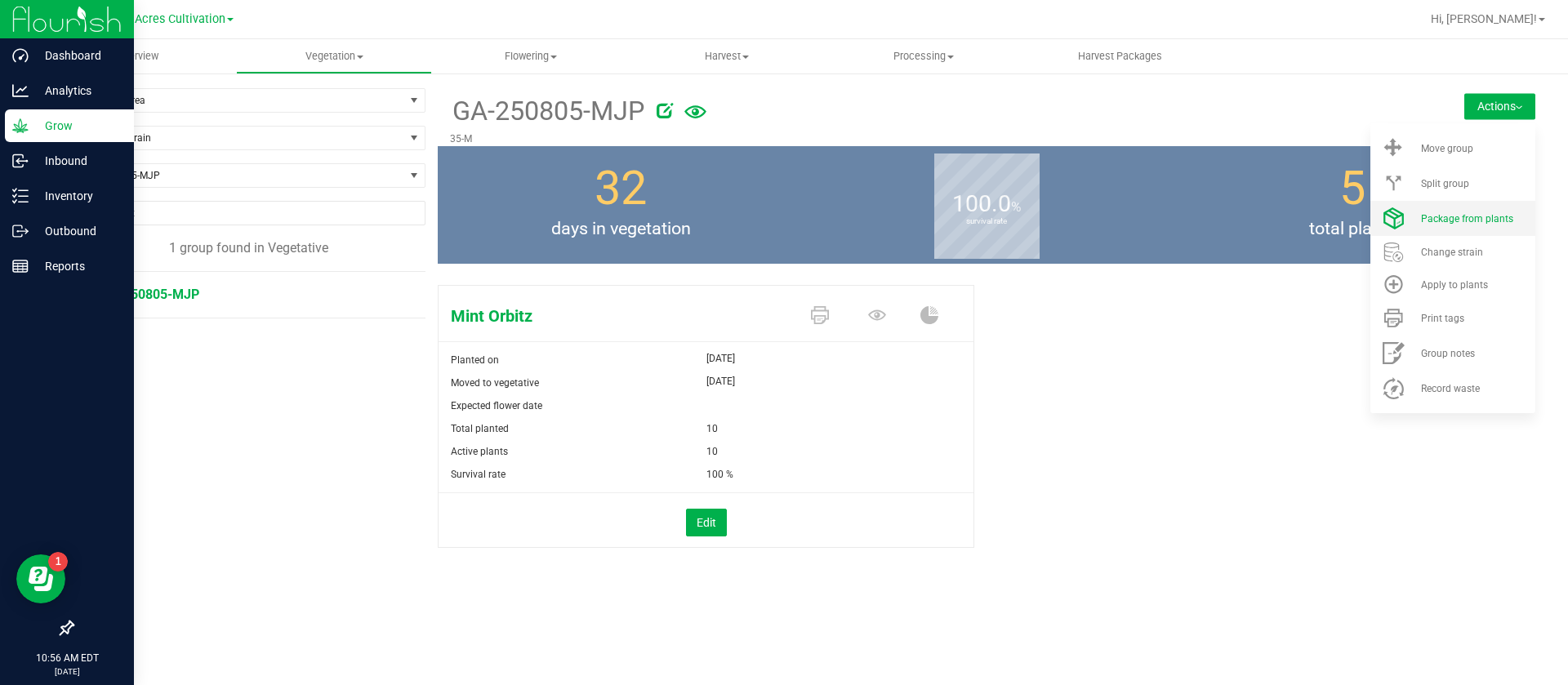
click at [1450, 220] on span "Package from plants" at bounding box center [1467, 219] width 92 height 11
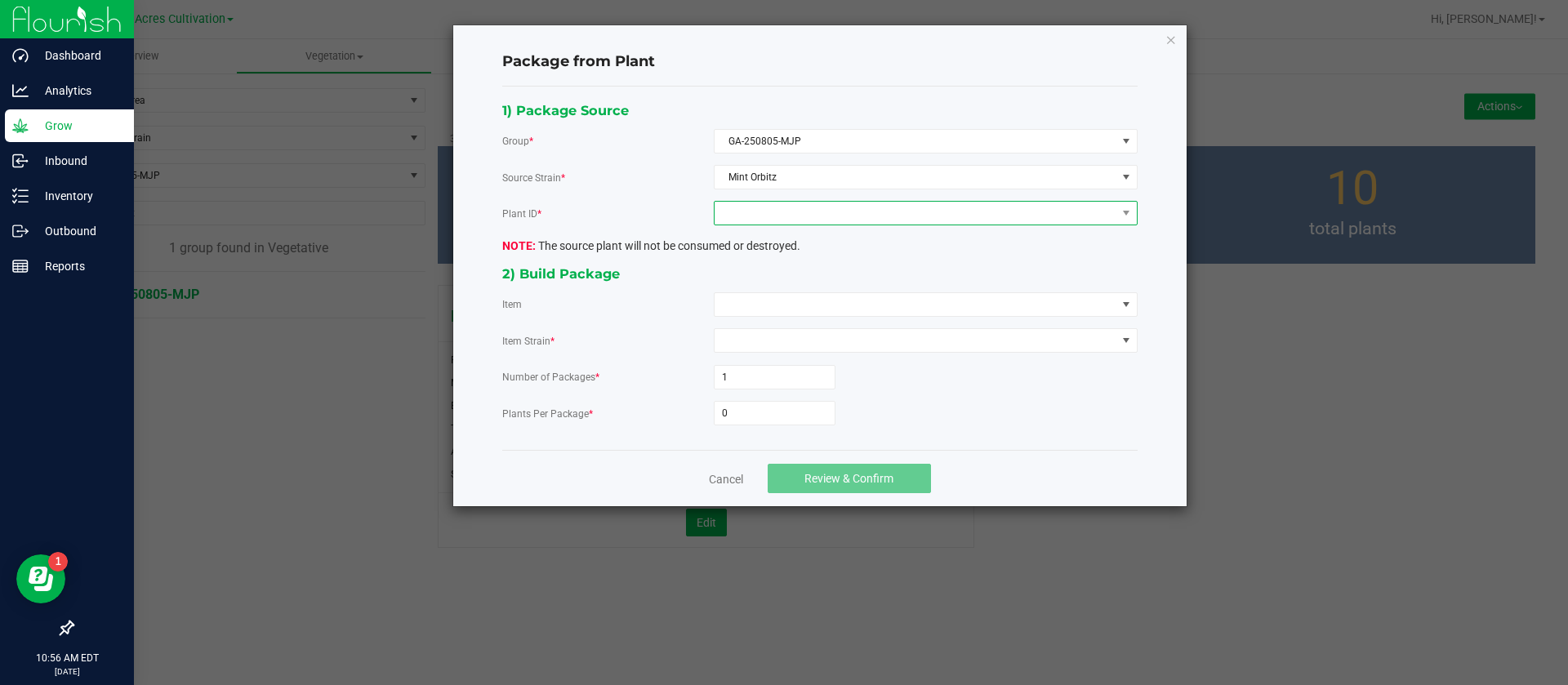
click at [799, 209] on span at bounding box center [915, 213] width 402 height 23
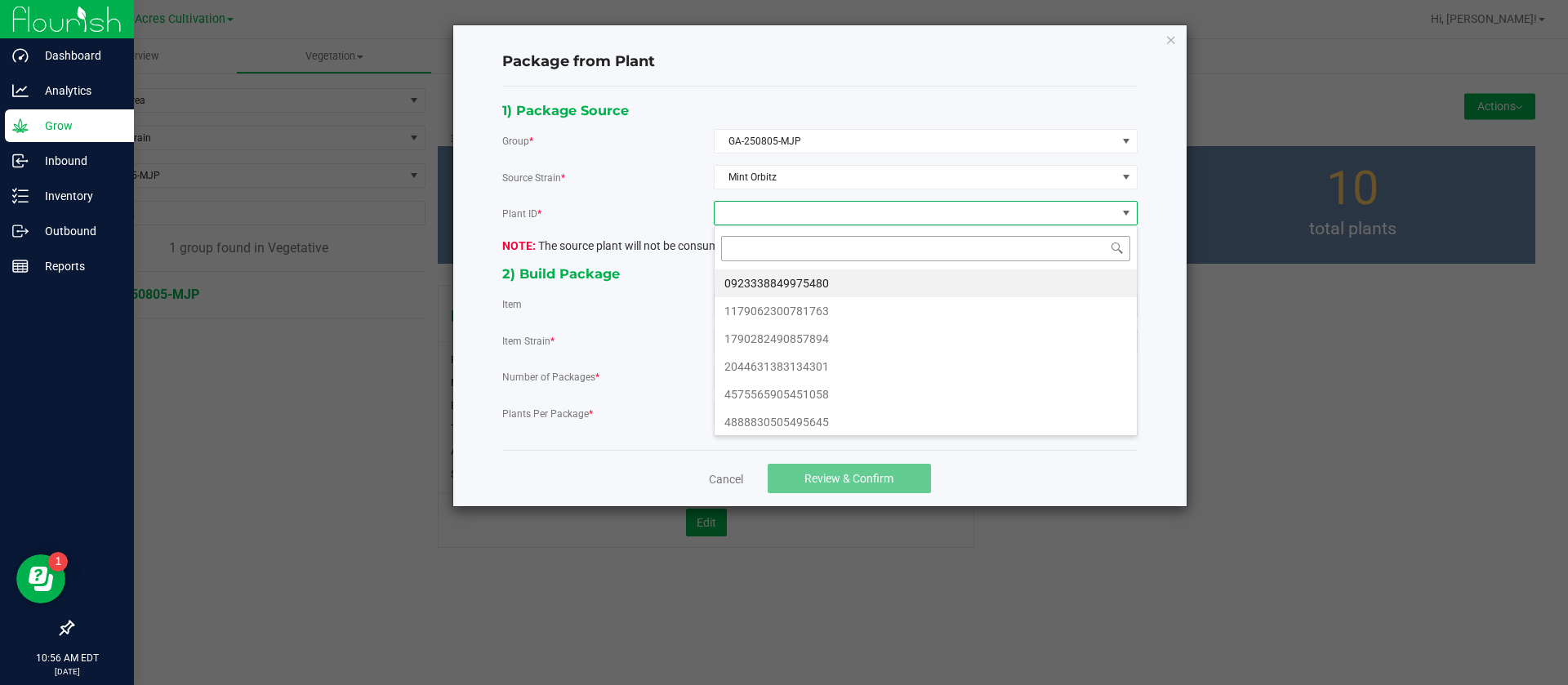
scroll to position [24, 423]
click at [786, 278] on li "0923338849975480" at bounding box center [926, 283] width 422 height 28
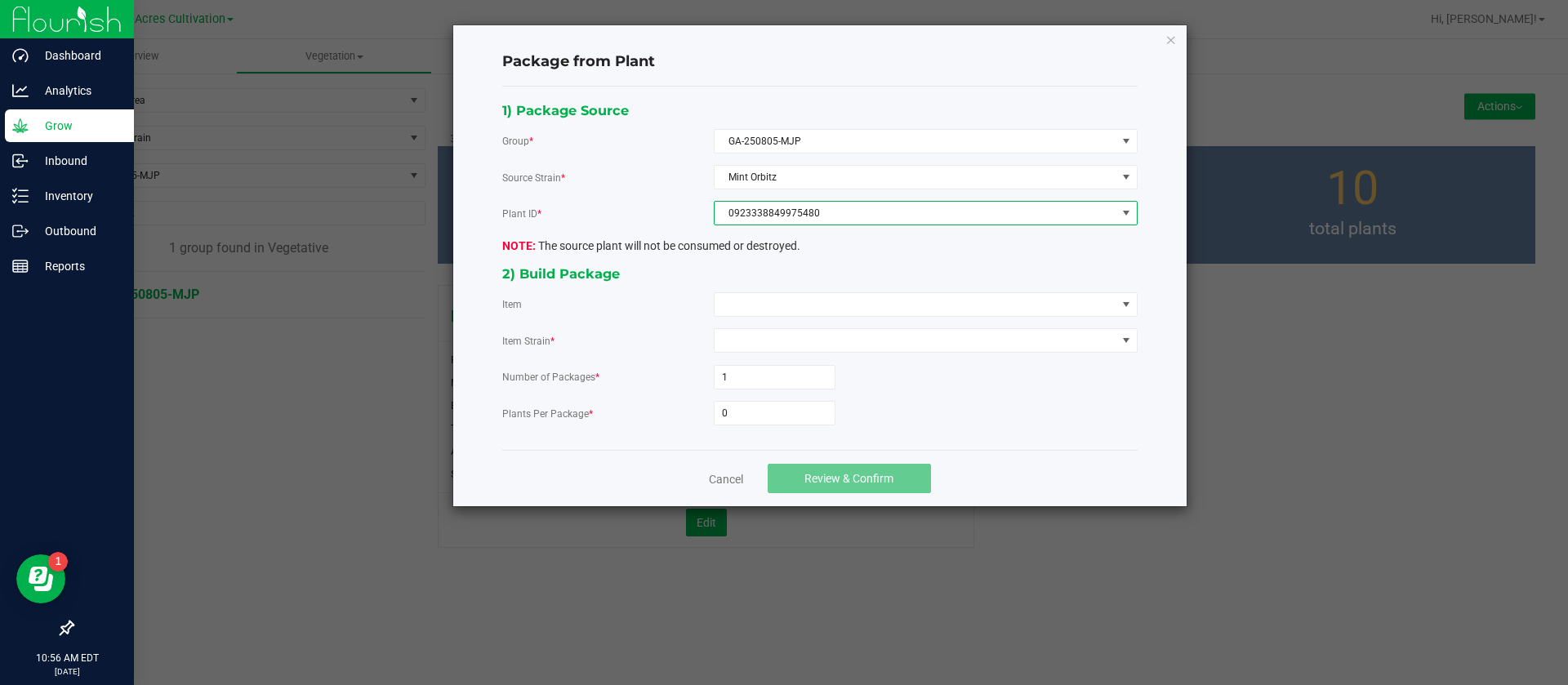
click at [784, 290] on div "1) Package Source Group * GA-250805-MJP Source Strain * Mint Orbitz Plant ID * …" at bounding box center [820, 268] width 660 height 338
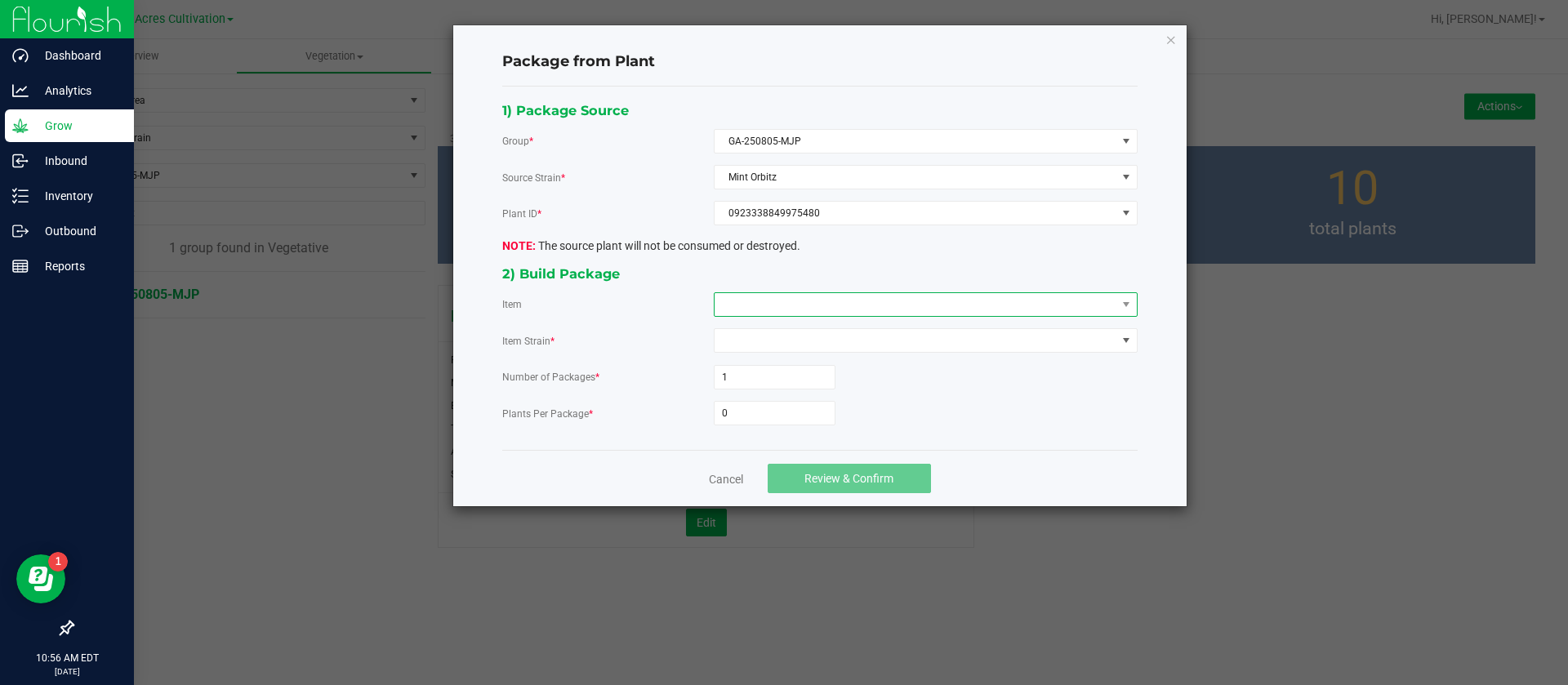
click at [785, 293] on span at bounding box center [915, 304] width 402 height 23
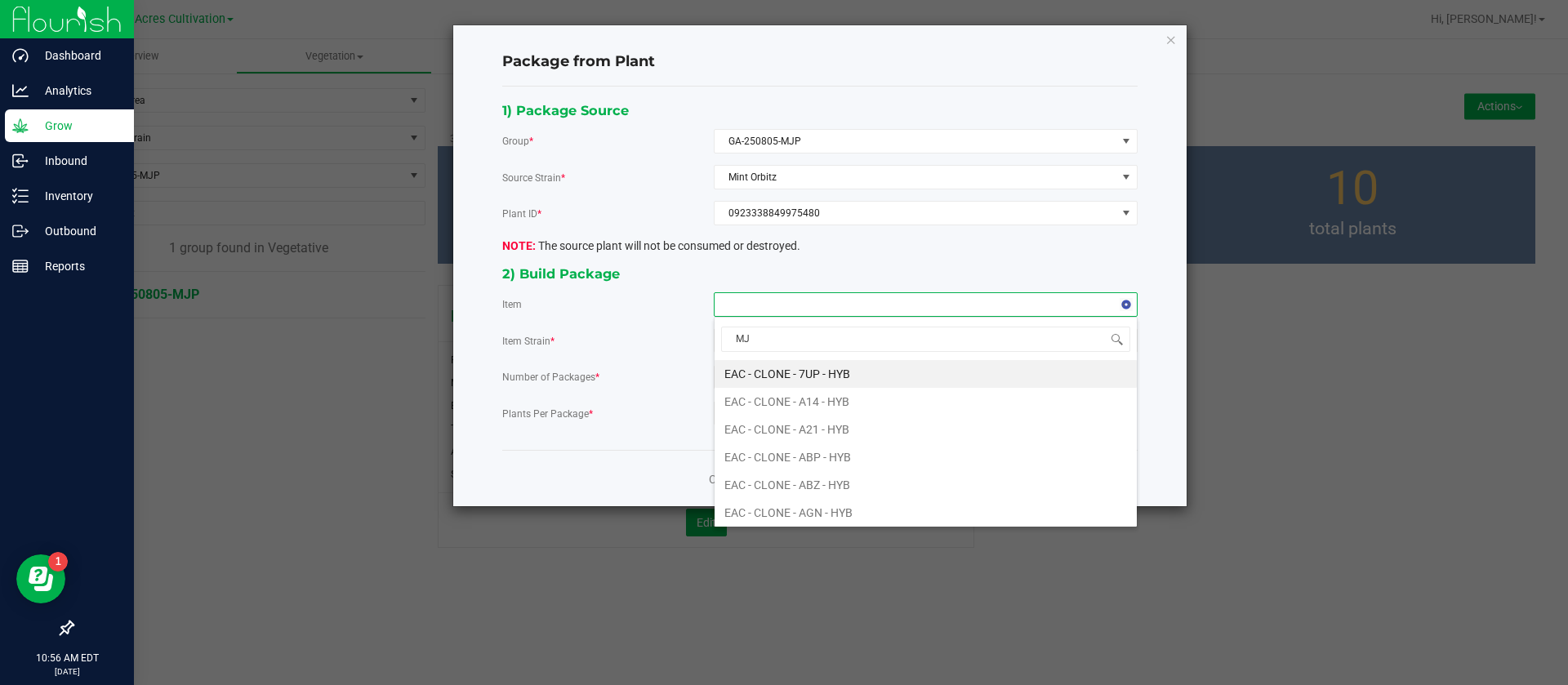
type input "MJP"
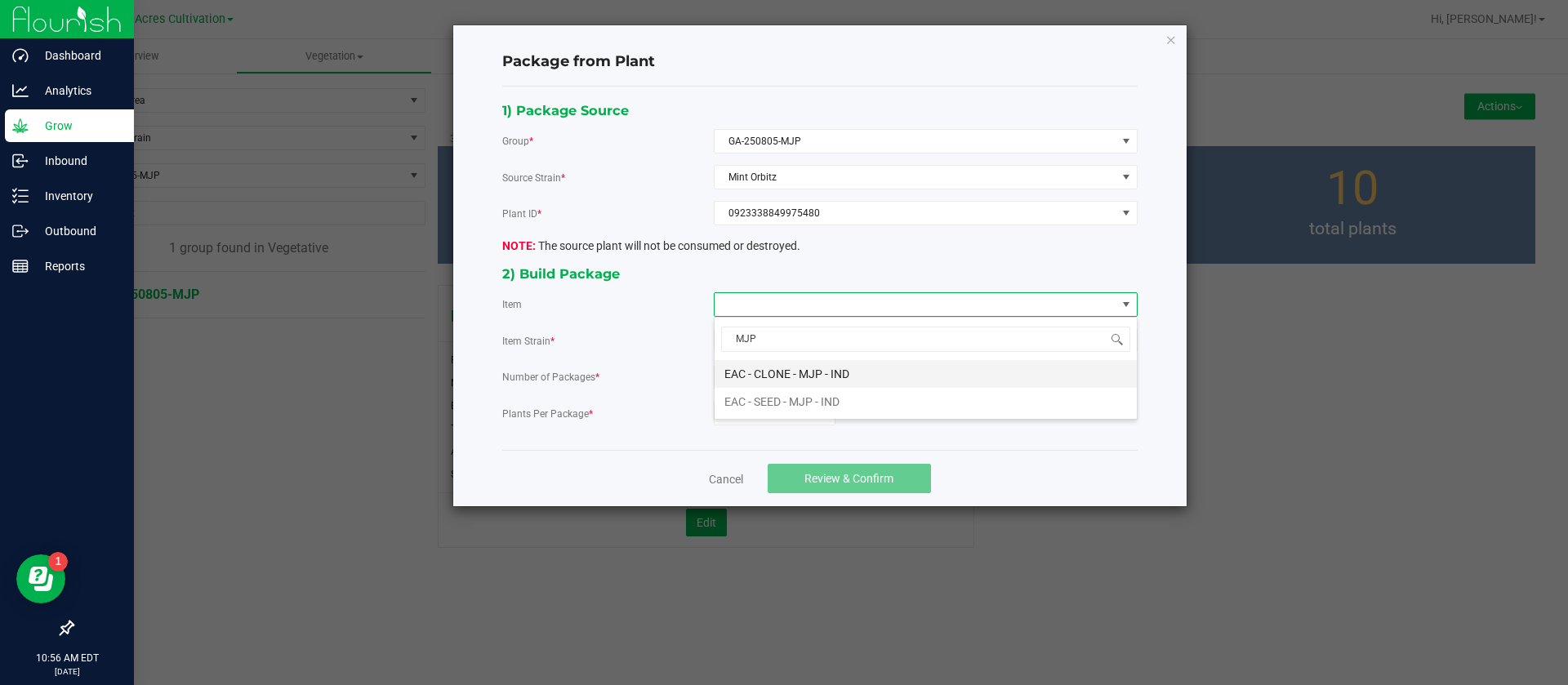
click at [754, 368] on IND "EAC - CLONE - MJP - IND" at bounding box center [926, 374] width 422 height 28
click at [736, 414] on input "0" at bounding box center [774, 413] width 120 height 23
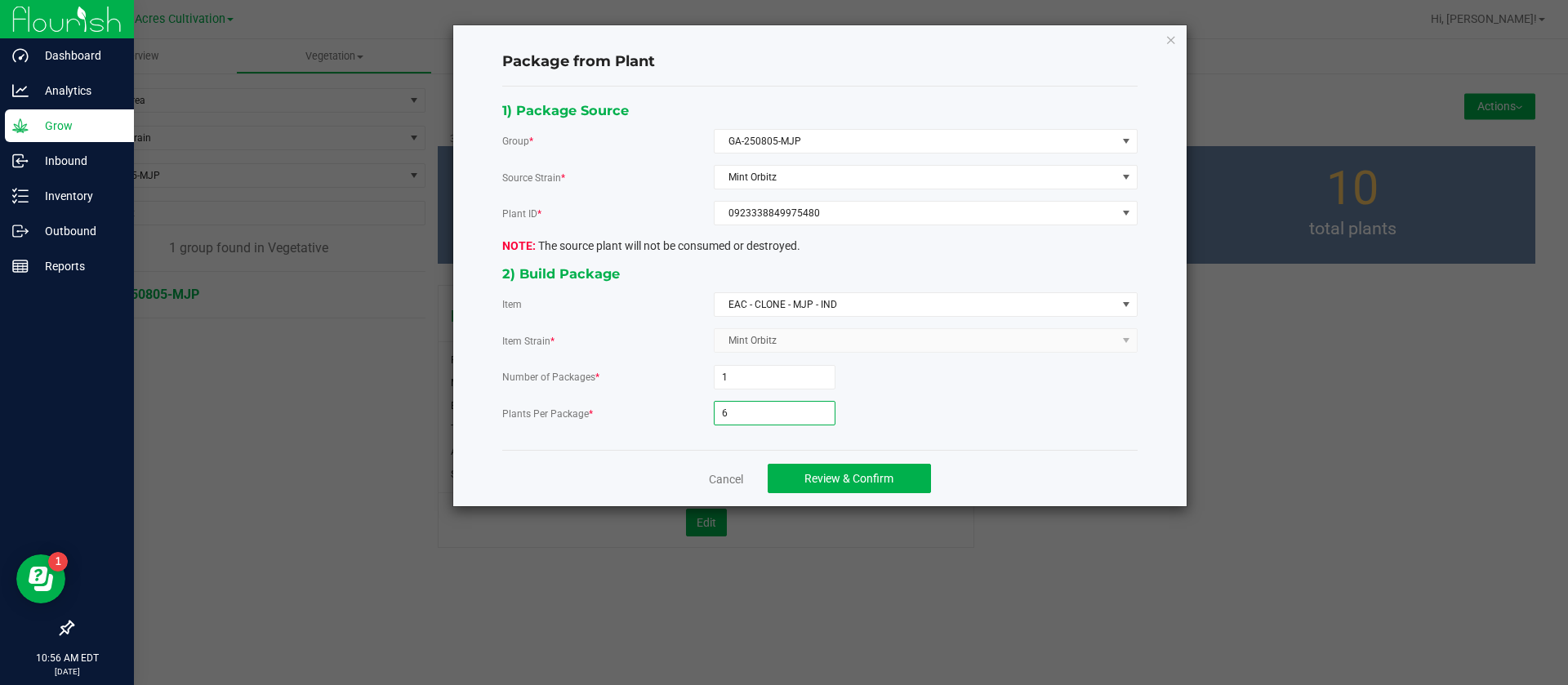
type input "6"
click at [803, 462] on div "Cancel Review & Confirm" at bounding box center [820, 478] width 635 height 57
click at [802, 492] on button "Review & Confirm" at bounding box center [849, 479] width 163 height 30
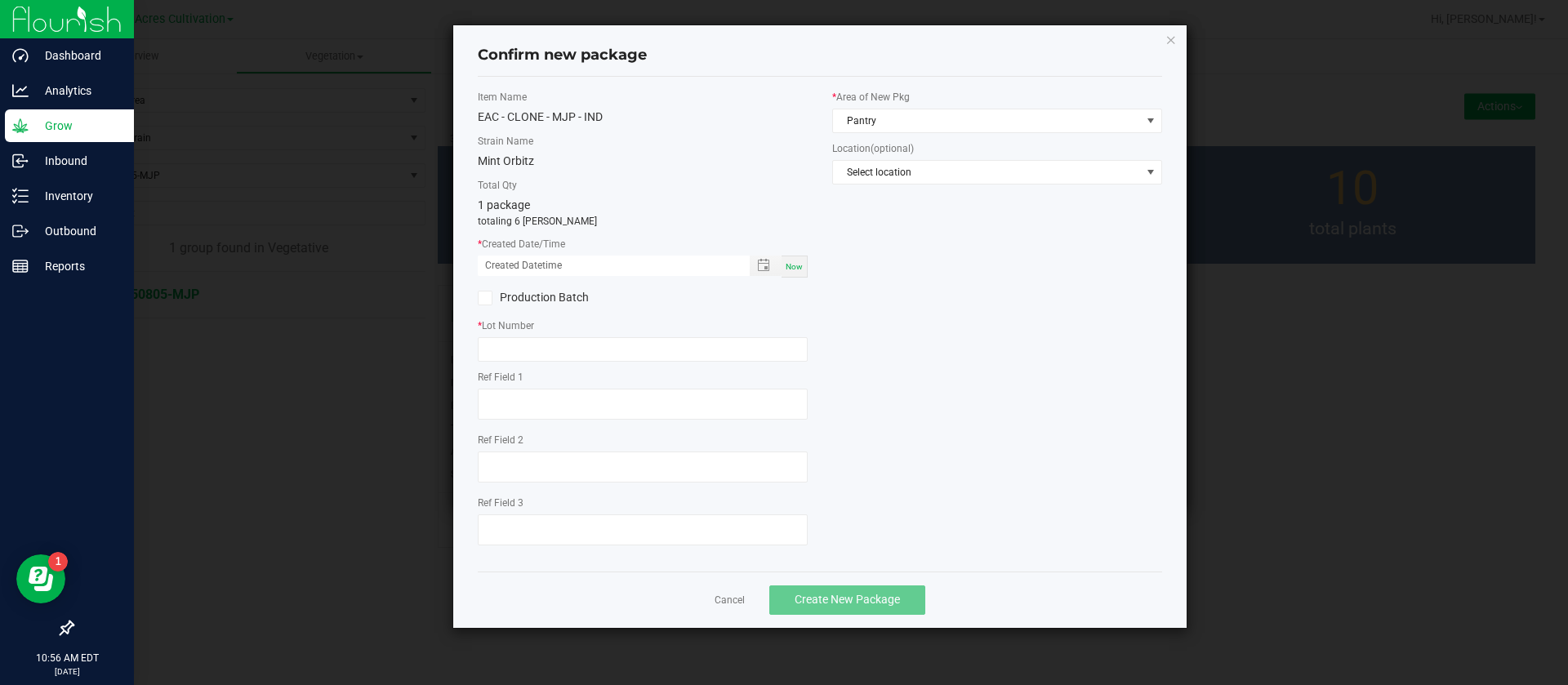
click at [792, 263] on span "Now" at bounding box center [794, 266] width 17 height 9
click at [509, 255] on input "[DATE] 10:56 AM" at bounding box center [605, 265] width 254 height 20
type input "[DATE] 10:56 AM"
click at [504, 348] on input "text" at bounding box center [642, 349] width 330 height 24
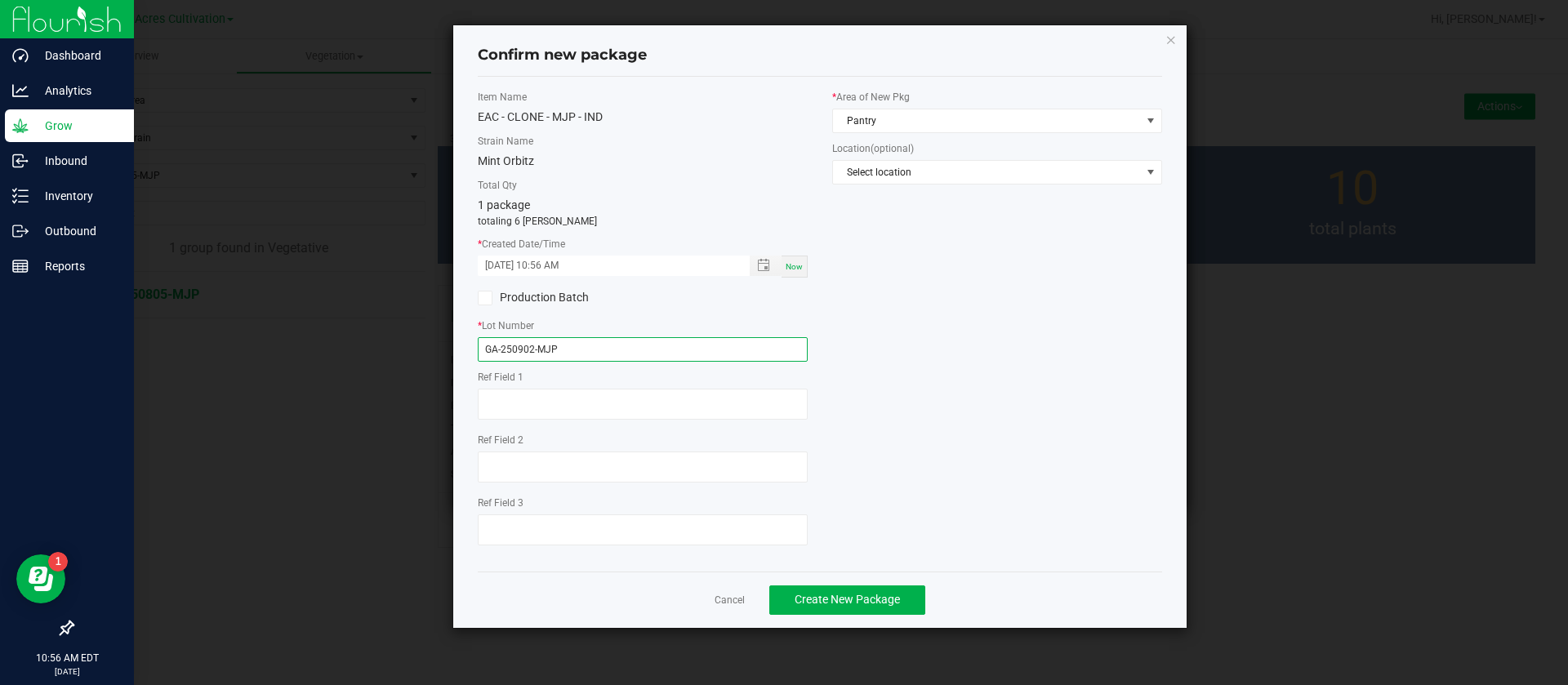
type input "GA-250902-MJP"
click at [910, 135] on div "* Area of New Pkg Pantry Location (optional) Select location" at bounding box center [997, 141] width 355 height 103
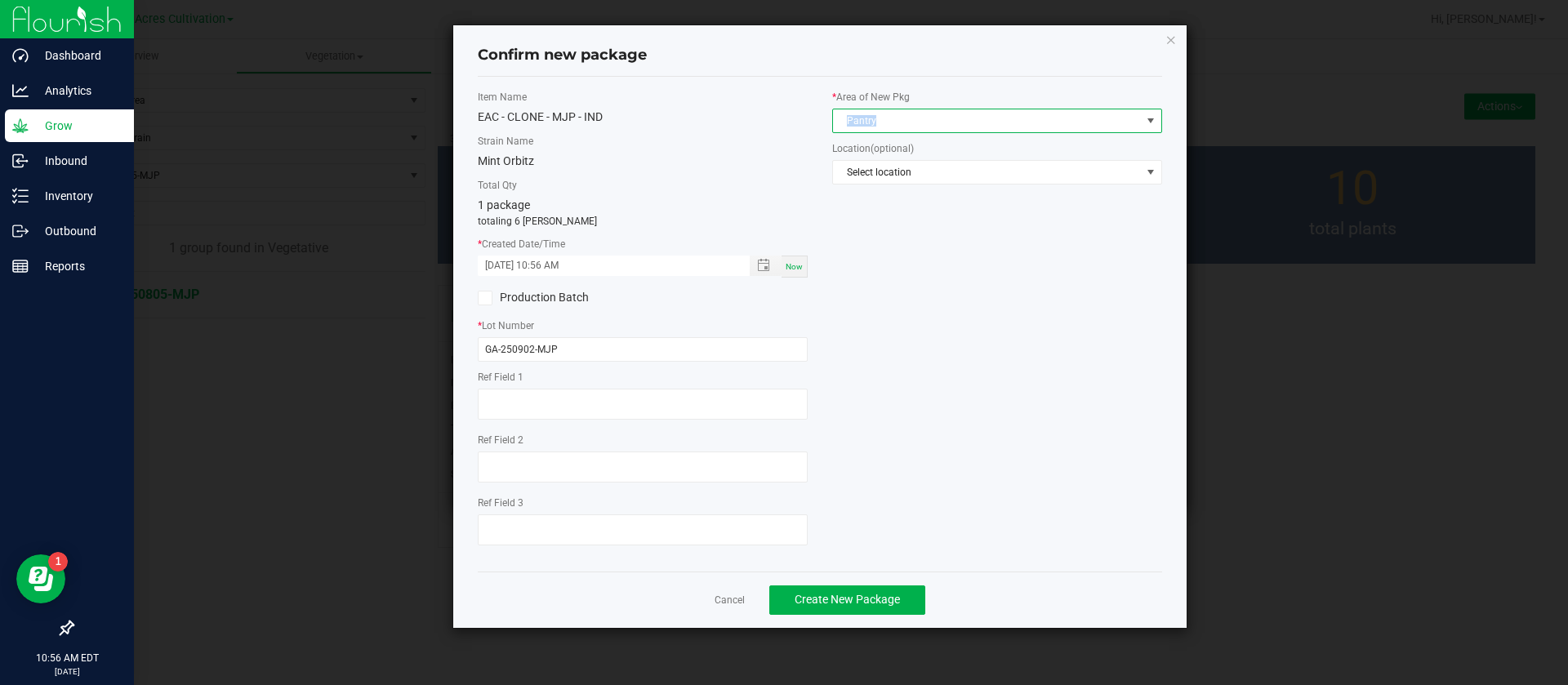
click at [927, 107] on div "* Area of New Pkg Pantry" at bounding box center [996, 111] width 330 height 44
click at [927, 125] on span "Pantry" at bounding box center [987, 121] width 308 height 23
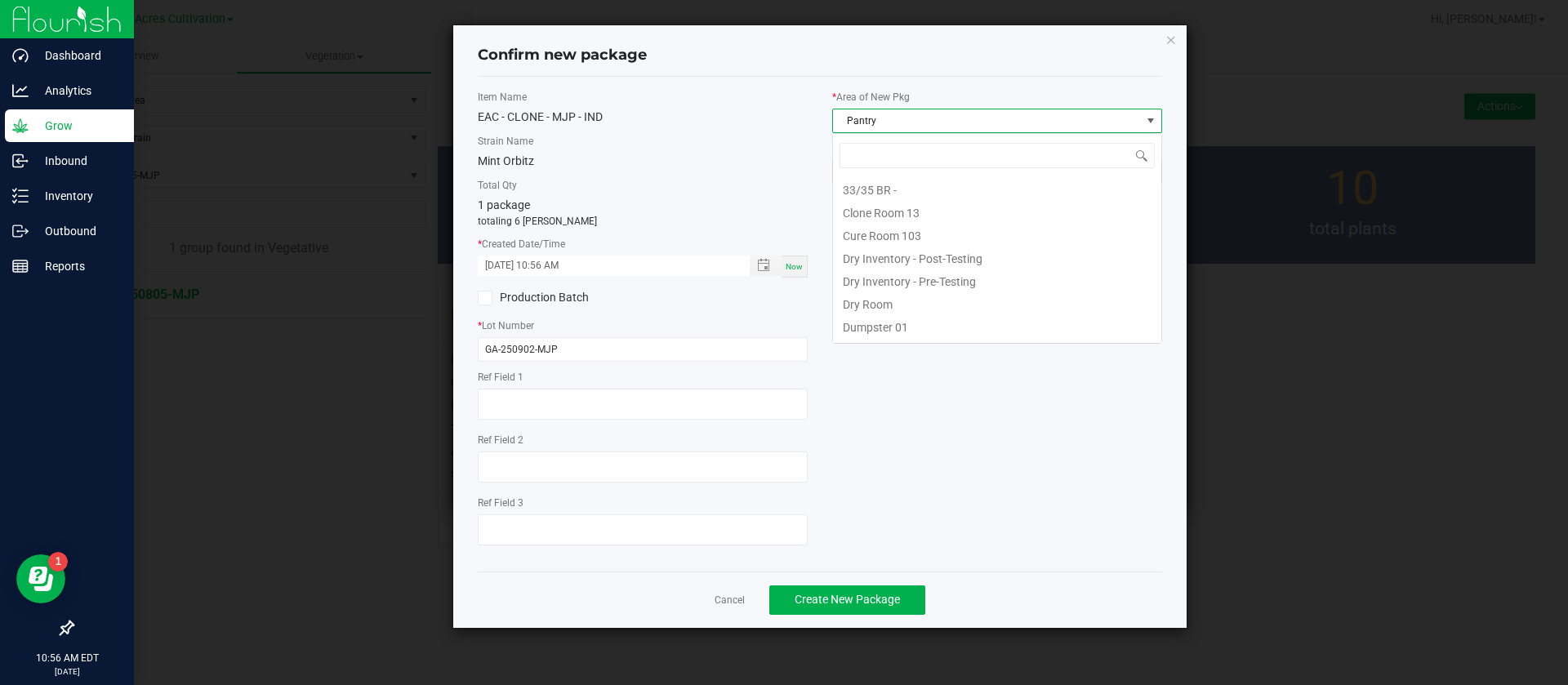
scroll to position [134, 0]
type input "TC"
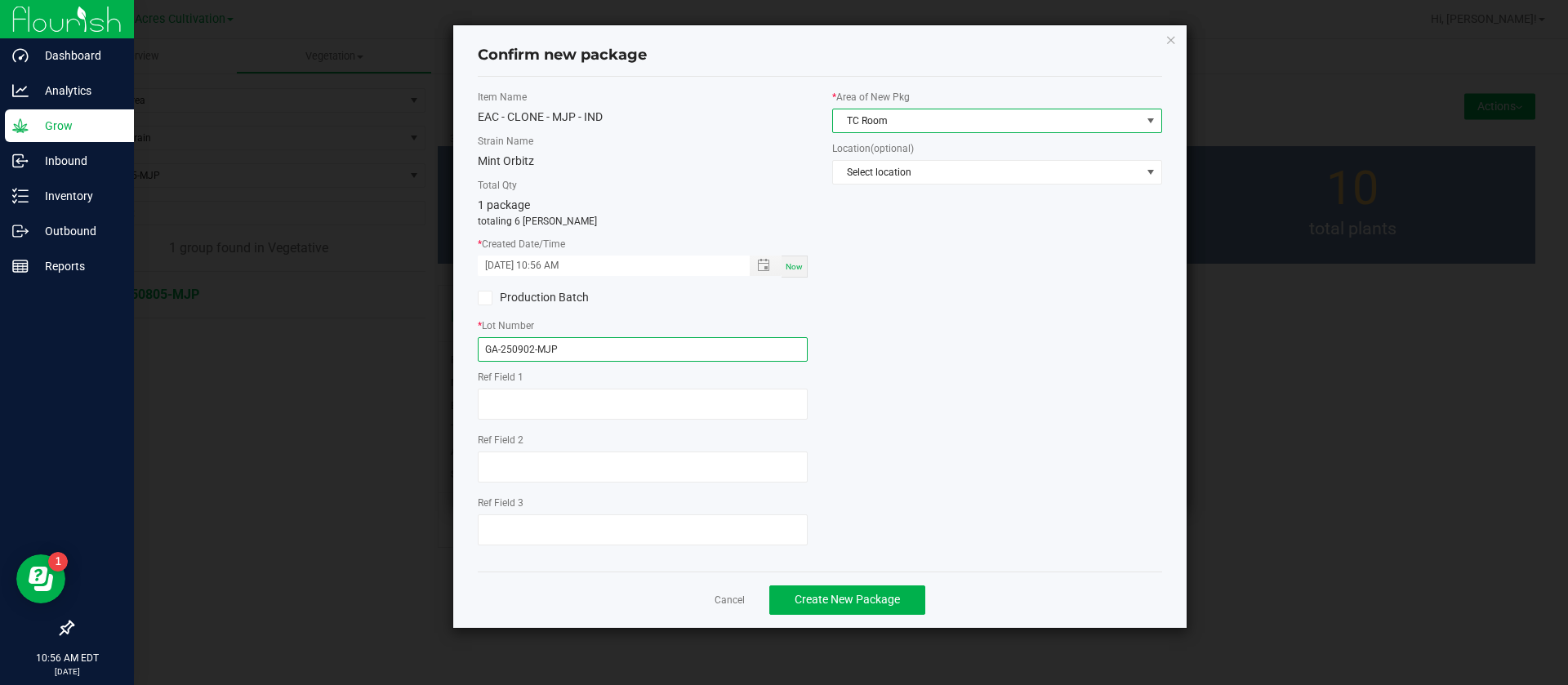
click at [603, 342] on input "GA-250902-MJP" at bounding box center [642, 349] width 330 height 24
type input "GA-250902-MJP-TC"
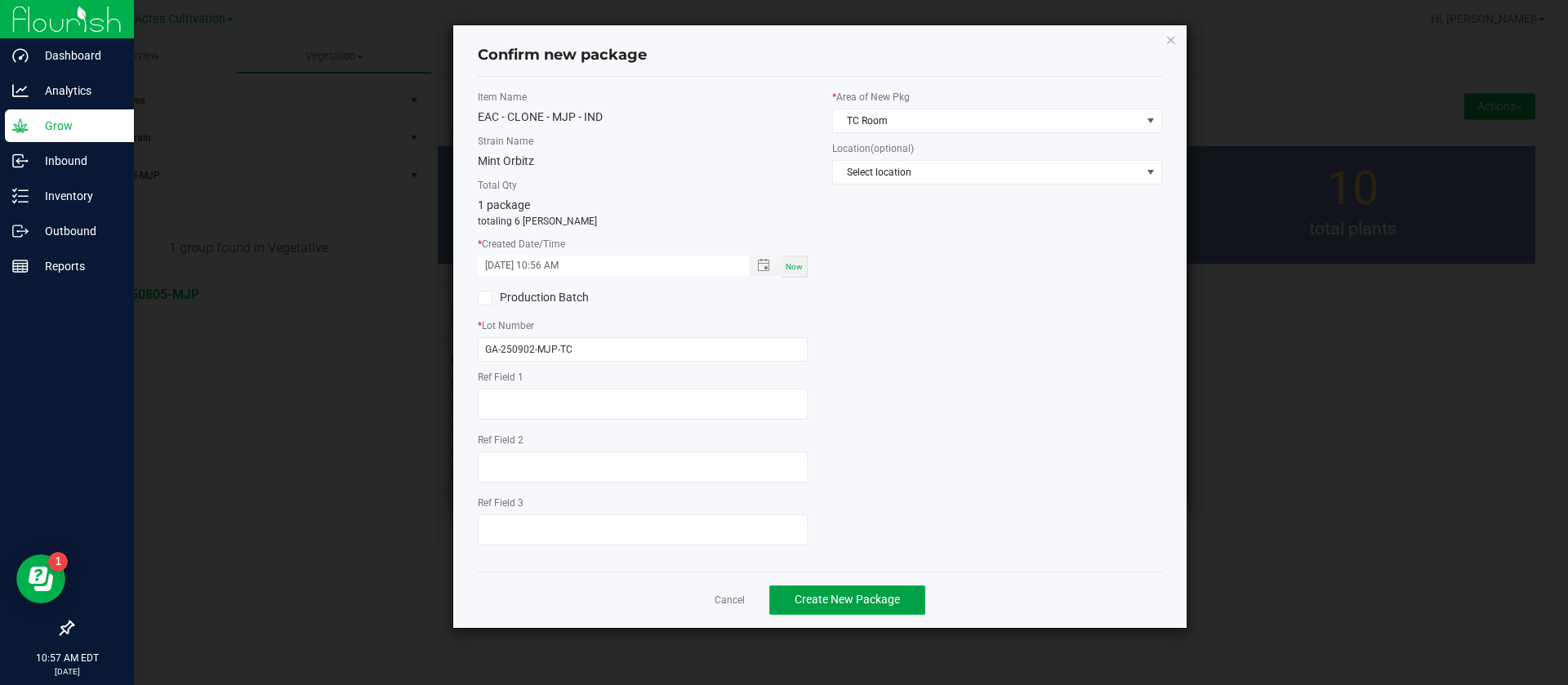
click at [828, 614] on button "Create New Package" at bounding box center [848, 601] width 156 height 30
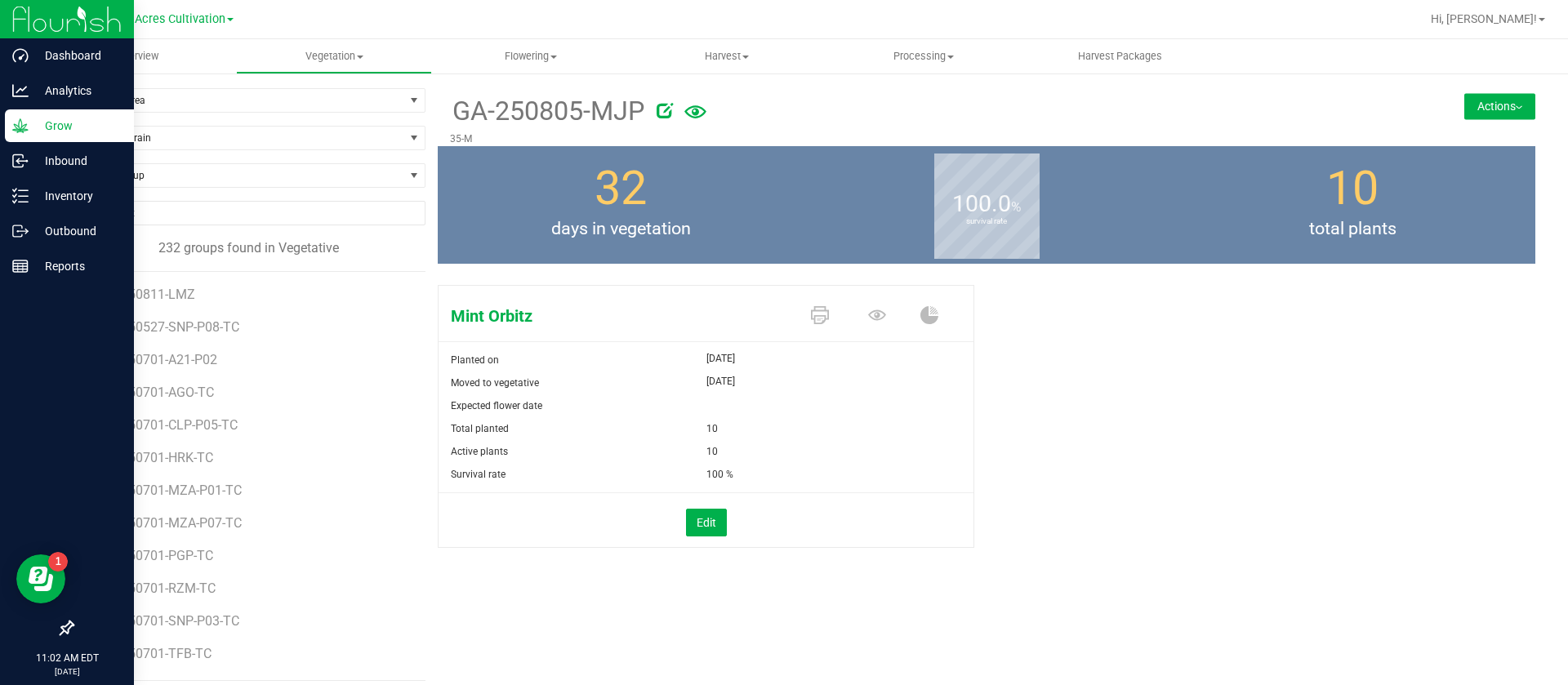
click at [157, 196] on div "Find a Group" at bounding box center [248, 182] width 354 height 37
click at [175, 191] on div "Find a Group" at bounding box center [248, 182] width 354 height 37
click at [187, 173] on span "Find a Group" at bounding box center [238, 175] width 331 height 23
type input "PBX"
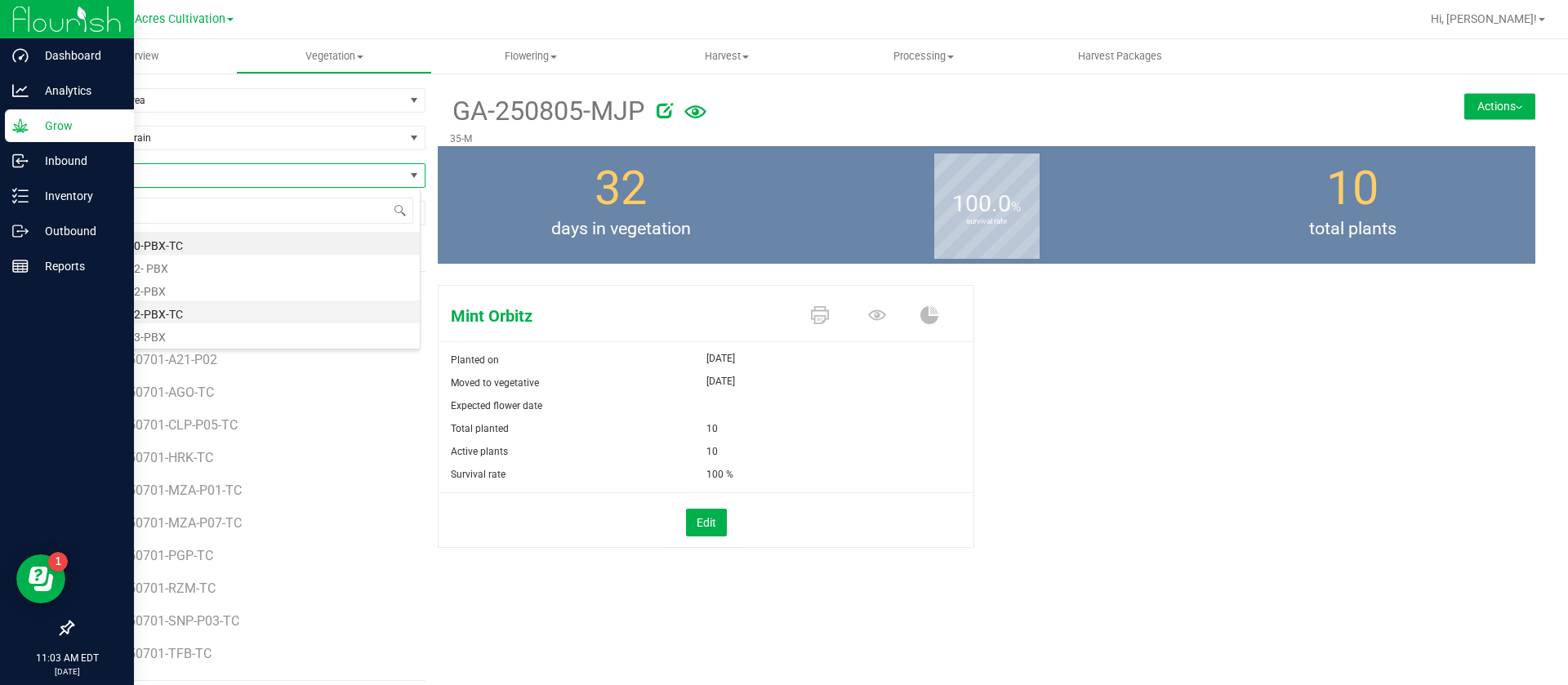
click at [223, 309] on li "GA-250812-PBX-TC" at bounding box center [246, 312] width 347 height 23
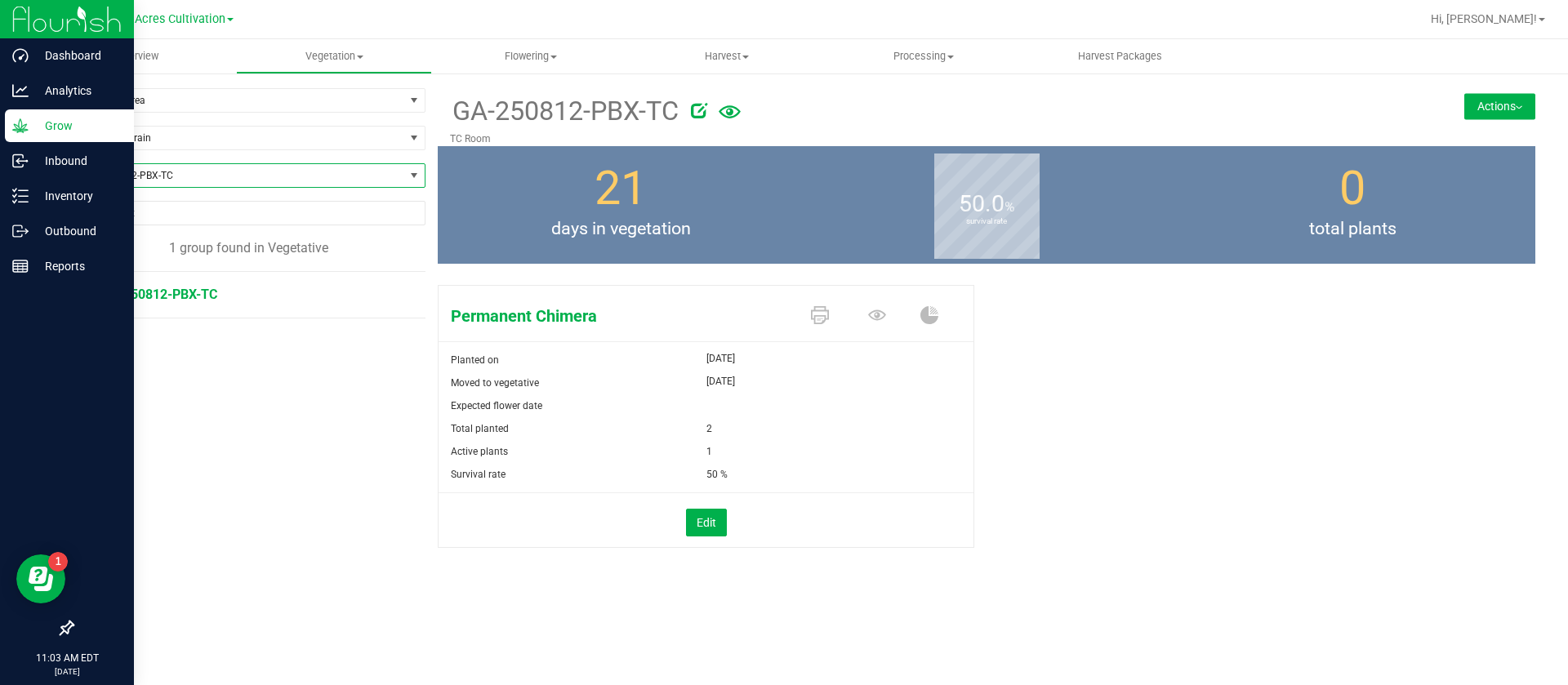
click at [172, 180] on span "GA-250812-PBX-TC" at bounding box center [238, 175] width 331 height 23
type input "PBX"
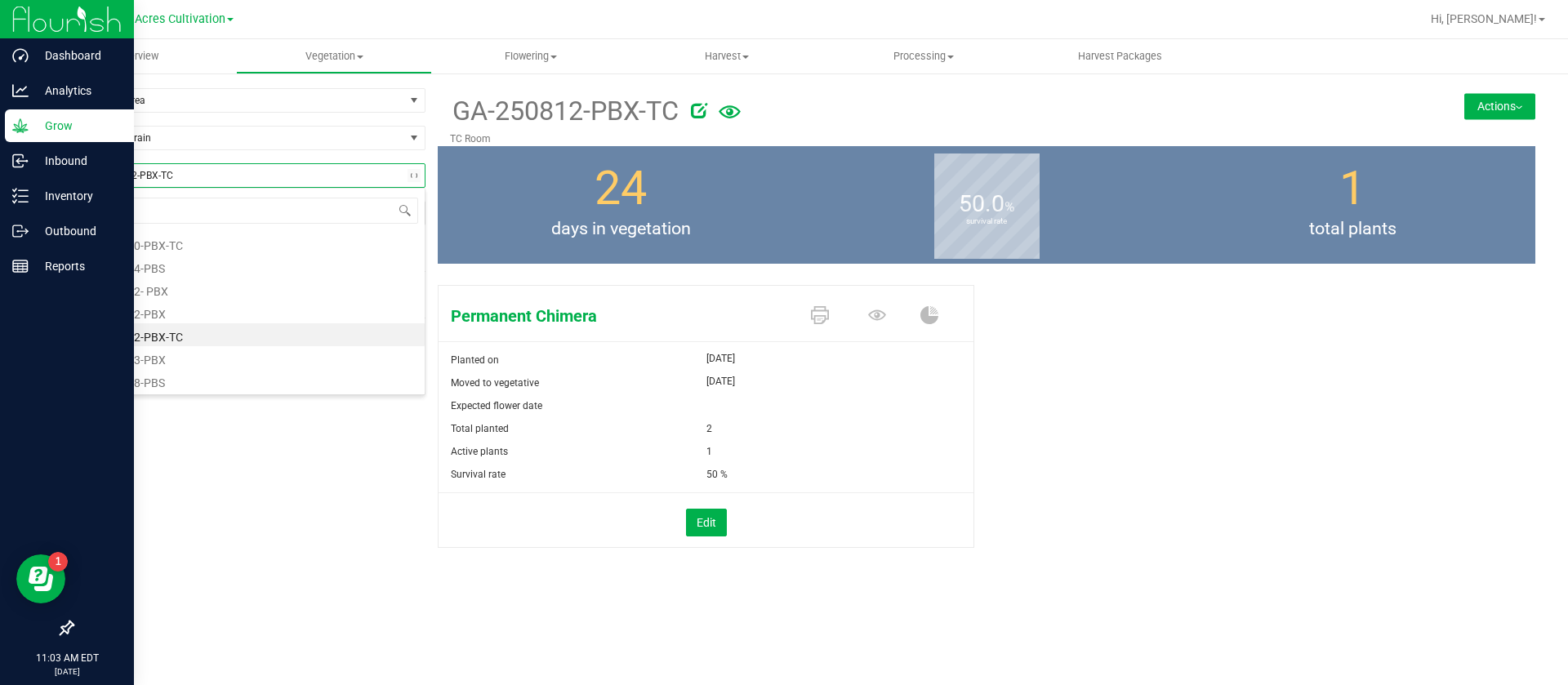
scroll to position [0, 0]
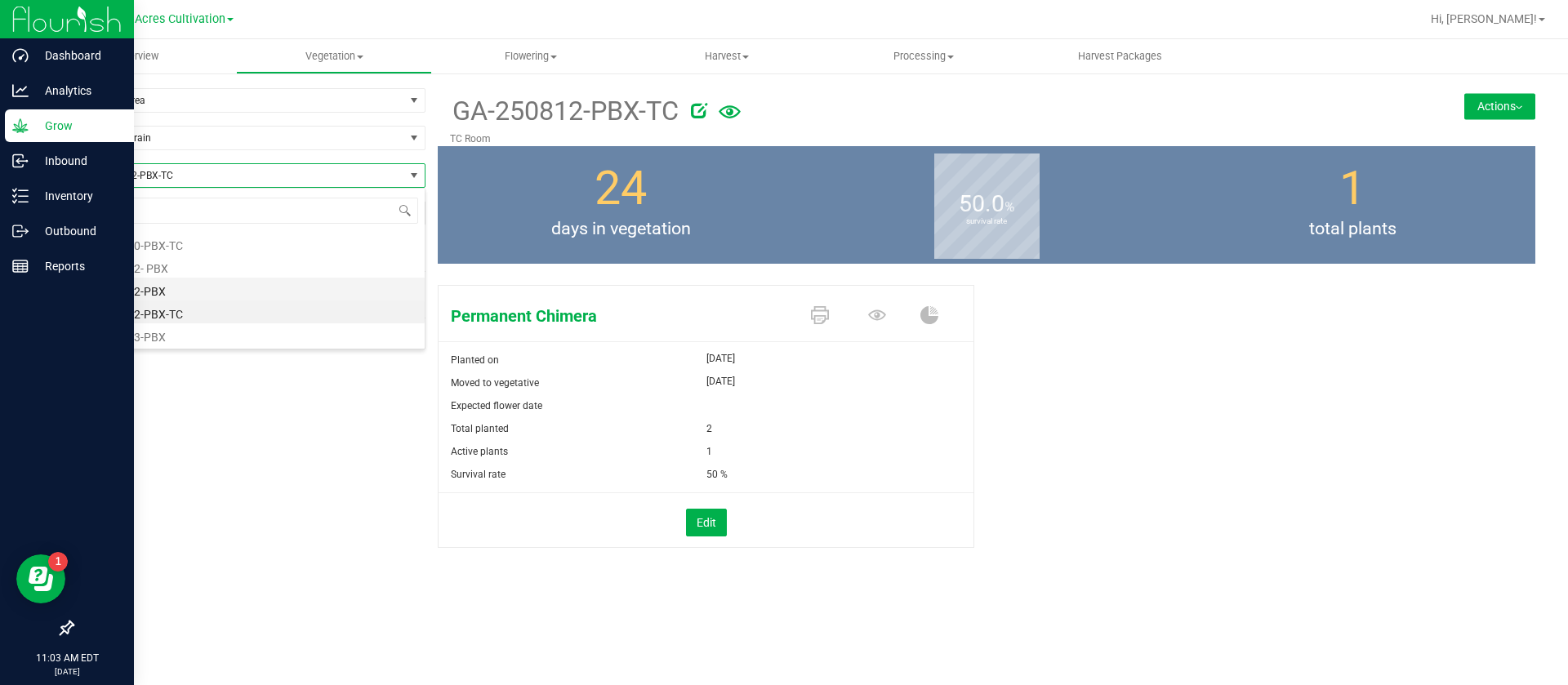
click at [207, 289] on li "GA-250812-PBX" at bounding box center [248, 289] width 352 height 23
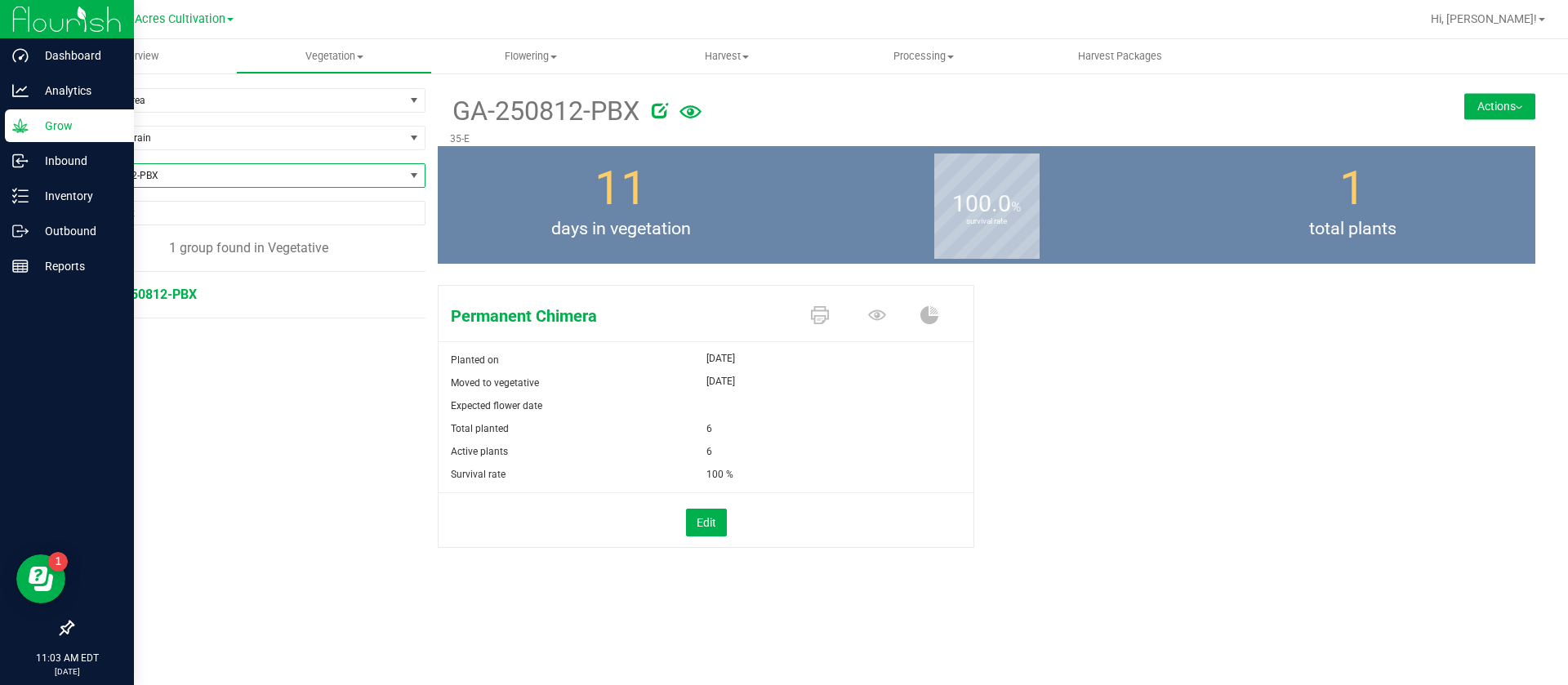
click at [188, 173] on span "GA-250812-PBX" at bounding box center [238, 175] width 331 height 23
click at [150, 97] on span "Filter by Area" at bounding box center [238, 100] width 331 height 23
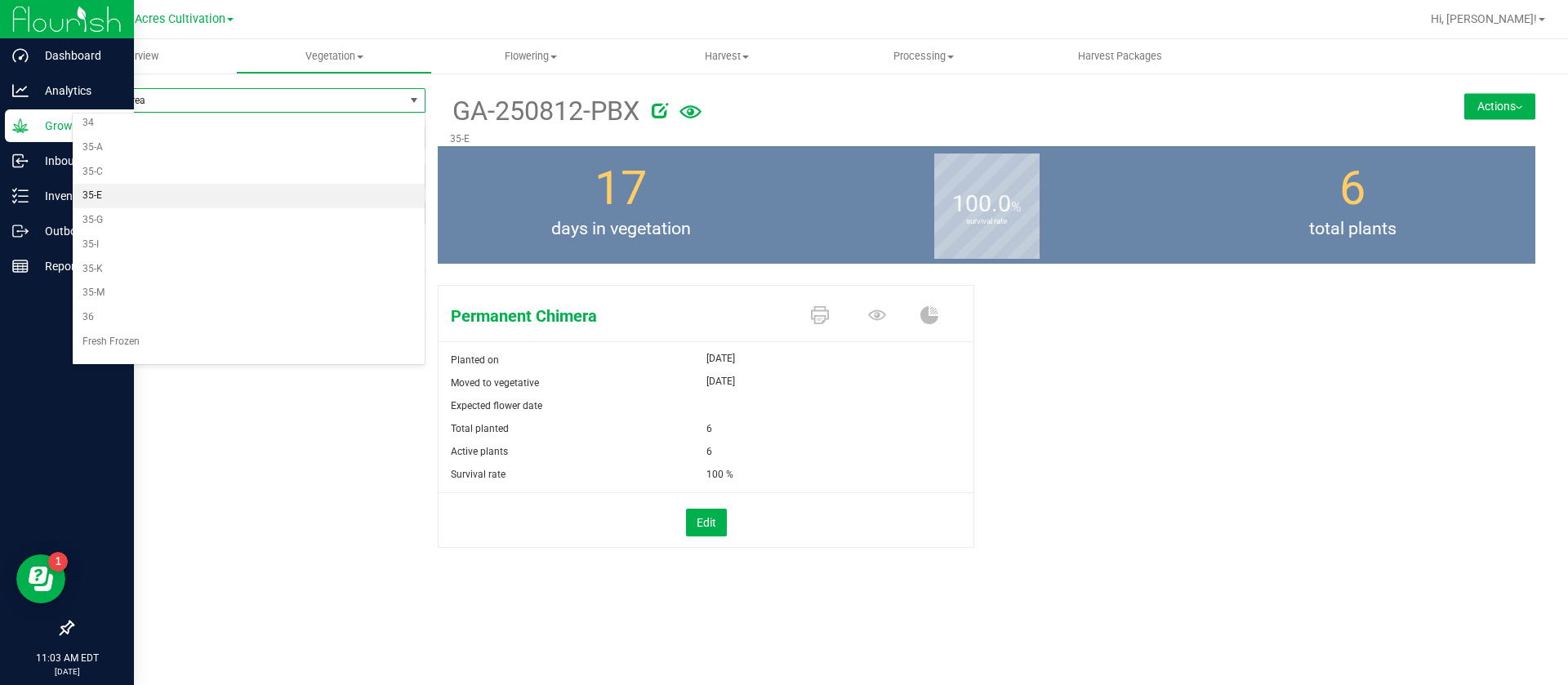
scroll to position [336, 0]
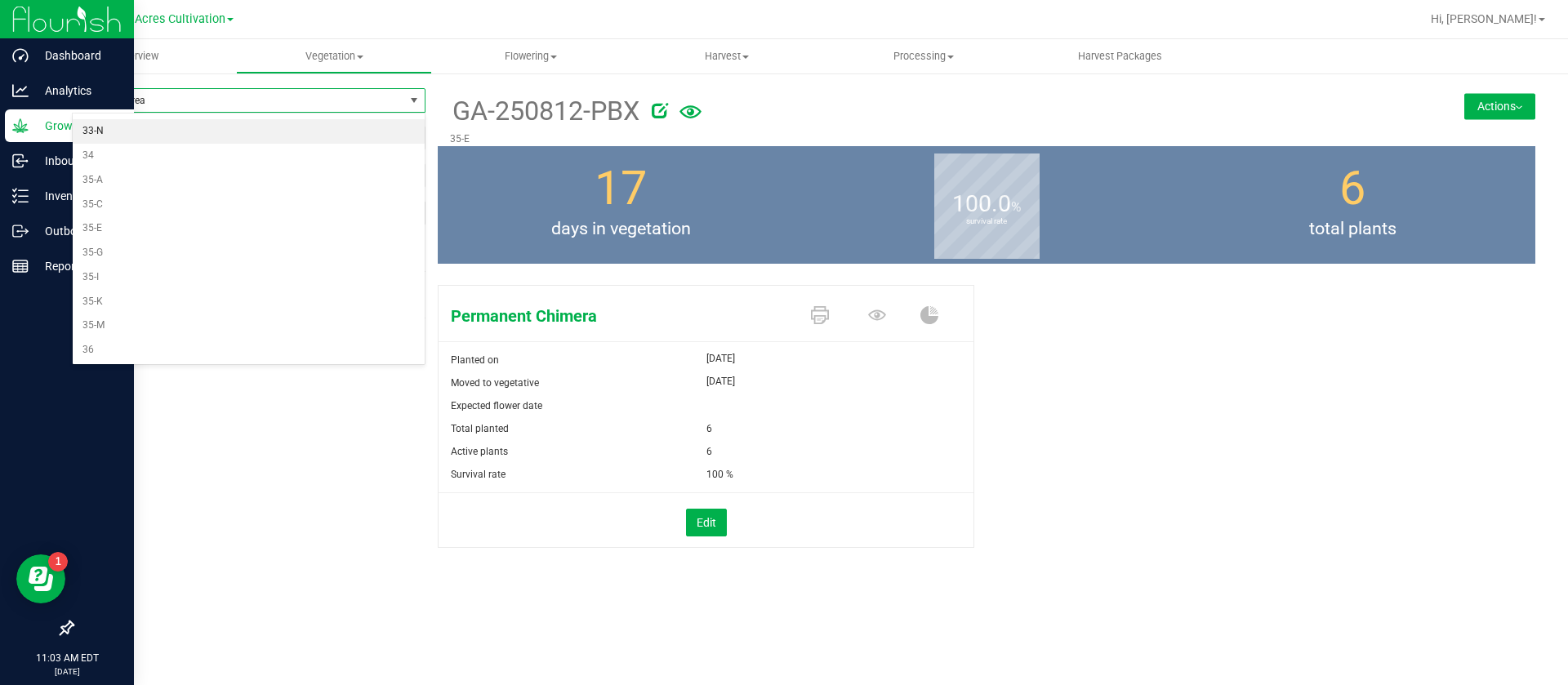
click at [107, 124] on li "33-N" at bounding box center [248, 131] width 352 height 24
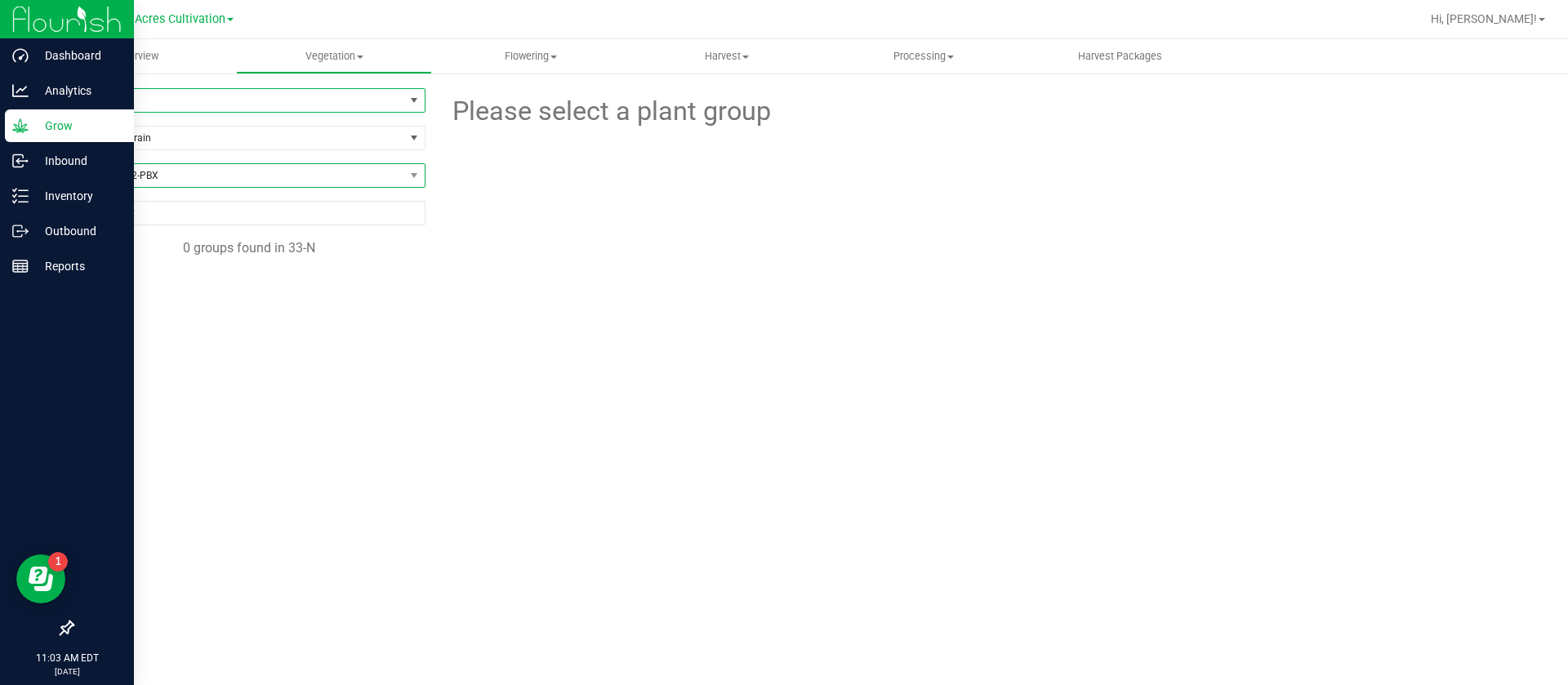
click at [182, 175] on span "GA-250812-PBX" at bounding box center [238, 175] width 331 height 23
click at [160, 245] on li "All" at bounding box center [248, 243] width 352 height 23
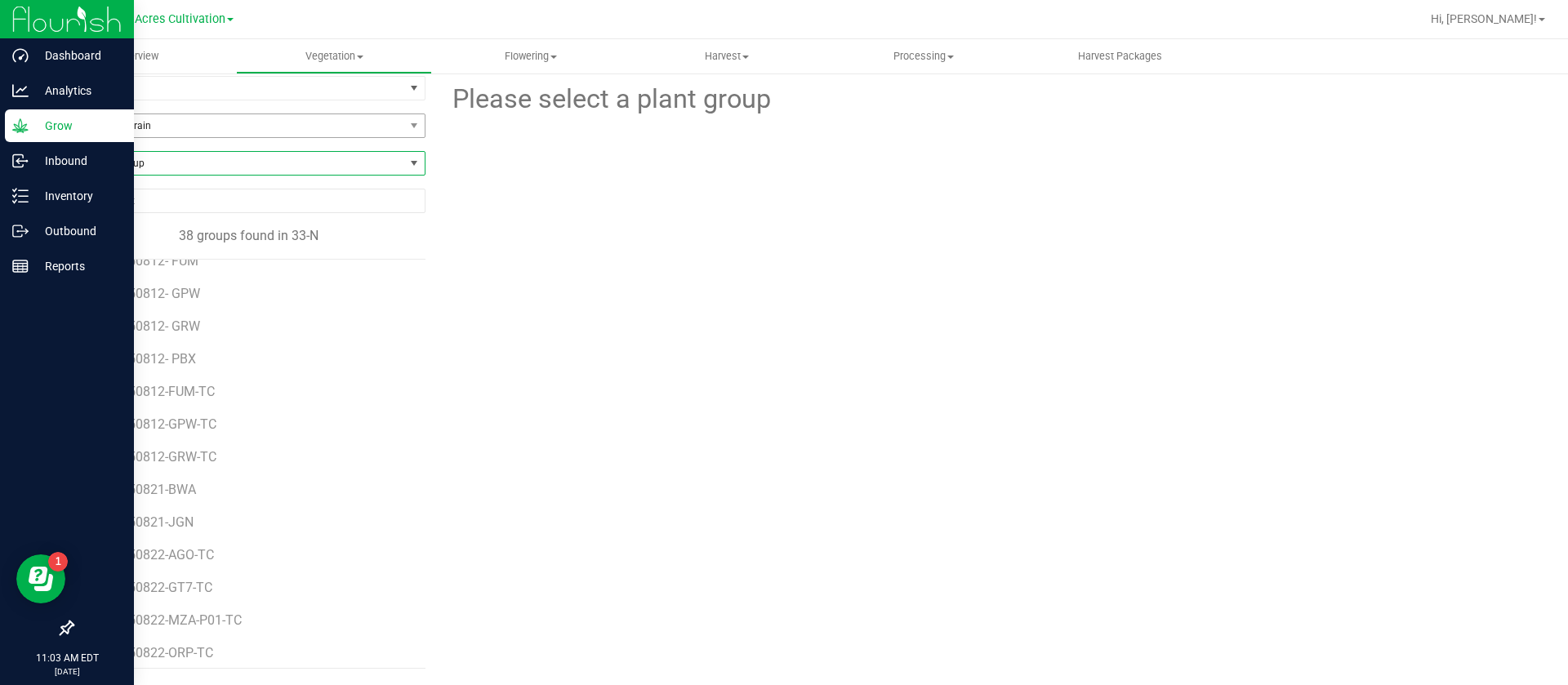
scroll to position [234, 0]
click at [339, 45] on uib-tab-heading "Vegetation Veg groups Veg plants Mother groups Mother plants Apply to plants Cr…" at bounding box center [334, 56] width 195 height 32
click at [116, 93] on span "33-N" at bounding box center [238, 88] width 331 height 23
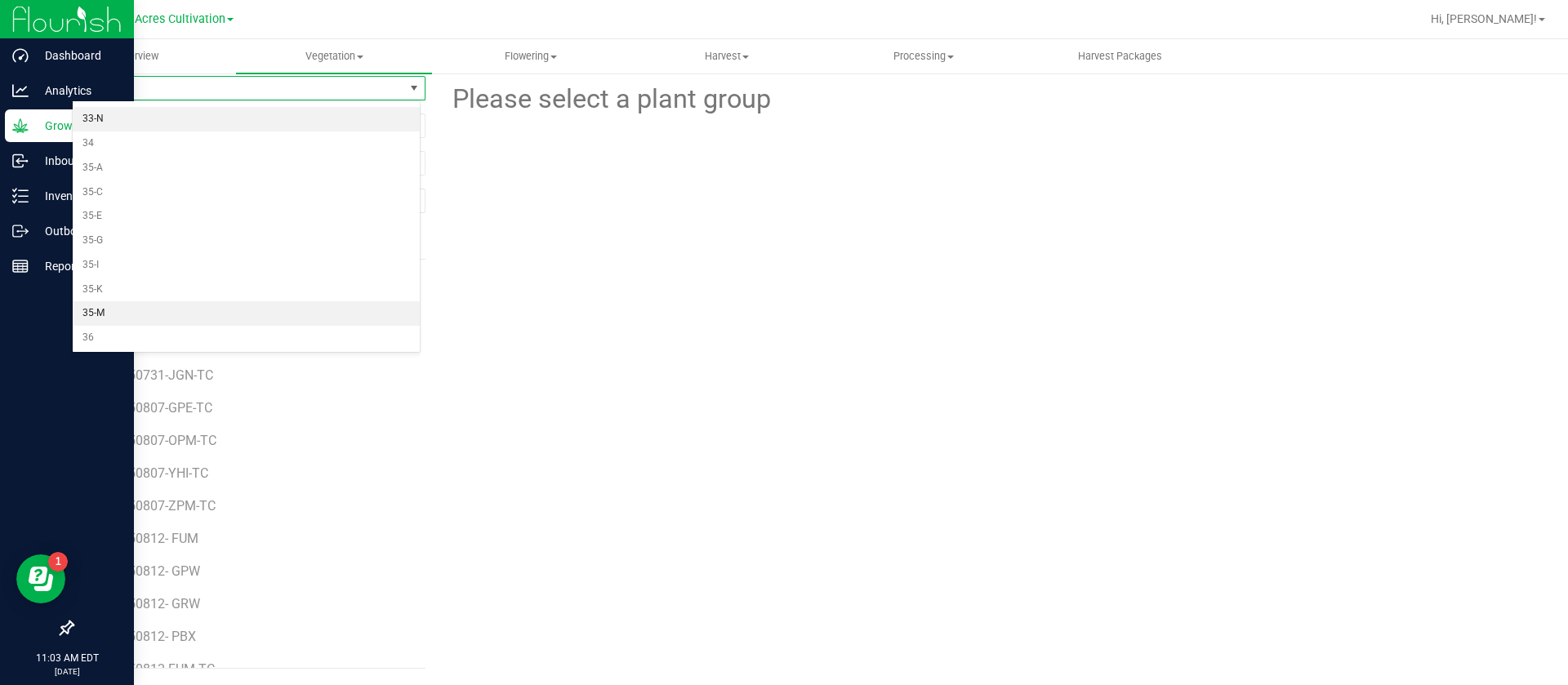
click at [122, 308] on li "35-M" at bounding box center [246, 314] width 347 height 24
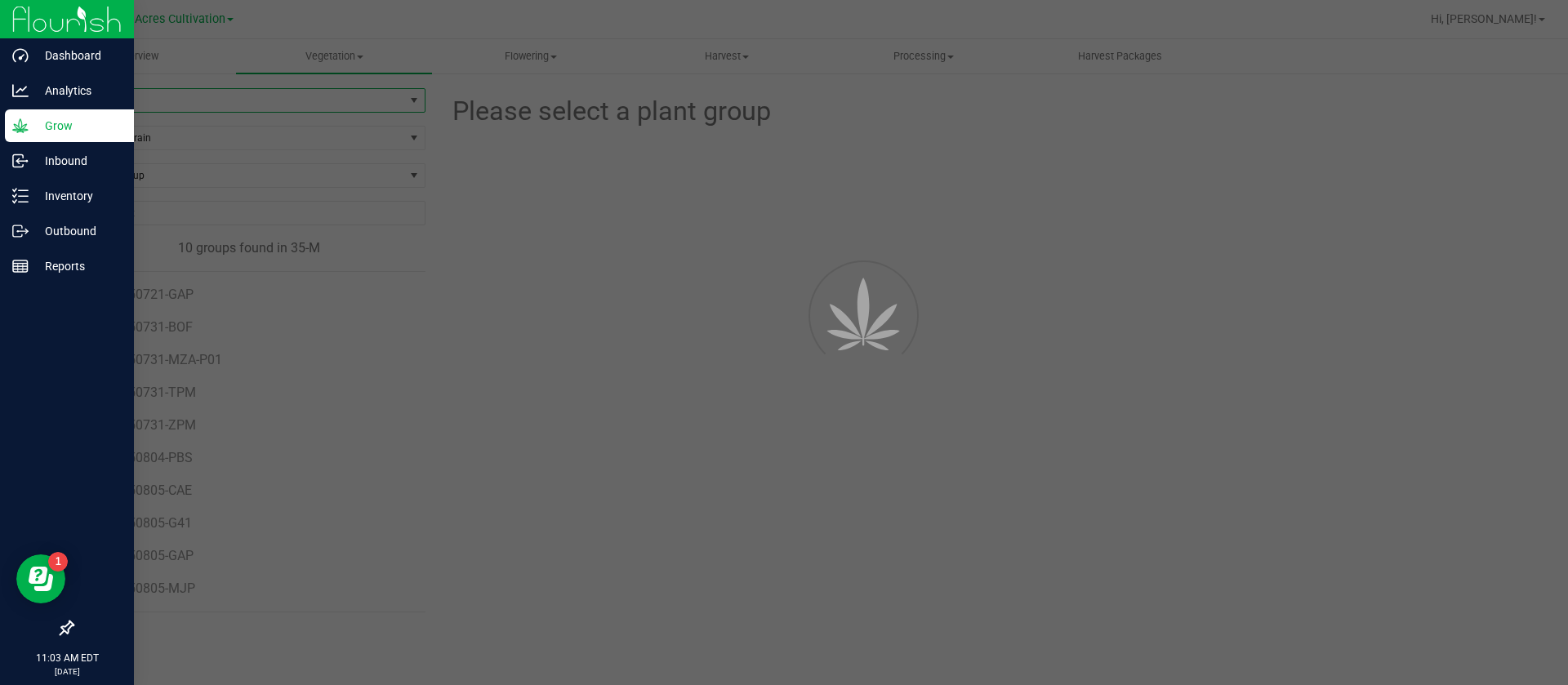
scroll to position [0, 0]
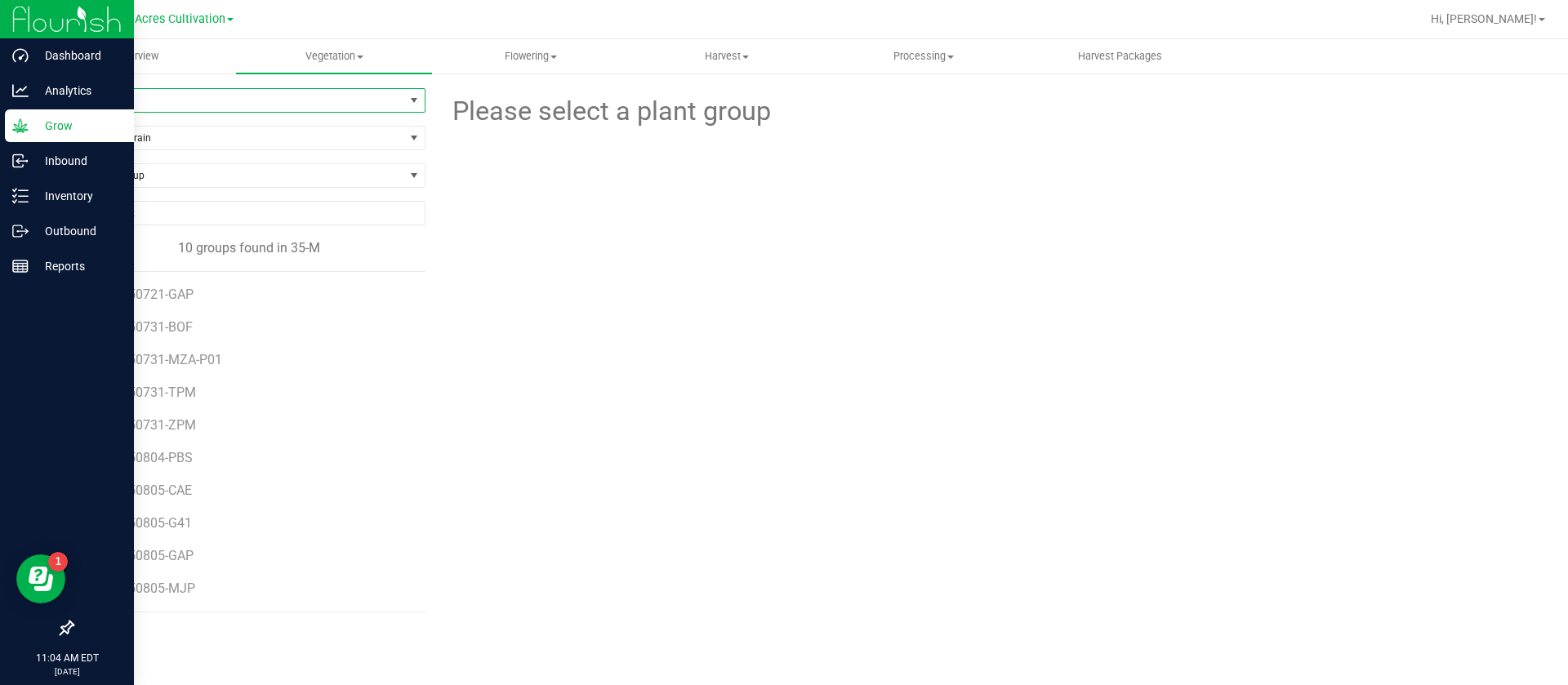
click at [225, 91] on span "35-M" at bounding box center [238, 100] width 331 height 23
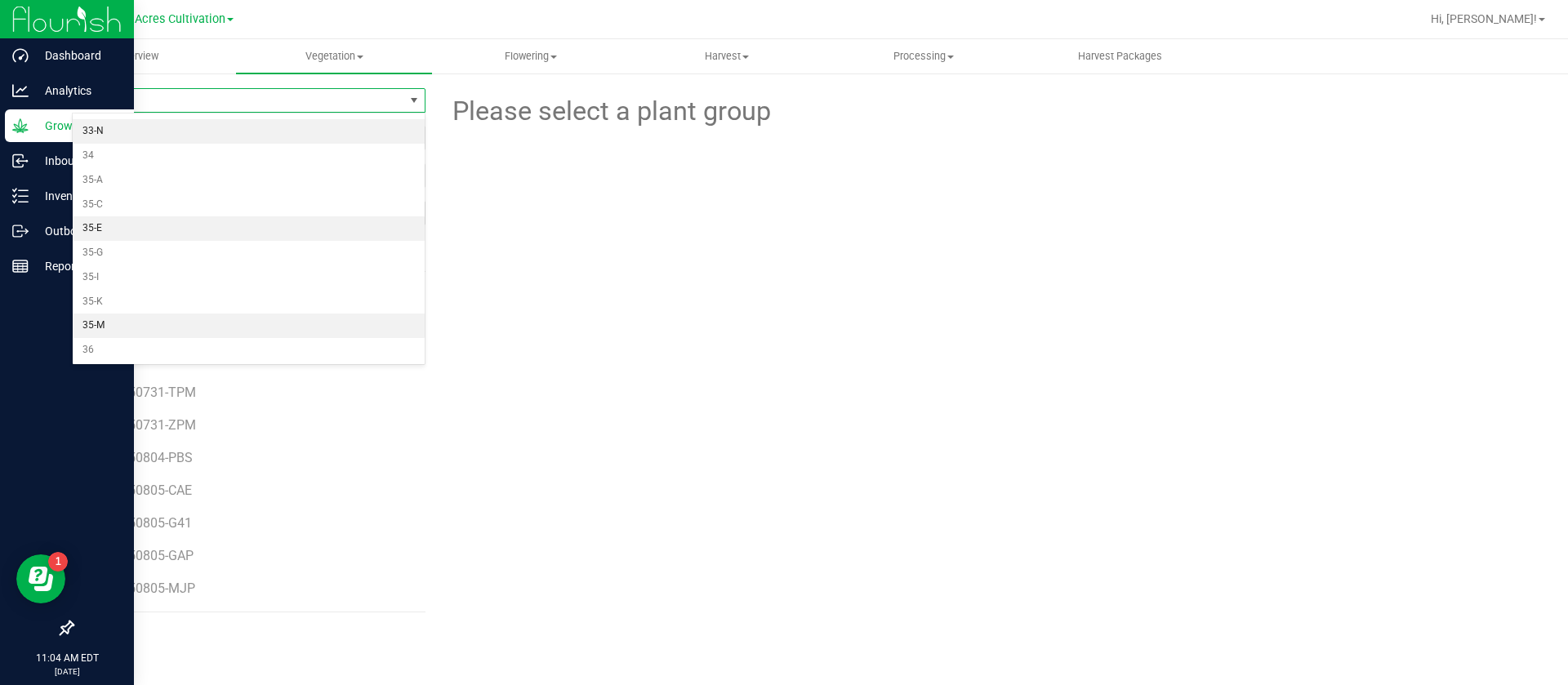
scroll to position [213, 0]
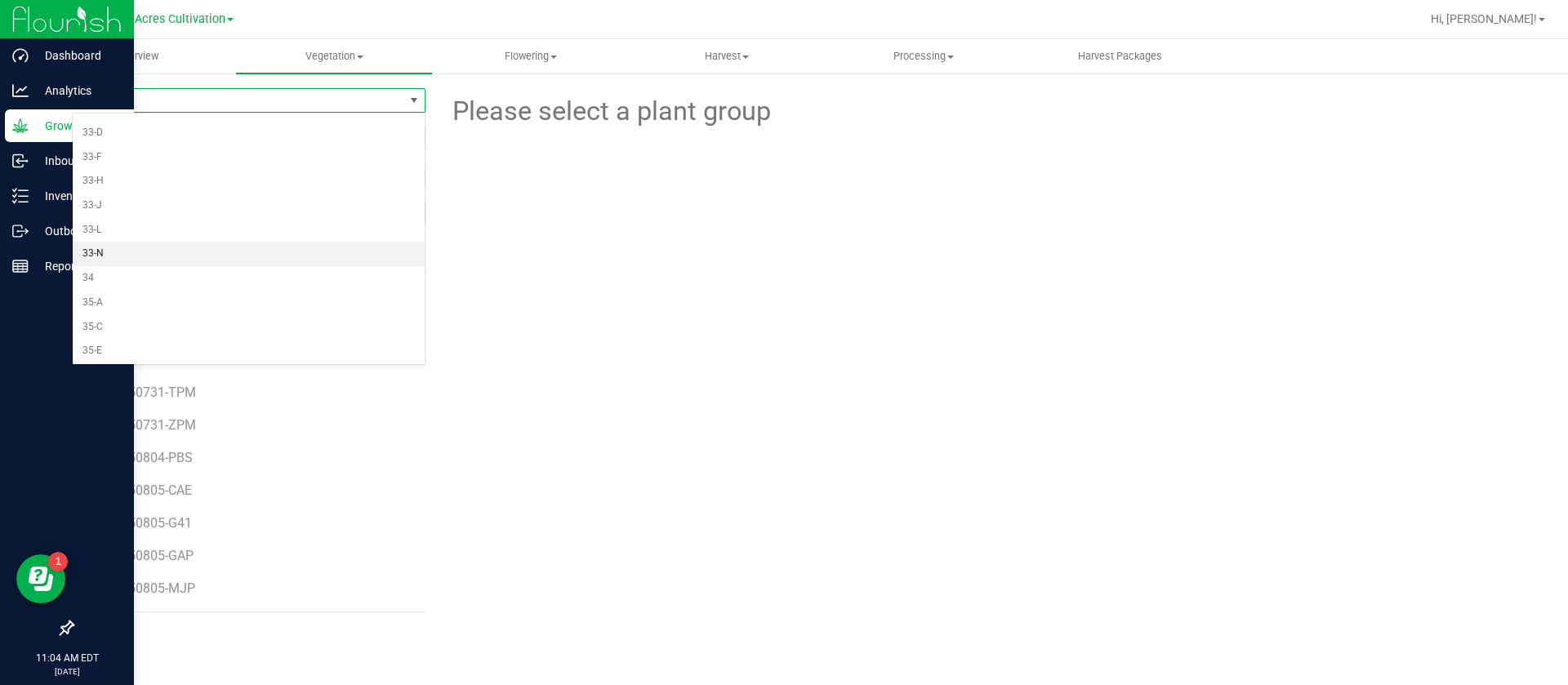
click at [111, 255] on li "33-N" at bounding box center [248, 253] width 352 height 24
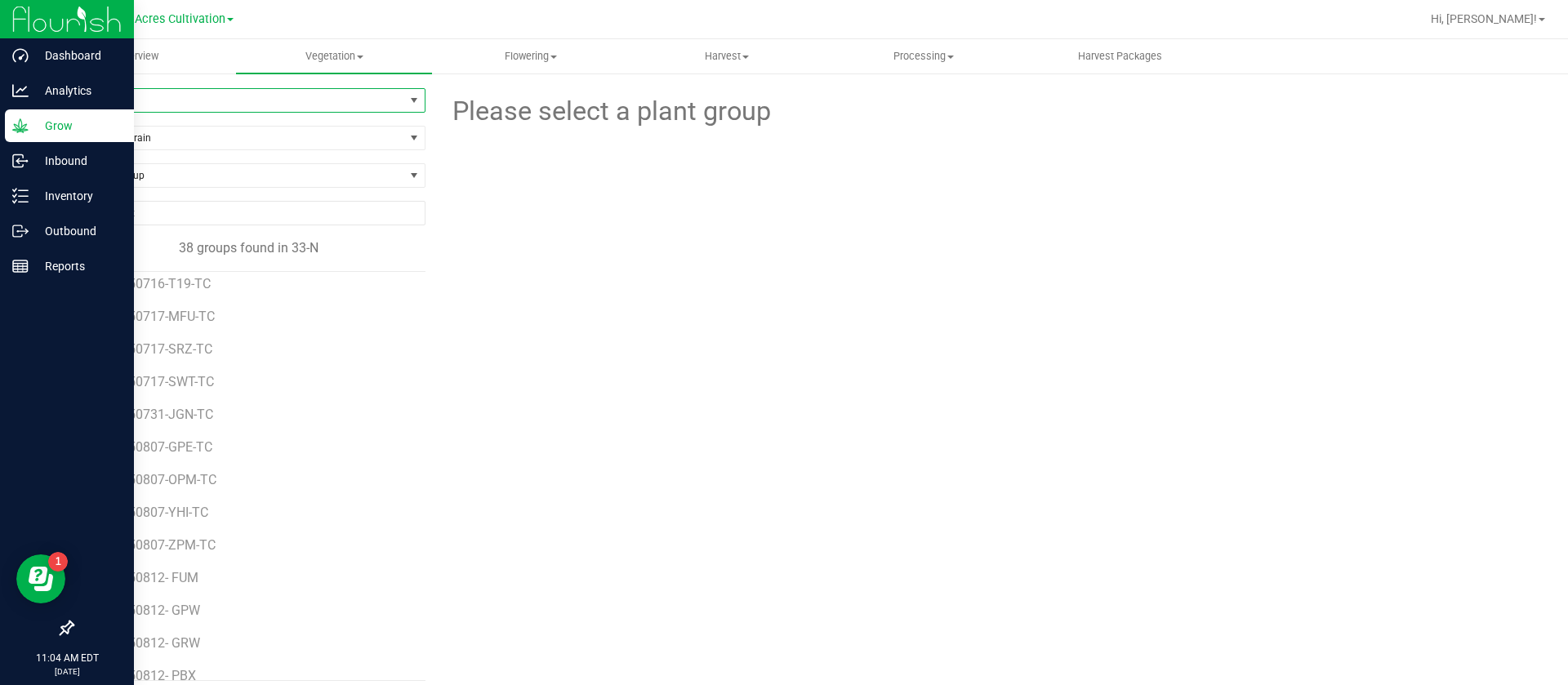
scroll to position [245, 0]
click at [172, 640] on span "GA-250812- PBX" at bounding box center [149, 637] width 99 height 16
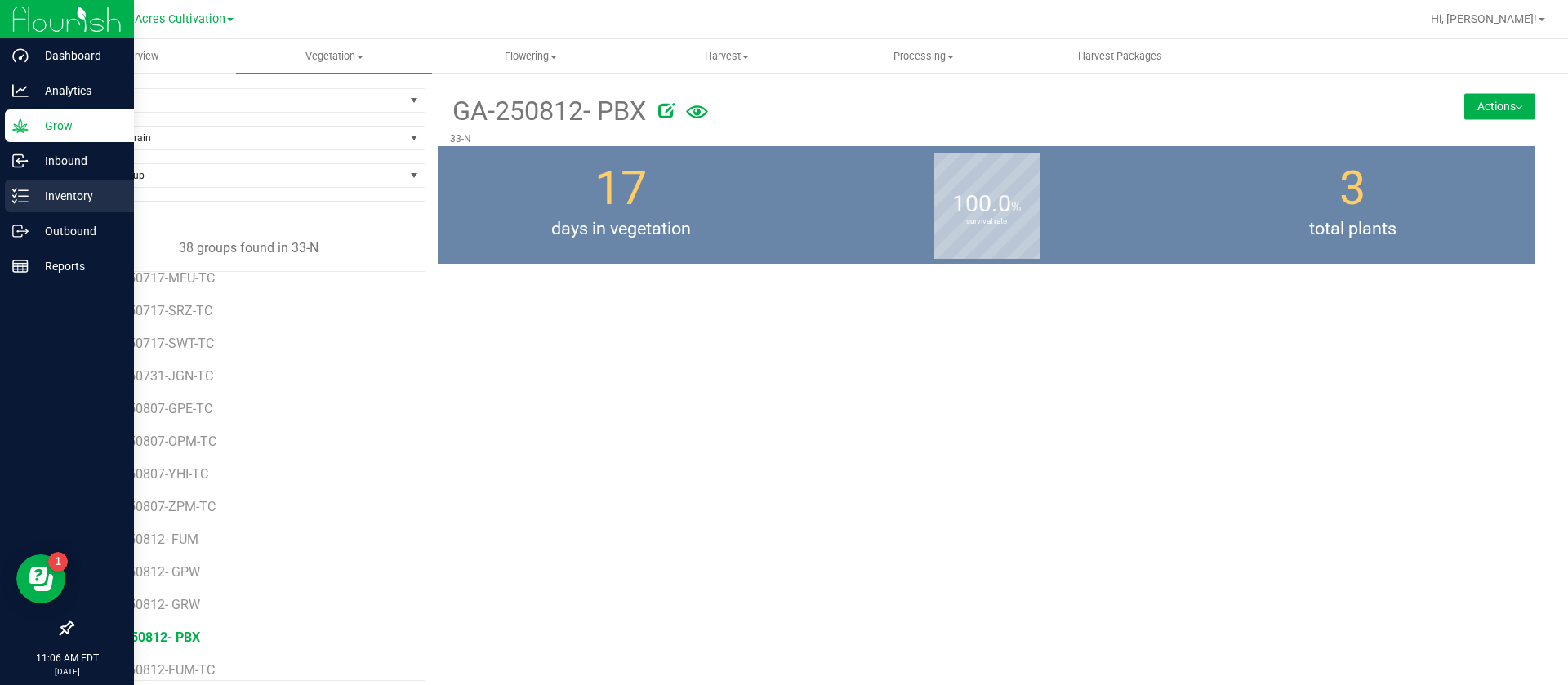
click at [42, 203] on p "Inventory" at bounding box center [78, 196] width 98 height 19
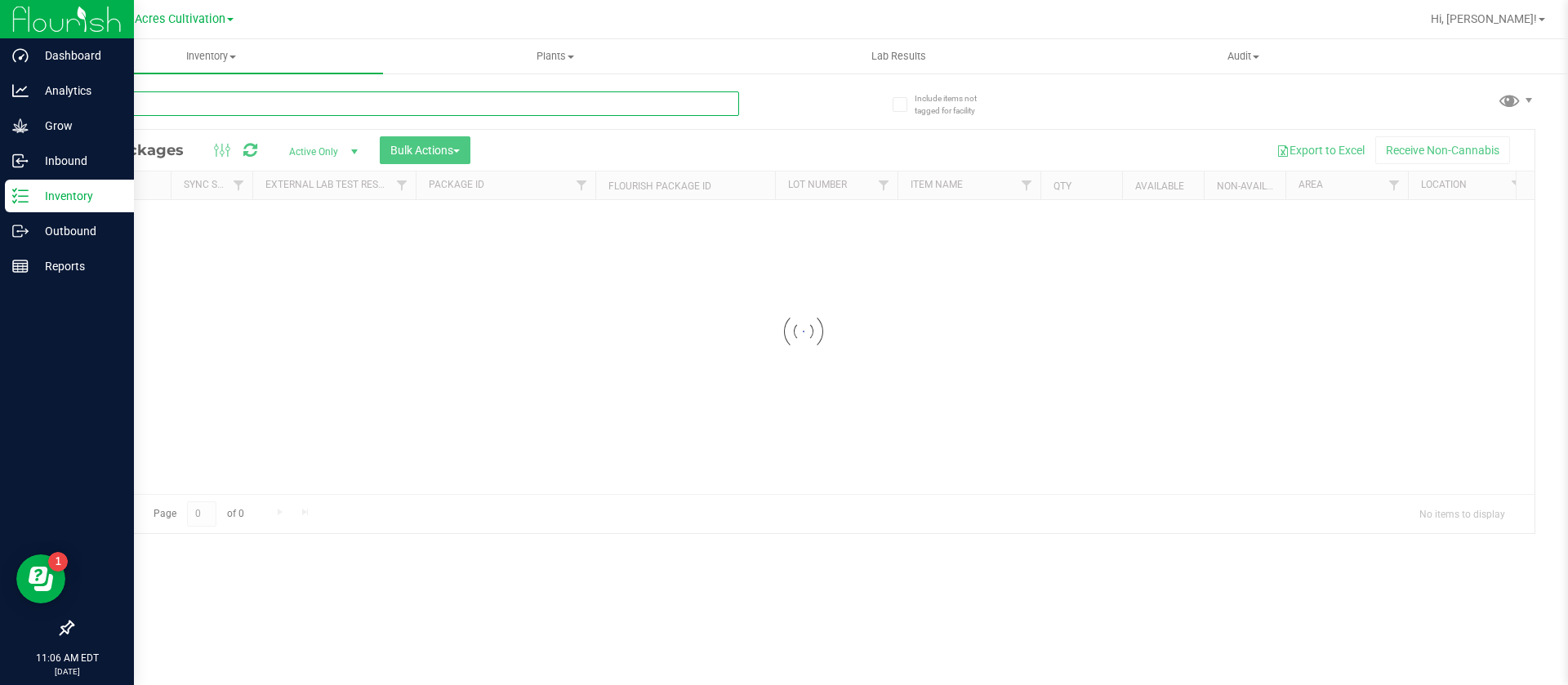
click at [531, 97] on input "text" at bounding box center [405, 104] width 667 height 24
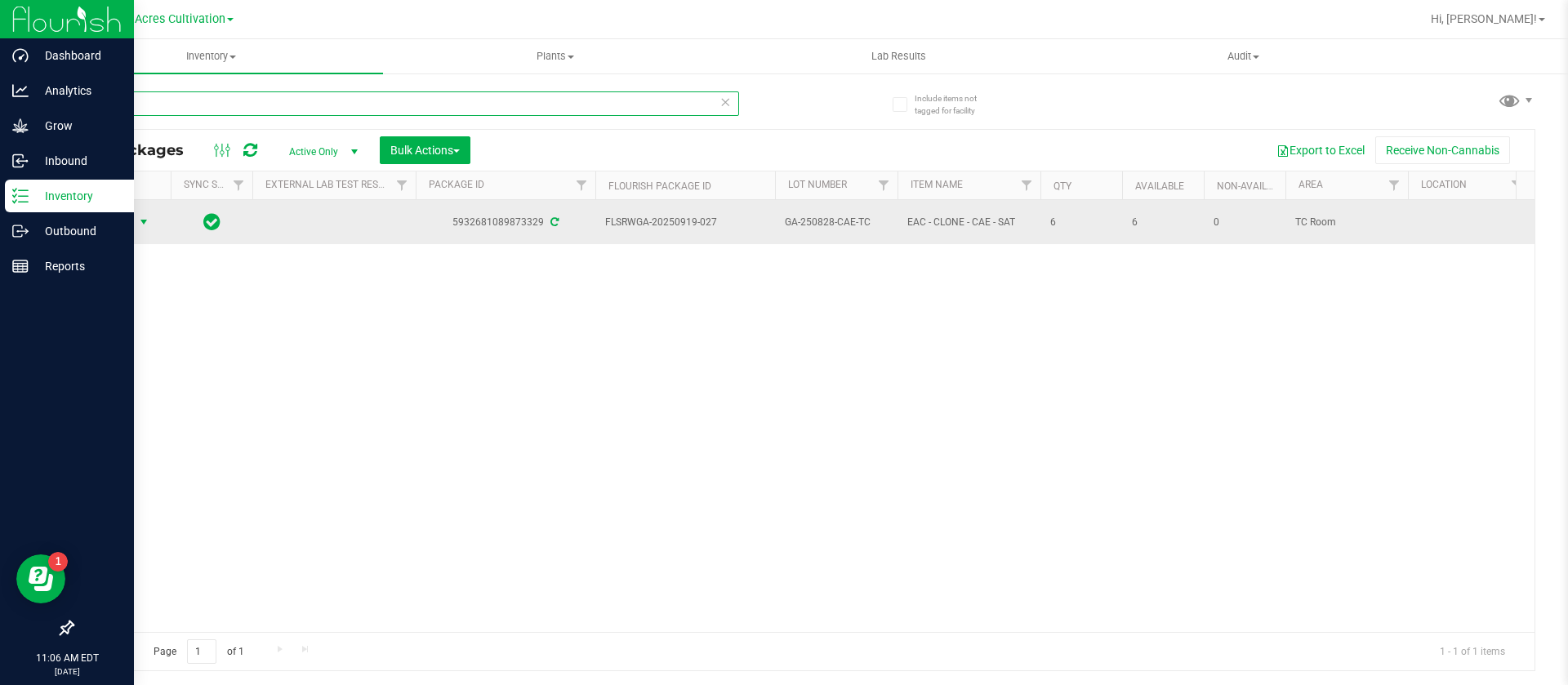
type input "CAE"
click at [129, 228] on span "Action" at bounding box center [110, 222] width 44 height 23
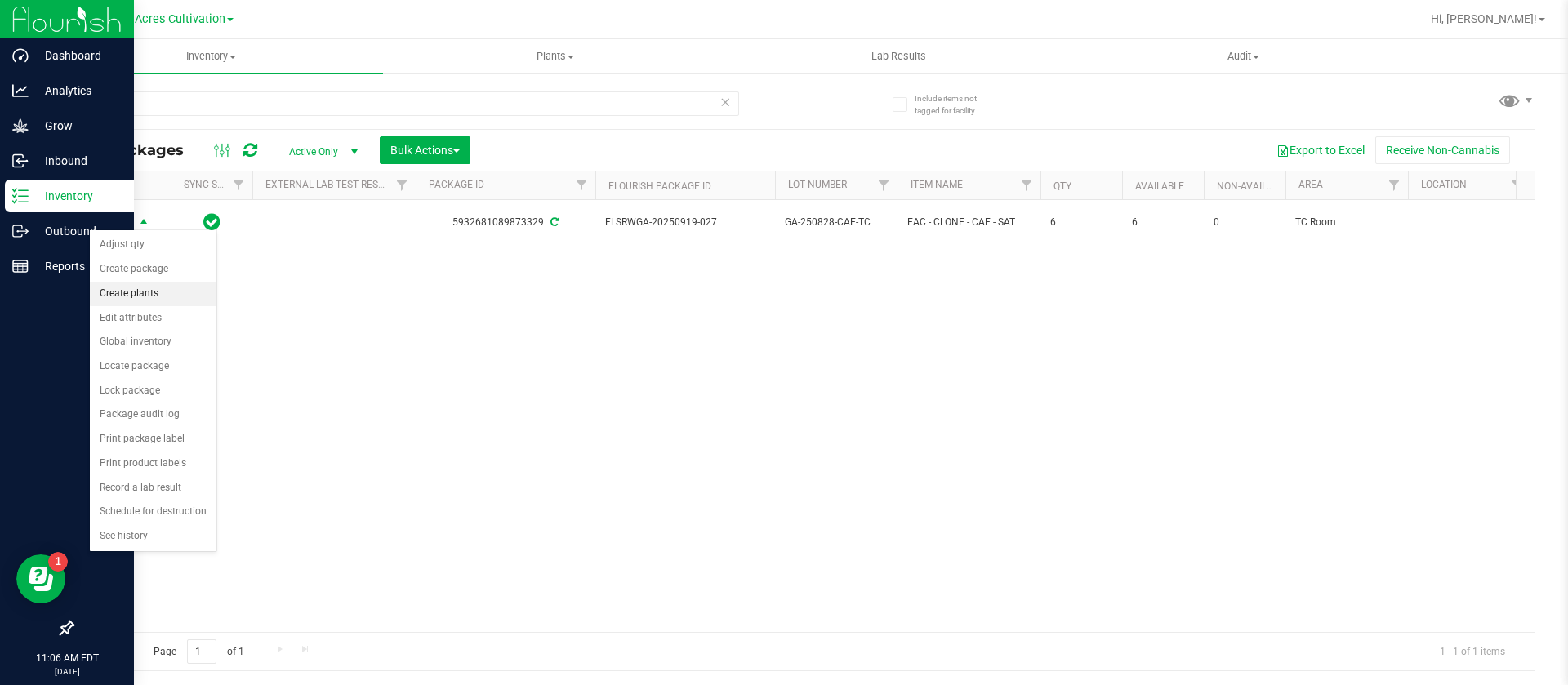
click at [156, 289] on li "Create plants" at bounding box center [153, 293] width 126 height 24
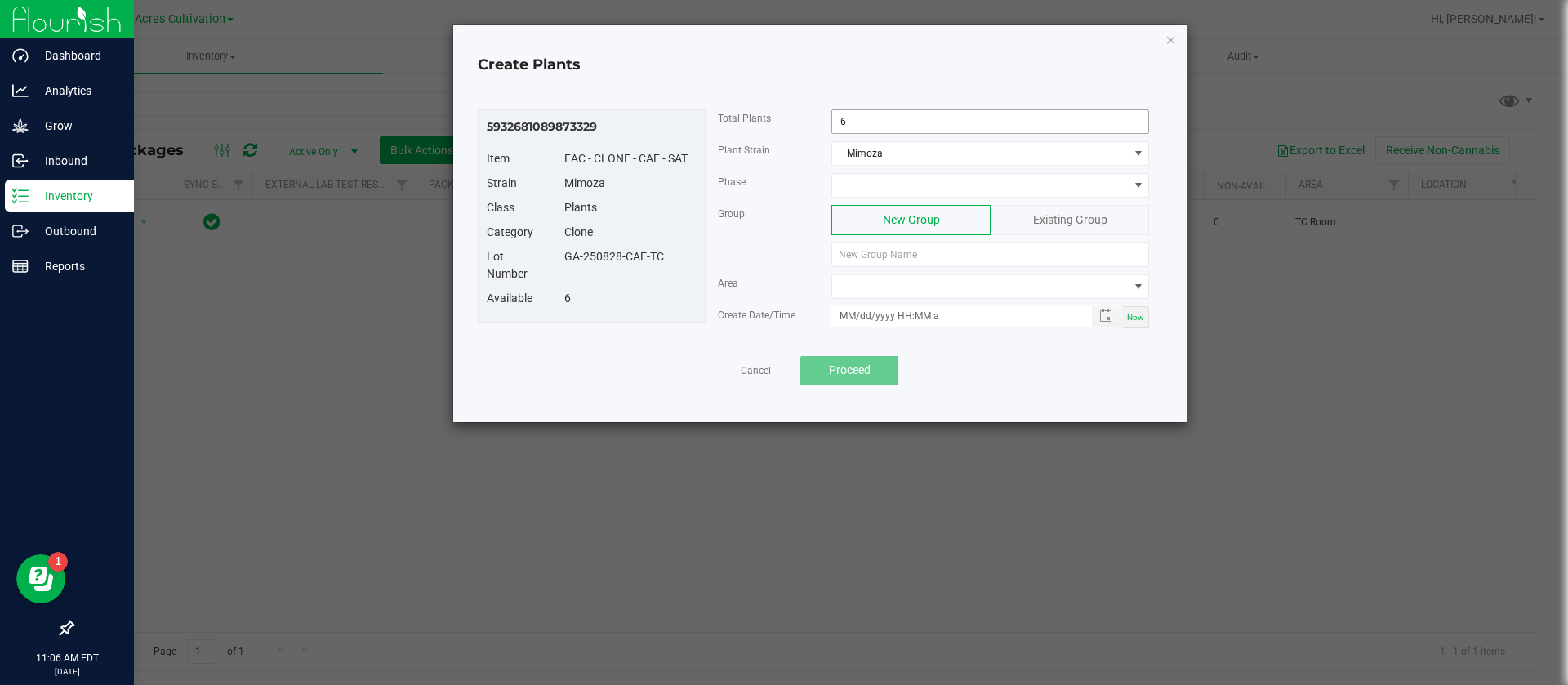
click at [901, 119] on input "6" at bounding box center [990, 122] width 316 height 23
type input "1"
drag, startPoint x: 674, startPoint y: 253, endPoint x: 564, endPoint y: 262, distance: 110.4
click at [564, 262] on div "GA-250828-CAE-TC" at bounding box center [630, 256] width 157 height 17
copy div "GA-250828-CAE-TC"
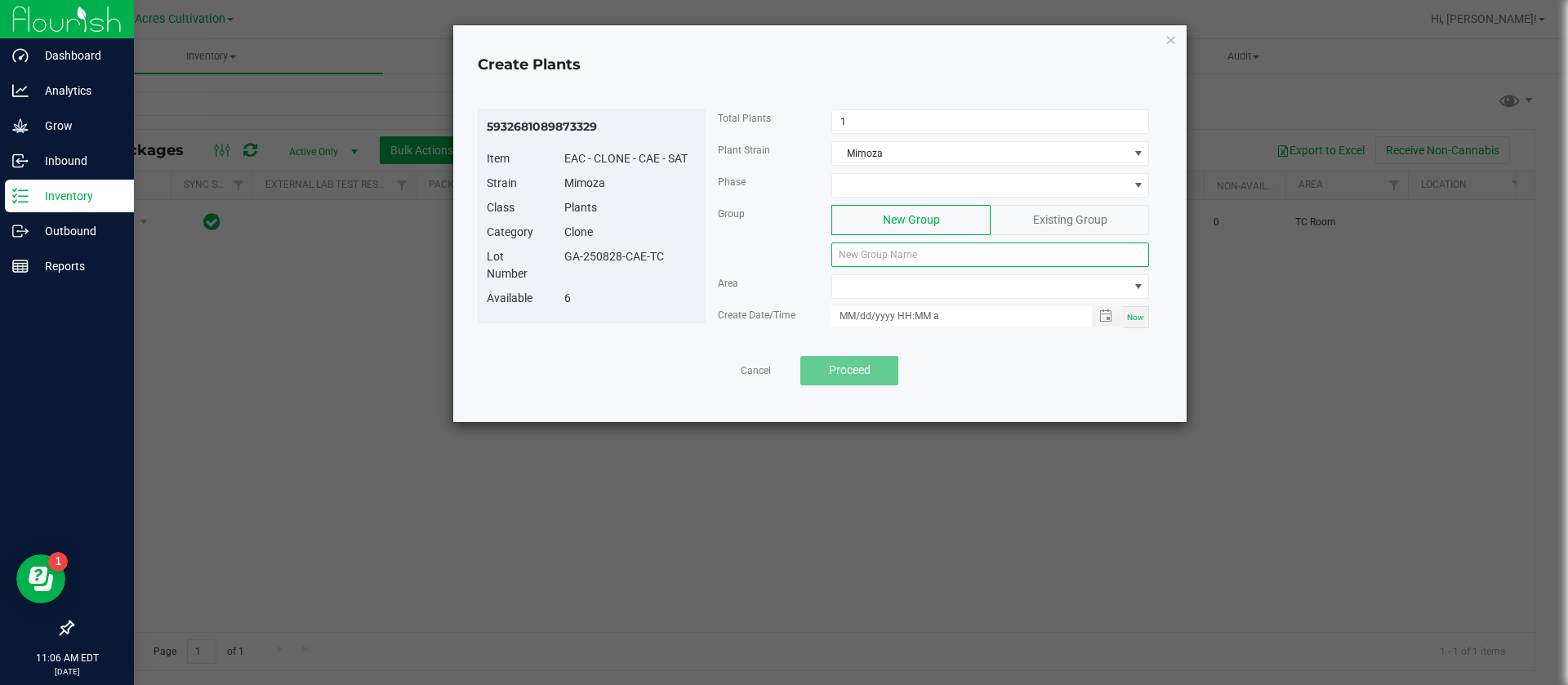
paste input "GA-250828-CAE-TC"
type input "GA-250828-CAE-TC"
click at [869, 192] on span at bounding box center [979, 185] width 295 height 23
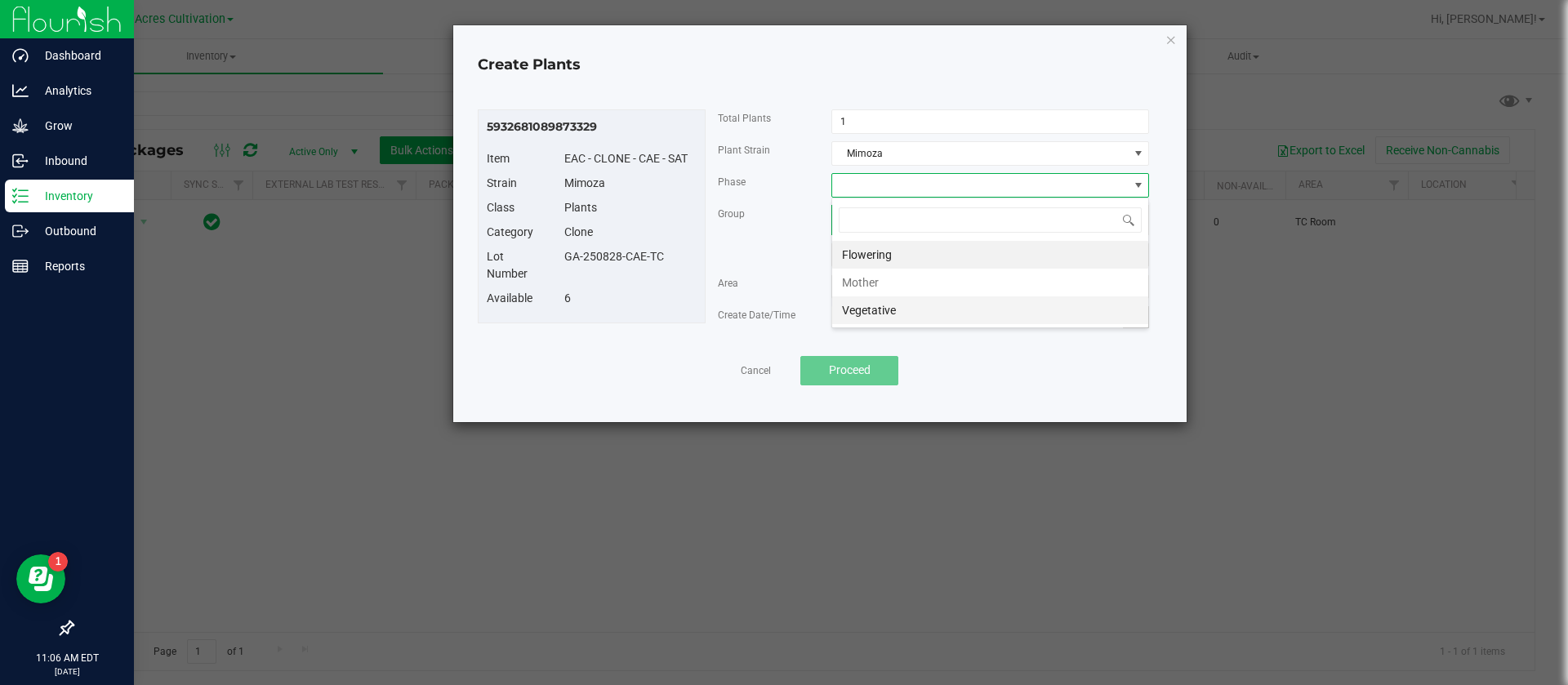
scroll to position [24, 317]
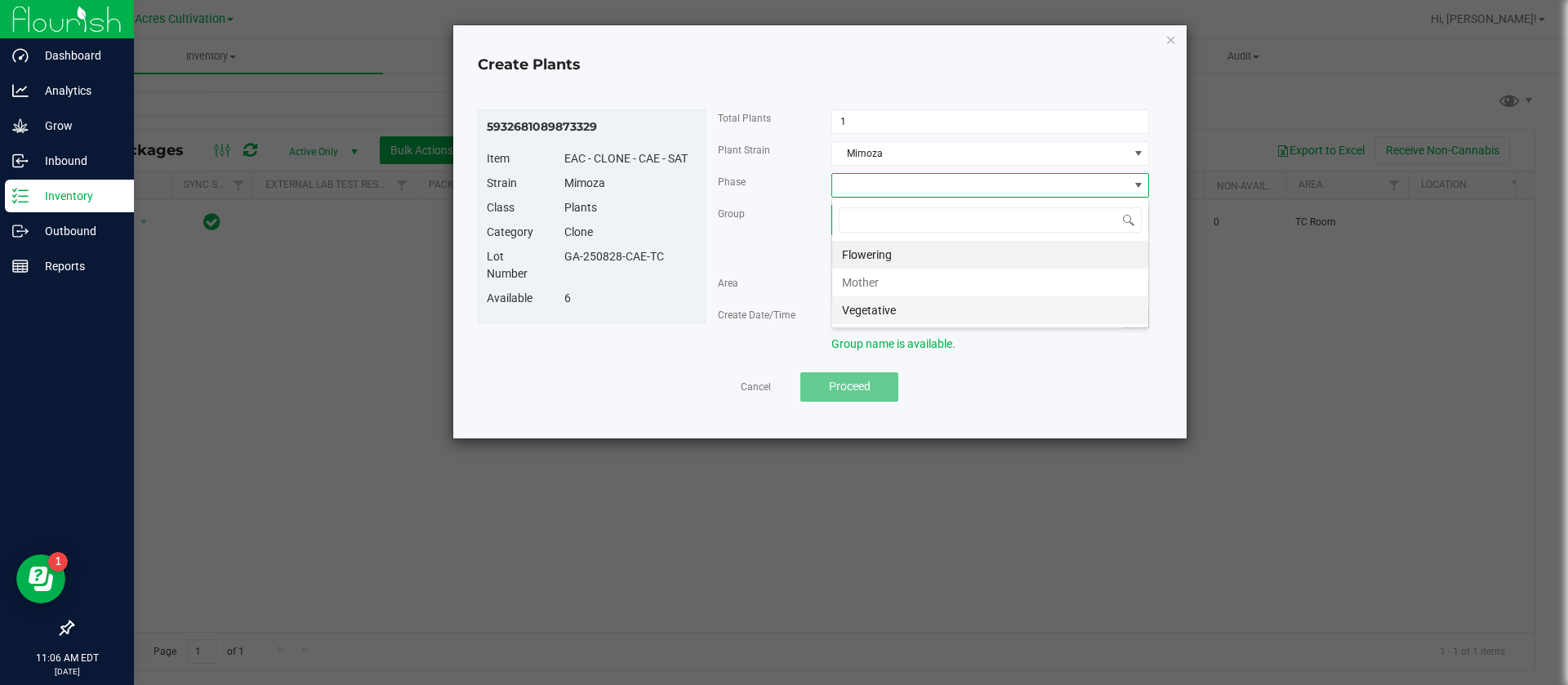
click at [888, 311] on li "Vegetative" at bounding box center [990, 310] width 316 height 28
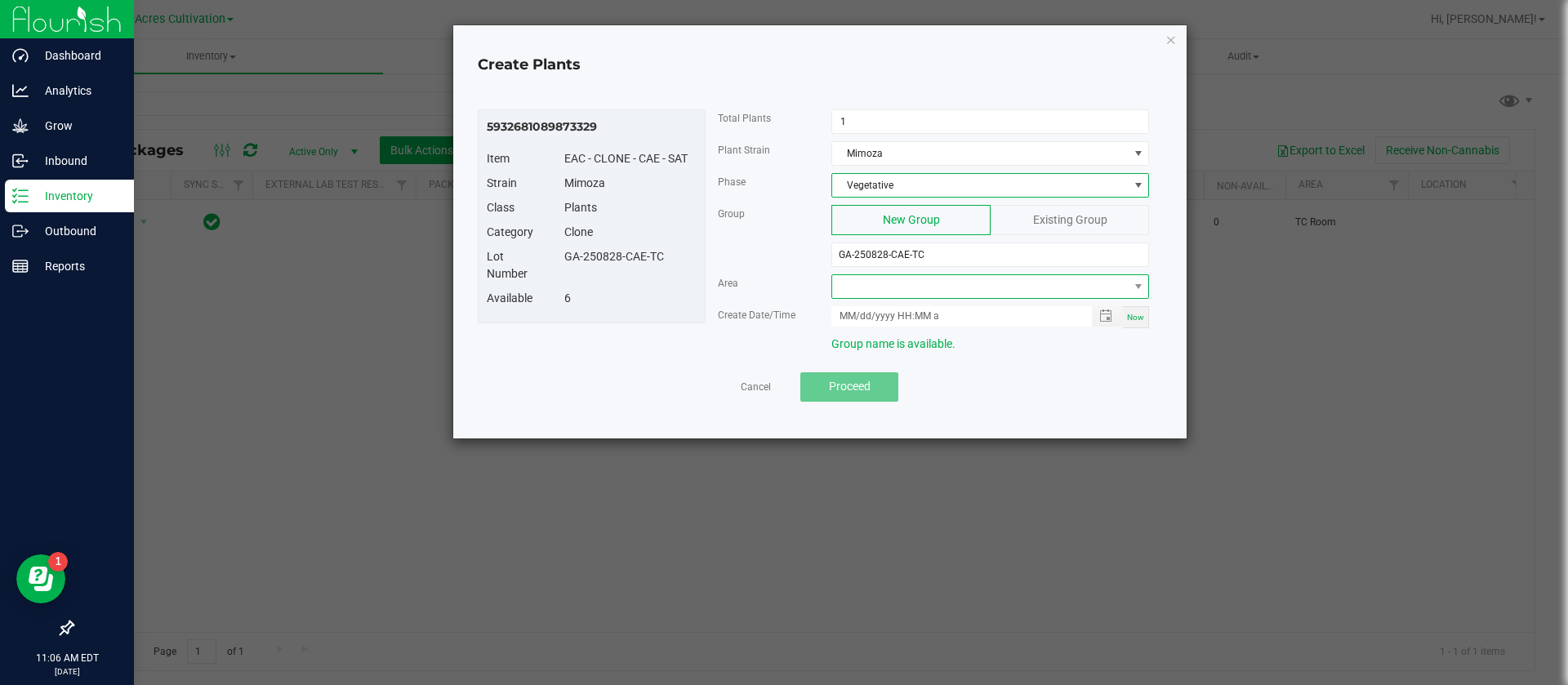
click at [876, 296] on span at bounding box center [979, 286] width 295 height 23
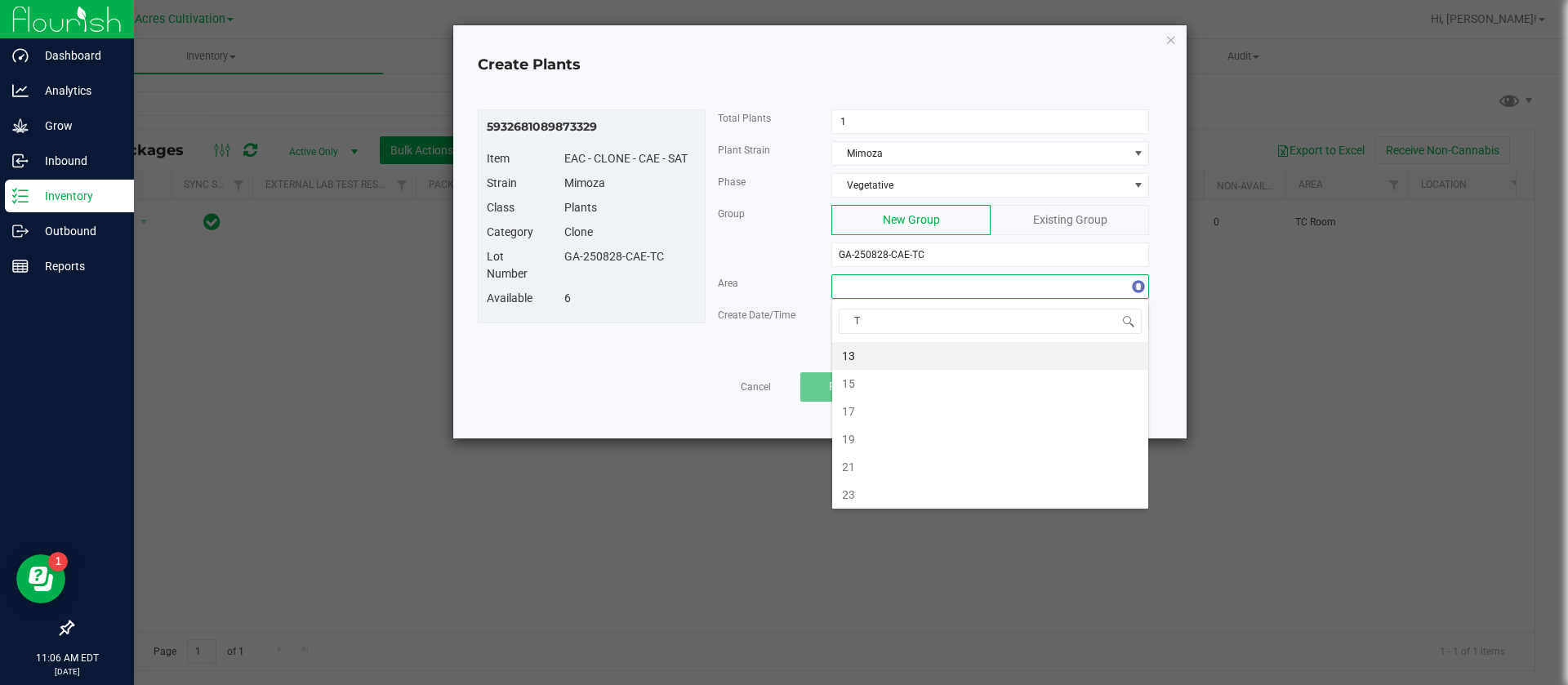
type input "TC"
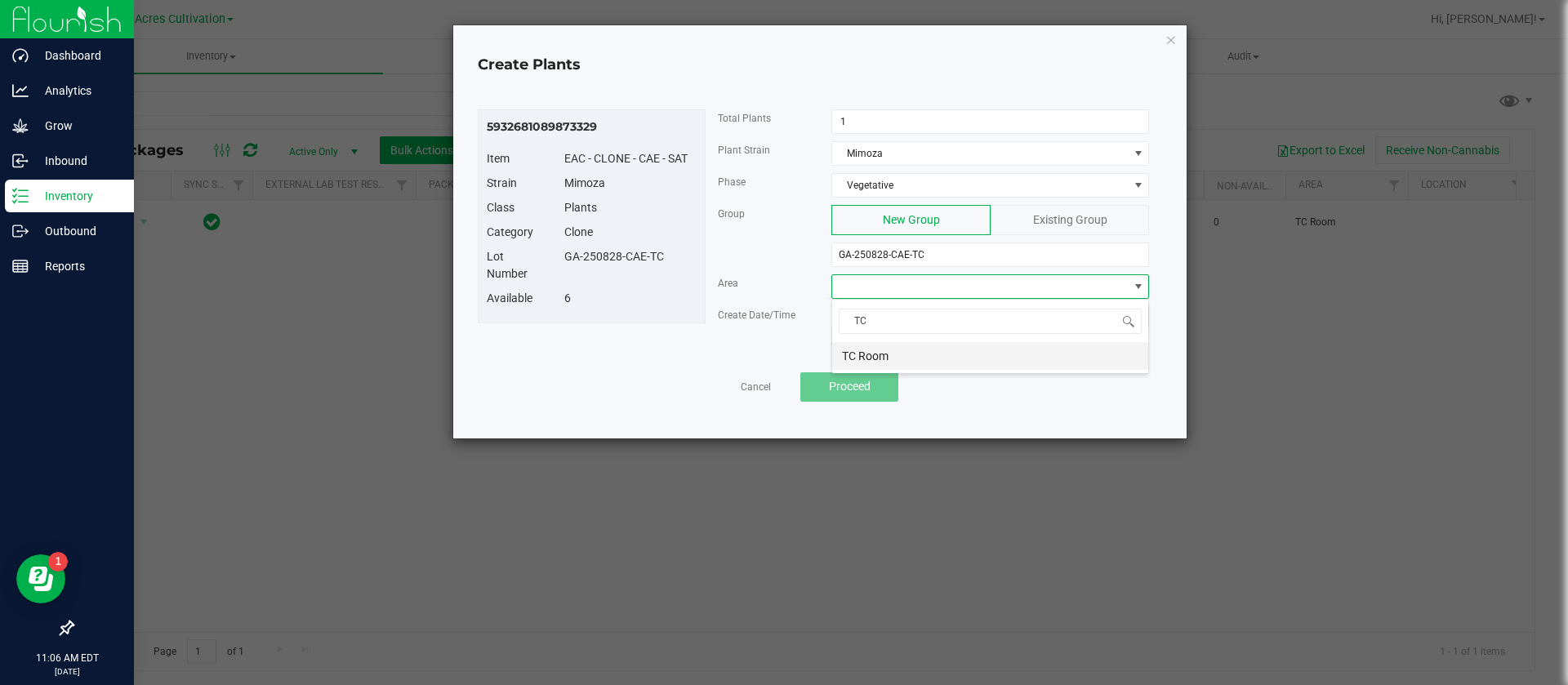
click at [917, 355] on li "TC Room" at bounding box center [990, 356] width 316 height 28
click at [1141, 314] on span "Now" at bounding box center [1135, 317] width 17 height 9
type input "[DATE] 11:06 AM"
click at [862, 317] on input "[DATE] 11:06 AM" at bounding box center [952, 317] width 242 height 20
click at [774, 347] on div "Group name is available." at bounding box center [934, 348] width 457 height 24
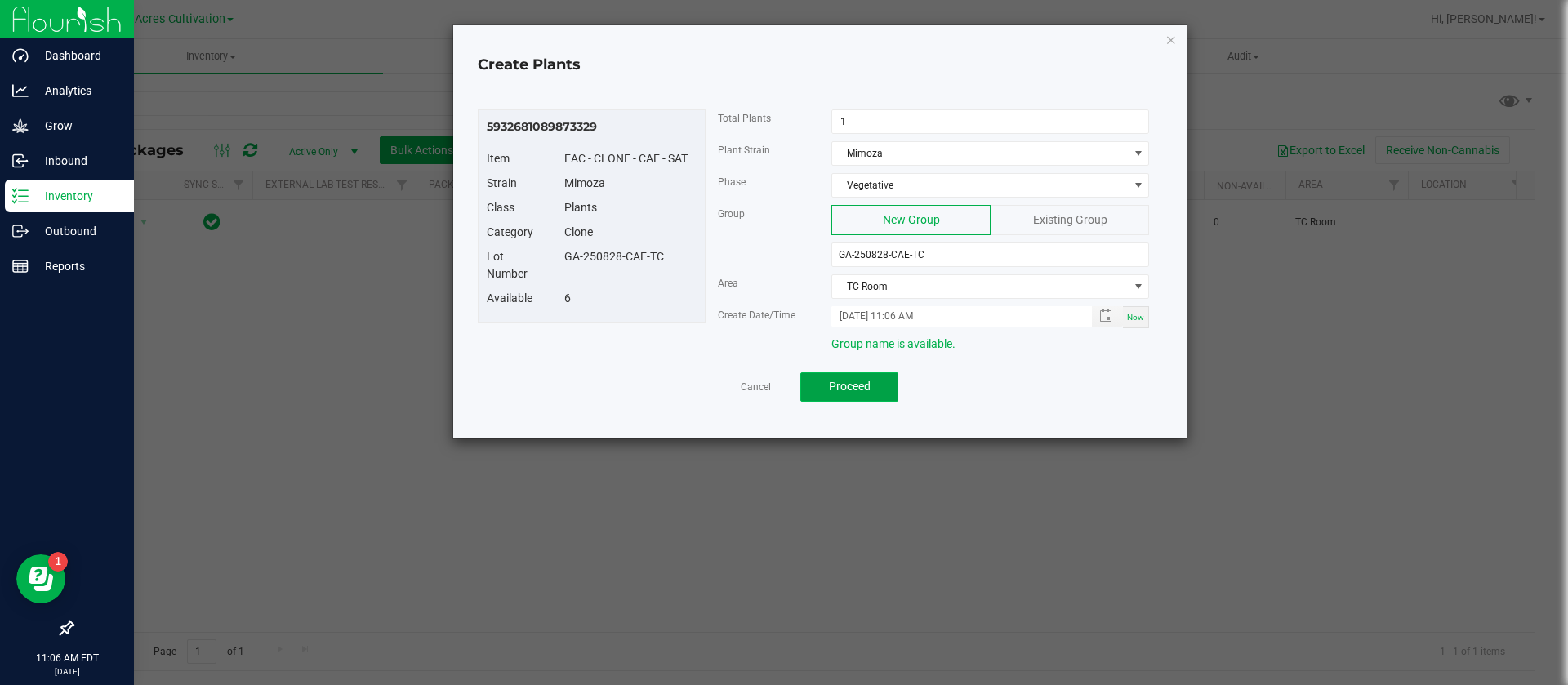
click at [870, 388] on span "Proceed" at bounding box center [849, 386] width 42 height 13
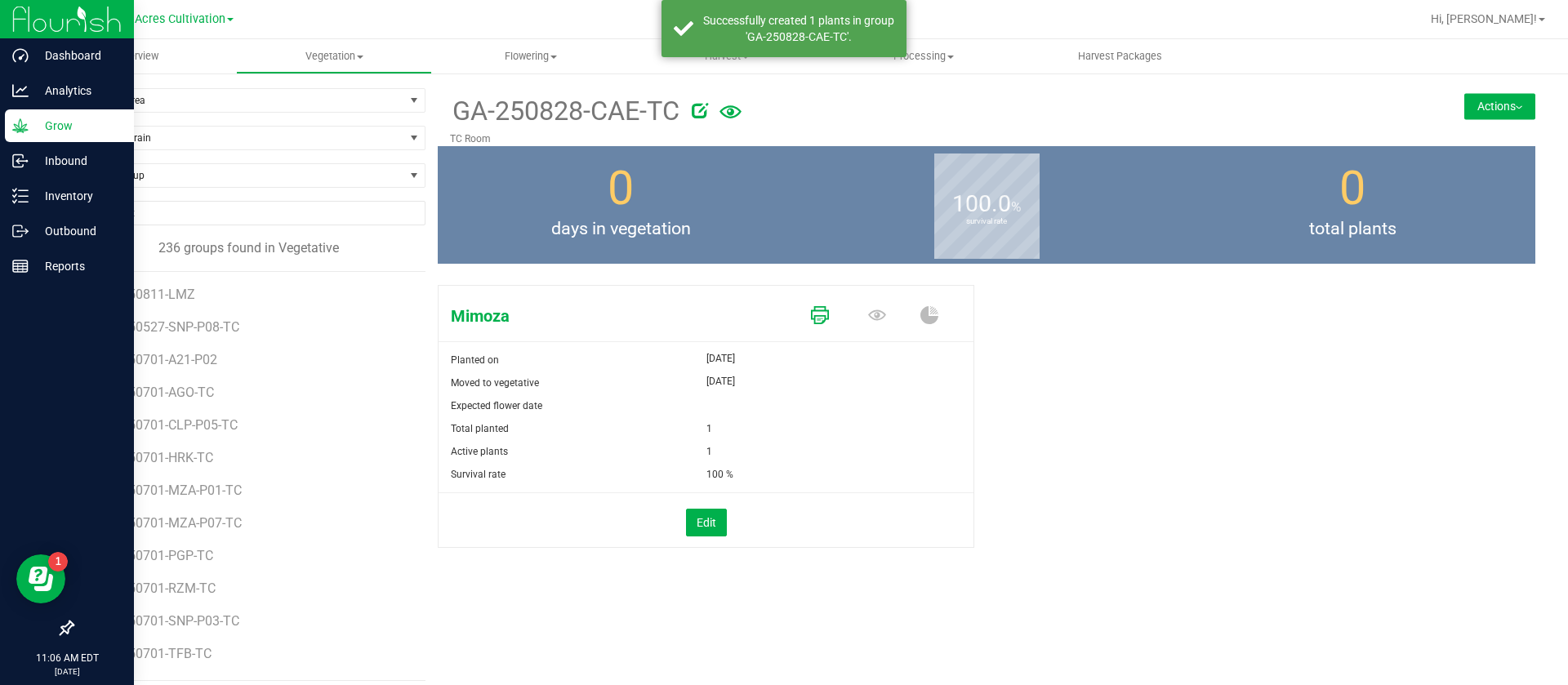
click at [810, 311] on icon at bounding box center [819, 315] width 18 height 18
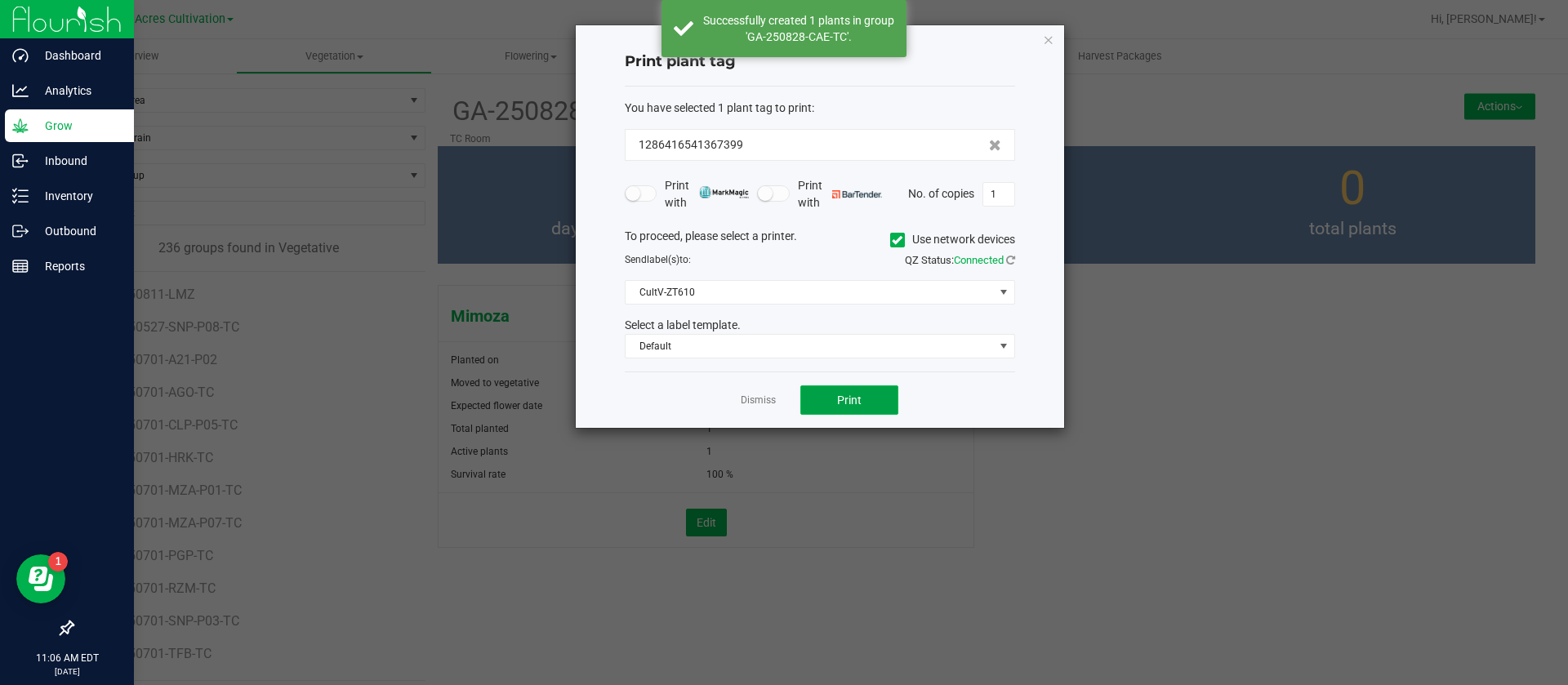
click at [849, 394] on span "Print" at bounding box center [849, 400] width 24 height 13
click at [746, 401] on link "Dismiss" at bounding box center [758, 400] width 35 height 14
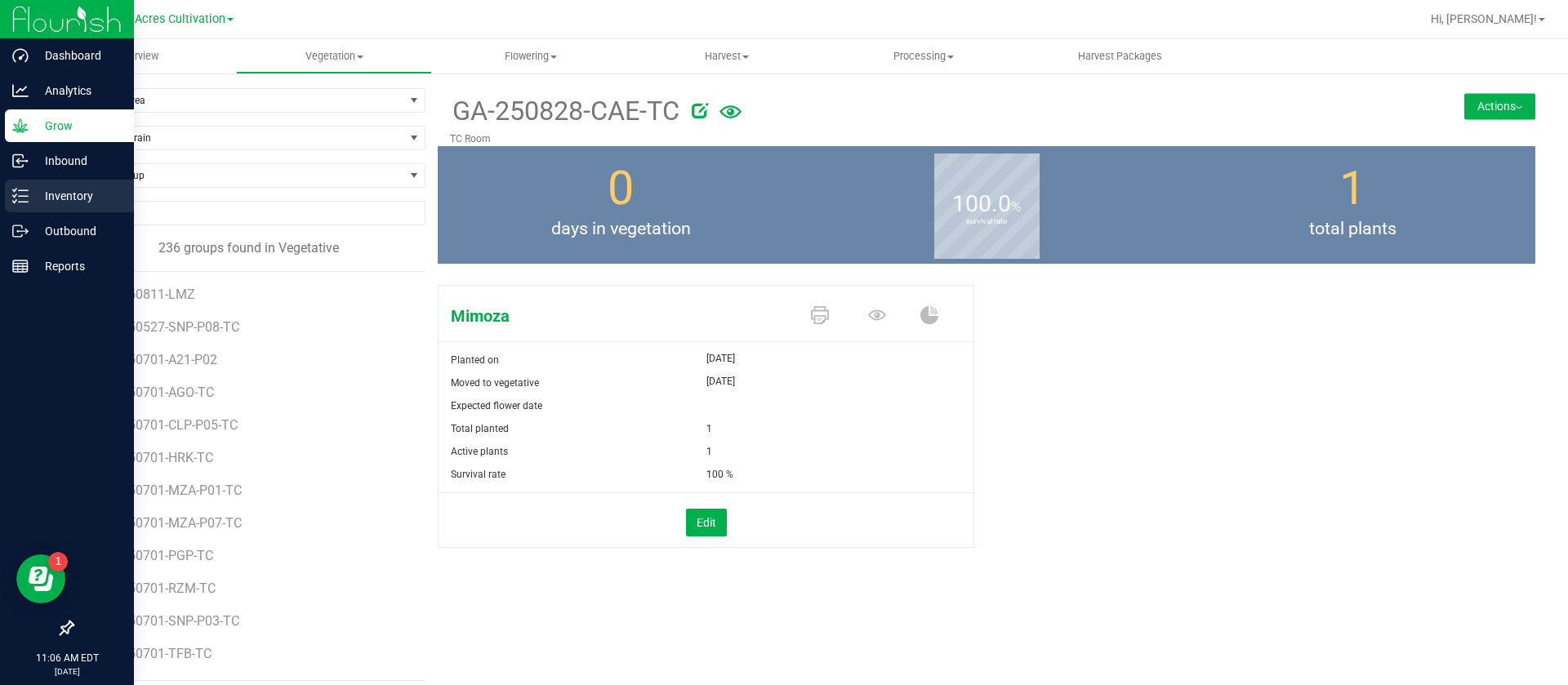
click at [27, 202] on icon at bounding box center [20, 196] width 17 height 17
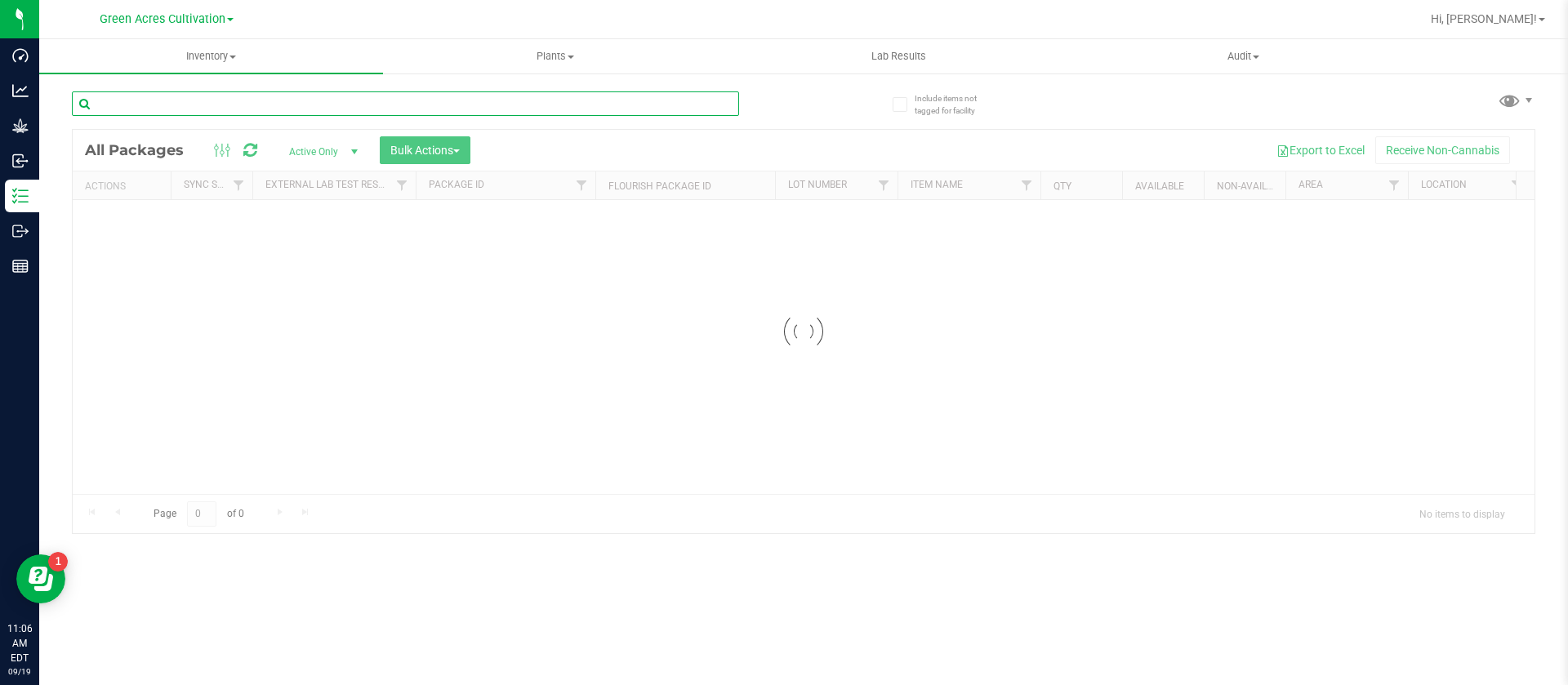
click at [408, 104] on input "text" at bounding box center [405, 104] width 667 height 24
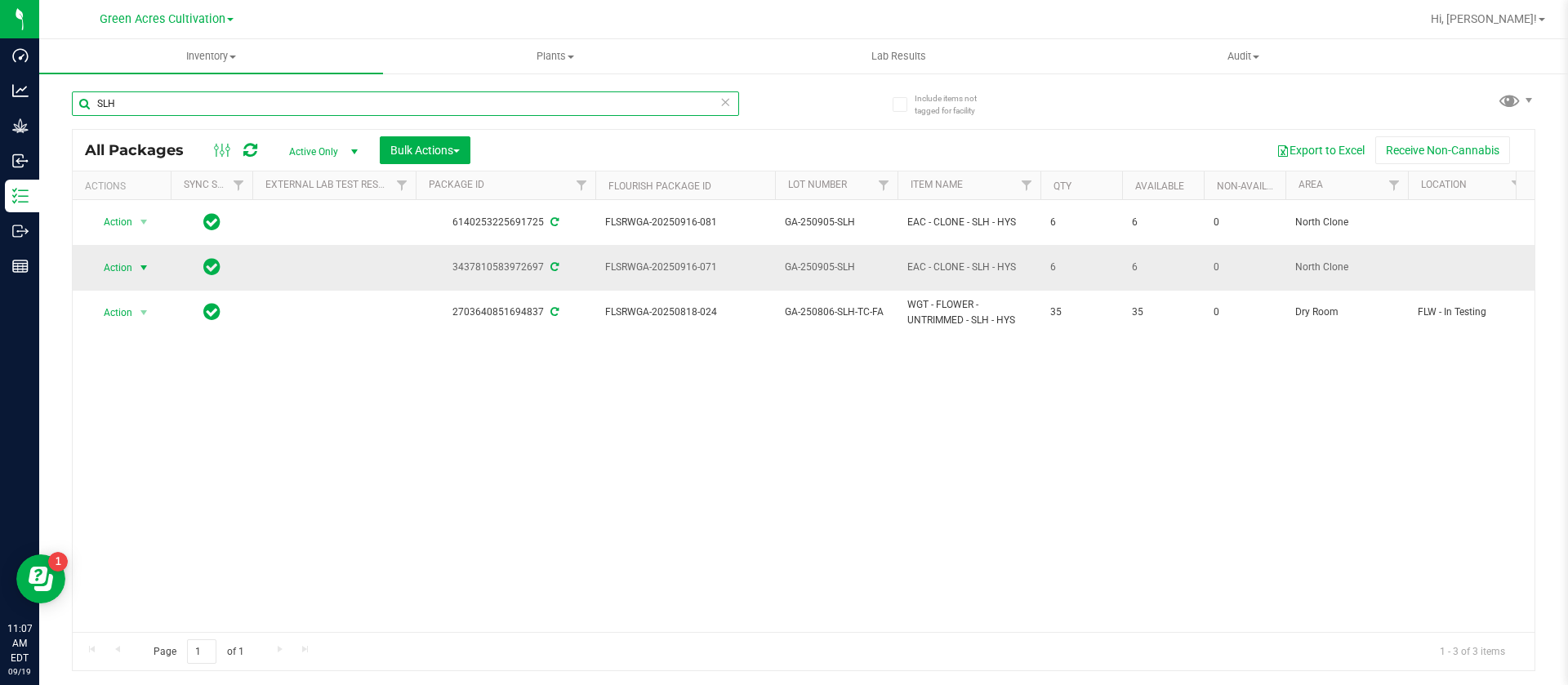
type input "SLH"
click at [121, 256] on span "Action" at bounding box center [110, 267] width 44 height 23
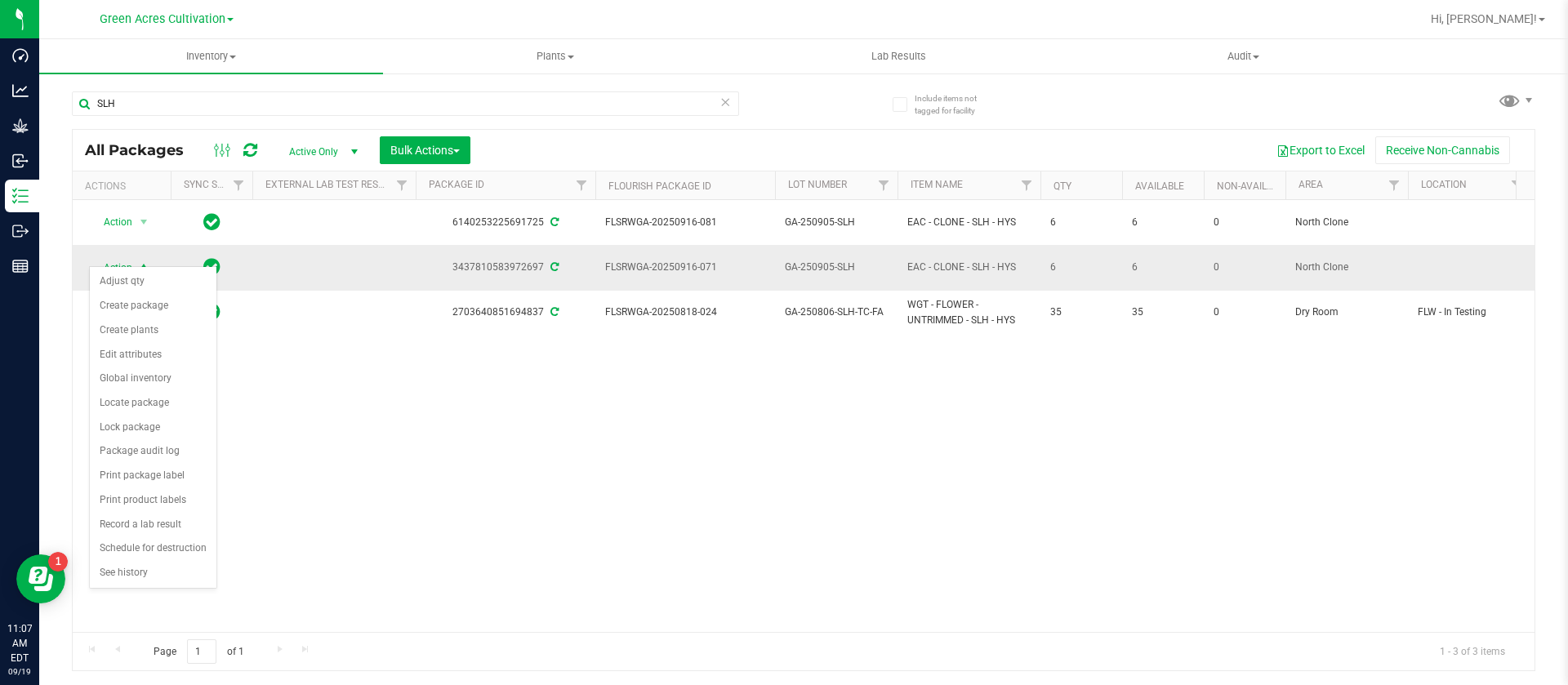
click at [978, 261] on span "EAC - CLONE - SLH - HYS" at bounding box center [968, 267] width 123 height 16
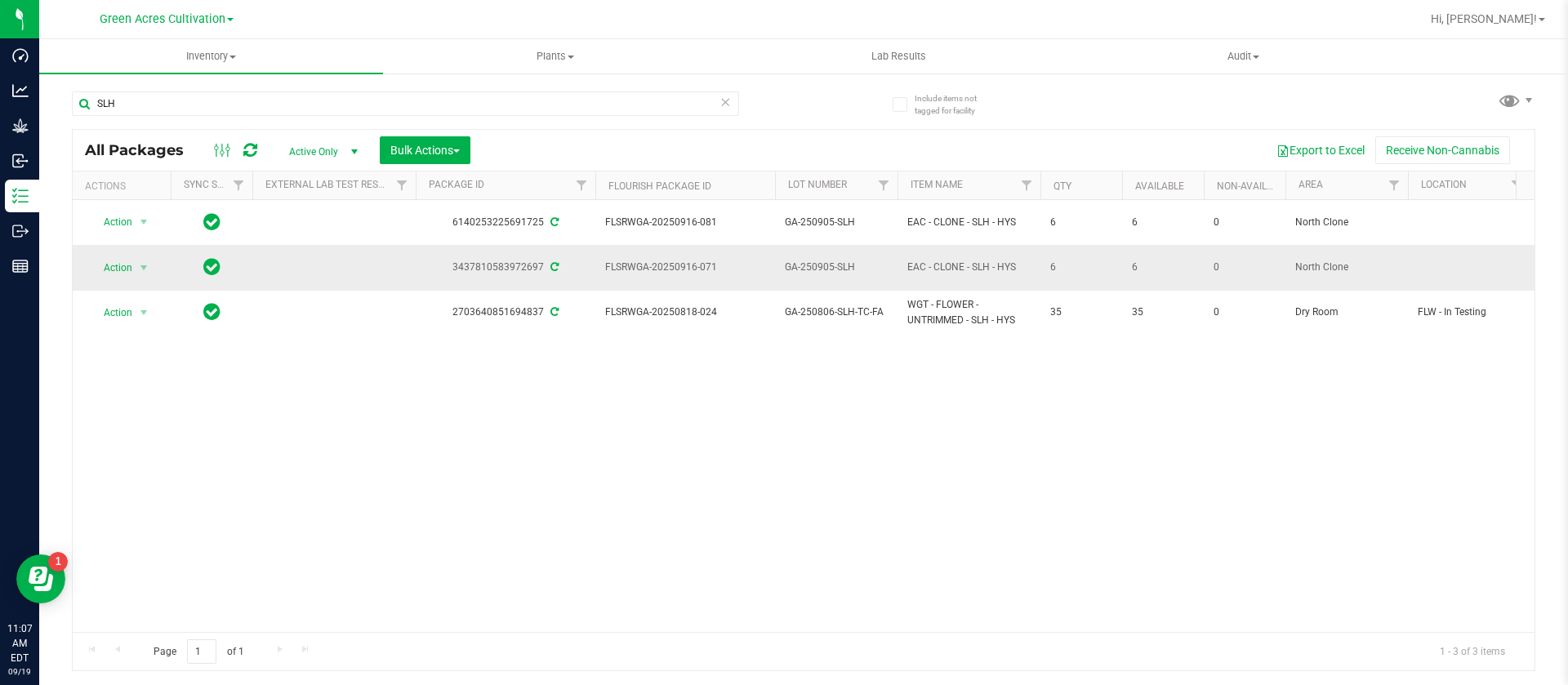
click at [831, 260] on span "GA-250905-SLH" at bounding box center [836, 267] width 103 height 16
click at [831, 254] on input "GA-250905-SLH" at bounding box center [833, 266] width 117 height 25
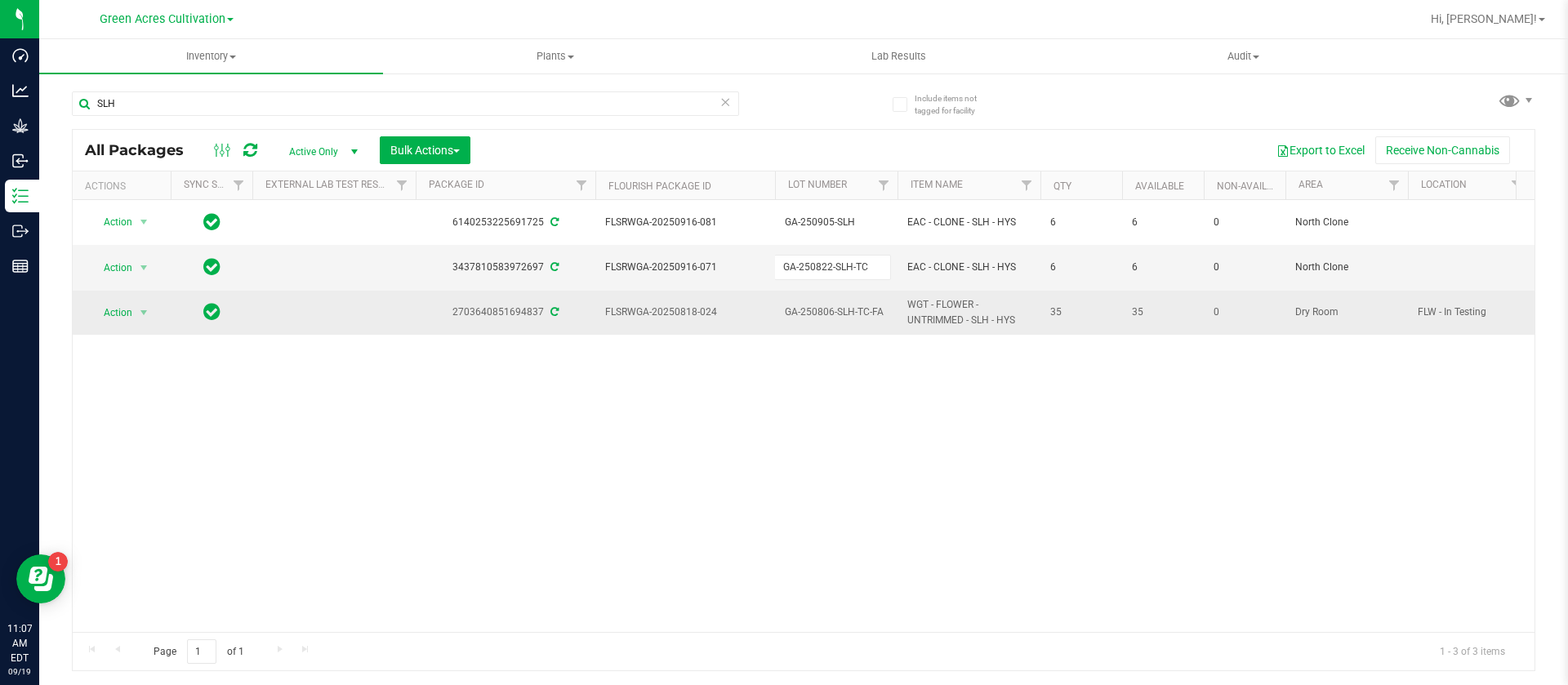
type input "GA-250822-SLH-TC"
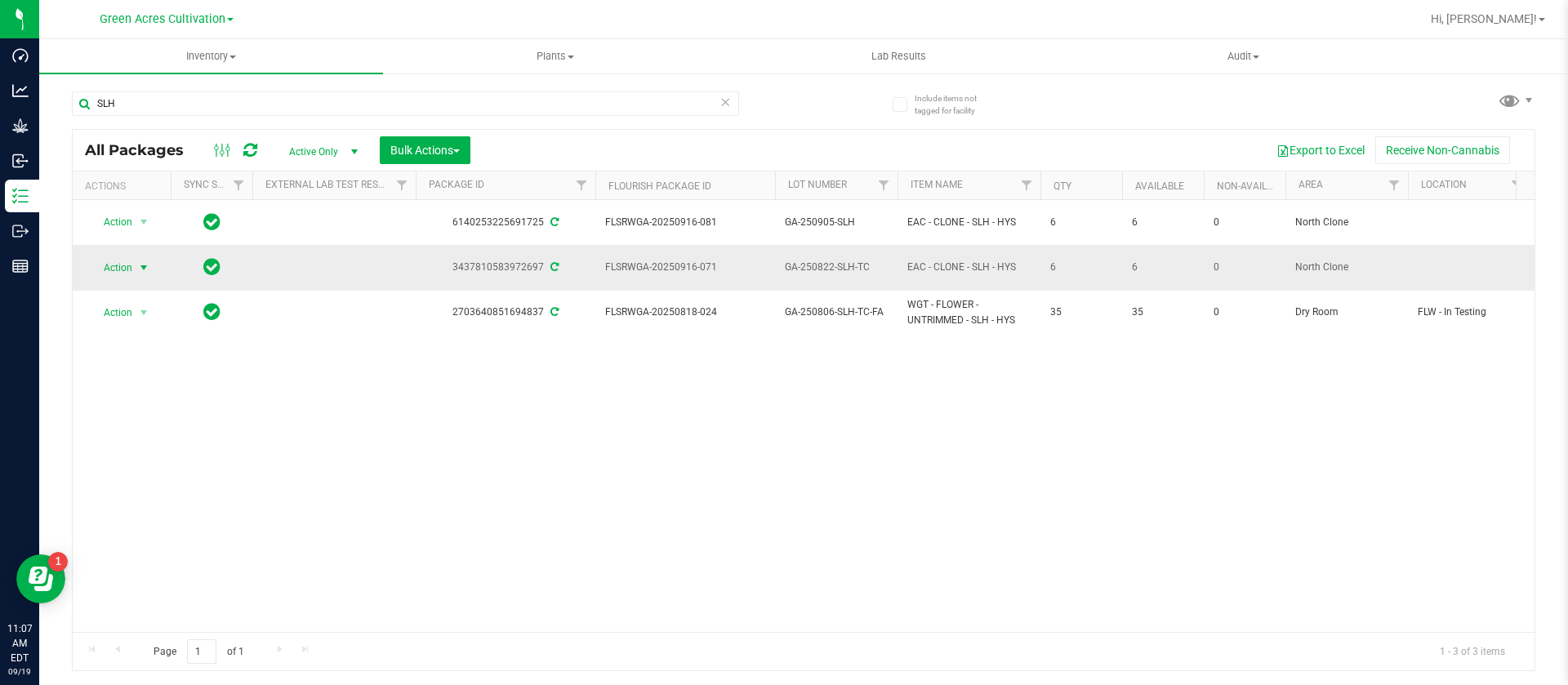
click at [119, 256] on span "Action" at bounding box center [110, 267] width 44 height 23
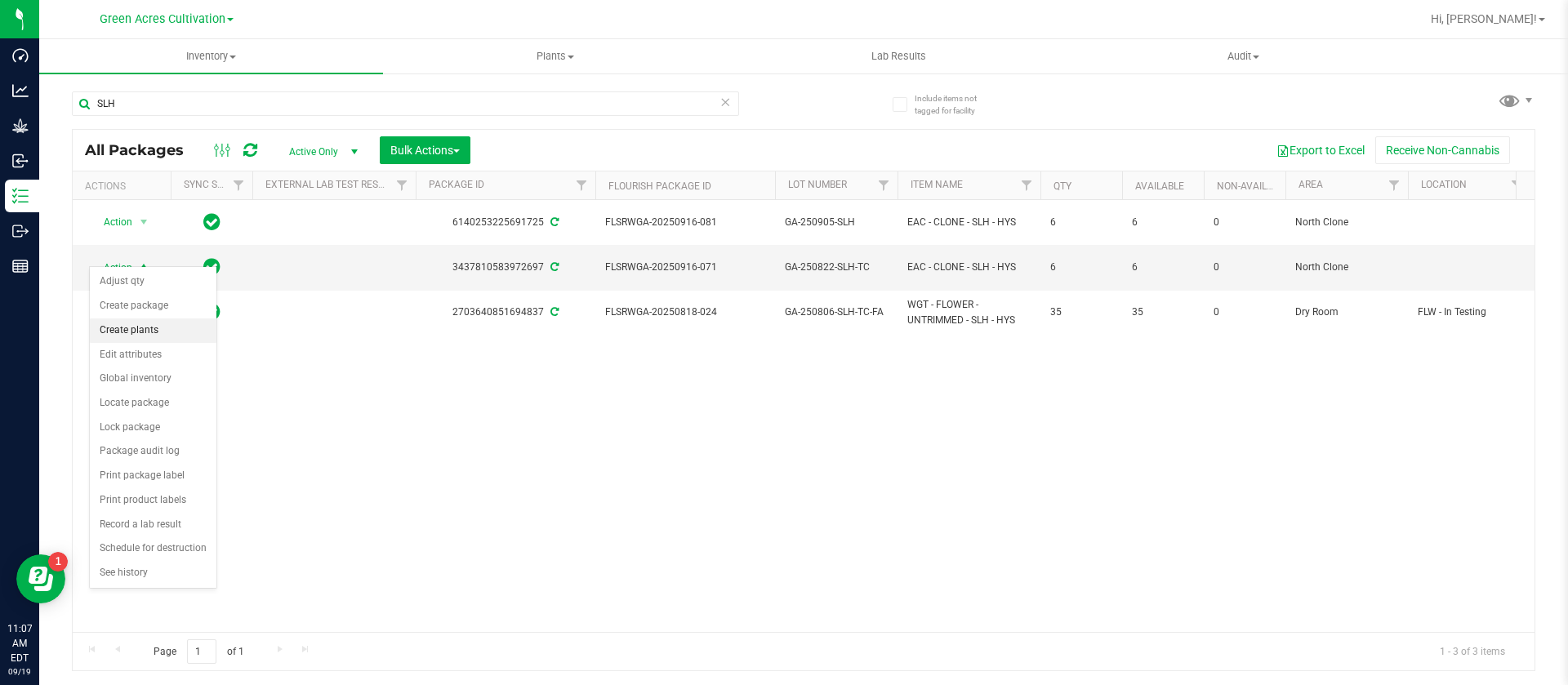
click at [151, 332] on li "Create plants" at bounding box center [153, 330] width 126 height 24
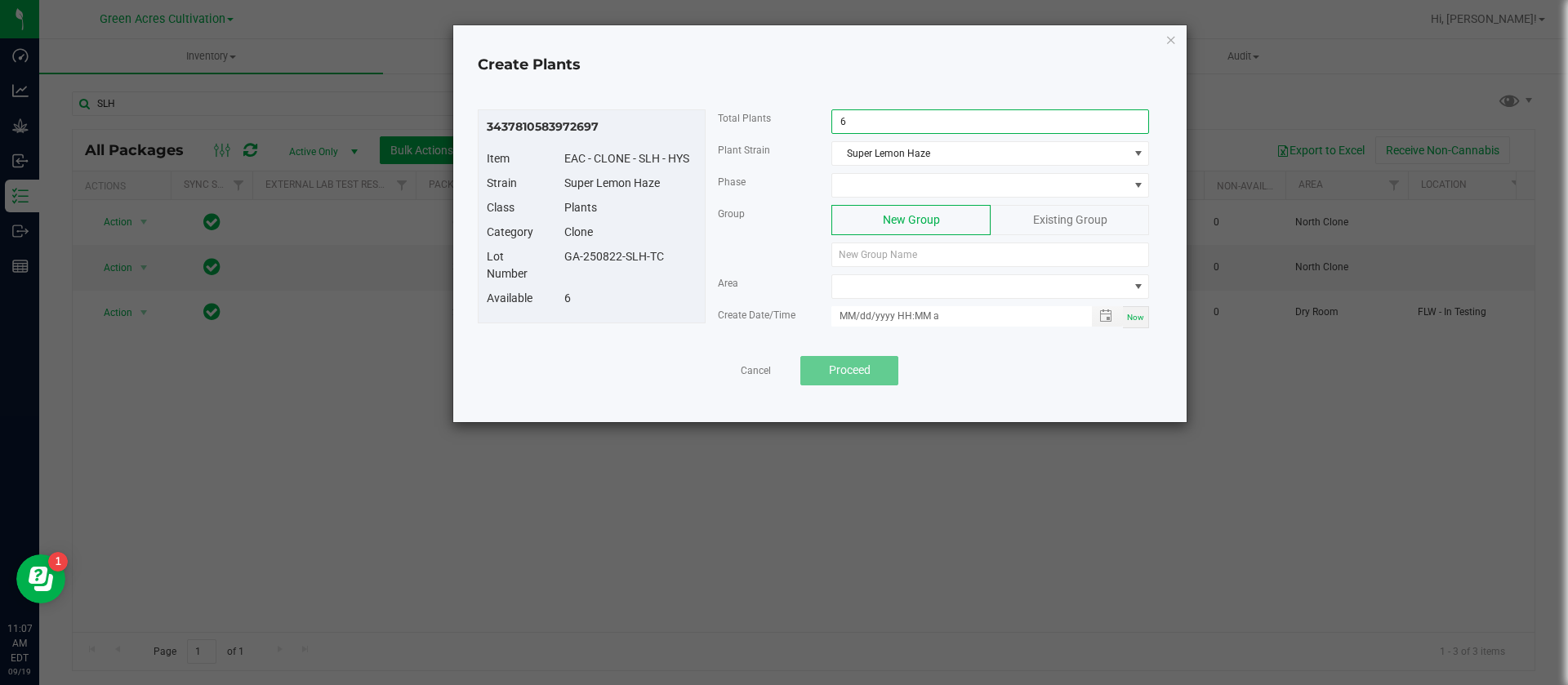
click at [876, 127] on input "6" at bounding box center [990, 122] width 316 height 23
type input "1"
click at [891, 190] on span at bounding box center [979, 185] width 295 height 23
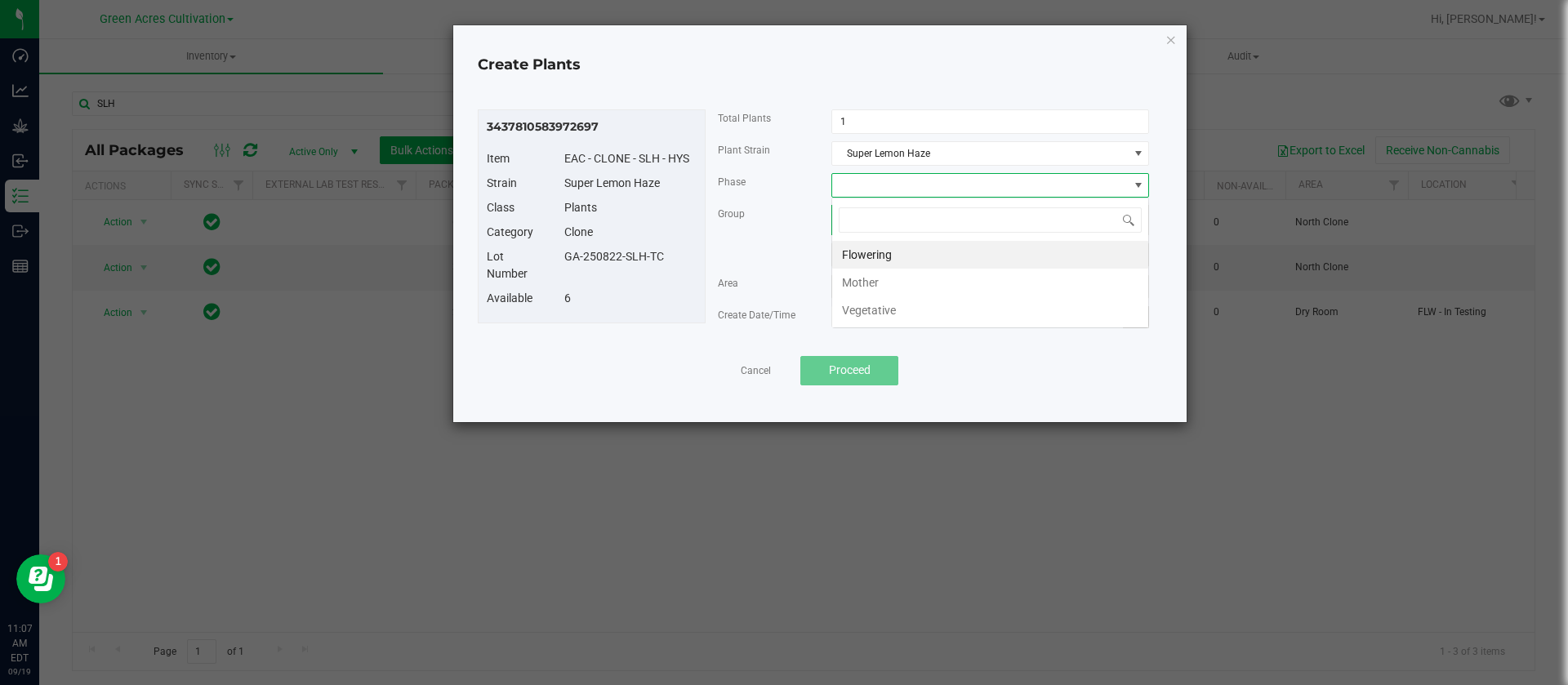
scroll to position [24, 317]
click at [969, 302] on li "Vegetative" at bounding box center [990, 310] width 316 height 28
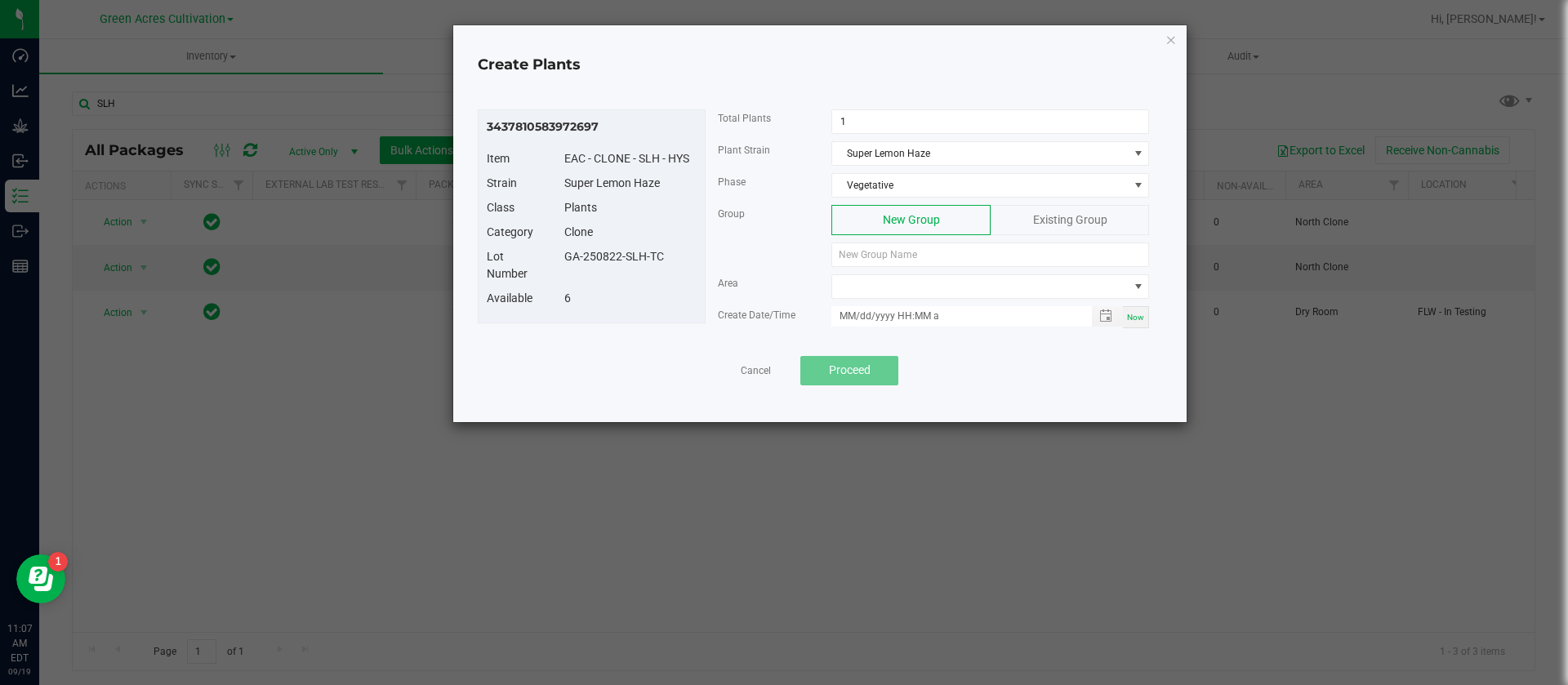
drag, startPoint x: 678, startPoint y: 258, endPoint x: 557, endPoint y: 268, distance: 121.4
click at [557, 268] on div "Lot Number GA-250822-SLH-TC" at bounding box center [591, 268] width 234 height 42
drag, startPoint x: 668, startPoint y: 235, endPoint x: 611, endPoint y: 267, distance: 65.4
click at [612, 267] on div "Lot Number GA-250822-SLH-TC" at bounding box center [591, 268] width 234 height 42
drag, startPoint x: 560, startPoint y: 261, endPoint x: 653, endPoint y: 259, distance: 93.0
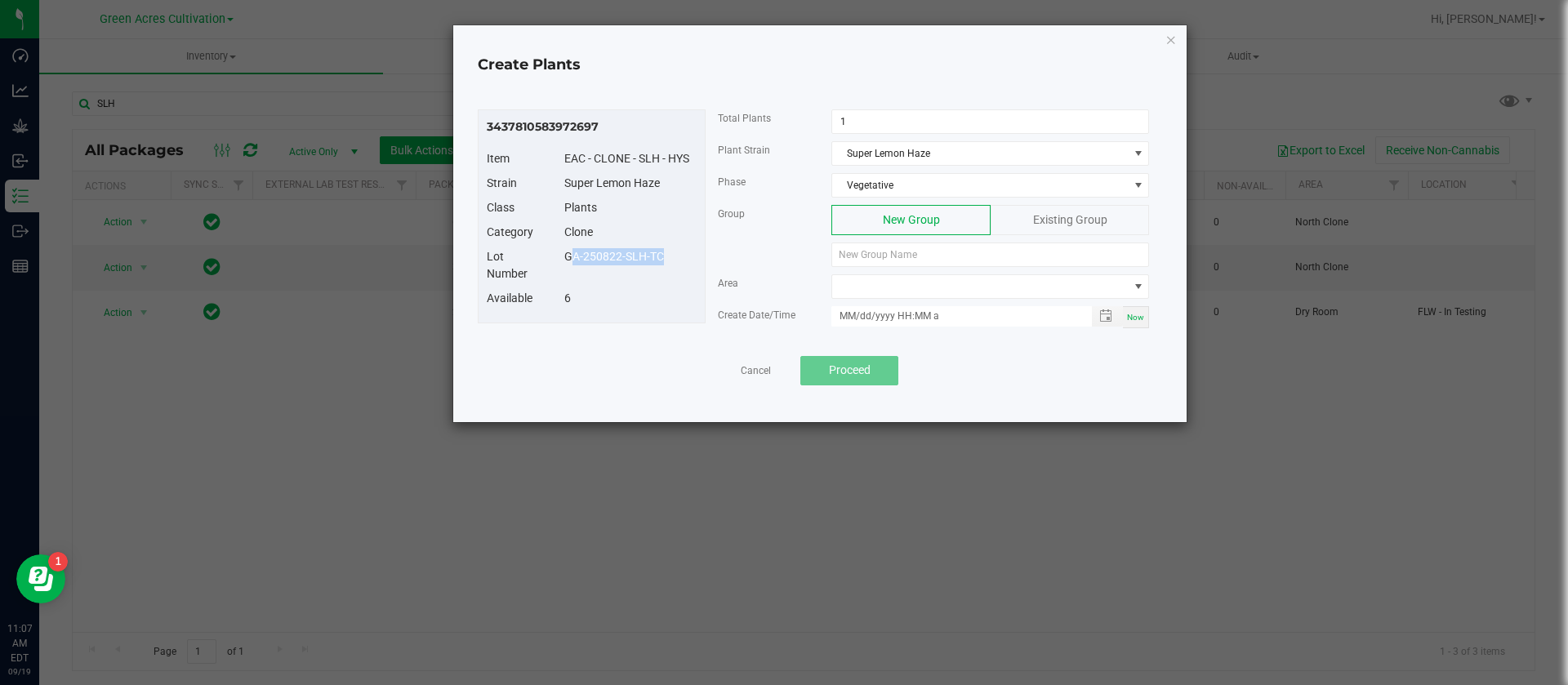
click at [653, 259] on div "GA-250822-SLH-TC" at bounding box center [630, 256] width 157 height 17
click at [654, 271] on div "Lot Number GA-250822-SLH-TC" at bounding box center [591, 268] width 234 height 42
drag, startPoint x: 667, startPoint y: 261, endPoint x: 564, endPoint y: 260, distance: 103.0
click at [564, 260] on div "GA-250822-SLH-TC" at bounding box center [630, 256] width 157 height 17
copy div "GA-250822-SLH-TC"
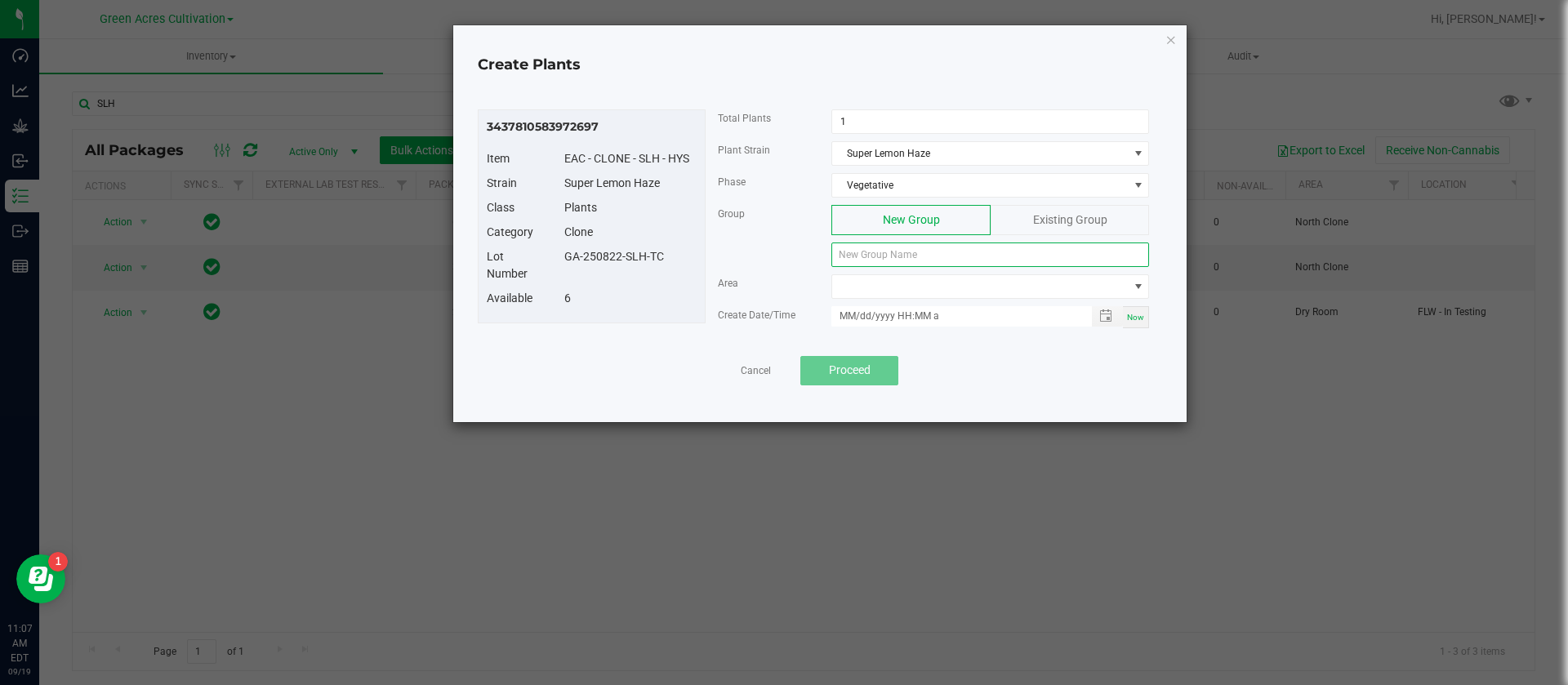
paste input "GA-250822-SLH-TC"
type input "GA-250822-SLH-TC"
click at [880, 275] on span at bounding box center [979, 286] width 295 height 23
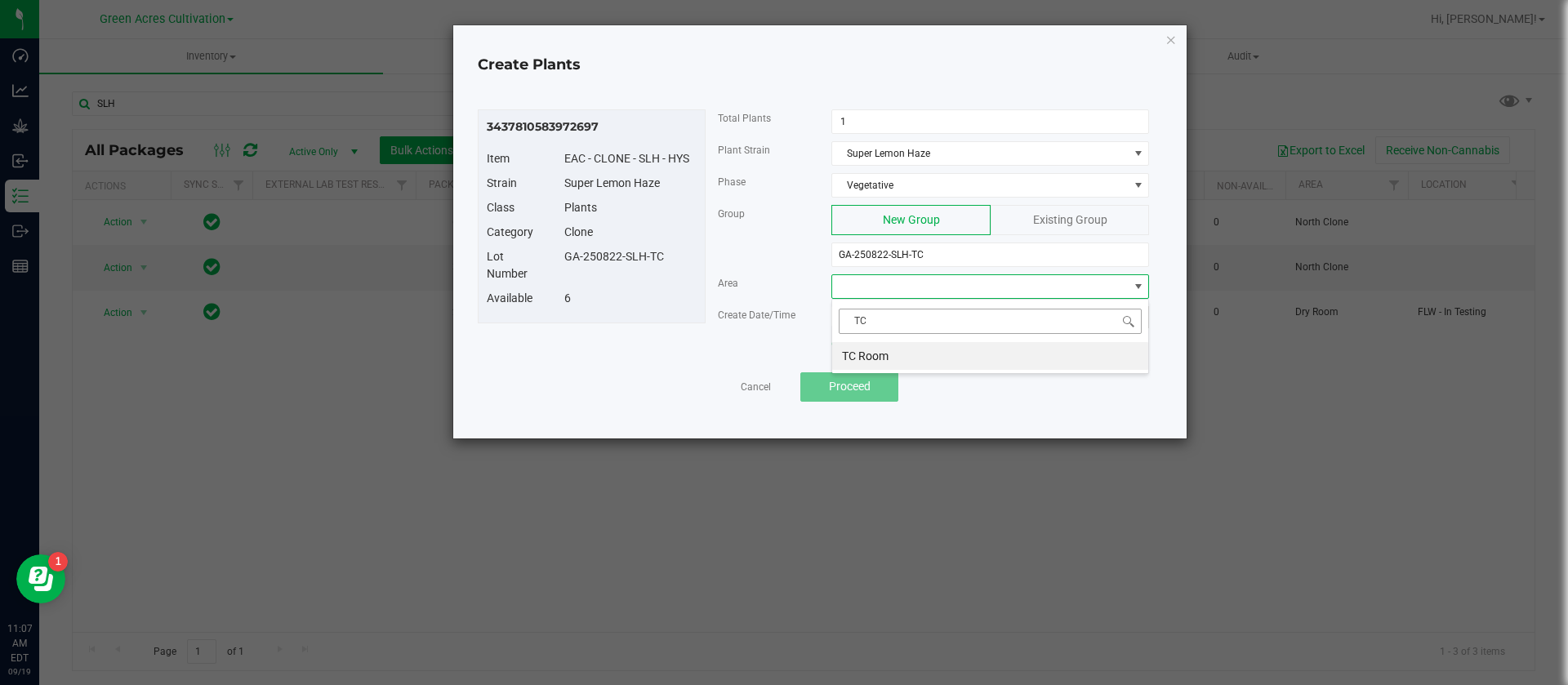
type input "T"
type input "N"
click at [889, 350] on li "33-N" at bounding box center [990, 356] width 316 height 28
click at [1140, 313] on span "Now" at bounding box center [1135, 317] width 17 height 9
type input "[DATE] 11:07 AM"
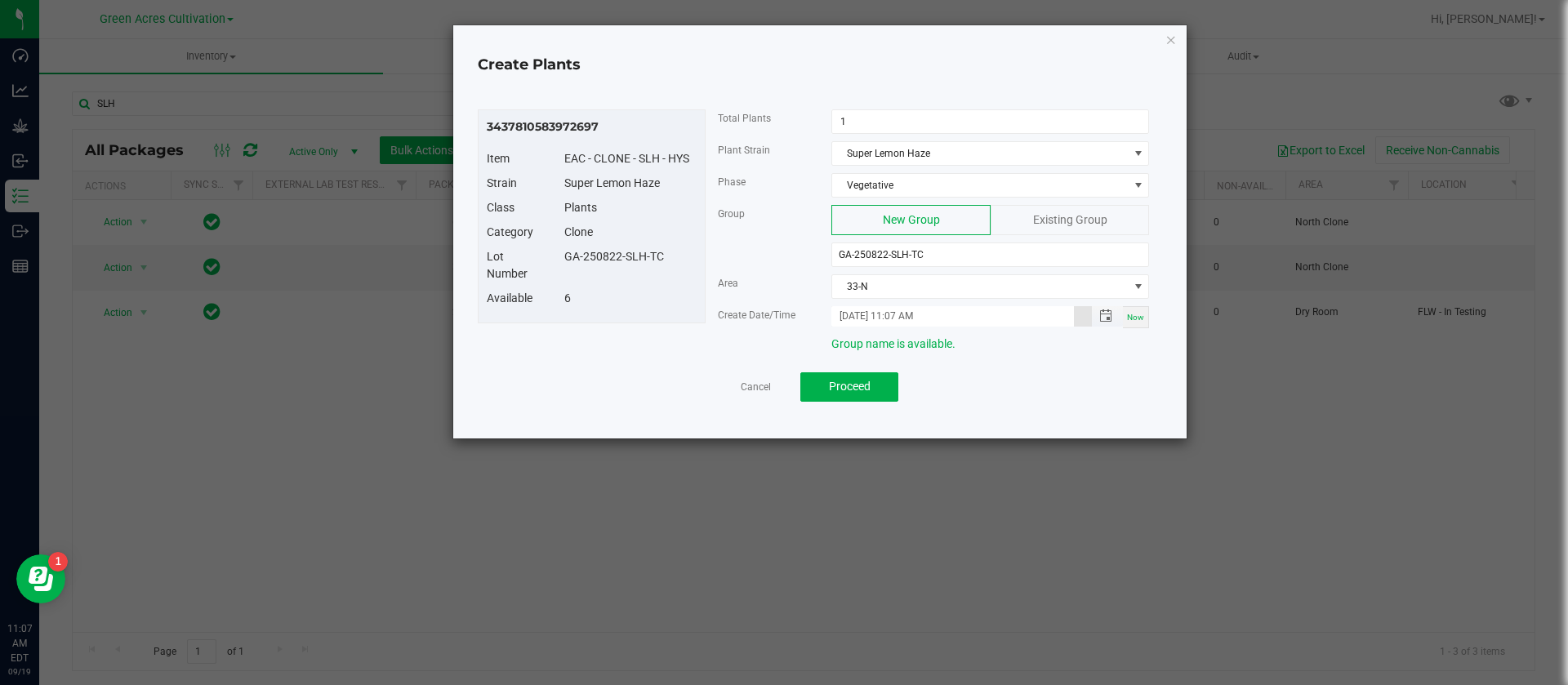
click at [862, 306] on input "[DATE] 11:07 AM" at bounding box center [952, 317] width 242 height 20
click at [877, 384] on button "Proceed" at bounding box center [849, 387] width 98 height 30
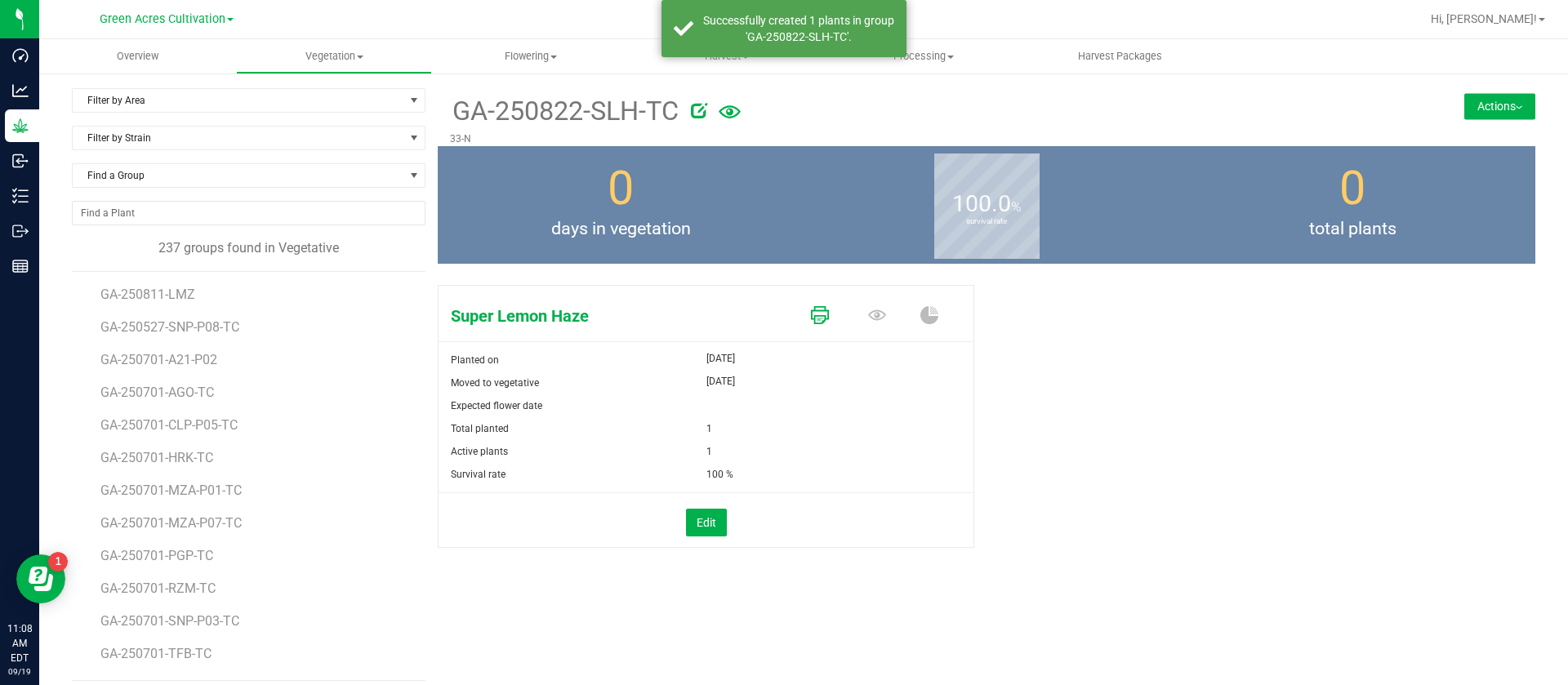
click at [816, 317] on icon at bounding box center [819, 315] width 18 height 18
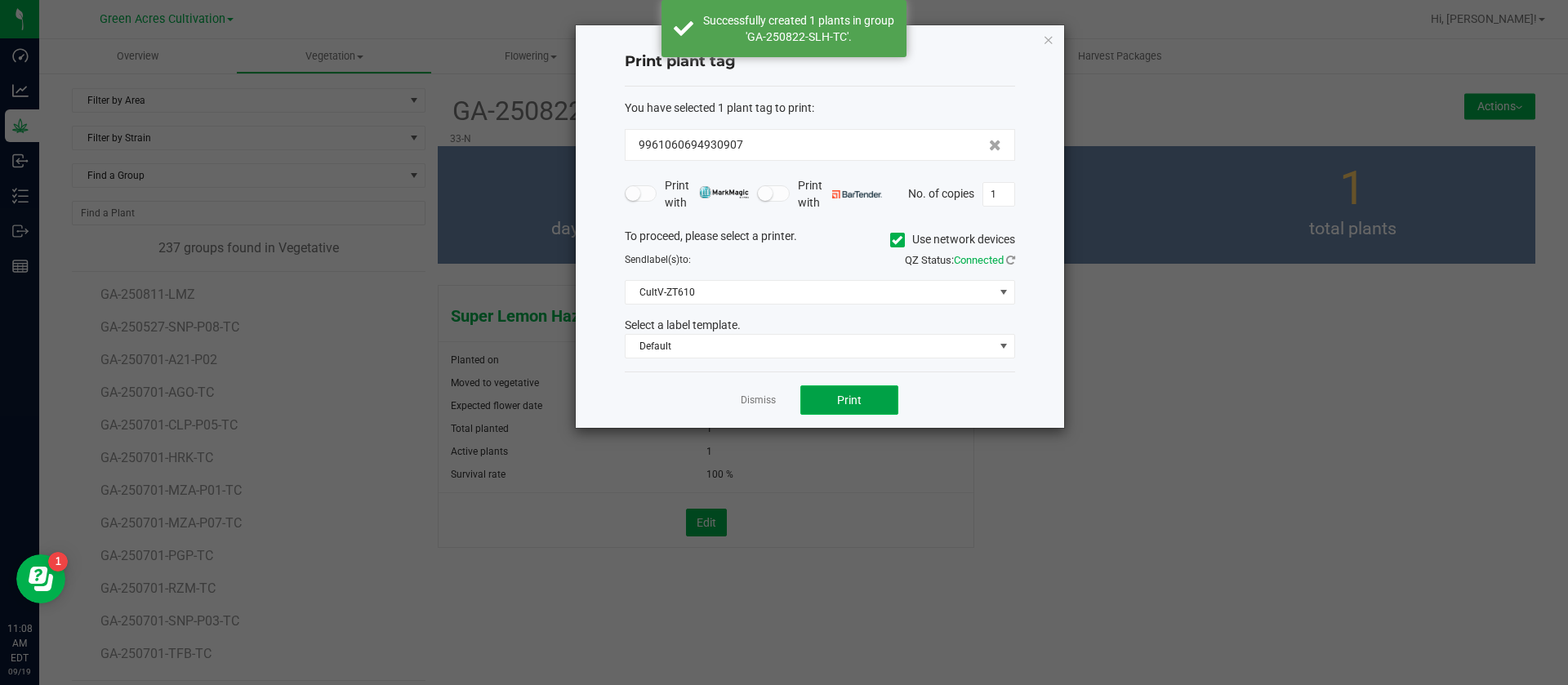
click at [842, 401] on span "Print" at bounding box center [849, 400] width 24 height 13
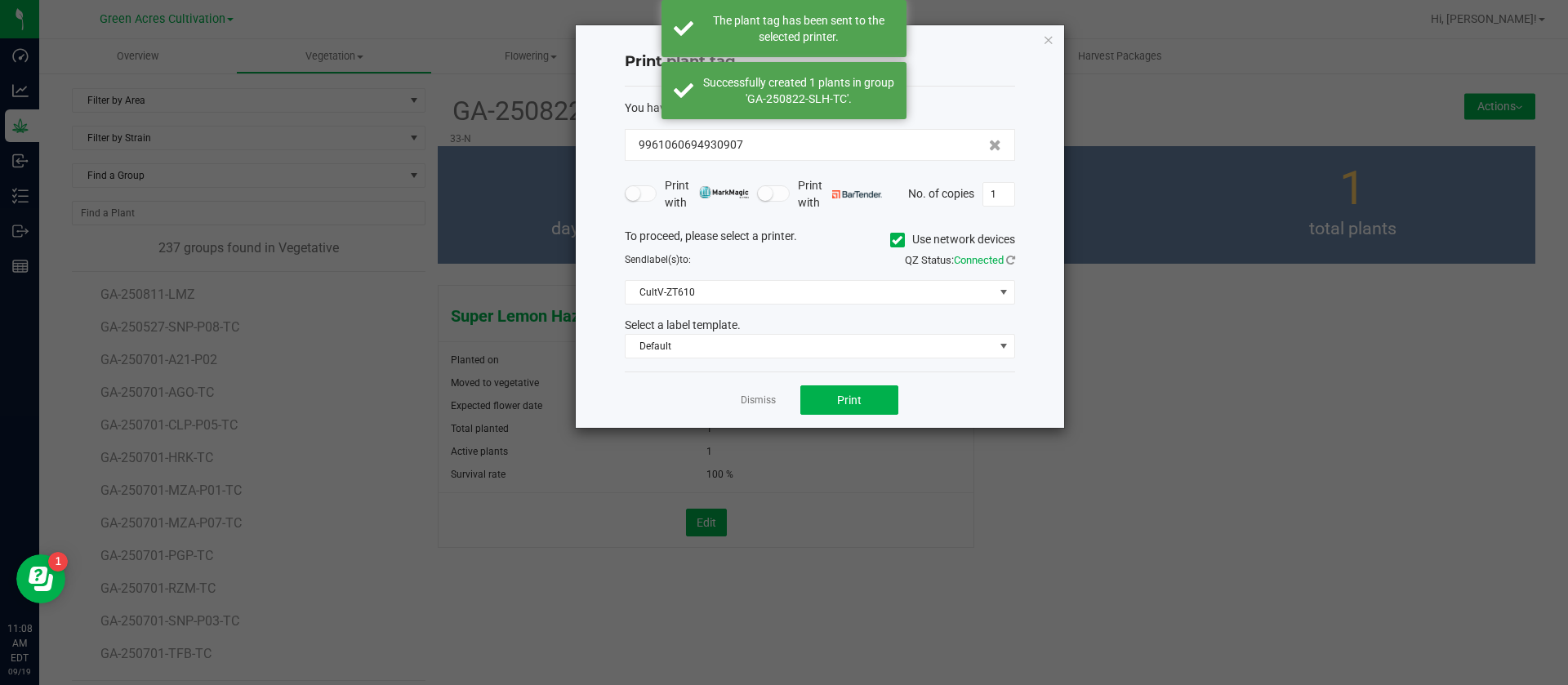
click at [747, 410] on div "Dismiss Print" at bounding box center [820, 399] width 390 height 57
click at [757, 401] on link "Dismiss" at bounding box center [758, 400] width 35 height 14
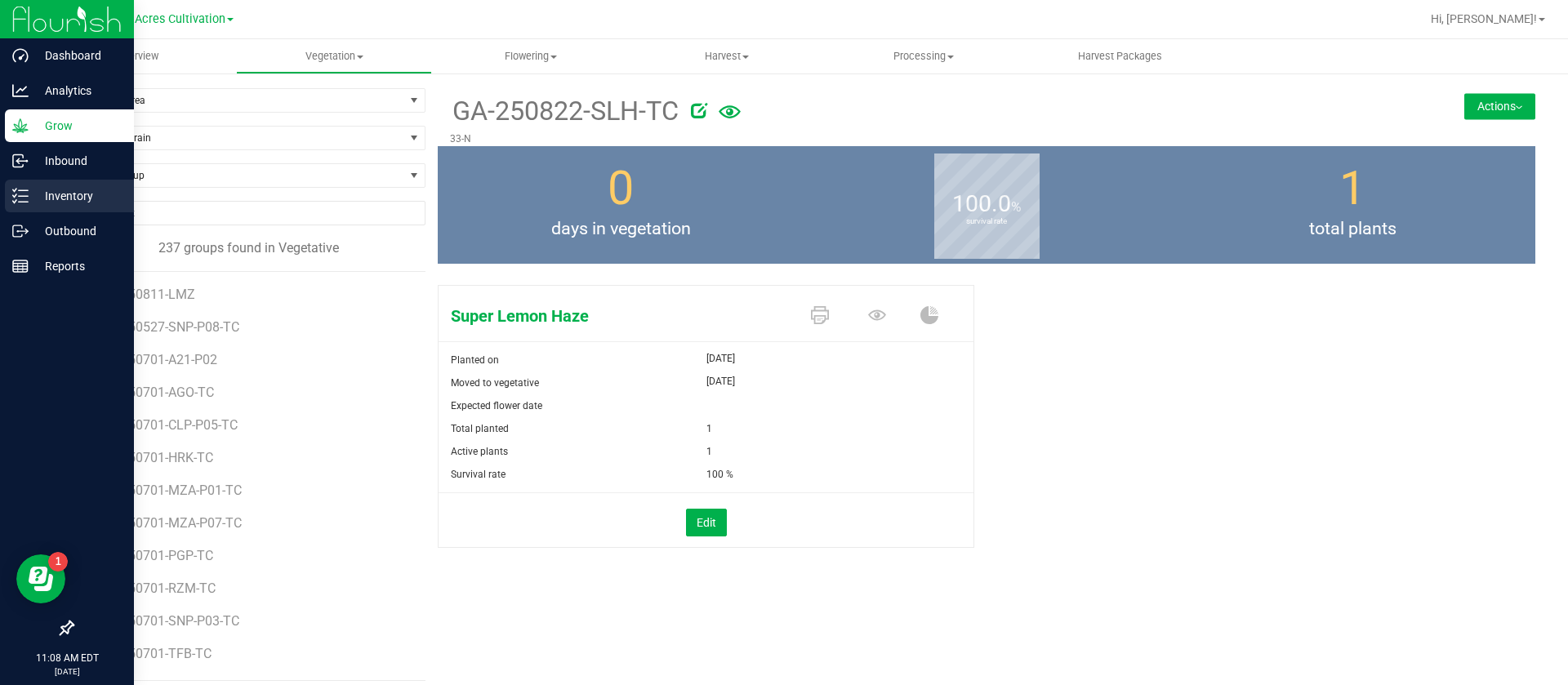
click at [35, 206] on div "Inventory" at bounding box center [69, 196] width 129 height 32
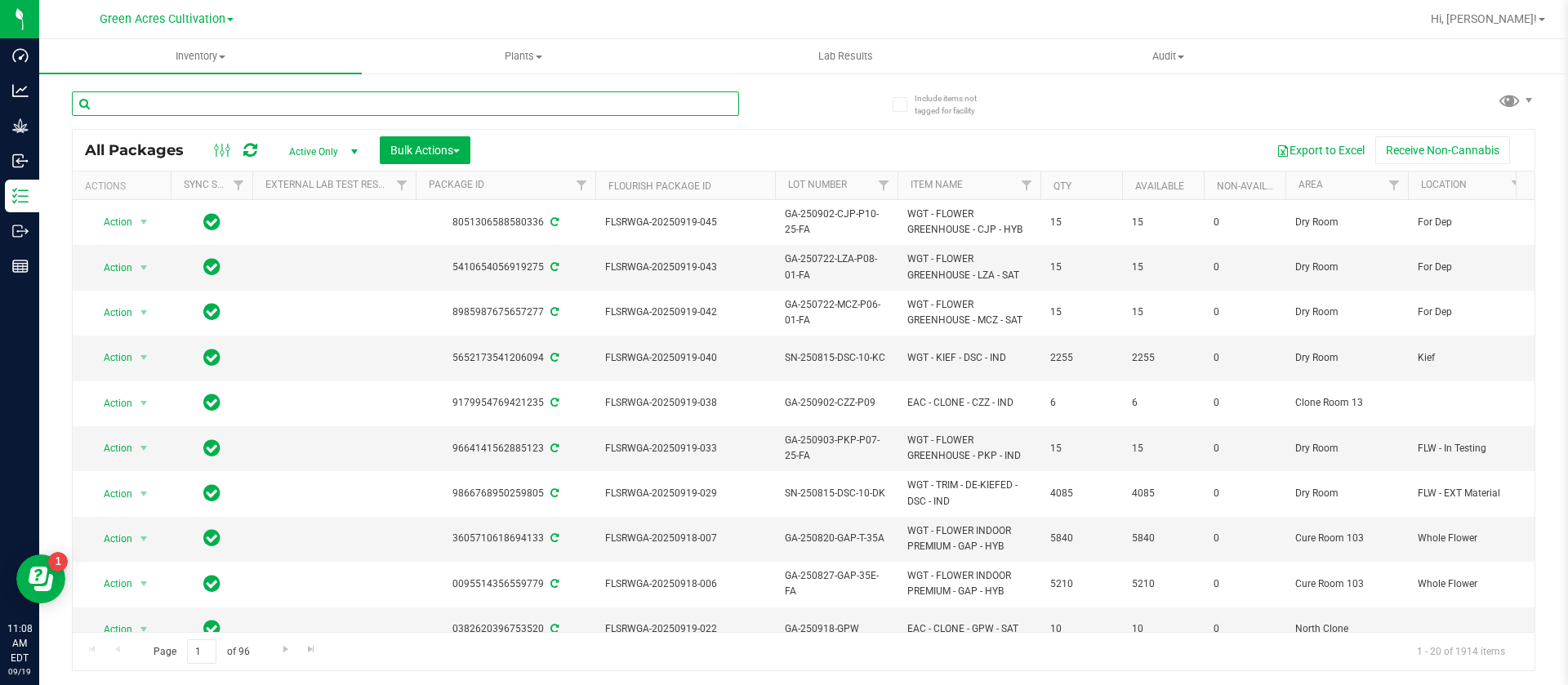
click at [420, 100] on input "text" at bounding box center [405, 104] width 667 height 24
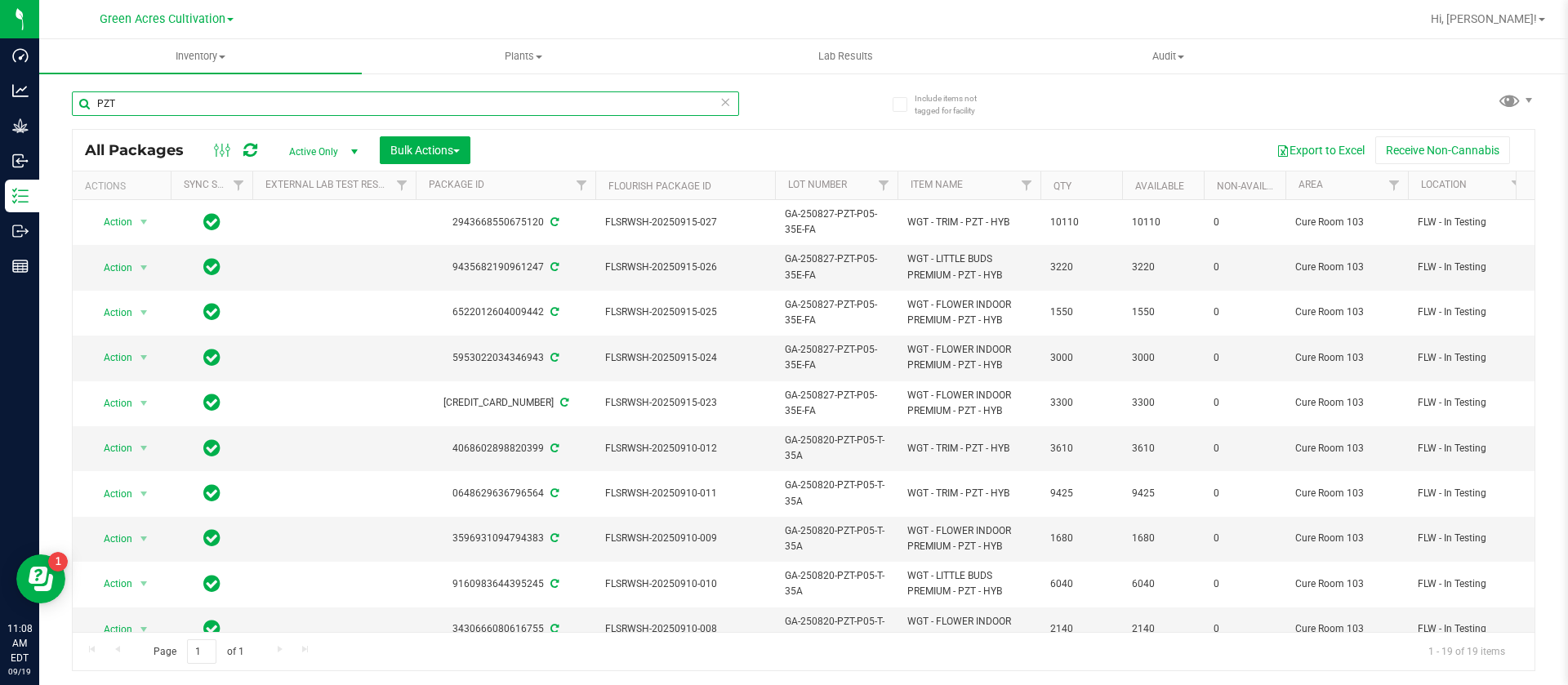
type input "PZT"
click at [249, 147] on icon at bounding box center [250, 150] width 14 height 17
click at [1496, 100] on div "PZT All Packages Active Only Active Only Lab Samples Locked All External Intern…" at bounding box center [803, 373] width 1463 height 595
click at [1510, 124] on div "PZT All Packages Active Only Active Only Lab Samples Locked All External Intern…" at bounding box center [803, 373] width 1463 height 595
click at [1513, 108] on span at bounding box center [1510, 100] width 24 height 24
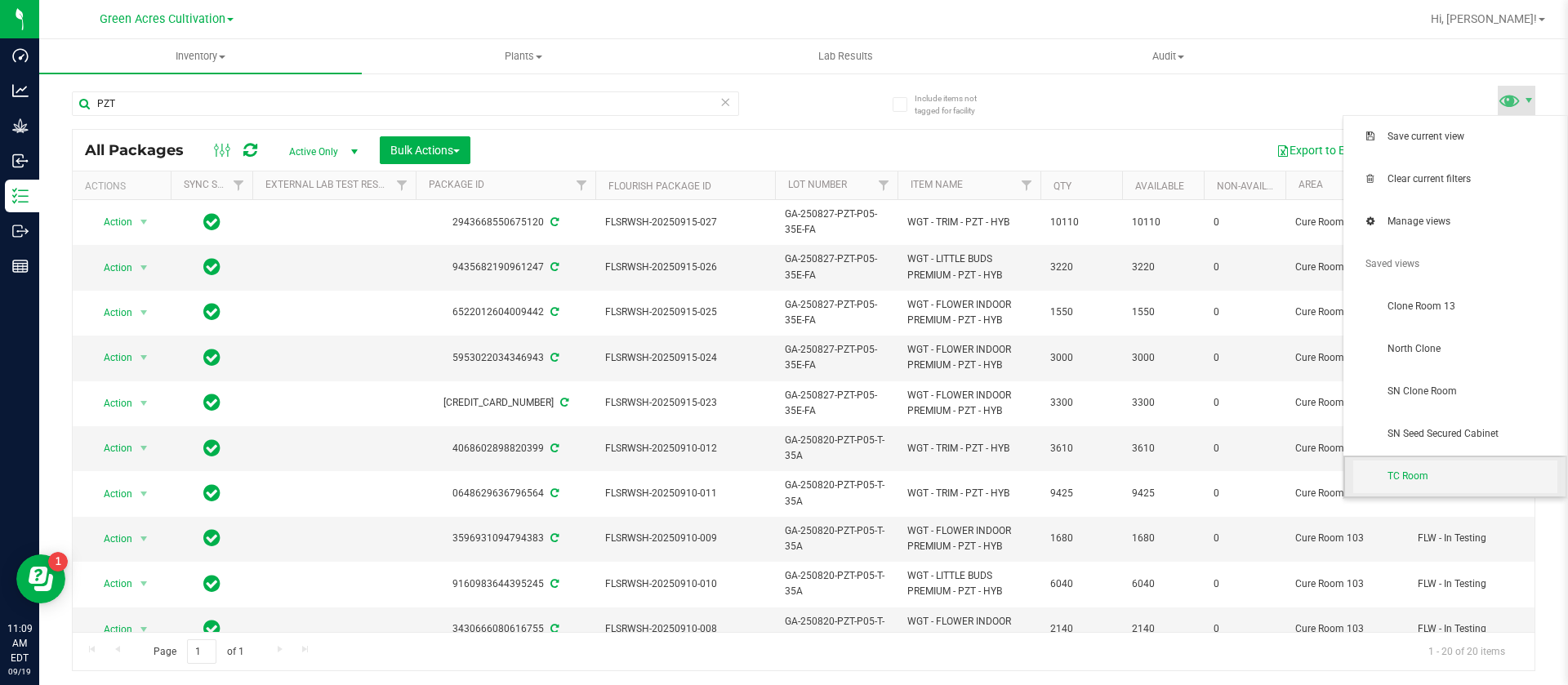
click at [1426, 474] on span "TC Room" at bounding box center [1471, 476] width 170 height 14
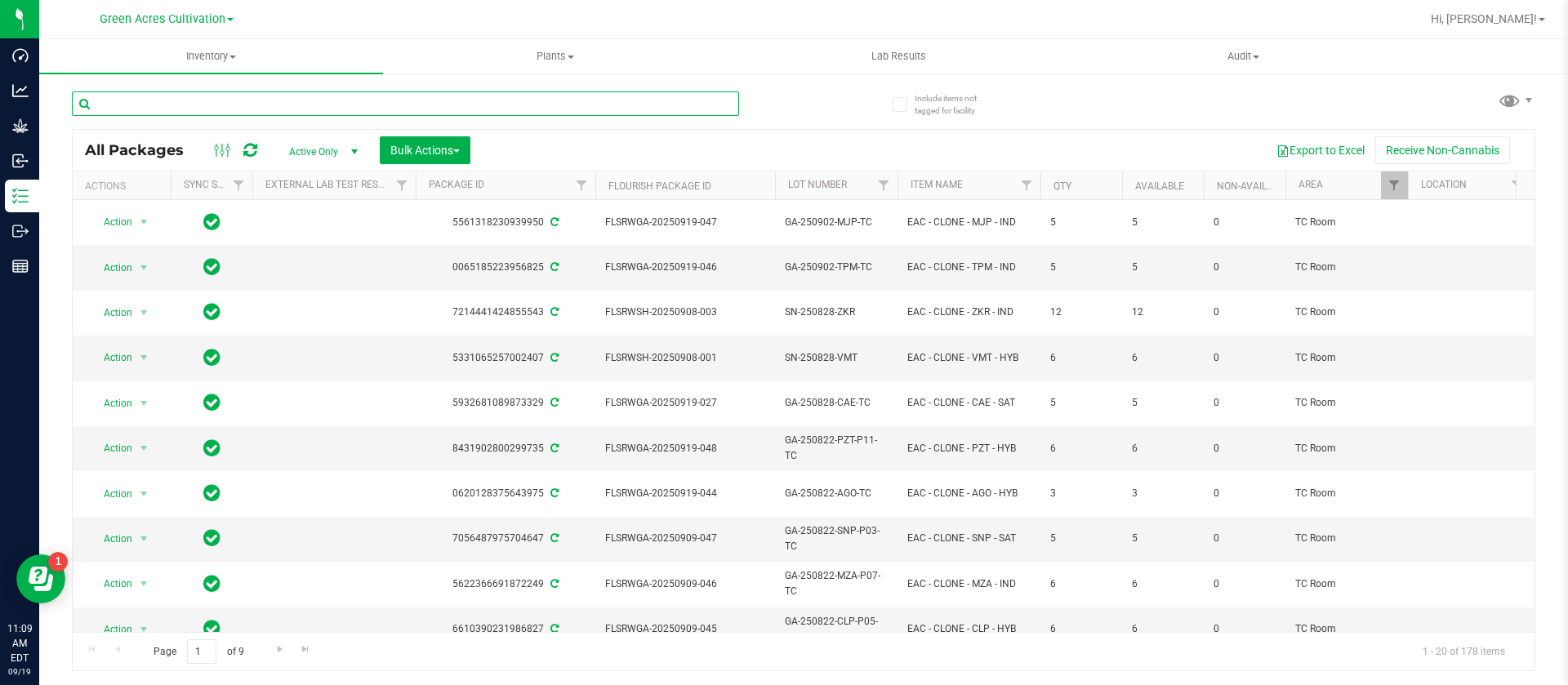
click at [240, 94] on input "text" at bounding box center [405, 104] width 667 height 24
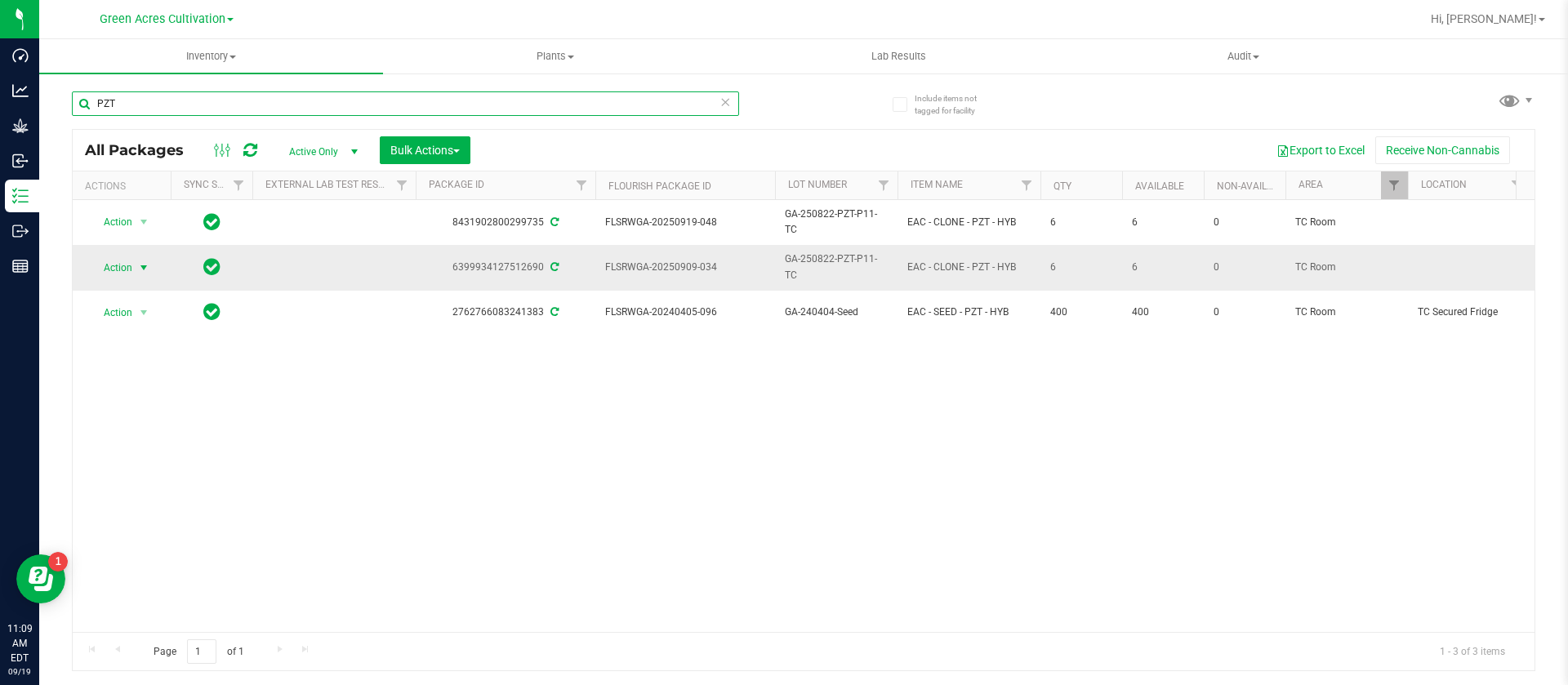
type input "PZT"
click at [138, 261] on span "select" at bounding box center [144, 267] width 13 height 13
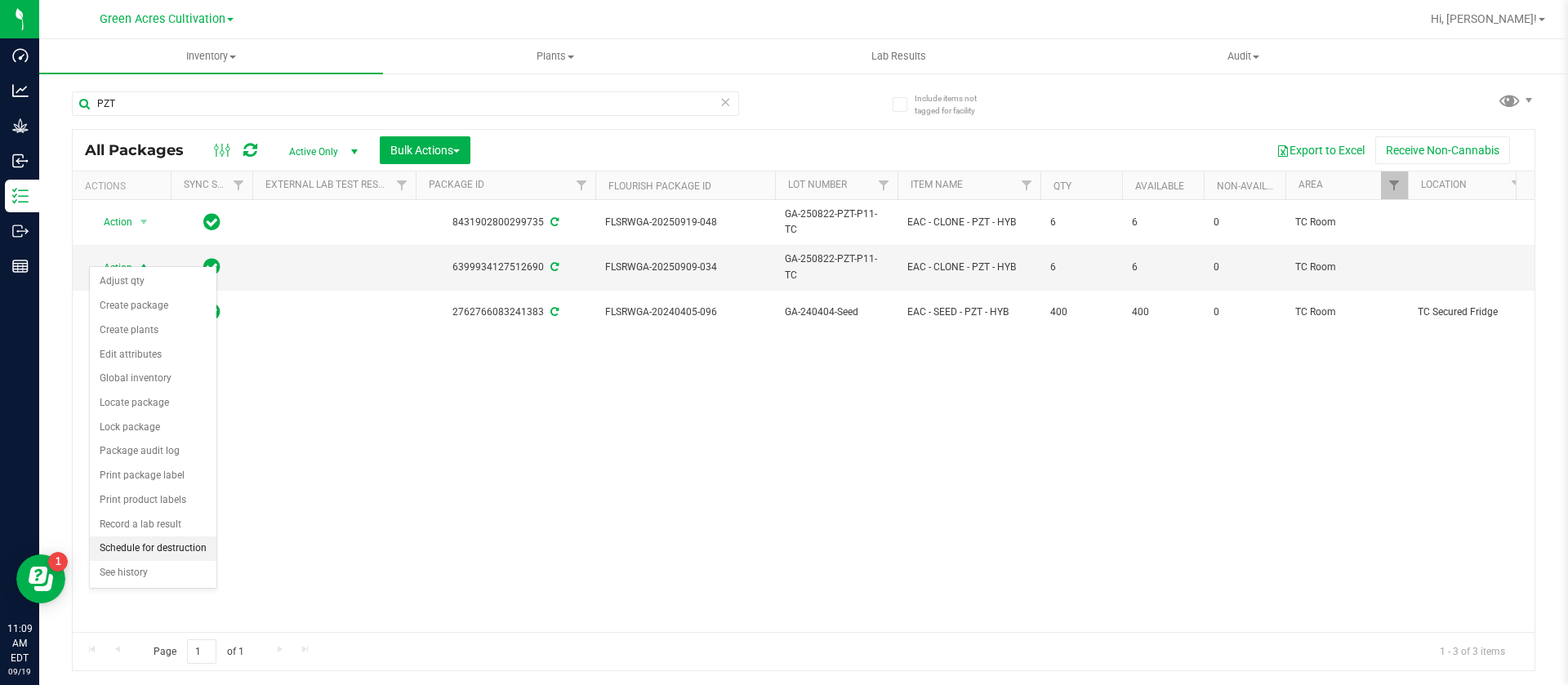
click at [153, 540] on li "Schedule for destruction" at bounding box center [153, 549] width 126 height 24
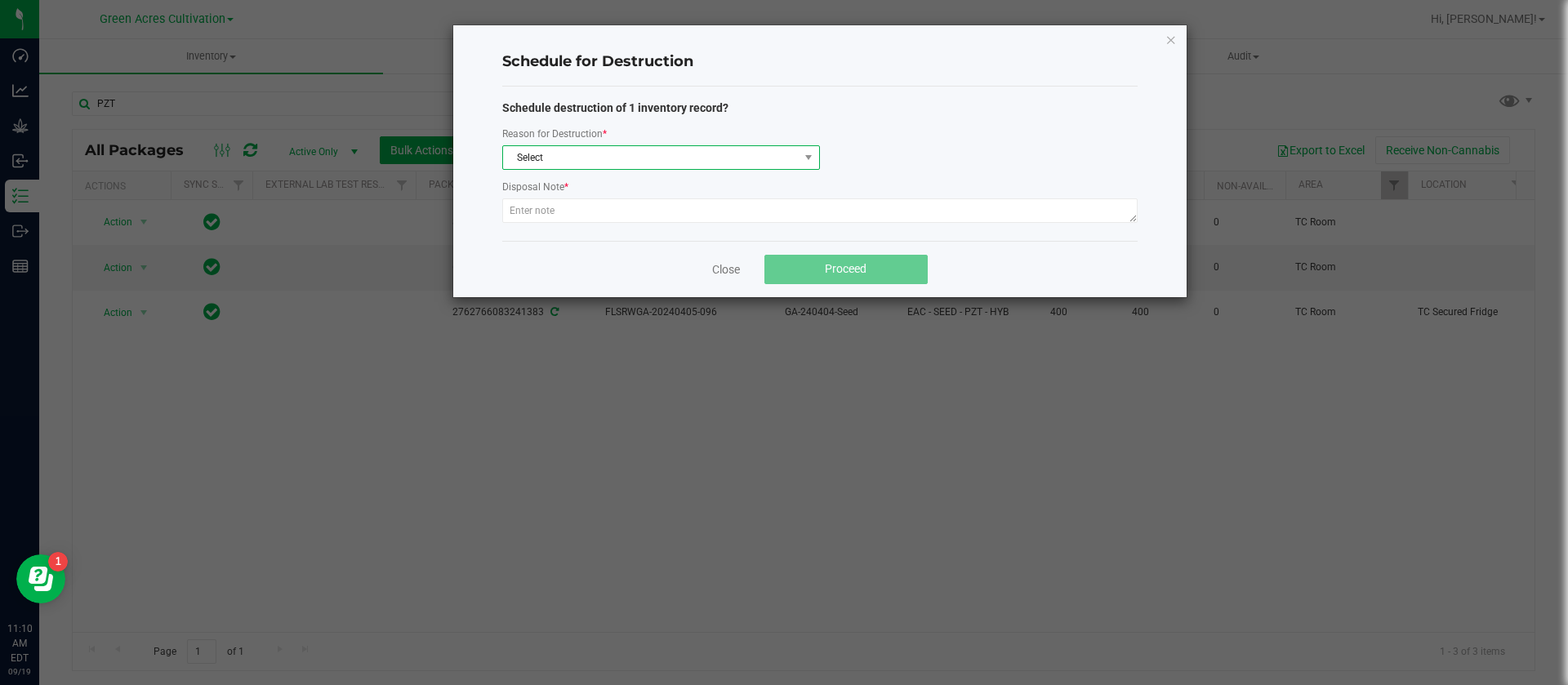
click at [610, 153] on span "Select" at bounding box center [651, 157] width 295 height 23
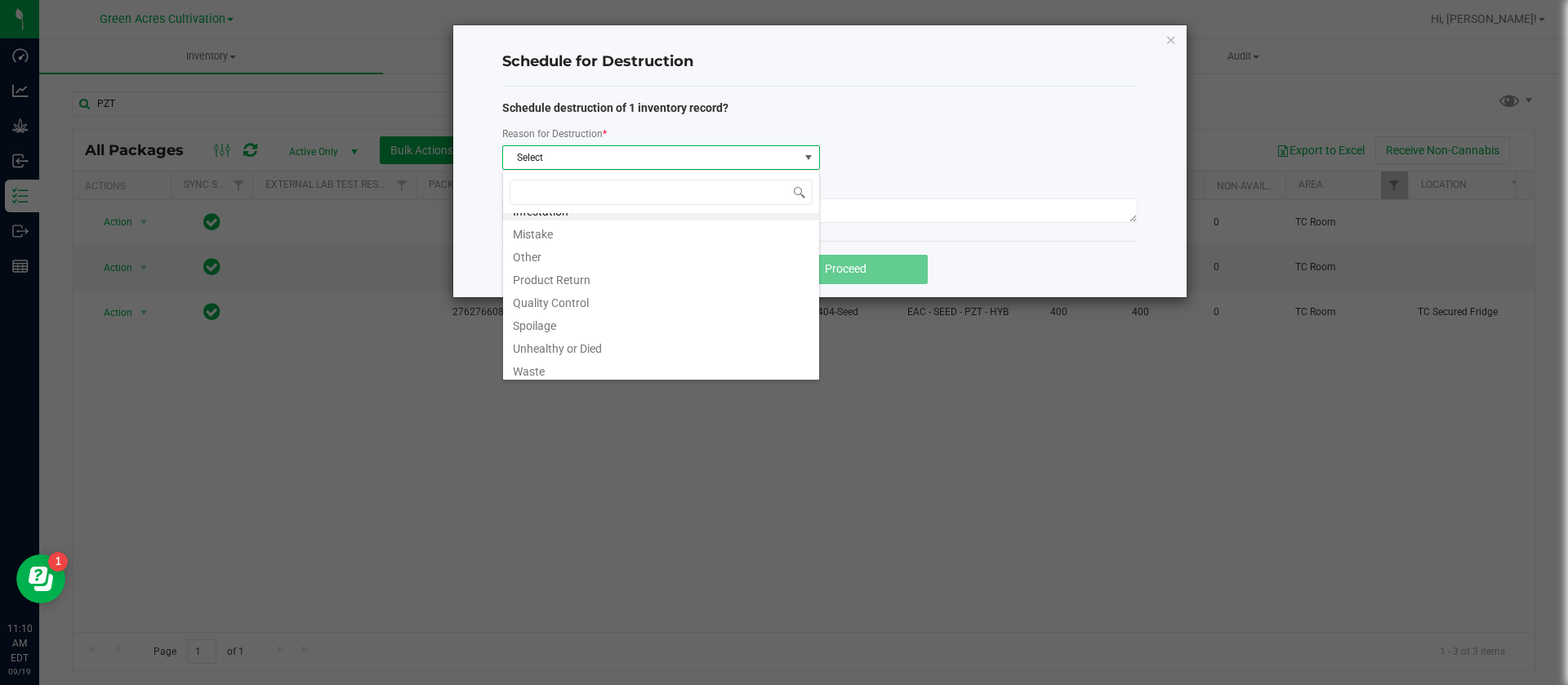
scroll to position [19, 0]
click at [561, 349] on li "Unhealthy or Died" at bounding box center [661, 342] width 316 height 23
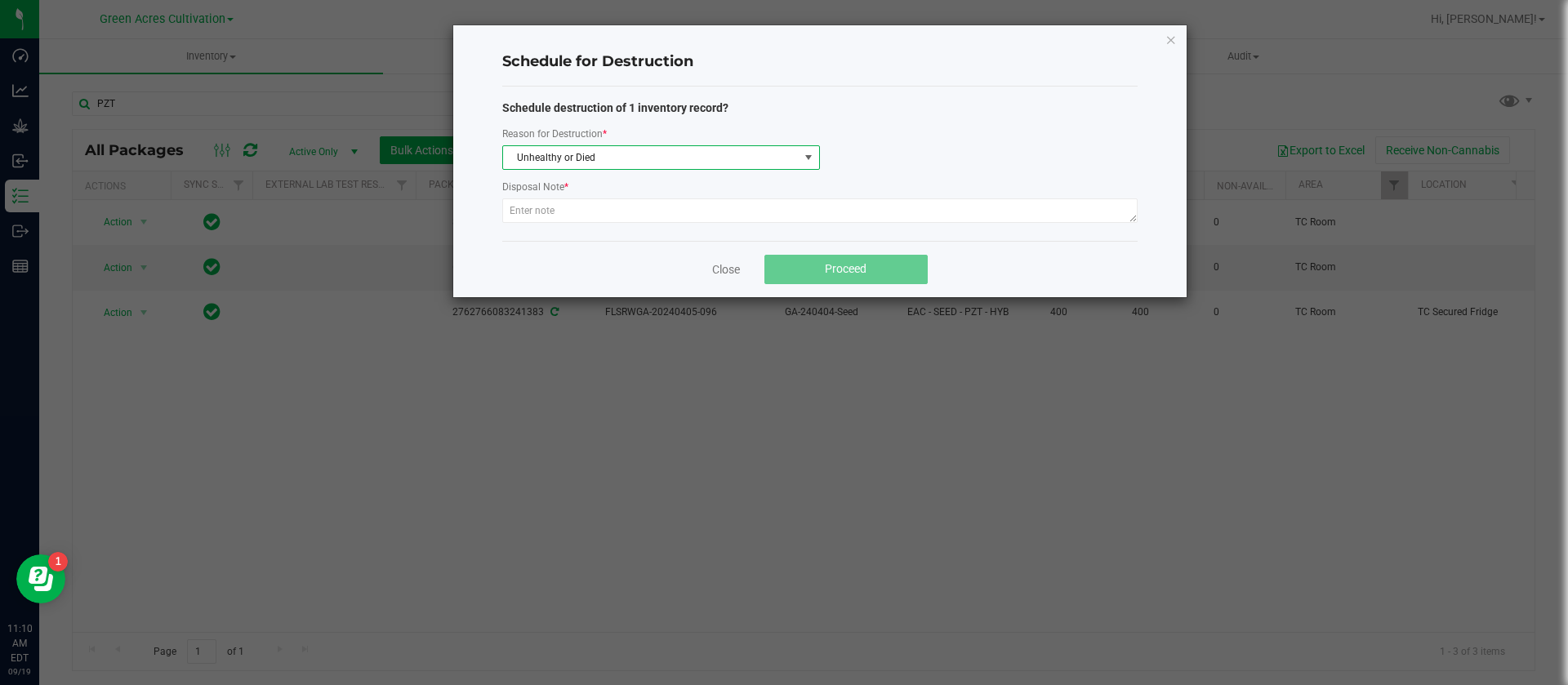
click at [728, 185] on div "Disposal Note *" at bounding box center [820, 188] width 635 height 20
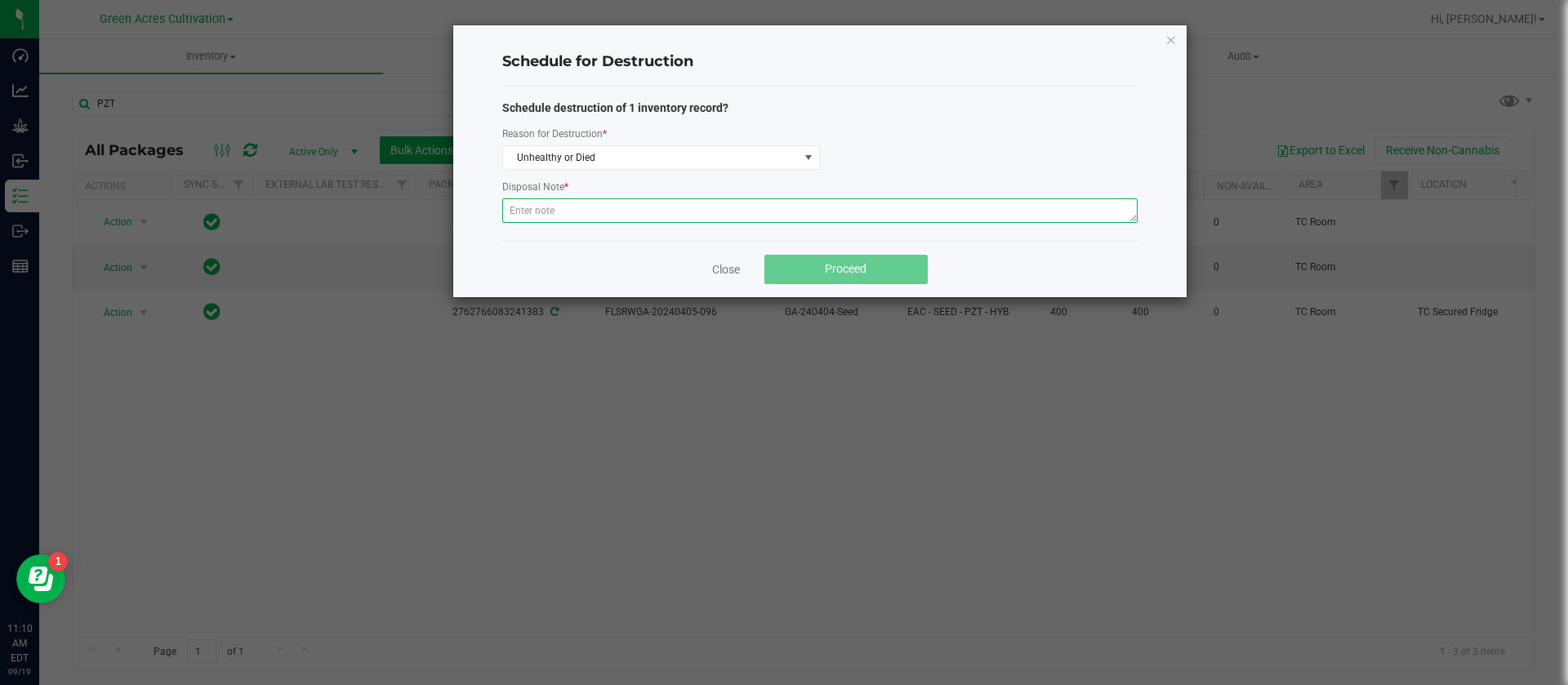
click at [721, 204] on textarea at bounding box center [820, 211] width 635 height 24
type textarea "."
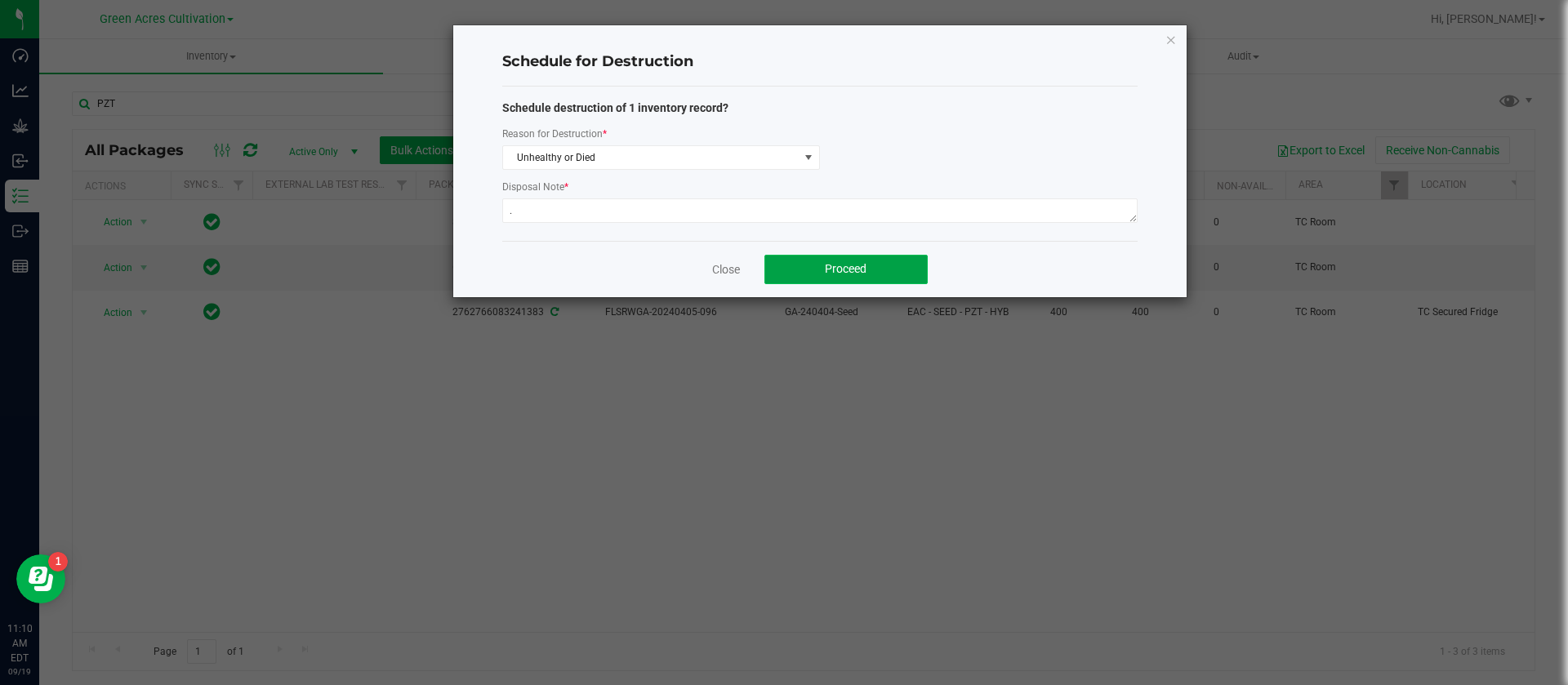
click at [840, 271] on span "Proceed" at bounding box center [845, 268] width 42 height 13
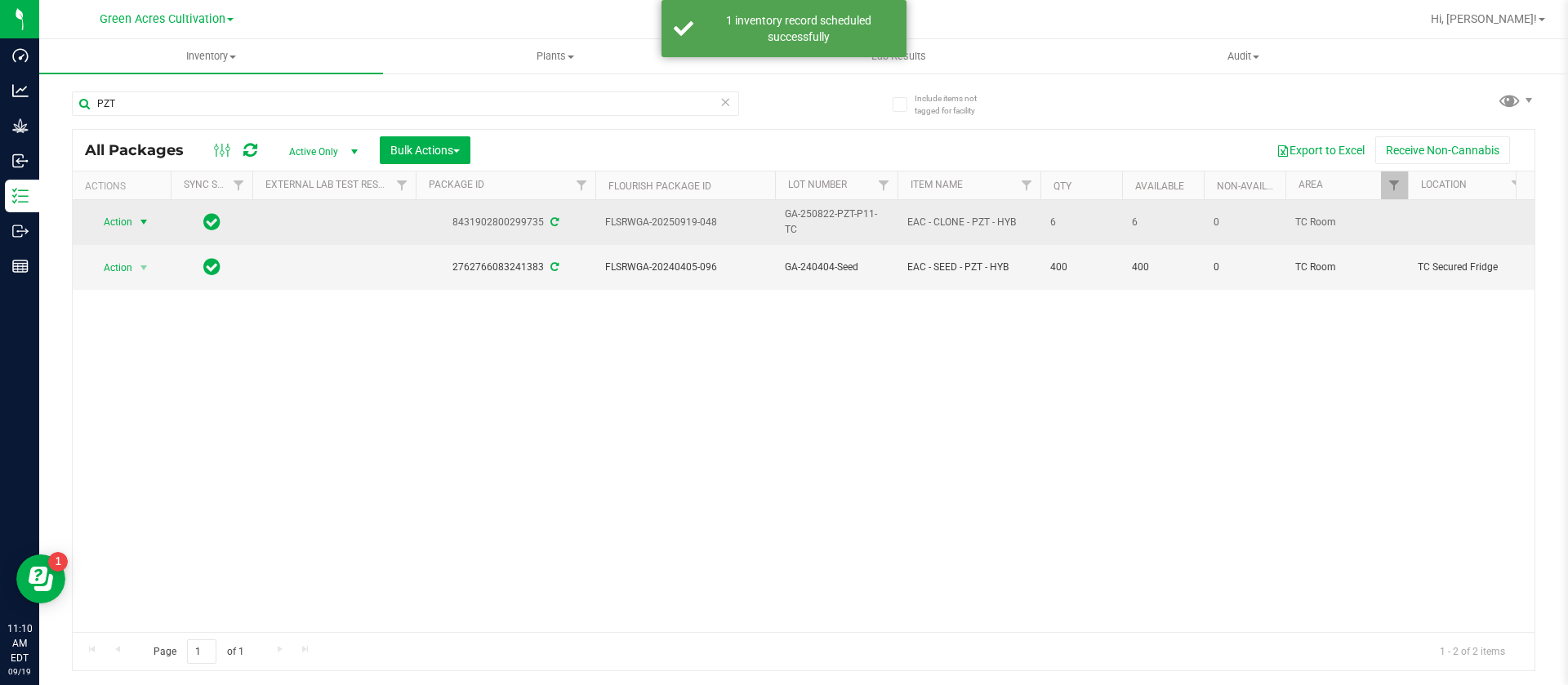
click at [131, 220] on span "Action" at bounding box center [110, 222] width 44 height 23
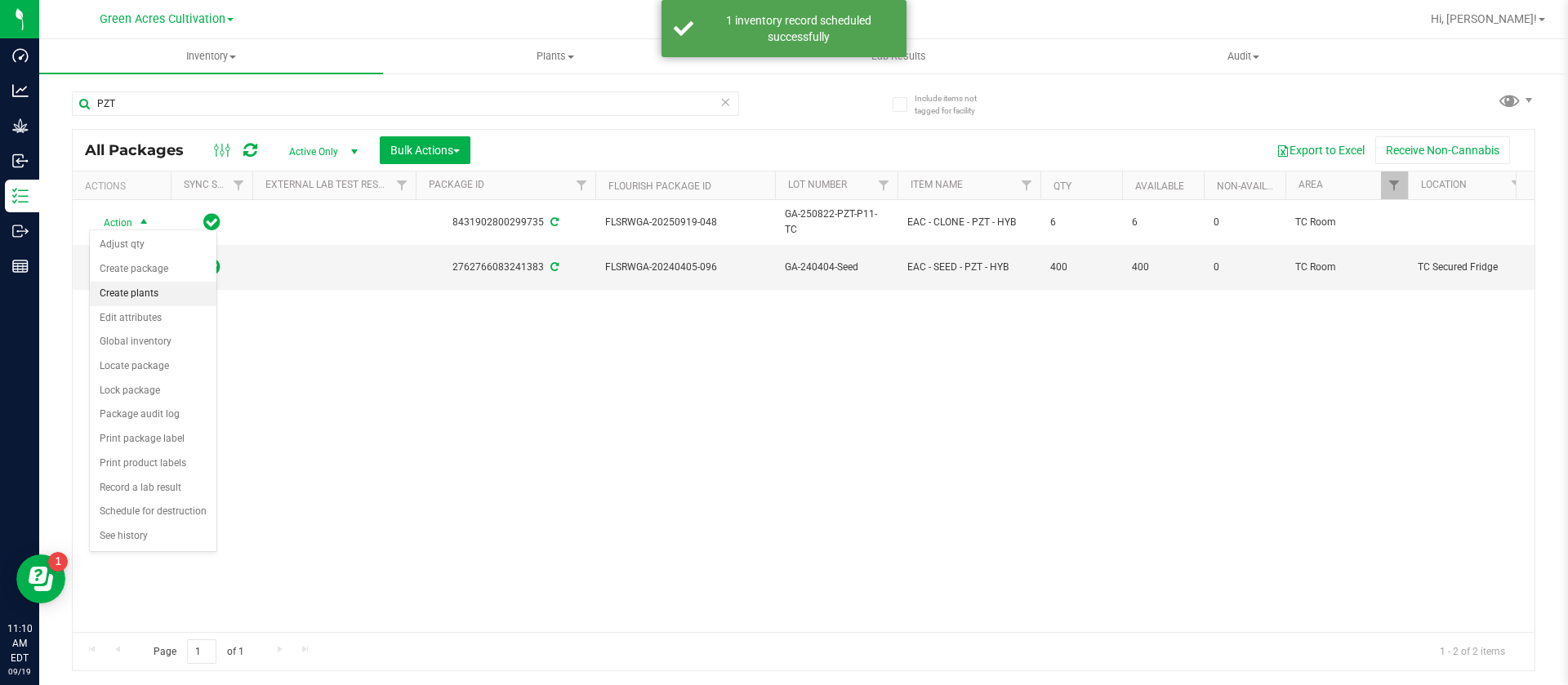
click at [149, 295] on li "Create plants" at bounding box center [153, 293] width 126 height 24
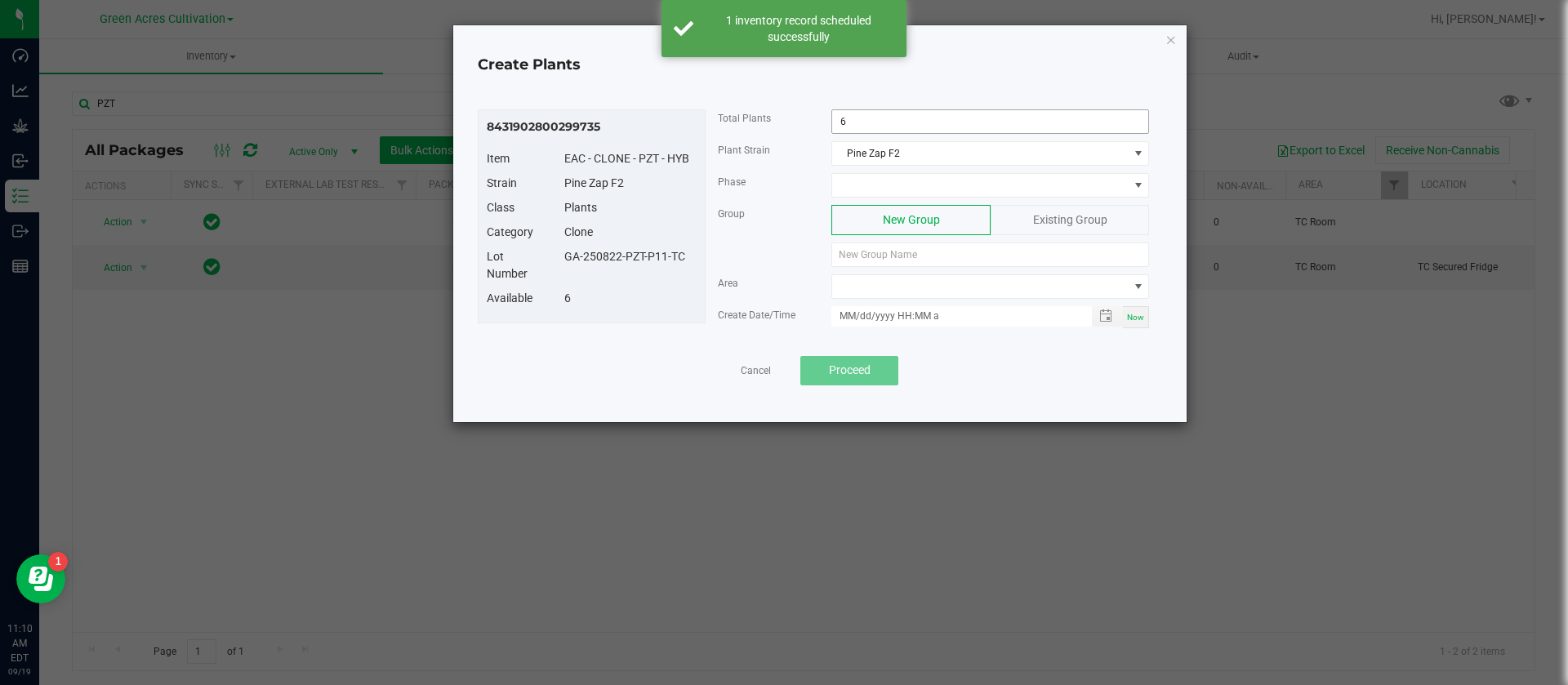
click at [861, 110] on span "6" at bounding box center [990, 122] width 317 height 24
click at [866, 115] on input "6" at bounding box center [990, 122] width 316 height 23
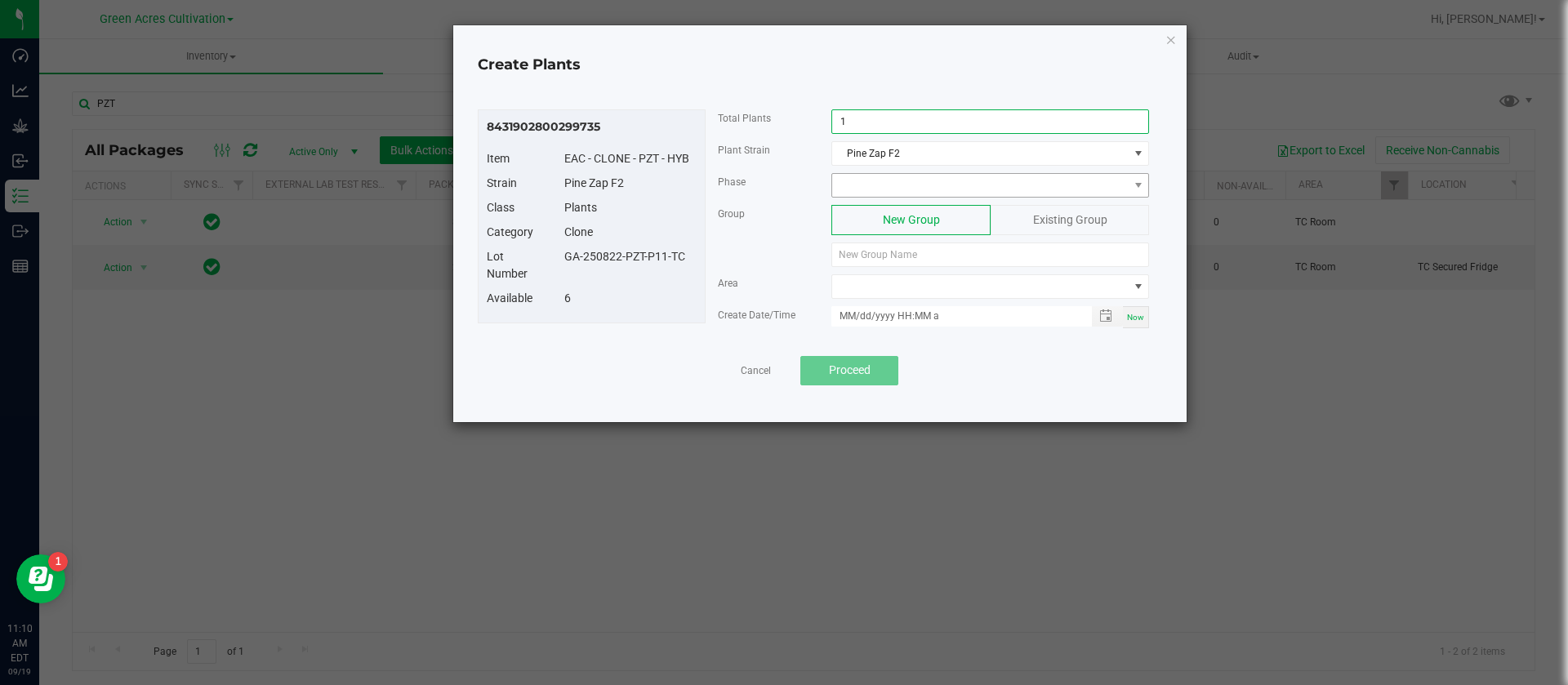
type input "1"
click at [927, 193] on span at bounding box center [979, 185] width 295 height 23
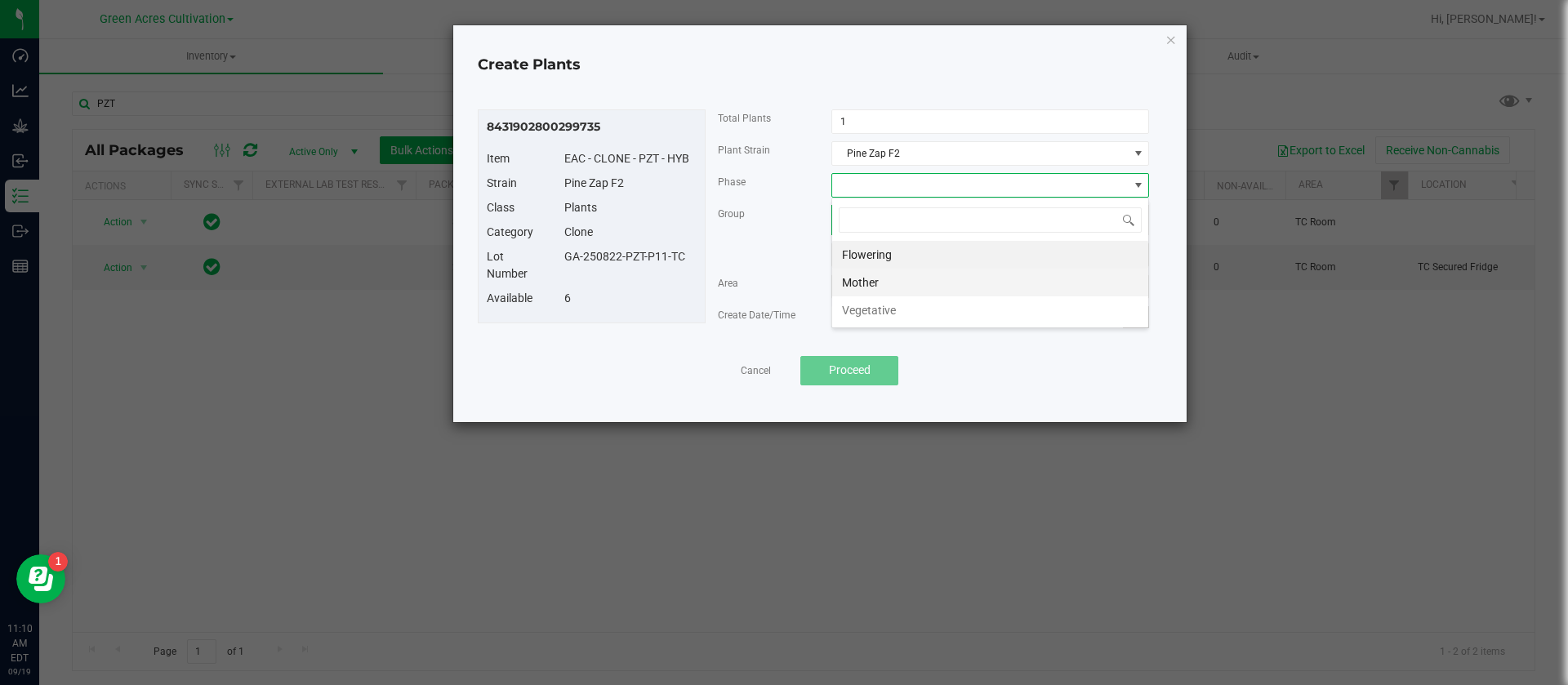
scroll to position [24, 317]
click at [914, 308] on li "Vegetative" at bounding box center [990, 310] width 316 height 28
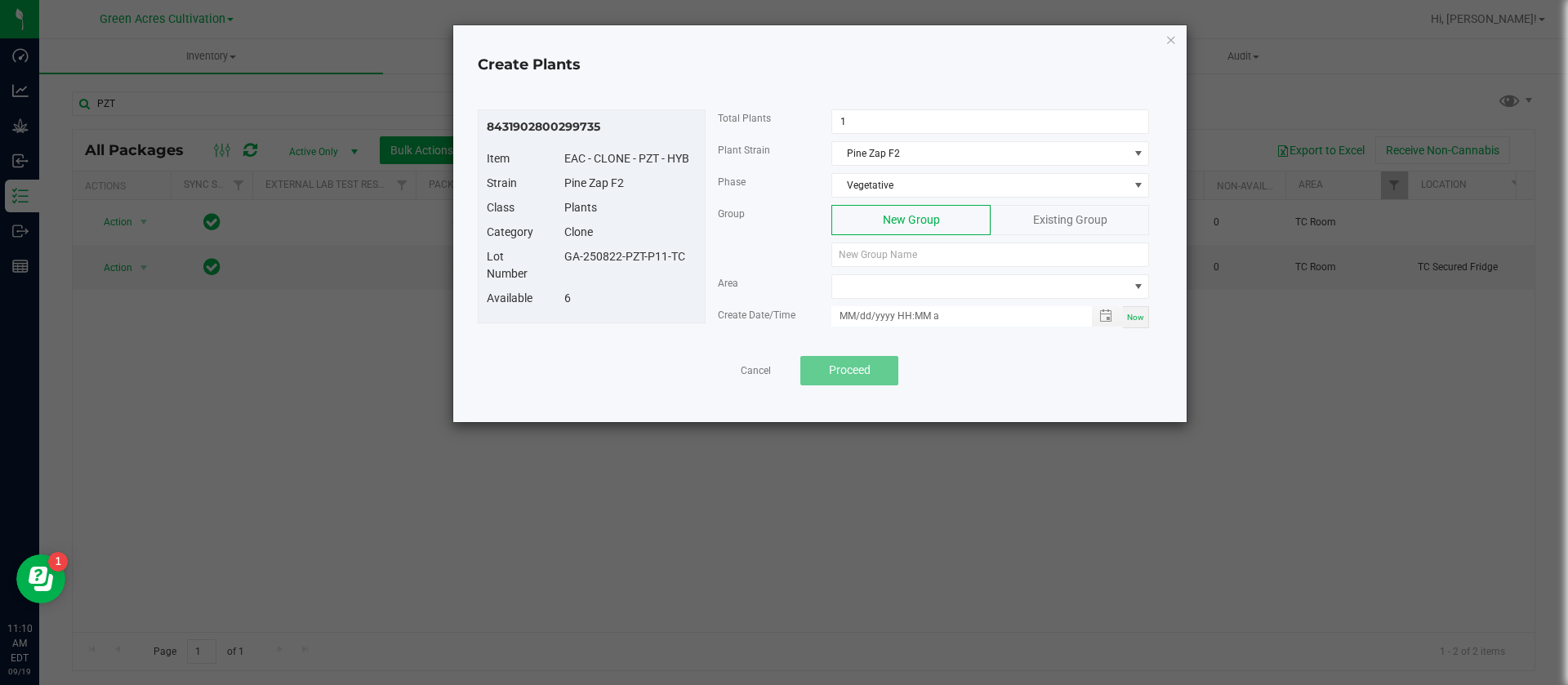
drag, startPoint x: 698, startPoint y: 252, endPoint x: 560, endPoint y: 255, distance: 138.0
click at [560, 255] on div "GA-250822-PZT-P11-TC" at bounding box center [630, 256] width 157 height 17
copy div "GA-250822-PZT-P11-TC"
paste input "GA-250822-PZT-P11-TC"
type input "GA-250822-PZT-P11-TC"
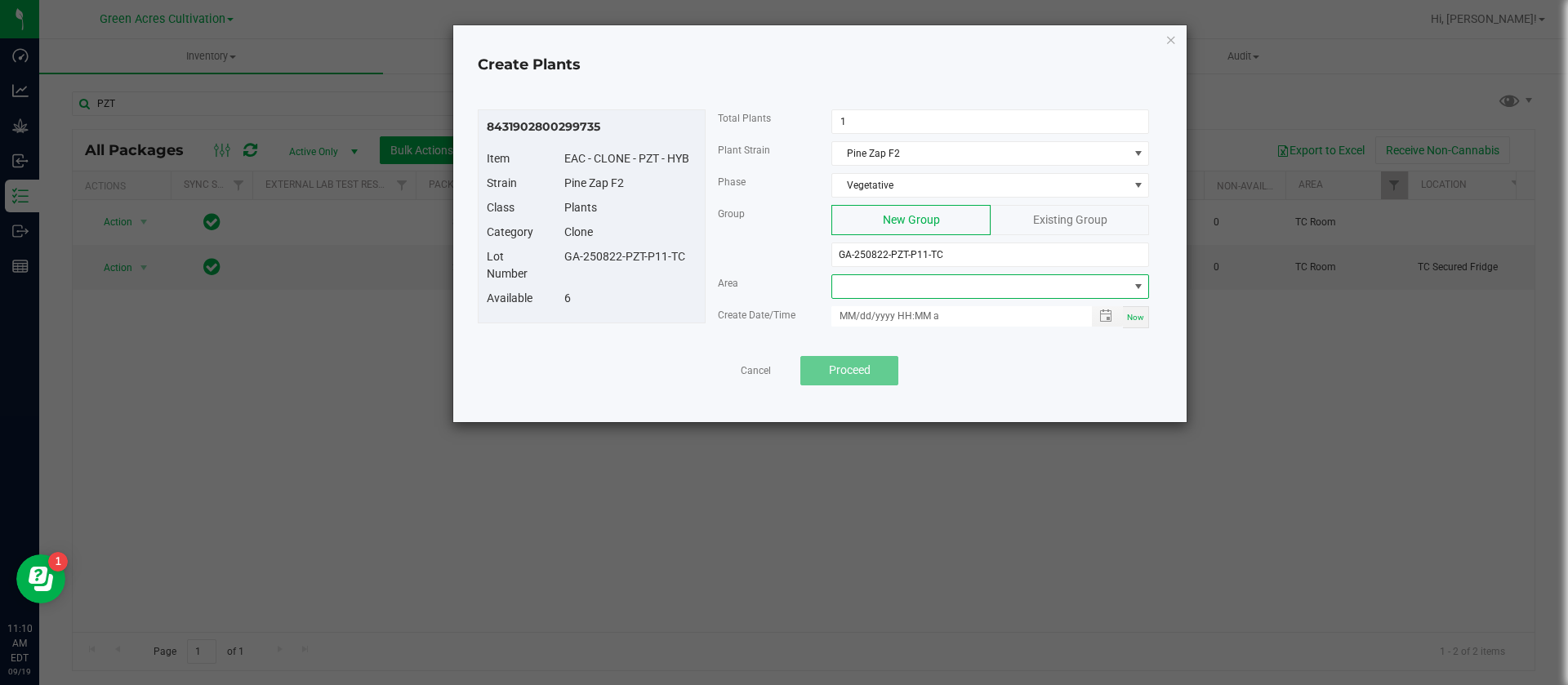
click at [932, 279] on span at bounding box center [979, 286] width 295 height 23
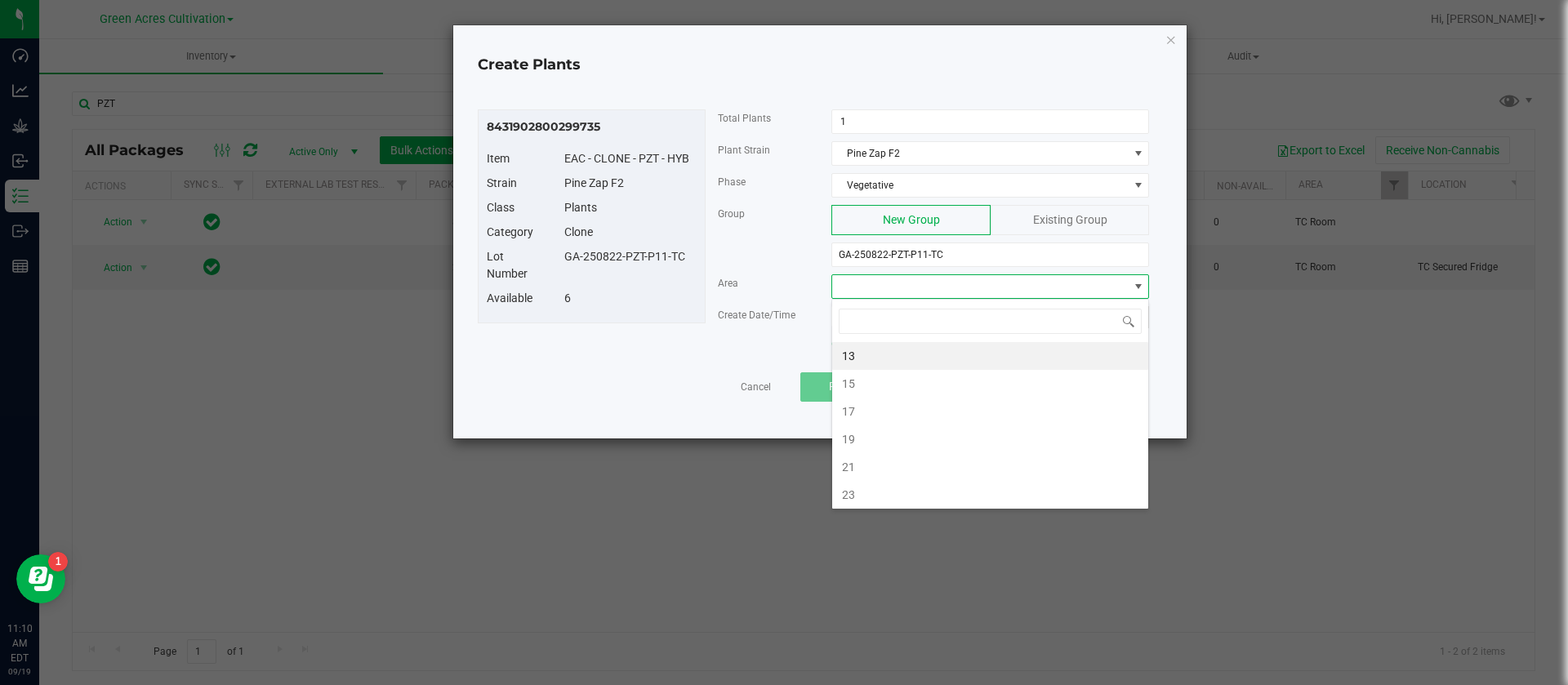
type input "N"
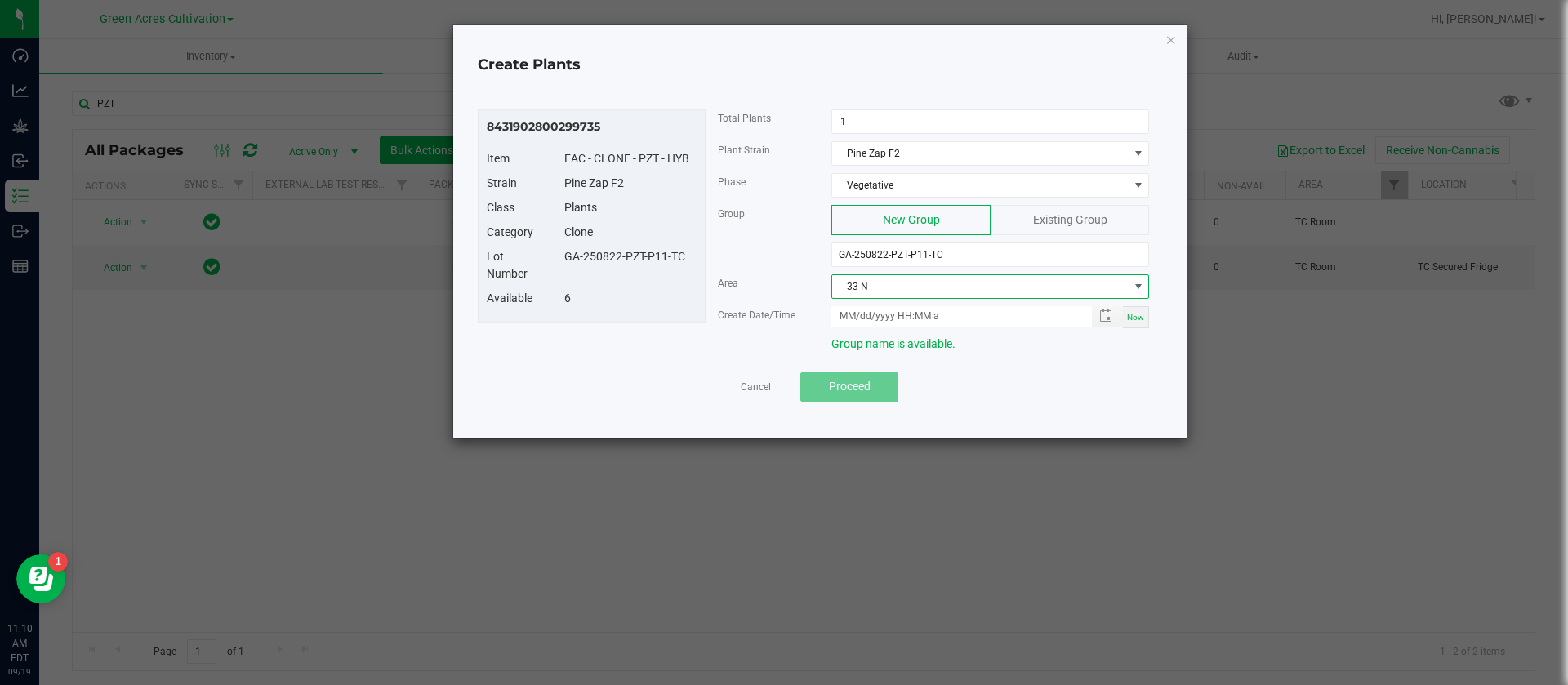
click at [1140, 322] on span "Now" at bounding box center [1135, 317] width 17 height 9
type input "[DATE] 11:10 AM"
click at [878, 382] on button "Proceed" at bounding box center [849, 387] width 98 height 30
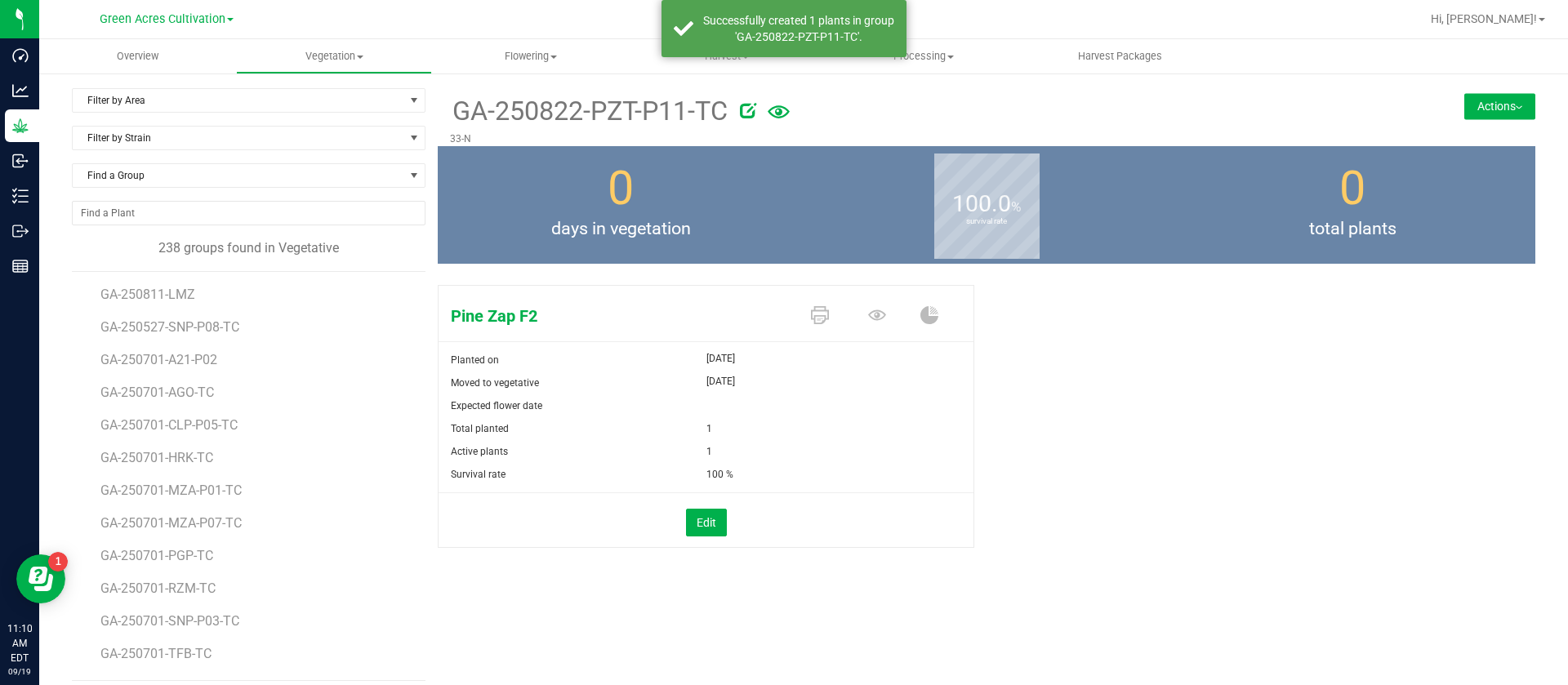
click at [799, 312] on span at bounding box center [823, 316] width 58 height 29
click at [810, 312] on icon at bounding box center [819, 315] width 18 height 18
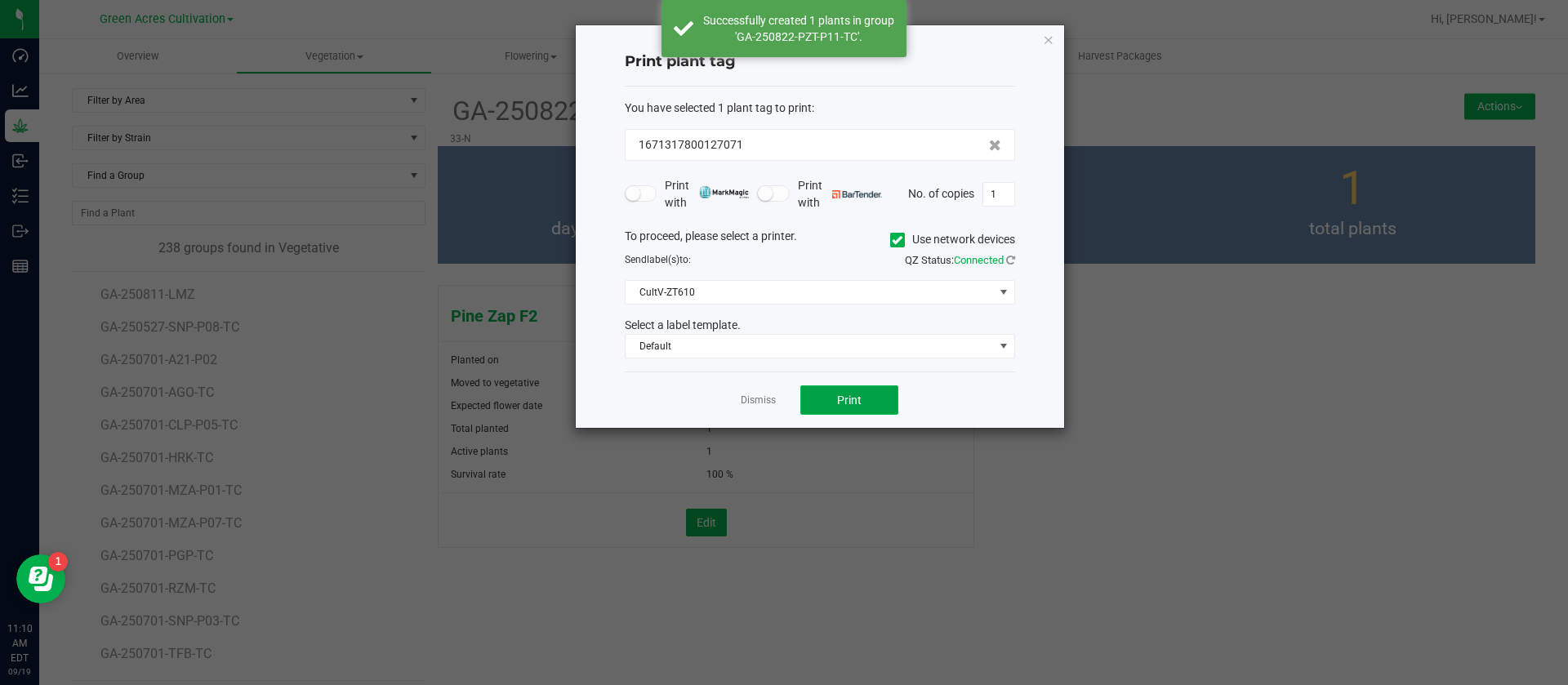
click at [842, 396] on span "Print" at bounding box center [849, 400] width 24 height 13
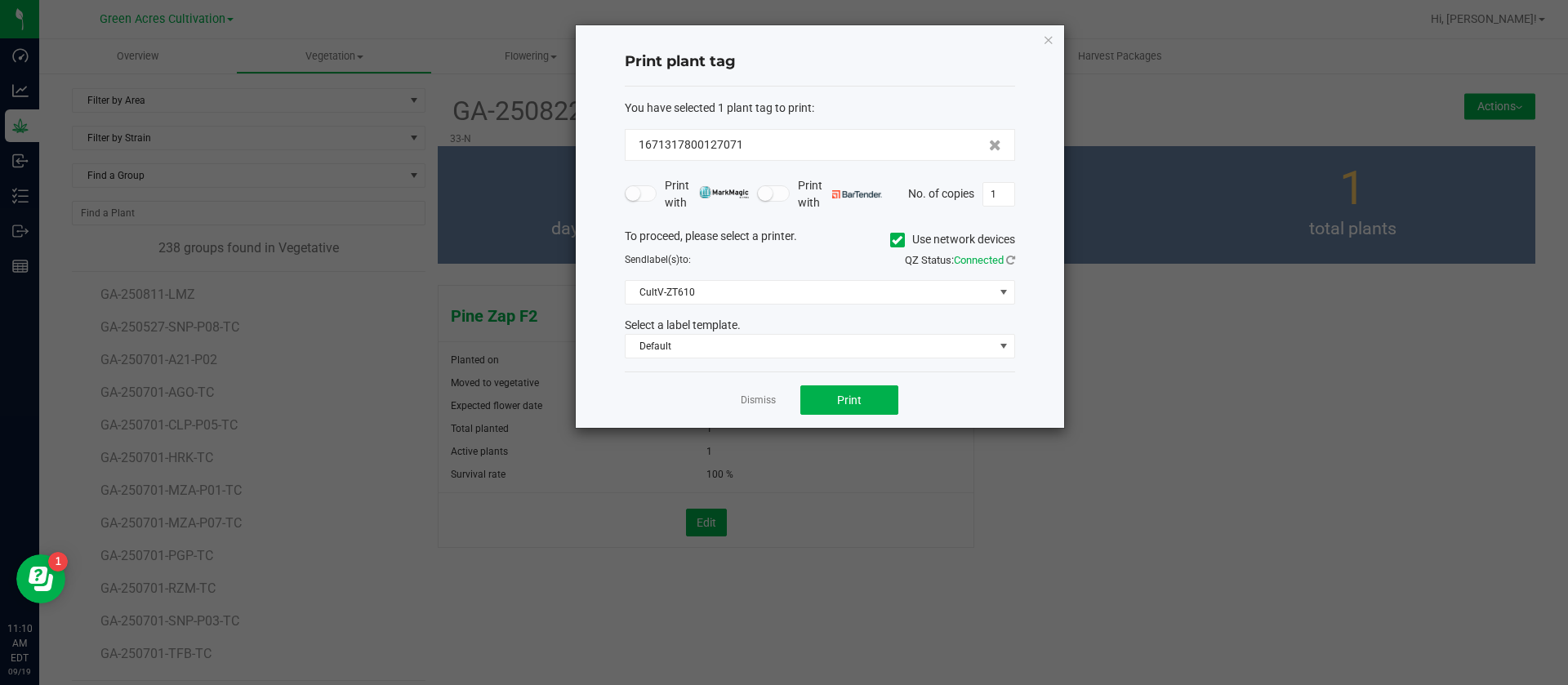
drag, startPoint x: 755, startPoint y: 388, endPoint x: 750, endPoint y: 395, distance: 8.6
click at [754, 388] on div "Dismiss Print" at bounding box center [820, 399] width 390 height 57
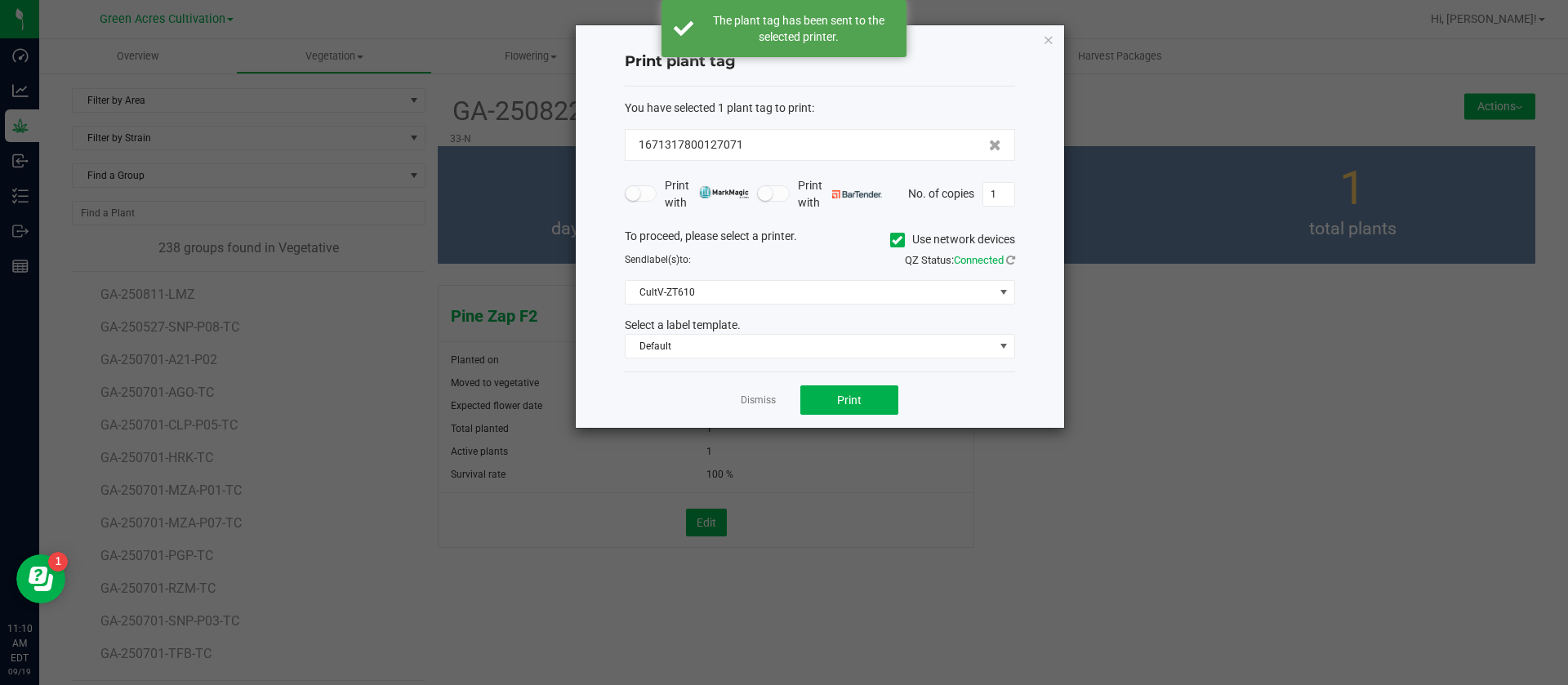
click at [754, 403] on link "Dismiss" at bounding box center [758, 400] width 35 height 14
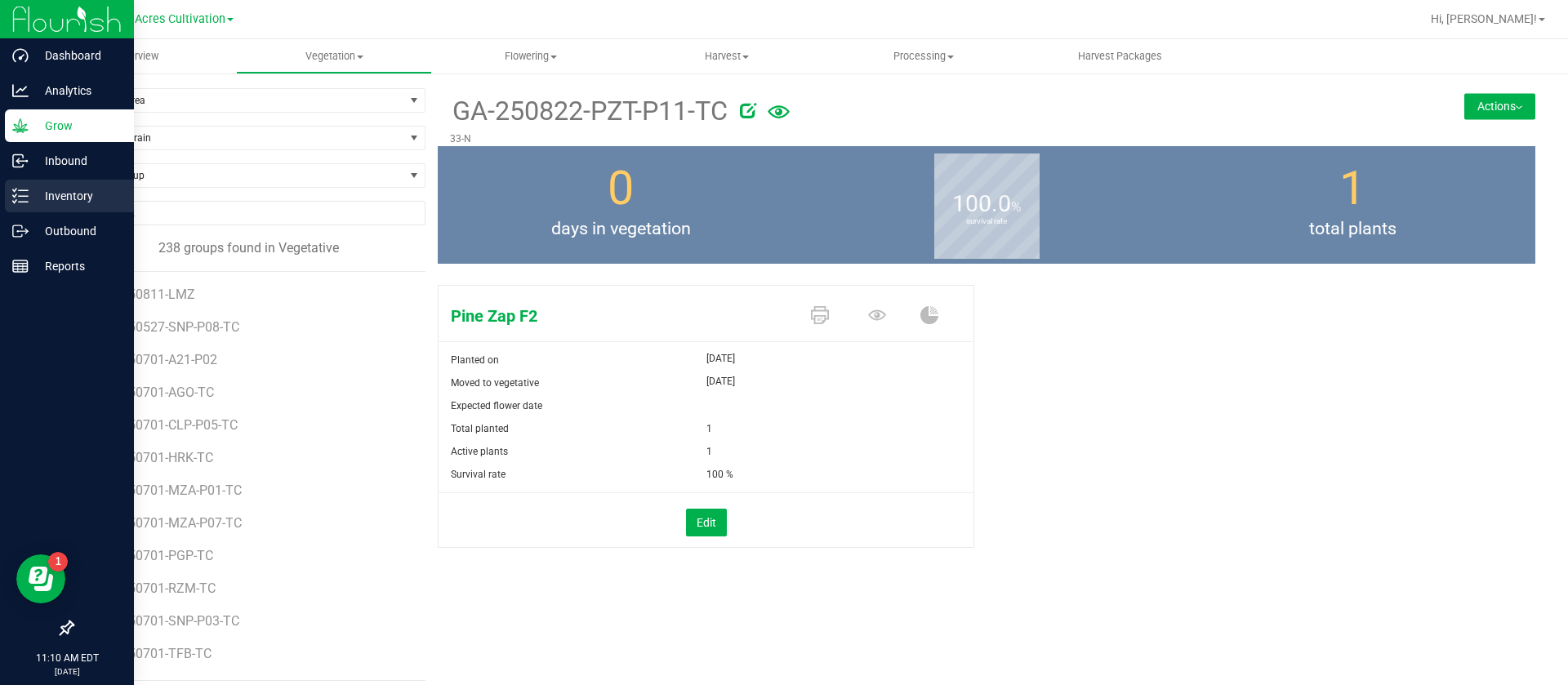
click at [32, 192] on p "Inventory" at bounding box center [78, 196] width 98 height 19
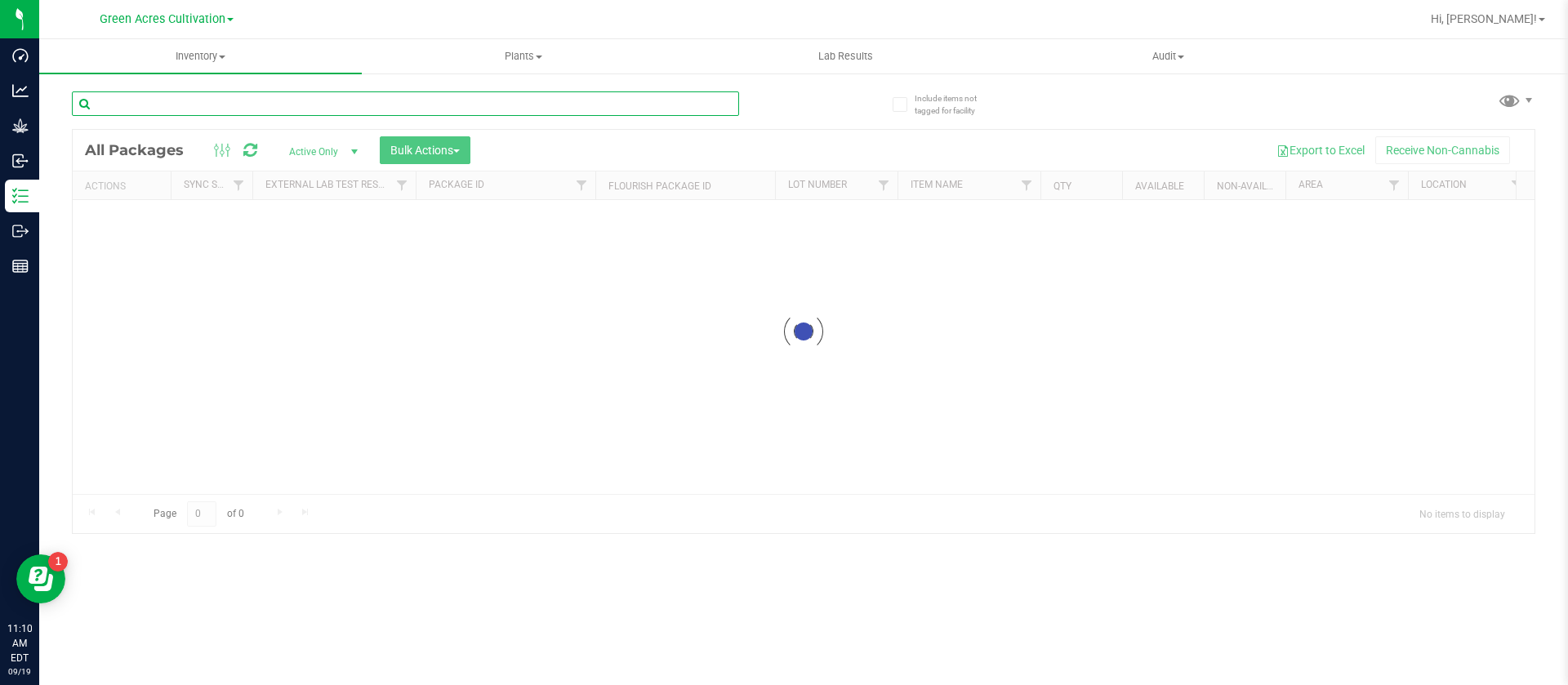
click at [337, 113] on input "text" at bounding box center [405, 104] width 667 height 24
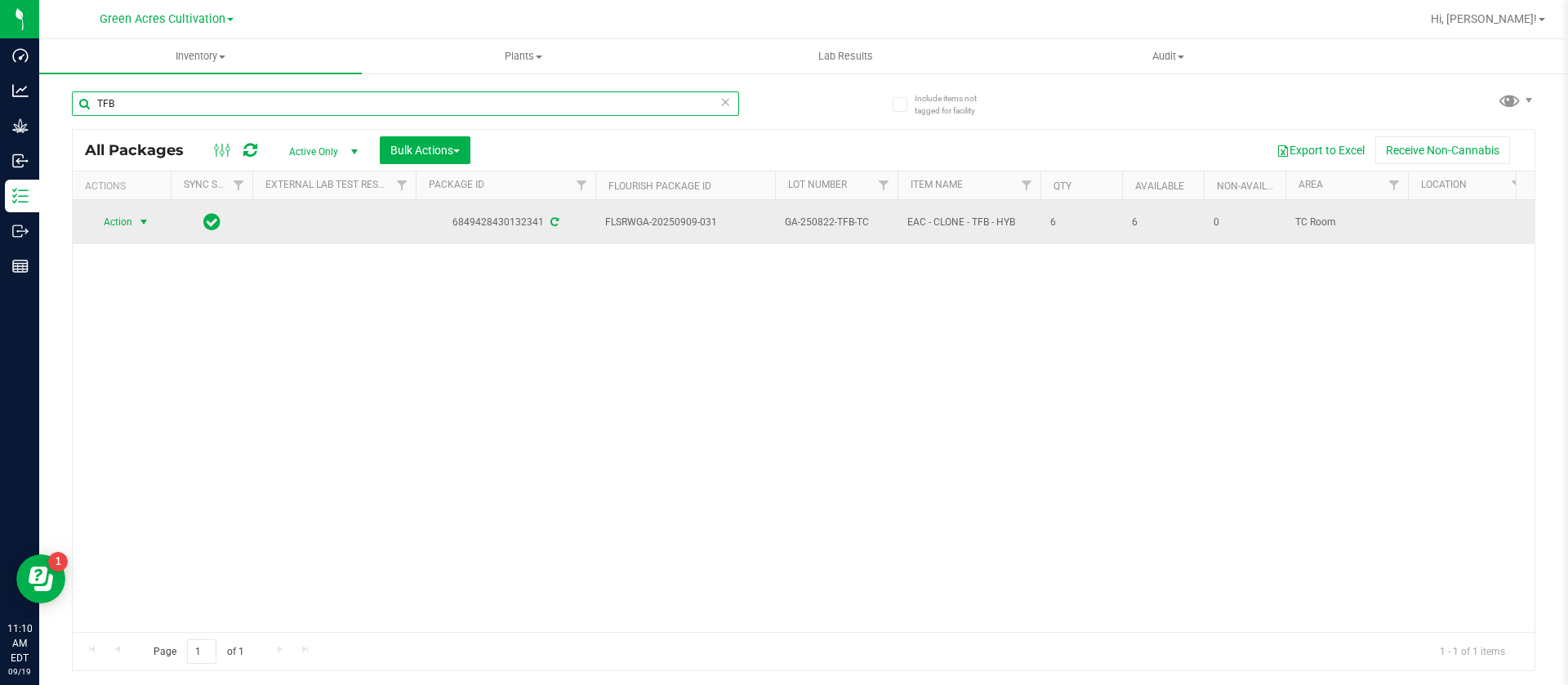
type input "TFB"
click at [119, 222] on span "Action" at bounding box center [110, 222] width 44 height 23
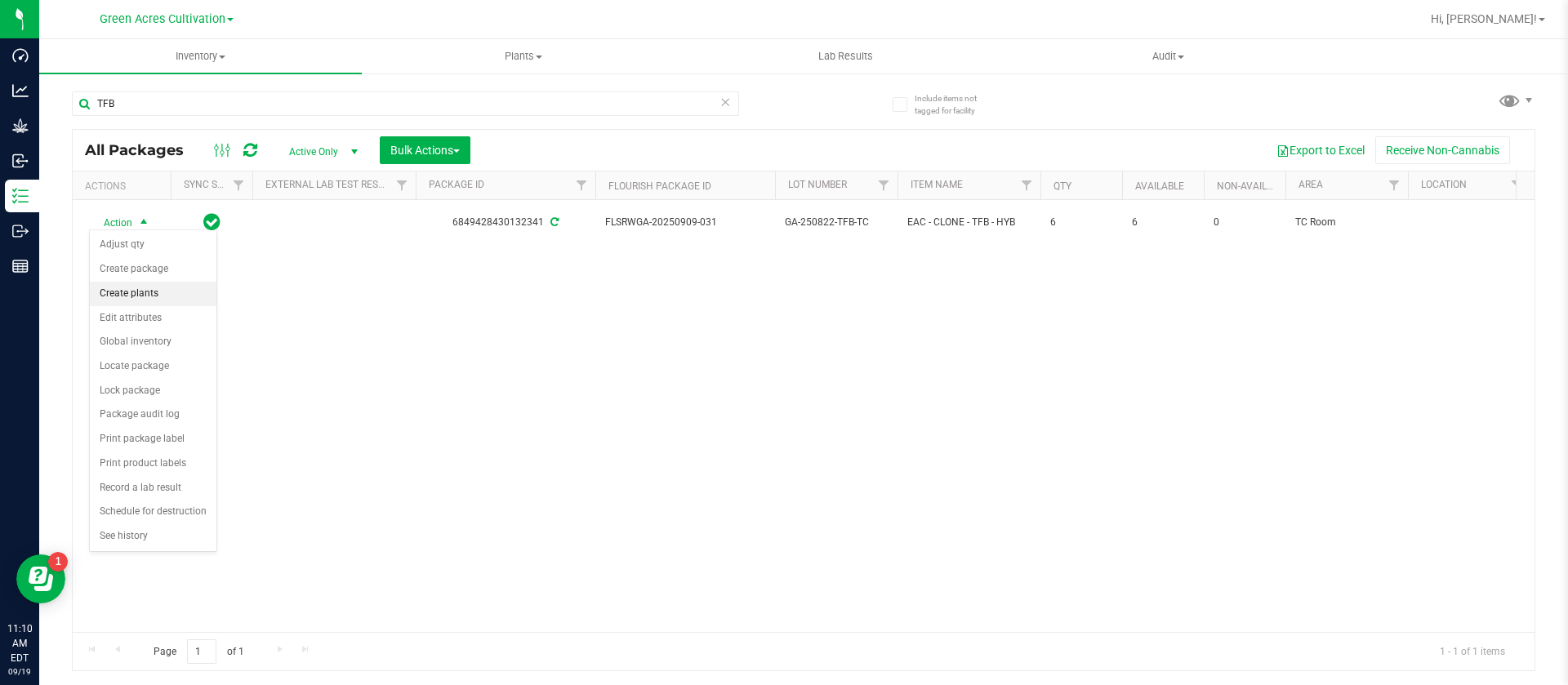
click at [146, 296] on li "Create plants" at bounding box center [153, 293] width 126 height 24
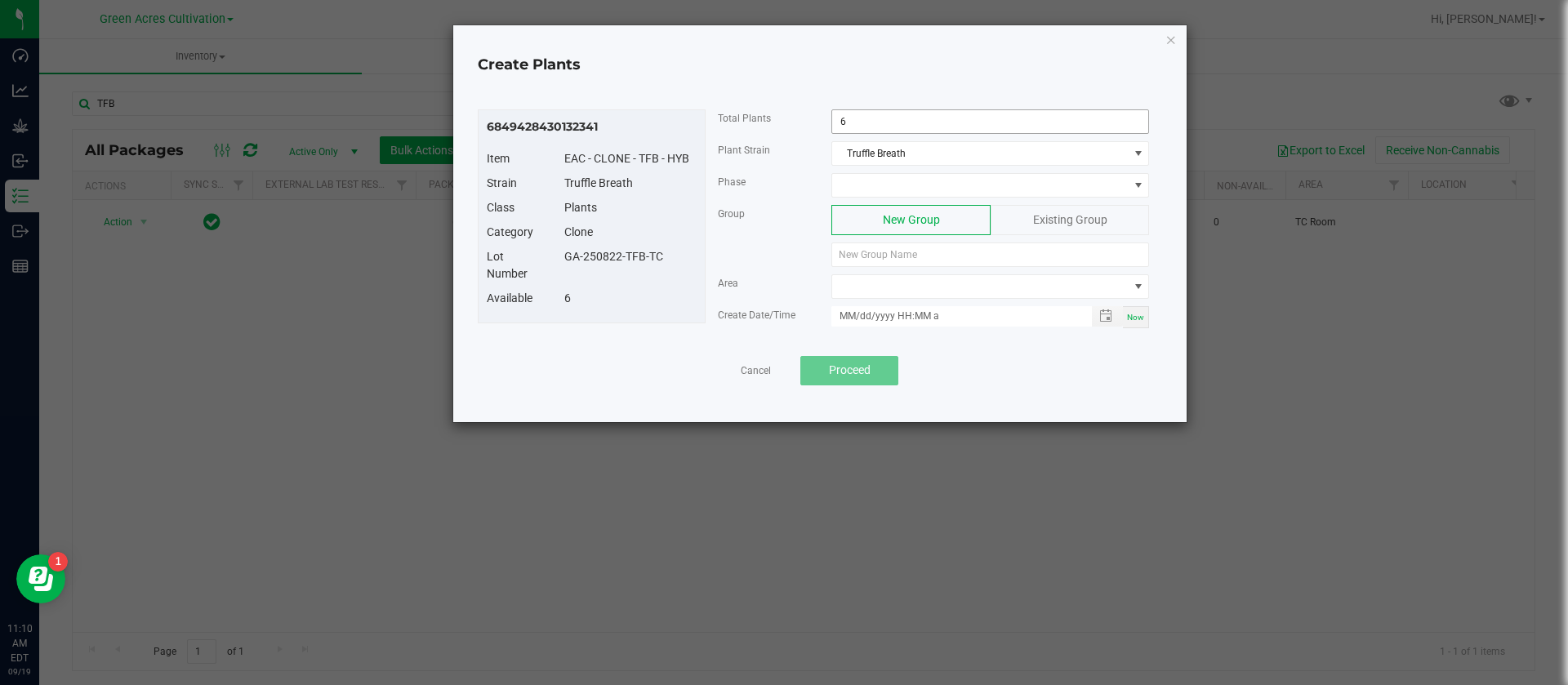
click at [900, 124] on input "6" at bounding box center [990, 122] width 316 height 23
type input "0"
type input "1"
drag, startPoint x: 668, startPoint y: 263, endPoint x: 568, endPoint y: 270, distance: 100.2
click at [568, 270] on div "Lot Number GA-250822-TFB-TC" at bounding box center [591, 268] width 234 height 42
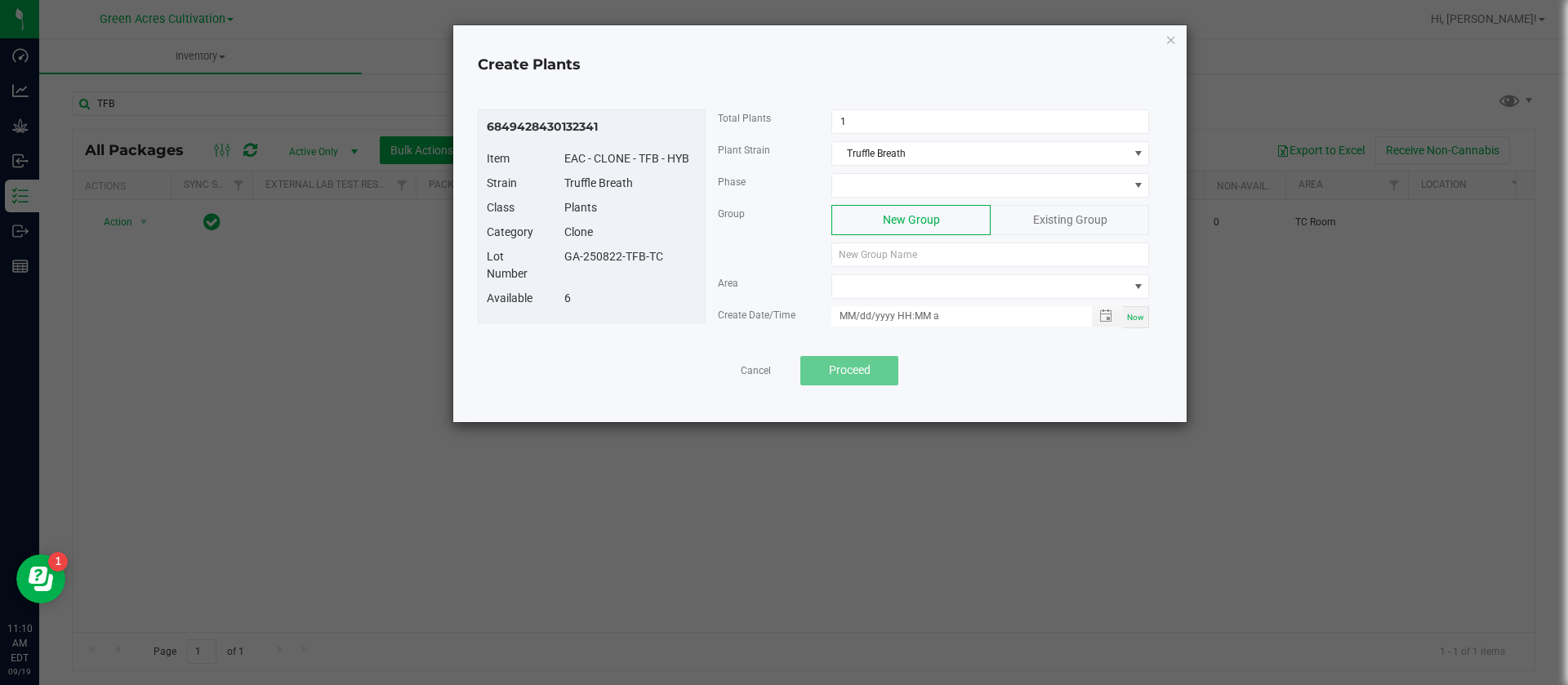
drag, startPoint x: 599, startPoint y: 247, endPoint x: 584, endPoint y: 270, distance: 27.5
click at [584, 270] on div "Lot Number GA-250822-TFB-TC" at bounding box center [591, 268] width 234 height 42
drag, startPoint x: 565, startPoint y: 259, endPoint x: 664, endPoint y: 258, distance: 99.0
click at [664, 258] on div "GA-250822-TFB-TC" at bounding box center [630, 256] width 157 height 17
copy div "GA-250822-TFB-TC"
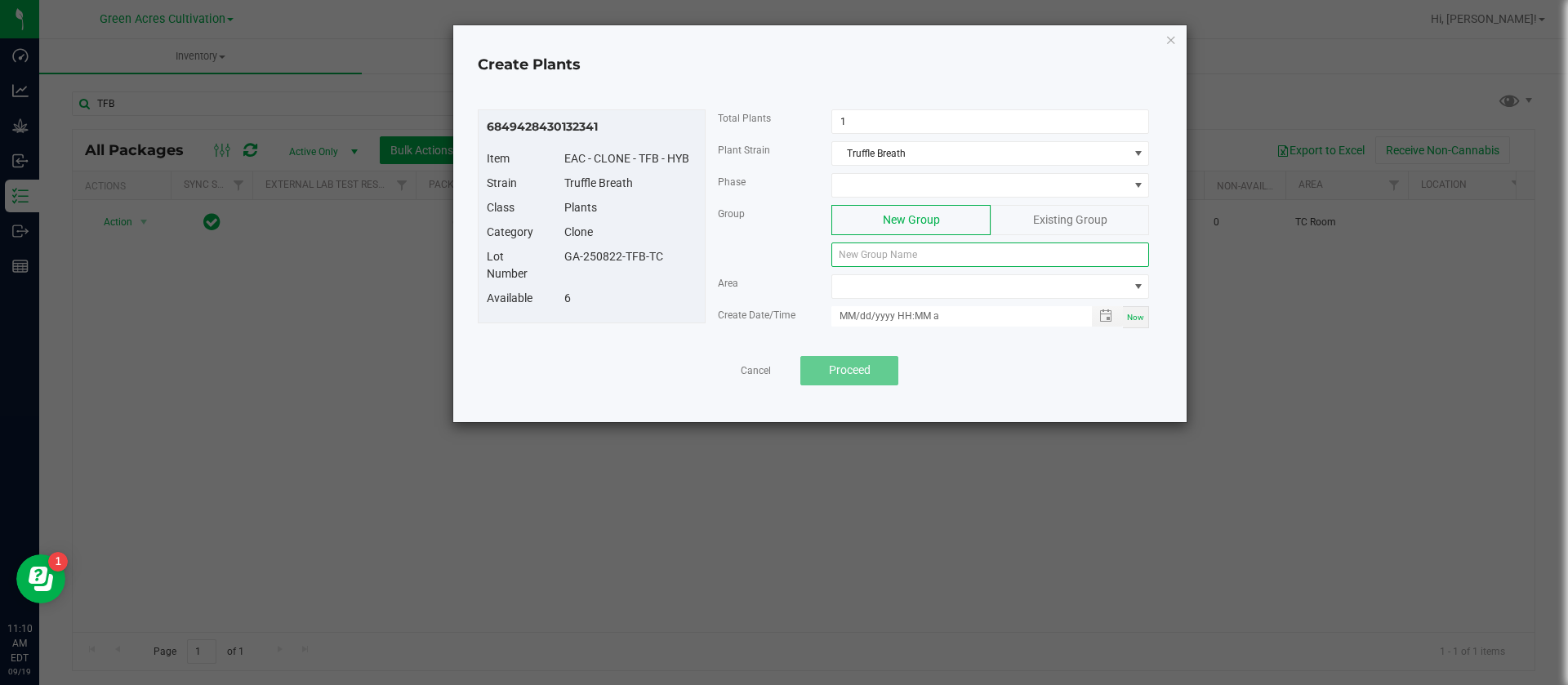
paste input "GA-250822-TFB-TC"
type input "GA-250822-TFB-TC"
click at [885, 295] on span "NO DATA FOUND" at bounding box center [979, 286] width 295 height 23
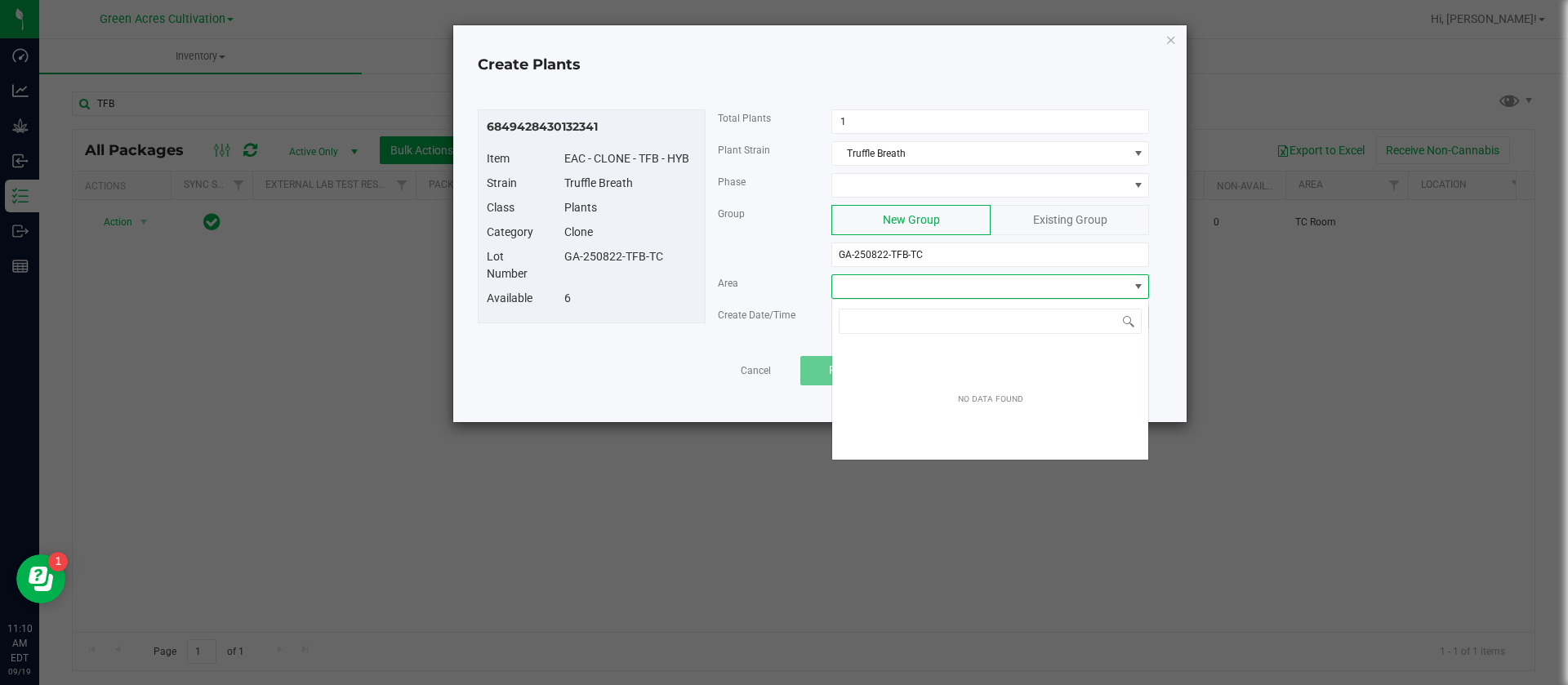
scroll to position [24, 317]
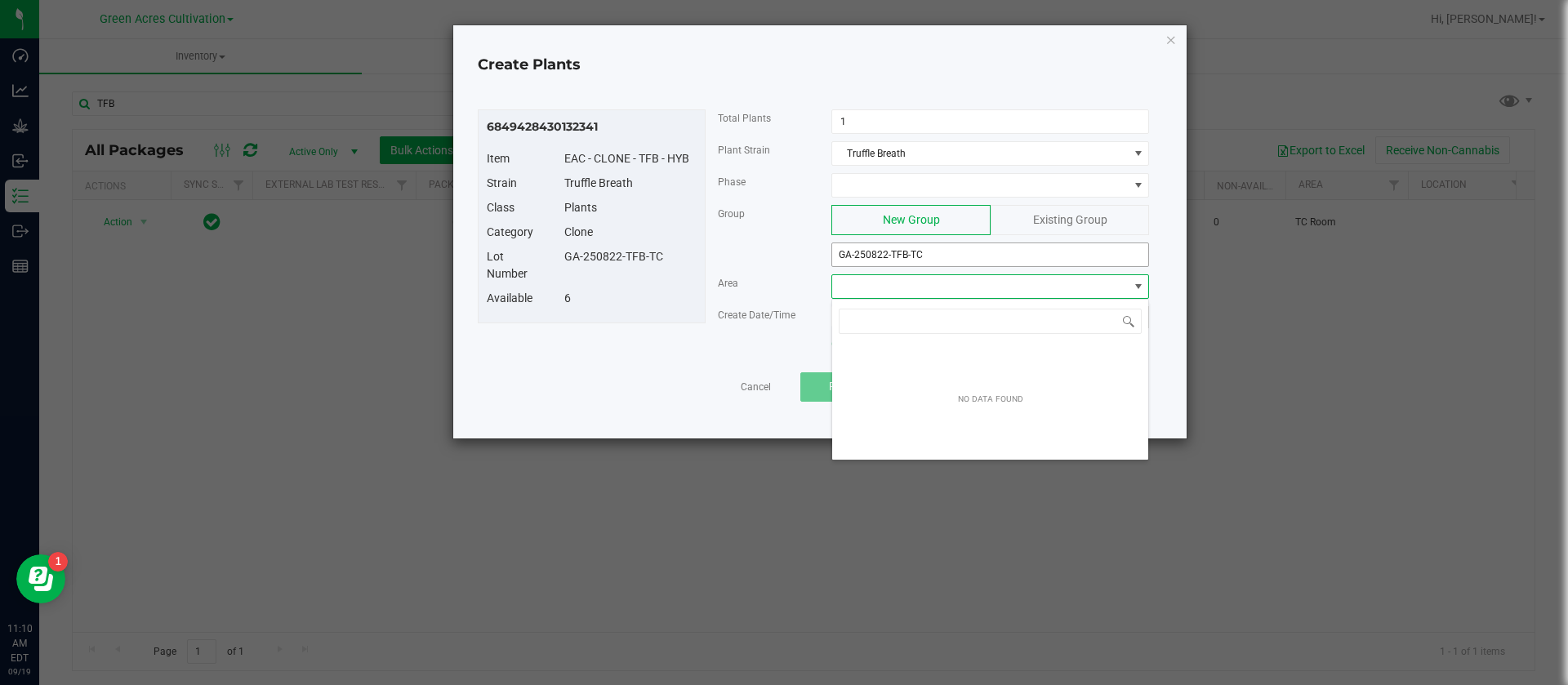
type input "N"
click at [882, 187] on span at bounding box center [979, 185] width 295 height 23
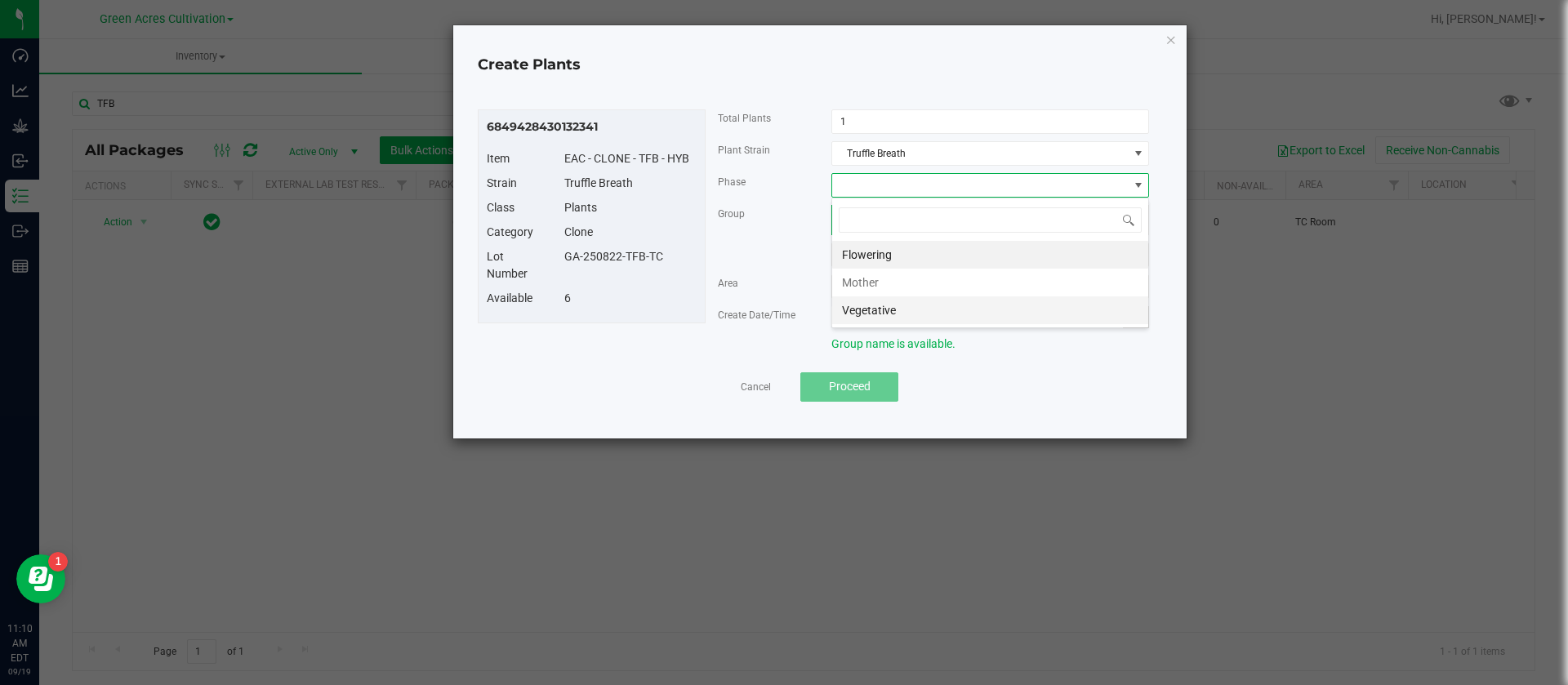
click at [890, 316] on li "Vegetative" at bounding box center [990, 310] width 316 height 28
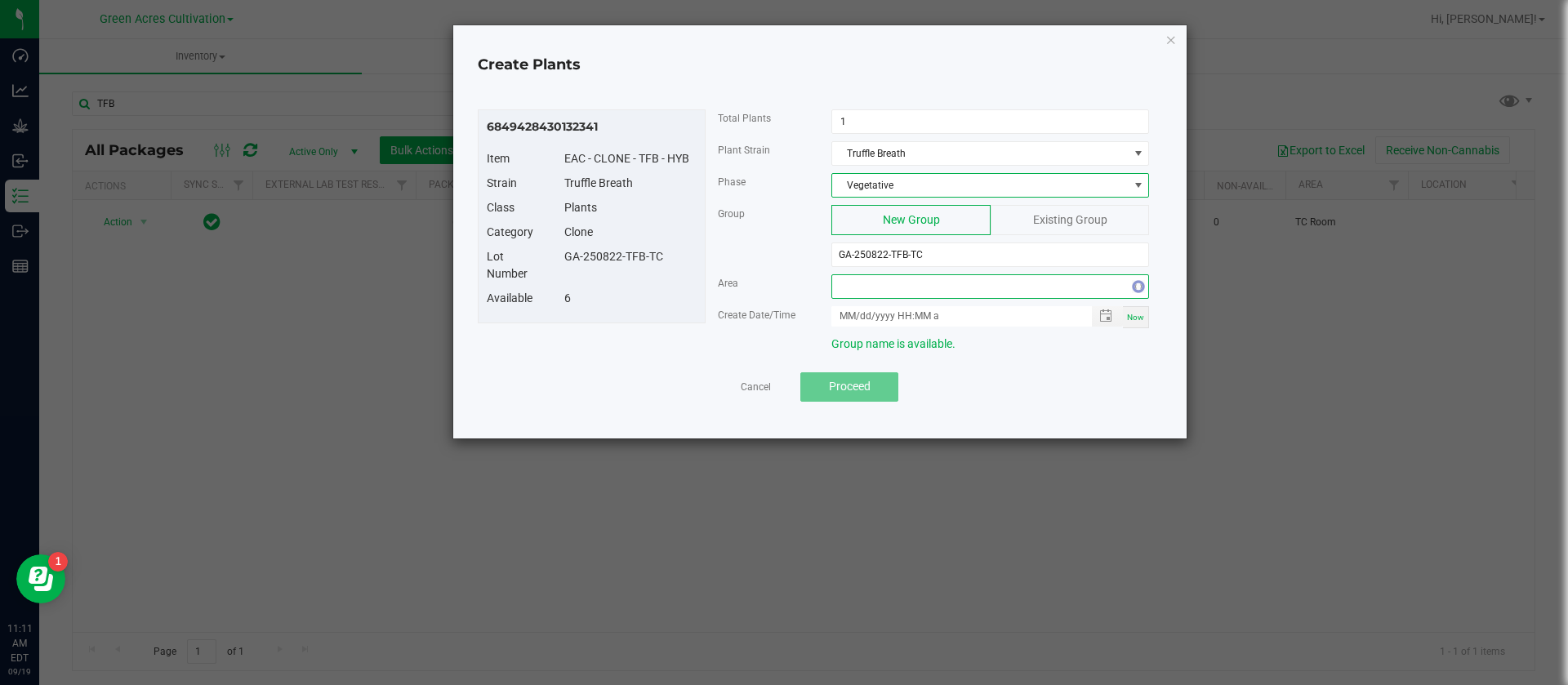
click at [867, 292] on span "NO DATA FOUND" at bounding box center [979, 286] width 295 height 23
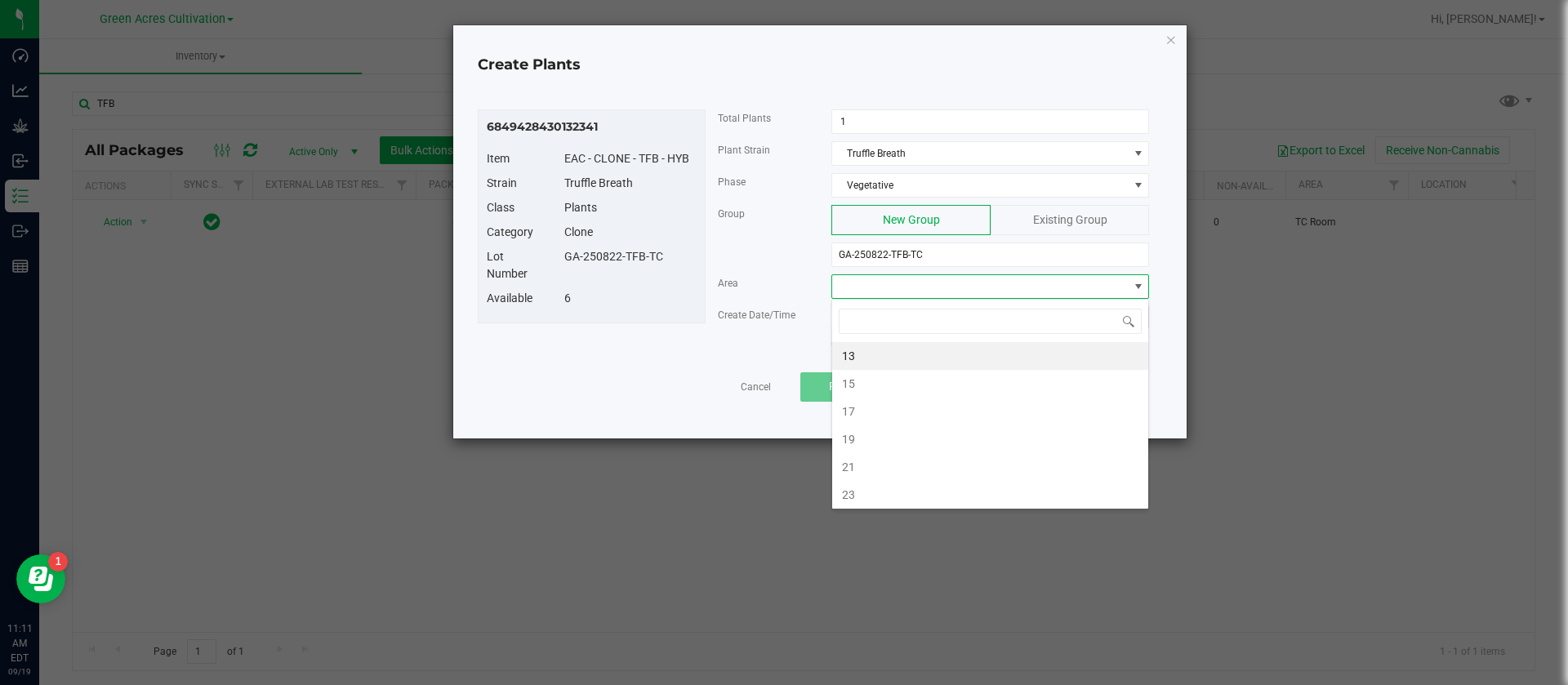
type input "N"
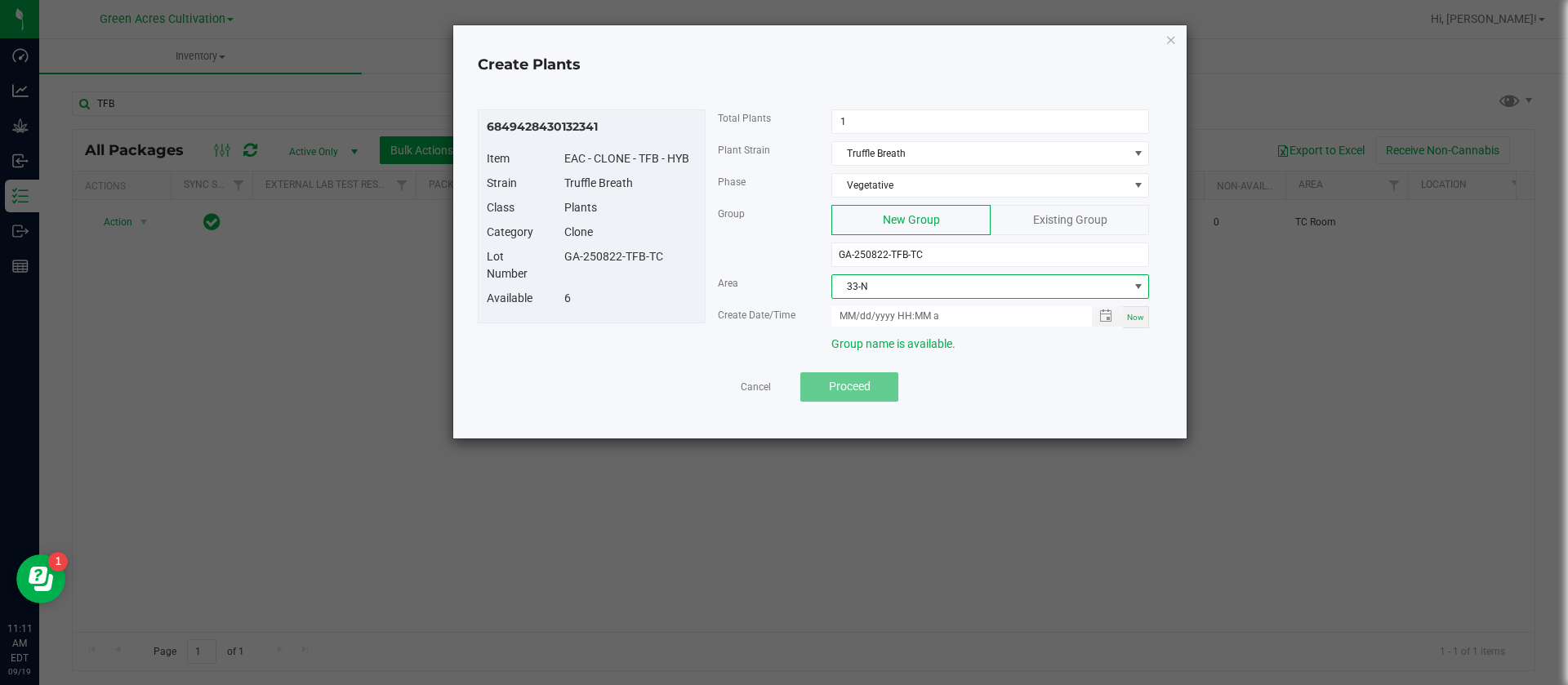
click at [1136, 314] on span "Now" at bounding box center [1135, 317] width 17 height 9
type input "[DATE] 11:11 AM"
click at [874, 381] on button "Proceed" at bounding box center [849, 387] width 98 height 30
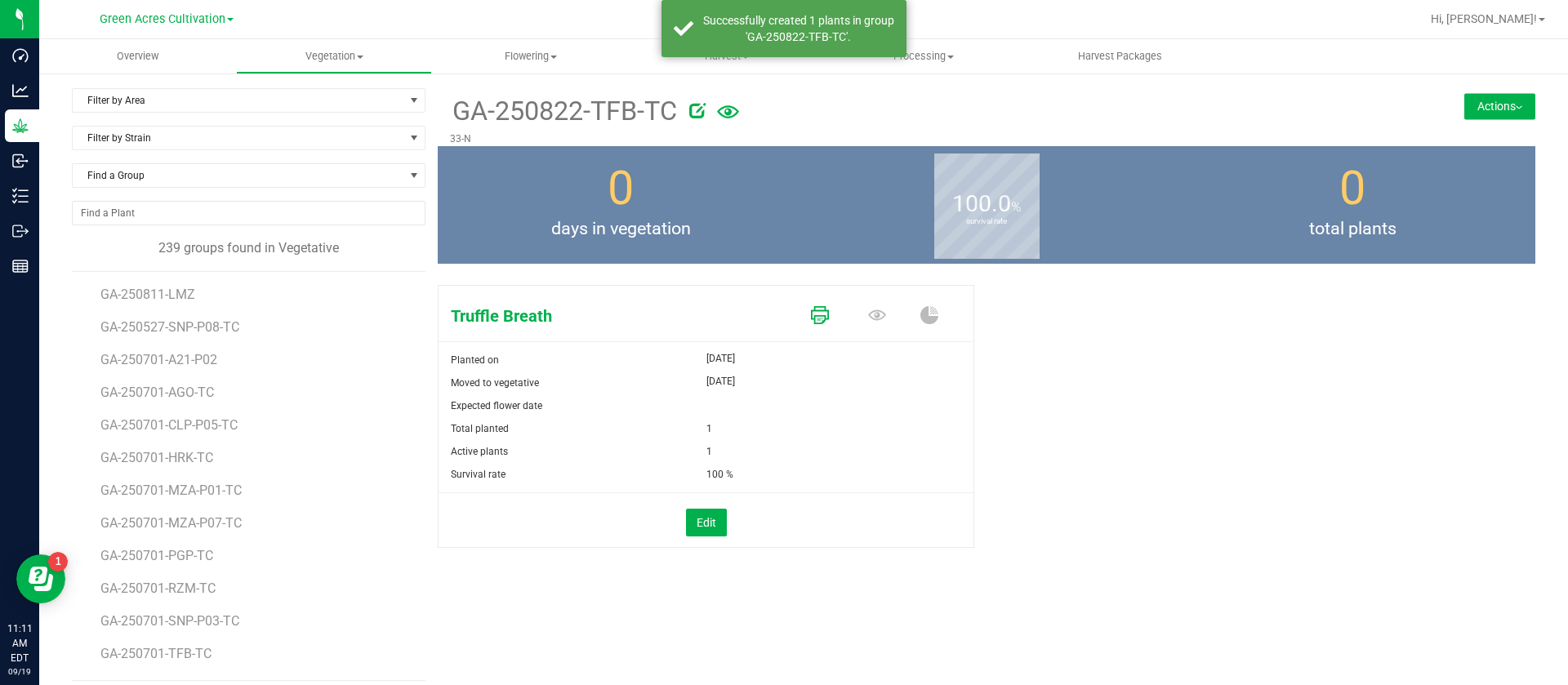
click at [810, 318] on icon at bounding box center [819, 315] width 18 height 18
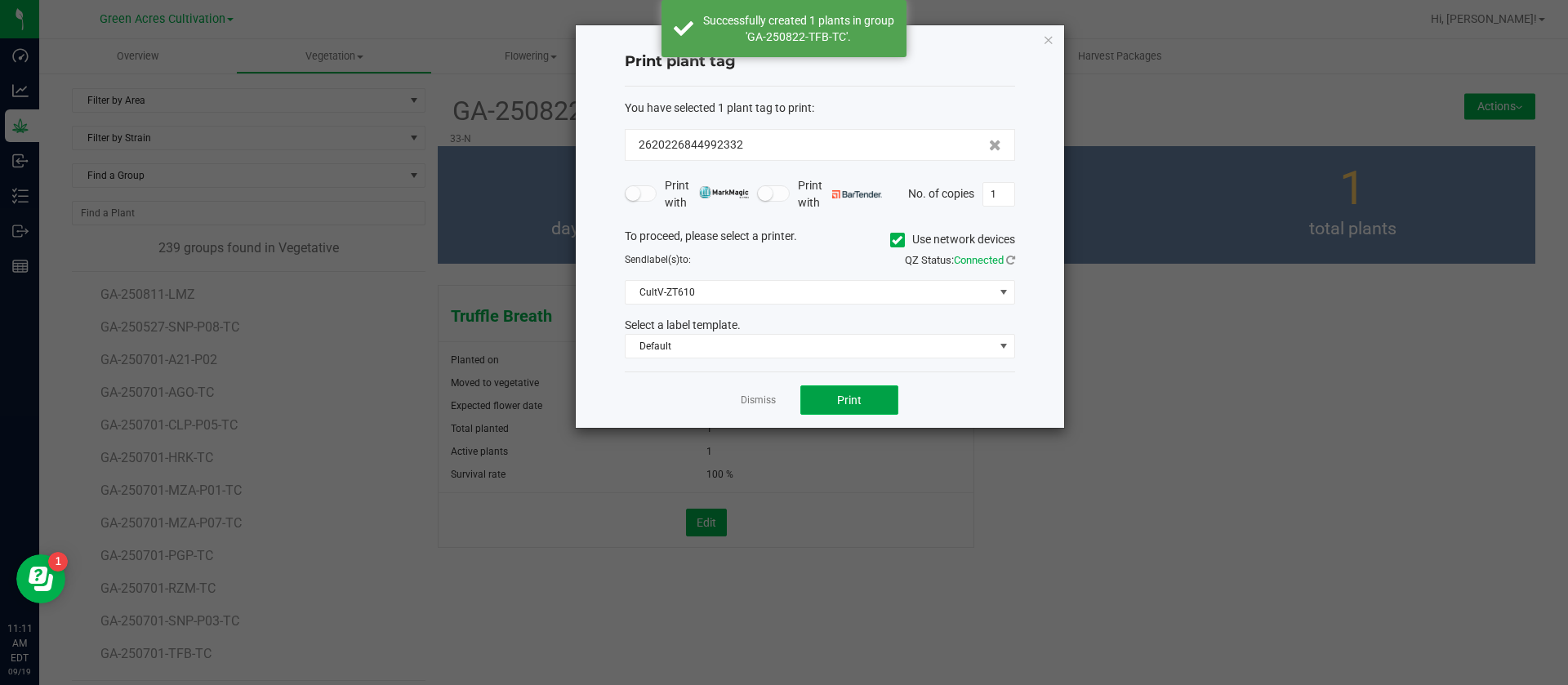
click at [849, 402] on span "Print" at bounding box center [849, 400] width 24 height 13
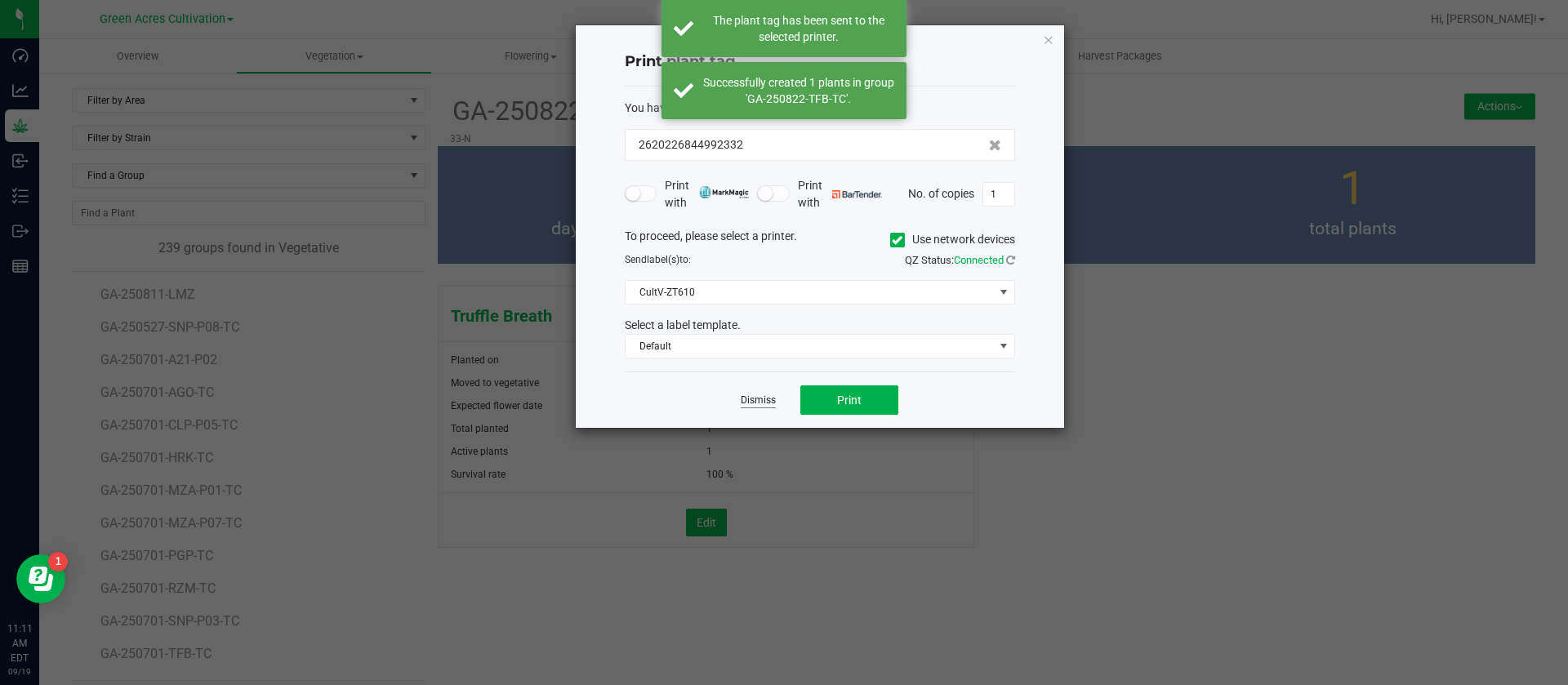
click at [754, 399] on link "Dismiss" at bounding box center [758, 400] width 35 height 14
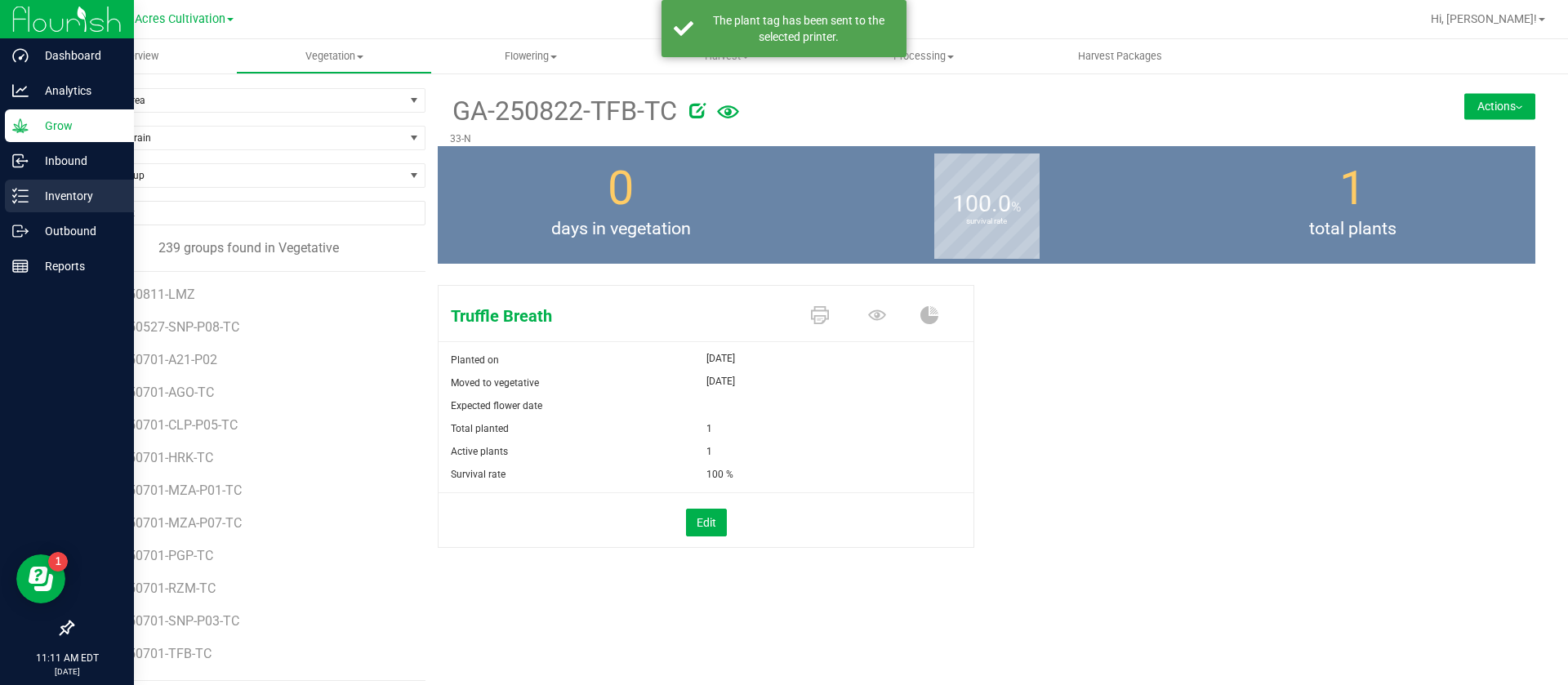
click at [36, 187] on p "Inventory" at bounding box center [78, 196] width 98 height 19
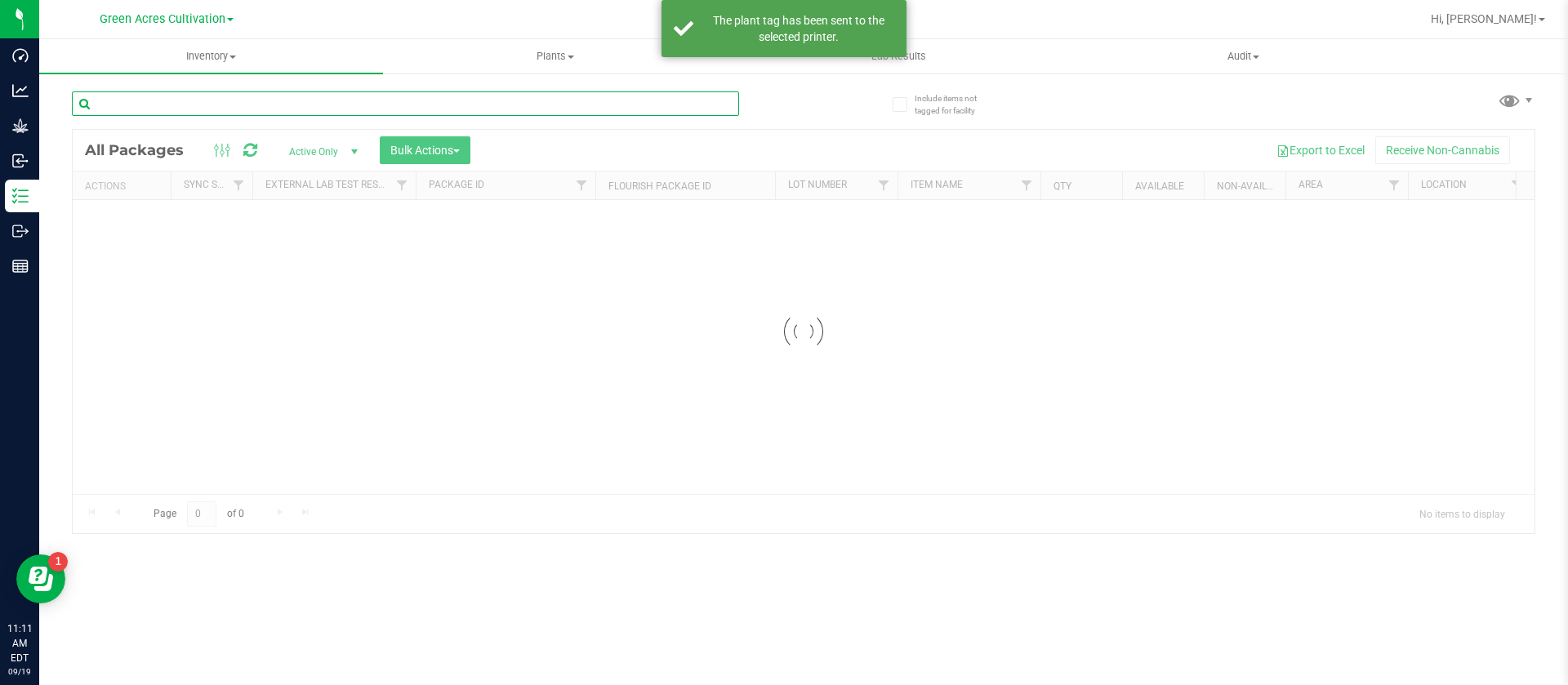
click at [380, 110] on input "text" at bounding box center [405, 104] width 667 height 24
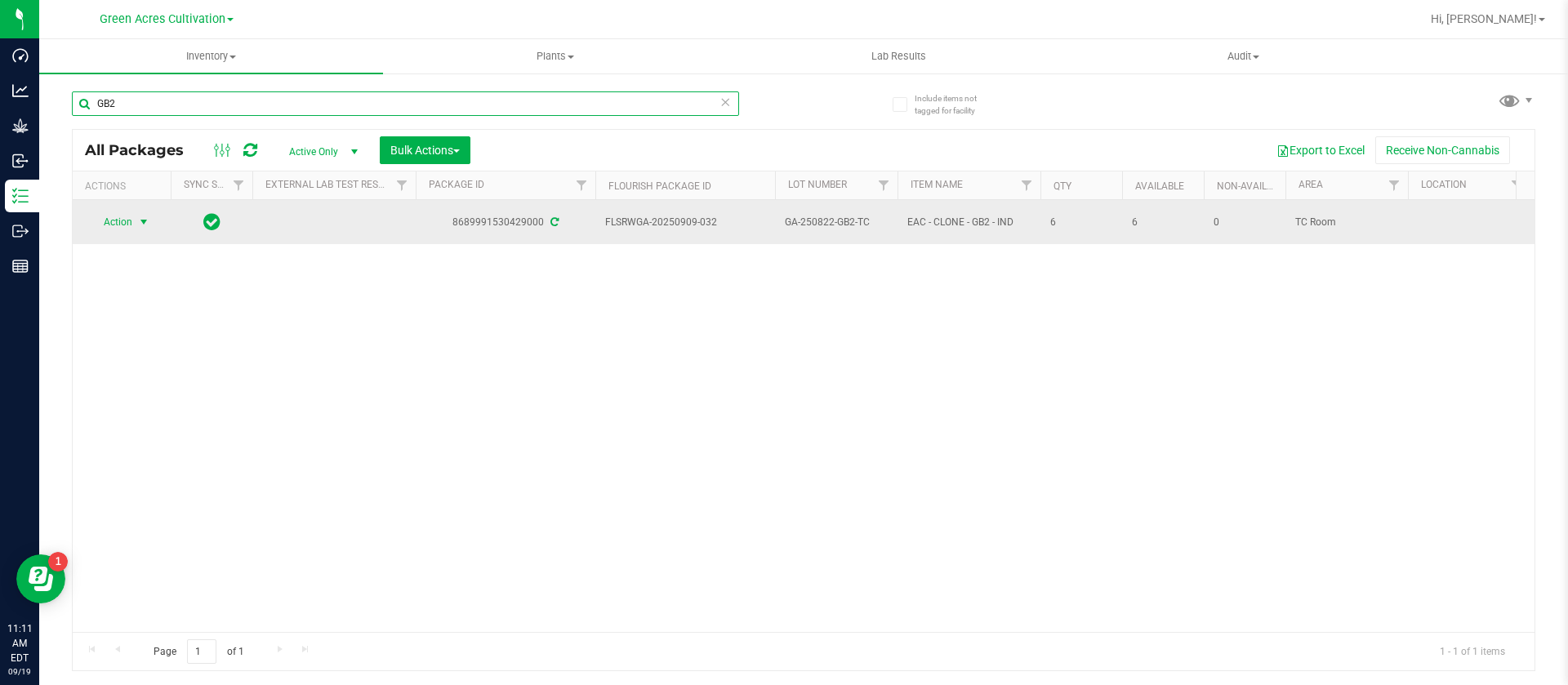
type input "GB2"
click at [136, 223] on span "select" at bounding box center [144, 222] width 20 height 23
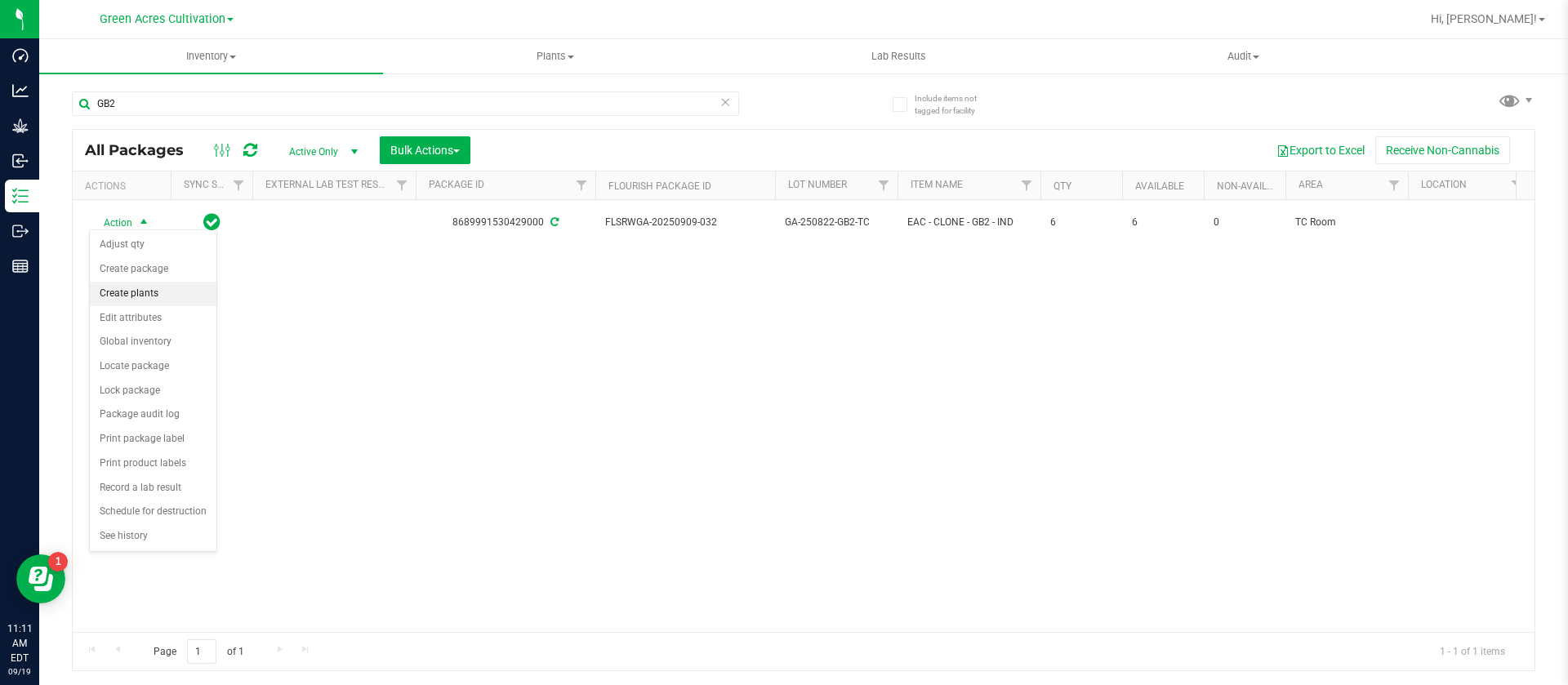
click at [146, 291] on li "Create plants" at bounding box center [153, 293] width 126 height 24
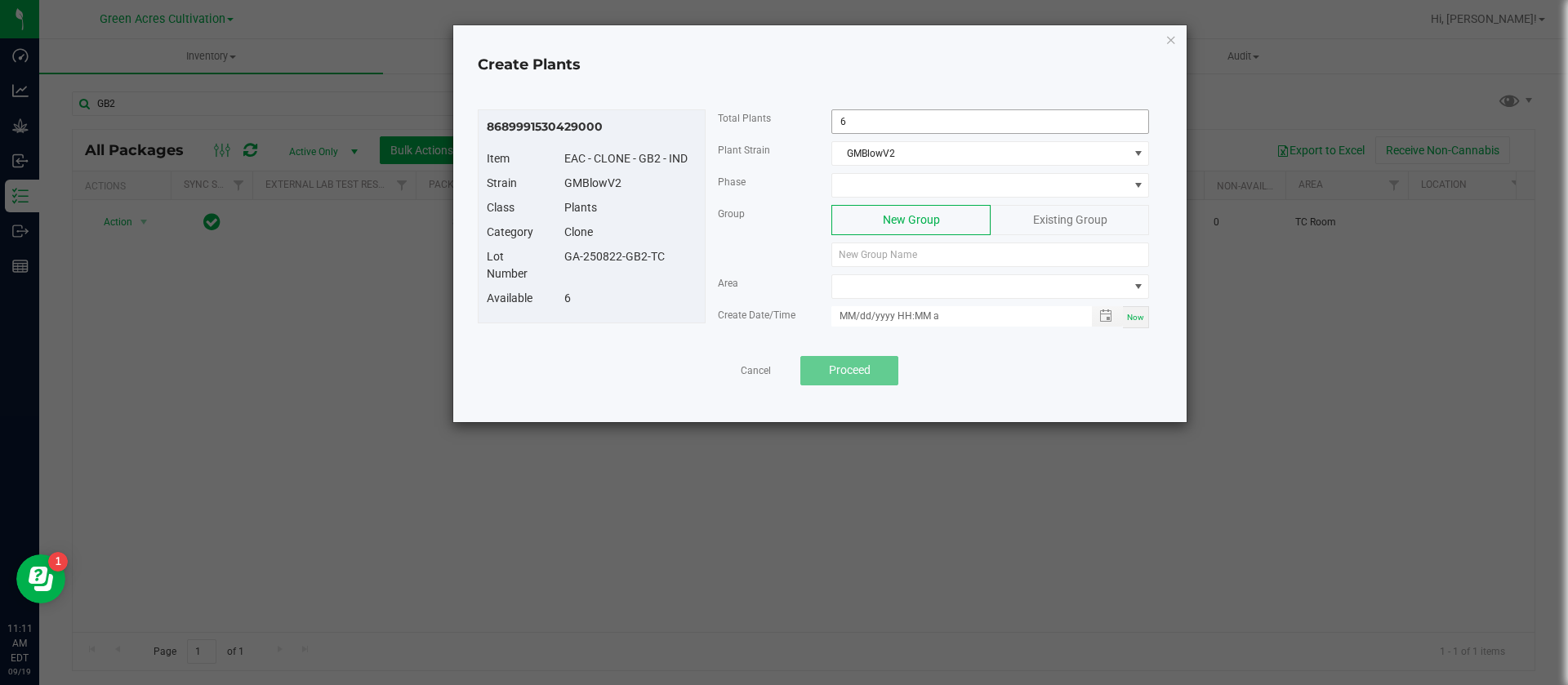
click at [872, 128] on input "6" at bounding box center [990, 122] width 316 height 23
type input "1"
click at [885, 191] on span at bounding box center [979, 185] width 295 height 23
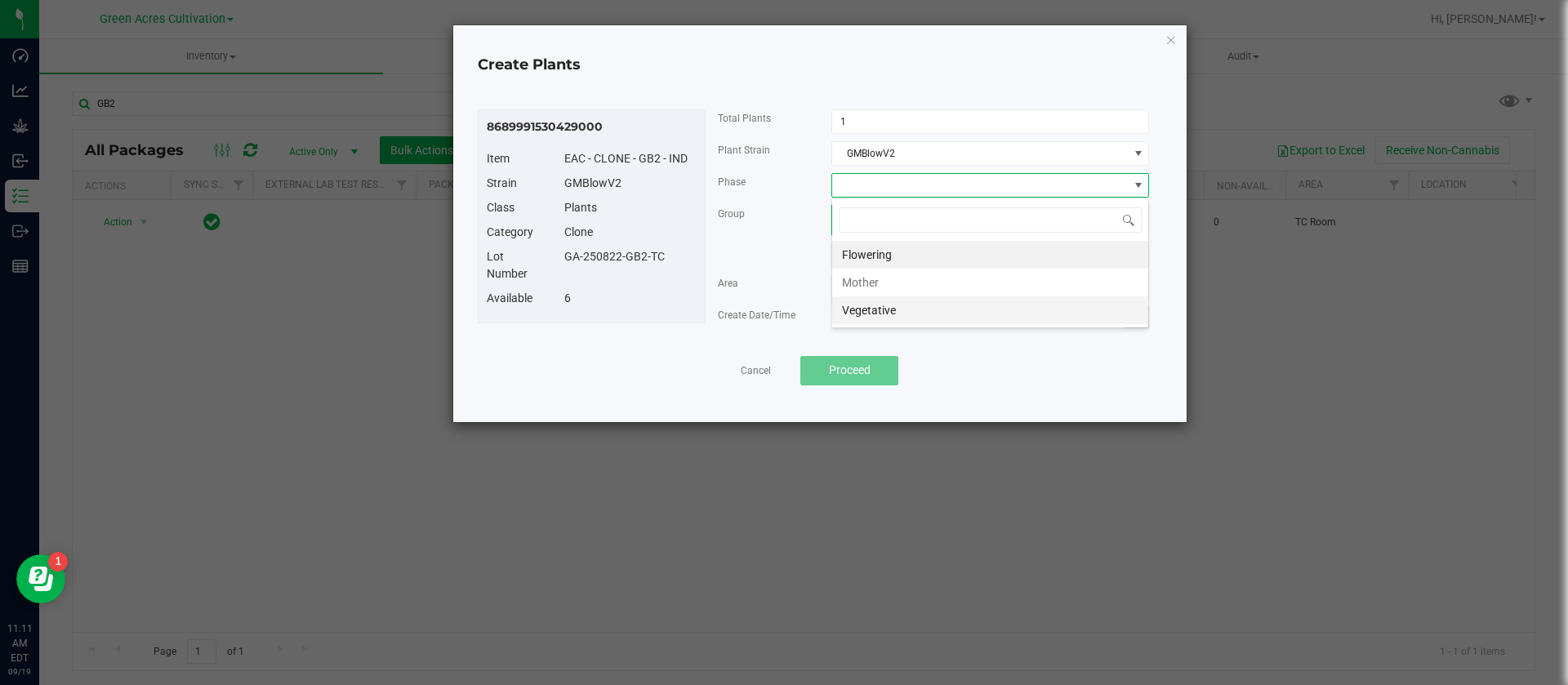
scroll to position [24, 317]
click at [905, 323] on li "Vegetative" at bounding box center [990, 310] width 316 height 28
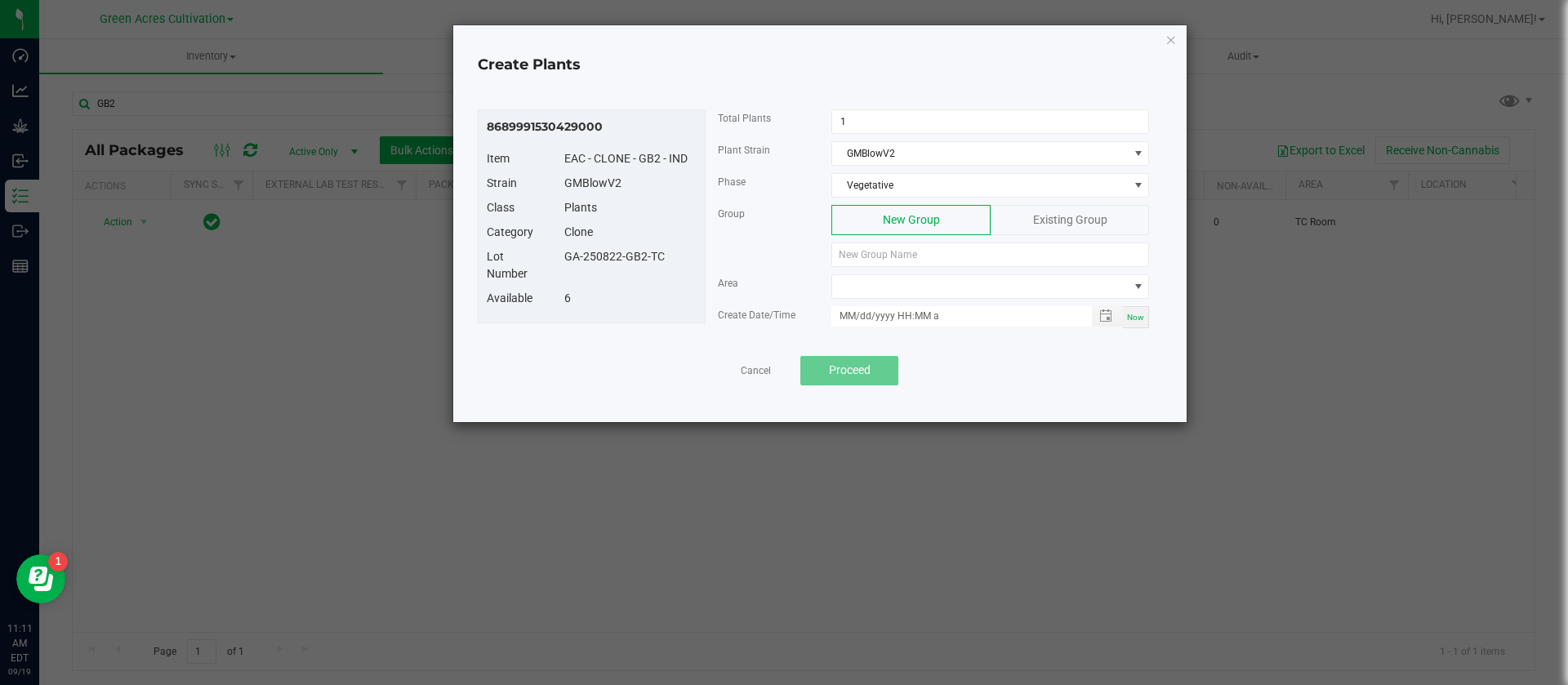
drag, startPoint x: 672, startPoint y: 264, endPoint x: 564, endPoint y: 275, distance: 108.6
click at [564, 275] on div "Lot Number GA-250822-GB2-TC" at bounding box center [591, 268] width 234 height 42
copy div "GA-250822-GB2-TC"
paste input "GA-250822-GB2-TC"
type input "GA-250822-GB2-TC"
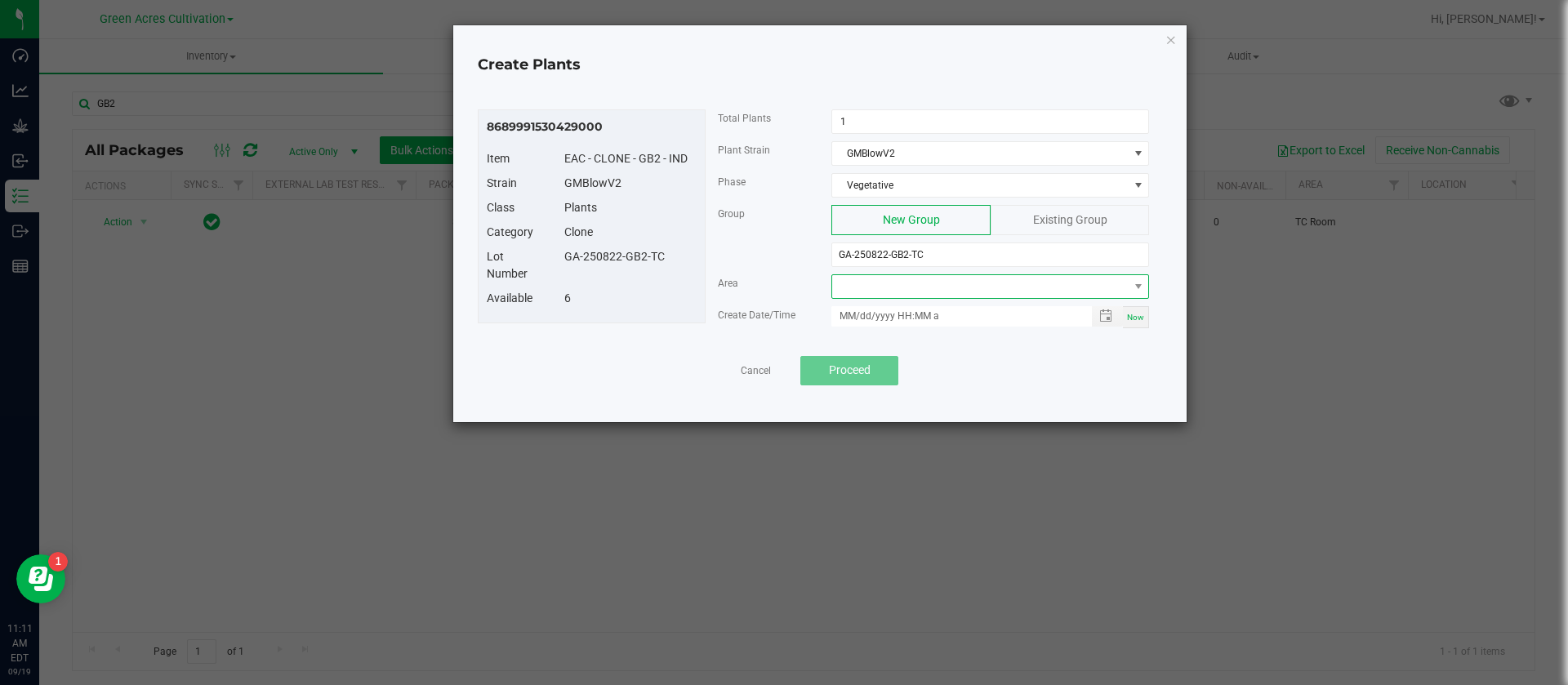
click at [862, 298] on span at bounding box center [990, 287] width 317 height 24
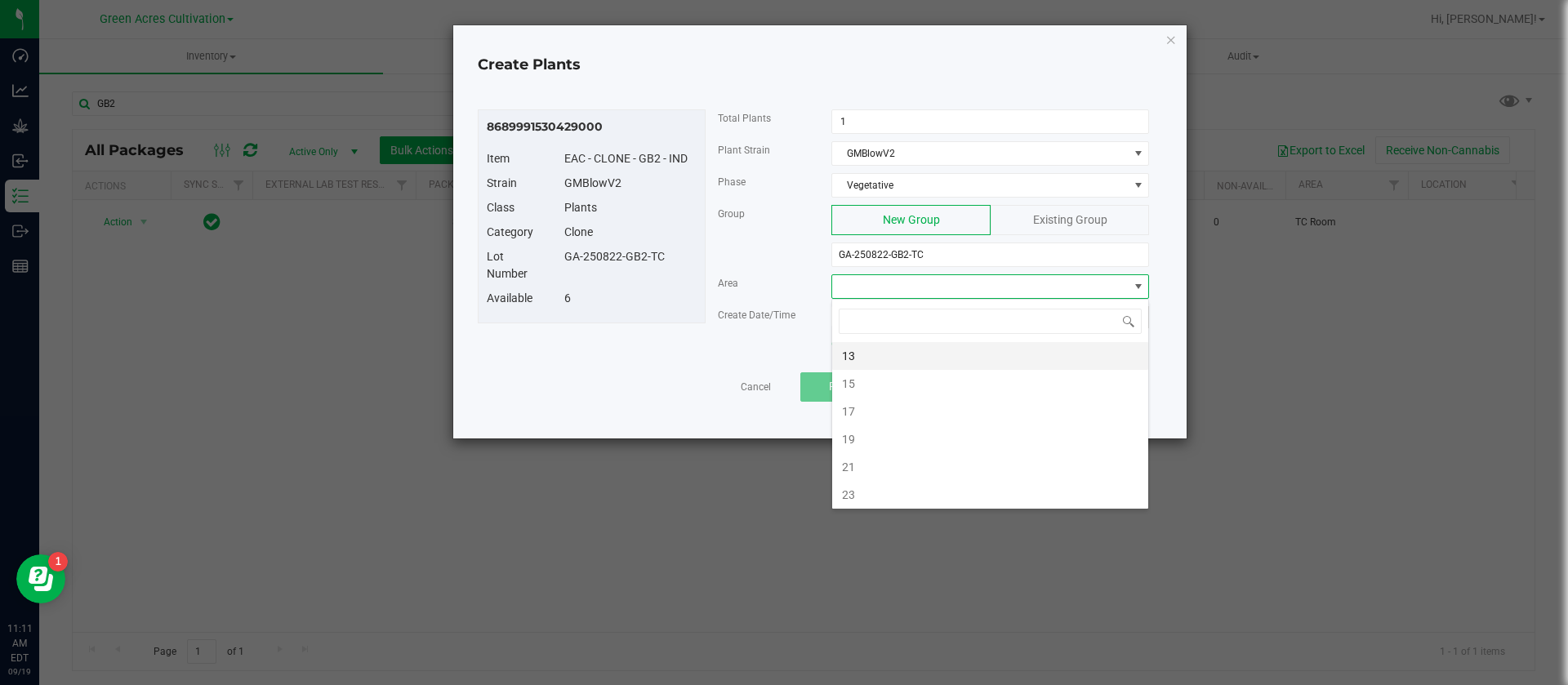
type input "N"
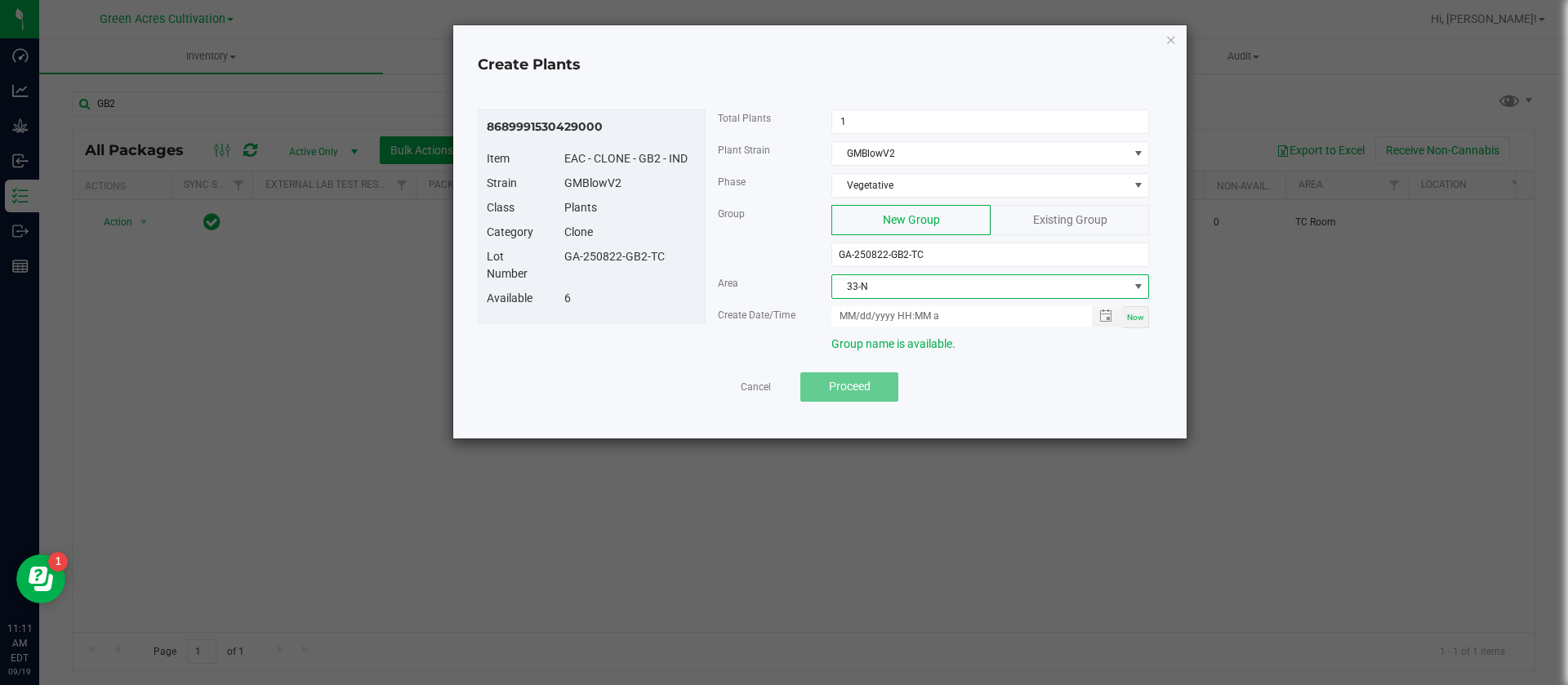
click at [1135, 322] on div "Now" at bounding box center [1135, 317] width 26 height 22
type input "[DATE] 11:11 AM"
click at [882, 384] on button "Proceed" at bounding box center [849, 387] width 98 height 30
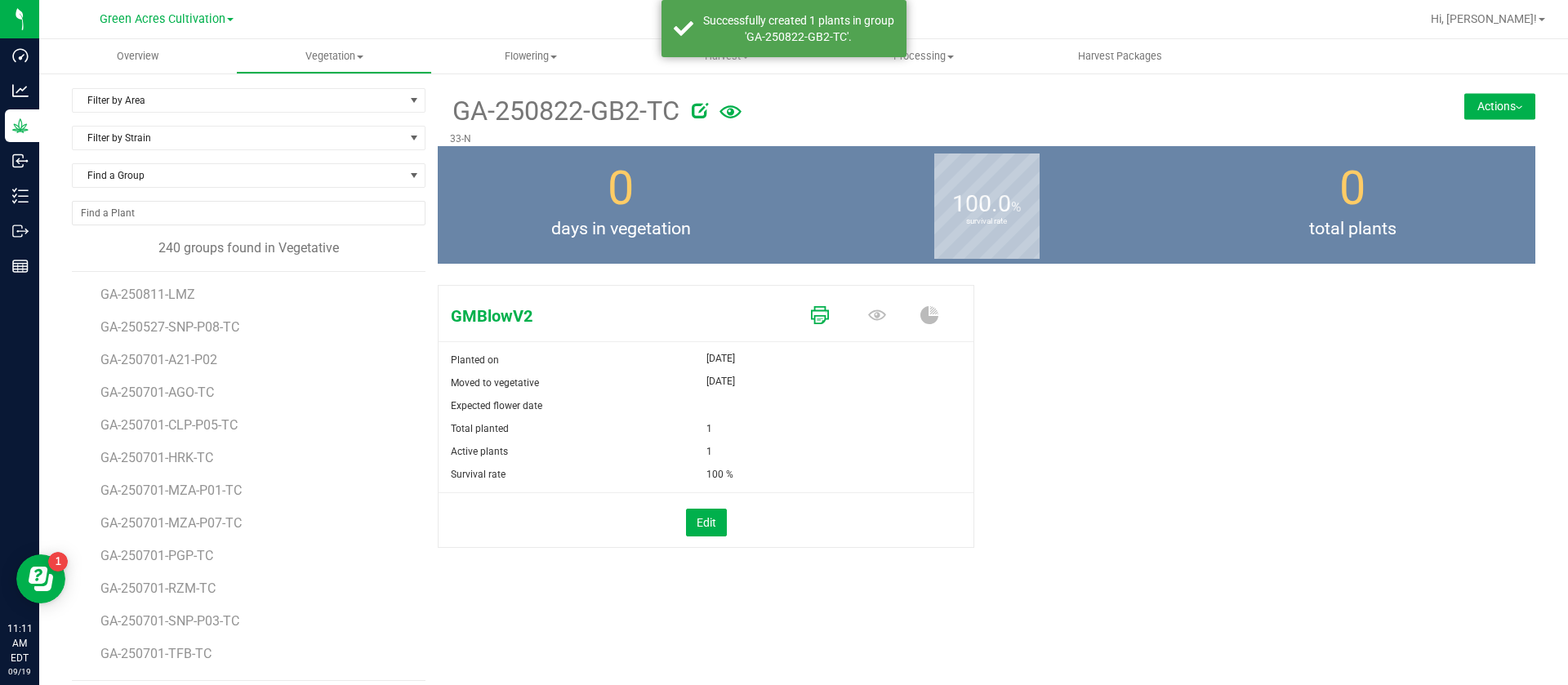
click at [813, 312] on icon at bounding box center [819, 315] width 18 height 18
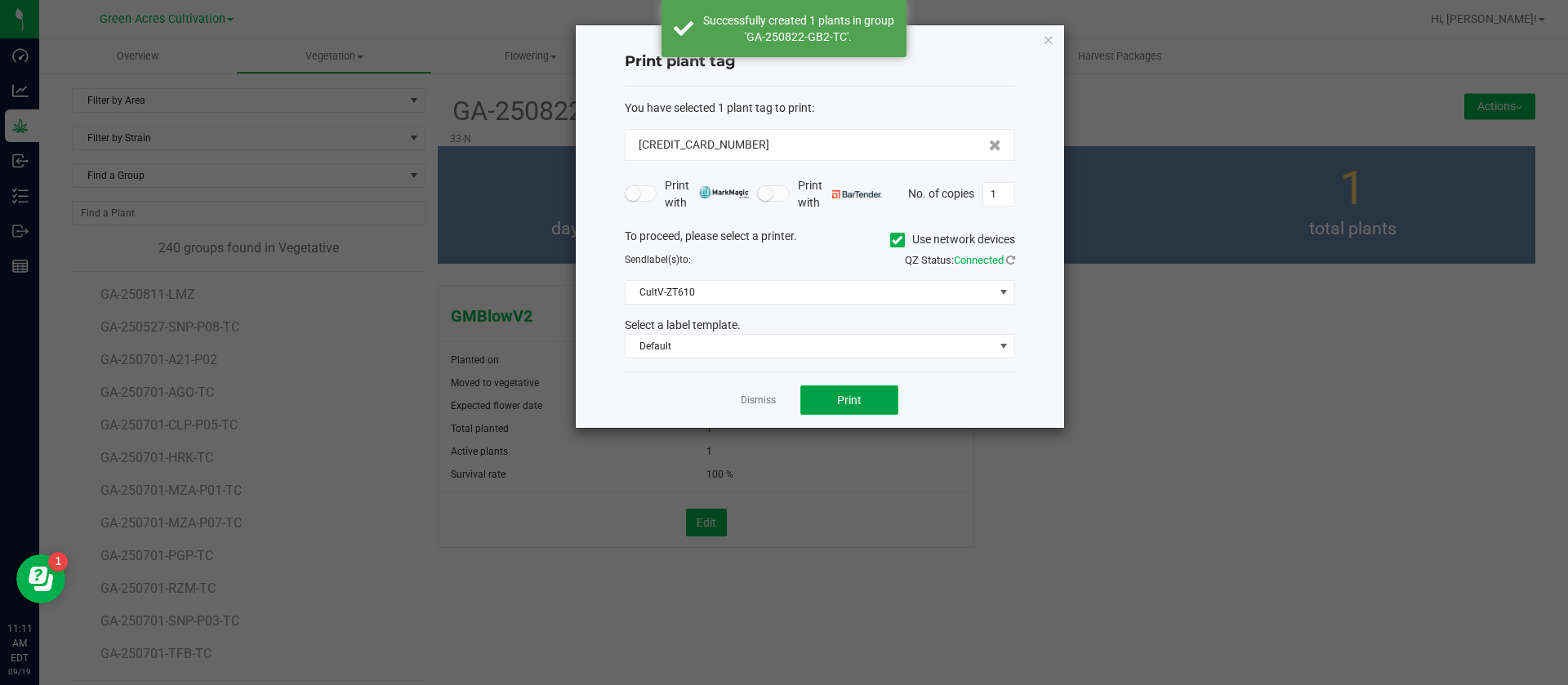
click at [858, 406] on span "Print" at bounding box center [849, 400] width 24 height 13
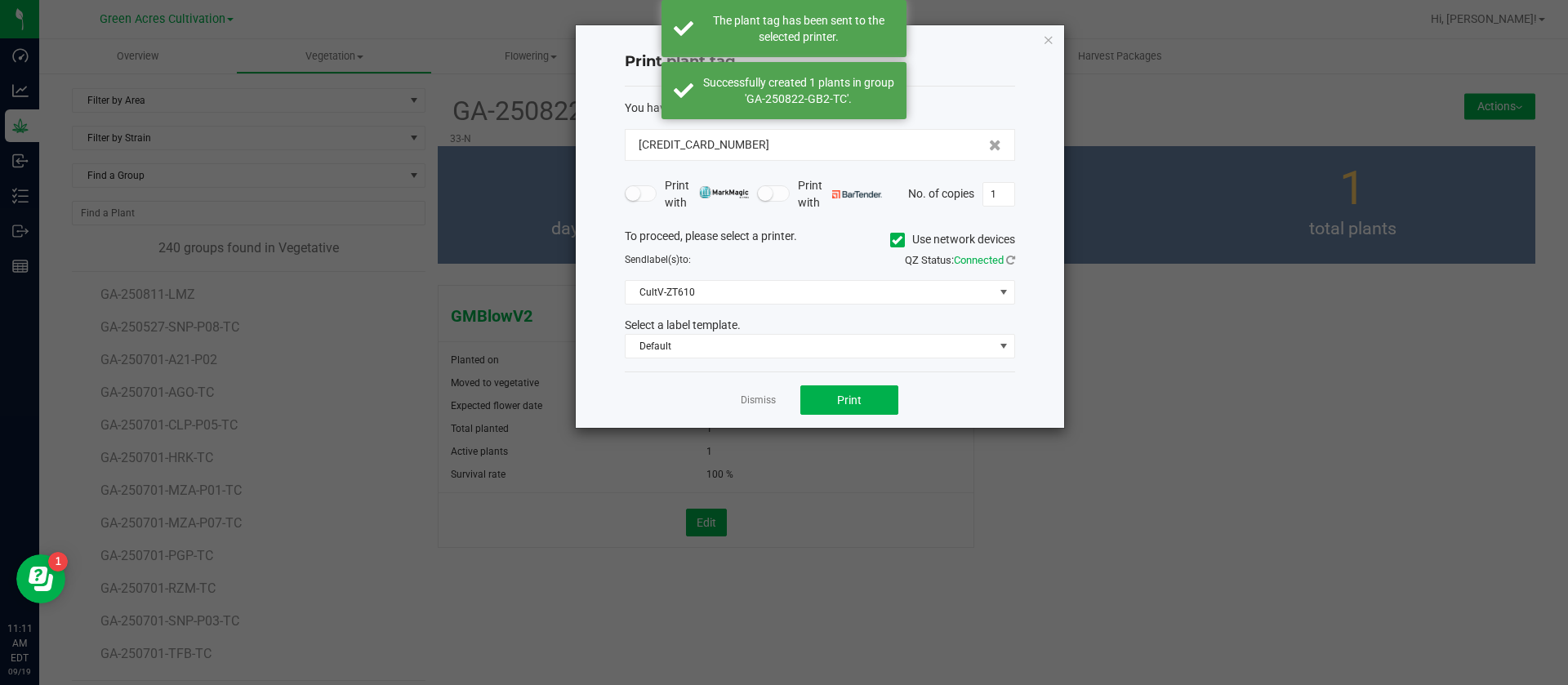
click at [758, 395] on link "Dismiss" at bounding box center [758, 400] width 35 height 14
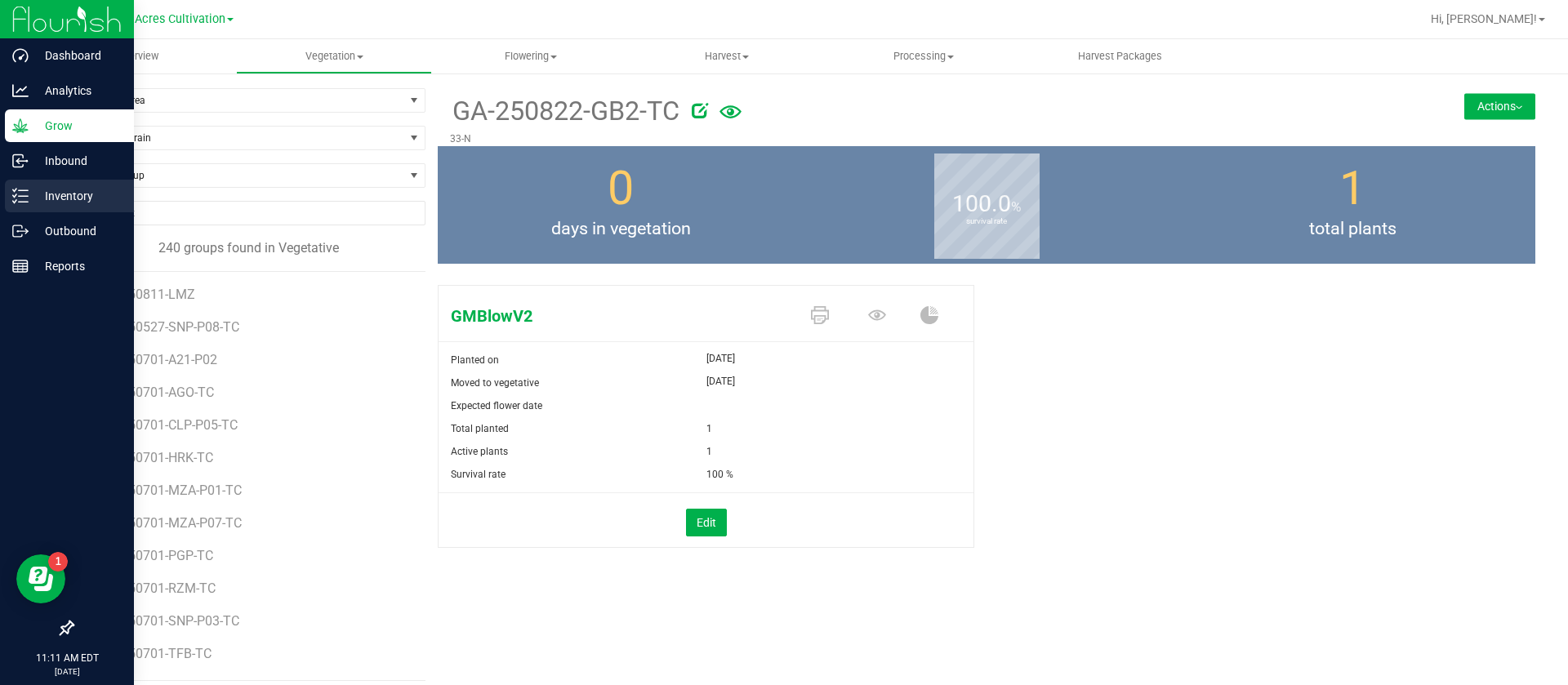
click at [70, 207] on div "Inventory" at bounding box center [69, 196] width 129 height 32
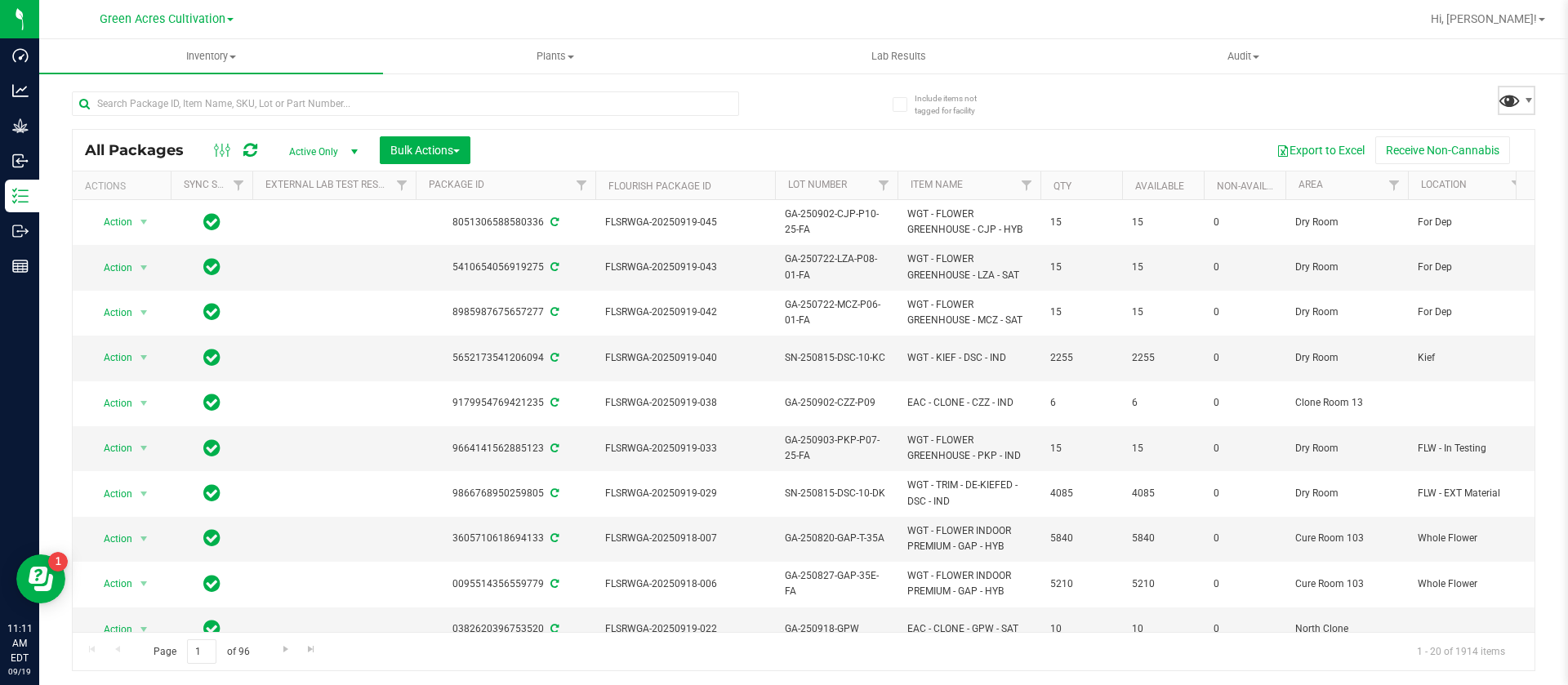
click at [1510, 110] on span at bounding box center [1510, 100] width 24 height 24
click at [1505, 119] on div "All Packages Active Only Active Only Lab Samples Locked All External Internal B…" at bounding box center [803, 373] width 1463 height 595
click at [1506, 102] on span at bounding box center [1510, 100] width 24 height 24
click at [325, 111] on input "text" at bounding box center [405, 104] width 667 height 24
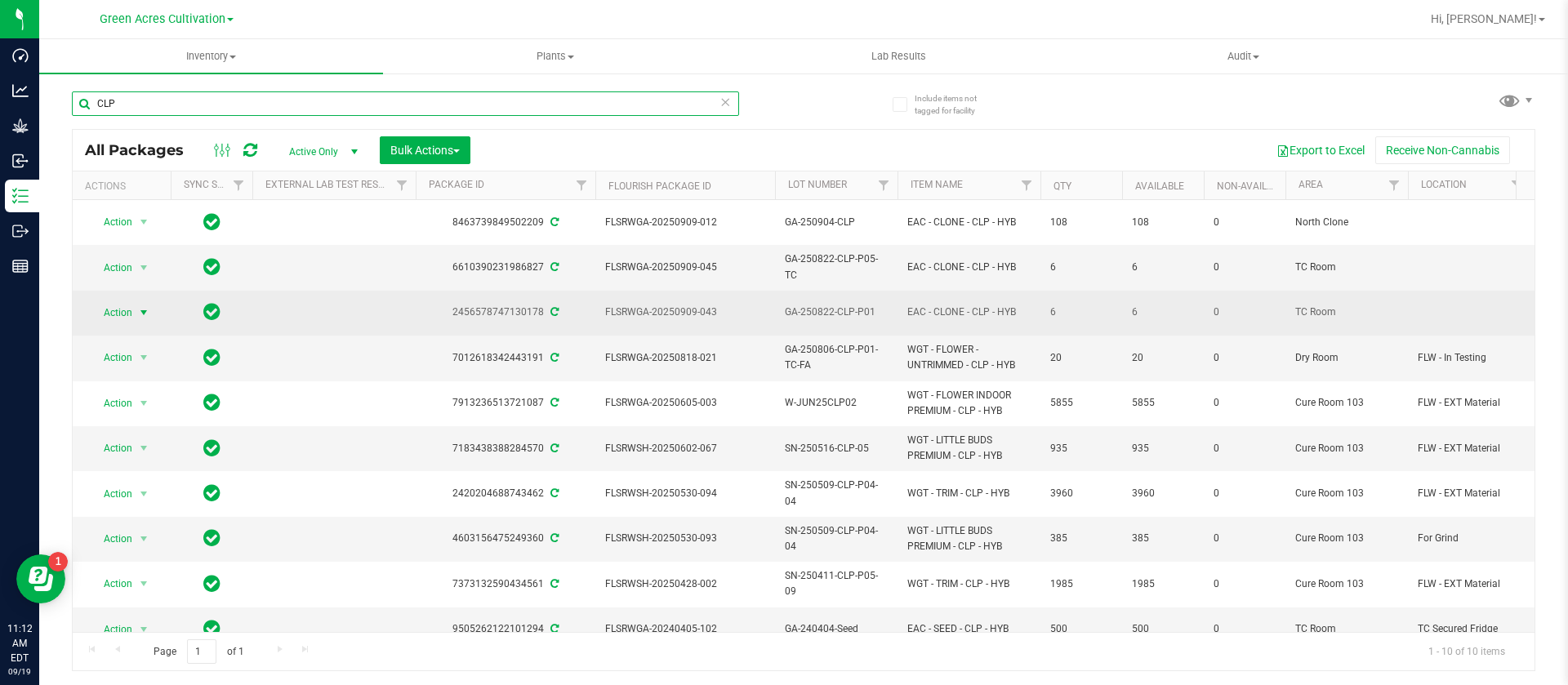
type input "CLP"
click at [138, 305] on span "select" at bounding box center [144, 313] width 20 height 23
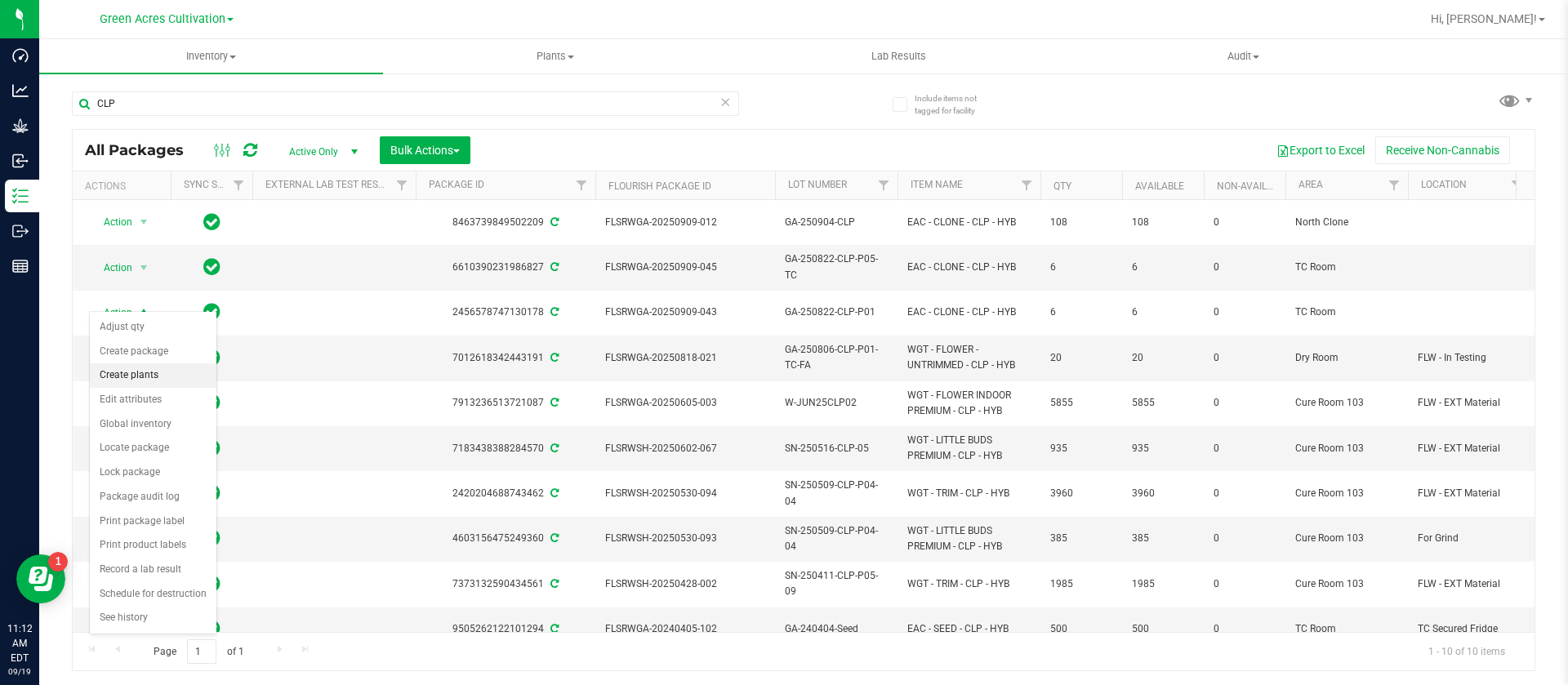
click at [176, 374] on li "Create plants" at bounding box center [153, 375] width 126 height 24
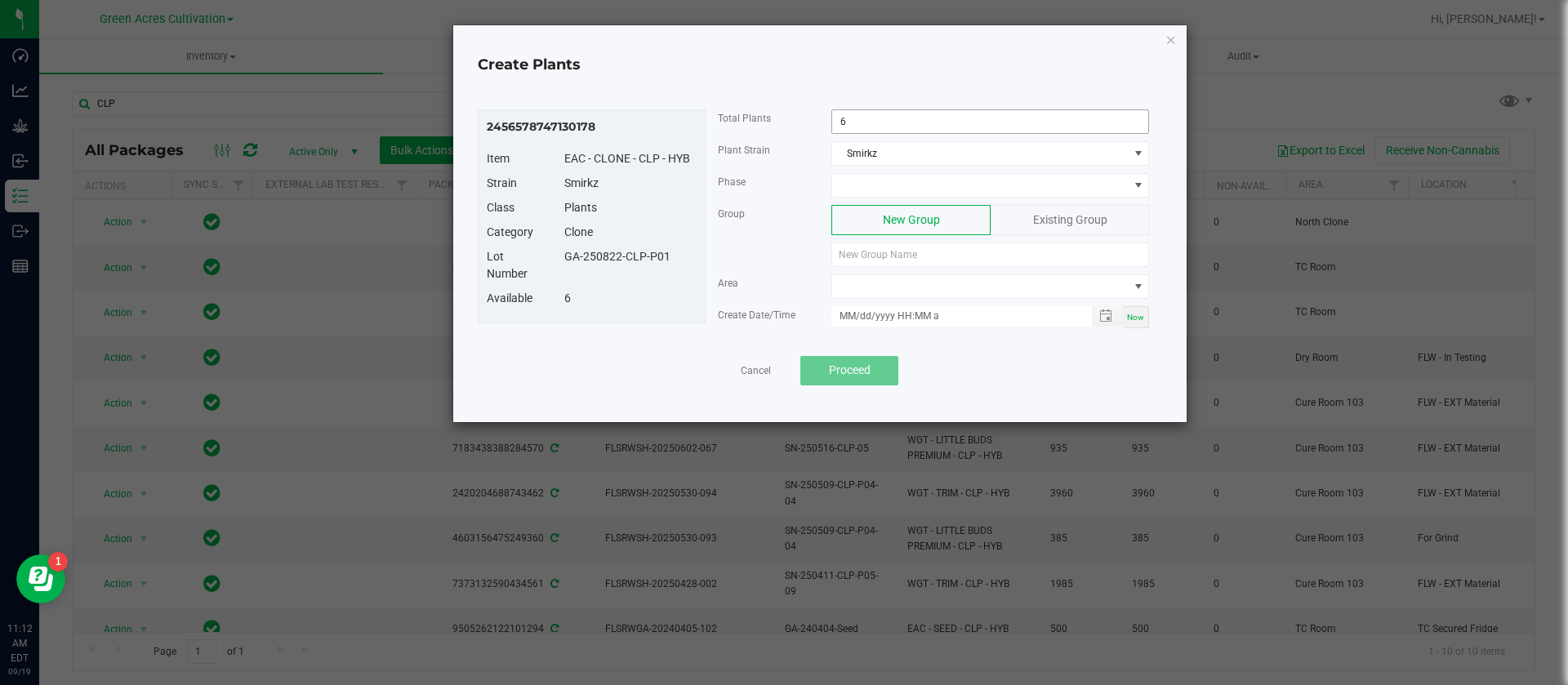
click at [881, 132] on input "6" at bounding box center [990, 122] width 316 height 23
type input "1"
drag, startPoint x: 679, startPoint y: 256, endPoint x: 564, endPoint y: 270, distance: 115.8
click at [564, 270] on div "Lot Number GA-250822-CLP-P01" at bounding box center [591, 268] width 234 height 42
copy div "GA-250822-CLP-P01"
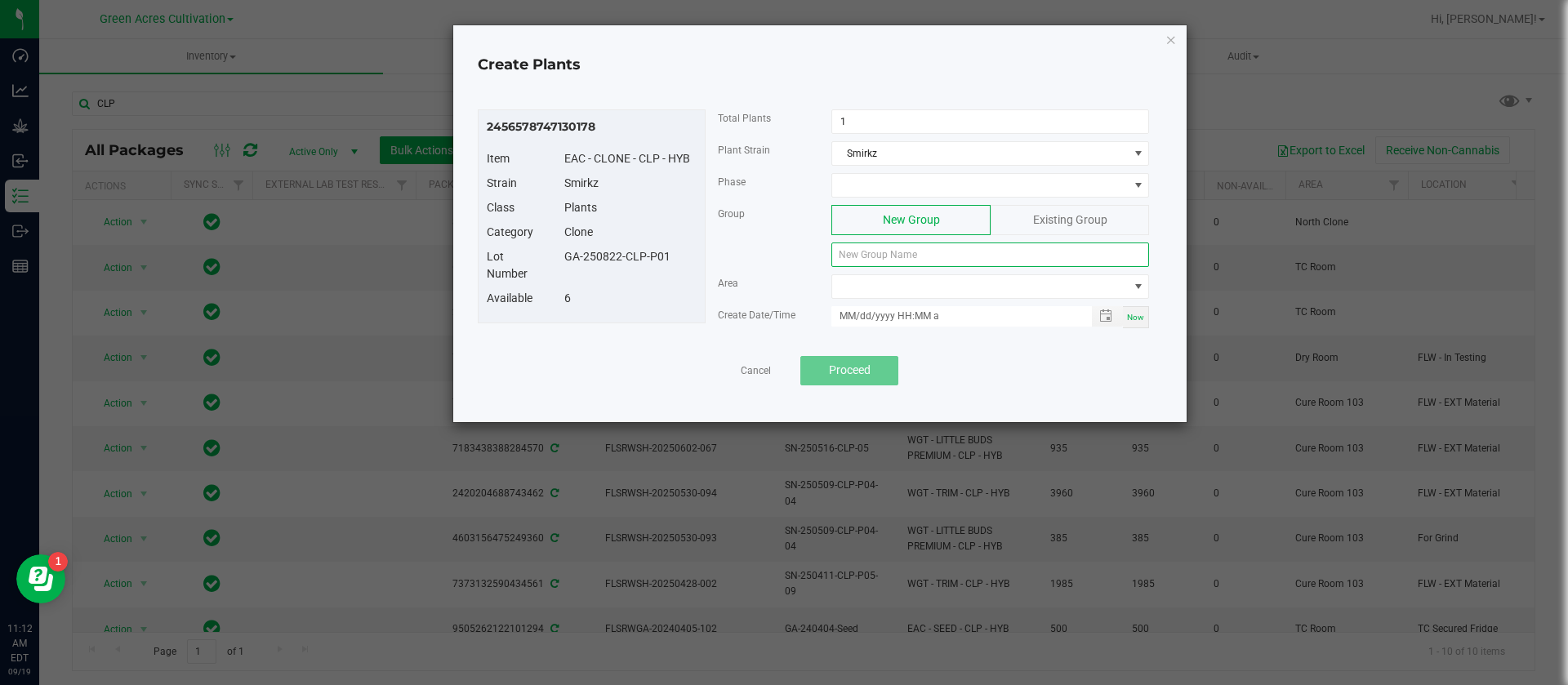
paste input "GA-250822-CLP-P01"
type input "GA-250822-CLP-P01"
click at [888, 201] on div "Phase" at bounding box center [934, 188] width 457 height 32
click at [886, 181] on span at bounding box center [979, 185] width 295 height 23
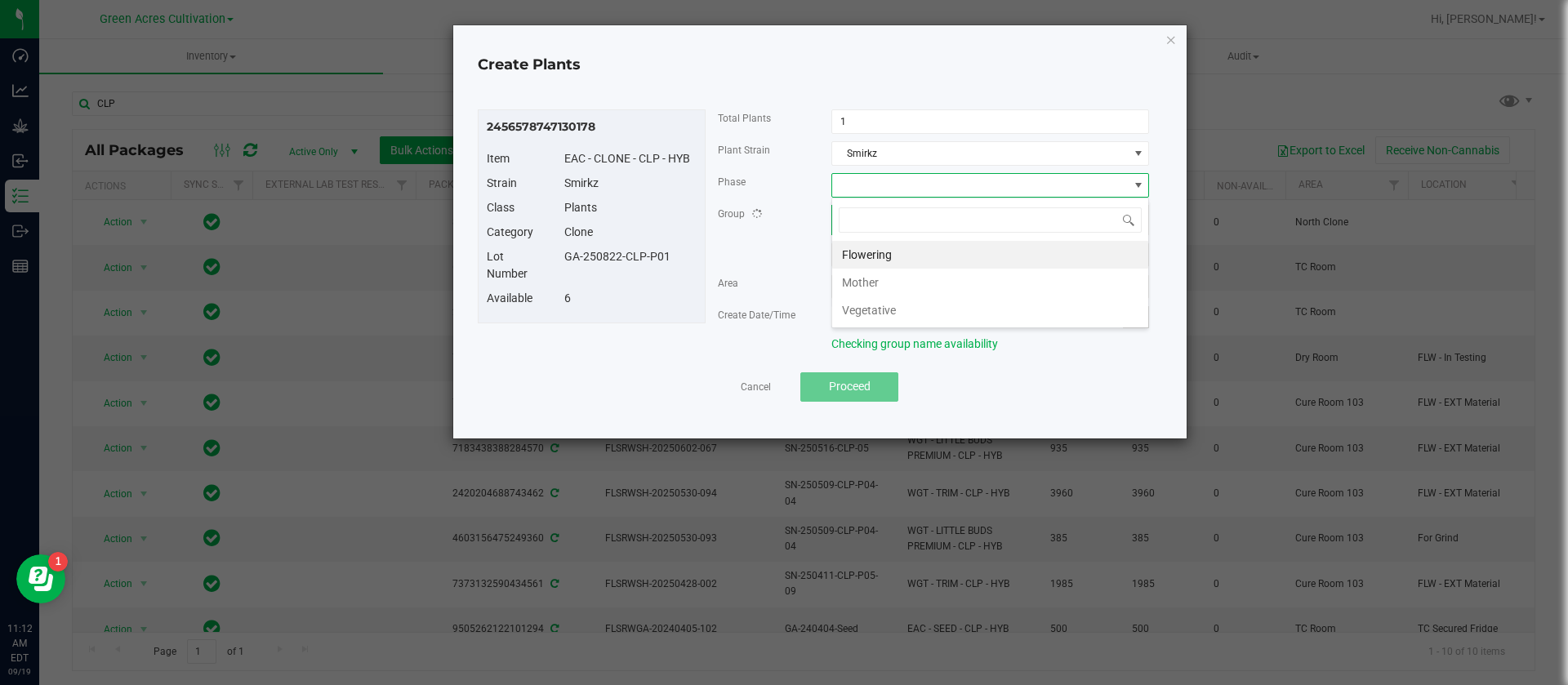
scroll to position [24, 317]
drag, startPoint x: 895, startPoint y: 308, endPoint x: 866, endPoint y: 296, distance: 31.4
click at [894, 308] on li "Vegetative" at bounding box center [990, 310] width 316 height 28
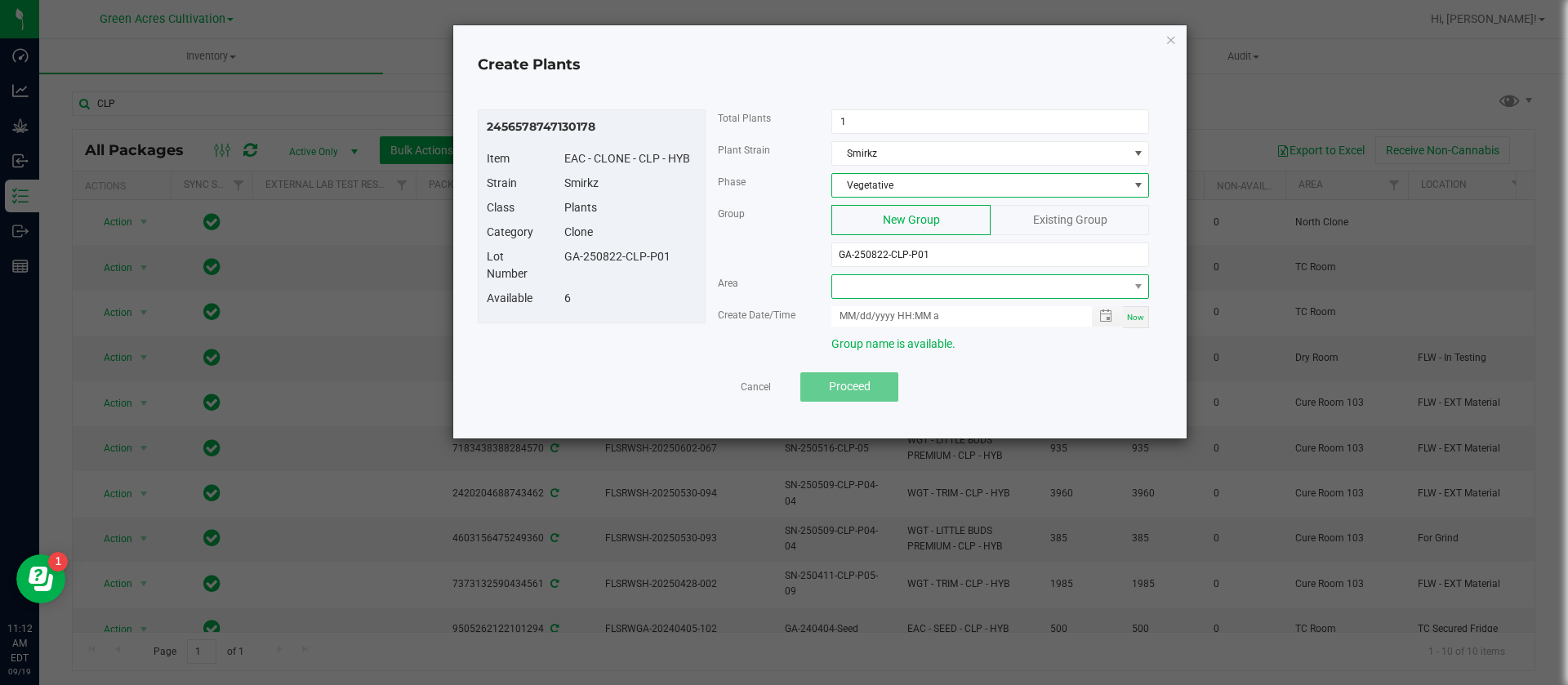
click at [869, 288] on span at bounding box center [979, 286] width 295 height 23
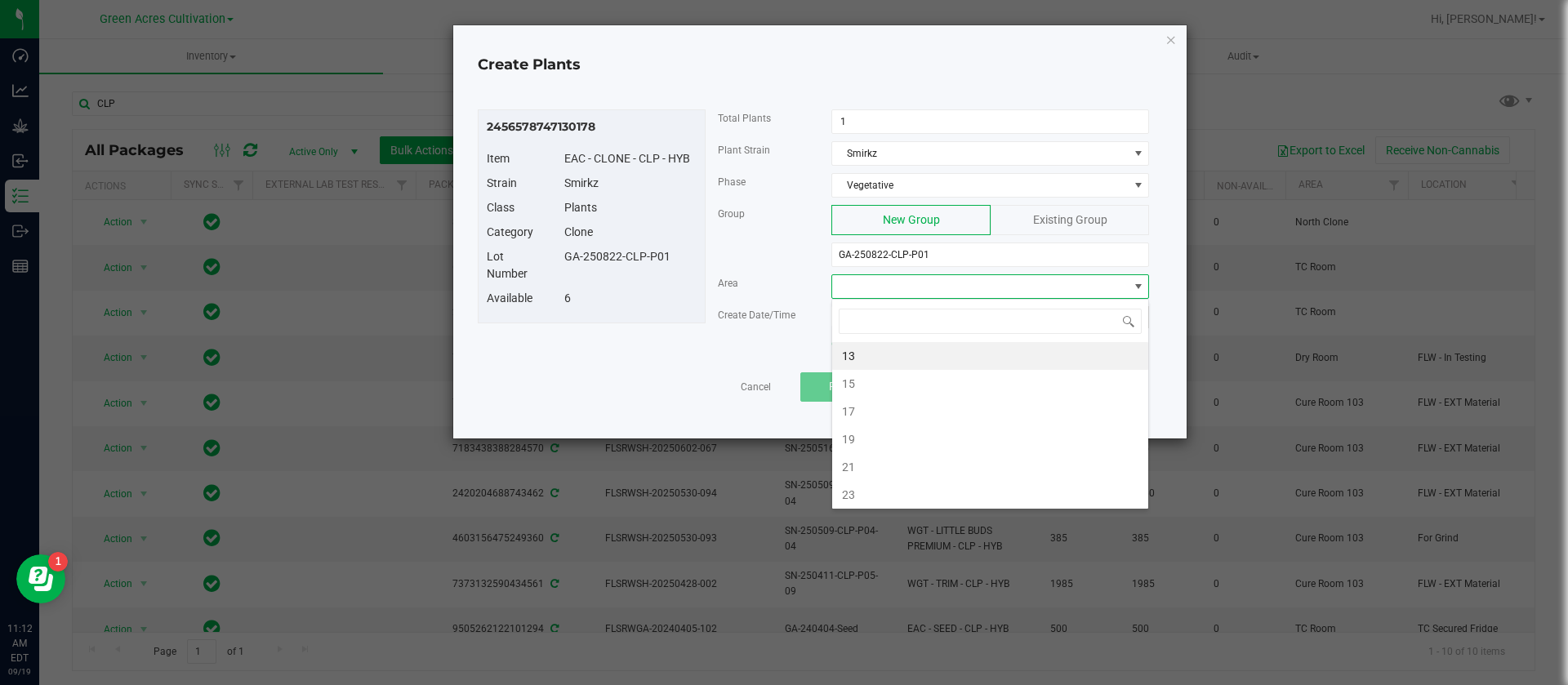
type input "N"
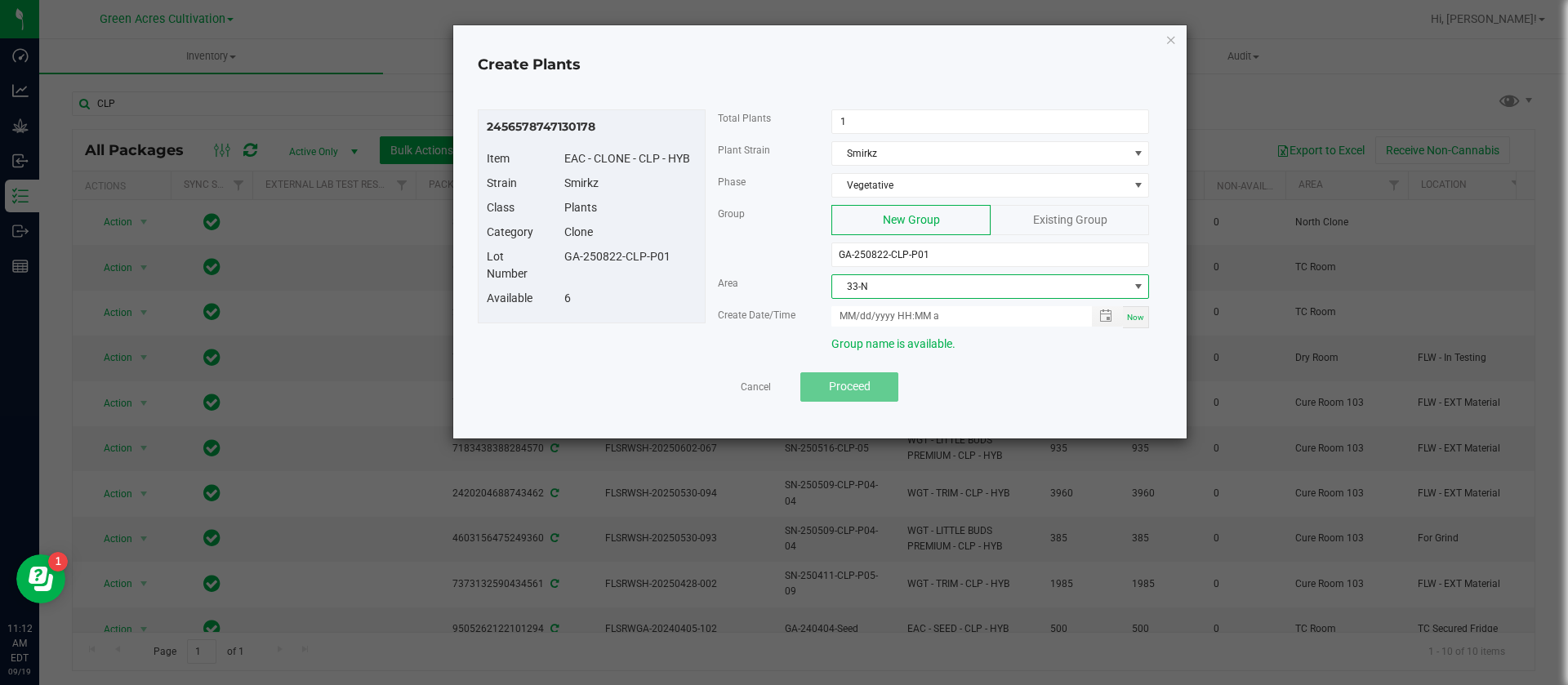
click at [1129, 322] on div "Now" at bounding box center [1135, 317] width 26 height 22
type input "[DATE] 11:12 AM"
click at [782, 295] on div "Area 33-N" at bounding box center [934, 291] width 457 height 32
drag, startPoint x: 957, startPoint y: 245, endPoint x: 954, endPoint y: 253, distance: 8.5
click at [957, 247] on input "GA-250822-CLP-P01" at bounding box center [990, 254] width 317 height 24
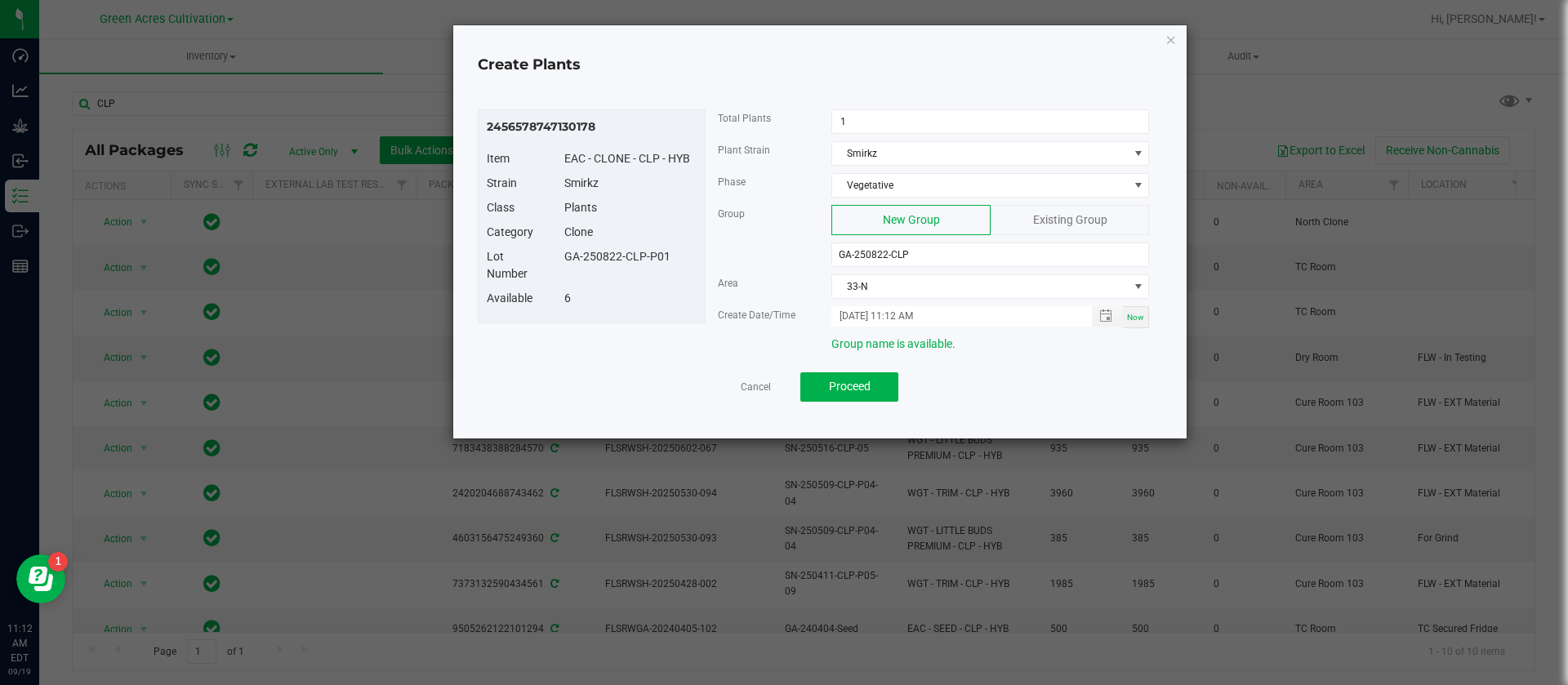
click at [586, 291] on div "6" at bounding box center [630, 298] width 157 height 17
click at [931, 254] on input "GA-250822-CLP" at bounding box center [990, 254] width 317 height 24
type input "GA-250822-CLP-TC"
click at [875, 396] on button "Proceed" at bounding box center [849, 387] width 98 height 30
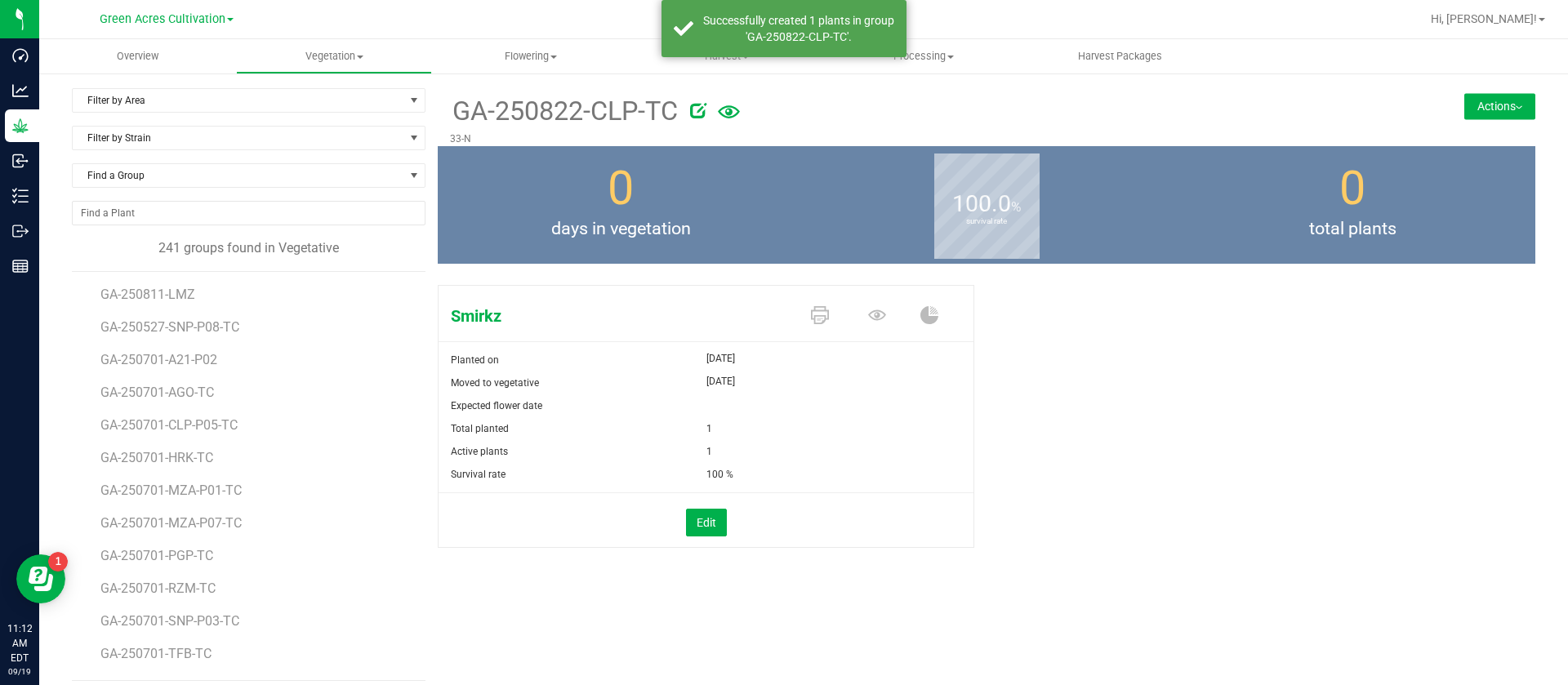
click at [831, 299] on div "Smirkz" at bounding box center [706, 314] width 535 height 56
click at [820, 312] on span at bounding box center [823, 316] width 58 height 29
click at [815, 312] on icon at bounding box center [819, 315] width 18 height 18
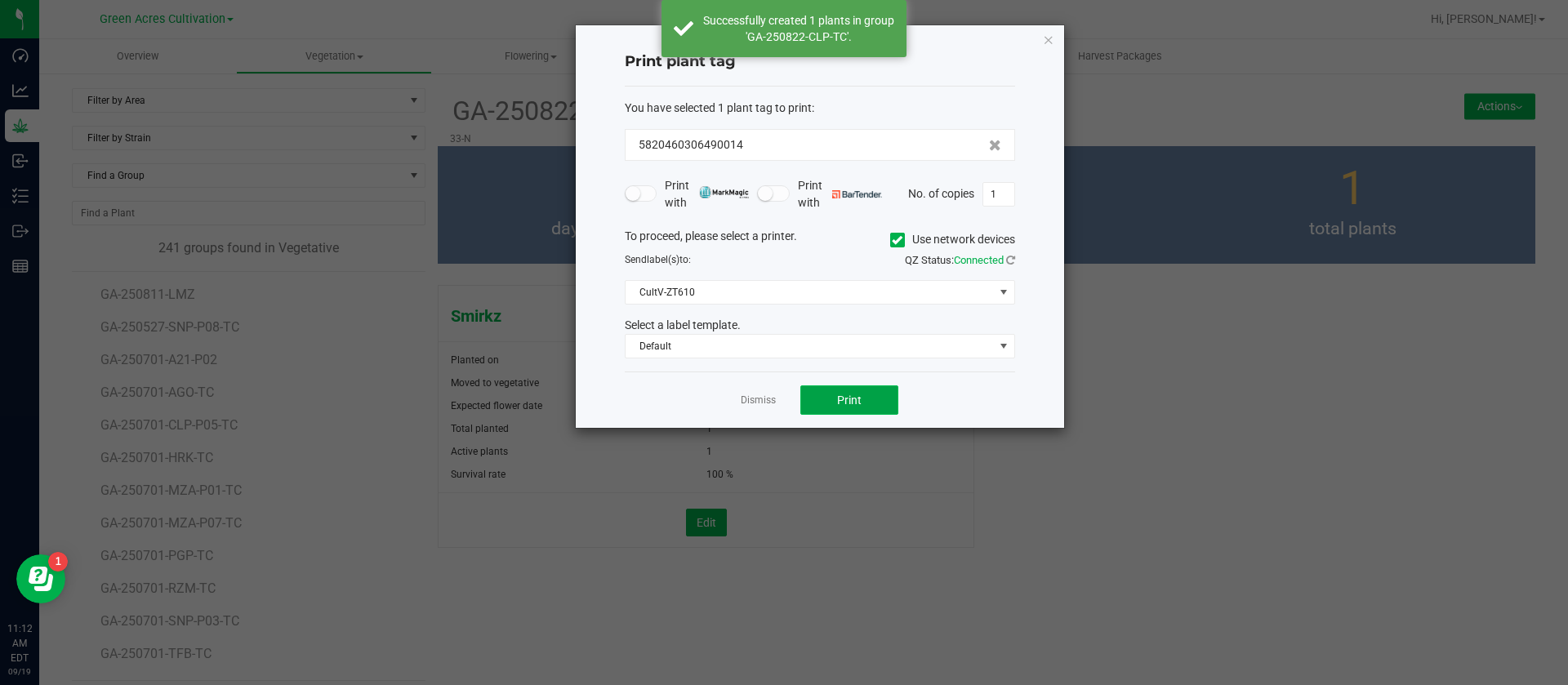
click at [832, 393] on button "Print" at bounding box center [849, 400] width 98 height 30
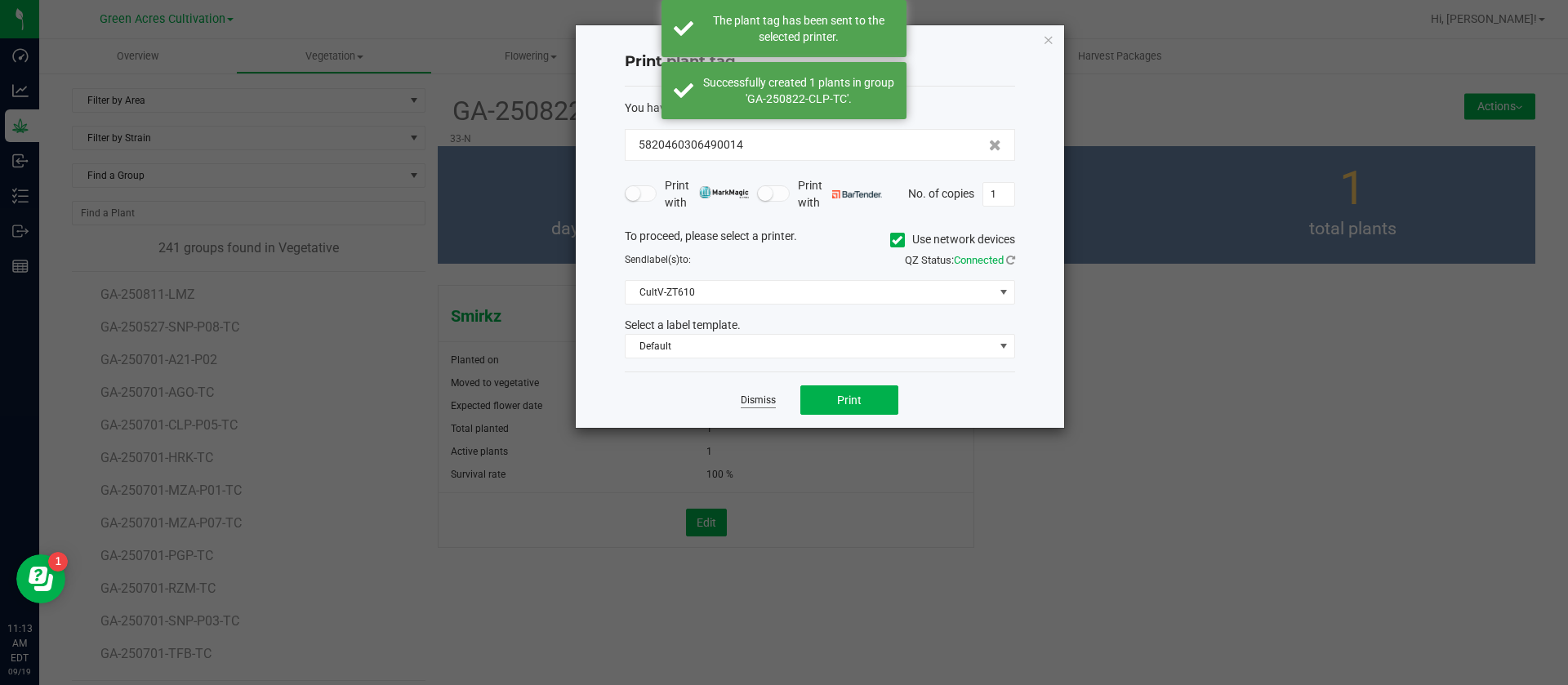
click at [759, 396] on link "Dismiss" at bounding box center [758, 400] width 35 height 14
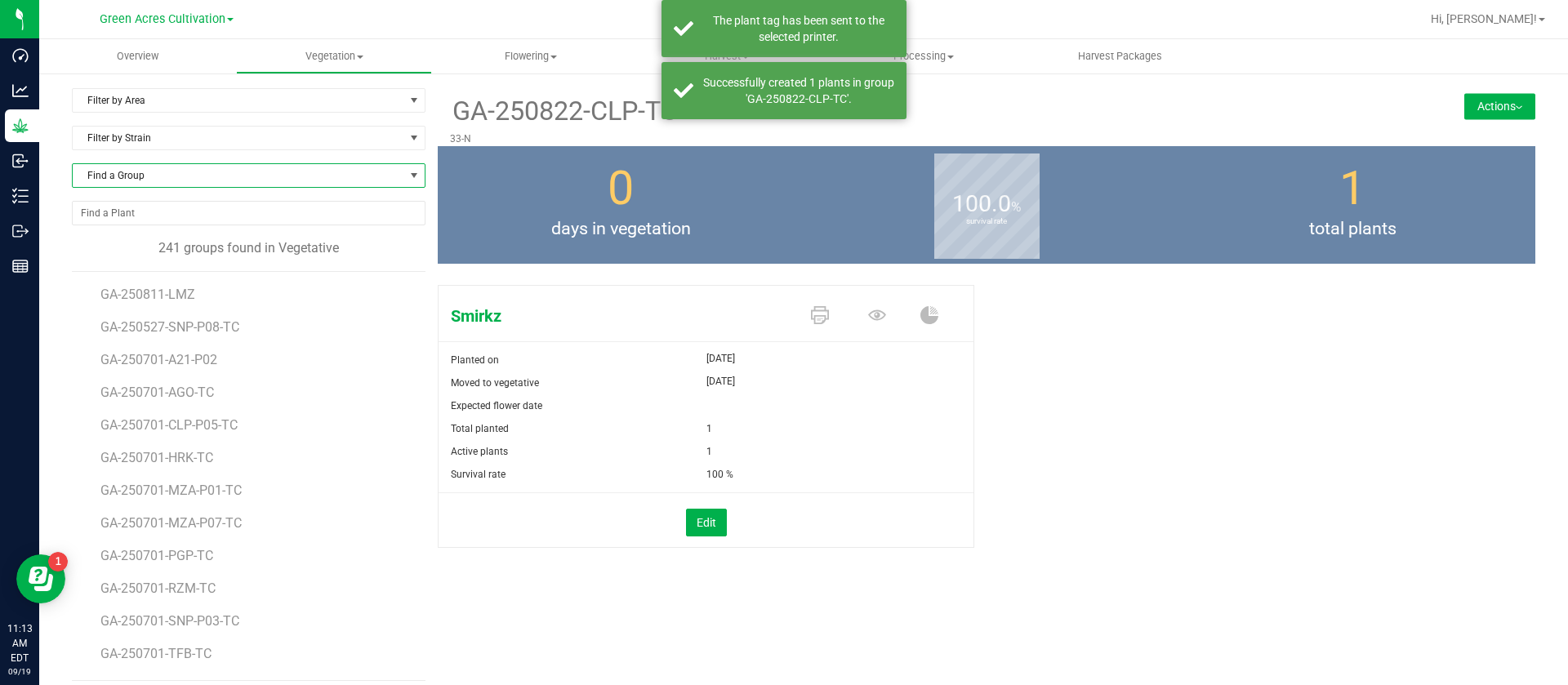
click at [146, 180] on span "Find a Group" at bounding box center [238, 175] width 331 height 23
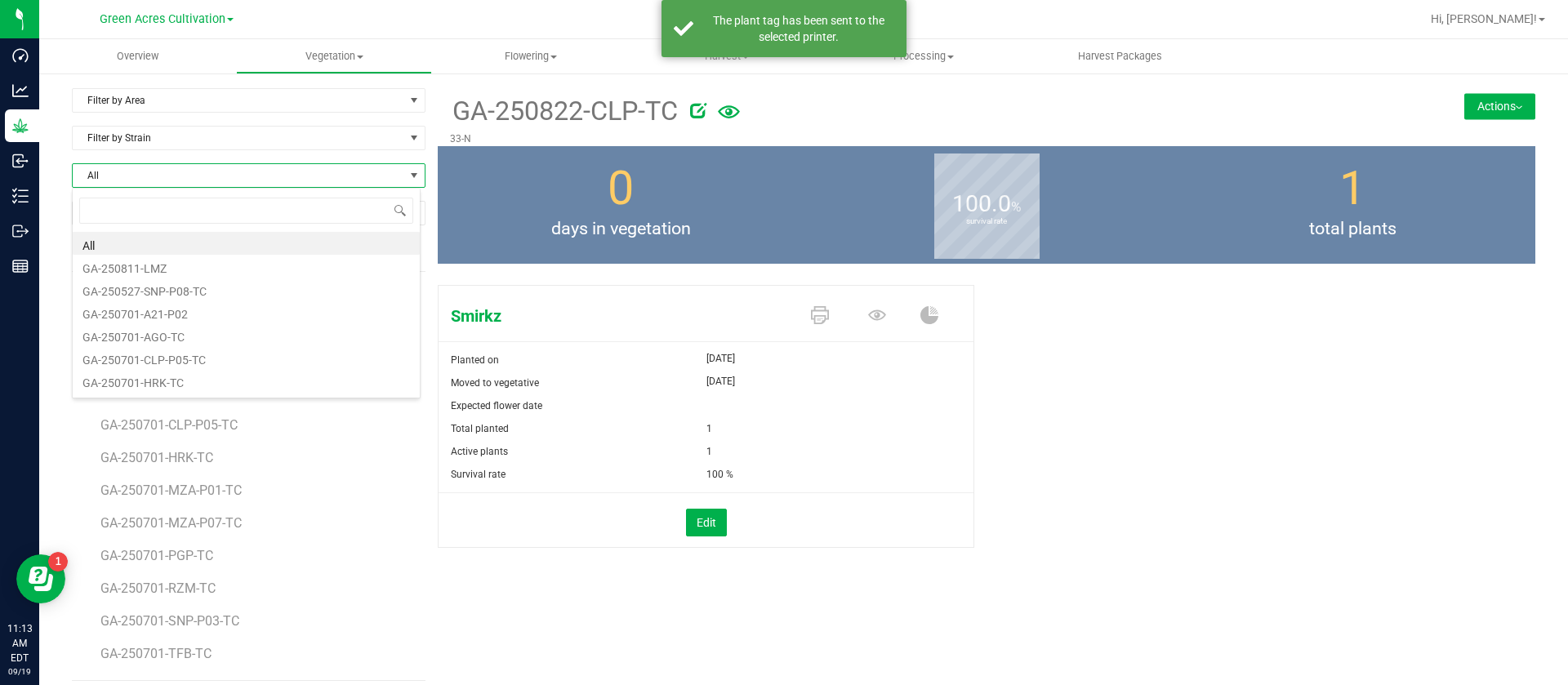
scroll to position [24, 349]
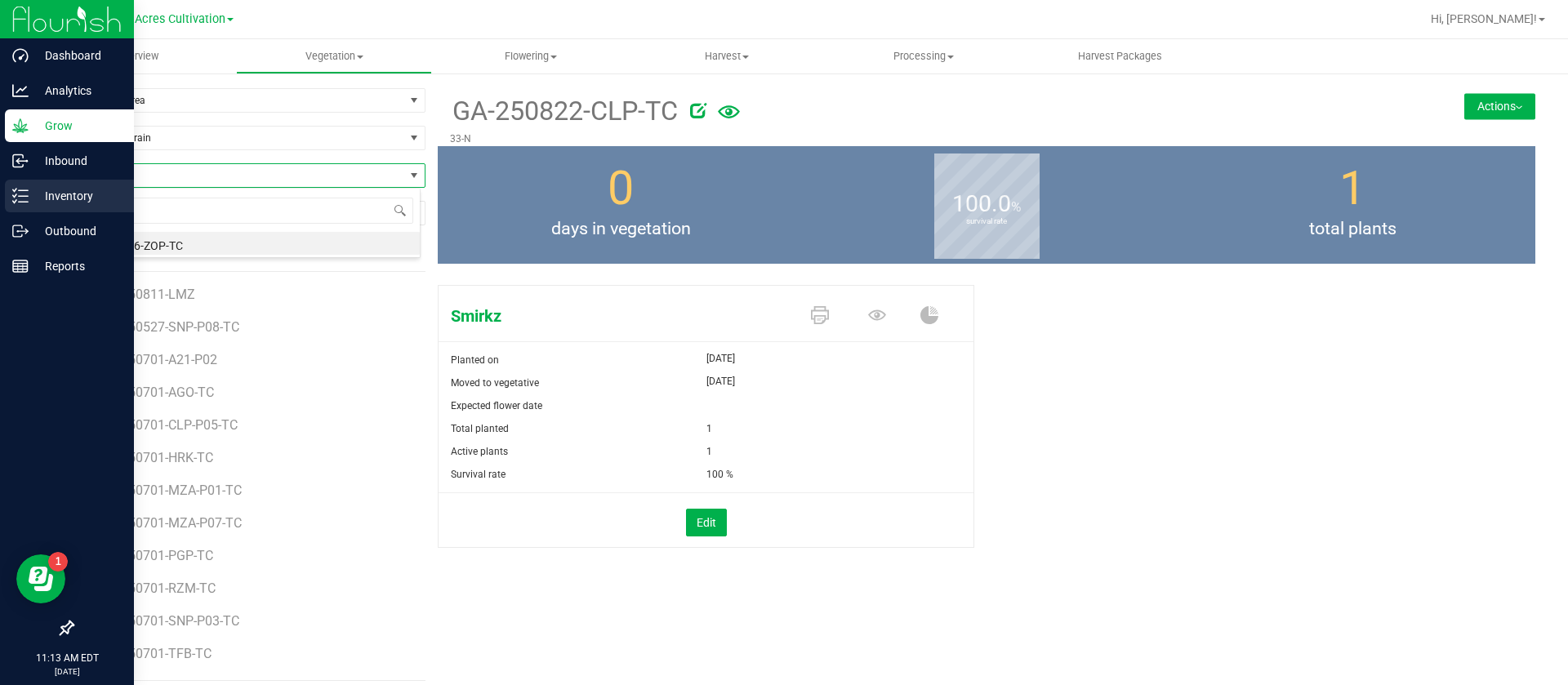
type input "ZOP"
click at [46, 202] on p "Inventory" at bounding box center [78, 196] width 98 height 19
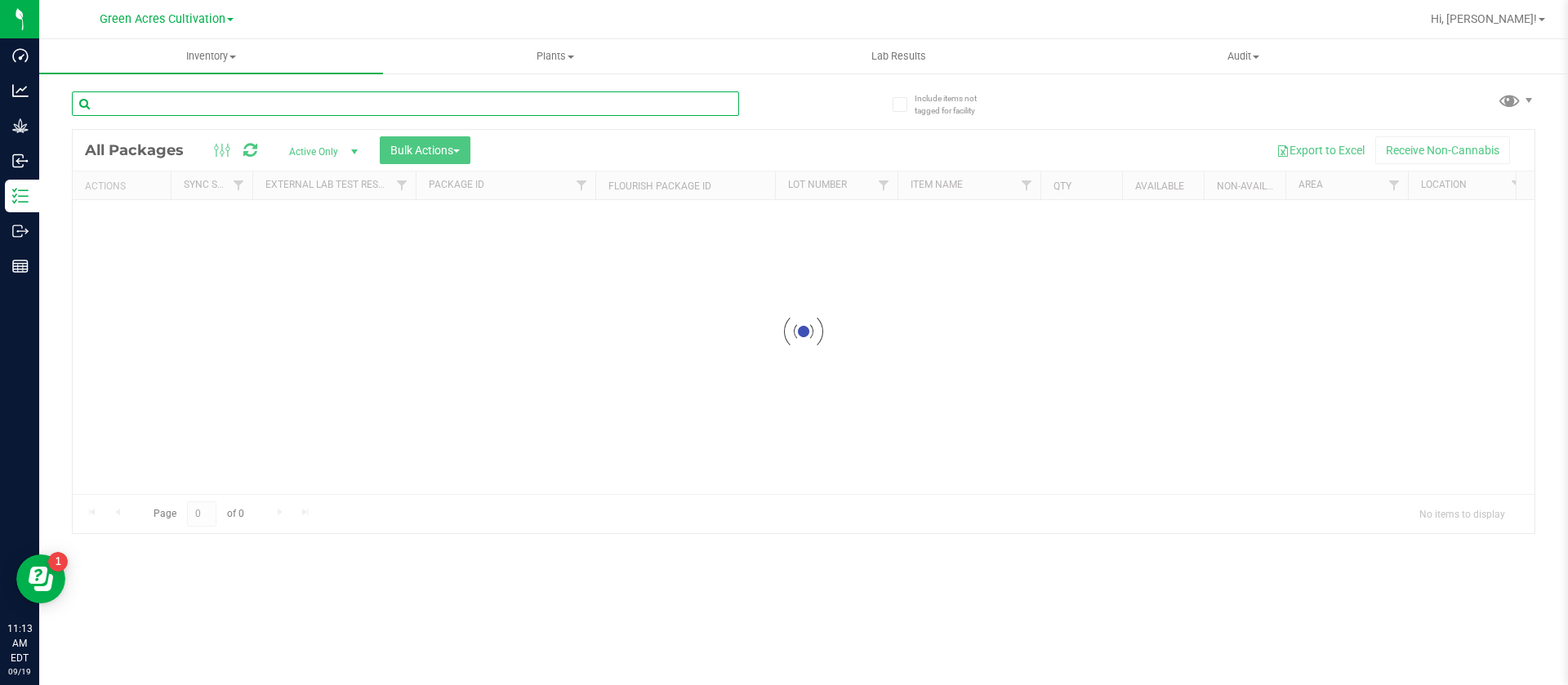
click at [182, 105] on input "text" at bounding box center [405, 104] width 667 height 24
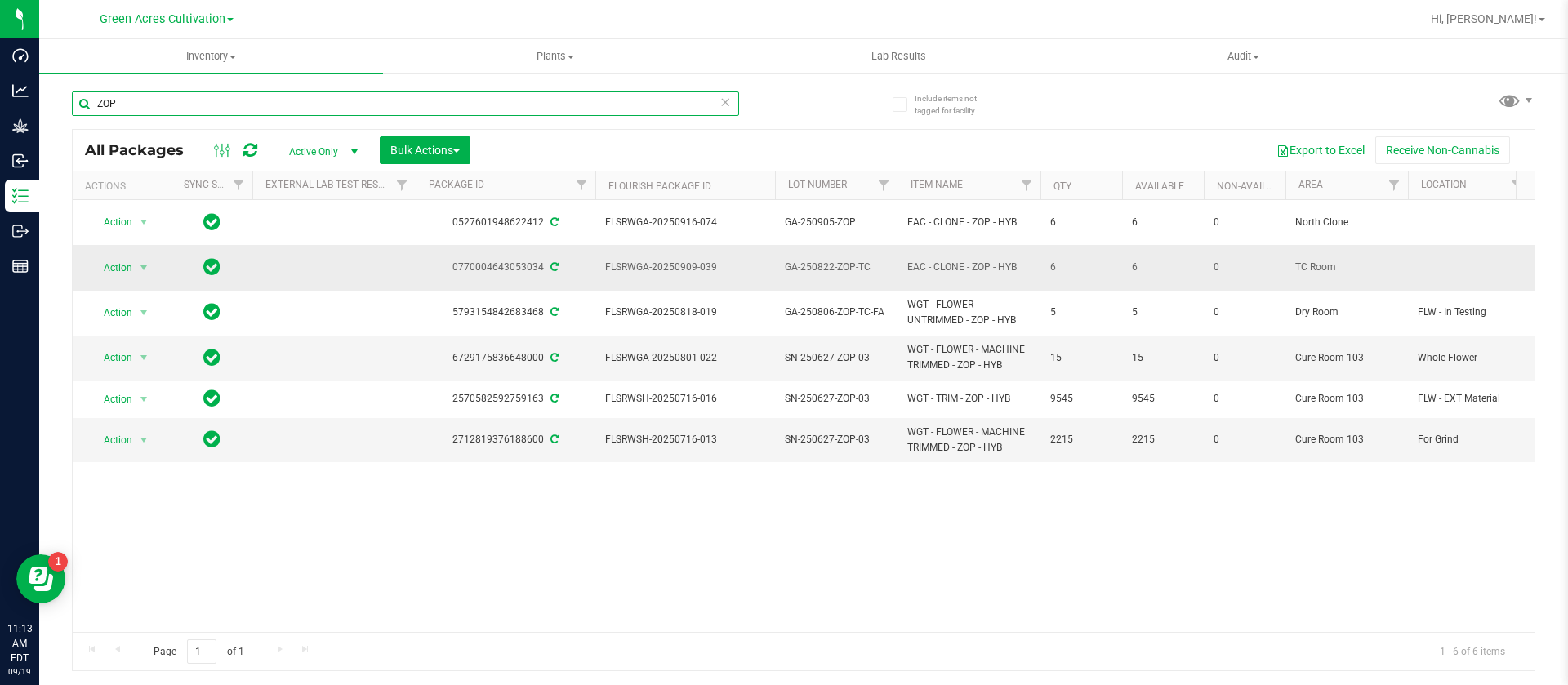
type input "ZOP"
click at [126, 256] on span "Action" at bounding box center [110, 267] width 44 height 23
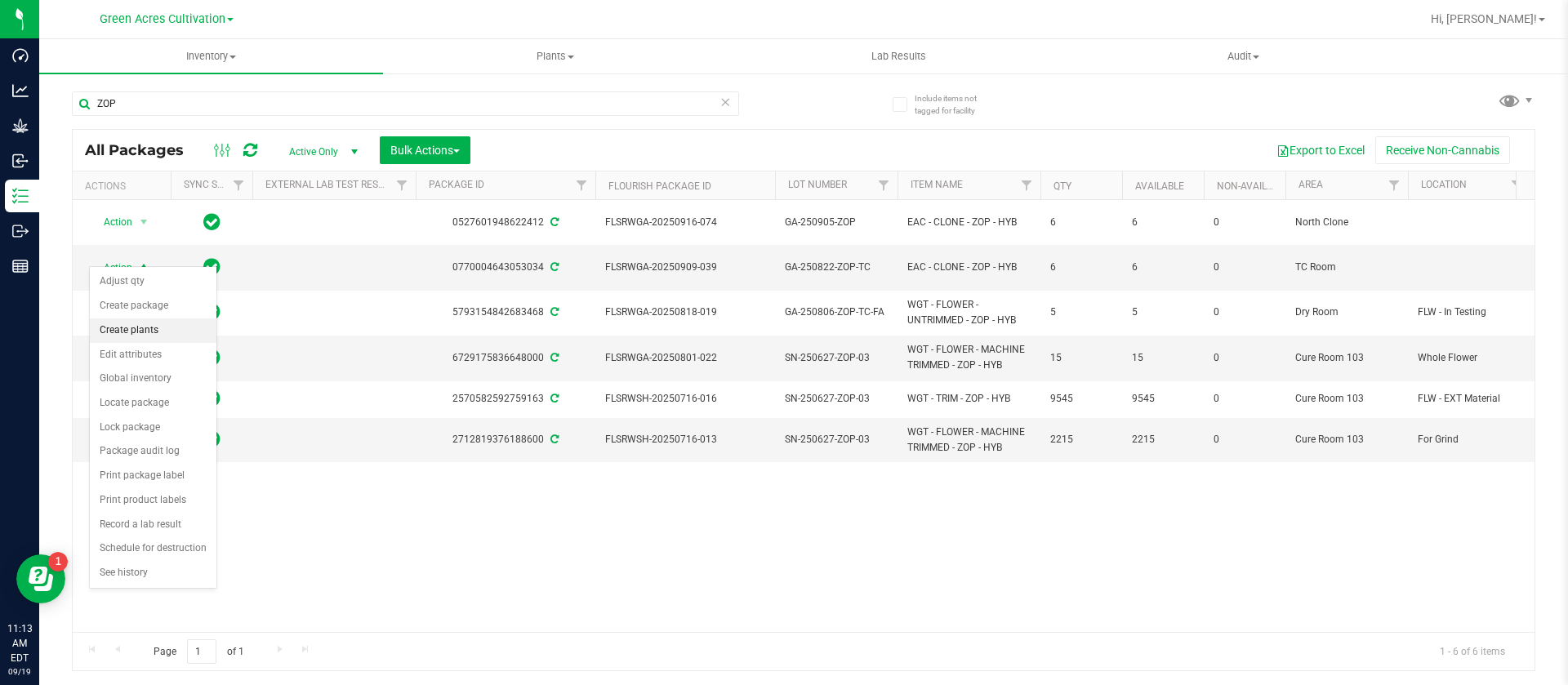
click at [156, 330] on li "Create plants" at bounding box center [153, 330] width 126 height 24
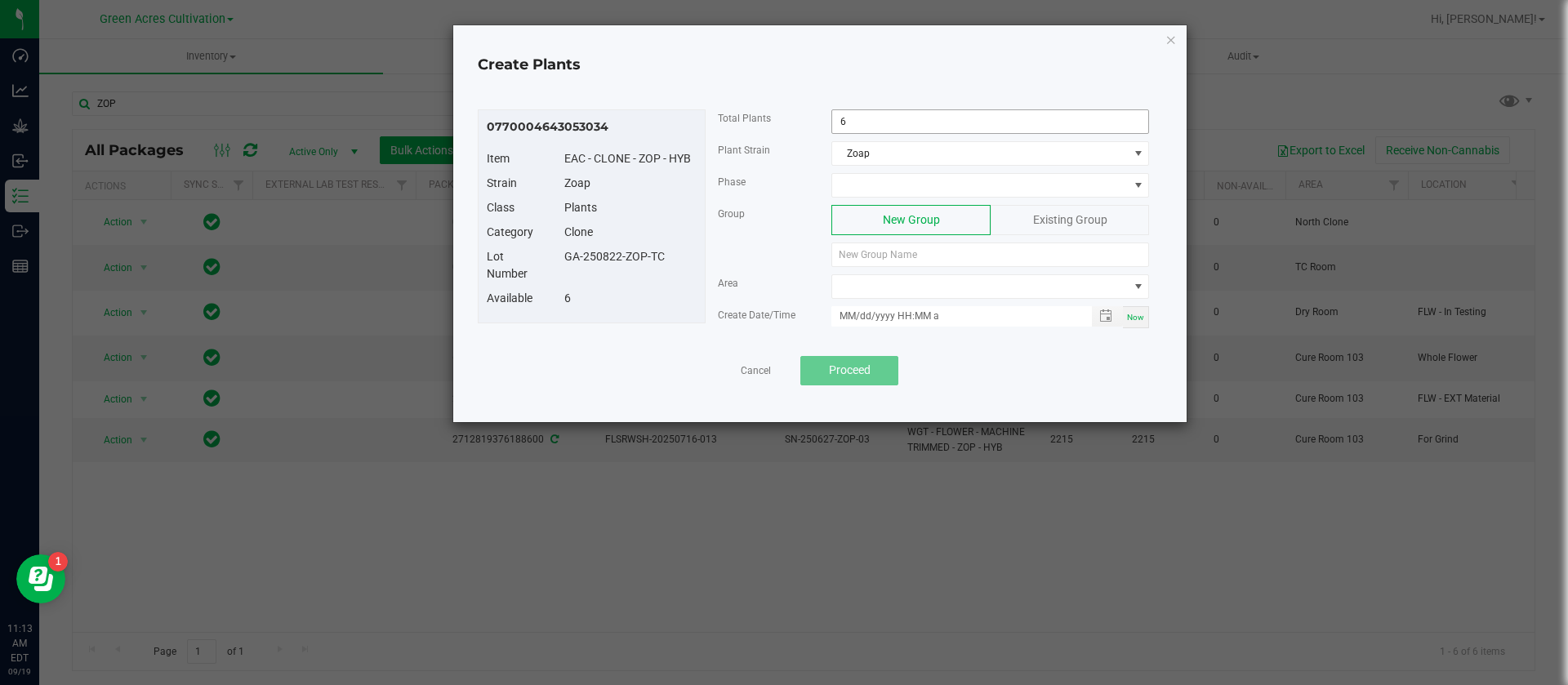
click at [910, 118] on input "6" at bounding box center [990, 122] width 316 height 23
type input "5"
click at [906, 177] on span at bounding box center [979, 185] width 295 height 23
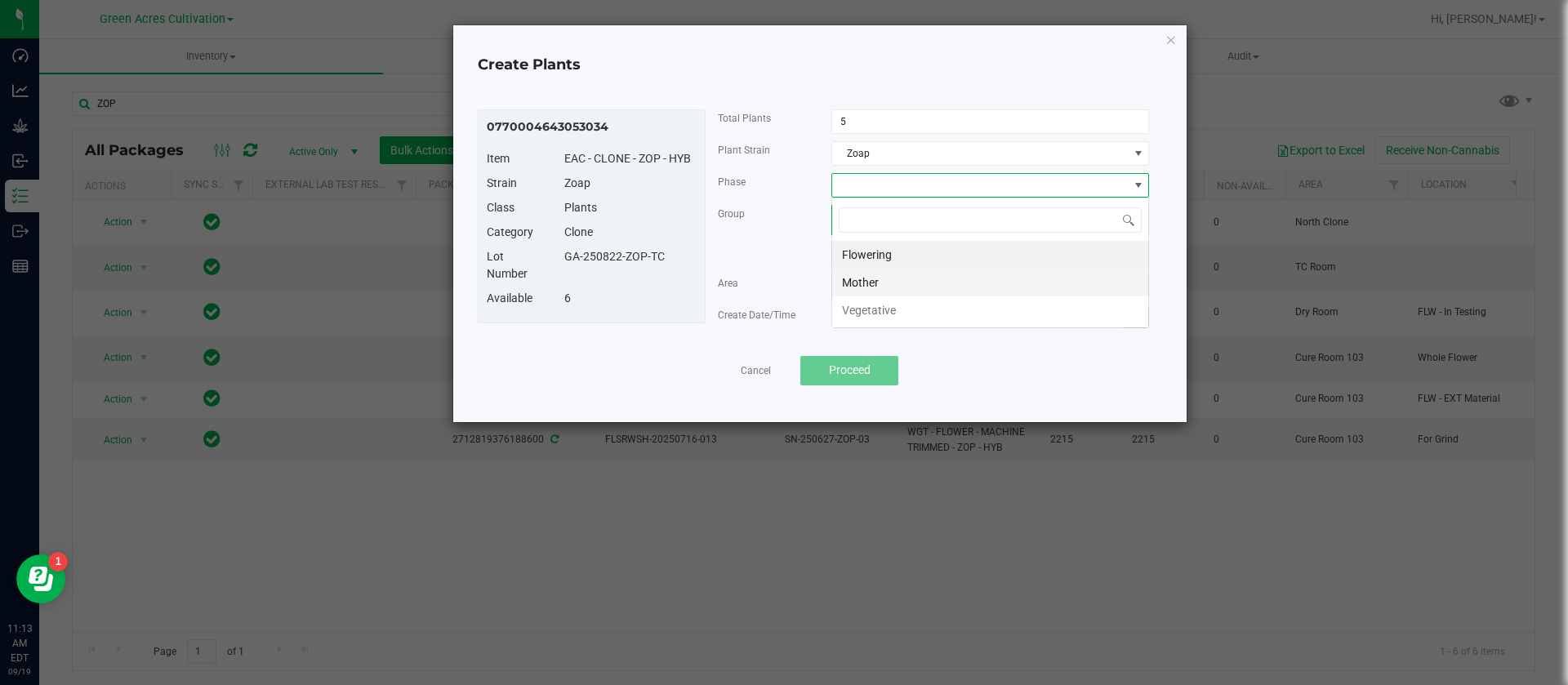
scroll to position [24, 317]
click at [908, 304] on li "Vegetative" at bounding box center [990, 310] width 316 height 28
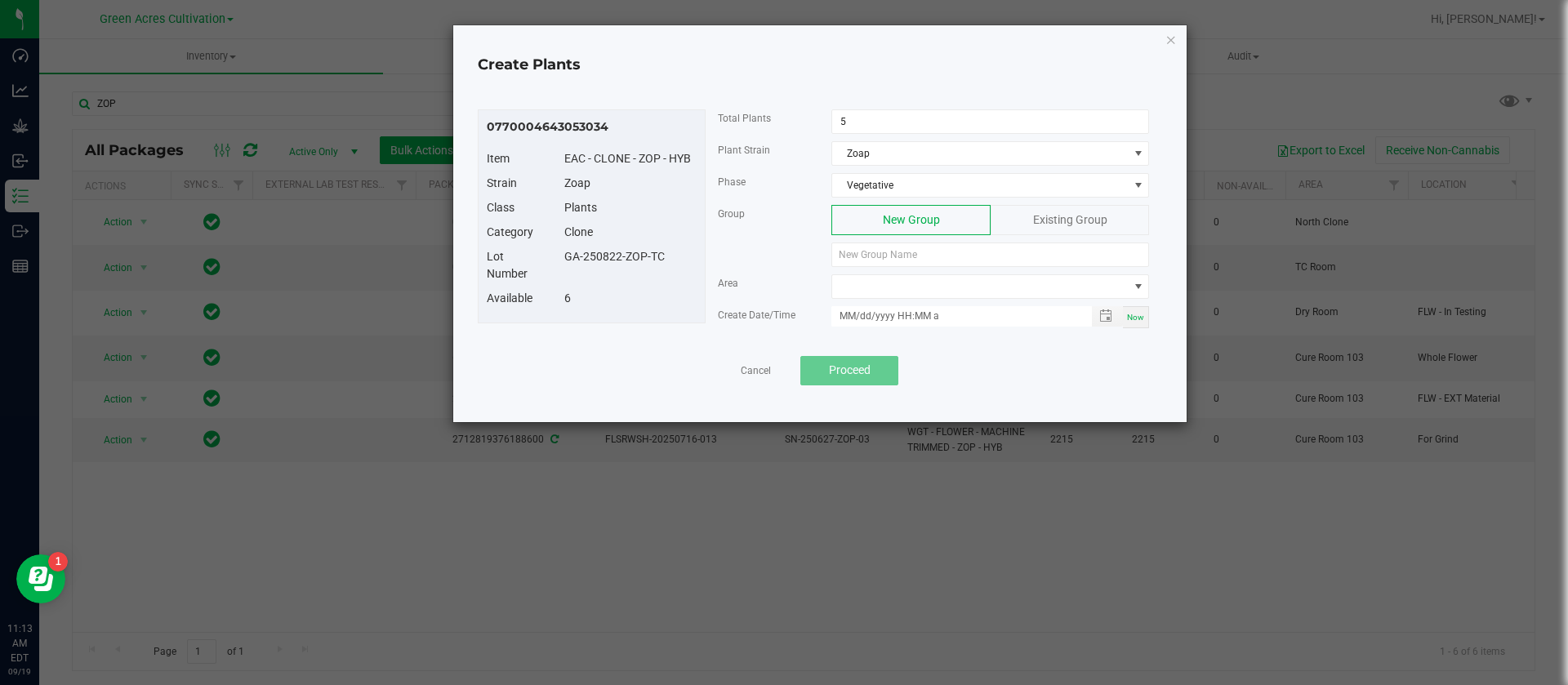
drag, startPoint x: 685, startPoint y: 262, endPoint x: 553, endPoint y: 265, distance: 132.0
click at [553, 265] on div "GA-250822-ZOP-TC" at bounding box center [630, 256] width 157 height 17
copy div "GA-250822-ZOP-TC"
paste input "GA-250822-ZOP-TC"
type input "GA-250822-ZOP-TC"
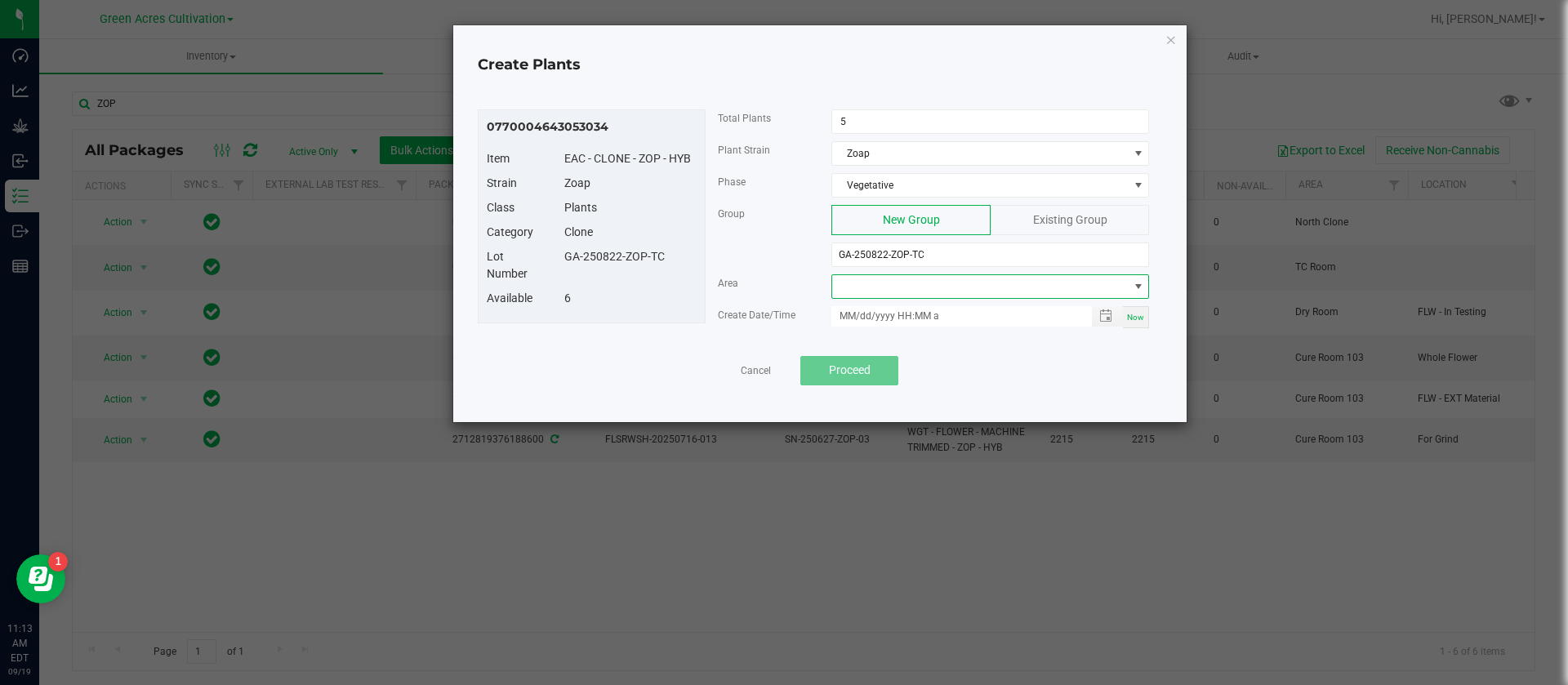
click at [902, 281] on span at bounding box center [979, 286] width 295 height 23
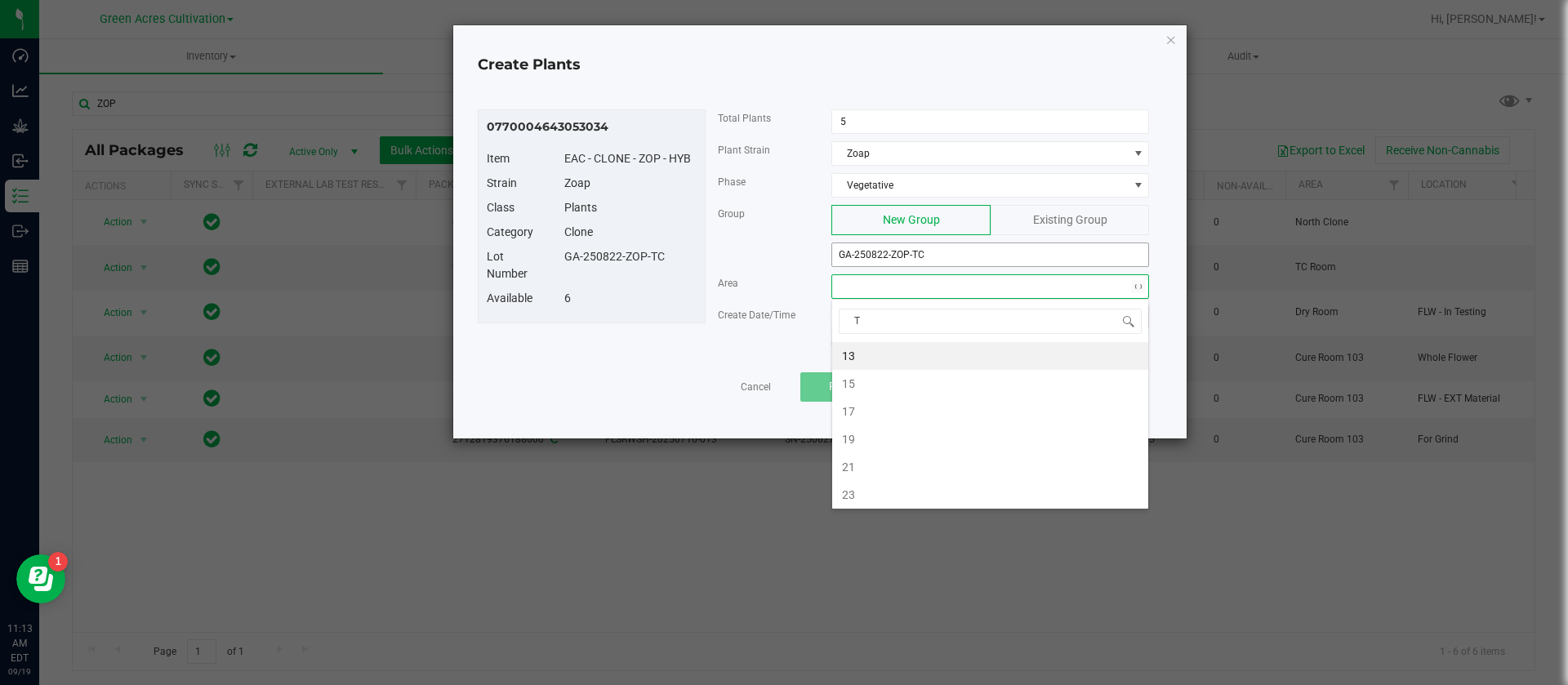
type input "TC"
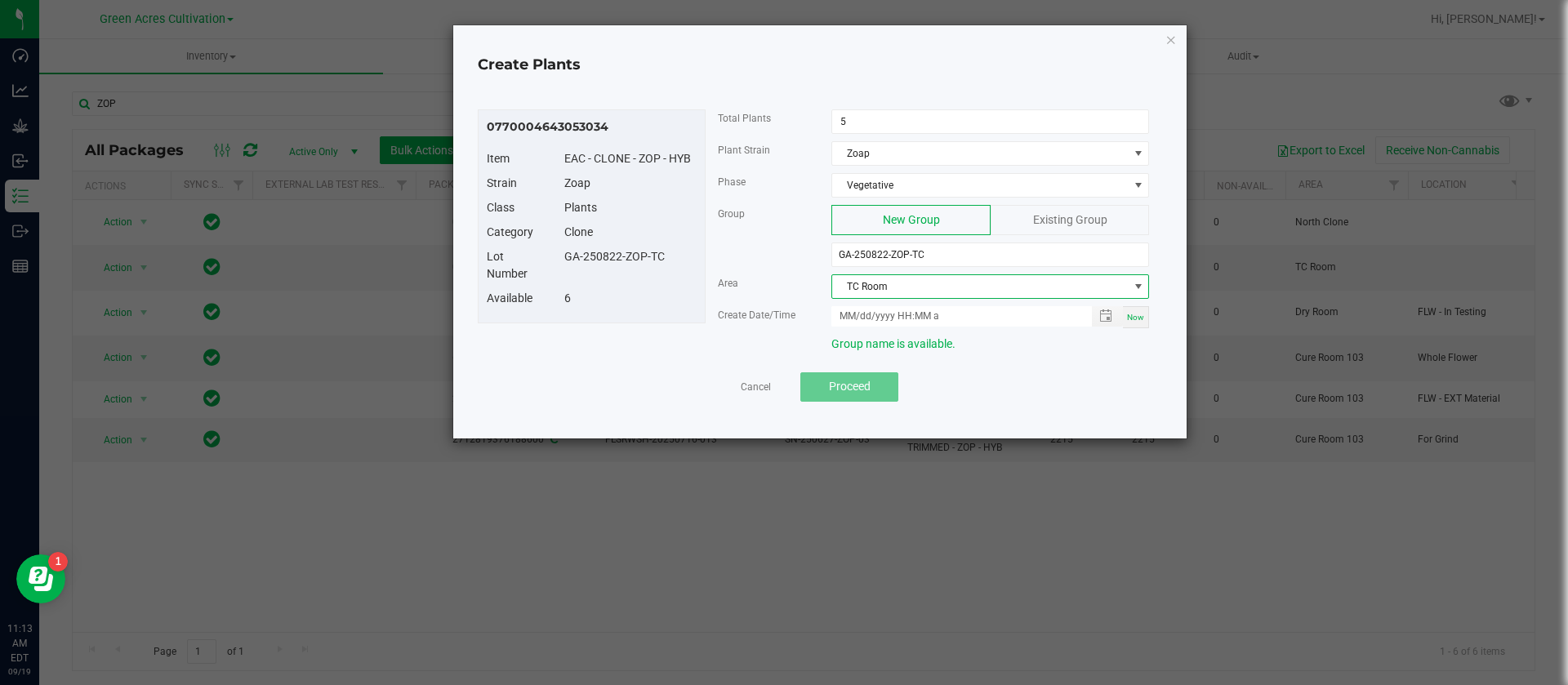
click at [1135, 316] on span "Now" at bounding box center [1135, 317] width 17 height 9
type input "[DATE] 11:13 AM"
click at [864, 312] on input "[DATE] 11:13 AM" at bounding box center [952, 317] width 242 height 20
click at [731, 307] on div "Create Date/Time" at bounding box center [762, 315] width 114 height 17
click at [878, 388] on button "Proceed" at bounding box center [849, 387] width 98 height 30
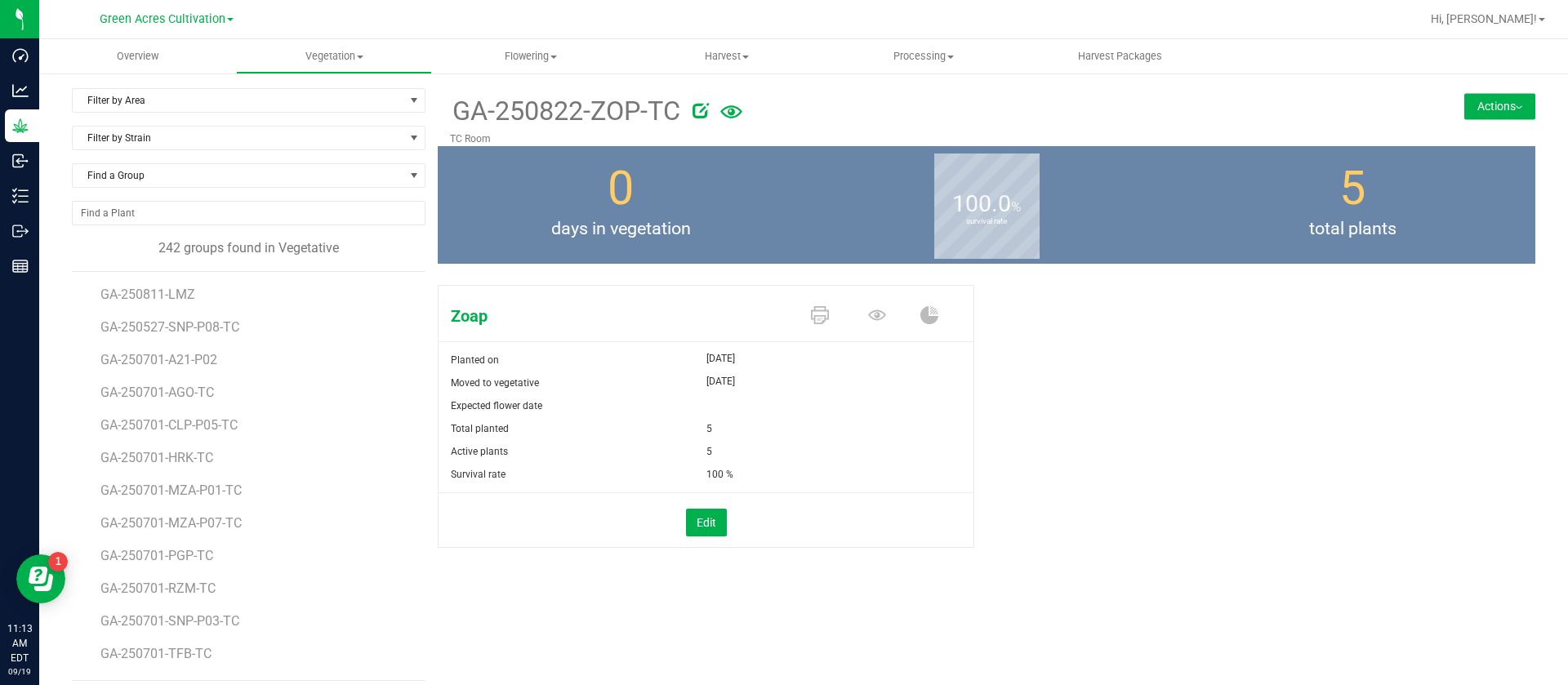
click at [797, 311] on span at bounding box center [823, 316] width 58 height 29
click at [810, 321] on icon at bounding box center [819, 315] width 18 height 18
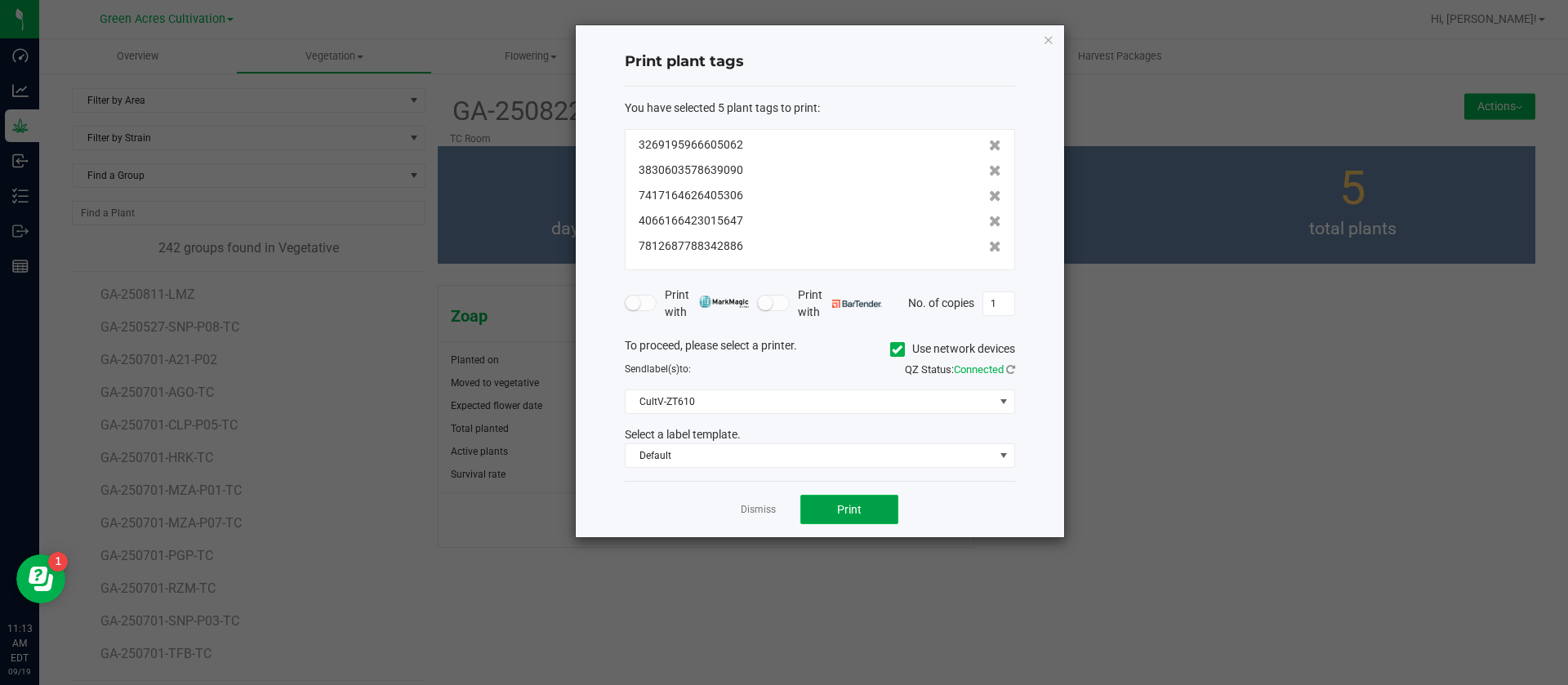
click at [830, 514] on button "Print" at bounding box center [849, 510] width 98 height 30
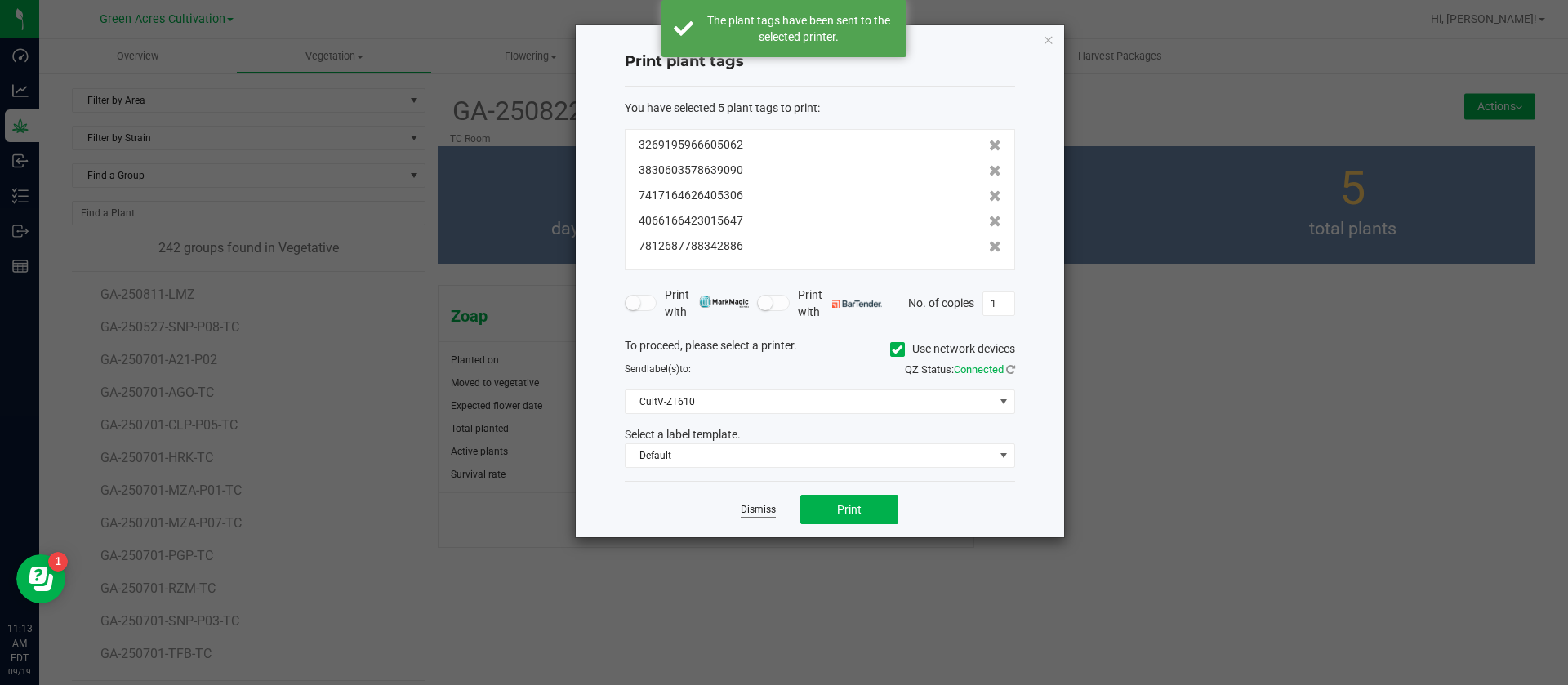
click at [758, 512] on link "Dismiss" at bounding box center [758, 510] width 35 height 14
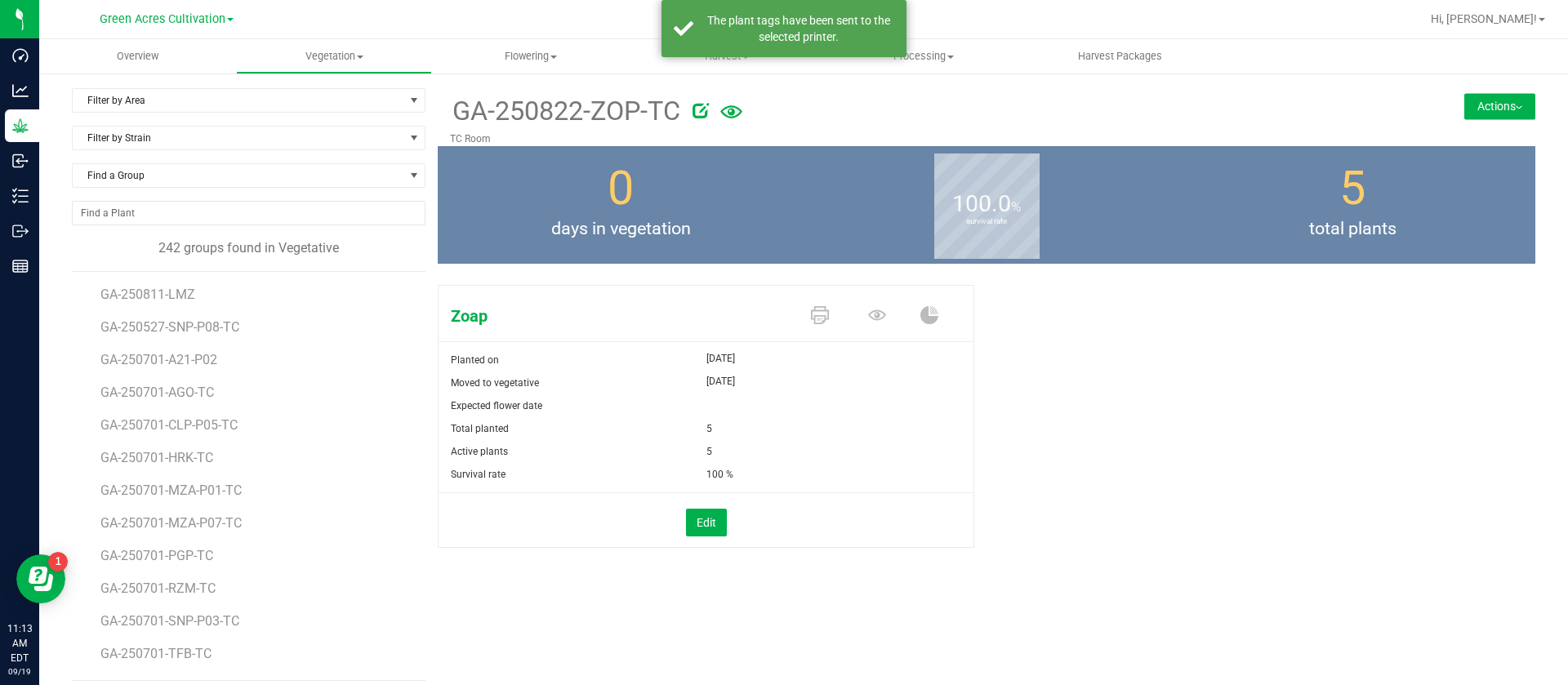
click at [1504, 97] on button "Actions" at bounding box center [1499, 106] width 71 height 26
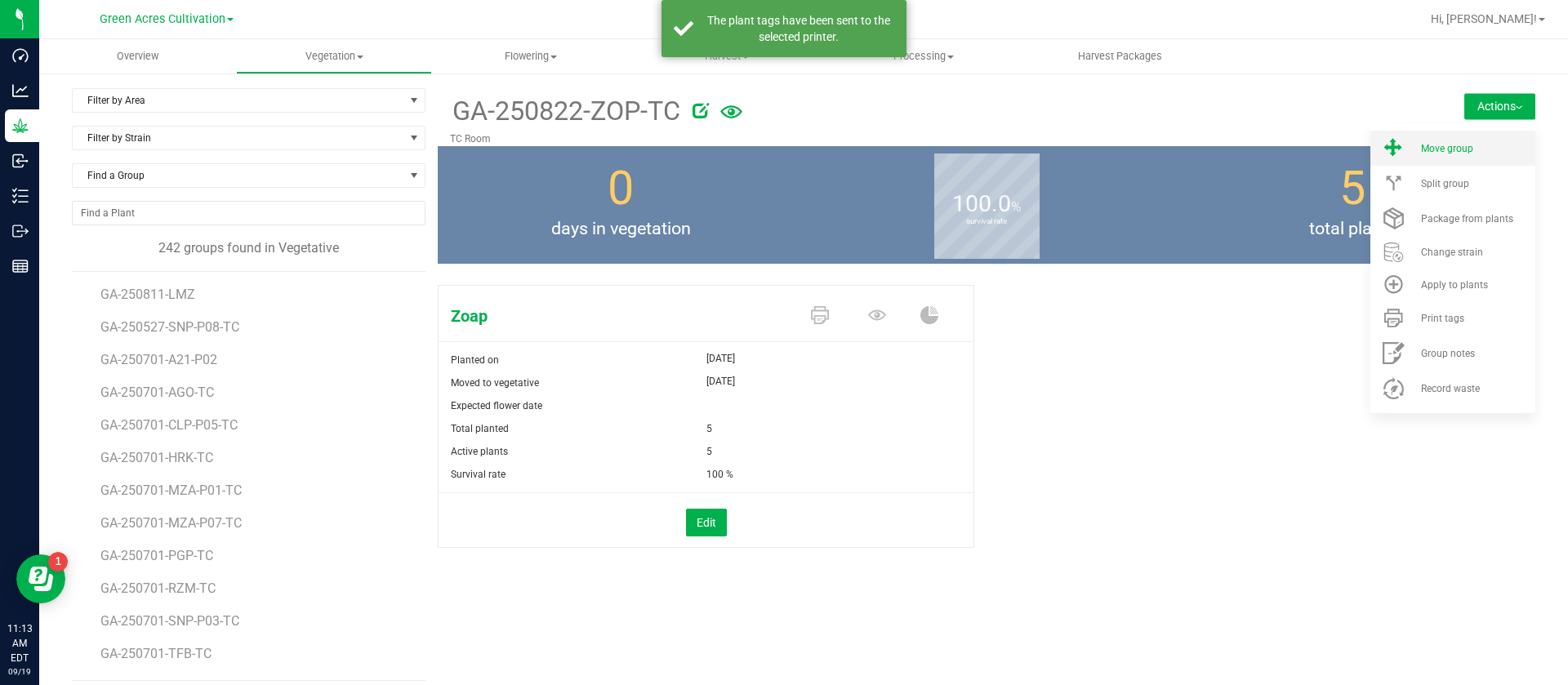
click at [1446, 149] on span "Move group" at bounding box center [1447, 149] width 52 height 11
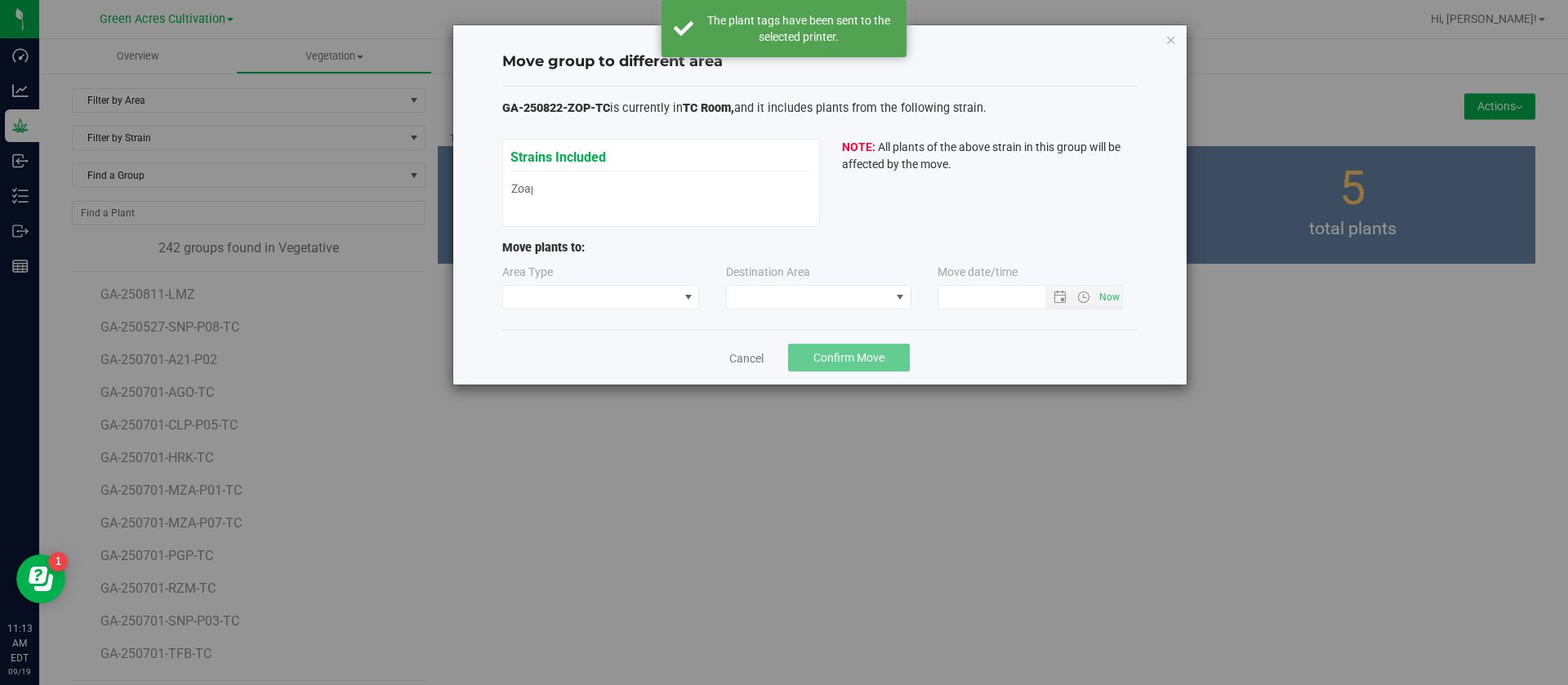
type input "[DATE] 11:13 AM"
click at [577, 295] on span at bounding box center [590, 297] width 175 height 23
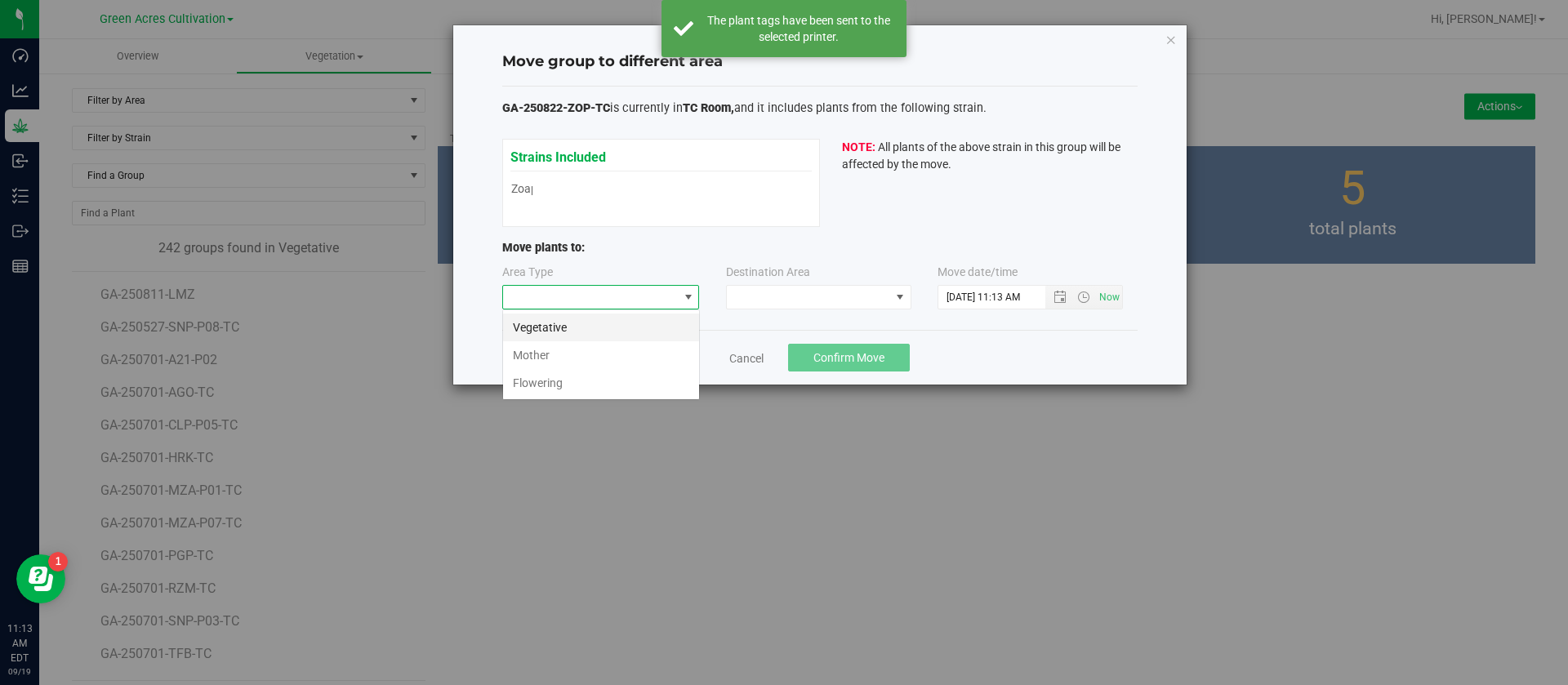
scroll to position [24, 198]
click at [551, 322] on li "Vegetative" at bounding box center [601, 328] width 196 height 28
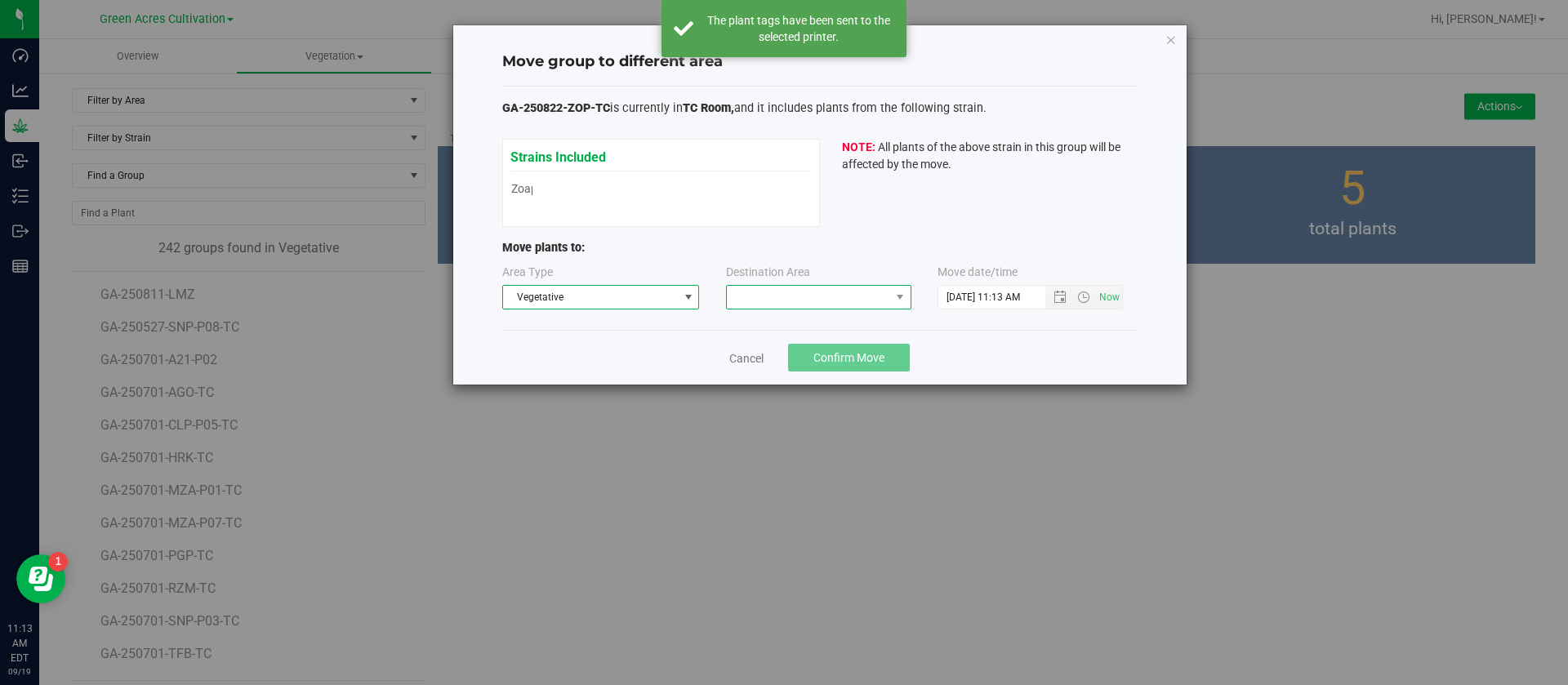
click at [805, 285] on span at bounding box center [819, 297] width 186 height 24
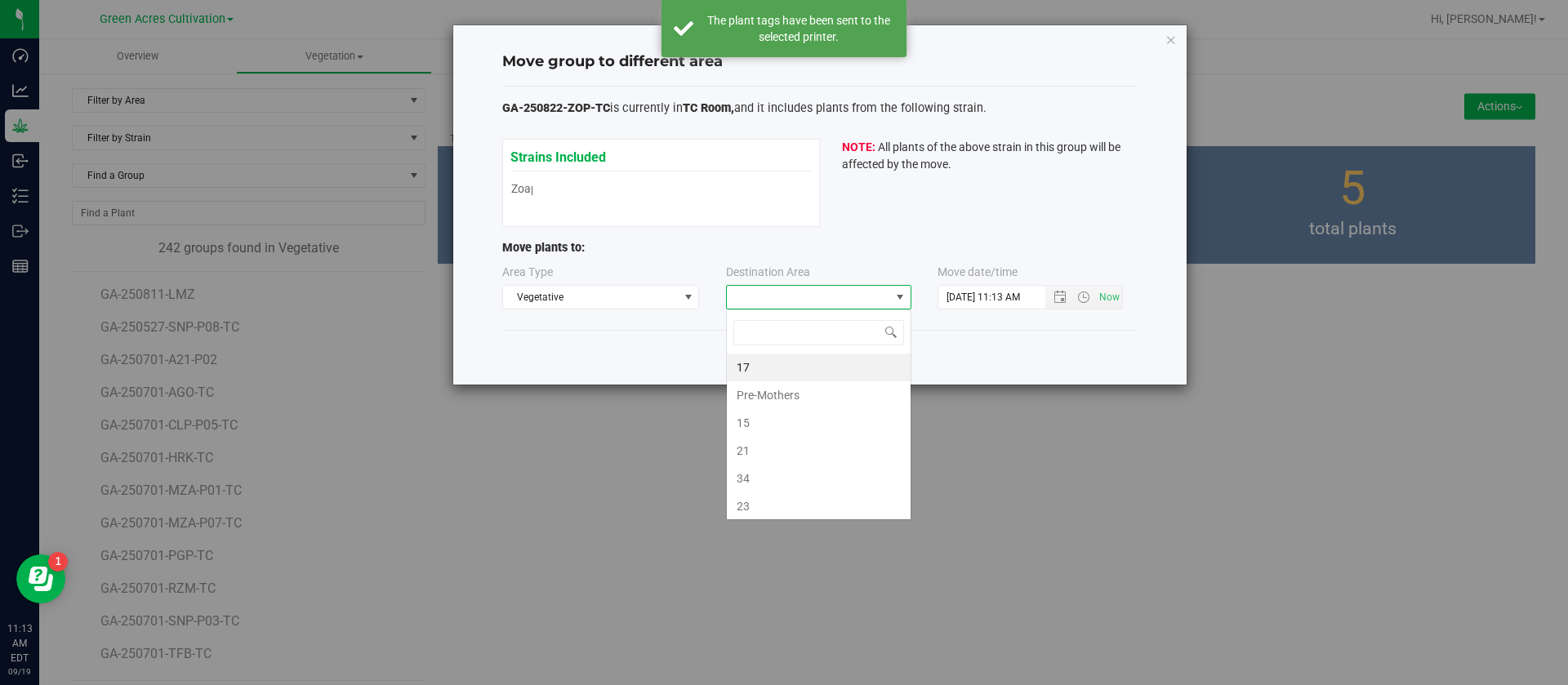
scroll to position [24, 186]
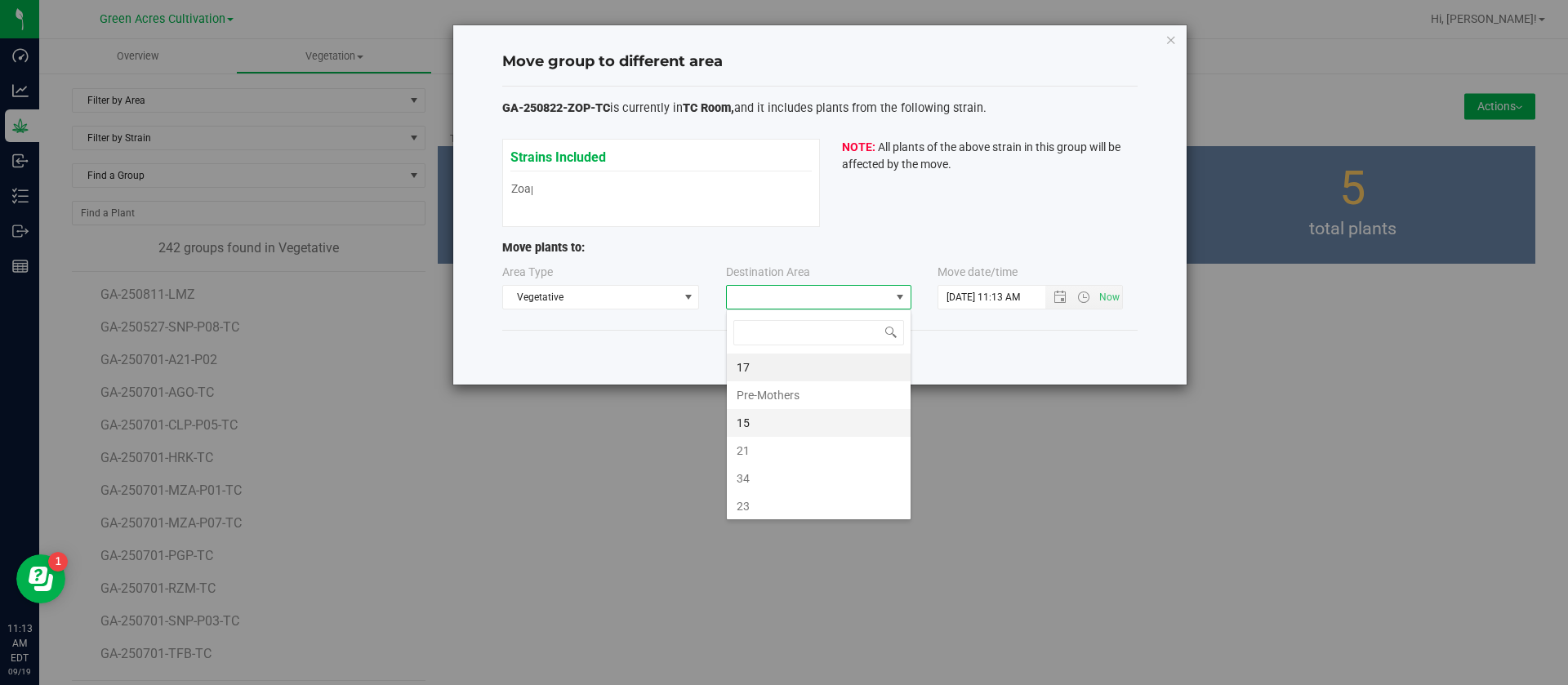
type input "N"
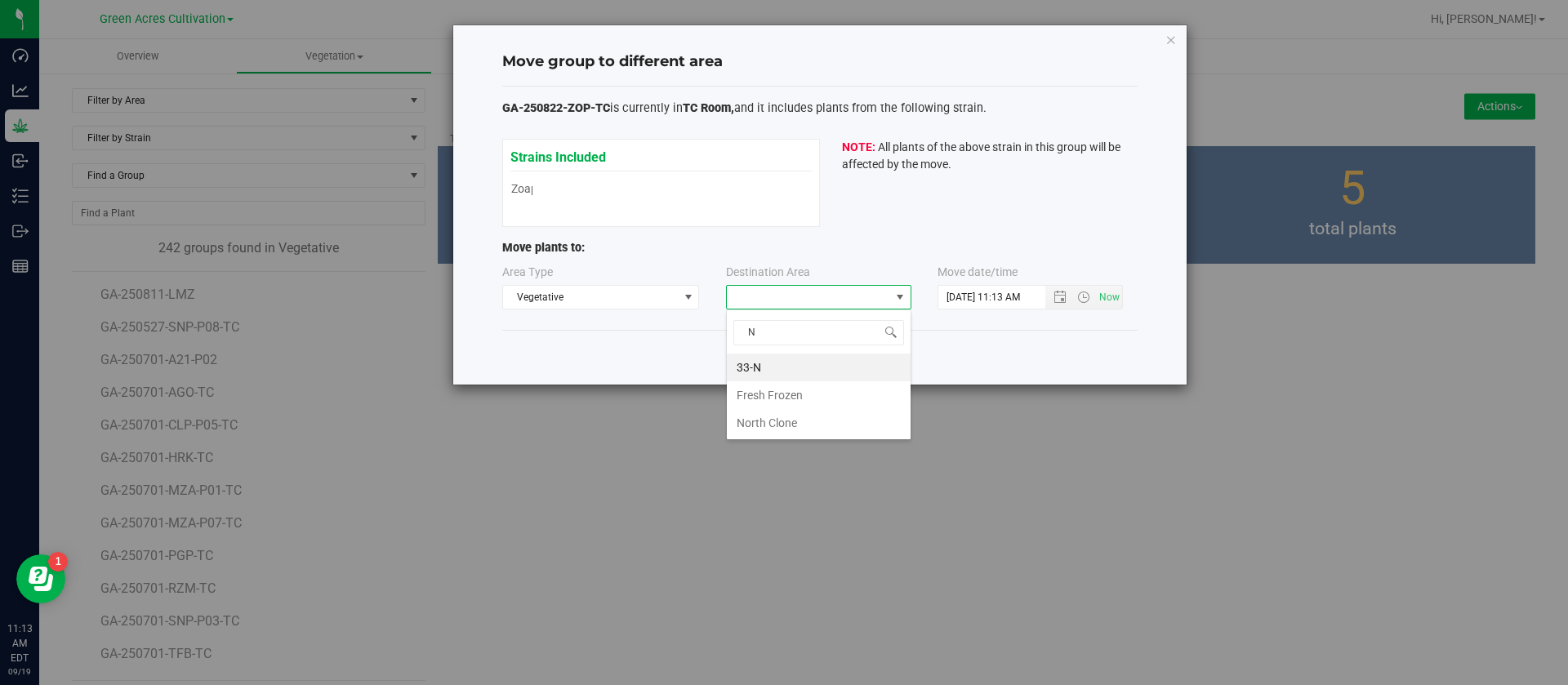
click at [768, 363] on li "33-N" at bounding box center [819, 368] width 184 height 28
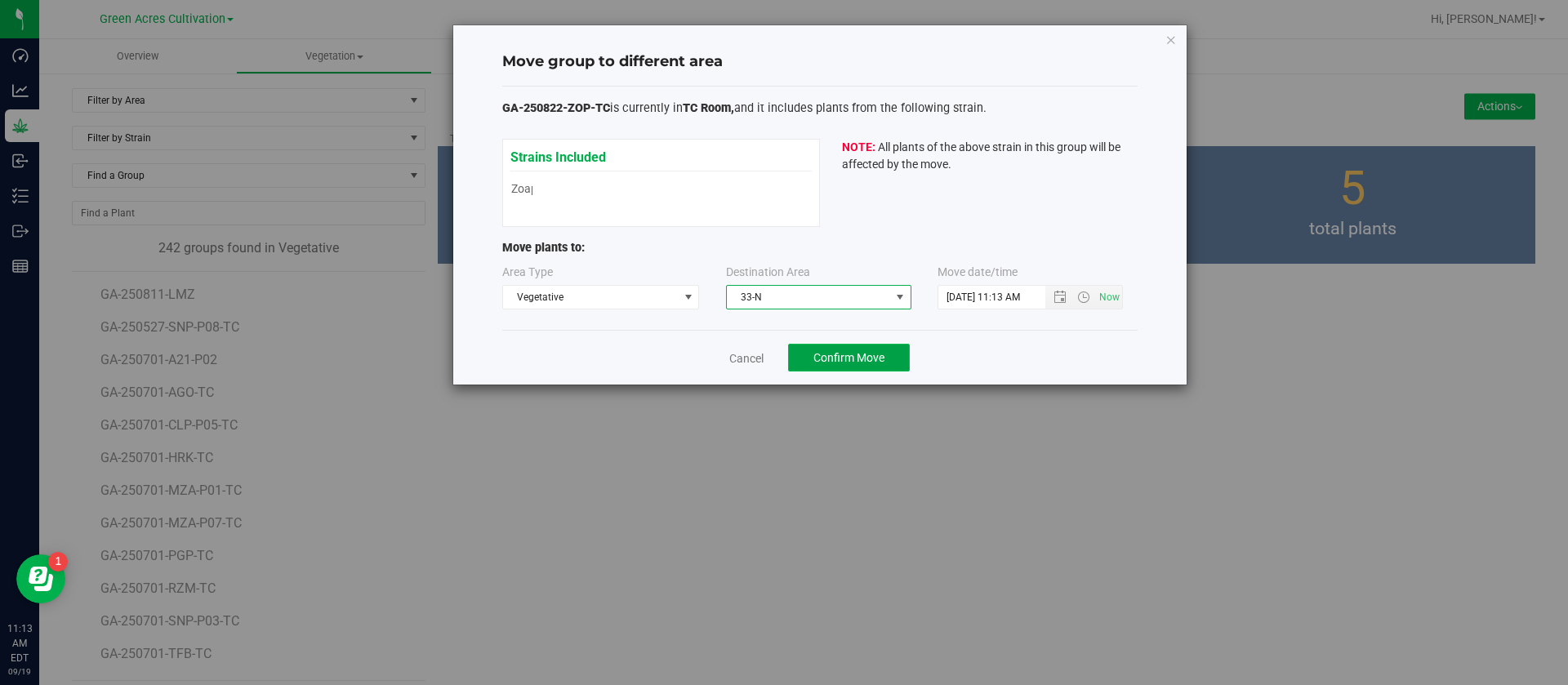
click at [843, 345] on button "Confirm Move" at bounding box center [849, 357] width 122 height 28
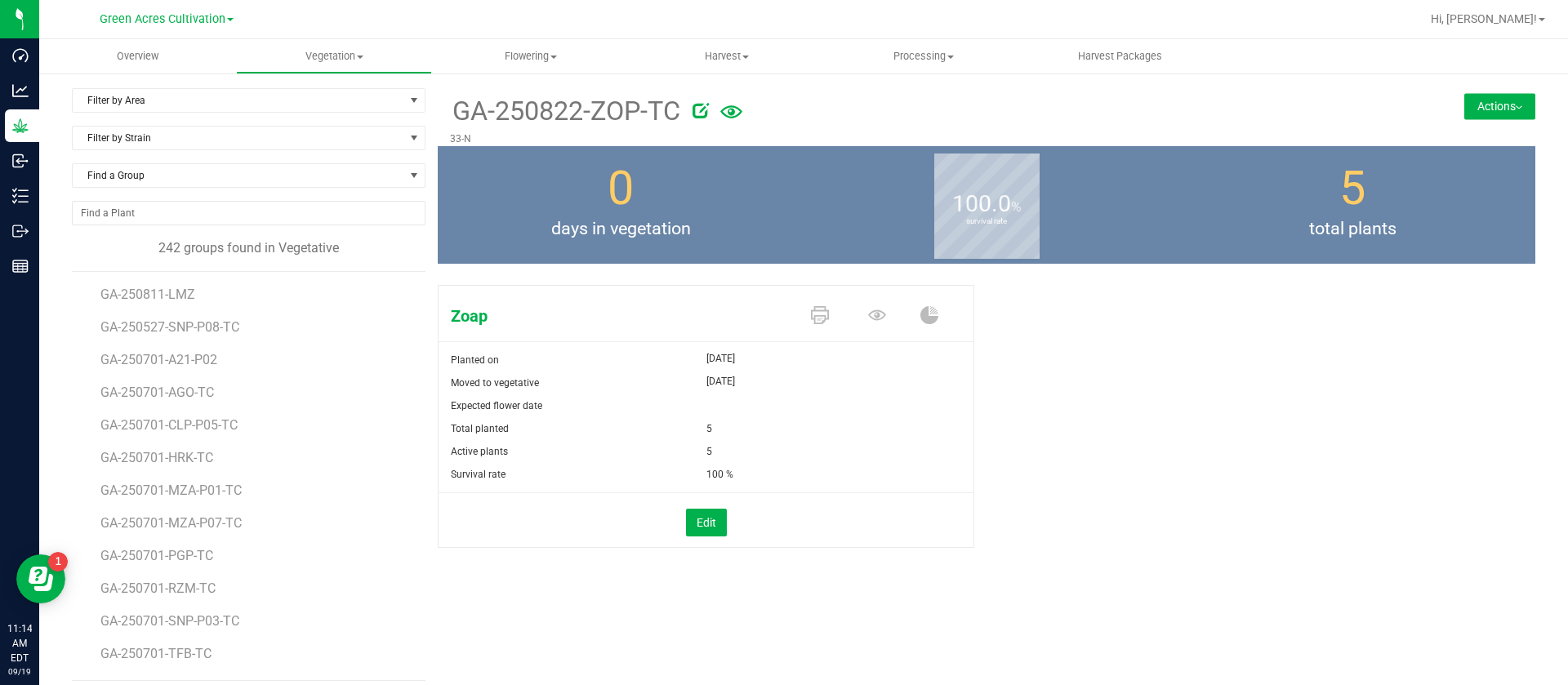
click at [990, 220] on b "survival rate" at bounding box center [986, 221] width 105 height 146
click at [748, 203] on div "0 days in vegetation" at bounding box center [620, 204] width 366 height 118
click at [901, 532] on div "Edit" at bounding box center [706, 523] width 560 height 28
drag, startPoint x: 1170, startPoint y: 528, endPoint x: 1308, endPoint y: 496, distance: 141.7
click at [1177, 528] on div "Zoap Planted on [DATE] Moved to vegetative [DATE] Expected flower date Total pl…" at bounding box center [986, 433] width 1097 height 310
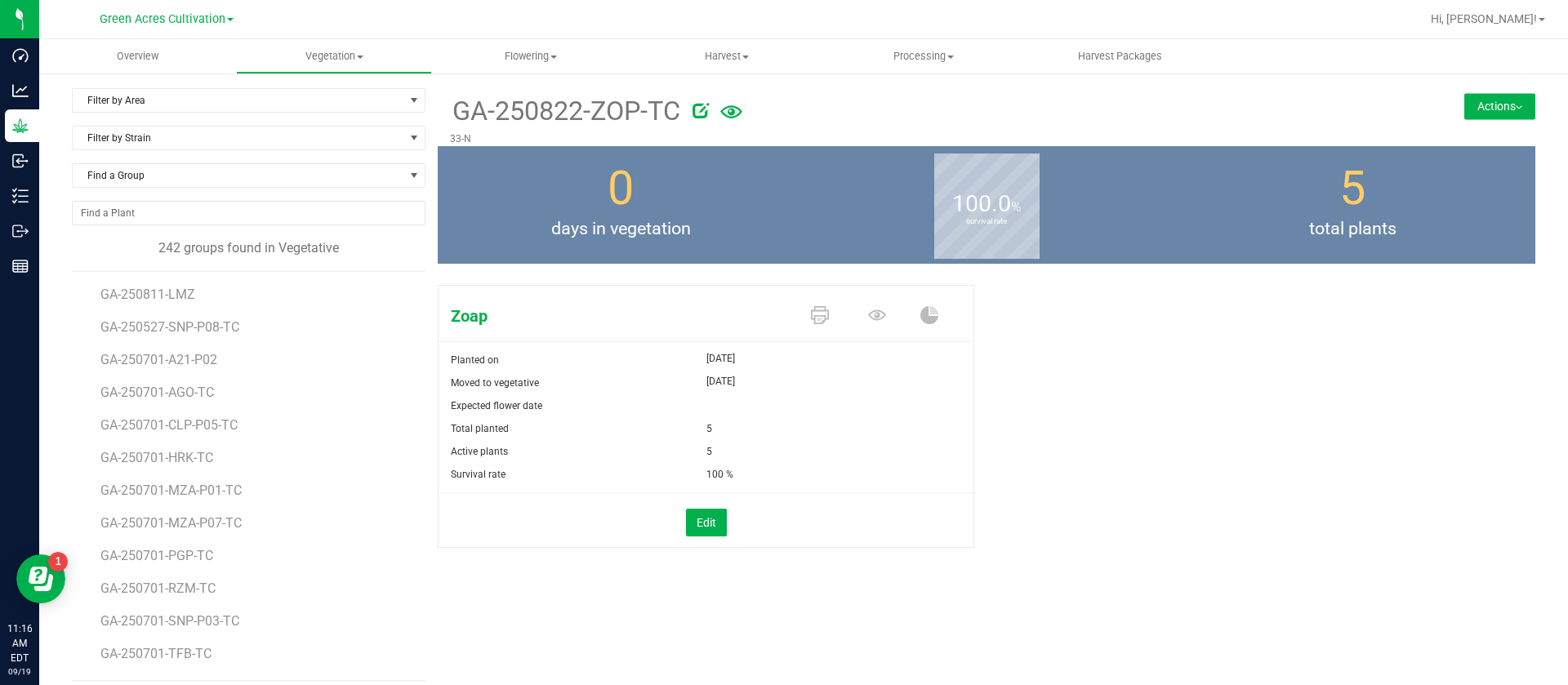
click at [926, 135] on p "33-N" at bounding box center [895, 139] width 890 height 15
click at [540, 64] on uib-tab-heading "Flowering Create harvest Flowering groups Flowering plants Apply to plants Plan…" at bounding box center [530, 56] width 195 height 32
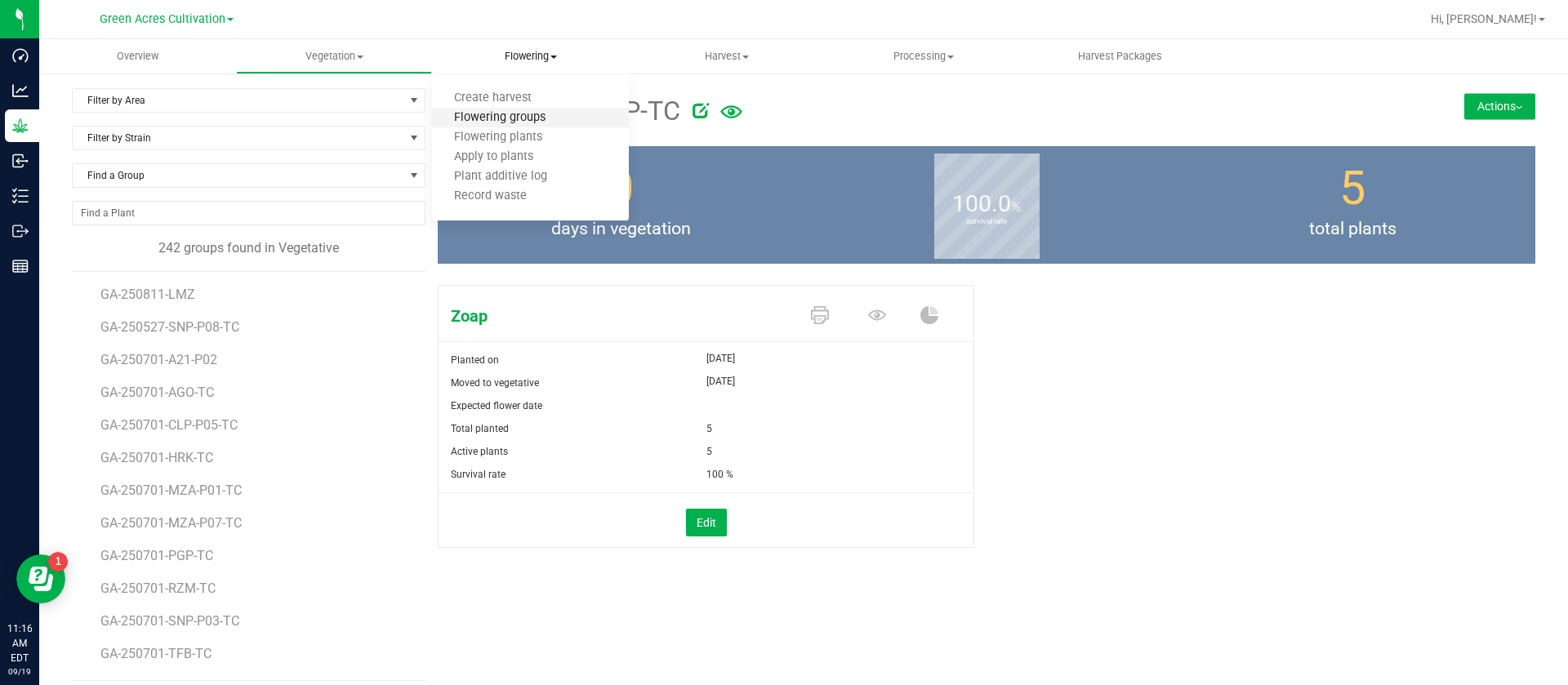
click at [538, 114] on span "Flowering groups" at bounding box center [499, 118] width 136 height 14
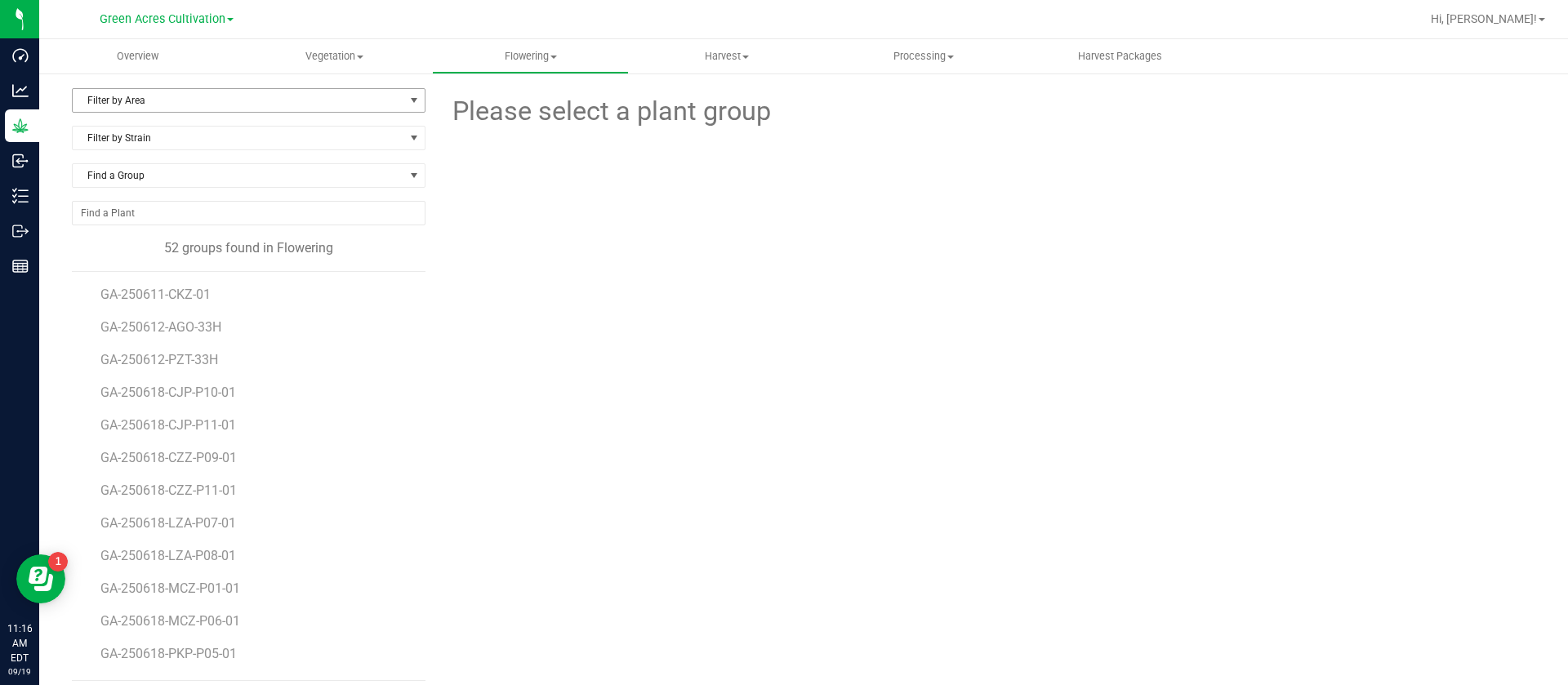
click at [248, 102] on span "Filter by Area" at bounding box center [238, 100] width 331 height 23
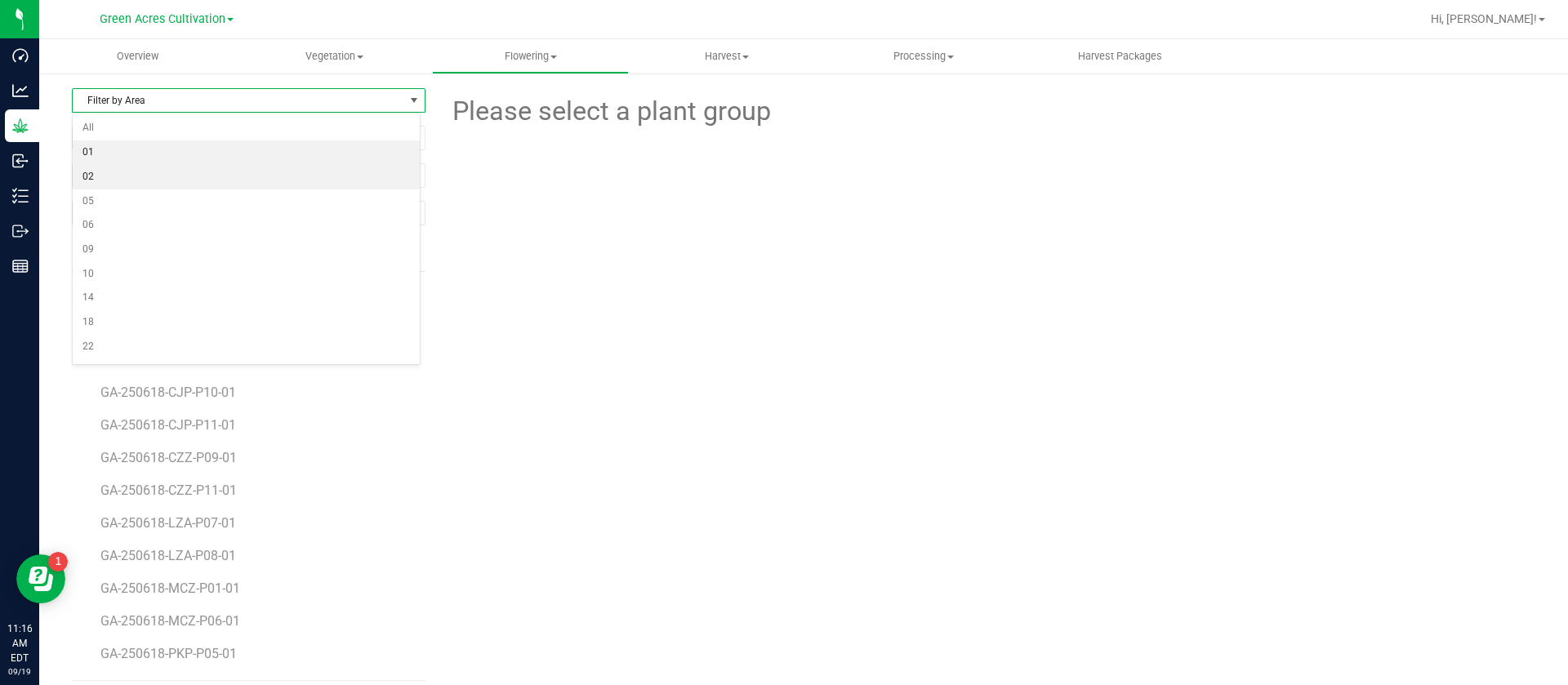
click at [110, 157] on li "01" at bounding box center [246, 152] width 347 height 24
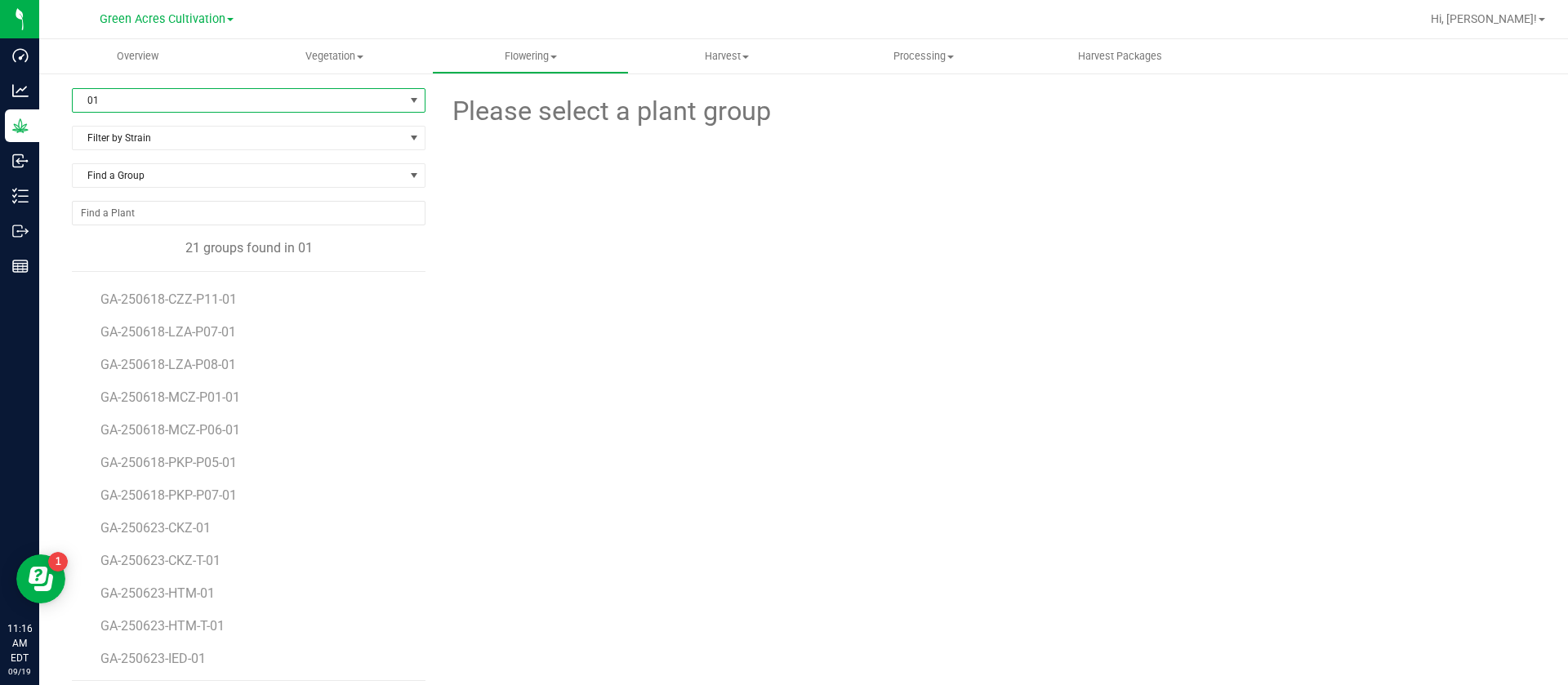
scroll to position [291, 0]
click at [159, 100] on span "01" at bounding box center [238, 100] width 331 height 23
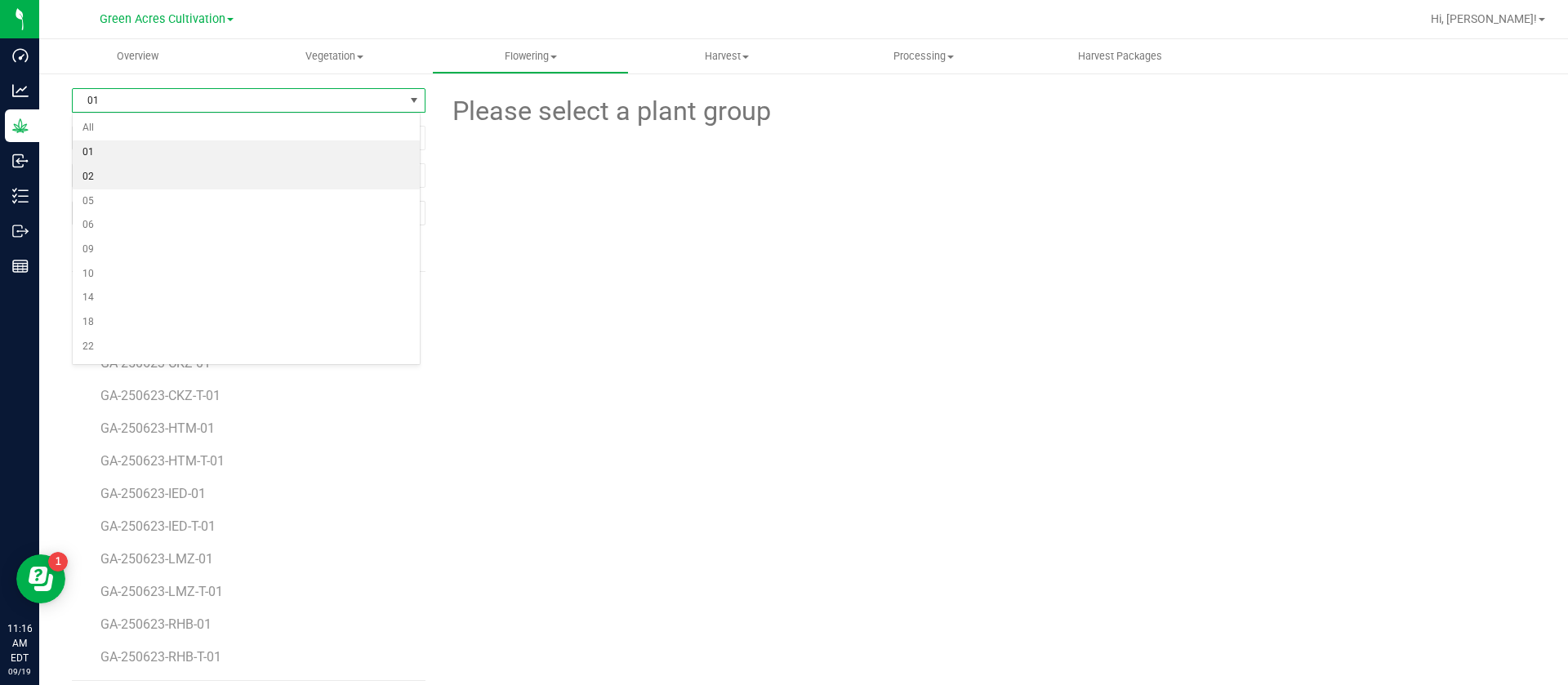
click at [112, 184] on li "02" at bounding box center [246, 177] width 347 height 24
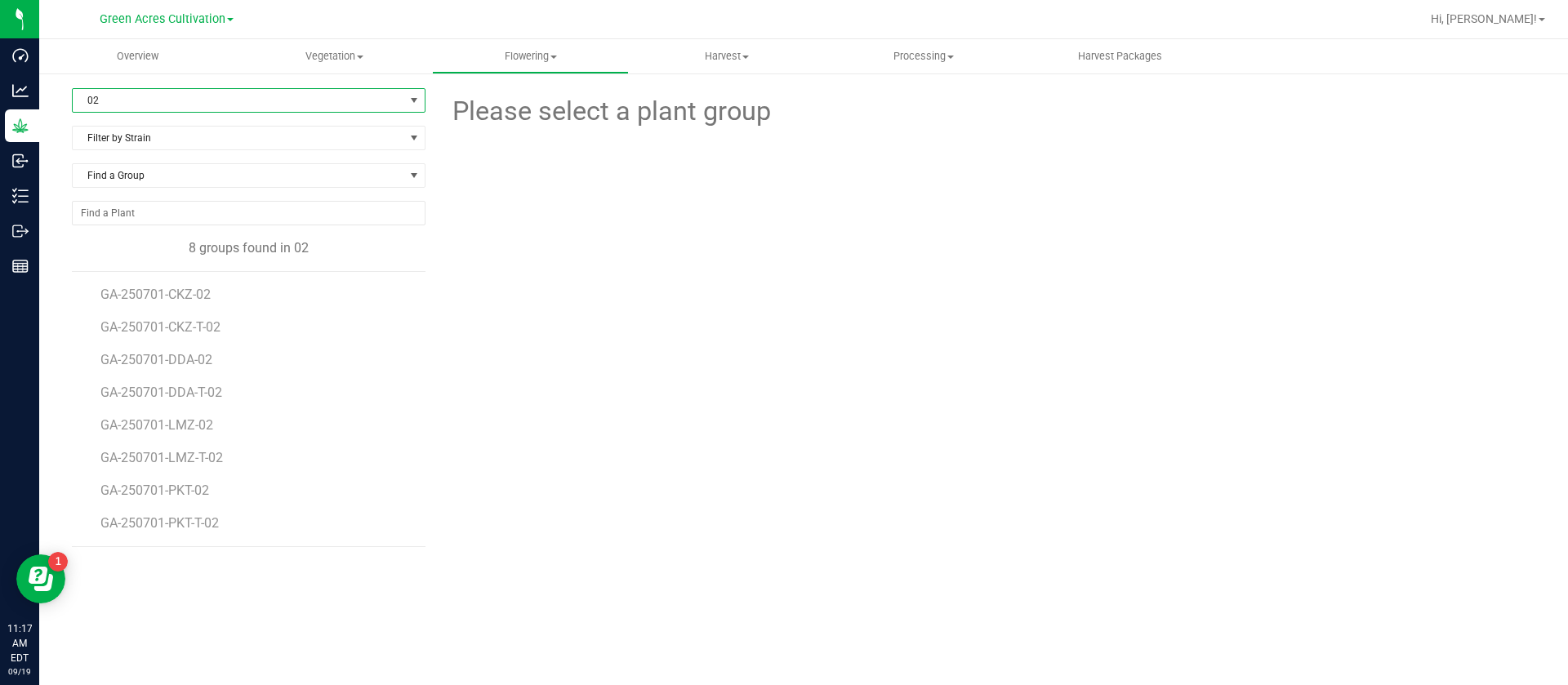
click at [191, 97] on span "02" at bounding box center [238, 100] width 331 height 23
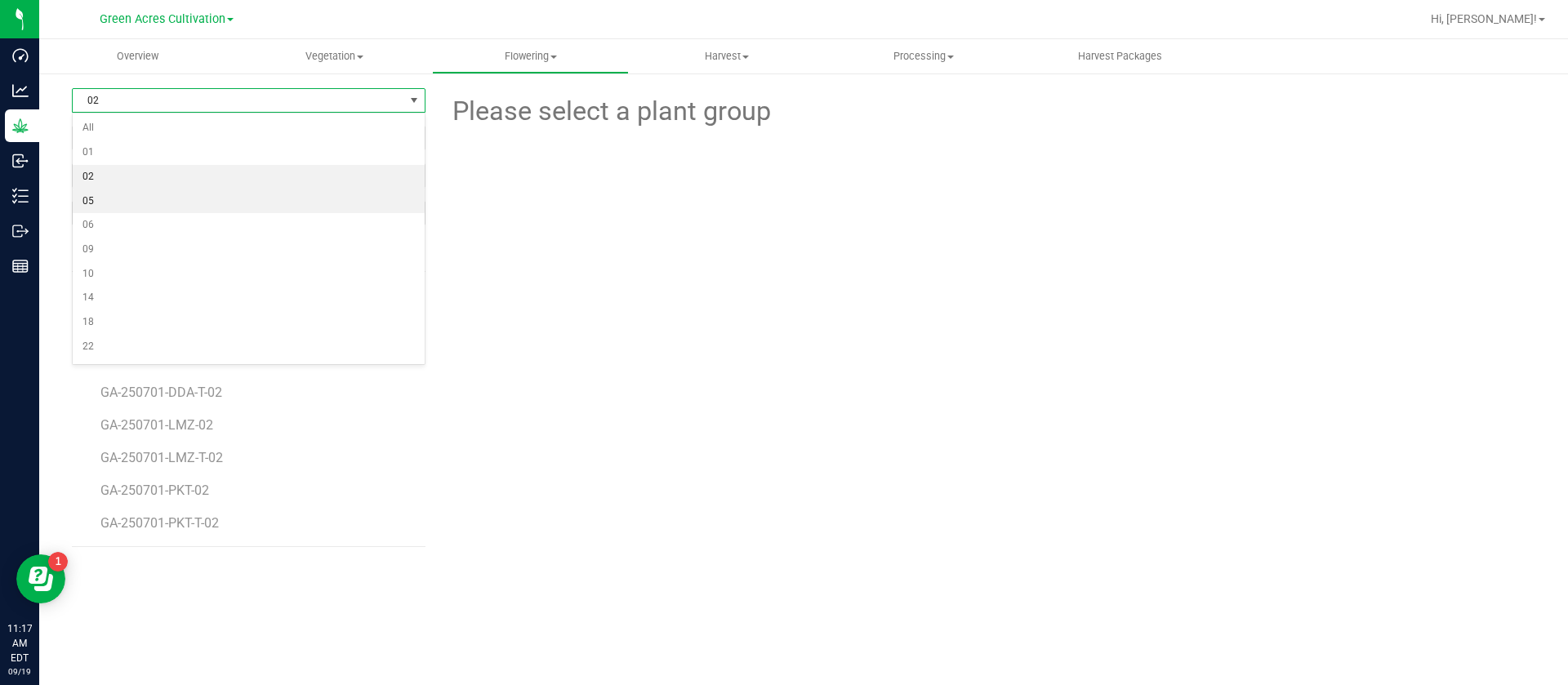
click at [105, 201] on li "05" at bounding box center [248, 201] width 352 height 24
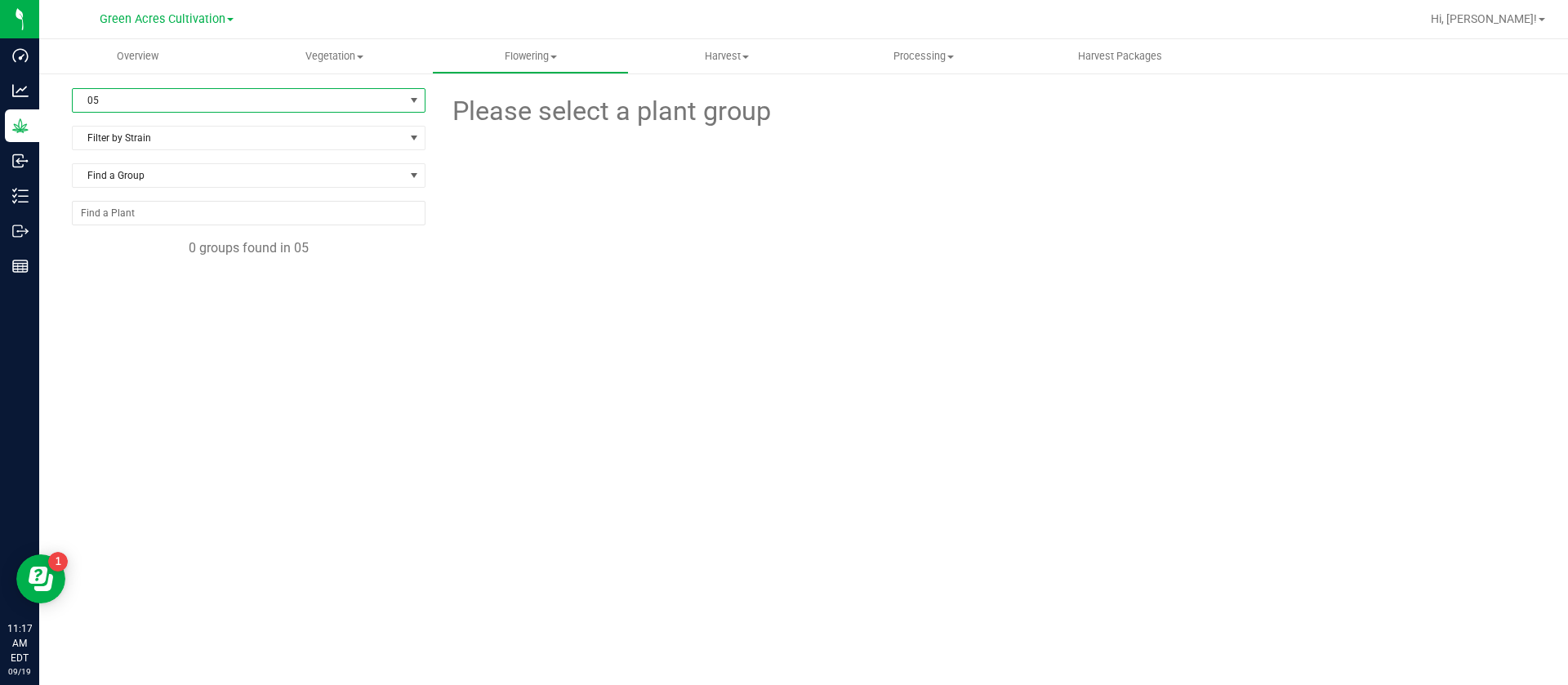
click at [115, 84] on div "05 Filter by Area All 01 02 05 06 09 10 14 18 22 25 26 29 30 33 33-B 33-D 33-F …" at bounding box center [803, 332] width 1529 height 523
click at [119, 105] on span "05" at bounding box center [238, 100] width 331 height 23
click at [115, 222] on li "06" at bounding box center [248, 226] width 352 height 24
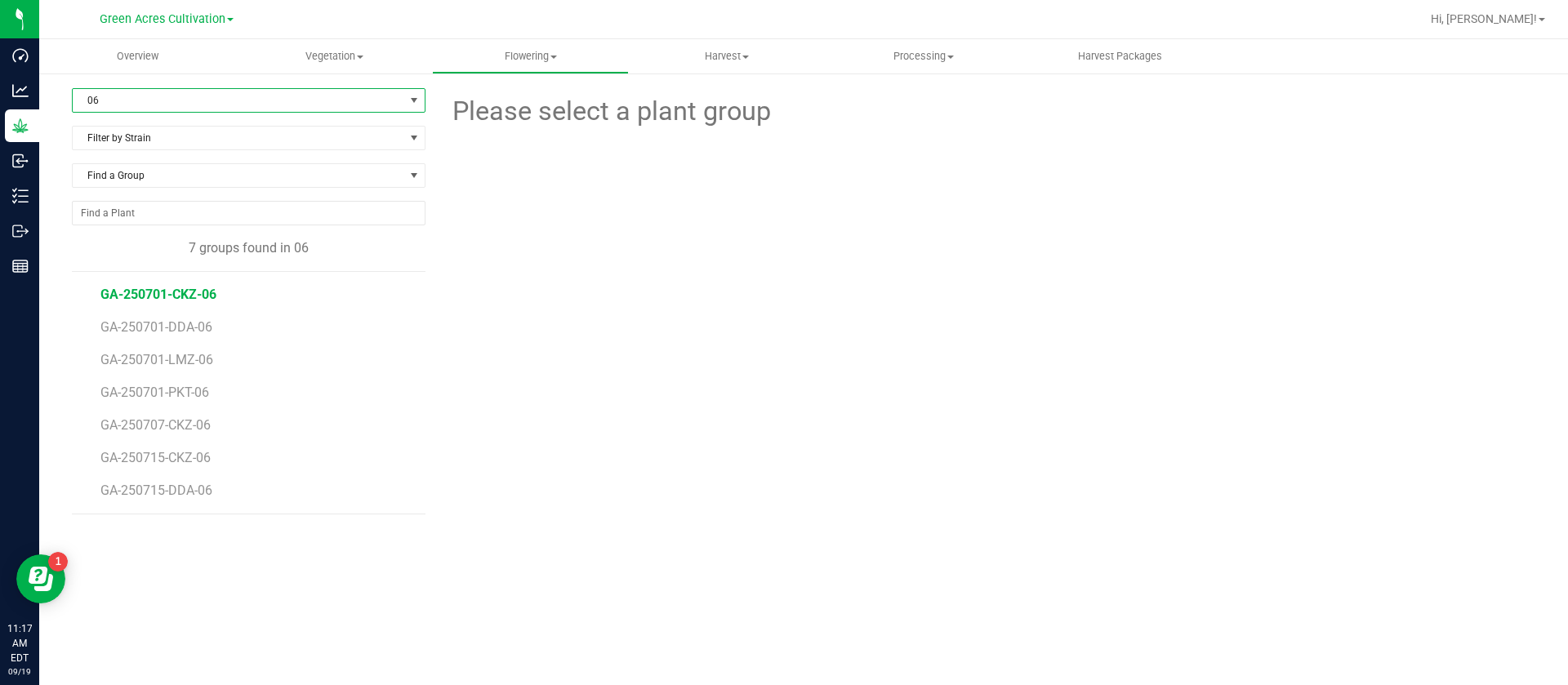
click at [160, 298] on span "GA-250701-CKZ-06" at bounding box center [158, 294] width 116 height 16
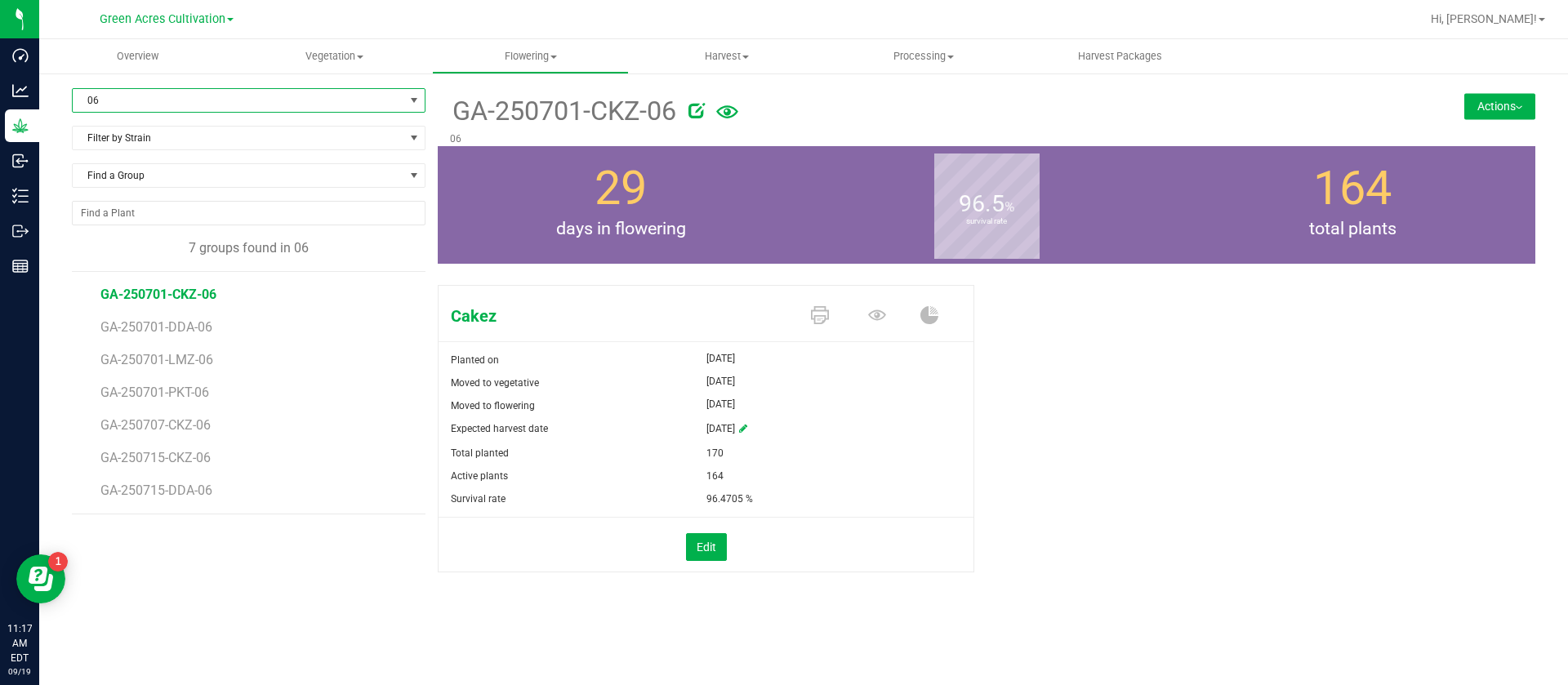
click at [99, 99] on span "06" at bounding box center [238, 100] width 331 height 23
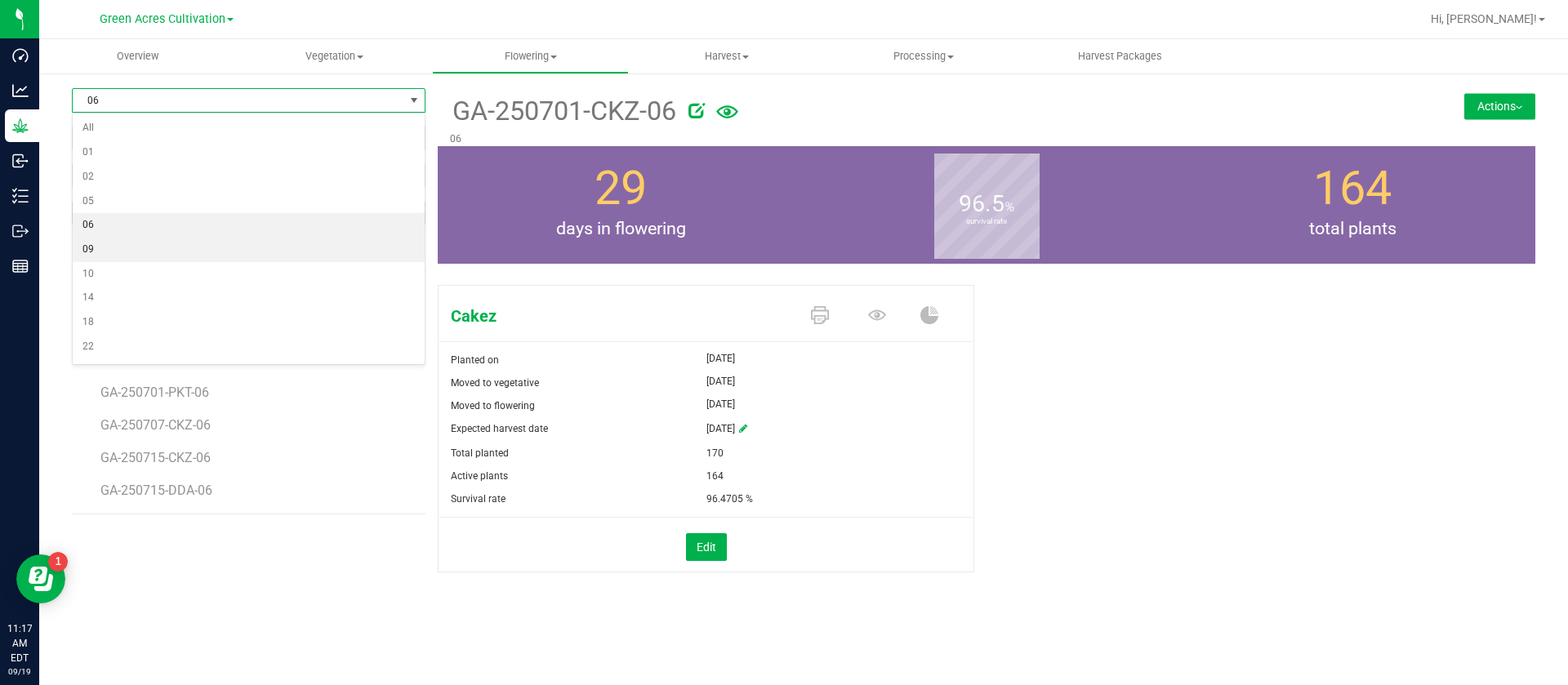
click at [126, 248] on li "09" at bounding box center [248, 250] width 352 height 24
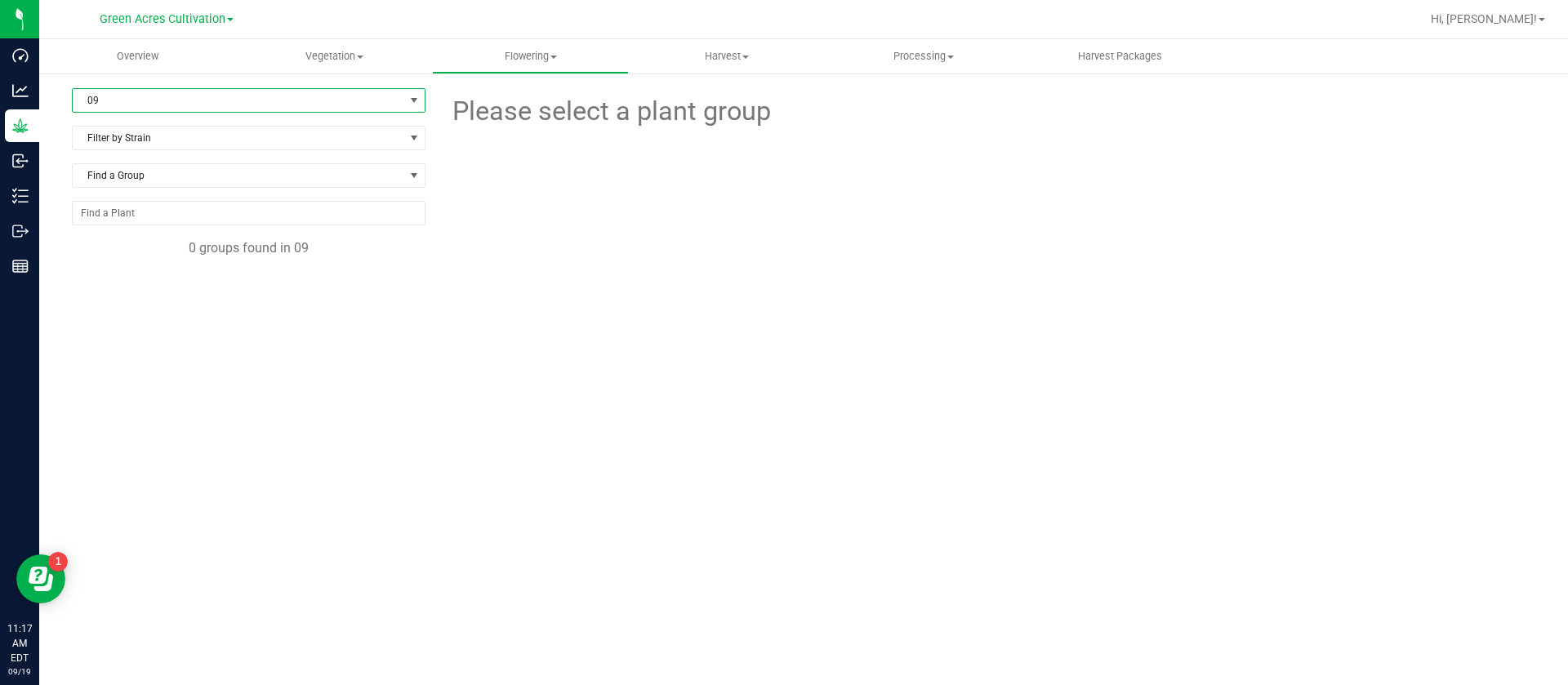
click at [114, 98] on span "09" at bounding box center [238, 100] width 331 height 23
click at [137, 275] on li "10" at bounding box center [248, 274] width 352 height 24
click at [121, 98] on span "10" at bounding box center [238, 100] width 331 height 23
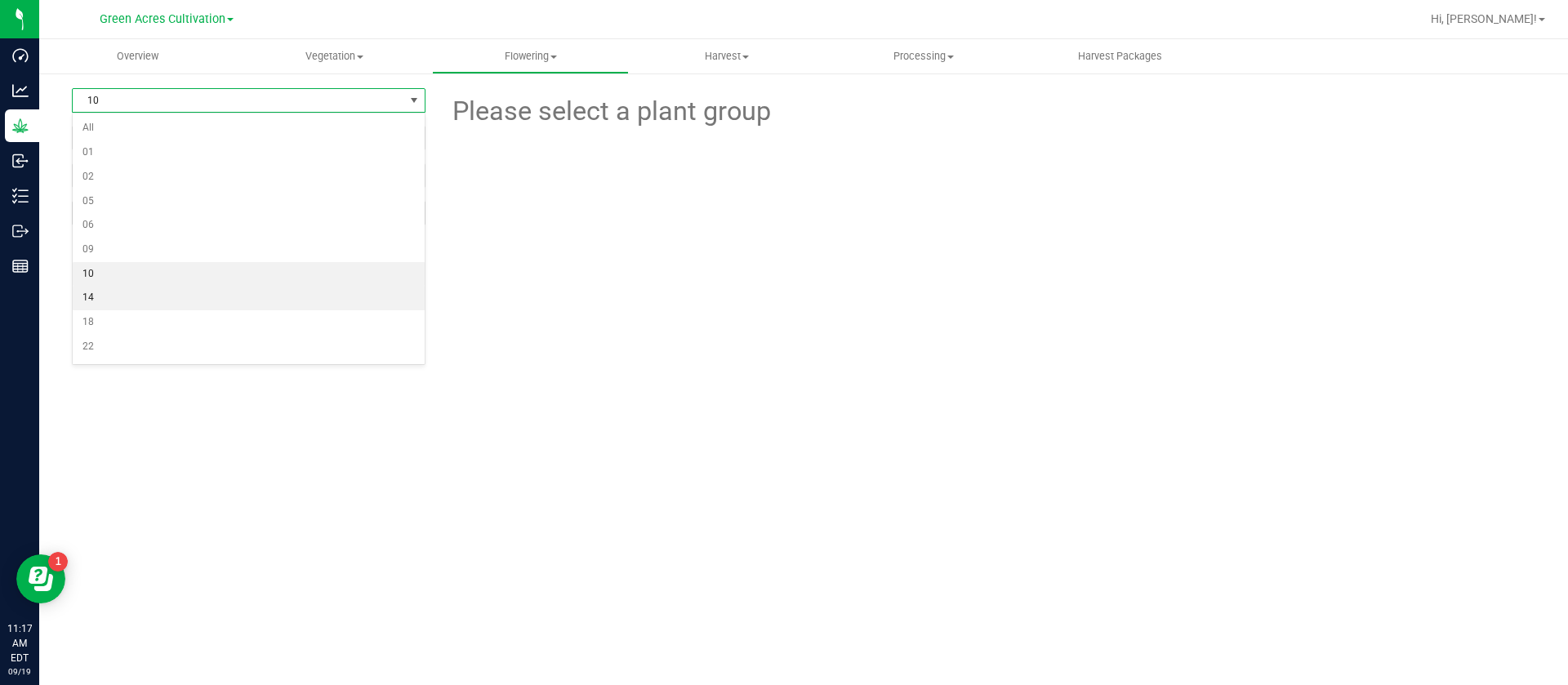
click at [131, 297] on li "14" at bounding box center [248, 298] width 352 height 24
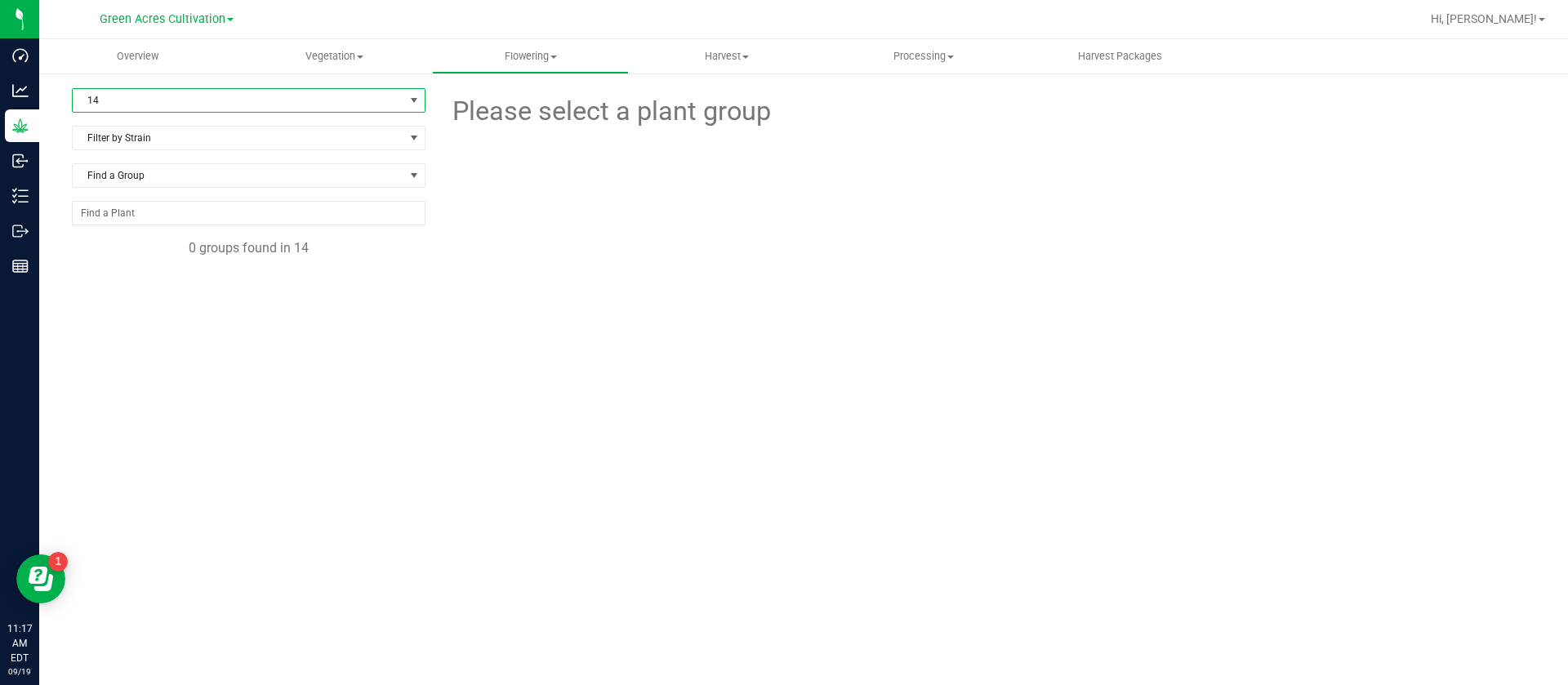
click at [105, 100] on span "14" at bounding box center [238, 100] width 331 height 23
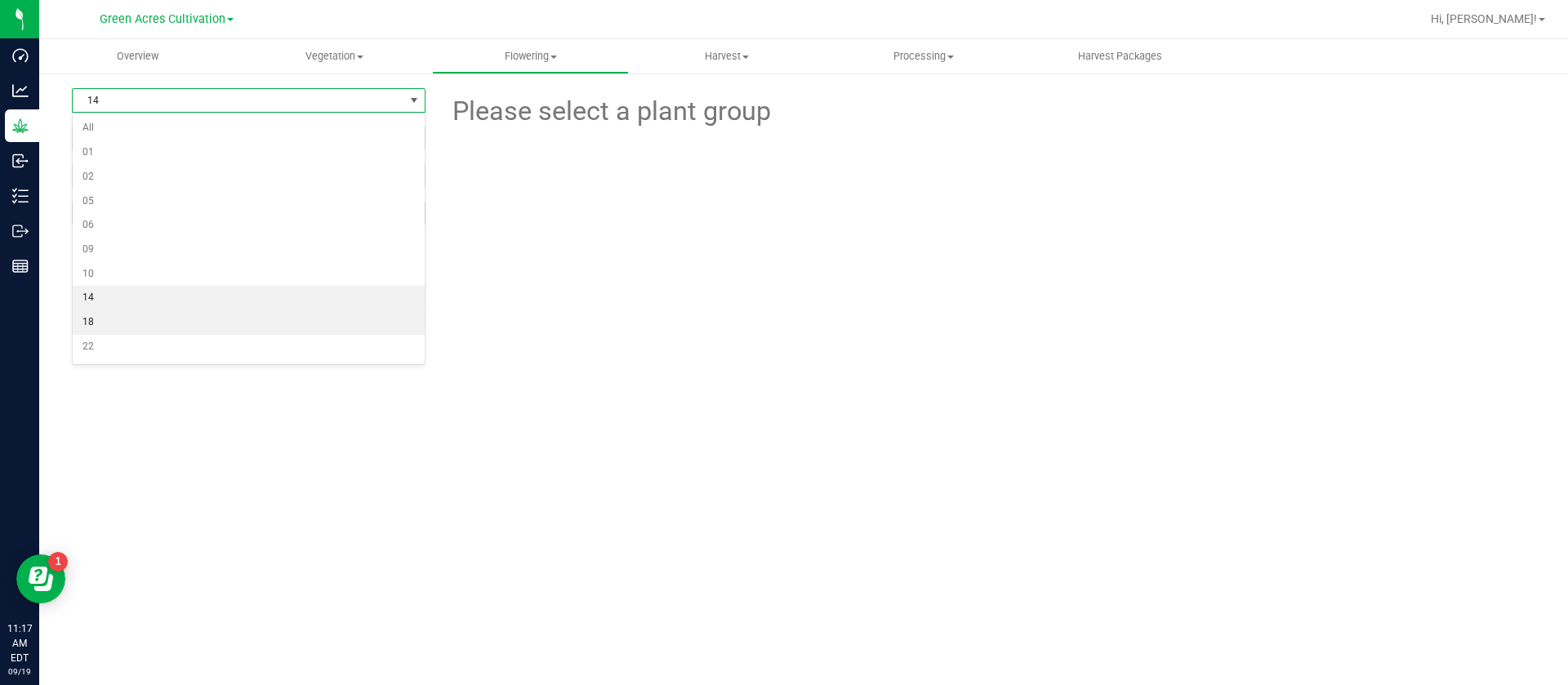
click at [110, 322] on li "18" at bounding box center [248, 322] width 352 height 24
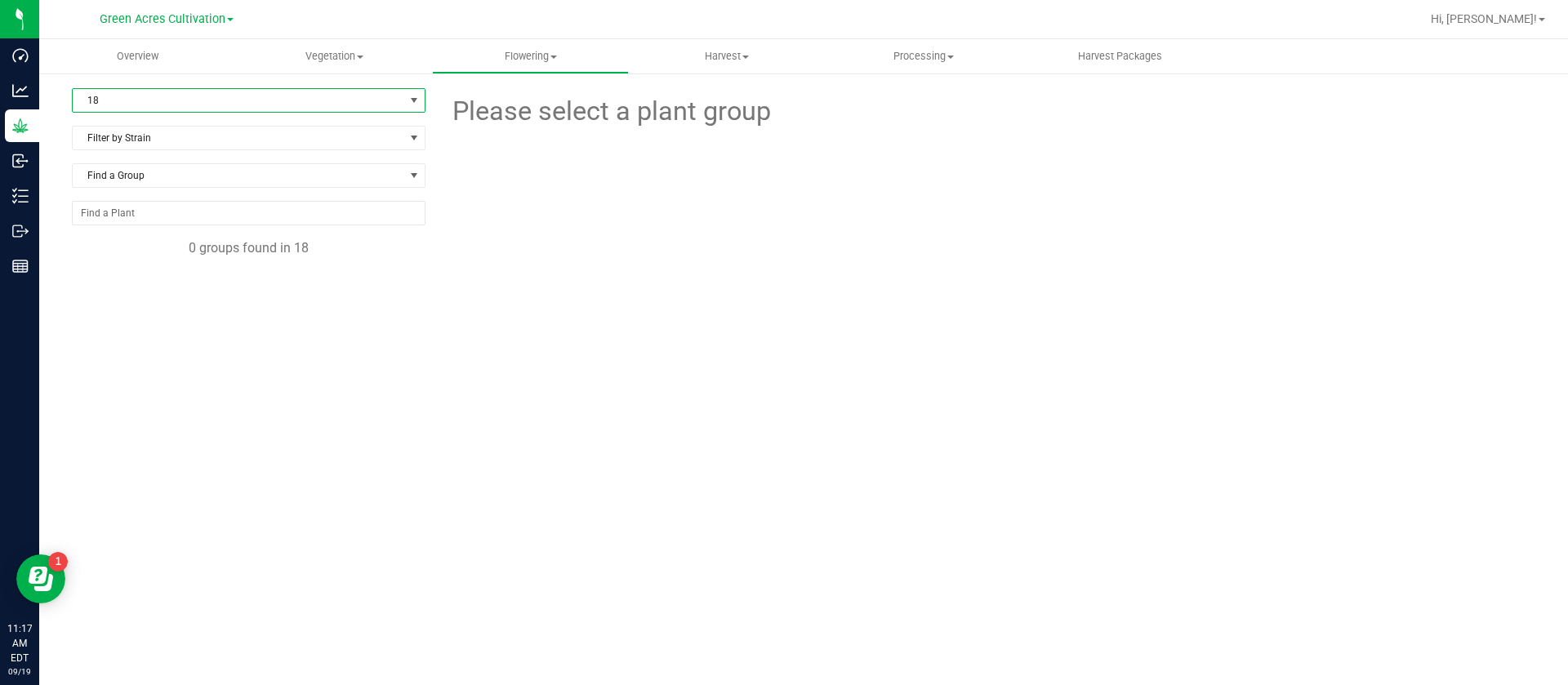
click at [125, 105] on span "18" at bounding box center [238, 100] width 331 height 23
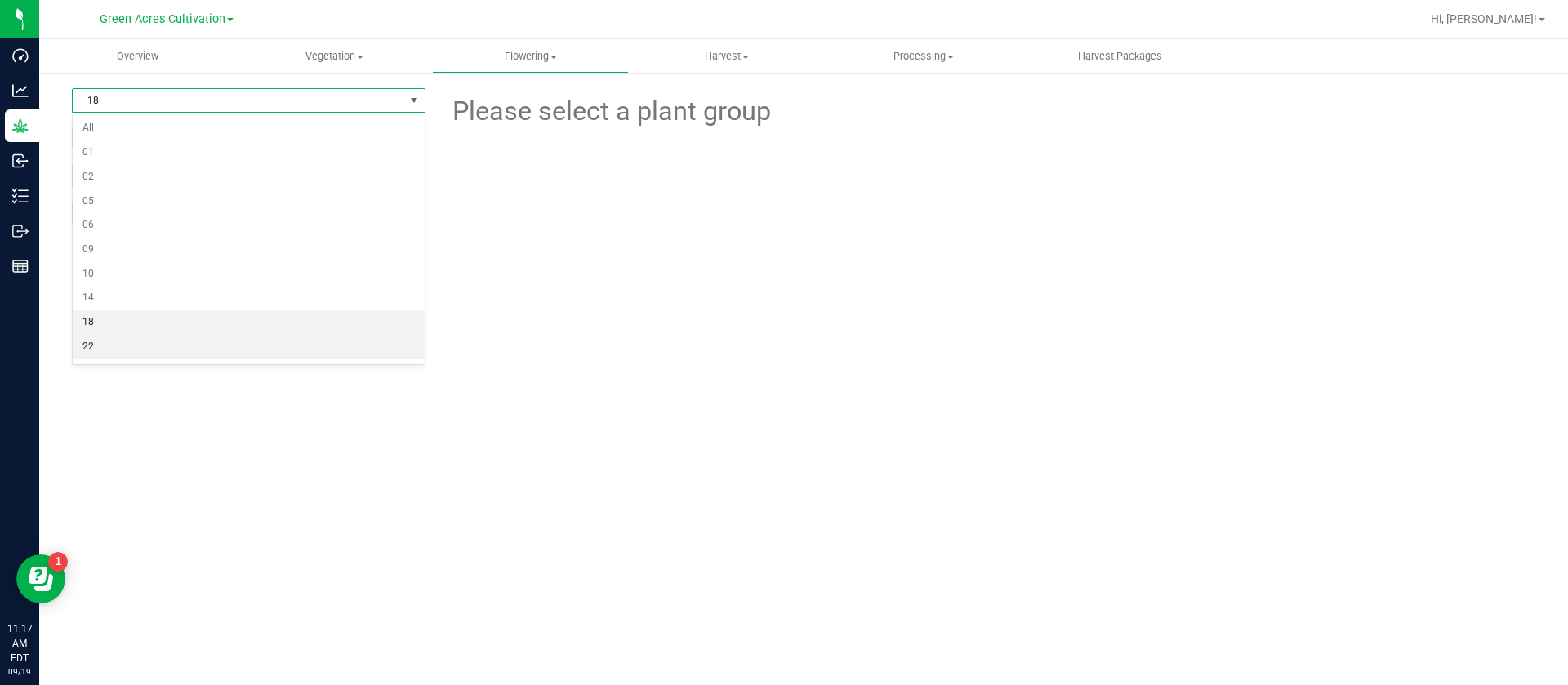
click at [106, 350] on li "22" at bounding box center [248, 347] width 352 height 24
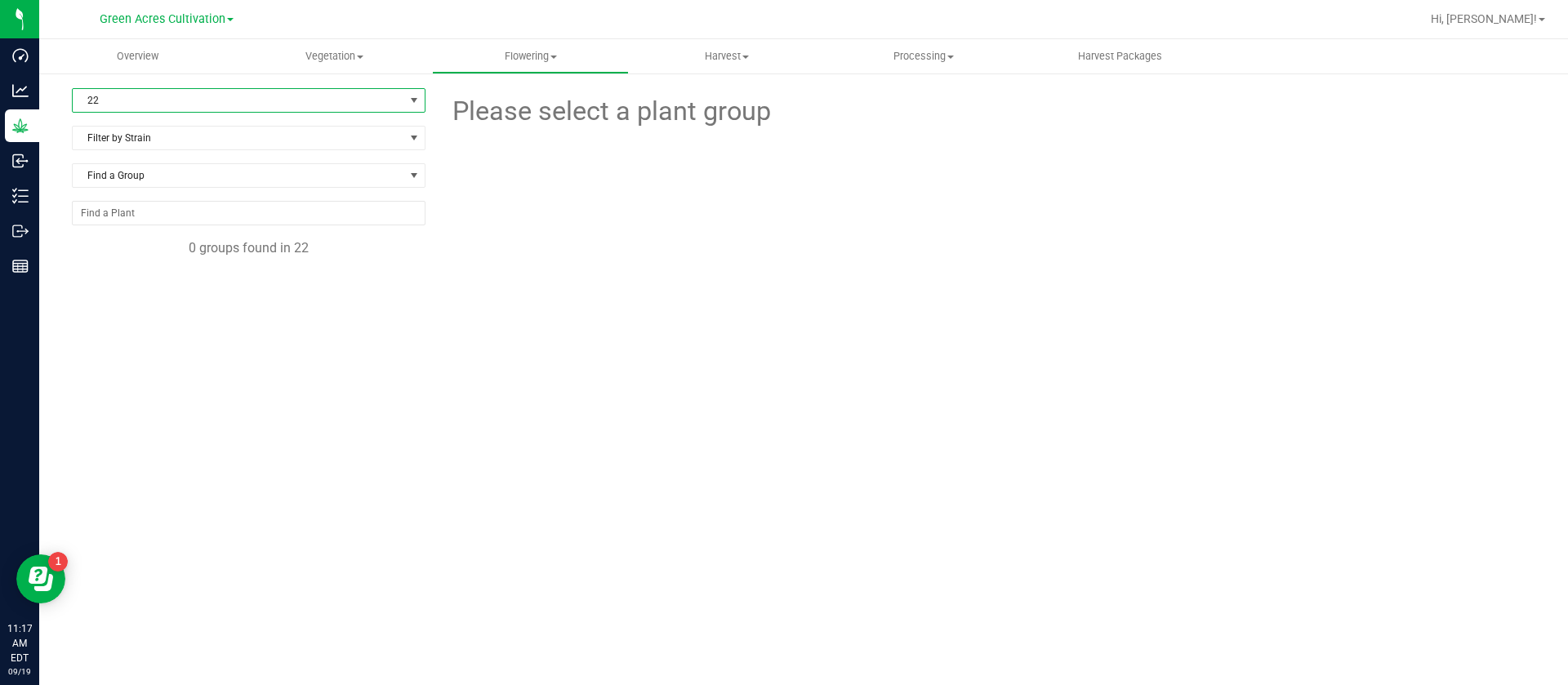
click at [159, 98] on span "22" at bounding box center [238, 100] width 331 height 23
click at [124, 254] on li "25" at bounding box center [248, 249] width 352 height 24
click at [146, 97] on span "25" at bounding box center [238, 100] width 331 height 23
click at [113, 272] on li "26" at bounding box center [248, 273] width 352 height 24
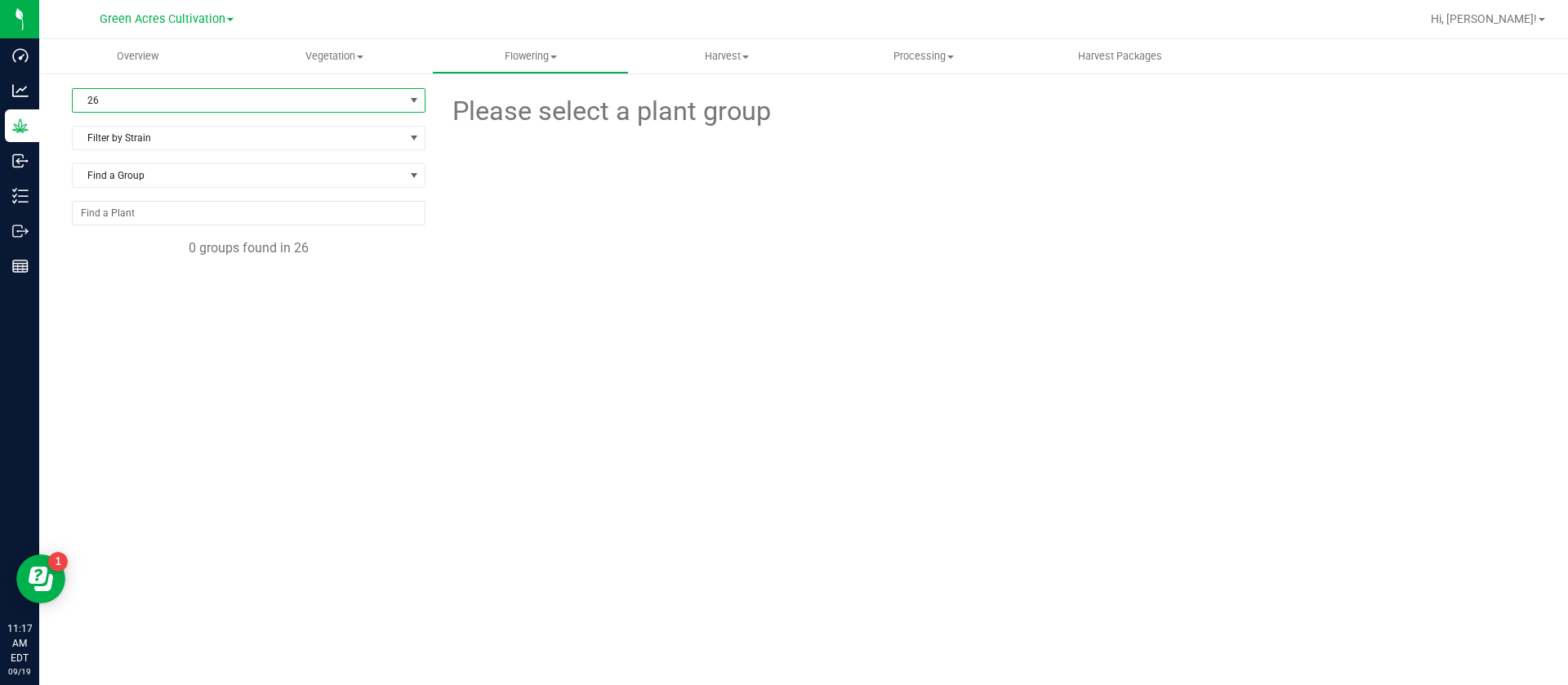
click at [146, 99] on span "26" at bounding box center [238, 100] width 331 height 23
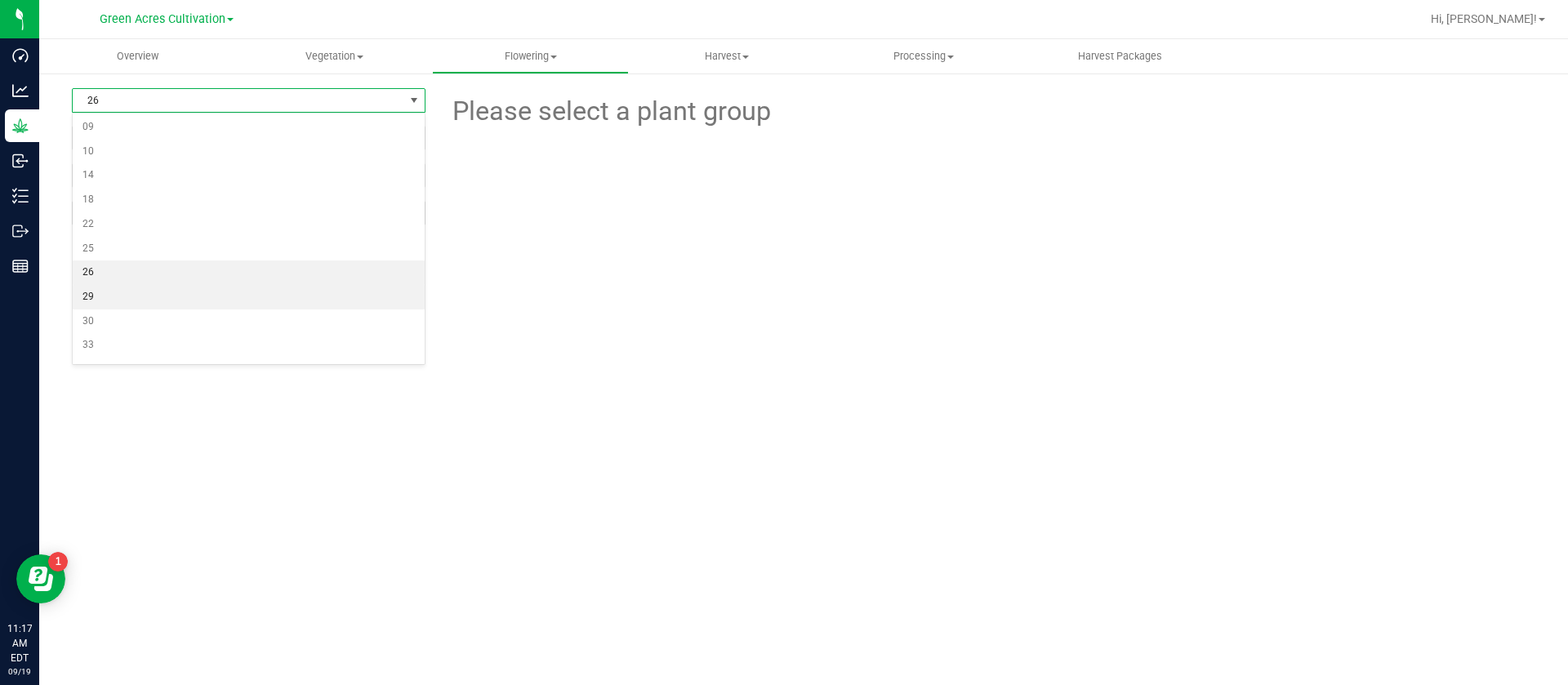
click at [121, 296] on li "29" at bounding box center [248, 297] width 352 height 24
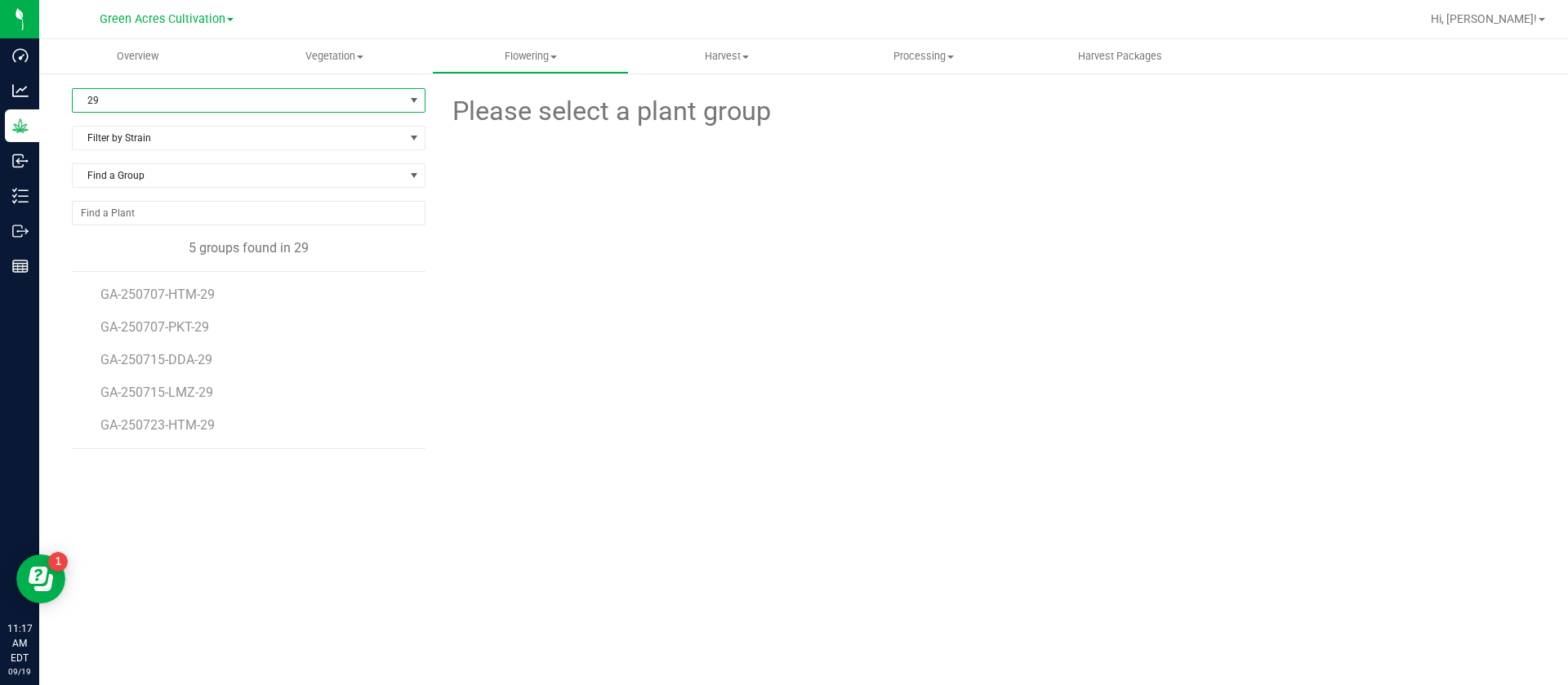
click at [159, 98] on span "29" at bounding box center [238, 100] width 331 height 23
click at [99, 320] on li "30" at bounding box center [248, 321] width 352 height 24
click at [121, 98] on span "30" at bounding box center [238, 100] width 331 height 23
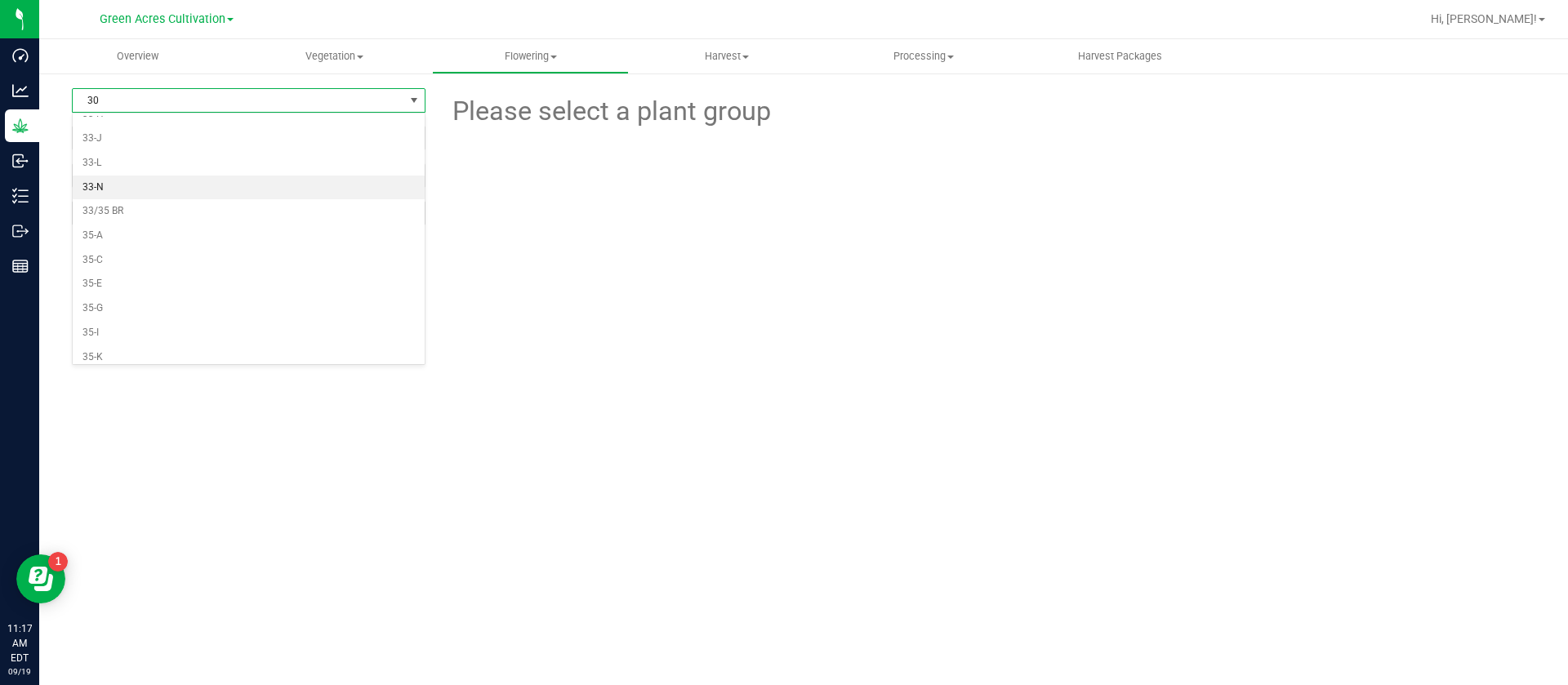
scroll to position [484, 0]
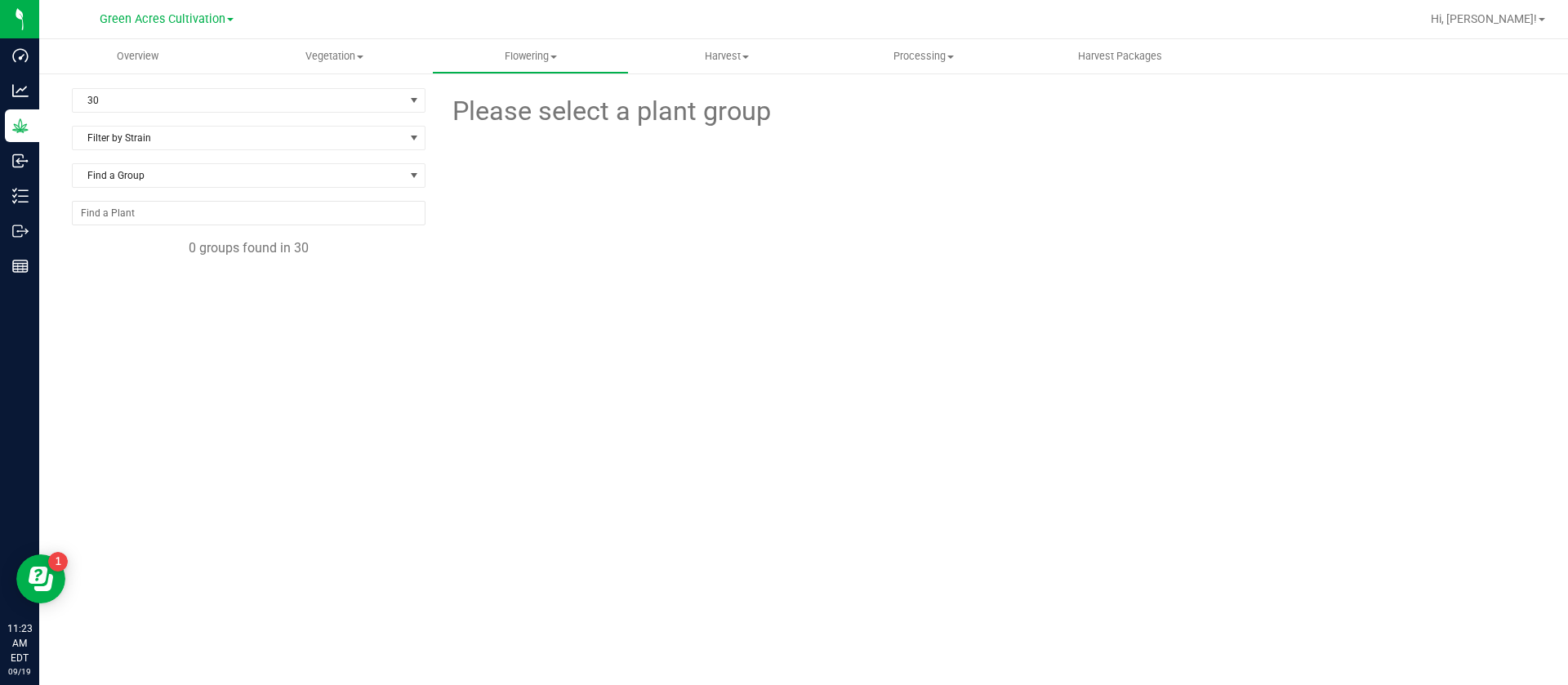
click at [1129, 265] on div at bounding box center [987, 222] width 561 height 180
click at [170, 98] on span "30" at bounding box center [238, 100] width 331 height 23
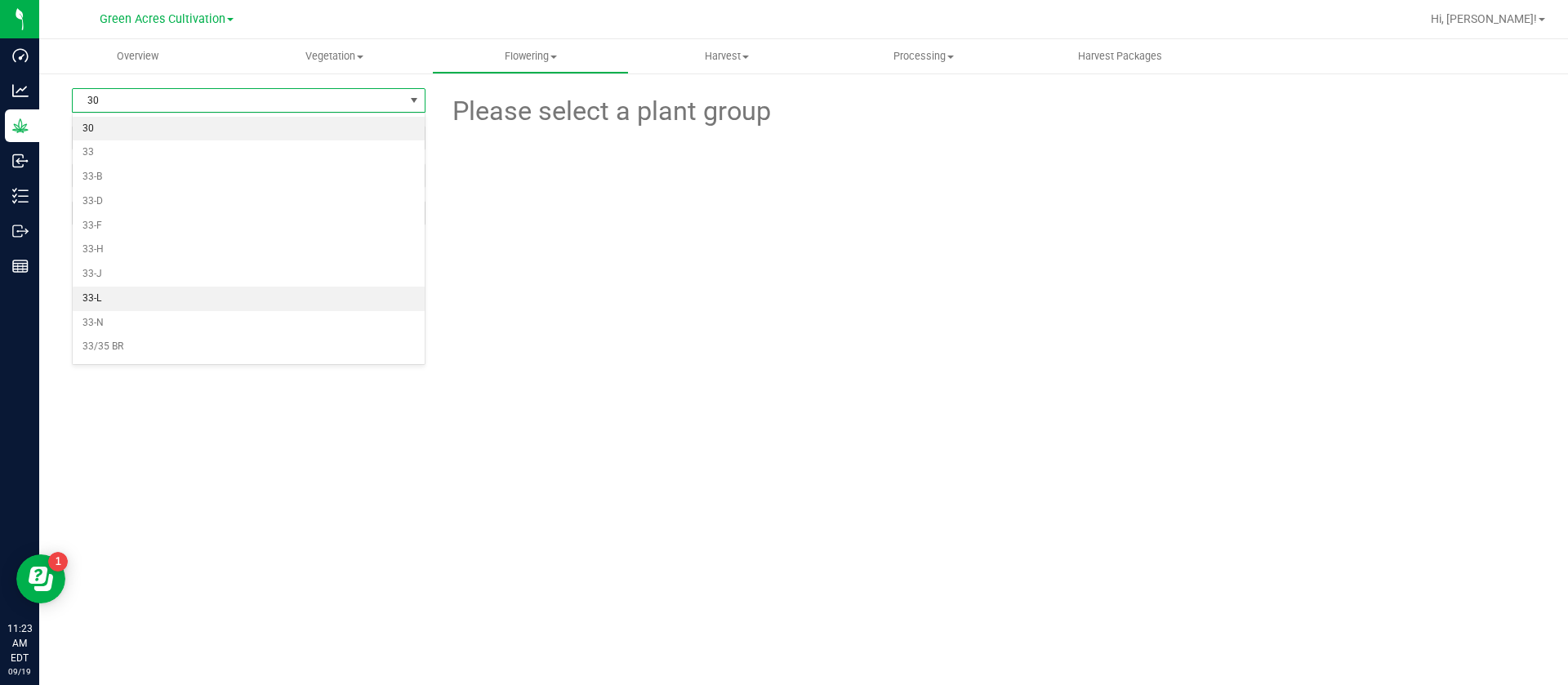
scroll to position [0, 0]
click at [123, 119] on li "All" at bounding box center [248, 128] width 352 height 24
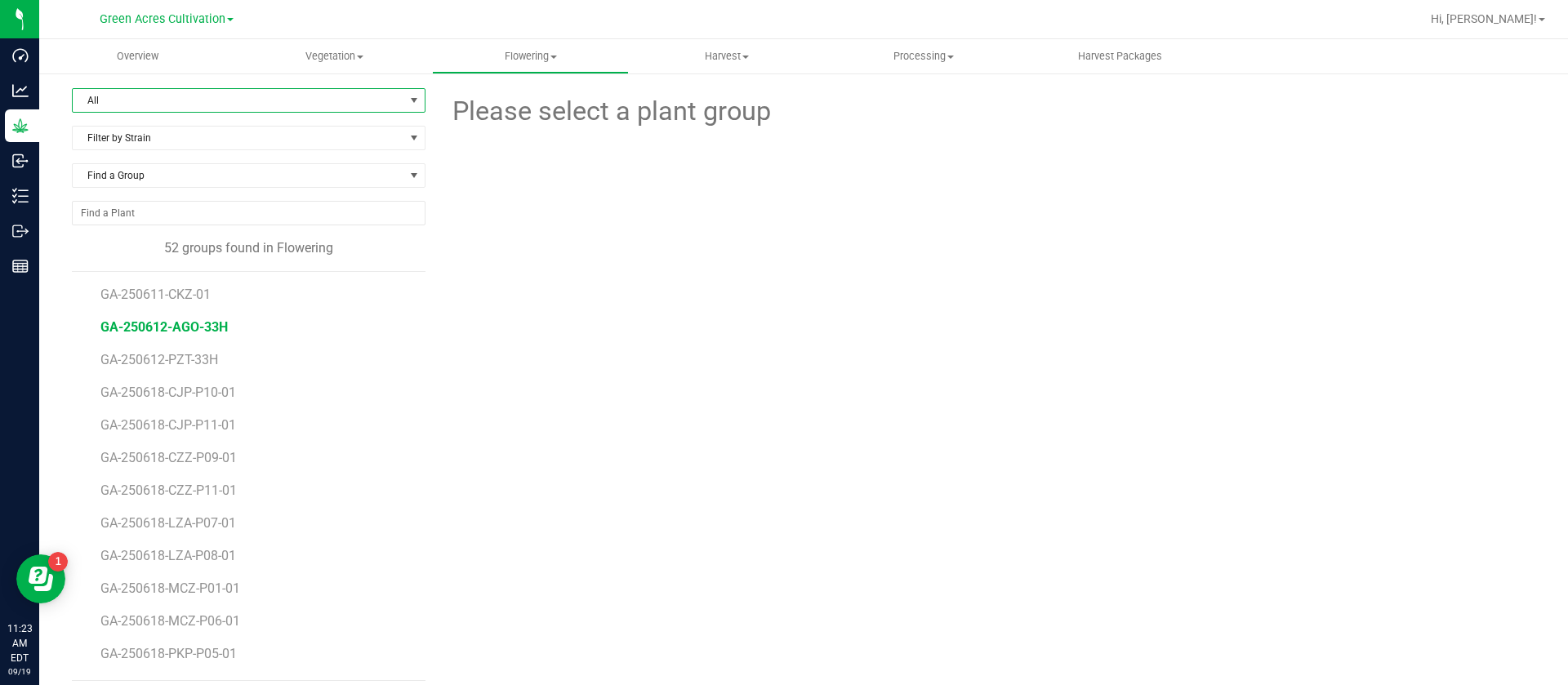
click at [182, 321] on span "GA-250612-AGO-33H" at bounding box center [163, 327] width 127 height 16
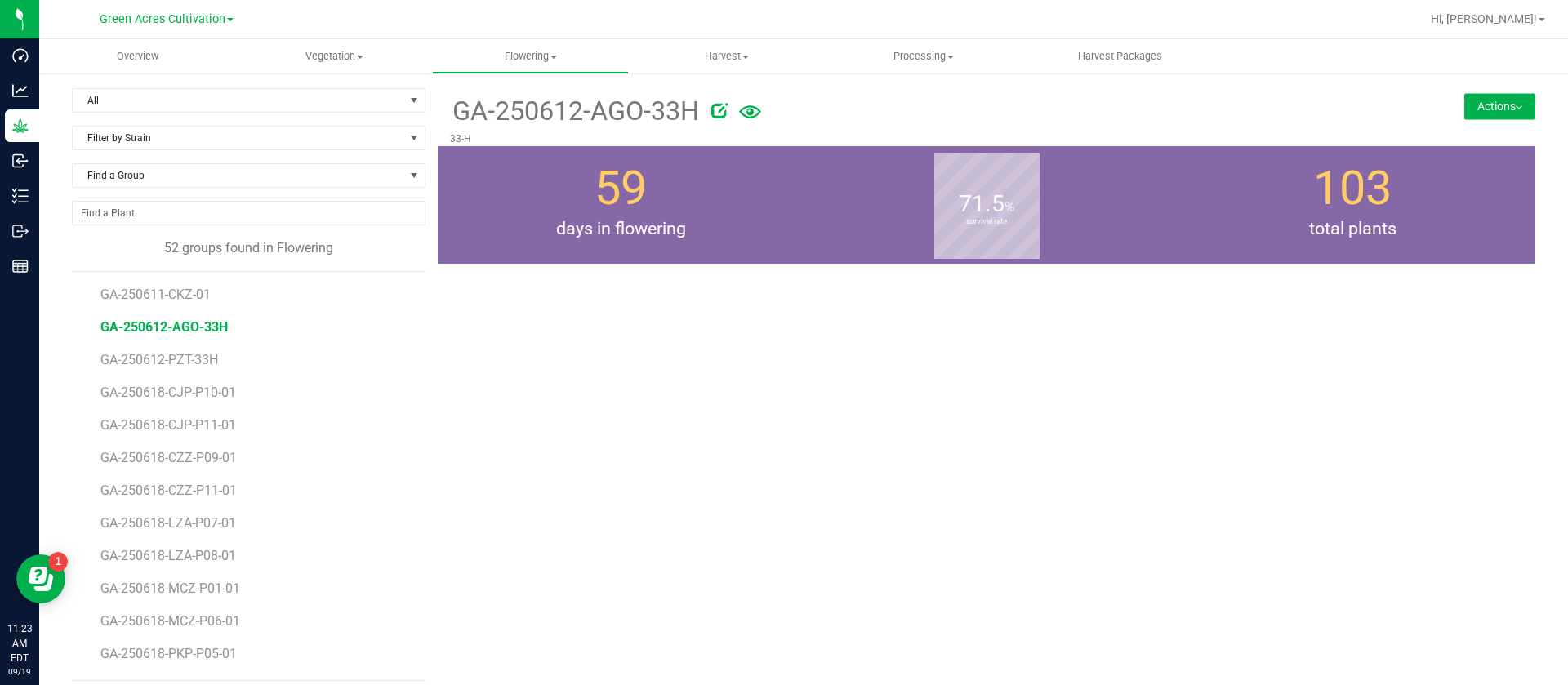
click at [579, 268] on div at bounding box center [986, 271] width 1122 height 15
click at [1236, 207] on div "103 total plants" at bounding box center [1353, 204] width 366 height 118
click at [634, 290] on div "GA-250612-AGO-33H 33-H Actions Move group Split group" at bounding box center [986, 384] width 1097 height 593
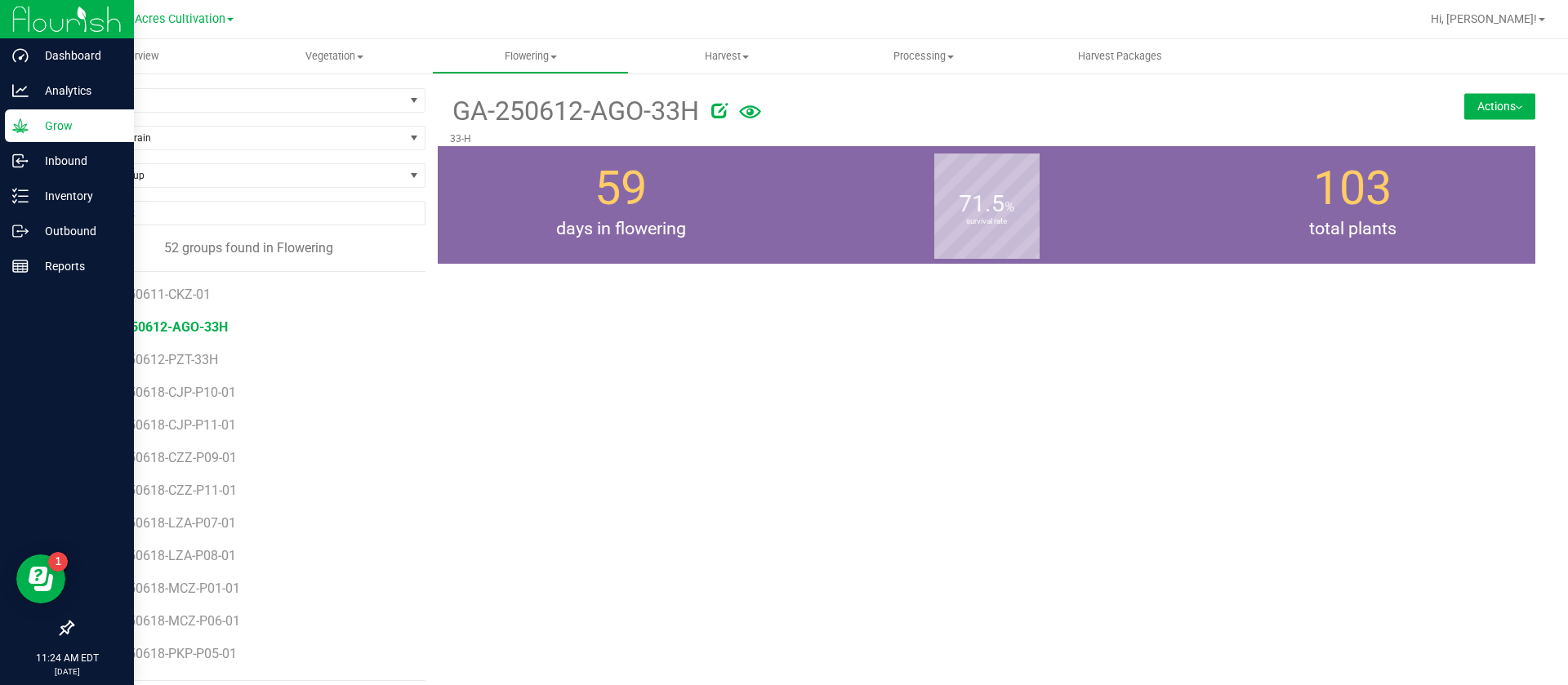
click at [40, 134] on p "Grow" at bounding box center [78, 125] width 98 height 19
